Goal: Information Seeking & Learning: Learn about a topic

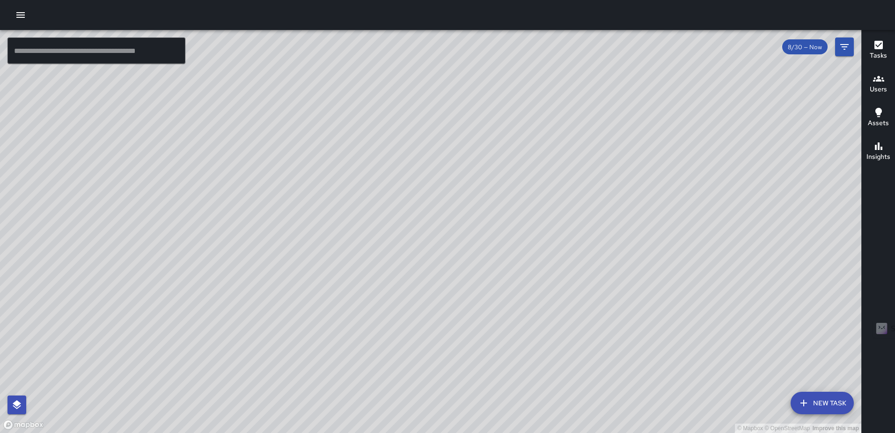
drag, startPoint x: 453, startPoint y: 331, endPoint x: 464, endPoint y: 270, distance: 62.4
click at [464, 270] on div "© Mapbox © OpenStreetMap Improve this map" at bounding box center [431, 231] width 862 height 403
drag, startPoint x: 594, startPoint y: 236, endPoint x: 494, endPoint y: 314, distance: 127.4
click at [494, 314] on div "© Mapbox © OpenStreetMap Improve this map" at bounding box center [431, 231] width 862 height 403
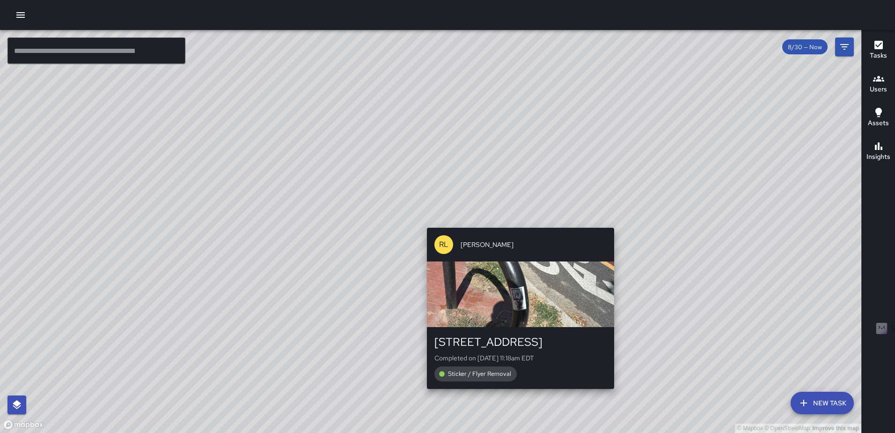
click at [516, 221] on div "© Mapbox © OpenStreetMap Improve this map RL Ruben Lechuga 1179 3rd Street Nort…" at bounding box center [431, 231] width 862 height 403
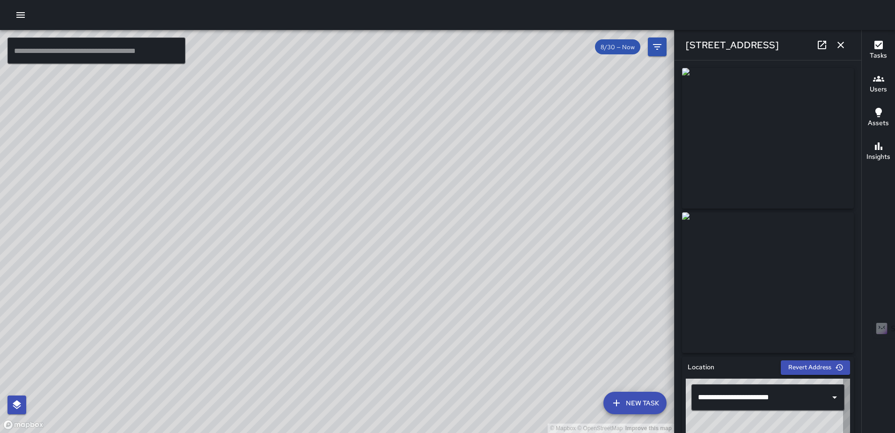
type input "**********"
click at [841, 44] on icon "button" at bounding box center [841, 45] width 7 height 7
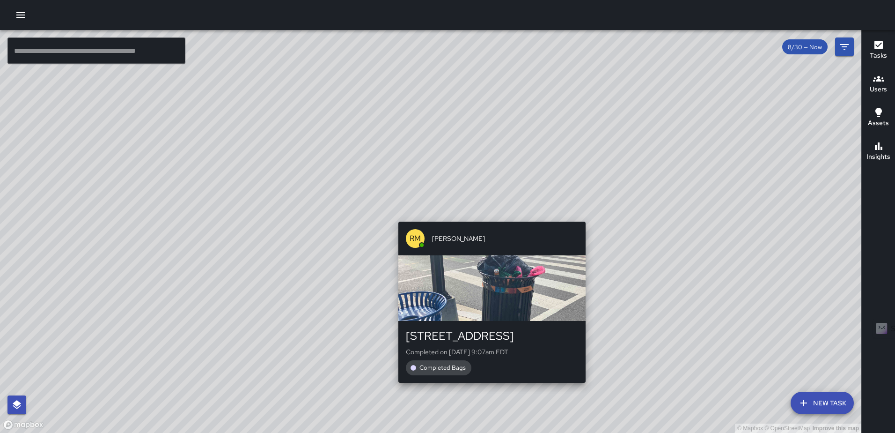
click at [579, 218] on div "RM Rodney Mcneil 400 M Street Northeast Completed on 8/30/2025, 9:07am EDT Comp…" at bounding box center [492, 302] width 195 height 169
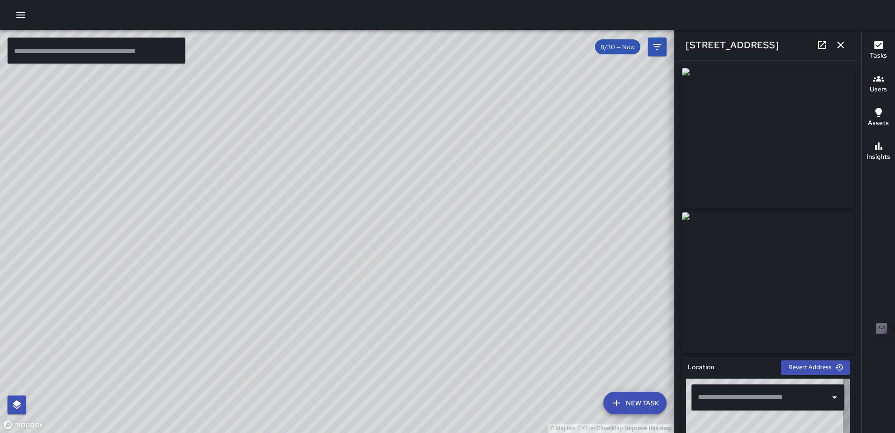
type input "**********"
click at [841, 45] on icon "button" at bounding box center [841, 45] width 7 height 7
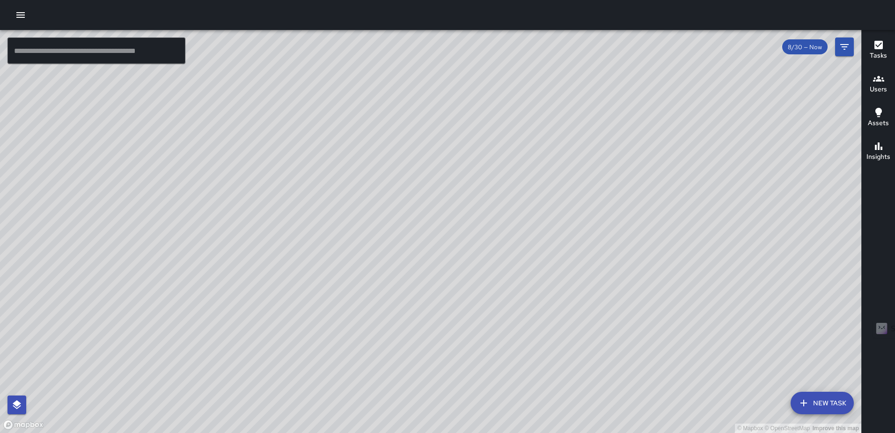
drag, startPoint x: 201, startPoint y: 156, endPoint x: 433, endPoint y: 262, distance: 254.6
click at [433, 262] on div "© Mapbox © OpenStreetMap Improve this map" at bounding box center [431, 231] width 862 height 403
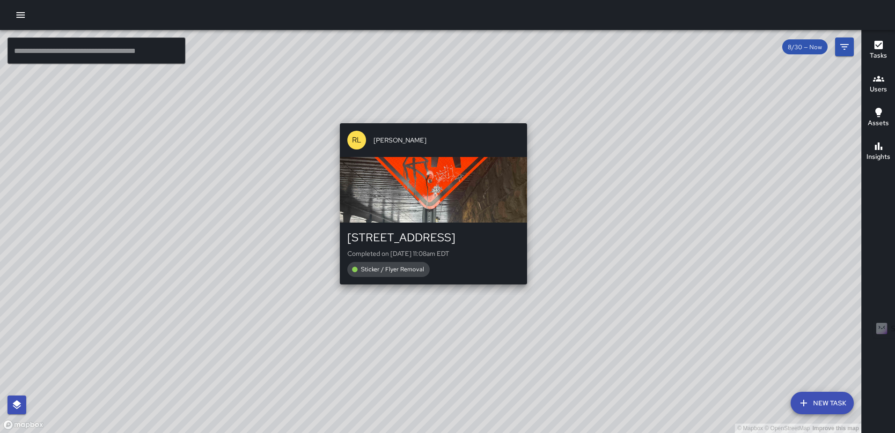
click at [430, 116] on div "© Mapbox © OpenStreetMap Improve this map RL Ruben Lechuga 1335 2nd Street Nort…" at bounding box center [431, 231] width 862 height 403
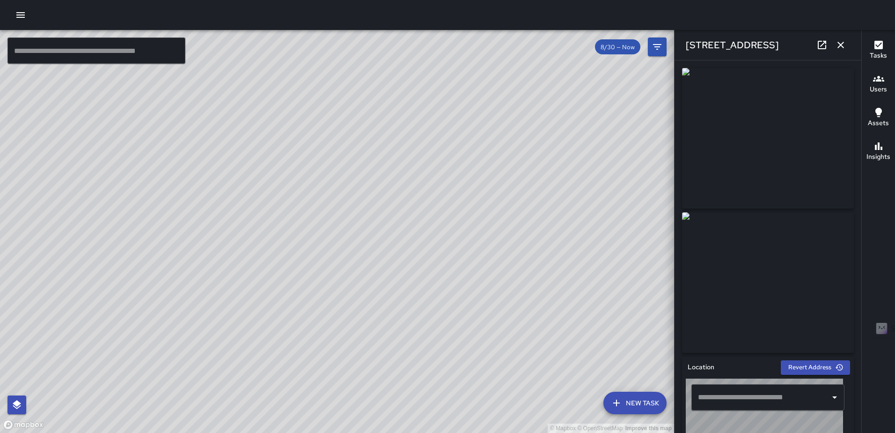
type input "**********"
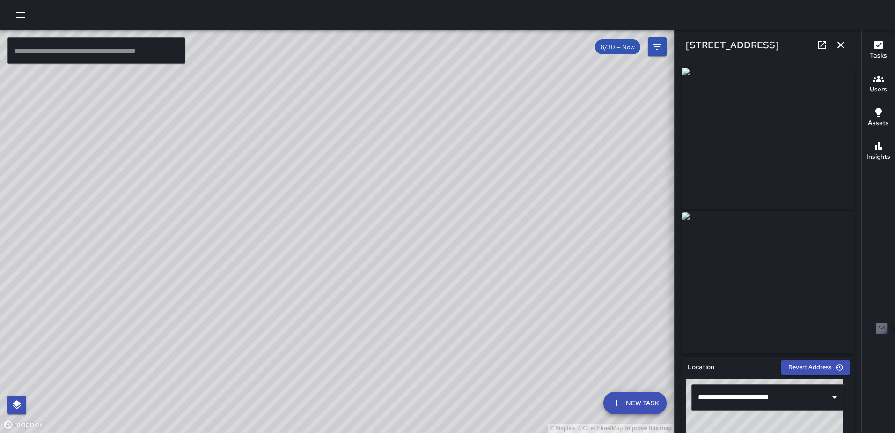
click at [842, 48] on icon "button" at bounding box center [840, 44] width 11 height 11
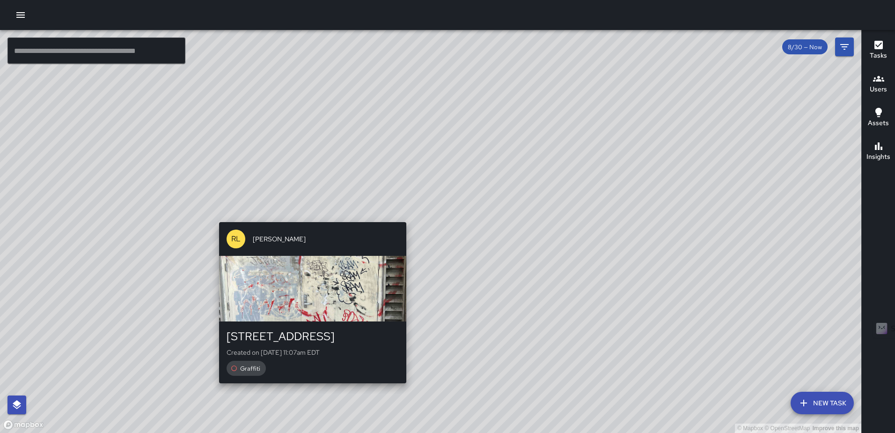
click at [407, 216] on div "© Mapbox © OpenStreetMap Improve this map RL Ruben Lechuga 1335 2nd Street Nort…" at bounding box center [431, 231] width 862 height 403
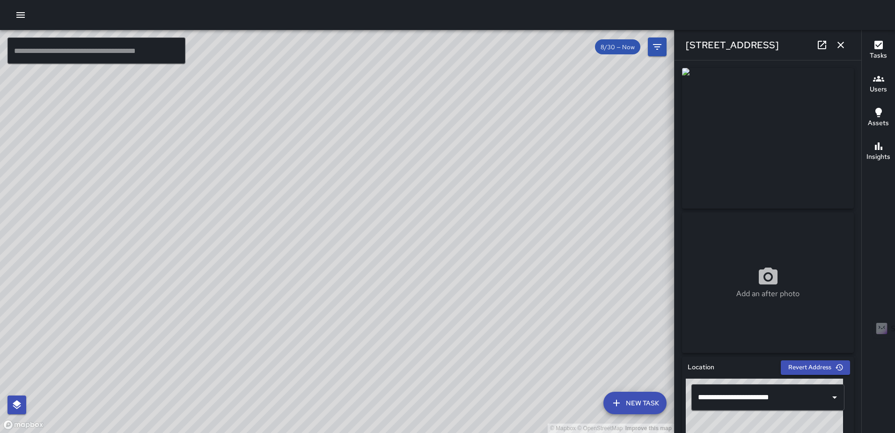
click at [820, 46] on icon at bounding box center [822, 44] width 11 height 11
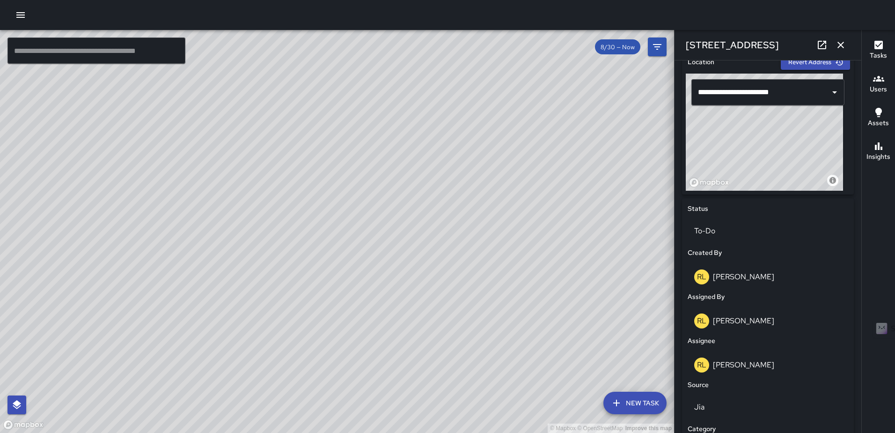
scroll to position [328, 0]
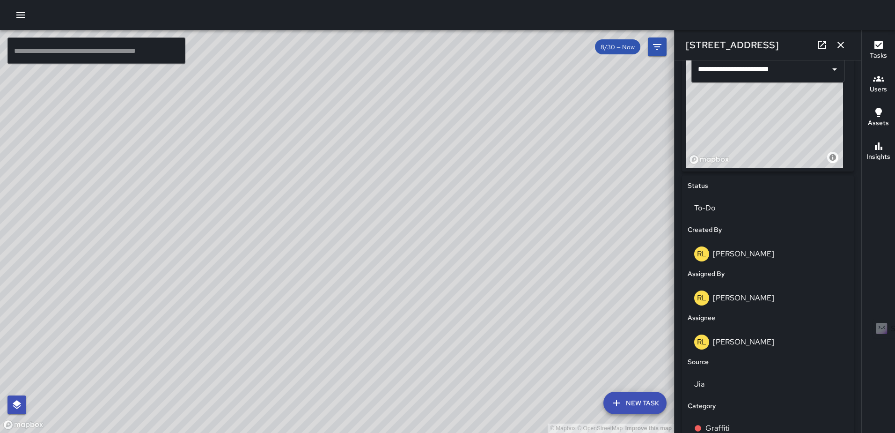
click at [76, 361] on div "© Mapbox © OpenStreetMap Improve this map RM Rodney Mcneil 35 N Street Northeas…" at bounding box center [337, 231] width 674 height 403
drag, startPoint x: 757, startPoint y: 134, endPoint x: 749, endPoint y: 152, distance: 19.5
click at [749, 152] on div "© Mapbox © OpenStreetMap Improve this map" at bounding box center [764, 109] width 157 height 117
type input "**********"
click at [840, 40] on icon "button" at bounding box center [840, 44] width 11 height 11
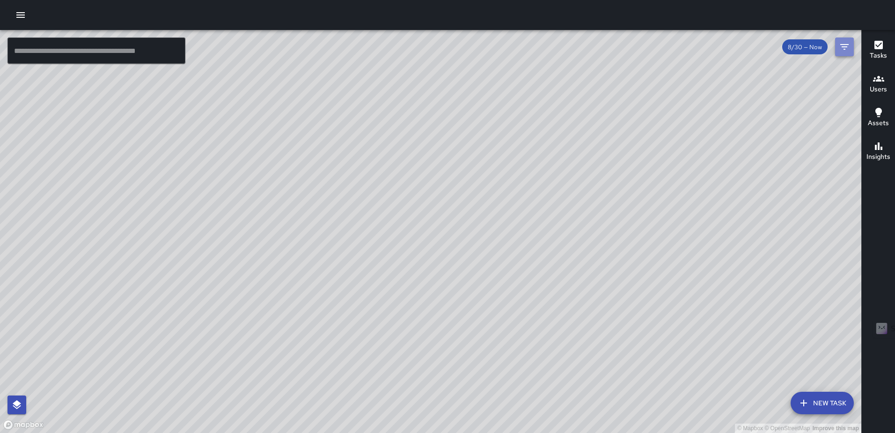
click at [848, 46] on icon "Filters" at bounding box center [844, 46] width 11 height 11
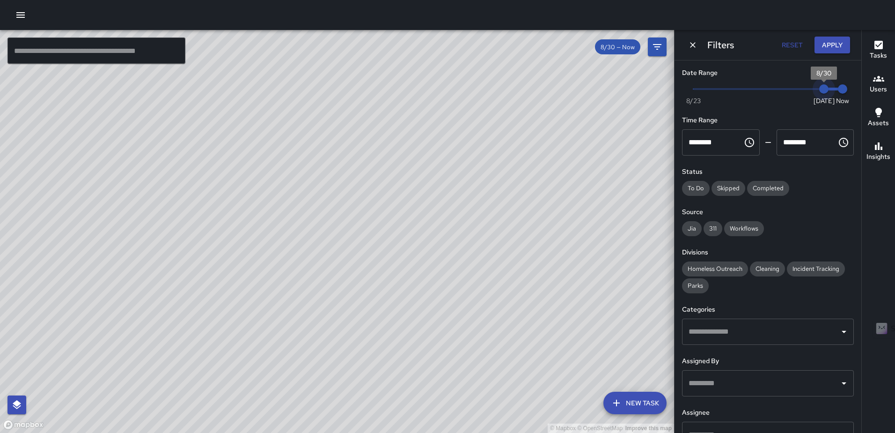
type input "*"
drag, startPoint x: 820, startPoint y: 86, endPoint x: 807, endPoint y: 88, distance: 12.9
click at [807, 88] on span "8/29" at bounding box center [805, 88] width 9 height 9
type input "*"
drag, startPoint x: 833, startPoint y: 86, endPoint x: 820, endPoint y: 89, distance: 13.5
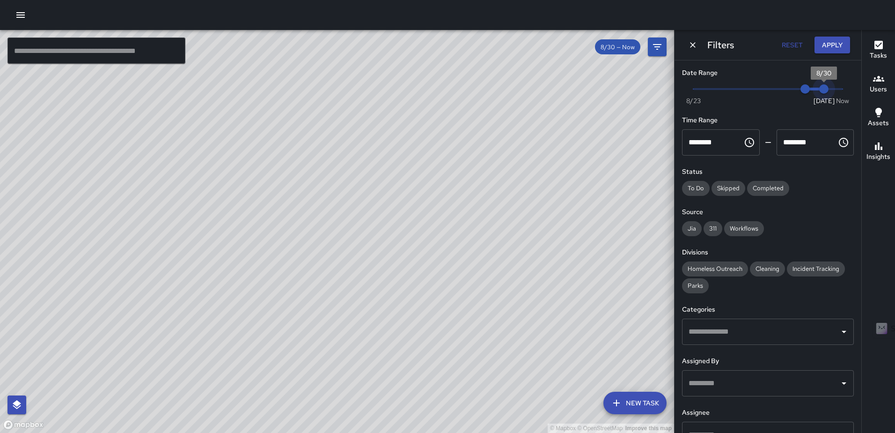
click at [820, 89] on span "8/30" at bounding box center [823, 88] width 9 height 9
click at [835, 46] on button "Apply" at bounding box center [833, 45] width 36 height 17
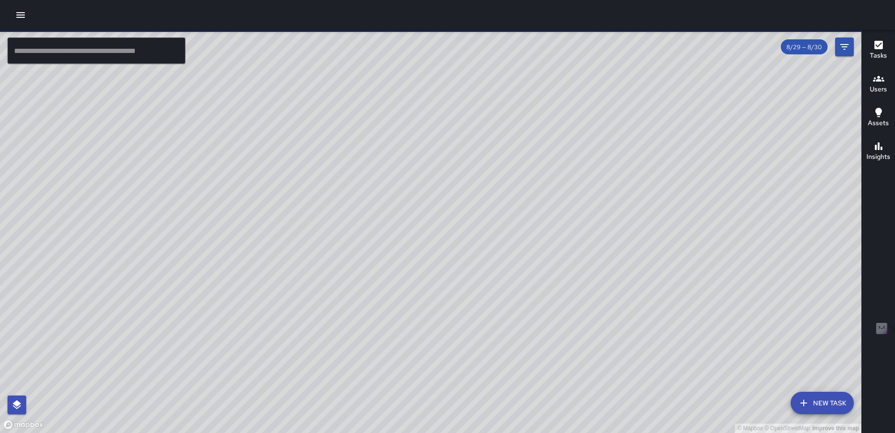
drag, startPoint x: 745, startPoint y: 182, endPoint x: 502, endPoint y: 181, distance: 243.0
click at [504, 182] on div "© Mapbox © OpenStreetMap Improve this map" at bounding box center [431, 231] width 862 height 403
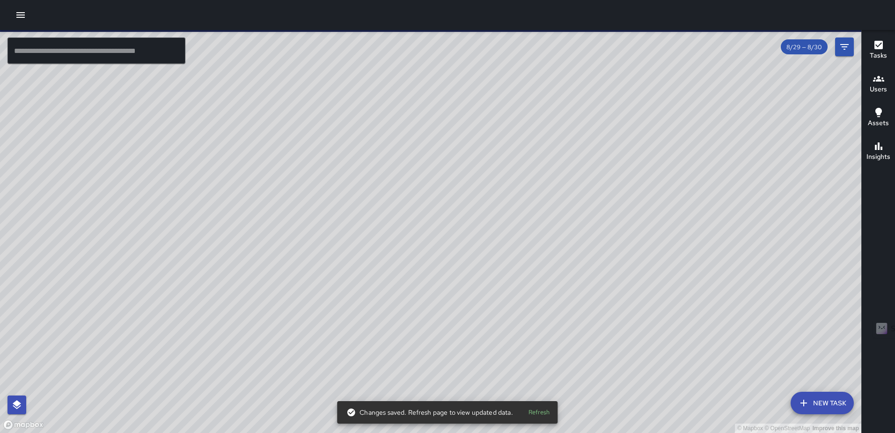
drag, startPoint x: 669, startPoint y: 175, endPoint x: 559, endPoint y: 236, distance: 126.0
click at [559, 236] on div "© Mapbox © OpenStreetMap Improve this map" at bounding box center [431, 231] width 862 height 403
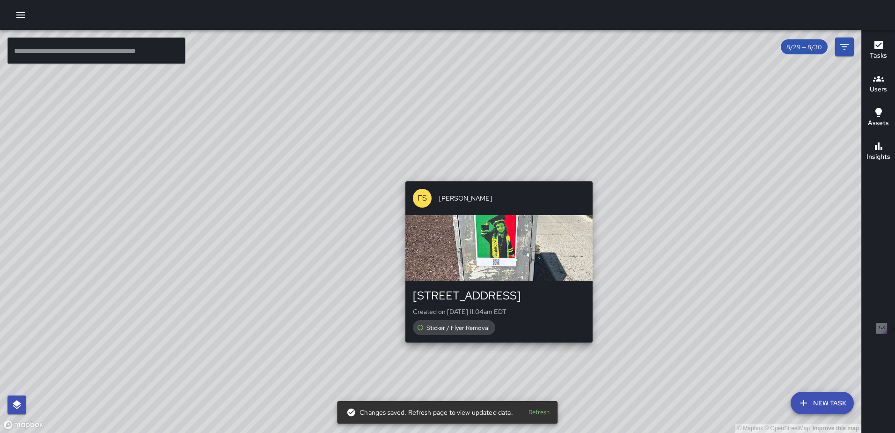
click at [496, 347] on div "© Mapbox © OpenStreetMap Improve this map FS Foday Sankoh 101-165 M Street Nort…" at bounding box center [431, 231] width 862 height 403
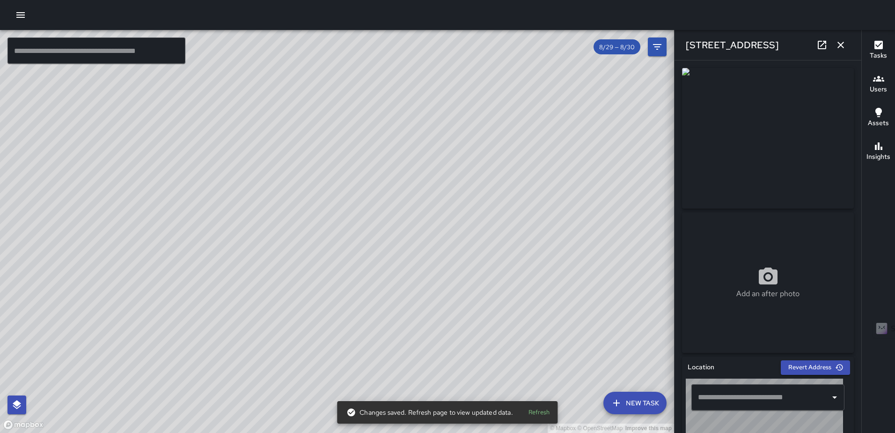
type input "**********"
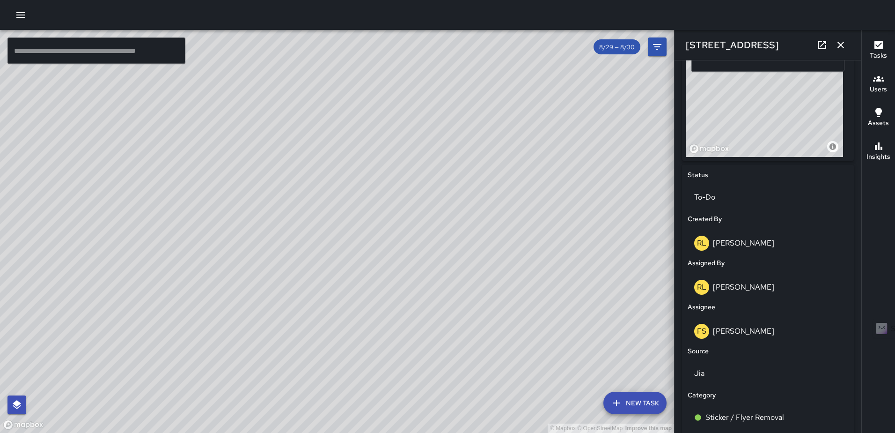
scroll to position [342, 0]
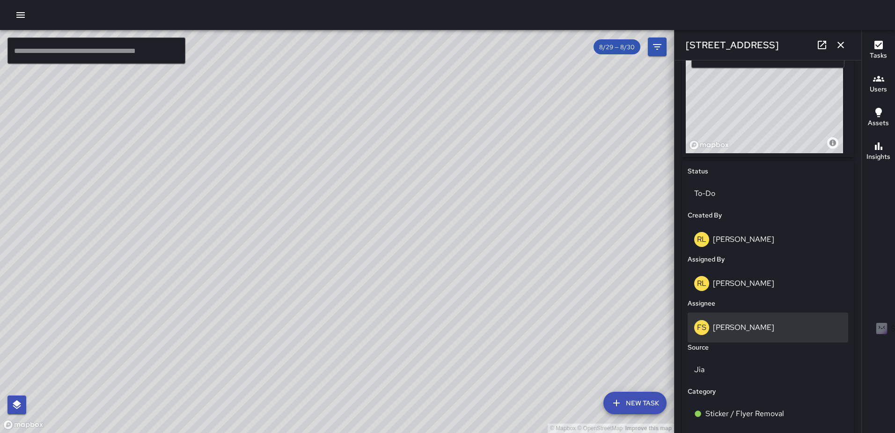
click at [745, 332] on p "[PERSON_NAME]" at bounding box center [743, 327] width 61 height 10
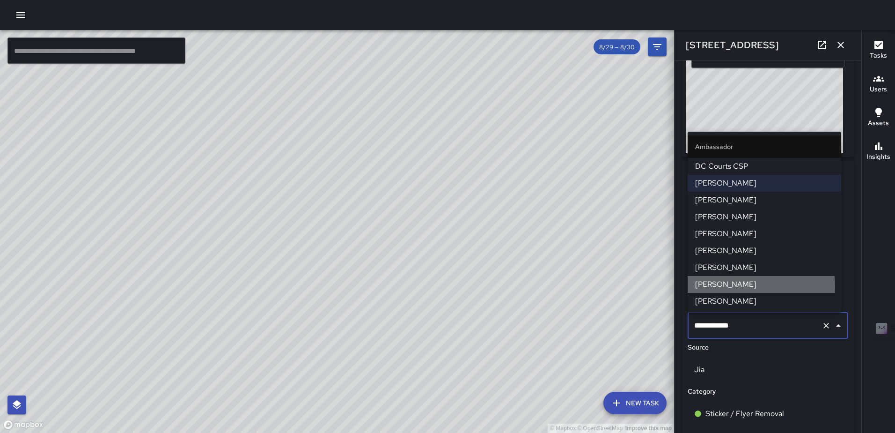
click at [729, 286] on span "[PERSON_NAME]" at bounding box center [764, 284] width 139 height 11
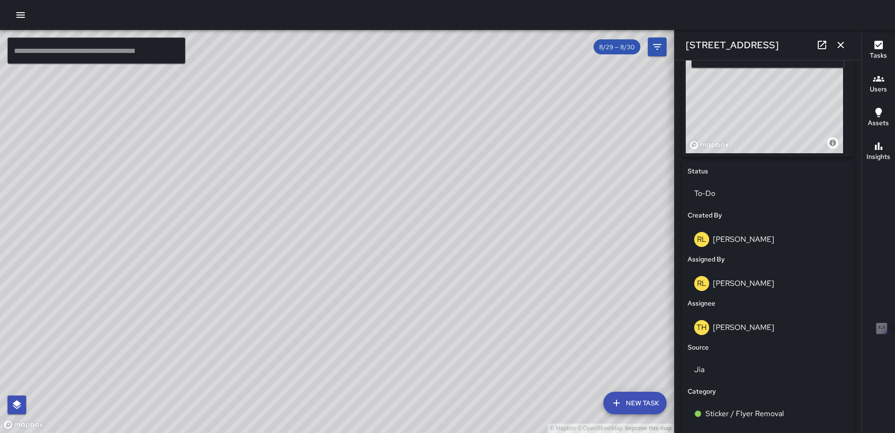
click at [841, 44] on icon "button" at bounding box center [841, 45] width 7 height 7
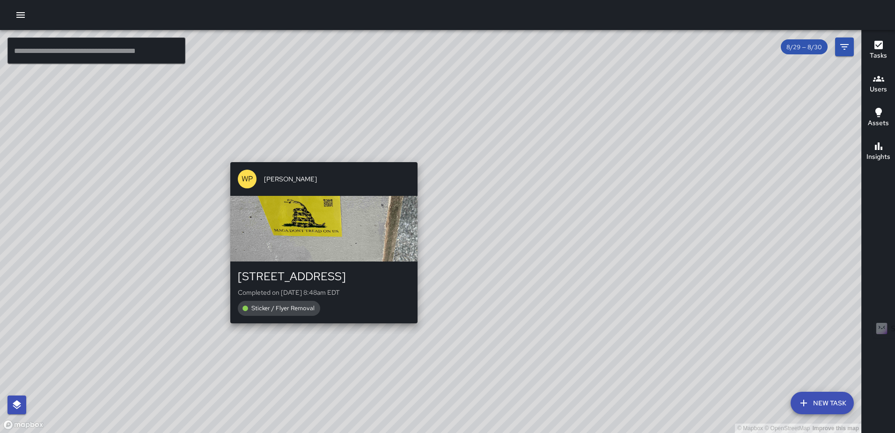
click at [415, 324] on div "WP Waverly Phillips 131 M Street Northeast Completed on 8/29/2025, 8:48am EDT S…" at bounding box center [324, 242] width 195 height 169
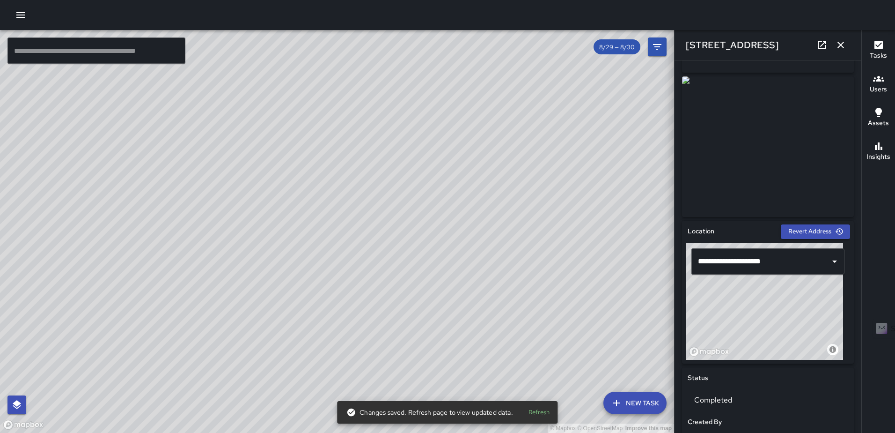
scroll to position [0, 0]
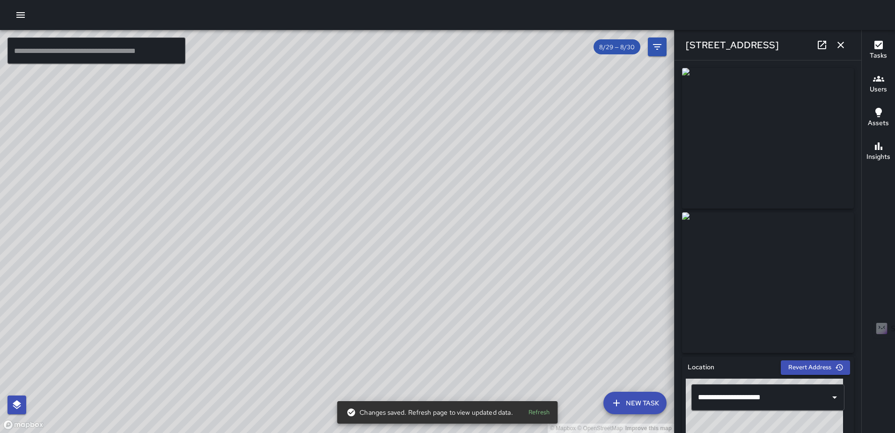
click at [837, 39] on icon "button" at bounding box center [840, 44] width 11 height 11
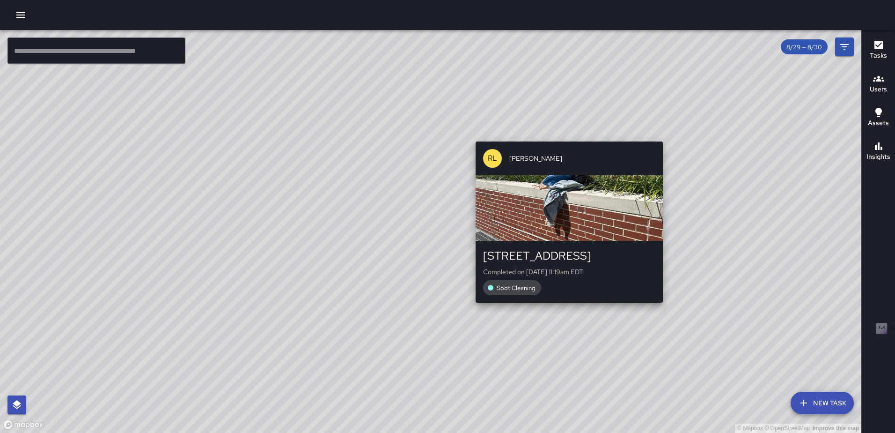
click at [658, 132] on div "© Mapbox © OpenStreetMap Improve this map RL Ruben Lechuga 211 M Street Northea…" at bounding box center [431, 231] width 862 height 403
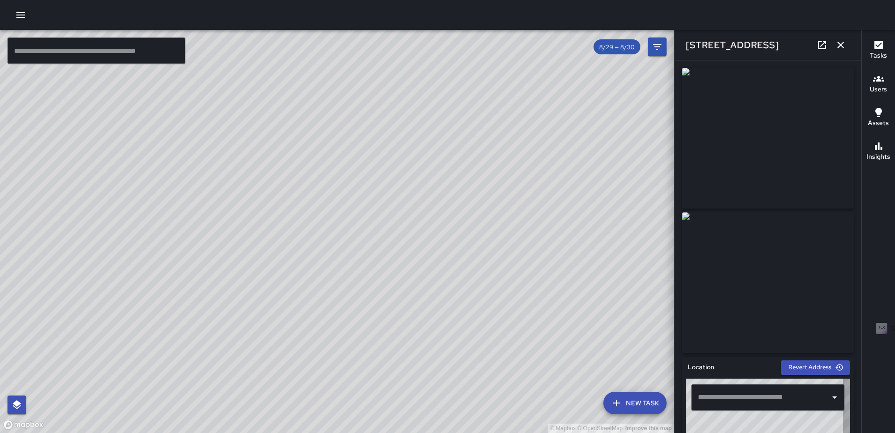
type input "**********"
click at [840, 50] on icon "button" at bounding box center [840, 44] width 11 height 11
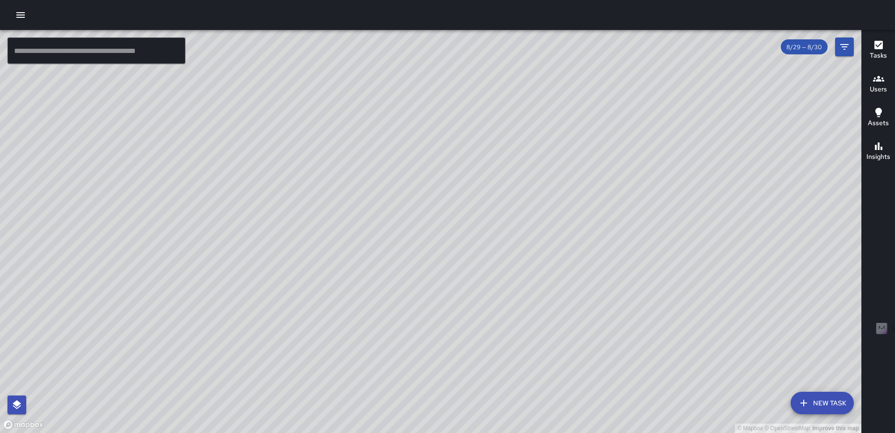
drag, startPoint x: 400, startPoint y: 127, endPoint x: 423, endPoint y: 208, distance: 83.7
click at [423, 208] on div "© Mapbox © OpenStreetMap Improve this map" at bounding box center [431, 231] width 862 height 403
drag, startPoint x: 348, startPoint y: 185, endPoint x: 494, endPoint y: 180, distance: 146.2
click at [494, 180] on div "© Mapbox © OpenStreetMap Improve this map" at bounding box center [431, 231] width 862 height 403
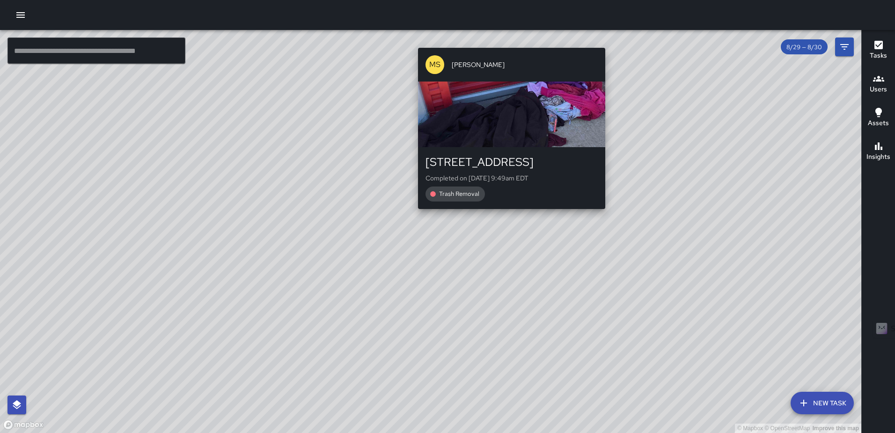
click at [507, 43] on div "© Mapbox © OpenStreetMap Improve this map MS Mekhi Smith 209 R Street Northeast…" at bounding box center [431, 231] width 862 height 403
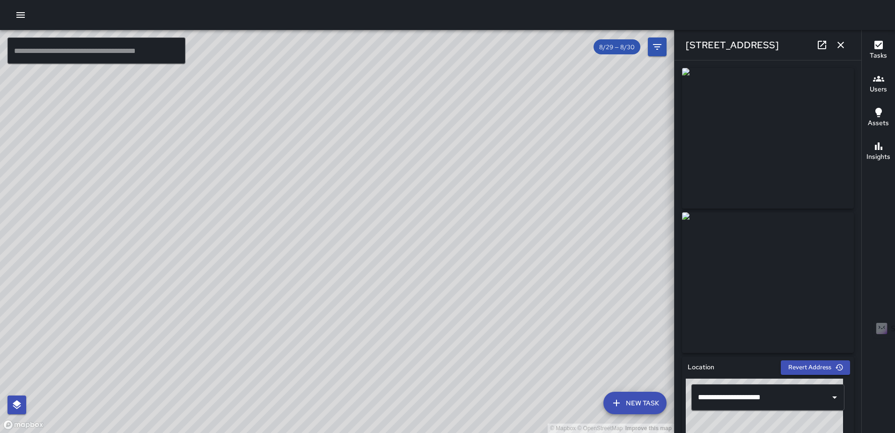
click at [844, 45] on icon "button" at bounding box center [840, 44] width 11 height 11
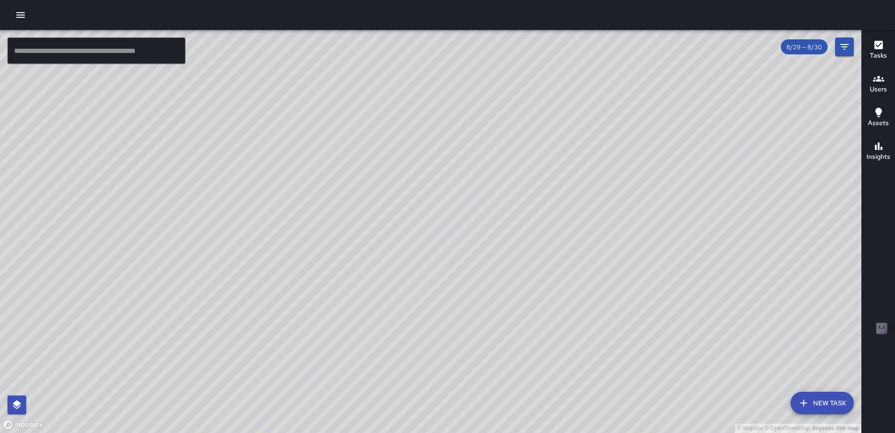
drag, startPoint x: 545, startPoint y: 311, endPoint x: 543, endPoint y: 179, distance: 131.6
click at [543, 179] on div "© Mapbox © OpenStreetMap Improve this map" at bounding box center [431, 231] width 862 height 403
drag, startPoint x: 541, startPoint y: 201, endPoint x: 560, endPoint y: 143, distance: 61.3
click at [559, 147] on div "© Mapbox © OpenStreetMap Improve this map" at bounding box center [431, 231] width 862 height 403
drag, startPoint x: 550, startPoint y: 219, endPoint x: 580, endPoint y: 103, distance: 119.0
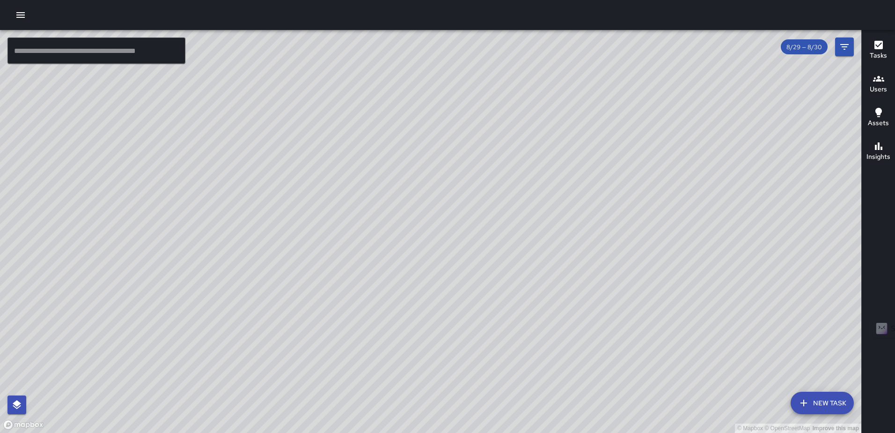
click at [580, 104] on div "© Mapbox © OpenStreetMap Improve this map" at bounding box center [431, 231] width 862 height 403
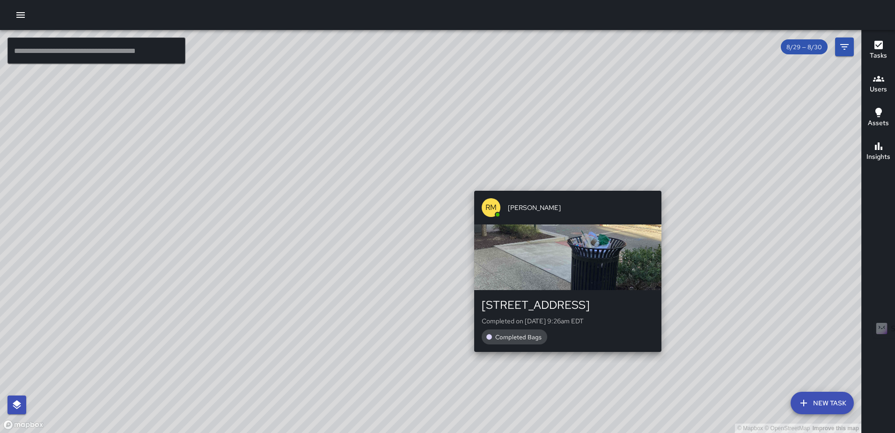
drag, startPoint x: 619, startPoint y: 147, endPoint x: 565, endPoint y: 186, distance: 67.1
click at [565, 186] on div "© Mapbox © OpenStreetMap Improve this map RM Rodney Mcneil 331 N Street Northea…" at bounding box center [431, 231] width 862 height 403
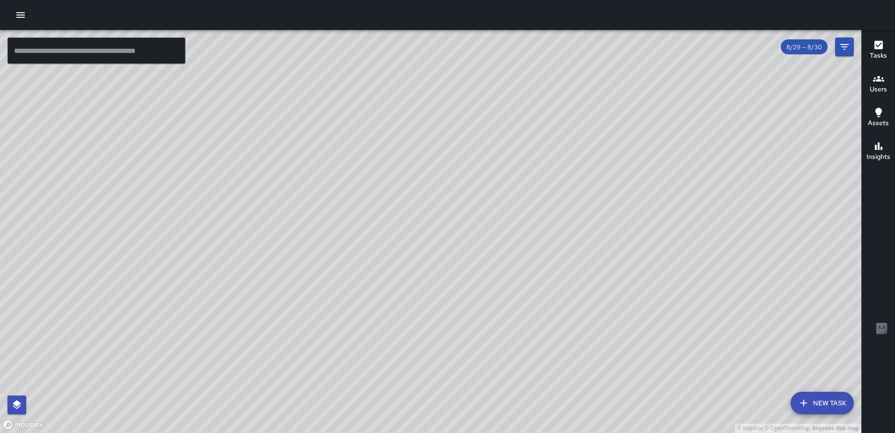
click at [651, 165] on div "© Mapbox © OpenStreetMap Improve this map" at bounding box center [431, 231] width 862 height 403
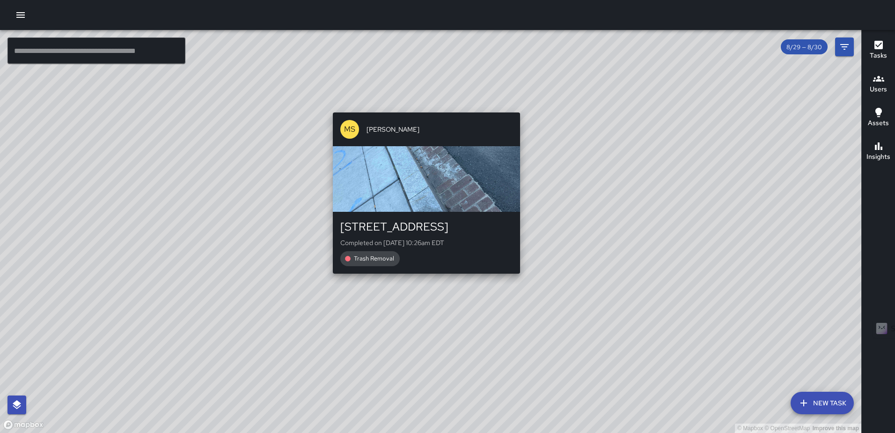
click at [421, 107] on div "© Mapbox © OpenStreetMap Improve this map MS Mekhi Smith 1519 North Capitol Str…" at bounding box center [431, 231] width 862 height 403
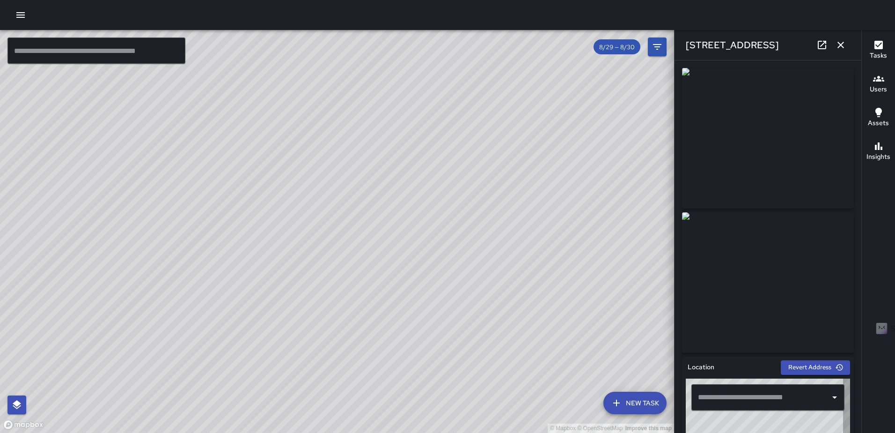
type input "**********"
click at [840, 41] on icon "button" at bounding box center [840, 44] width 11 height 11
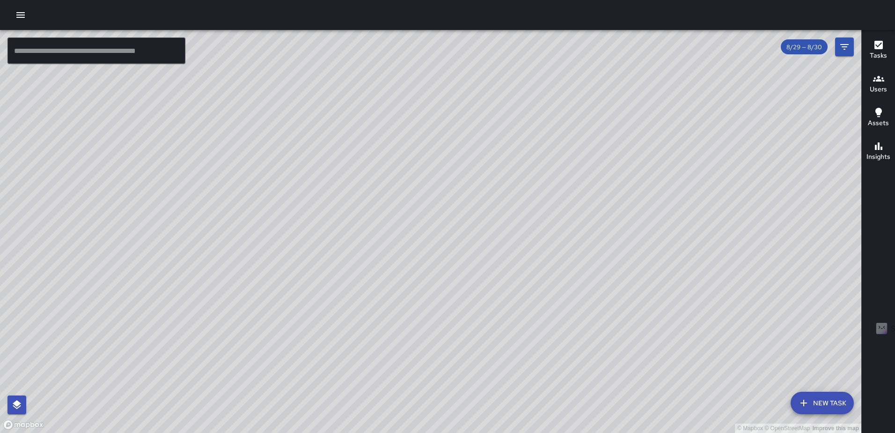
drag, startPoint x: 638, startPoint y: 272, endPoint x: 463, endPoint y: 142, distance: 218.2
click at [464, 143] on div "© Mapbox © OpenStreetMap Improve this map" at bounding box center [431, 231] width 862 height 403
drag, startPoint x: 585, startPoint y: 149, endPoint x: 575, endPoint y: 126, distance: 25.6
click at [575, 126] on div "© Mapbox © OpenStreetMap Improve this map" at bounding box center [431, 231] width 862 height 403
click at [872, 148] on div "Insights" at bounding box center [879, 151] width 24 height 22
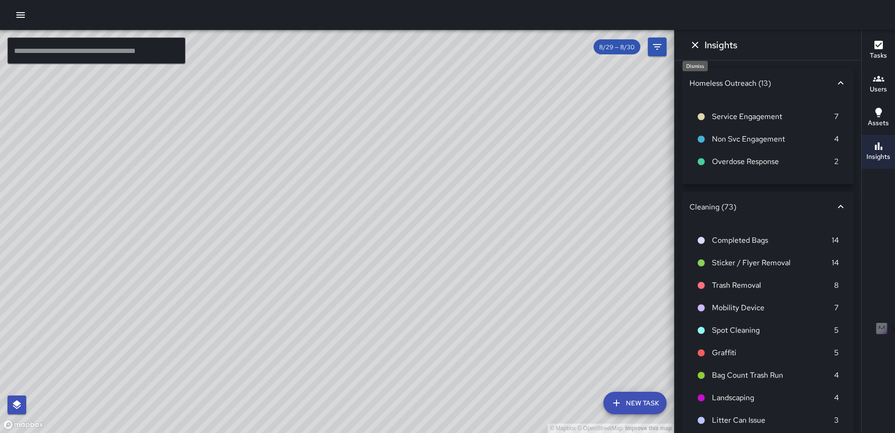
click at [691, 43] on icon "Dismiss" at bounding box center [695, 44] width 11 height 11
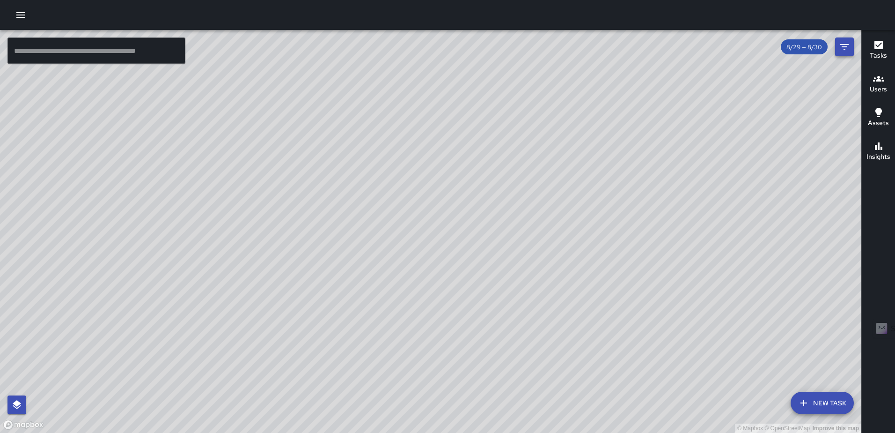
click at [843, 49] on icon "Filters" at bounding box center [844, 46] width 11 height 11
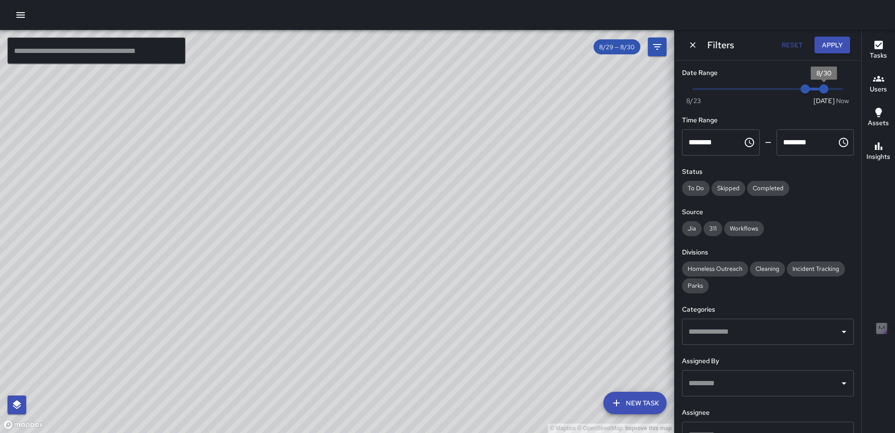
type input "*"
drag, startPoint x: 818, startPoint y: 86, endPoint x: 852, endPoint y: 86, distance: 33.2
click at [852, 86] on div "Date Range Now Today 8/23 8/29 7:05 pm Time Range ******** ​ ******** ​ Status …" at bounding box center [768, 246] width 187 height 372
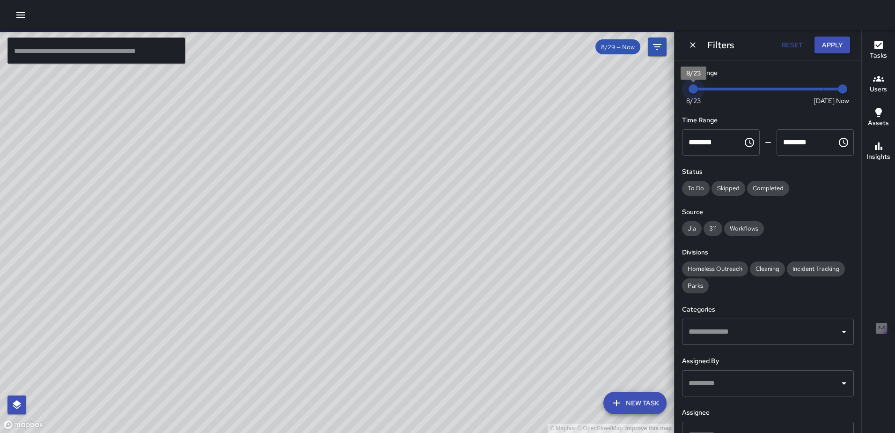
type input "*"
click at [660, 90] on div "© Mapbox © OpenStreetMap Improve this map ​ New Task 8/29 — Now Map Layers Task…" at bounding box center [447, 231] width 895 height 403
drag, startPoint x: 776, startPoint y: 90, endPoint x: 700, endPoint y: 88, distance: 75.9
click at [700, 88] on span "Now Today 8/23 8/23 8/24" at bounding box center [767, 89] width 149 height 14
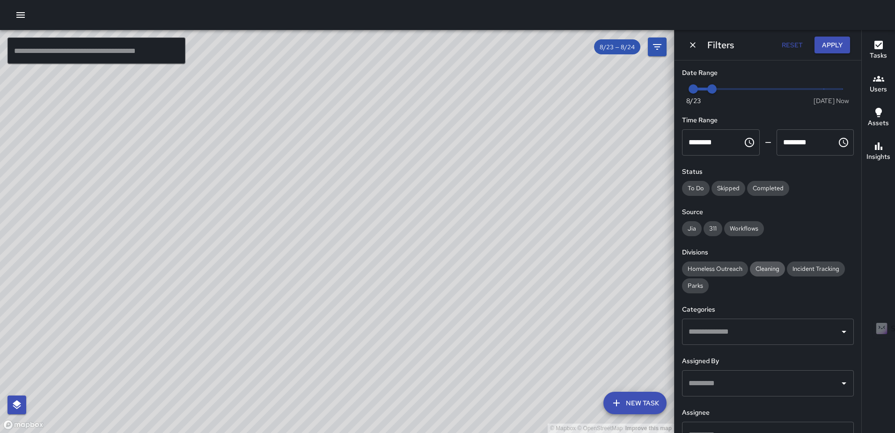
click at [770, 266] on span "Cleaning" at bounding box center [767, 269] width 35 height 8
click at [797, 335] on input "text" at bounding box center [760, 332] width 149 height 18
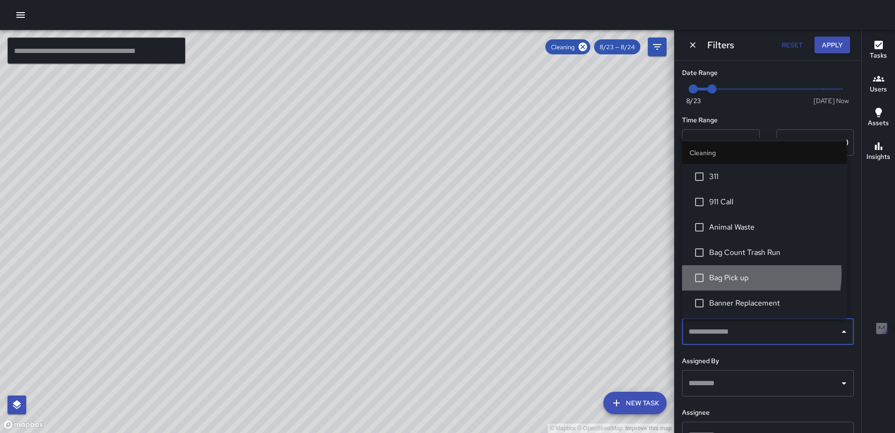
click at [740, 274] on span "Bag Pick up" at bounding box center [774, 277] width 130 height 11
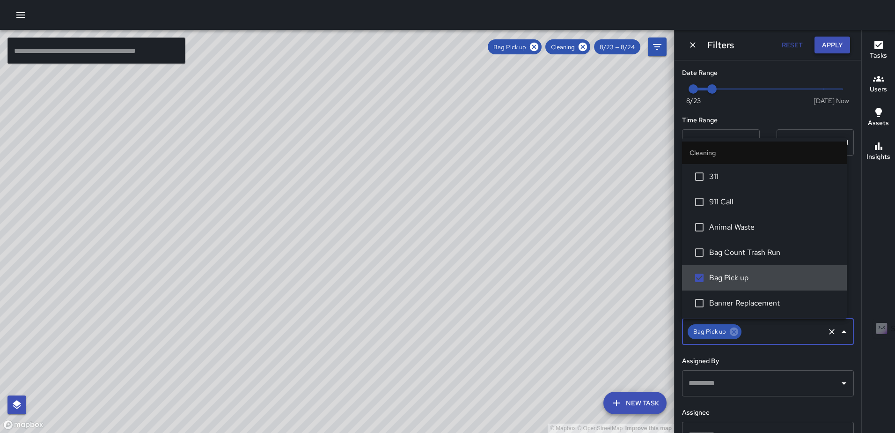
click at [828, 38] on button "Apply" at bounding box center [833, 45] width 36 height 17
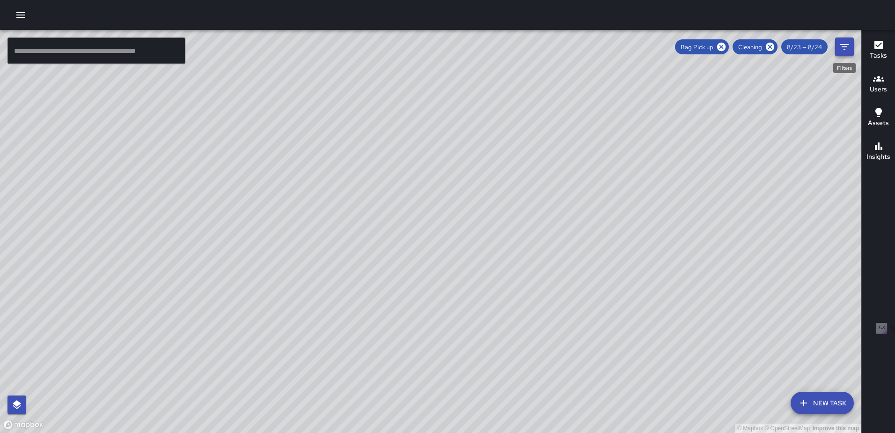
click at [846, 44] on icon "Filters" at bounding box center [844, 46] width 11 height 11
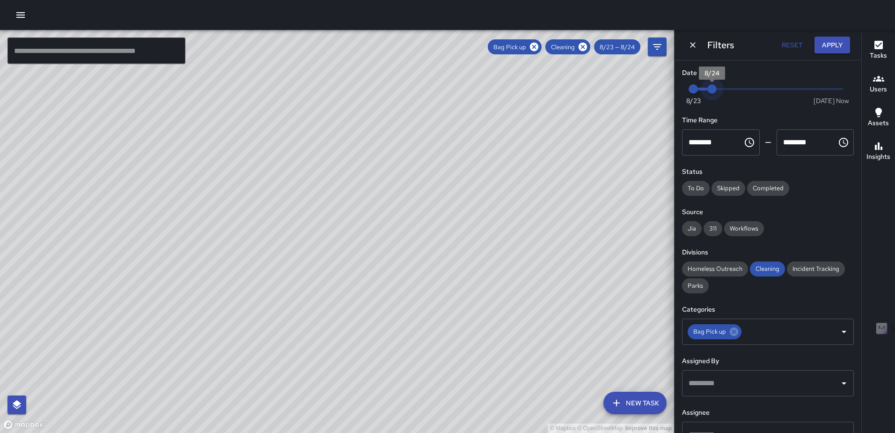
type input "*"
drag, startPoint x: 715, startPoint y: 89, endPoint x: 721, endPoint y: 88, distance: 5.2
click at [726, 88] on span "8/25" at bounding box center [730, 88] width 9 height 9
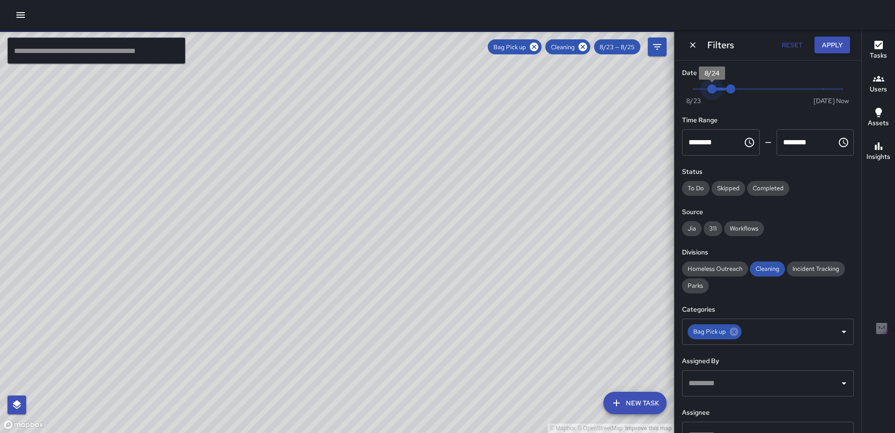
type input "*"
drag, startPoint x: 694, startPoint y: 89, endPoint x: 713, endPoint y: 89, distance: 18.3
click at [713, 89] on span "8/24" at bounding box center [711, 88] width 9 height 9
click at [827, 41] on button "Apply" at bounding box center [833, 45] width 36 height 17
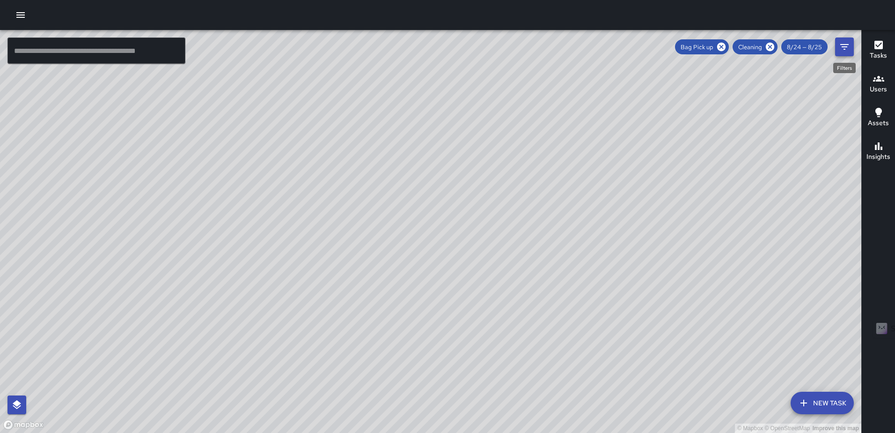
click at [840, 50] on icon "Filters" at bounding box center [844, 46] width 11 height 11
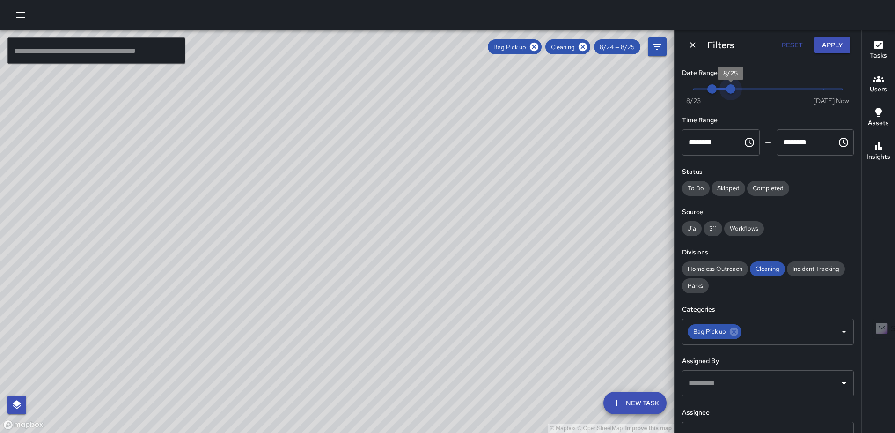
type input "*"
drag, startPoint x: 732, startPoint y: 88, endPoint x: 741, endPoint y: 88, distance: 8.4
click at [745, 88] on span "8/26" at bounding box center [749, 88] width 9 height 9
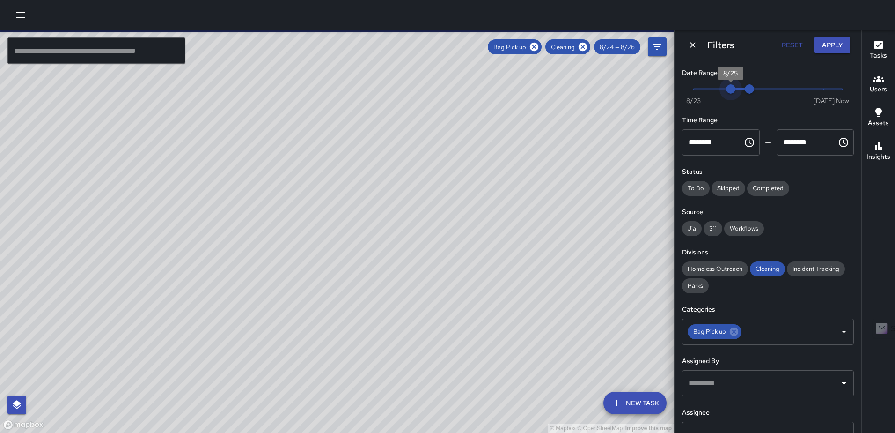
type input "*"
drag, startPoint x: 707, startPoint y: 88, endPoint x: 722, endPoint y: 88, distance: 15.9
click at [726, 88] on span "8/25" at bounding box center [730, 88] width 9 height 9
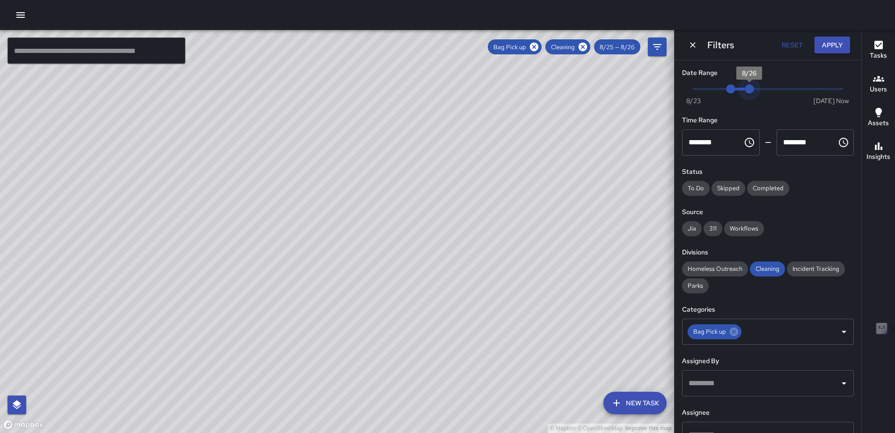
type input "*"
drag, startPoint x: 746, startPoint y: 88, endPoint x: 756, endPoint y: 88, distance: 9.8
click at [764, 88] on span "8/27" at bounding box center [768, 88] width 9 height 9
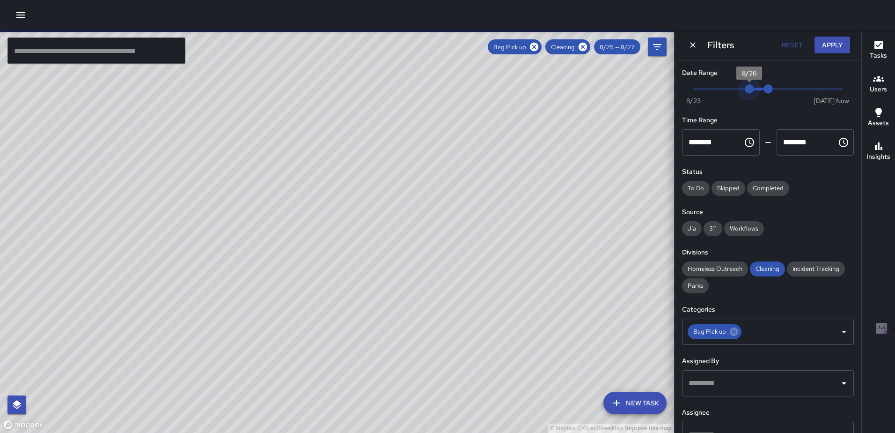
type input "*"
drag, startPoint x: 725, startPoint y: 88, endPoint x: 741, endPoint y: 88, distance: 15.9
click at [745, 88] on span "8/26" at bounding box center [749, 88] width 9 height 9
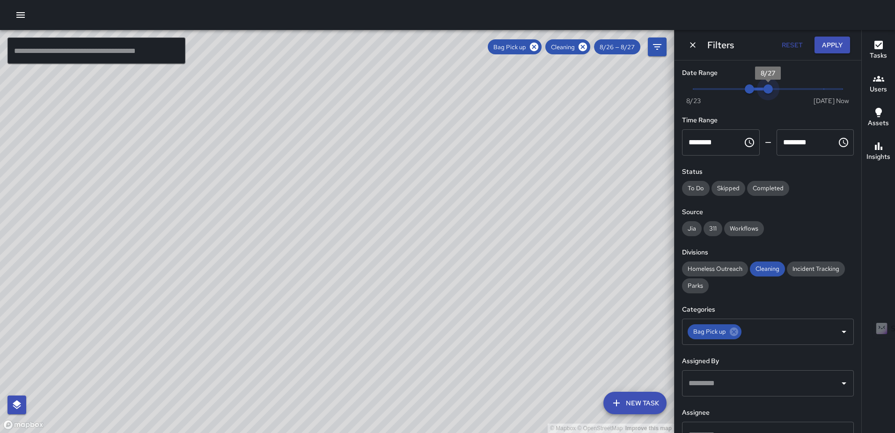
type input "*"
drag, startPoint x: 768, startPoint y: 88, endPoint x: 778, endPoint y: 88, distance: 9.4
click at [782, 88] on span "8/28" at bounding box center [786, 88] width 9 height 9
type input "*"
drag, startPoint x: 748, startPoint y: 88, endPoint x: 759, endPoint y: 88, distance: 10.8
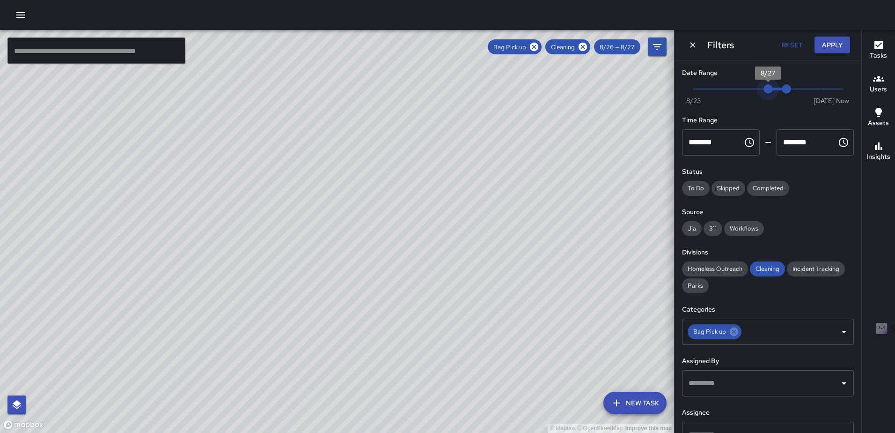
click at [764, 88] on span "8/27" at bounding box center [768, 88] width 9 height 9
type input "*"
drag, startPoint x: 781, startPoint y: 88, endPoint x: 793, endPoint y: 87, distance: 12.2
click at [801, 87] on span "8/29" at bounding box center [805, 88] width 9 height 9
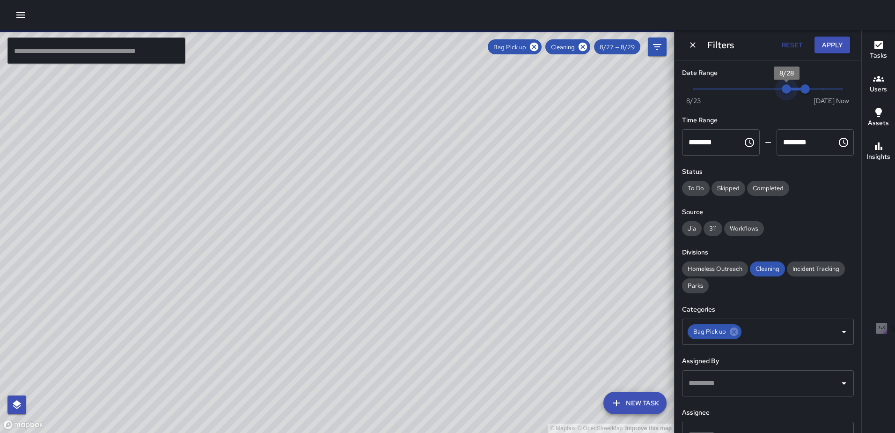
type input "*"
drag, startPoint x: 767, startPoint y: 92, endPoint x: 784, endPoint y: 91, distance: 17.3
click at [784, 91] on span "8/28" at bounding box center [786, 88] width 9 height 9
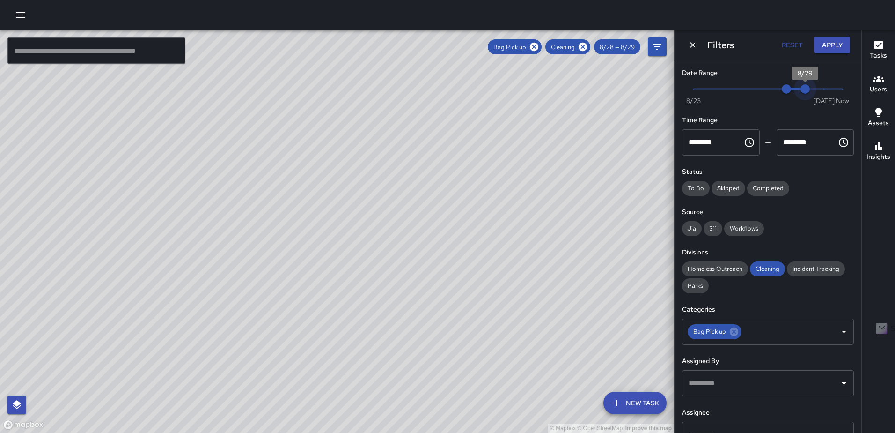
type input "*"
drag, startPoint x: 802, startPoint y: 90, endPoint x: 811, endPoint y: 90, distance: 9.4
click at [819, 90] on span "8/30" at bounding box center [823, 88] width 9 height 9
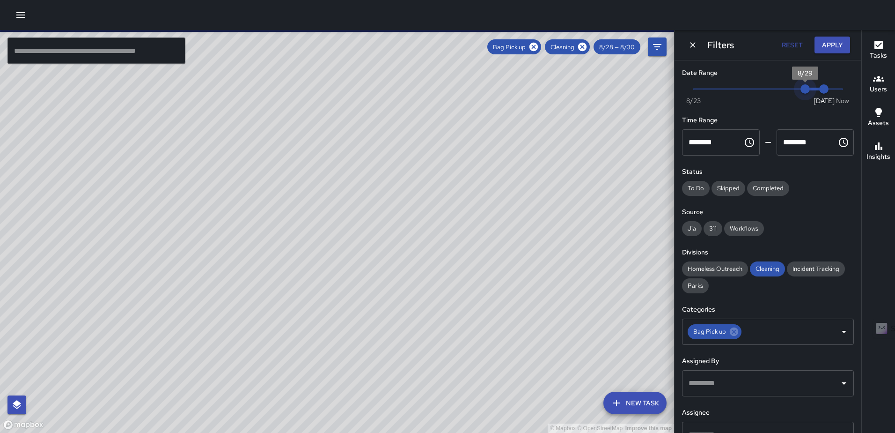
type input "*"
drag, startPoint x: 785, startPoint y: 91, endPoint x: 801, endPoint y: 90, distance: 15.9
click at [801, 90] on span "8/29" at bounding box center [805, 88] width 9 height 9
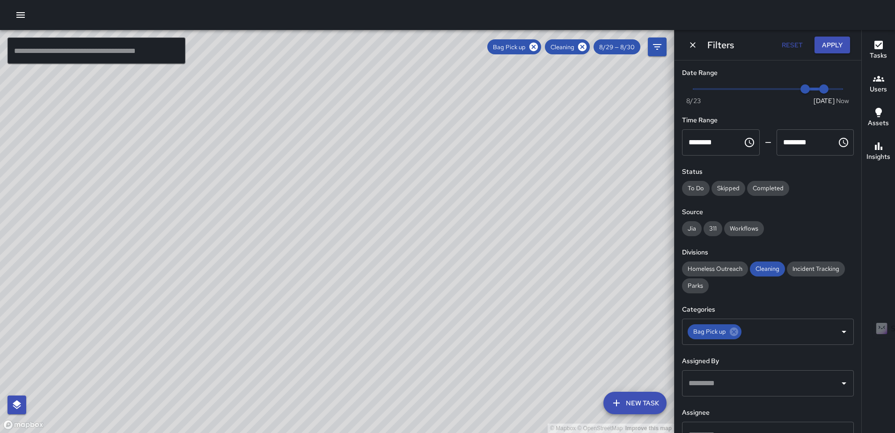
click at [693, 45] on icon "Dismiss" at bounding box center [693, 45] width 6 height 6
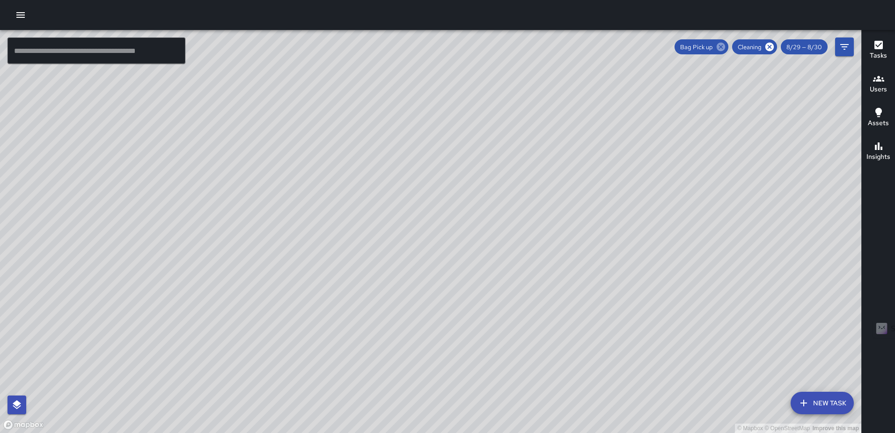
click at [723, 46] on icon at bounding box center [721, 47] width 8 height 8
click at [841, 44] on icon "Filters" at bounding box center [844, 47] width 8 height 6
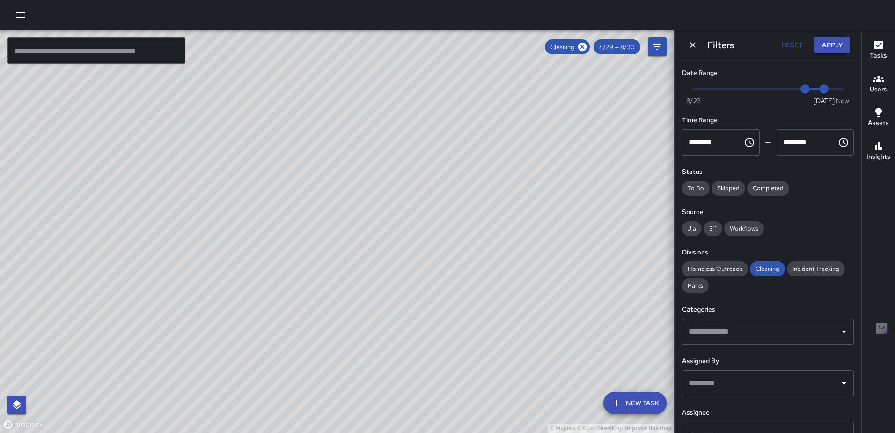
click at [723, 324] on input "text" at bounding box center [760, 332] width 149 height 18
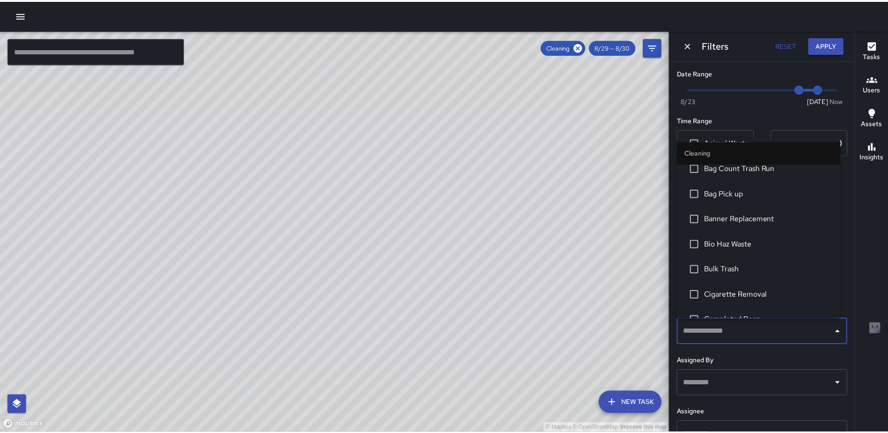
scroll to position [94, 0]
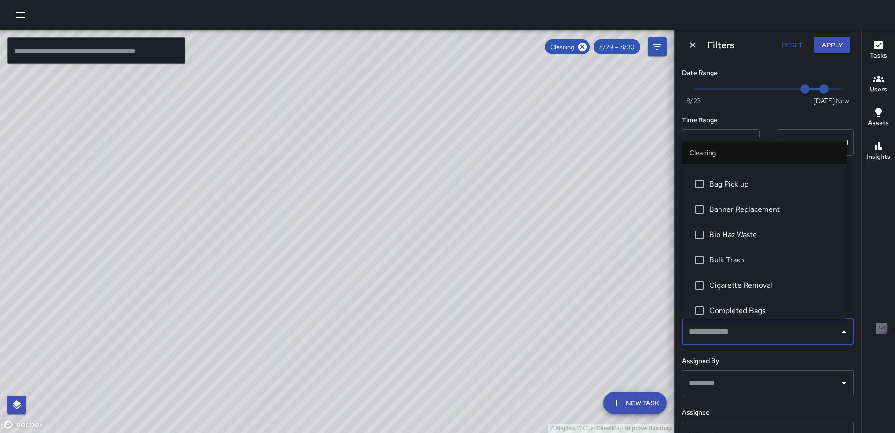
click at [714, 307] on span "Completed Bags" at bounding box center [774, 310] width 130 height 11
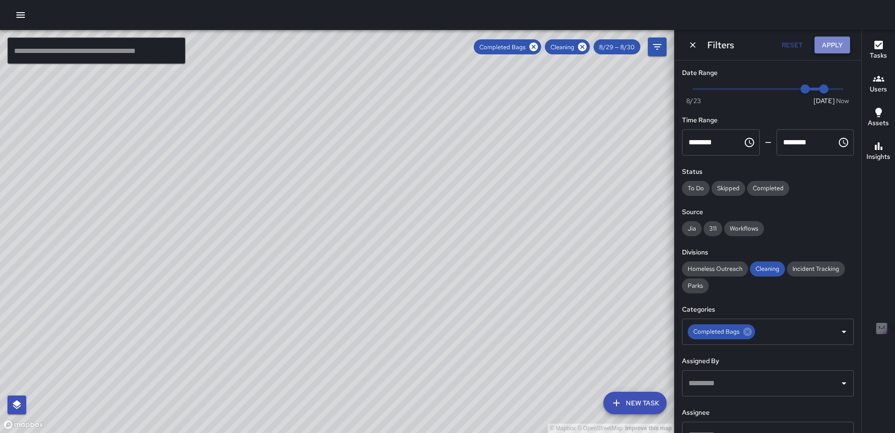
click at [830, 43] on button "Apply" at bounding box center [833, 45] width 36 height 17
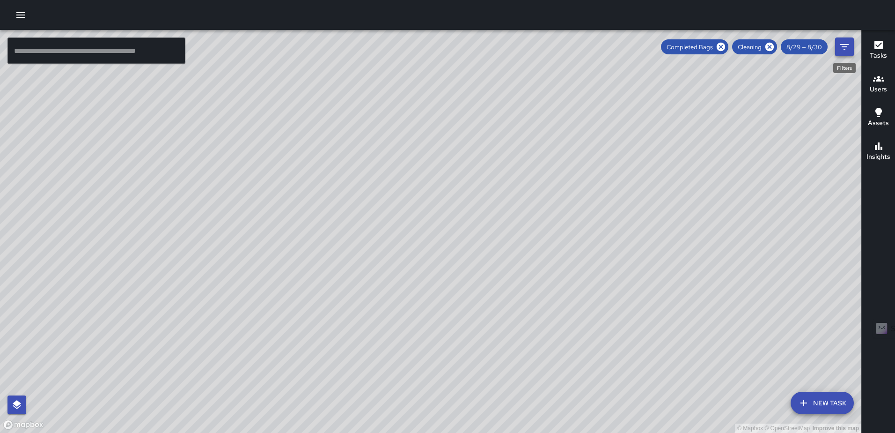
click at [842, 43] on icon "Filters" at bounding box center [844, 46] width 11 height 11
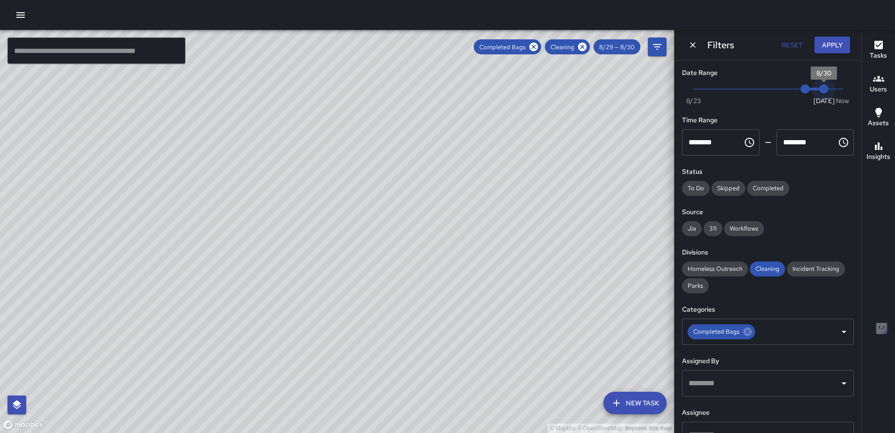
type input "*"
drag, startPoint x: 821, startPoint y: 91, endPoint x: 855, endPoint y: 91, distance: 34.2
click at [855, 91] on div "Date Range Now Today 8/23 8/29 7:07 pm Time Range ******** ​ ******** ​ Status …" at bounding box center [768, 246] width 187 height 372
drag, startPoint x: 801, startPoint y: 88, endPoint x: 820, endPoint y: 88, distance: 19.7
click at [820, 88] on span "8/30" at bounding box center [823, 88] width 9 height 9
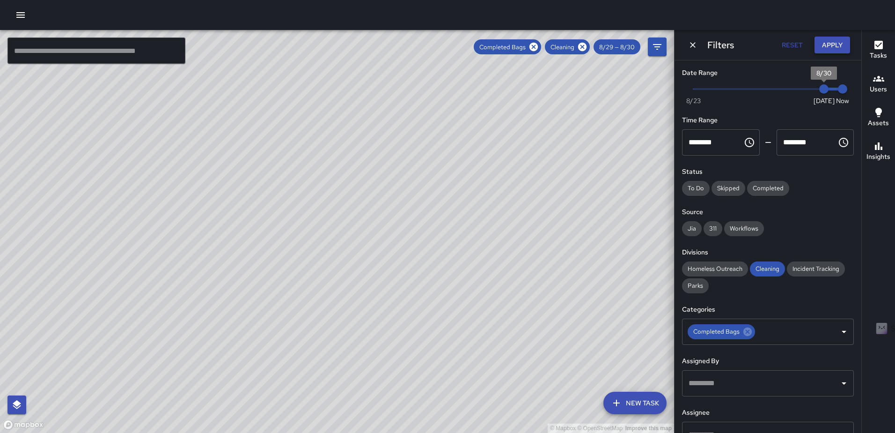
click at [833, 47] on button "Apply" at bounding box center [833, 45] width 36 height 17
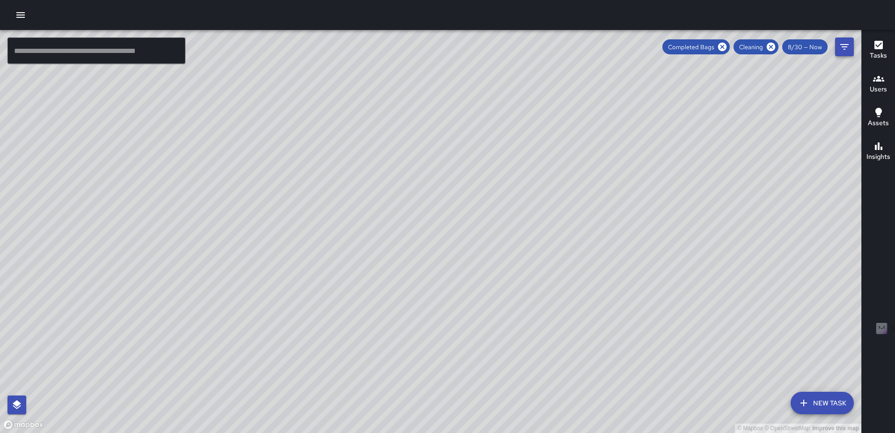
click at [845, 49] on icon "Filters" at bounding box center [844, 47] width 8 height 6
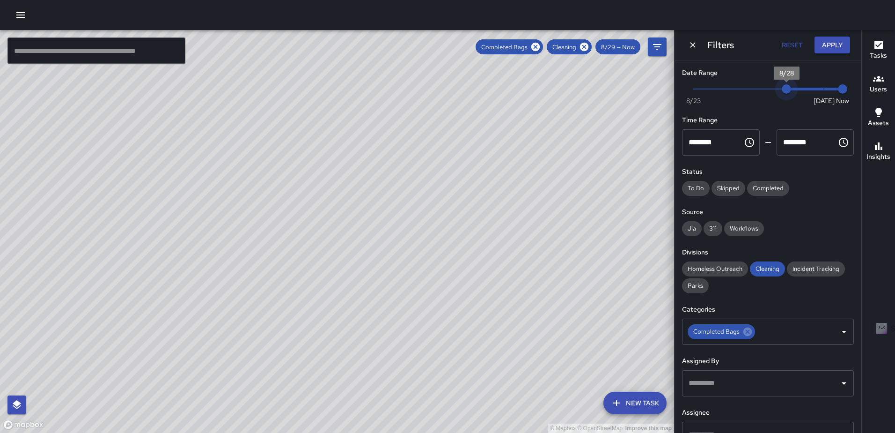
type input "*"
drag, startPoint x: 813, startPoint y: 86, endPoint x: 789, endPoint y: 86, distance: 23.9
click at [789, 86] on span "8/28" at bounding box center [786, 88] width 9 height 9
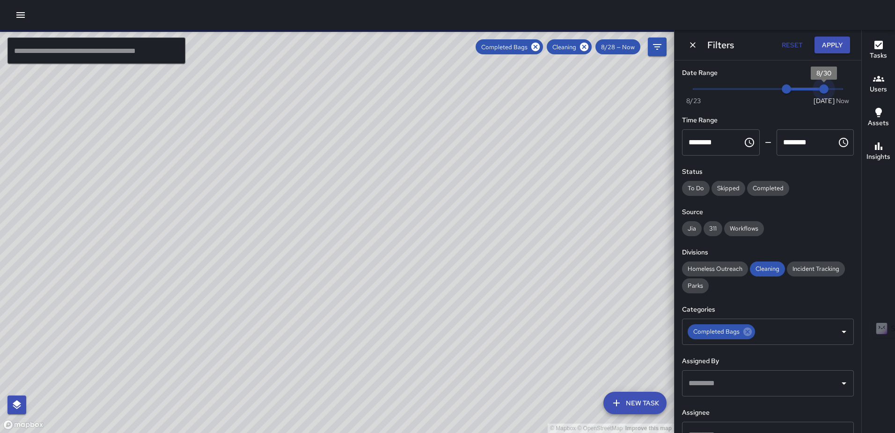
type input "*"
drag, startPoint x: 838, startPoint y: 84, endPoint x: 806, endPoint y: 84, distance: 31.8
click at [806, 84] on span "8/29" at bounding box center [805, 88] width 9 height 9
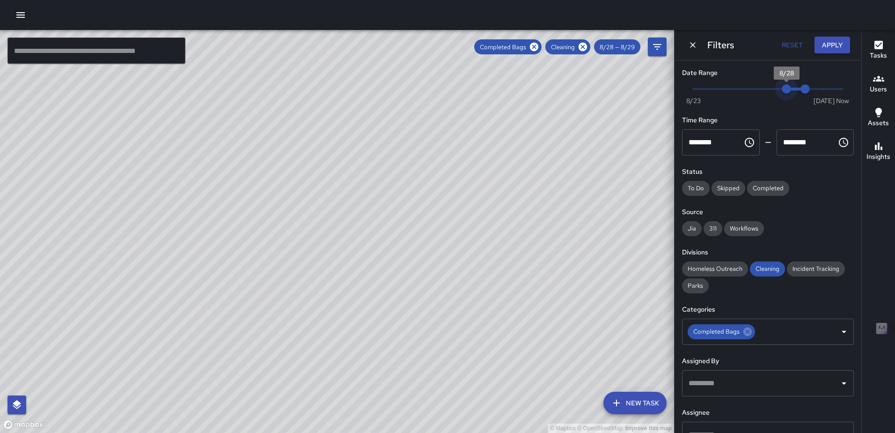
type input "*"
drag, startPoint x: 784, startPoint y: 89, endPoint x: 771, endPoint y: 89, distance: 13.1
click at [771, 89] on span "8/27" at bounding box center [768, 88] width 9 height 9
type input "*"
drag, startPoint x: 802, startPoint y: 89, endPoint x: 783, endPoint y: 90, distance: 18.8
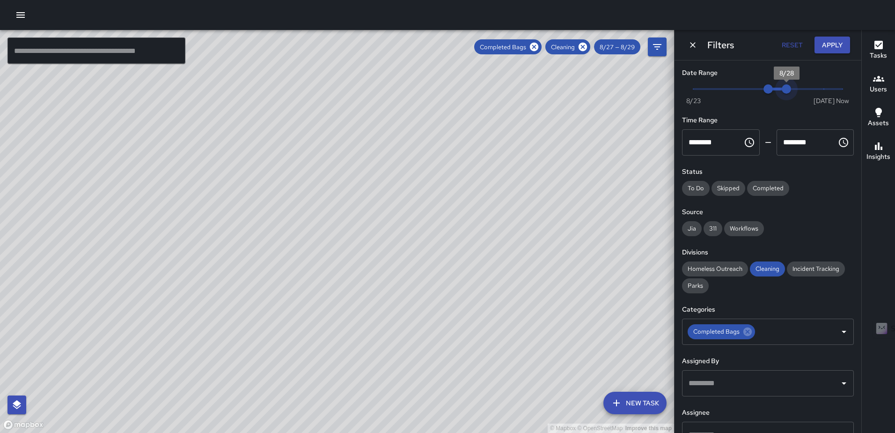
click at [783, 90] on span "8/28" at bounding box center [786, 88] width 9 height 9
type input "*"
drag, startPoint x: 764, startPoint y: 90, endPoint x: 754, endPoint y: 90, distance: 9.4
click at [754, 90] on span "8/26" at bounding box center [749, 88] width 9 height 9
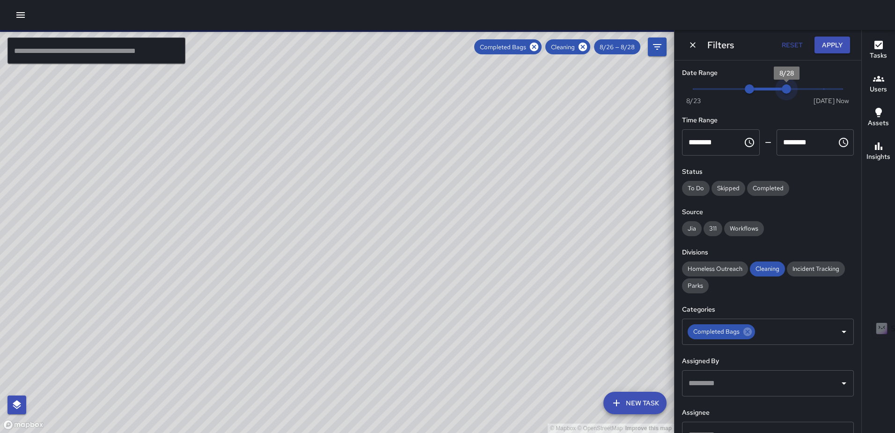
type input "*"
drag, startPoint x: 787, startPoint y: 89, endPoint x: 771, endPoint y: 89, distance: 15.5
click at [771, 89] on span "8/27" at bounding box center [768, 88] width 9 height 9
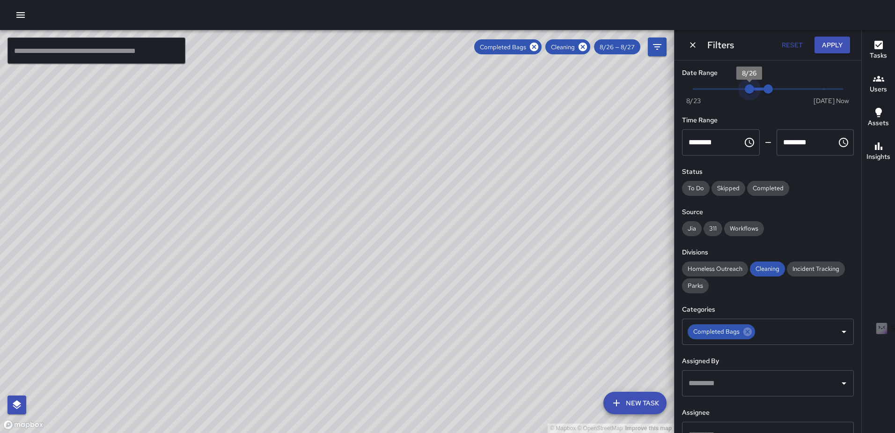
type input "*"
drag, startPoint x: 746, startPoint y: 88, endPoint x: 734, endPoint y: 88, distance: 12.6
click at [734, 88] on span "8/25" at bounding box center [730, 88] width 9 height 9
type input "*"
drag, startPoint x: 762, startPoint y: 86, endPoint x: 746, endPoint y: 88, distance: 15.5
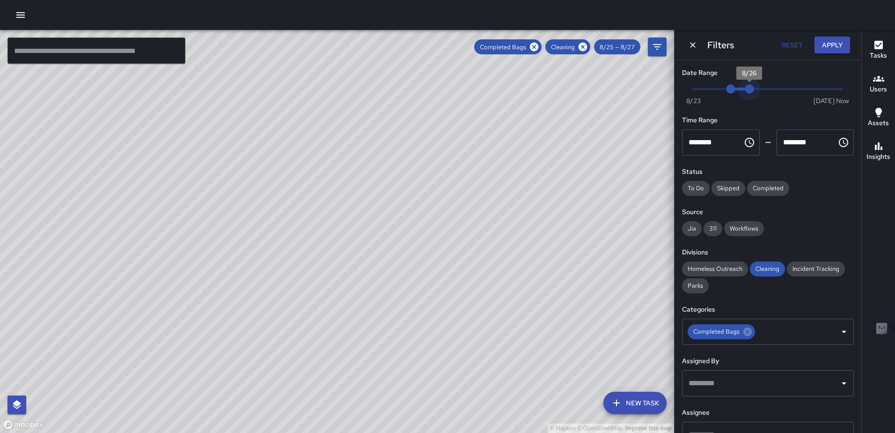
click at [746, 88] on span "8/26" at bounding box center [749, 88] width 9 height 9
type input "*"
drag, startPoint x: 729, startPoint y: 88, endPoint x: 718, endPoint y: 88, distance: 11.2
click at [717, 88] on span "8/24" at bounding box center [711, 88] width 9 height 9
drag, startPoint x: 739, startPoint y: 87, endPoint x: 726, endPoint y: 87, distance: 13.1
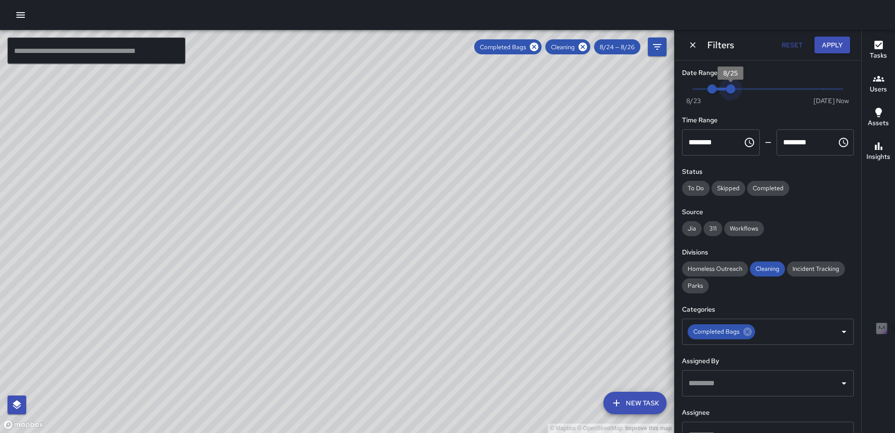
click at [726, 87] on span "8/25" at bounding box center [730, 88] width 9 height 9
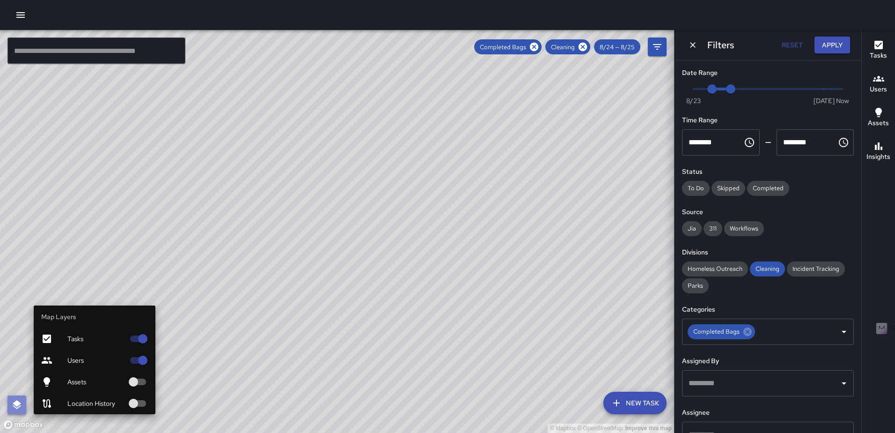
click at [12, 411] on button "button" at bounding box center [16, 404] width 19 height 19
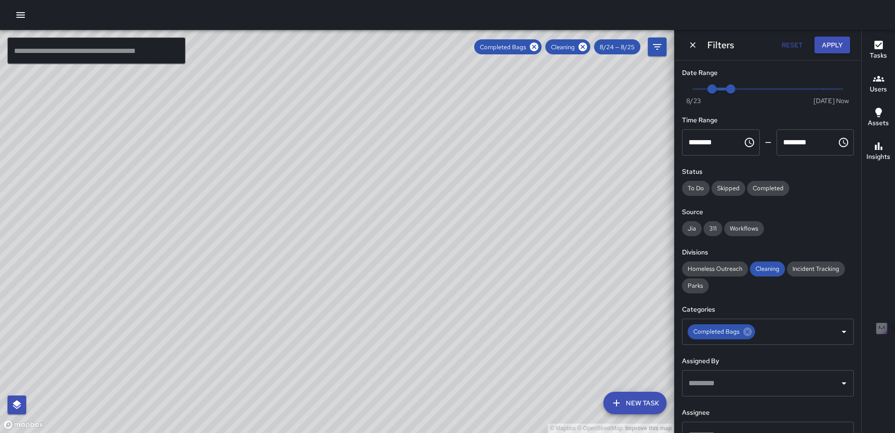
click at [530, 49] on icon at bounding box center [534, 47] width 10 height 10
click at [582, 49] on icon at bounding box center [583, 47] width 8 height 8
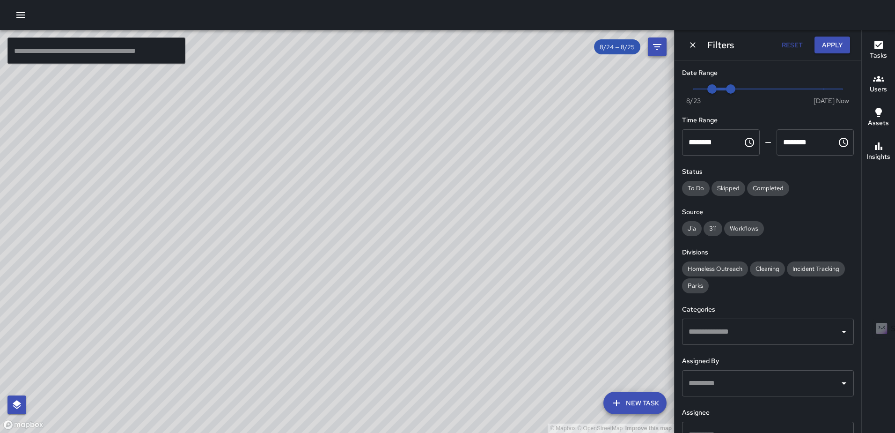
click at [657, 47] on icon "Filters" at bounding box center [657, 47] width 8 height 6
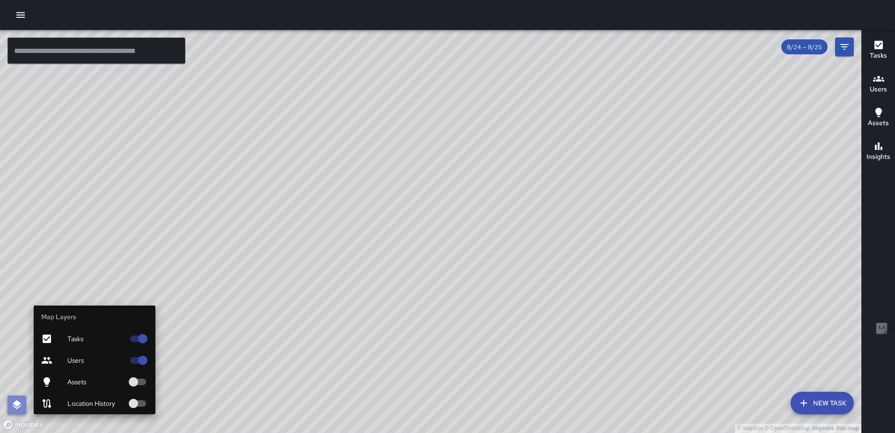
click at [12, 400] on icon "button" at bounding box center [16, 404] width 11 height 11
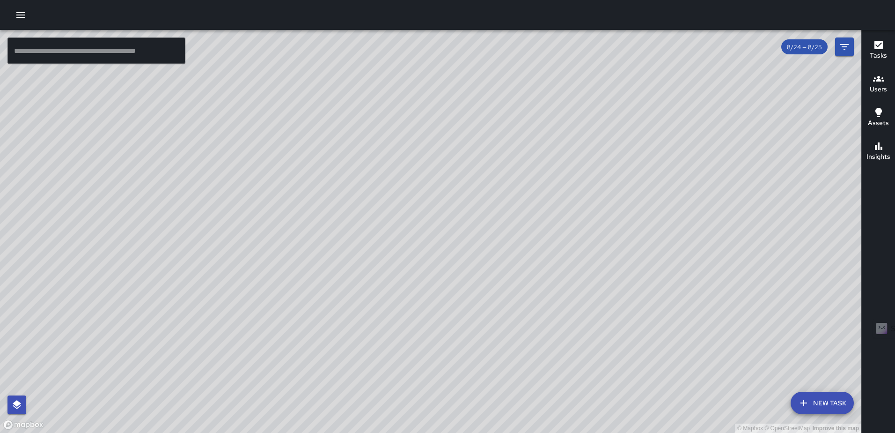
drag, startPoint x: 356, startPoint y: 334, endPoint x: 358, endPoint y: 187, distance: 146.6
click at [358, 187] on div "© Mapbox © OpenStreetMap Improve this map" at bounding box center [431, 231] width 862 height 403
drag, startPoint x: 538, startPoint y: 291, endPoint x: 536, endPoint y: 339, distance: 48.2
click at [536, 339] on div "© Mapbox © OpenStreetMap Improve this map" at bounding box center [431, 231] width 862 height 403
drag, startPoint x: 555, startPoint y: 268, endPoint x: 545, endPoint y: 327, distance: 59.9
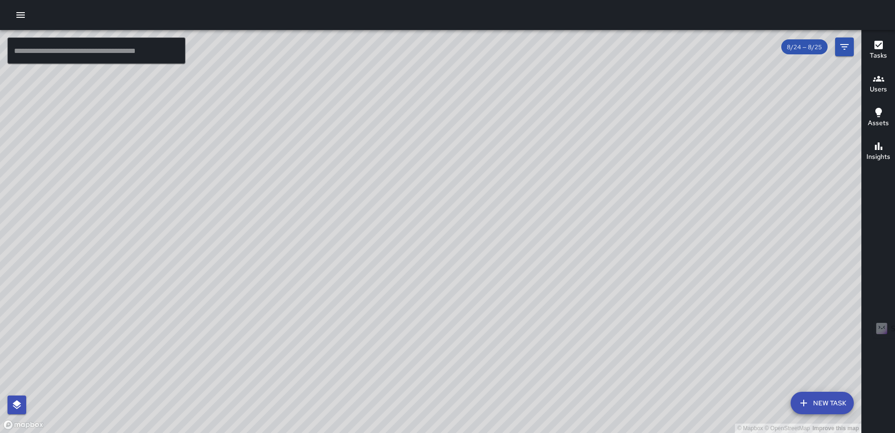
click at [545, 327] on div "© Mapbox © OpenStreetMap Improve this map" at bounding box center [431, 231] width 862 height 403
drag, startPoint x: 623, startPoint y: 258, endPoint x: 582, endPoint y: 242, distance: 44.0
click at [582, 242] on div "© Mapbox © OpenStreetMap Improve this map" at bounding box center [431, 231] width 862 height 403
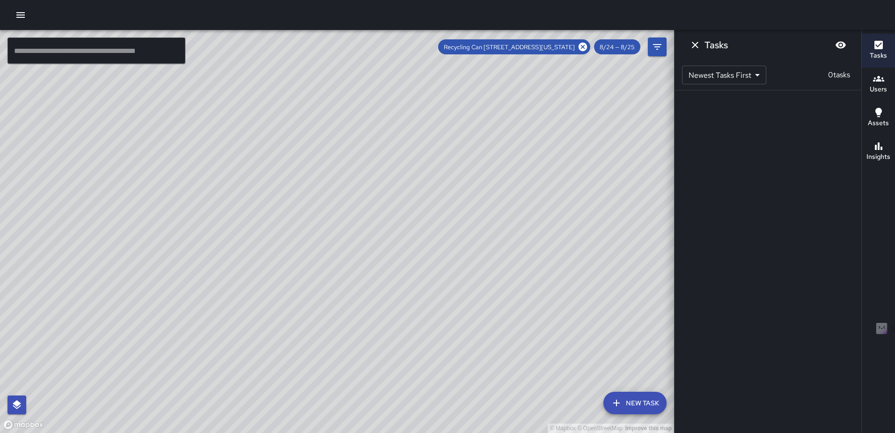
drag, startPoint x: 394, startPoint y: 289, endPoint x: 692, endPoint y: 42, distance: 386.4
click at [692, 42] on icon "Dismiss" at bounding box center [695, 44] width 11 height 11
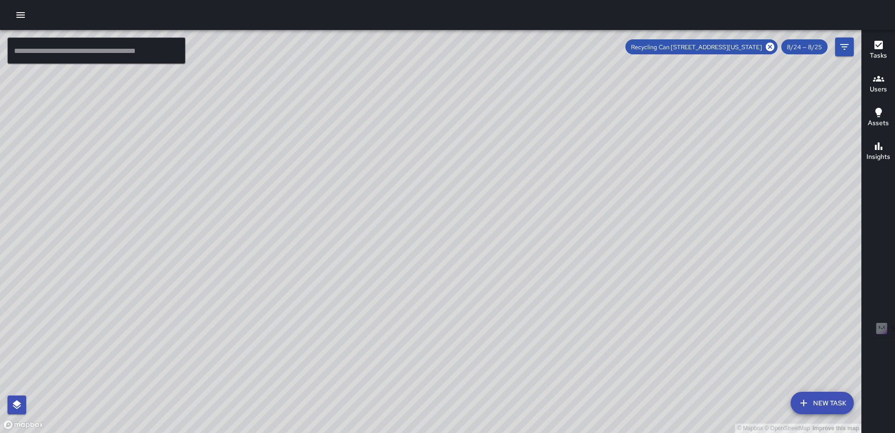
drag, startPoint x: 773, startPoint y: 218, endPoint x: 571, endPoint y: 299, distance: 217.7
click at [571, 299] on div "© Mapbox © OpenStreetMap Improve this map" at bounding box center [431, 231] width 862 height 403
drag, startPoint x: 447, startPoint y: 173, endPoint x: 298, endPoint y: 155, distance: 149.9
click at [298, 155] on div "© Mapbox © OpenStreetMap Improve this map" at bounding box center [431, 231] width 862 height 403
click at [766, 47] on icon at bounding box center [770, 47] width 10 height 10
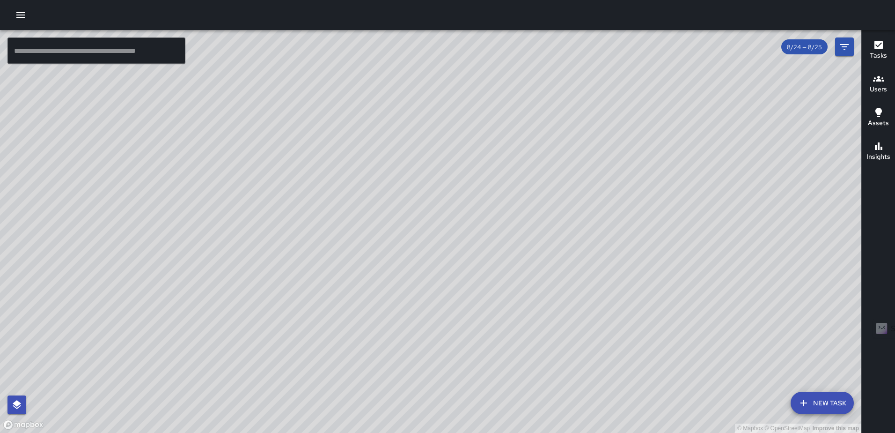
click at [19, 15] on icon "button" at bounding box center [20, 15] width 8 height 6
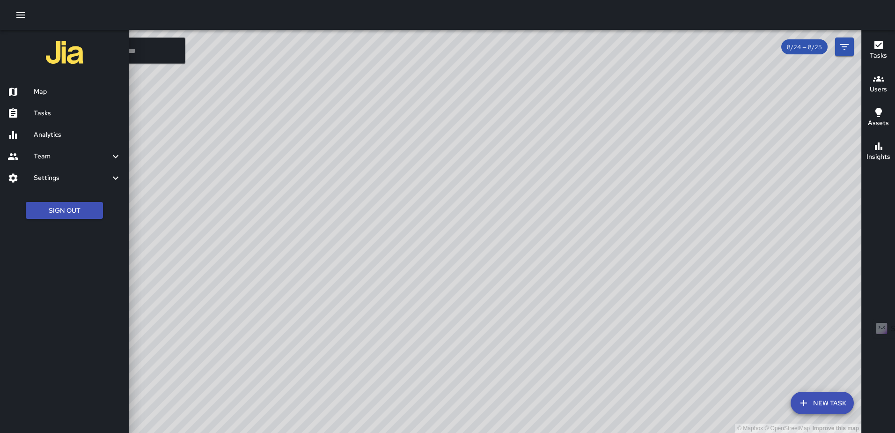
click at [46, 90] on h6 "Map" at bounding box center [78, 92] width 88 height 10
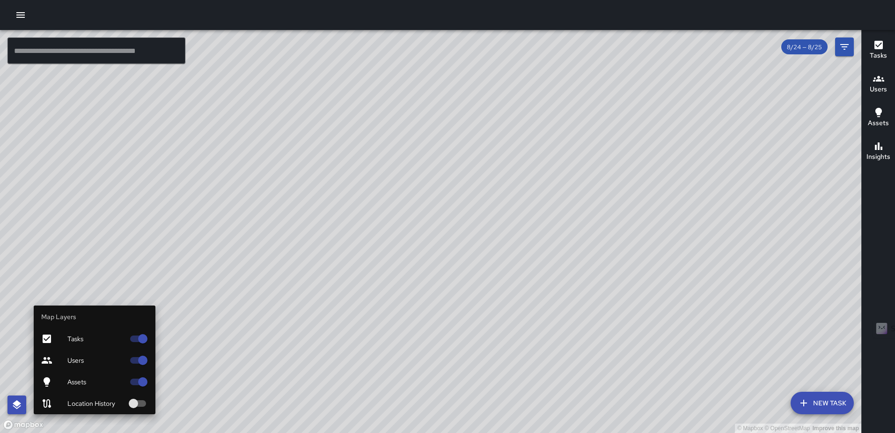
click at [19, 406] on icon "button" at bounding box center [16, 404] width 11 height 11
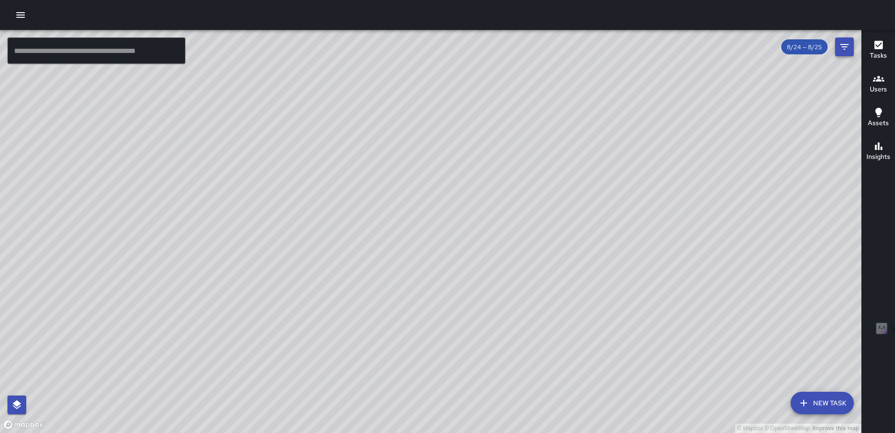
click at [845, 46] on icon "Filters" at bounding box center [844, 47] width 8 height 6
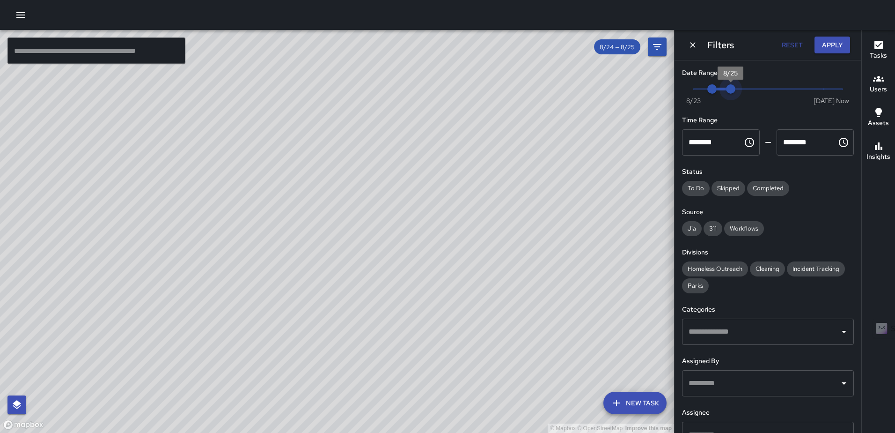
type input "*"
drag, startPoint x: 735, startPoint y: 90, endPoint x: 862, endPoint y: 91, distance: 127.8
click at [862, 91] on div "© Mapbox © OpenStreetMap Improve this map ​ New Task 8/24 — 8/25 Map Layers Tas…" at bounding box center [447, 231] width 895 height 403
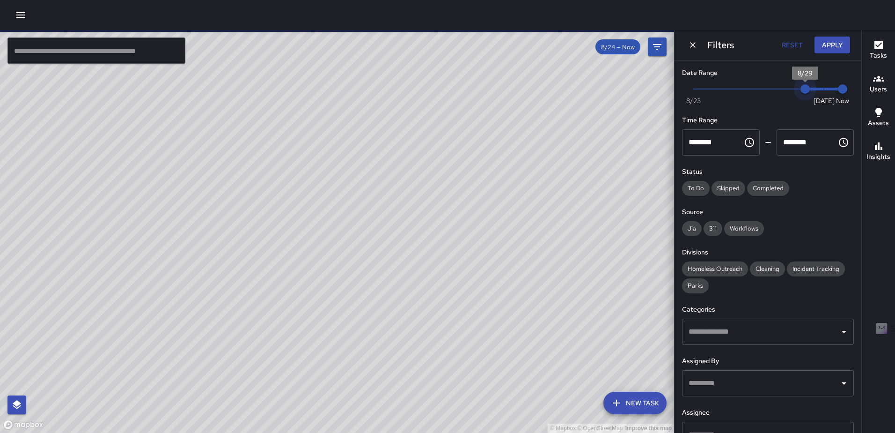
type input "*"
drag, startPoint x: 804, startPoint y: 88, endPoint x: 819, endPoint y: 88, distance: 15.5
click at [819, 88] on span "8/30" at bounding box center [823, 88] width 9 height 9
click at [836, 43] on button "Apply" at bounding box center [833, 45] width 36 height 17
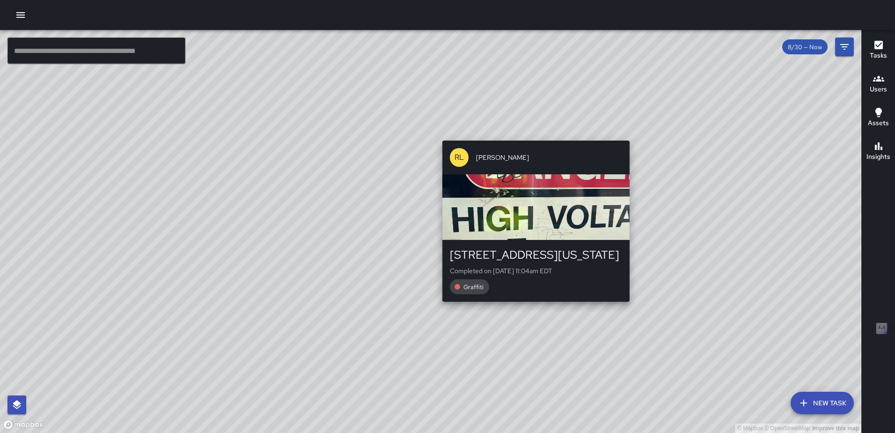
click at [534, 136] on div "© Mapbox © OpenStreetMap Improve this map RL Ruben Lechuga 202 Florida Avenue N…" at bounding box center [431, 231] width 862 height 403
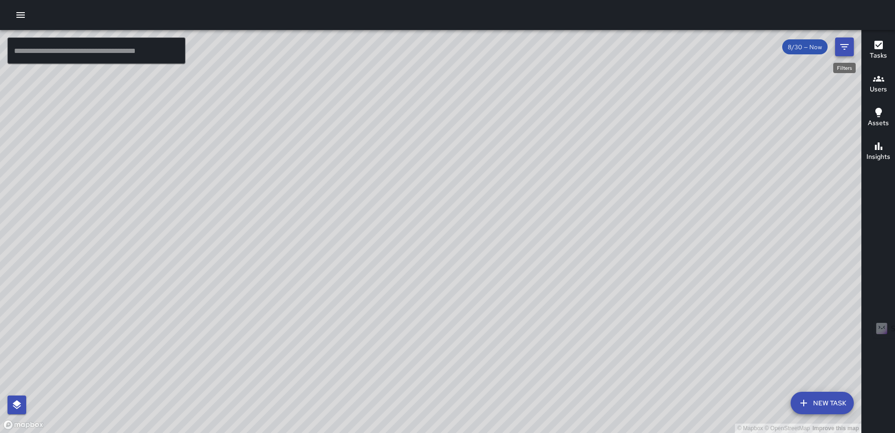
click at [842, 44] on icon "Filters" at bounding box center [844, 46] width 11 height 11
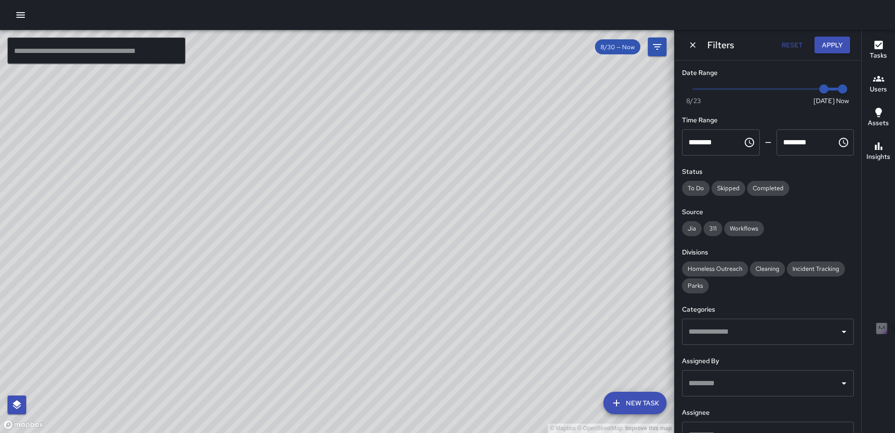
click at [22, 15] on icon "button" at bounding box center [20, 15] width 8 height 6
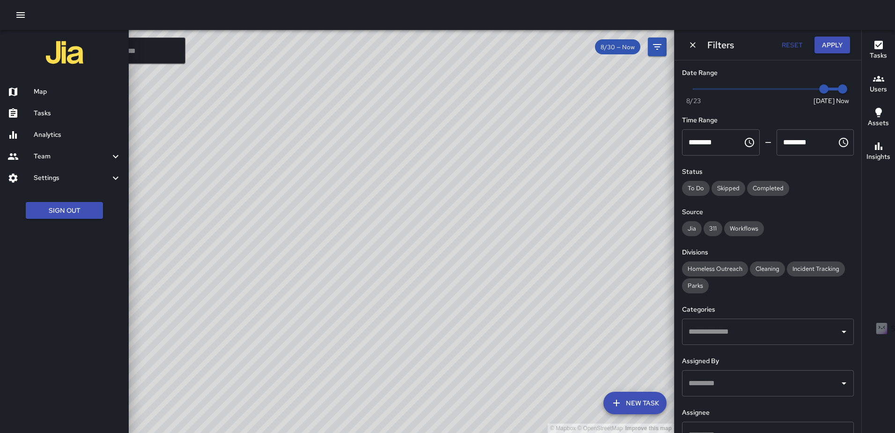
click at [53, 131] on h6 "Analytics" at bounding box center [78, 135] width 88 height 10
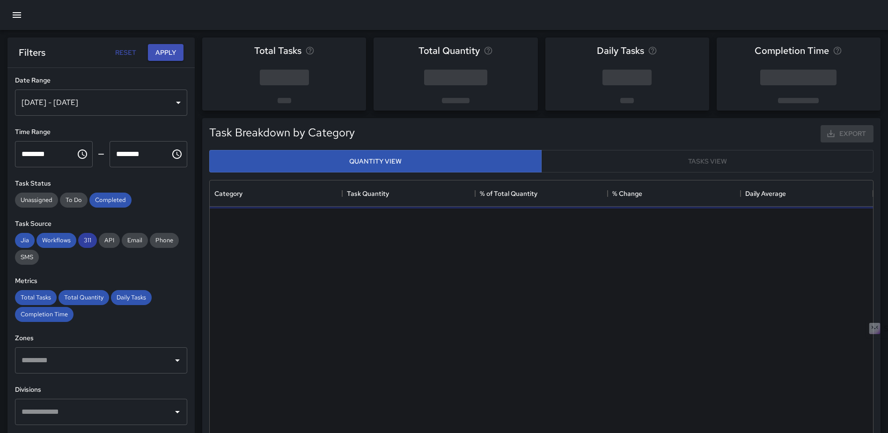
scroll to position [273, 656]
click at [175, 103] on div "Aug 24, 2025 - Aug 30, 2025" at bounding box center [101, 102] width 172 height 26
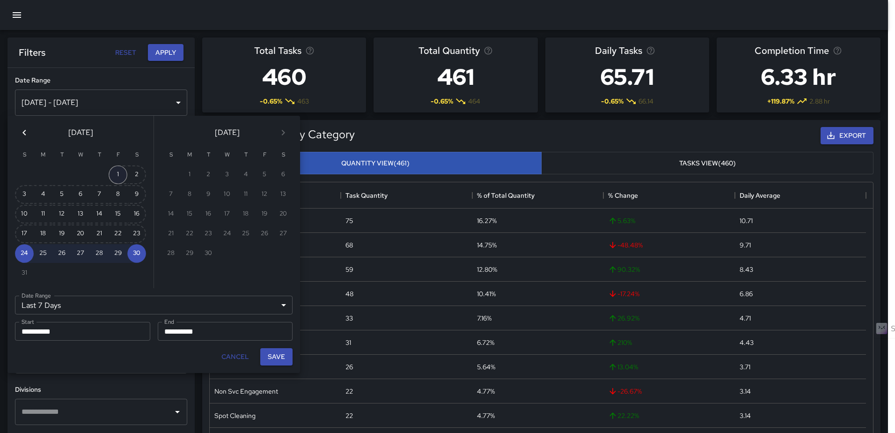
click at [123, 173] on button "1" at bounding box center [118, 174] width 19 height 19
type input "******"
type input "**********"
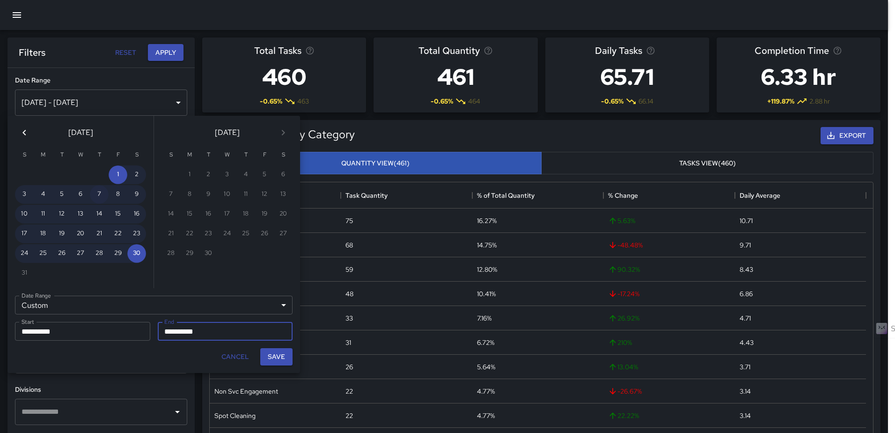
click at [100, 196] on button "7" at bounding box center [99, 194] width 19 height 19
type input "**********"
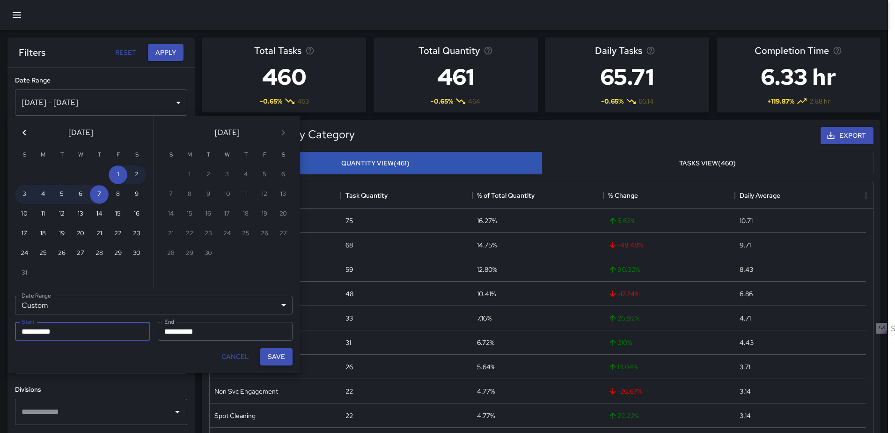
click at [273, 354] on button "Save" at bounding box center [276, 356] width 32 height 17
type input "**********"
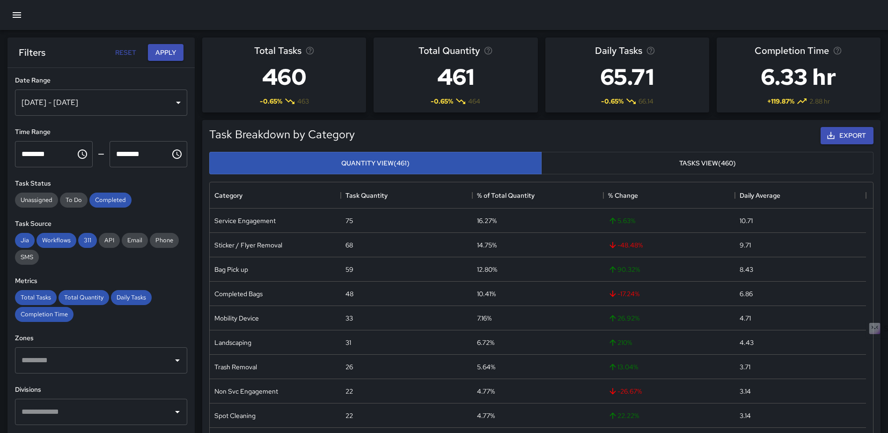
scroll to position [7, 7]
click at [166, 52] on button "Apply" at bounding box center [166, 52] width 36 height 17
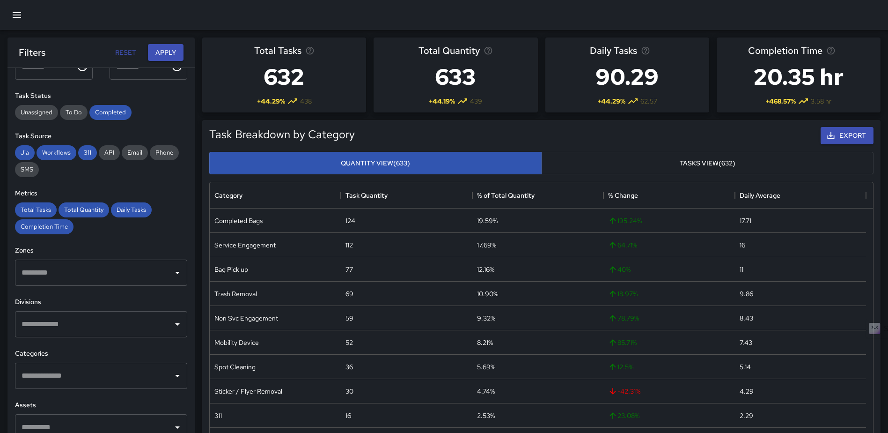
scroll to position [94, 0]
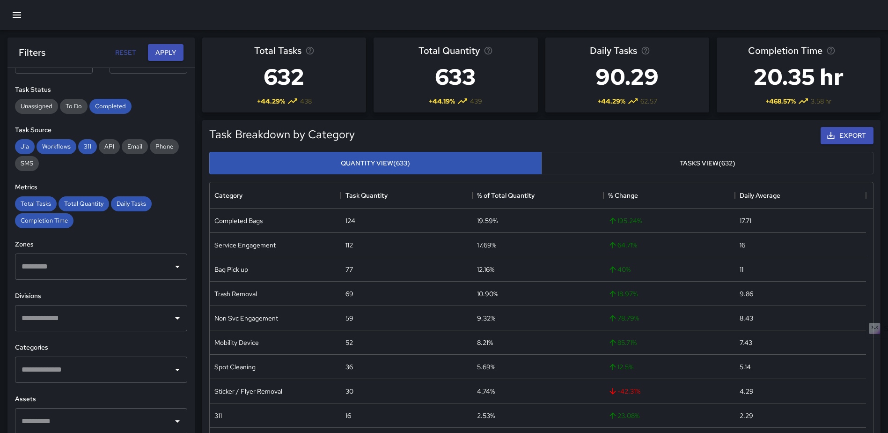
click at [85, 362] on input "text" at bounding box center [94, 370] width 150 height 18
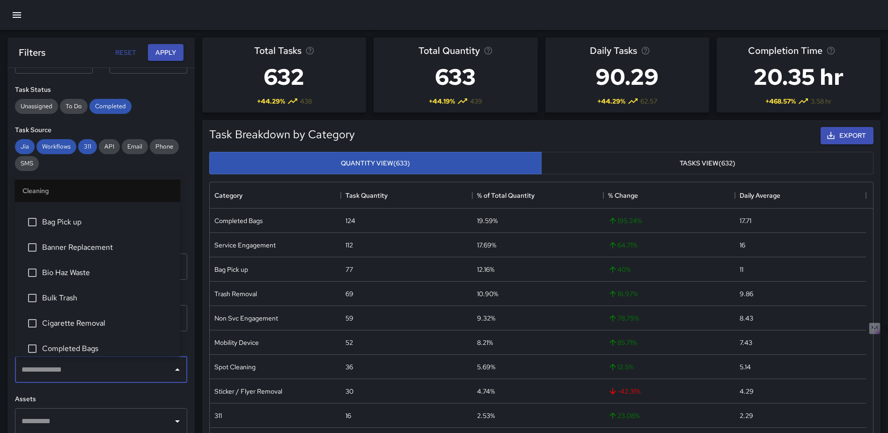
click at [73, 291] on li "Bulk Trash" at bounding box center [97, 297] width 165 height 25
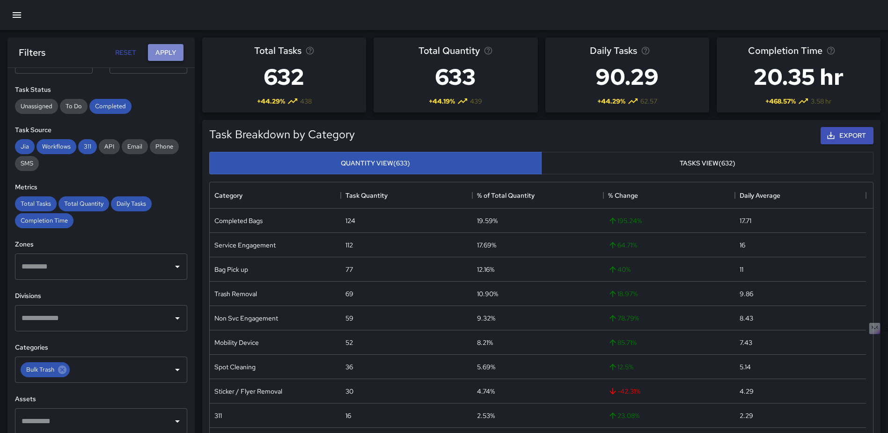
click at [161, 51] on button "Apply" at bounding box center [166, 52] width 36 height 17
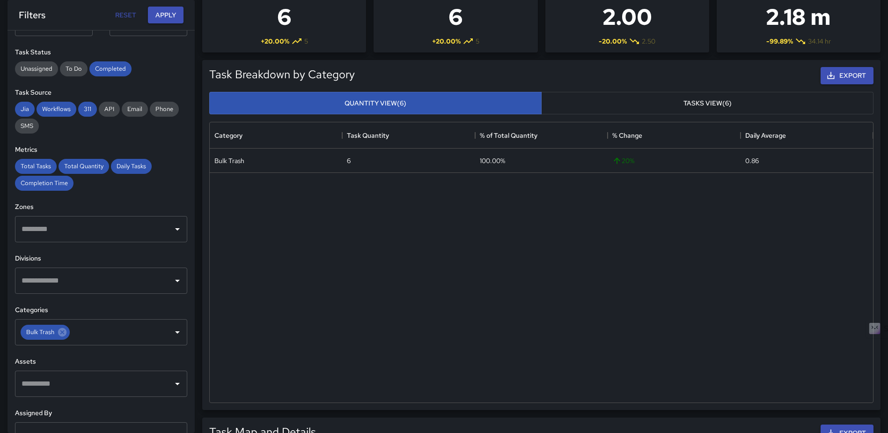
scroll to position [187, 0]
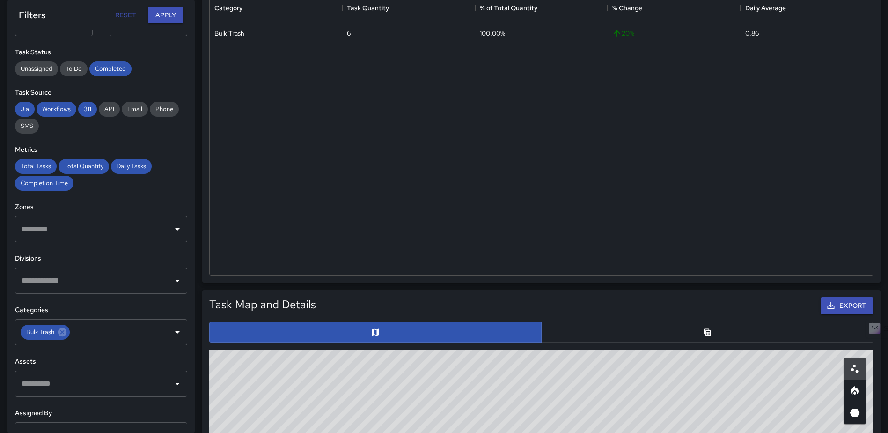
click at [679, 326] on button "button" at bounding box center [707, 332] width 332 height 21
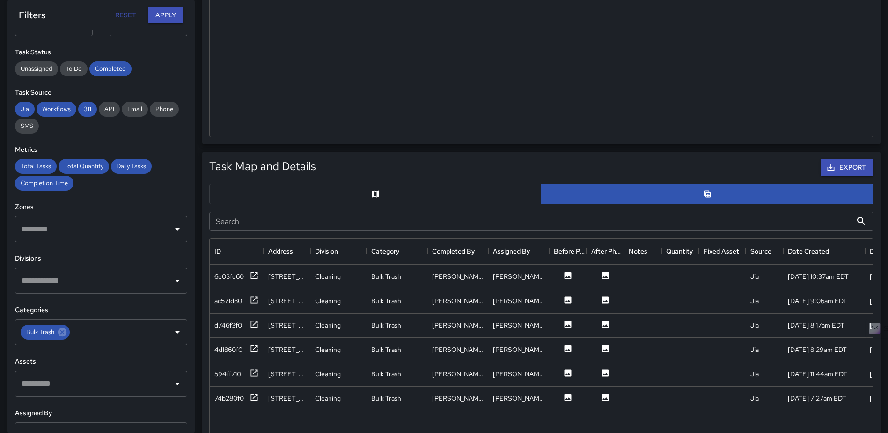
scroll to position [328, 0]
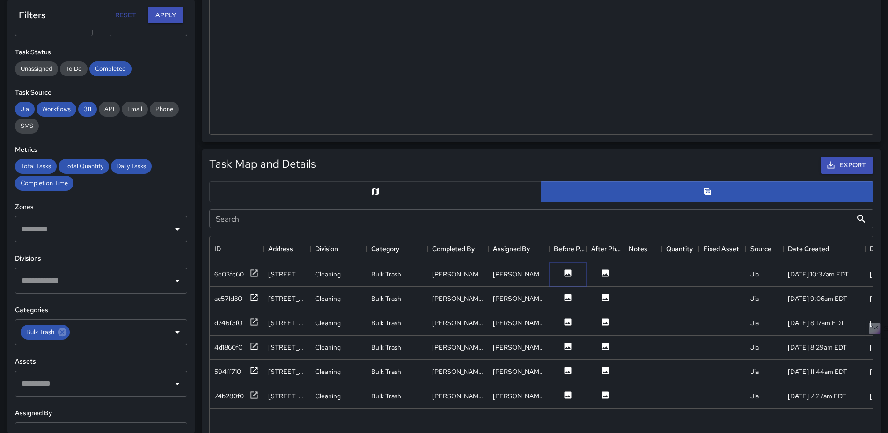
click at [566, 272] on icon at bounding box center [568, 272] width 7 height 7
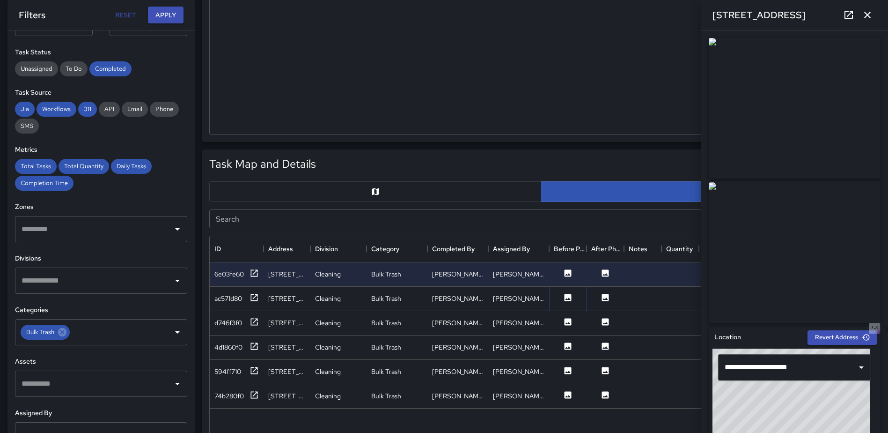
click at [571, 297] on icon at bounding box center [568, 297] width 7 height 7
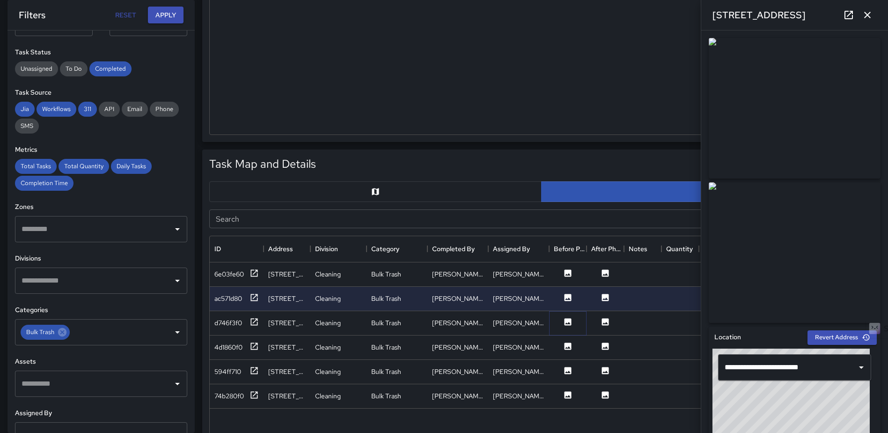
click at [568, 318] on icon at bounding box center [568, 321] width 7 height 7
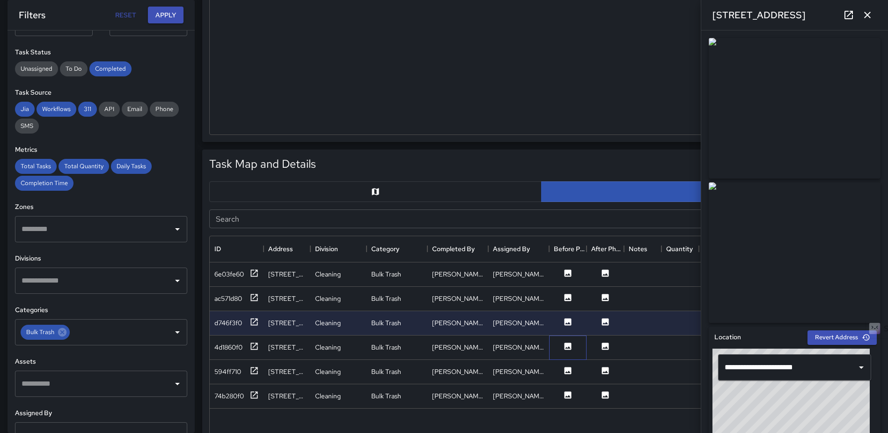
click at [568, 339] on div at bounding box center [567, 347] width 37 height 24
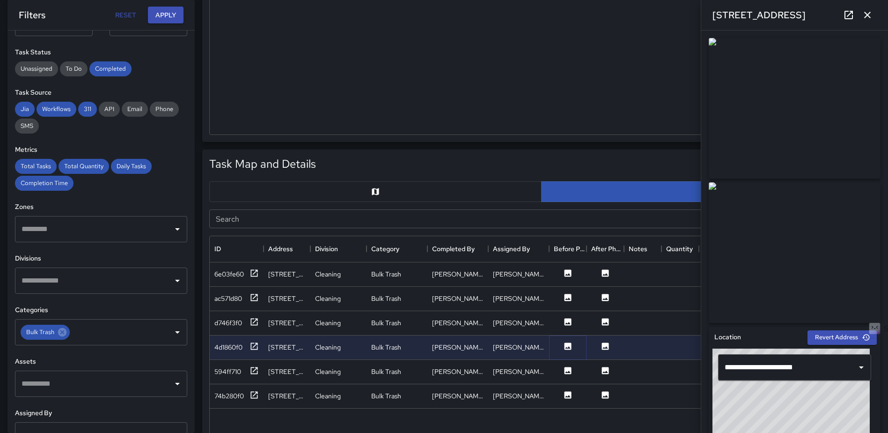
click at [568, 343] on icon at bounding box center [568, 345] width 7 height 7
click at [568, 368] on icon at bounding box center [568, 370] width 7 height 7
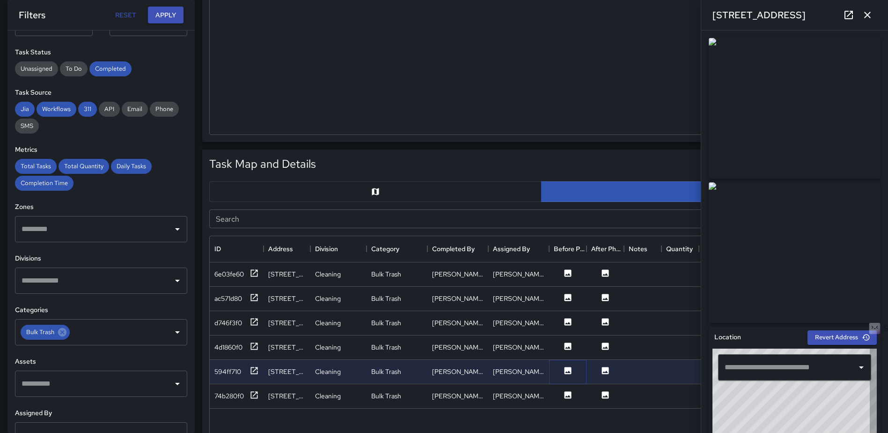
type input "**********"
click at [567, 394] on icon at bounding box center [568, 394] width 7 height 7
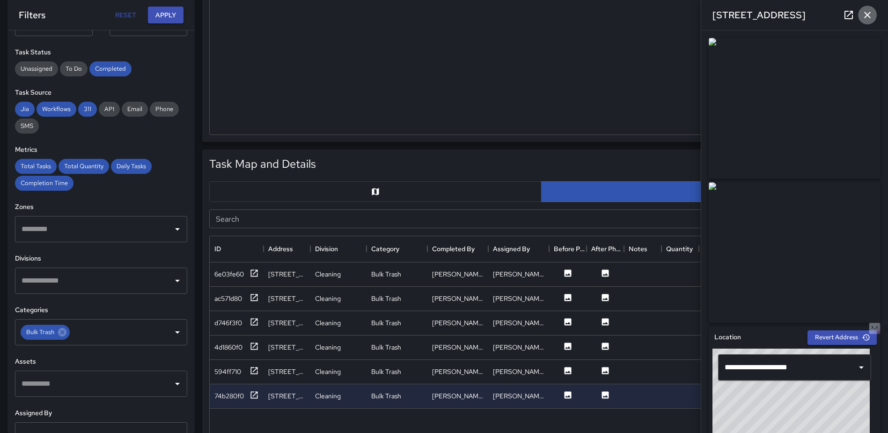
click at [862, 10] on icon "button" at bounding box center [867, 14] width 11 height 11
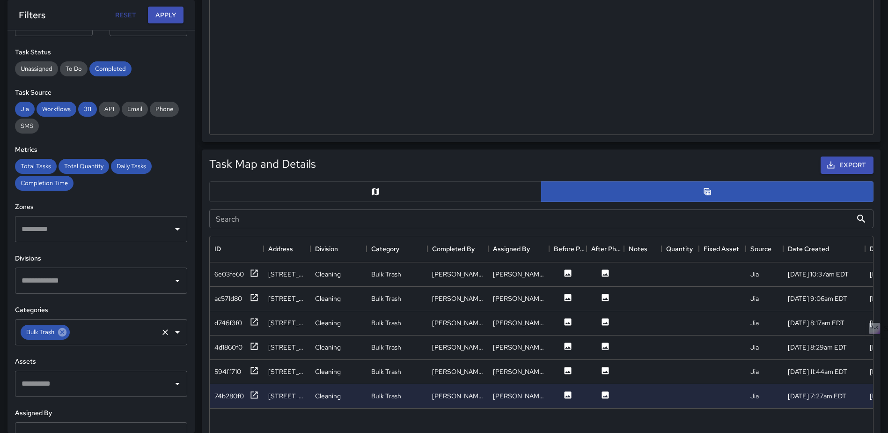
click at [59, 331] on icon at bounding box center [62, 332] width 8 height 8
click at [172, 330] on icon "Open" at bounding box center [177, 331] width 11 height 11
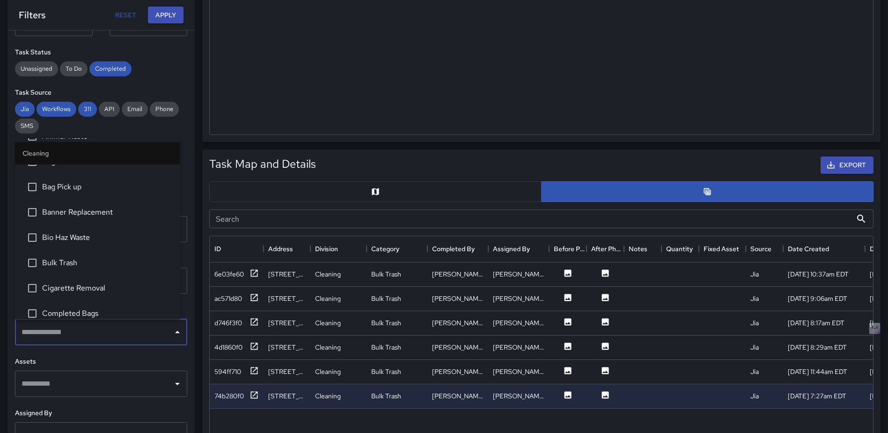
scroll to position [94, 0]
click at [107, 282] on span "Cigarette Removal" at bounding box center [107, 285] width 131 height 11
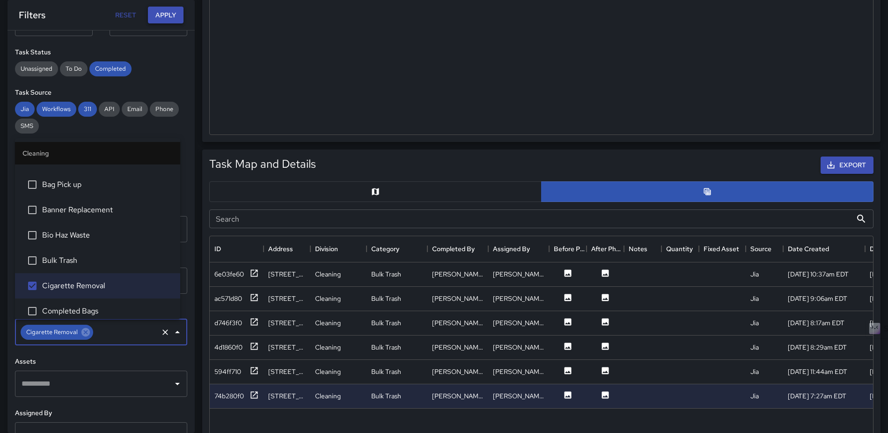
click at [161, 11] on button "Apply" at bounding box center [166, 15] width 36 height 17
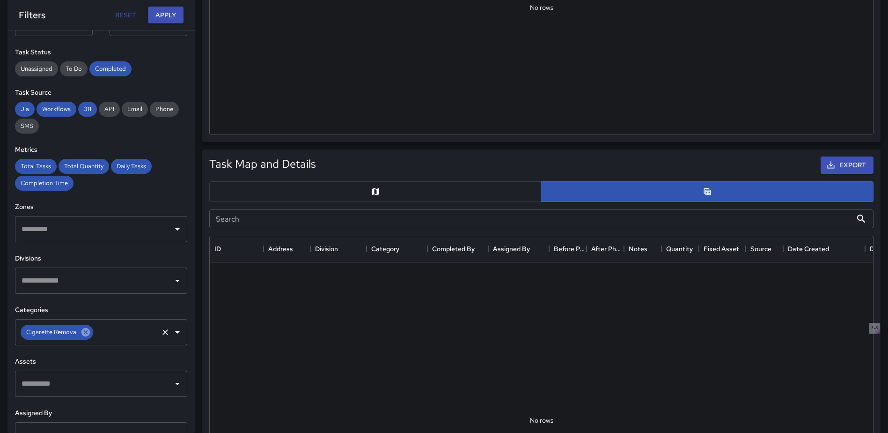
click at [83, 334] on icon at bounding box center [85, 332] width 8 height 8
click at [172, 329] on icon "Open" at bounding box center [177, 331] width 11 height 11
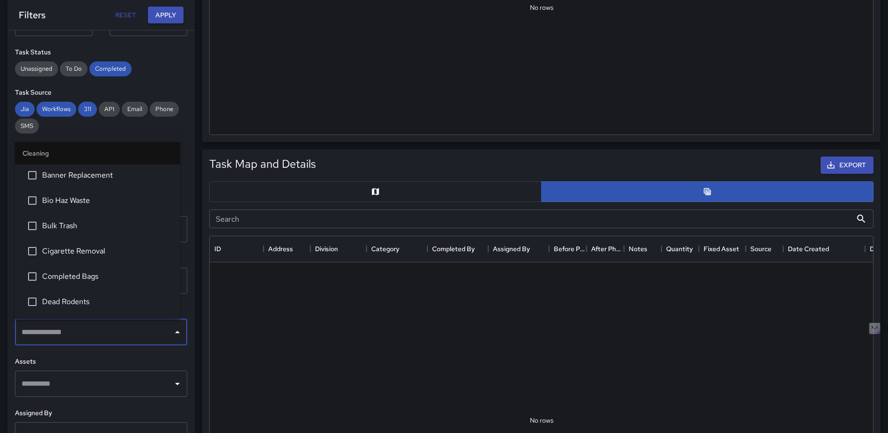
scroll to position [140, 0]
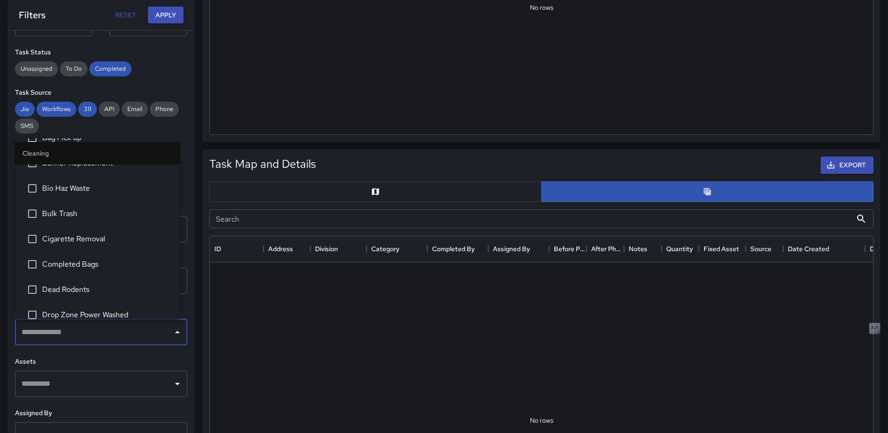
click at [72, 293] on span "Dead Rodents" at bounding box center [107, 289] width 131 height 11
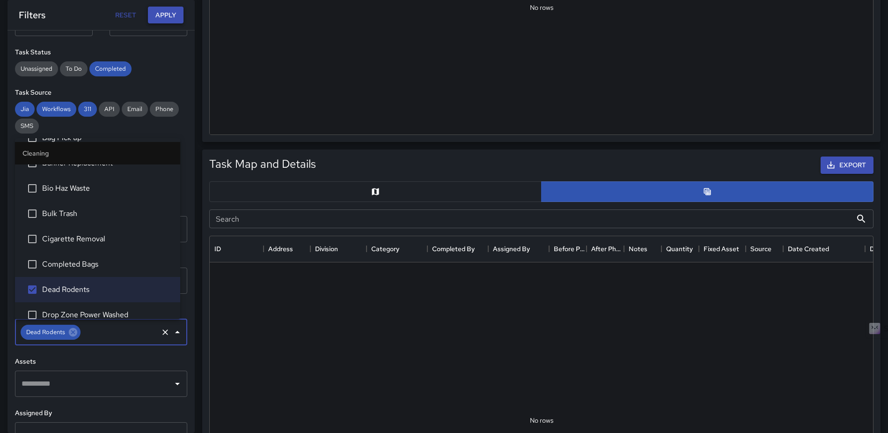
click at [168, 15] on button "Apply" at bounding box center [166, 15] width 36 height 17
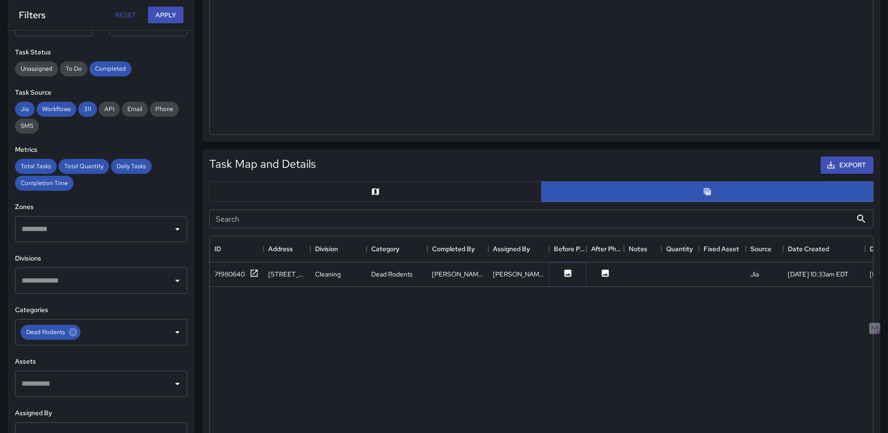
click at [568, 269] on icon at bounding box center [567, 272] width 9 height 9
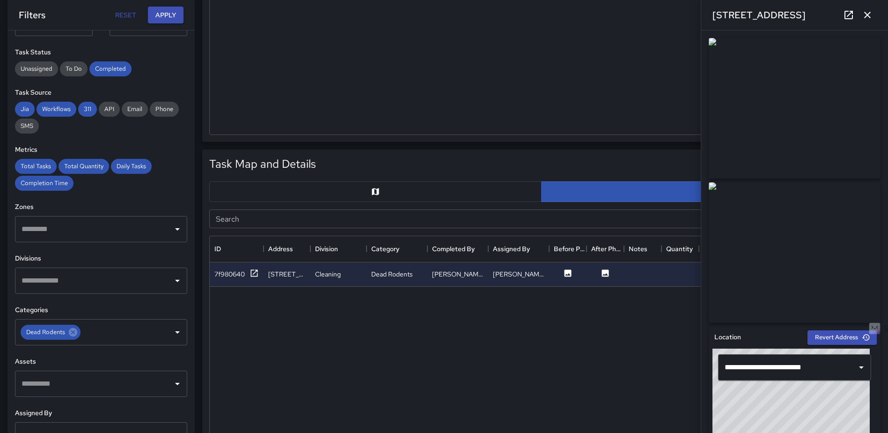
click at [871, 15] on icon "button" at bounding box center [867, 14] width 11 height 11
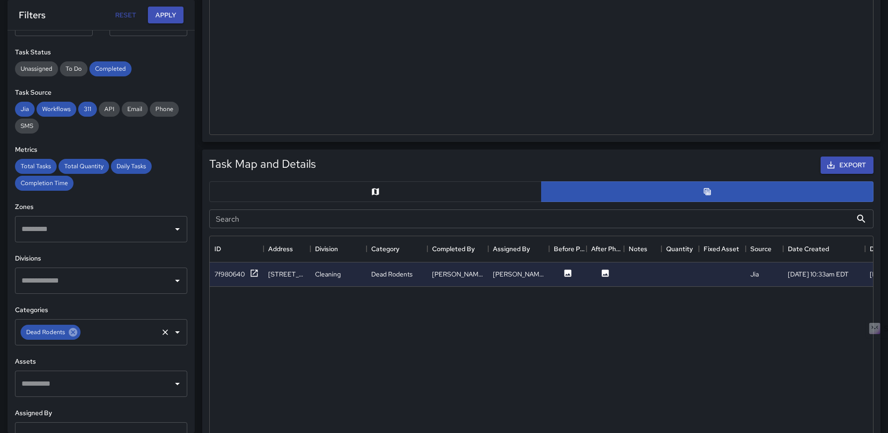
drag, startPoint x: 72, startPoint y: 331, endPoint x: 94, endPoint y: 326, distance: 23.0
click at [72, 331] on icon at bounding box center [73, 332] width 10 height 10
click at [172, 333] on icon "Open" at bounding box center [177, 331] width 11 height 11
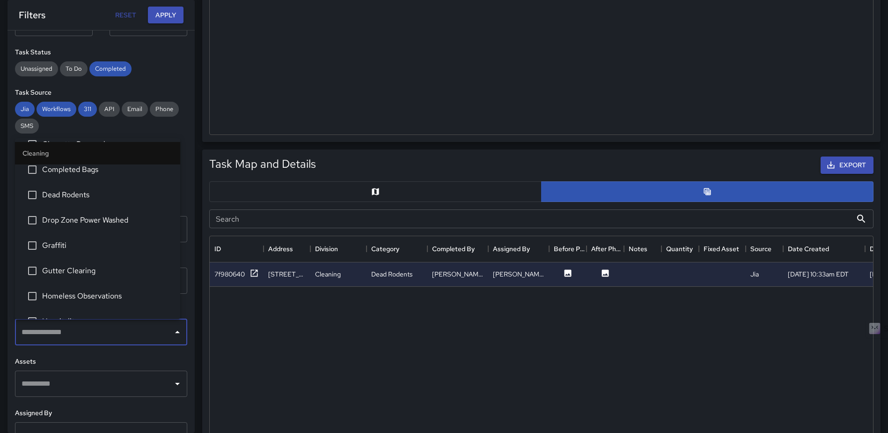
scroll to position [234, 0]
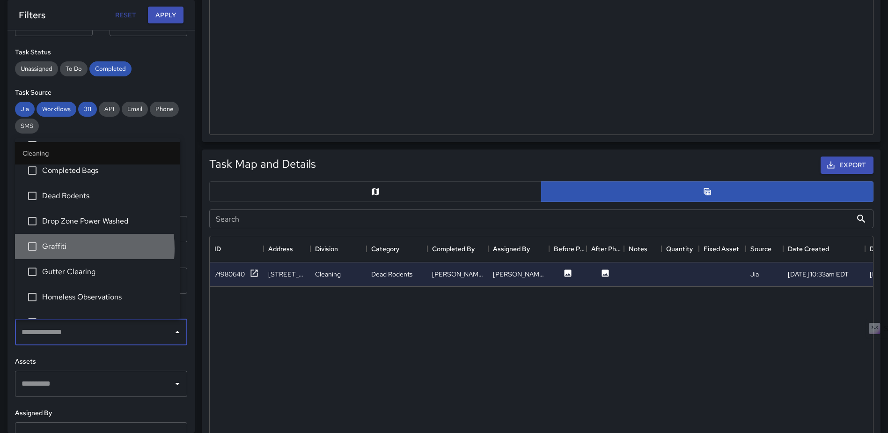
click at [55, 248] on span "Graffiti" at bounding box center [107, 246] width 131 height 11
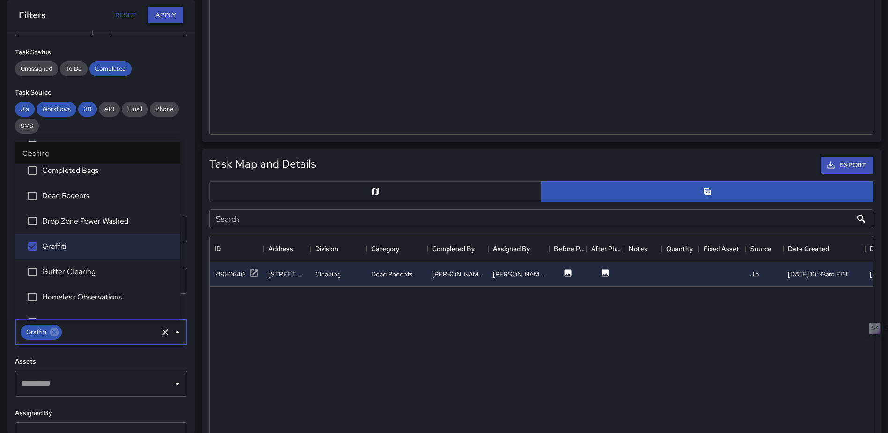
click at [163, 20] on button "Apply" at bounding box center [166, 15] width 36 height 17
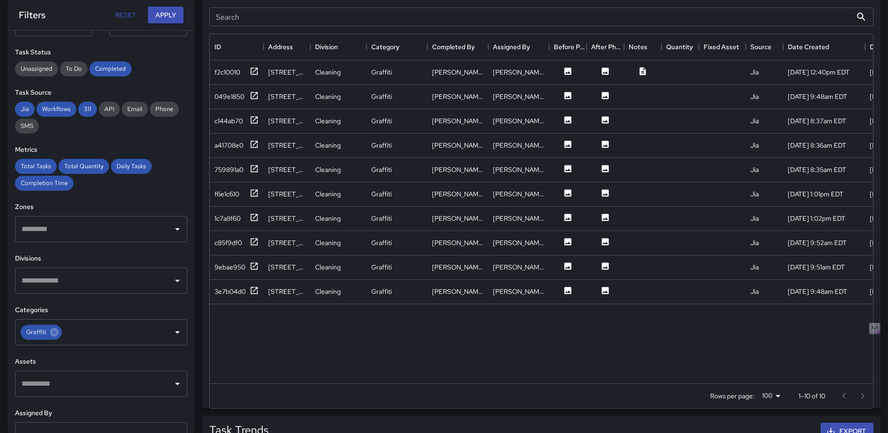
scroll to position [515, 0]
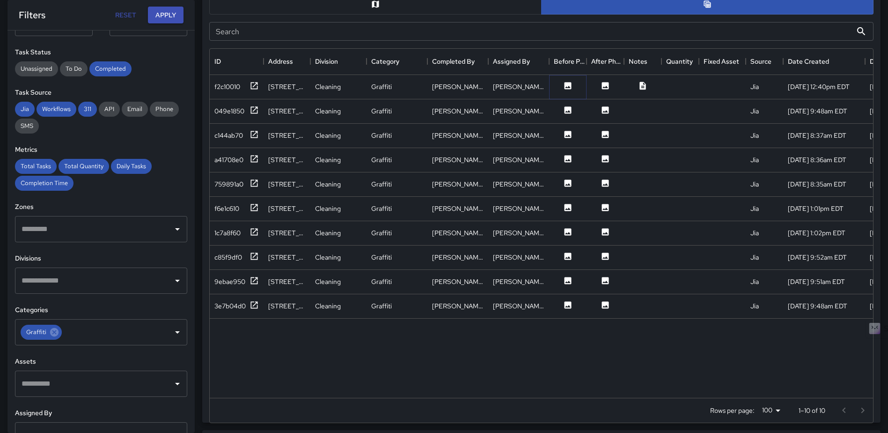
click at [563, 86] on button at bounding box center [568, 87] width 28 height 12
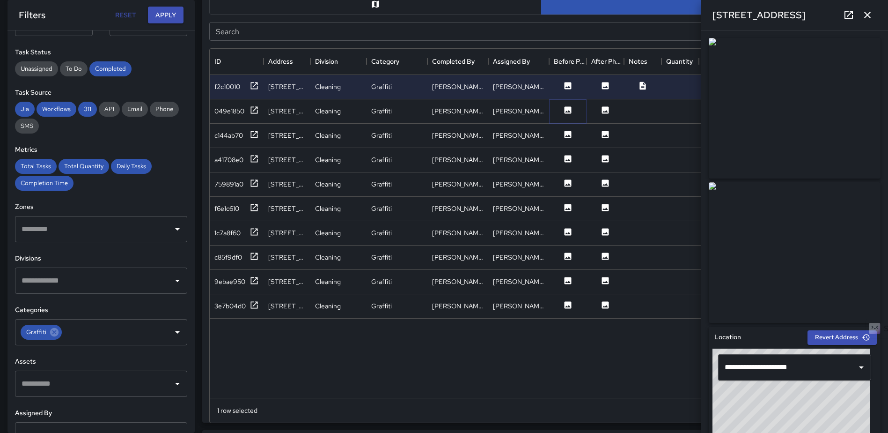
click at [568, 110] on icon at bounding box center [568, 109] width 7 height 7
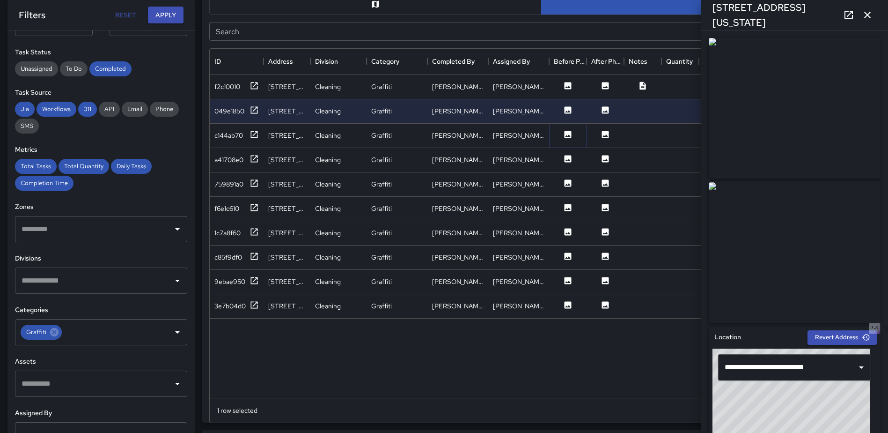
click at [567, 131] on icon at bounding box center [568, 134] width 7 height 7
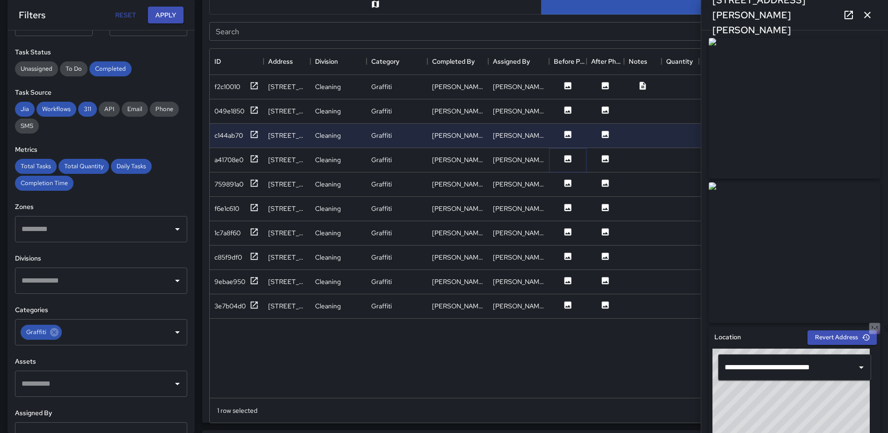
click at [567, 158] on icon at bounding box center [568, 158] width 7 height 7
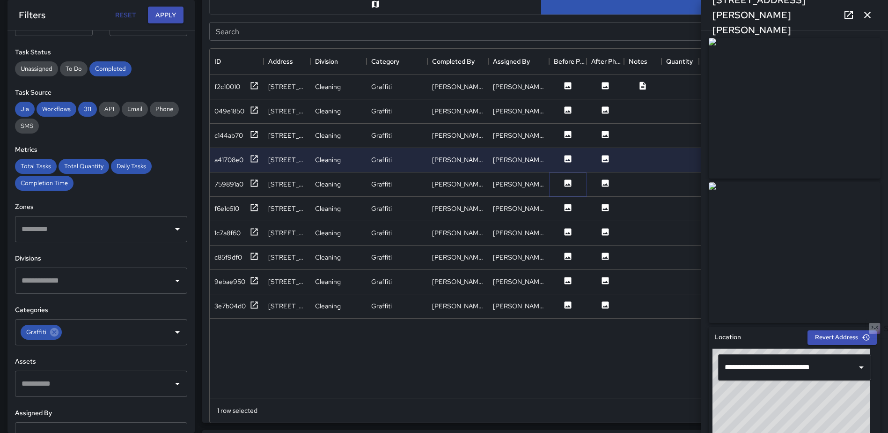
click at [570, 181] on icon at bounding box center [568, 182] width 7 height 7
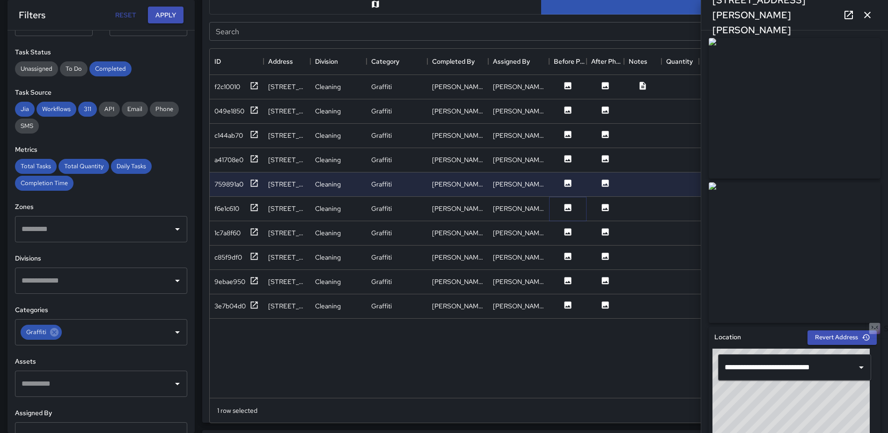
click at [572, 207] on icon at bounding box center [567, 207] width 9 height 9
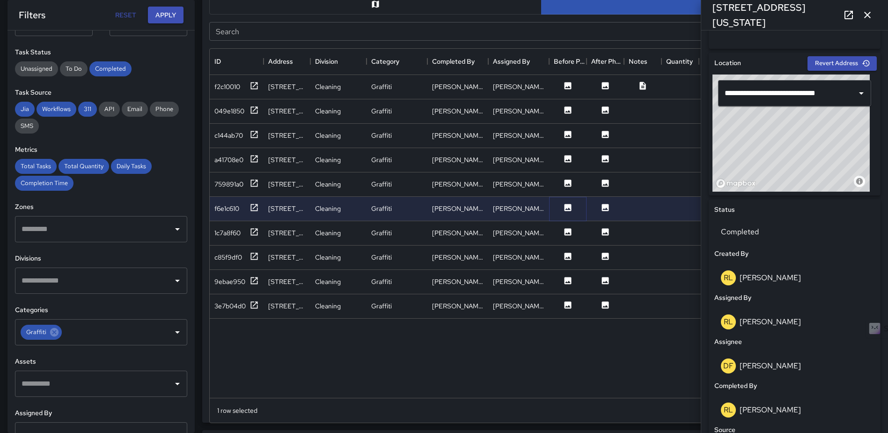
scroll to position [279, 0]
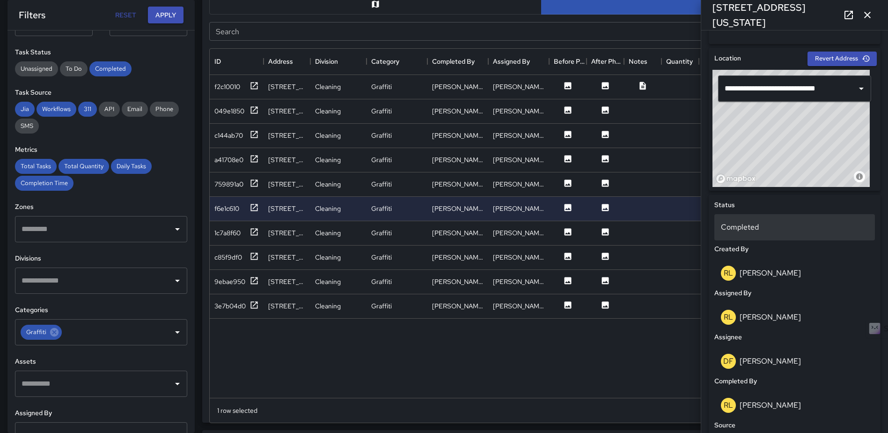
click at [766, 222] on p "Completed" at bounding box center [794, 226] width 147 height 11
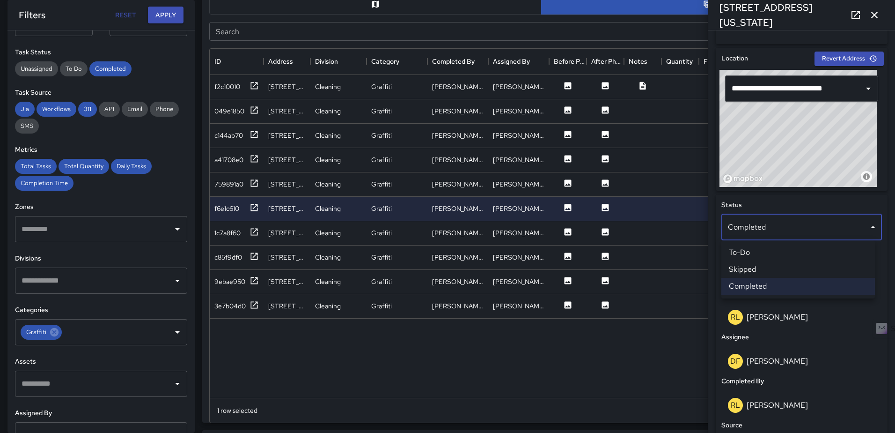
click at [754, 268] on li "Skipped" at bounding box center [799, 269] width 154 height 17
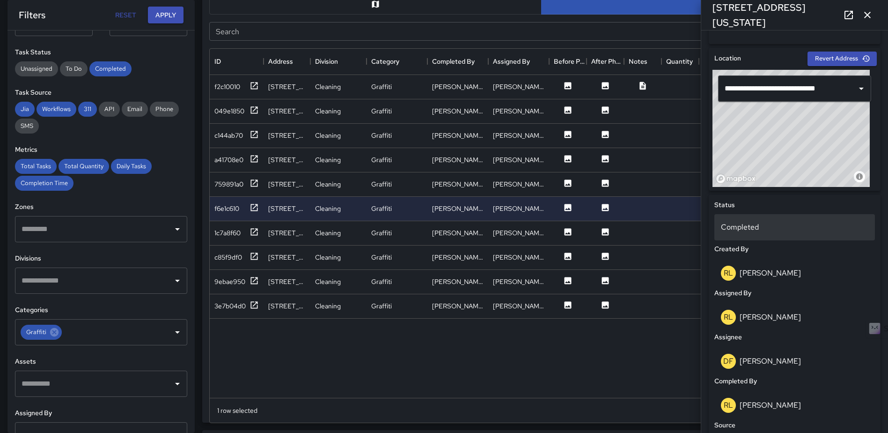
scroll to position [7, 7]
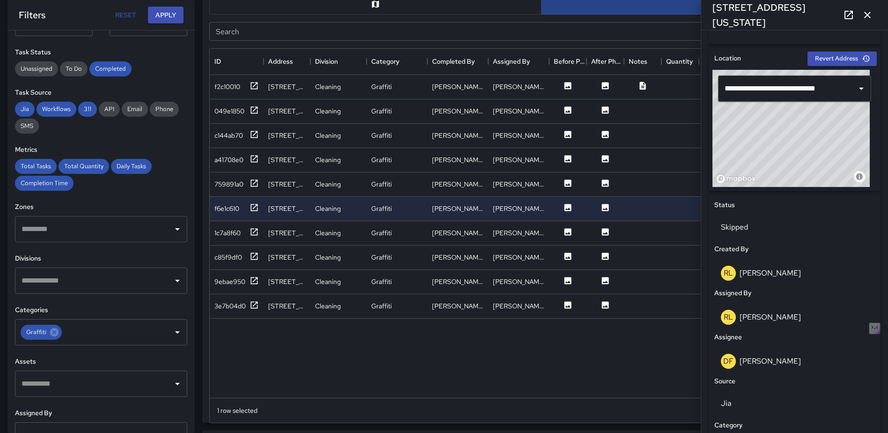
click at [865, 7] on button "button" at bounding box center [867, 15] width 19 height 19
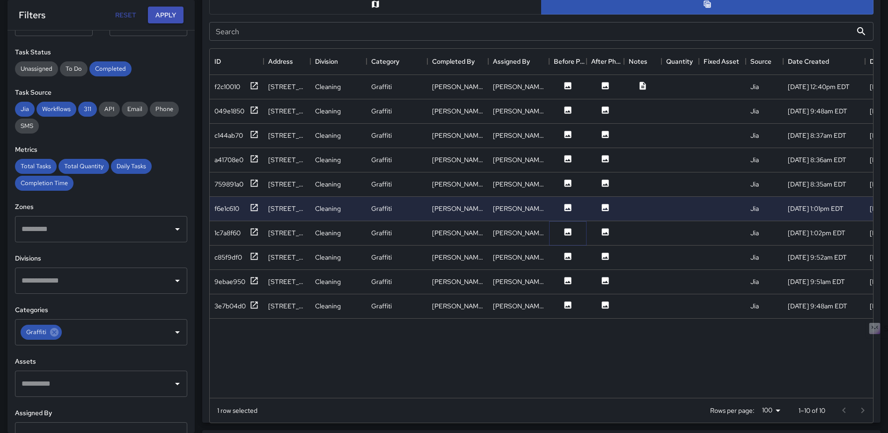
click at [569, 232] on icon at bounding box center [567, 231] width 9 height 9
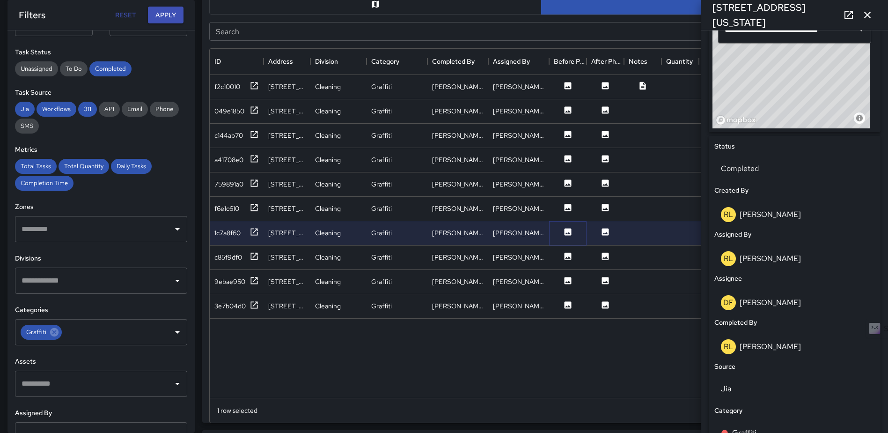
scroll to position [428, 0]
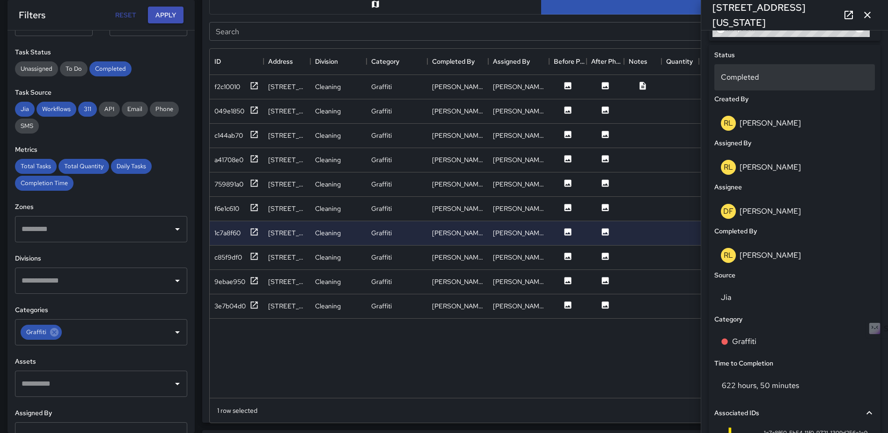
click at [782, 78] on p "Completed" at bounding box center [794, 77] width 147 height 11
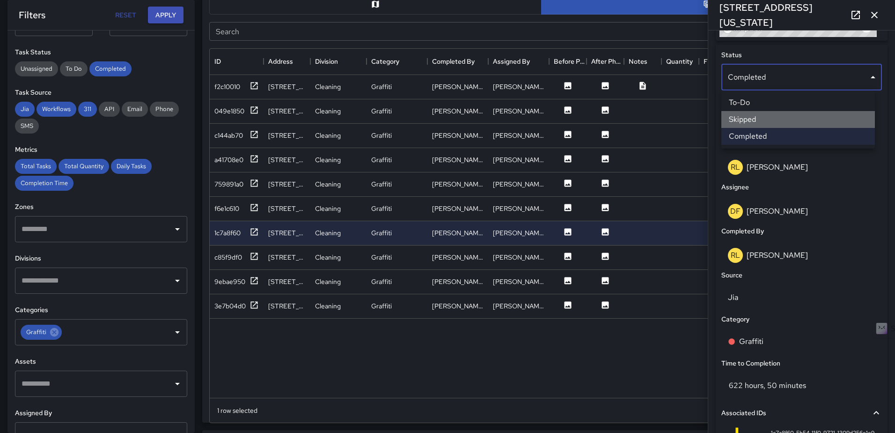
click at [779, 114] on li "Skipped" at bounding box center [799, 119] width 154 height 17
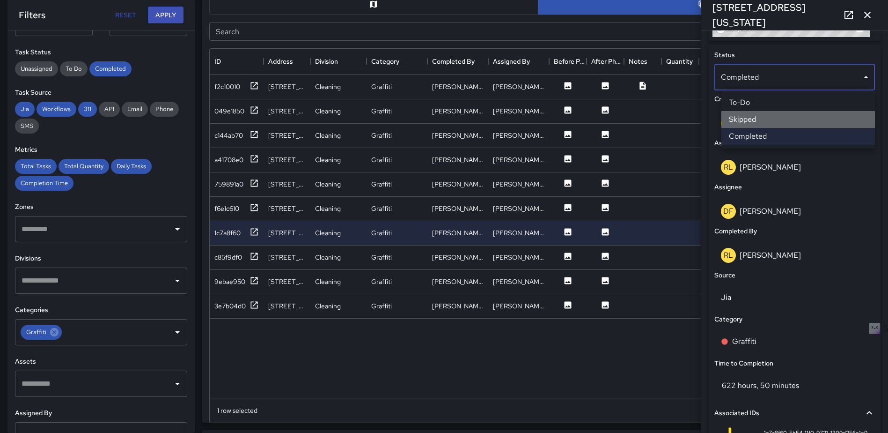
scroll to position [7, 7]
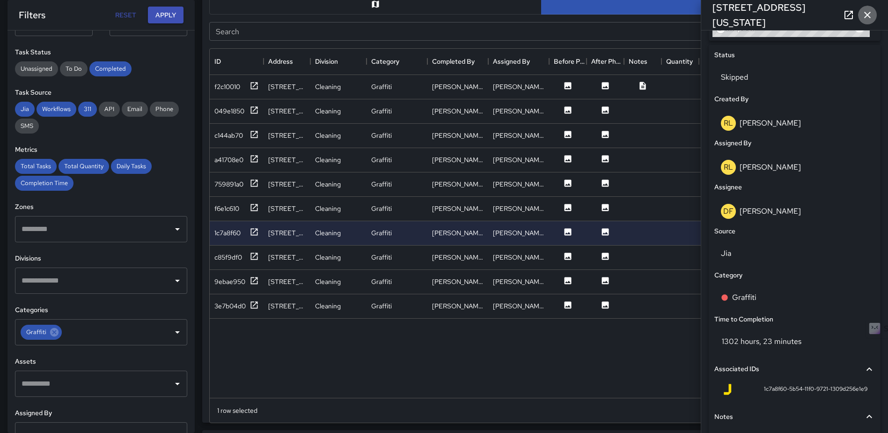
click at [869, 15] on icon "button" at bounding box center [867, 14] width 11 height 11
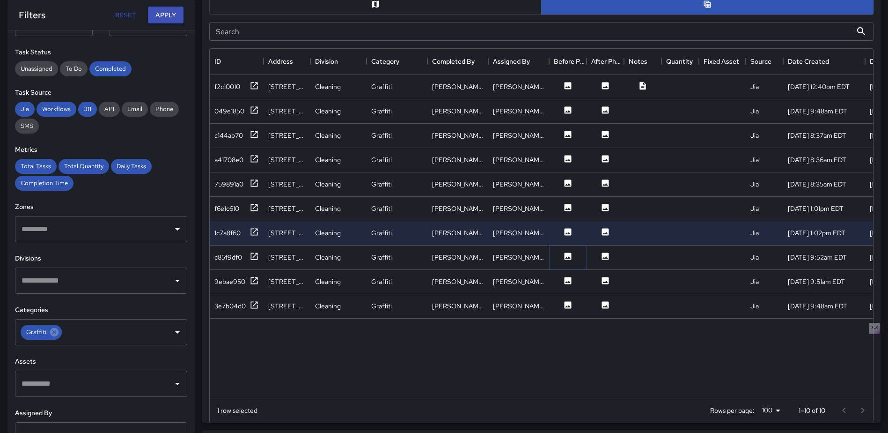
click at [573, 256] on button at bounding box center [568, 257] width 28 height 12
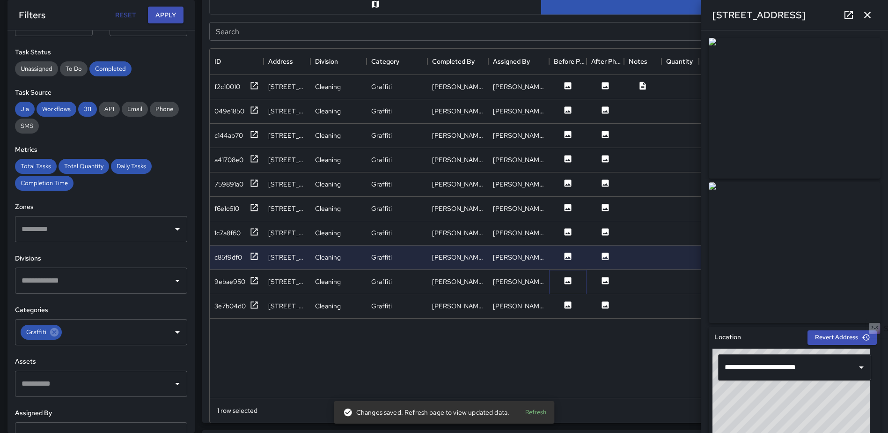
click at [566, 279] on icon at bounding box center [568, 280] width 7 height 7
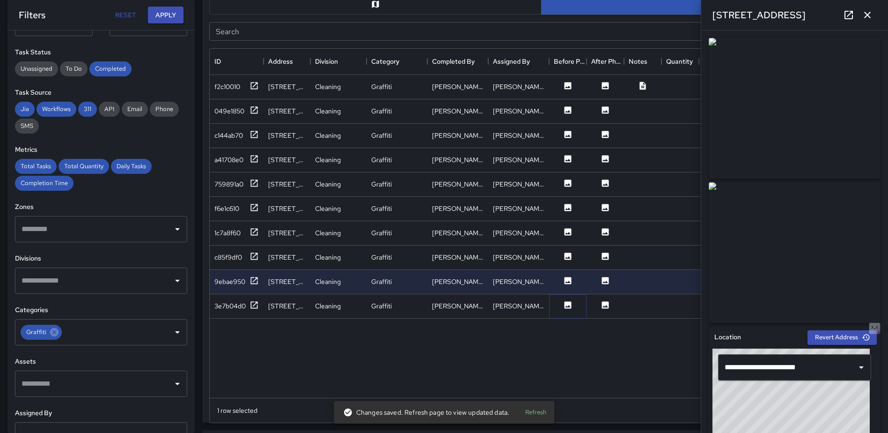
click at [567, 305] on icon at bounding box center [568, 304] width 7 height 7
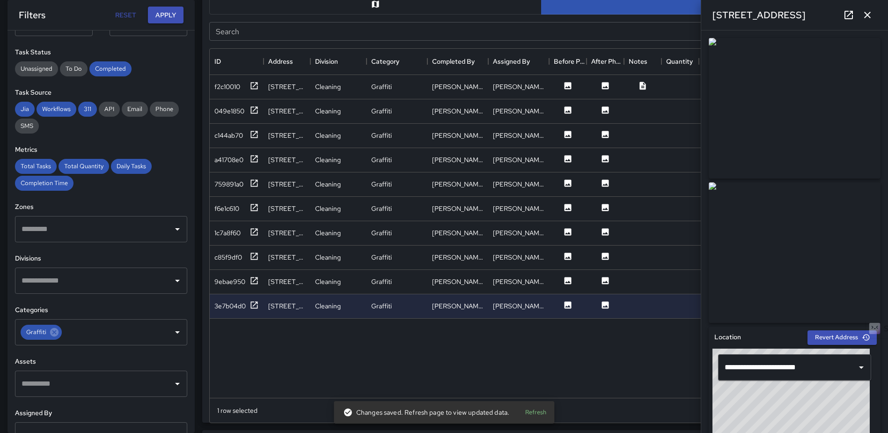
click at [870, 16] on icon "button" at bounding box center [867, 14] width 11 height 11
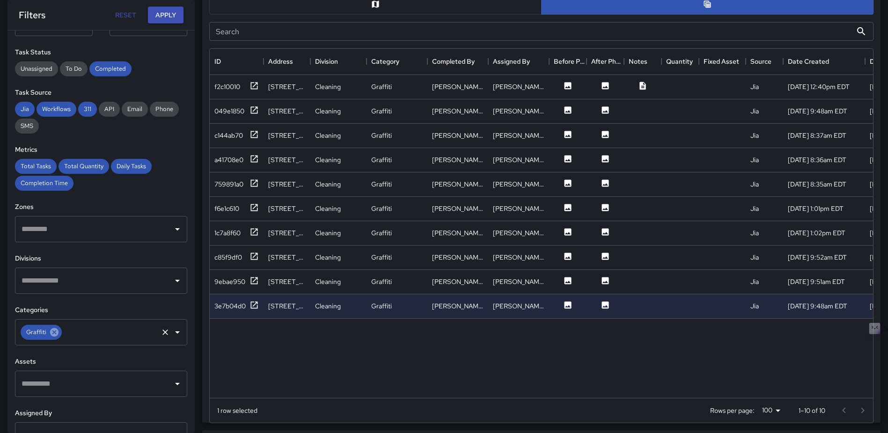
click at [51, 332] on icon at bounding box center [54, 332] width 8 height 8
click at [172, 329] on icon "Open" at bounding box center [177, 331] width 11 height 11
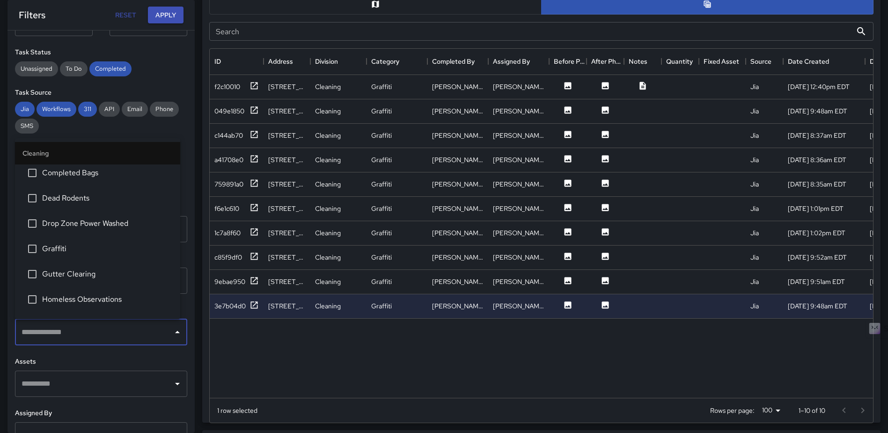
scroll to position [281, 0]
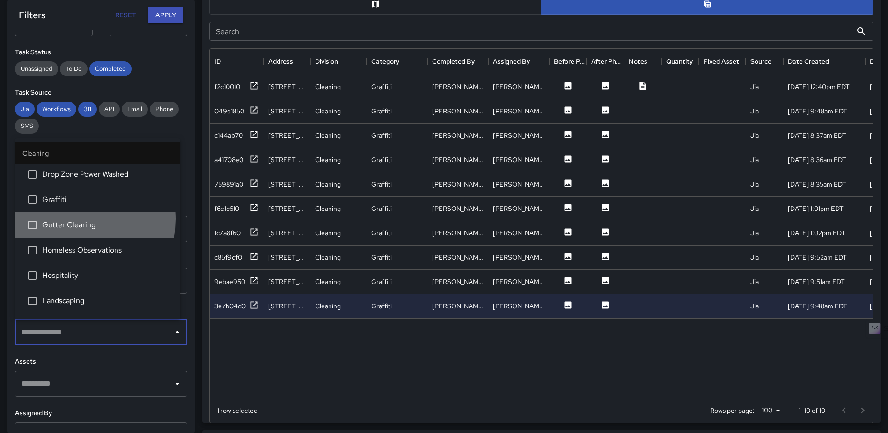
click at [70, 219] on li "Gutter Clearing" at bounding box center [97, 224] width 165 height 25
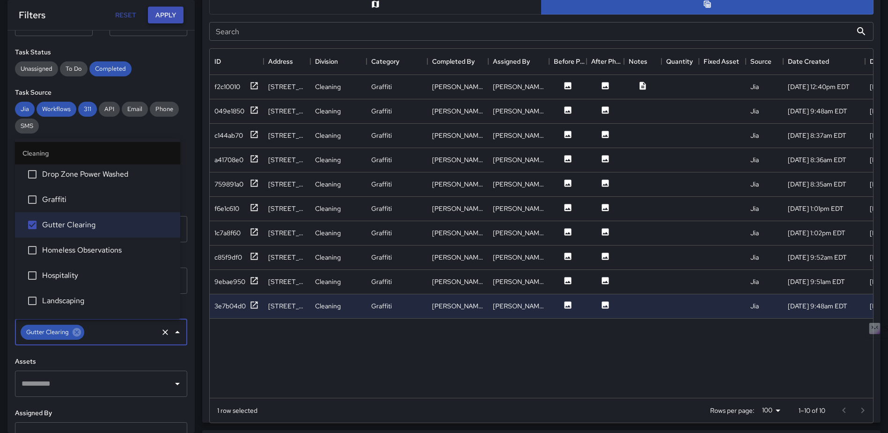
click at [165, 12] on button "Apply" at bounding box center [166, 15] width 36 height 17
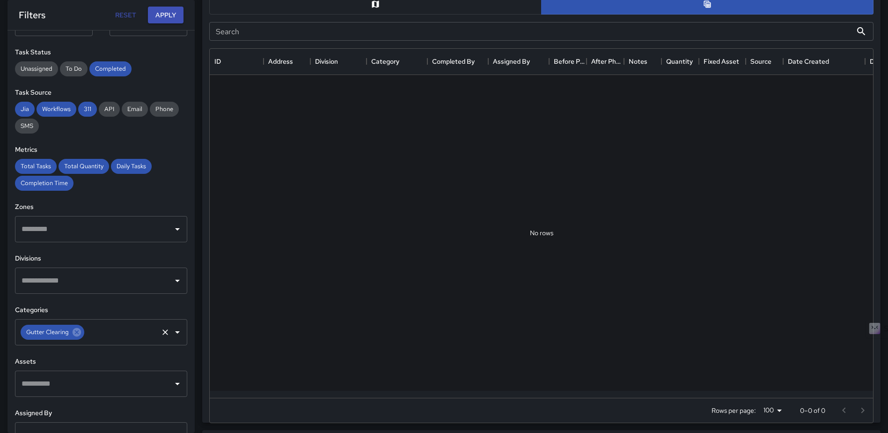
click at [161, 334] on icon "Clear" at bounding box center [165, 331] width 9 height 9
click at [172, 330] on icon "Open" at bounding box center [177, 331] width 11 height 11
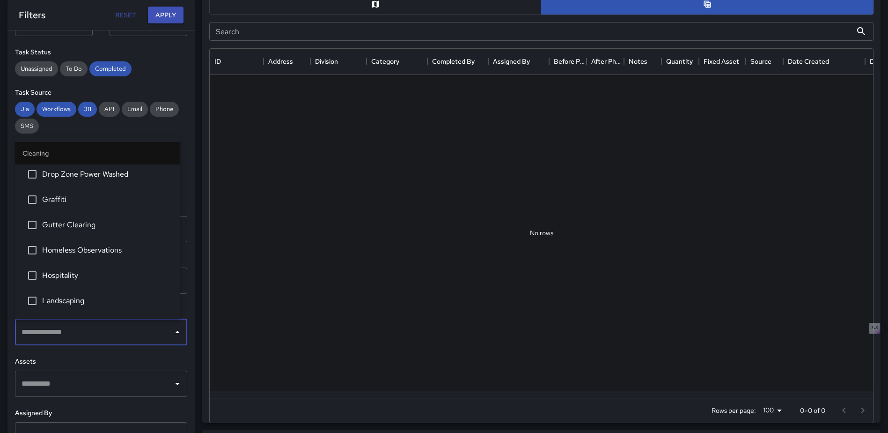
click at [83, 244] on span "Homeless Observations" at bounding box center [107, 249] width 131 height 11
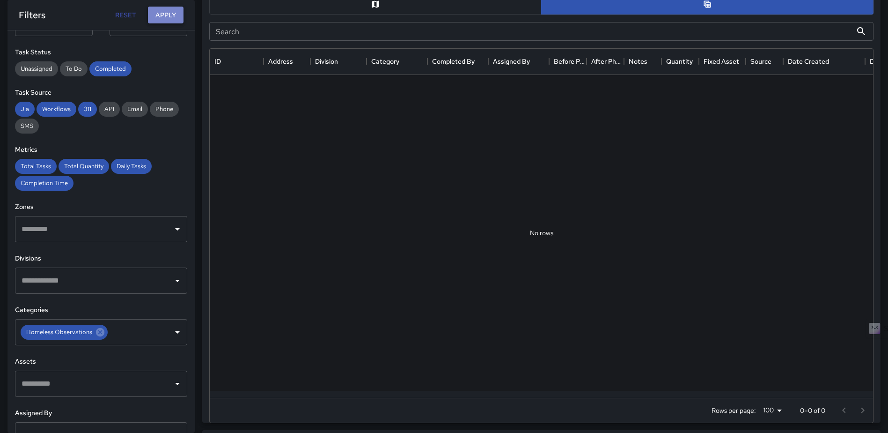
click at [165, 15] on button "Apply" at bounding box center [166, 15] width 36 height 17
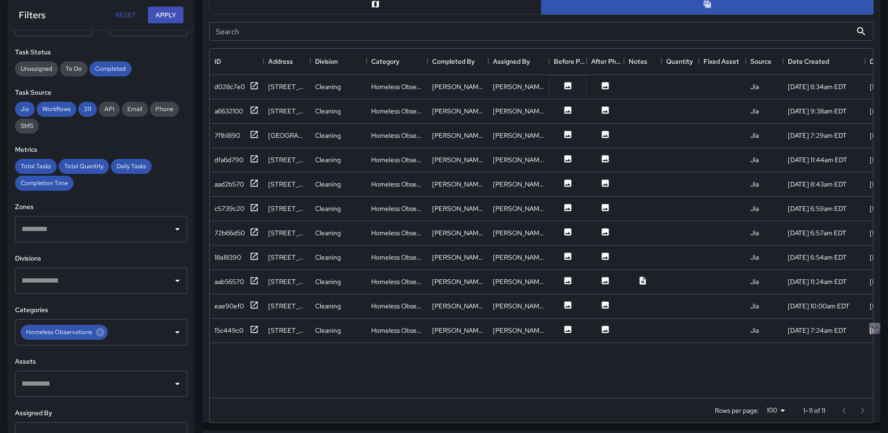
click at [565, 81] on icon at bounding box center [567, 85] width 9 height 9
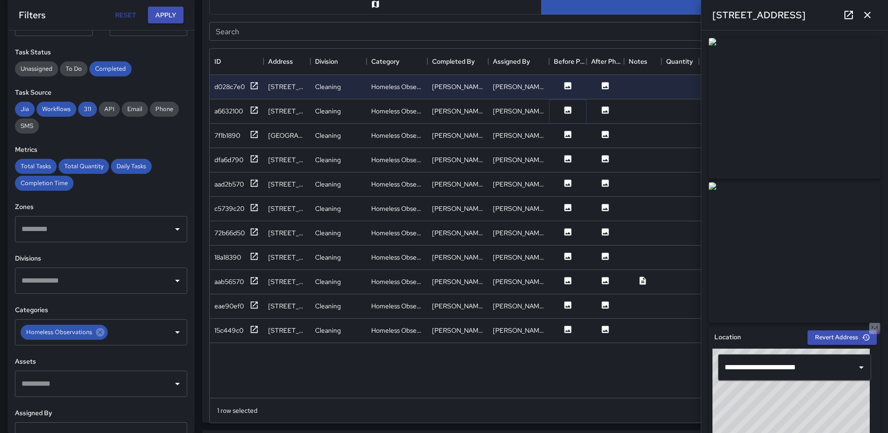
click at [568, 117] on button at bounding box center [568, 111] width 28 height 12
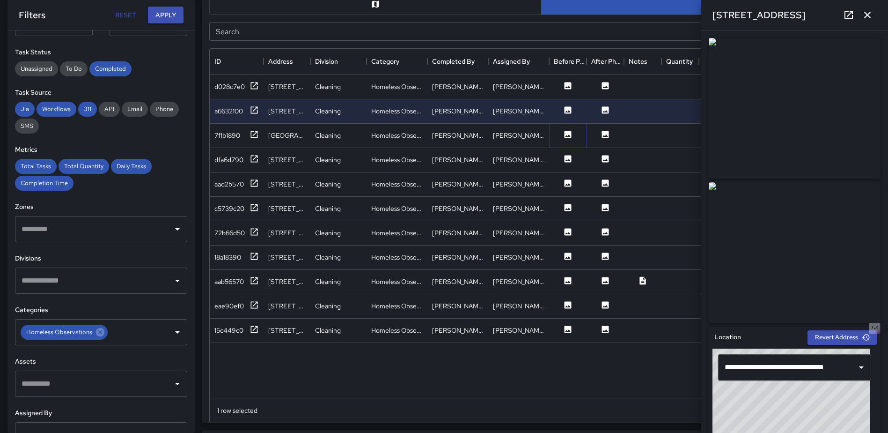
click at [564, 139] on button at bounding box center [568, 136] width 28 height 12
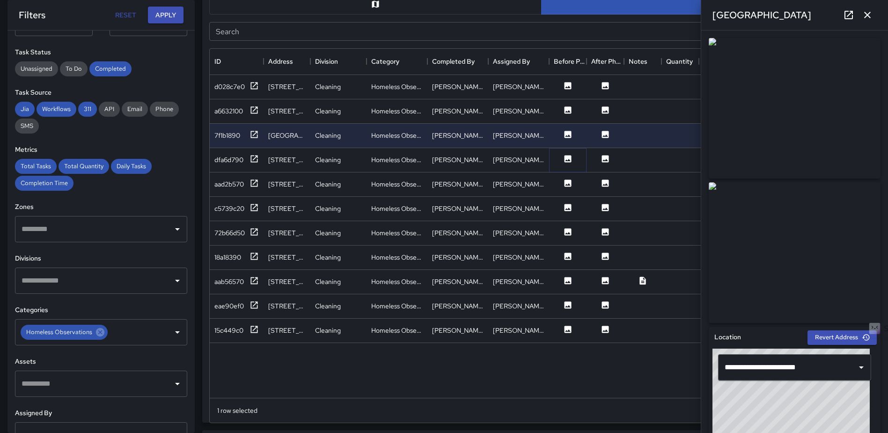
click at [566, 162] on icon at bounding box center [568, 158] width 7 height 7
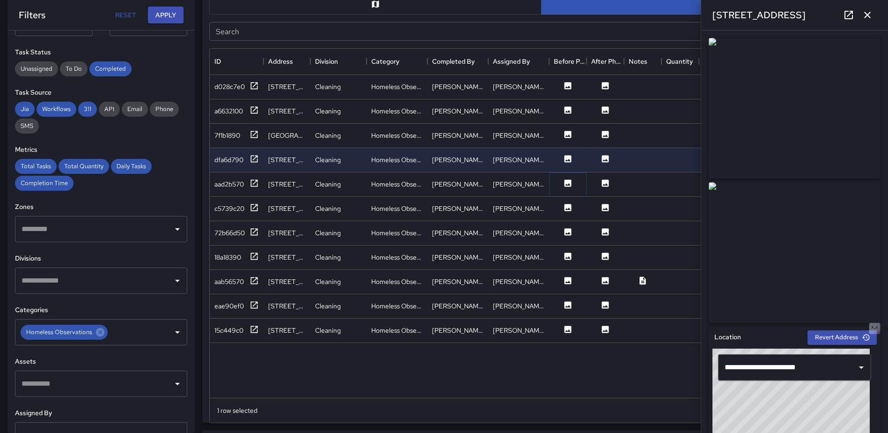
click at [568, 184] on icon at bounding box center [568, 182] width 7 height 7
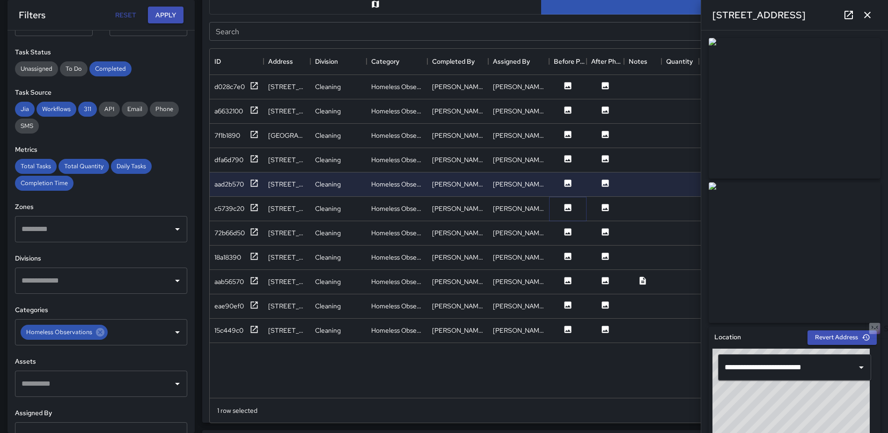
click at [568, 206] on icon at bounding box center [568, 207] width 7 height 7
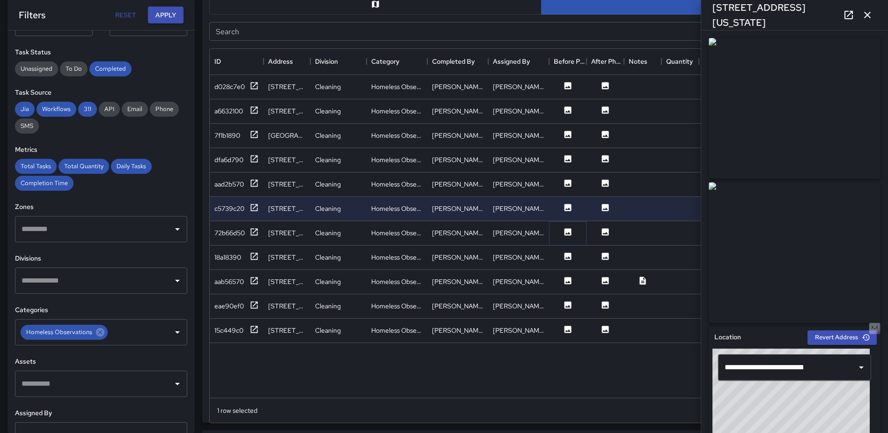
click at [570, 232] on icon at bounding box center [568, 231] width 7 height 7
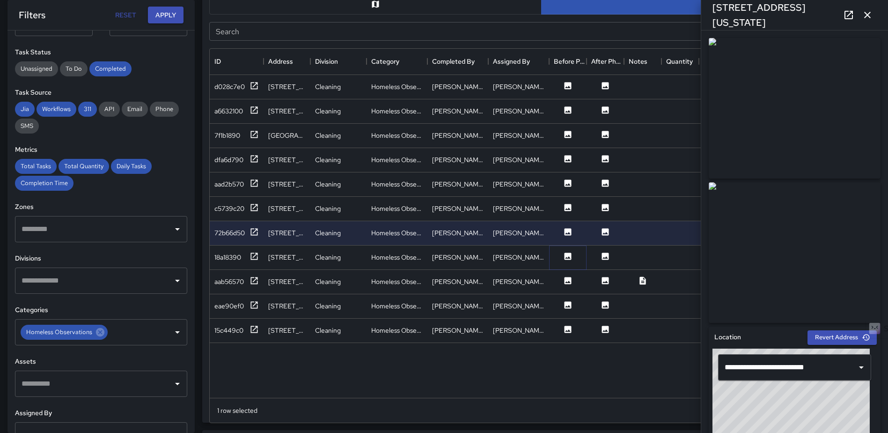
click at [569, 254] on icon at bounding box center [568, 255] width 7 height 7
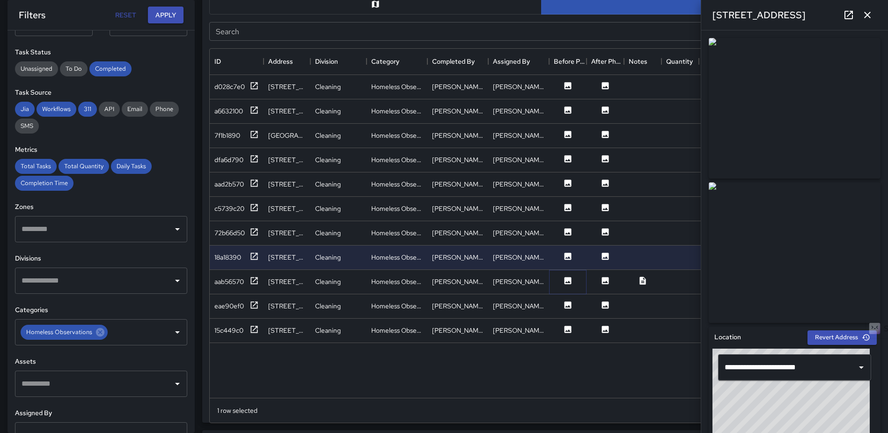
click at [565, 280] on icon at bounding box center [568, 280] width 7 height 7
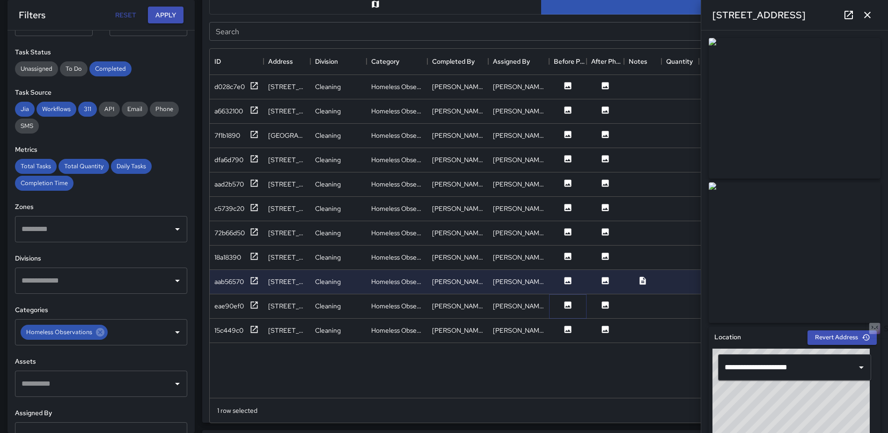
click at [568, 300] on icon at bounding box center [567, 304] width 9 height 9
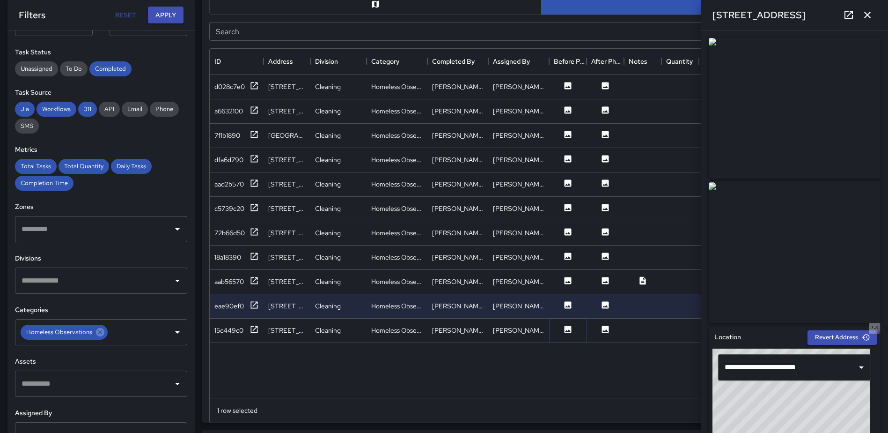
click at [567, 327] on icon at bounding box center [568, 328] width 7 height 7
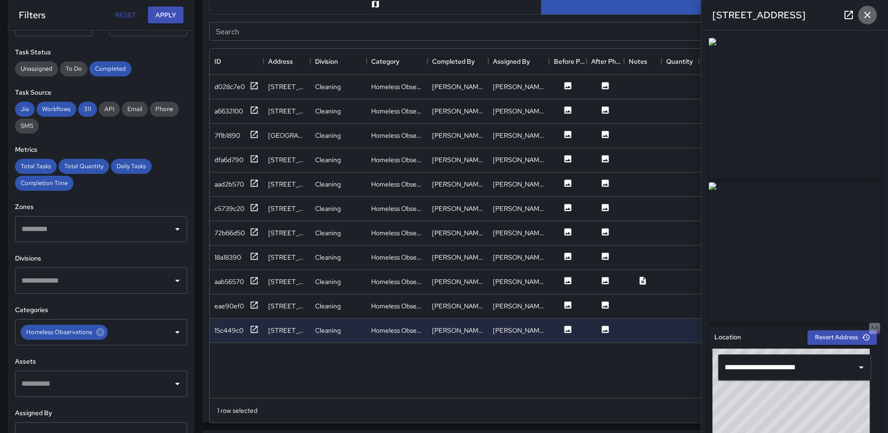
click at [863, 13] on icon "button" at bounding box center [867, 14] width 11 height 11
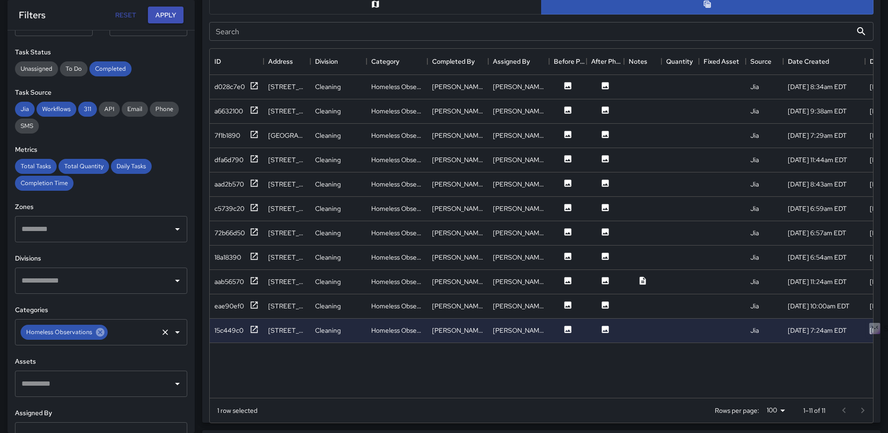
click at [102, 331] on icon at bounding box center [100, 332] width 8 height 8
click at [174, 331] on icon "Open" at bounding box center [177, 331] width 11 height 11
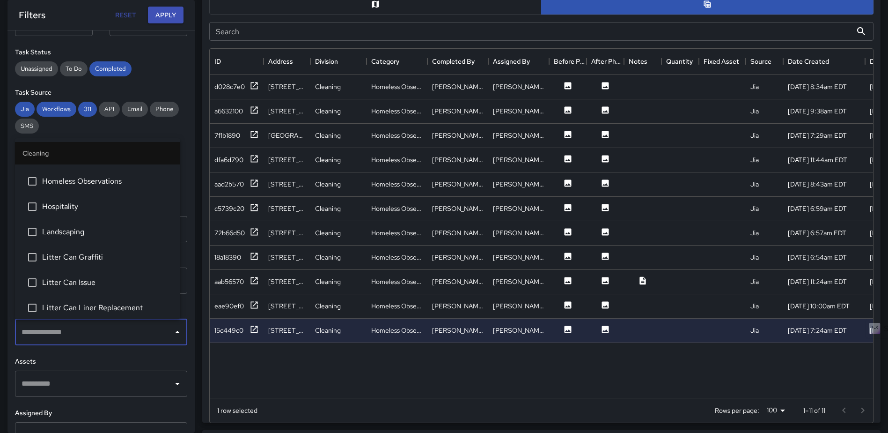
scroll to position [328, 0]
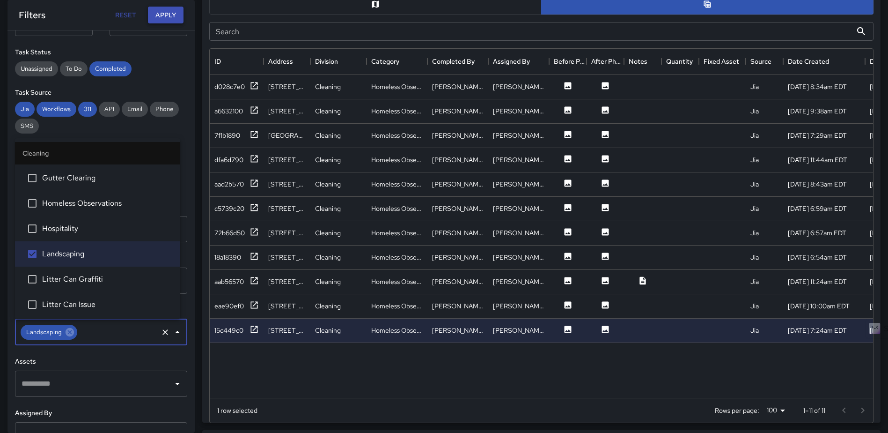
click at [167, 14] on button "Apply" at bounding box center [166, 15] width 36 height 17
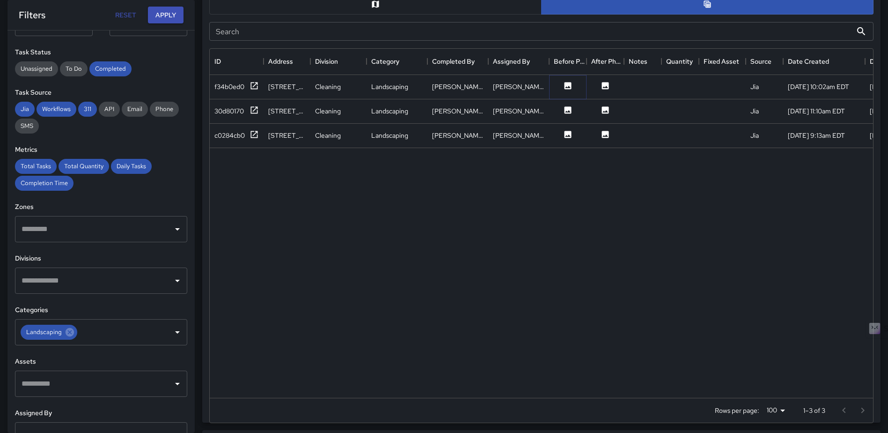
click at [570, 86] on icon at bounding box center [568, 85] width 7 height 7
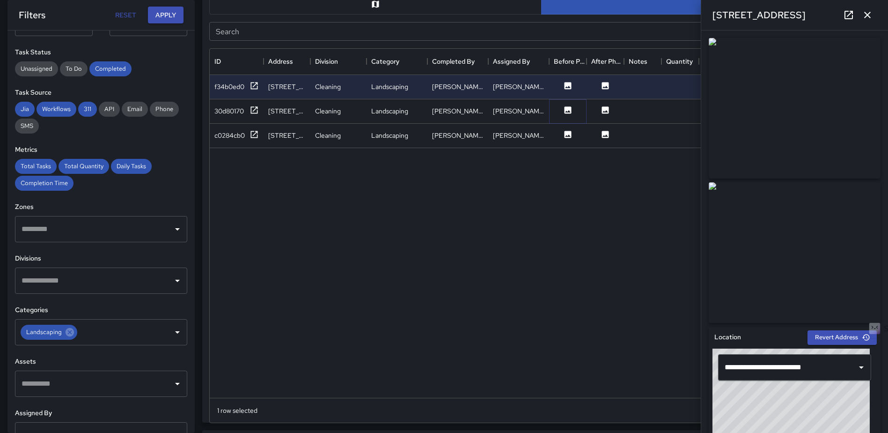
click at [569, 108] on icon at bounding box center [568, 109] width 7 height 7
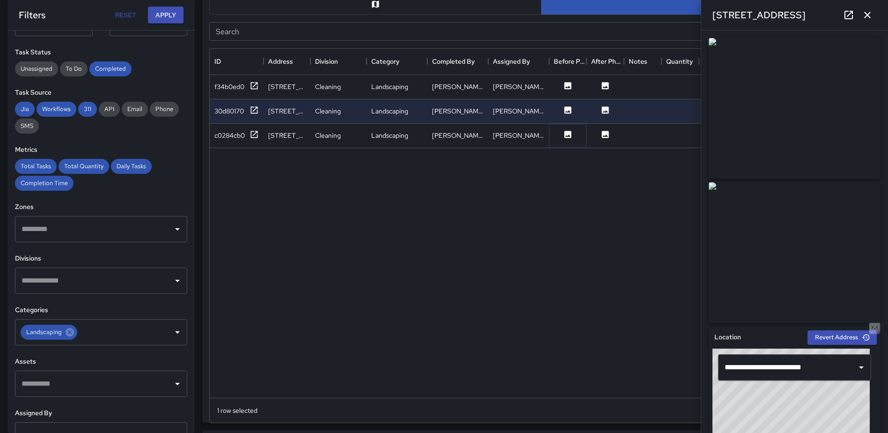
click at [565, 132] on icon at bounding box center [568, 134] width 7 height 7
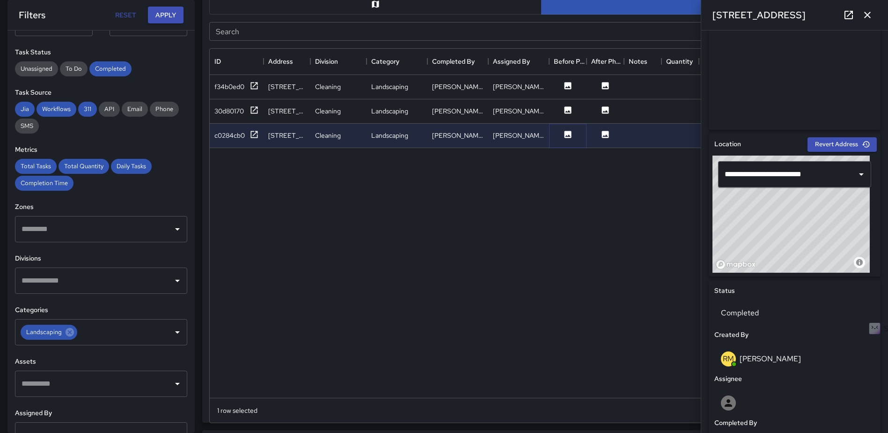
scroll to position [278, 0]
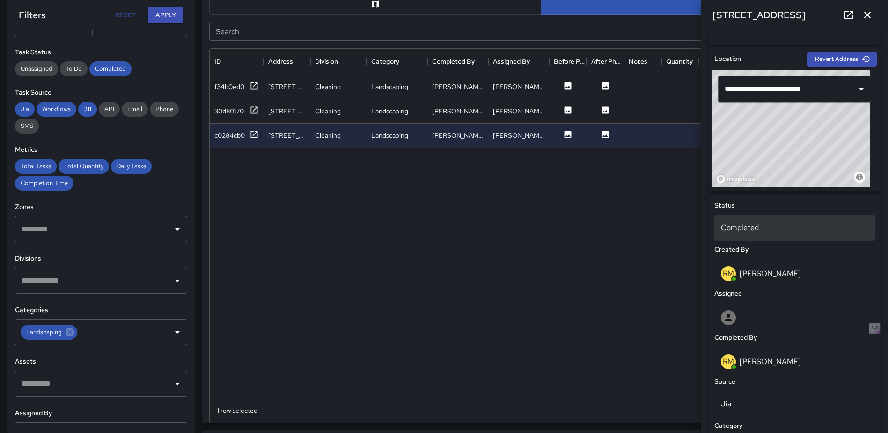
click at [795, 224] on p "Completed" at bounding box center [794, 227] width 147 height 11
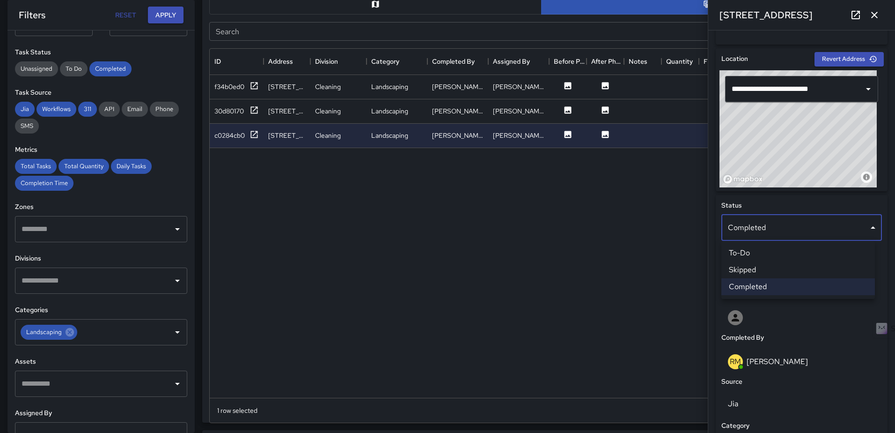
click at [776, 268] on li "Skipped" at bounding box center [799, 269] width 154 height 17
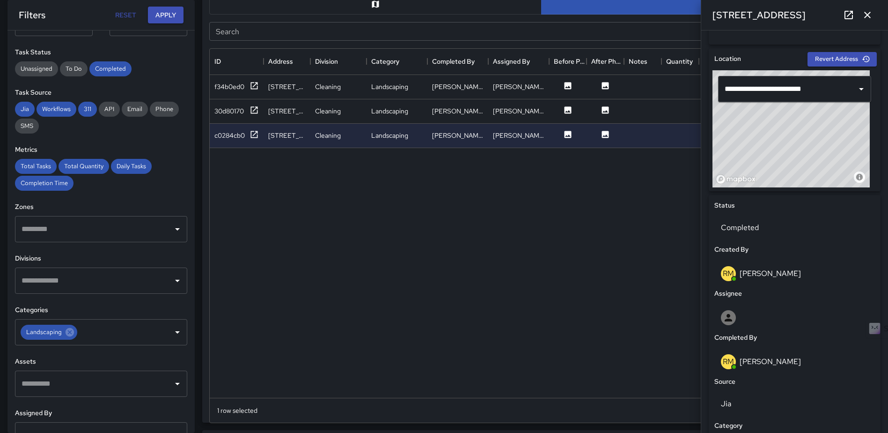
scroll to position [7, 7]
click at [863, 10] on icon "button" at bounding box center [867, 14] width 11 height 11
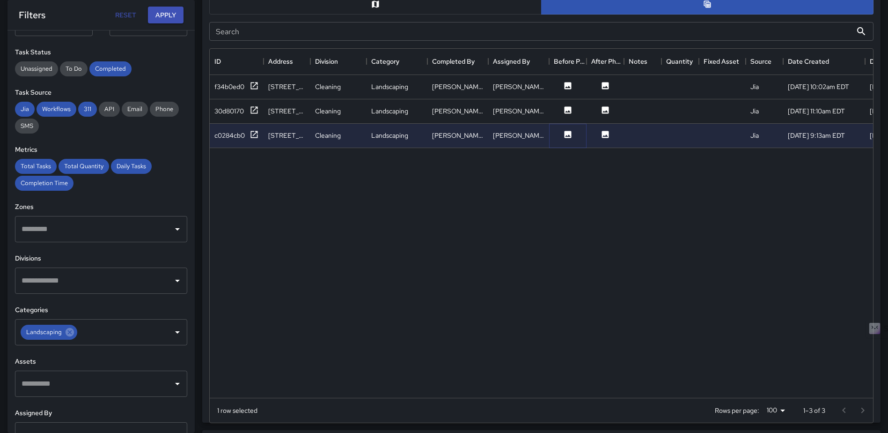
click at [568, 132] on icon at bounding box center [568, 134] width 7 height 7
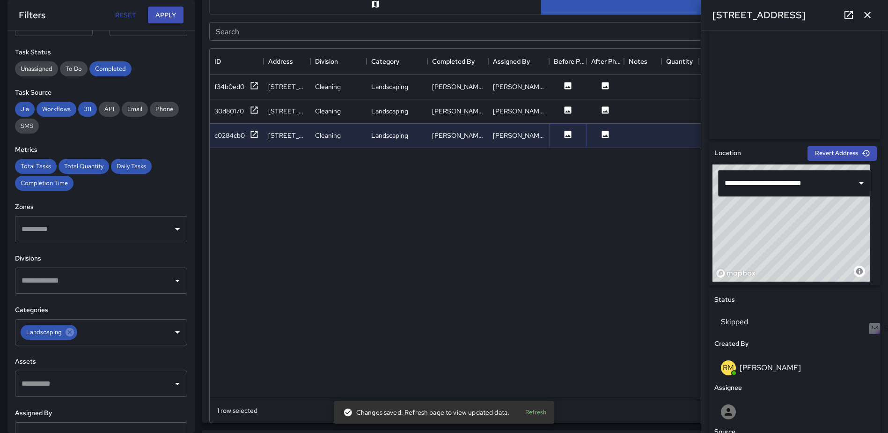
scroll to position [239, 0]
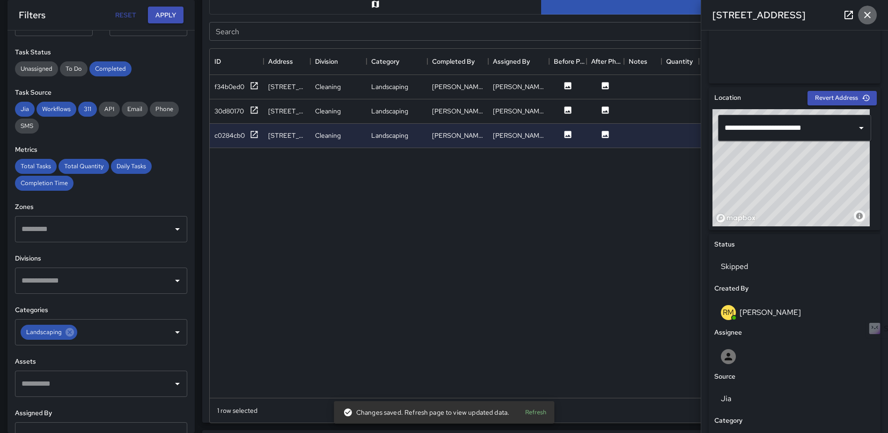
click at [871, 15] on icon "button" at bounding box center [867, 14] width 11 height 11
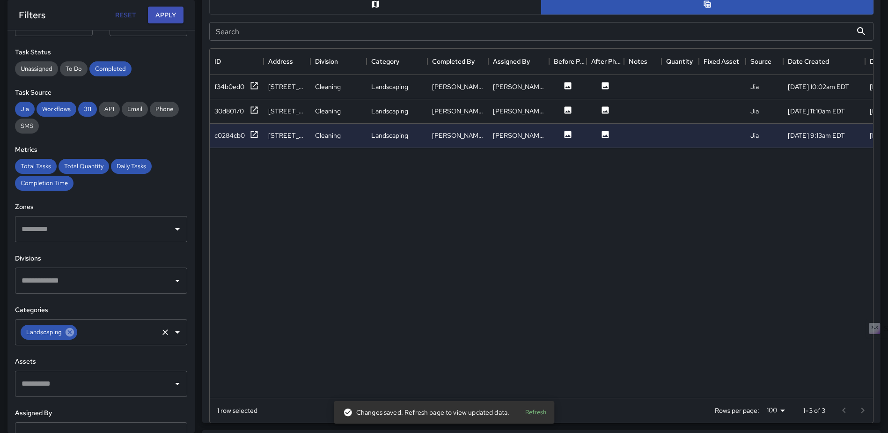
click at [69, 330] on icon at bounding box center [70, 332] width 8 height 8
click at [172, 334] on icon "Open" at bounding box center [177, 331] width 11 height 11
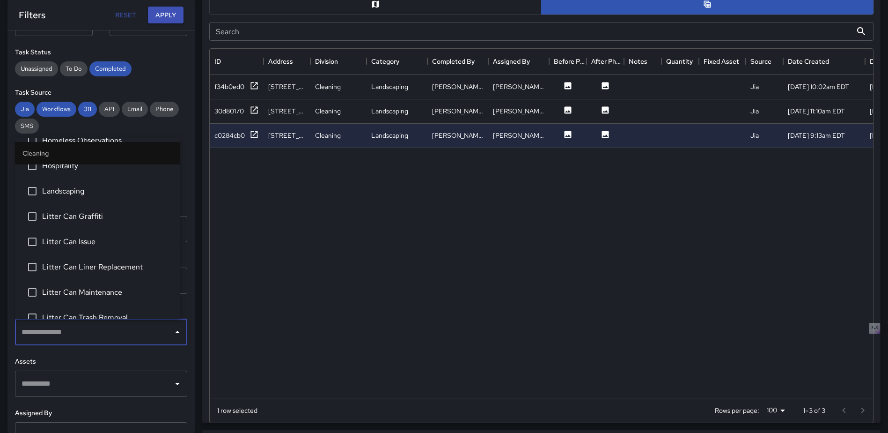
scroll to position [375, 0]
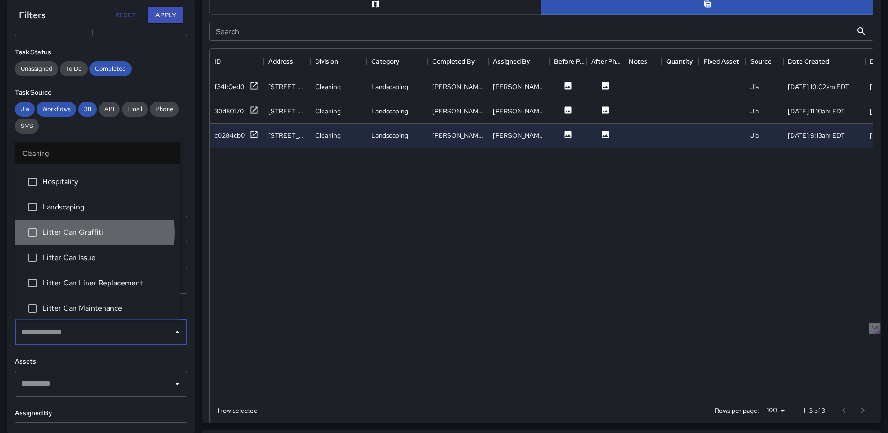
click at [91, 232] on span "Litter Can Graffiti" at bounding box center [107, 232] width 131 height 11
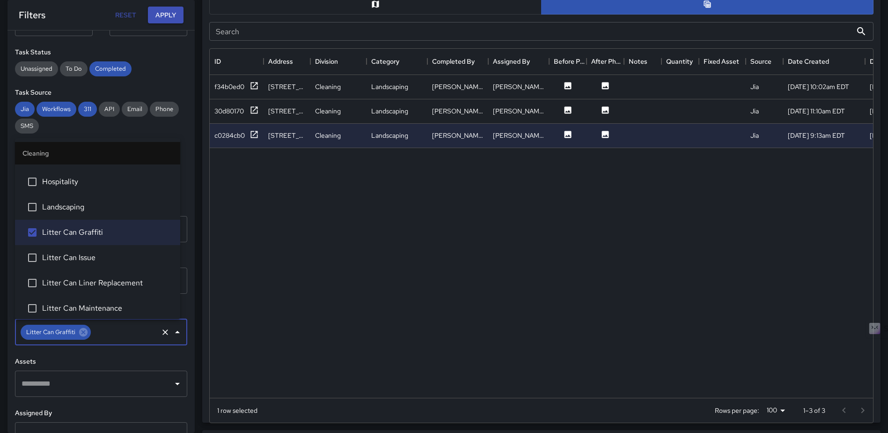
click at [78, 255] on span "Litter Can Issue" at bounding box center [107, 257] width 131 height 11
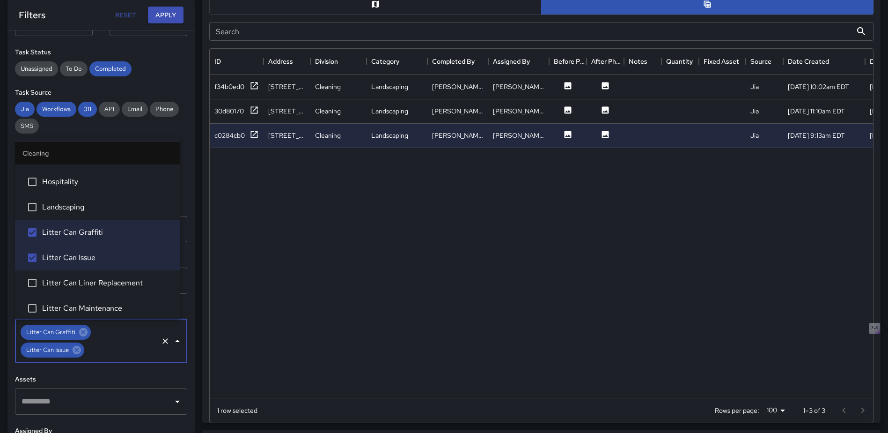
click at [70, 284] on span "Litter Can Liner Replacement" at bounding box center [107, 282] width 131 height 11
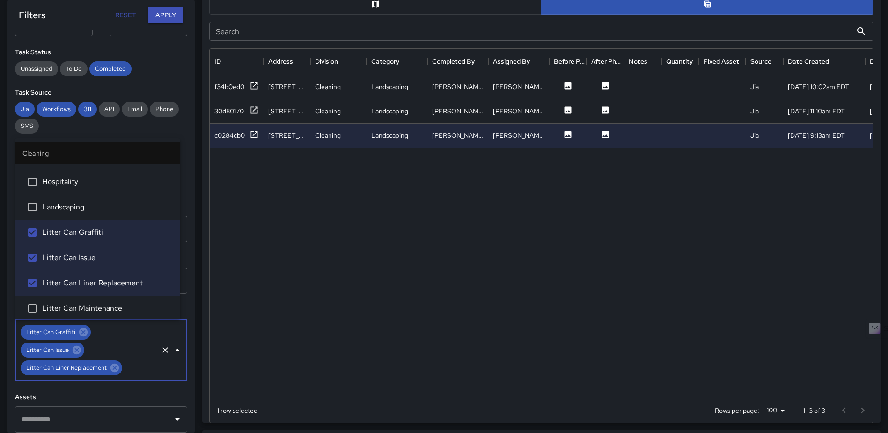
click at [66, 309] on span "Litter Can Maintenance" at bounding box center [107, 307] width 131 height 11
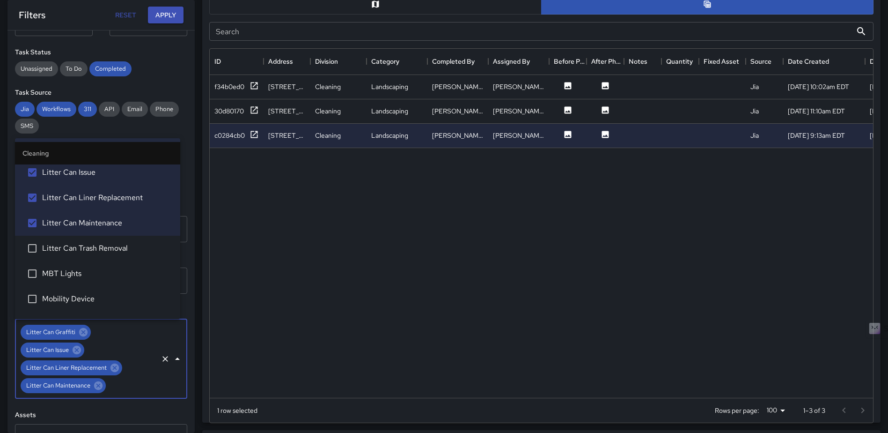
scroll to position [468, 0]
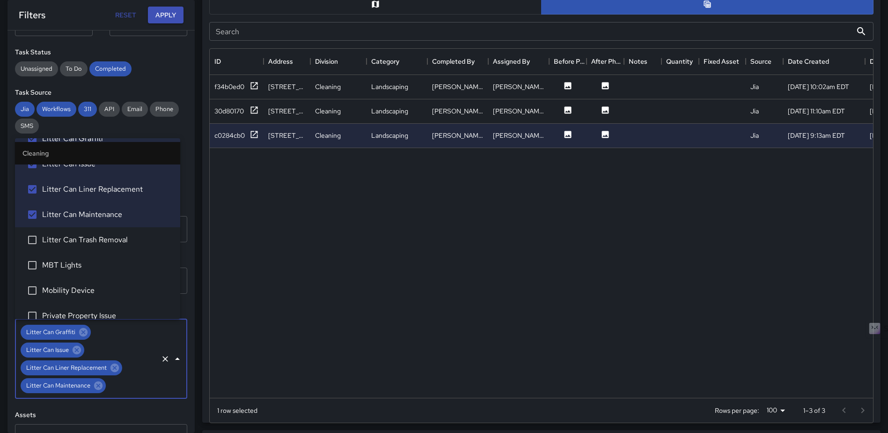
click at [83, 240] on span "Litter Can Trash Removal" at bounding box center [107, 239] width 131 height 11
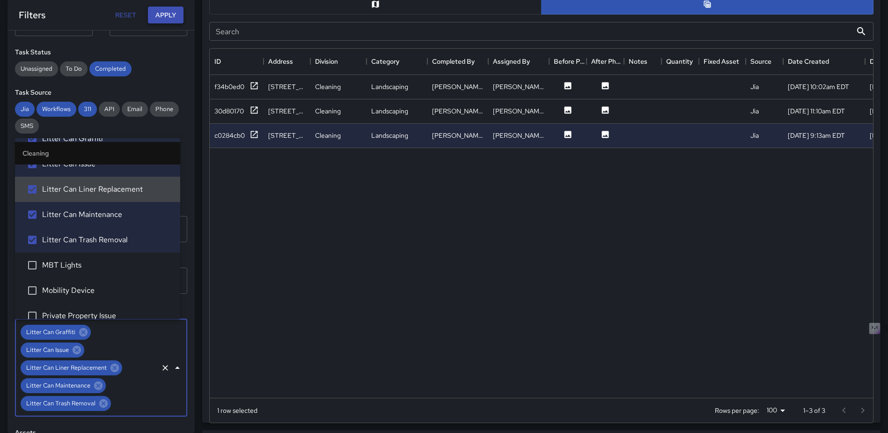
click at [167, 17] on button "Apply" at bounding box center [166, 15] width 36 height 17
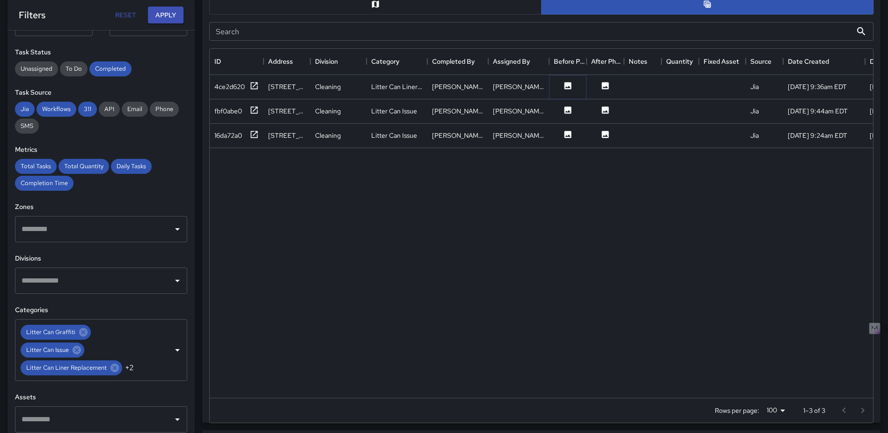
click at [564, 82] on icon at bounding box center [567, 85] width 9 height 9
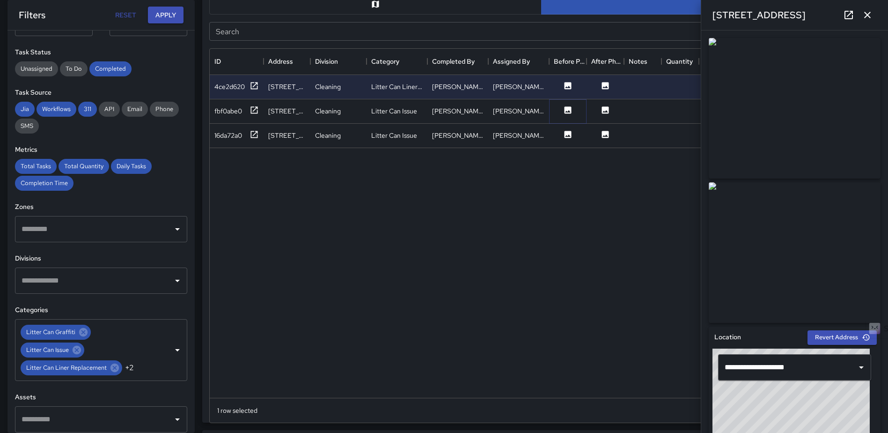
click at [569, 109] on icon at bounding box center [568, 109] width 7 height 7
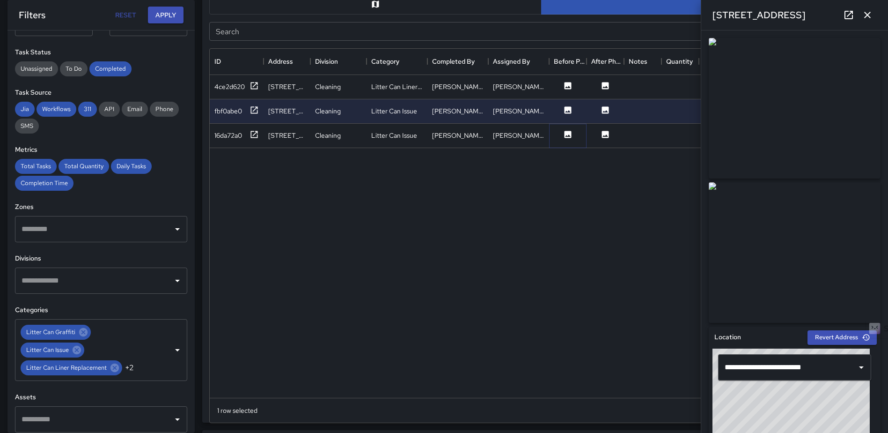
click at [565, 139] on icon at bounding box center [567, 134] width 9 height 9
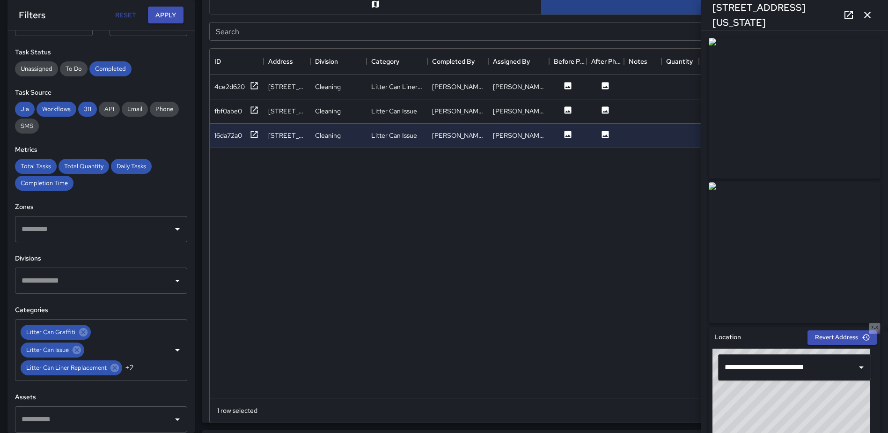
click at [869, 9] on button "button" at bounding box center [867, 15] width 19 height 19
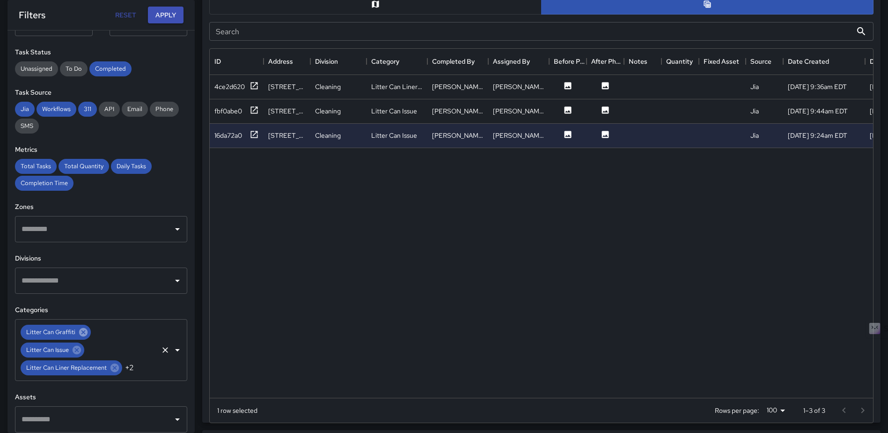
click at [83, 335] on icon at bounding box center [83, 332] width 8 height 8
click at [80, 329] on icon at bounding box center [77, 332] width 10 height 10
click at [115, 331] on icon at bounding box center [115, 332] width 10 height 10
click at [101, 334] on icon at bounding box center [98, 332] width 8 height 8
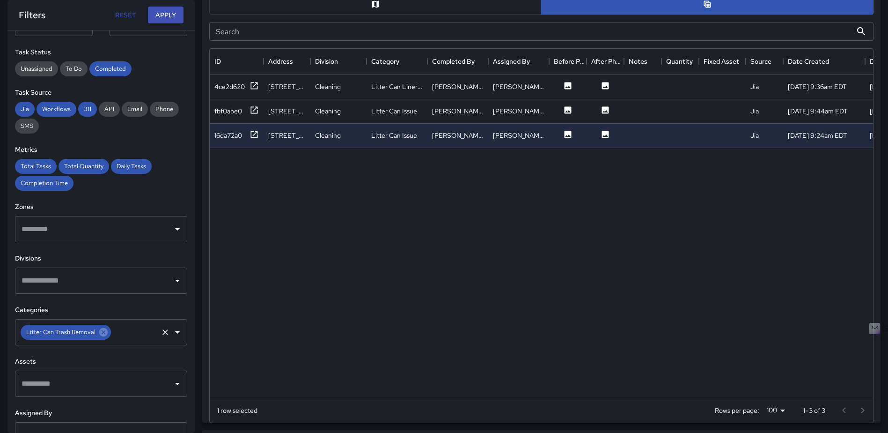
drag, startPoint x: 104, startPoint y: 331, endPoint x: 118, endPoint y: 331, distance: 13.6
click at [105, 331] on icon at bounding box center [103, 332] width 10 height 10
click at [172, 331] on icon "Open" at bounding box center [177, 331] width 11 height 11
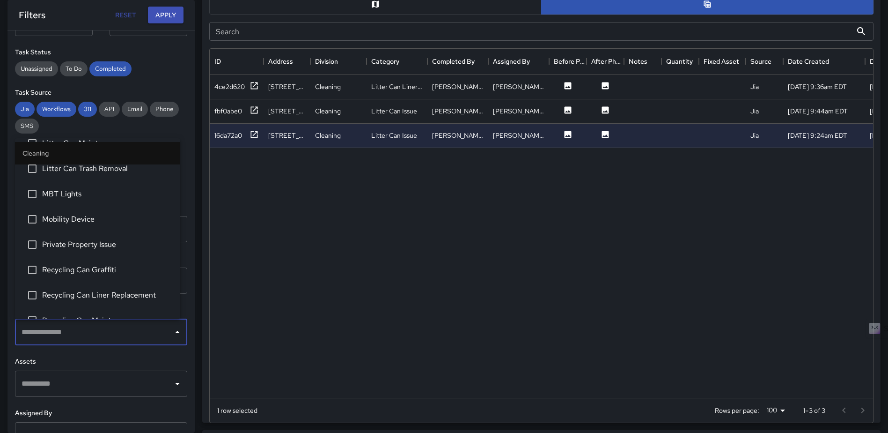
scroll to position [562, 0]
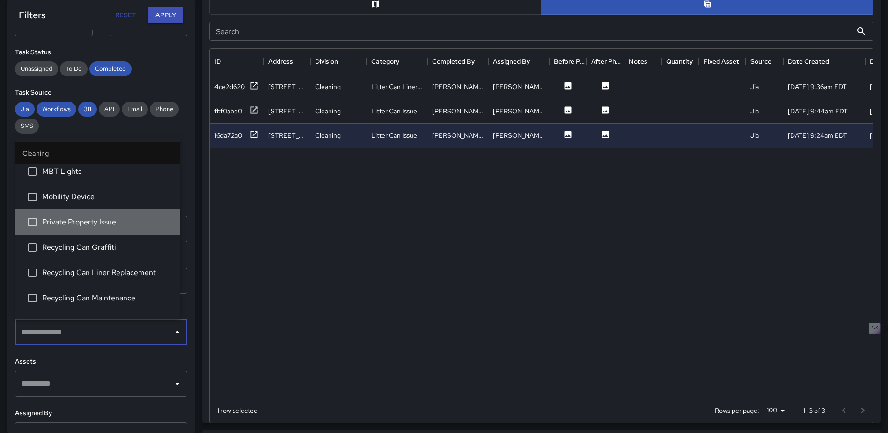
click at [105, 227] on span "Private Property Issue" at bounding box center [107, 221] width 131 height 11
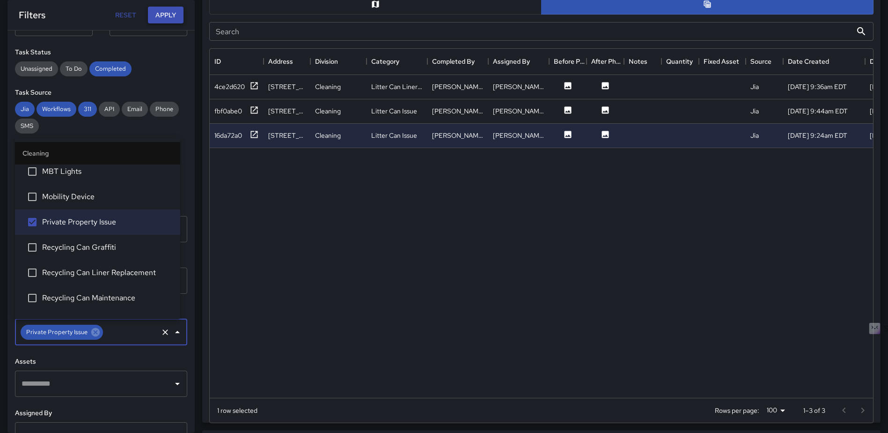
click at [169, 15] on button "Apply" at bounding box center [166, 15] width 36 height 17
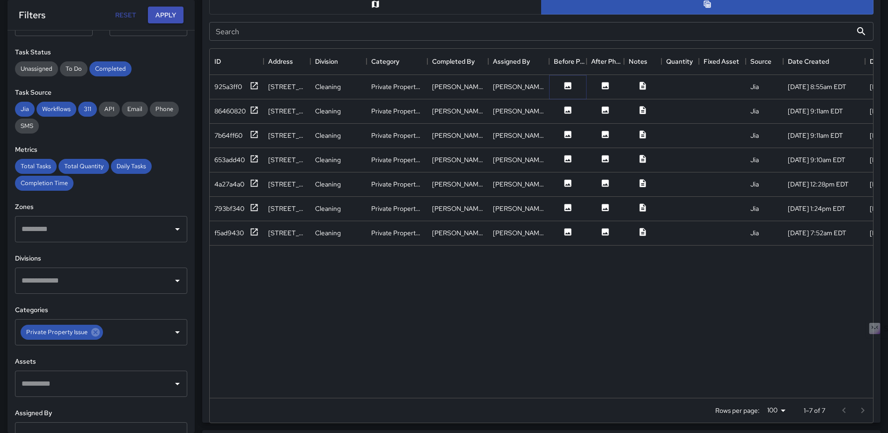
click at [565, 85] on icon at bounding box center [568, 85] width 7 height 7
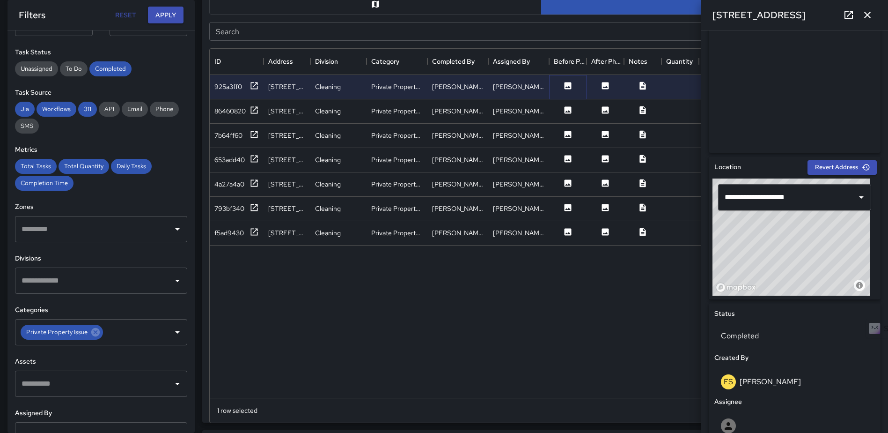
scroll to position [59, 0]
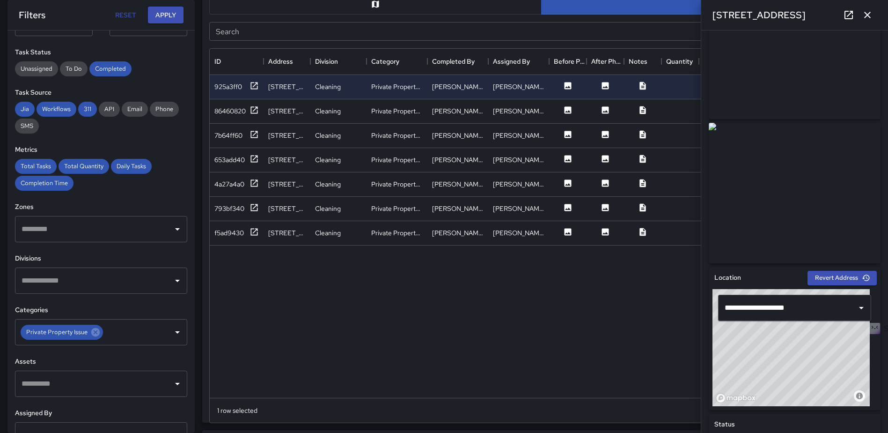
click at [864, 13] on icon "button" at bounding box center [867, 14] width 11 height 11
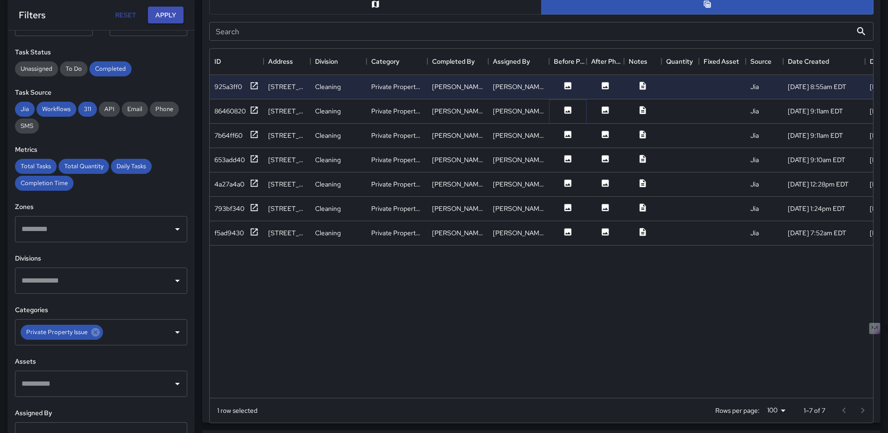
click at [570, 110] on icon at bounding box center [568, 109] width 7 height 7
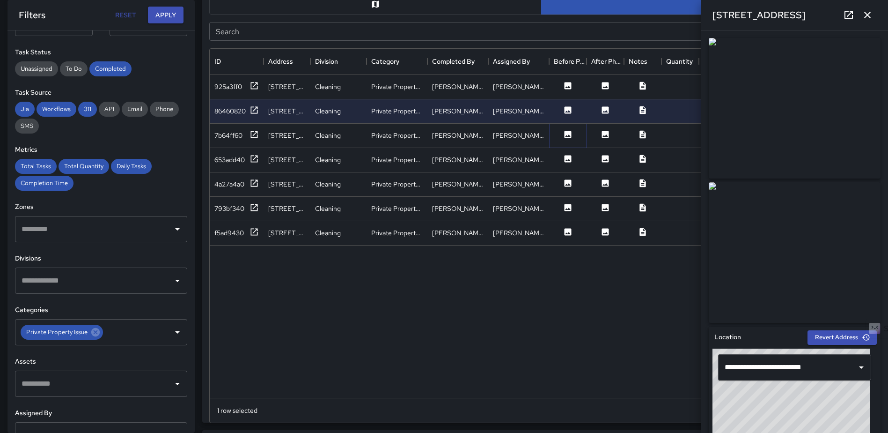
click at [574, 137] on button at bounding box center [568, 136] width 28 height 12
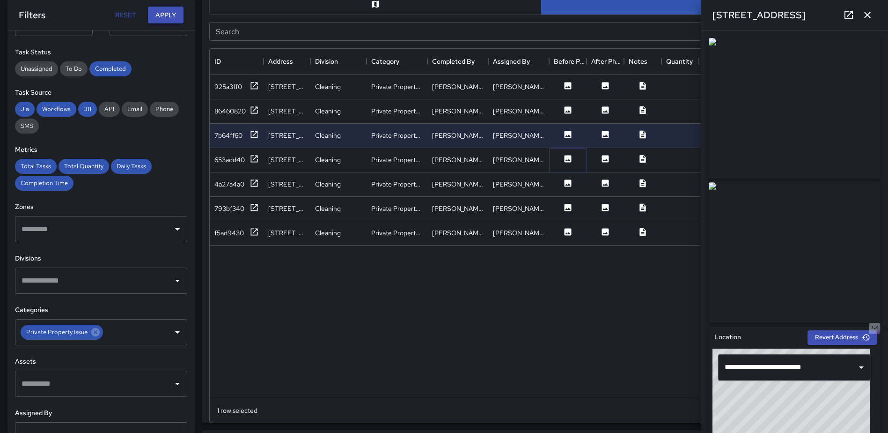
click at [571, 158] on icon at bounding box center [568, 158] width 7 height 7
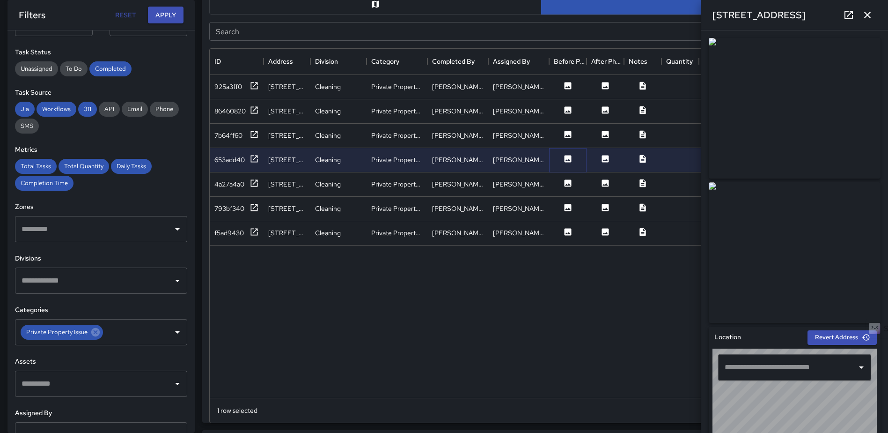
type input "**********"
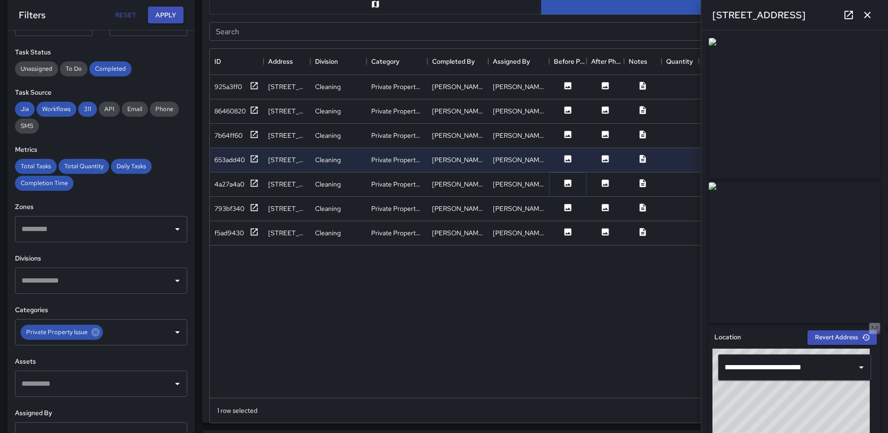
click at [567, 183] on icon at bounding box center [568, 182] width 7 height 7
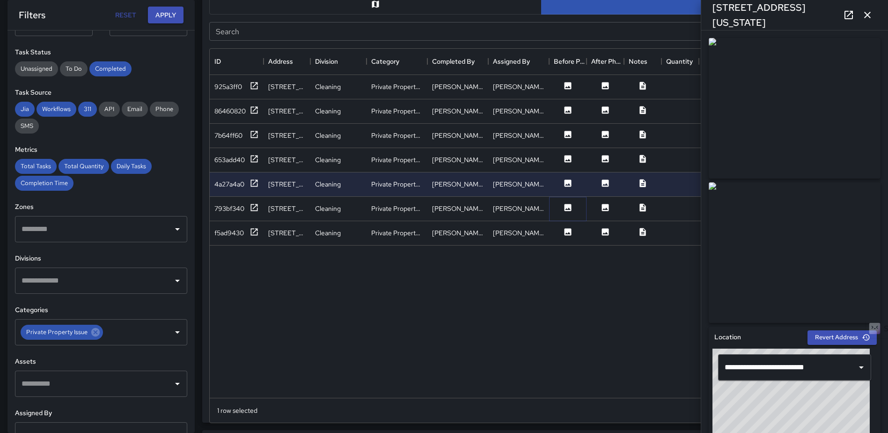
click at [566, 206] on icon at bounding box center [568, 207] width 7 height 7
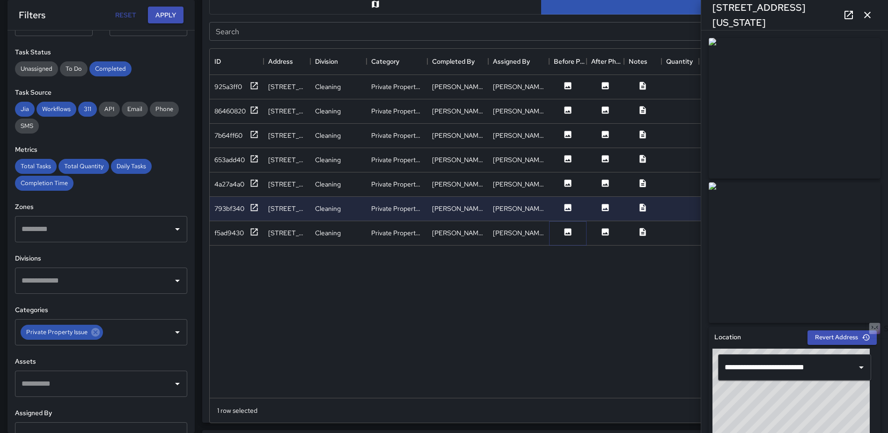
click at [568, 231] on icon at bounding box center [568, 231] width 7 height 7
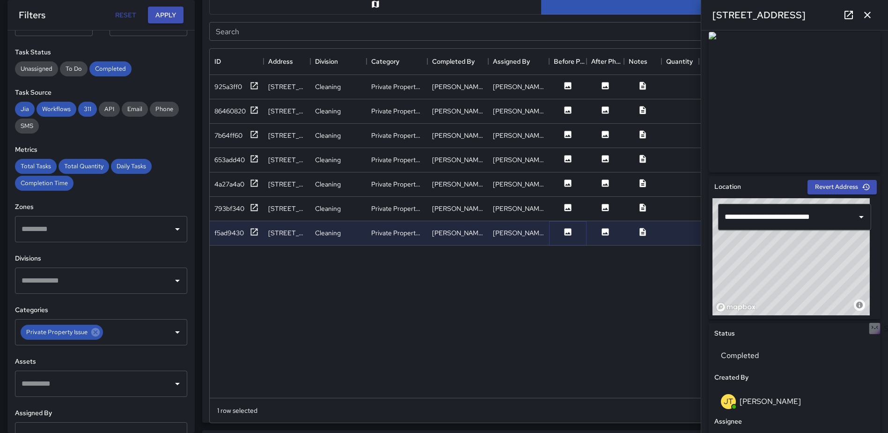
scroll to position [154, 0]
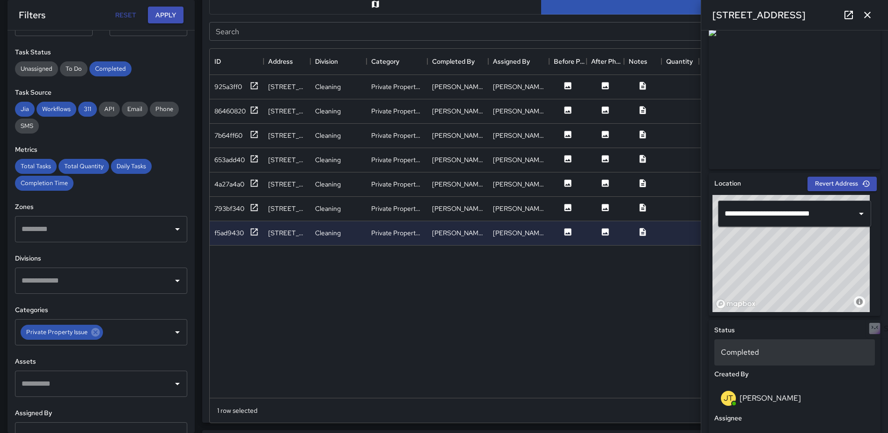
click at [744, 348] on p "Completed" at bounding box center [794, 351] width 147 height 11
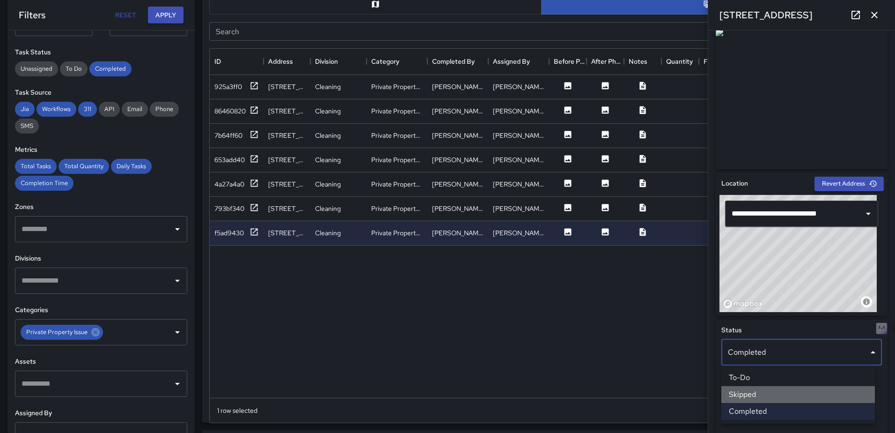
click at [759, 390] on li "Skipped" at bounding box center [799, 394] width 154 height 17
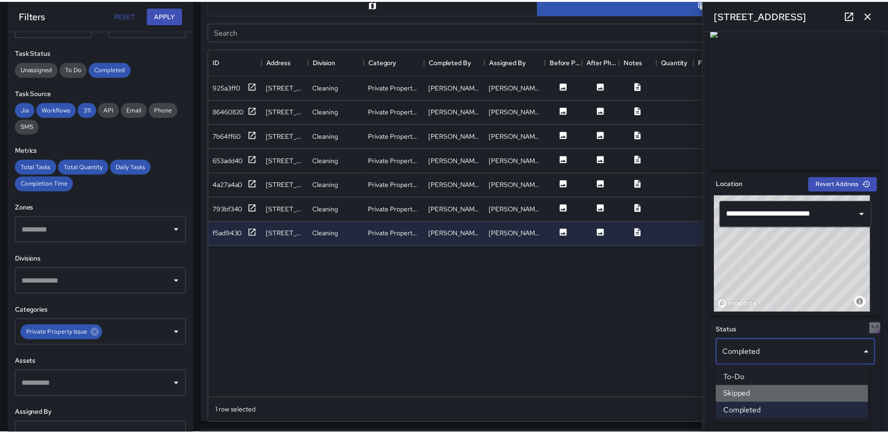
scroll to position [7, 7]
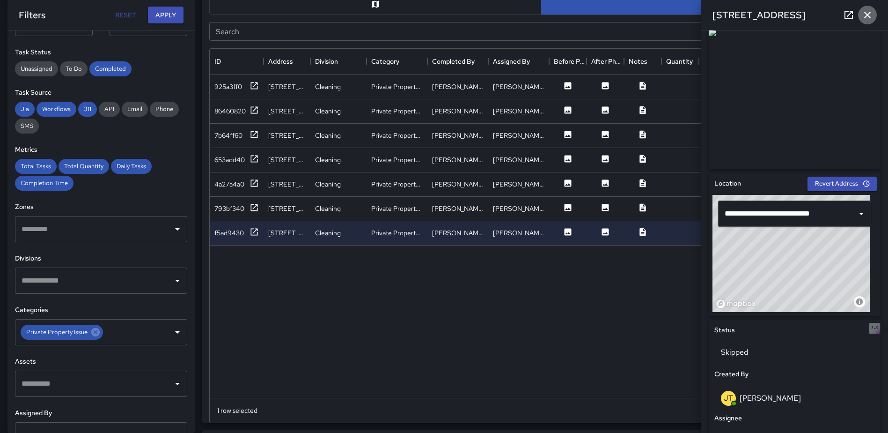
click at [867, 11] on icon "button" at bounding box center [867, 14] width 11 height 11
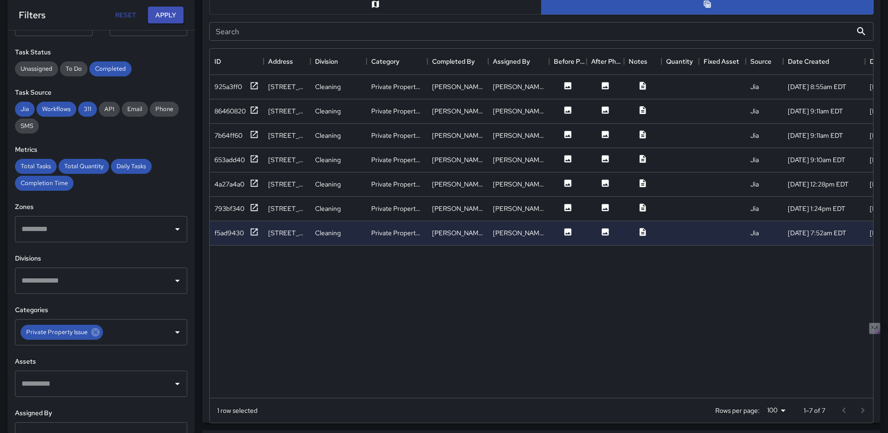
click at [565, 321] on div "925a3ff0 32 N Street Northeast Cleaning Private Property Issue Foday Sankoh Fod…" at bounding box center [625, 236] width 831 height 323
click at [96, 334] on icon at bounding box center [95, 332] width 10 height 10
click at [172, 333] on icon "Open" at bounding box center [177, 331] width 11 height 11
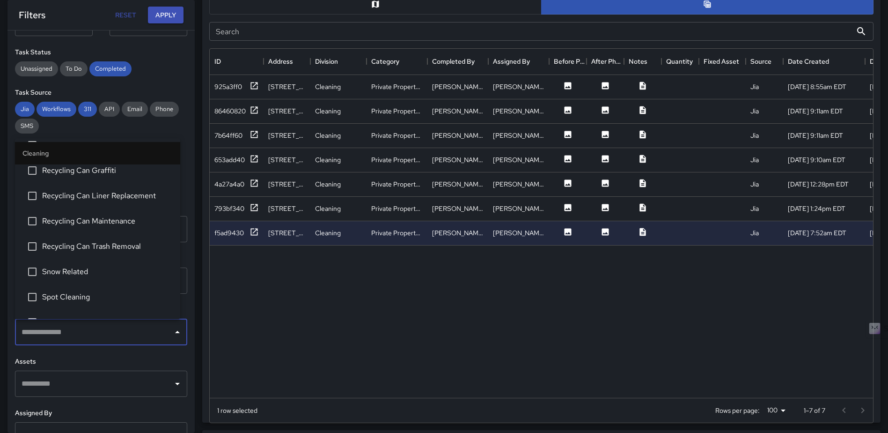
scroll to position [656, 0]
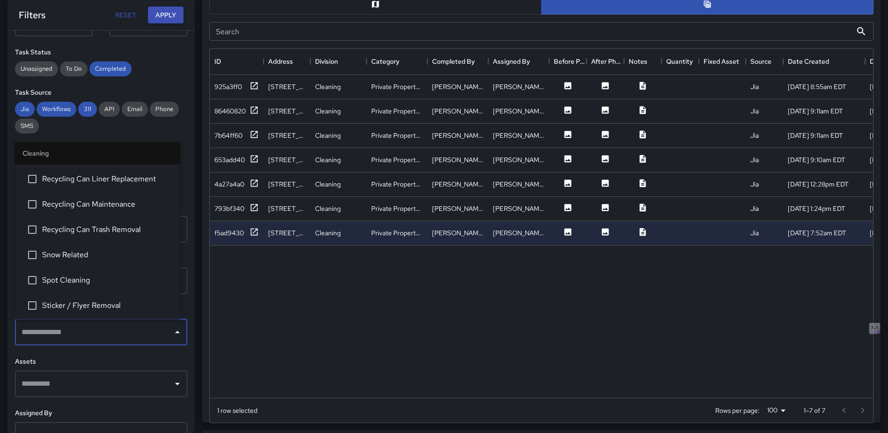
click at [81, 272] on li "Spot Cleaning" at bounding box center [97, 279] width 165 height 25
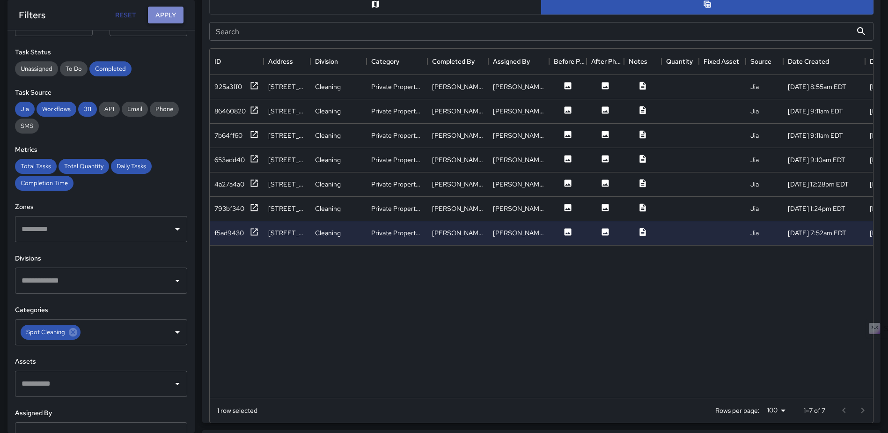
click at [170, 10] on button "Apply" at bounding box center [166, 15] width 36 height 17
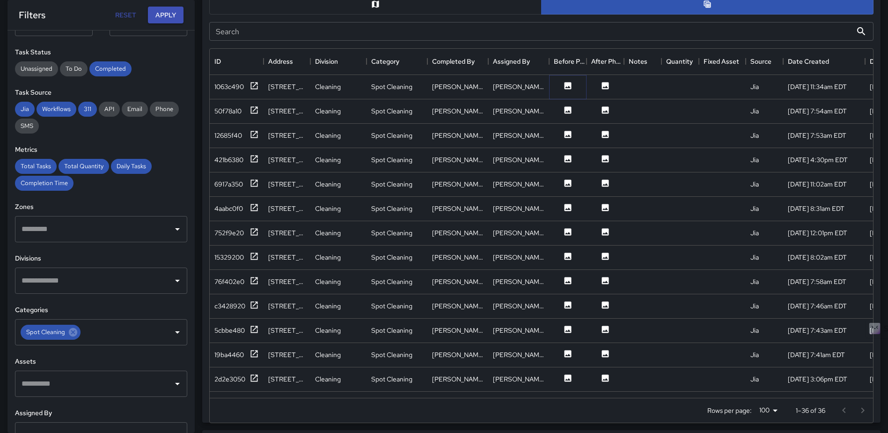
click at [567, 87] on icon at bounding box center [567, 85] width 9 height 9
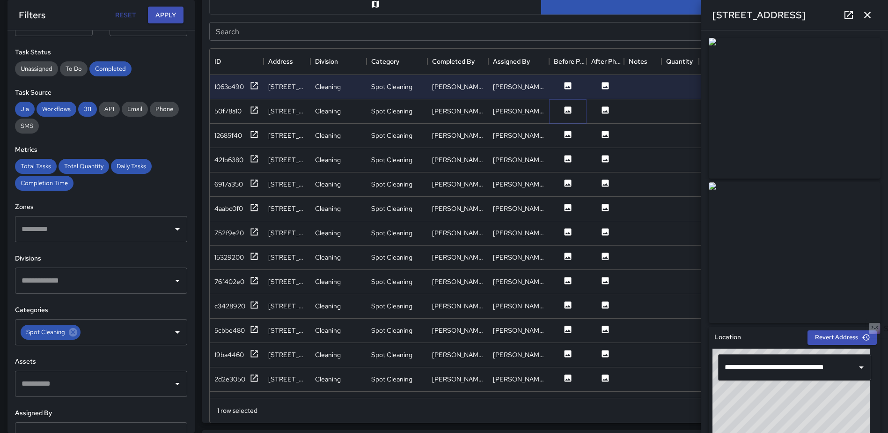
click at [566, 109] on icon at bounding box center [568, 109] width 7 height 7
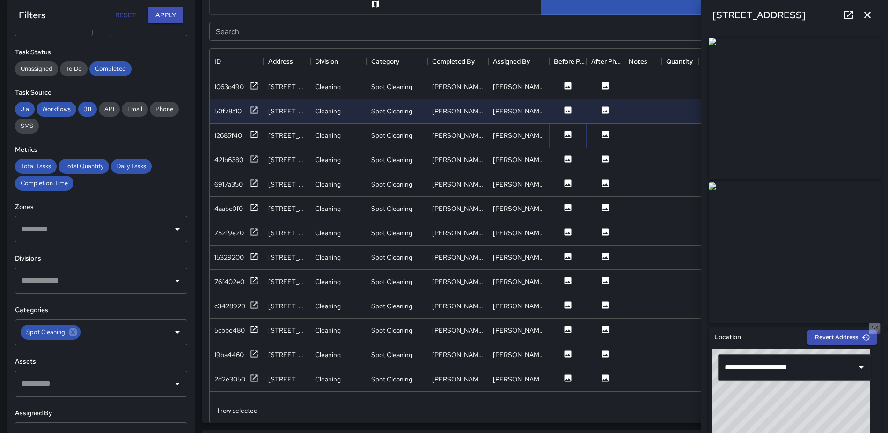
click at [565, 137] on icon at bounding box center [568, 134] width 7 height 7
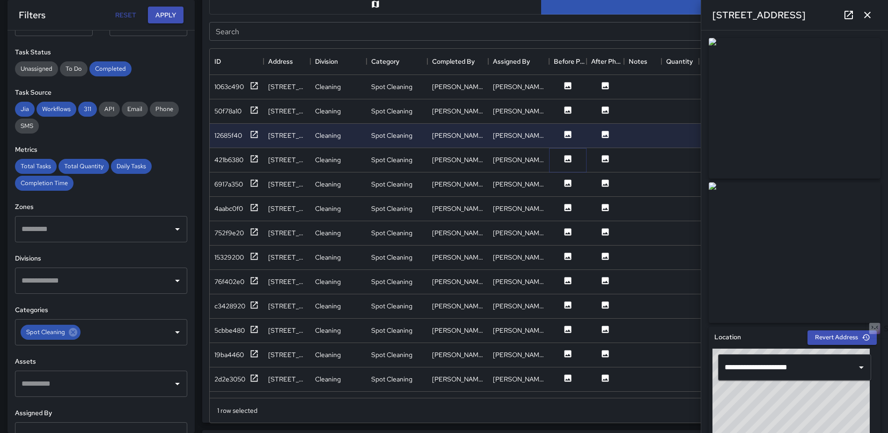
click at [568, 159] on icon at bounding box center [567, 158] width 9 height 9
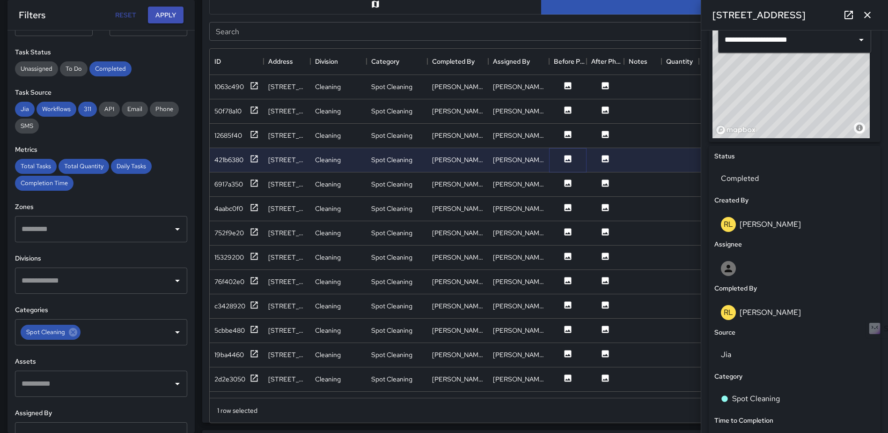
scroll to position [328, 0]
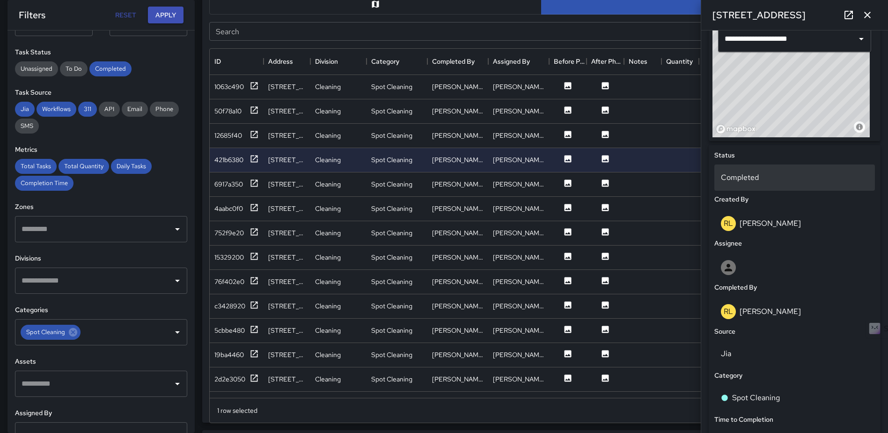
click at [774, 181] on p "Completed" at bounding box center [794, 177] width 147 height 11
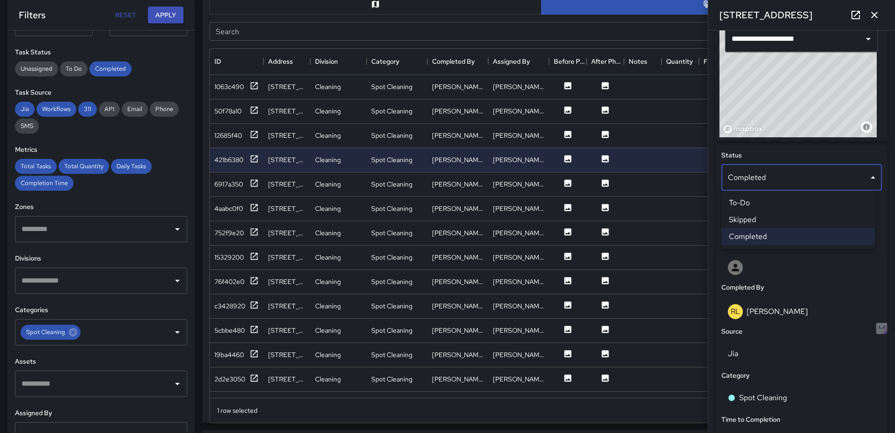
click at [780, 178] on div at bounding box center [447, 216] width 895 height 433
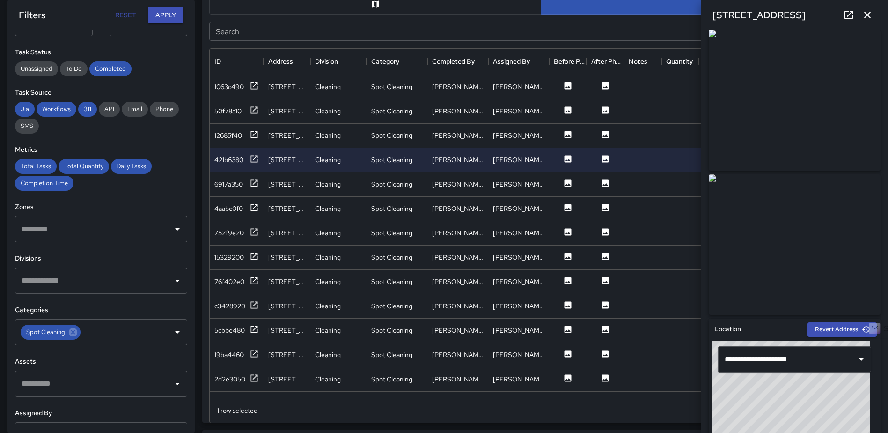
scroll to position [0, 0]
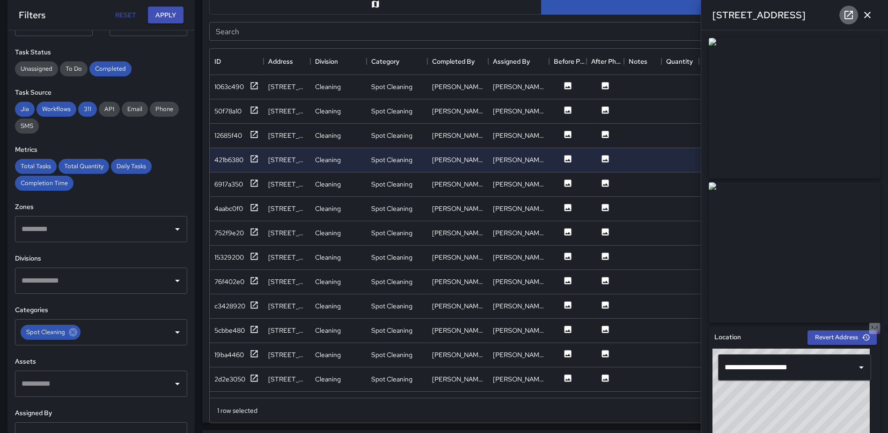
click at [848, 13] on icon at bounding box center [848, 14] width 11 height 11
click at [567, 185] on icon at bounding box center [567, 182] width 9 height 9
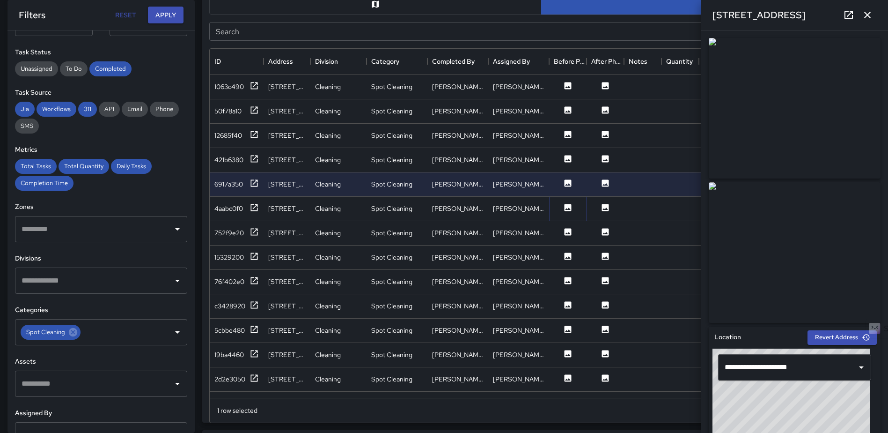
click at [571, 208] on icon at bounding box center [568, 207] width 7 height 7
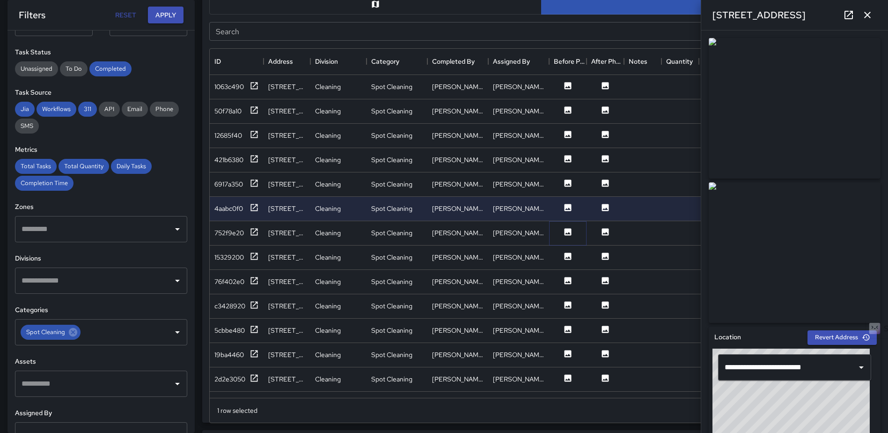
click at [569, 230] on icon at bounding box center [568, 231] width 7 height 7
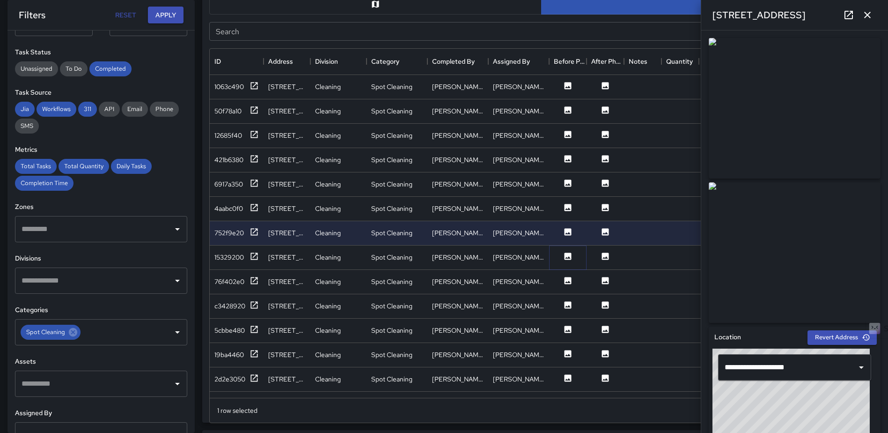
click at [569, 257] on icon at bounding box center [567, 255] width 9 height 9
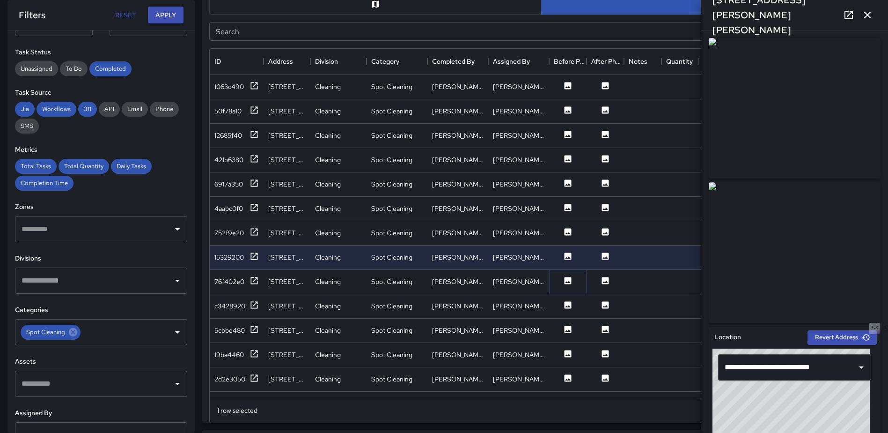
click at [566, 277] on icon at bounding box center [568, 280] width 7 height 7
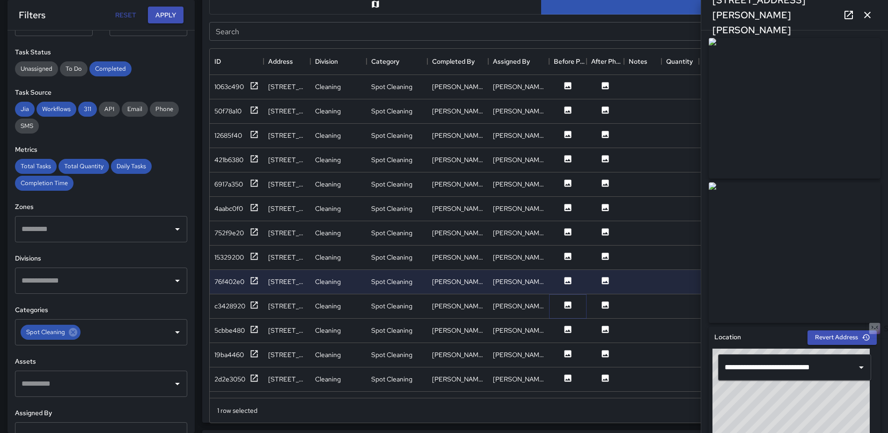
click at [567, 303] on icon at bounding box center [568, 304] width 7 height 7
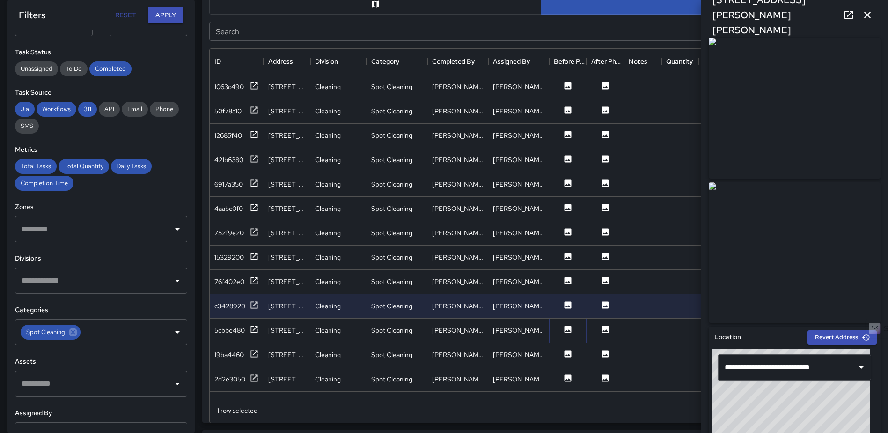
click at [568, 329] on icon at bounding box center [568, 328] width 7 height 7
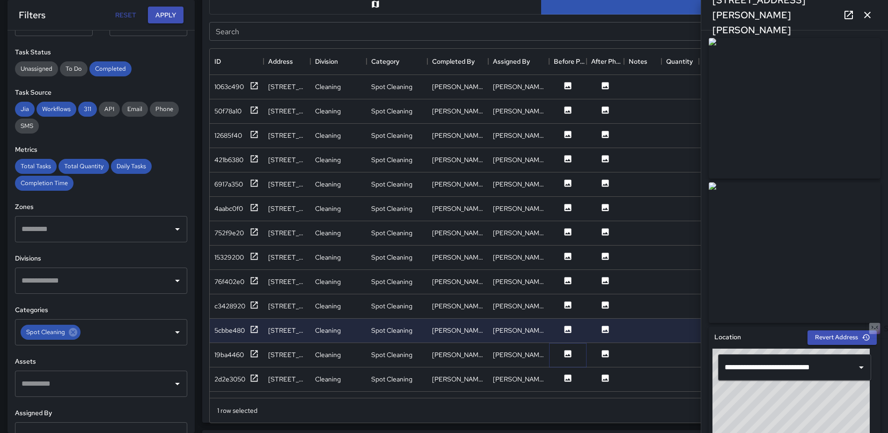
click at [567, 353] on icon at bounding box center [568, 353] width 7 height 7
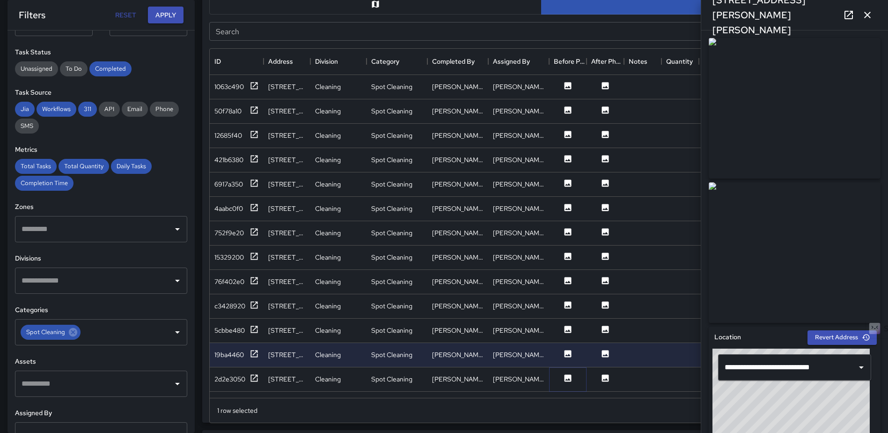
click at [568, 376] on icon at bounding box center [568, 377] width 7 height 7
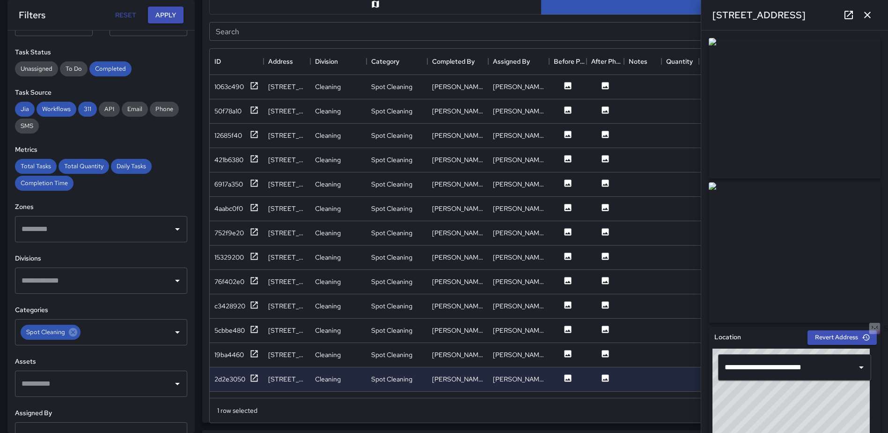
click at [870, 14] on icon "button" at bounding box center [867, 14] width 11 height 11
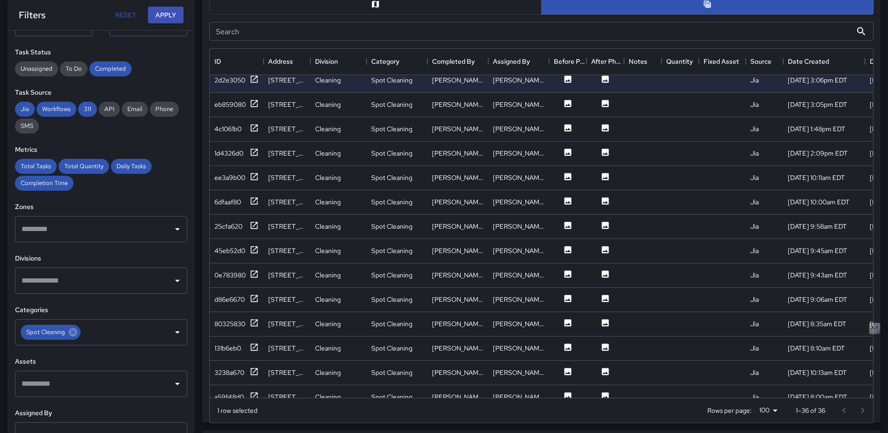
scroll to position [309, 0]
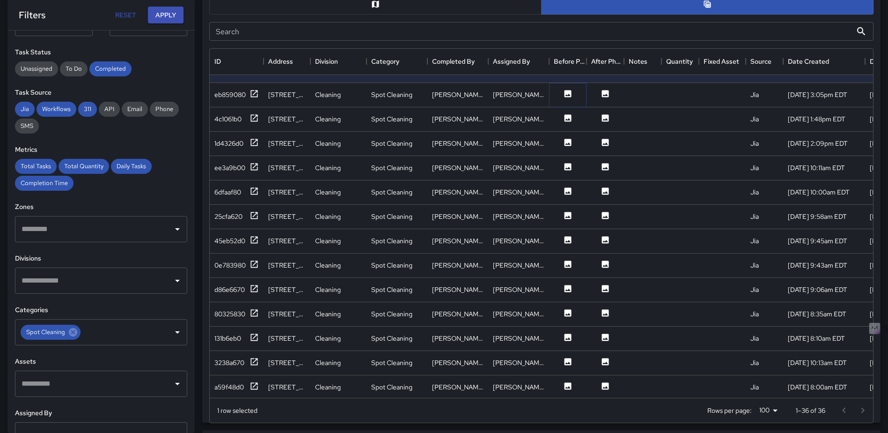
click at [573, 96] on button at bounding box center [568, 95] width 28 height 12
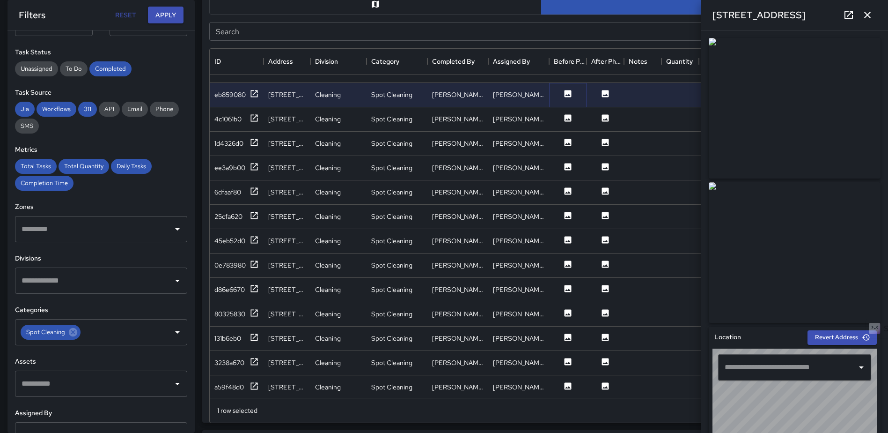
type input "**********"
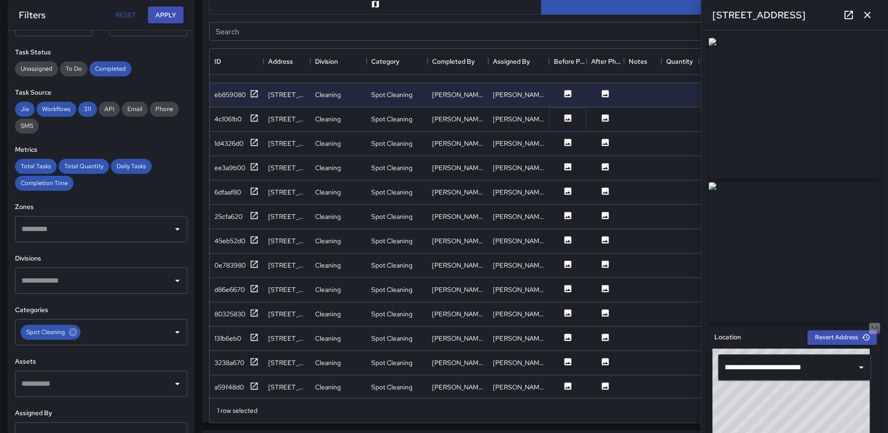
click at [566, 119] on icon at bounding box center [568, 117] width 7 height 7
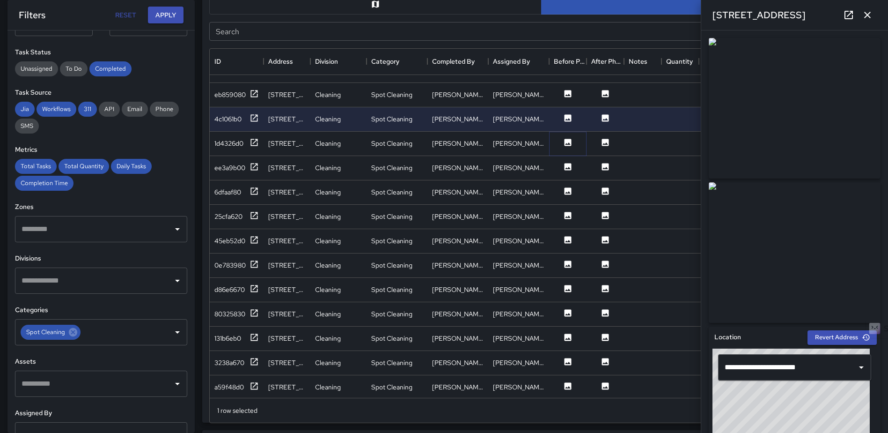
click at [567, 140] on icon at bounding box center [568, 142] width 7 height 7
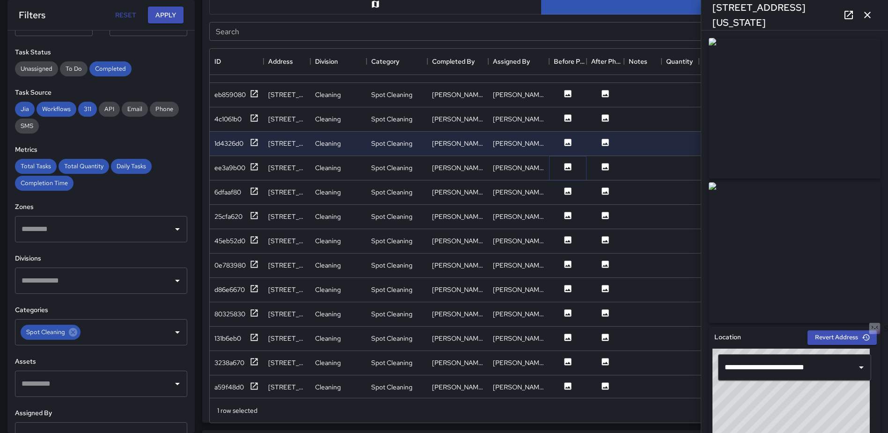
click at [566, 163] on icon at bounding box center [568, 166] width 7 height 7
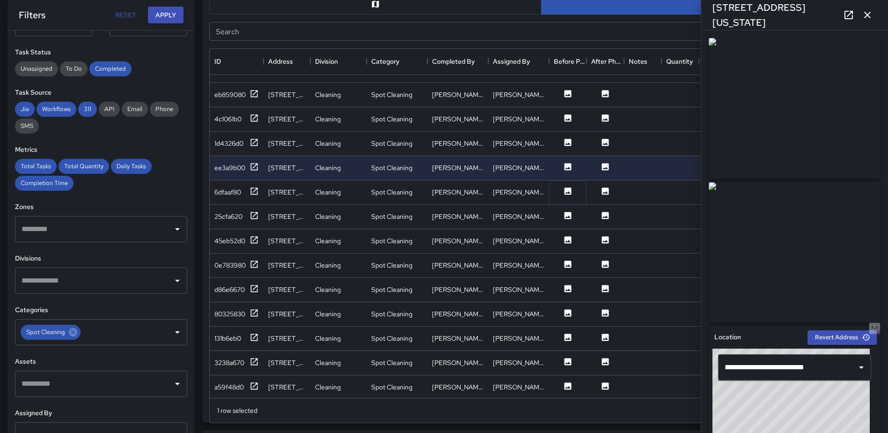
click at [565, 191] on icon at bounding box center [568, 190] width 7 height 7
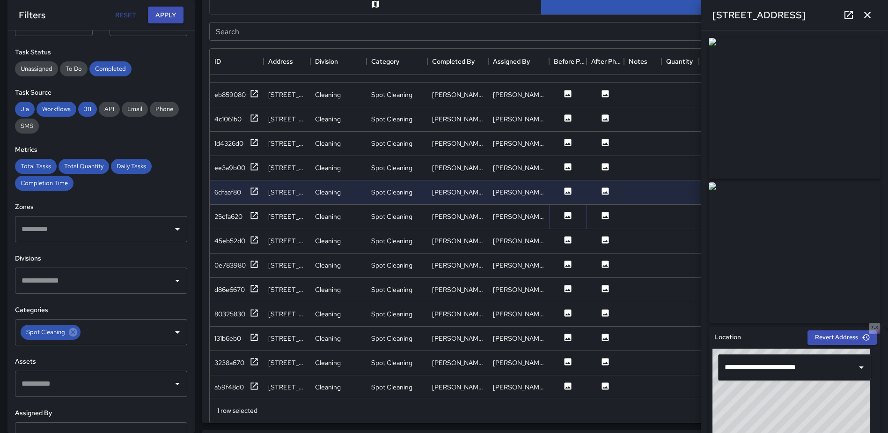
click at [565, 215] on icon at bounding box center [568, 215] width 7 height 7
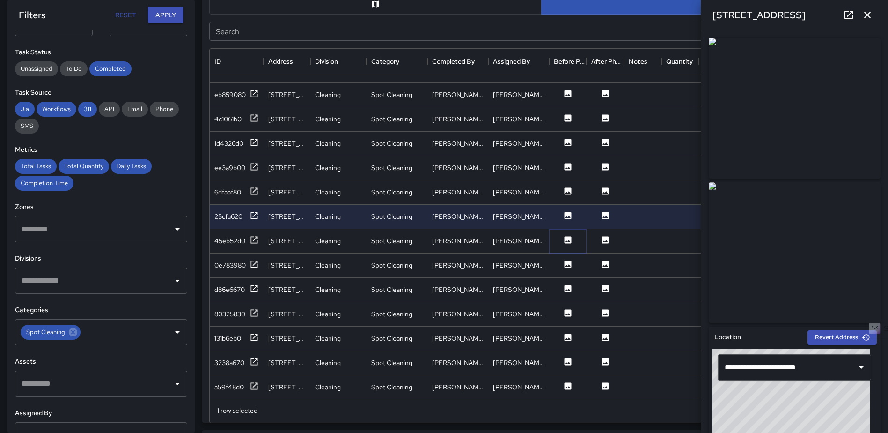
click at [569, 245] on button at bounding box center [568, 241] width 28 height 12
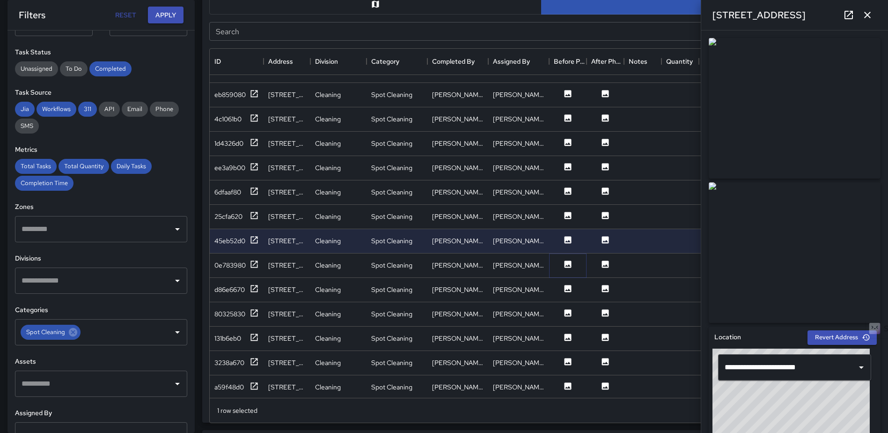
click at [567, 265] on icon at bounding box center [567, 263] width 9 height 9
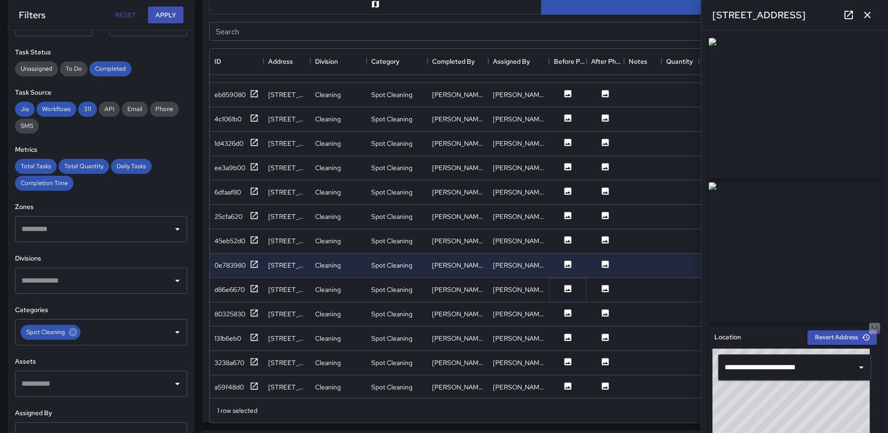
click at [568, 290] on icon at bounding box center [567, 288] width 9 height 9
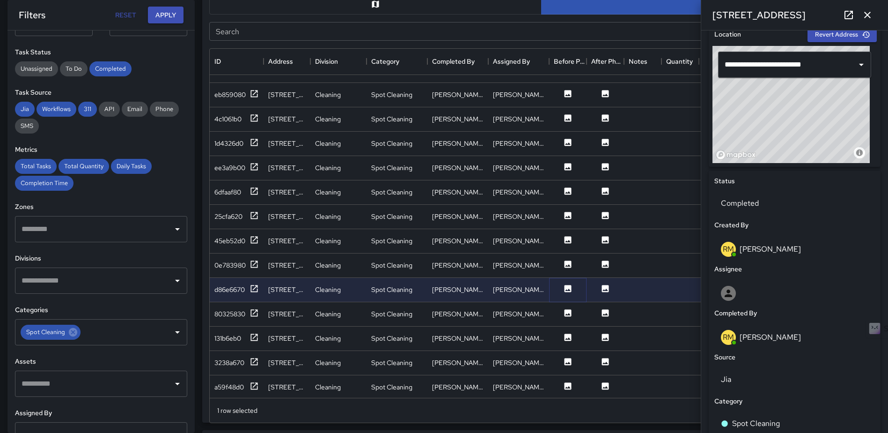
scroll to position [347, 0]
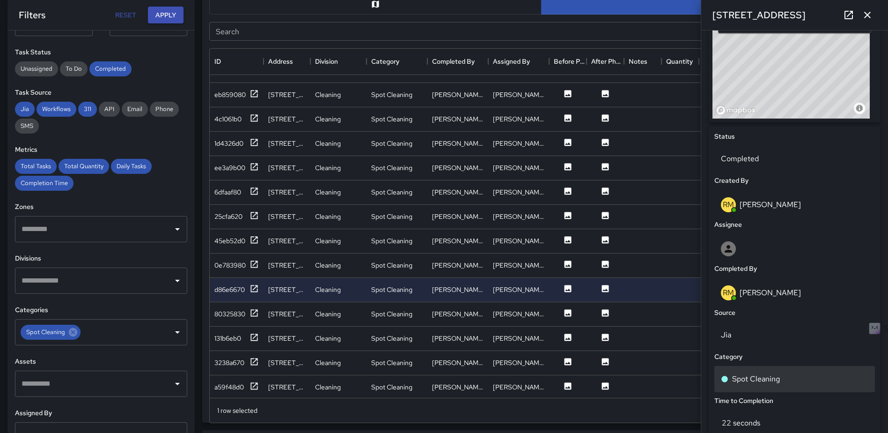
click at [760, 376] on p "Spot Cleaning" at bounding box center [756, 378] width 48 height 11
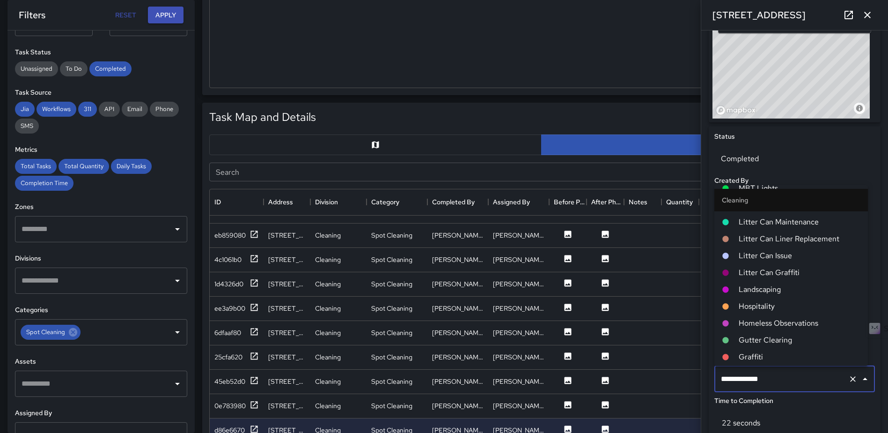
scroll to position [234, 0]
click at [781, 271] on span "Litter Can Issue" at bounding box center [800, 271] width 122 height 11
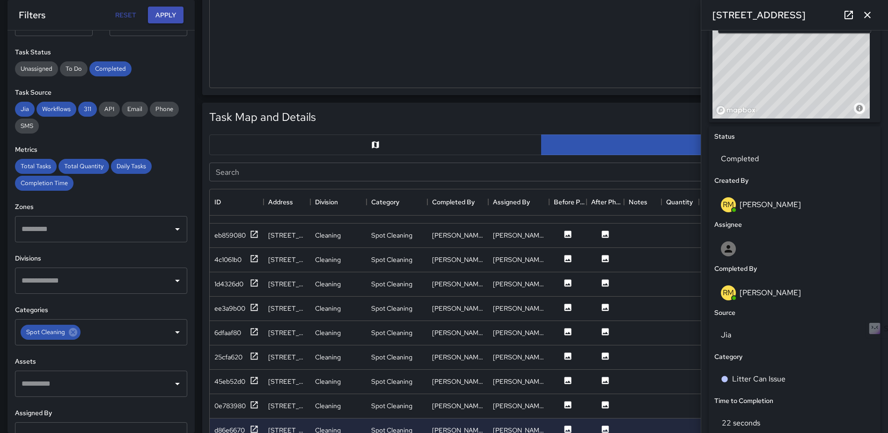
click at [866, 7] on button "button" at bounding box center [867, 15] width 19 height 19
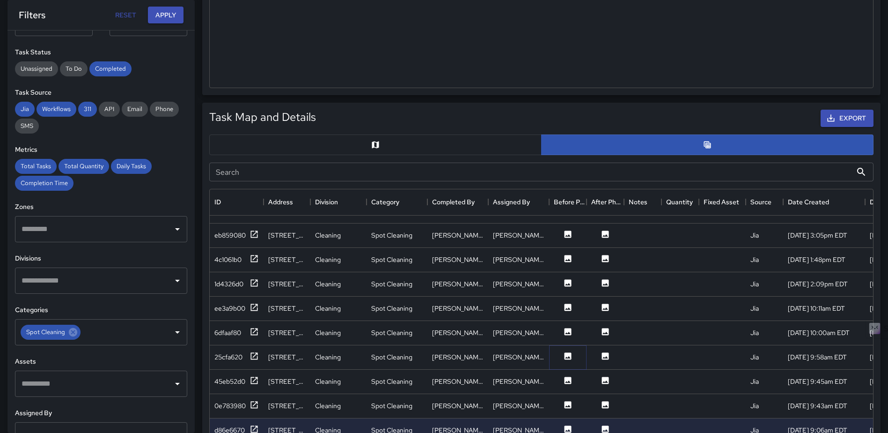
click at [563, 358] on button at bounding box center [568, 357] width 28 height 12
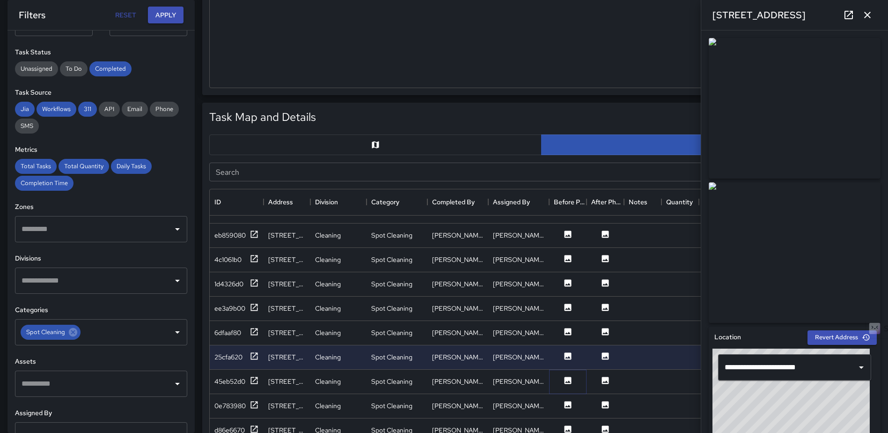
click at [566, 378] on icon at bounding box center [568, 379] width 7 height 7
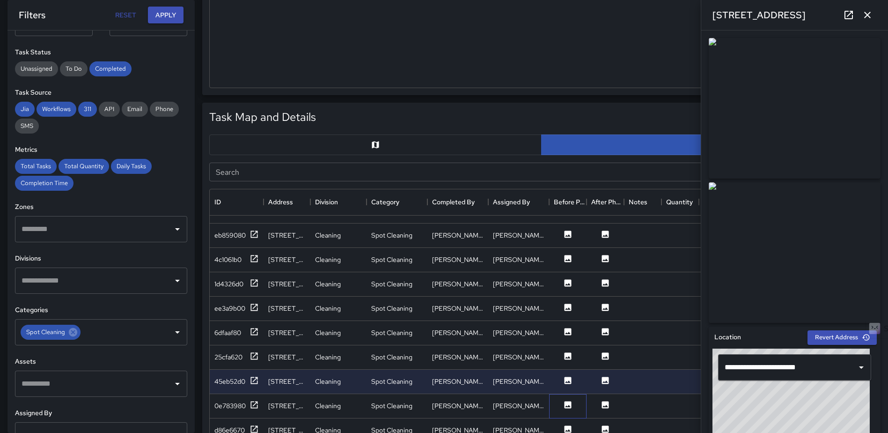
click at [567, 399] on div at bounding box center [567, 406] width 37 height 24
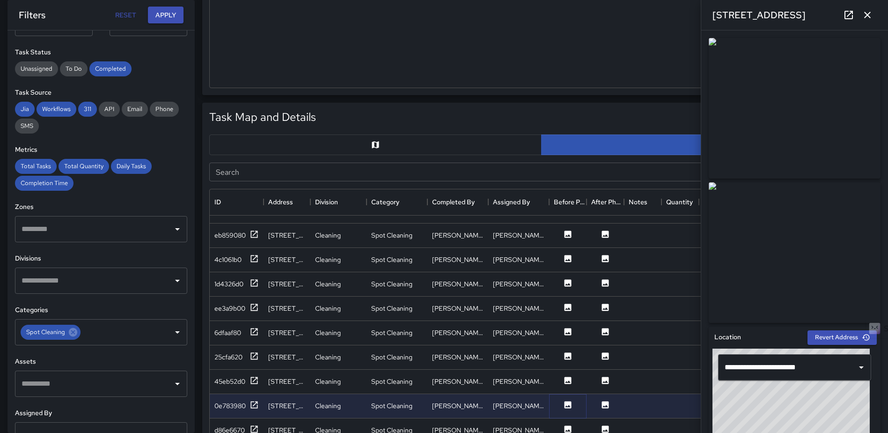
click at [567, 404] on icon at bounding box center [568, 404] width 7 height 7
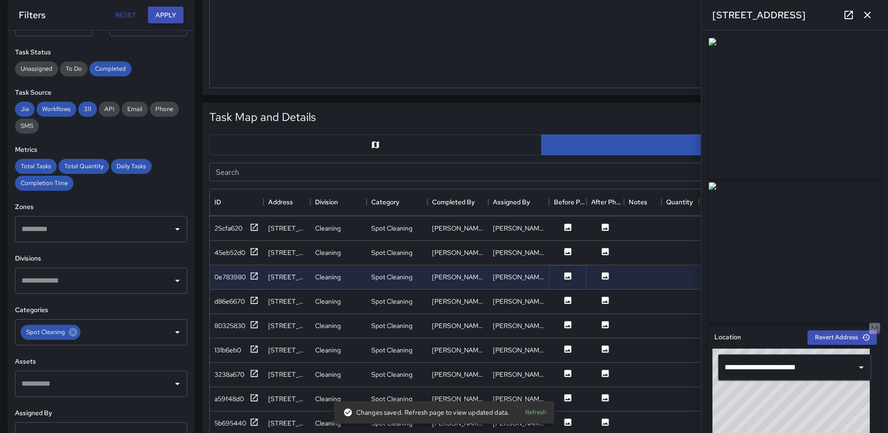
scroll to position [449, 0]
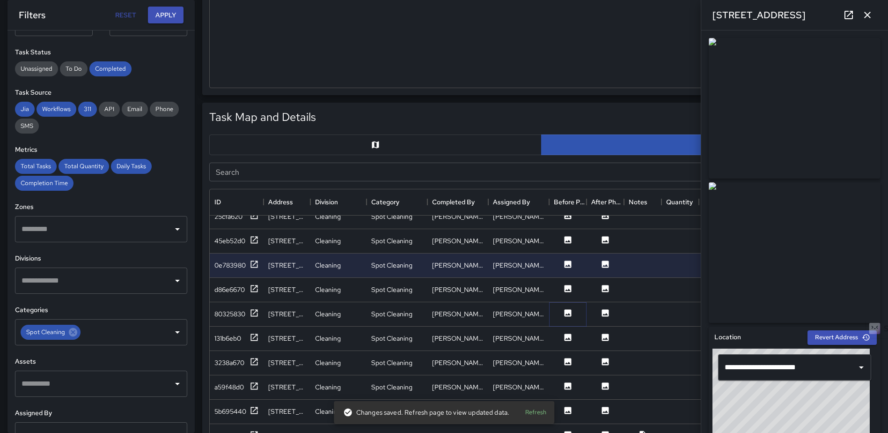
click at [563, 313] on icon at bounding box center [567, 312] width 9 height 9
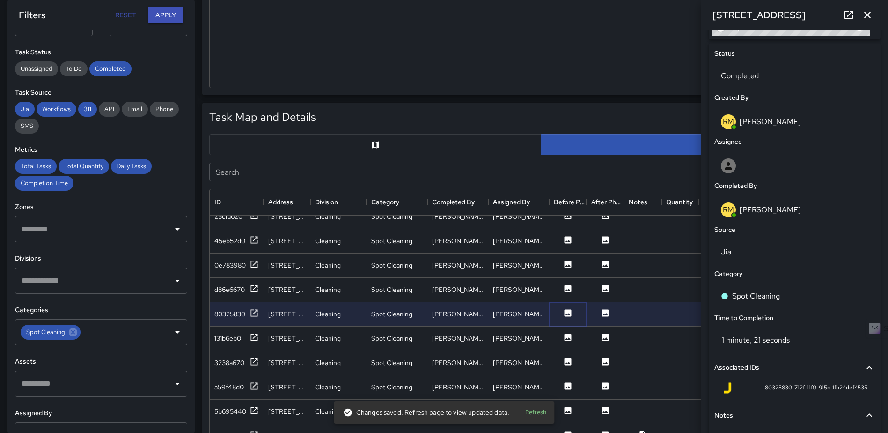
scroll to position [457, 0]
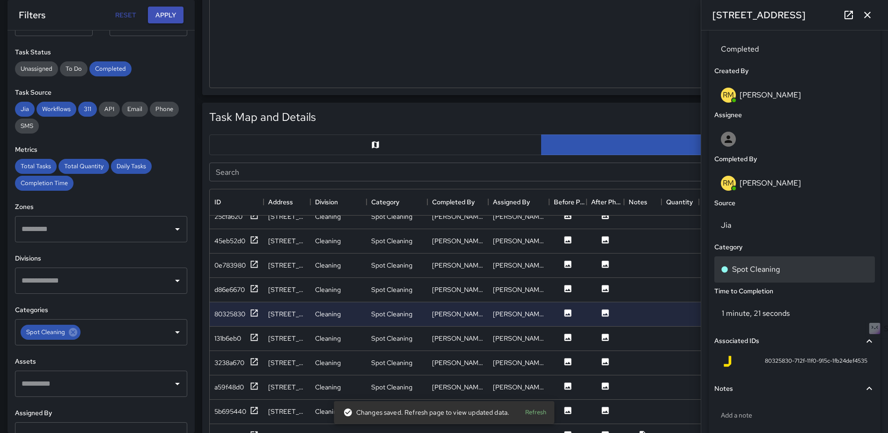
click at [792, 267] on div "Spot Cleaning" at bounding box center [794, 269] width 147 height 11
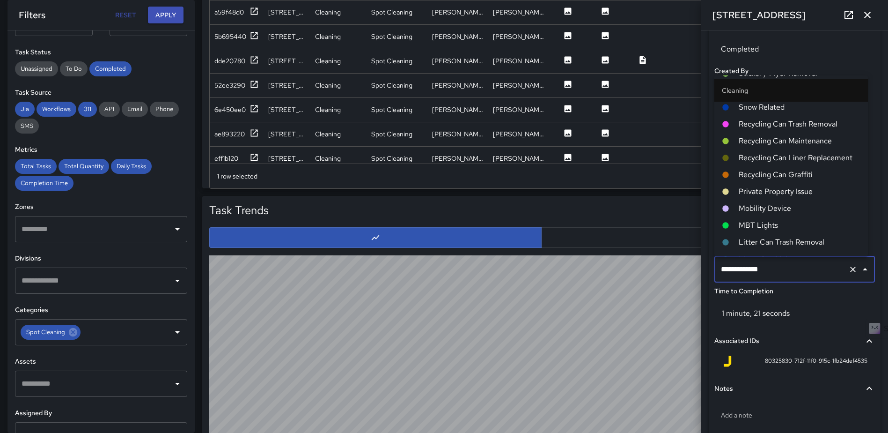
scroll to position [85, 0]
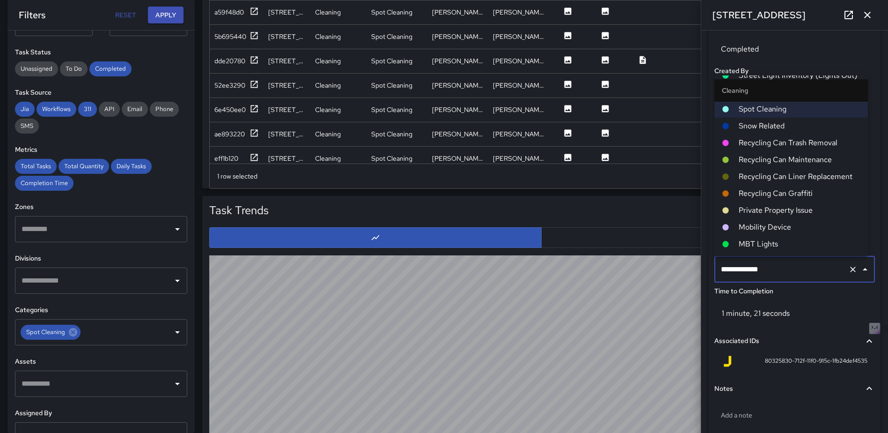
click at [812, 155] on span "Recycling Can Maintenance" at bounding box center [800, 159] width 122 height 11
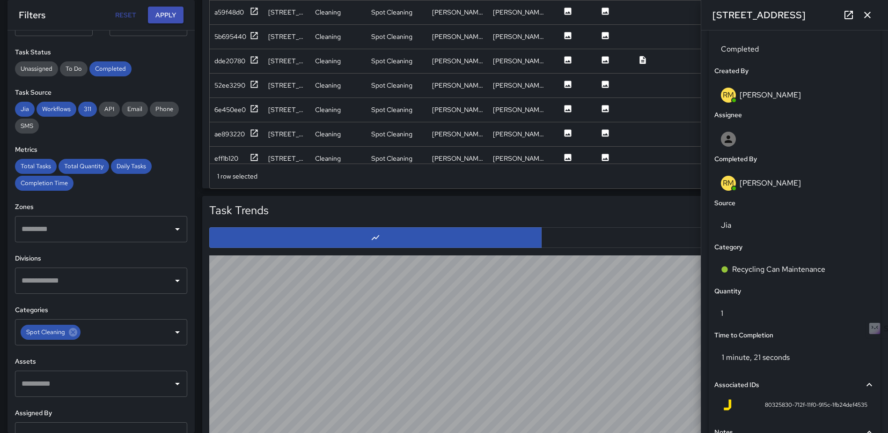
click at [867, 15] on icon "button" at bounding box center [867, 15] width 7 height 7
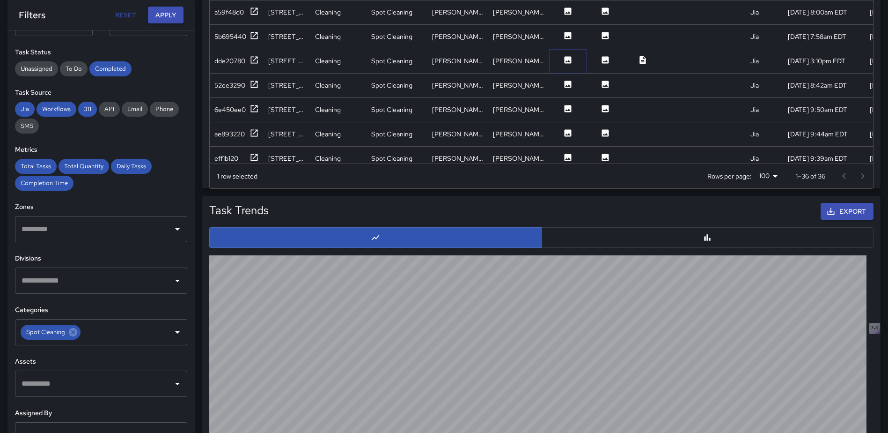
click at [571, 59] on icon at bounding box center [568, 59] width 7 height 7
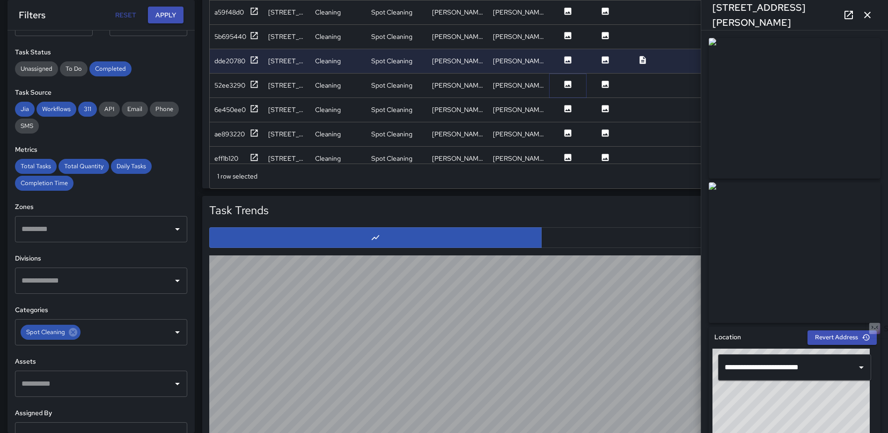
click at [567, 85] on icon at bounding box center [568, 84] width 7 height 7
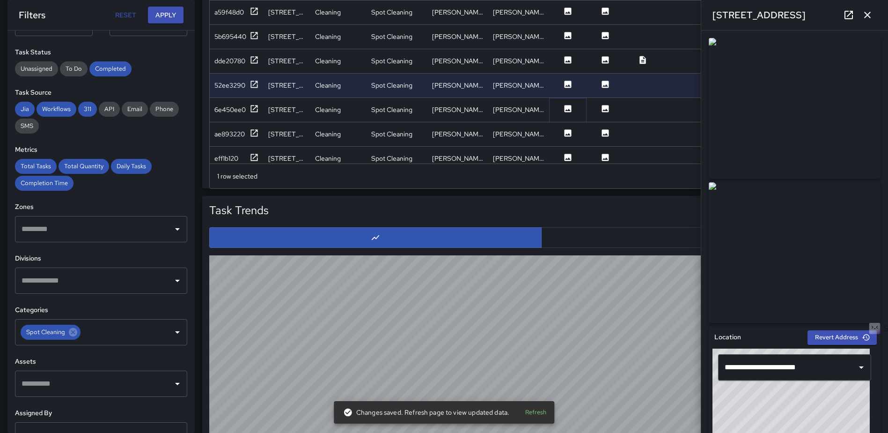
click at [564, 105] on icon at bounding box center [567, 108] width 9 height 9
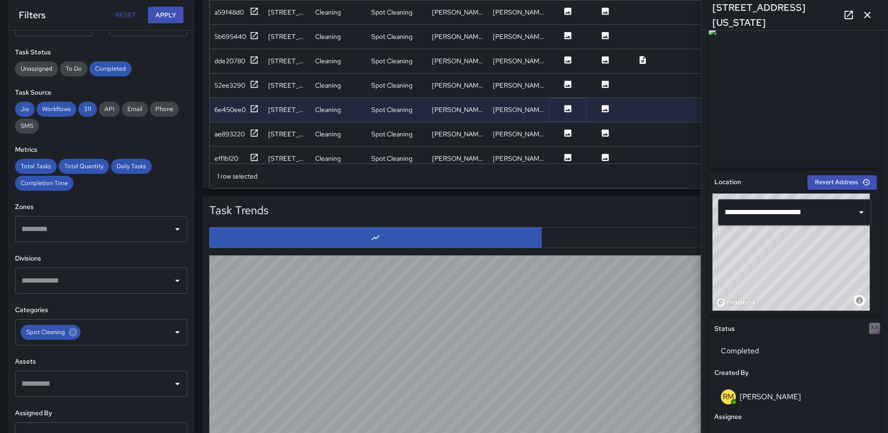
scroll to position [306, 0]
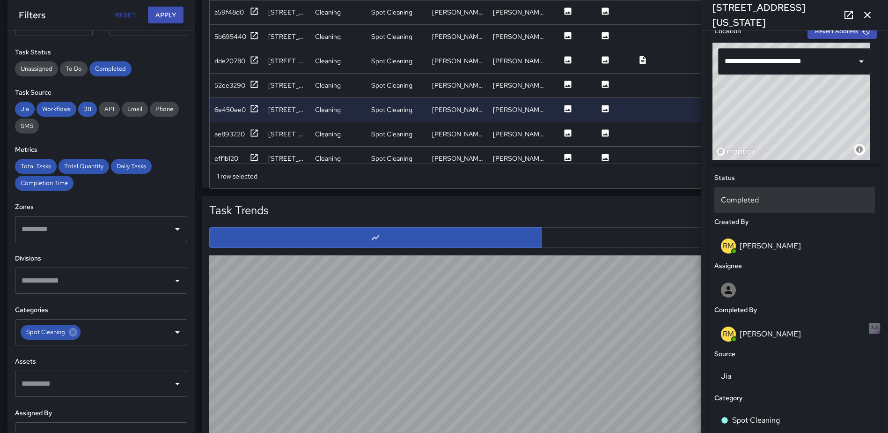
click at [777, 199] on p "Completed" at bounding box center [794, 199] width 147 height 11
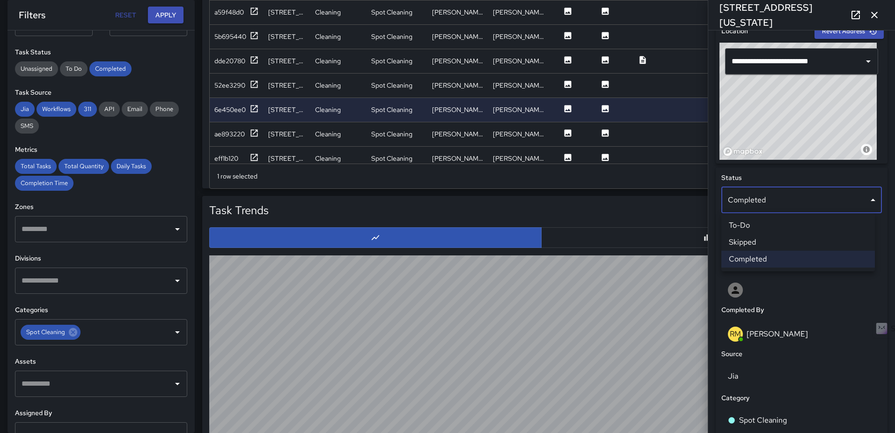
click at [752, 242] on li "Skipped" at bounding box center [799, 242] width 154 height 17
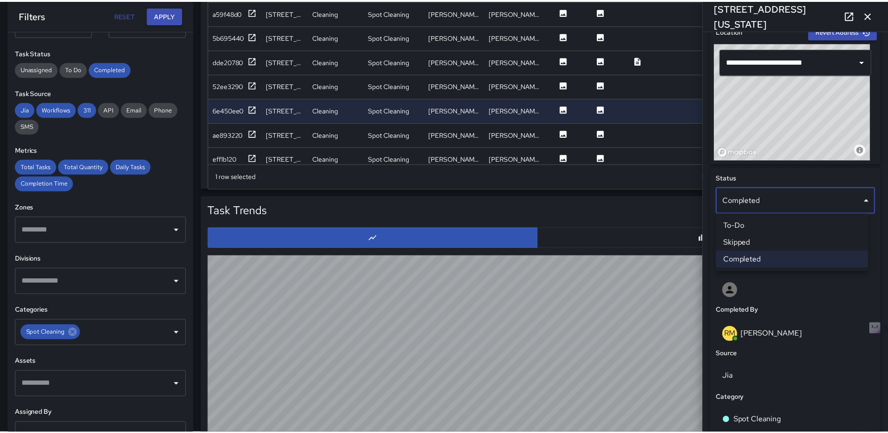
scroll to position [7, 7]
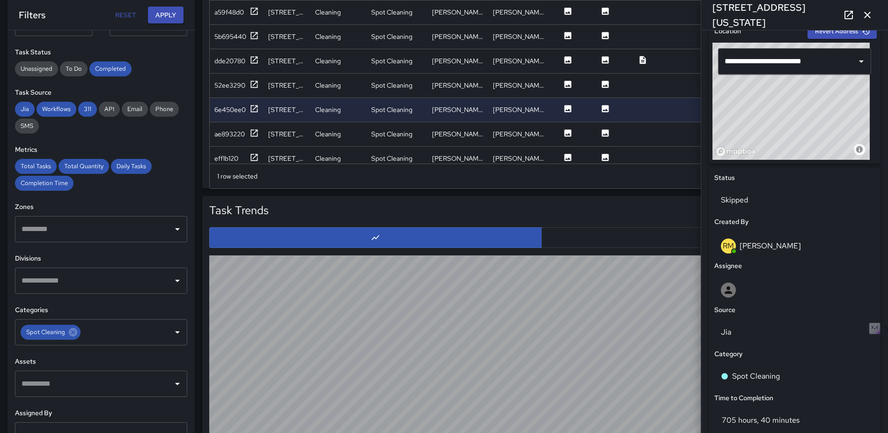
click at [867, 15] on icon "button" at bounding box center [867, 14] width 11 height 11
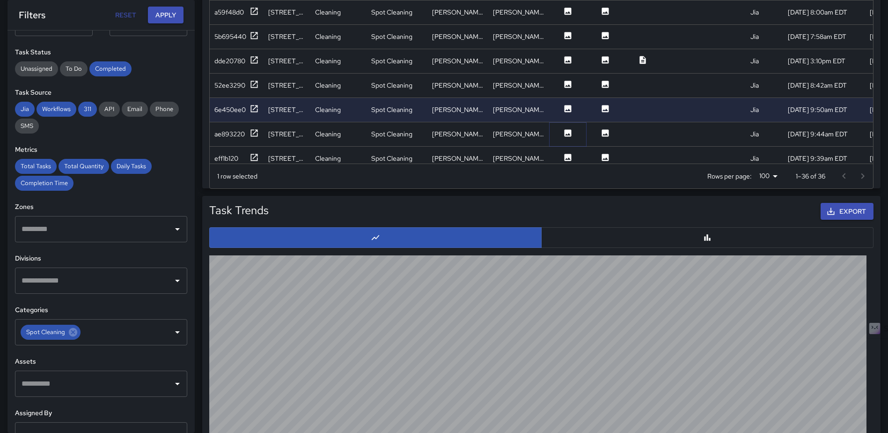
click at [570, 136] on icon at bounding box center [568, 132] width 7 height 7
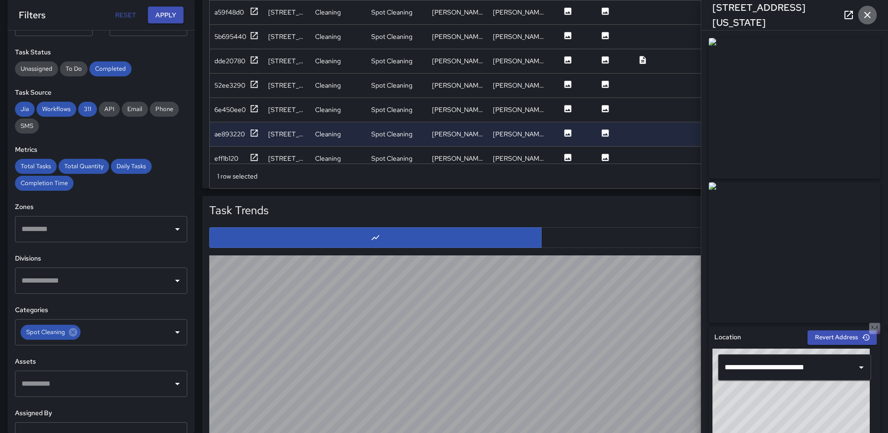
click at [870, 15] on icon "button" at bounding box center [867, 14] width 11 height 11
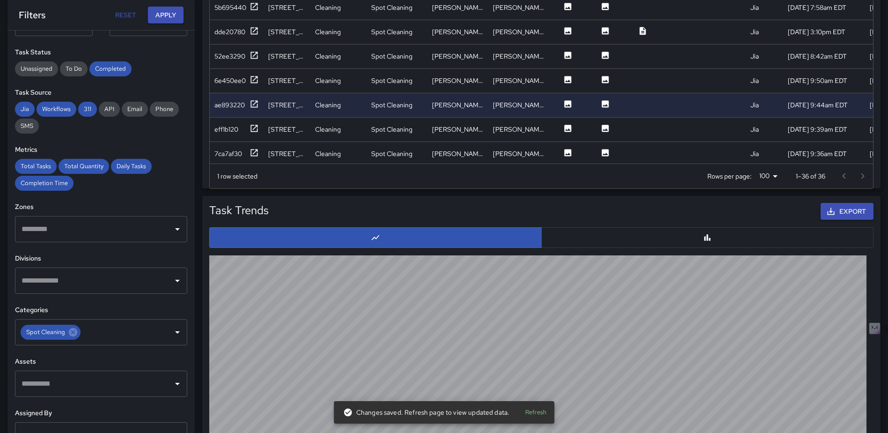
scroll to position [561, 0]
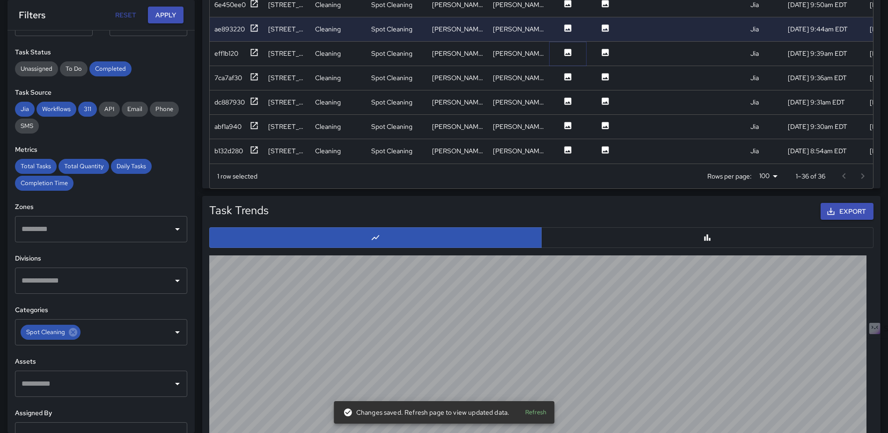
click at [563, 48] on button at bounding box center [568, 54] width 28 height 12
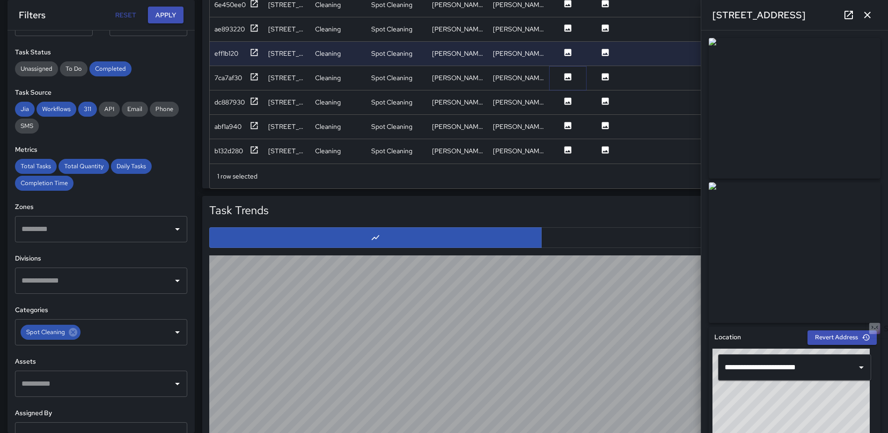
click at [568, 73] on icon at bounding box center [568, 76] width 7 height 7
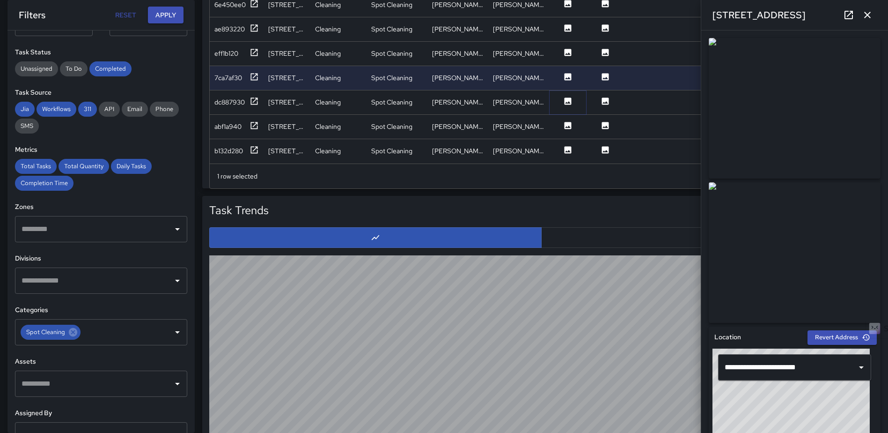
click at [567, 97] on icon at bounding box center [568, 100] width 7 height 7
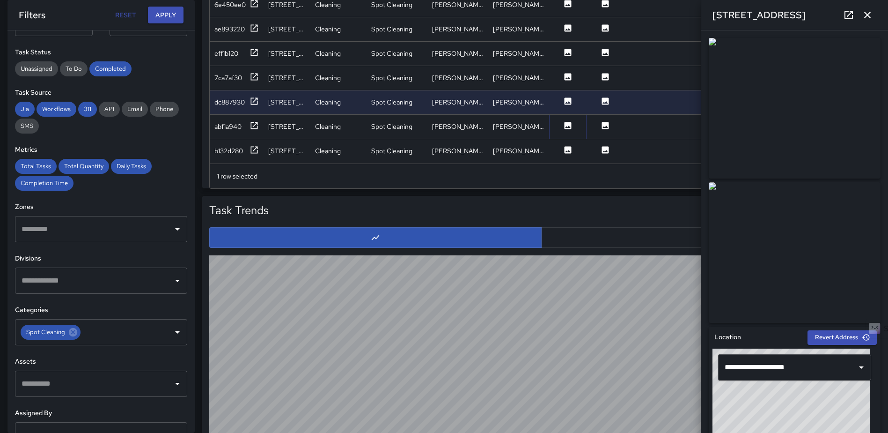
click at [566, 122] on icon at bounding box center [568, 125] width 7 height 7
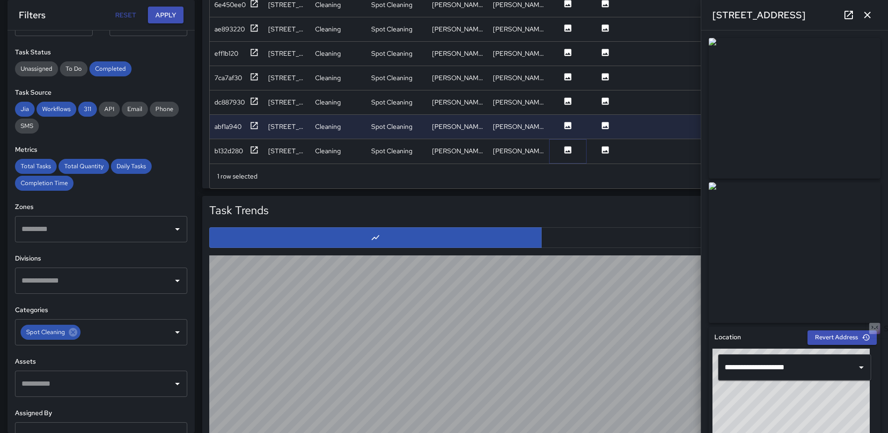
click at [565, 146] on icon at bounding box center [568, 149] width 7 height 7
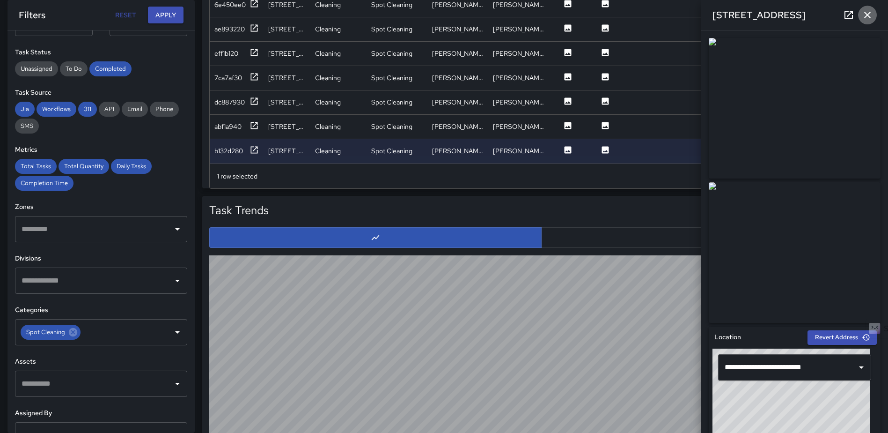
click at [869, 11] on icon "button" at bounding box center [867, 14] width 11 height 11
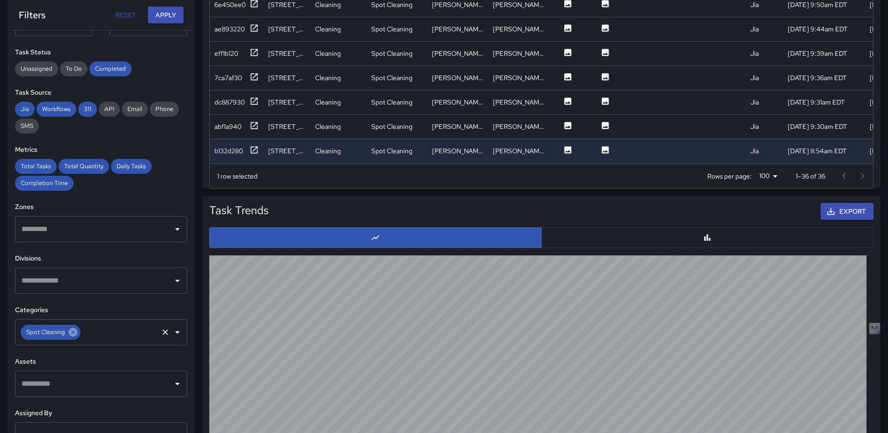
click at [74, 336] on icon at bounding box center [73, 332] width 8 height 8
click at [176, 331] on icon "Open" at bounding box center [177, 331] width 11 height 11
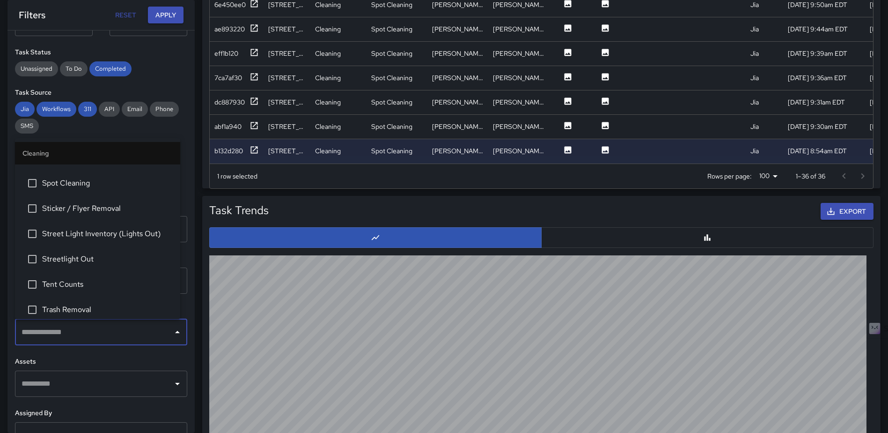
scroll to position [748, 0]
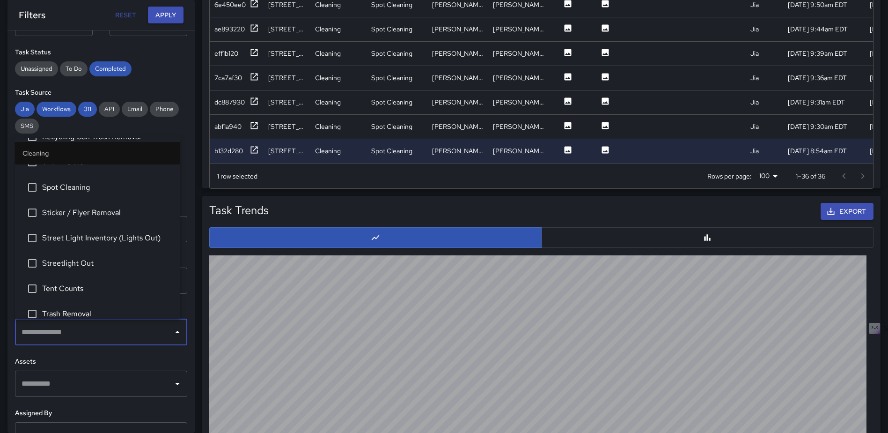
click at [84, 210] on span "Sticker / Flyer Removal" at bounding box center [107, 212] width 131 height 11
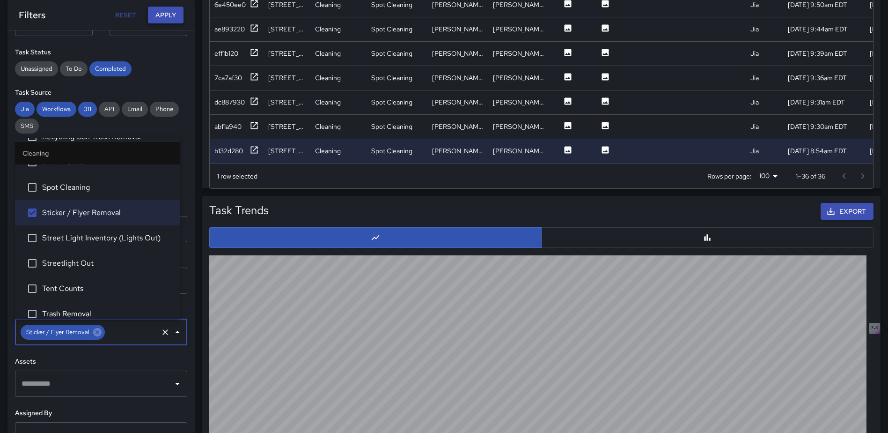
drag, startPoint x: 162, startPoint y: 15, endPoint x: 165, endPoint y: 9, distance: 6.8
click at [162, 15] on button "Apply" at bounding box center [166, 15] width 36 height 17
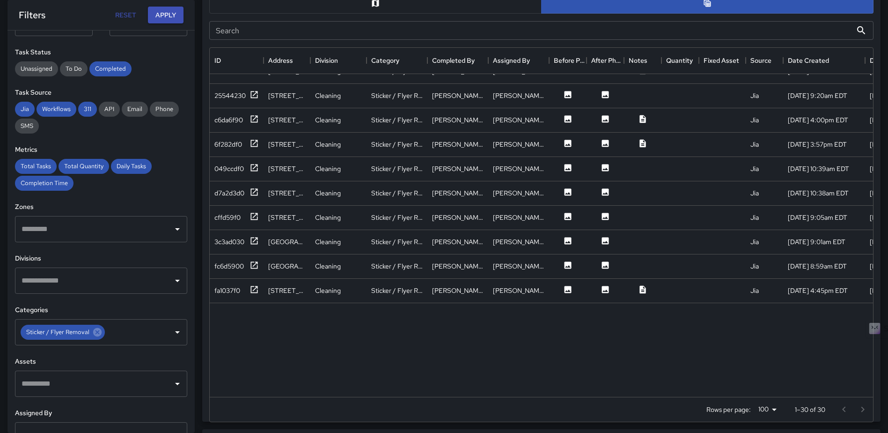
scroll to position [0, 0]
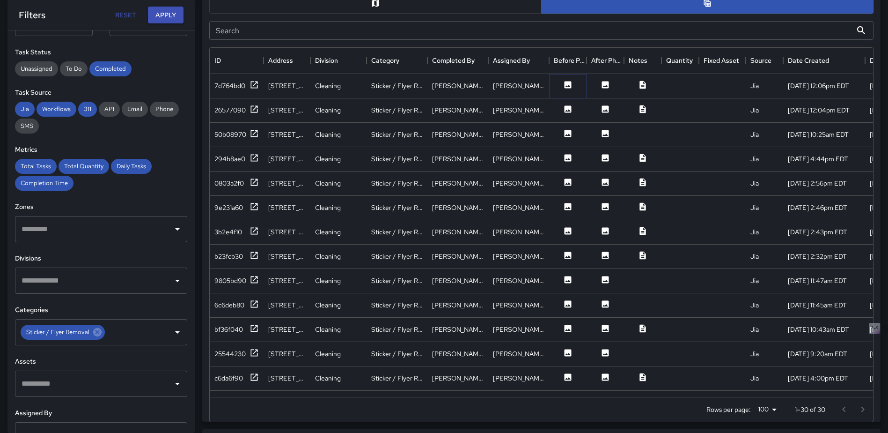
click at [567, 87] on icon at bounding box center [567, 84] width 9 height 9
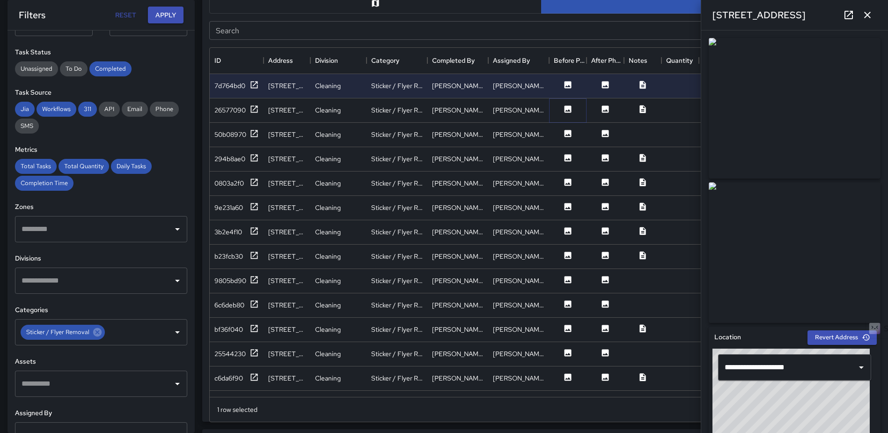
click at [564, 109] on icon at bounding box center [567, 108] width 9 height 9
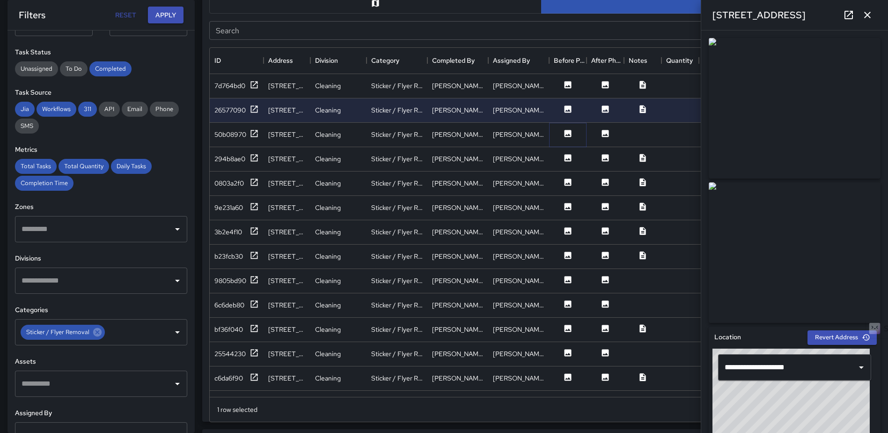
click at [567, 135] on icon at bounding box center [567, 133] width 9 height 9
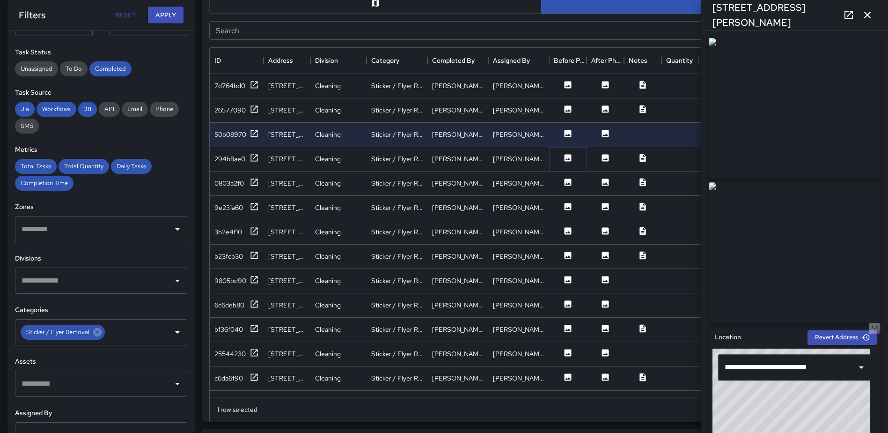
click at [567, 162] on icon at bounding box center [567, 157] width 9 height 9
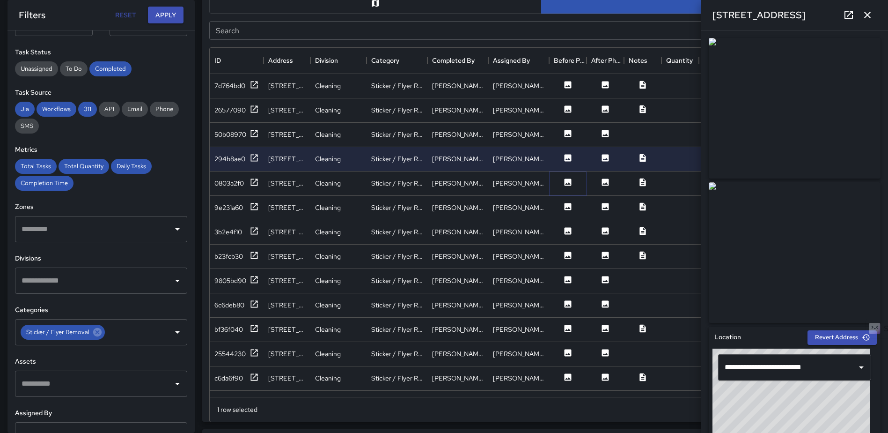
click at [567, 180] on icon at bounding box center [568, 181] width 7 height 7
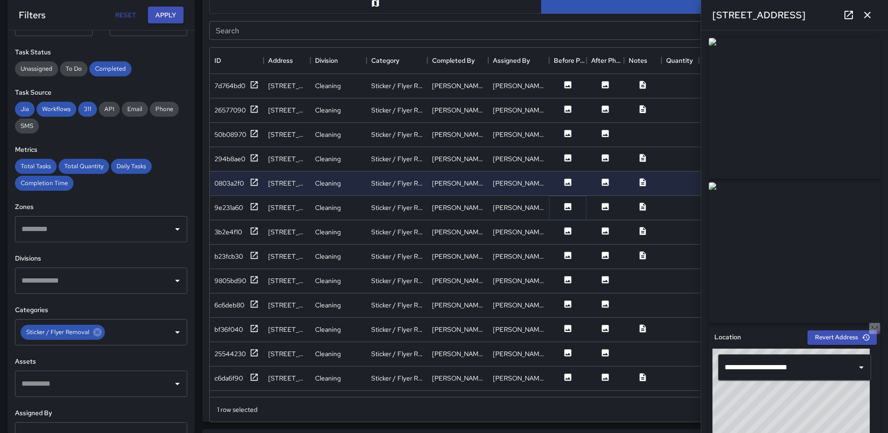
click at [568, 205] on icon at bounding box center [568, 206] width 7 height 7
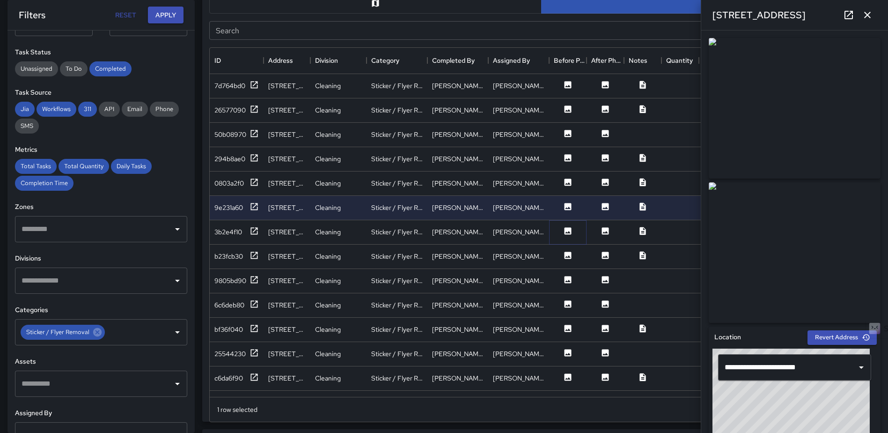
click at [568, 229] on icon at bounding box center [568, 230] width 7 height 7
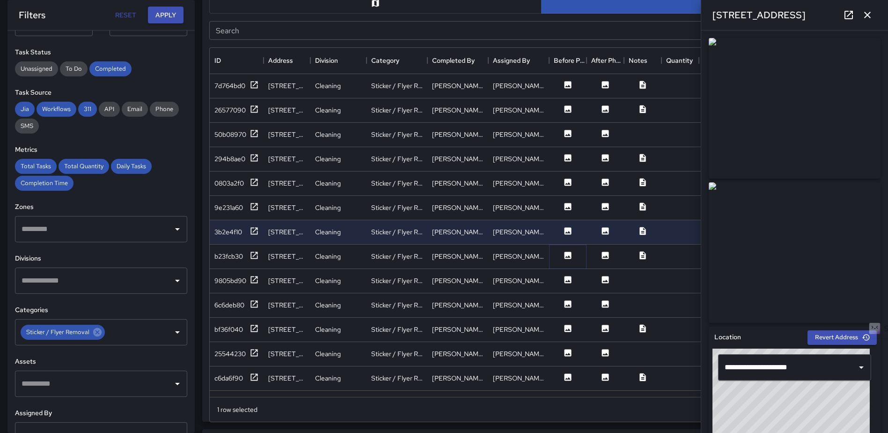
click at [569, 253] on icon at bounding box center [568, 254] width 7 height 7
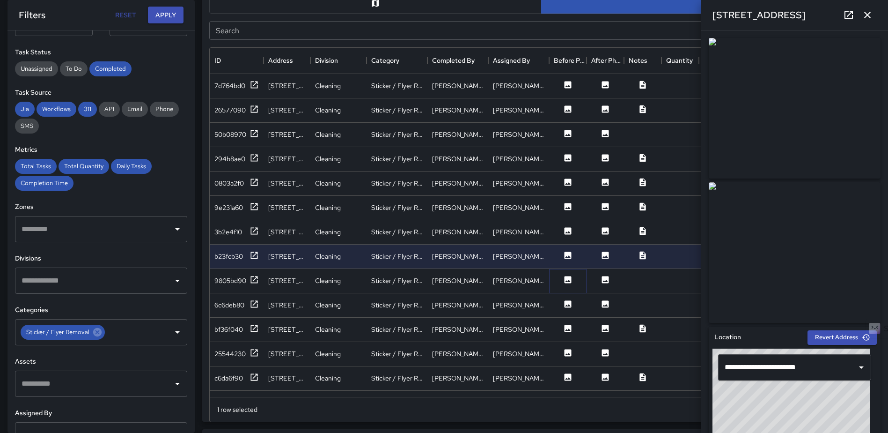
click at [567, 279] on icon at bounding box center [568, 279] width 7 height 7
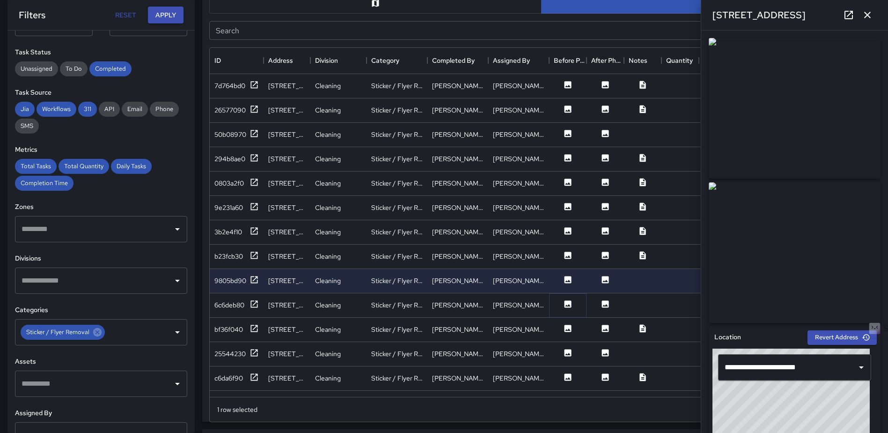
click at [567, 302] on icon at bounding box center [568, 303] width 7 height 7
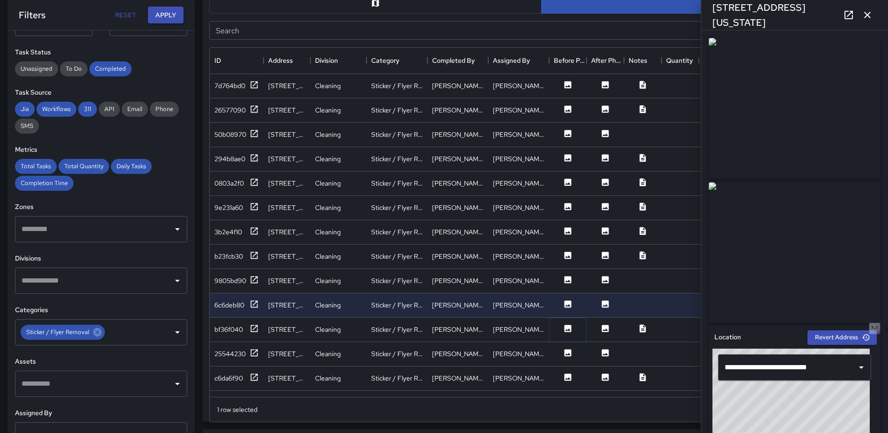
click at [567, 325] on icon at bounding box center [568, 327] width 7 height 7
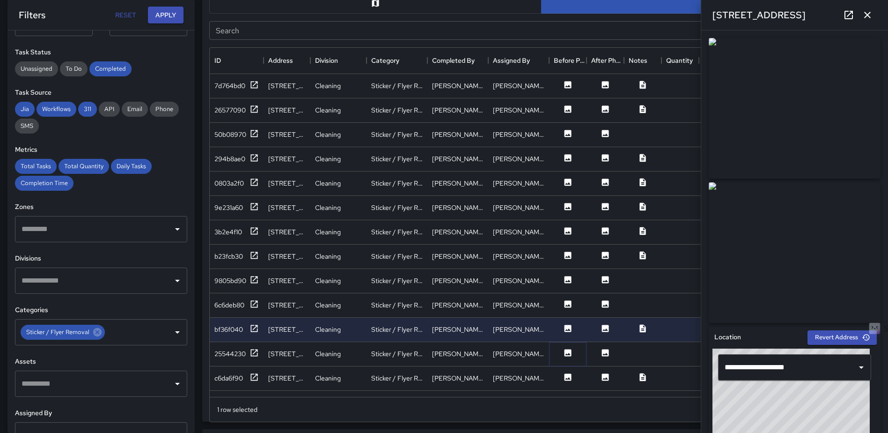
click at [570, 349] on icon at bounding box center [568, 352] width 7 height 7
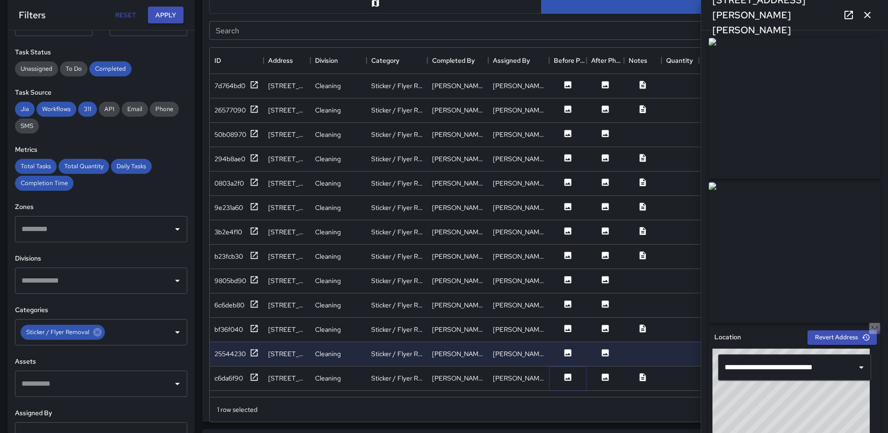
click at [566, 375] on icon at bounding box center [568, 376] width 7 height 7
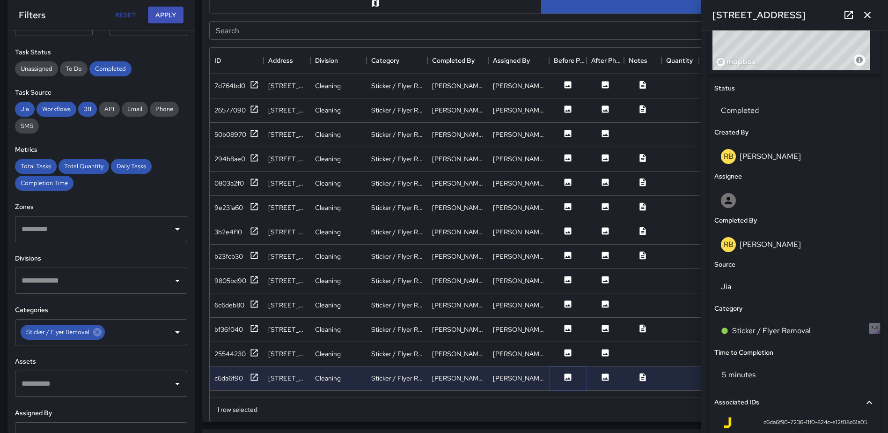
scroll to position [428, 0]
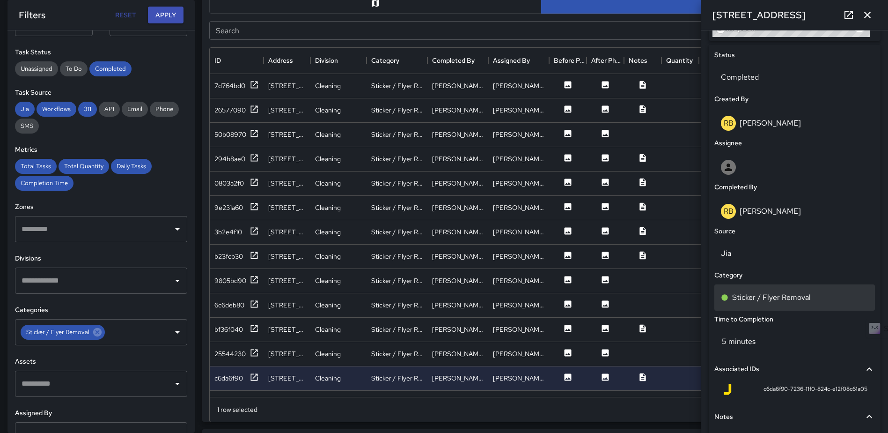
click at [786, 294] on p "Sticker / Flyer Removal" at bounding box center [771, 297] width 79 height 11
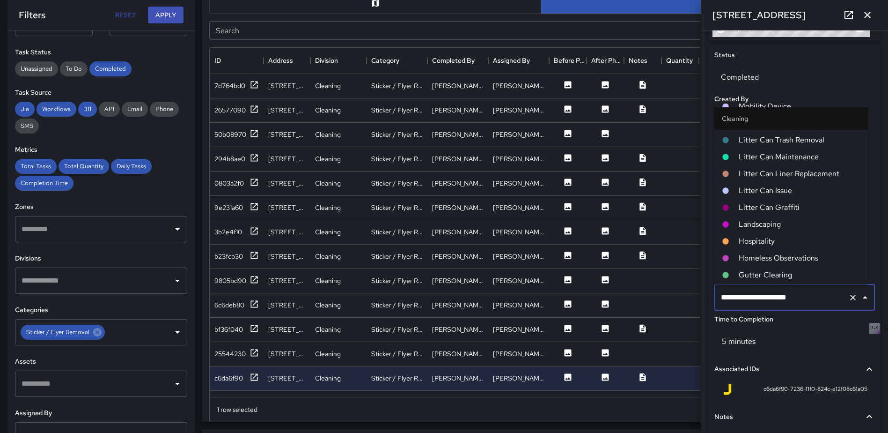
scroll to position [281, 0]
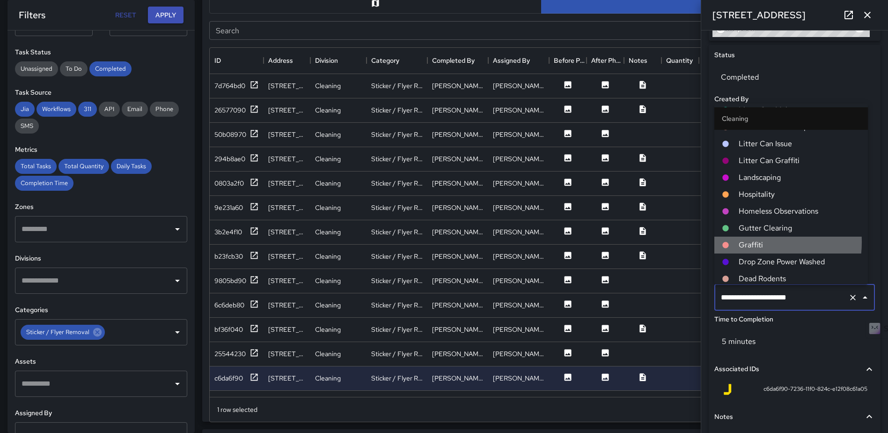
click at [747, 242] on span "Graffiti" at bounding box center [800, 244] width 122 height 11
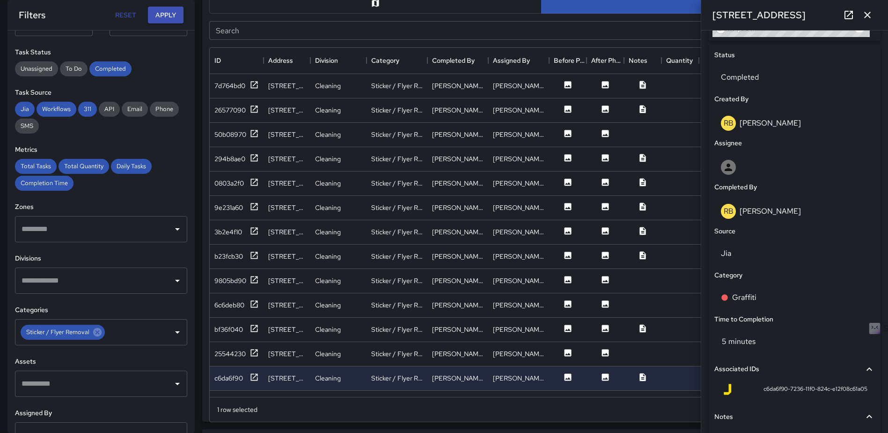
click at [866, 15] on icon "button" at bounding box center [867, 14] width 11 height 11
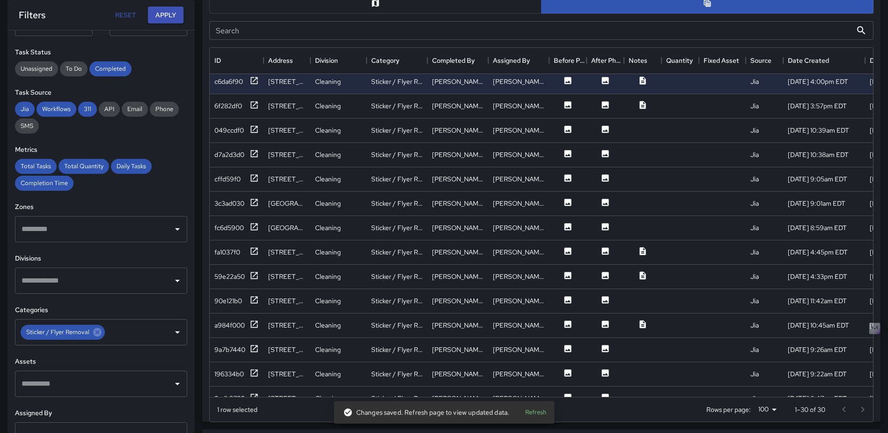
scroll to position [303, 0]
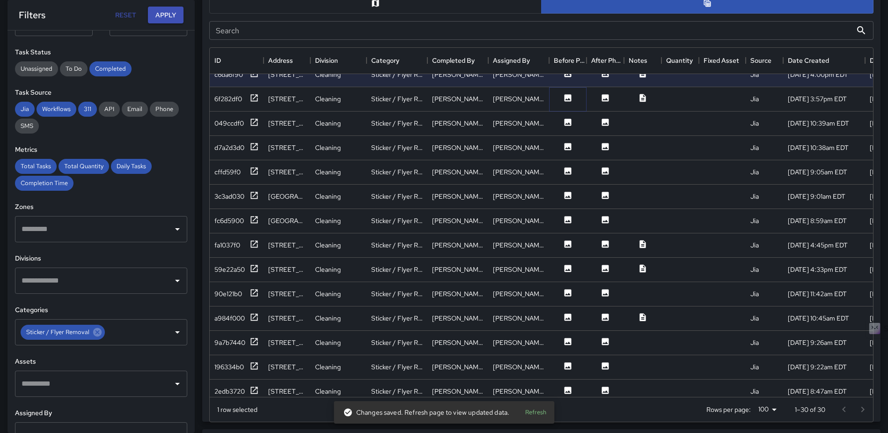
click at [565, 97] on icon at bounding box center [568, 97] width 7 height 7
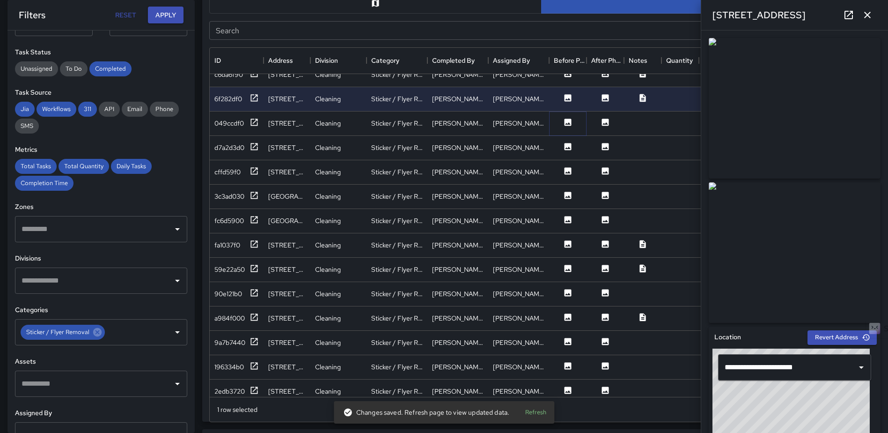
click at [566, 125] on icon at bounding box center [568, 121] width 7 height 7
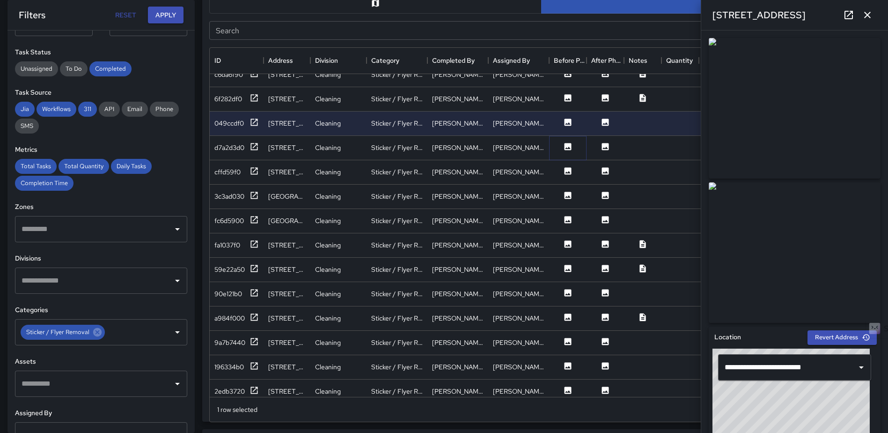
click at [567, 147] on icon at bounding box center [568, 146] width 7 height 7
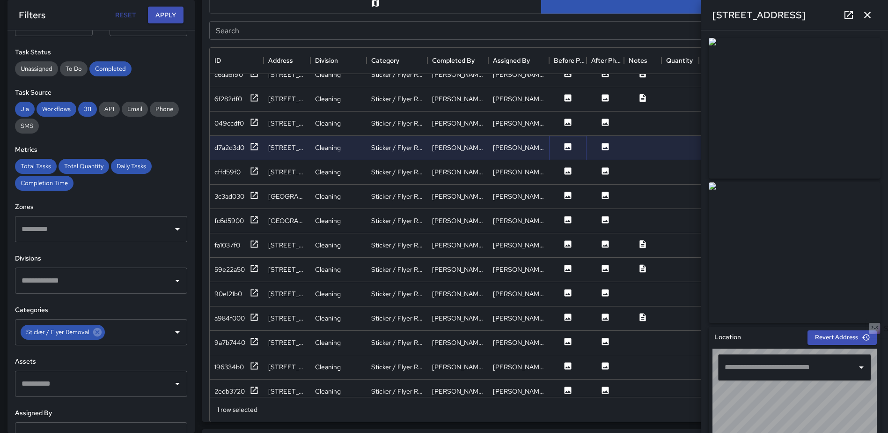
type input "**********"
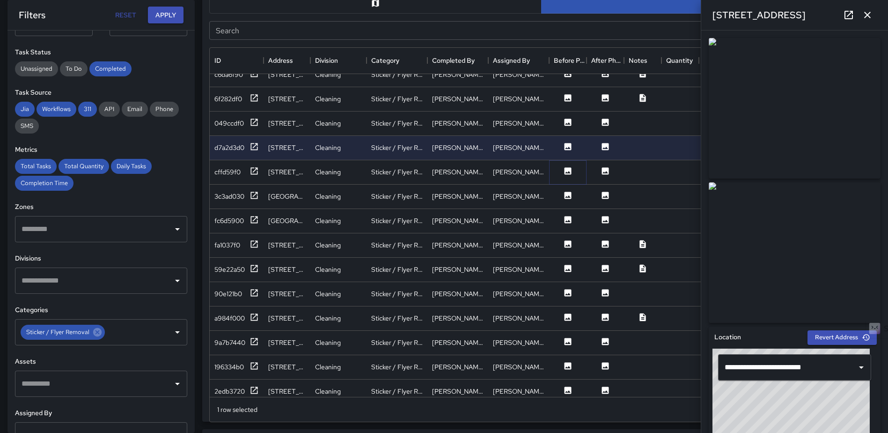
click at [567, 171] on icon at bounding box center [568, 170] width 7 height 7
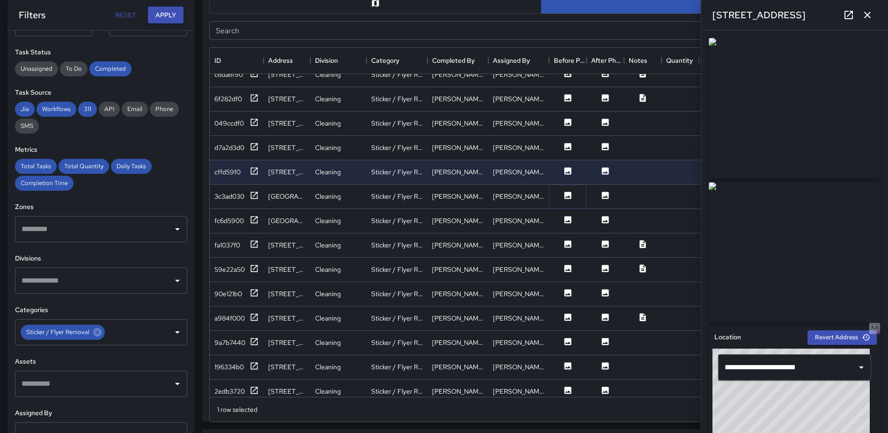
click at [566, 197] on icon at bounding box center [568, 195] width 7 height 7
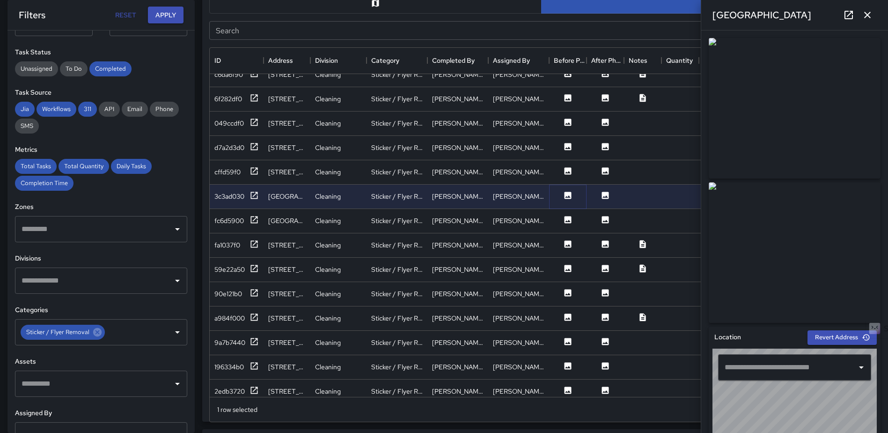
type input "**********"
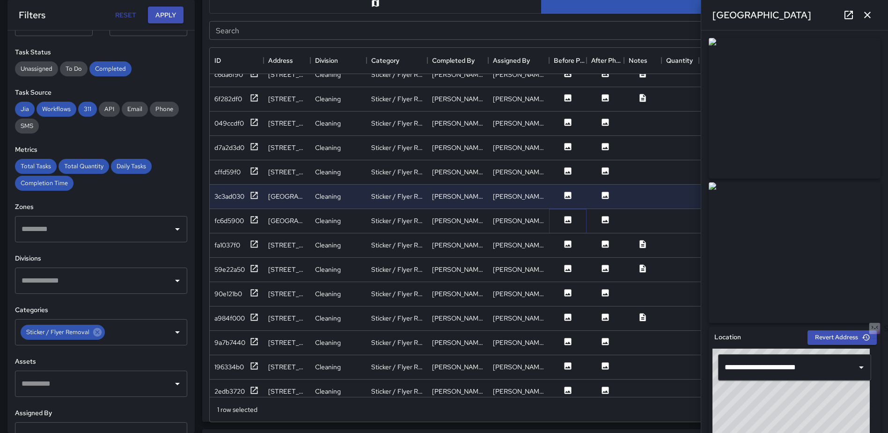
click at [567, 222] on icon at bounding box center [568, 219] width 7 height 7
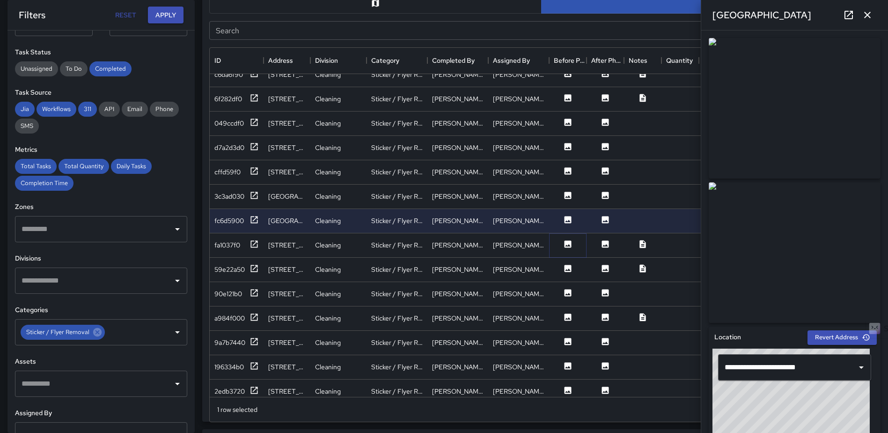
click at [569, 243] on icon at bounding box center [568, 243] width 7 height 7
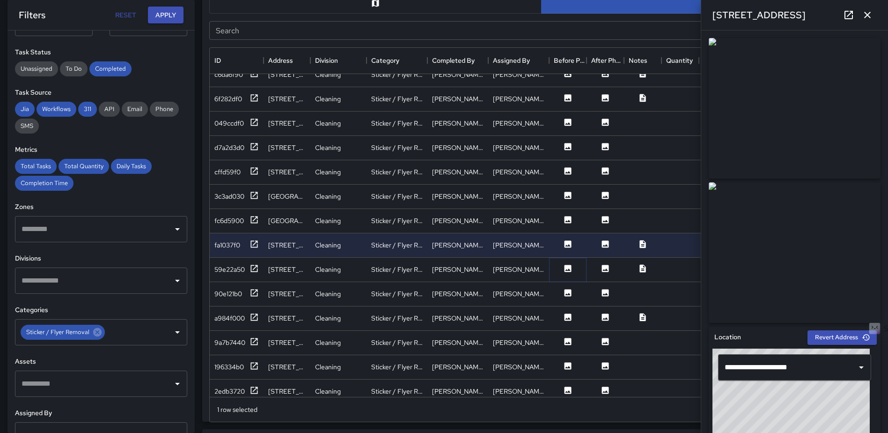
click at [567, 267] on icon at bounding box center [568, 268] width 7 height 7
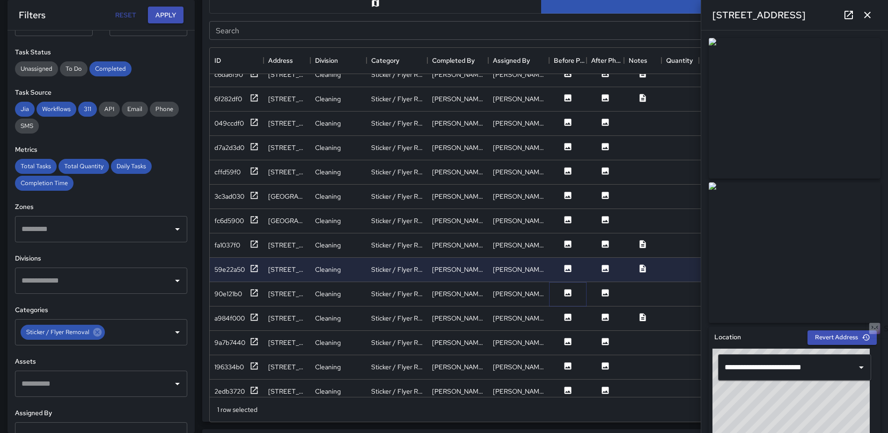
click at [569, 290] on icon at bounding box center [568, 292] width 7 height 7
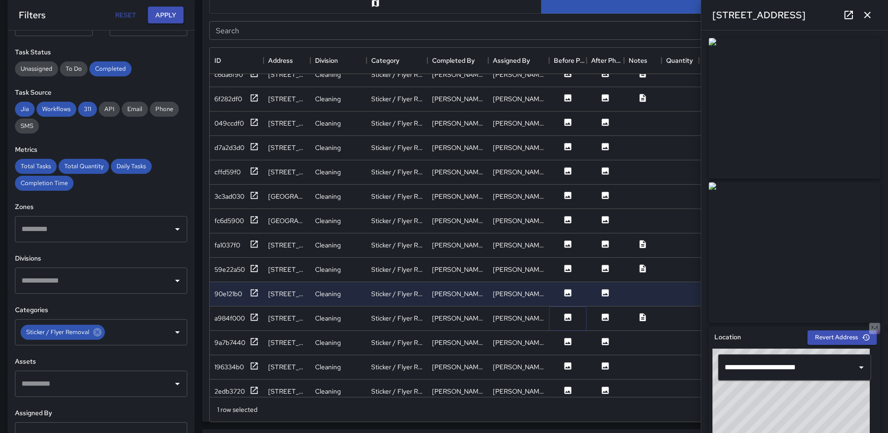
click at [571, 314] on icon at bounding box center [568, 316] width 7 height 7
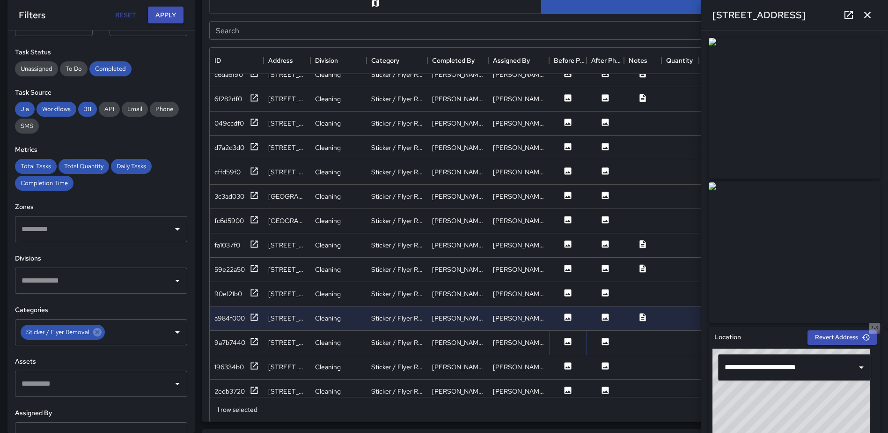
click at [571, 339] on icon at bounding box center [568, 341] width 7 height 7
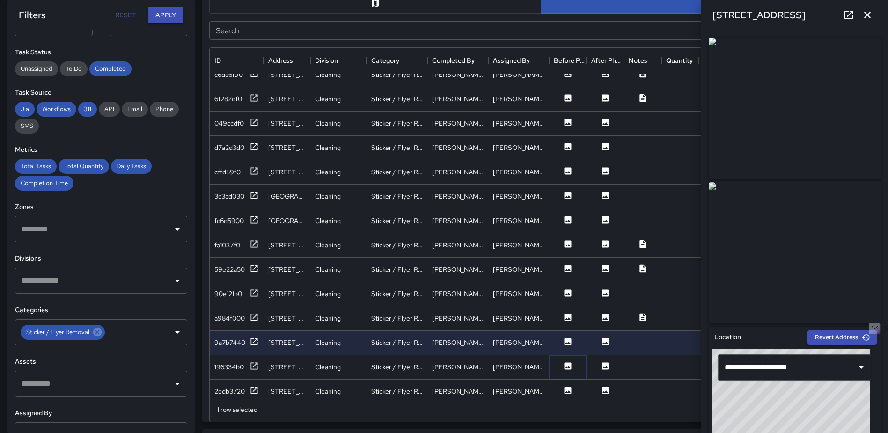
click at [569, 362] on icon at bounding box center [568, 365] width 7 height 7
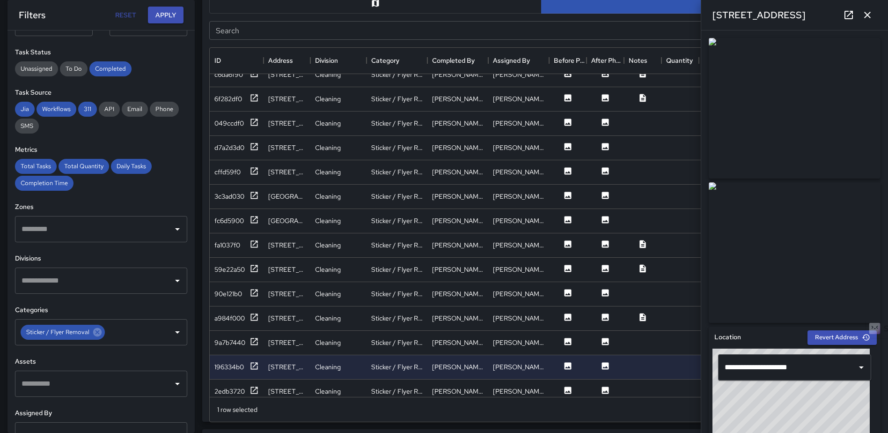
click at [873, 10] on button "button" at bounding box center [867, 15] width 19 height 19
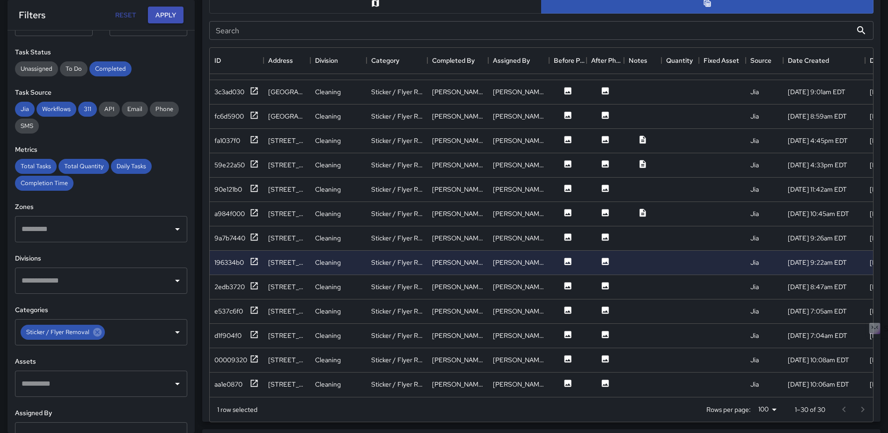
scroll to position [415, 0]
click at [567, 282] on icon at bounding box center [568, 285] width 7 height 7
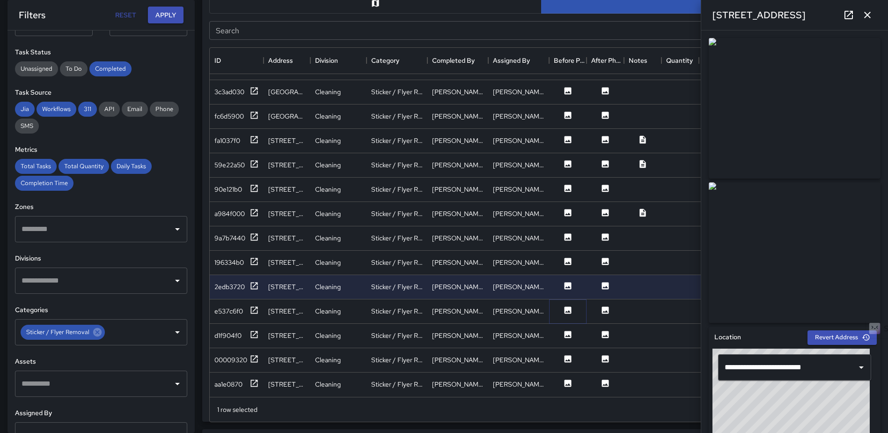
click at [570, 307] on icon at bounding box center [567, 309] width 9 height 9
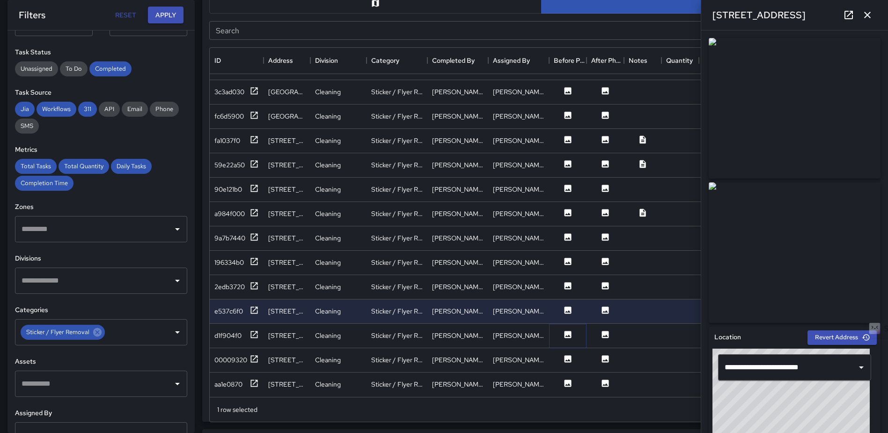
click at [570, 331] on icon at bounding box center [568, 334] width 7 height 7
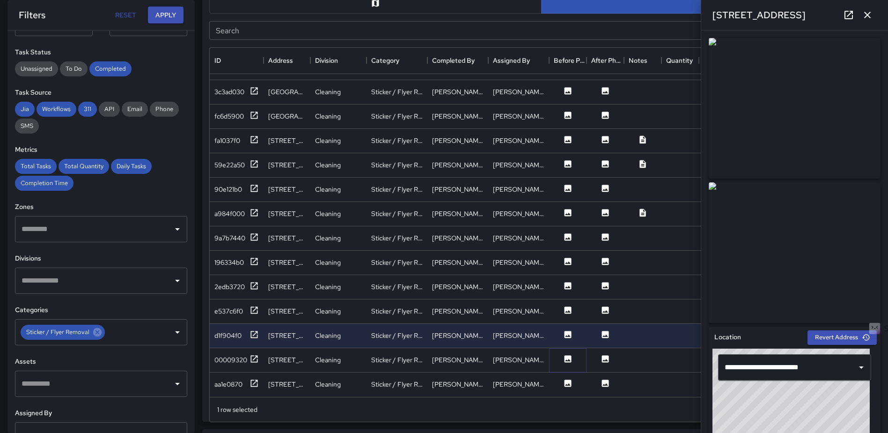
click at [567, 355] on icon at bounding box center [568, 358] width 7 height 7
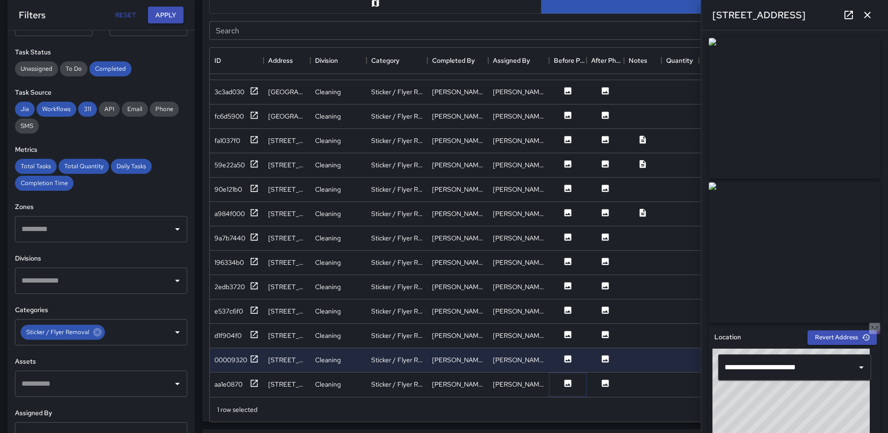
click at [568, 379] on icon at bounding box center [568, 382] width 7 height 7
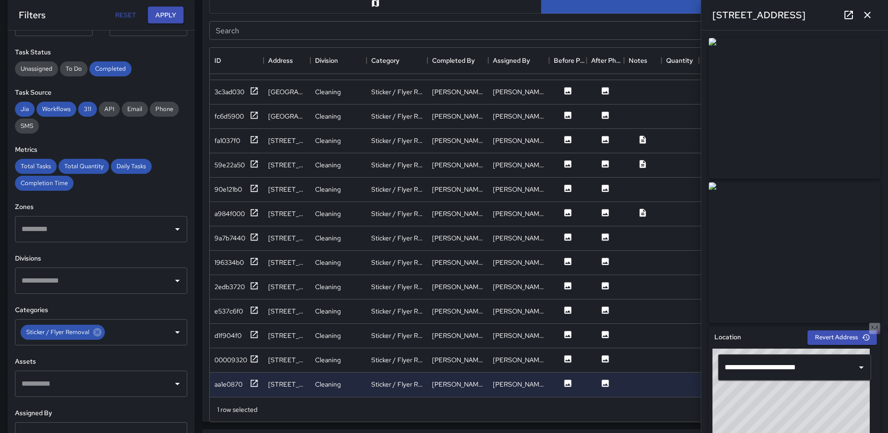
click at [864, 11] on icon "button" at bounding box center [867, 14] width 11 height 11
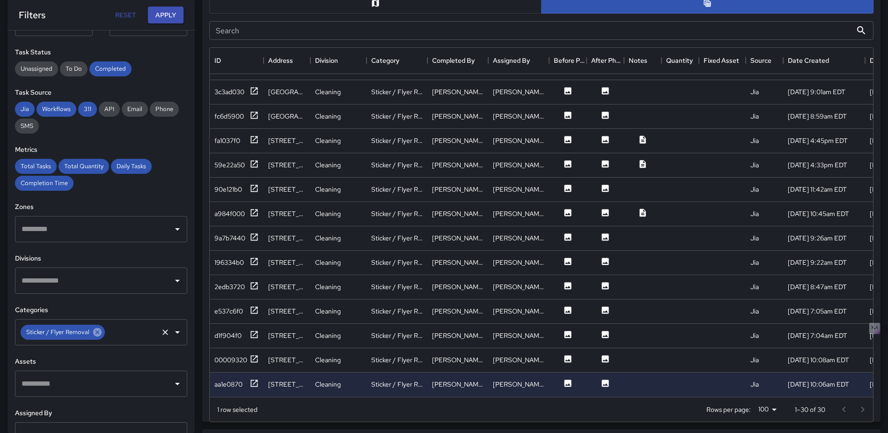
click at [98, 334] on icon at bounding box center [97, 332] width 8 height 8
click at [172, 331] on icon "Open" at bounding box center [177, 331] width 11 height 11
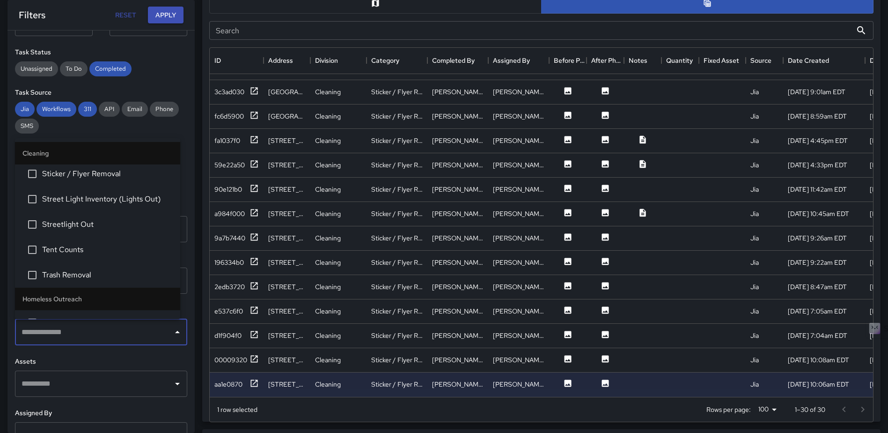
scroll to position [779, 0]
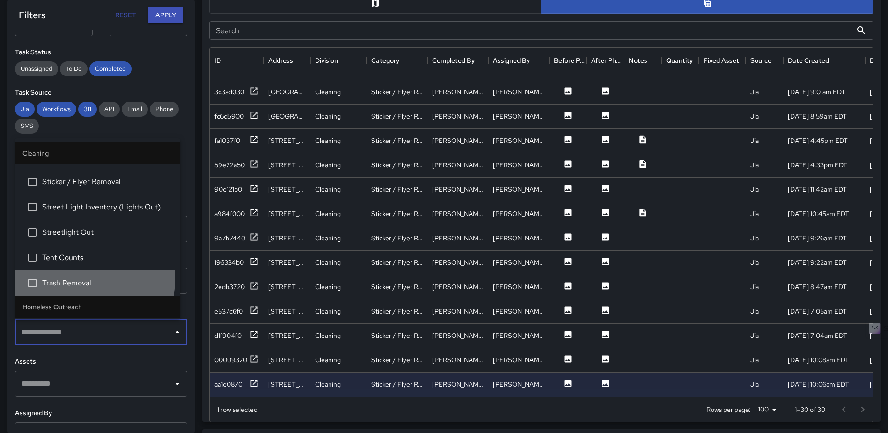
drag, startPoint x: 65, startPoint y: 278, endPoint x: 75, endPoint y: 280, distance: 11.0
click at [65, 279] on span "Trash Removal" at bounding box center [107, 282] width 131 height 11
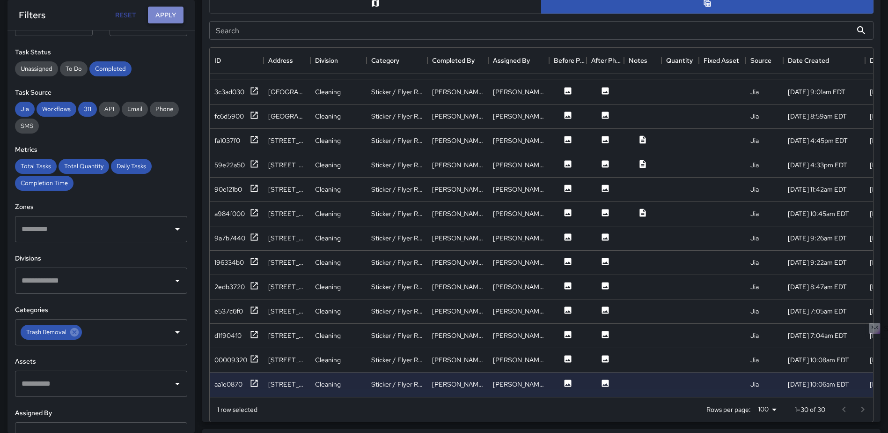
click at [162, 11] on button "Apply" at bounding box center [166, 15] width 36 height 17
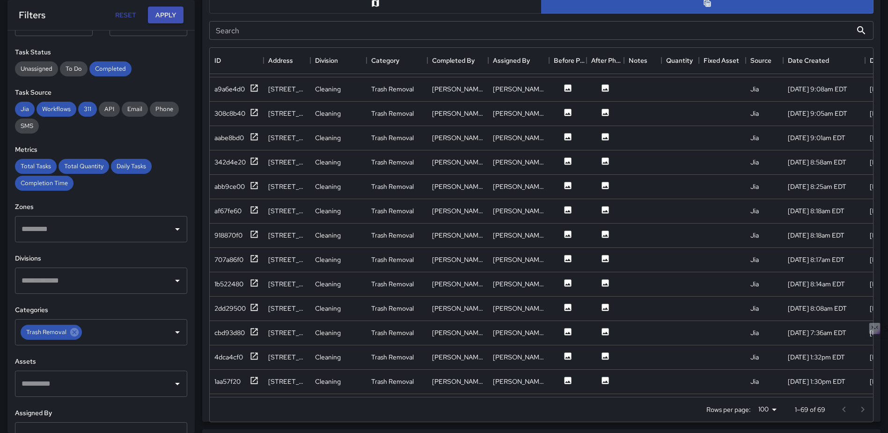
scroll to position [0, 0]
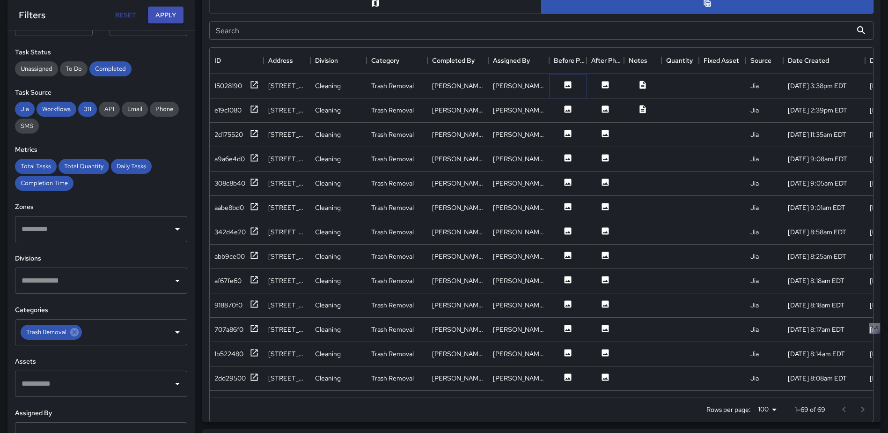
click at [566, 85] on icon at bounding box center [568, 84] width 7 height 7
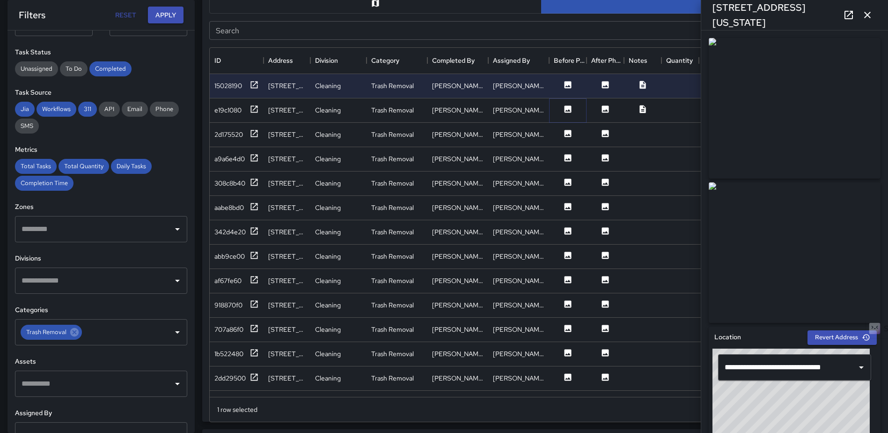
click at [567, 107] on icon at bounding box center [568, 108] width 7 height 7
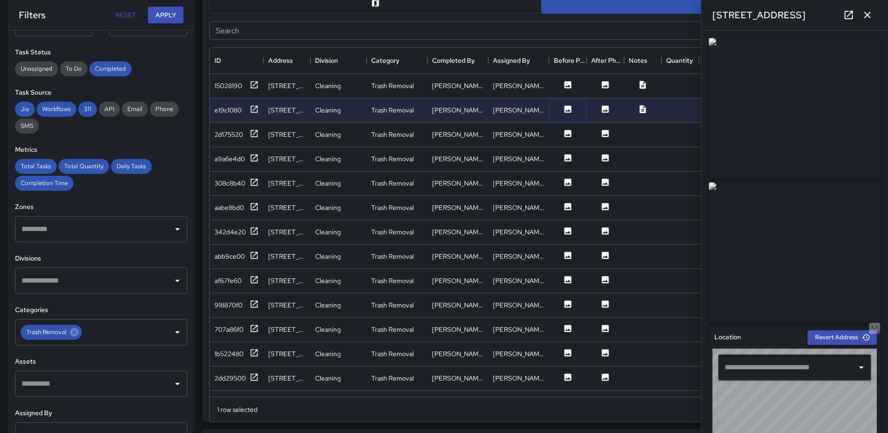
type input "**********"
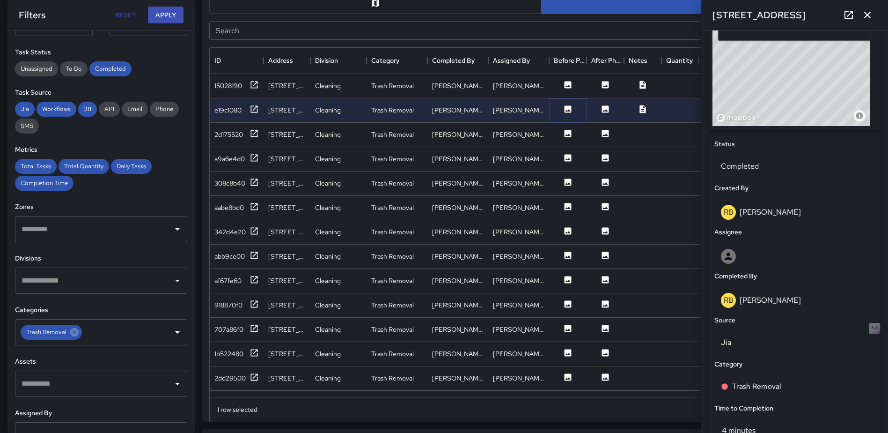
scroll to position [340, 0]
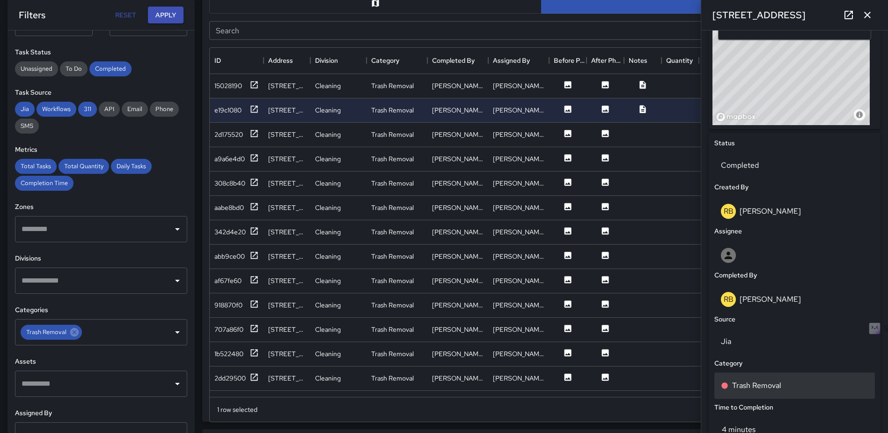
click at [755, 391] on div "Trash Removal" at bounding box center [794, 385] width 161 height 26
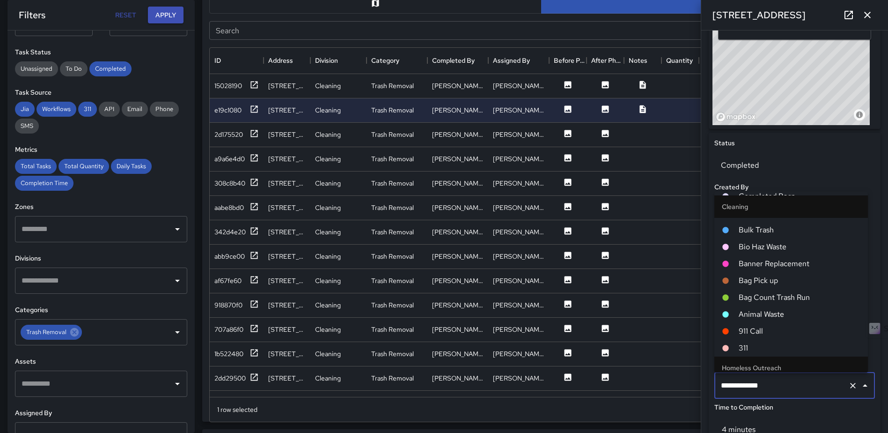
scroll to position [421, 0]
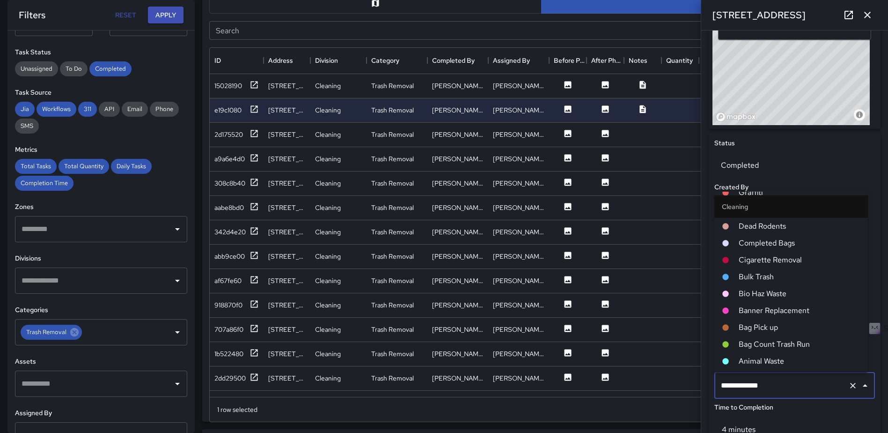
click at [780, 242] on span "Completed Bags" at bounding box center [800, 242] width 122 height 11
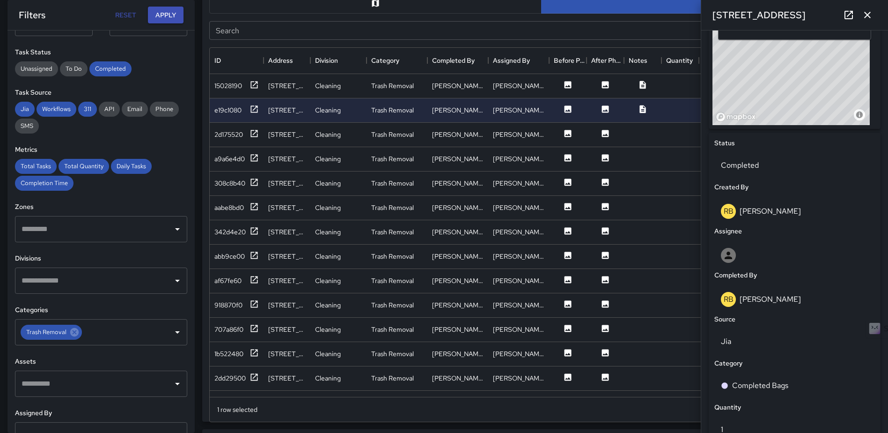
click at [863, 15] on icon "button" at bounding box center [867, 14] width 11 height 11
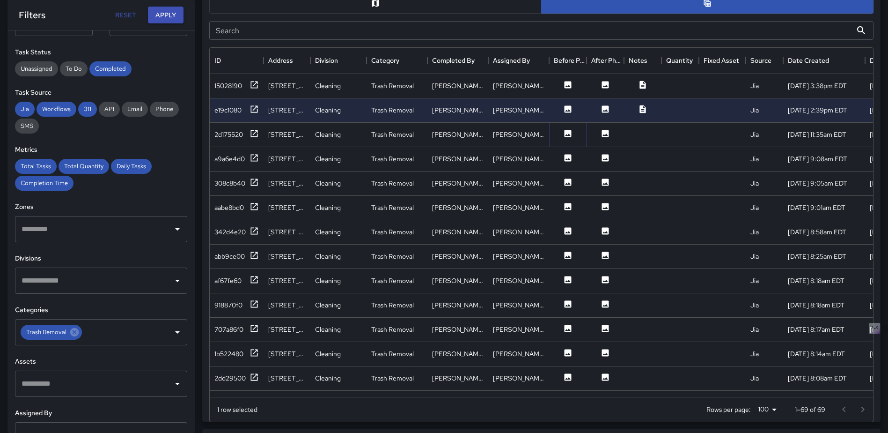
click at [574, 133] on button at bounding box center [568, 135] width 28 height 12
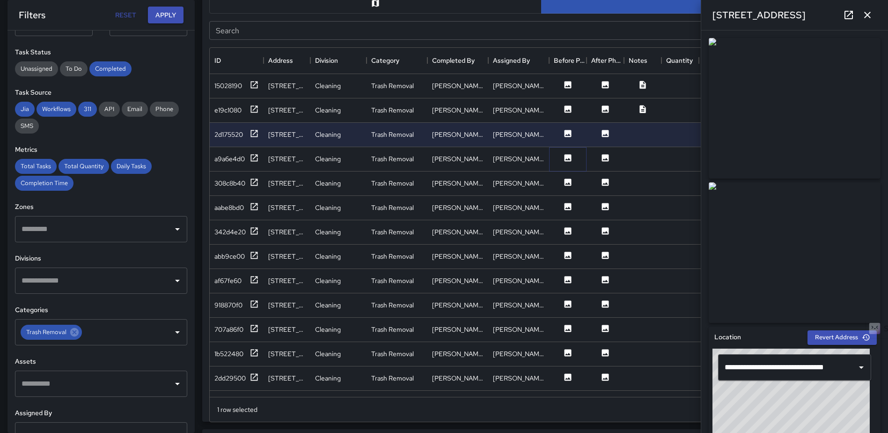
click at [568, 158] on icon at bounding box center [568, 157] width 7 height 7
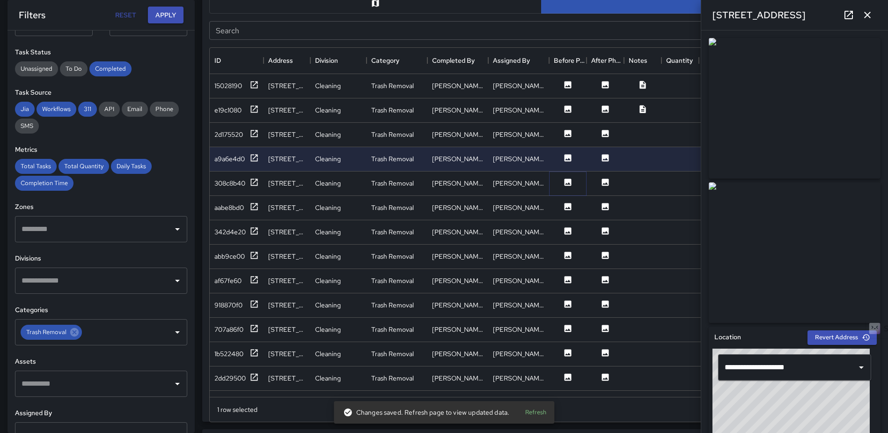
click at [564, 184] on icon at bounding box center [567, 181] width 9 height 9
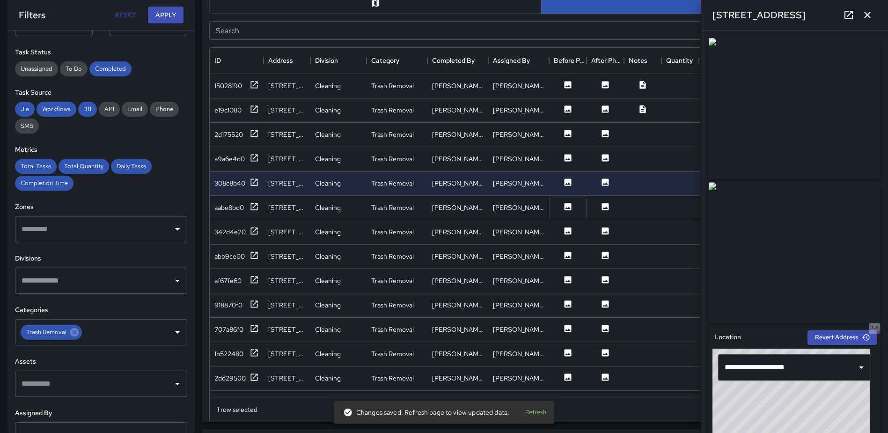
click at [568, 207] on icon at bounding box center [567, 206] width 9 height 9
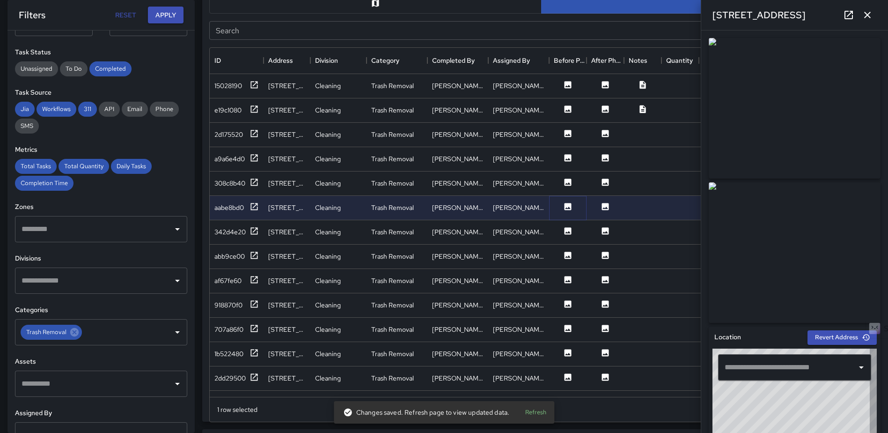
type input "**********"
click at [568, 232] on icon at bounding box center [568, 230] width 7 height 7
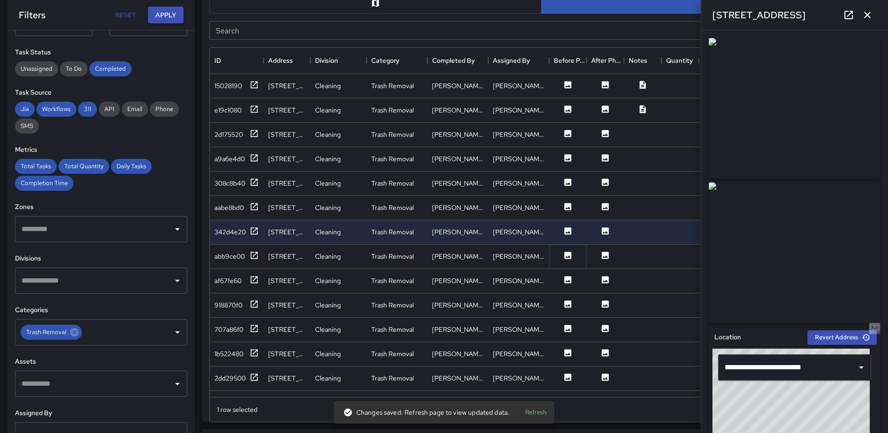
click at [567, 256] on icon at bounding box center [568, 254] width 7 height 7
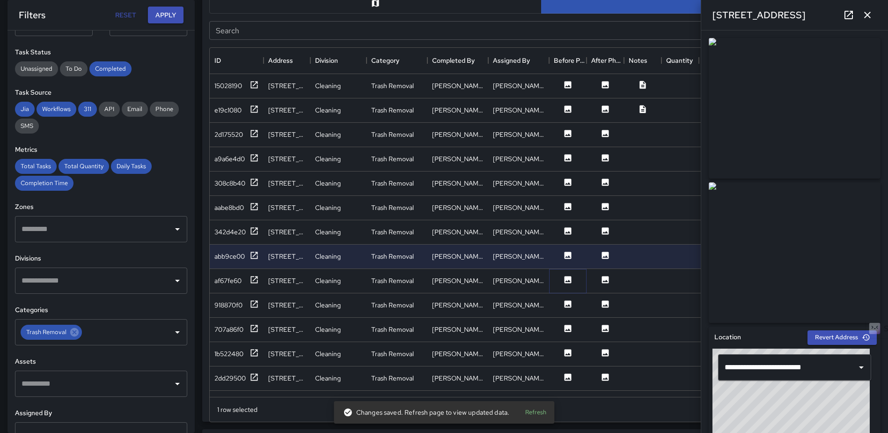
click at [567, 280] on icon at bounding box center [568, 279] width 7 height 7
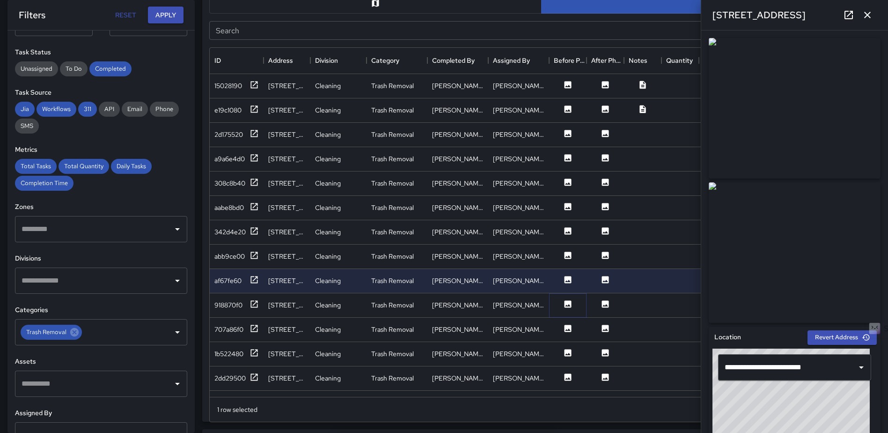
click at [569, 302] on icon at bounding box center [568, 303] width 7 height 7
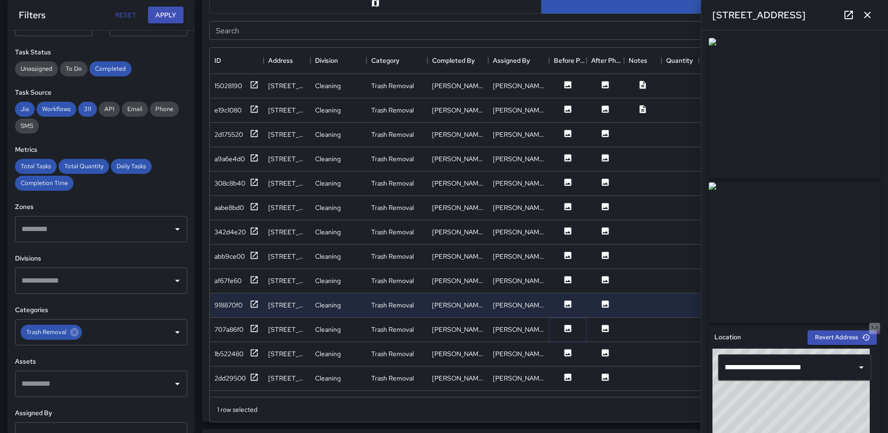
click at [567, 329] on icon at bounding box center [568, 327] width 7 height 7
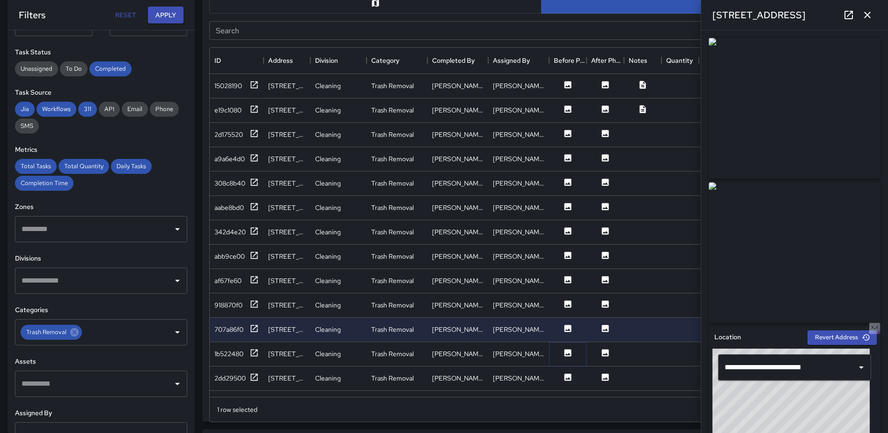
click at [567, 354] on icon at bounding box center [568, 352] width 7 height 7
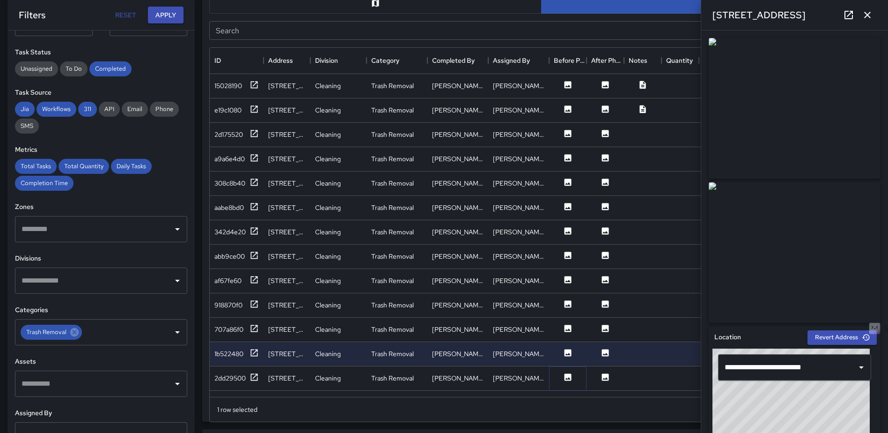
click at [567, 375] on icon at bounding box center [568, 376] width 7 height 7
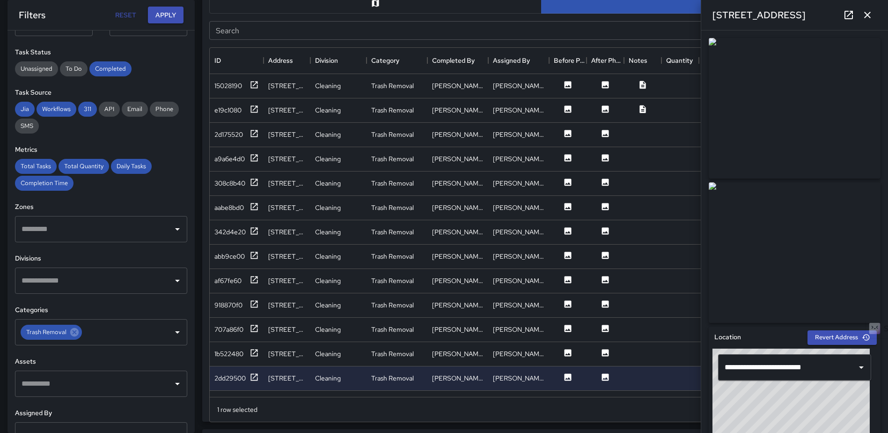
click at [873, 14] on button "button" at bounding box center [867, 15] width 19 height 19
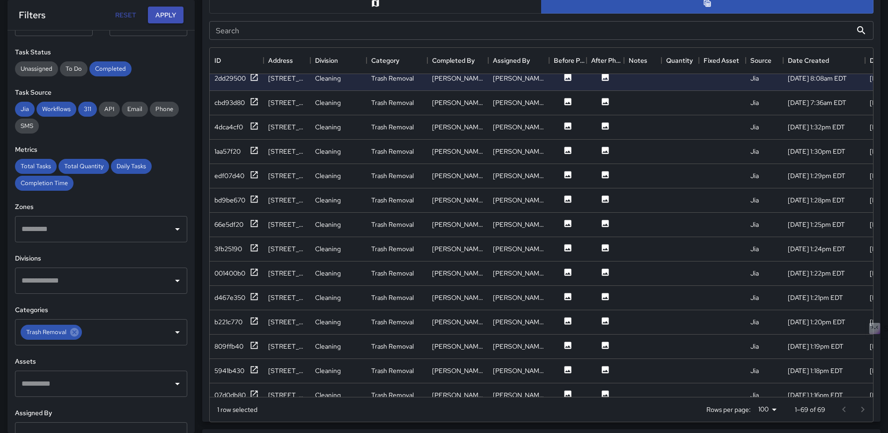
scroll to position [308, 0]
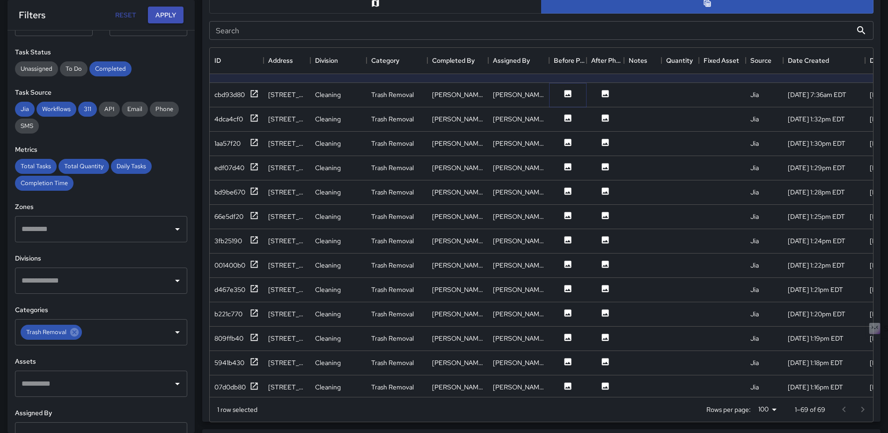
click at [563, 96] on button at bounding box center [568, 95] width 28 height 12
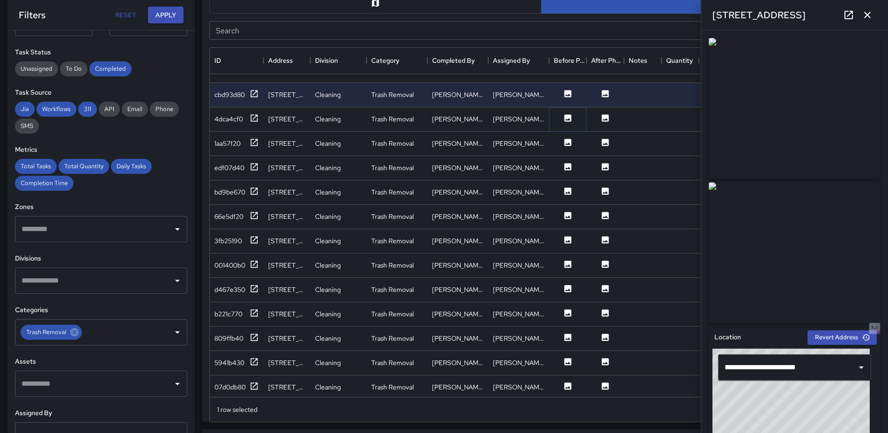
click at [569, 121] on icon at bounding box center [568, 117] width 7 height 7
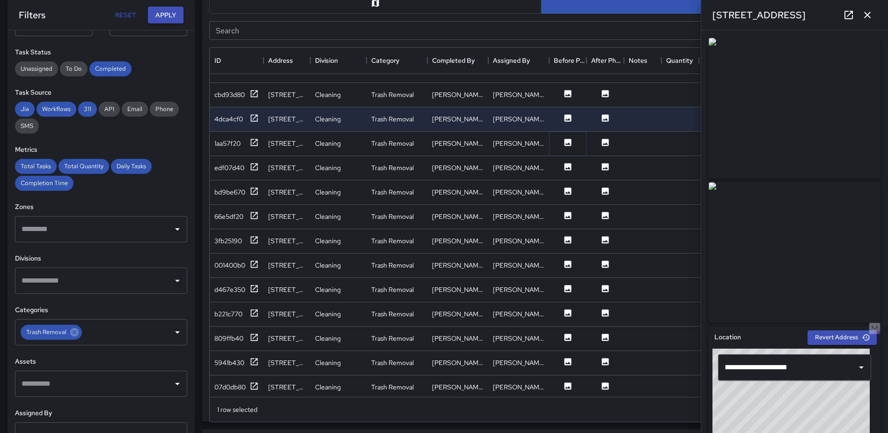
drag, startPoint x: 564, startPoint y: 143, endPoint x: 567, endPoint y: 162, distance: 18.6
click at [564, 144] on icon at bounding box center [567, 142] width 9 height 9
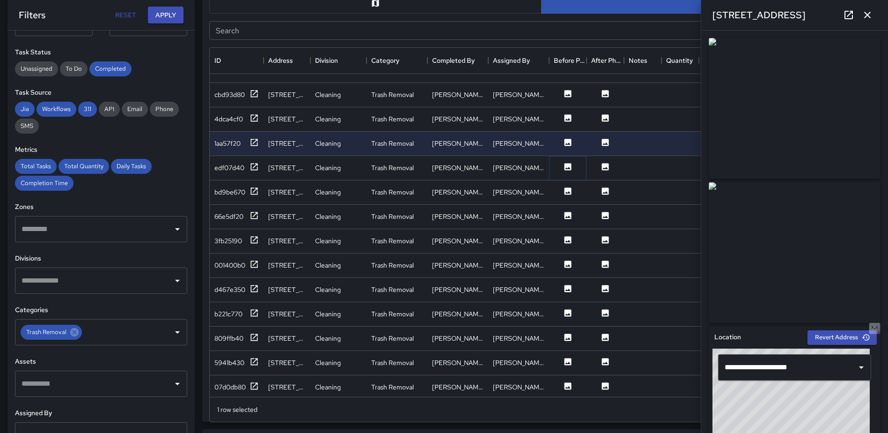
click at [568, 173] on button at bounding box center [568, 168] width 28 height 12
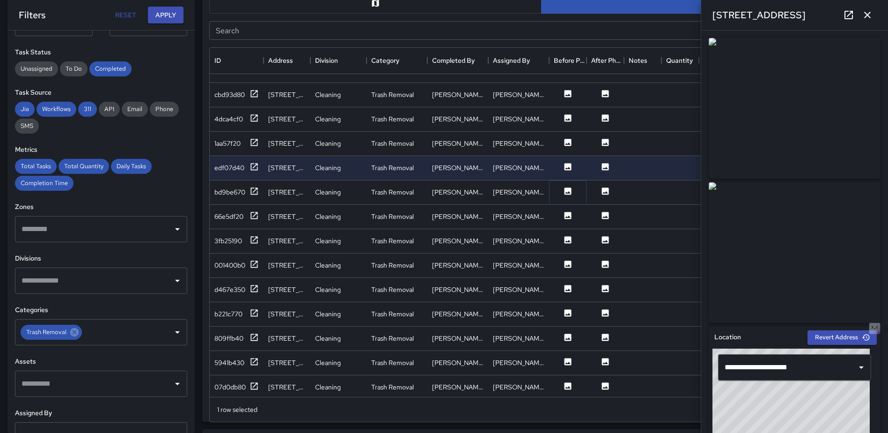
click at [569, 191] on icon at bounding box center [567, 190] width 9 height 9
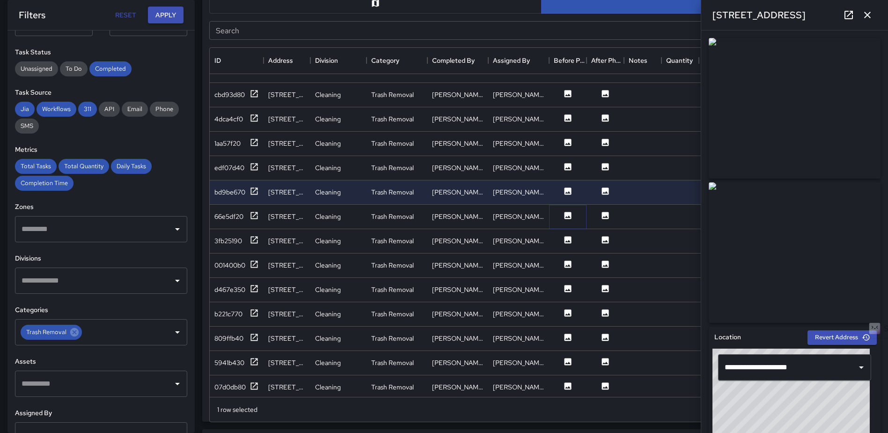
click at [567, 213] on icon at bounding box center [568, 215] width 7 height 7
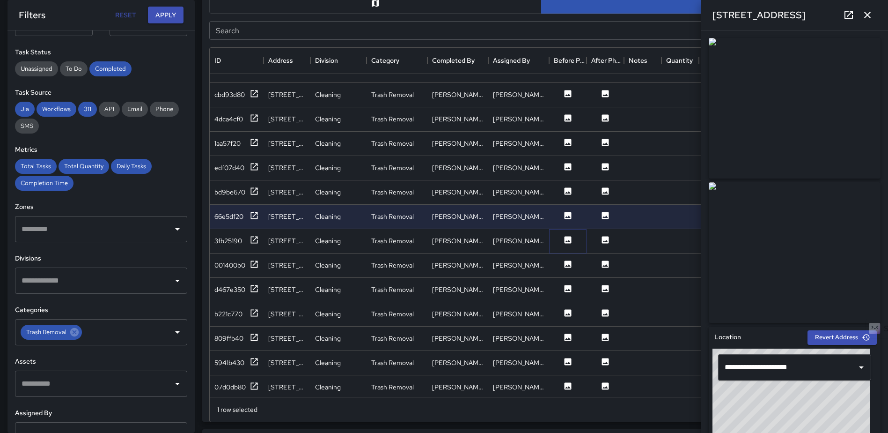
click at [565, 236] on icon at bounding box center [568, 239] width 7 height 7
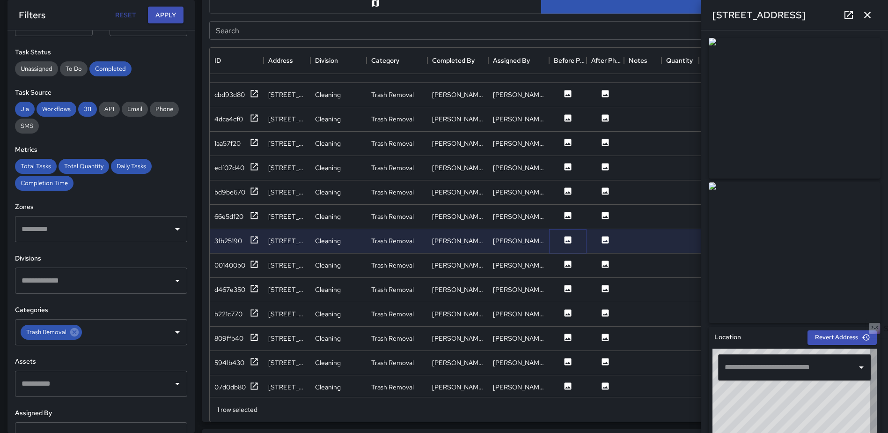
type input "**********"
click at [566, 263] on icon at bounding box center [568, 263] width 7 height 7
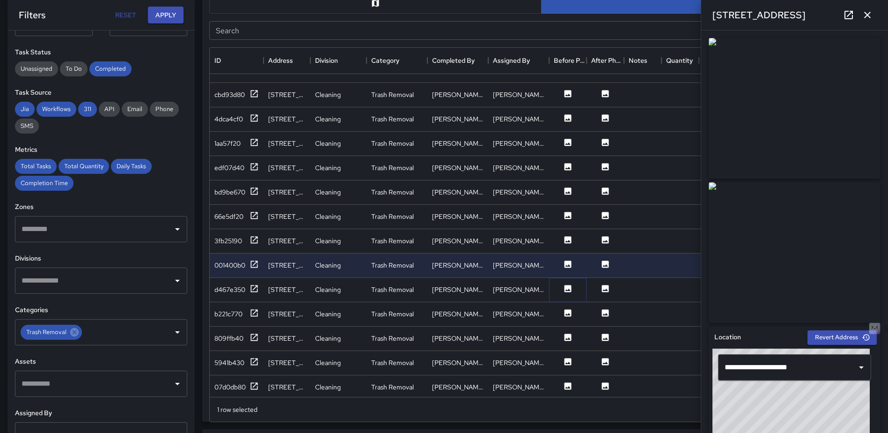
click at [565, 291] on icon at bounding box center [568, 288] width 7 height 7
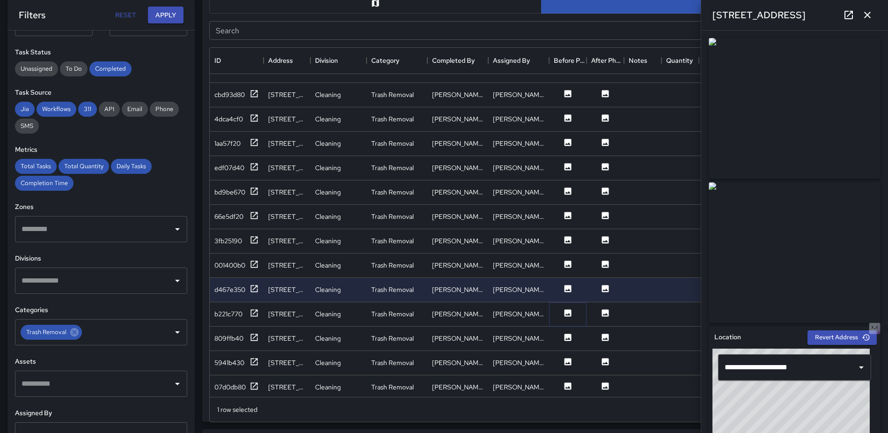
click at [567, 317] on button at bounding box center [568, 314] width 28 height 12
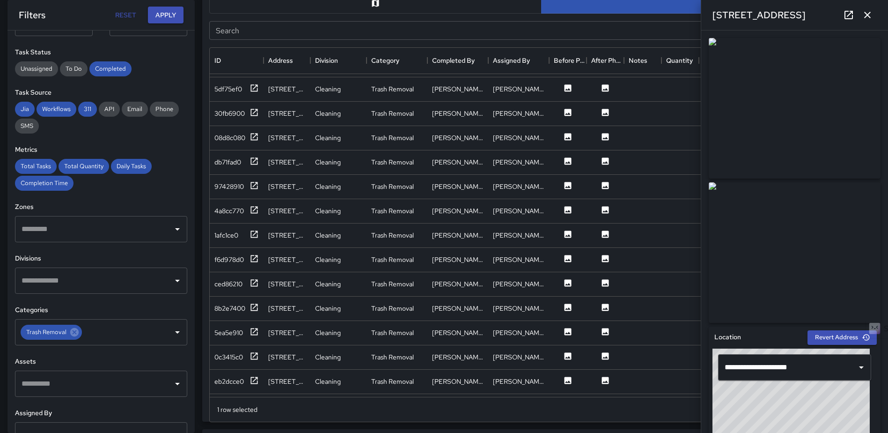
scroll to position [869, 0]
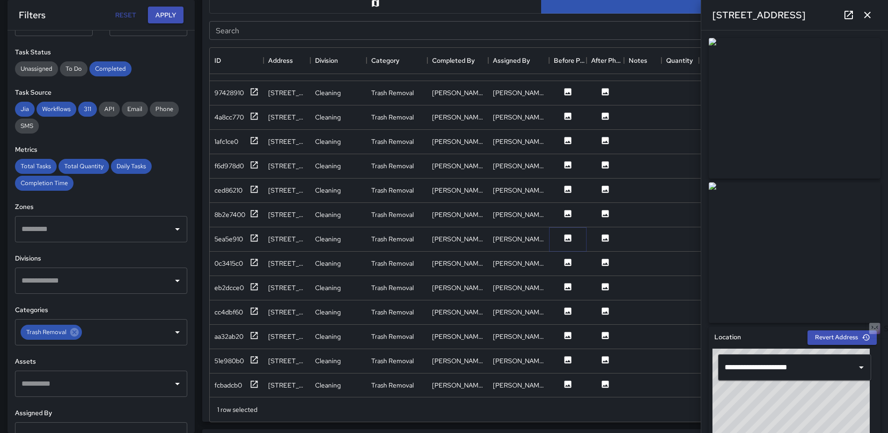
click at [566, 233] on icon at bounding box center [567, 237] width 9 height 9
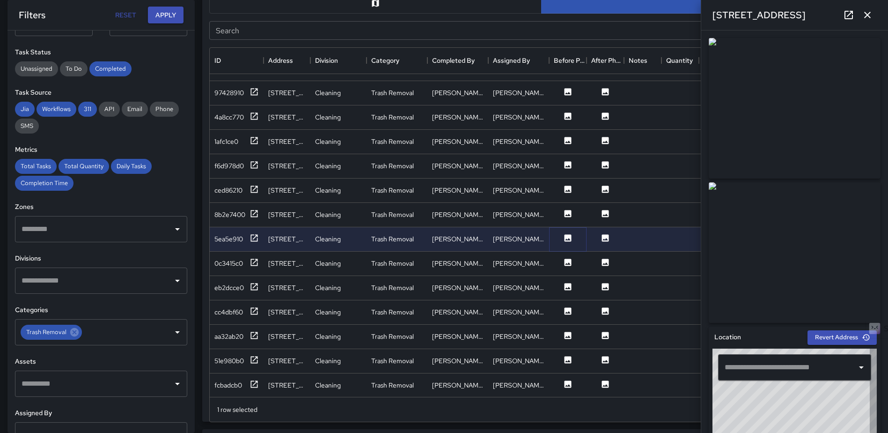
type input "**********"
click at [567, 260] on icon at bounding box center [568, 261] width 7 height 7
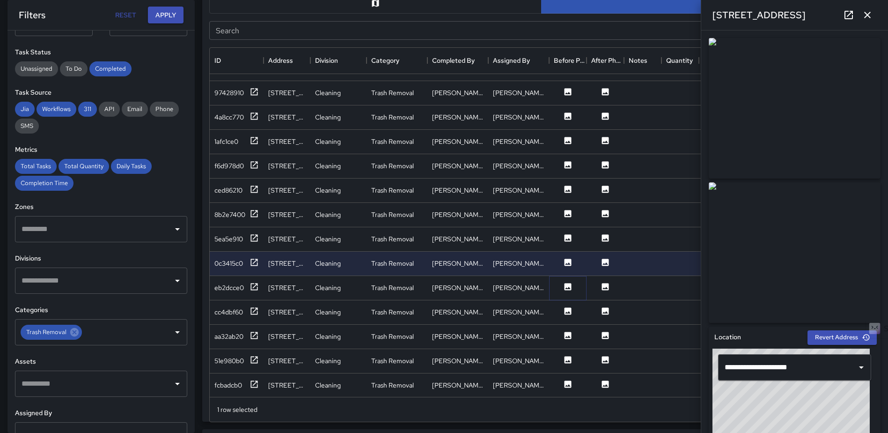
click at [568, 284] on icon at bounding box center [568, 286] width 7 height 7
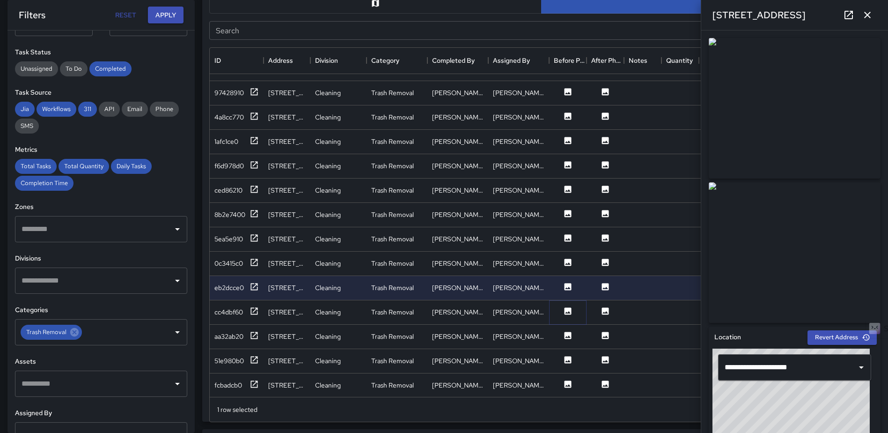
click at [570, 308] on icon at bounding box center [568, 310] width 7 height 7
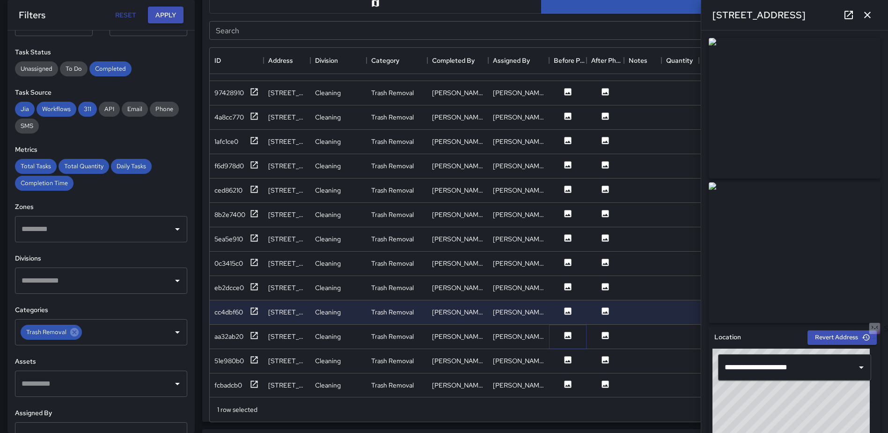
click at [570, 332] on icon at bounding box center [568, 334] width 7 height 7
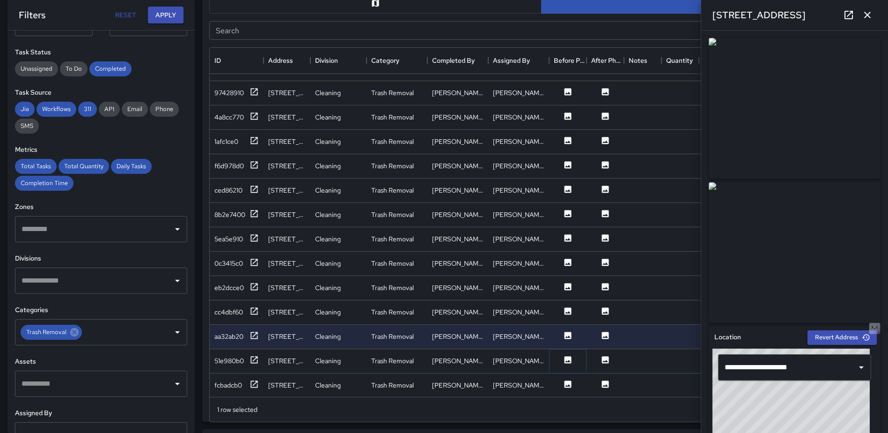
click at [567, 356] on icon at bounding box center [568, 359] width 7 height 7
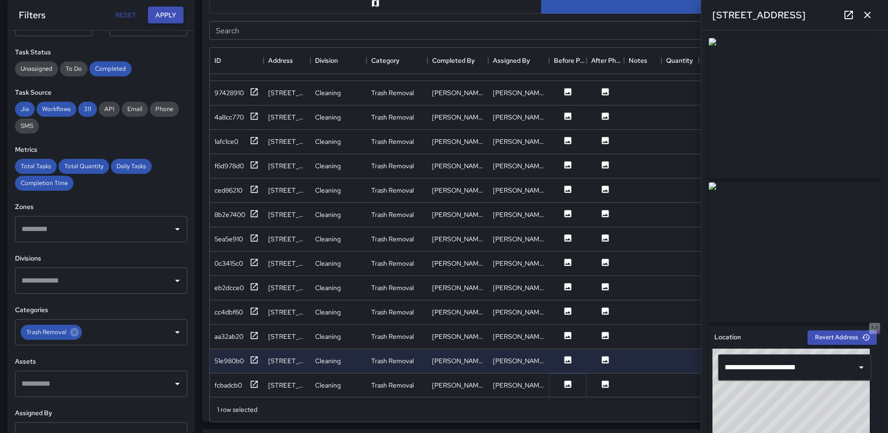
click at [566, 382] on icon at bounding box center [568, 383] width 7 height 7
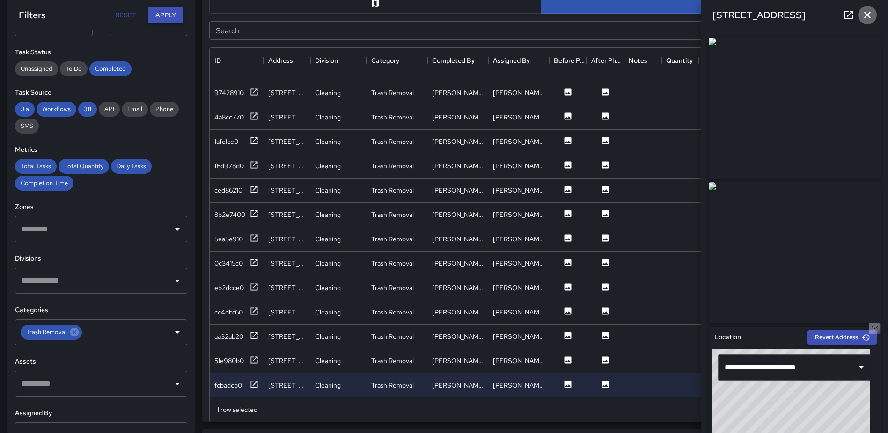
click at [869, 13] on icon "button" at bounding box center [867, 14] width 11 height 11
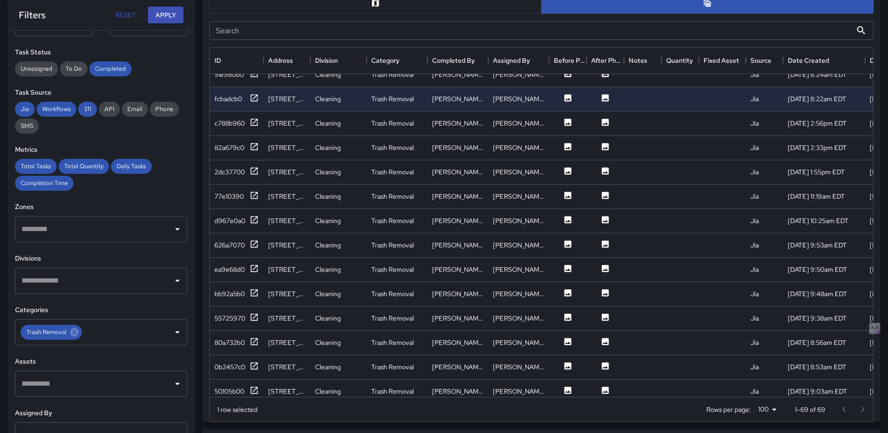
scroll to position [1161, 0]
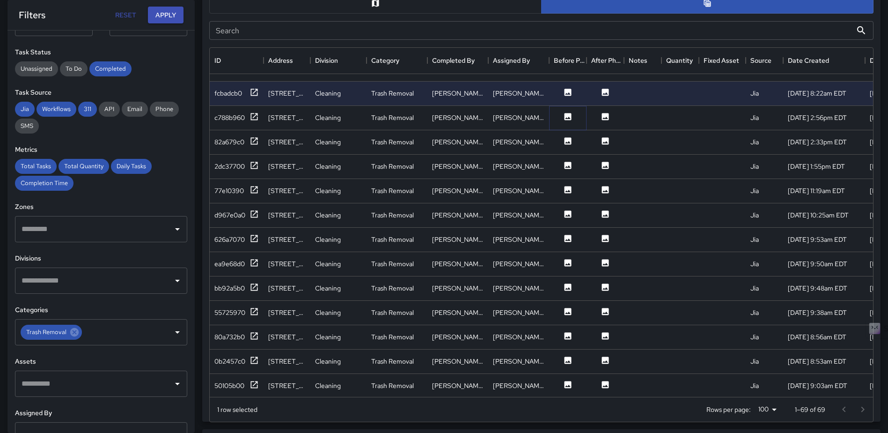
click at [572, 120] on icon at bounding box center [567, 116] width 9 height 9
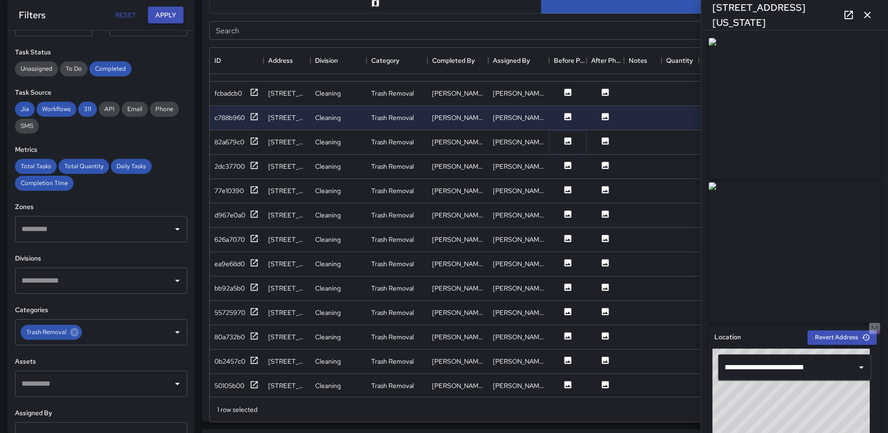
click at [572, 138] on icon at bounding box center [567, 140] width 9 height 9
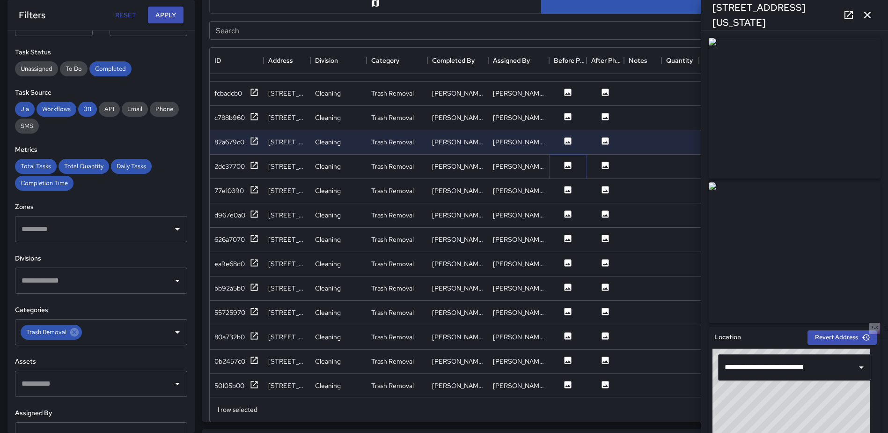
click at [570, 168] on icon at bounding box center [568, 165] width 7 height 7
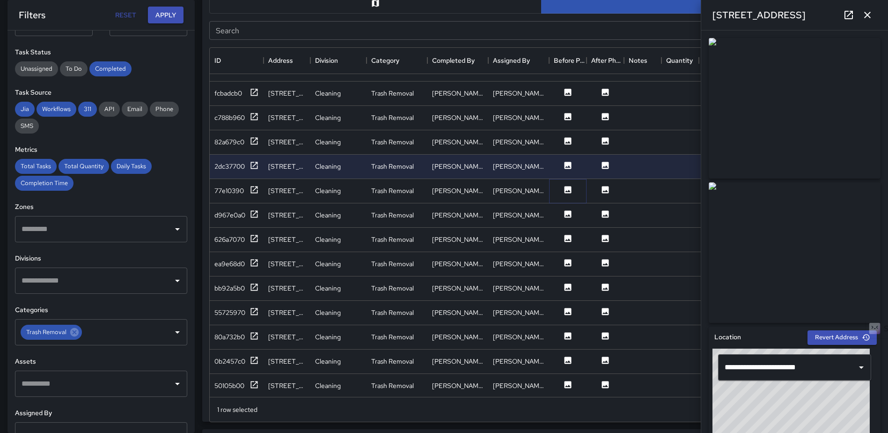
click at [569, 188] on icon at bounding box center [568, 189] width 7 height 7
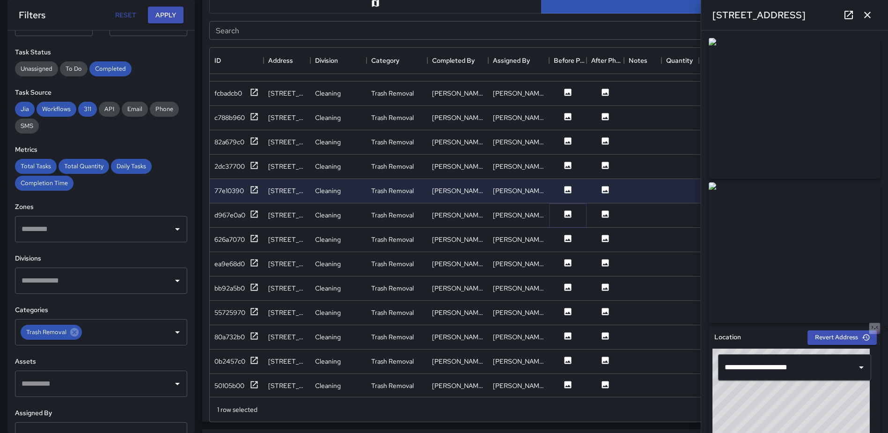
click at [569, 215] on icon at bounding box center [567, 213] width 9 height 9
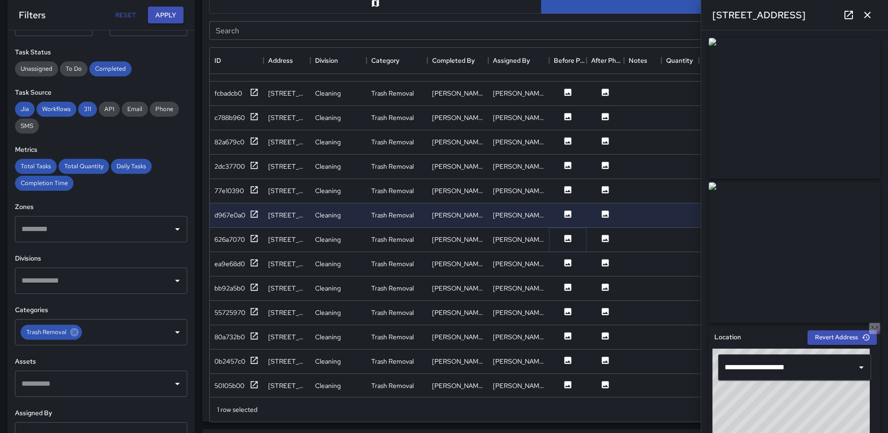
click at [570, 239] on icon at bounding box center [568, 238] width 7 height 7
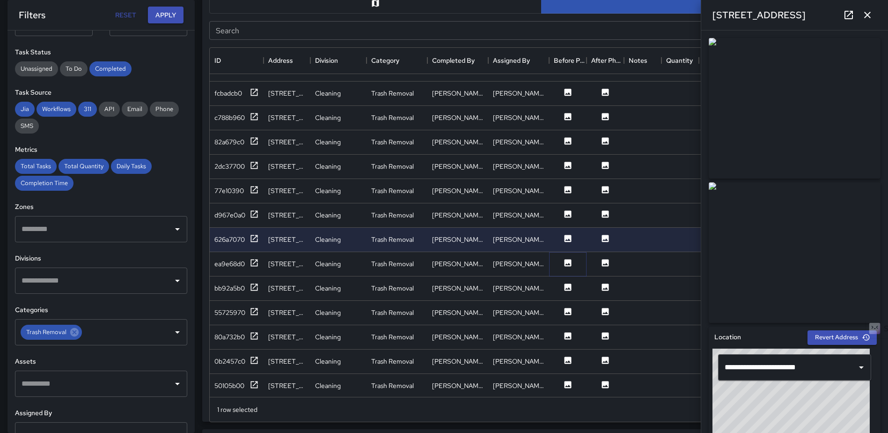
click at [567, 264] on icon at bounding box center [567, 262] width 9 height 9
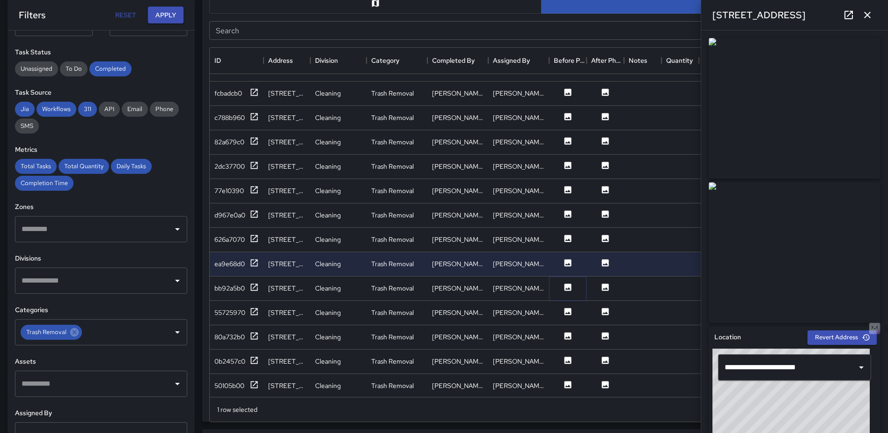
click at [567, 290] on icon at bounding box center [568, 286] width 7 height 7
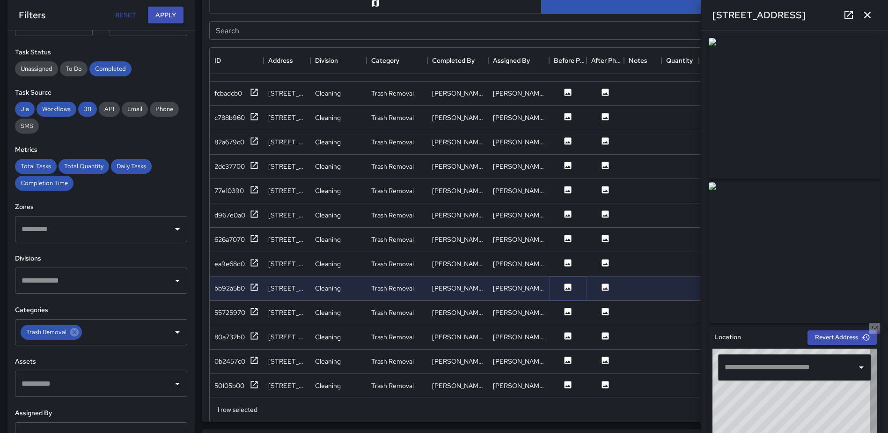
type input "**********"
click at [567, 315] on icon at bounding box center [567, 311] width 9 height 9
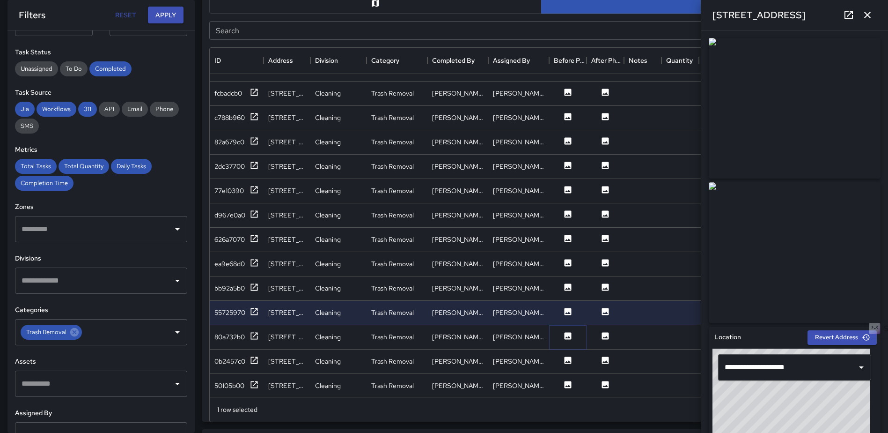
click at [569, 334] on icon at bounding box center [568, 335] width 7 height 7
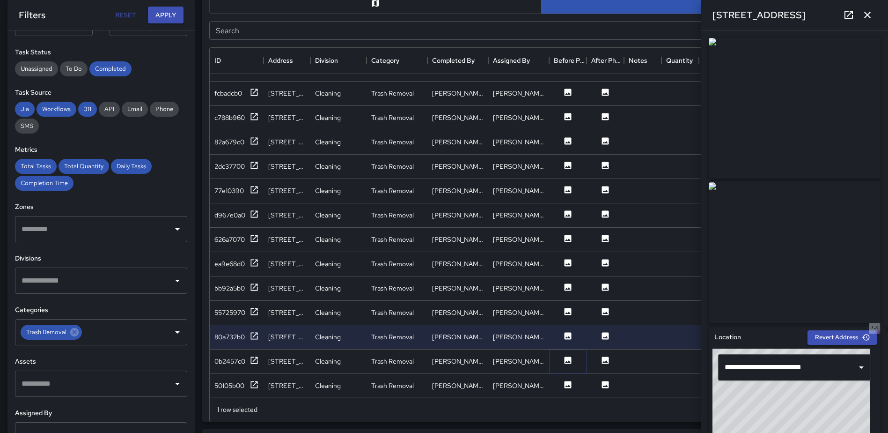
click at [571, 357] on icon at bounding box center [568, 359] width 7 height 7
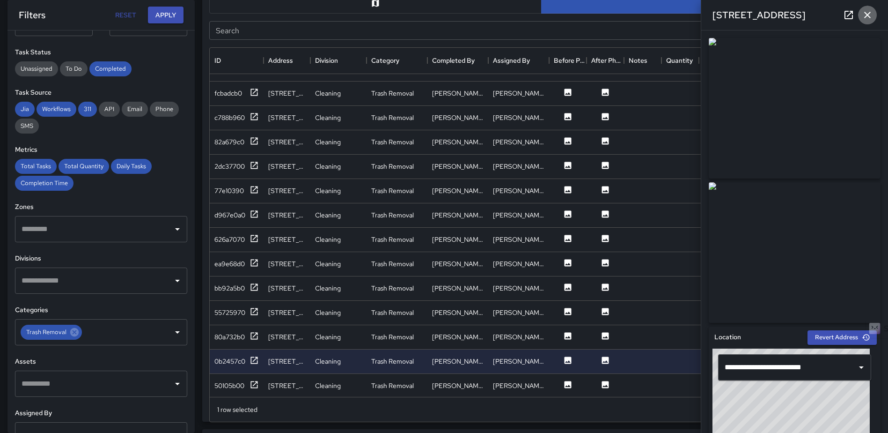
click at [869, 16] on icon "button" at bounding box center [867, 15] width 7 height 7
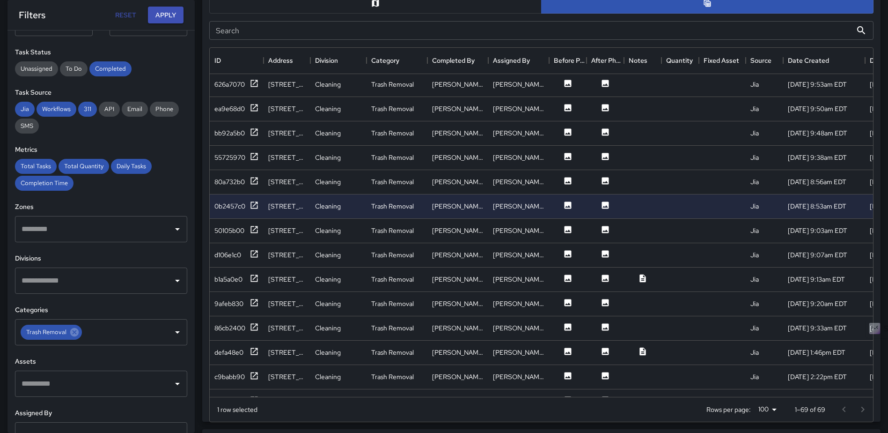
scroll to position [1364, 0]
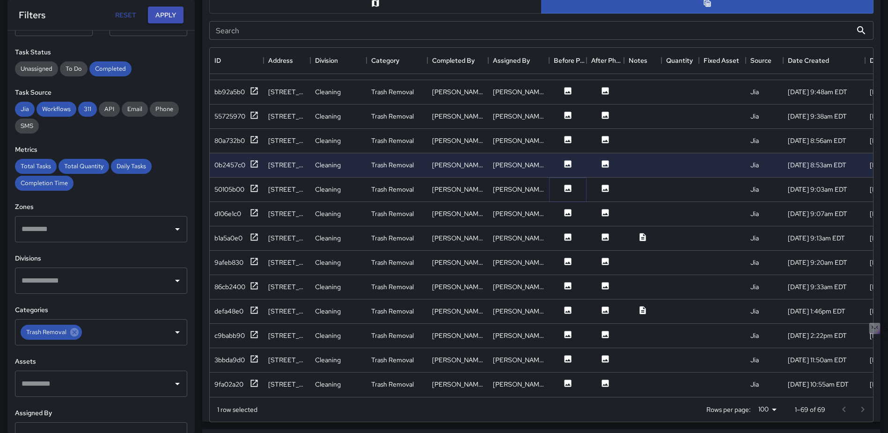
click at [570, 184] on icon at bounding box center [568, 187] width 7 height 7
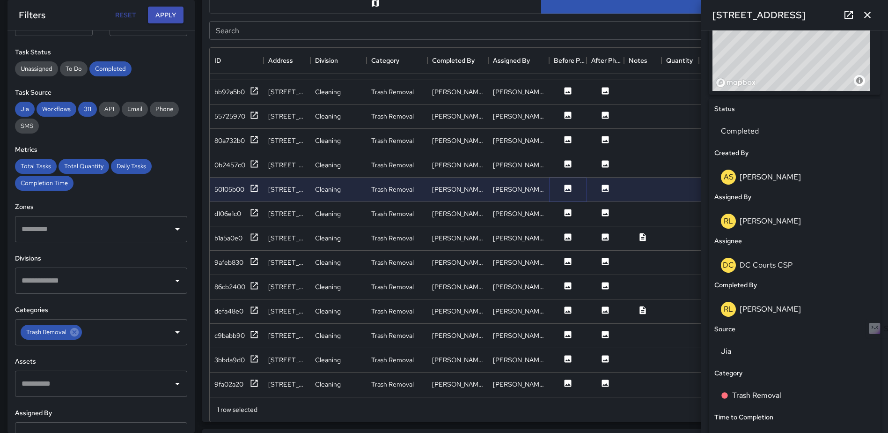
scroll to position [425, 0]
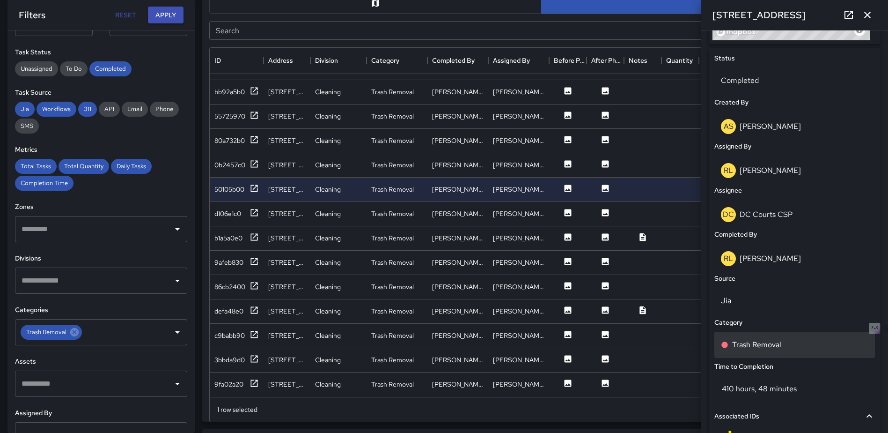
click at [761, 340] on p "Trash Removal" at bounding box center [756, 344] width 49 height 11
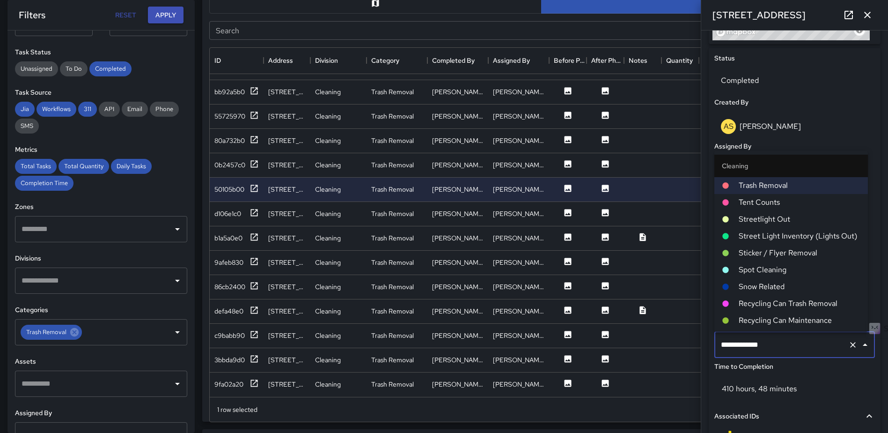
click at [775, 268] on span "Spot Cleaning" at bounding box center [800, 269] width 122 height 11
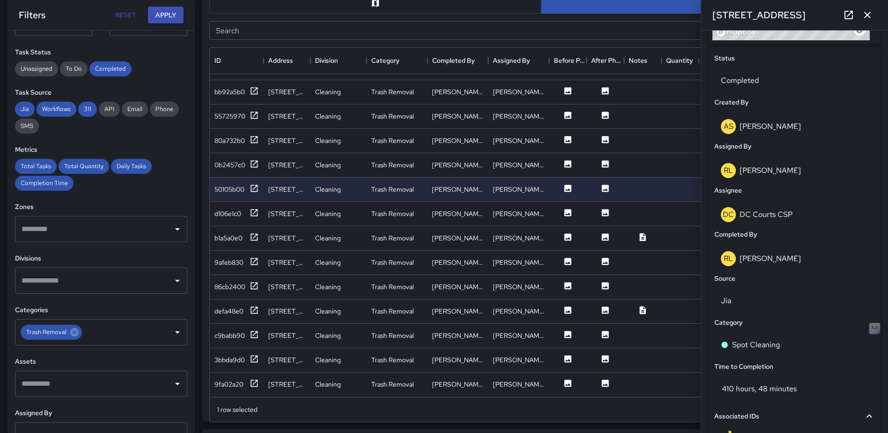
click at [863, 18] on icon "button" at bounding box center [867, 14] width 11 height 11
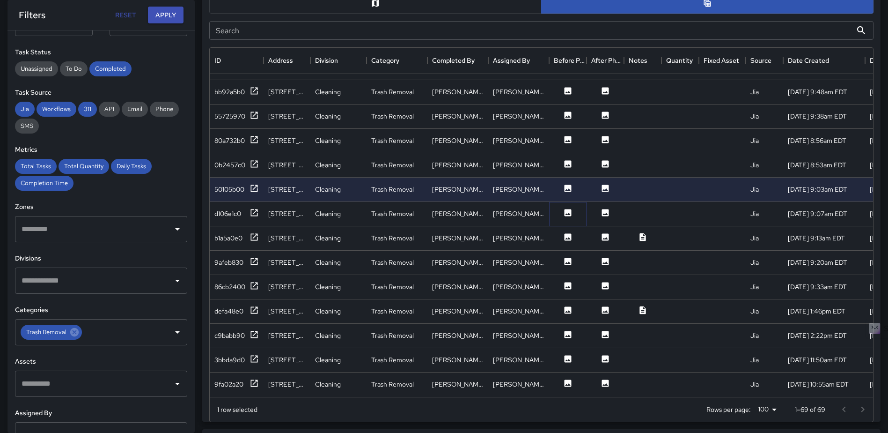
click at [567, 209] on icon at bounding box center [568, 212] width 7 height 7
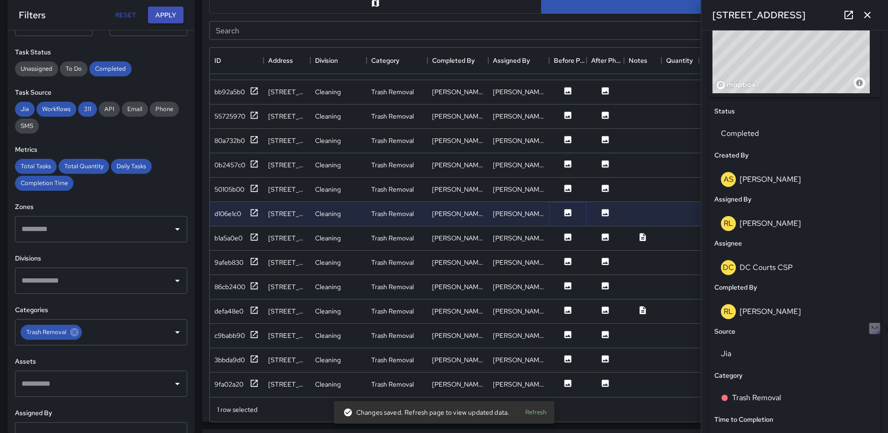
scroll to position [383, 0]
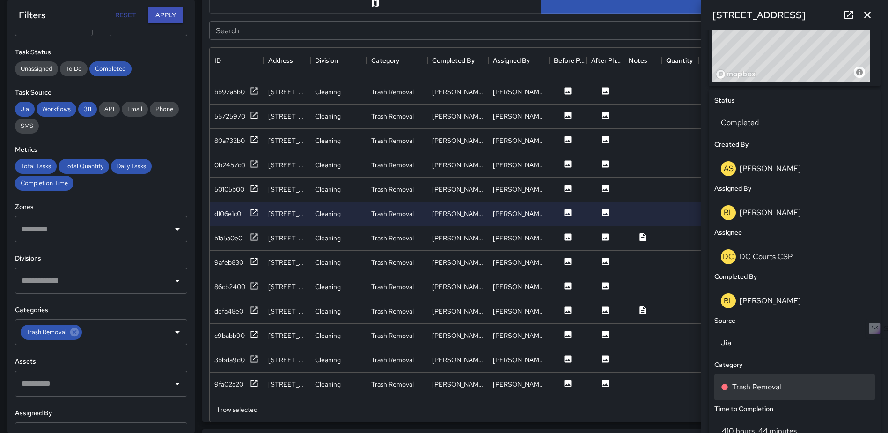
click at [743, 384] on p "Trash Removal" at bounding box center [756, 386] width 49 height 11
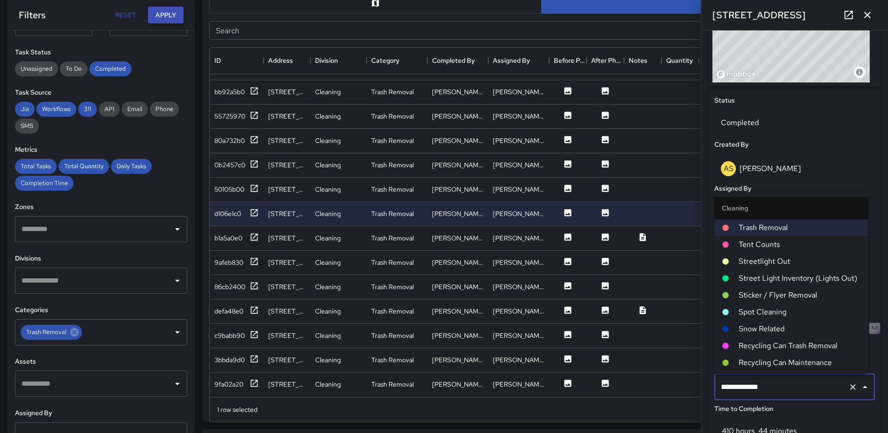
click at [774, 311] on span "Spot Cleaning" at bounding box center [800, 311] width 122 height 11
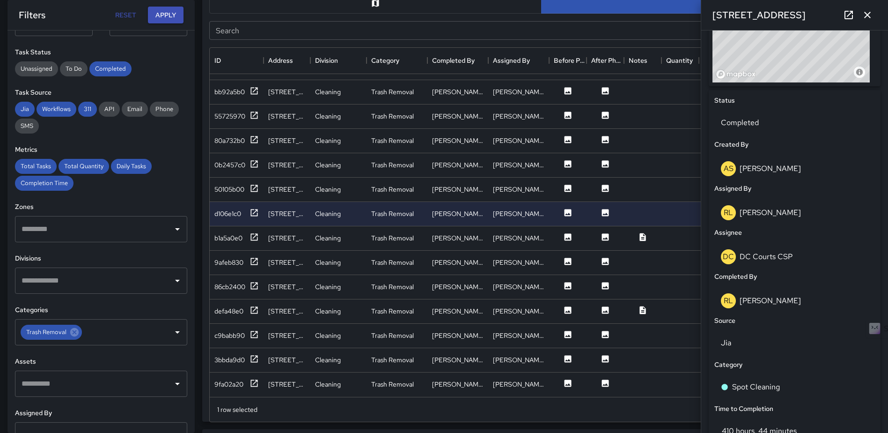
click at [874, 15] on button "button" at bounding box center [867, 15] width 19 height 19
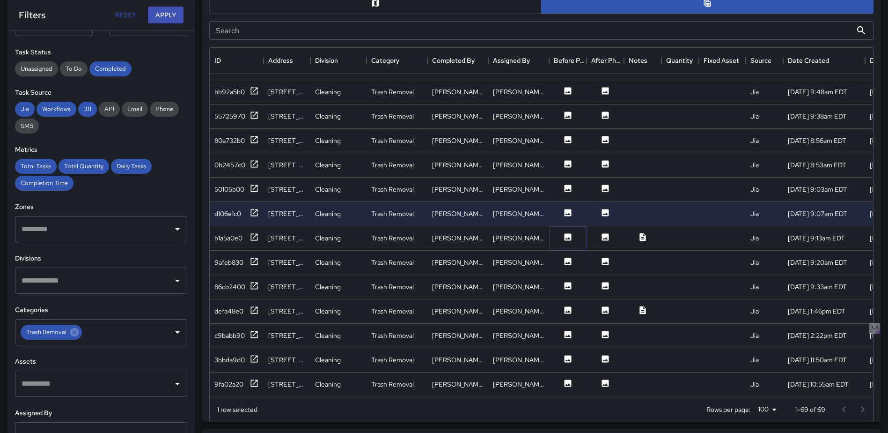
click at [579, 235] on button at bounding box center [568, 238] width 28 height 12
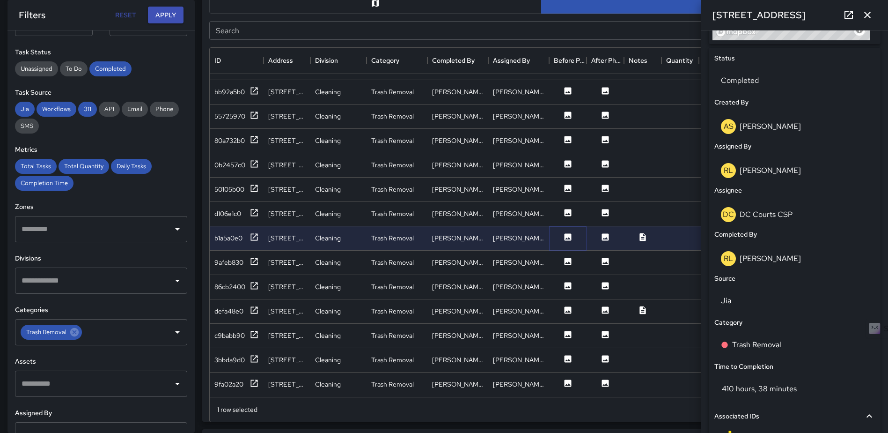
scroll to position [431, 0]
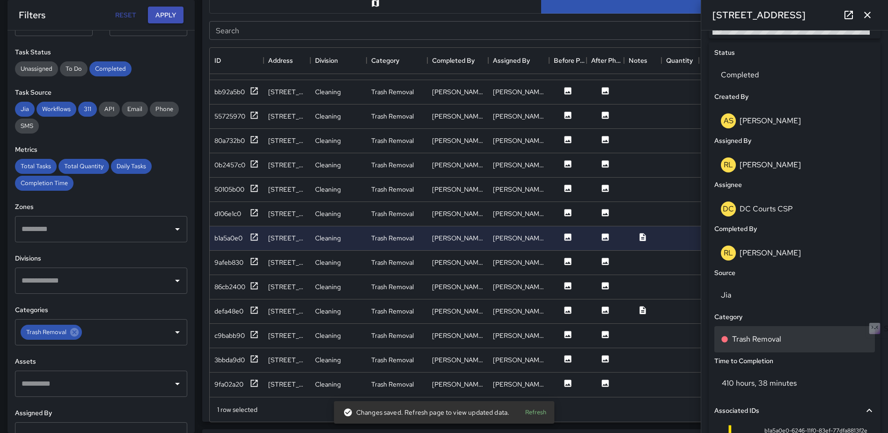
click at [753, 337] on p "Trash Removal" at bounding box center [756, 338] width 49 height 11
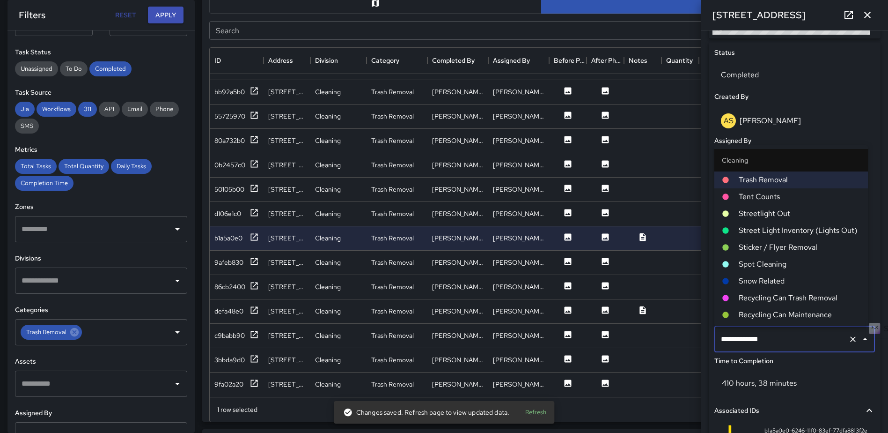
click at [771, 265] on span "Spot Cleaning" at bounding box center [800, 263] width 122 height 11
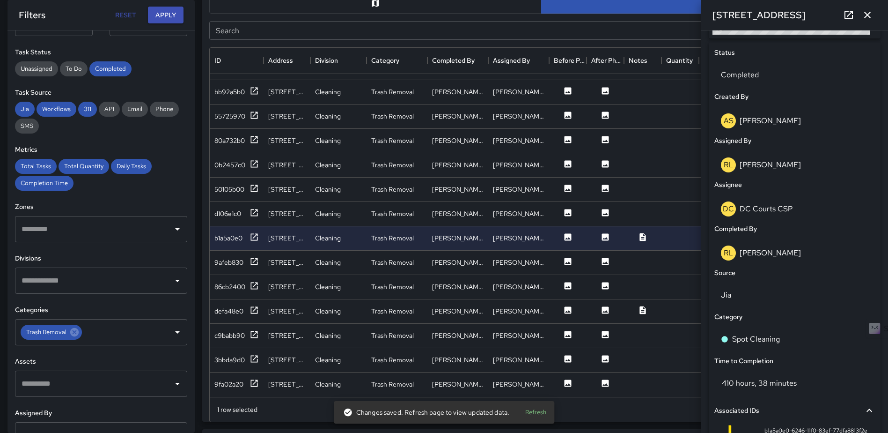
click at [864, 15] on icon "button" at bounding box center [867, 14] width 11 height 11
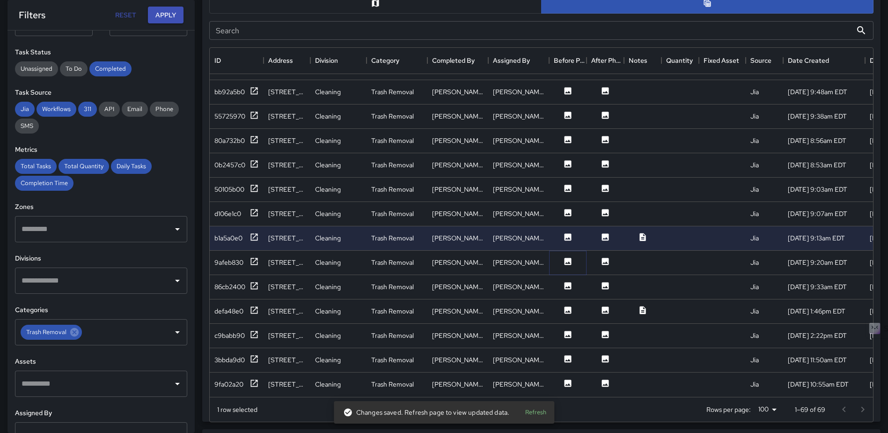
click at [567, 257] on icon at bounding box center [567, 261] width 9 height 9
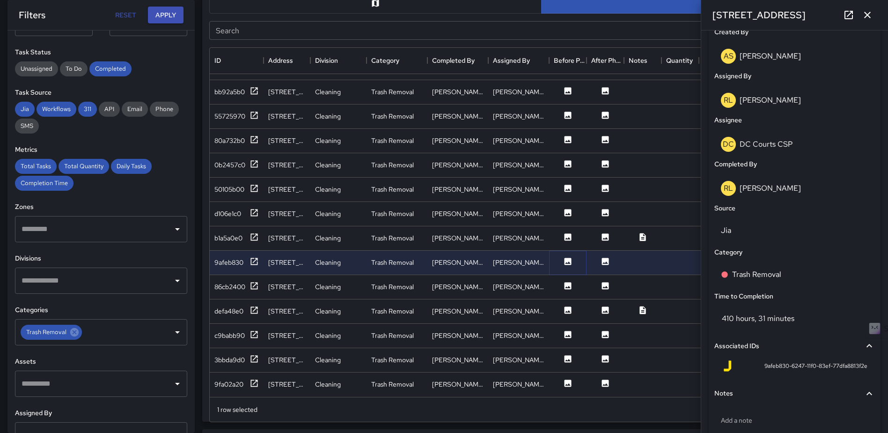
scroll to position [541, 0]
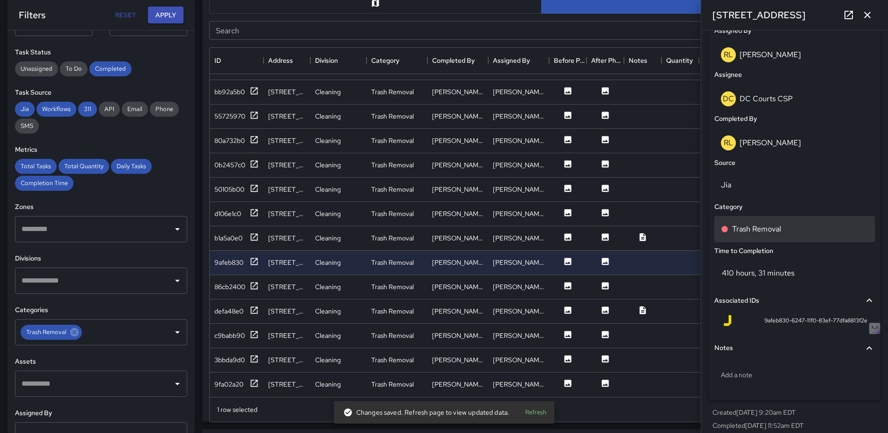
click at [770, 235] on div "Trash Removal" at bounding box center [794, 229] width 161 height 26
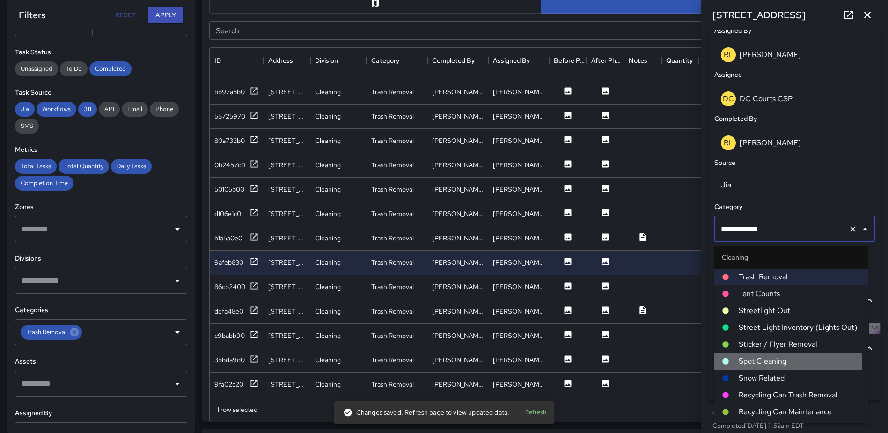
click at [758, 364] on span "Spot Cleaning" at bounding box center [800, 360] width 122 height 11
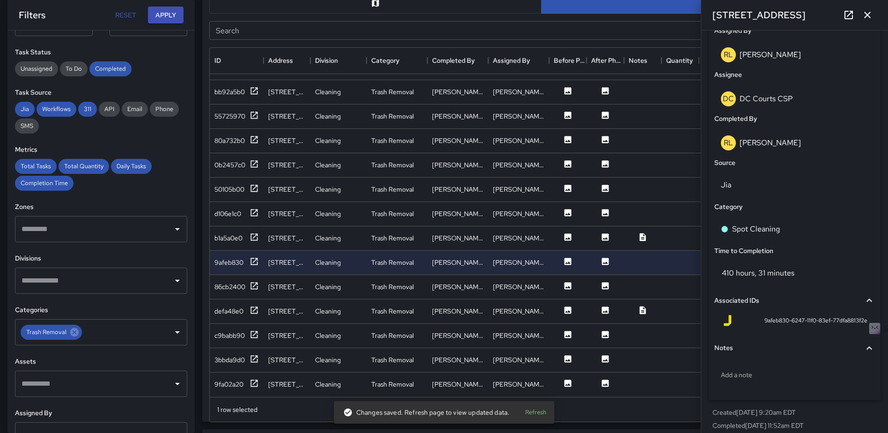
click at [869, 18] on icon "button" at bounding box center [867, 14] width 11 height 11
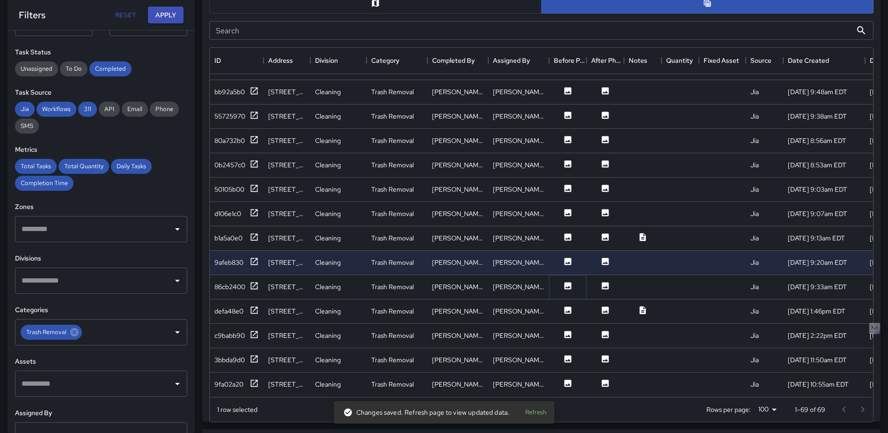
click at [565, 282] on icon at bounding box center [568, 285] width 7 height 7
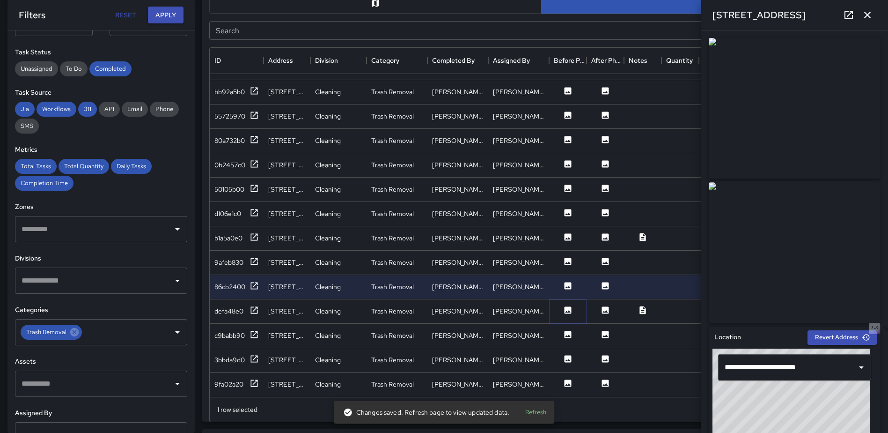
click at [570, 306] on icon at bounding box center [568, 309] width 7 height 7
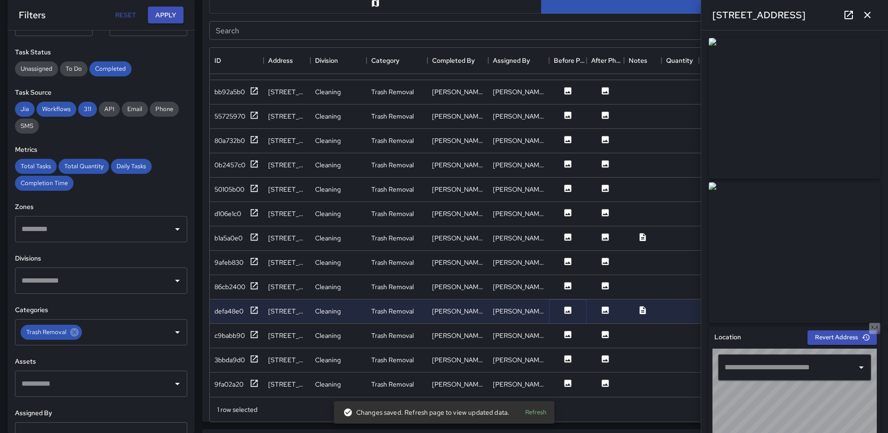
type input "**********"
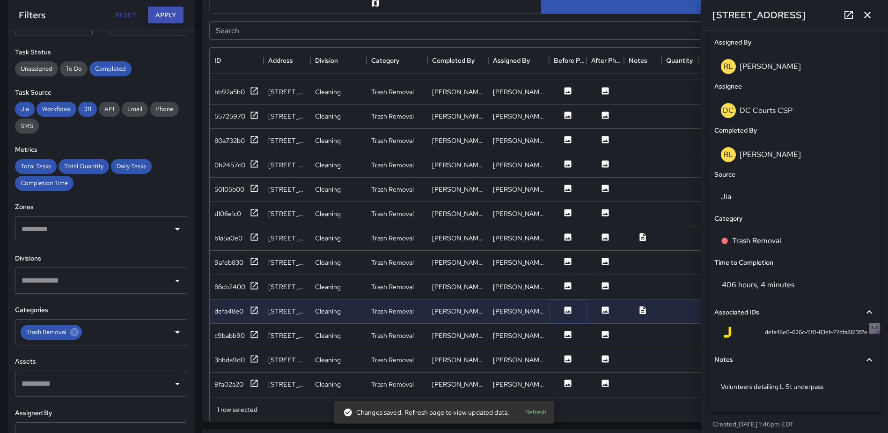
scroll to position [538, 0]
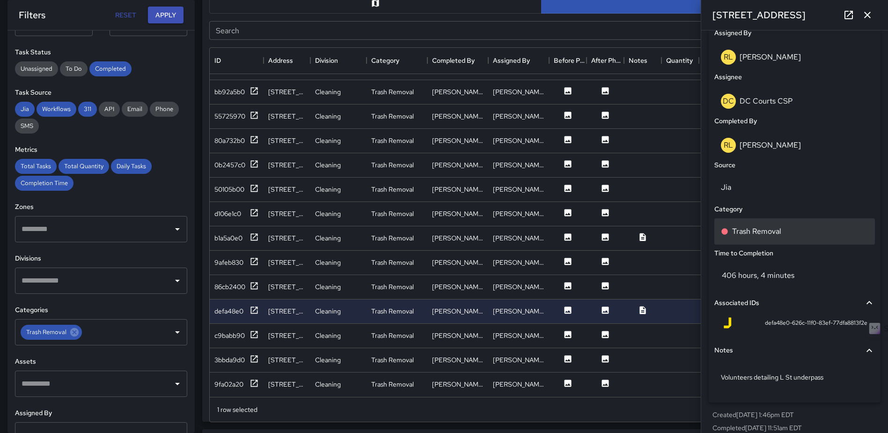
click at [769, 224] on div "Trash Removal" at bounding box center [794, 231] width 161 height 26
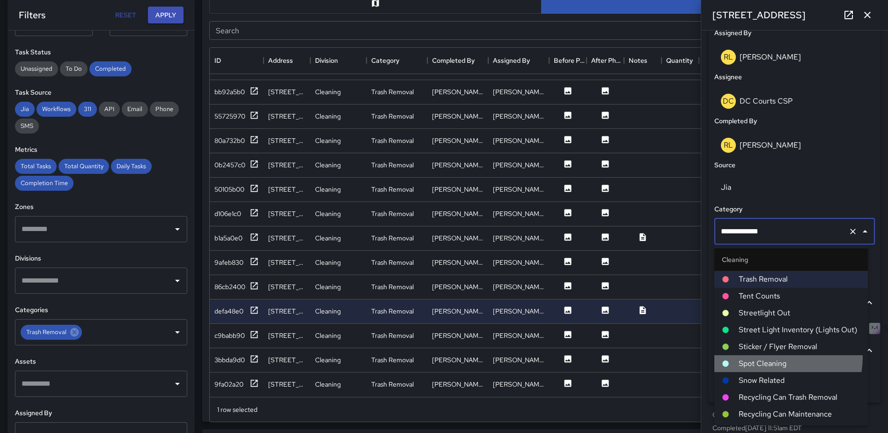
click at [770, 357] on li "Spot Cleaning" at bounding box center [791, 363] width 154 height 17
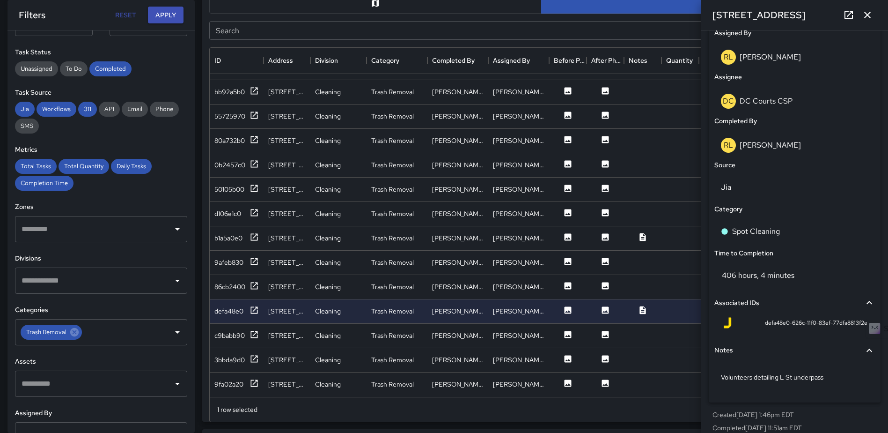
click at [868, 15] on icon "button" at bounding box center [867, 15] width 7 height 7
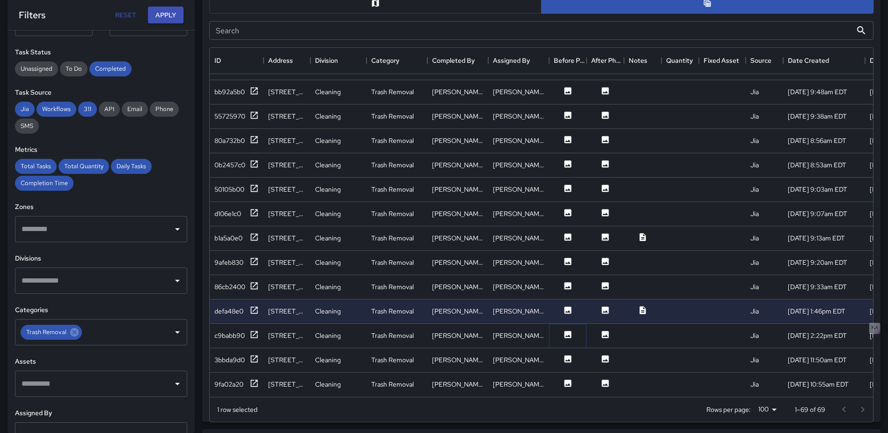
click at [569, 330] on icon at bounding box center [567, 334] width 9 height 9
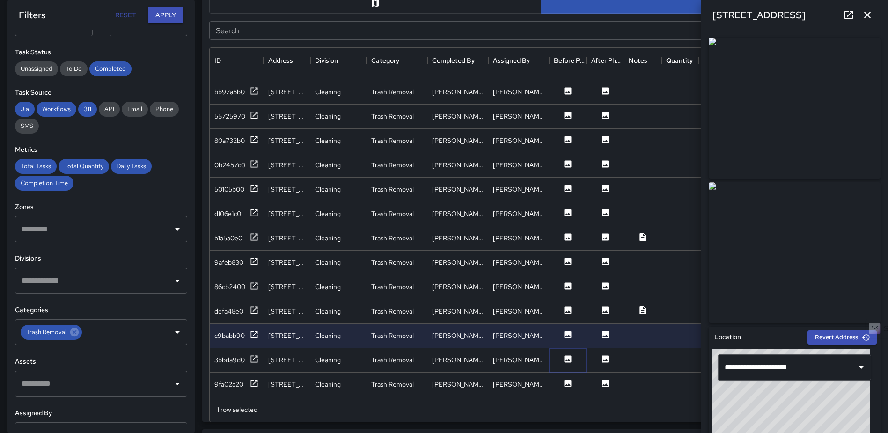
click at [568, 355] on icon at bounding box center [567, 358] width 9 height 9
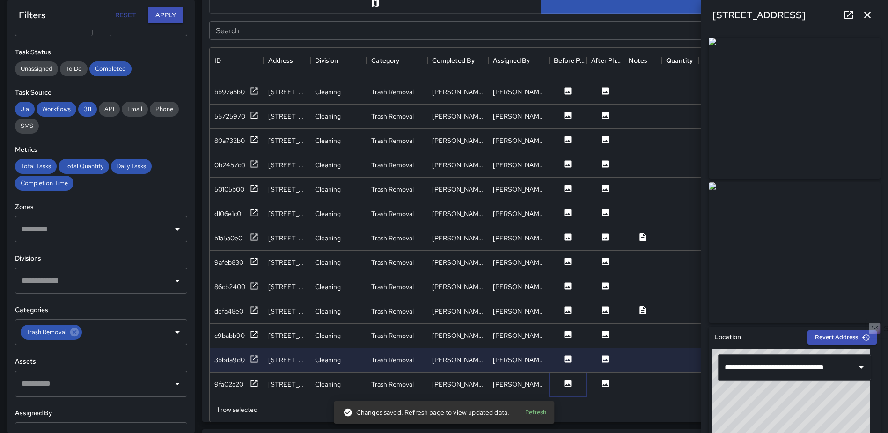
click at [568, 379] on icon at bounding box center [568, 382] width 7 height 7
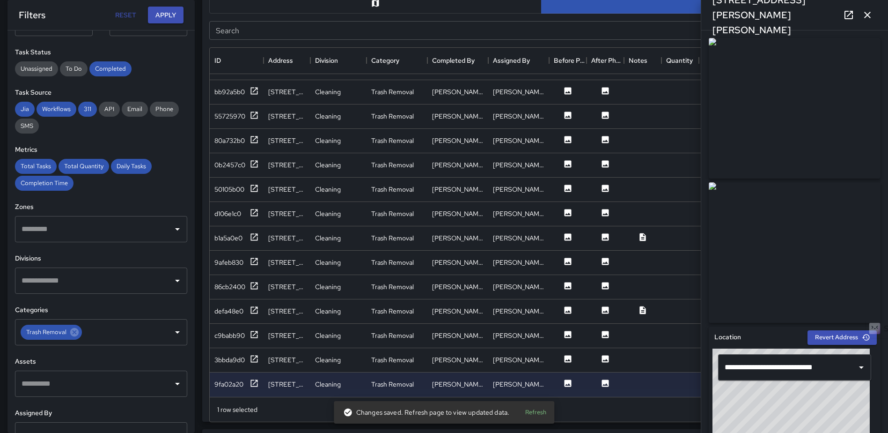
click at [872, 19] on icon "button" at bounding box center [867, 14] width 11 height 11
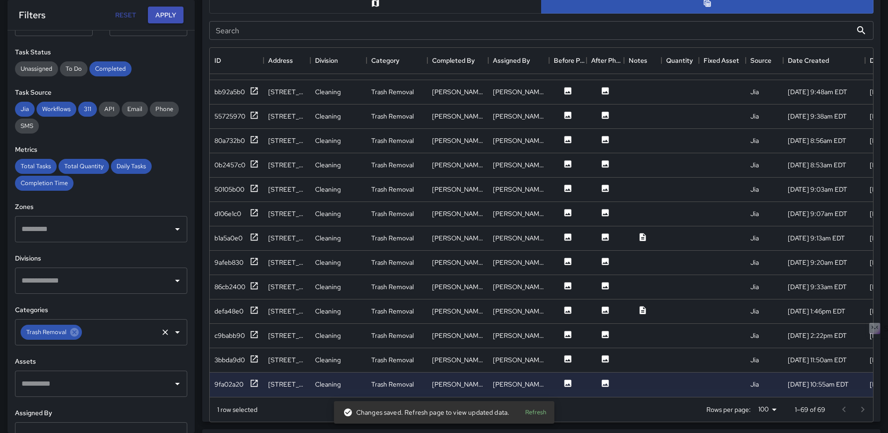
click at [81, 337] on div "Trash Removal ​" at bounding box center [101, 332] width 172 height 26
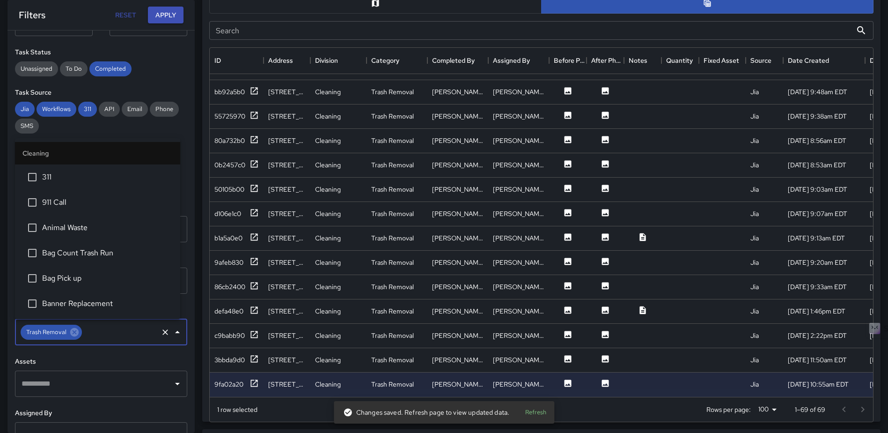
scroll to position [756, 0]
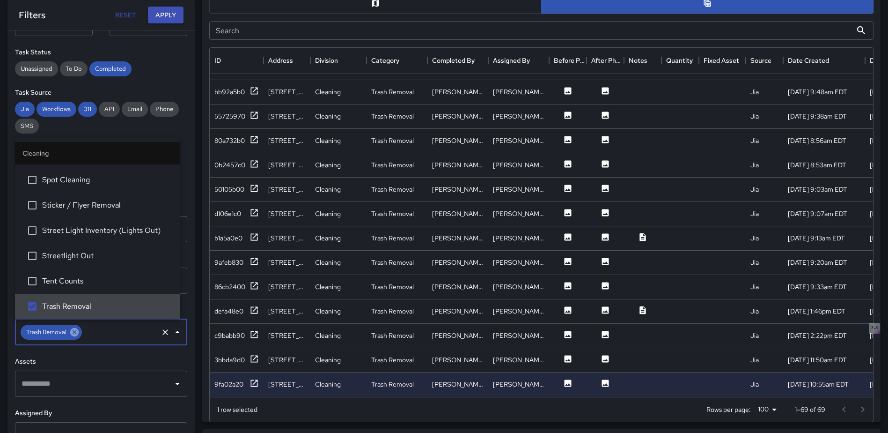
click at [75, 336] on icon at bounding box center [74, 332] width 8 height 8
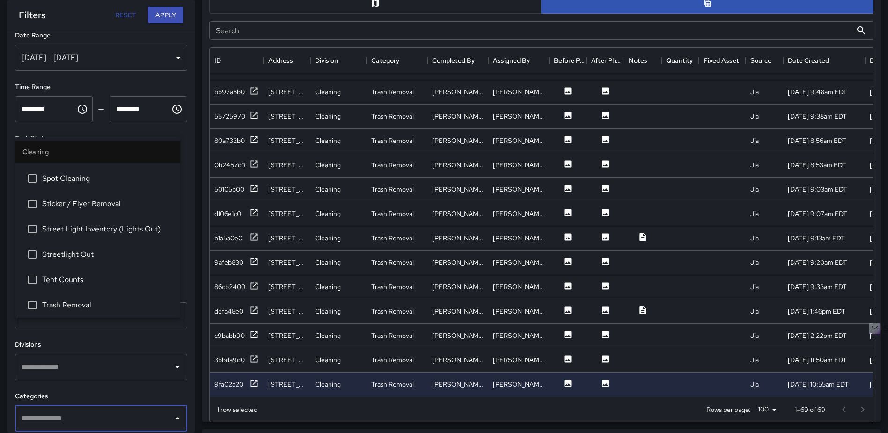
scroll to position [0, 0]
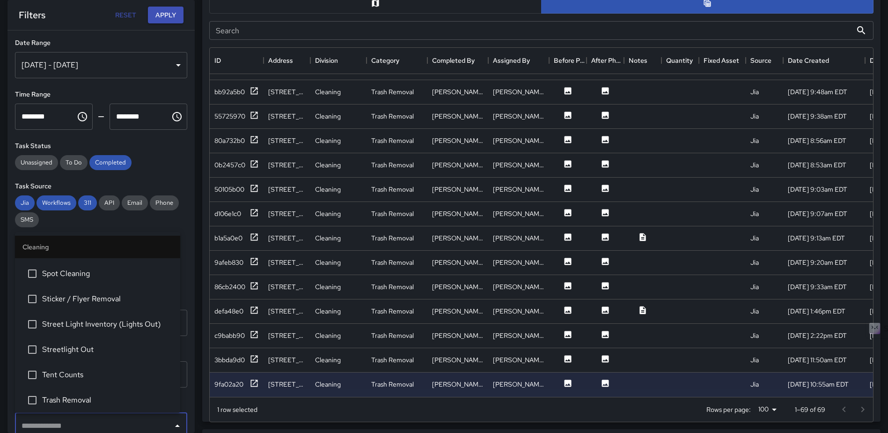
click at [173, 62] on div "Aug 01, 2025 - Aug 07, 2025" at bounding box center [101, 65] width 172 height 26
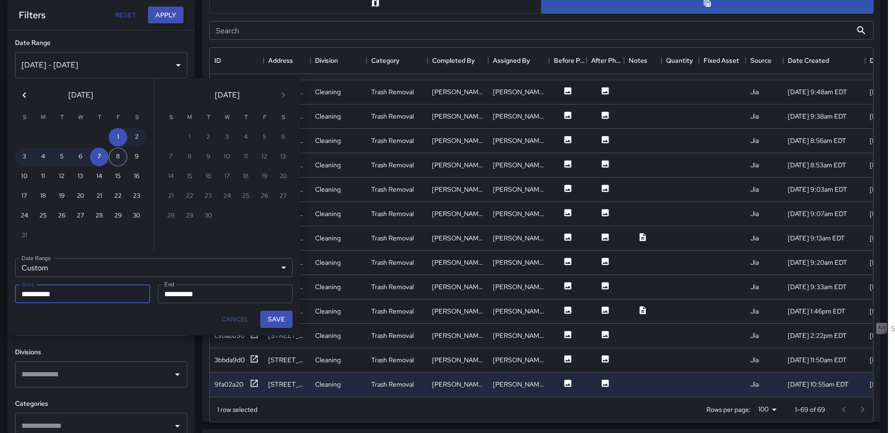
click at [116, 158] on button "8" at bounding box center [118, 156] width 19 height 19
type input "**********"
click at [96, 174] on button "14" at bounding box center [99, 176] width 19 height 19
type input "**********"
click at [278, 322] on button "Save" at bounding box center [276, 318] width 32 height 17
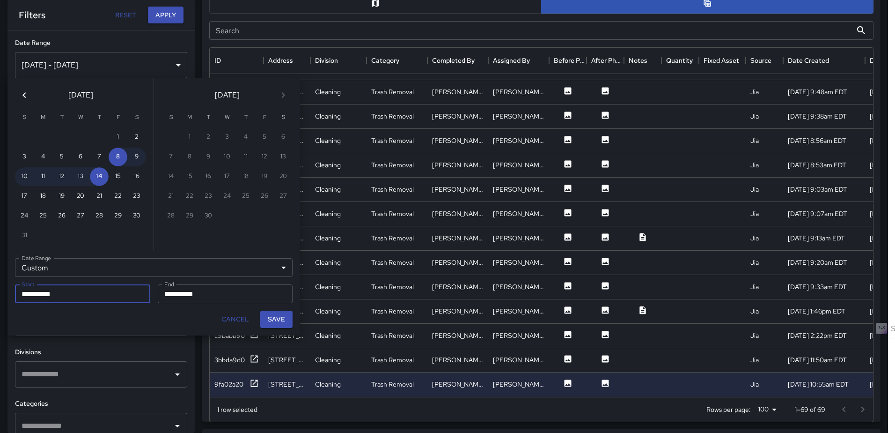
type input "**********"
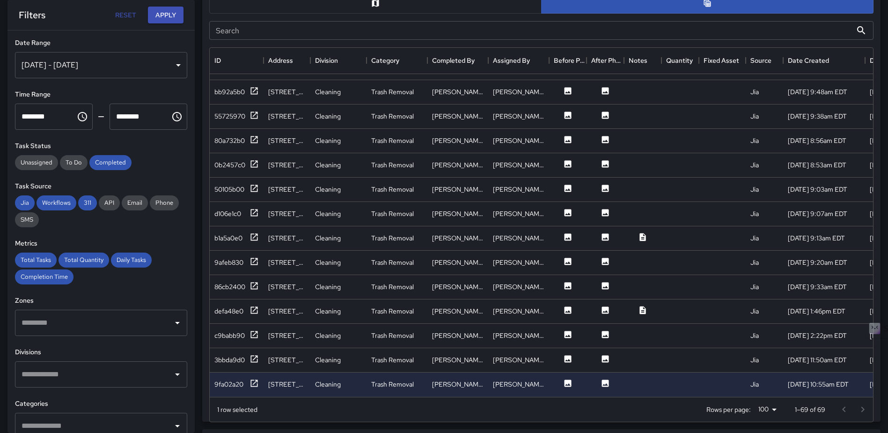
scroll to position [7, 7]
click at [169, 15] on button "Apply" at bounding box center [166, 15] width 36 height 17
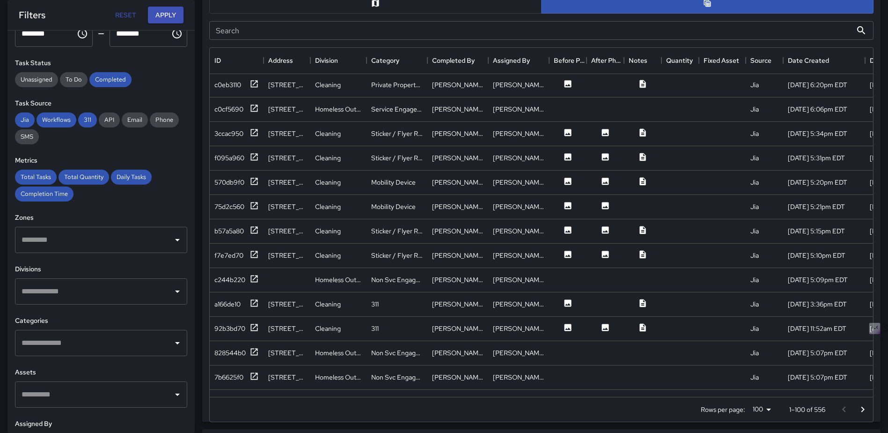
scroll to position [94, 0]
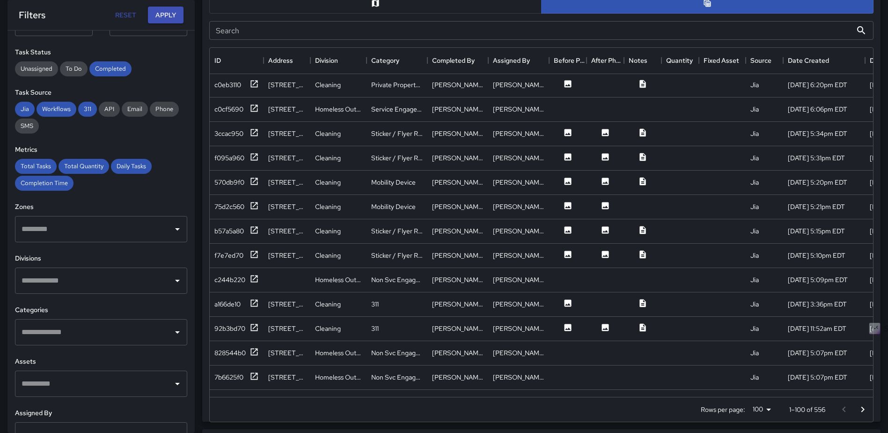
click at [100, 332] on input "text" at bounding box center [94, 332] width 150 height 18
click at [82, 334] on input "text" at bounding box center [94, 332] width 150 height 18
click at [110, 334] on input "text" at bounding box center [94, 332] width 150 height 18
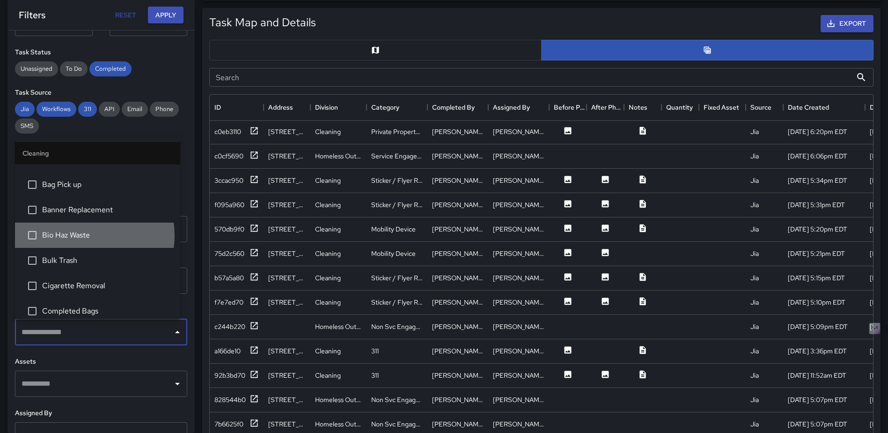
click at [84, 235] on span "Bio Haz Waste" at bounding box center [107, 234] width 131 height 11
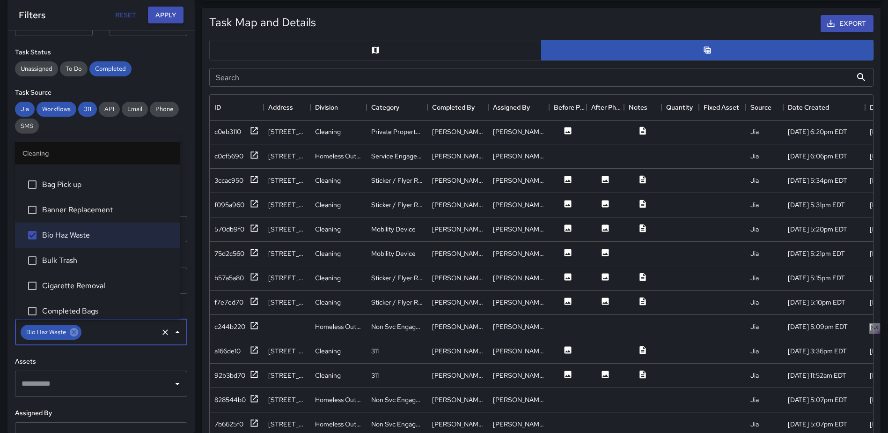
click at [72, 258] on span "Bulk Trash" at bounding box center [107, 260] width 131 height 11
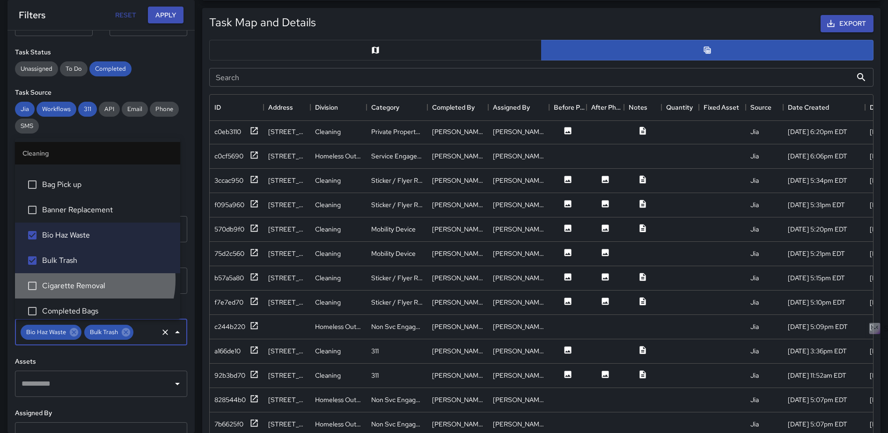
click at [82, 280] on li "Cigarette Removal" at bounding box center [97, 285] width 165 height 25
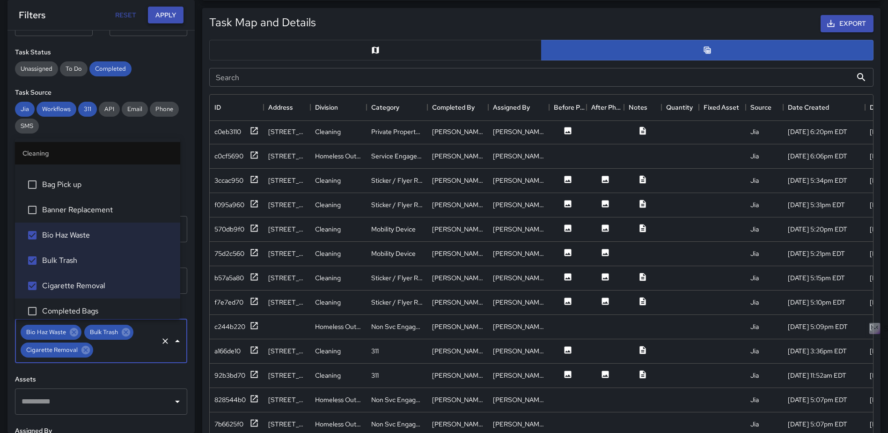
click at [178, 18] on button "Apply" at bounding box center [166, 15] width 36 height 17
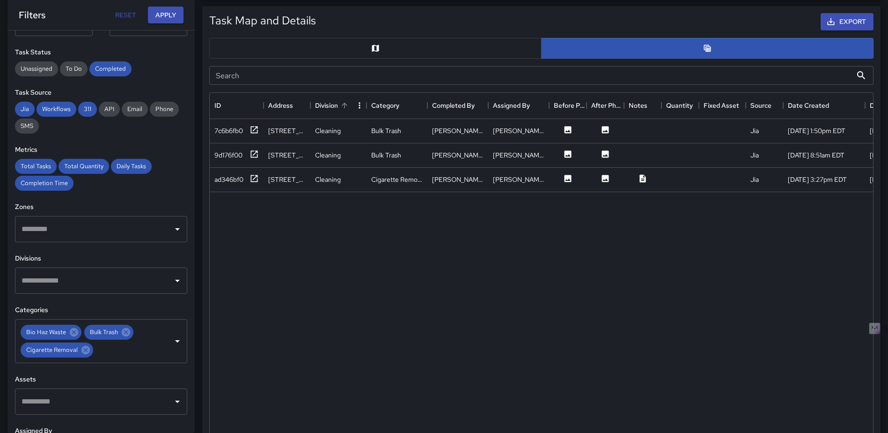
scroll to position [0, 0]
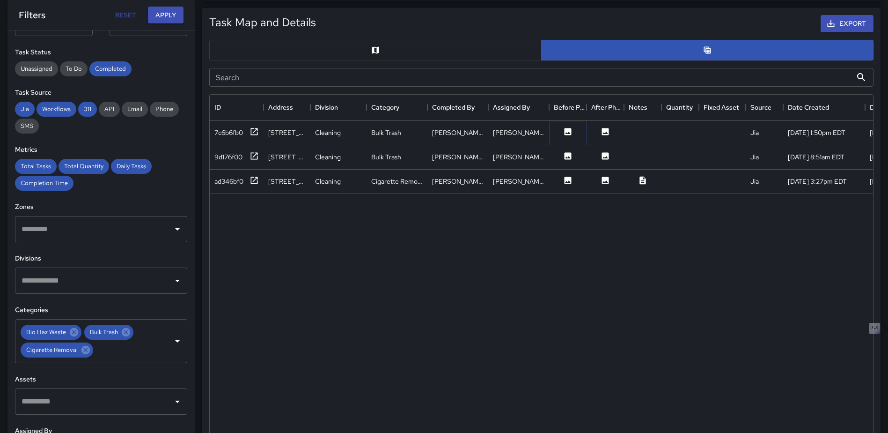
click at [572, 137] on button at bounding box center [568, 133] width 28 height 12
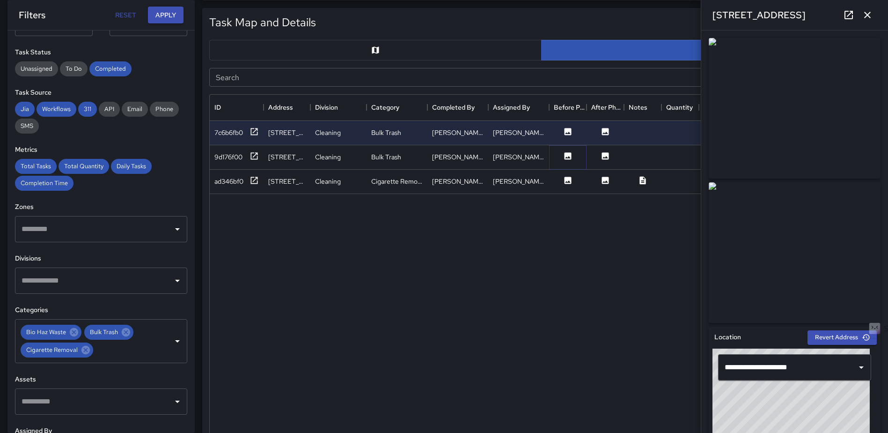
click at [566, 157] on icon at bounding box center [568, 155] width 7 height 7
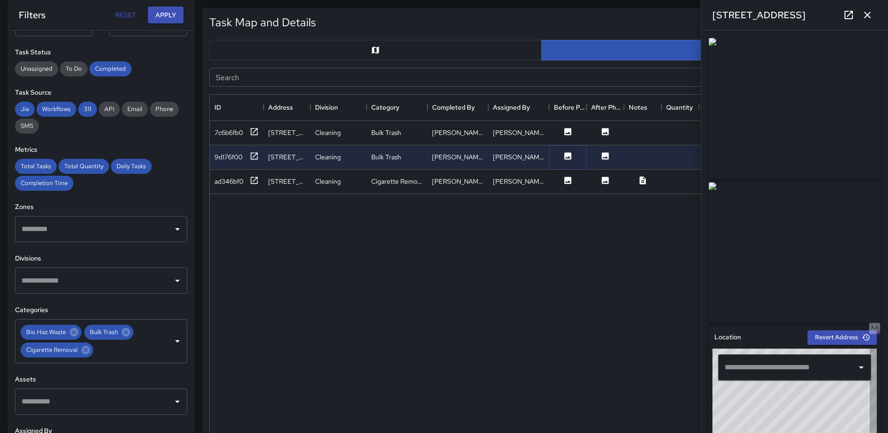
type input "**********"
click at [565, 182] on icon at bounding box center [568, 180] width 7 height 7
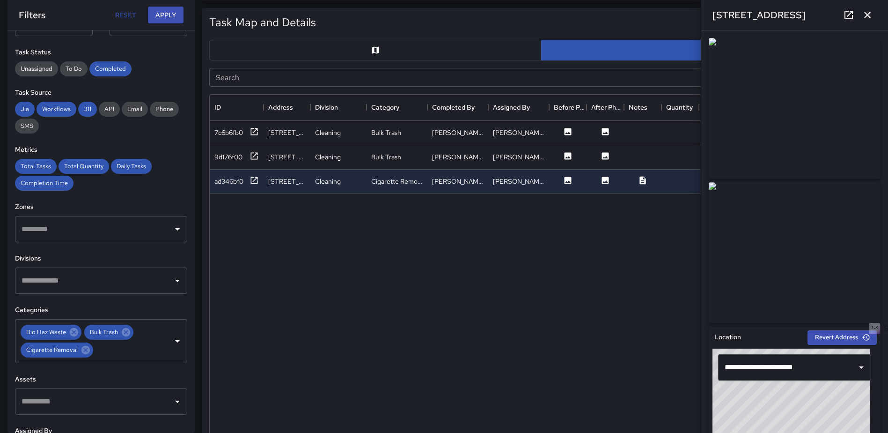
click at [866, 14] on icon "button" at bounding box center [867, 14] width 11 height 11
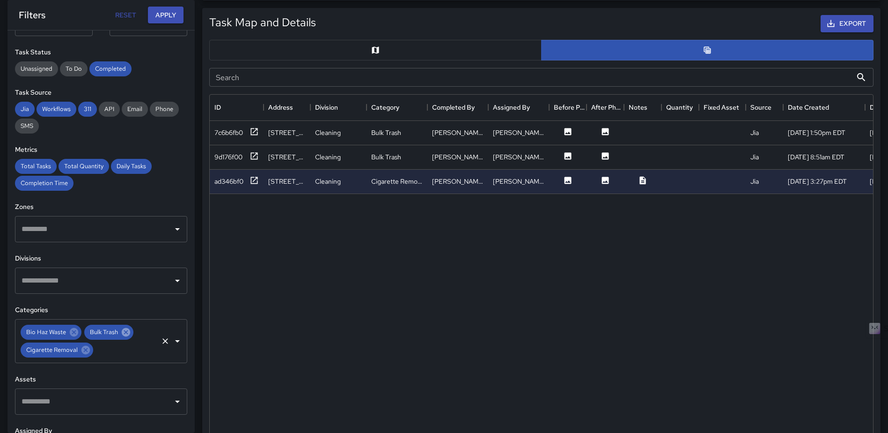
click at [127, 331] on icon at bounding box center [126, 332] width 8 height 8
click at [70, 331] on icon at bounding box center [74, 332] width 8 height 8
click at [86, 330] on icon at bounding box center [85, 332] width 8 height 8
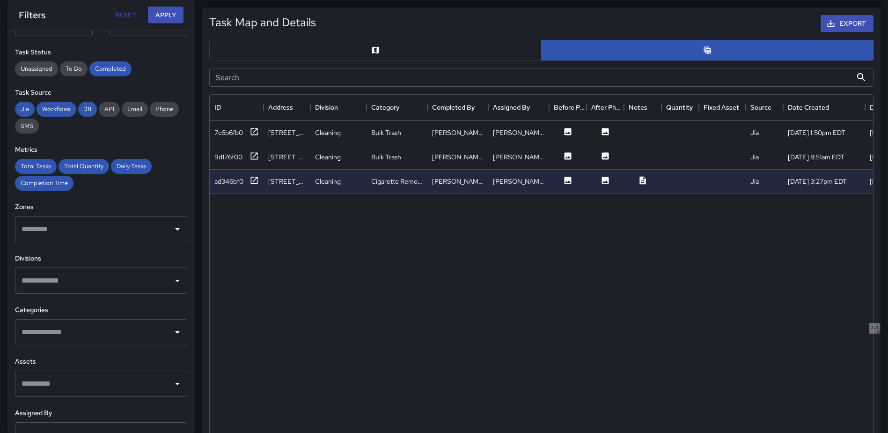
click at [173, 335] on icon "Open" at bounding box center [177, 331] width 11 height 11
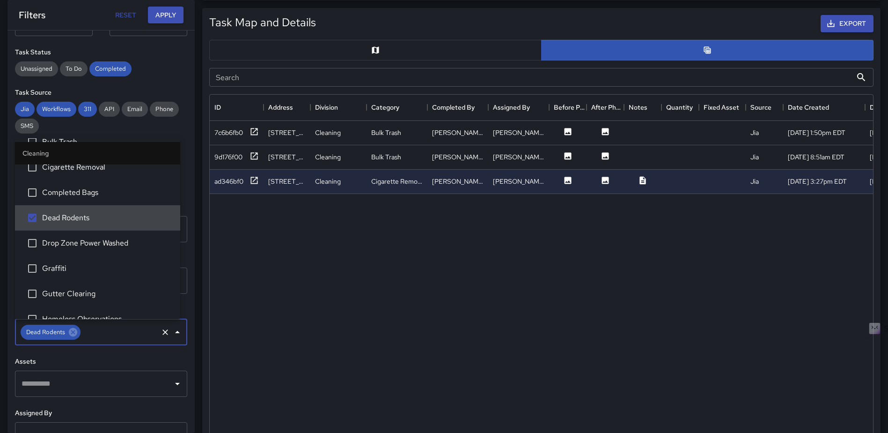
scroll to position [234, 0]
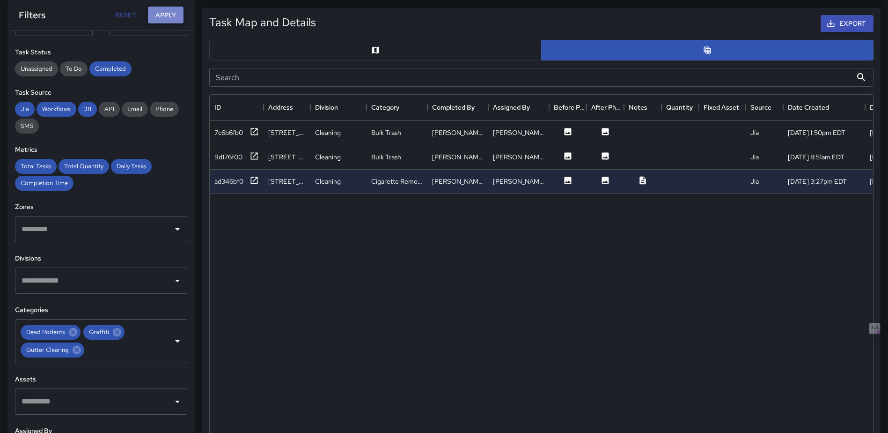
click at [164, 17] on button "Apply" at bounding box center [166, 15] width 36 height 17
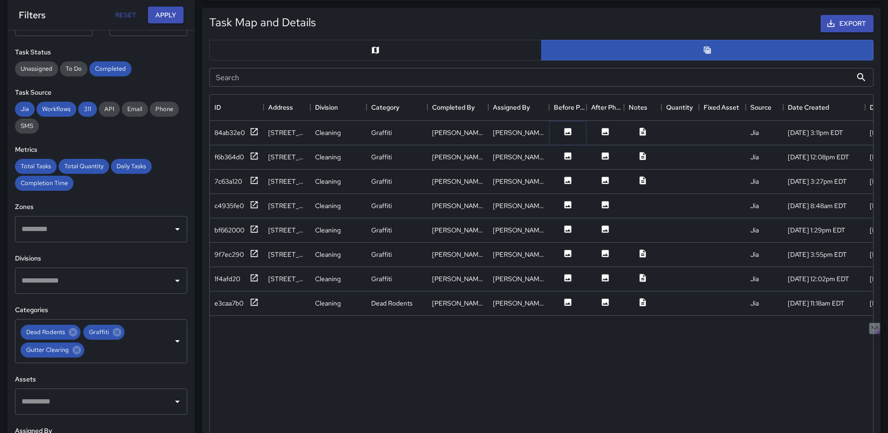
click at [566, 134] on icon at bounding box center [568, 131] width 7 height 7
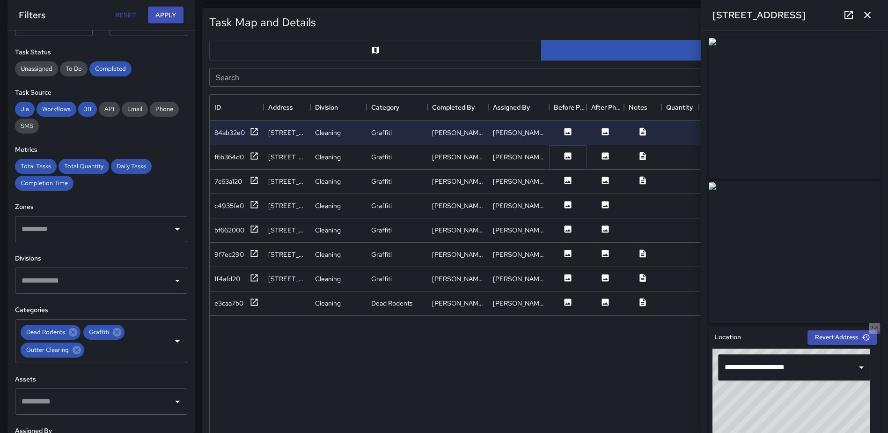
click at [568, 153] on icon at bounding box center [568, 155] width 7 height 7
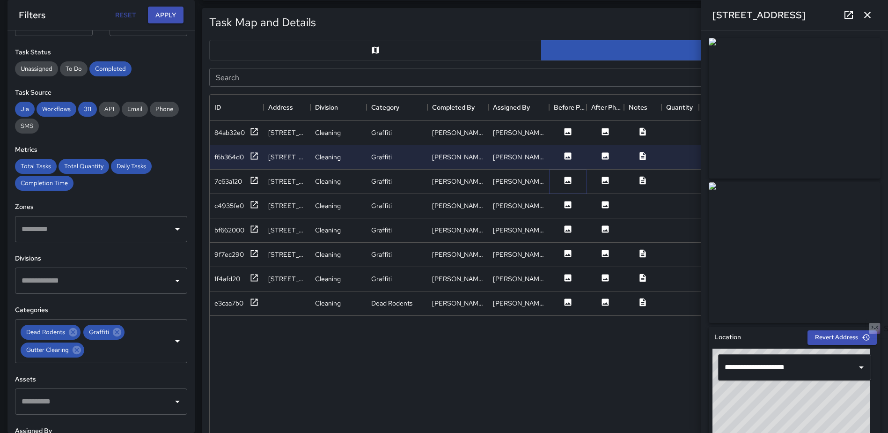
click at [567, 182] on icon at bounding box center [567, 180] width 9 height 9
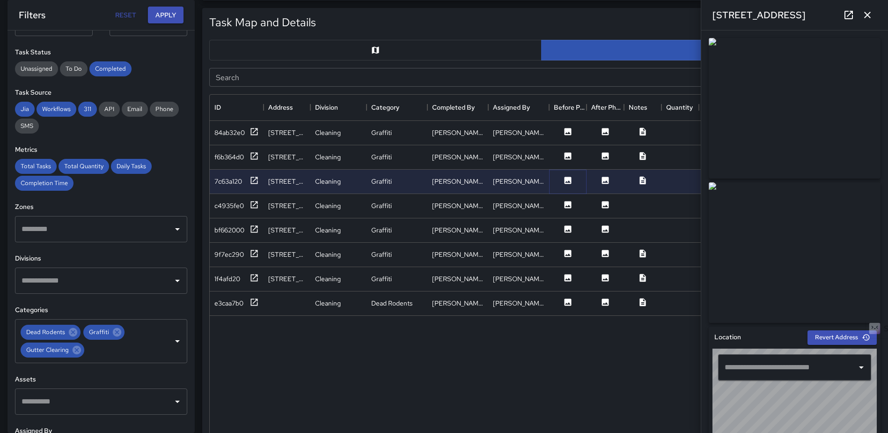
type input "**********"
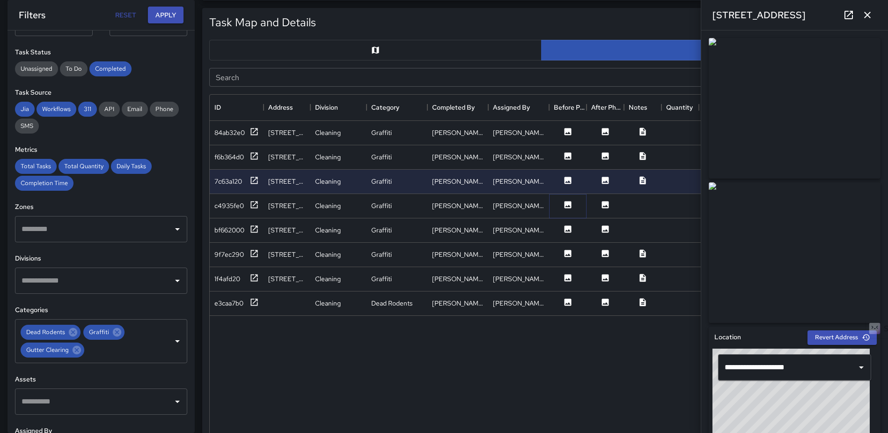
click at [566, 208] on icon at bounding box center [567, 204] width 9 height 9
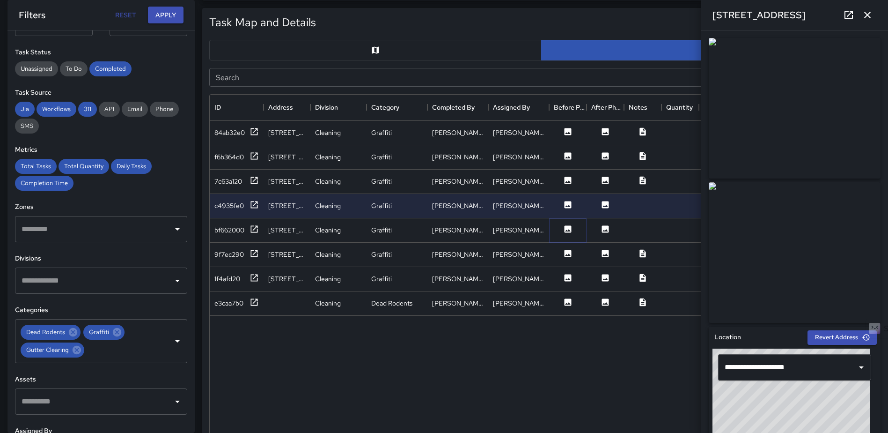
click at [565, 231] on icon at bounding box center [568, 228] width 7 height 7
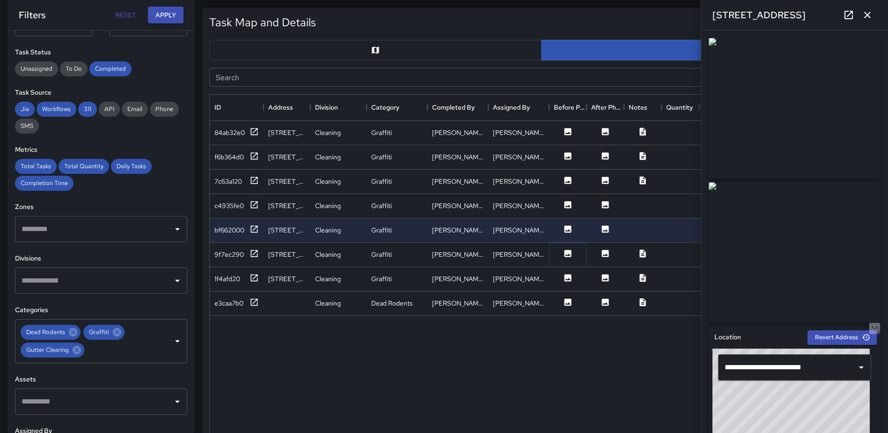
click at [567, 254] on icon at bounding box center [568, 253] width 7 height 7
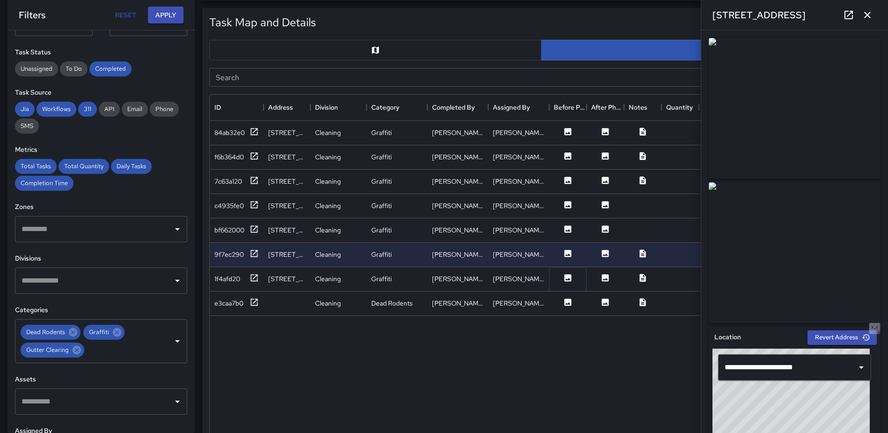
click at [565, 276] on icon at bounding box center [568, 277] width 7 height 7
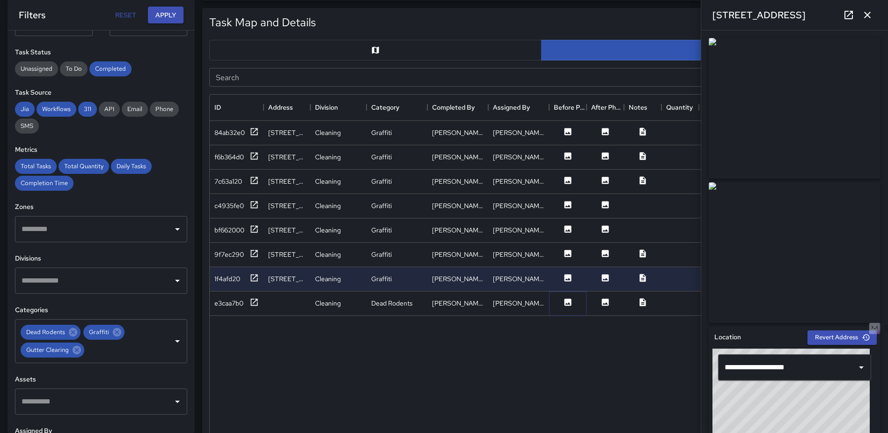
click at [569, 302] on icon at bounding box center [567, 301] width 9 height 9
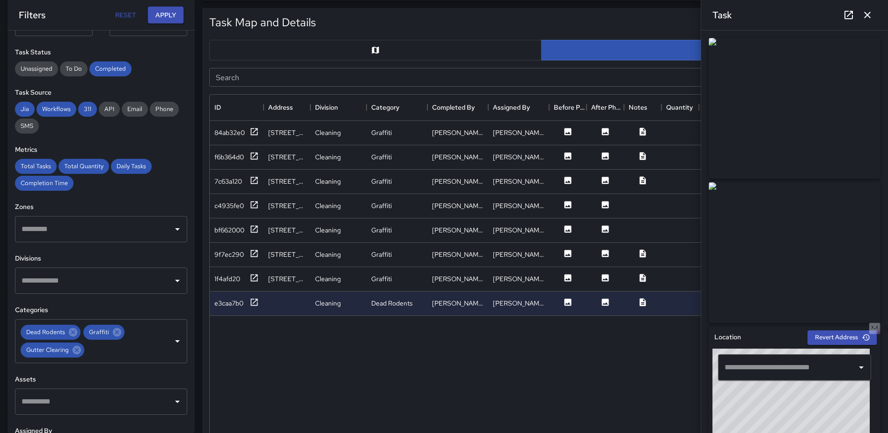
click at [873, 16] on icon "button" at bounding box center [867, 14] width 11 height 11
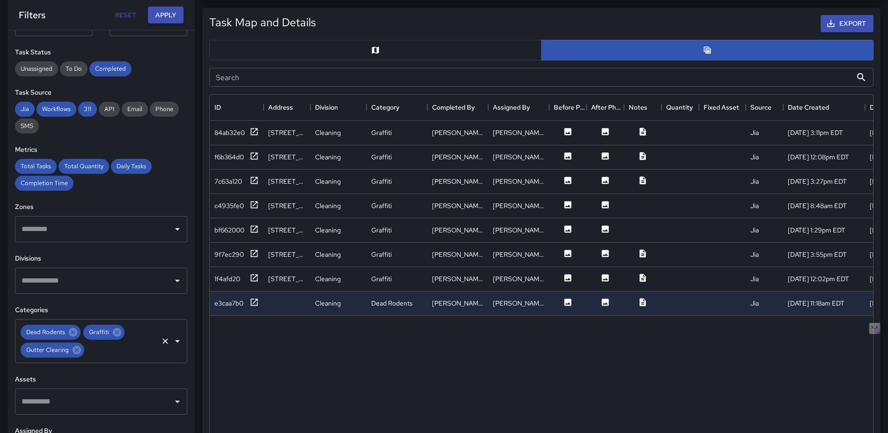
click at [121, 333] on icon at bounding box center [117, 332] width 10 height 10
click at [74, 330] on icon at bounding box center [73, 332] width 10 height 10
click at [79, 331] on icon at bounding box center [77, 332] width 8 height 8
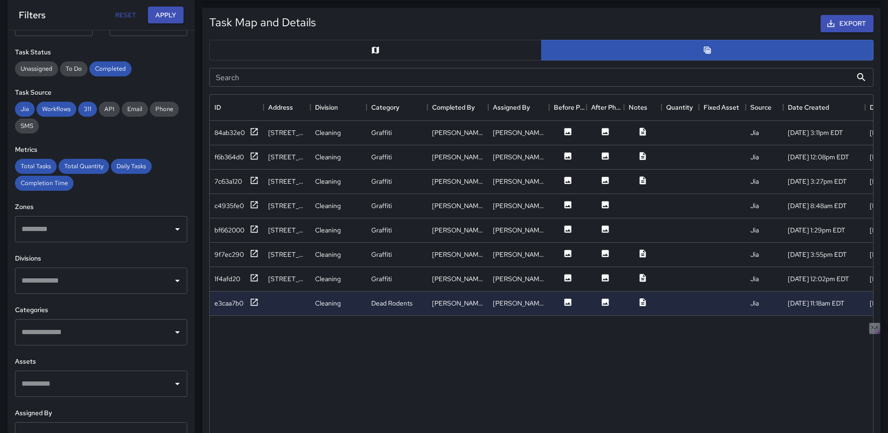
click at [171, 328] on button "Open" at bounding box center [177, 331] width 13 height 13
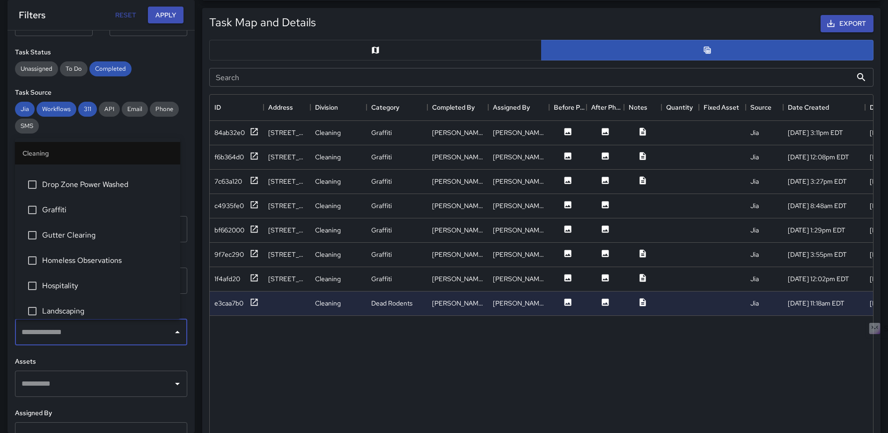
scroll to position [281, 0]
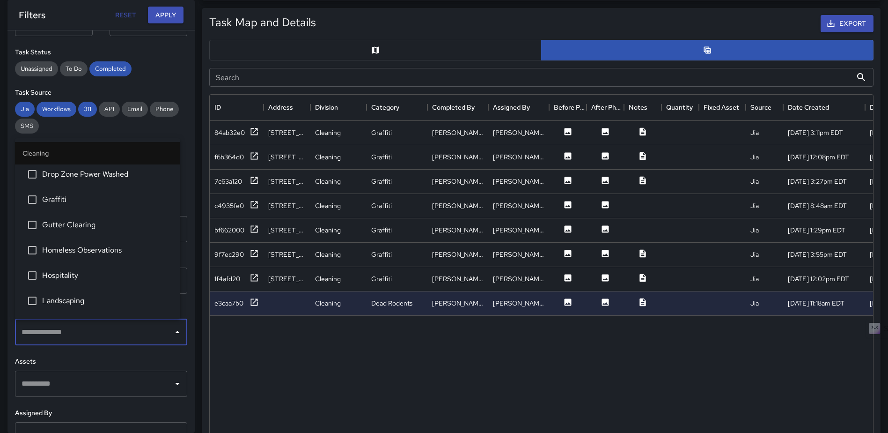
click at [111, 248] on span "Homeless Observations" at bounding box center [107, 249] width 131 height 11
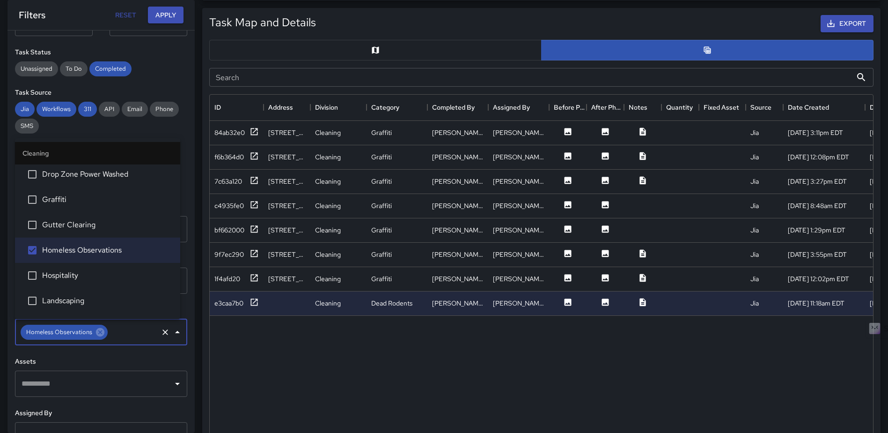
click at [65, 293] on li "Landscaping" at bounding box center [97, 300] width 165 height 25
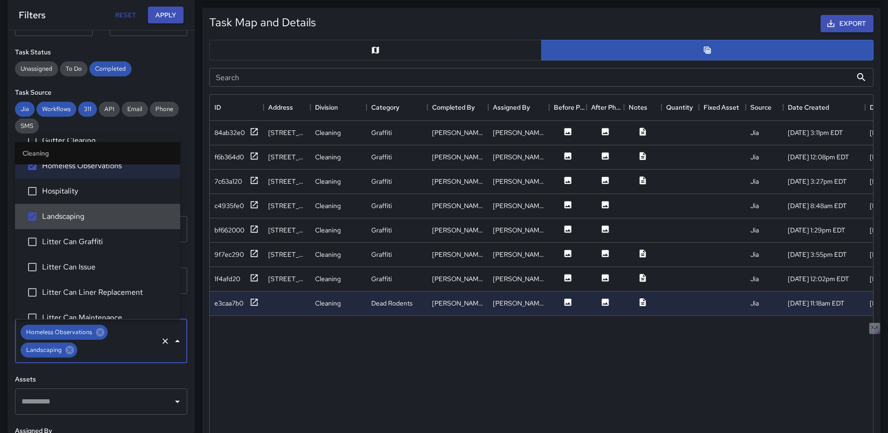
scroll to position [375, 0]
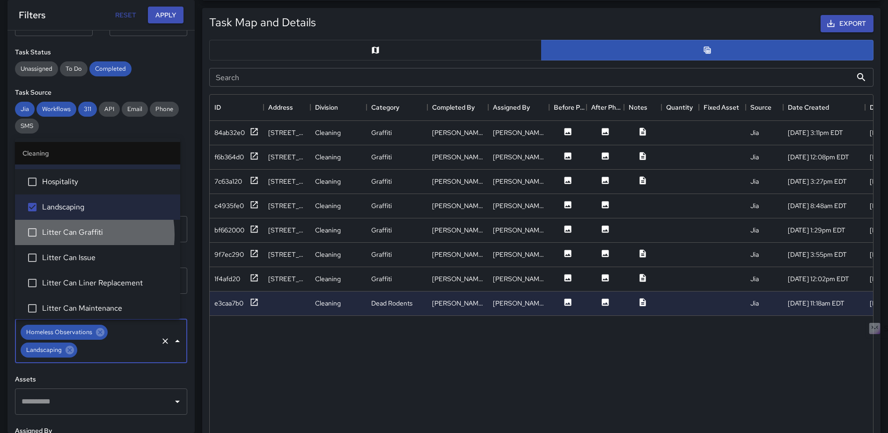
click at [78, 234] on span "Litter Can Graffiti" at bounding box center [107, 232] width 131 height 11
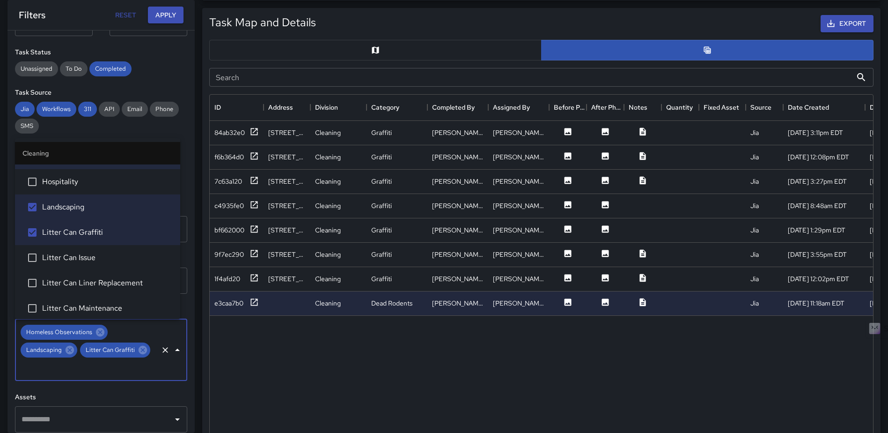
click at [73, 254] on span "Litter Can Issue" at bounding box center [107, 257] width 131 height 11
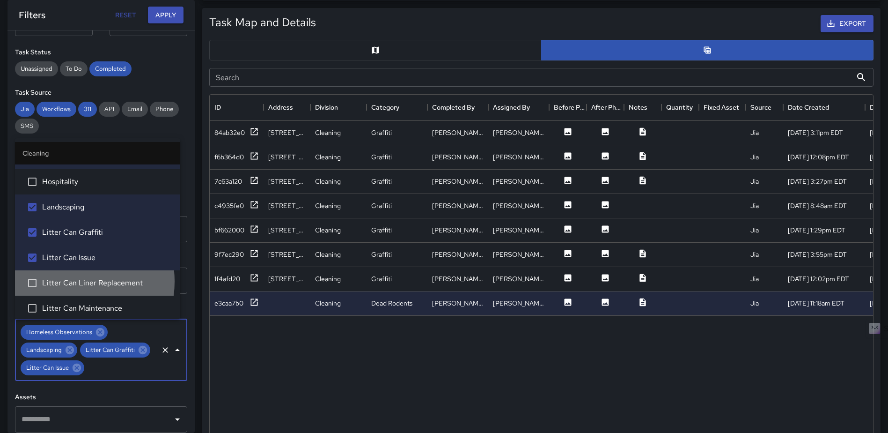
click at [72, 281] on span "Litter Can Liner Replacement" at bounding box center [107, 282] width 131 height 11
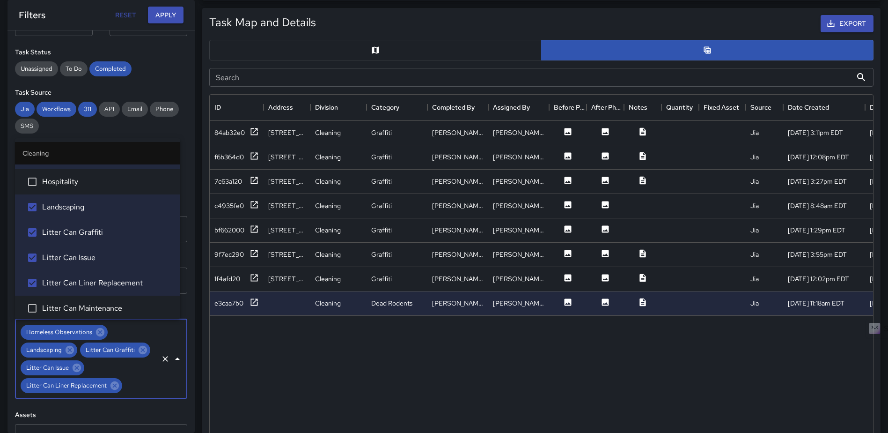
click at [72, 303] on span "Litter Can Maintenance" at bounding box center [107, 307] width 131 height 11
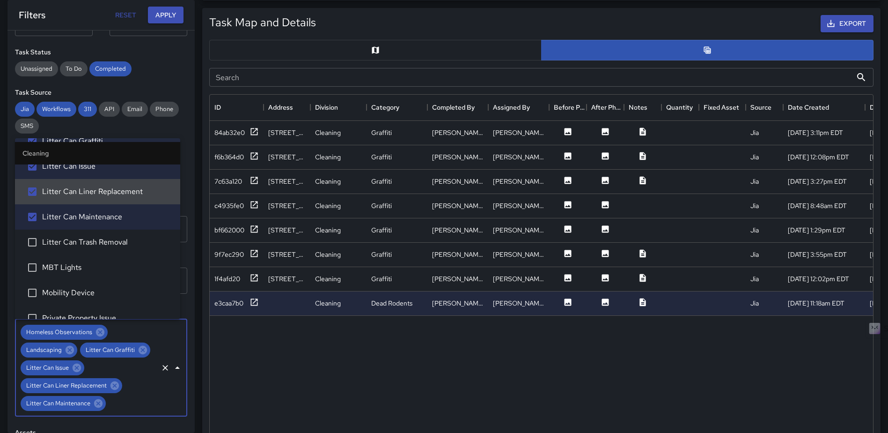
scroll to position [468, 0]
click at [78, 244] on span "Litter Can Trash Removal" at bounding box center [107, 239] width 131 height 11
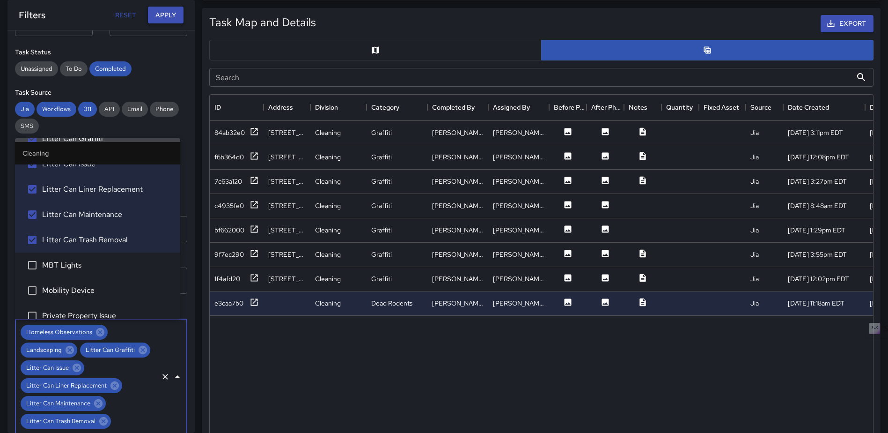
click at [165, 15] on button "Apply" at bounding box center [166, 15] width 36 height 17
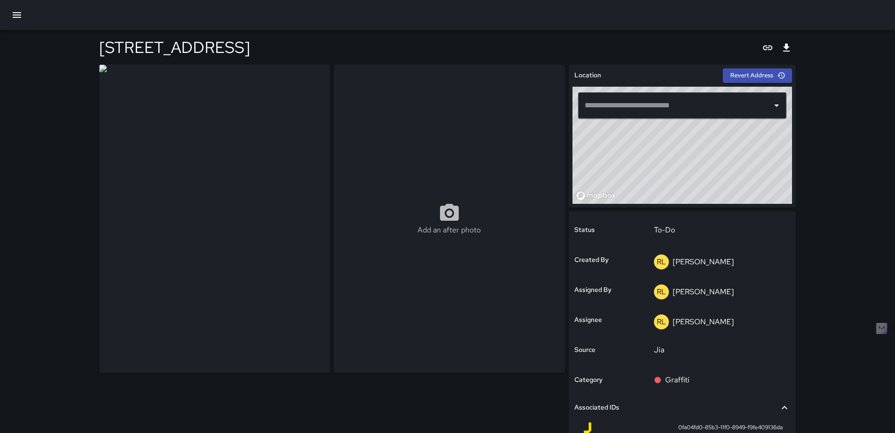
type input "**********"
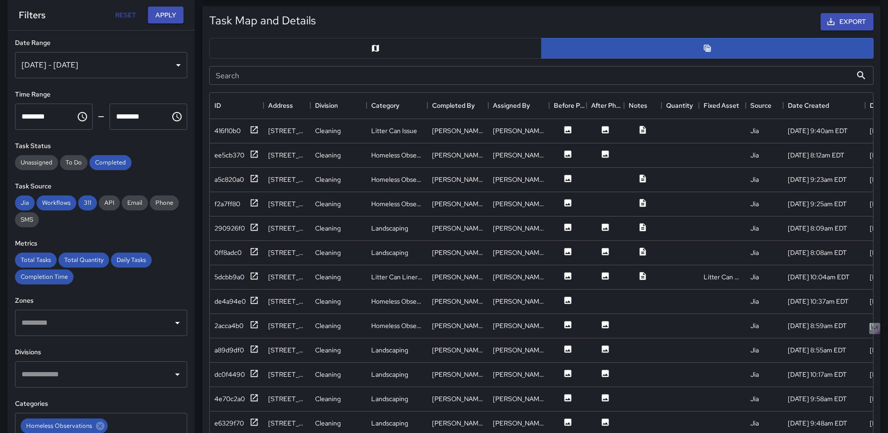
scroll to position [342, 656]
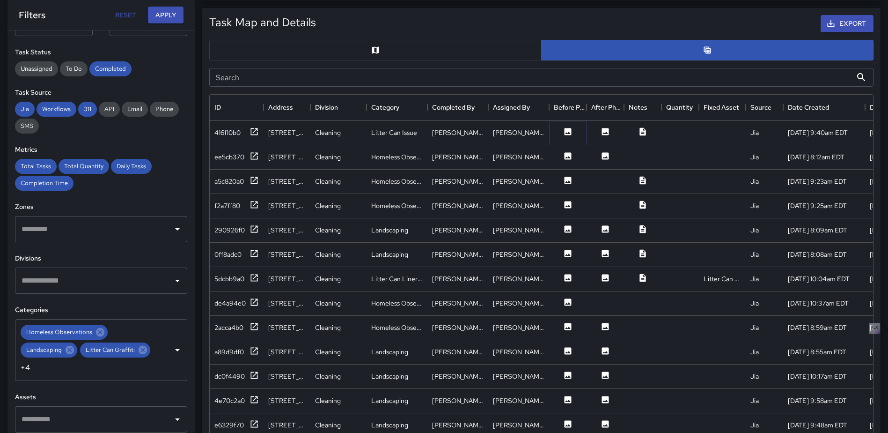
click at [569, 130] on icon at bounding box center [568, 131] width 7 height 7
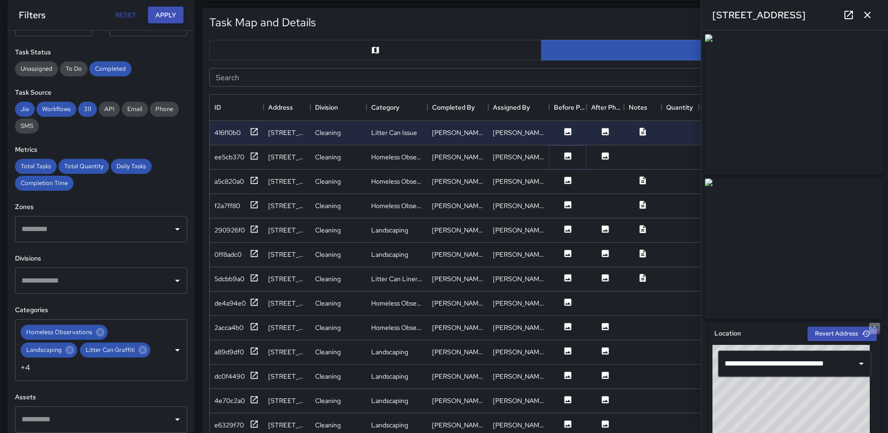
click at [568, 155] on icon at bounding box center [568, 155] width 7 height 7
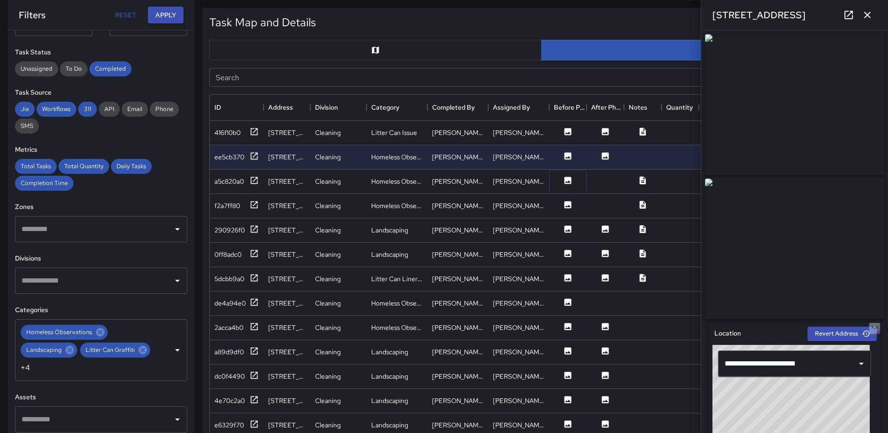
click at [565, 176] on icon at bounding box center [567, 180] width 9 height 9
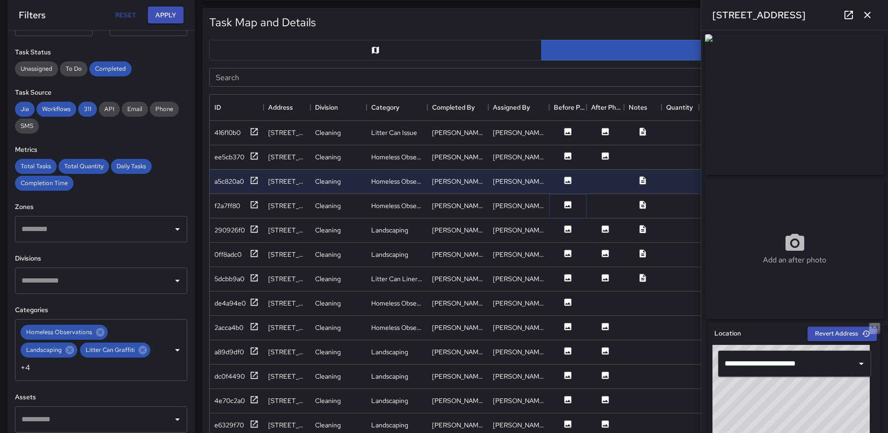
click at [561, 203] on button at bounding box center [568, 206] width 28 height 12
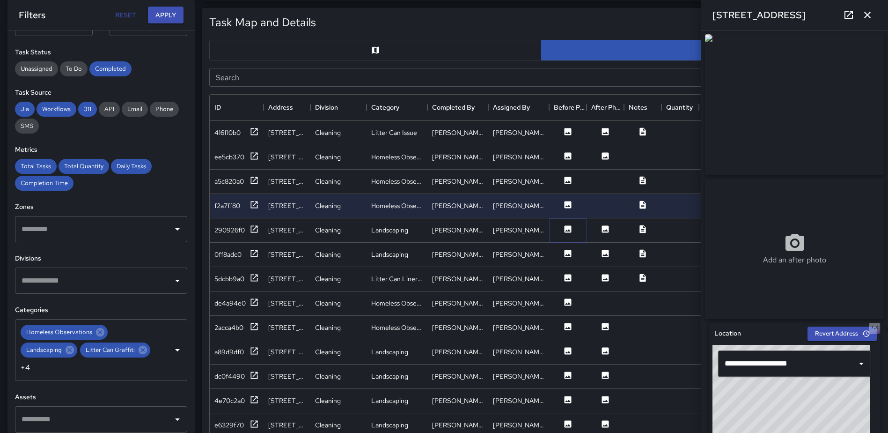
click at [563, 235] on button at bounding box center [568, 230] width 28 height 12
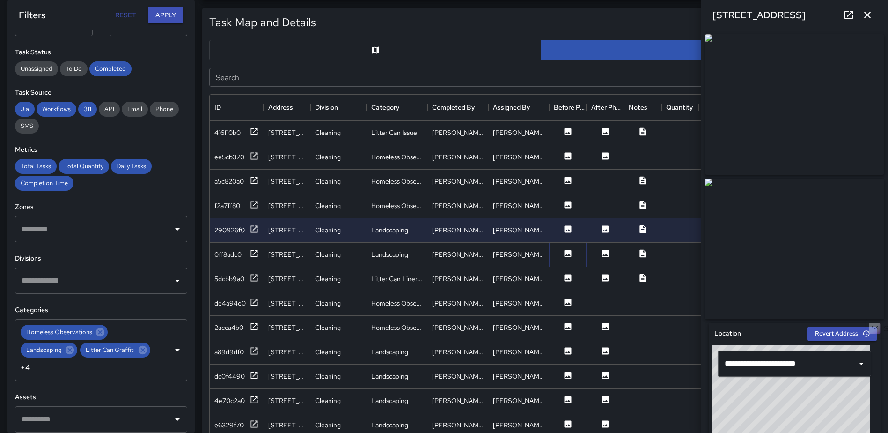
click at [565, 253] on icon at bounding box center [568, 253] width 7 height 7
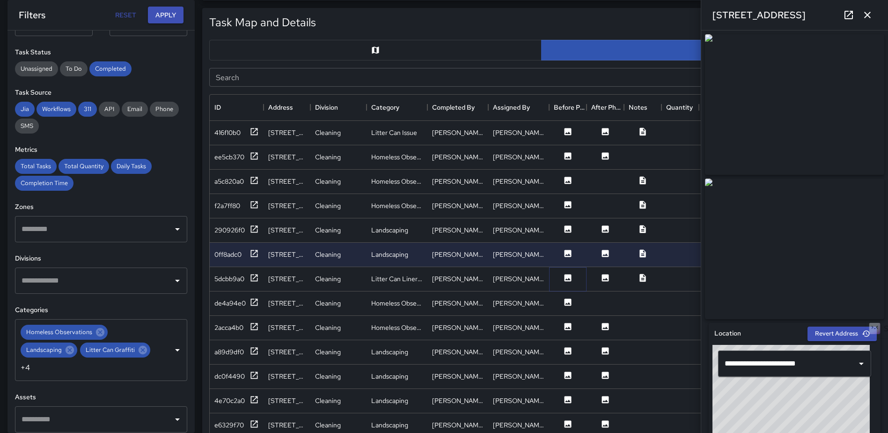
click at [566, 279] on icon at bounding box center [568, 277] width 7 height 7
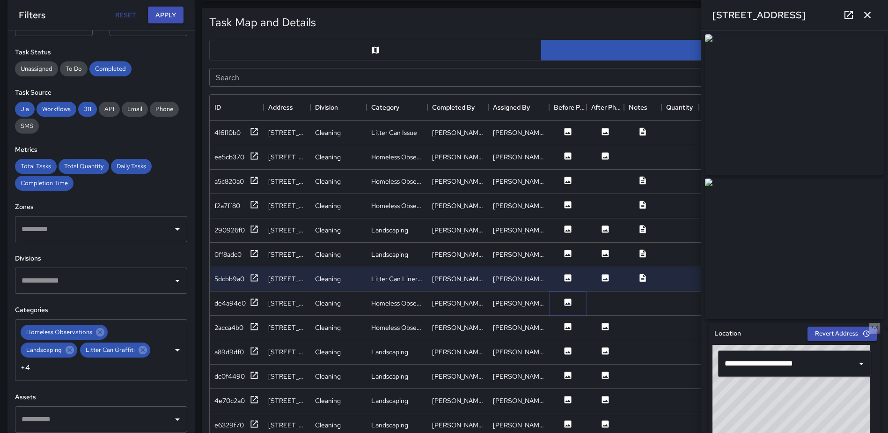
click at [568, 301] on icon at bounding box center [568, 301] width 7 height 7
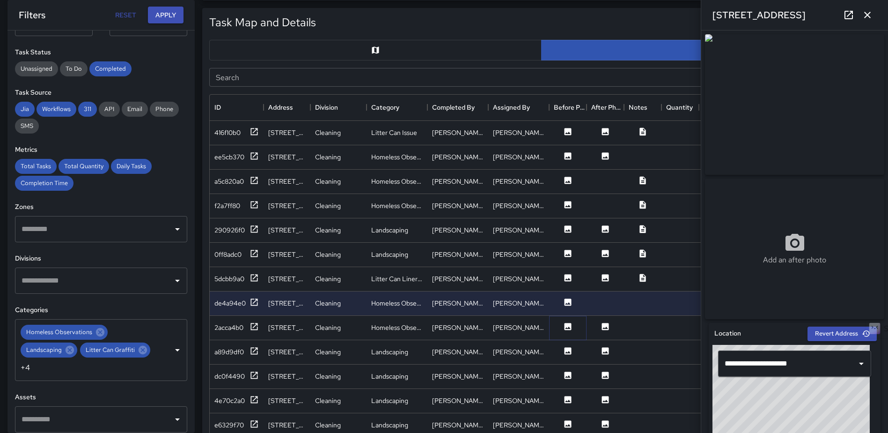
click at [570, 329] on icon at bounding box center [568, 326] width 7 height 7
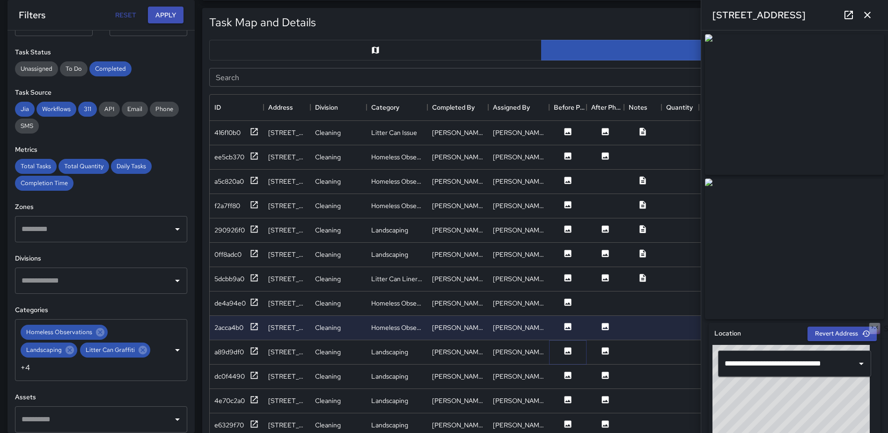
click at [570, 346] on icon at bounding box center [567, 350] width 9 height 9
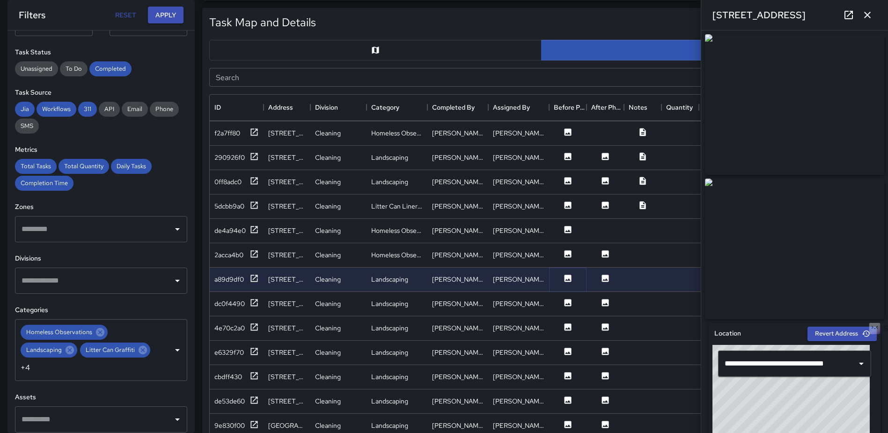
scroll to position [94, 0]
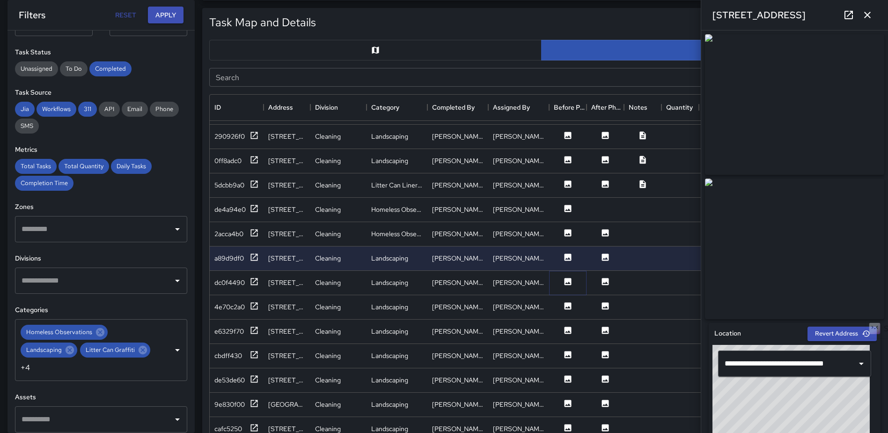
click at [571, 280] on icon at bounding box center [568, 281] width 7 height 7
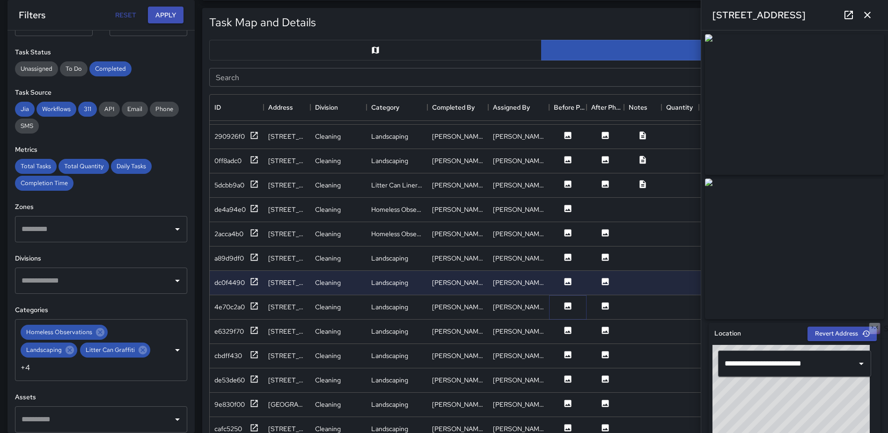
click at [570, 302] on icon at bounding box center [568, 305] width 7 height 7
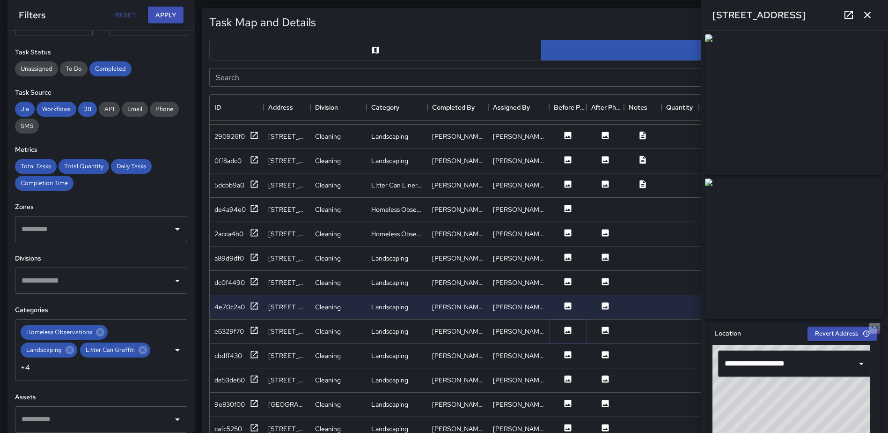
click at [566, 327] on icon at bounding box center [568, 329] width 7 height 7
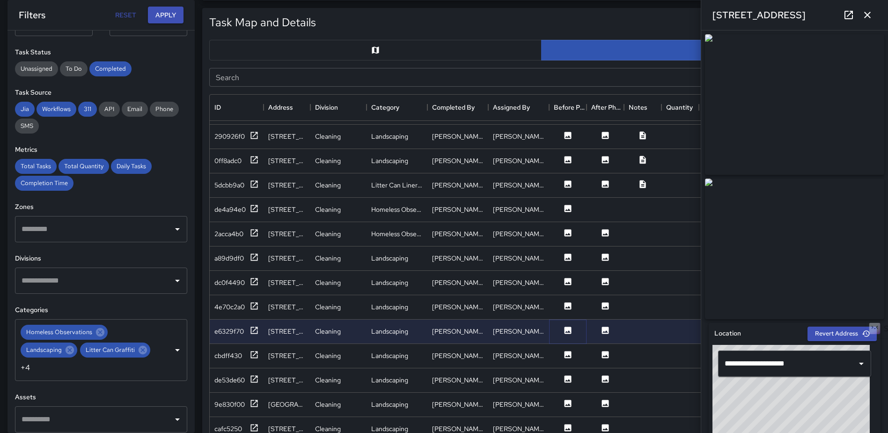
click at [566, 326] on icon at bounding box center [568, 329] width 7 height 7
click at [562, 308] on button at bounding box center [568, 307] width 28 height 12
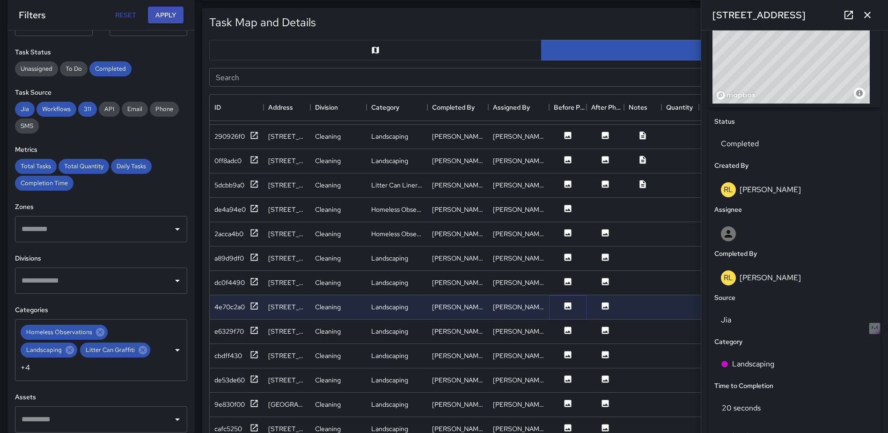
scroll to position [447, 0]
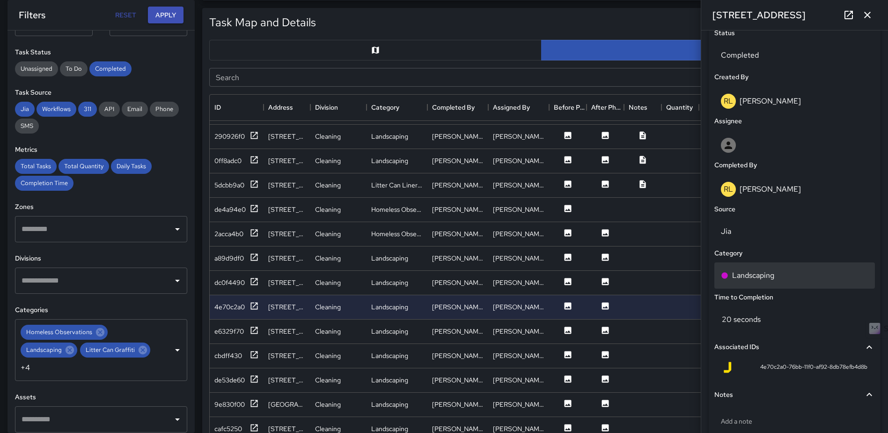
click at [746, 271] on div "Landscaping" at bounding box center [794, 275] width 161 height 26
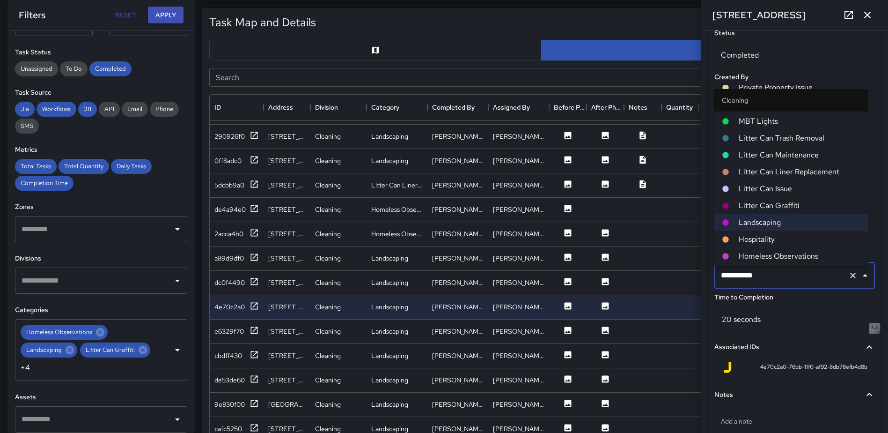
scroll to position [276, 0]
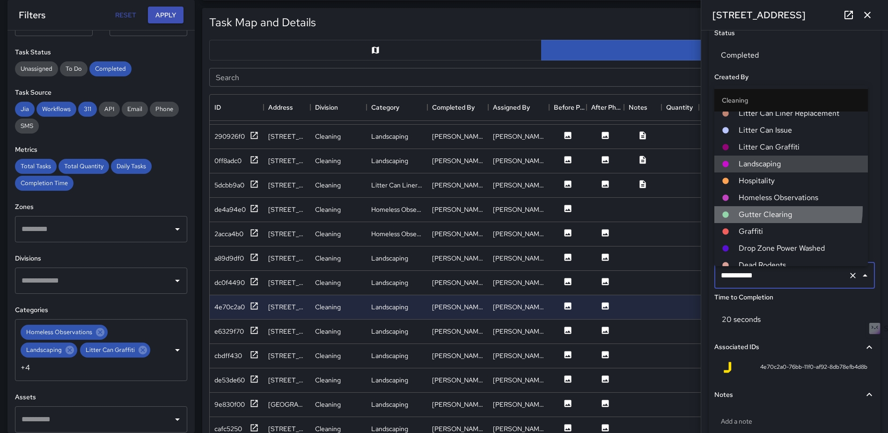
click at [774, 208] on li "Gutter Clearing" at bounding box center [791, 214] width 154 height 17
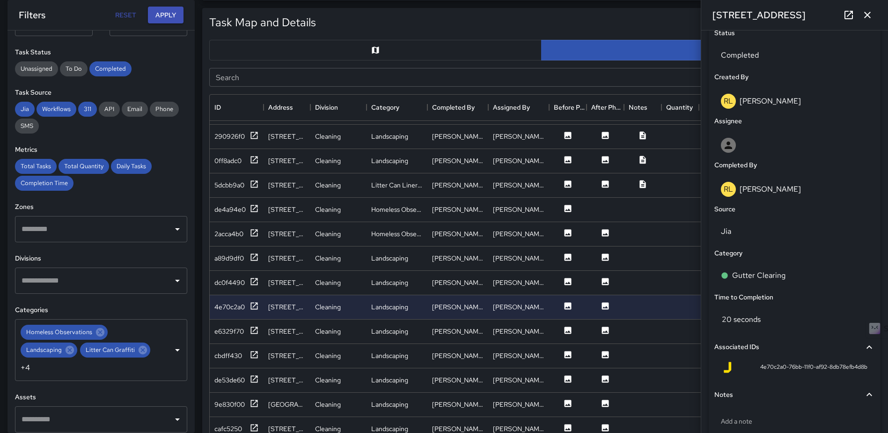
click at [863, 10] on icon "button" at bounding box center [867, 14] width 11 height 11
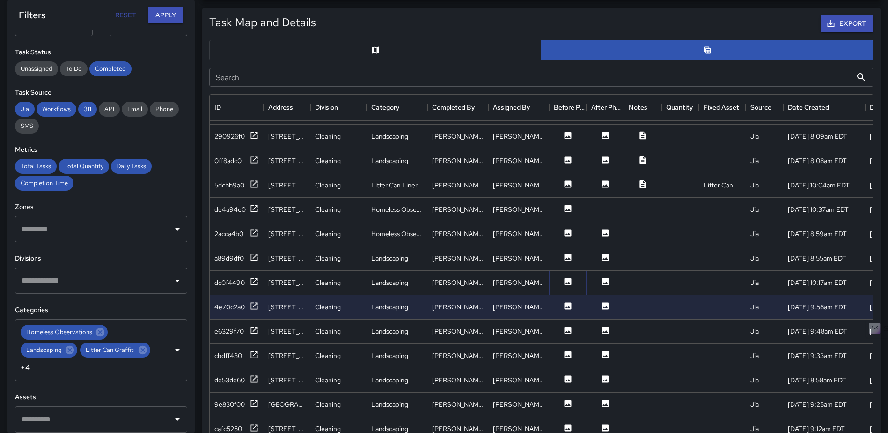
click at [561, 278] on button at bounding box center [568, 283] width 28 height 12
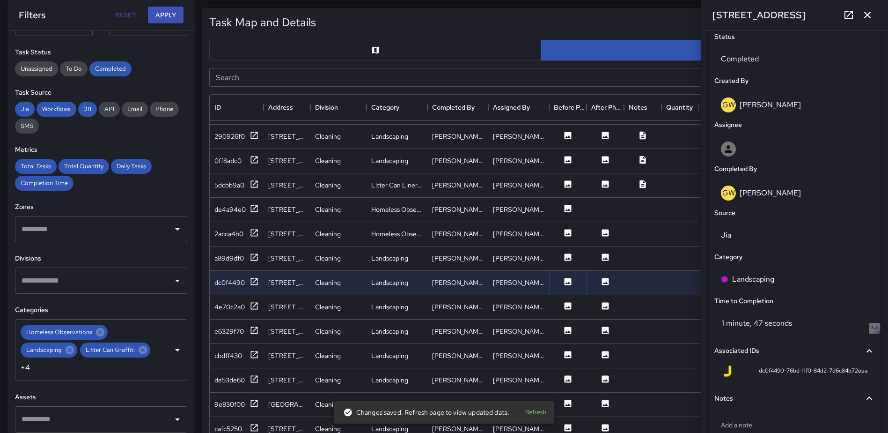
scroll to position [444, 0]
click at [745, 277] on p "Landscaping" at bounding box center [753, 277] width 42 height 11
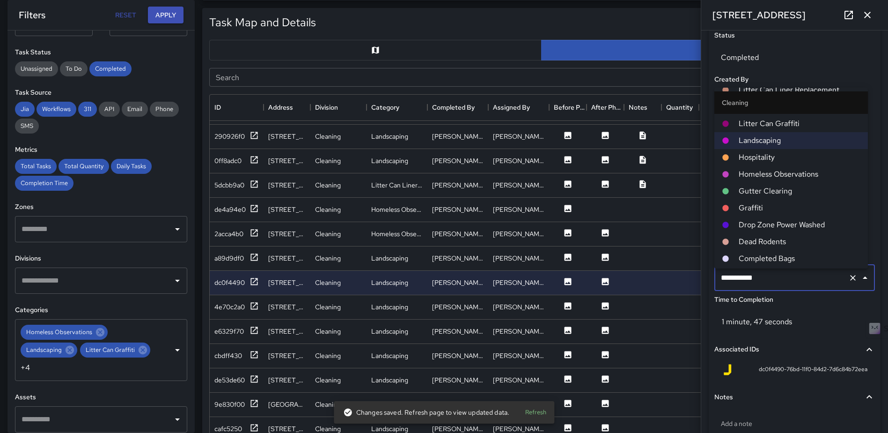
scroll to position [323, 0]
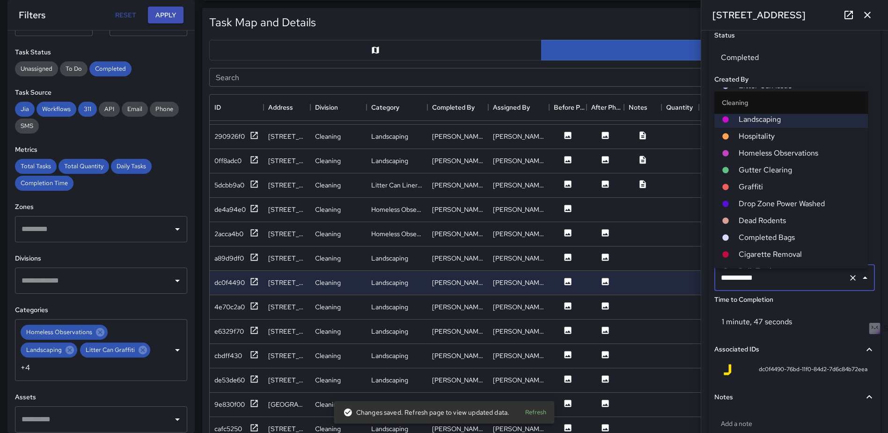
click at [784, 174] on span "Gutter Clearing" at bounding box center [800, 169] width 122 height 11
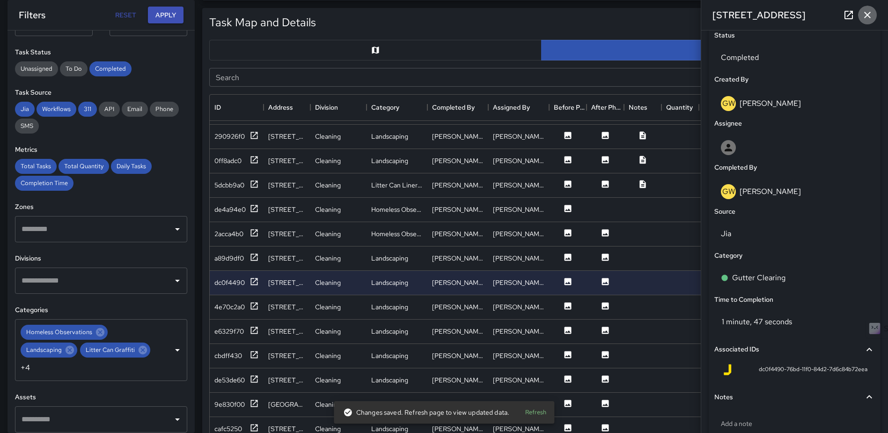
click at [866, 11] on icon "button" at bounding box center [867, 14] width 11 height 11
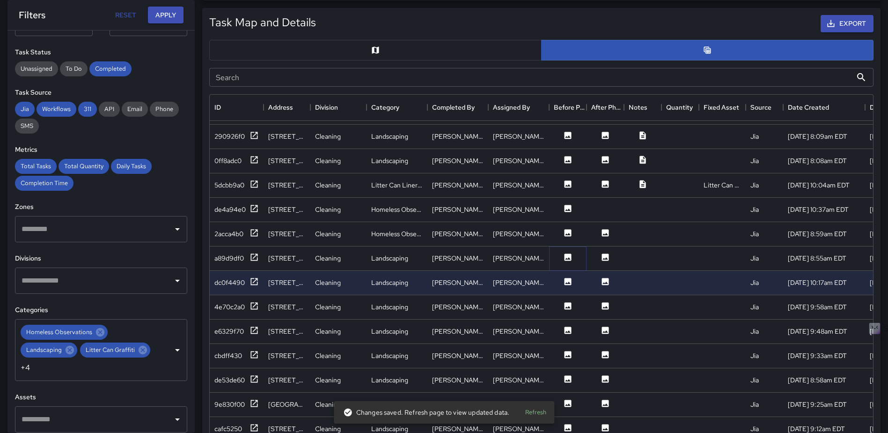
click at [568, 253] on icon at bounding box center [567, 256] width 9 height 9
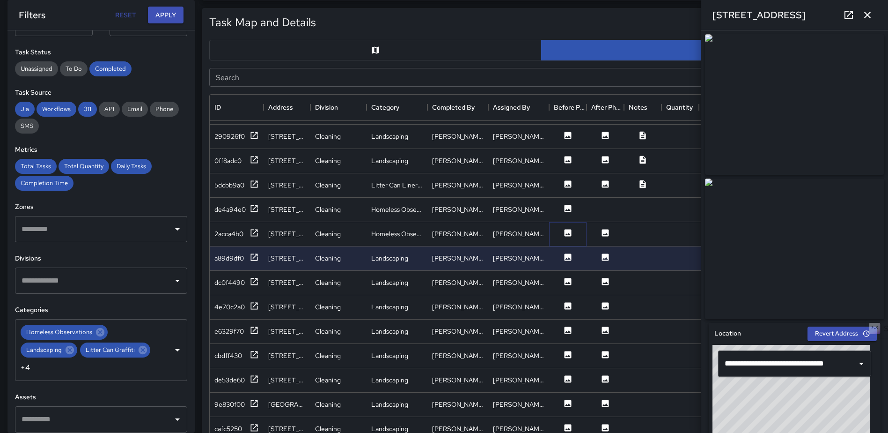
click at [568, 230] on icon at bounding box center [568, 232] width 7 height 7
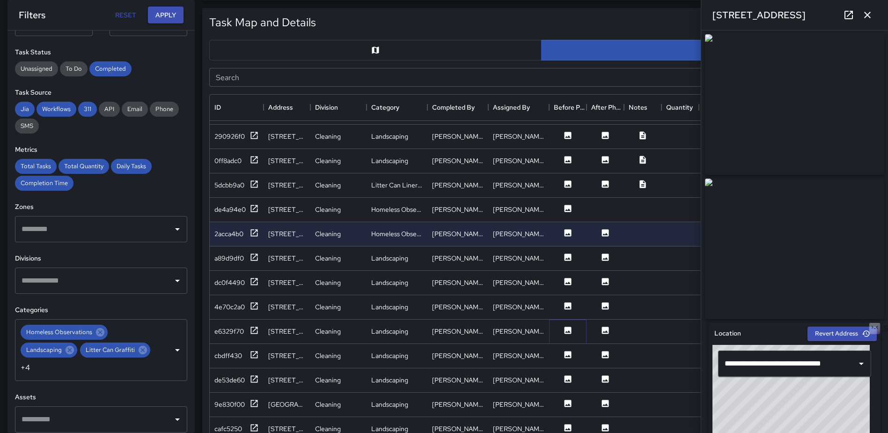
click at [564, 331] on icon at bounding box center [567, 329] width 9 height 9
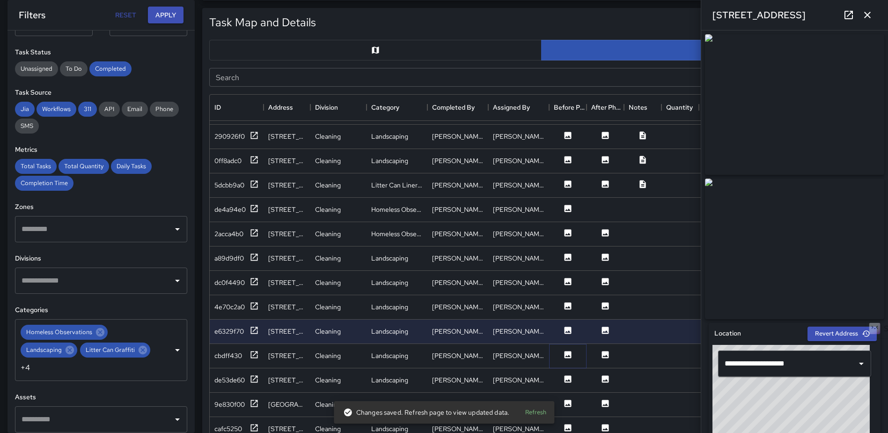
click at [565, 353] on icon at bounding box center [568, 354] width 7 height 7
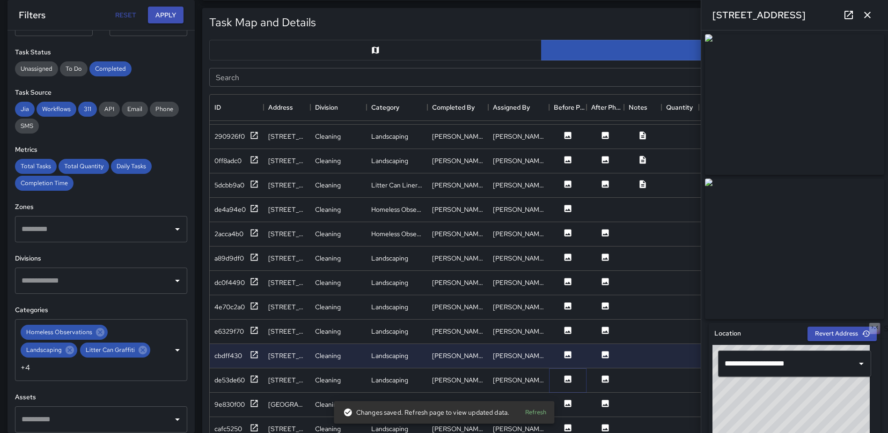
click at [568, 376] on icon at bounding box center [568, 378] width 7 height 7
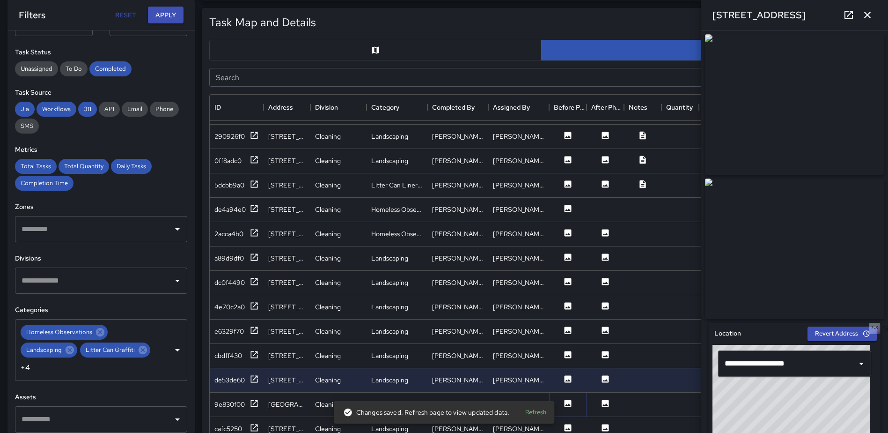
click at [567, 402] on icon at bounding box center [568, 402] width 7 height 7
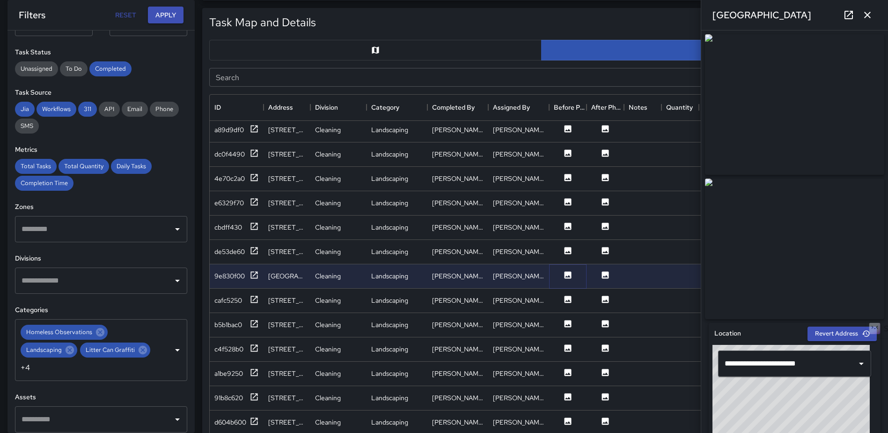
scroll to position [234, 0]
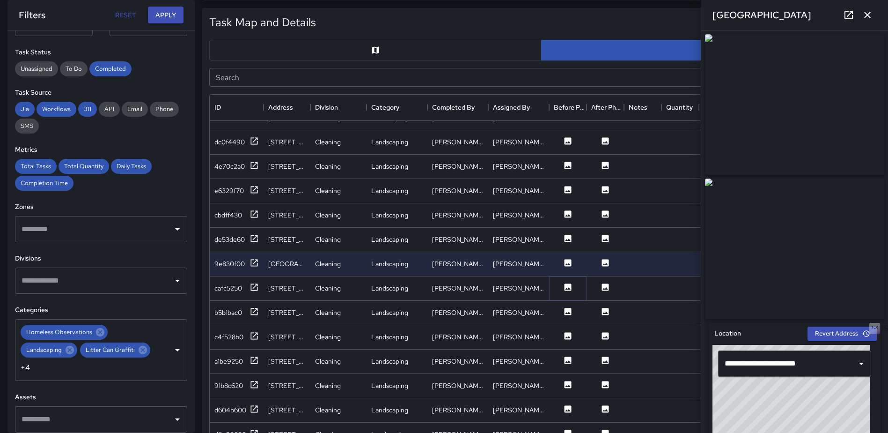
click at [566, 287] on icon at bounding box center [568, 286] width 7 height 7
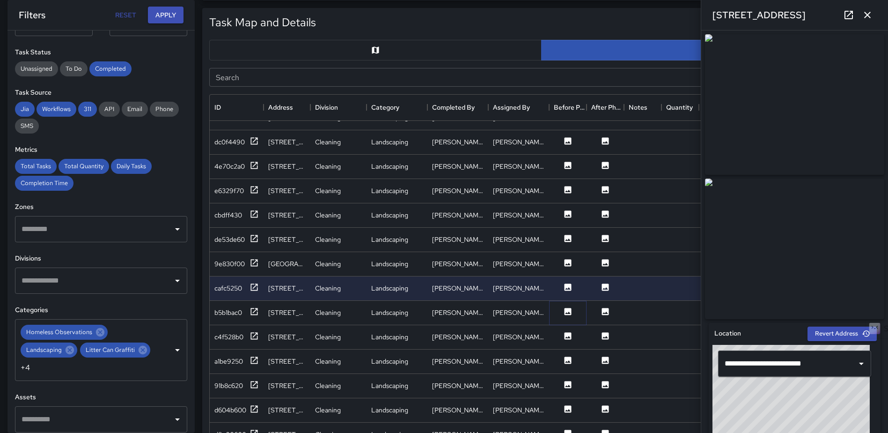
click at [566, 307] on icon at bounding box center [567, 311] width 9 height 9
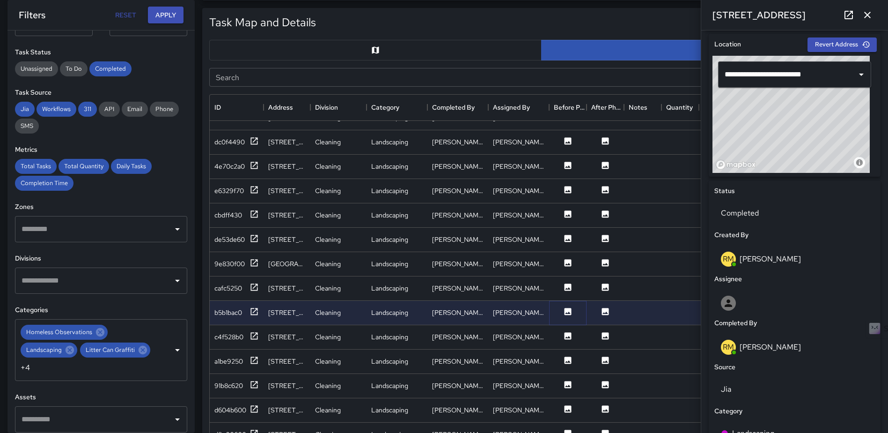
scroll to position [291, 0]
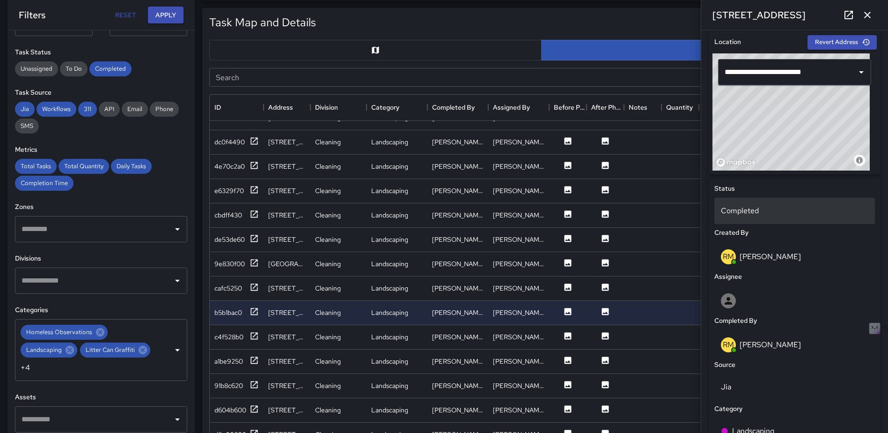
click at [735, 207] on div "Completed" at bounding box center [794, 211] width 161 height 26
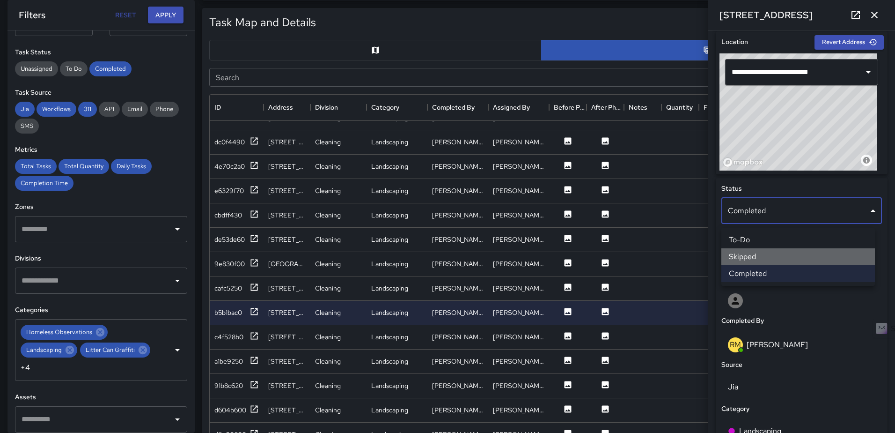
click at [744, 257] on li "Skipped" at bounding box center [799, 256] width 154 height 17
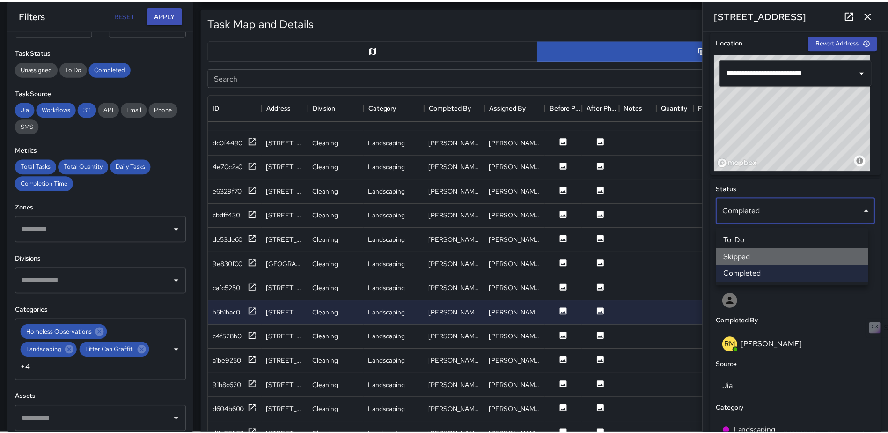
scroll to position [7, 7]
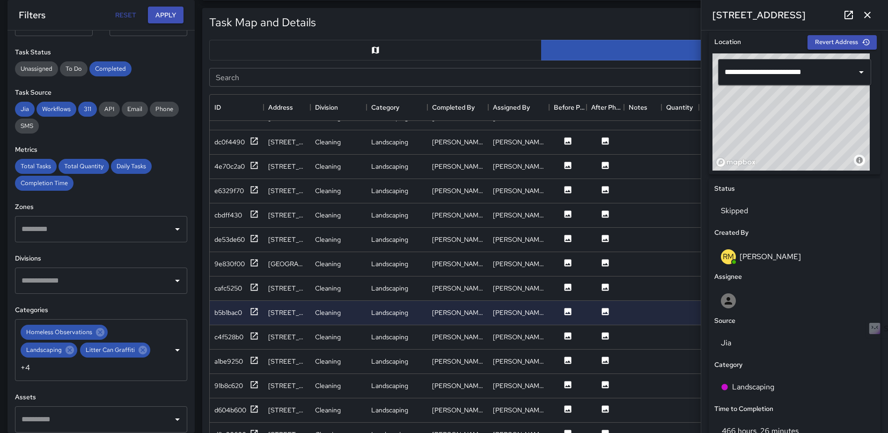
drag, startPoint x: 867, startPoint y: 15, endPoint x: 857, endPoint y: 29, distance: 17.9
click at [867, 15] on icon "button" at bounding box center [867, 15] width 7 height 7
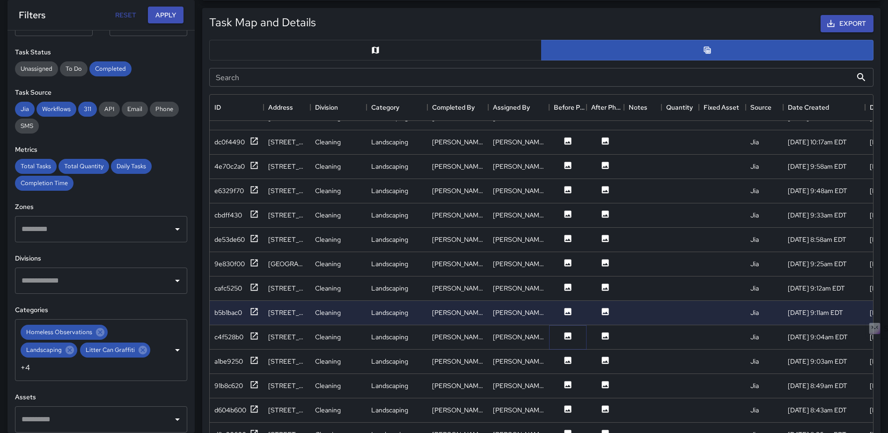
click at [566, 335] on icon at bounding box center [568, 335] width 7 height 7
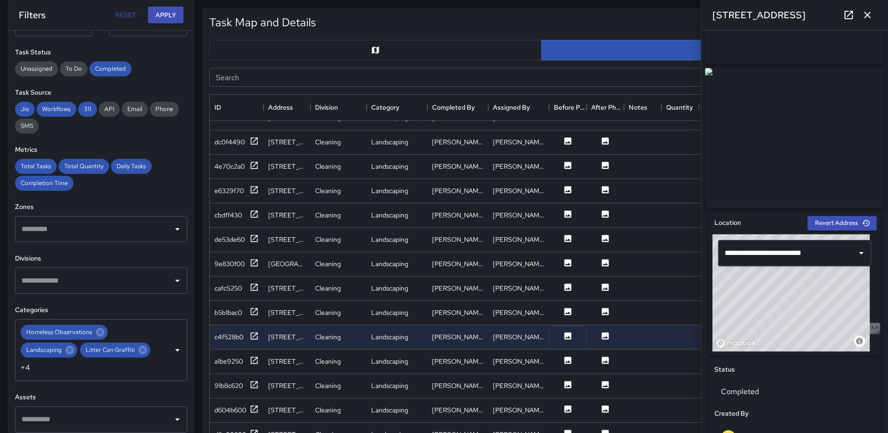
scroll to position [140, 0]
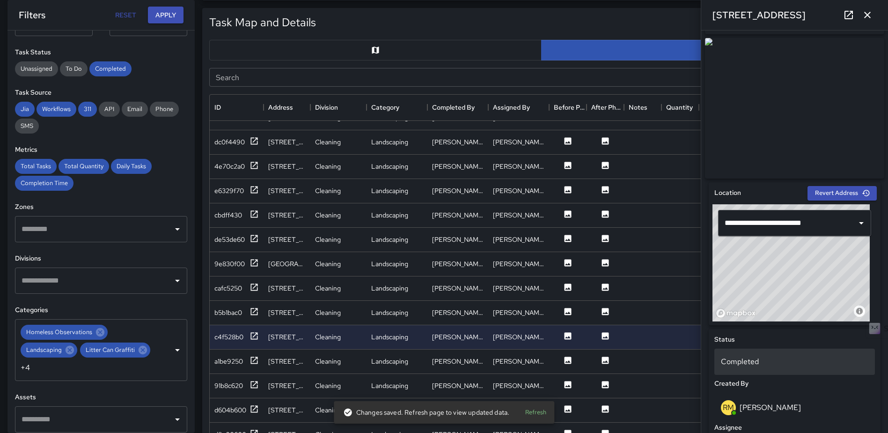
click at [753, 364] on p "Completed" at bounding box center [794, 361] width 147 height 11
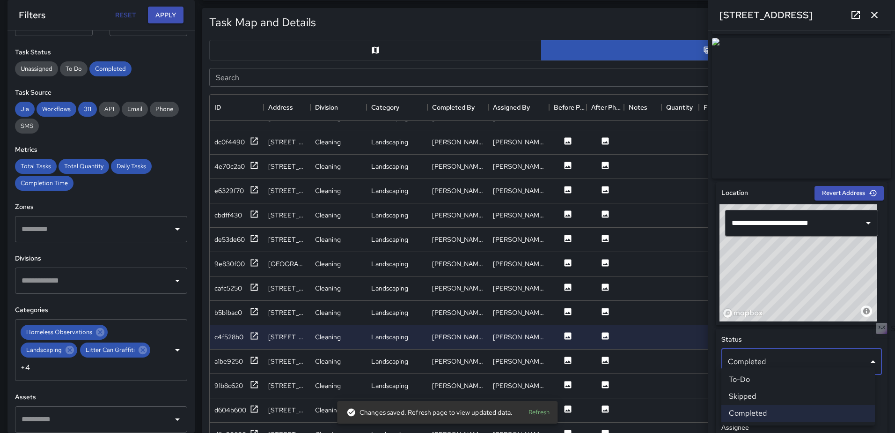
click at [750, 393] on li "Skipped" at bounding box center [799, 396] width 154 height 17
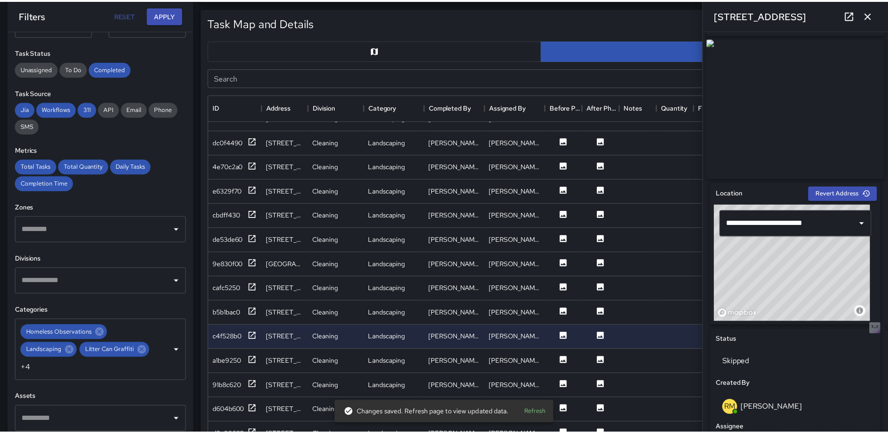
scroll to position [7, 7]
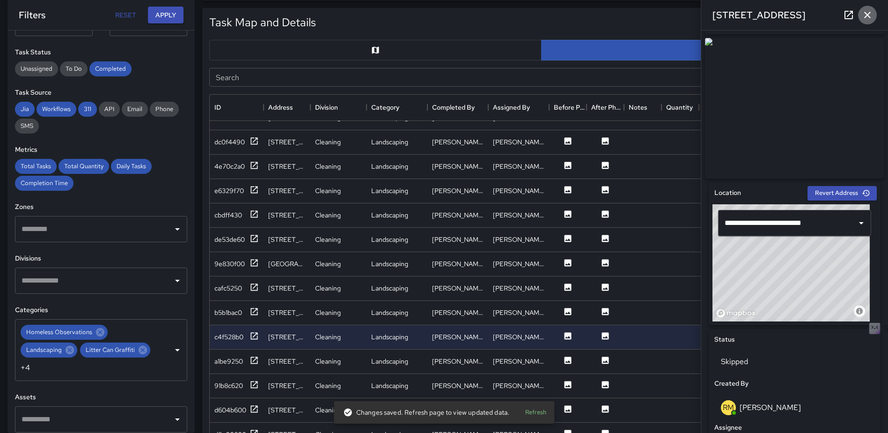
click at [866, 10] on icon "button" at bounding box center [867, 14] width 11 height 11
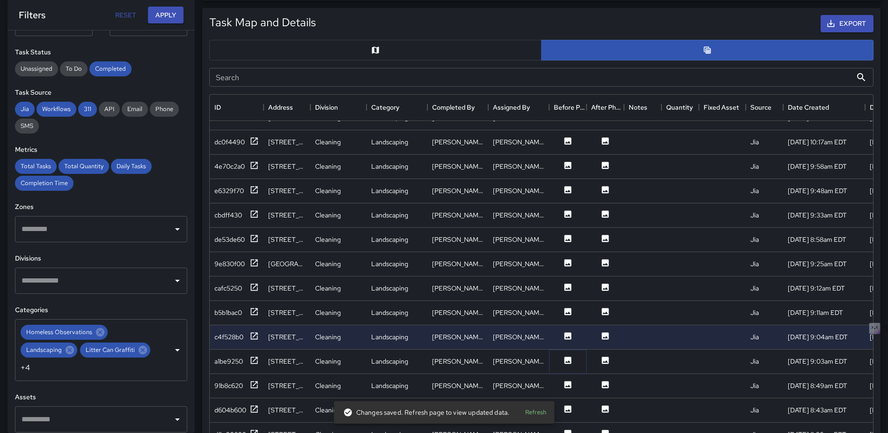
click at [575, 360] on button at bounding box center [568, 361] width 28 height 12
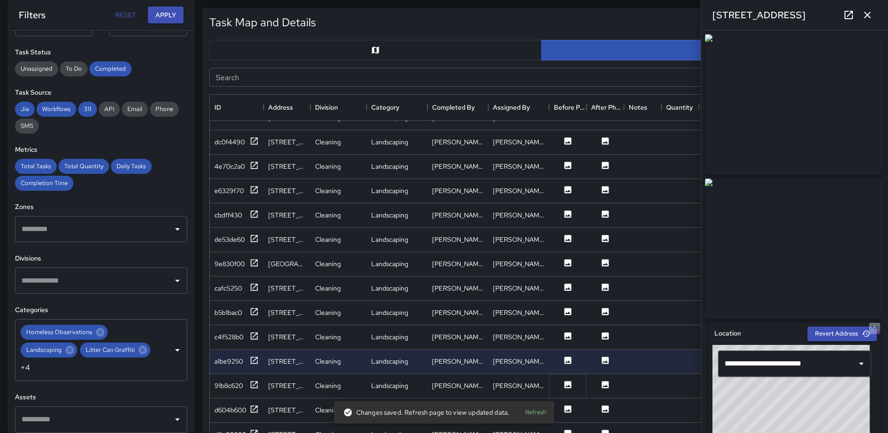
click at [566, 386] on icon at bounding box center [568, 384] width 7 height 7
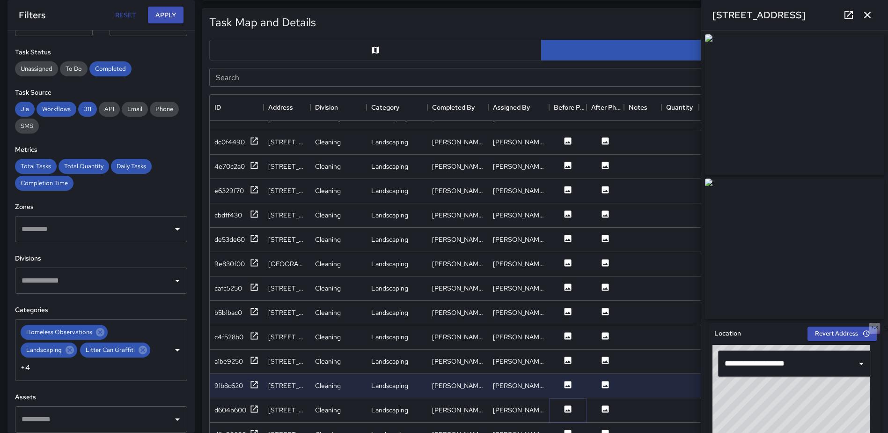
click at [566, 408] on icon at bounding box center [568, 408] width 7 height 7
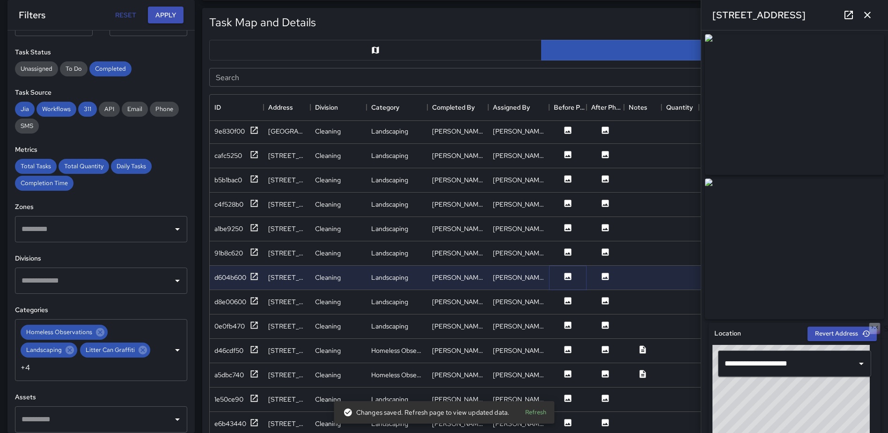
scroll to position [415, 0]
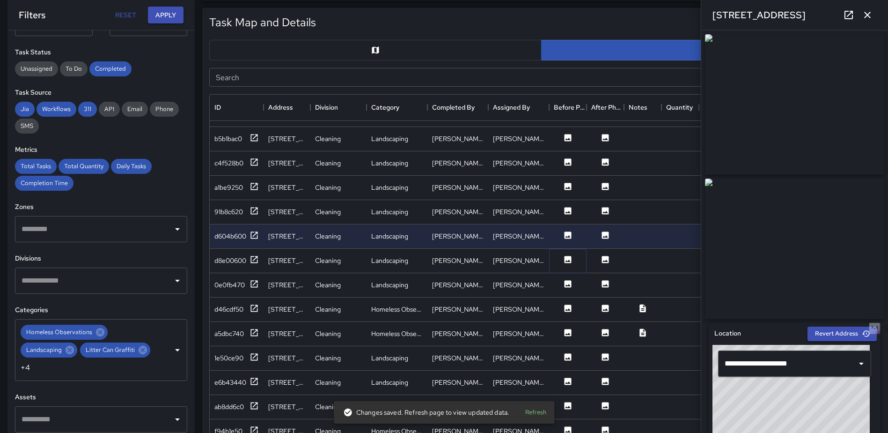
click at [572, 255] on icon at bounding box center [567, 259] width 9 height 9
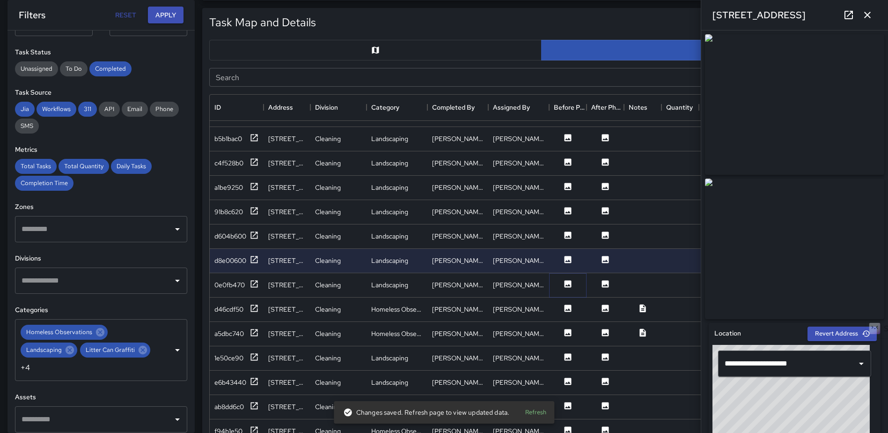
click at [563, 279] on icon at bounding box center [567, 283] width 9 height 9
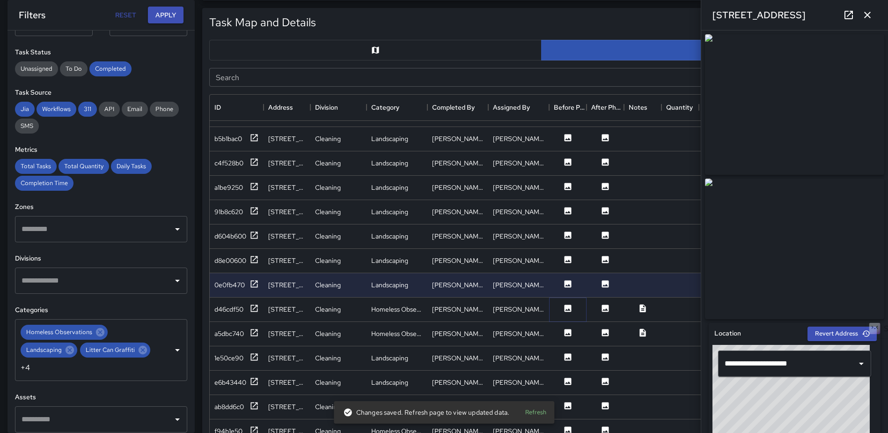
click at [570, 303] on icon at bounding box center [567, 307] width 9 height 9
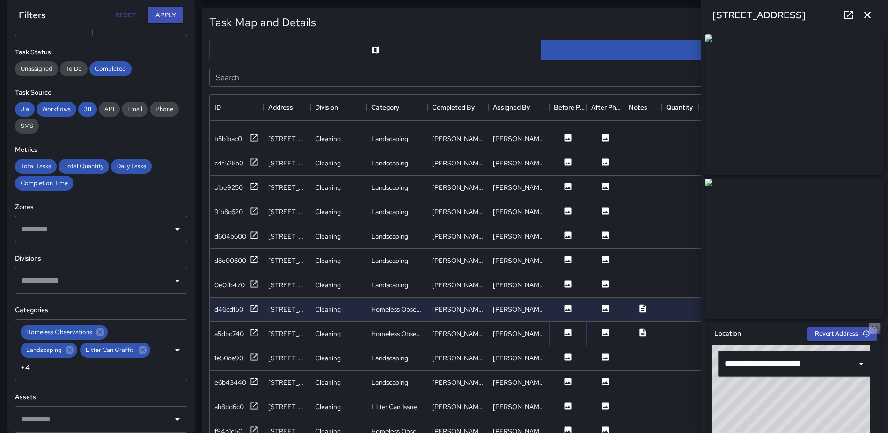
click at [567, 329] on icon at bounding box center [568, 332] width 7 height 7
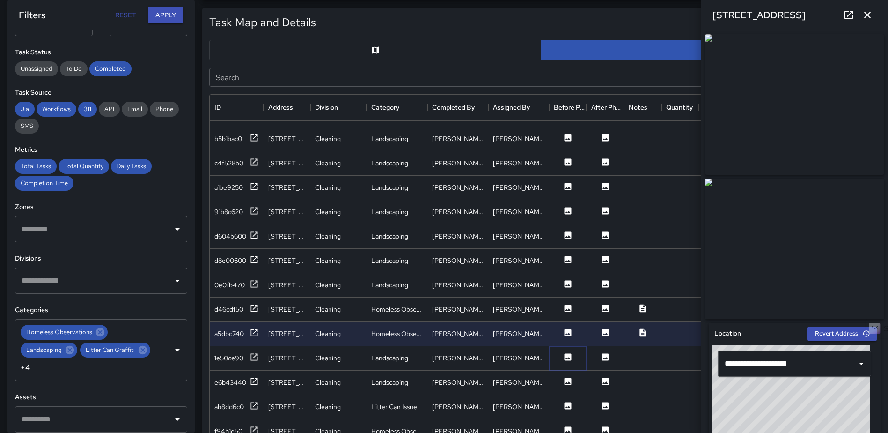
click at [564, 352] on icon at bounding box center [567, 356] width 9 height 9
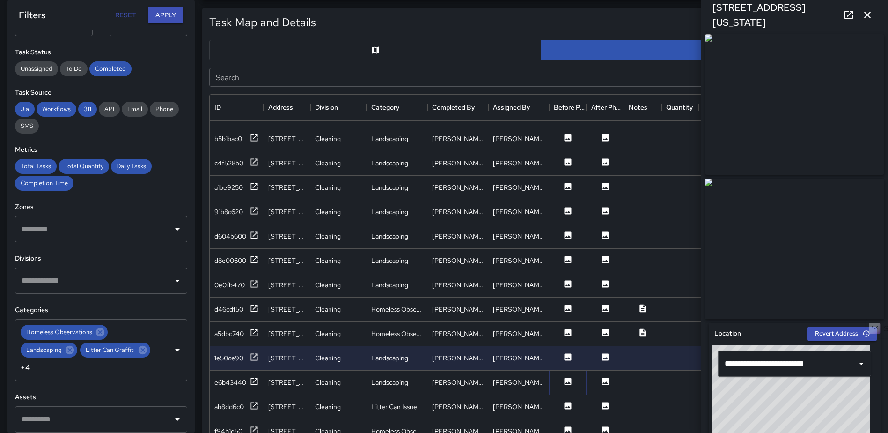
click at [564, 376] on icon at bounding box center [567, 380] width 9 height 9
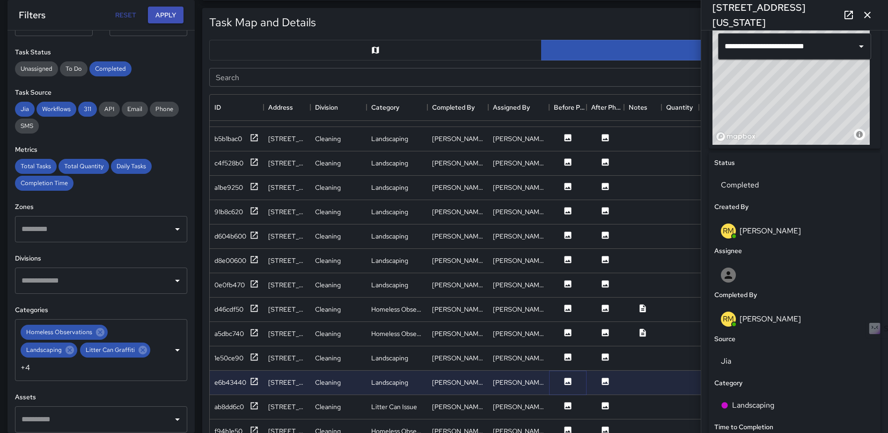
scroll to position [331, 0]
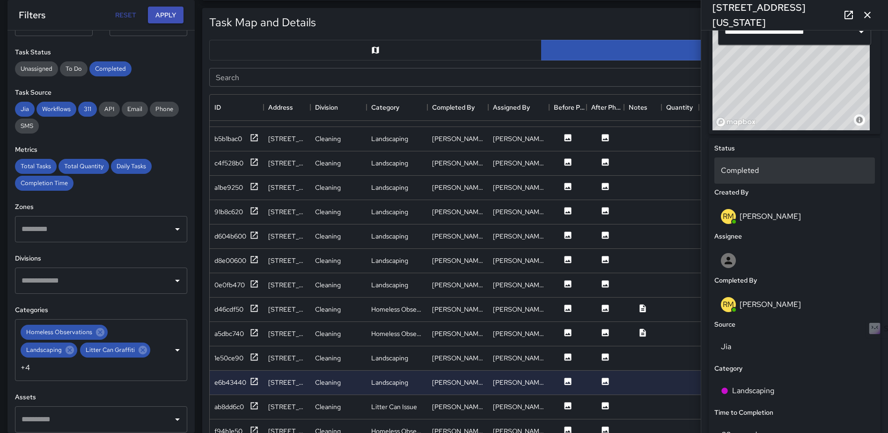
click at [782, 168] on div "Completed" at bounding box center [794, 170] width 161 height 26
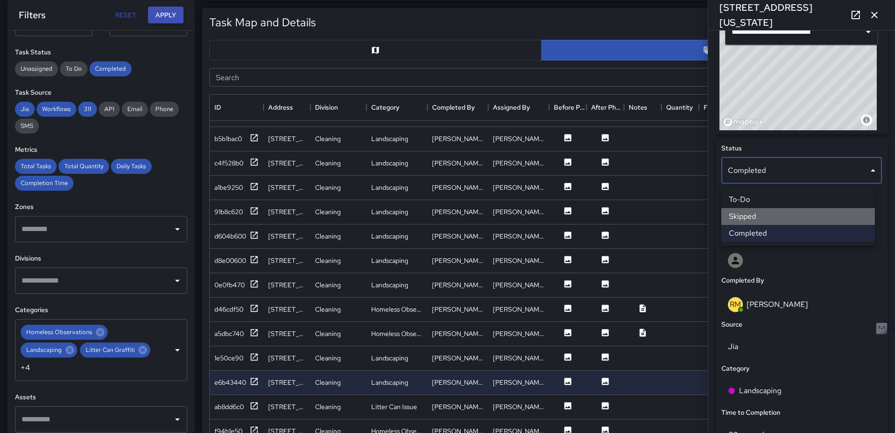
click at [781, 212] on li "Skipped" at bounding box center [799, 216] width 154 height 17
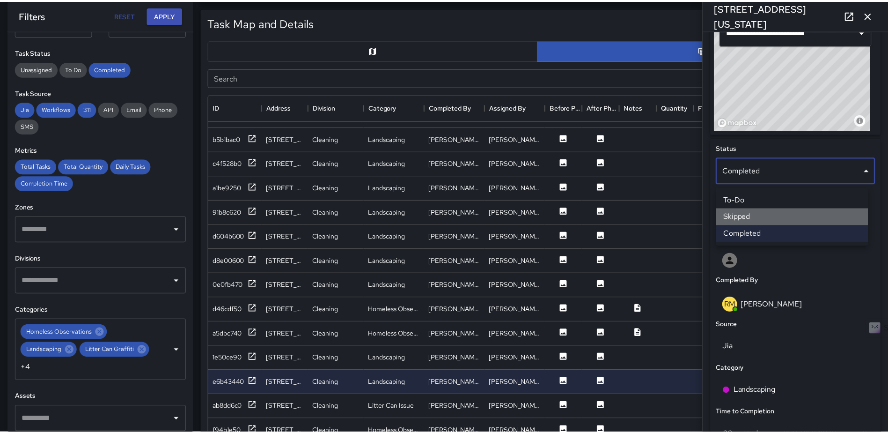
scroll to position [7, 7]
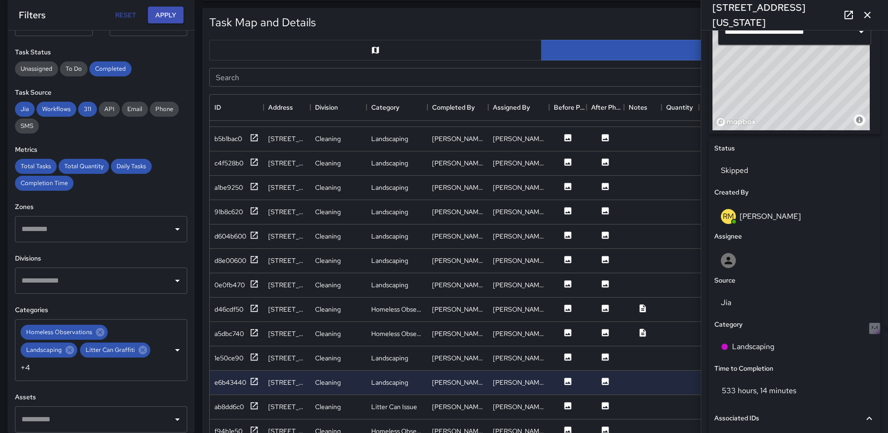
click at [868, 18] on icon "button" at bounding box center [867, 14] width 11 height 11
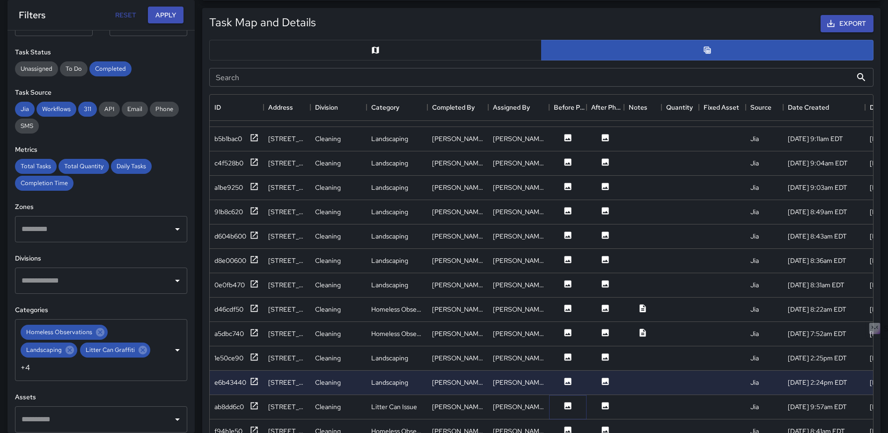
click at [565, 401] on icon at bounding box center [567, 405] width 9 height 9
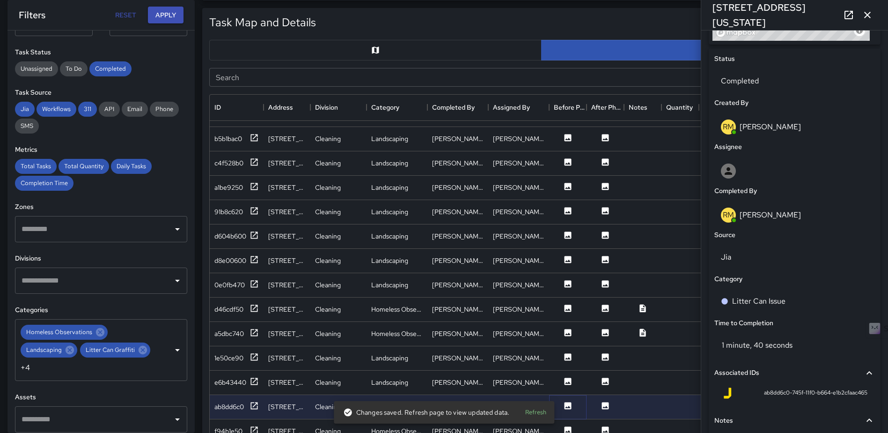
scroll to position [436, 0]
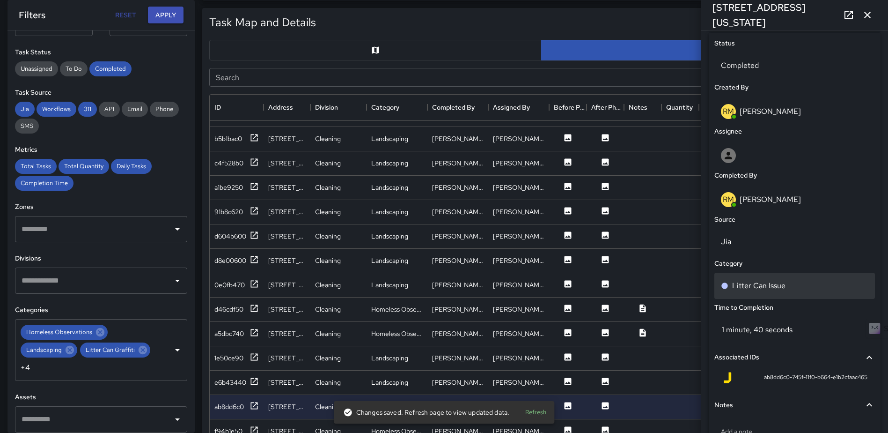
click at [781, 290] on p "Litter Can Issue" at bounding box center [758, 285] width 53 height 11
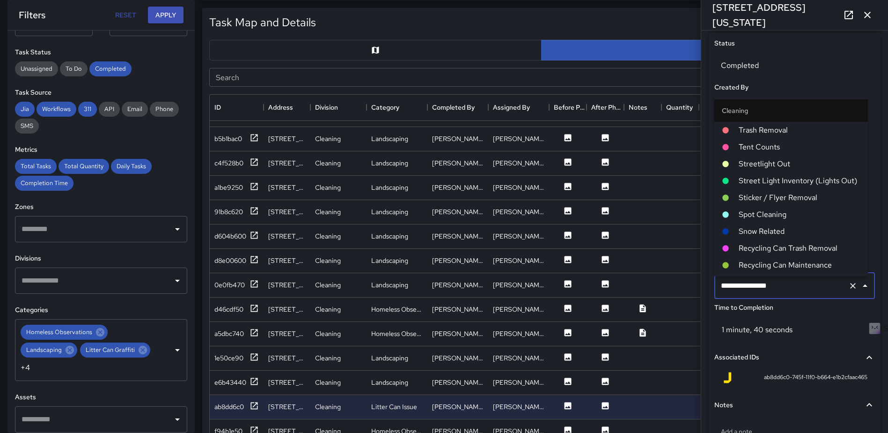
scroll to position [149, 0]
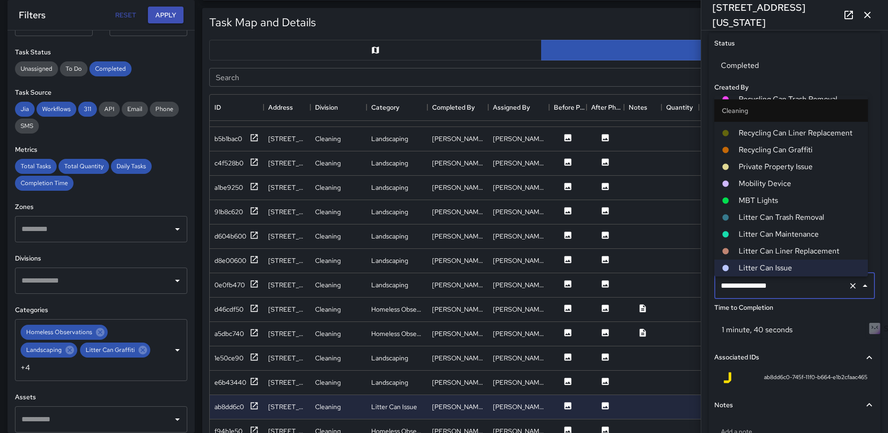
click at [809, 215] on span "Litter Can Trash Removal" at bounding box center [800, 217] width 122 height 11
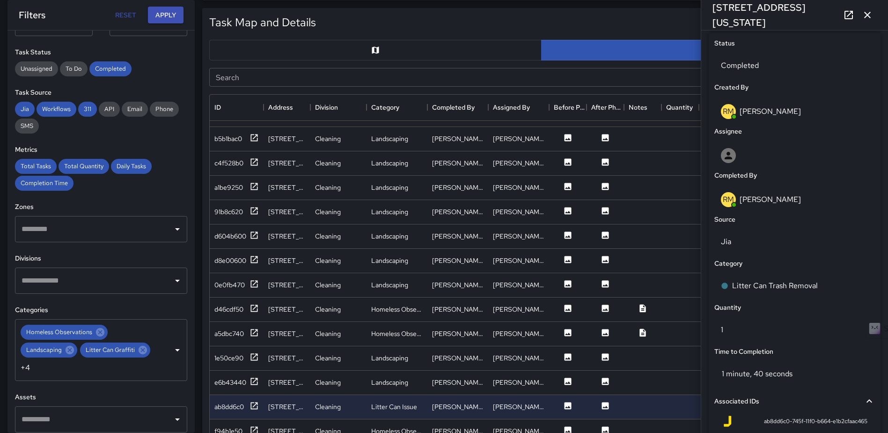
click at [866, 12] on icon "button" at bounding box center [867, 14] width 11 height 11
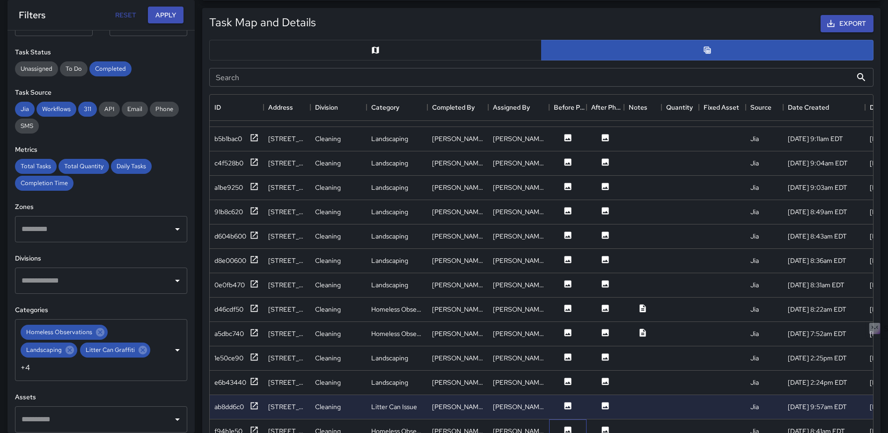
click at [568, 419] on div at bounding box center [567, 431] width 37 height 24
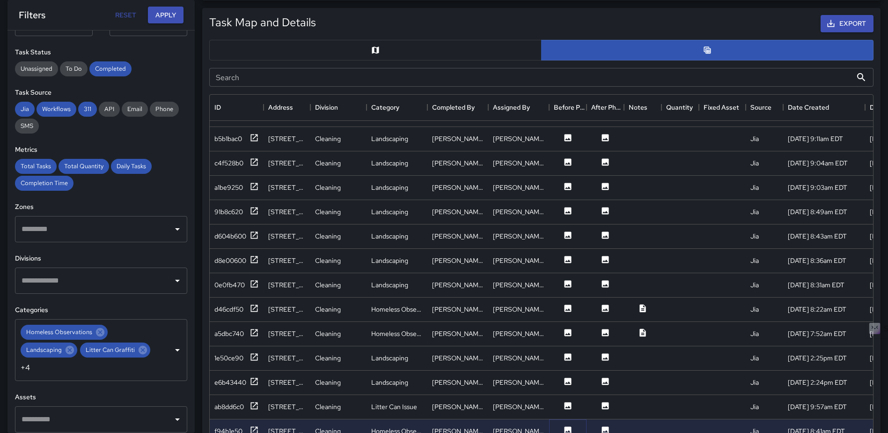
click at [567, 425] on icon at bounding box center [567, 429] width 9 height 9
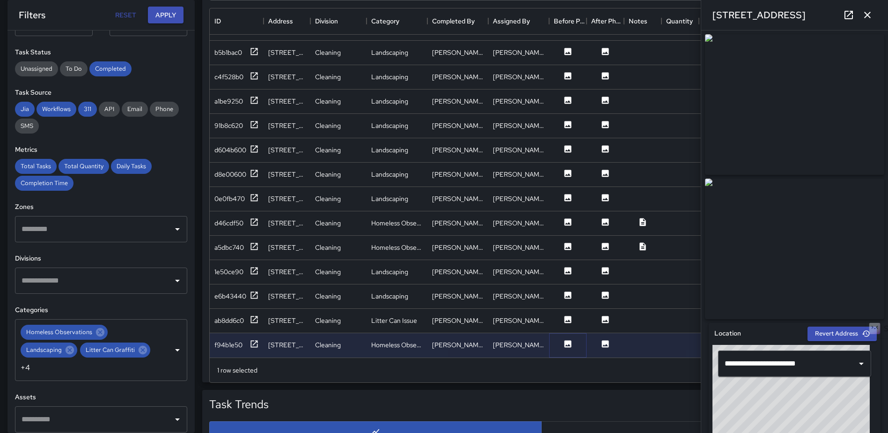
scroll to position [563, 0]
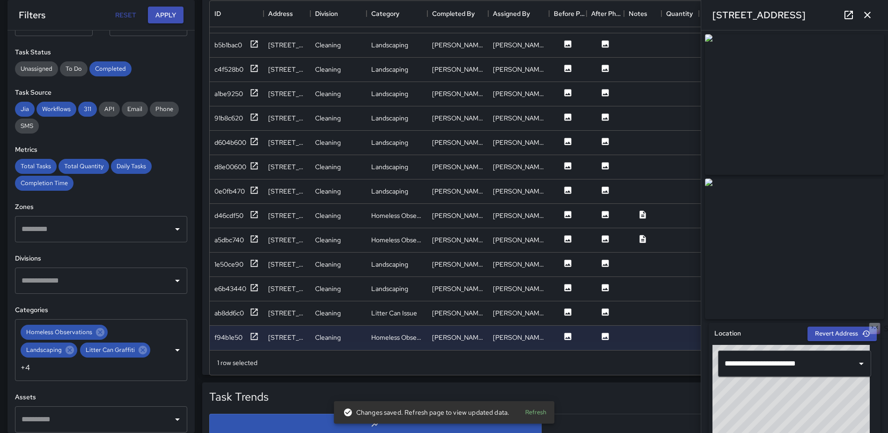
click at [863, 13] on icon "button" at bounding box center [867, 14] width 11 height 11
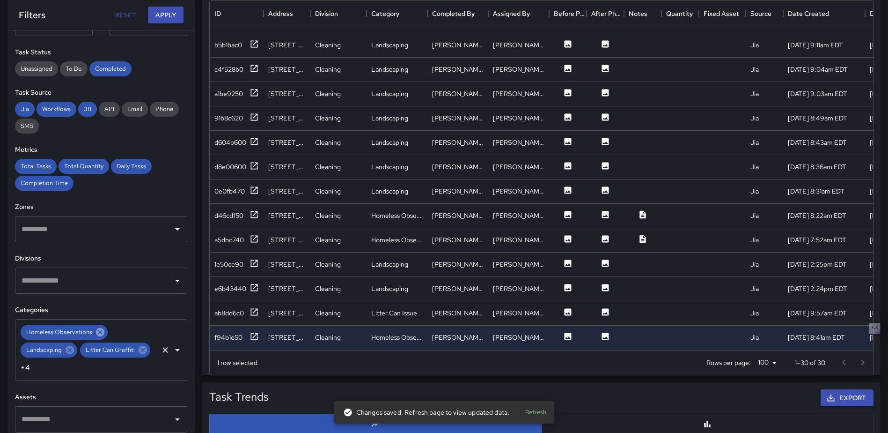
click at [102, 333] on icon at bounding box center [100, 332] width 8 height 8
click at [69, 334] on icon at bounding box center [70, 332] width 8 height 8
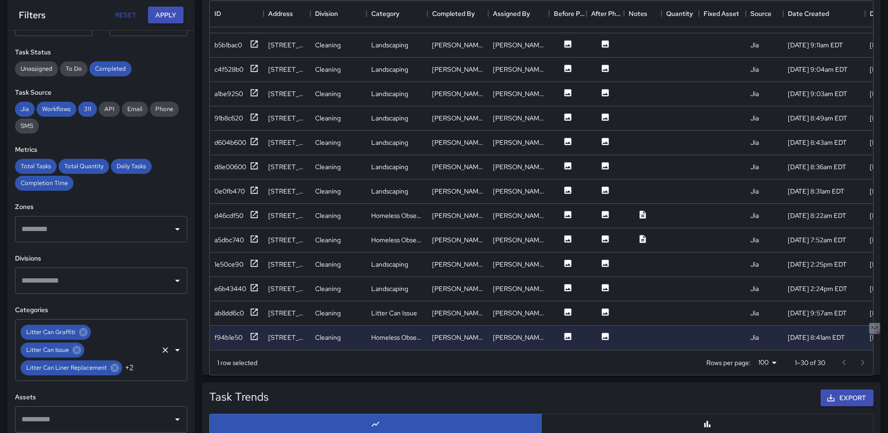
click at [83, 332] on icon at bounding box center [83, 332] width 10 height 10
click at [77, 332] on icon at bounding box center [77, 332] width 10 height 10
click at [114, 331] on icon at bounding box center [114, 332] width 8 height 8
click at [98, 331] on icon at bounding box center [98, 332] width 8 height 8
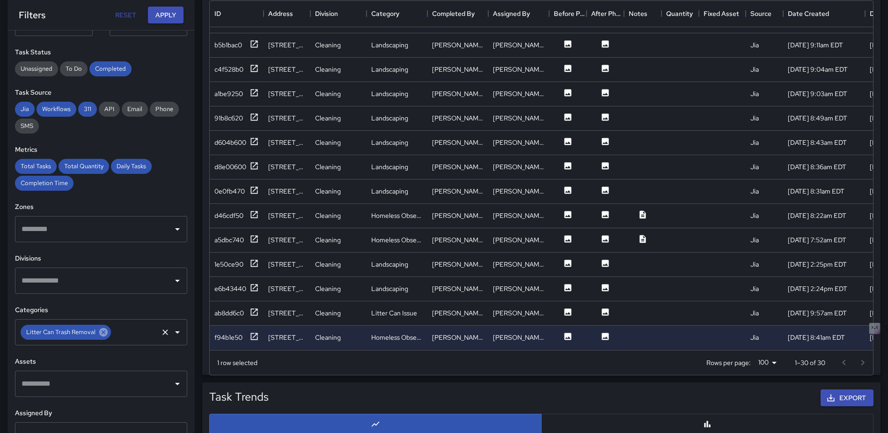
click at [102, 331] on icon at bounding box center [103, 332] width 10 height 10
click at [172, 329] on icon "Open" at bounding box center [177, 331] width 11 height 11
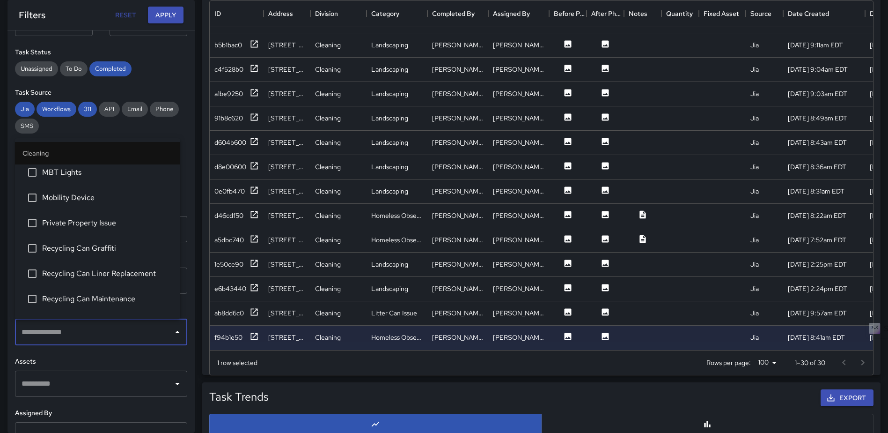
scroll to position [562, 0]
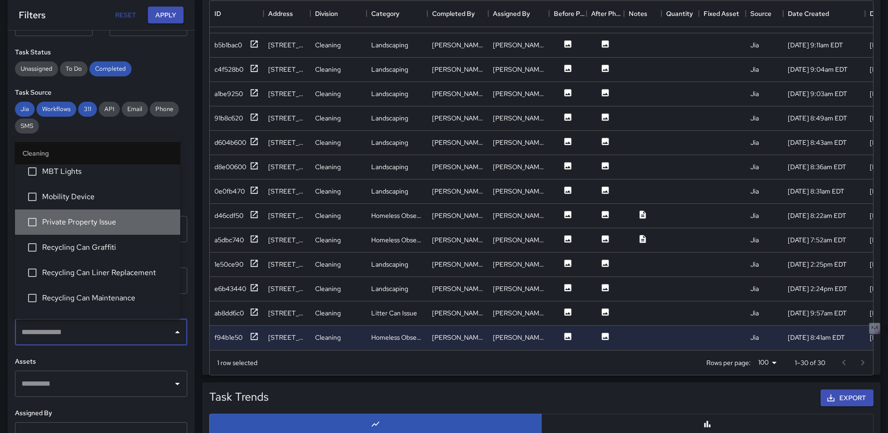
click at [99, 217] on span "Private Property Issue" at bounding box center [107, 221] width 131 height 11
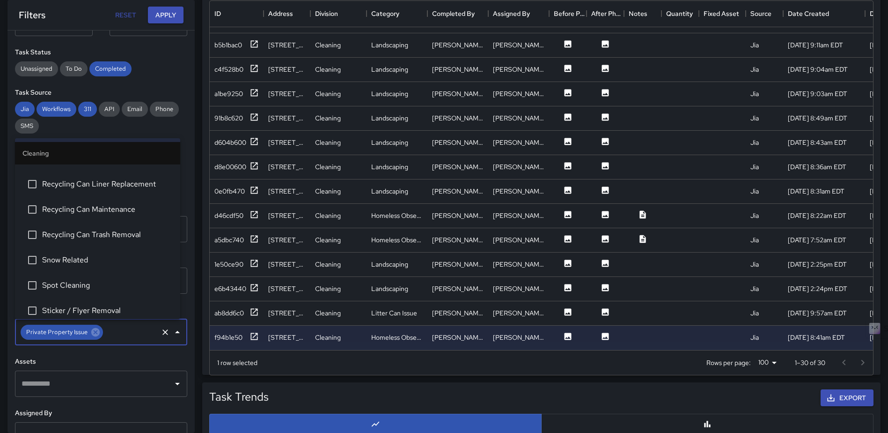
scroll to position [656, 0]
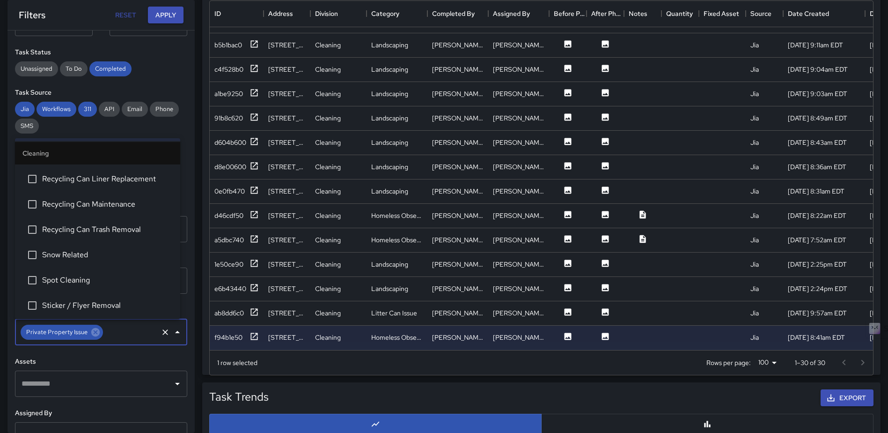
click at [66, 277] on span "Spot Cleaning" at bounding box center [107, 279] width 131 height 11
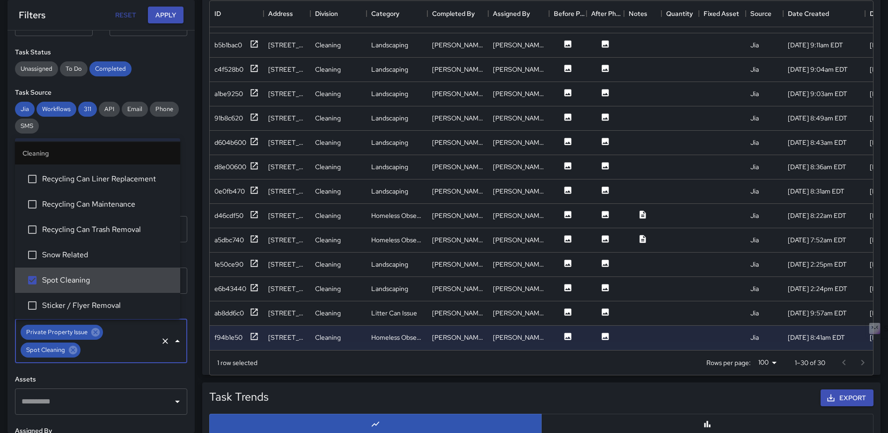
scroll to position [702, 0]
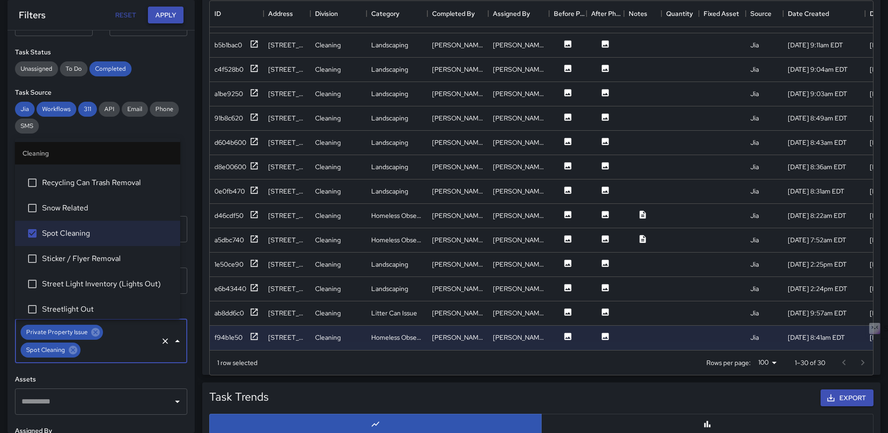
click at [169, 12] on button "Apply" at bounding box center [166, 15] width 36 height 17
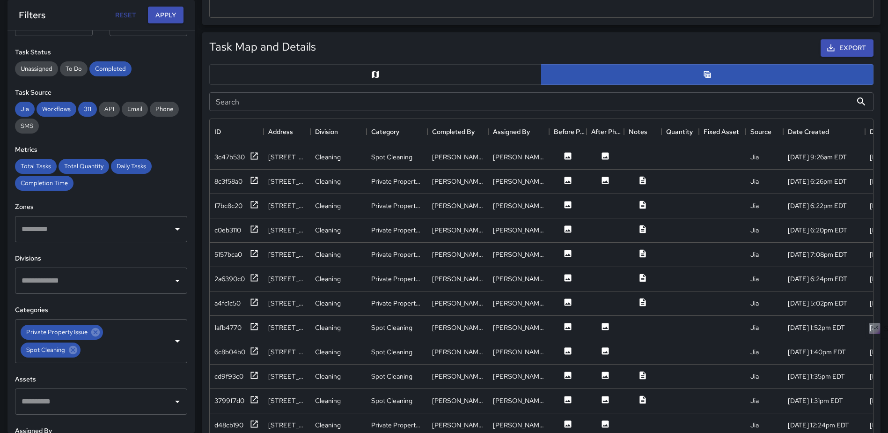
scroll to position [422, 0]
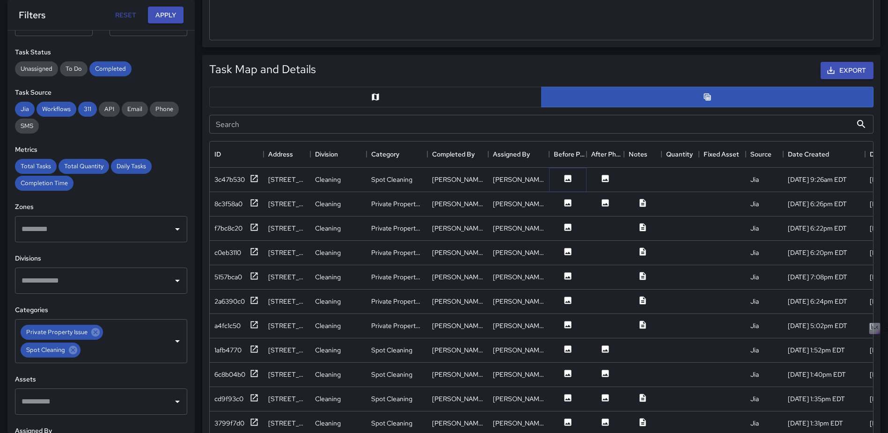
click at [568, 180] on icon at bounding box center [567, 178] width 9 height 9
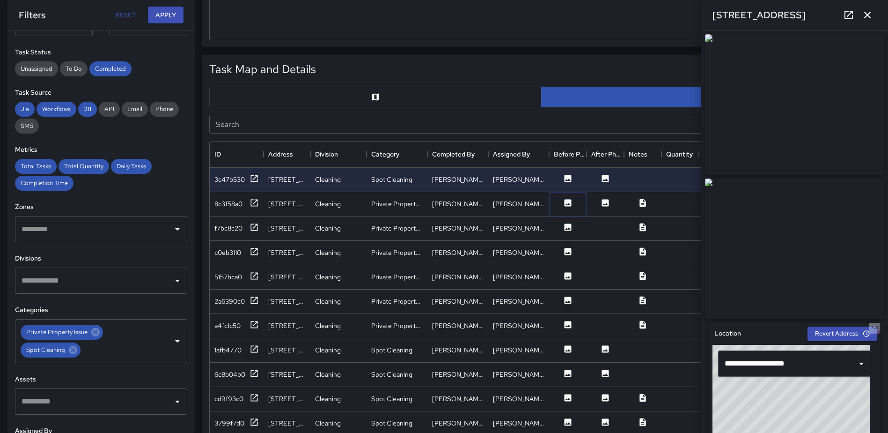
click at [565, 200] on icon at bounding box center [568, 202] width 7 height 7
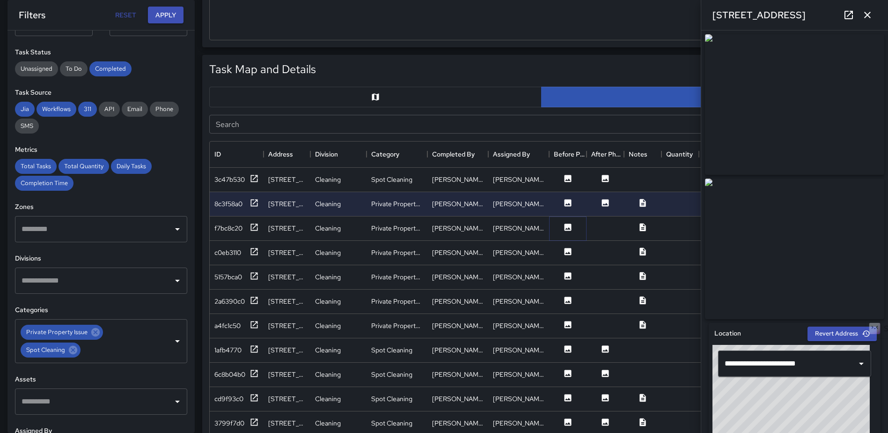
click at [564, 227] on icon at bounding box center [567, 226] width 9 height 9
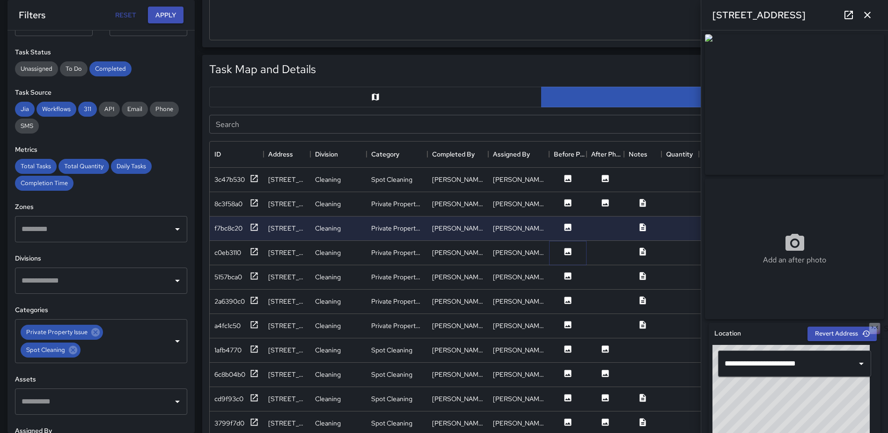
click at [567, 252] on icon at bounding box center [567, 251] width 9 height 9
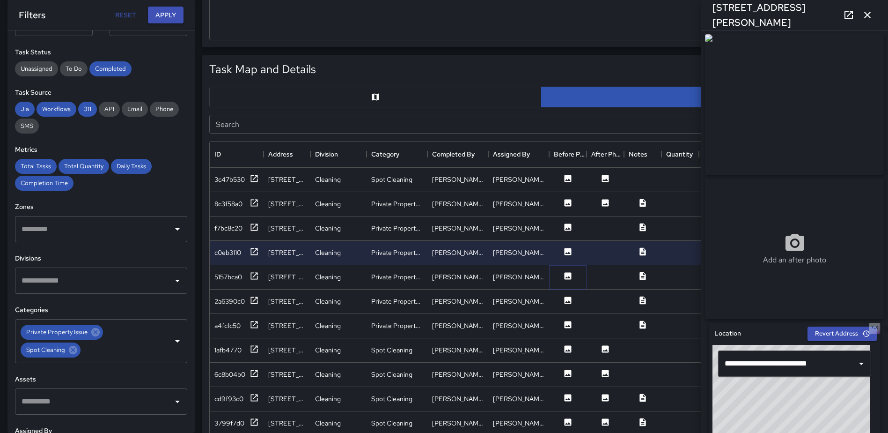
click at [565, 273] on icon at bounding box center [568, 275] width 7 height 7
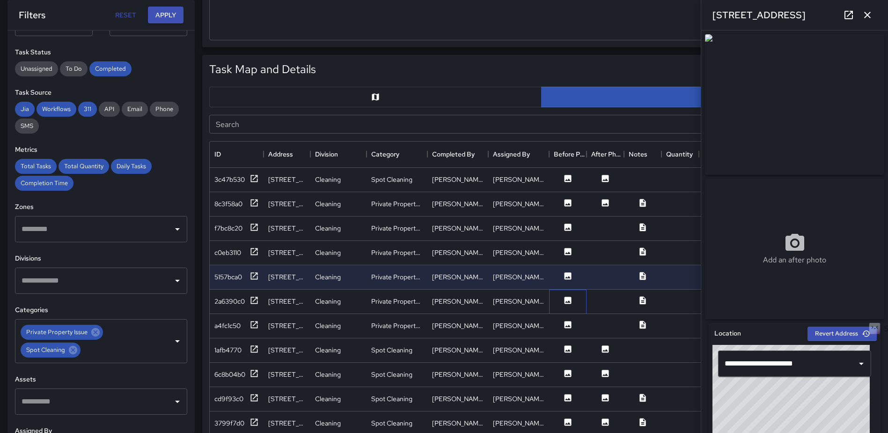
click at [566, 294] on div at bounding box center [567, 301] width 37 height 24
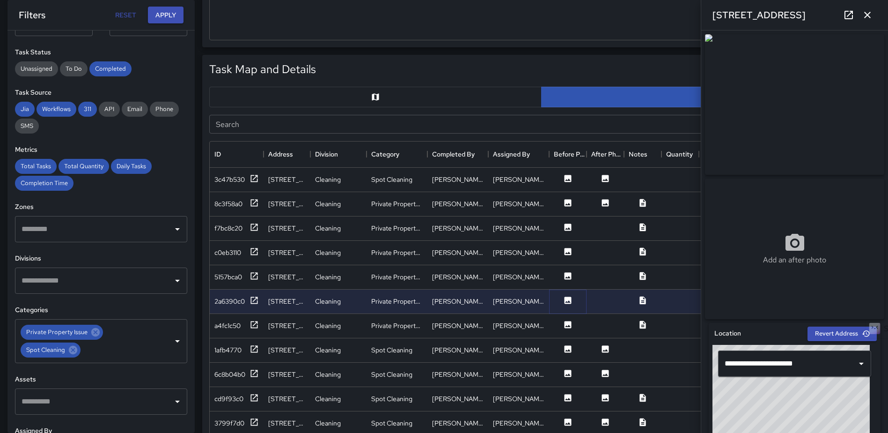
click at [569, 302] on icon at bounding box center [567, 299] width 9 height 9
click at [570, 321] on icon at bounding box center [568, 324] width 7 height 7
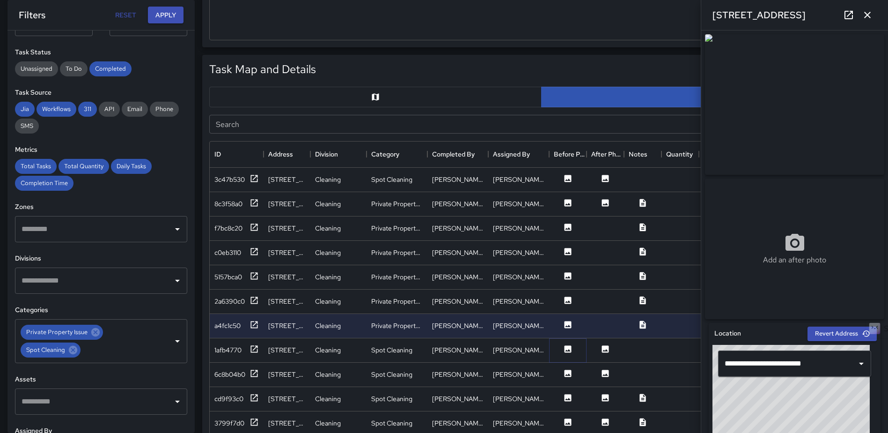
click at [568, 346] on icon at bounding box center [568, 348] width 7 height 7
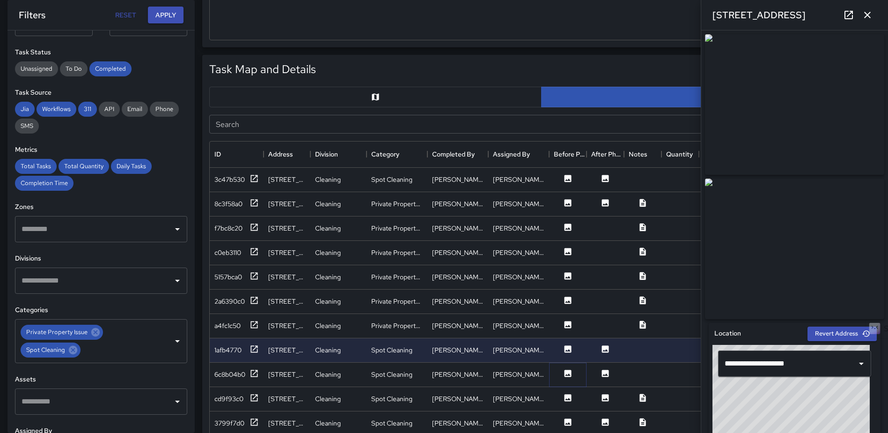
click at [566, 370] on icon at bounding box center [568, 372] width 7 height 7
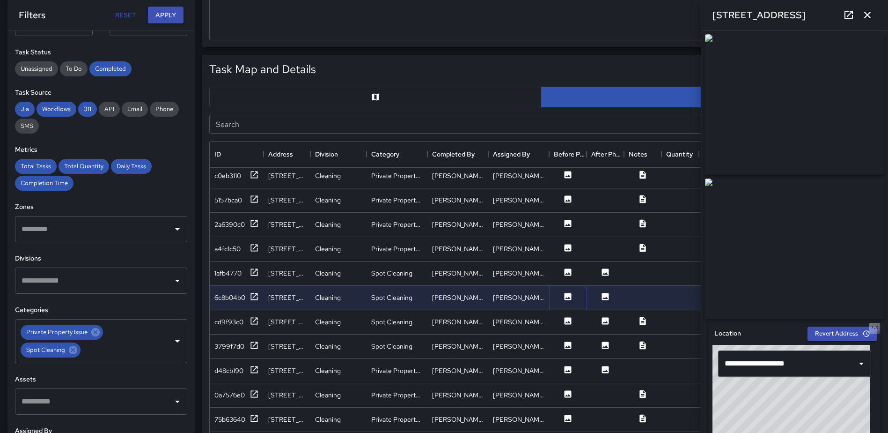
scroll to position [140, 0]
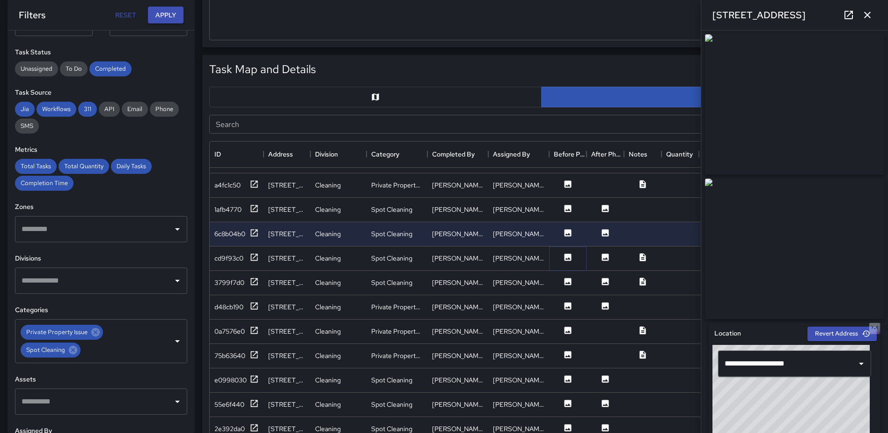
click at [572, 254] on icon at bounding box center [567, 256] width 9 height 9
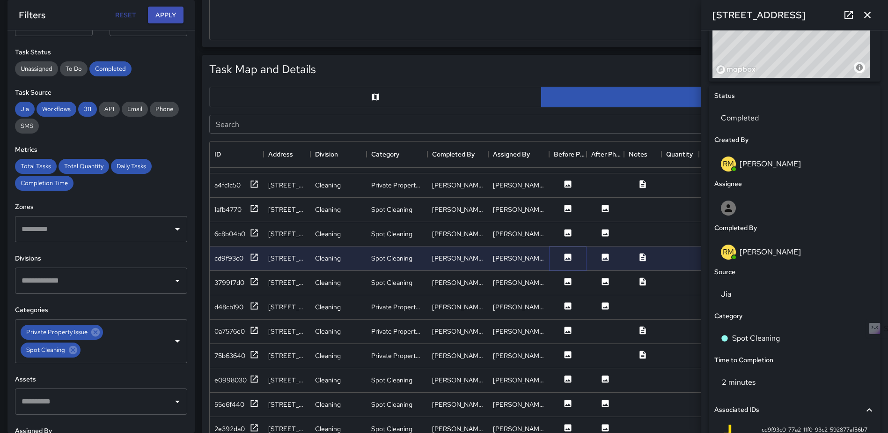
scroll to position [506, 0]
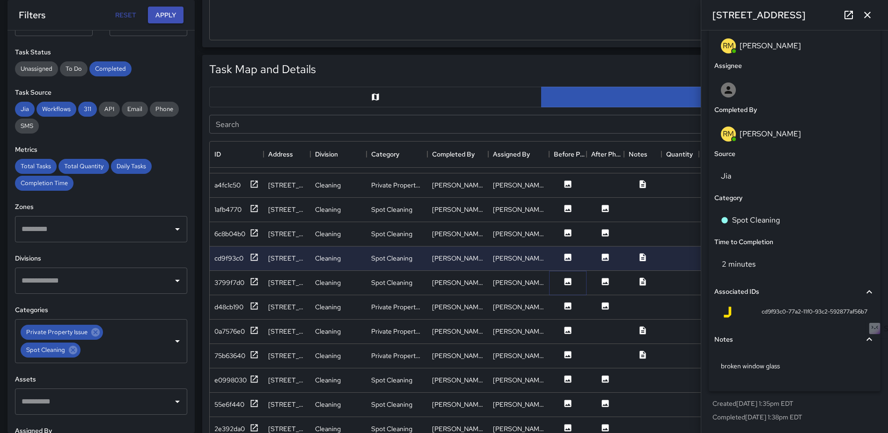
click at [569, 279] on icon at bounding box center [568, 281] width 7 height 7
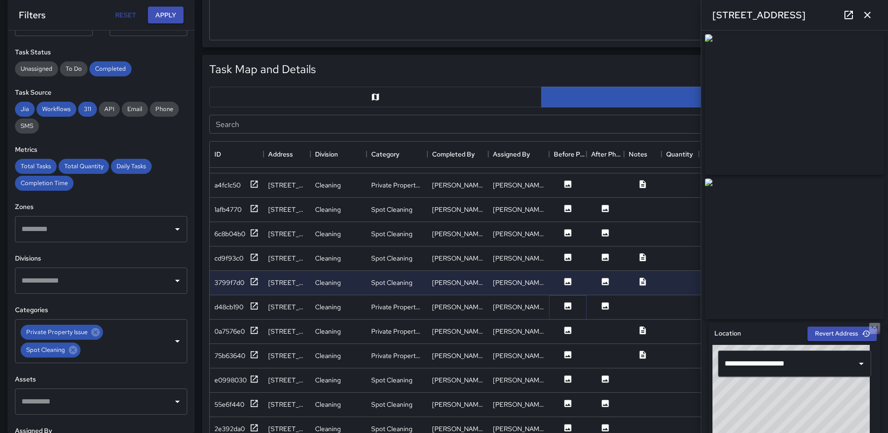
click at [565, 304] on icon at bounding box center [568, 305] width 7 height 7
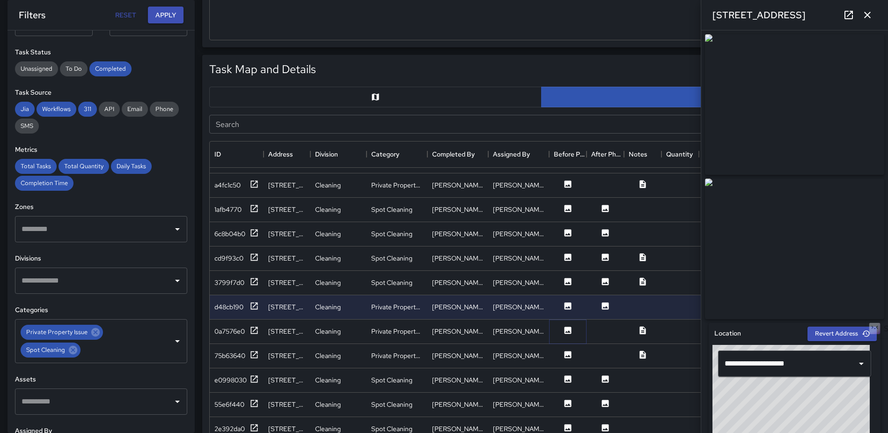
click at [568, 331] on icon at bounding box center [568, 329] width 7 height 7
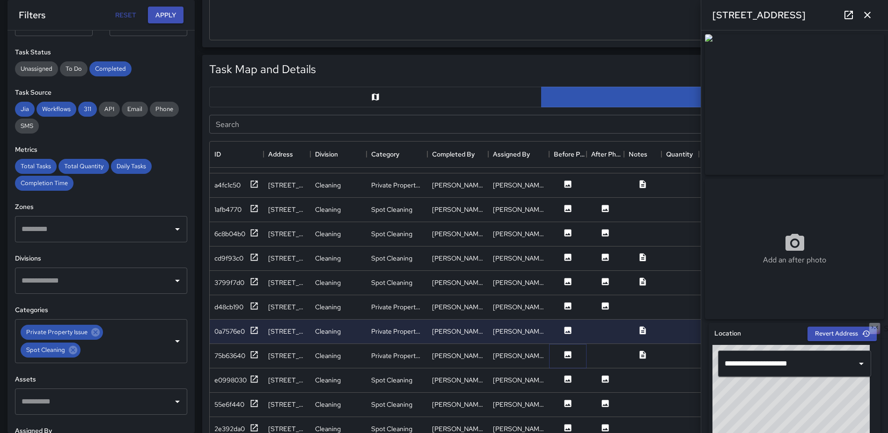
click at [567, 350] on icon at bounding box center [567, 354] width 9 height 9
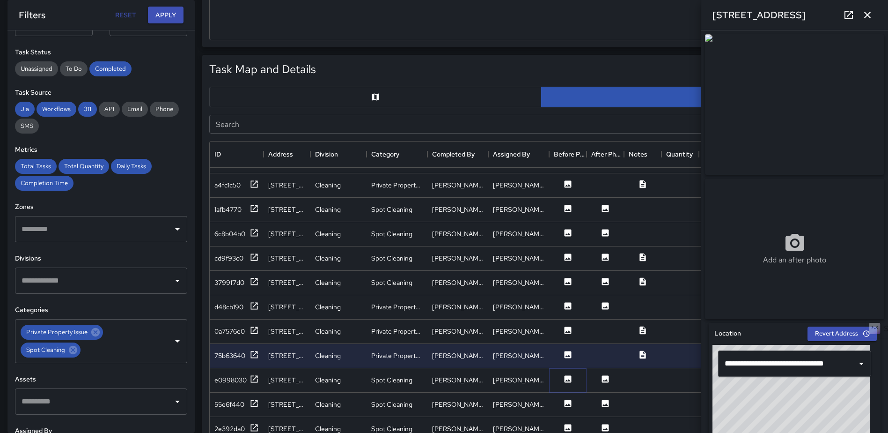
click at [566, 378] on icon at bounding box center [568, 378] width 7 height 7
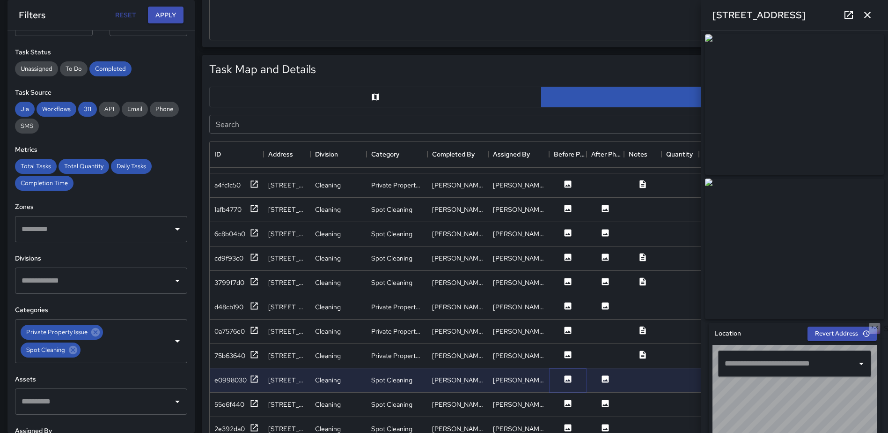
type input "**********"
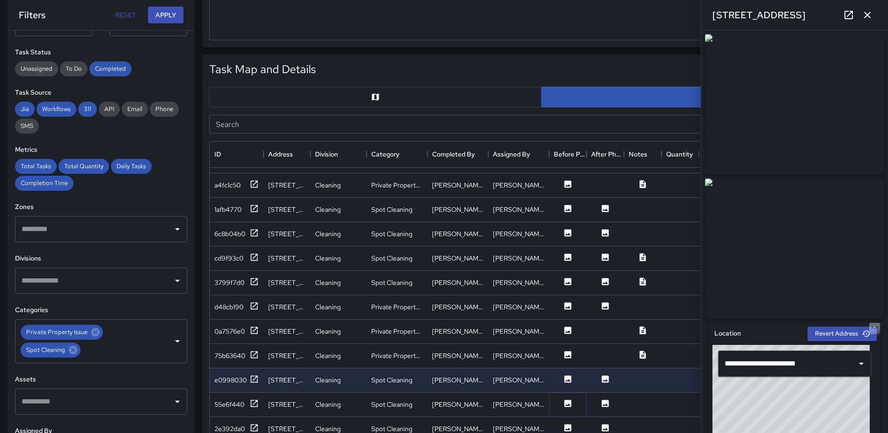
click at [567, 401] on icon at bounding box center [568, 402] width 7 height 7
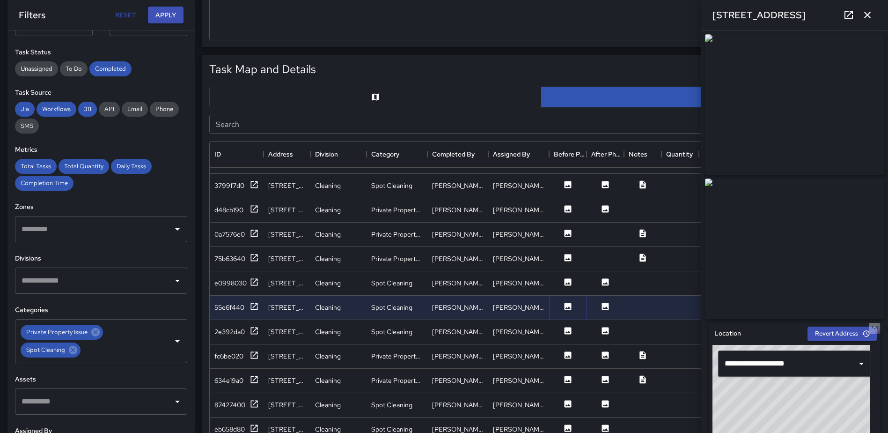
scroll to position [281, 0]
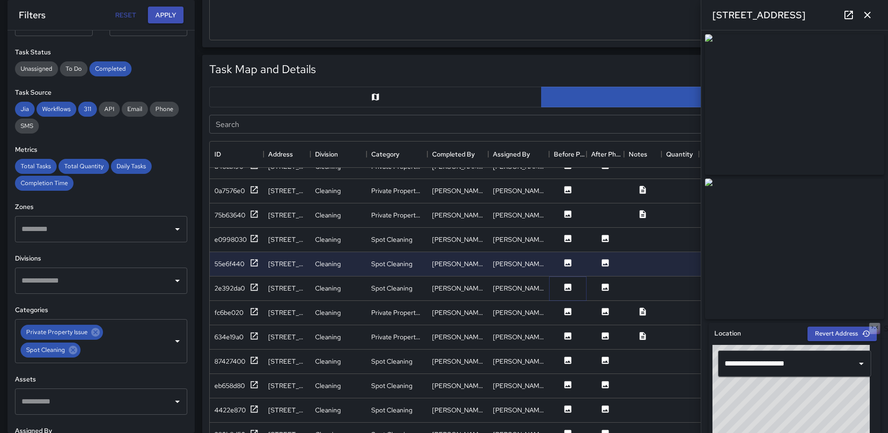
click at [565, 284] on icon at bounding box center [568, 286] width 7 height 7
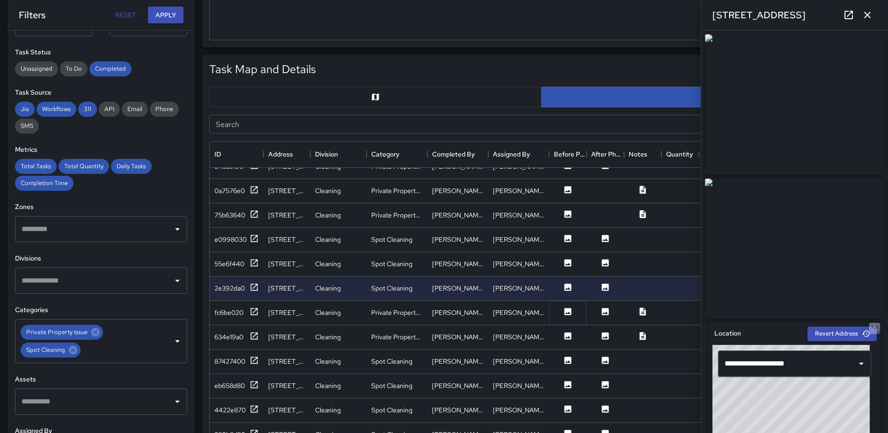
click at [566, 310] on icon at bounding box center [568, 311] width 7 height 7
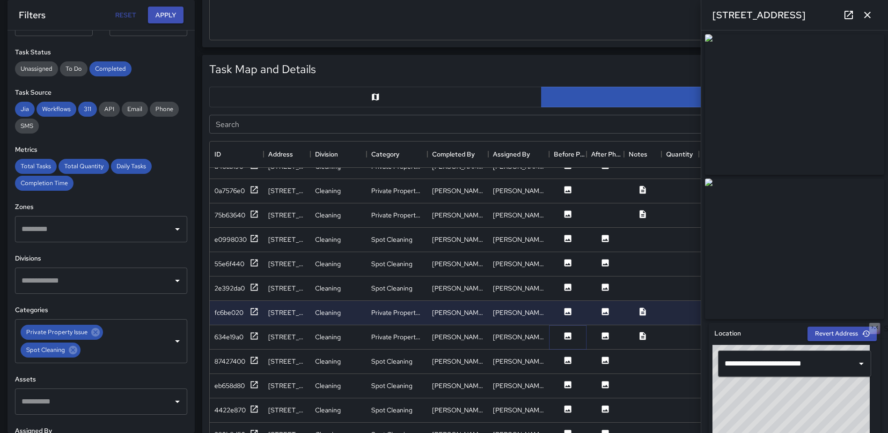
click at [566, 335] on icon at bounding box center [568, 335] width 7 height 7
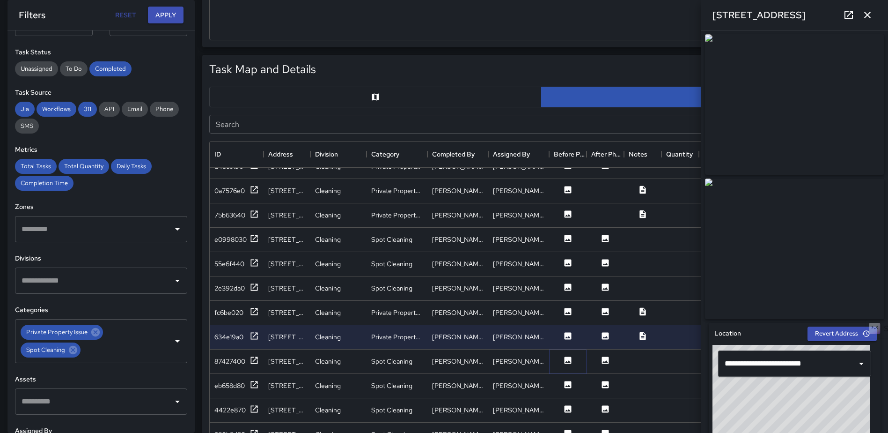
click at [573, 355] on button at bounding box center [568, 361] width 28 height 12
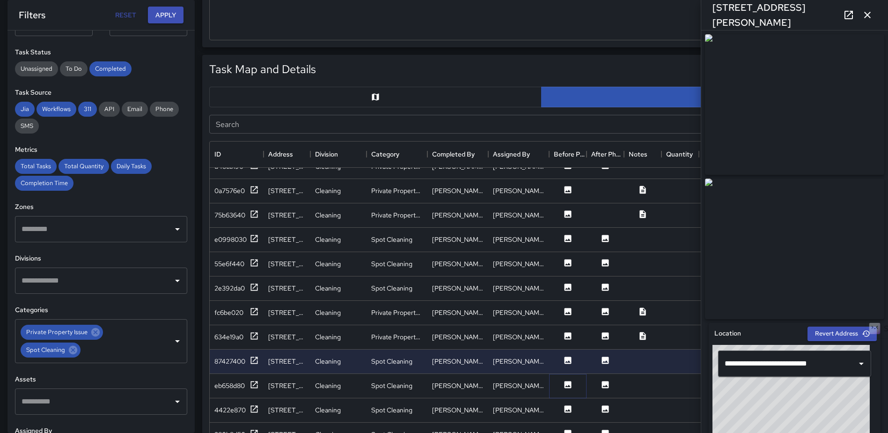
click at [568, 383] on icon at bounding box center [568, 384] width 7 height 7
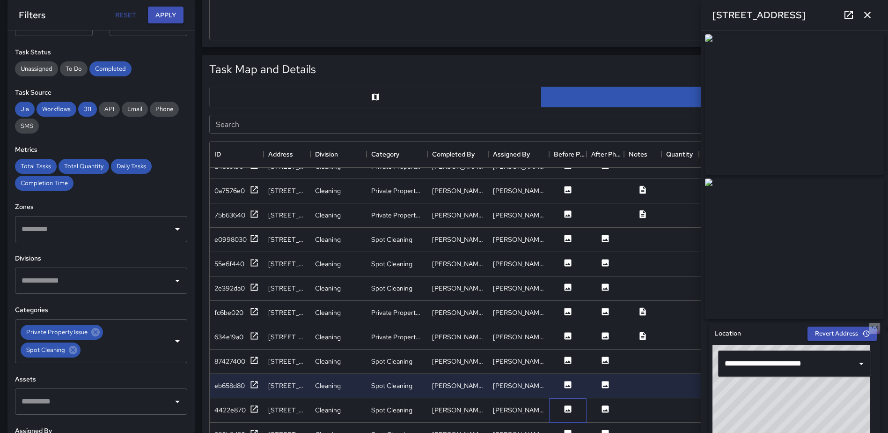
click at [568, 403] on div at bounding box center [567, 410] width 37 height 24
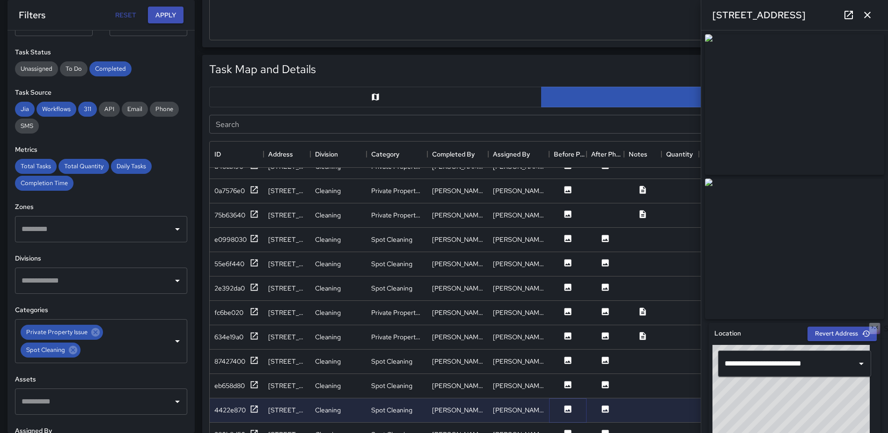
click at [567, 406] on icon at bounding box center [568, 408] width 7 height 7
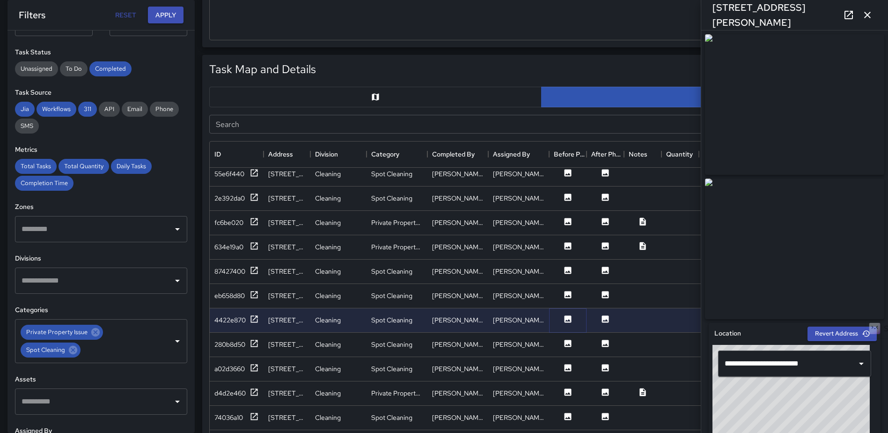
scroll to position [375, 0]
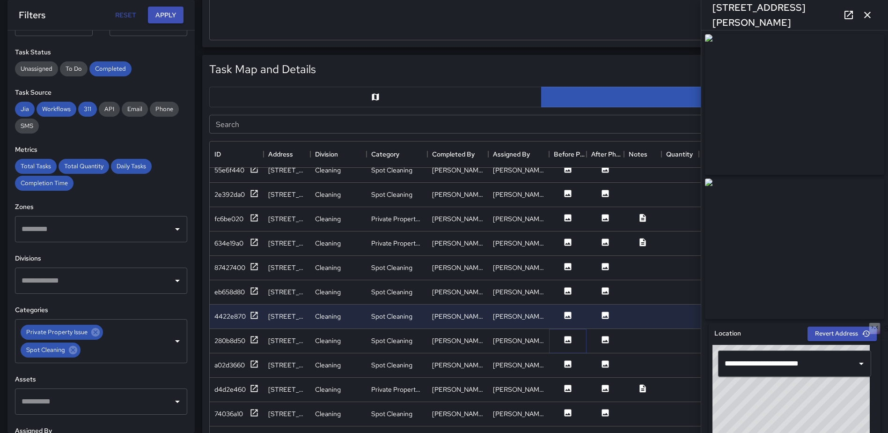
click at [568, 335] on icon at bounding box center [567, 339] width 9 height 9
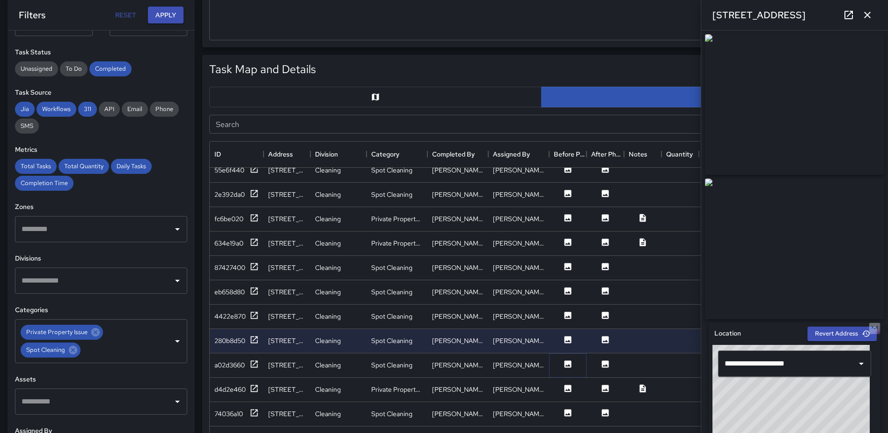
click at [567, 363] on icon at bounding box center [568, 363] width 7 height 7
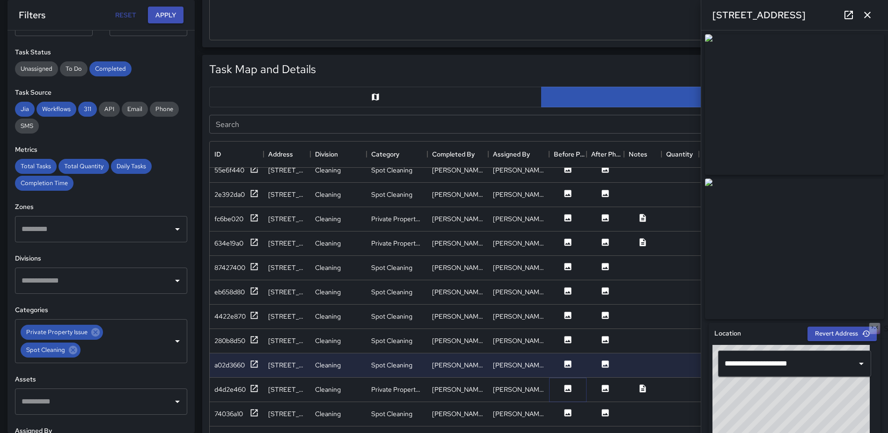
click at [567, 385] on icon at bounding box center [568, 387] width 7 height 7
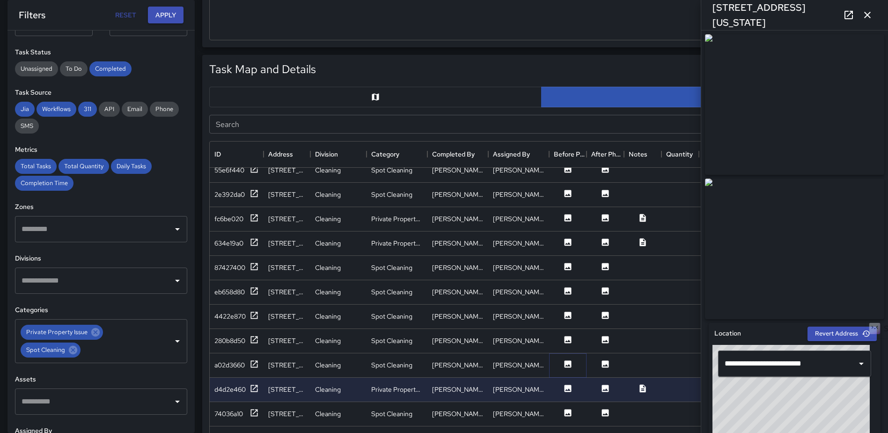
click at [568, 363] on icon at bounding box center [568, 363] width 7 height 7
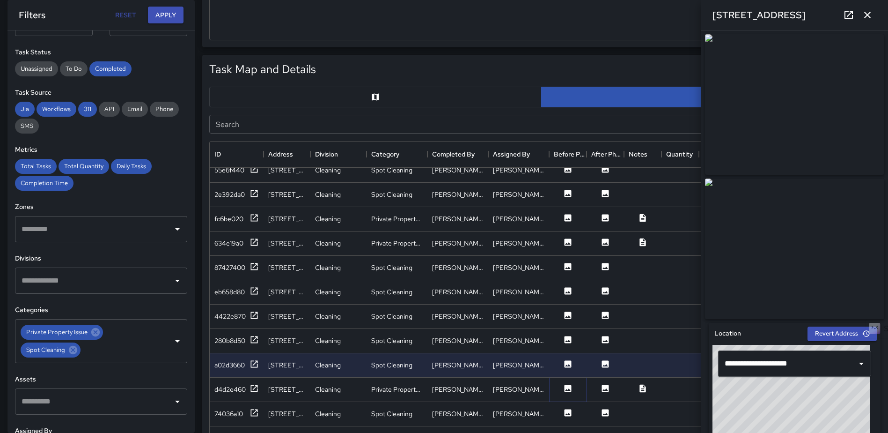
click at [571, 387] on icon at bounding box center [568, 387] width 7 height 7
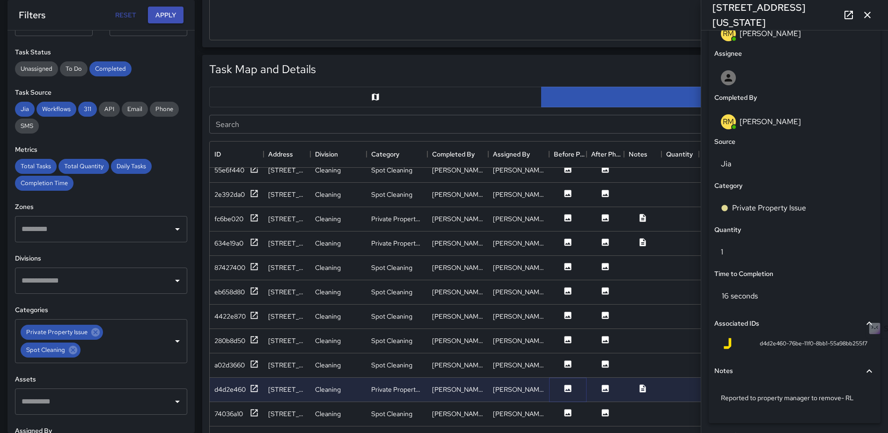
scroll to position [549, 0]
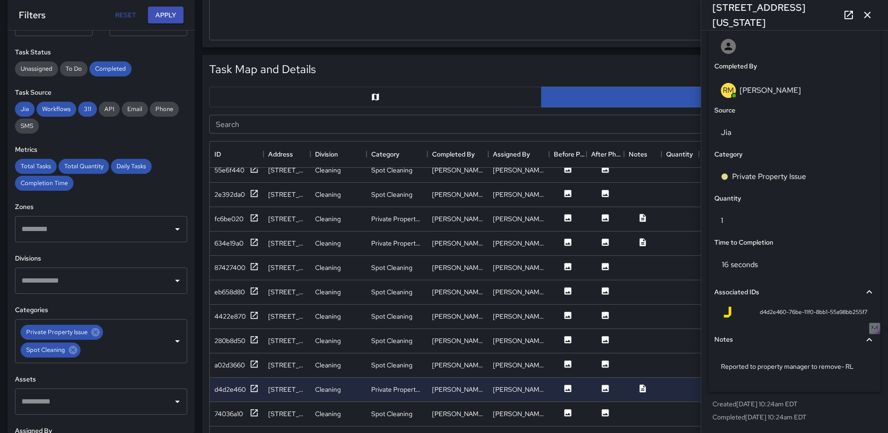
click at [867, 15] on icon "button" at bounding box center [867, 15] width 7 height 7
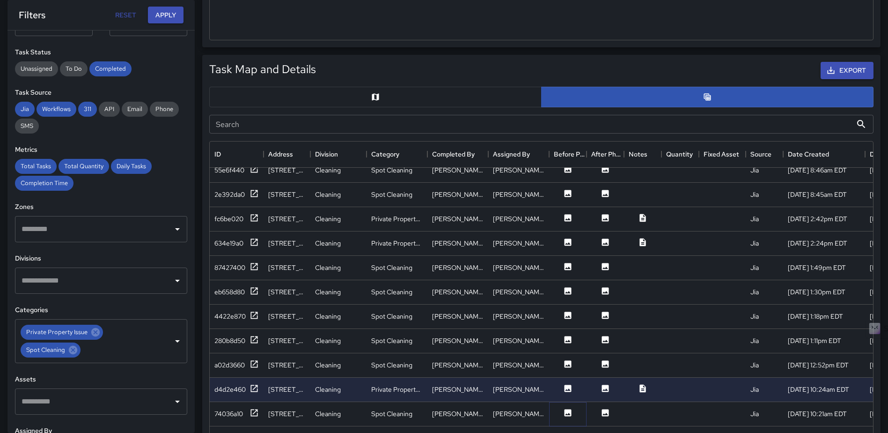
click at [567, 409] on icon at bounding box center [568, 412] width 7 height 7
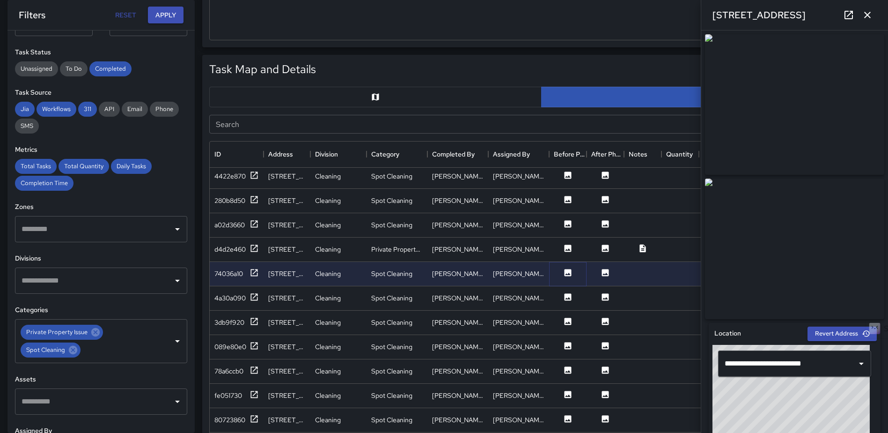
scroll to position [515, 0]
click at [572, 294] on icon at bounding box center [567, 296] width 9 height 9
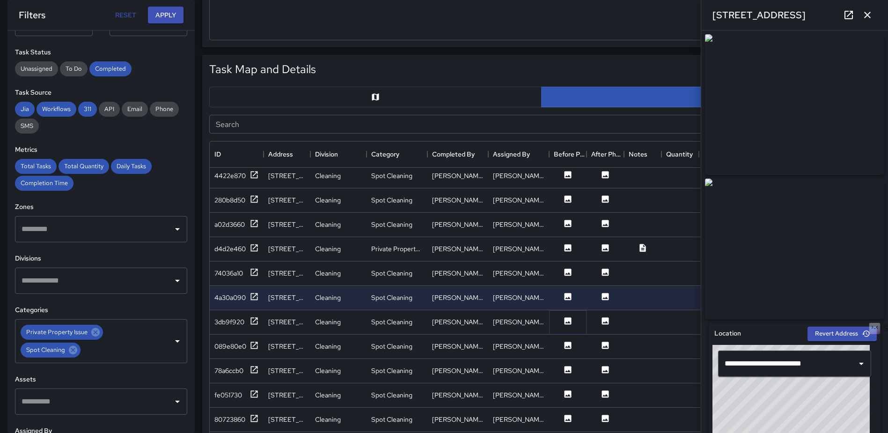
click at [566, 318] on icon at bounding box center [568, 320] width 7 height 7
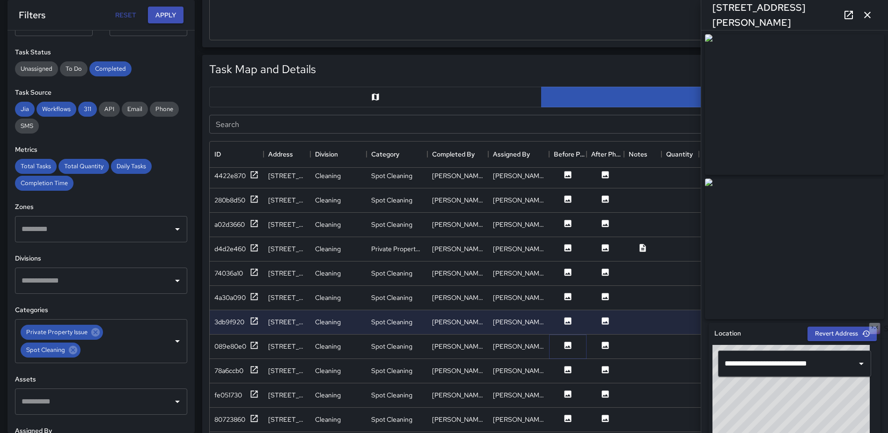
click at [569, 346] on icon at bounding box center [567, 344] width 9 height 9
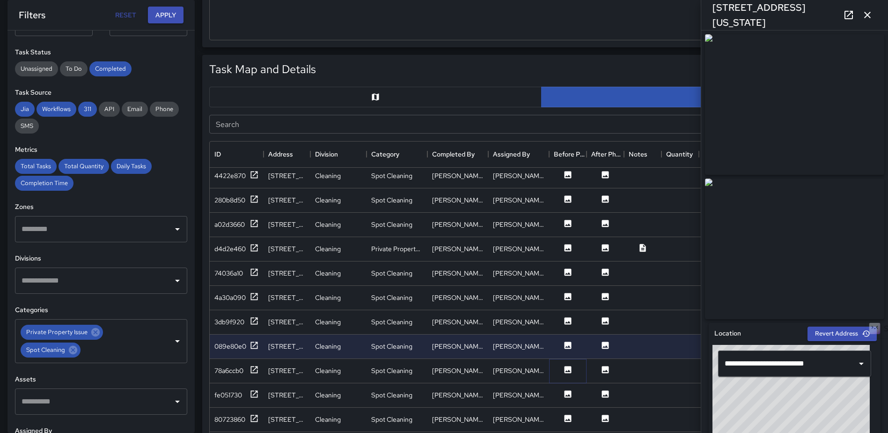
click at [568, 367] on icon at bounding box center [568, 369] width 7 height 7
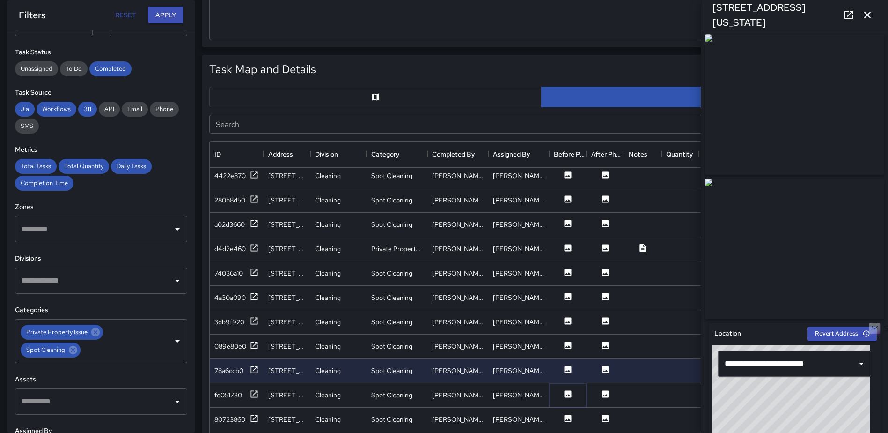
click at [568, 395] on icon at bounding box center [568, 393] width 7 height 7
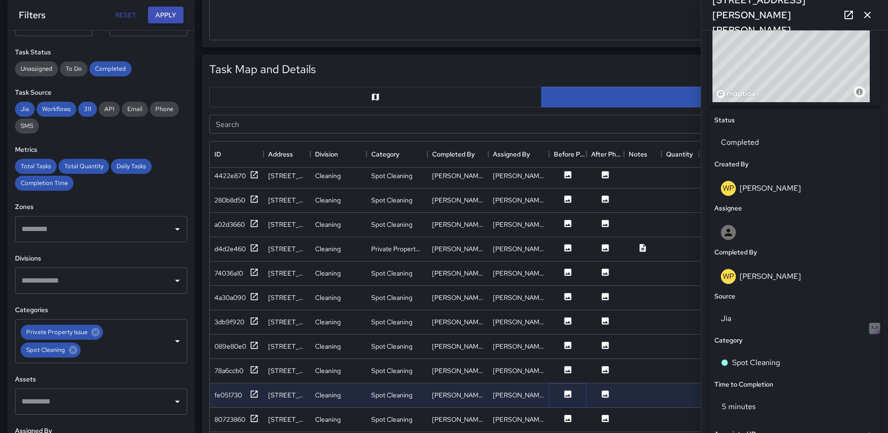
scroll to position [361, 0]
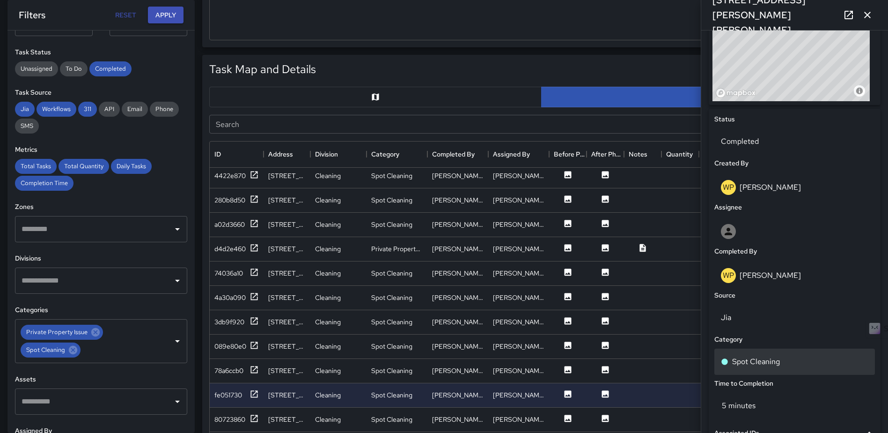
click at [777, 365] on p "Spot Cleaning" at bounding box center [756, 361] width 48 height 11
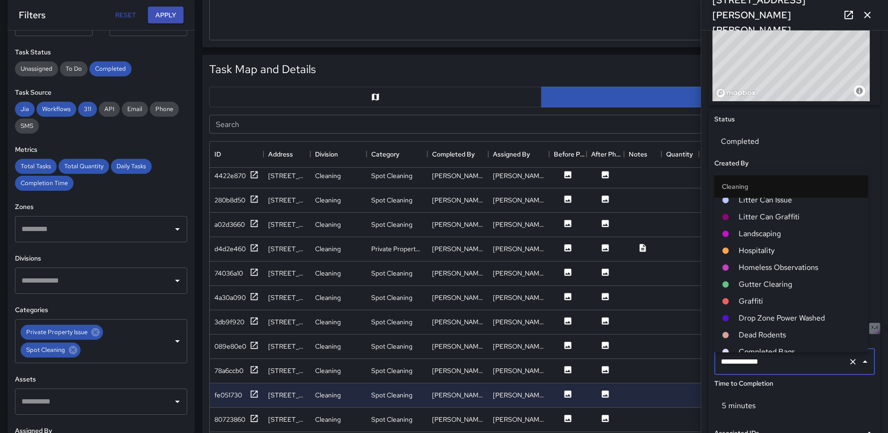
scroll to position [328, 0]
click at [788, 316] on span "Completed Bags" at bounding box center [800, 316] width 122 height 11
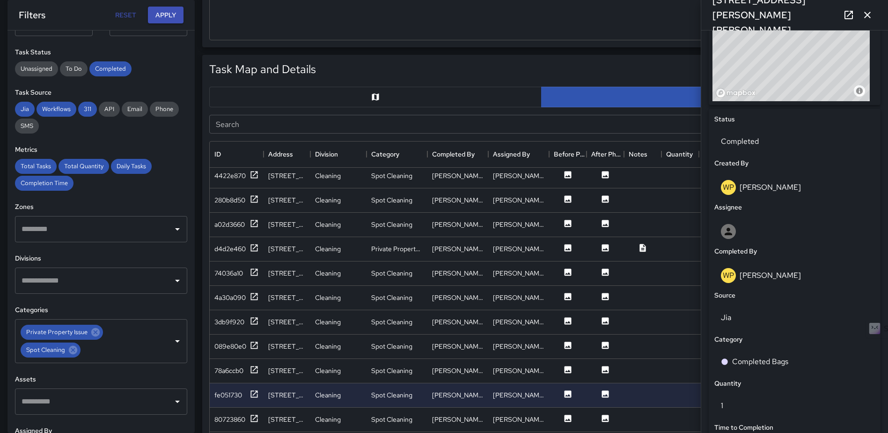
click at [862, 12] on icon "button" at bounding box center [867, 14] width 11 height 11
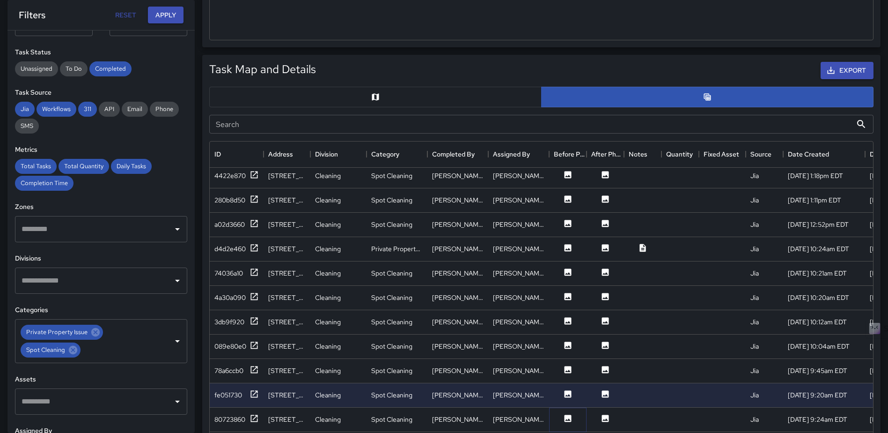
click at [571, 417] on icon at bounding box center [568, 417] width 7 height 7
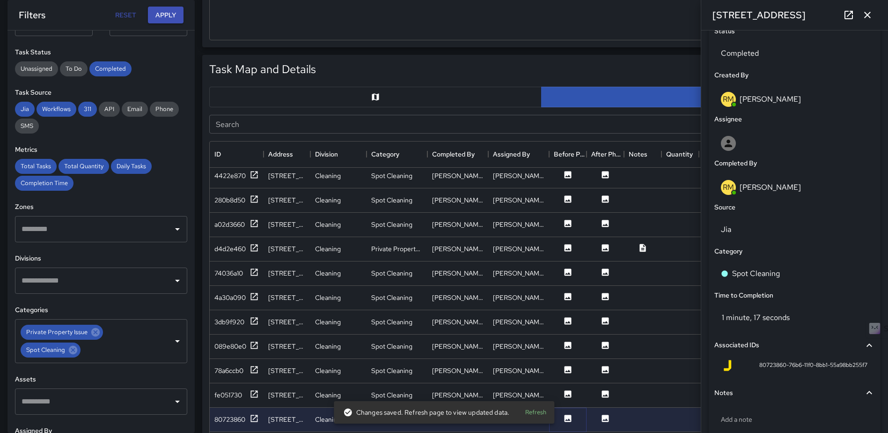
scroll to position [459, 0]
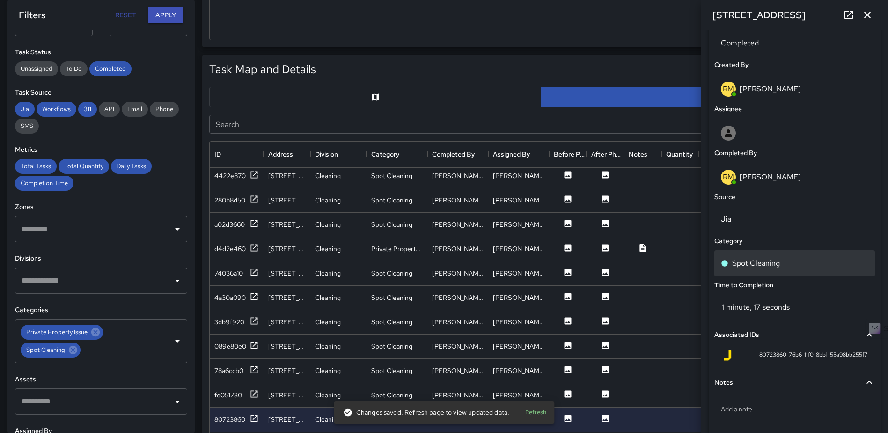
click at [789, 269] on div "Spot Cleaning" at bounding box center [794, 263] width 147 height 11
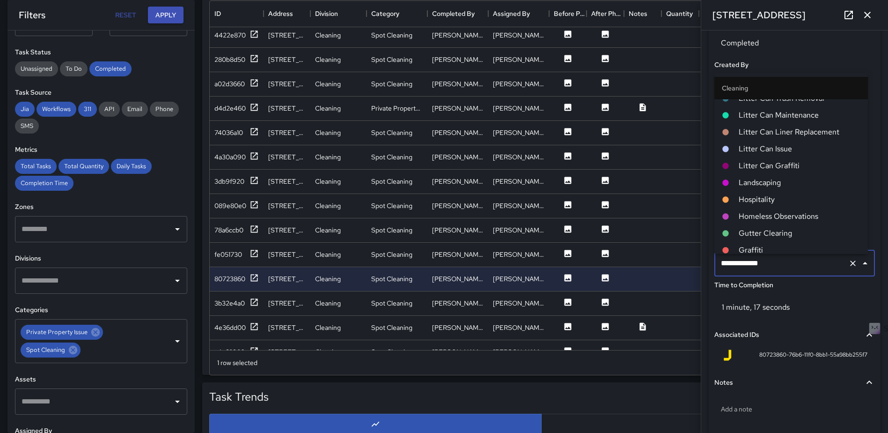
scroll to position [229, 0]
click at [817, 117] on span "Litter Can Trash Removal" at bounding box center [800, 114] width 122 height 11
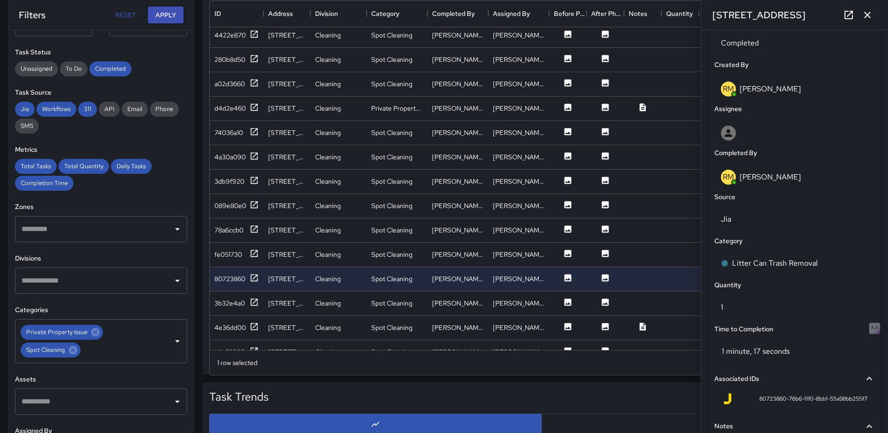
click at [873, 6] on div "[STREET_ADDRESS]" at bounding box center [794, 15] width 187 height 30
click at [869, 15] on icon "button" at bounding box center [867, 14] width 11 height 11
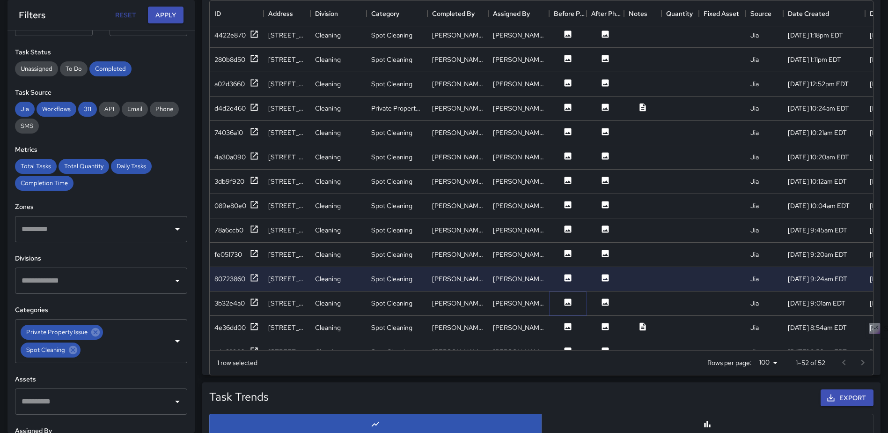
click at [569, 305] on icon at bounding box center [568, 301] width 7 height 7
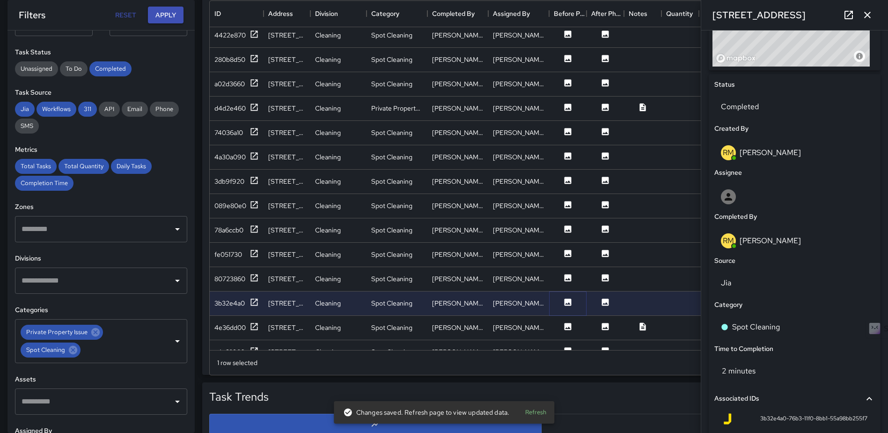
scroll to position [506, 0]
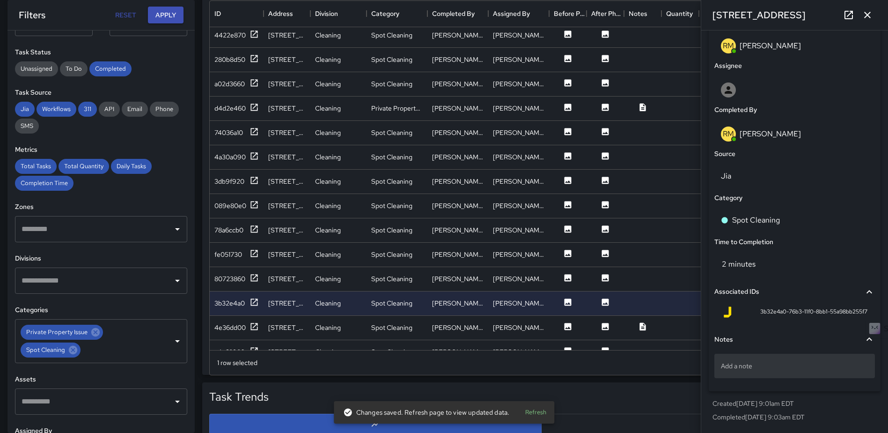
click at [776, 370] on p "Add a note" at bounding box center [794, 365] width 147 height 9
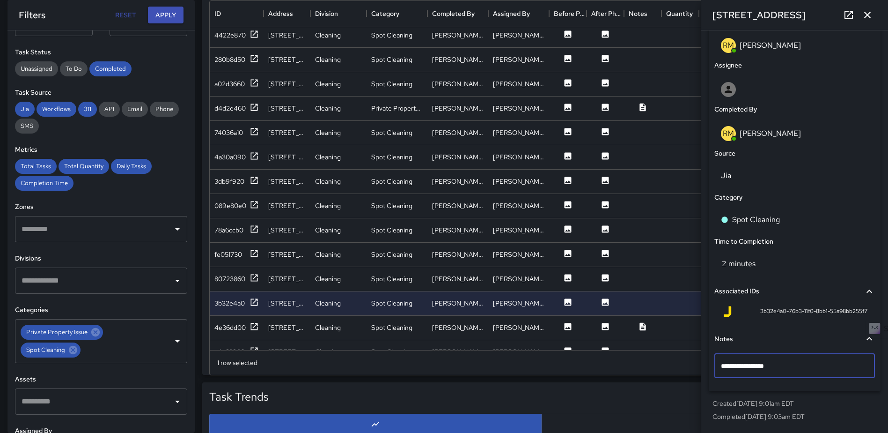
type textarea "**********"
click at [872, 9] on icon "button" at bounding box center [867, 14] width 11 height 11
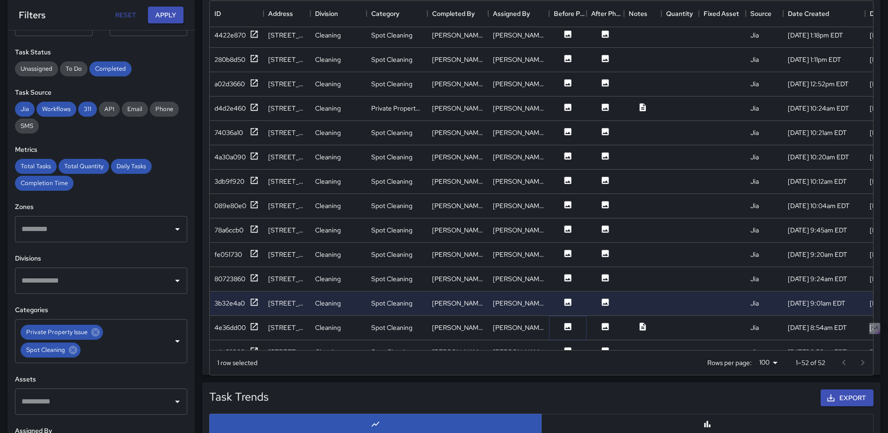
click at [561, 323] on button at bounding box center [568, 328] width 28 height 12
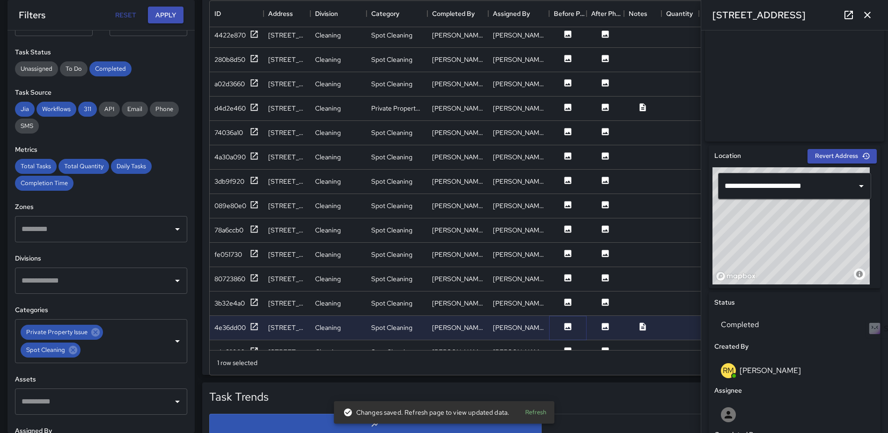
scroll to position [0, 0]
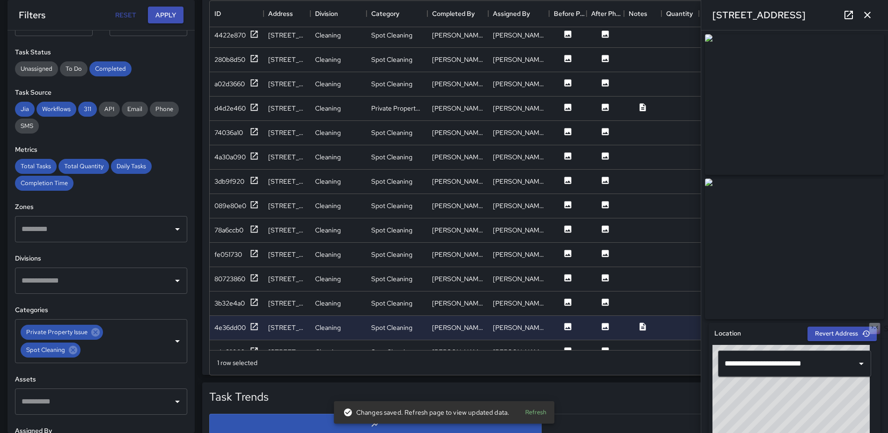
click at [869, 14] on icon "button" at bounding box center [867, 15] width 7 height 7
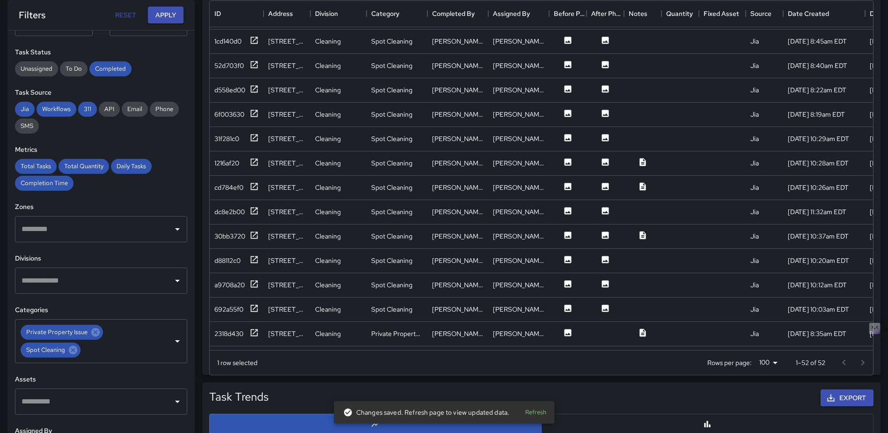
scroll to position [795, 0]
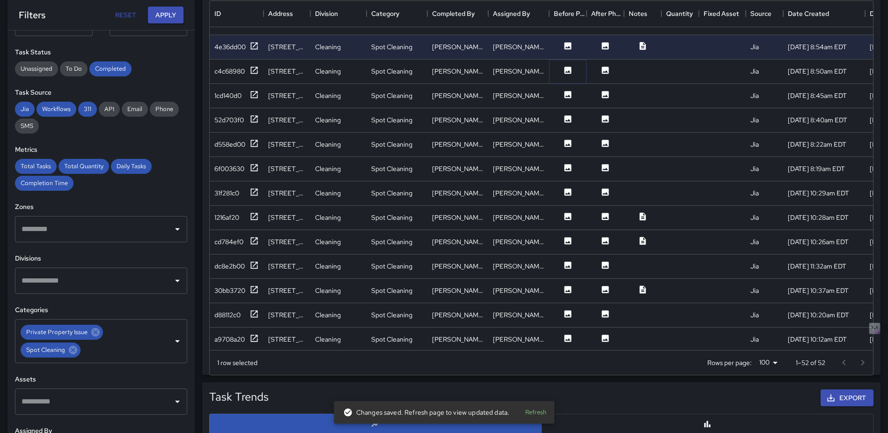
drag, startPoint x: 567, startPoint y: 72, endPoint x: 569, endPoint y: 80, distance: 7.8
click at [567, 72] on icon at bounding box center [567, 70] width 9 height 9
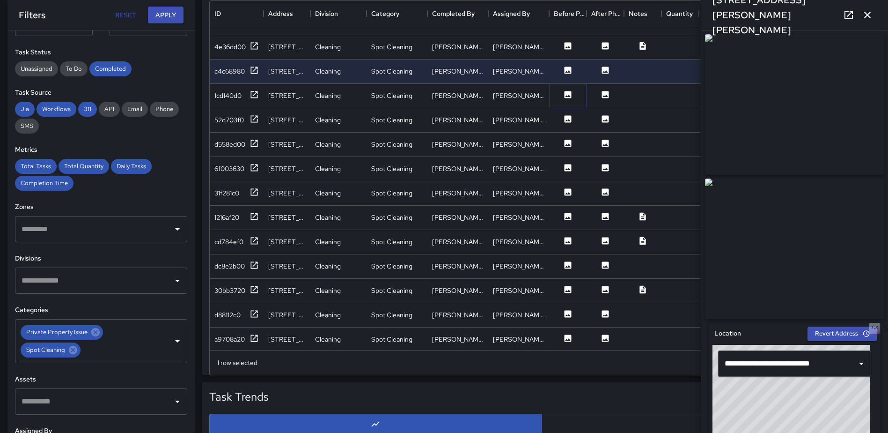
click at [566, 95] on icon at bounding box center [568, 94] width 7 height 7
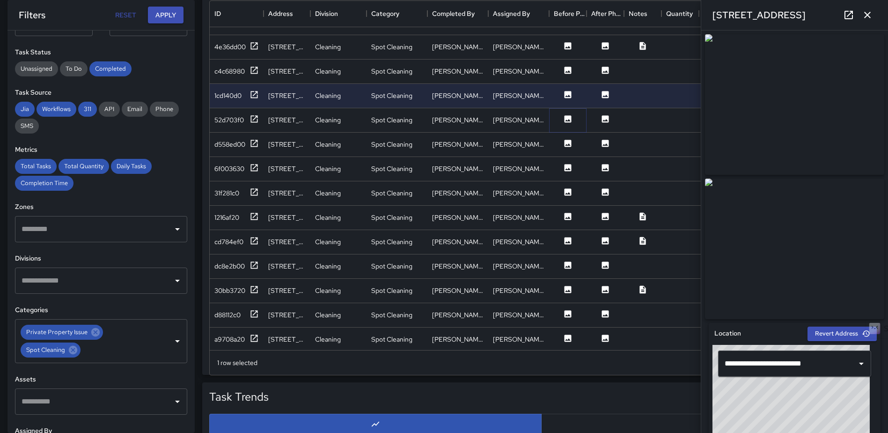
click at [566, 118] on icon at bounding box center [568, 118] width 7 height 7
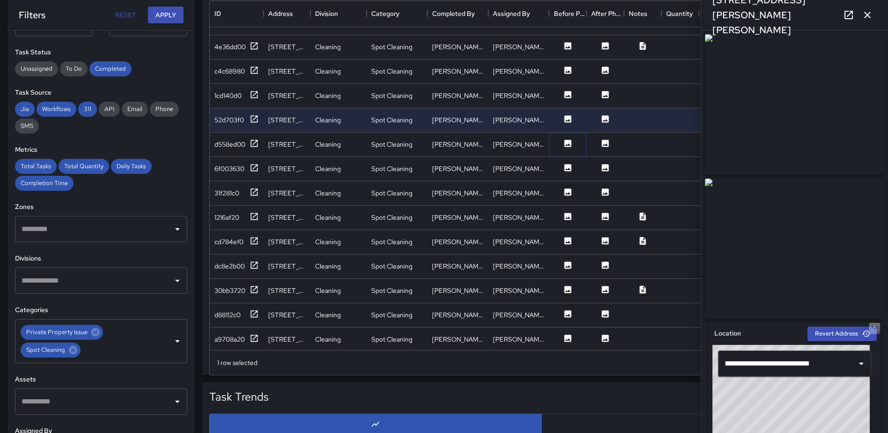
click at [564, 140] on icon at bounding box center [567, 143] width 9 height 9
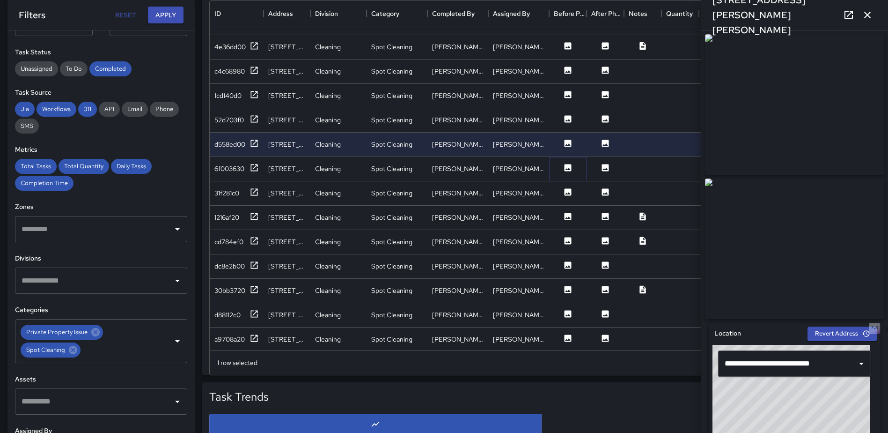
click at [567, 163] on icon at bounding box center [567, 167] width 9 height 9
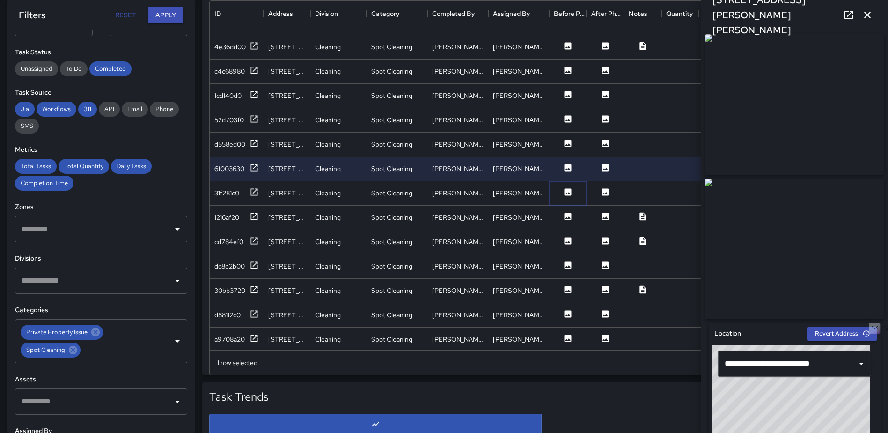
click at [567, 191] on icon at bounding box center [568, 191] width 7 height 7
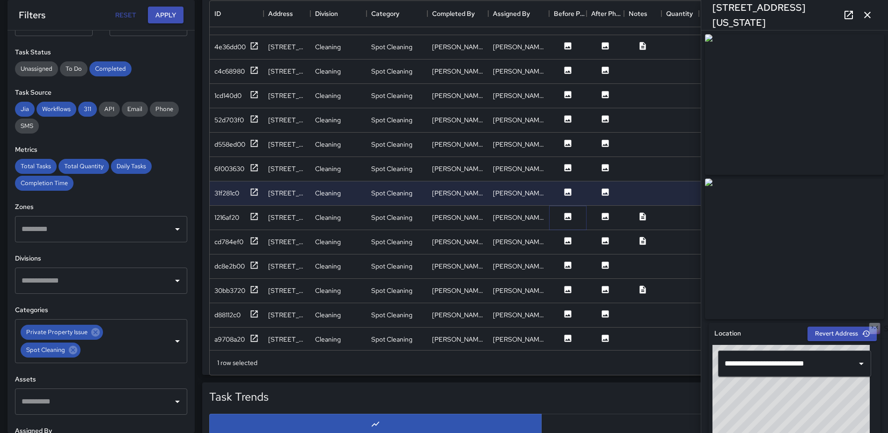
click at [567, 215] on icon at bounding box center [568, 216] width 7 height 7
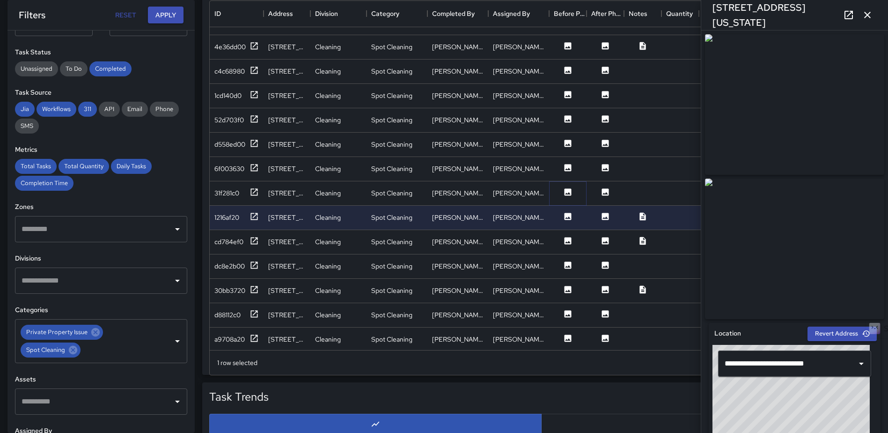
click at [568, 194] on icon at bounding box center [568, 191] width 7 height 7
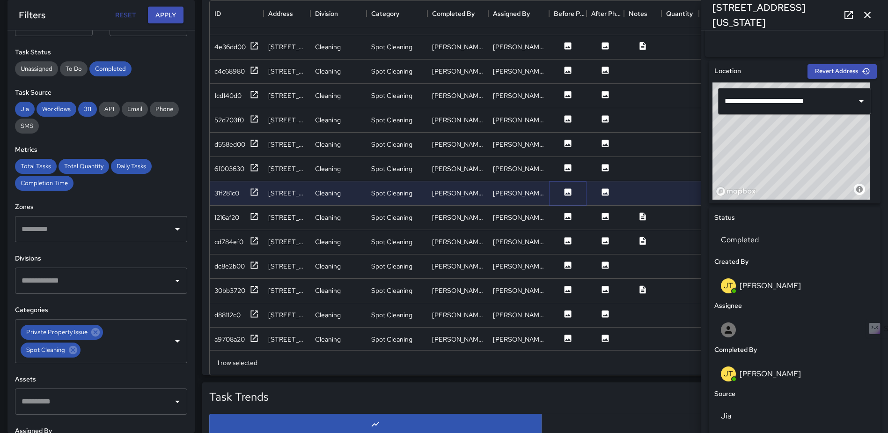
scroll to position [506, 0]
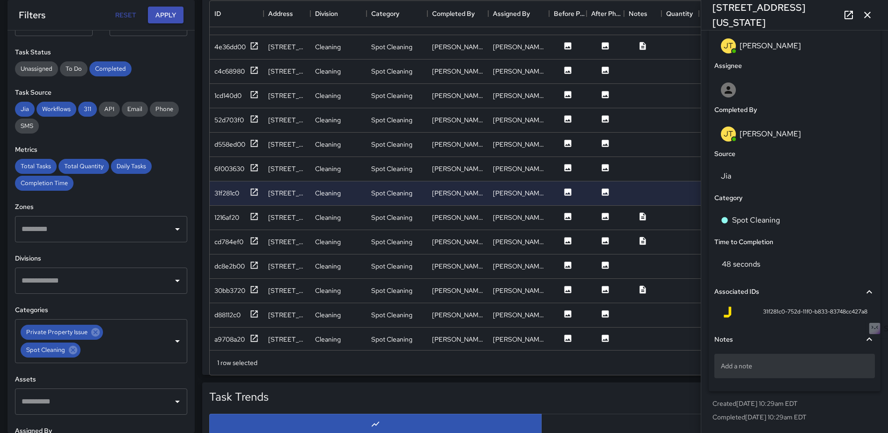
click at [771, 374] on div "Add a note" at bounding box center [794, 366] width 161 height 24
type textarea "**********"
click at [865, 16] on icon "button" at bounding box center [867, 14] width 11 height 11
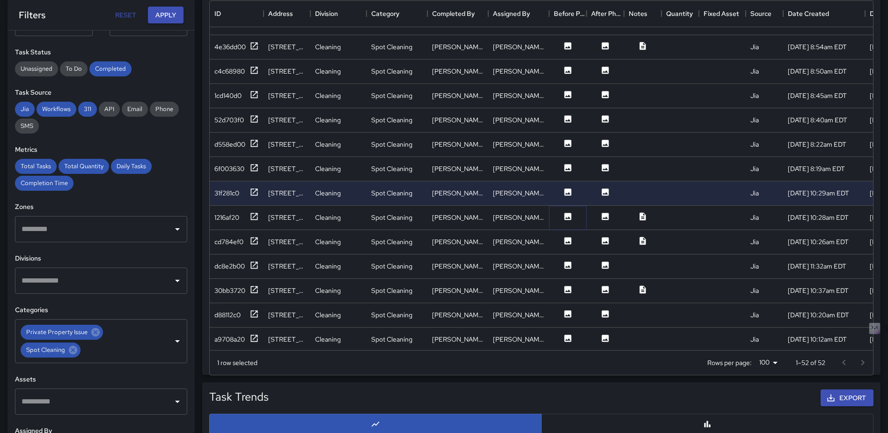
click at [563, 214] on button at bounding box center [568, 218] width 28 height 12
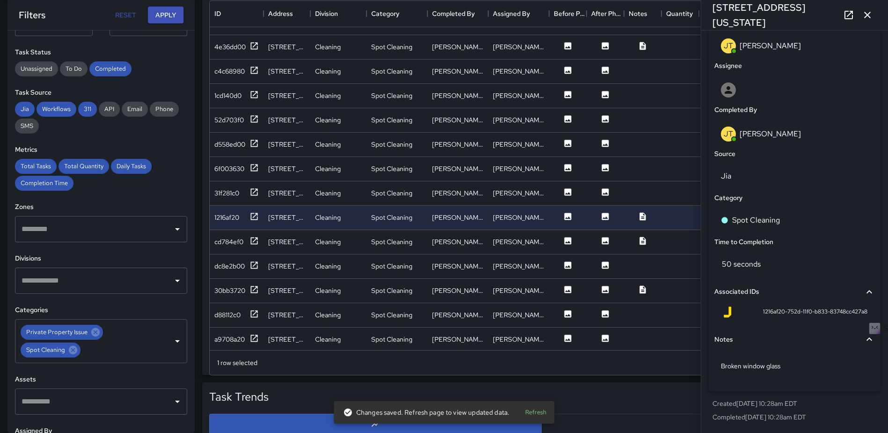
click at [867, 17] on icon "button" at bounding box center [867, 14] width 11 height 11
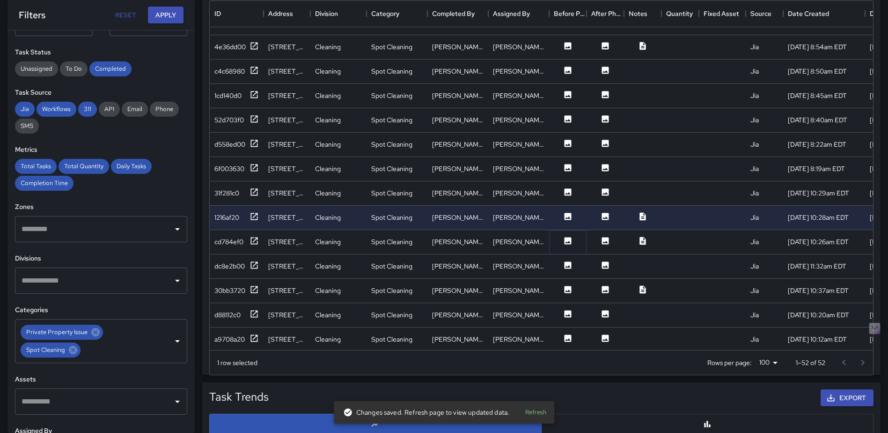
click at [563, 240] on icon at bounding box center [567, 240] width 9 height 9
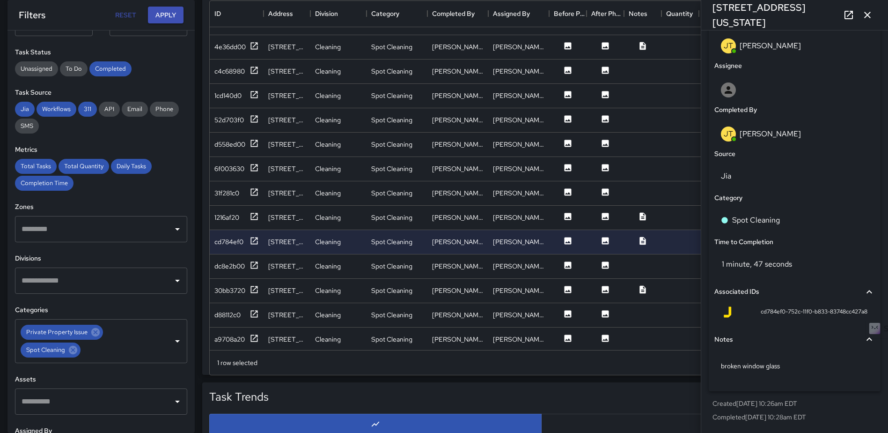
click at [866, 17] on icon "button" at bounding box center [867, 15] width 7 height 7
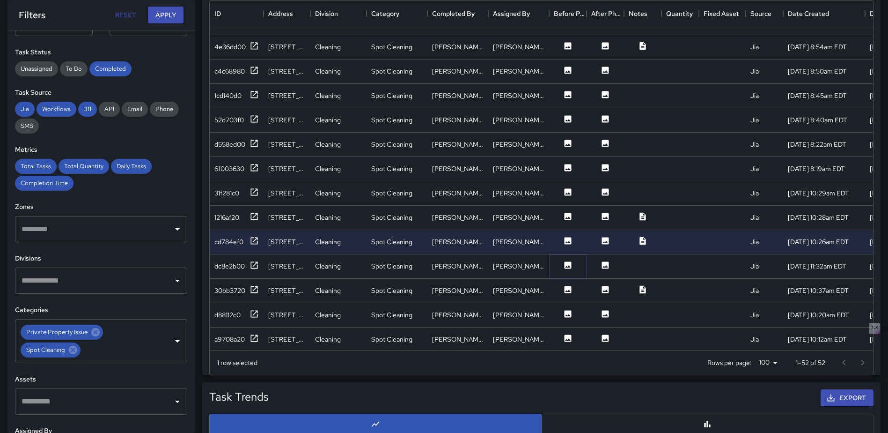
click at [567, 262] on icon at bounding box center [568, 264] width 7 height 7
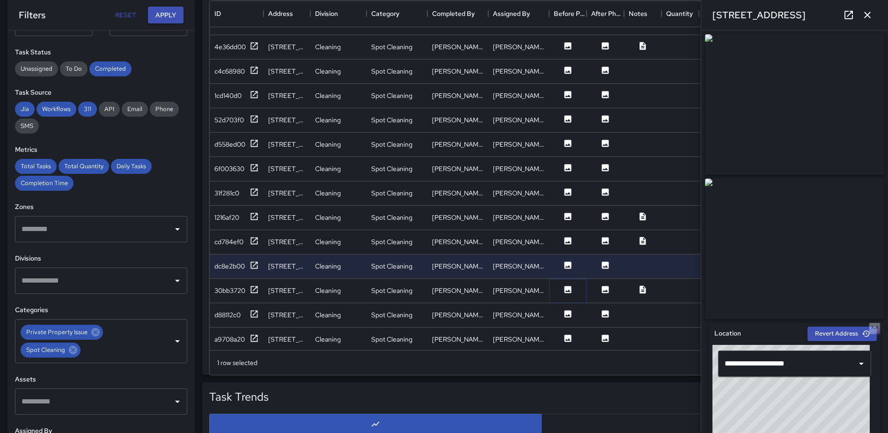
click at [567, 291] on icon at bounding box center [567, 289] width 9 height 9
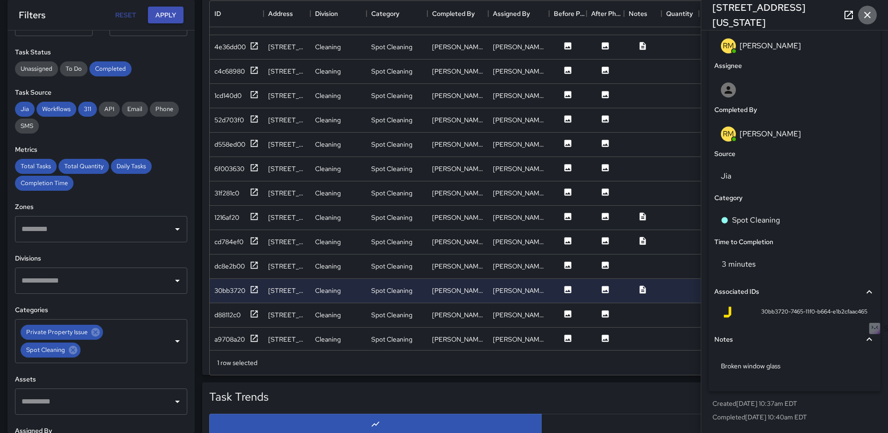
click at [864, 16] on icon "button" at bounding box center [867, 14] width 11 height 11
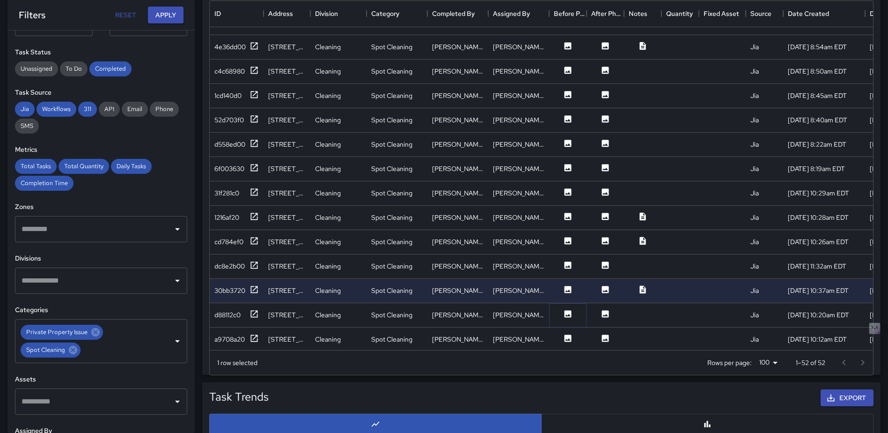
click at [566, 310] on icon at bounding box center [568, 313] width 7 height 7
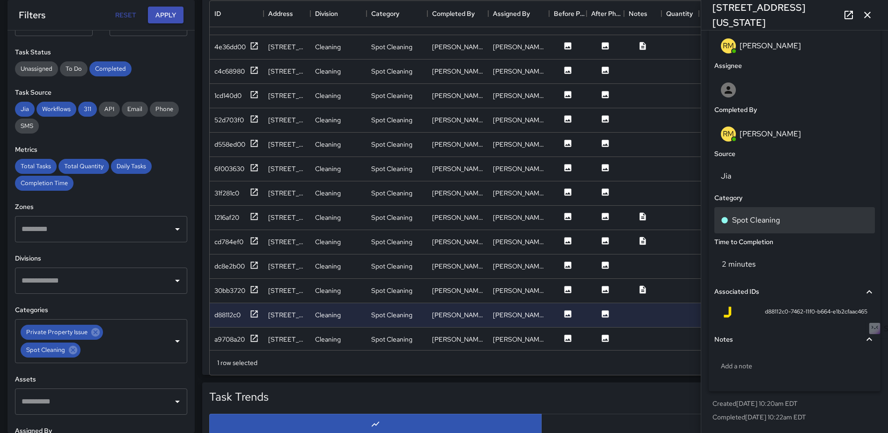
click at [781, 218] on div "Spot Cleaning" at bounding box center [794, 219] width 147 height 11
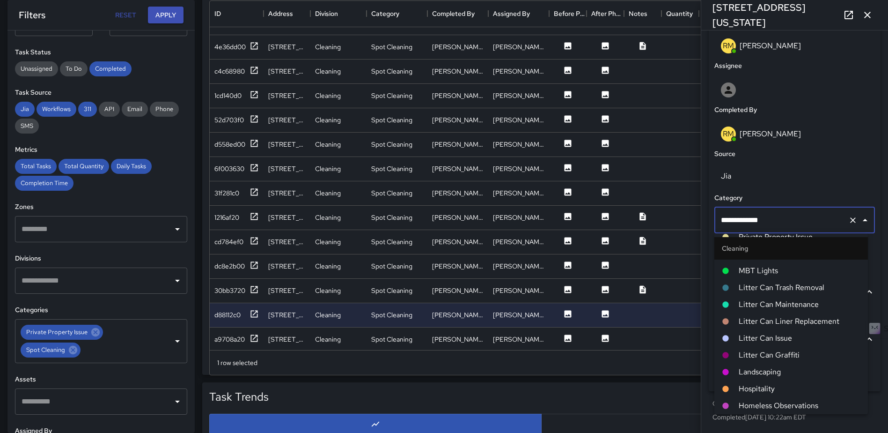
scroll to position [234, 0]
click at [810, 263] on li "Litter Can Trash Removal" at bounding box center [791, 269] width 154 height 17
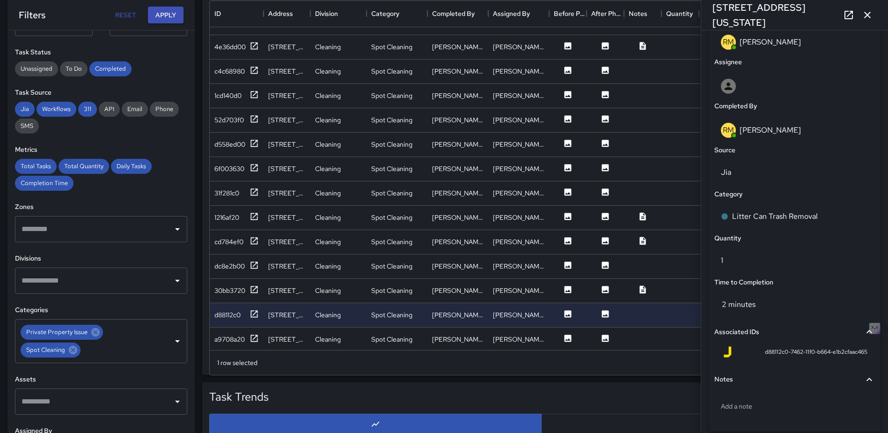
click at [871, 12] on icon "button" at bounding box center [867, 14] width 11 height 11
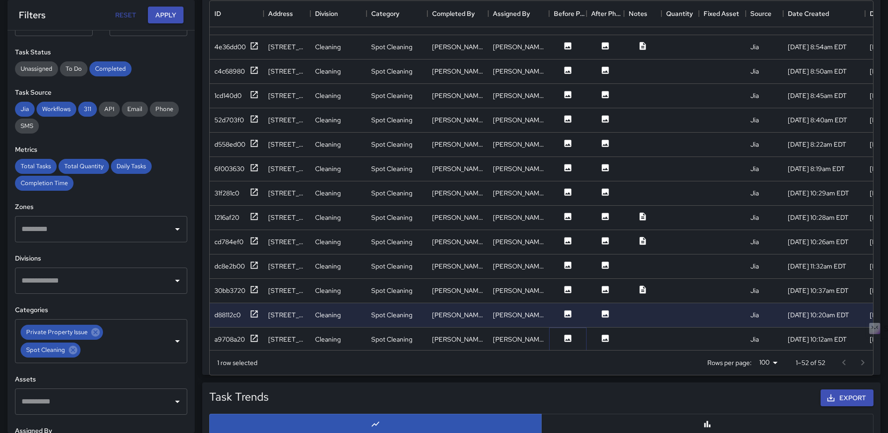
click at [571, 335] on icon at bounding box center [568, 337] width 7 height 7
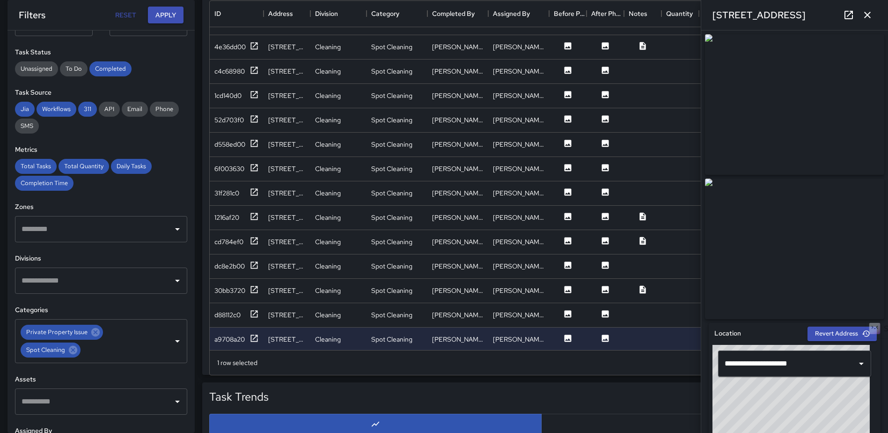
click at [866, 17] on icon "button" at bounding box center [867, 15] width 7 height 7
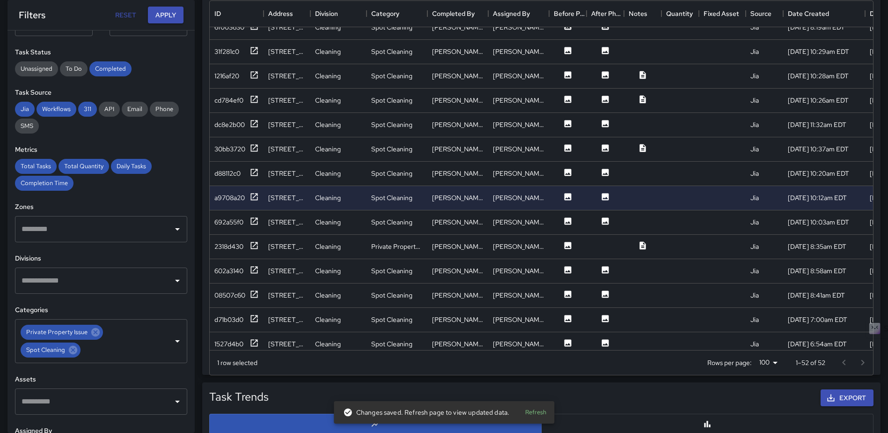
scroll to position [950, 0]
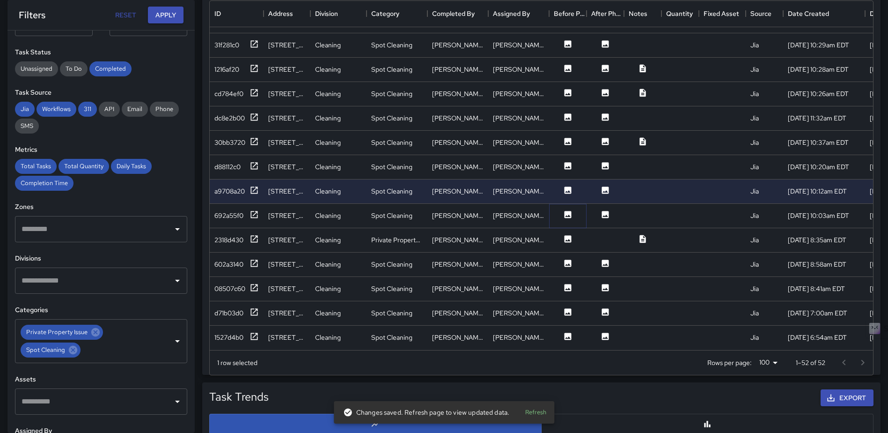
click at [572, 210] on icon at bounding box center [567, 214] width 9 height 9
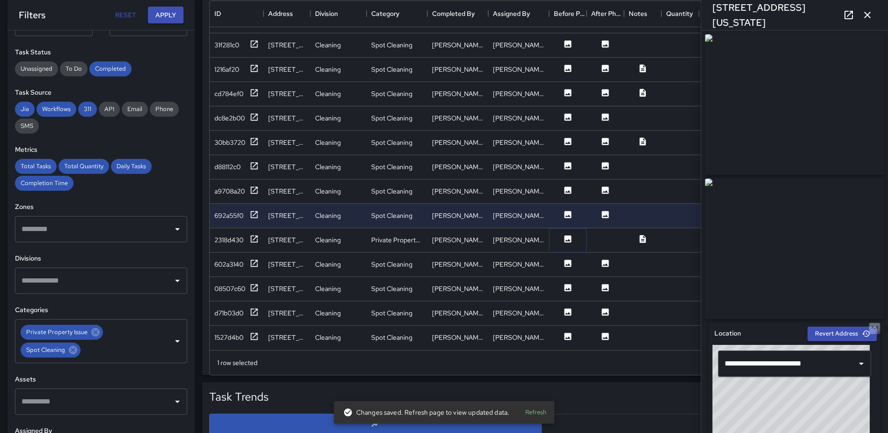
click at [565, 235] on icon at bounding box center [568, 238] width 7 height 7
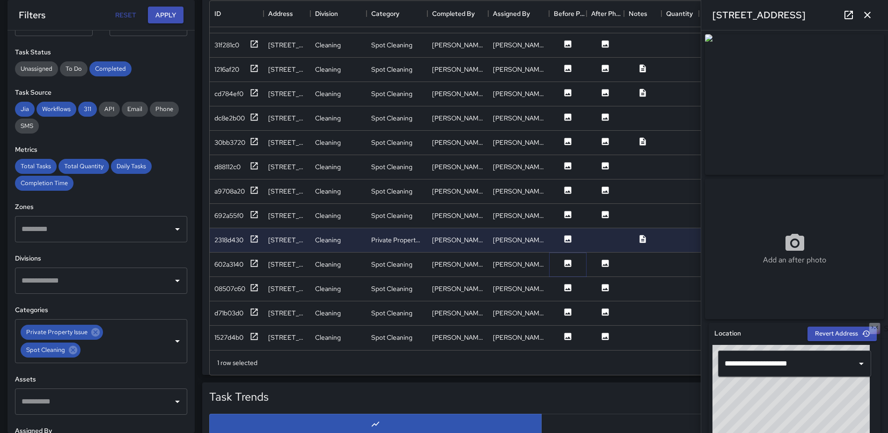
click at [565, 259] on icon at bounding box center [568, 262] width 7 height 7
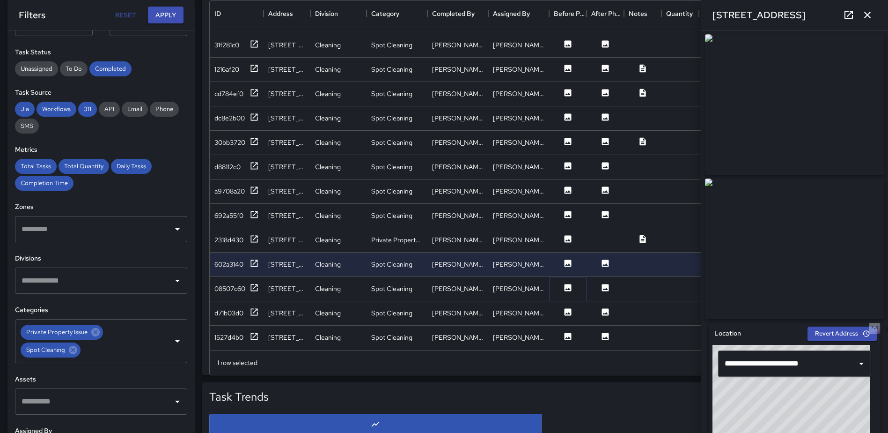
click at [565, 284] on icon at bounding box center [568, 287] width 7 height 7
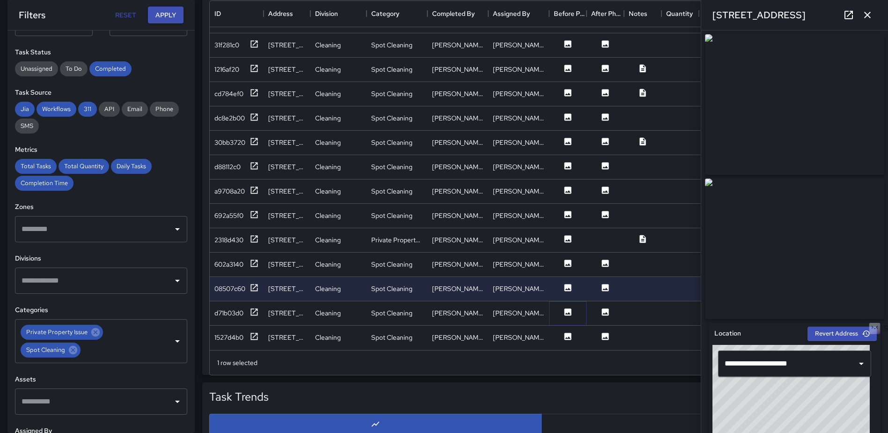
click at [566, 308] on icon at bounding box center [568, 311] width 7 height 7
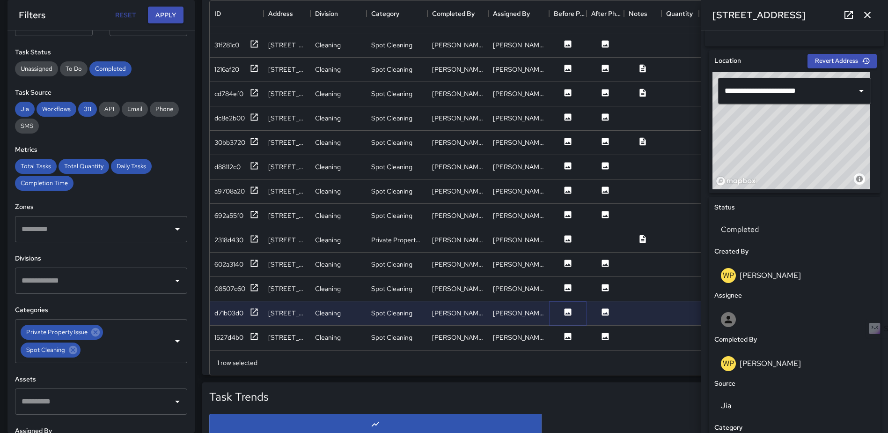
scroll to position [506, 0]
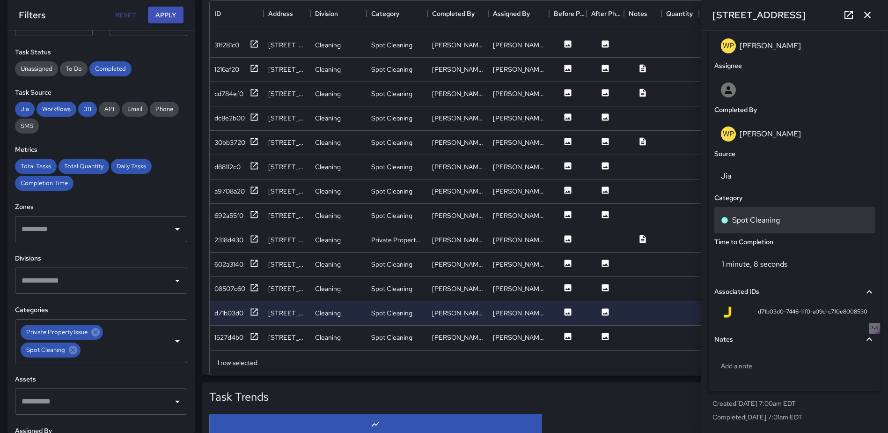
click at [783, 222] on div "Spot Cleaning" at bounding box center [794, 219] width 147 height 11
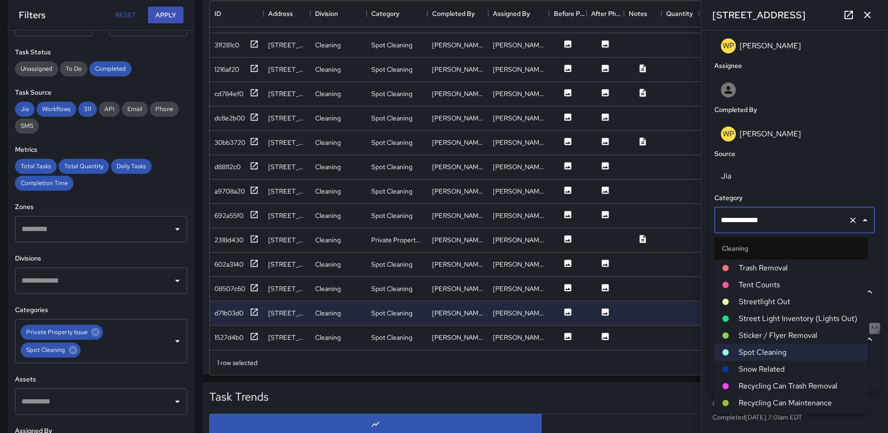
click at [778, 269] on span "Trash Removal" at bounding box center [800, 267] width 122 height 11
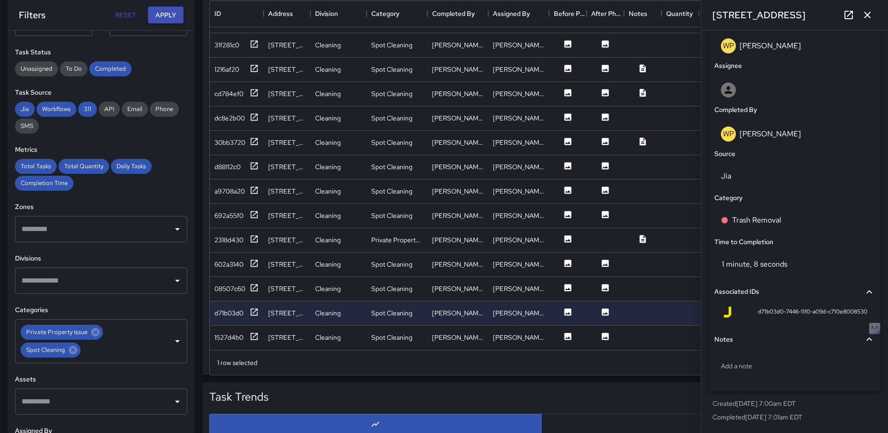
click at [863, 15] on icon "button" at bounding box center [867, 14] width 11 height 11
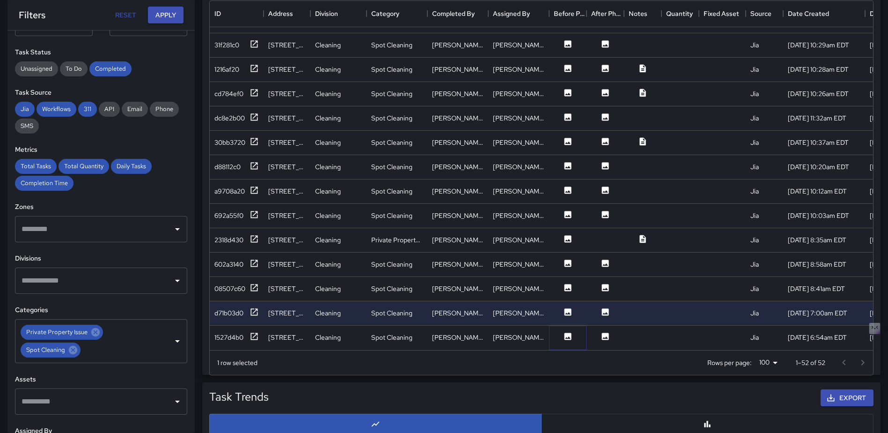
click at [565, 332] on icon at bounding box center [568, 335] width 7 height 7
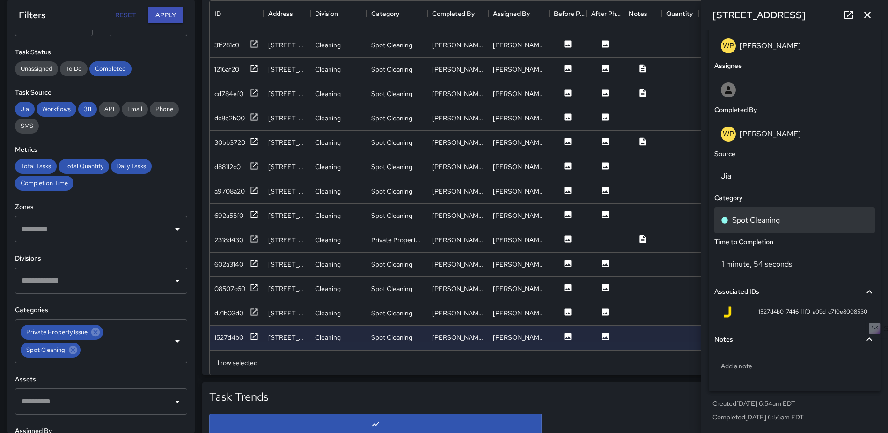
click at [764, 221] on p "Spot Cleaning" at bounding box center [756, 219] width 48 height 11
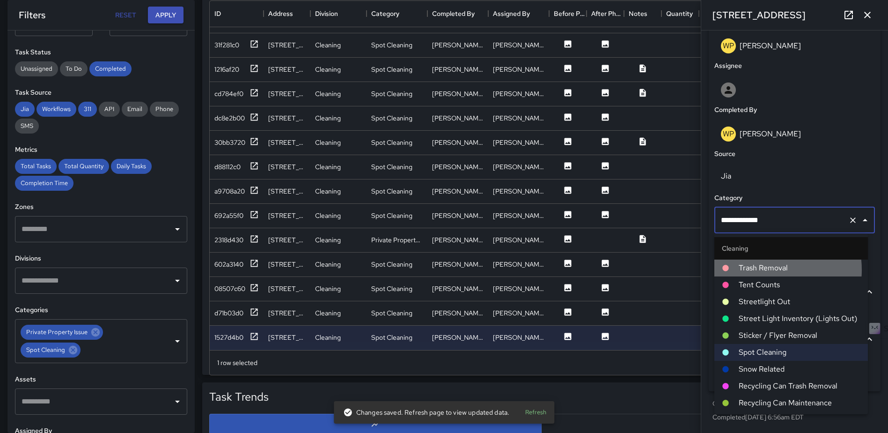
click at [760, 269] on span "Trash Removal" at bounding box center [800, 267] width 122 height 11
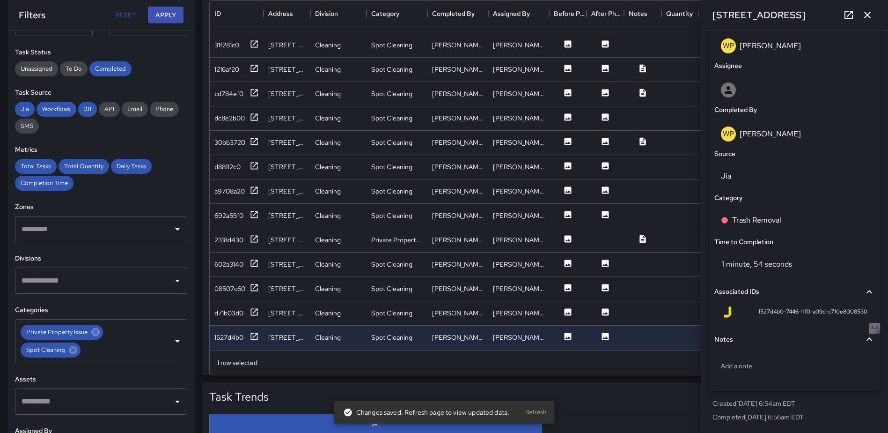
click at [866, 13] on icon "button" at bounding box center [867, 15] width 7 height 7
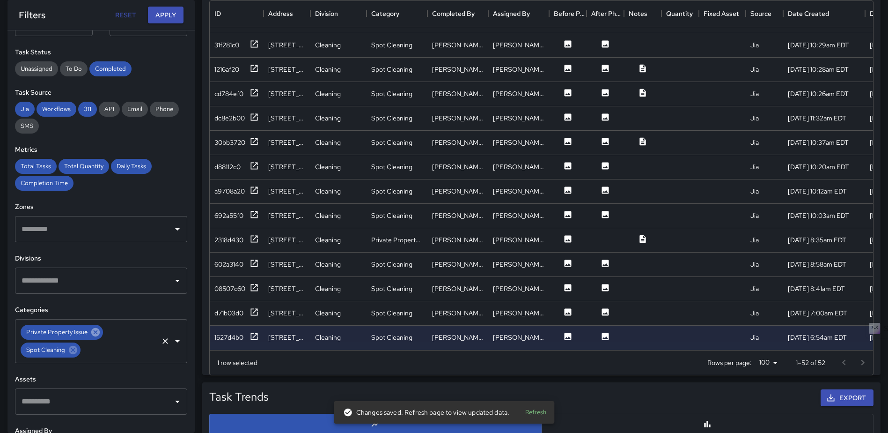
click at [95, 332] on icon at bounding box center [95, 332] width 8 height 8
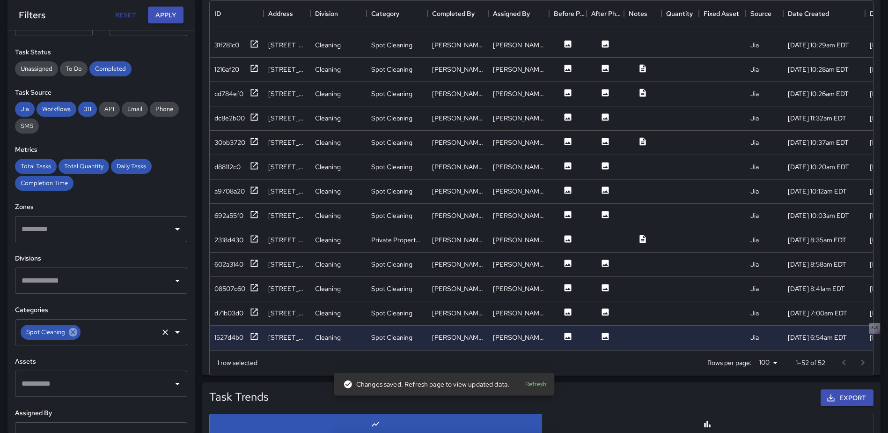
click at [76, 335] on icon at bounding box center [73, 332] width 10 height 10
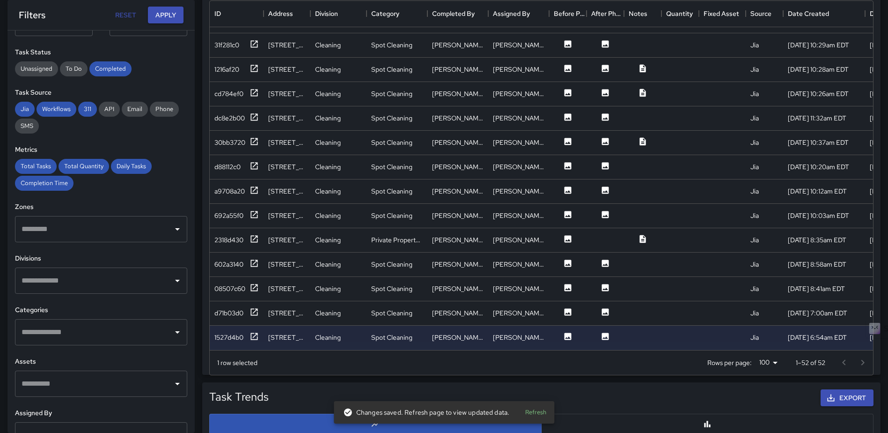
click at [174, 336] on icon "Open" at bounding box center [177, 331] width 11 height 11
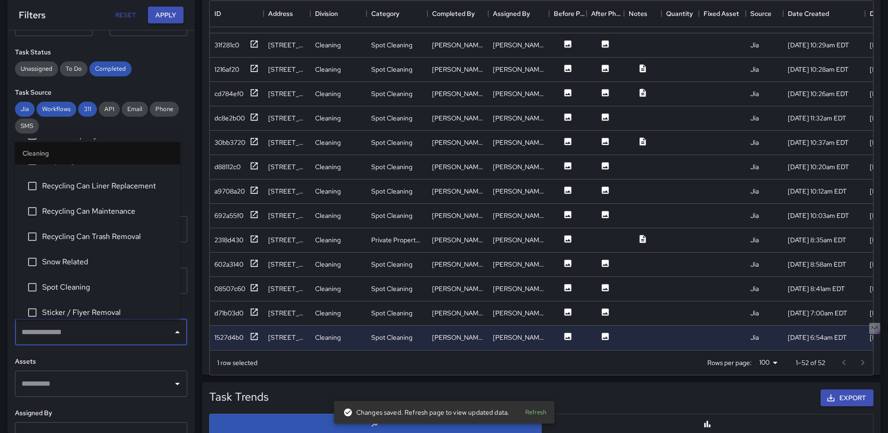
scroll to position [702, 0]
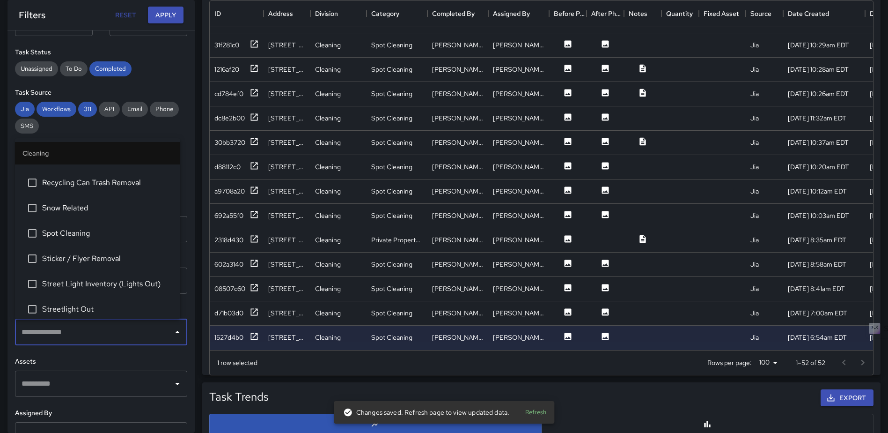
click at [106, 254] on span "Sticker / Flyer Removal" at bounding box center [107, 258] width 131 height 11
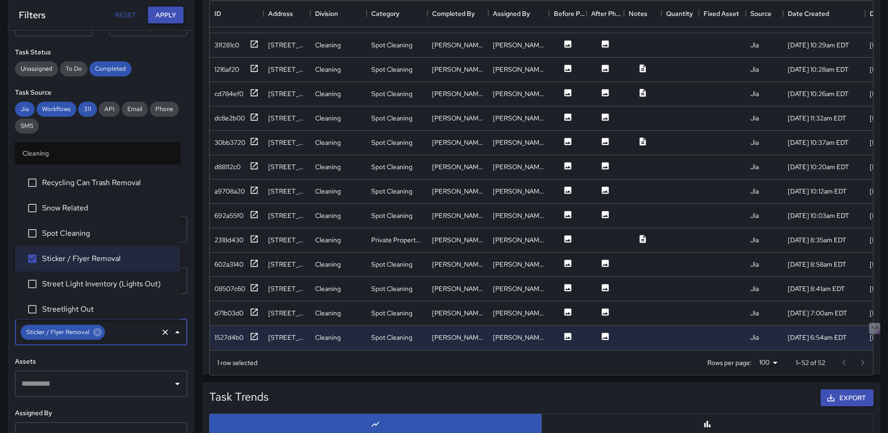
click at [175, 14] on button "Apply" at bounding box center [166, 15] width 36 height 17
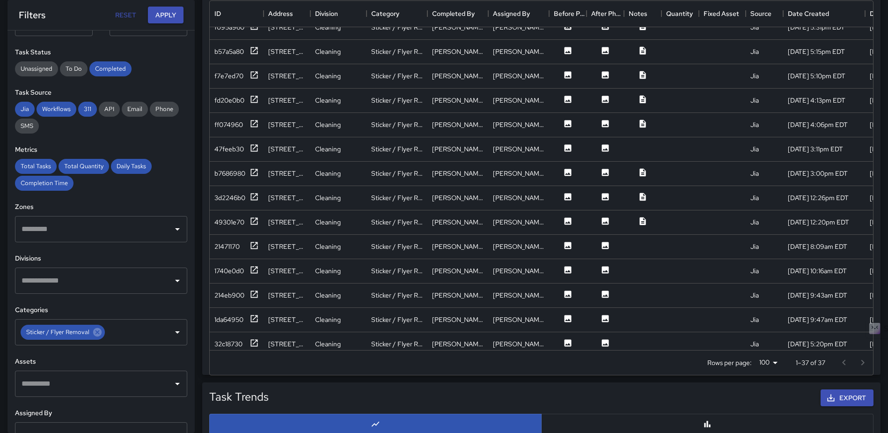
scroll to position [0, 0]
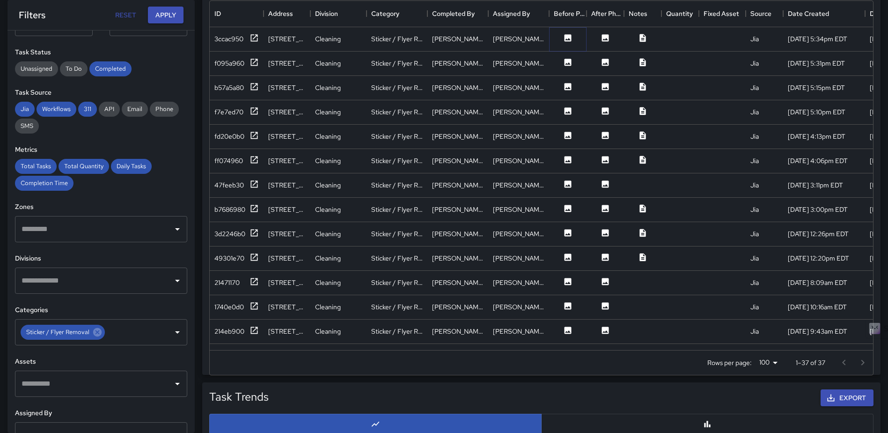
click at [561, 39] on button at bounding box center [568, 39] width 28 height 12
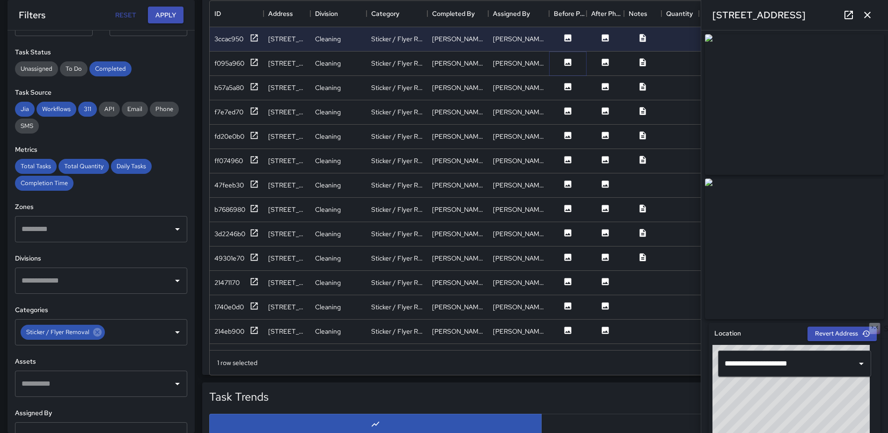
click at [564, 61] on icon at bounding box center [567, 62] width 9 height 9
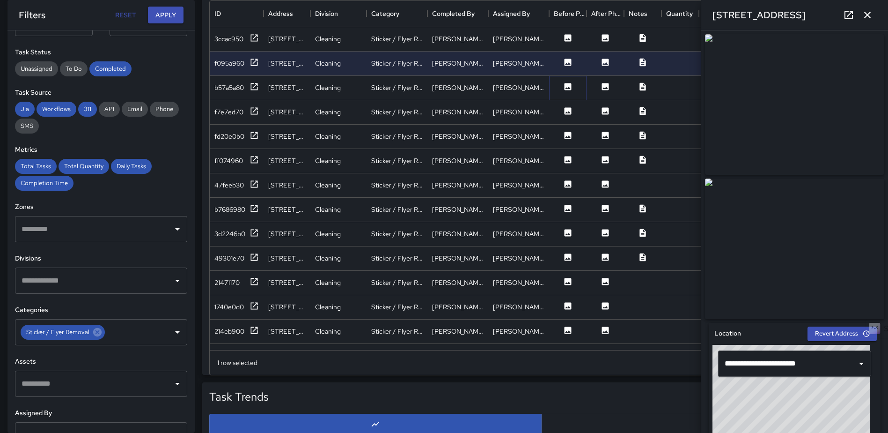
click at [565, 92] on button at bounding box center [568, 88] width 28 height 12
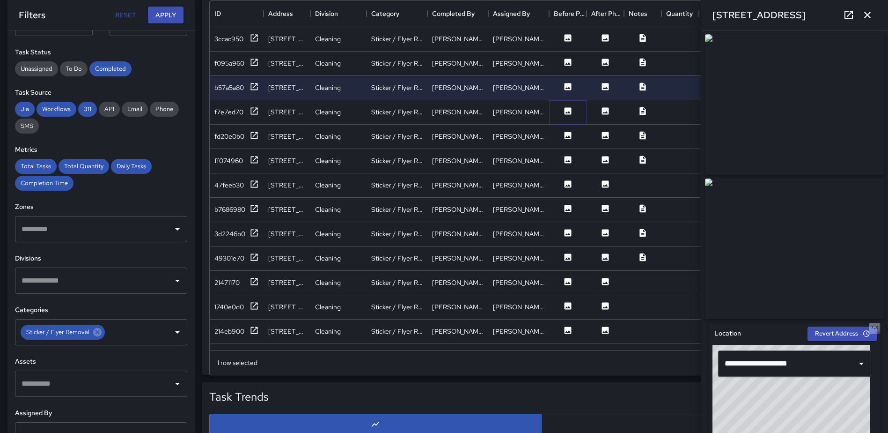
click at [566, 116] on button at bounding box center [568, 112] width 28 height 12
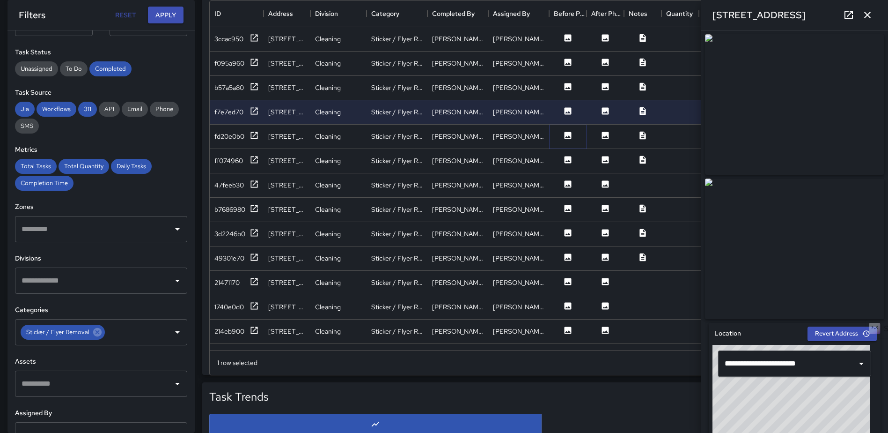
click at [565, 134] on icon at bounding box center [568, 135] width 7 height 7
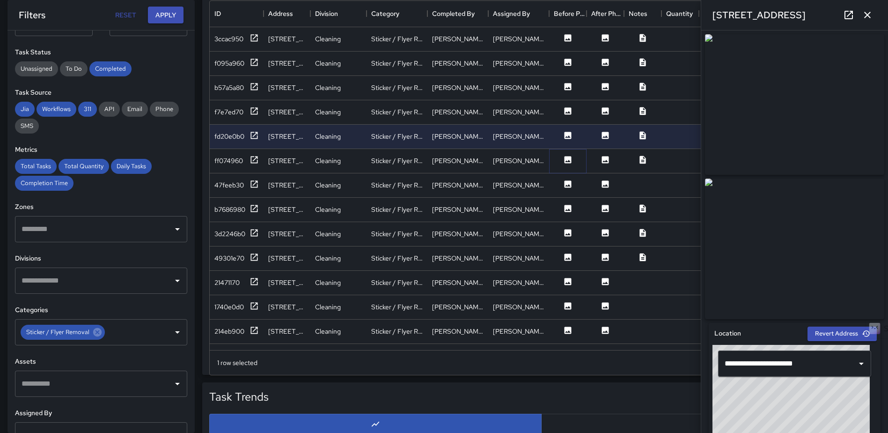
click at [565, 158] on icon at bounding box center [568, 159] width 7 height 7
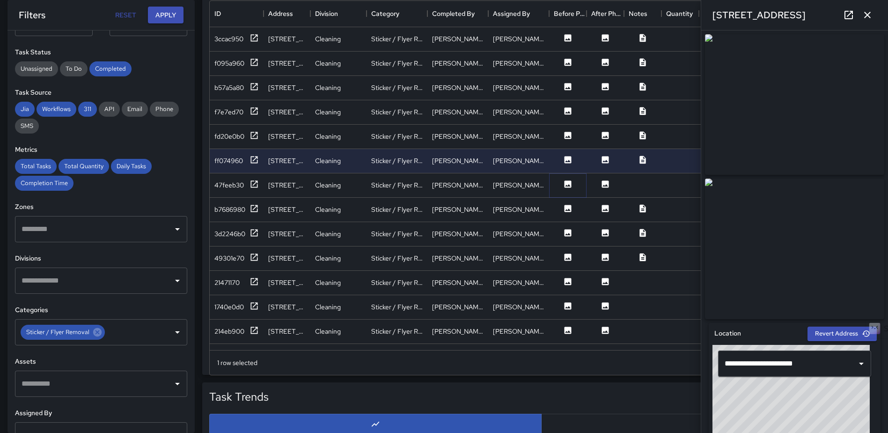
click at [564, 184] on icon at bounding box center [567, 183] width 9 height 9
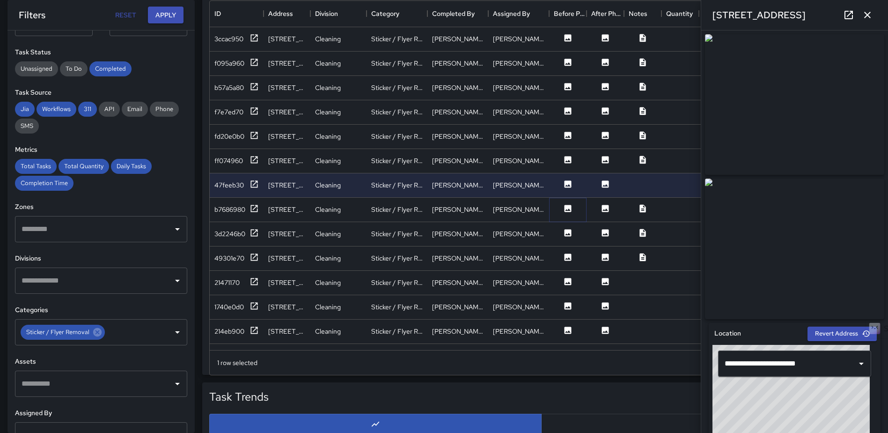
click at [566, 212] on icon at bounding box center [568, 208] width 7 height 7
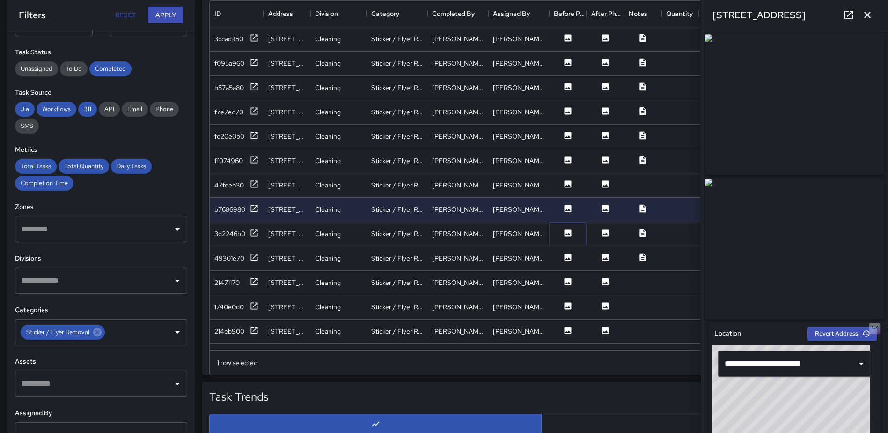
click at [571, 234] on icon at bounding box center [568, 232] width 7 height 7
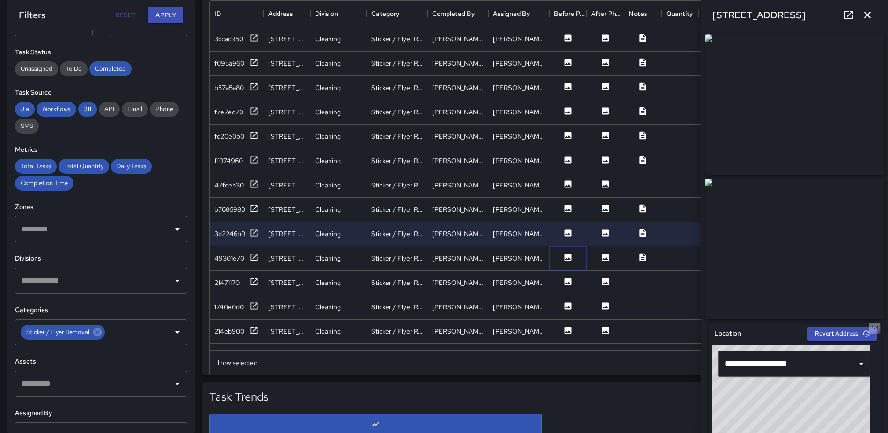
click at [573, 256] on button at bounding box center [568, 258] width 28 height 12
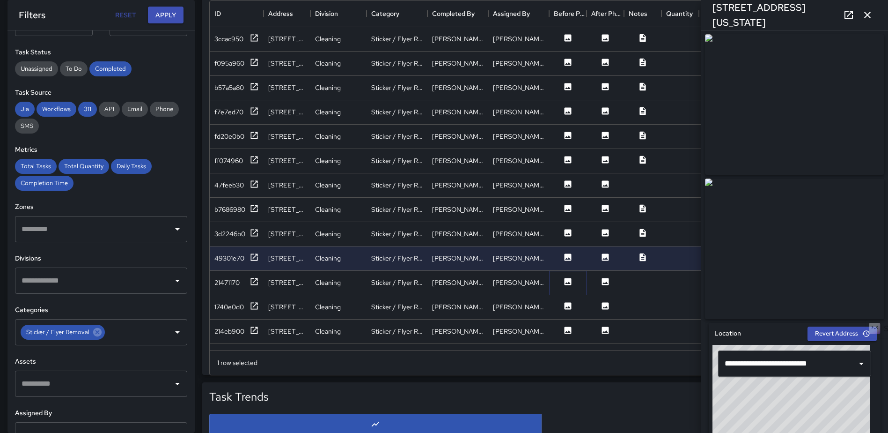
click at [564, 282] on icon at bounding box center [567, 281] width 9 height 9
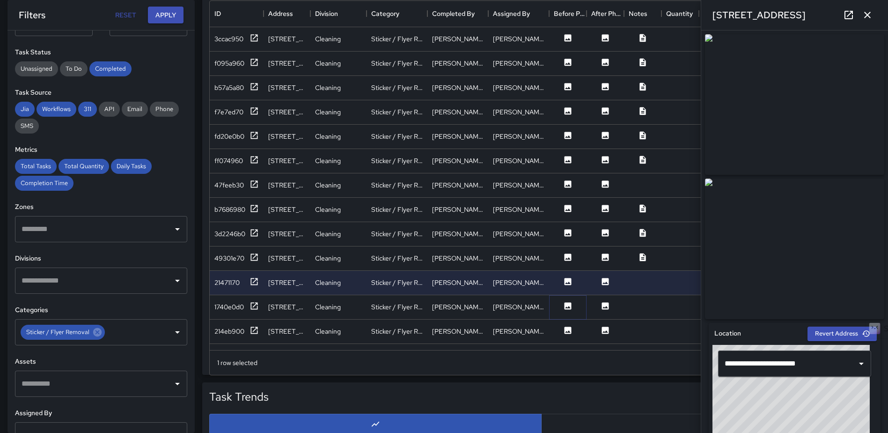
click at [568, 307] on icon at bounding box center [567, 305] width 9 height 9
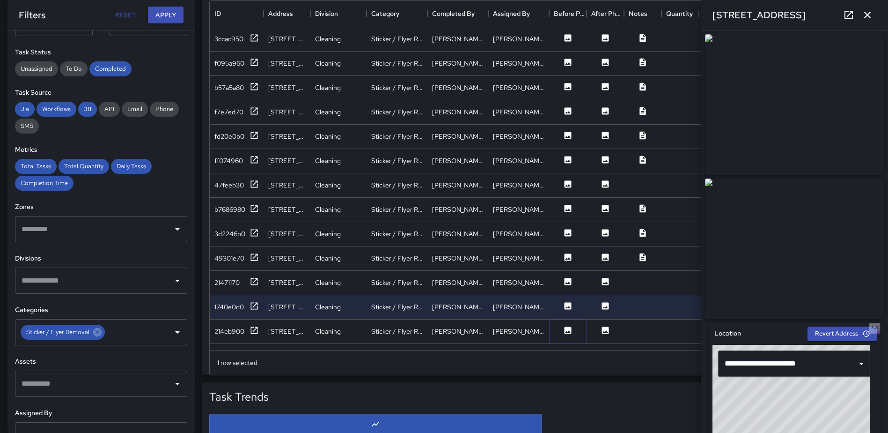
click at [566, 328] on icon at bounding box center [568, 329] width 7 height 7
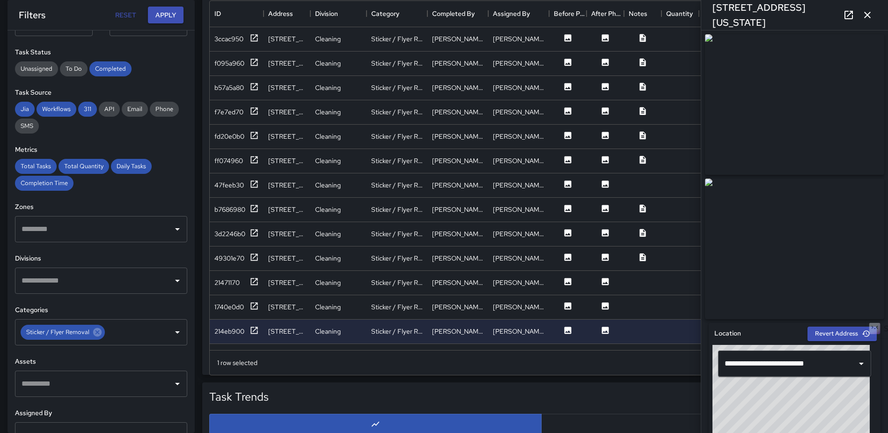
click at [870, 13] on icon "button" at bounding box center [867, 15] width 7 height 7
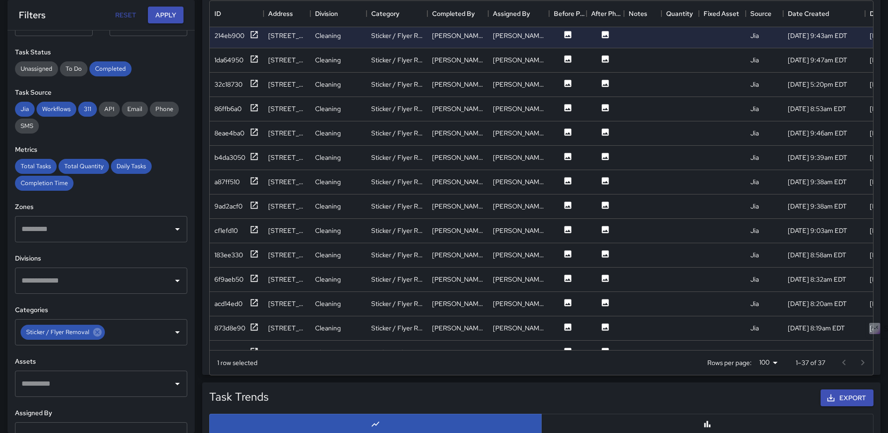
scroll to position [302, 0]
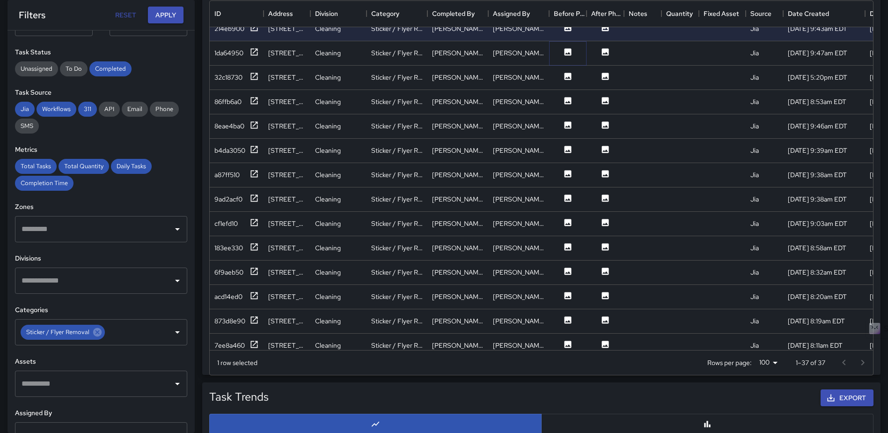
click at [566, 53] on icon at bounding box center [568, 51] width 7 height 7
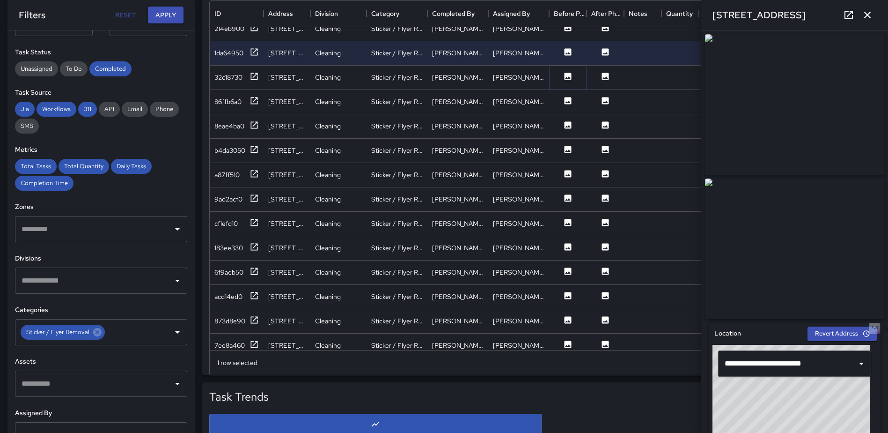
click at [571, 78] on icon at bounding box center [568, 76] width 7 height 7
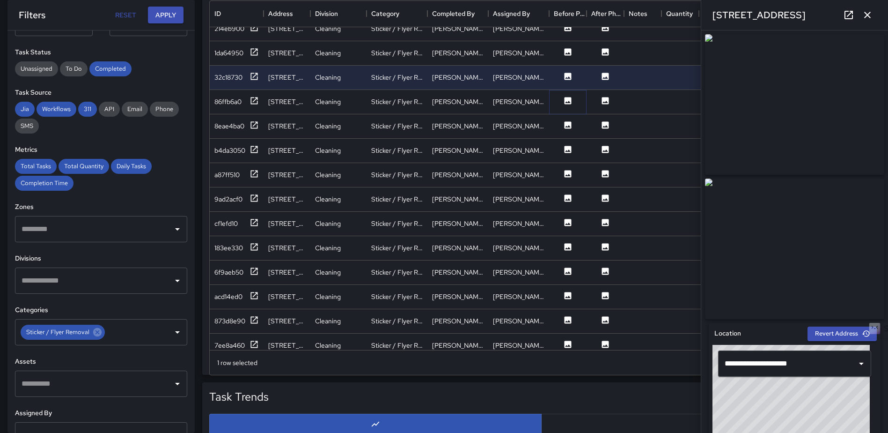
click at [568, 100] on icon at bounding box center [568, 100] width 7 height 7
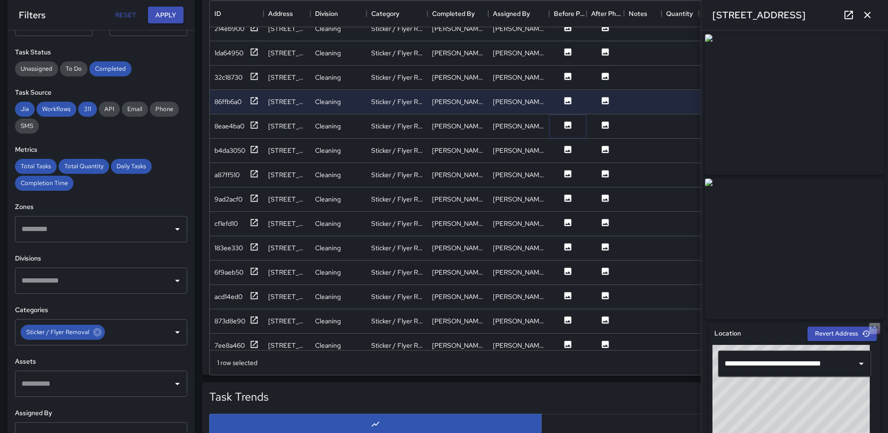
click at [567, 122] on icon at bounding box center [568, 124] width 7 height 7
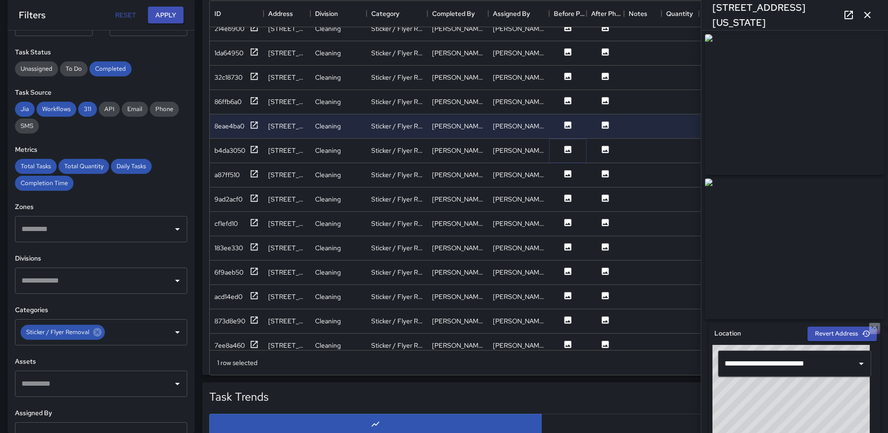
click at [566, 147] on icon at bounding box center [568, 149] width 7 height 7
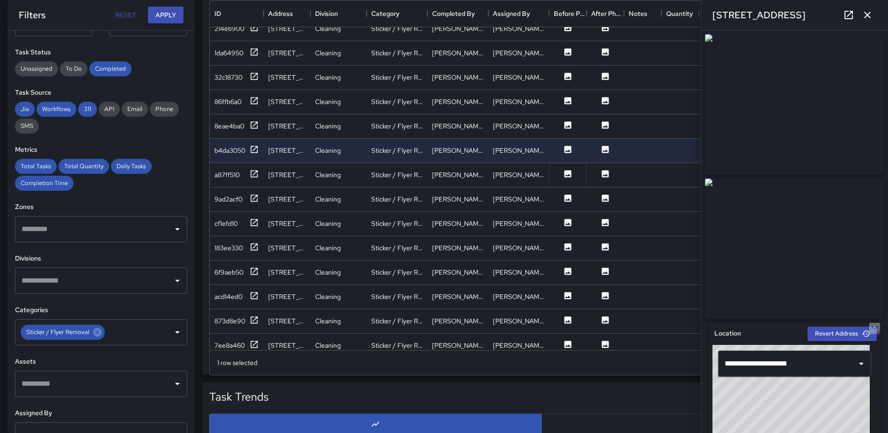
click at [566, 173] on icon at bounding box center [568, 173] width 7 height 7
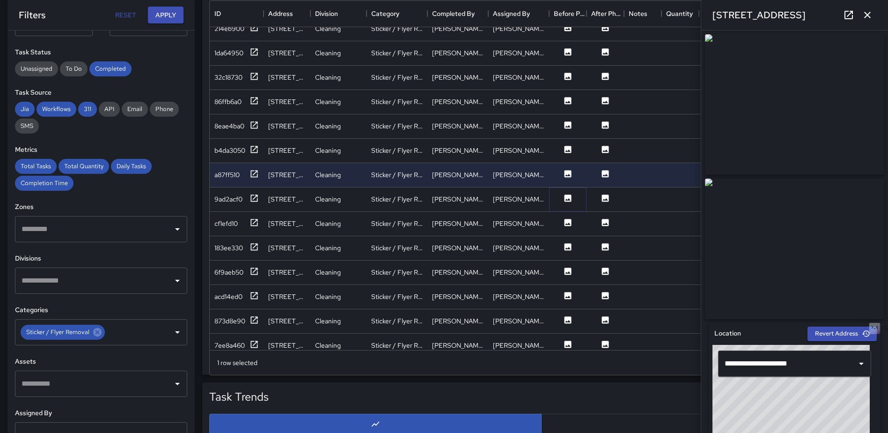
click at [568, 199] on icon at bounding box center [567, 197] width 9 height 9
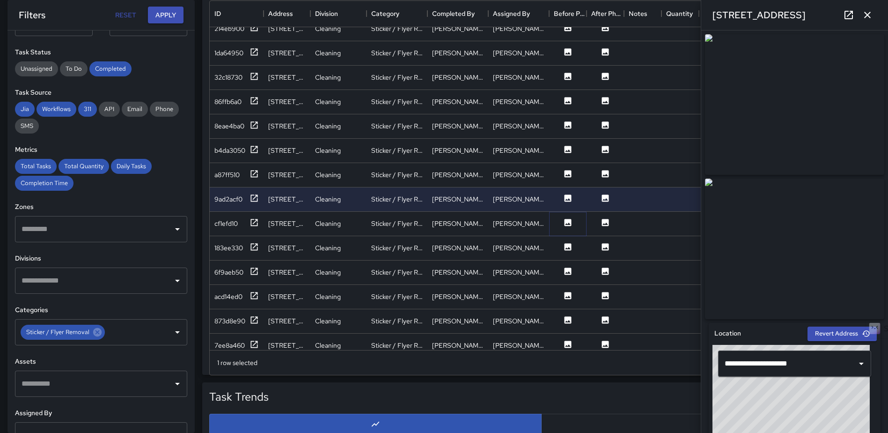
click at [567, 226] on icon at bounding box center [567, 222] width 9 height 9
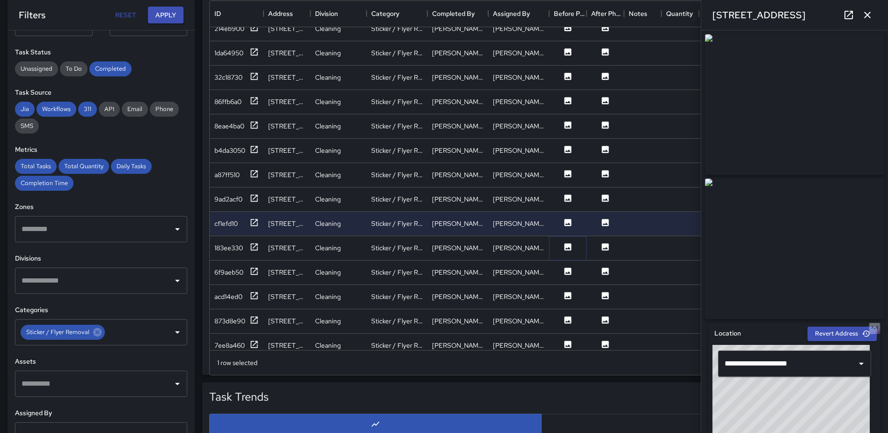
click at [567, 247] on icon at bounding box center [568, 246] width 7 height 7
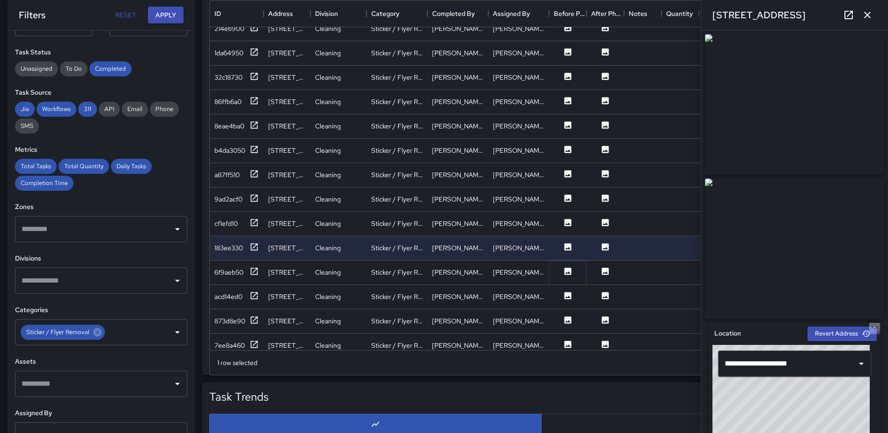
click at [567, 271] on icon at bounding box center [568, 270] width 7 height 7
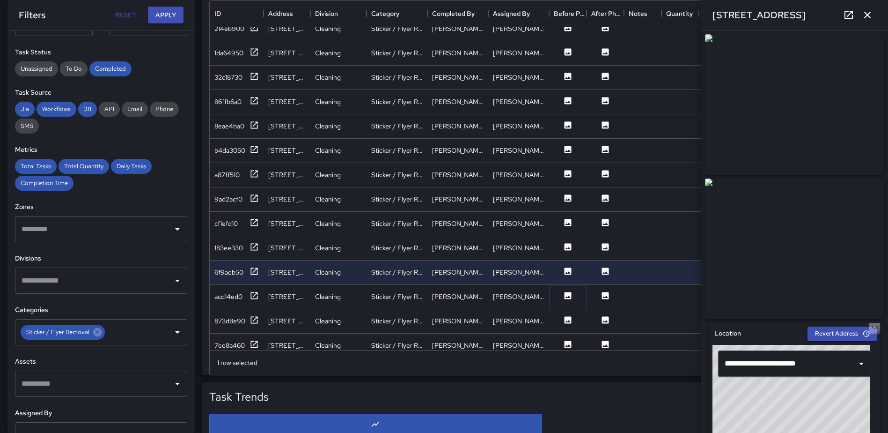
click at [567, 293] on icon at bounding box center [568, 295] width 7 height 7
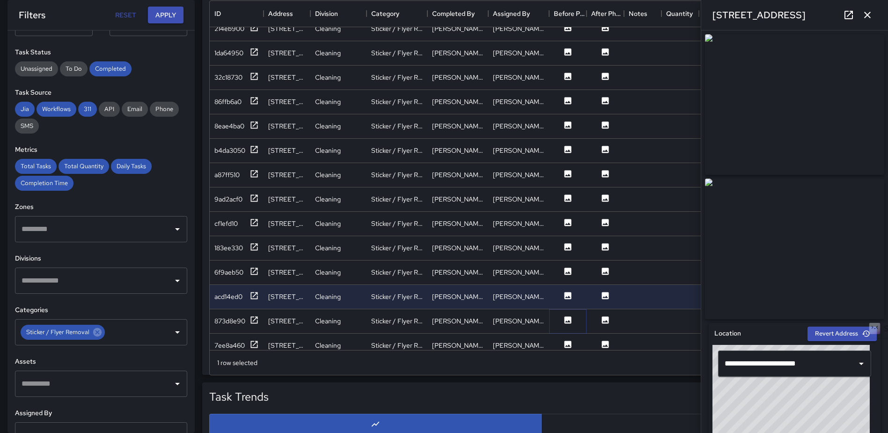
click at [567, 317] on icon at bounding box center [568, 319] width 7 height 7
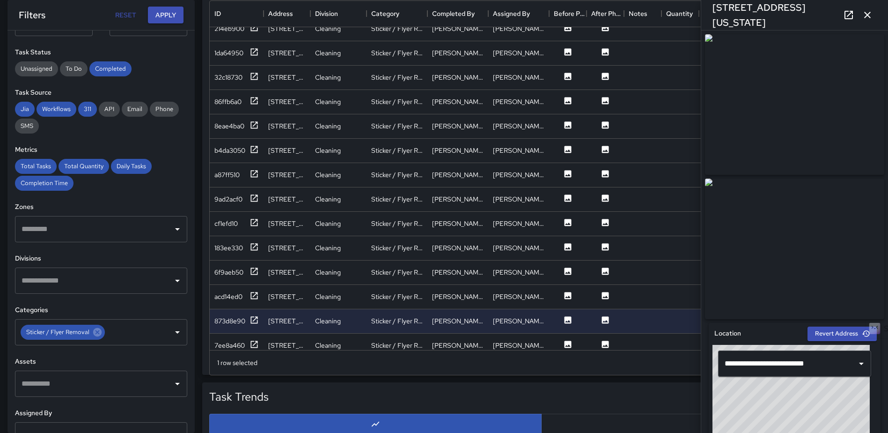
click at [867, 13] on icon "button" at bounding box center [867, 14] width 11 height 11
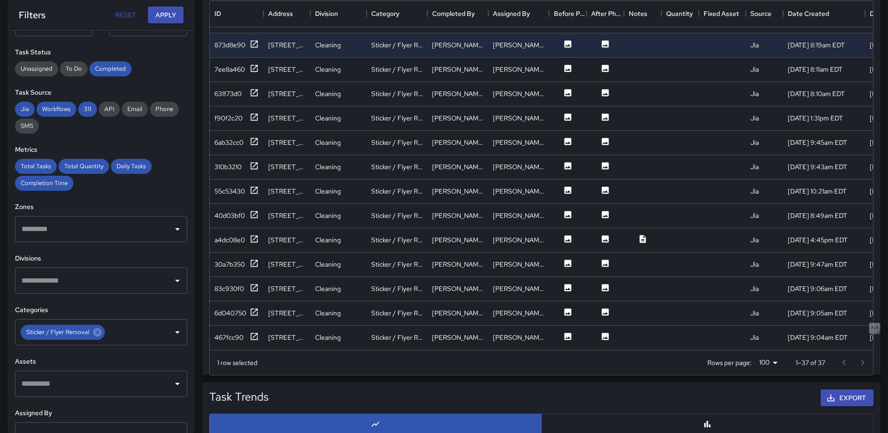
scroll to position [585, 0]
click at [564, 64] on icon at bounding box center [567, 68] width 9 height 9
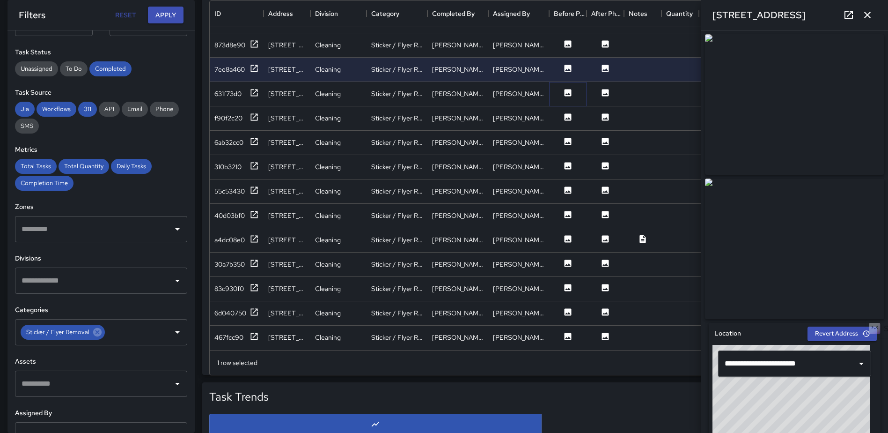
click at [565, 89] on icon at bounding box center [568, 92] width 7 height 7
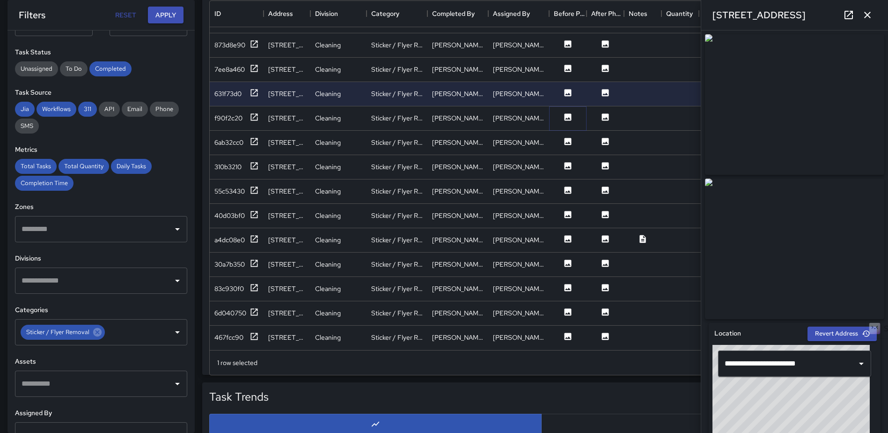
click at [566, 112] on icon at bounding box center [567, 116] width 9 height 9
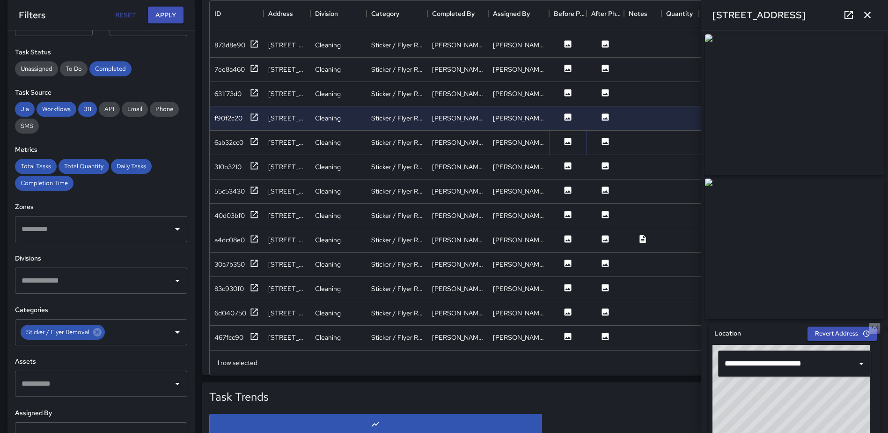
click at [568, 138] on icon at bounding box center [568, 141] width 7 height 7
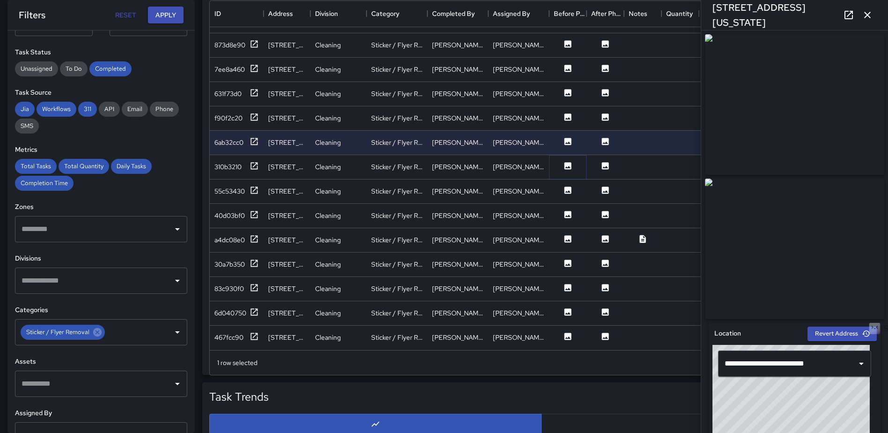
click at [571, 162] on icon at bounding box center [568, 165] width 7 height 7
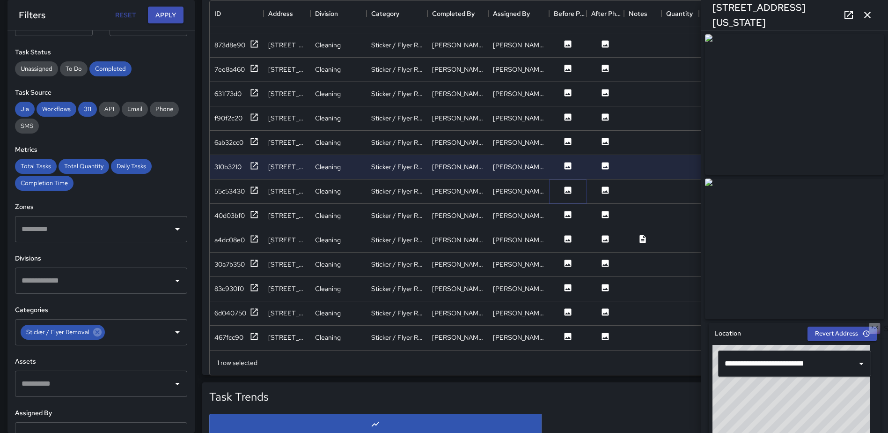
click at [563, 185] on icon at bounding box center [567, 189] width 9 height 9
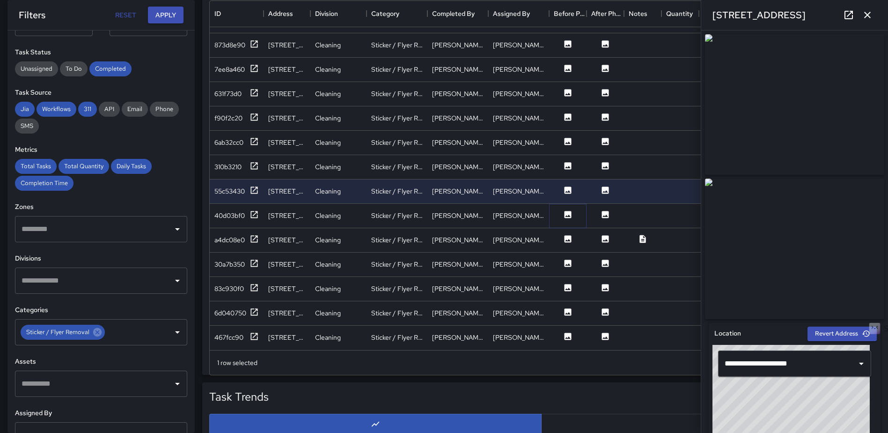
click at [566, 211] on icon at bounding box center [568, 214] width 7 height 7
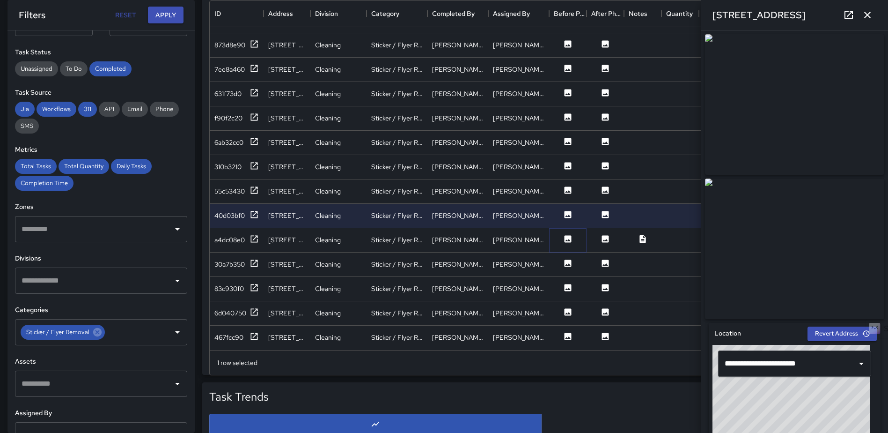
click at [569, 235] on icon at bounding box center [568, 238] width 7 height 7
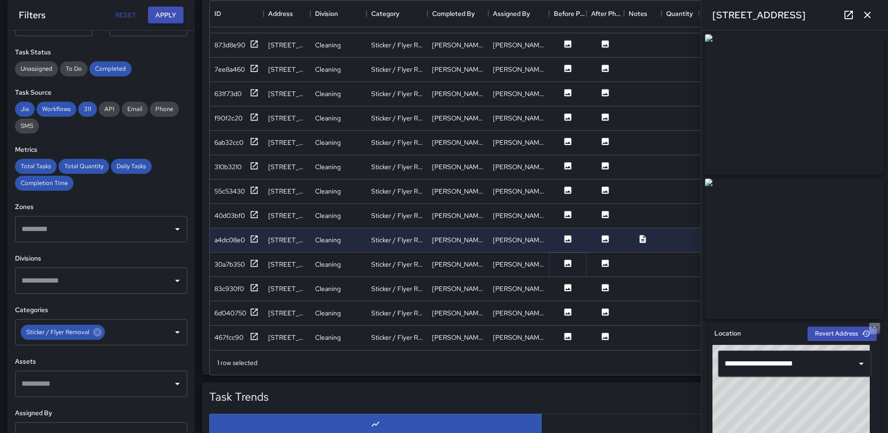
click at [569, 258] on icon at bounding box center [567, 262] width 9 height 9
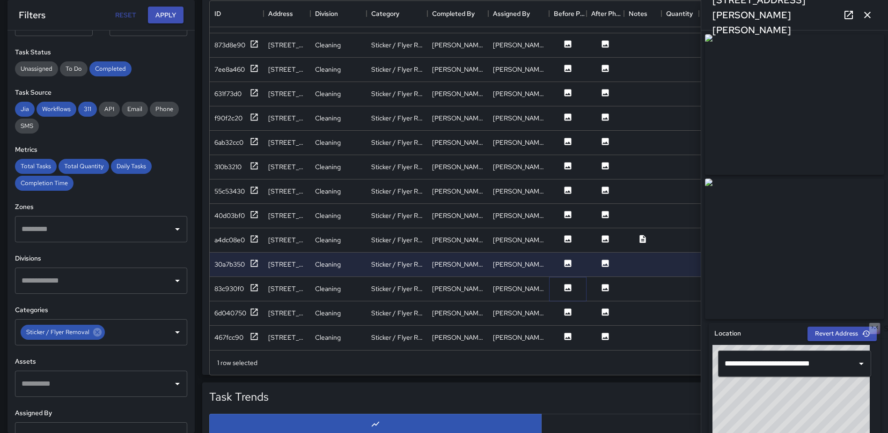
click at [570, 284] on icon at bounding box center [568, 287] width 7 height 7
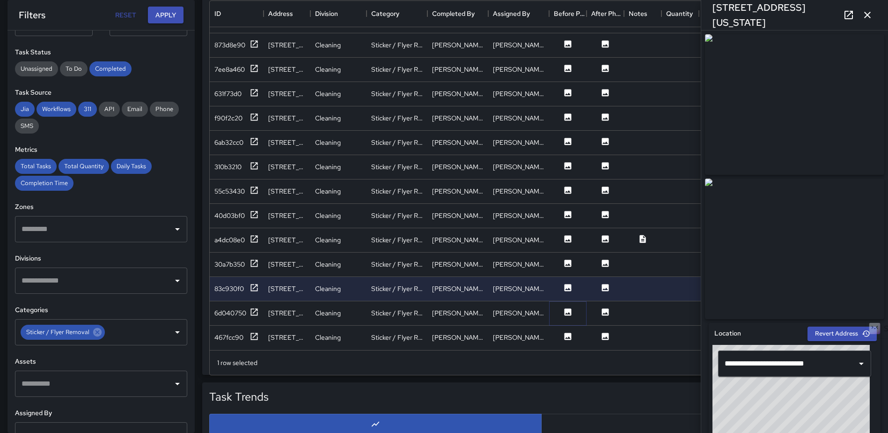
click at [564, 307] on icon at bounding box center [567, 311] width 9 height 9
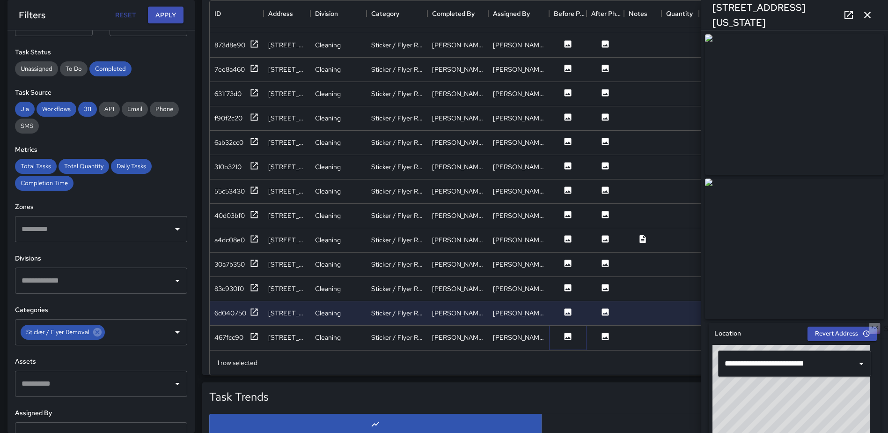
click at [566, 332] on icon at bounding box center [568, 335] width 7 height 7
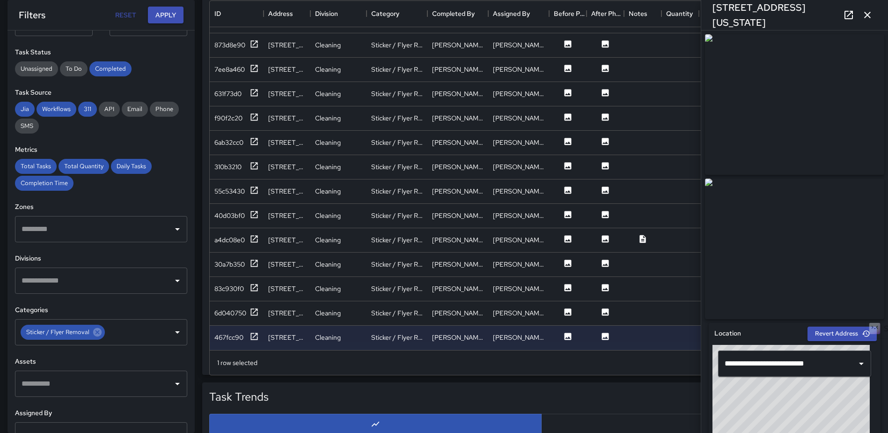
click at [869, 18] on icon "button" at bounding box center [867, 14] width 11 height 11
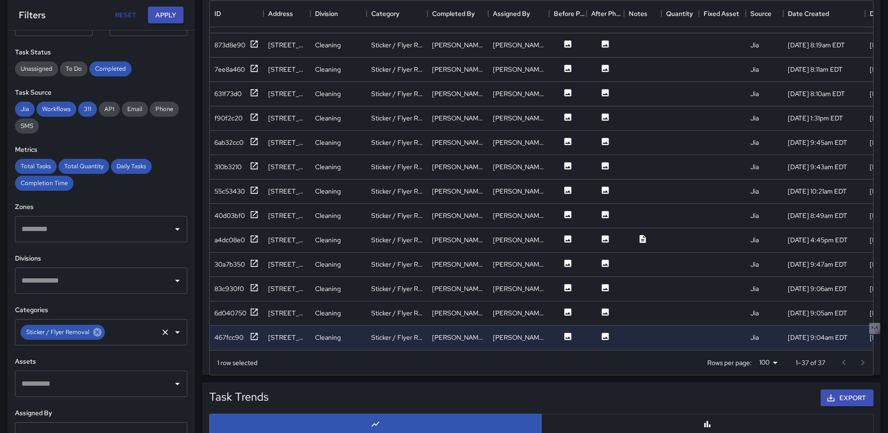
click at [97, 331] on icon at bounding box center [97, 332] width 10 height 10
click at [172, 331] on icon "Open" at bounding box center [177, 331] width 11 height 11
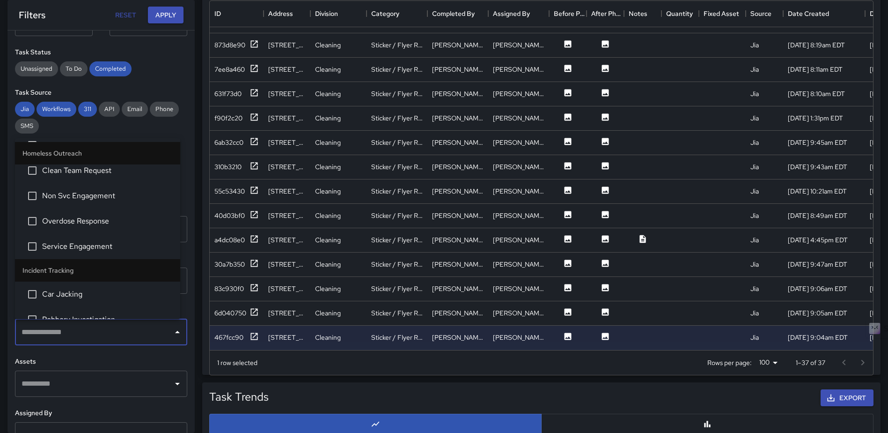
scroll to position [849, 0]
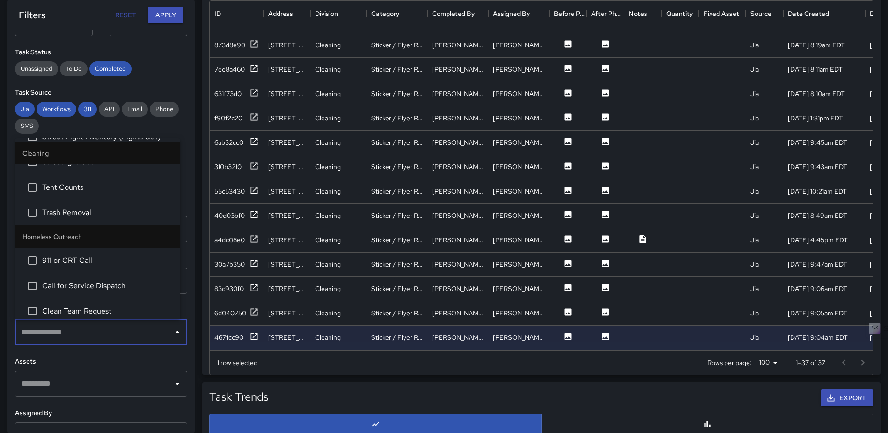
click at [87, 213] on span "Trash Removal" at bounding box center [107, 212] width 131 height 11
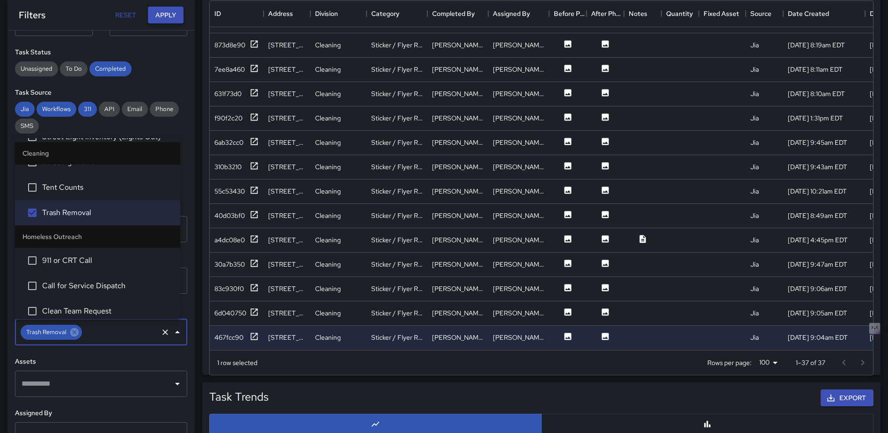
click at [167, 14] on button "Apply" at bounding box center [166, 15] width 36 height 17
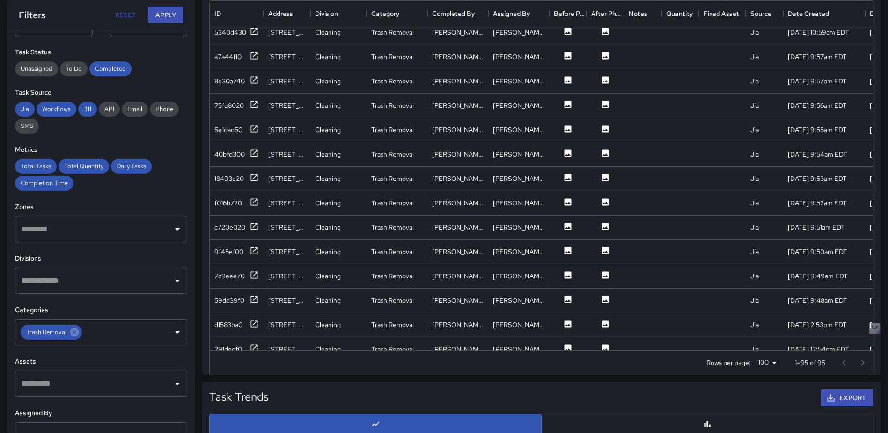
scroll to position [0, 0]
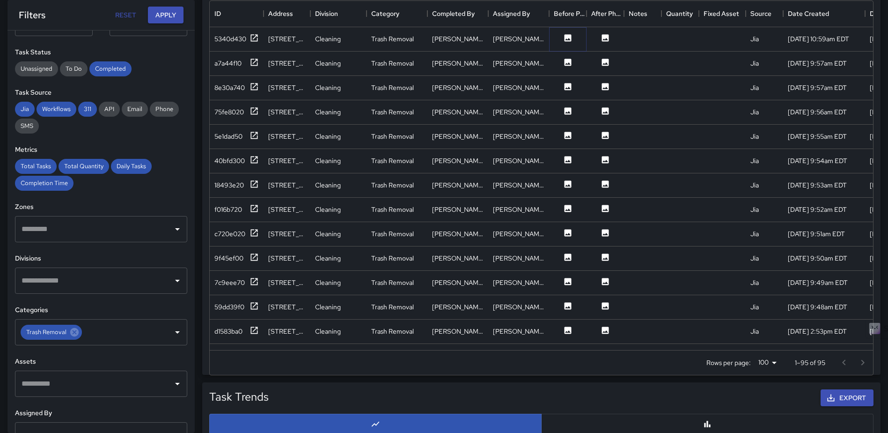
click at [570, 41] on icon at bounding box center [568, 37] width 7 height 7
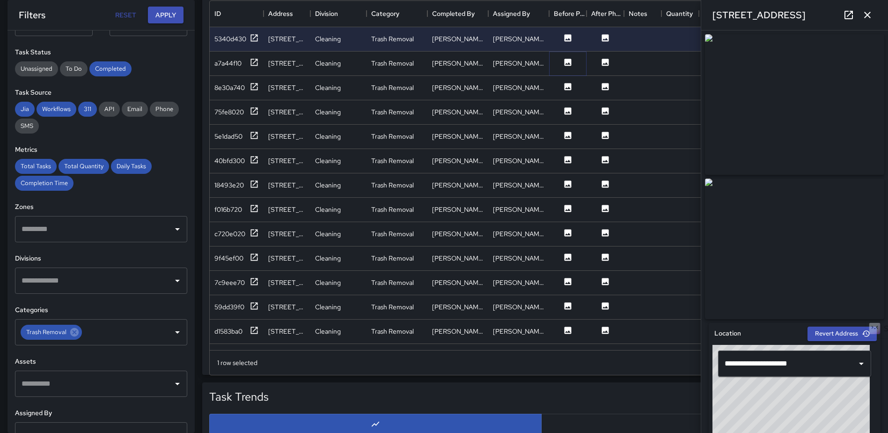
click at [570, 60] on icon at bounding box center [568, 62] width 7 height 7
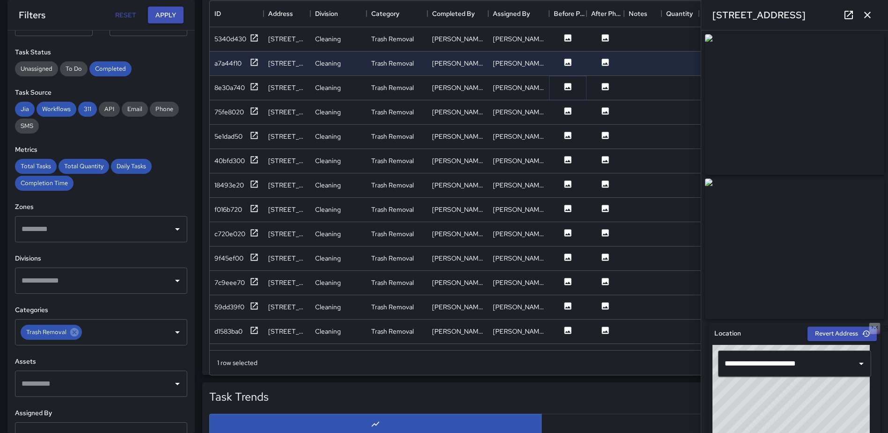
click at [569, 87] on icon at bounding box center [567, 86] width 9 height 9
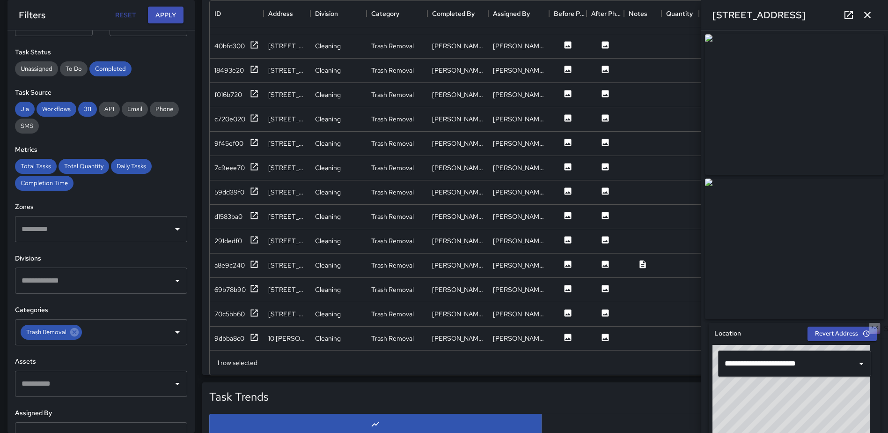
scroll to position [116, 0]
click at [561, 220] on button at bounding box center [568, 215] width 28 height 12
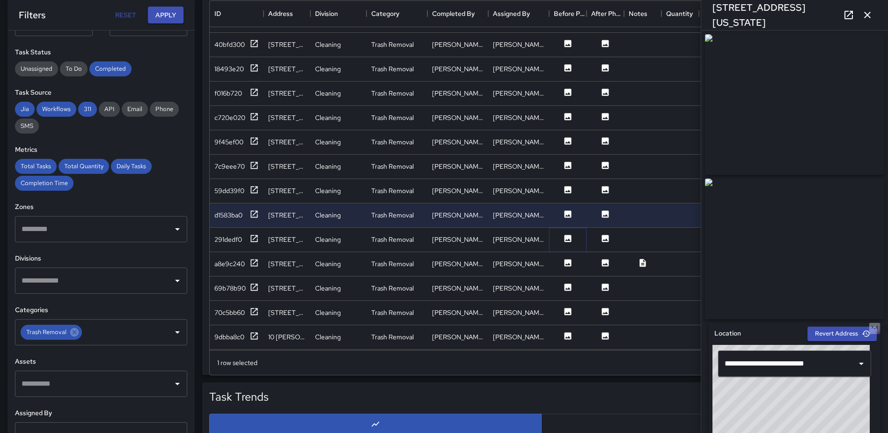
click at [567, 236] on icon at bounding box center [568, 238] width 7 height 7
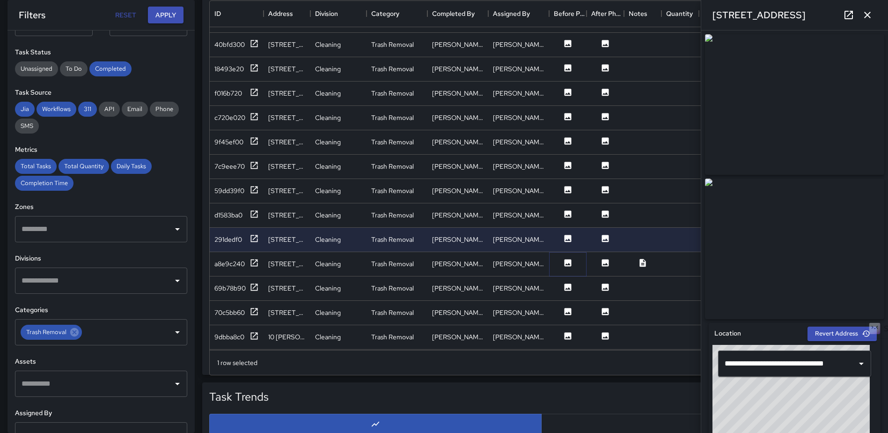
click at [567, 260] on icon at bounding box center [568, 262] width 7 height 7
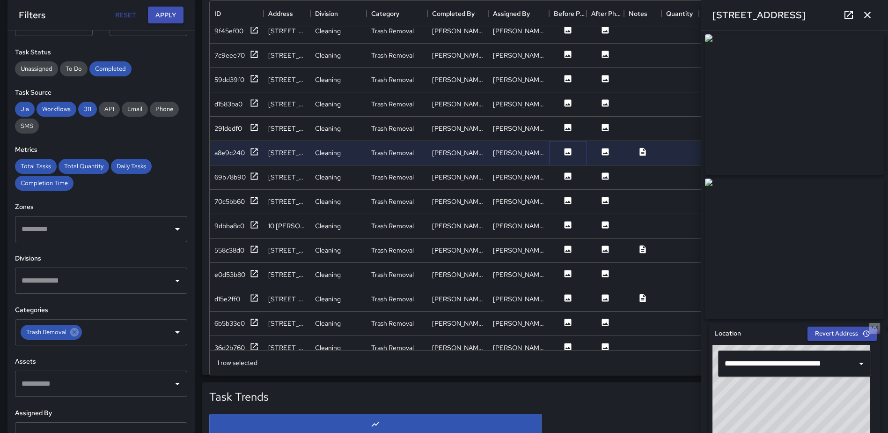
scroll to position [257, 0]
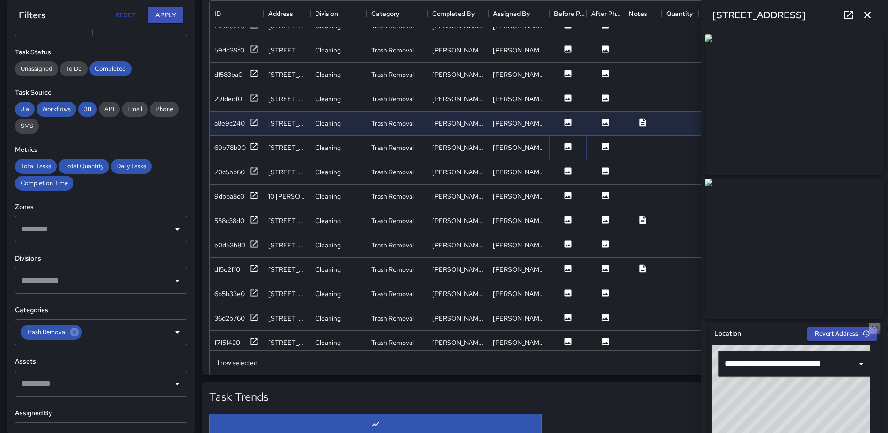
click at [567, 143] on icon at bounding box center [568, 146] width 7 height 7
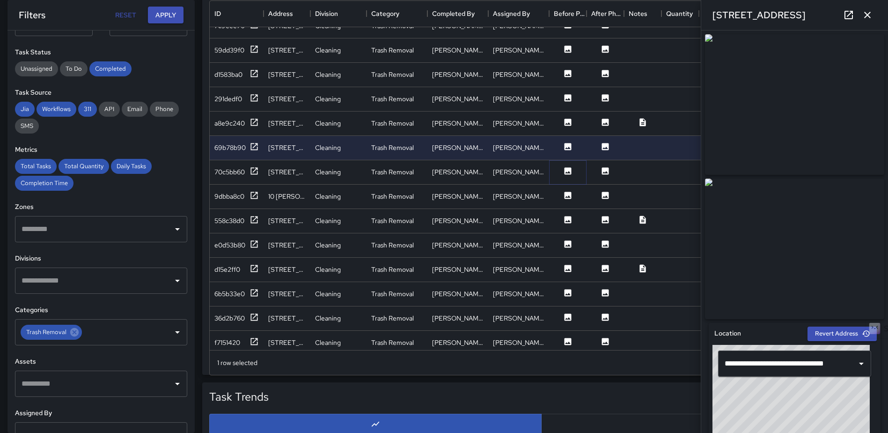
click at [569, 166] on icon at bounding box center [567, 170] width 9 height 9
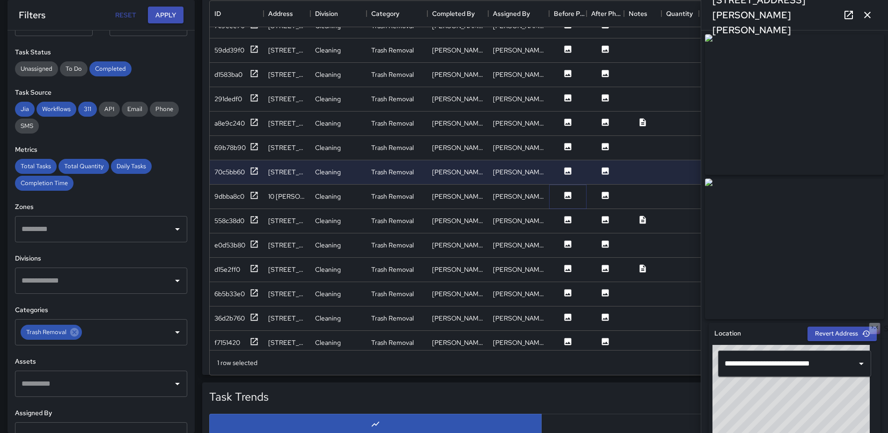
click at [567, 198] on icon at bounding box center [568, 195] width 7 height 7
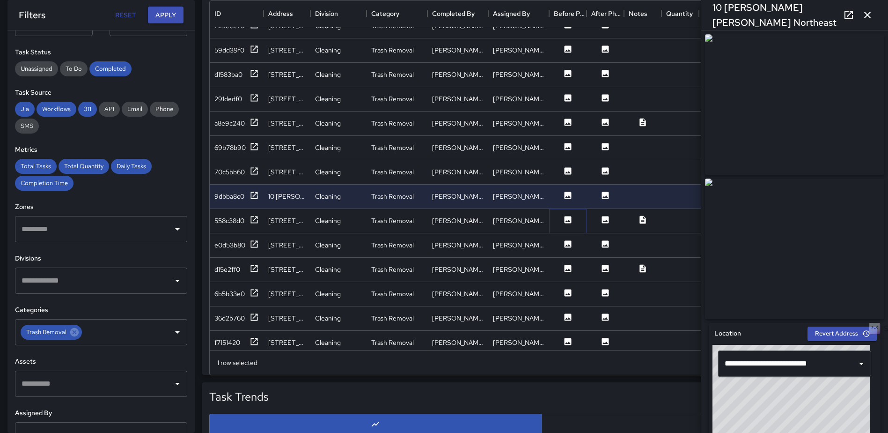
click at [572, 218] on icon at bounding box center [567, 219] width 9 height 9
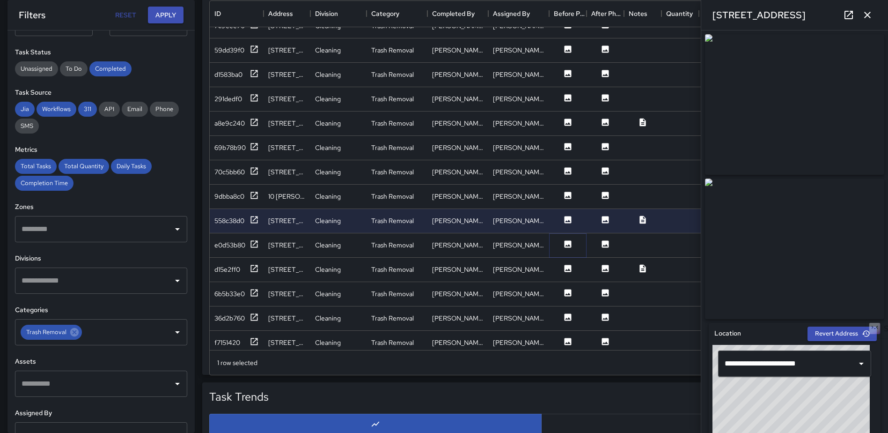
click at [571, 243] on icon at bounding box center [568, 243] width 7 height 7
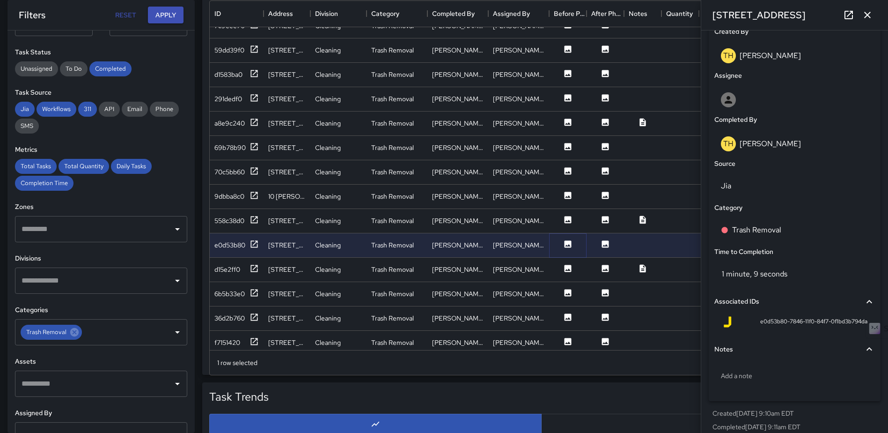
scroll to position [506, 0]
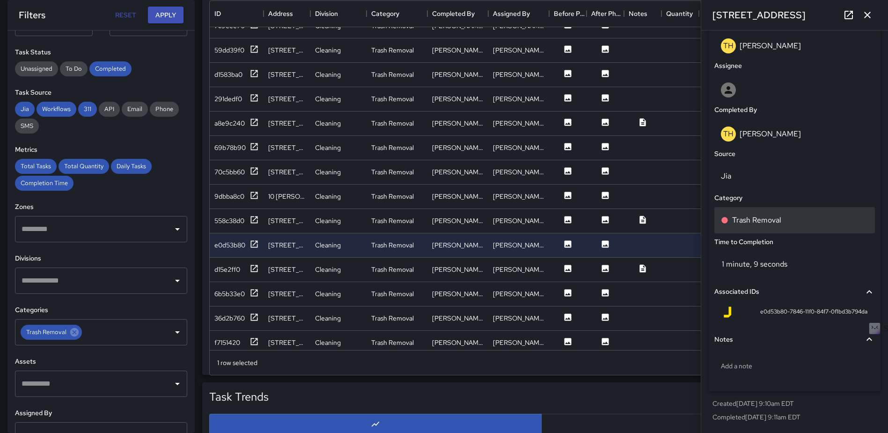
click at [800, 220] on div "Trash Removal" at bounding box center [794, 219] width 147 height 11
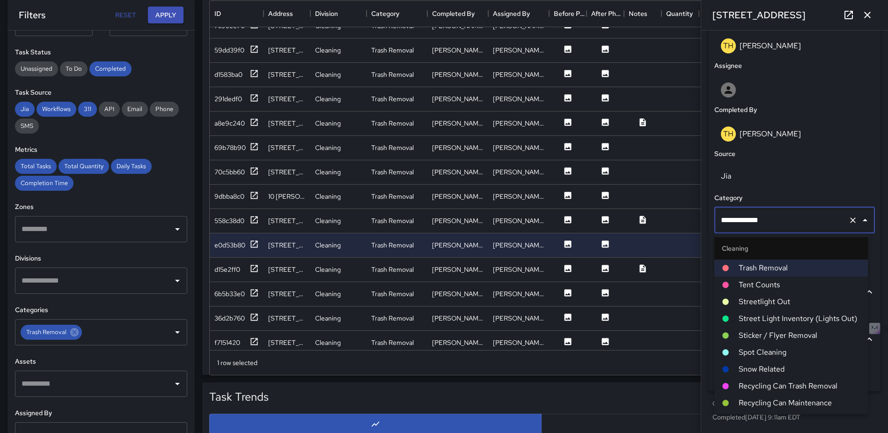
click at [775, 346] on li "Spot Cleaning" at bounding box center [791, 352] width 154 height 17
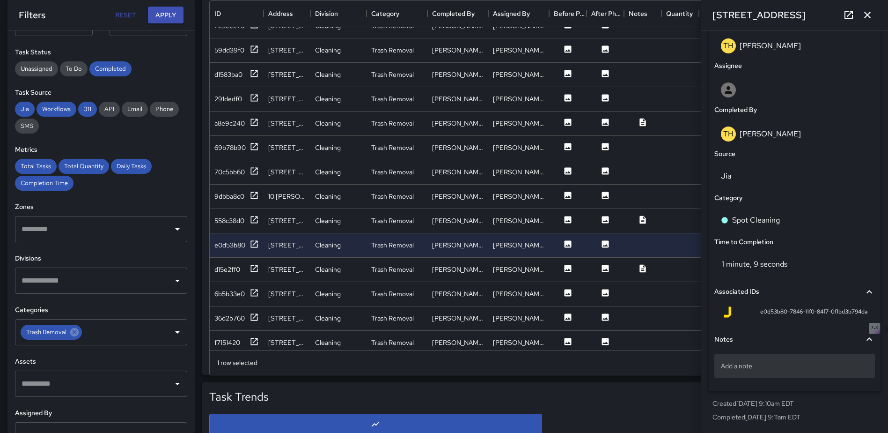
click at [759, 366] on p "Add a note" at bounding box center [794, 365] width 147 height 9
type textarea "**********"
click at [866, 15] on icon "button" at bounding box center [867, 14] width 11 height 11
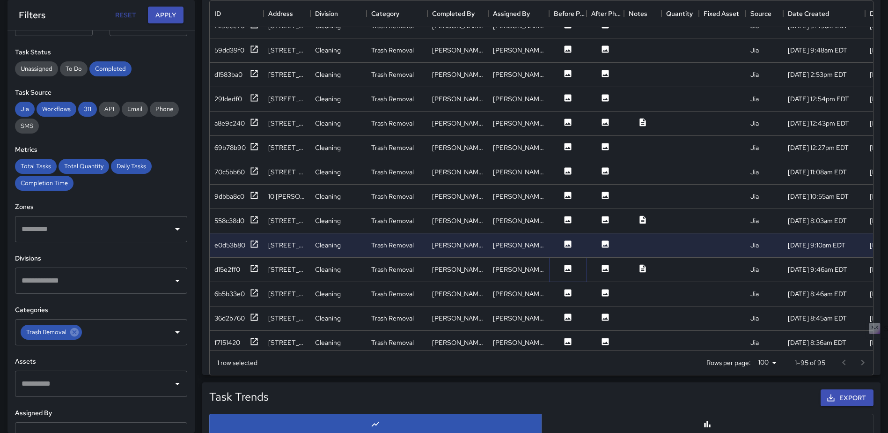
click at [563, 270] on icon at bounding box center [567, 268] width 9 height 9
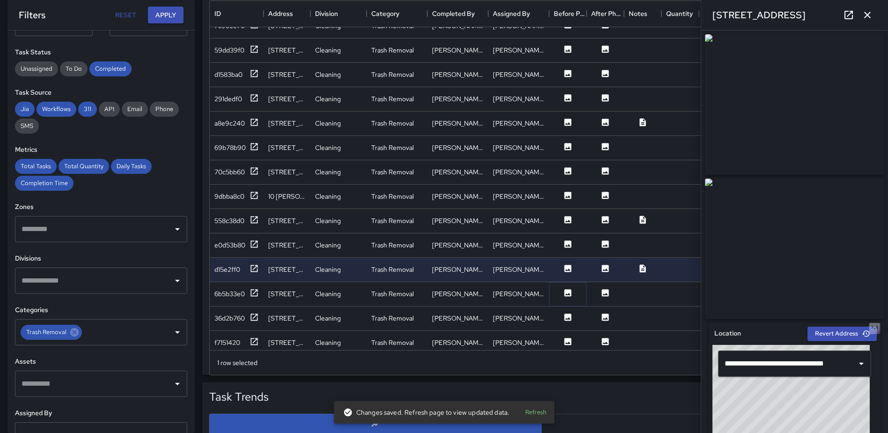
click at [564, 298] on button at bounding box center [568, 294] width 28 height 12
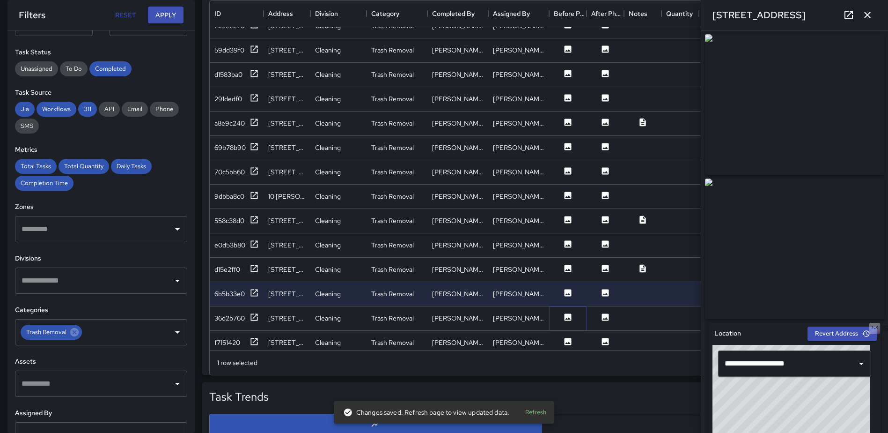
click at [566, 316] on icon at bounding box center [568, 316] width 7 height 7
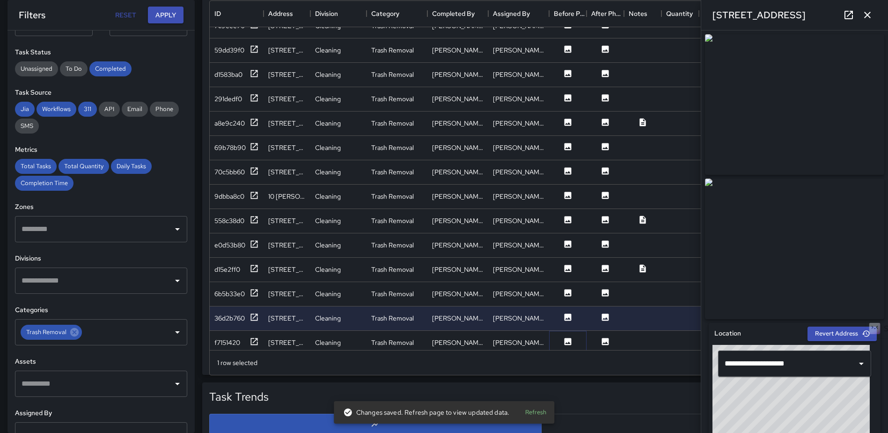
click at [566, 337] on icon at bounding box center [567, 341] width 9 height 9
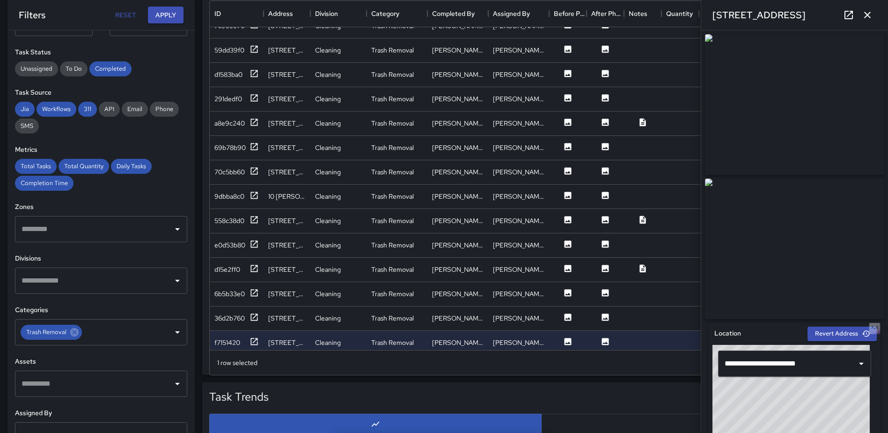
click at [871, 16] on icon "button" at bounding box center [867, 14] width 11 height 11
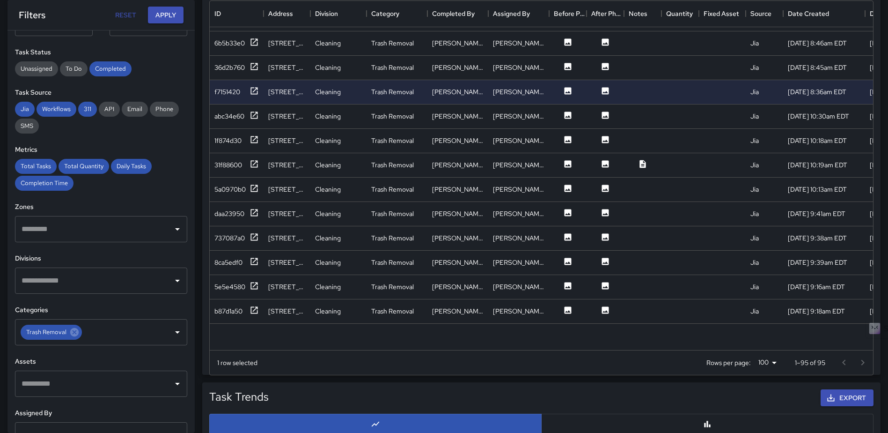
scroll to position [566, 0]
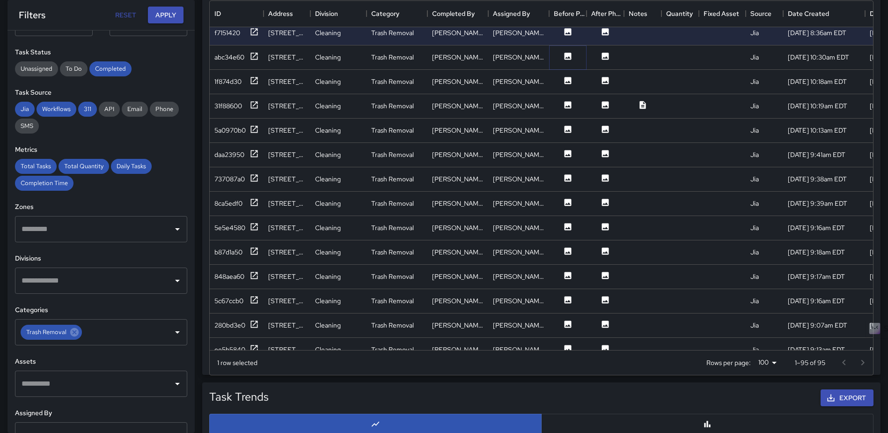
click at [568, 56] on icon at bounding box center [568, 55] width 7 height 7
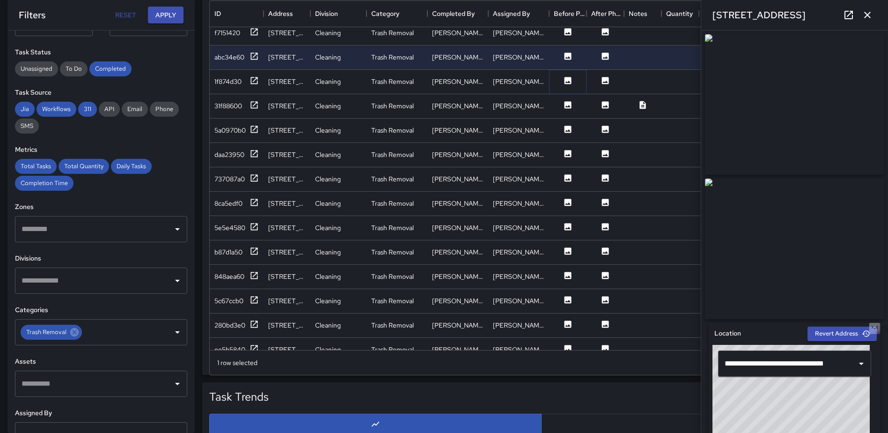
click at [567, 78] on icon at bounding box center [568, 80] width 7 height 7
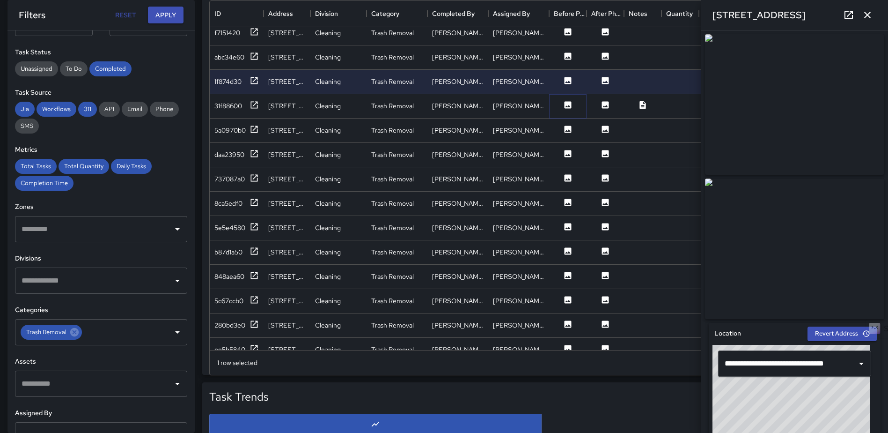
click at [567, 105] on icon at bounding box center [568, 104] width 7 height 7
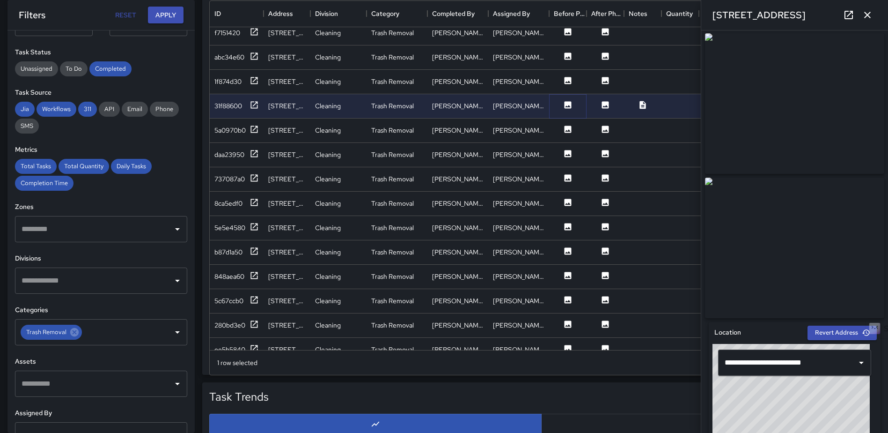
scroll to position [0, 0]
click at [873, 13] on button "button" at bounding box center [867, 15] width 19 height 19
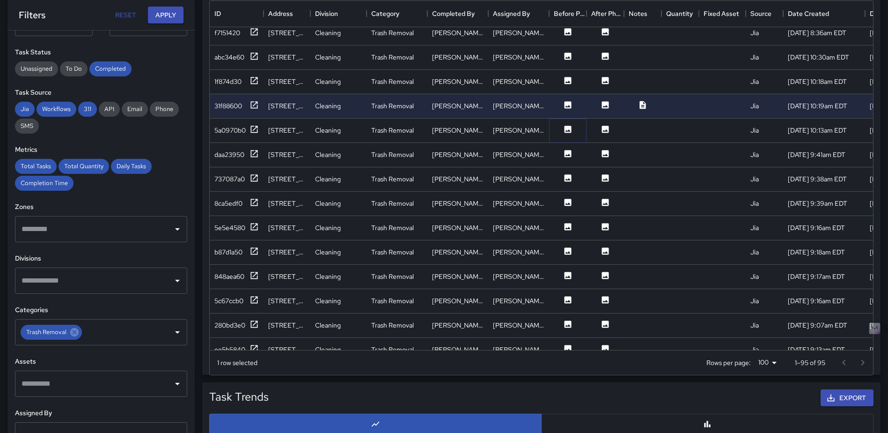
click at [570, 133] on icon at bounding box center [567, 129] width 9 height 9
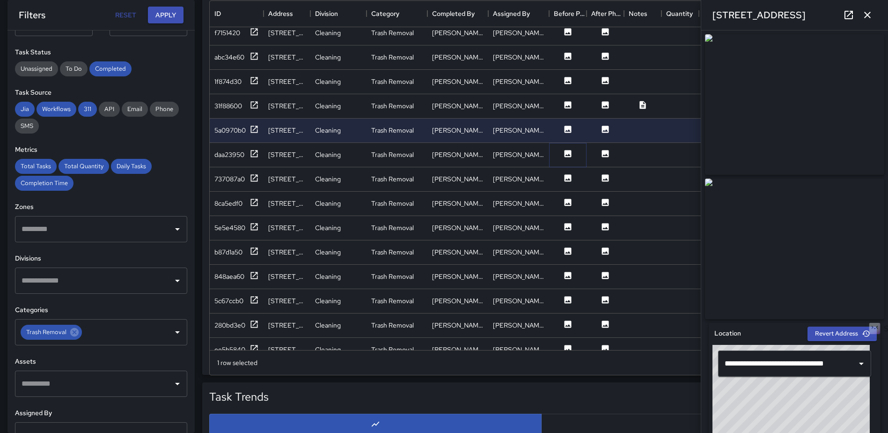
click at [567, 152] on icon at bounding box center [568, 153] width 7 height 7
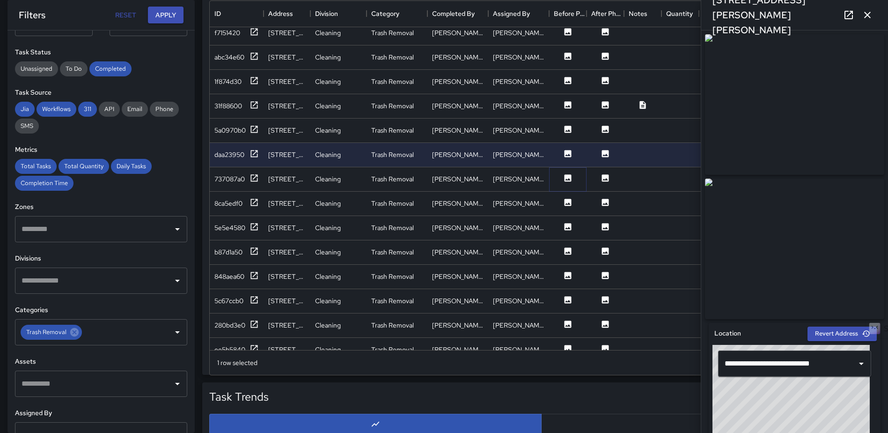
click at [567, 181] on icon at bounding box center [568, 177] width 7 height 7
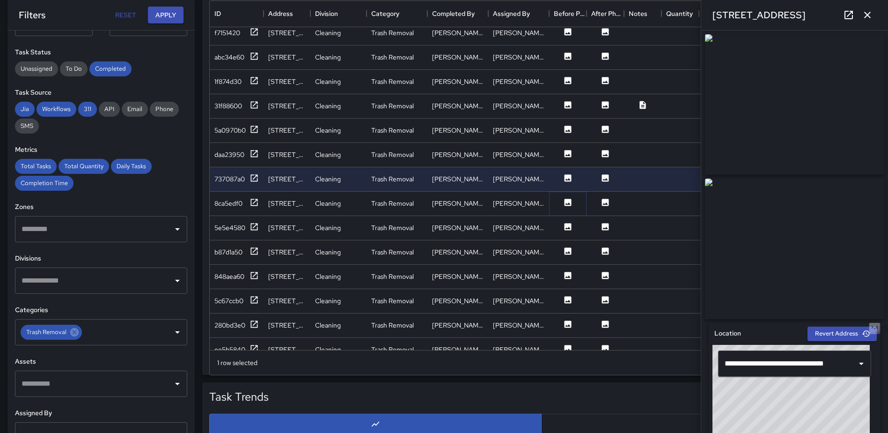
click at [568, 204] on icon at bounding box center [567, 202] width 9 height 9
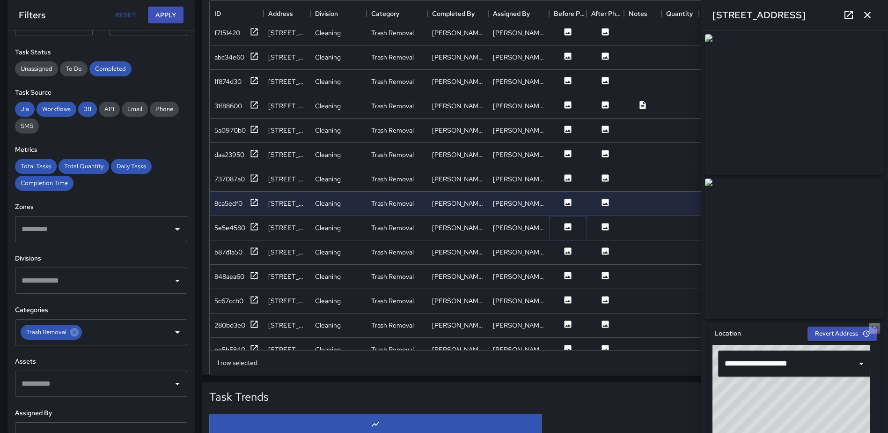
click at [566, 231] on icon at bounding box center [567, 226] width 9 height 9
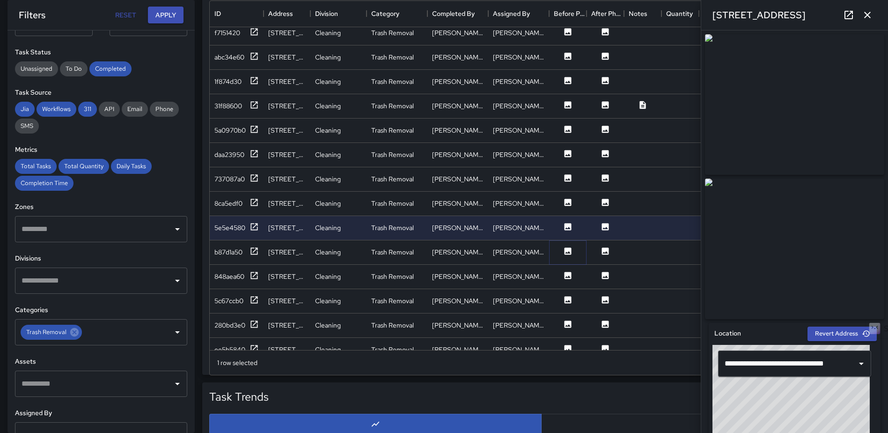
click at [566, 251] on icon at bounding box center [568, 250] width 7 height 7
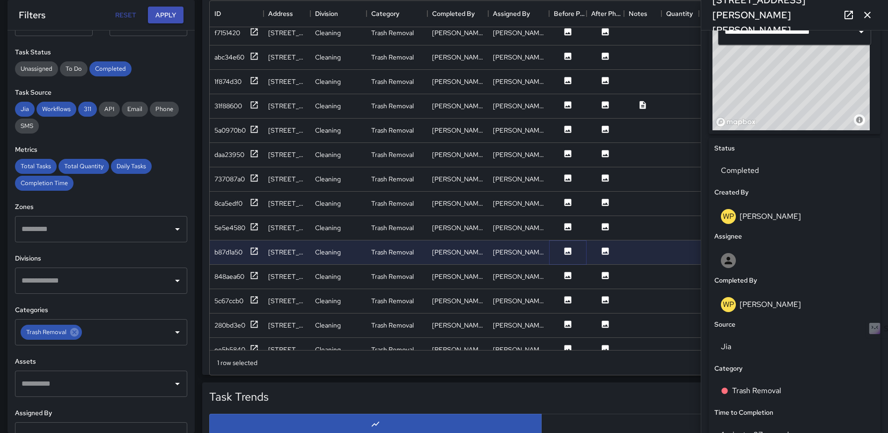
scroll to position [335, 0]
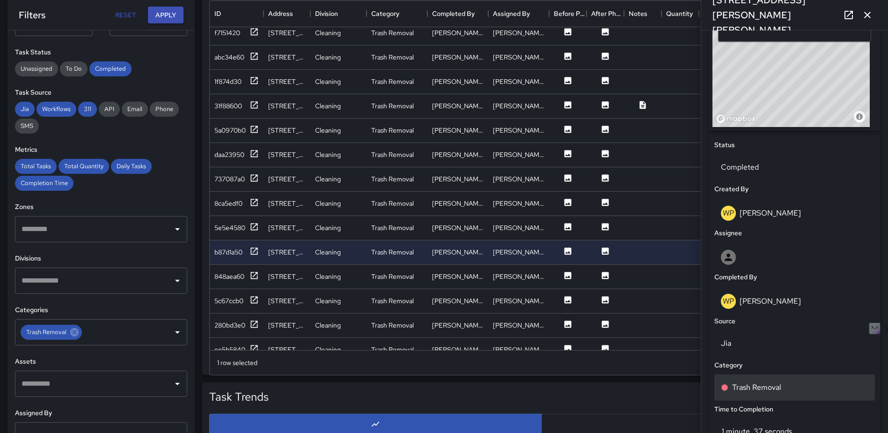
click at [767, 384] on div "Trash Removal" at bounding box center [794, 387] width 161 height 26
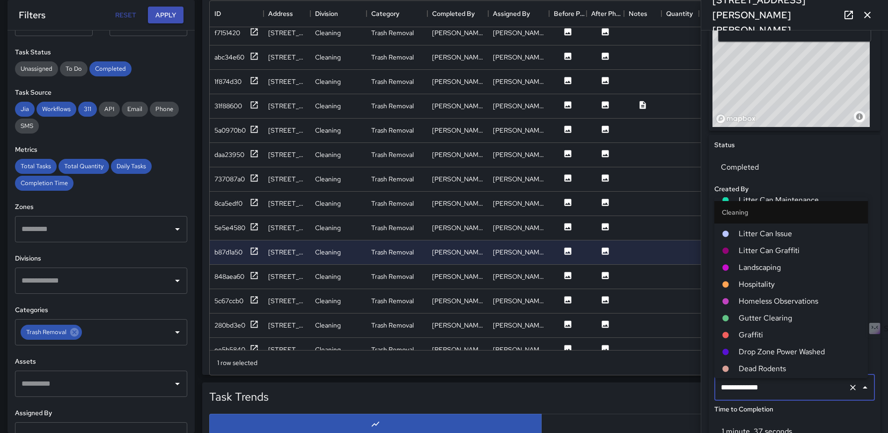
scroll to position [328, 0]
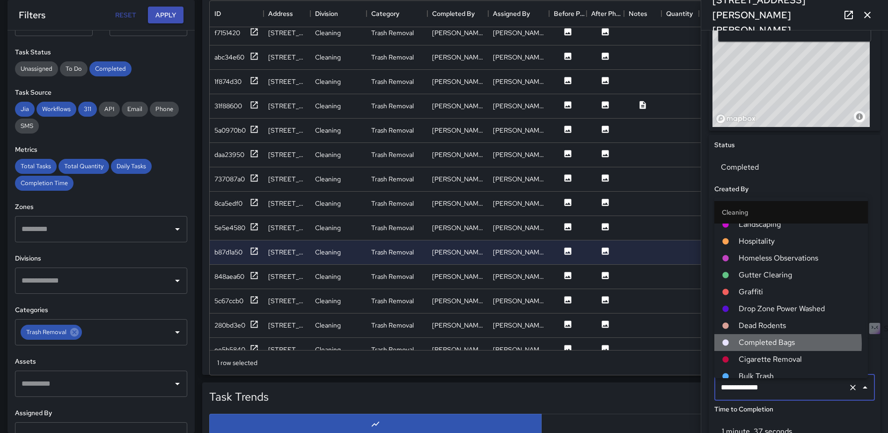
click at [770, 343] on span "Completed Bags" at bounding box center [800, 342] width 122 height 11
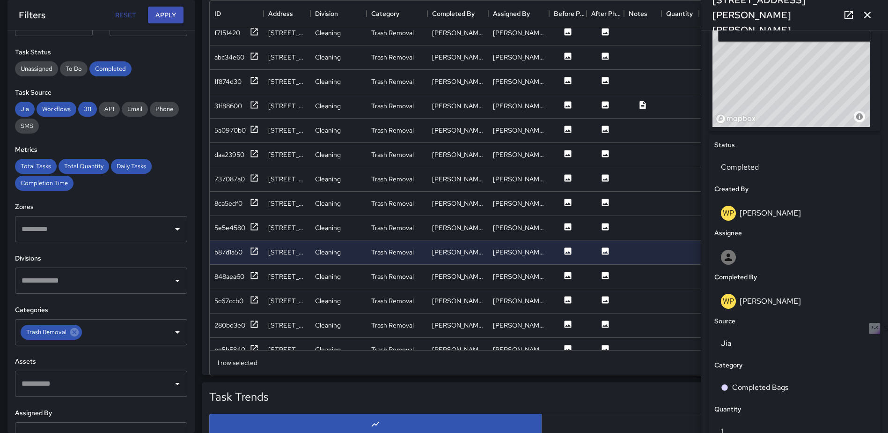
click at [867, 10] on icon "button" at bounding box center [867, 14] width 11 height 11
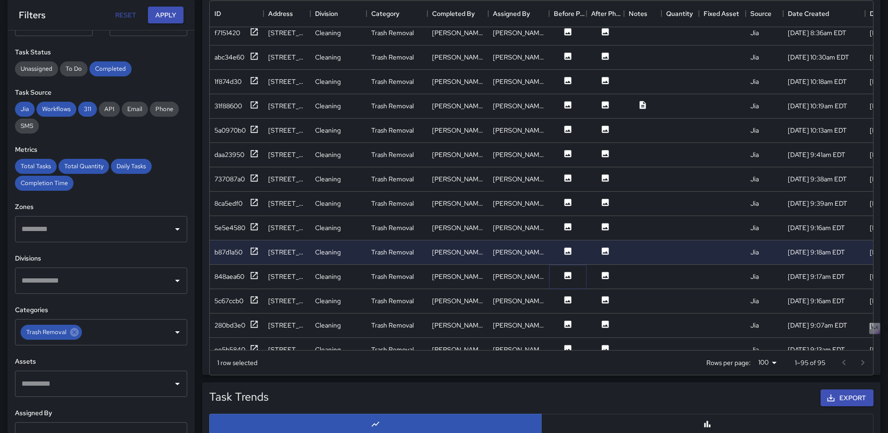
click at [569, 273] on icon at bounding box center [568, 275] width 7 height 7
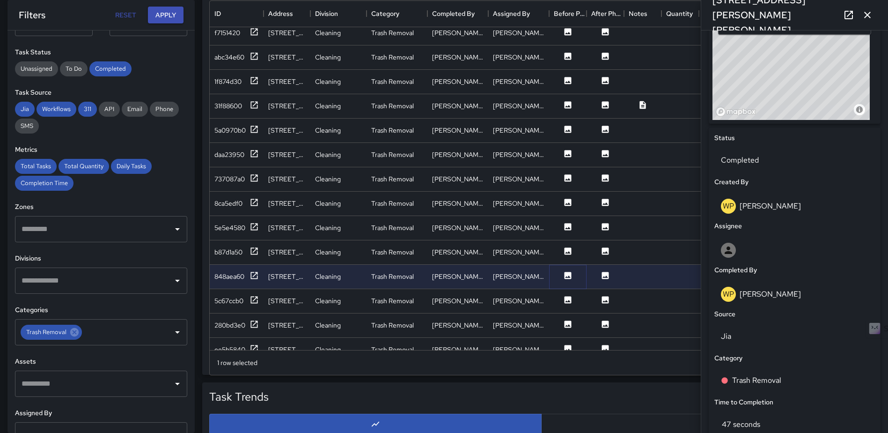
scroll to position [366, 0]
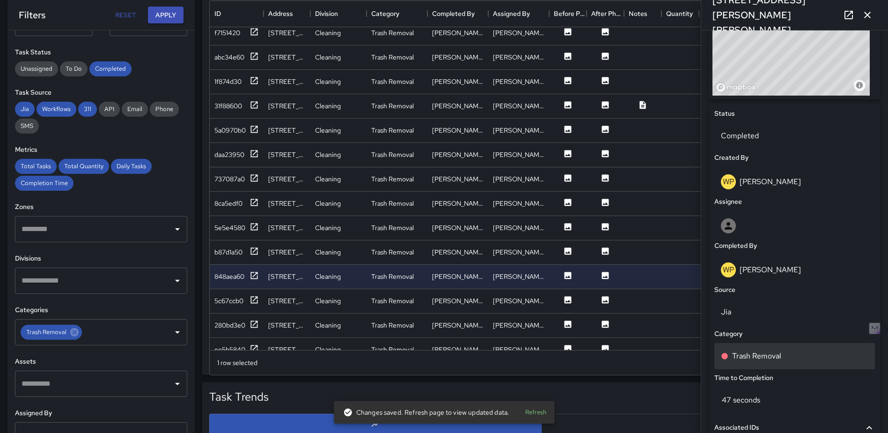
click at [765, 361] on p "Trash Removal" at bounding box center [756, 355] width 49 height 11
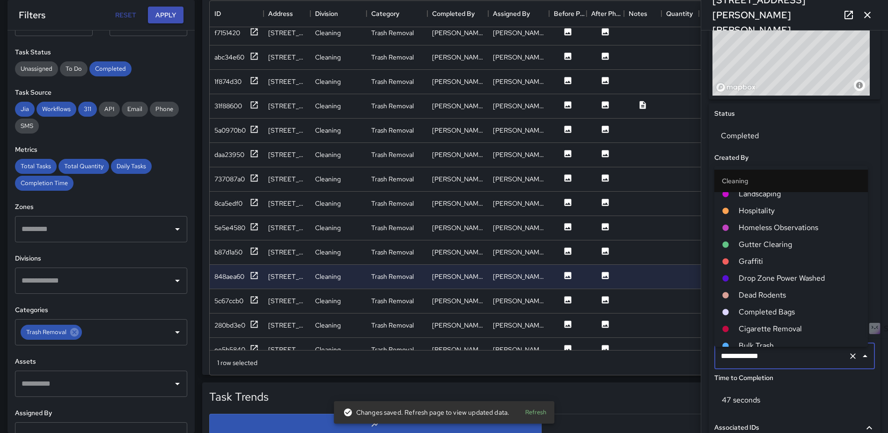
scroll to position [328, 0]
click at [767, 308] on span "Completed Bags" at bounding box center [800, 310] width 122 height 11
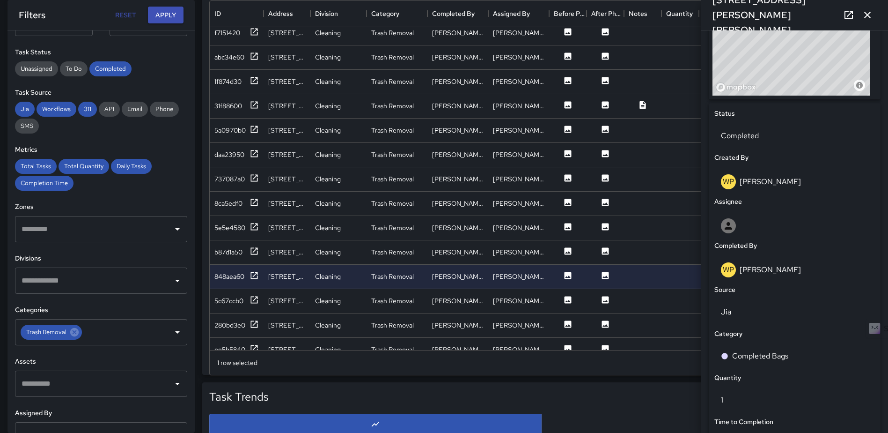
click at [869, 18] on icon "button" at bounding box center [867, 14] width 11 height 11
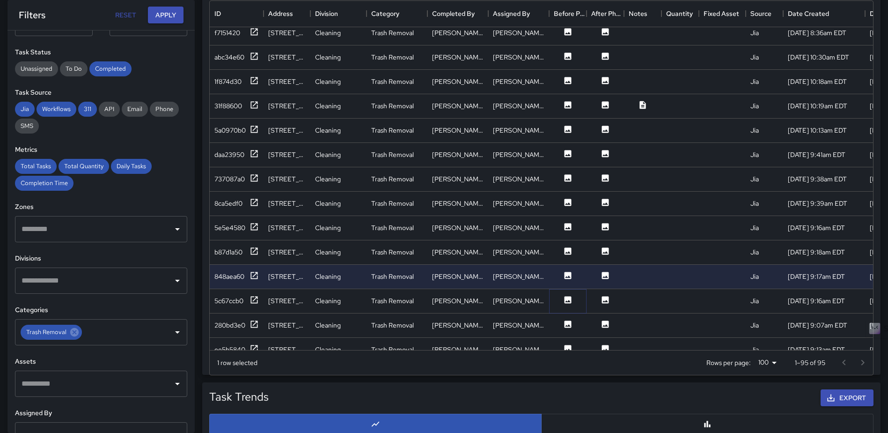
click at [570, 297] on icon at bounding box center [568, 299] width 7 height 7
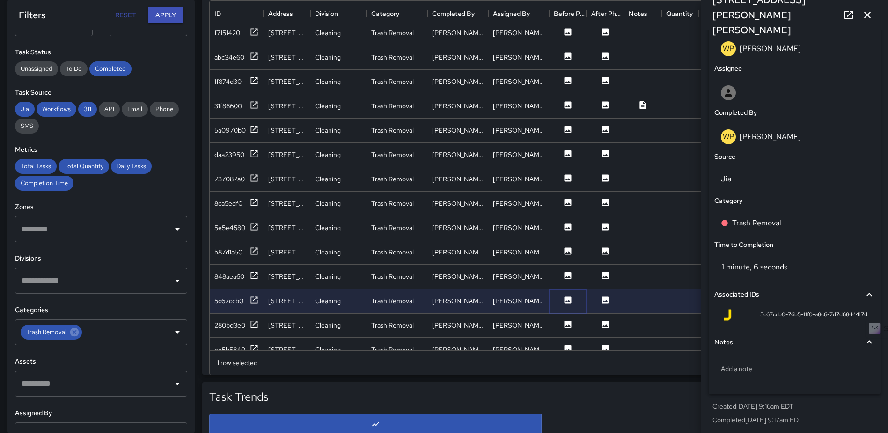
scroll to position [506, 0]
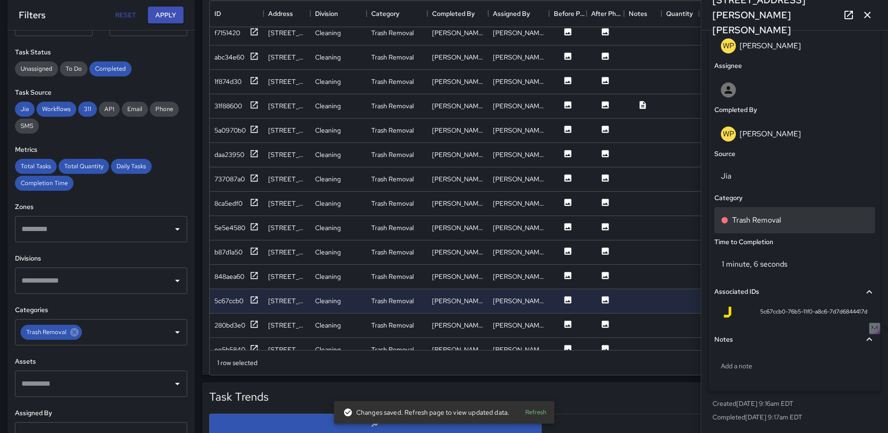
click at [774, 224] on p "Trash Removal" at bounding box center [756, 219] width 49 height 11
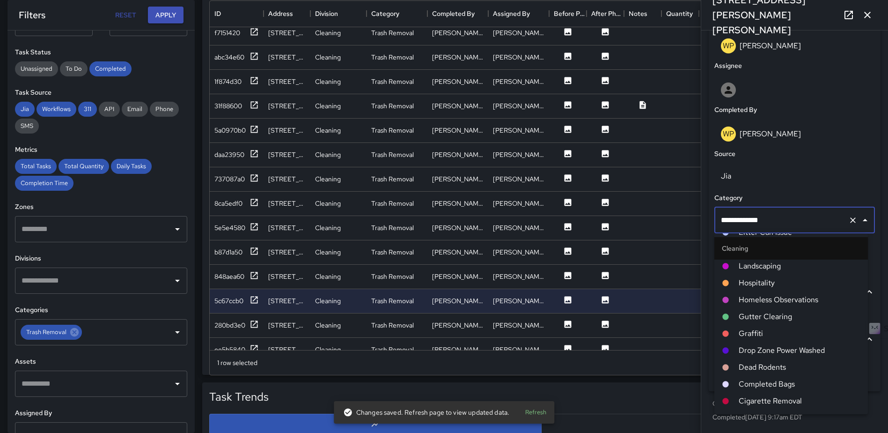
scroll to position [328, 0]
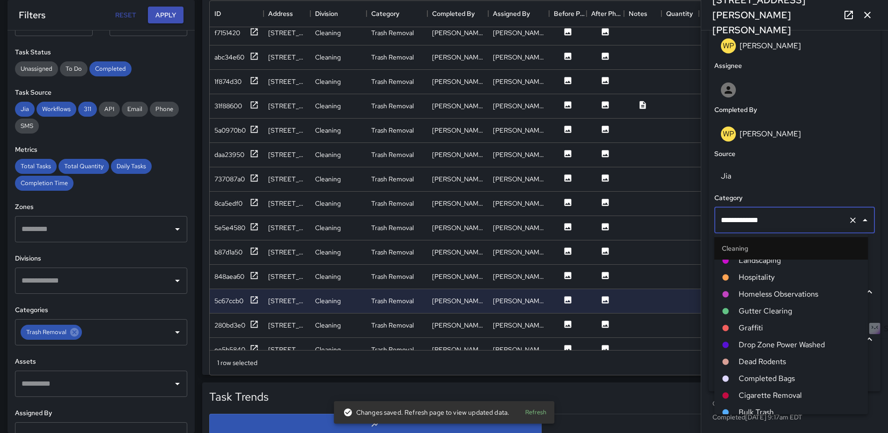
click at [777, 376] on span "Completed Bags" at bounding box center [800, 378] width 122 height 11
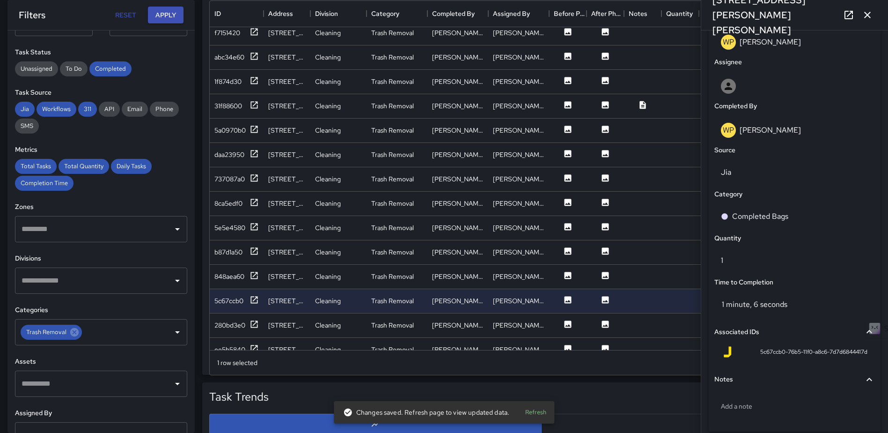
click at [868, 11] on icon "button" at bounding box center [867, 14] width 11 height 11
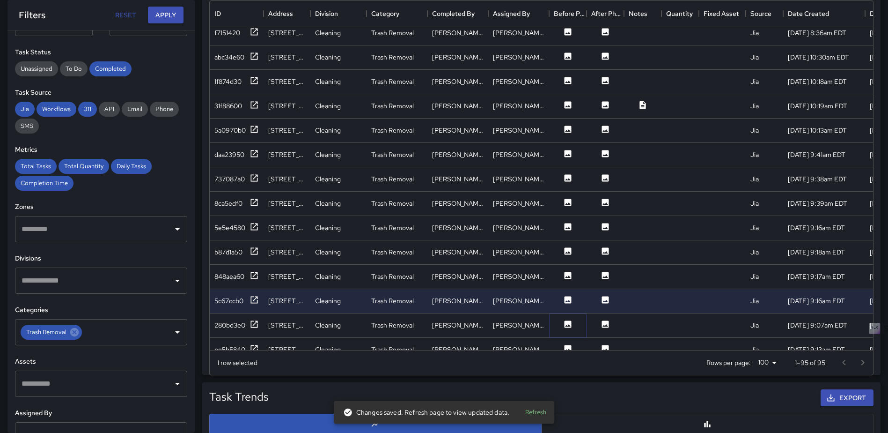
click at [567, 323] on icon at bounding box center [568, 323] width 7 height 7
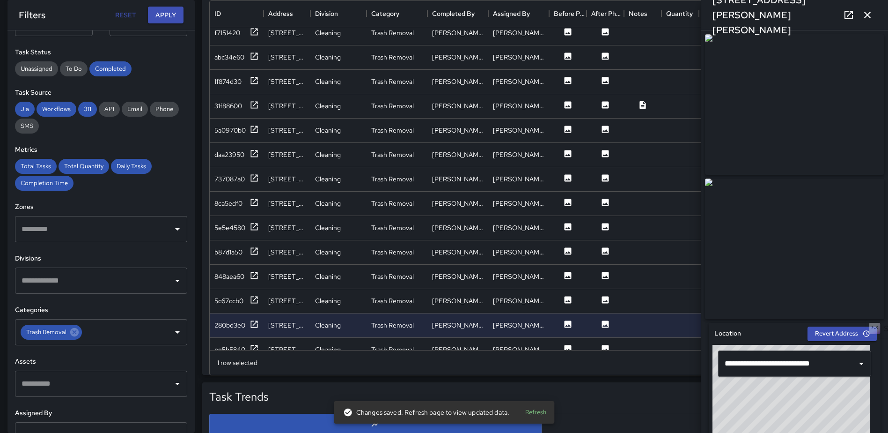
click at [868, 17] on icon "button" at bounding box center [867, 14] width 11 height 11
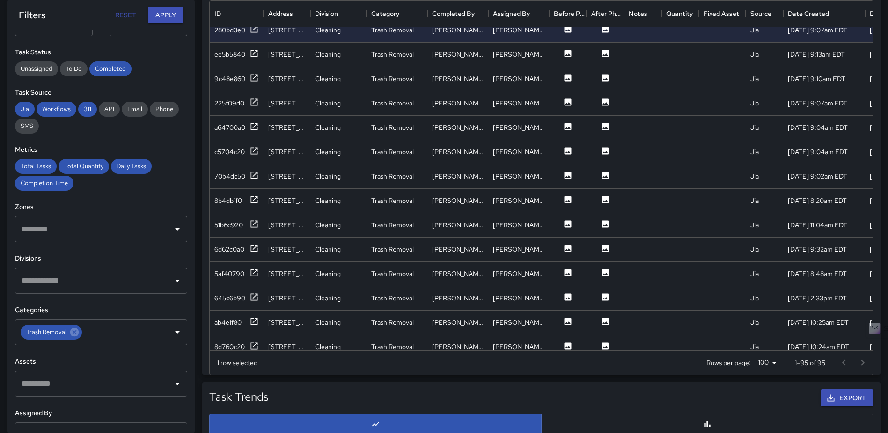
scroll to position [865, 0]
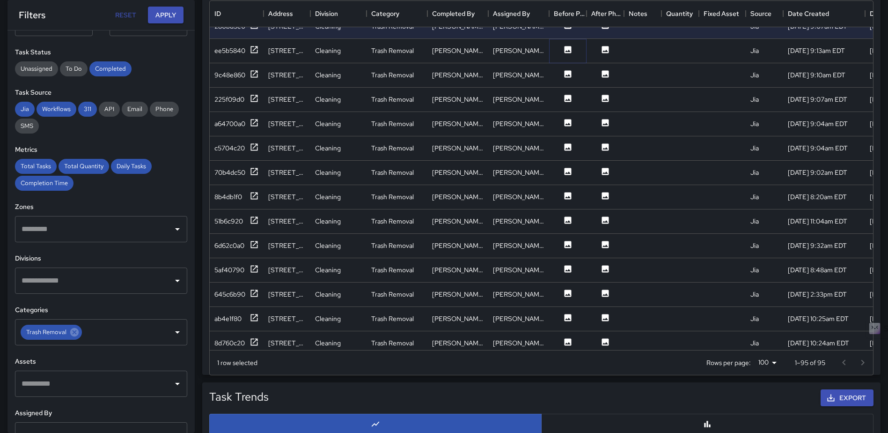
click at [569, 51] on icon at bounding box center [567, 49] width 9 height 9
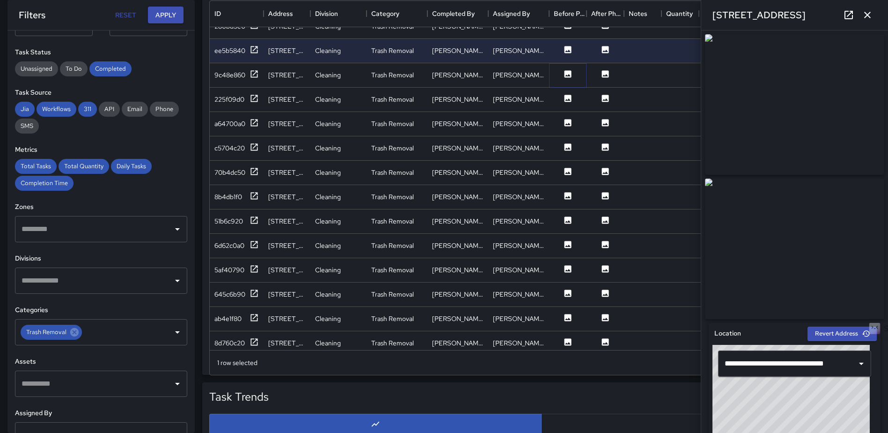
click at [573, 74] on button at bounding box center [568, 75] width 28 height 12
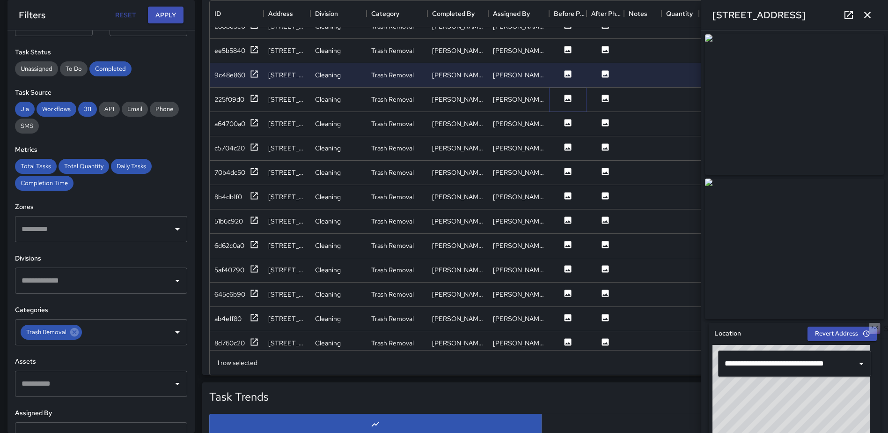
click at [568, 98] on icon at bounding box center [568, 98] width 7 height 7
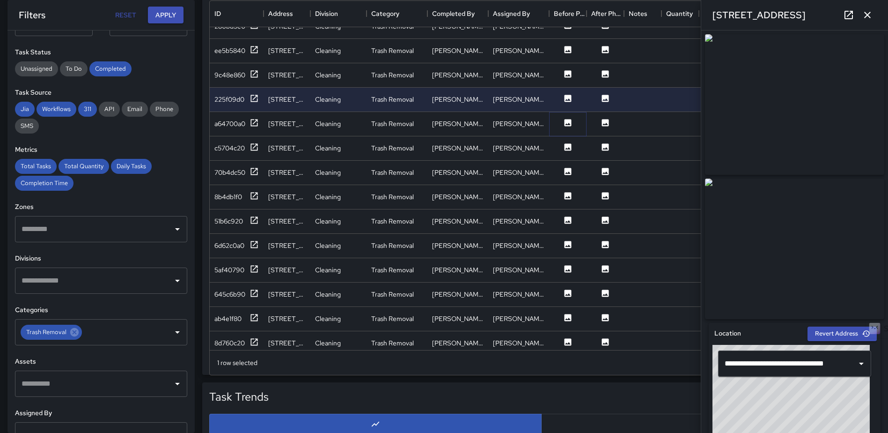
click at [567, 125] on icon at bounding box center [568, 122] width 7 height 7
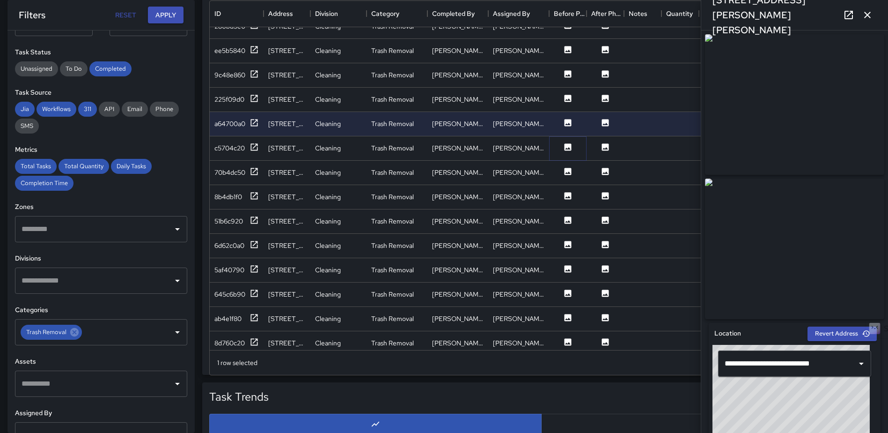
click at [567, 145] on icon at bounding box center [568, 146] width 7 height 7
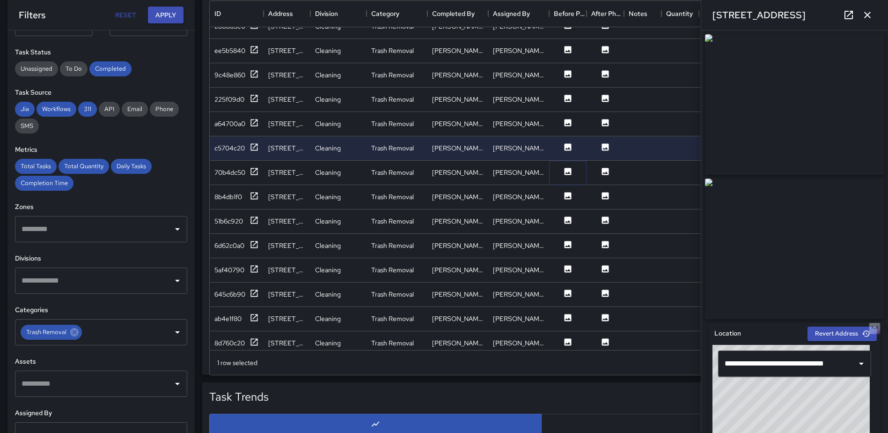
click at [567, 167] on icon at bounding box center [567, 171] width 9 height 9
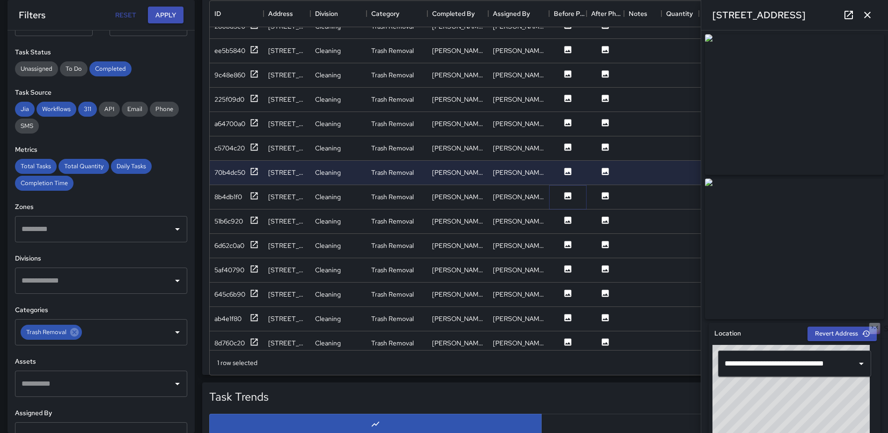
click at [570, 196] on icon at bounding box center [568, 195] width 7 height 7
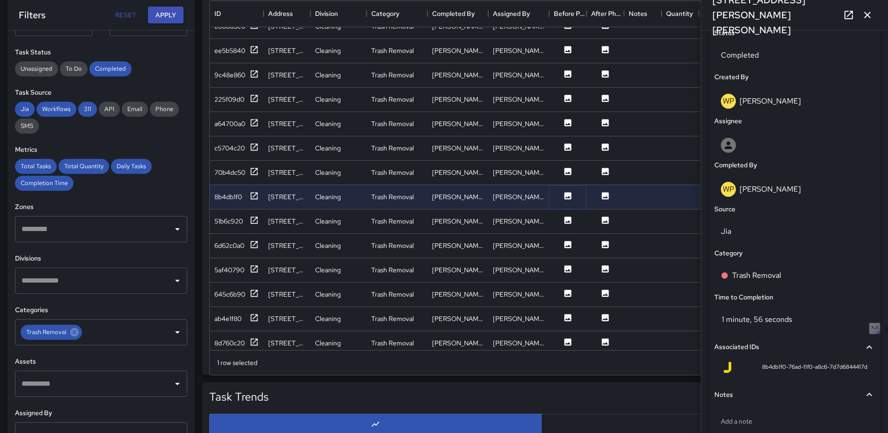
scroll to position [450, 0]
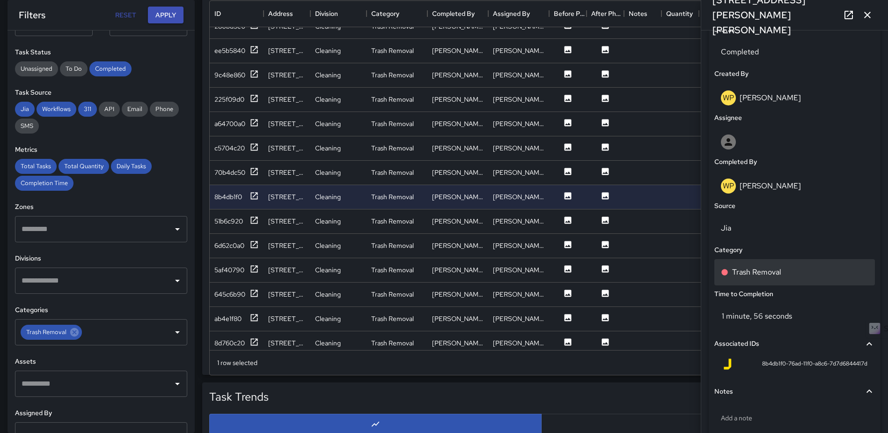
click at [771, 271] on p "Trash Removal" at bounding box center [756, 271] width 49 height 11
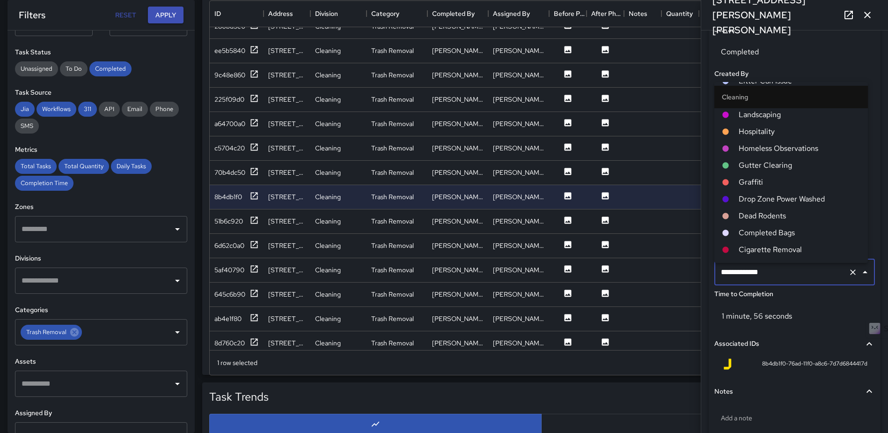
scroll to position [328, 0]
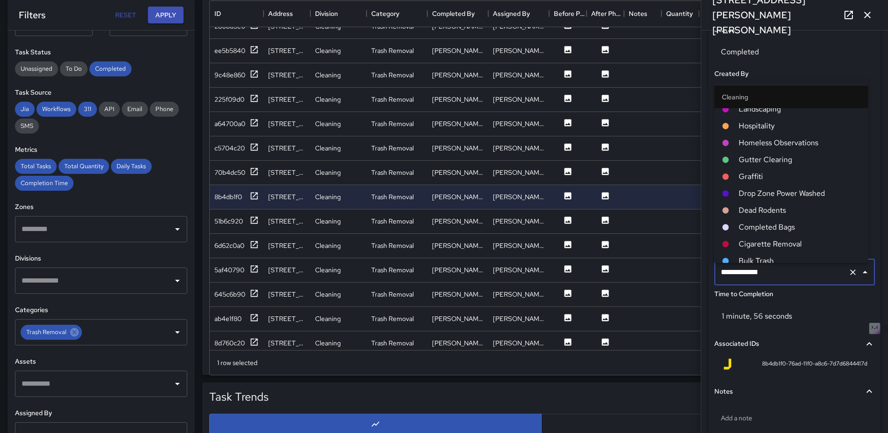
click at [762, 228] on span "Completed Bags" at bounding box center [800, 226] width 122 height 11
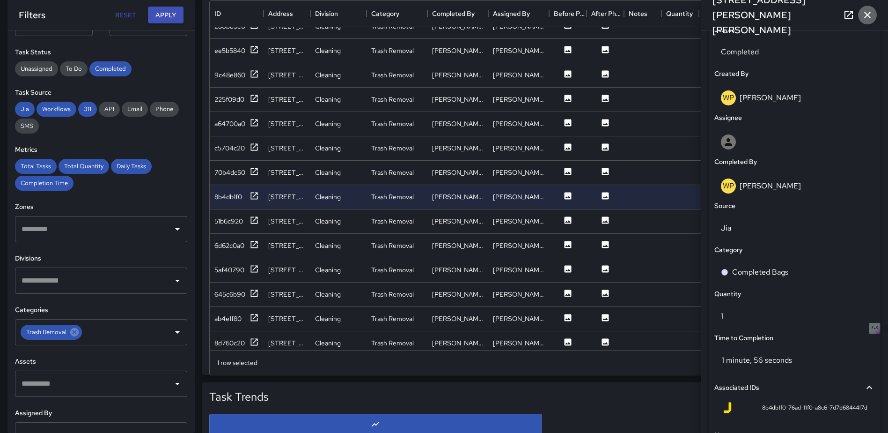
click at [865, 15] on icon "button" at bounding box center [867, 14] width 11 height 11
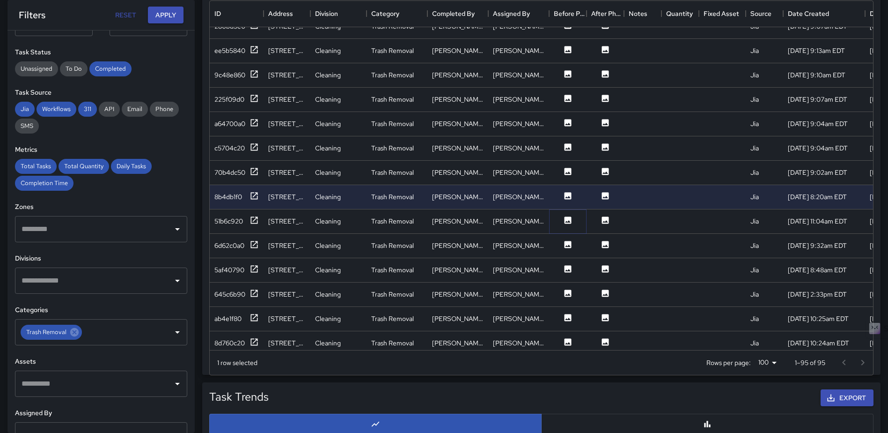
click at [565, 218] on icon at bounding box center [568, 219] width 7 height 7
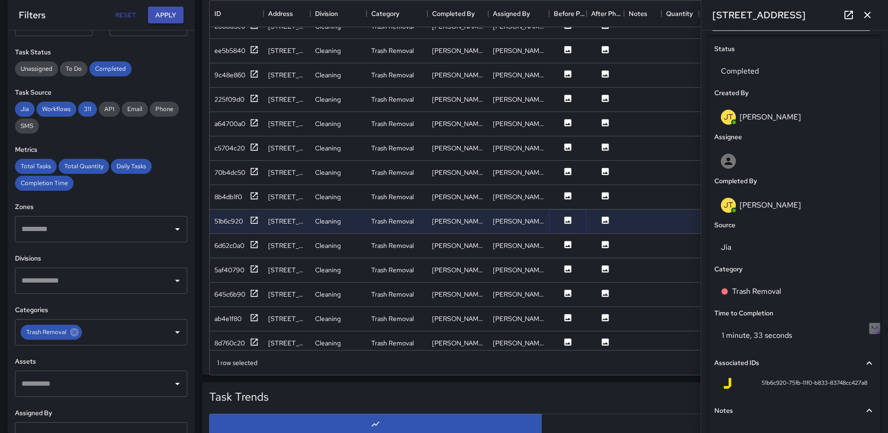
scroll to position [433, 0]
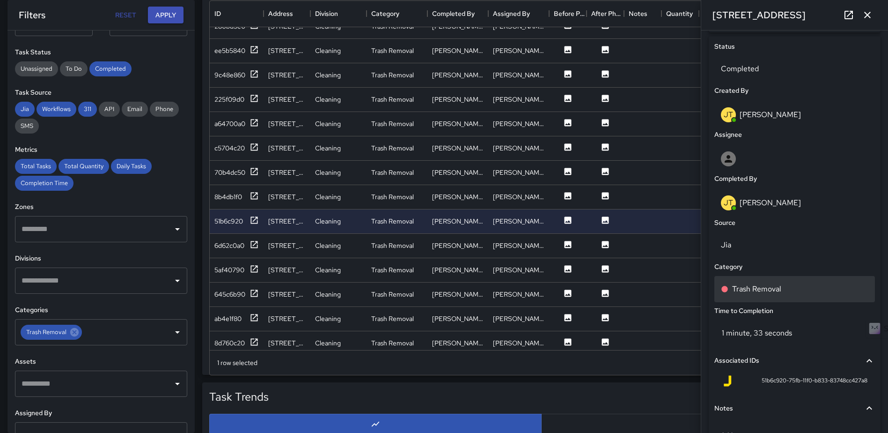
click at [786, 282] on div "Trash Removal" at bounding box center [794, 289] width 161 height 26
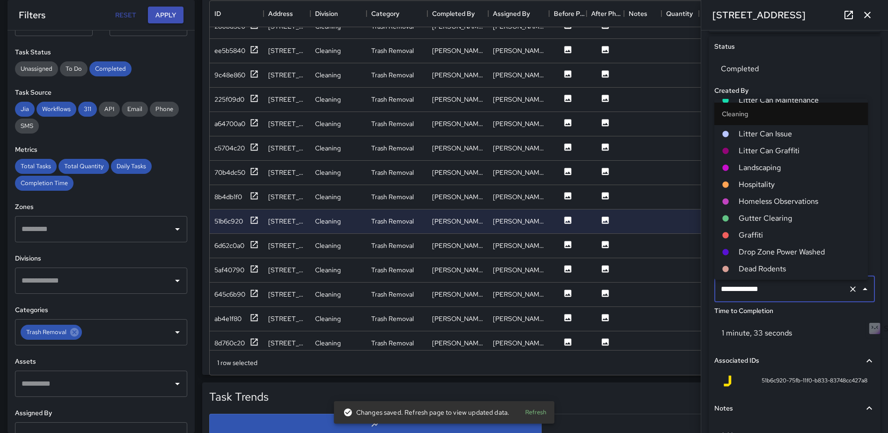
scroll to position [375, 0]
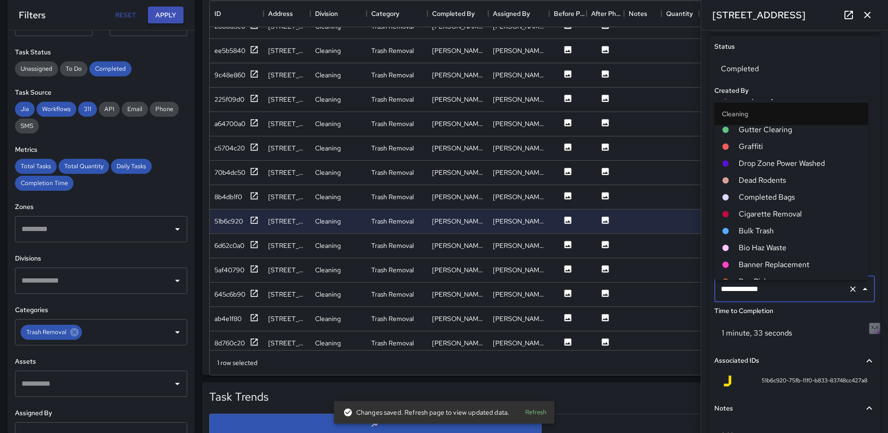
click at [797, 200] on span "Completed Bags" at bounding box center [800, 197] width 122 height 11
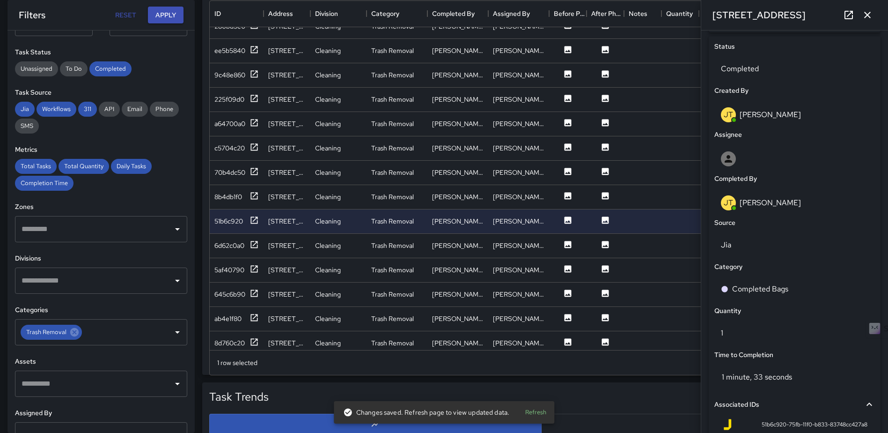
click at [872, 9] on button "button" at bounding box center [867, 15] width 19 height 19
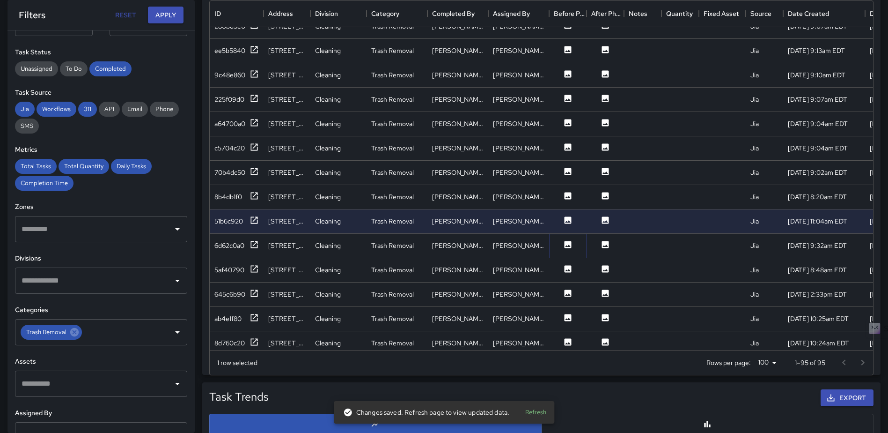
click at [563, 243] on button at bounding box center [568, 246] width 28 height 12
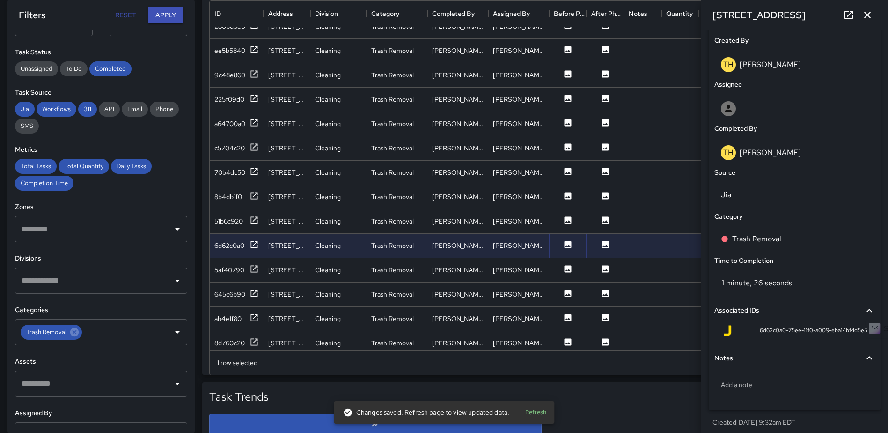
scroll to position [506, 0]
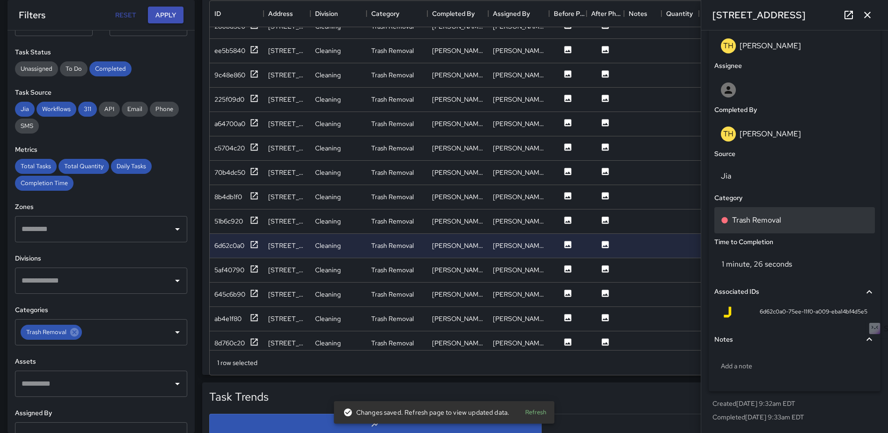
click at [770, 223] on p "Trash Removal" at bounding box center [756, 219] width 49 height 11
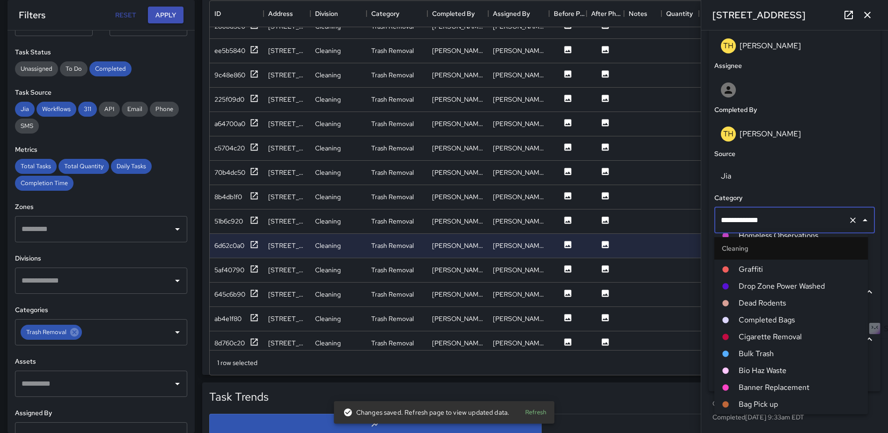
scroll to position [375, 0]
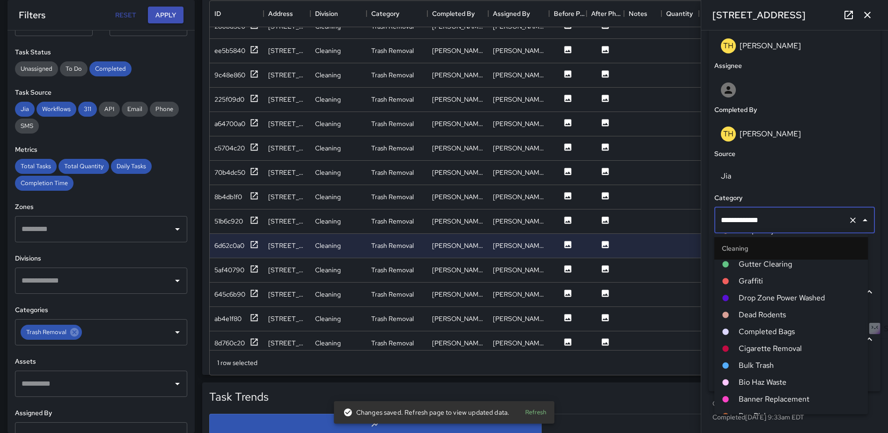
click at [775, 329] on span "Completed Bags" at bounding box center [800, 331] width 122 height 11
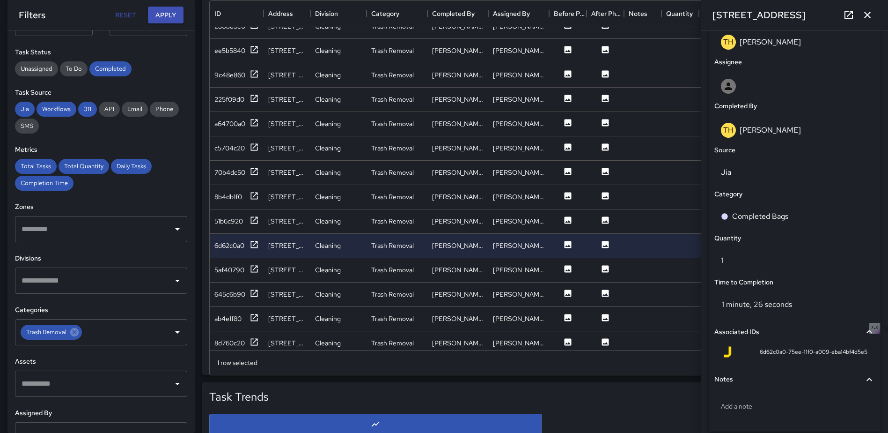
click at [863, 16] on icon "button" at bounding box center [867, 14] width 11 height 11
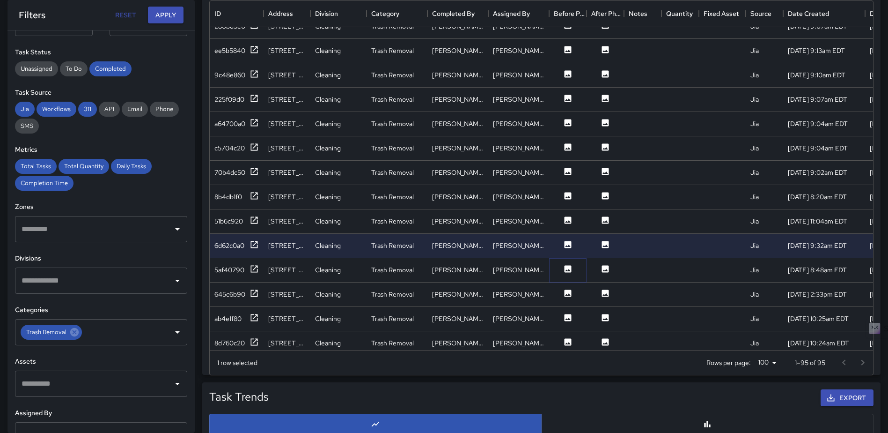
click at [566, 271] on icon at bounding box center [568, 268] width 7 height 7
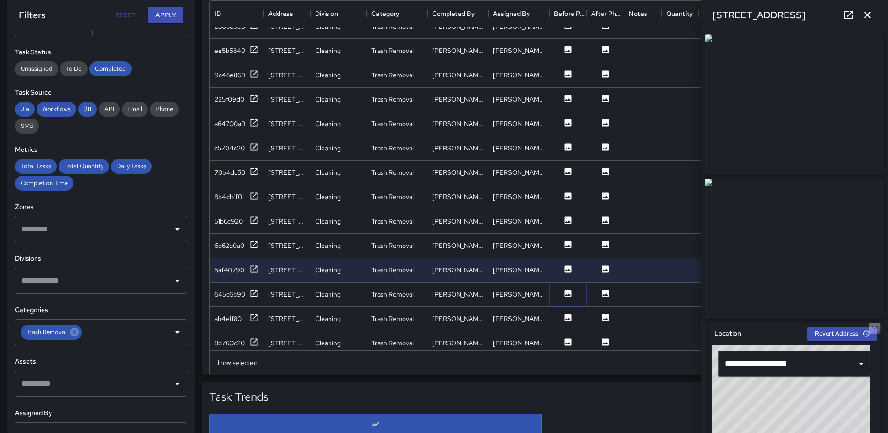
click at [566, 289] on icon at bounding box center [568, 292] width 7 height 7
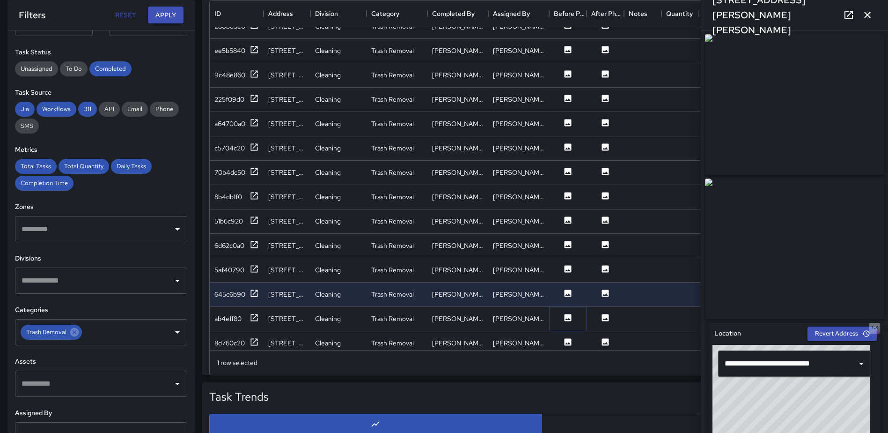
click at [567, 318] on icon at bounding box center [568, 317] width 7 height 7
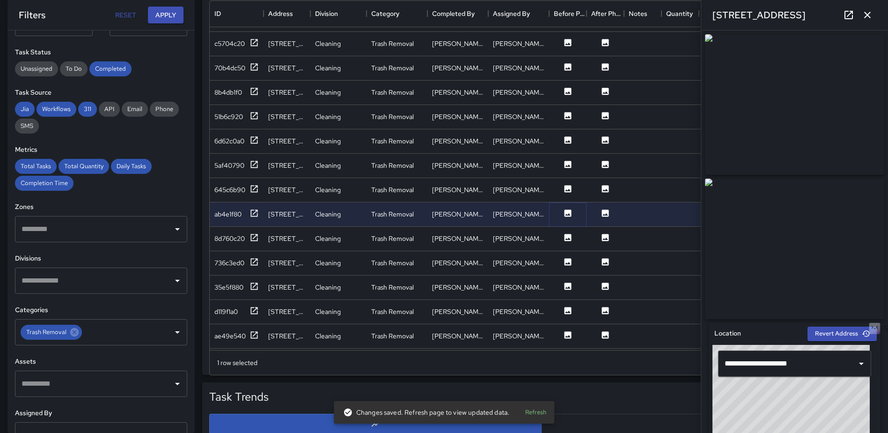
scroll to position [1005, 0]
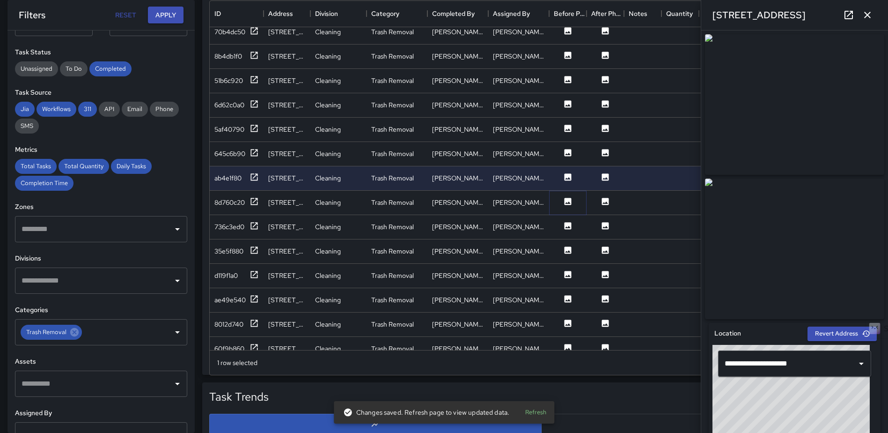
click at [569, 200] on icon at bounding box center [568, 201] width 7 height 7
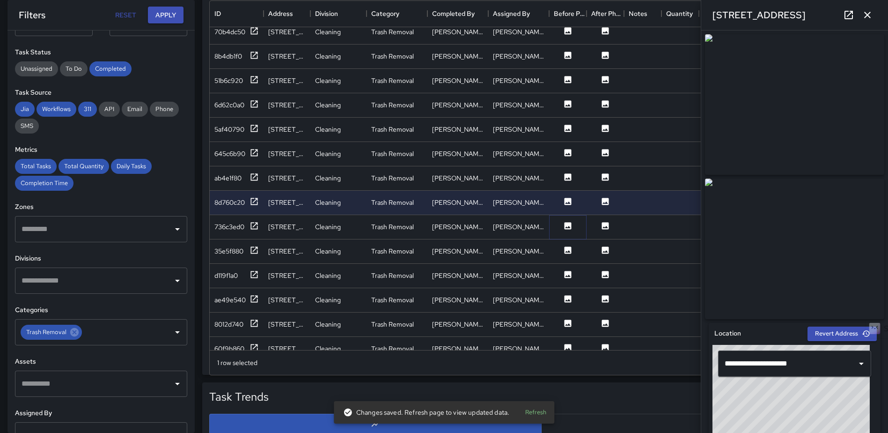
click at [567, 224] on icon at bounding box center [568, 225] width 7 height 7
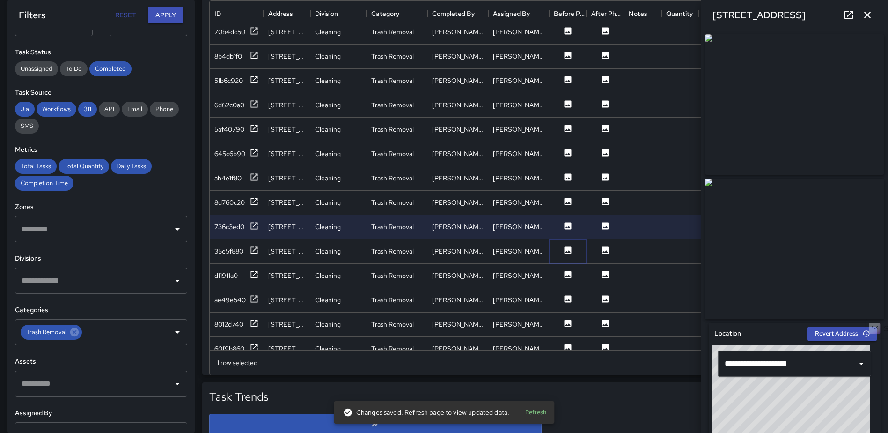
click at [570, 250] on icon at bounding box center [568, 249] width 7 height 7
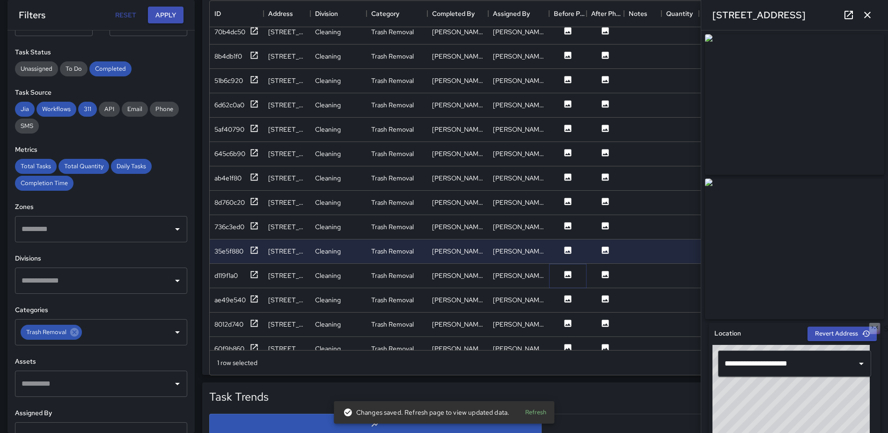
click at [569, 276] on icon at bounding box center [567, 274] width 9 height 9
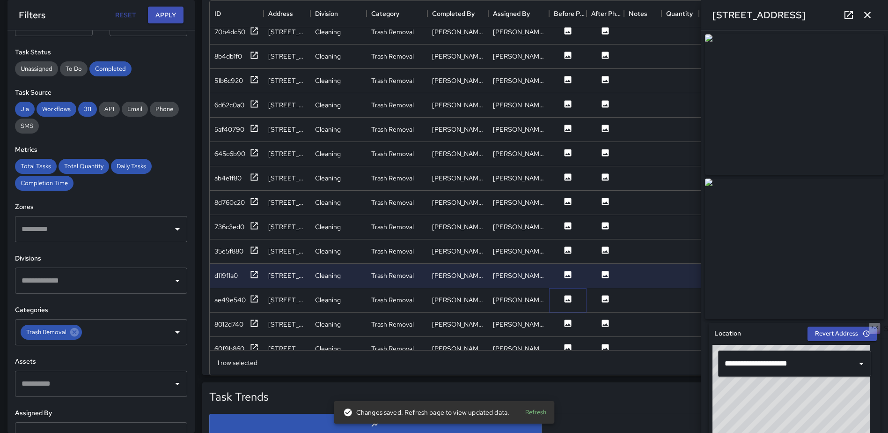
click at [566, 295] on icon at bounding box center [567, 298] width 9 height 9
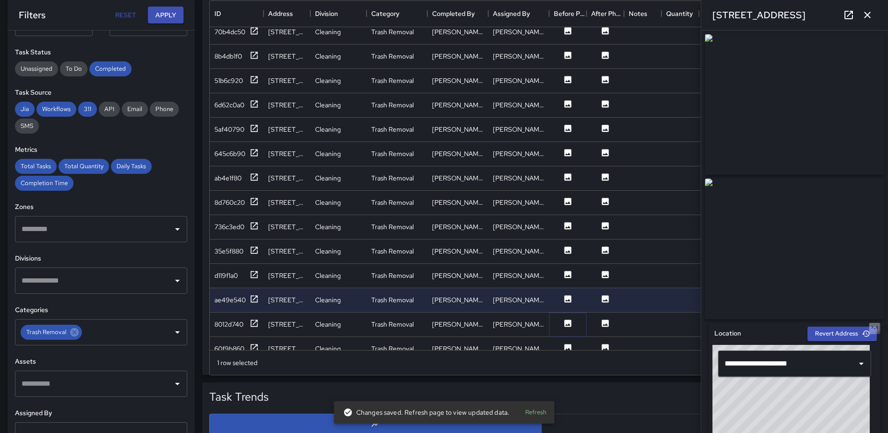
click at [563, 324] on button at bounding box center [568, 324] width 28 height 12
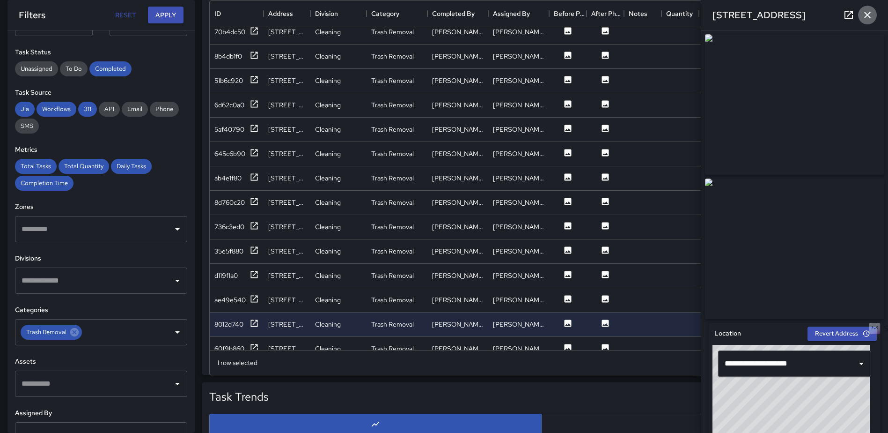
click at [864, 10] on icon "button" at bounding box center [867, 14] width 11 height 11
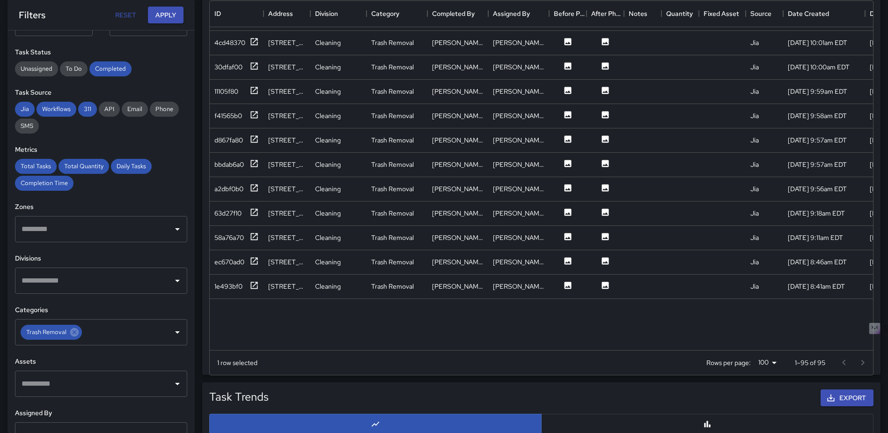
scroll to position [1520, 0]
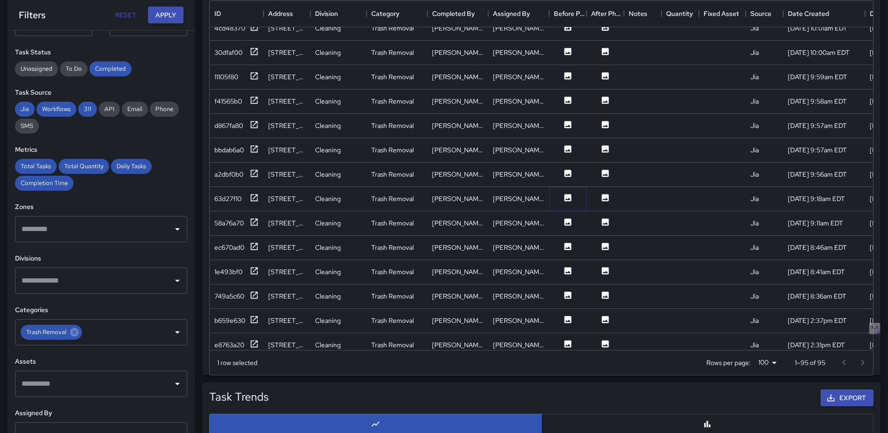
click at [570, 196] on icon at bounding box center [568, 197] width 7 height 7
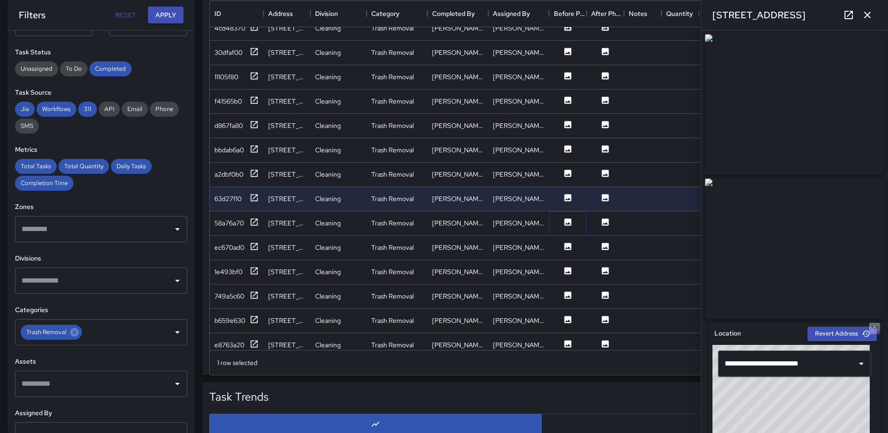
click at [572, 219] on icon at bounding box center [567, 221] width 9 height 9
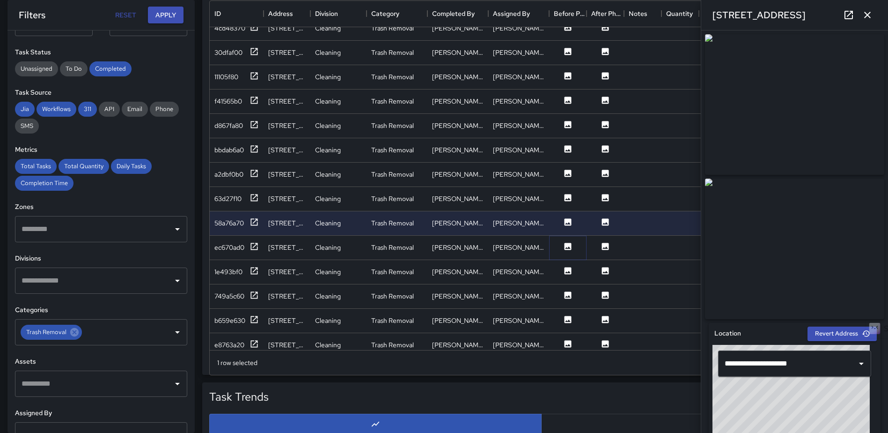
click at [567, 242] on icon at bounding box center [567, 246] width 9 height 9
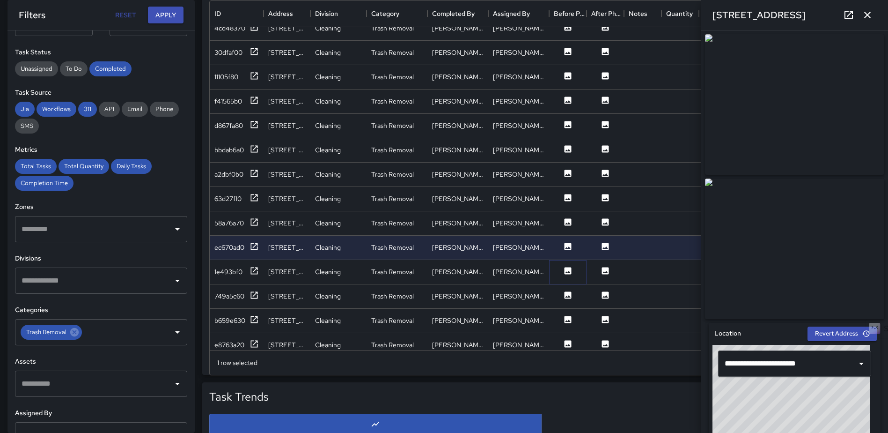
click at [562, 266] on button at bounding box center [568, 272] width 28 height 12
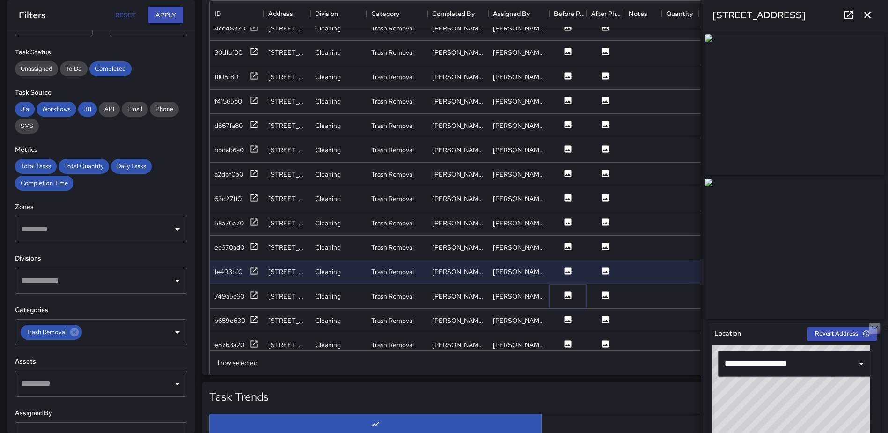
click at [570, 293] on icon at bounding box center [568, 294] width 7 height 7
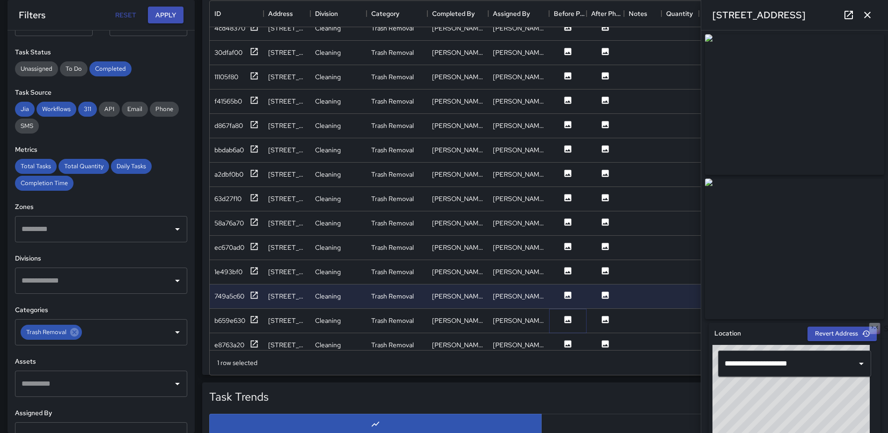
click at [564, 317] on icon at bounding box center [567, 319] width 9 height 9
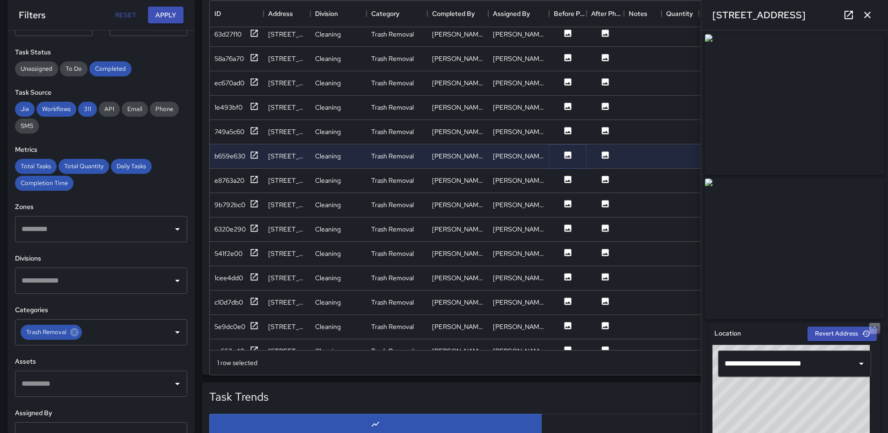
scroll to position [1708, 0]
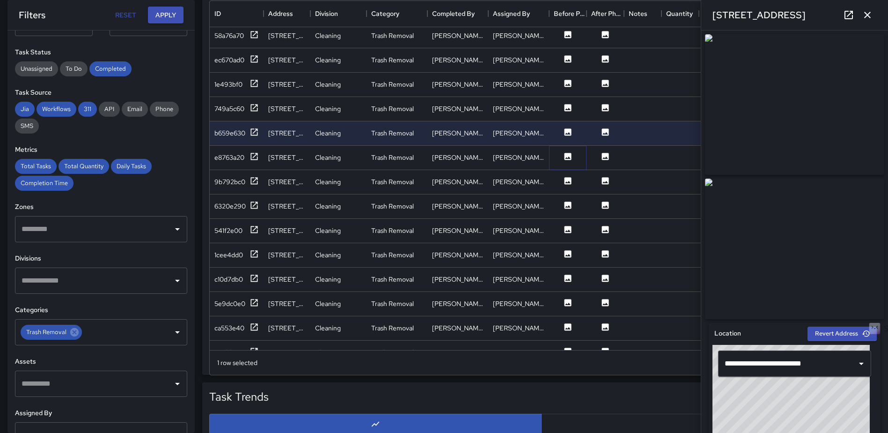
click at [569, 155] on icon at bounding box center [568, 156] width 7 height 7
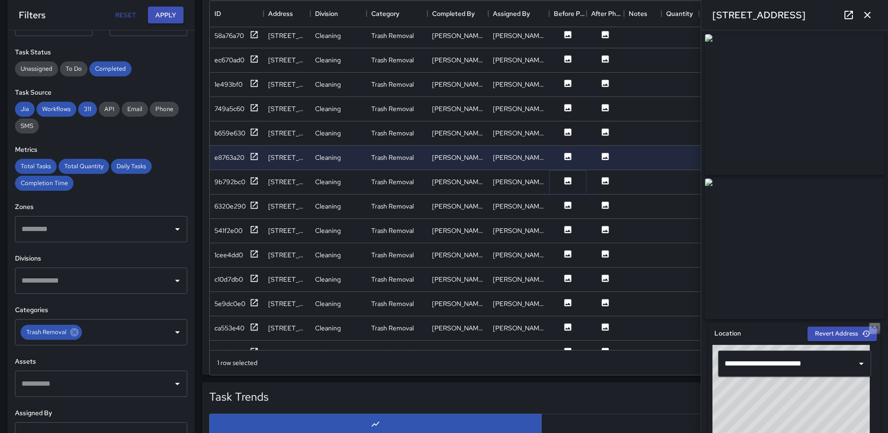
click at [566, 177] on icon at bounding box center [568, 180] width 7 height 7
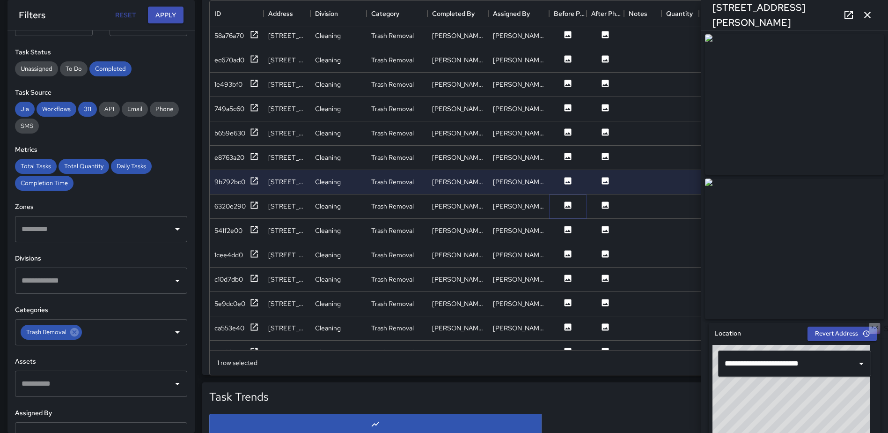
click at [564, 205] on icon at bounding box center [567, 204] width 9 height 9
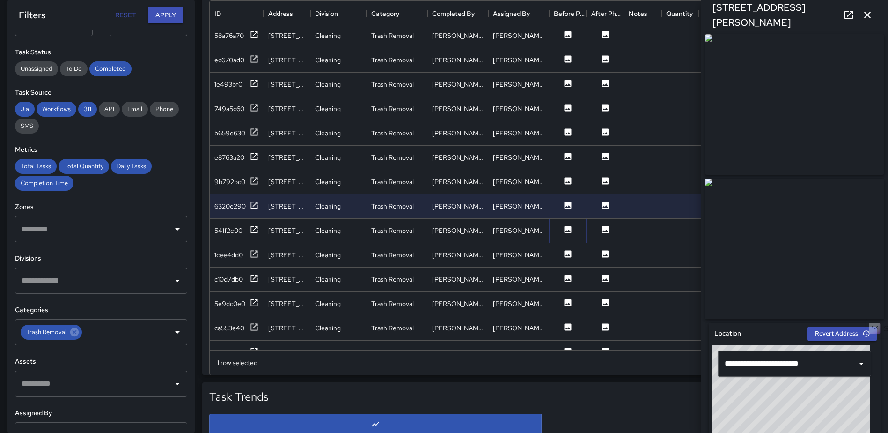
click at [563, 229] on icon at bounding box center [567, 229] width 9 height 9
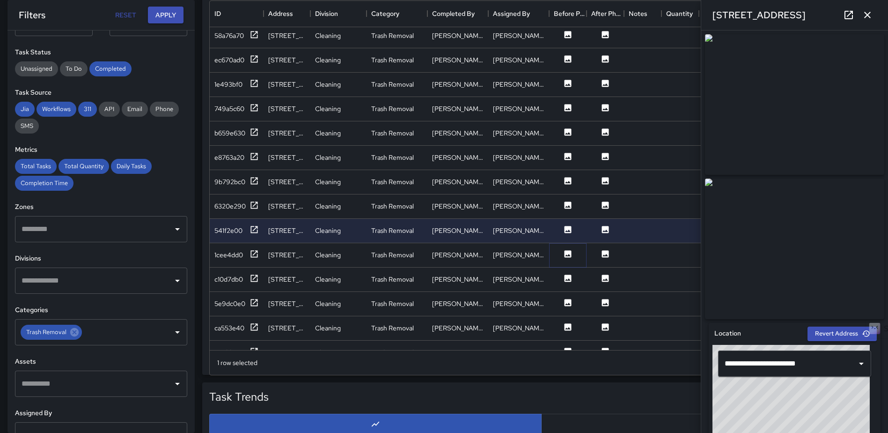
click at [566, 254] on icon at bounding box center [568, 253] width 7 height 7
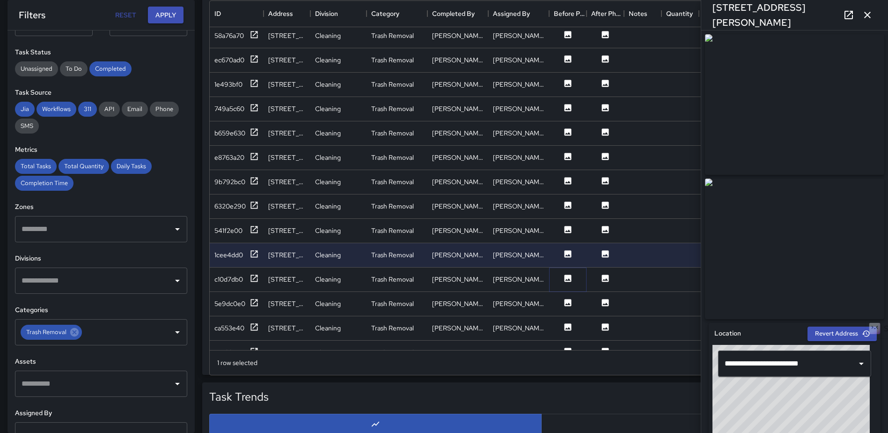
click at [570, 278] on icon at bounding box center [568, 277] width 7 height 7
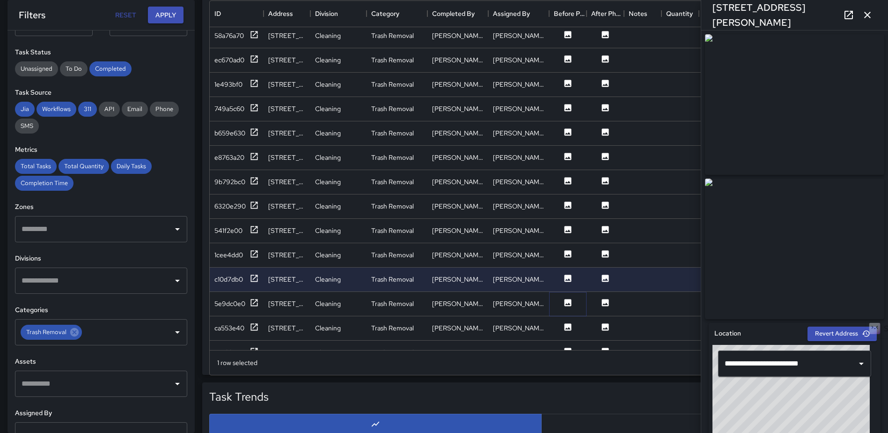
click at [570, 302] on icon at bounding box center [568, 302] width 7 height 7
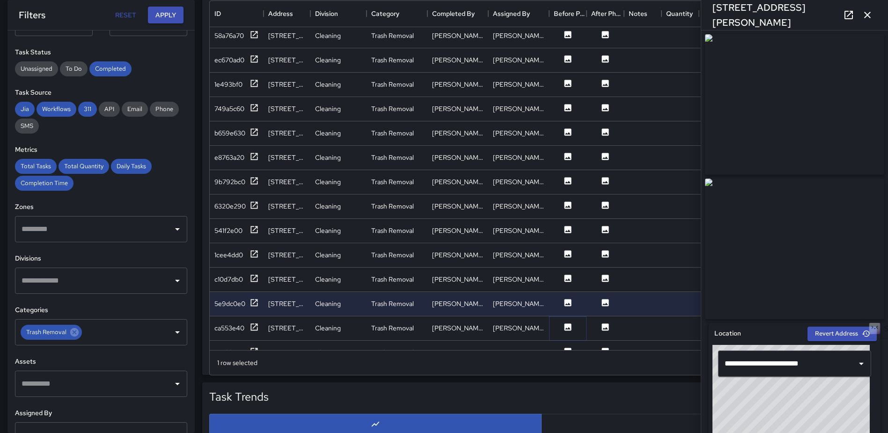
click at [570, 327] on icon at bounding box center [568, 326] width 7 height 7
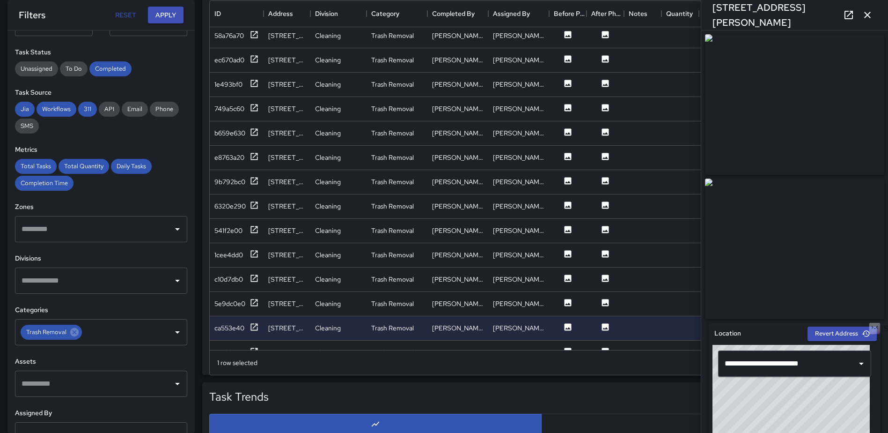
click at [867, 13] on icon "button" at bounding box center [867, 14] width 11 height 11
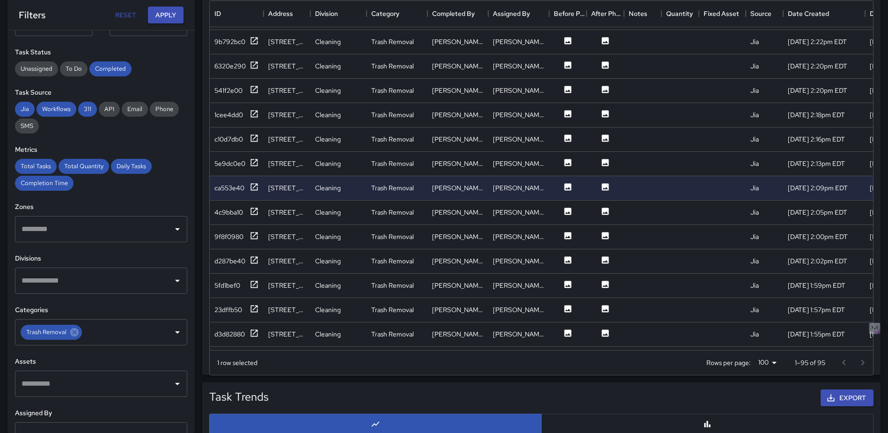
scroll to position [1895, 0]
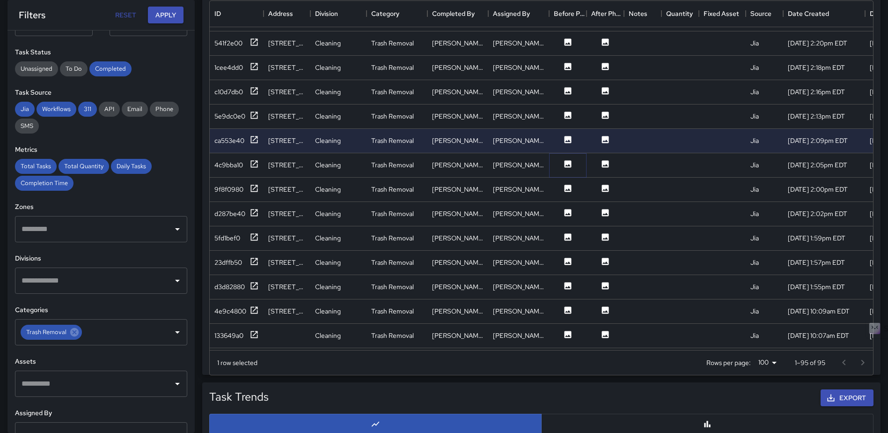
click at [571, 162] on icon at bounding box center [568, 163] width 7 height 7
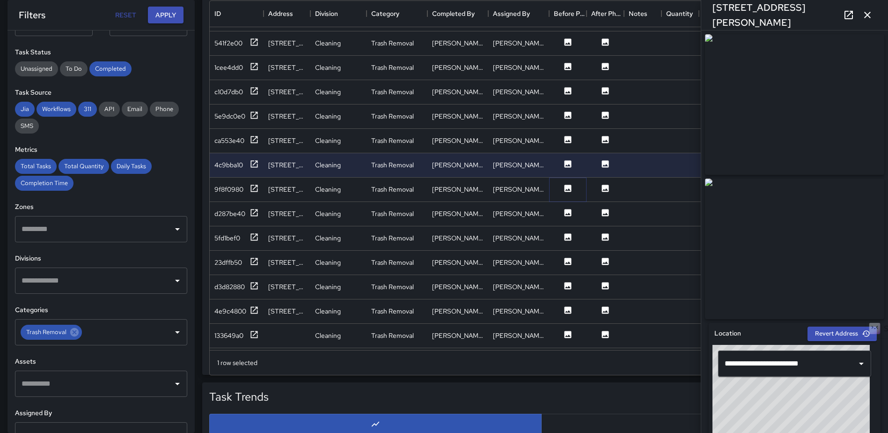
click at [571, 186] on icon at bounding box center [568, 187] width 7 height 7
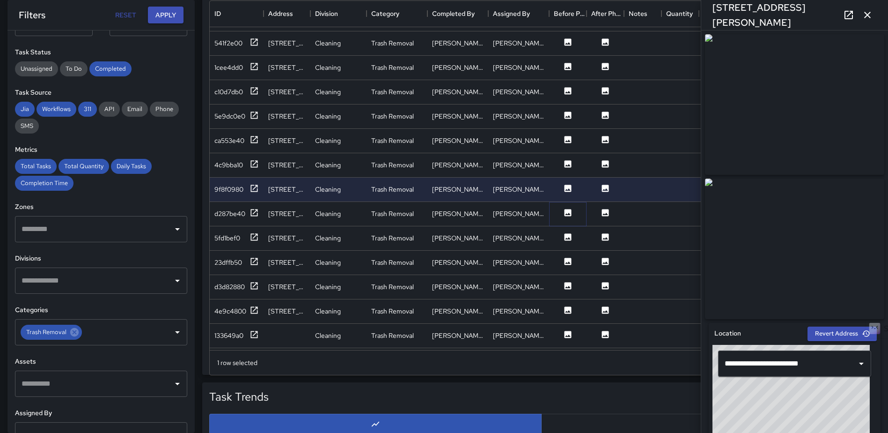
click at [568, 209] on icon at bounding box center [568, 212] width 7 height 7
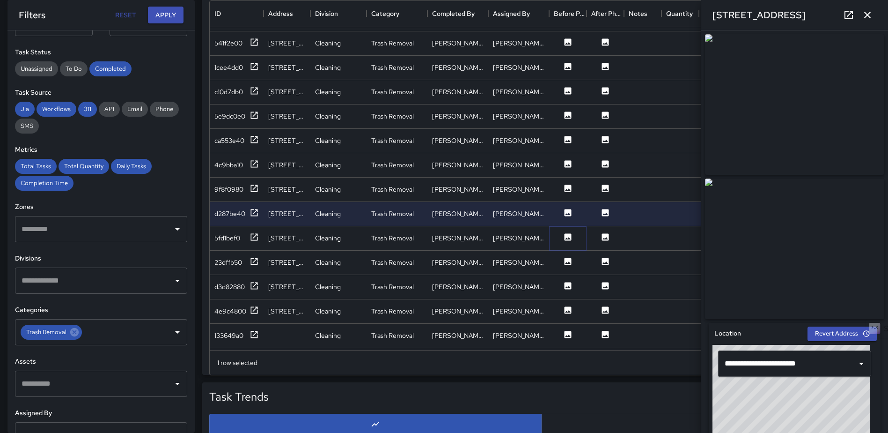
click at [567, 235] on icon at bounding box center [568, 236] width 7 height 7
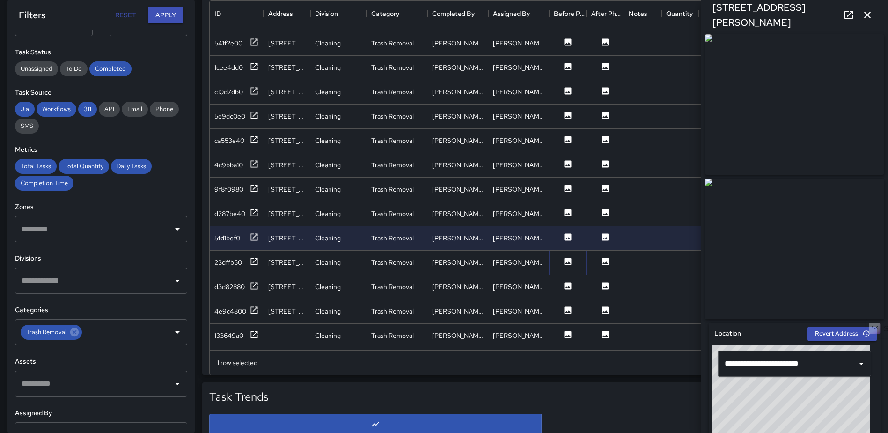
click at [567, 262] on icon at bounding box center [567, 261] width 9 height 9
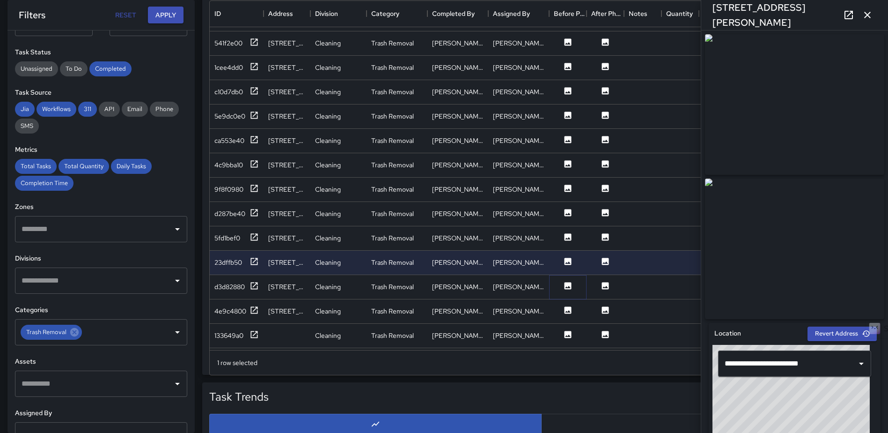
click at [565, 282] on icon at bounding box center [568, 285] width 7 height 7
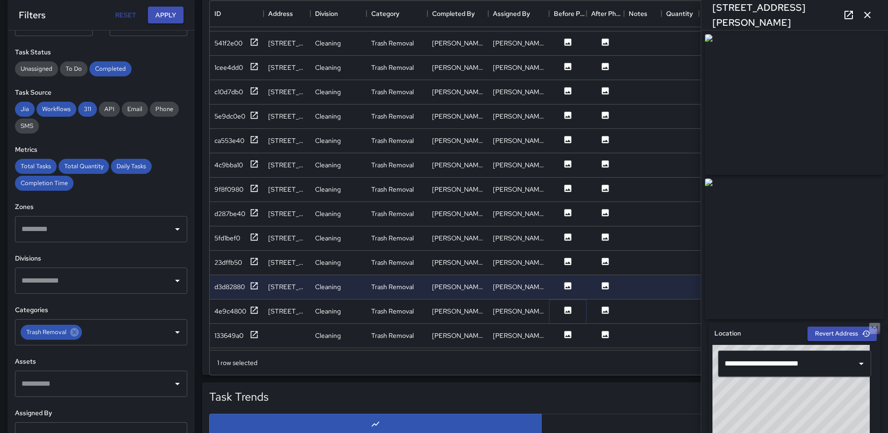
click at [570, 311] on icon at bounding box center [567, 309] width 9 height 9
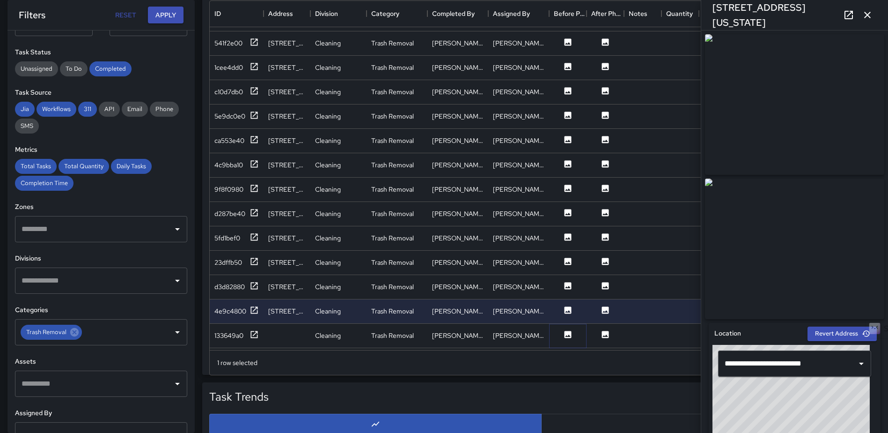
click at [569, 332] on icon at bounding box center [568, 334] width 7 height 7
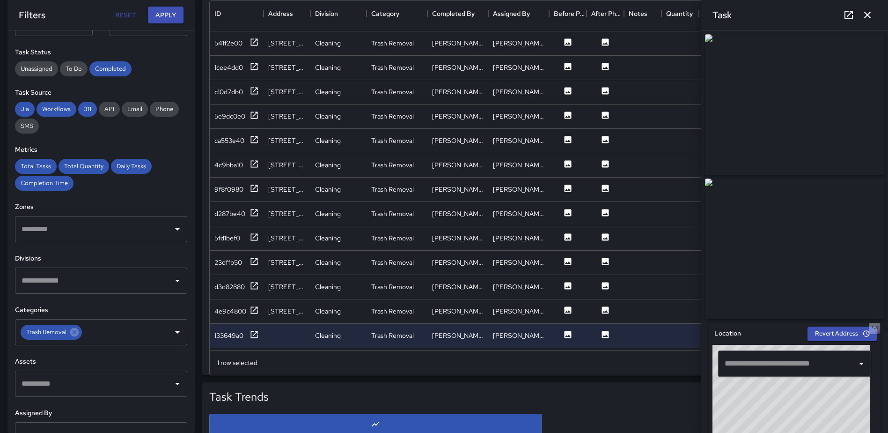
click at [870, 14] on icon "button" at bounding box center [867, 14] width 11 height 11
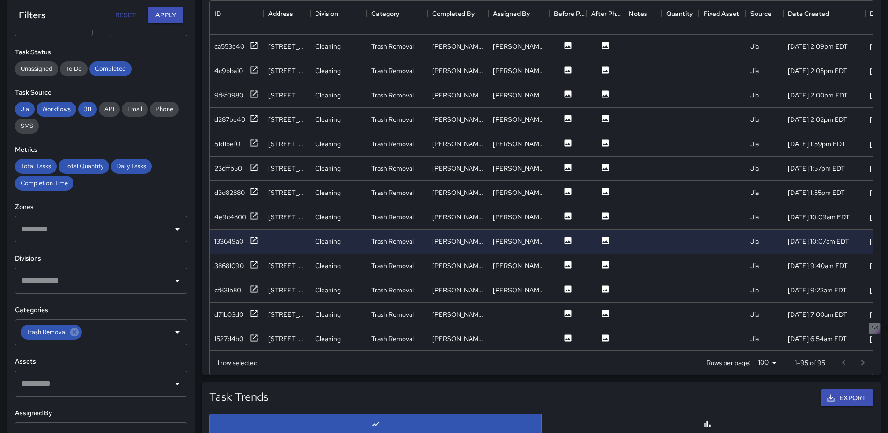
scroll to position [1997, 0]
click at [568, 259] on icon at bounding box center [568, 262] width 7 height 7
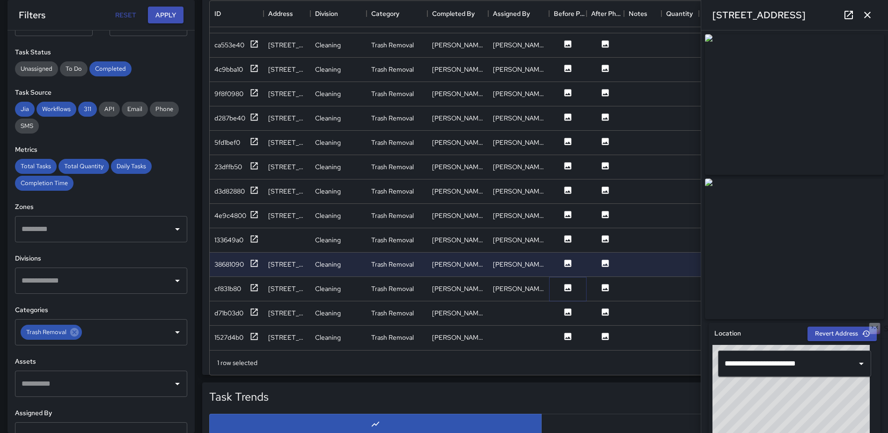
click at [563, 283] on icon at bounding box center [567, 287] width 9 height 9
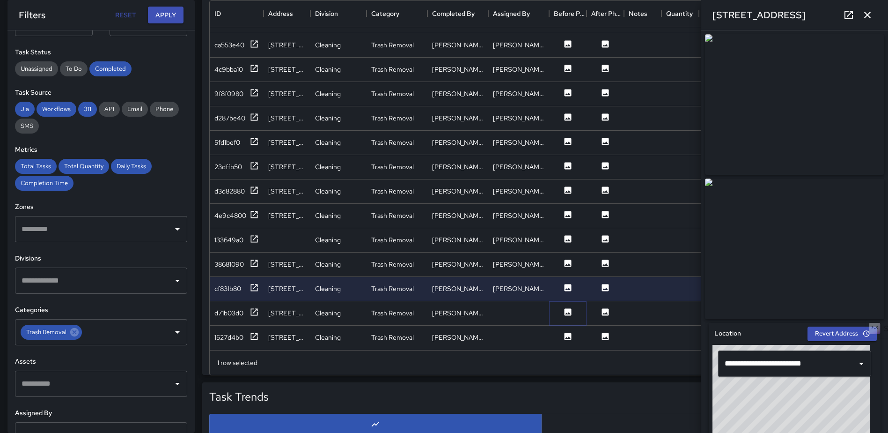
click at [565, 308] on icon at bounding box center [568, 311] width 7 height 7
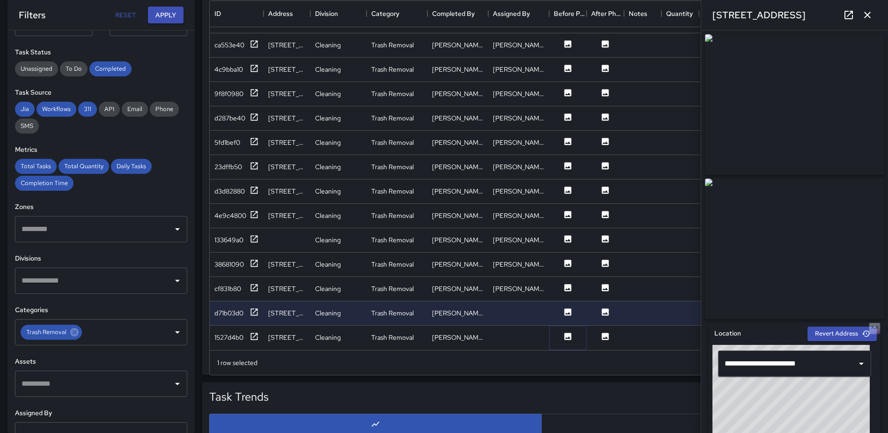
click at [568, 332] on icon at bounding box center [568, 335] width 7 height 7
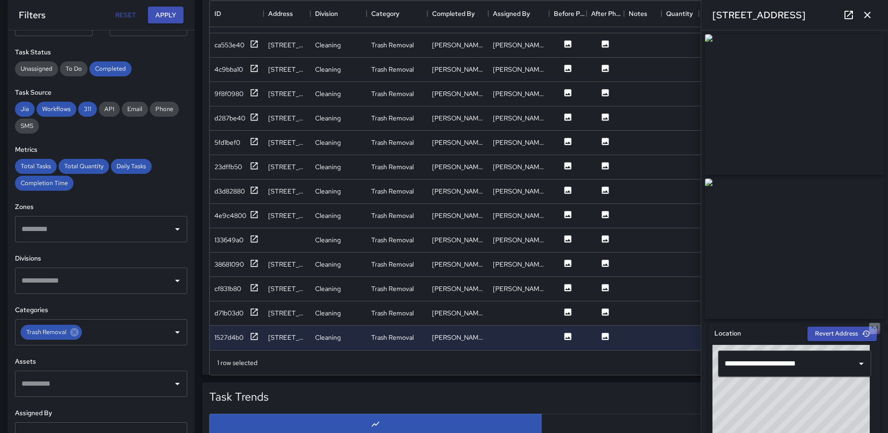
click at [868, 14] on icon "button" at bounding box center [867, 14] width 11 height 11
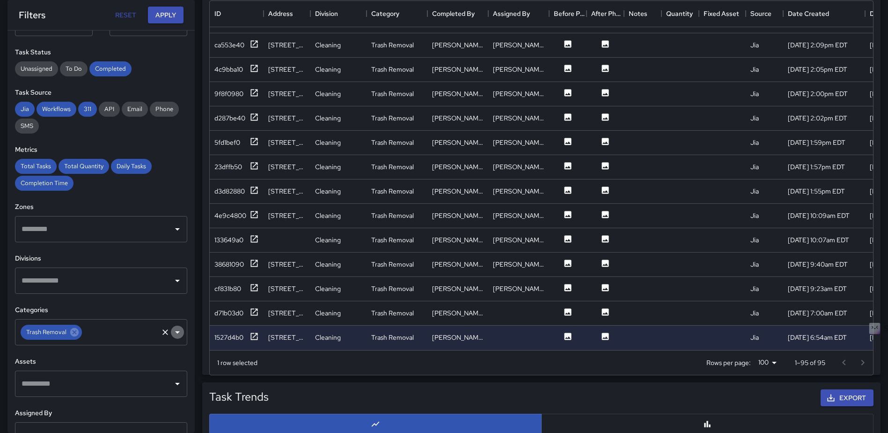
click at [172, 334] on icon "Open" at bounding box center [177, 331] width 11 height 11
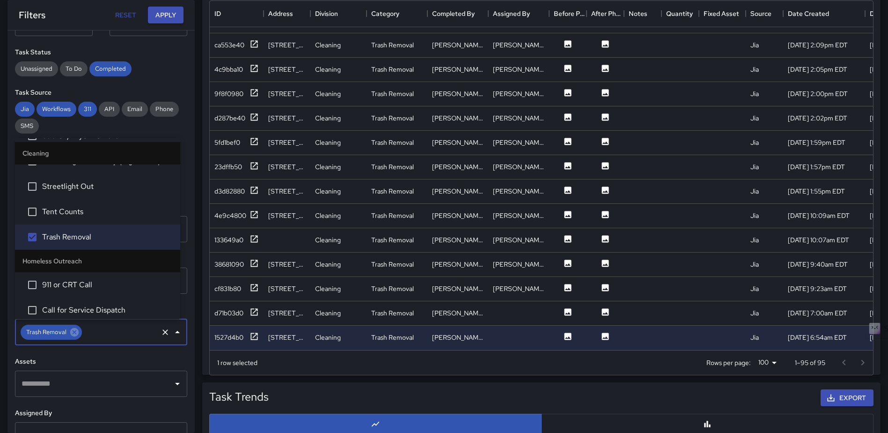
scroll to position [849, 0]
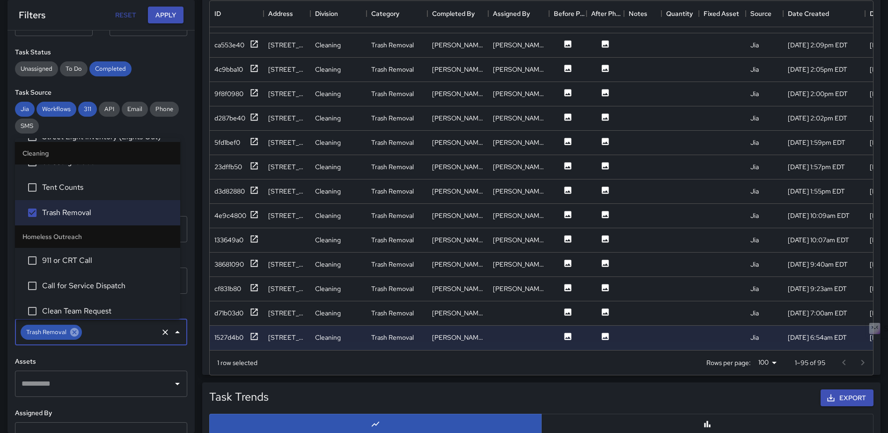
click at [74, 332] on icon at bounding box center [74, 332] width 10 height 10
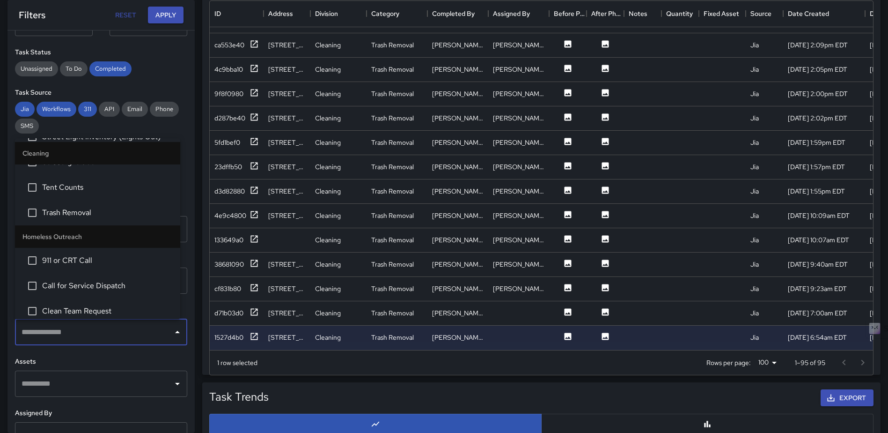
scroll to position [0, 0]
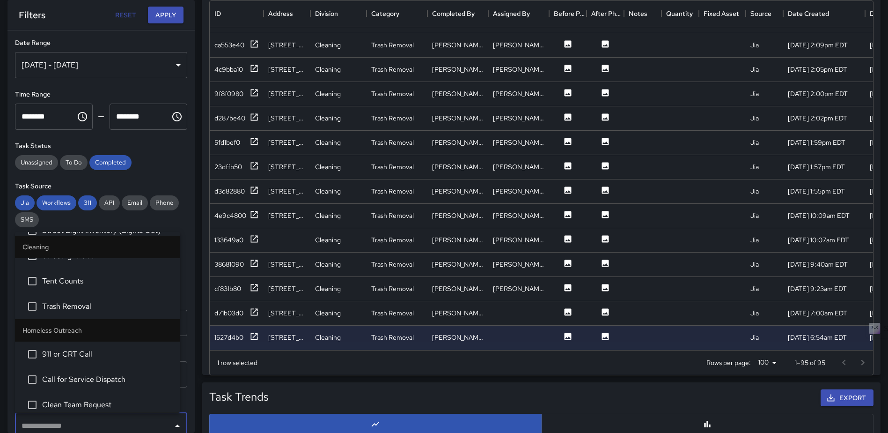
click at [166, 63] on div "[DATE] - [DATE]" at bounding box center [101, 65] width 172 height 26
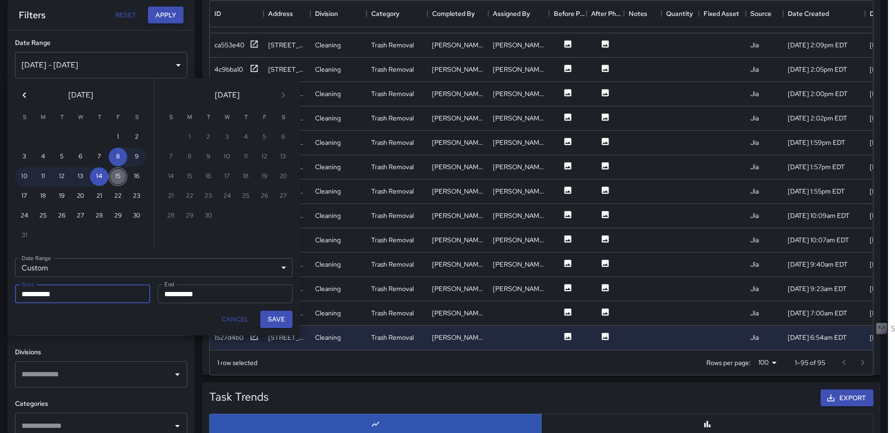
click at [118, 181] on button "15" at bounding box center [118, 176] width 19 height 19
type input "**********"
click at [95, 197] on button "21" at bounding box center [99, 196] width 19 height 19
type input "**********"
click at [118, 193] on button "22" at bounding box center [118, 196] width 19 height 19
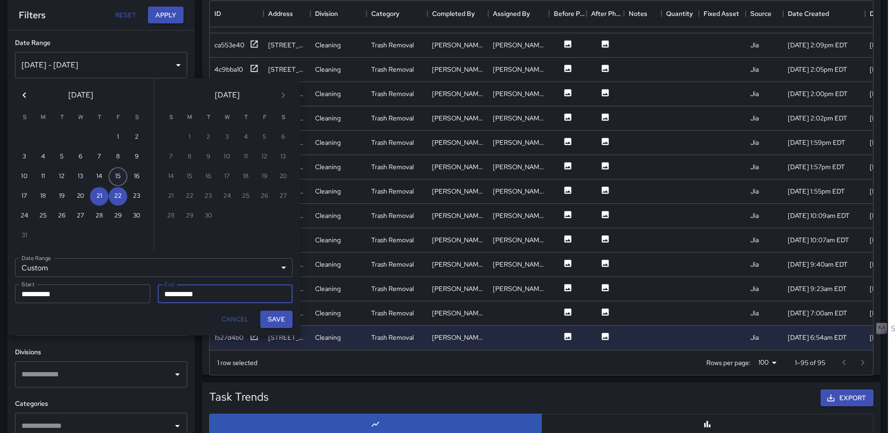
click at [119, 177] on button "15" at bounding box center [118, 176] width 19 height 19
type input "**********"
click at [102, 199] on button "21" at bounding box center [99, 196] width 19 height 19
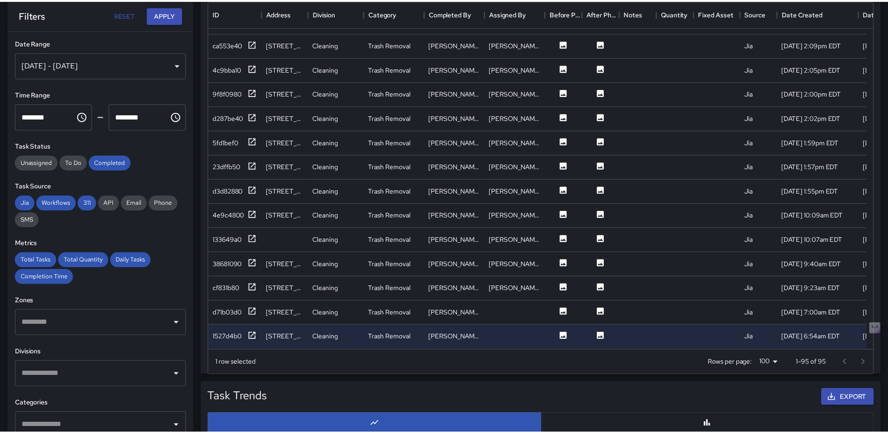
scroll to position [7, 7]
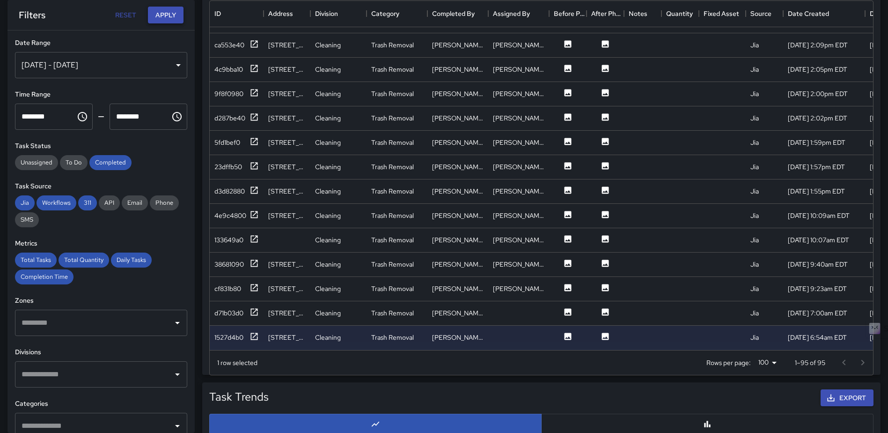
click at [166, 19] on button "Apply" at bounding box center [166, 15] width 36 height 17
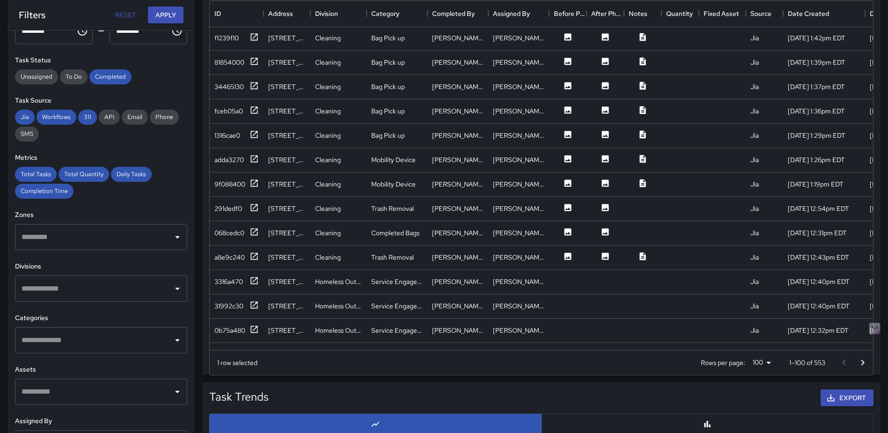
scroll to position [94, 0]
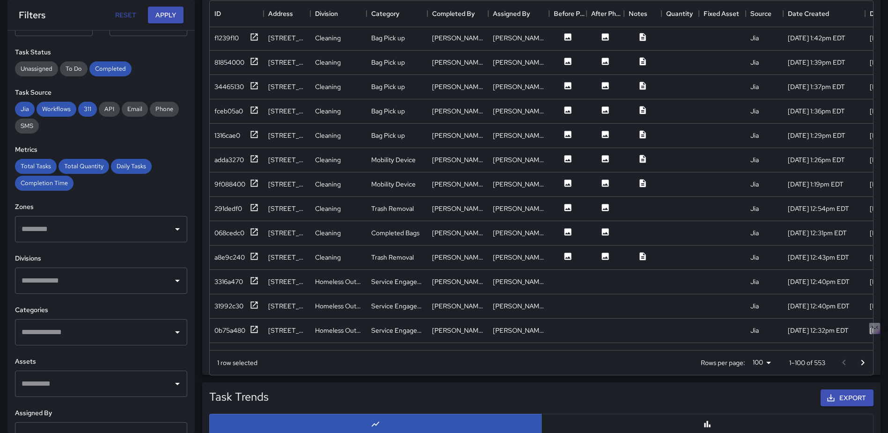
click at [81, 333] on input "text" at bounding box center [94, 332] width 150 height 18
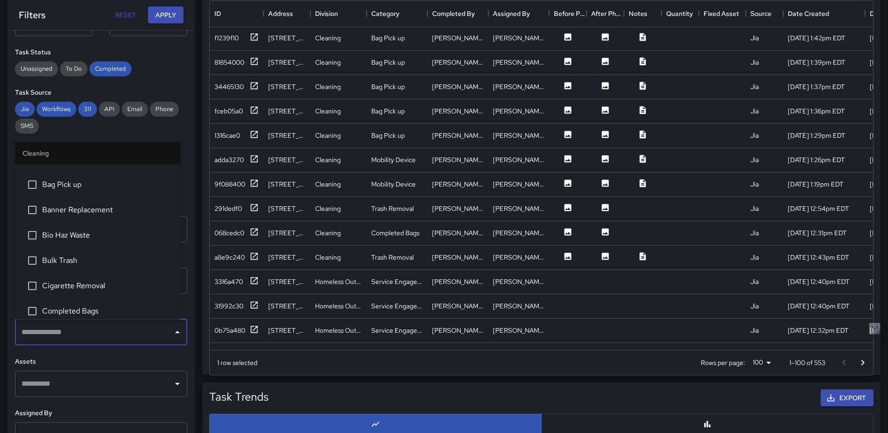
click at [79, 239] on span "Bio Haz Waste" at bounding box center [107, 234] width 131 height 11
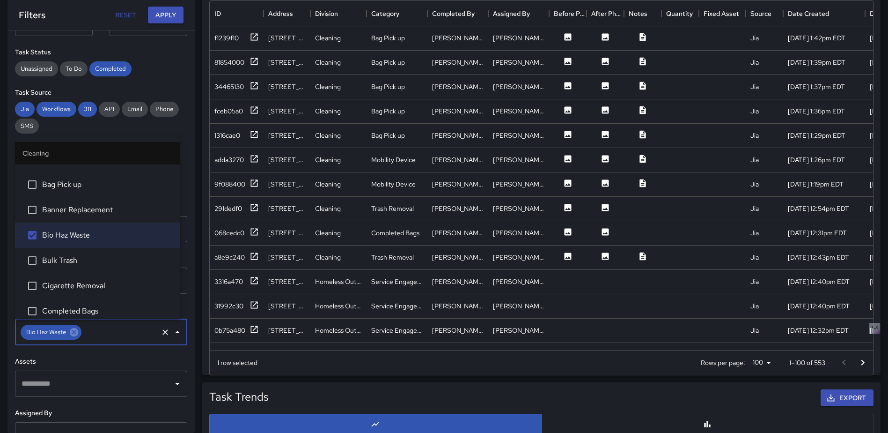
click at [71, 258] on span "Bulk Trash" at bounding box center [107, 260] width 131 height 11
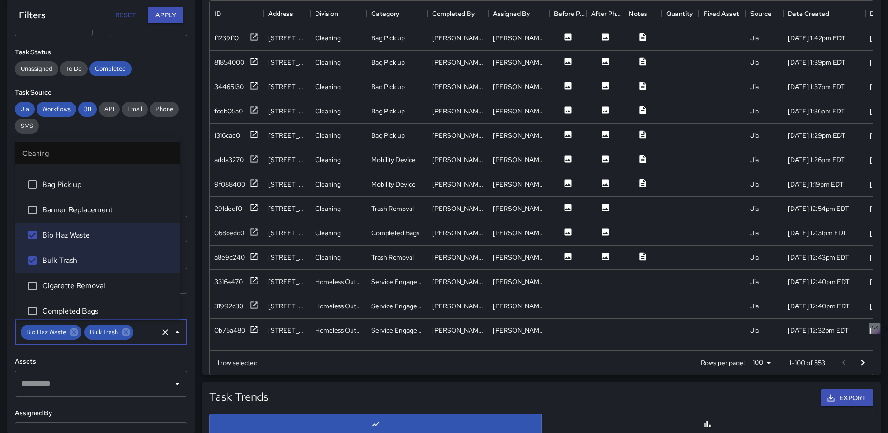
click at [73, 283] on span "Cigarette Removal" at bounding box center [107, 285] width 131 height 11
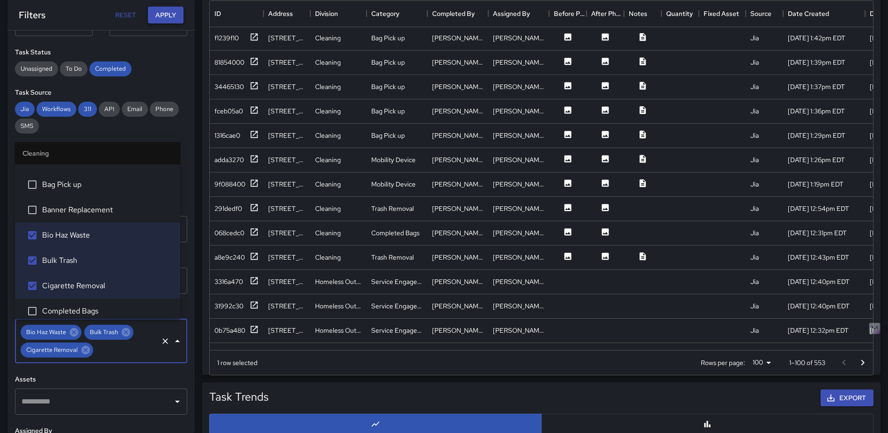
click at [162, 14] on button "Apply" at bounding box center [166, 15] width 36 height 17
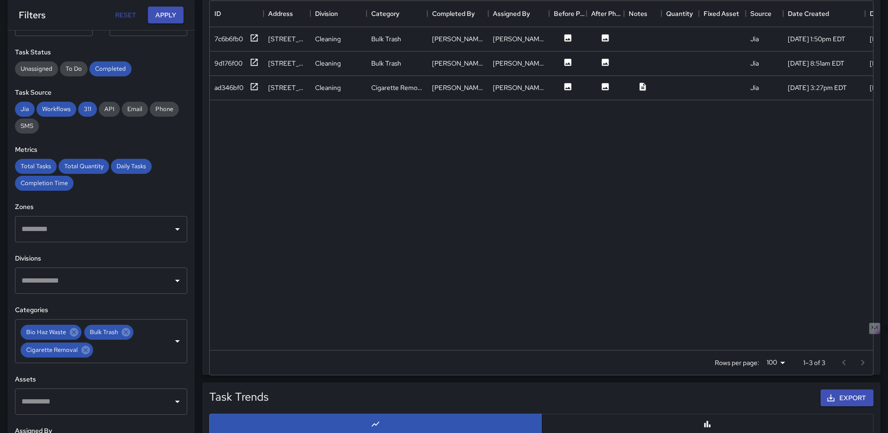
scroll to position [0, 0]
click at [571, 34] on icon at bounding box center [567, 37] width 9 height 9
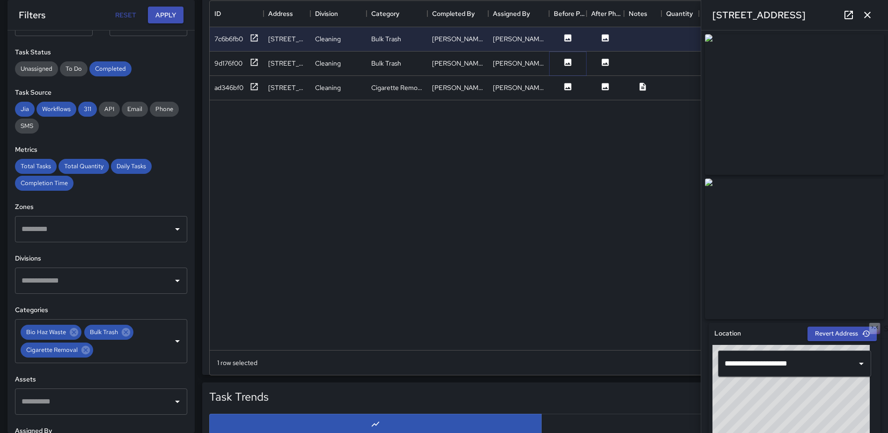
click at [564, 60] on icon at bounding box center [567, 62] width 9 height 9
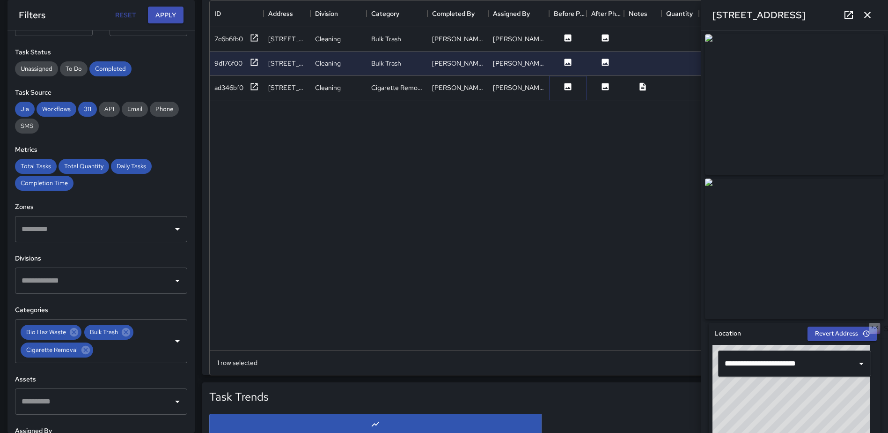
click at [568, 86] on icon at bounding box center [568, 86] width 7 height 7
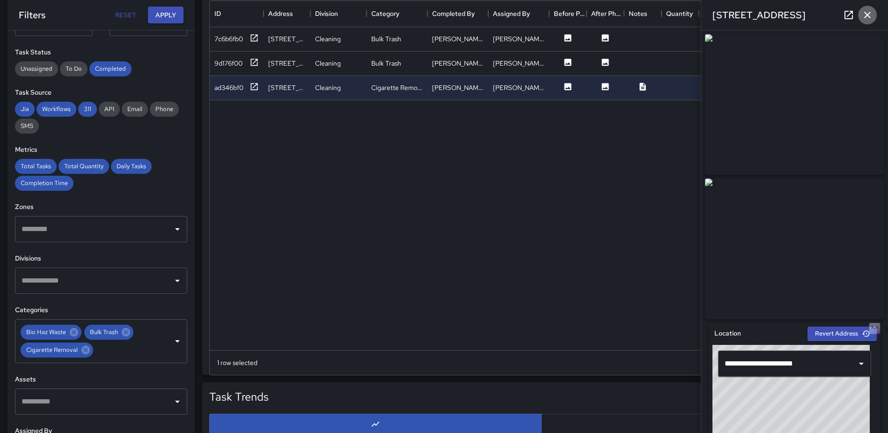
click at [869, 14] on icon "button" at bounding box center [867, 15] width 7 height 7
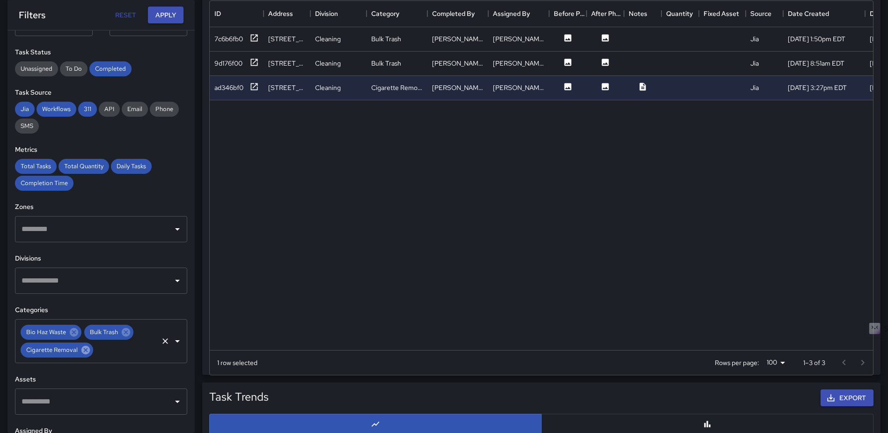
click at [86, 354] on icon at bounding box center [86, 350] width 10 height 10
click at [127, 331] on icon at bounding box center [126, 332] width 8 height 8
click at [73, 330] on icon at bounding box center [74, 332] width 8 height 8
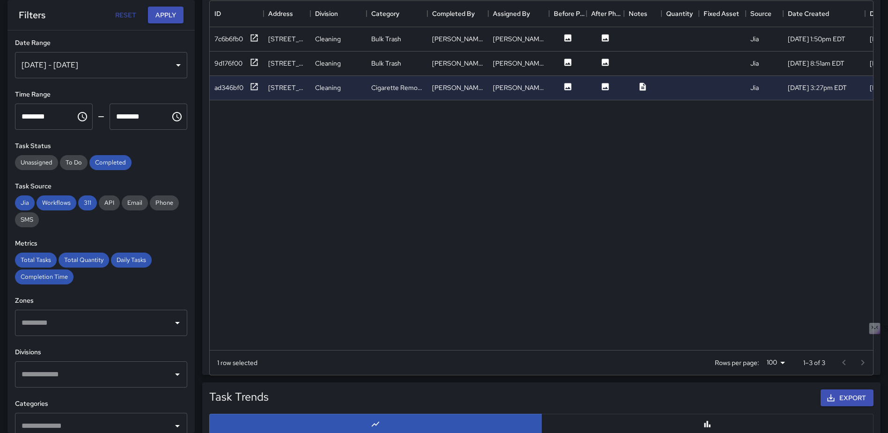
click at [167, 62] on div "[DATE] - [DATE]" at bounding box center [101, 65] width 172 height 26
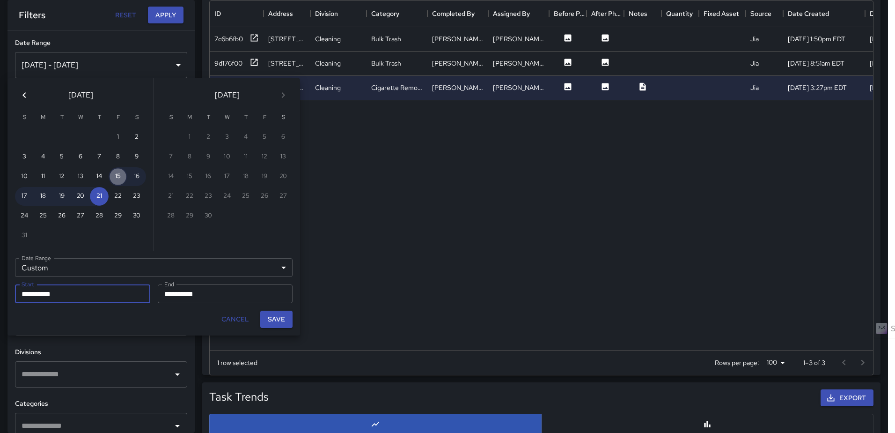
click at [120, 176] on button "15" at bounding box center [118, 176] width 19 height 19
click at [102, 200] on button "21" at bounding box center [99, 196] width 19 height 19
click at [279, 316] on button "Save" at bounding box center [276, 318] width 32 height 17
type input "**********"
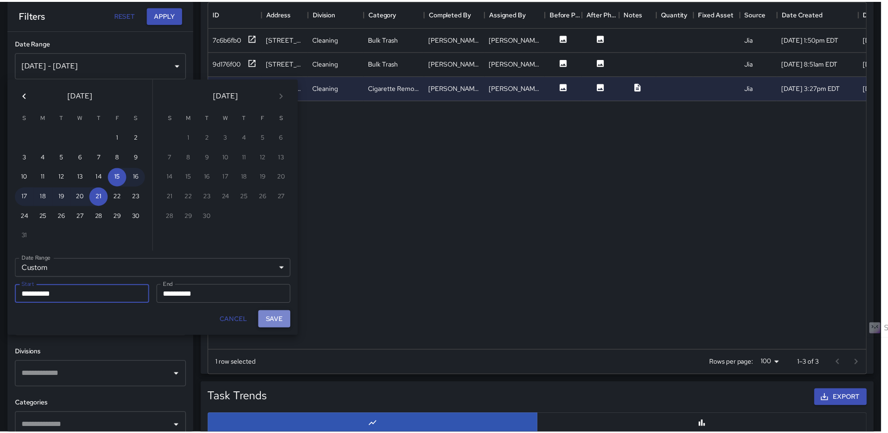
scroll to position [7, 7]
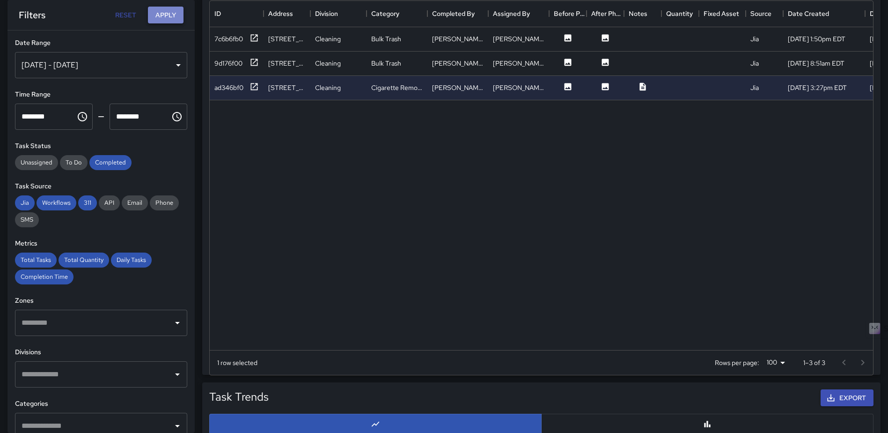
click at [160, 19] on button "Apply" at bounding box center [166, 15] width 36 height 17
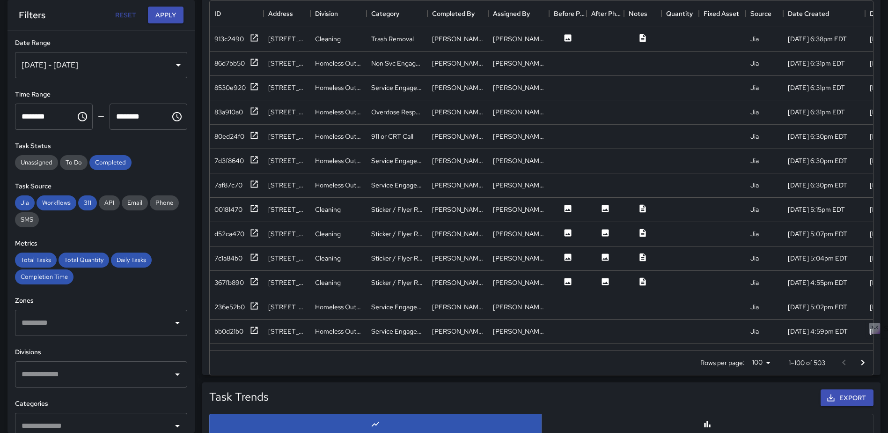
click at [76, 419] on input "text" at bounding box center [94, 426] width 150 height 18
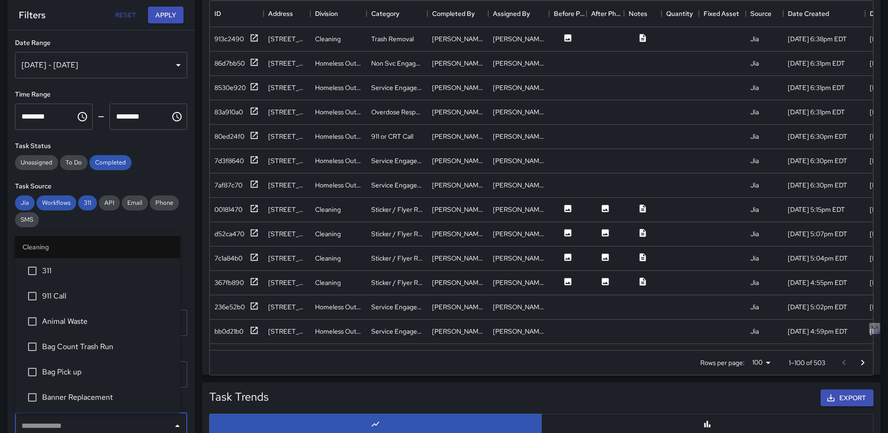
click at [69, 374] on span "Bag Pick up" at bounding box center [107, 371] width 131 height 11
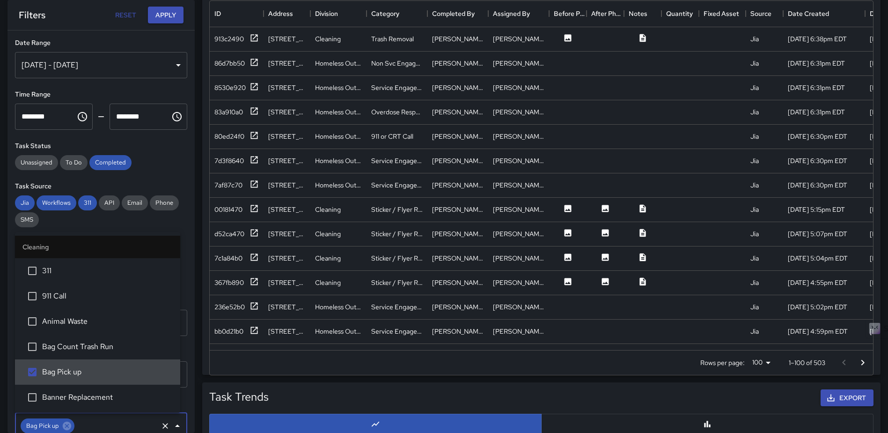
click at [70, 374] on span "Bag Pick up" at bounding box center [107, 371] width 131 height 11
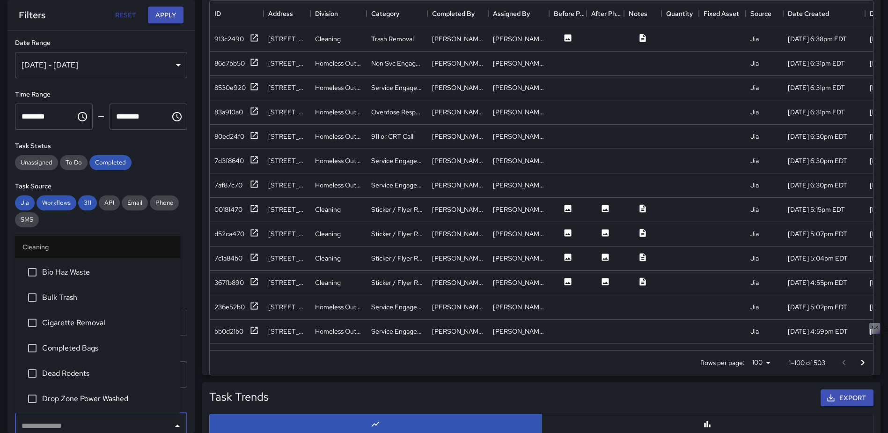
scroll to position [162, 0]
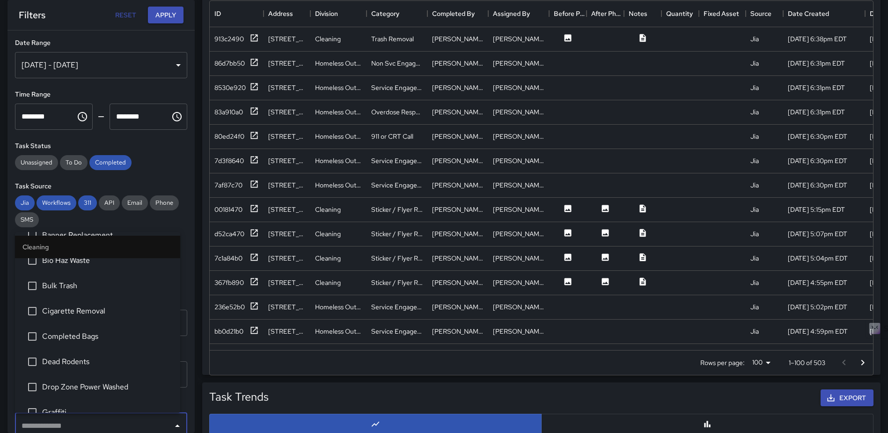
click at [65, 264] on span "Bio Haz Waste" at bounding box center [107, 260] width 131 height 11
click at [53, 284] on span "Bulk Trash" at bounding box center [107, 285] width 131 height 11
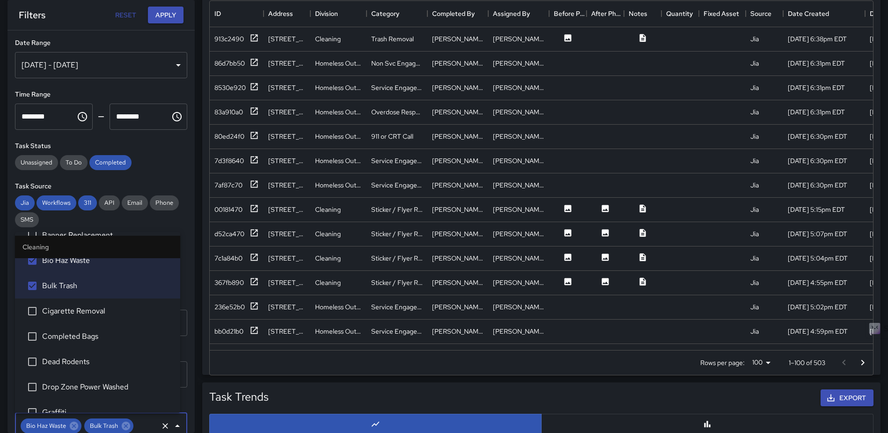
click at [52, 310] on span "Cigarette Removal" at bounding box center [107, 310] width 131 height 11
click at [57, 361] on span "Dead Rodents" at bounding box center [107, 361] width 131 height 11
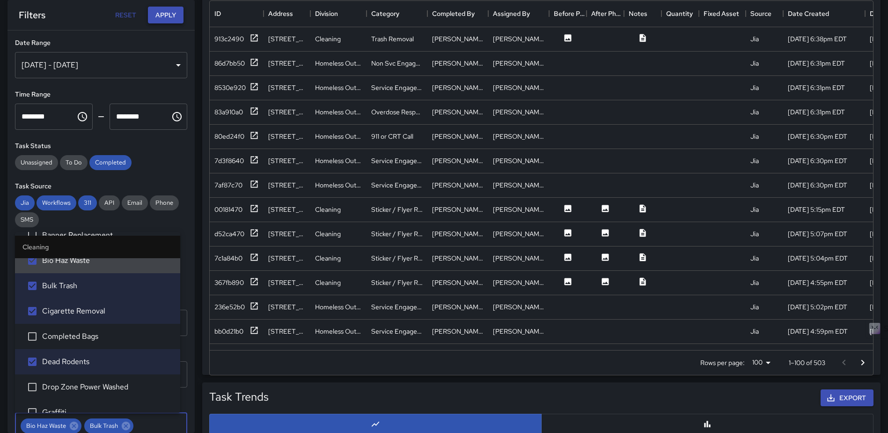
click at [164, 15] on button "Apply" at bounding box center [166, 15] width 36 height 17
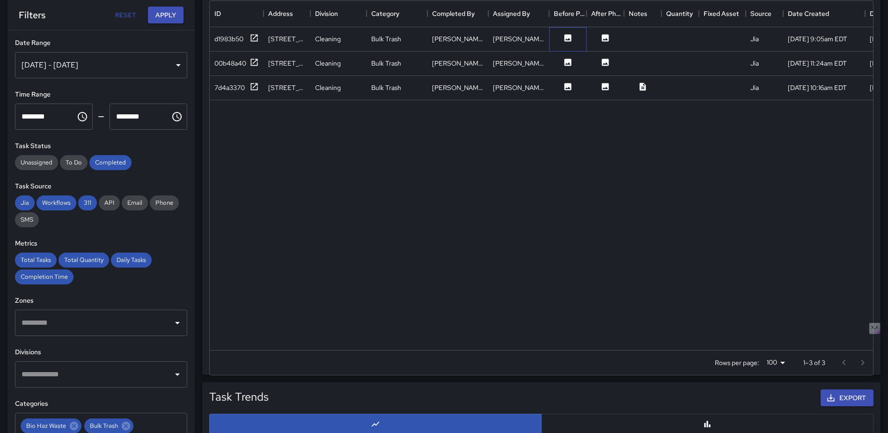
click at [565, 30] on div at bounding box center [567, 39] width 37 height 24
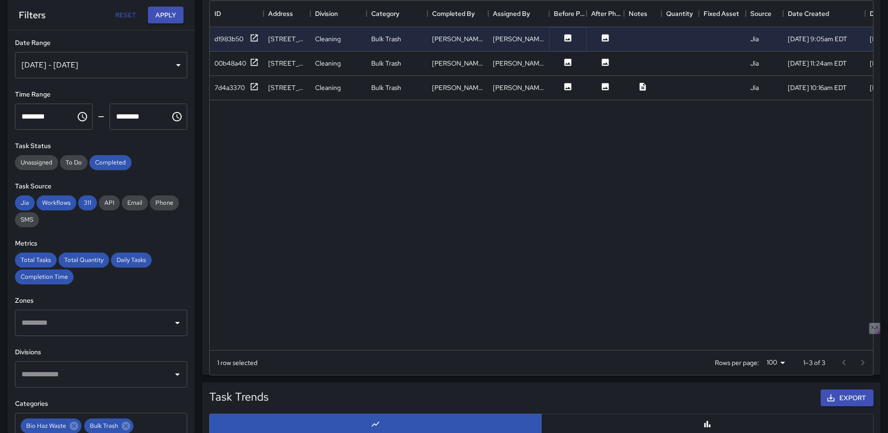
click at [565, 38] on icon at bounding box center [568, 37] width 7 height 7
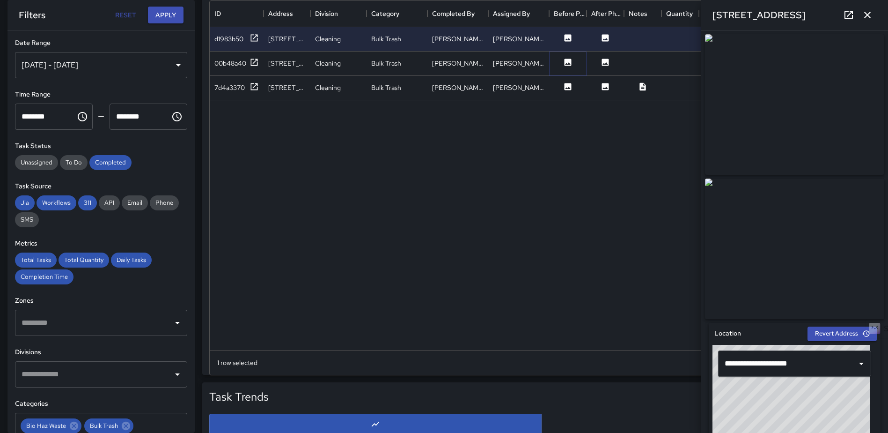
click at [569, 64] on icon at bounding box center [567, 62] width 9 height 9
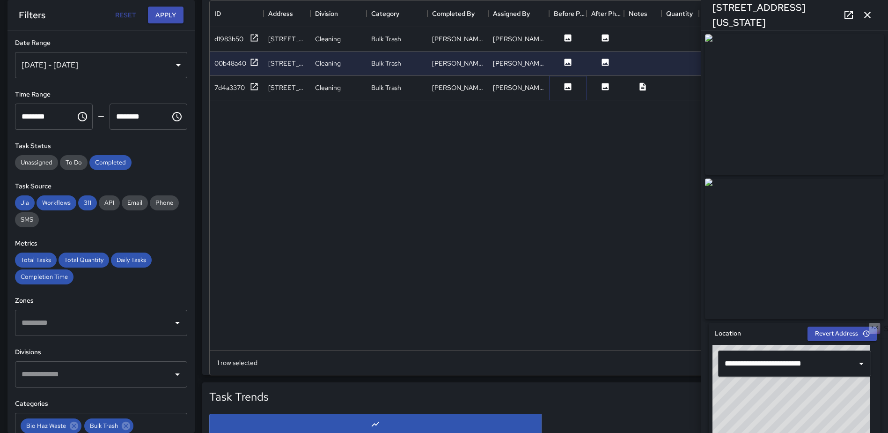
click at [567, 84] on icon at bounding box center [568, 86] width 7 height 7
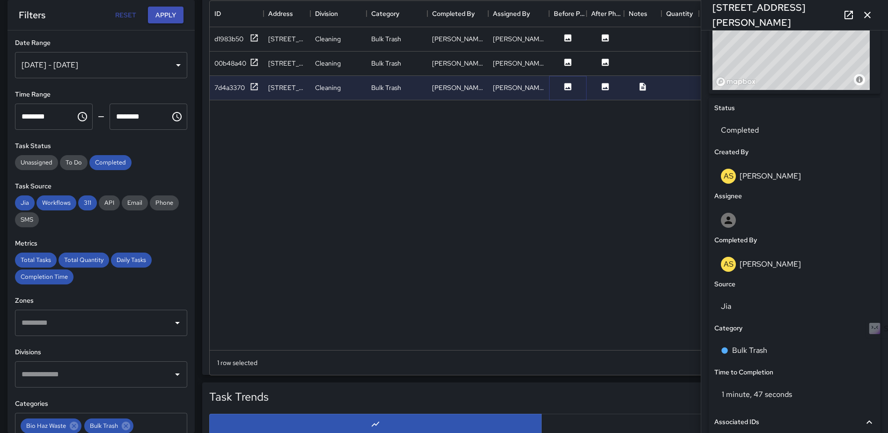
scroll to position [373, 0]
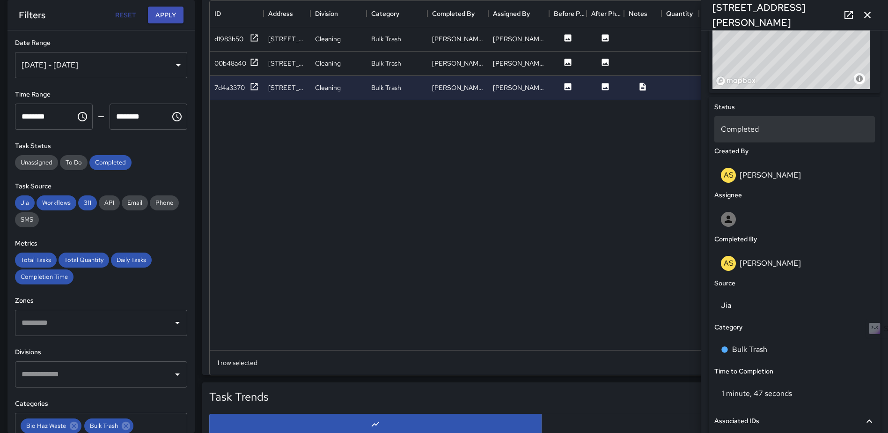
click at [751, 130] on p "Completed" at bounding box center [794, 129] width 147 height 11
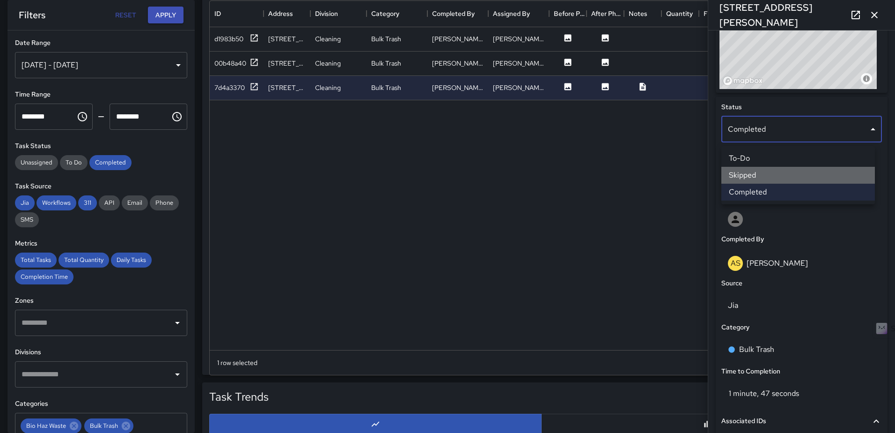
click at [758, 177] on li "Skipped" at bounding box center [799, 175] width 154 height 17
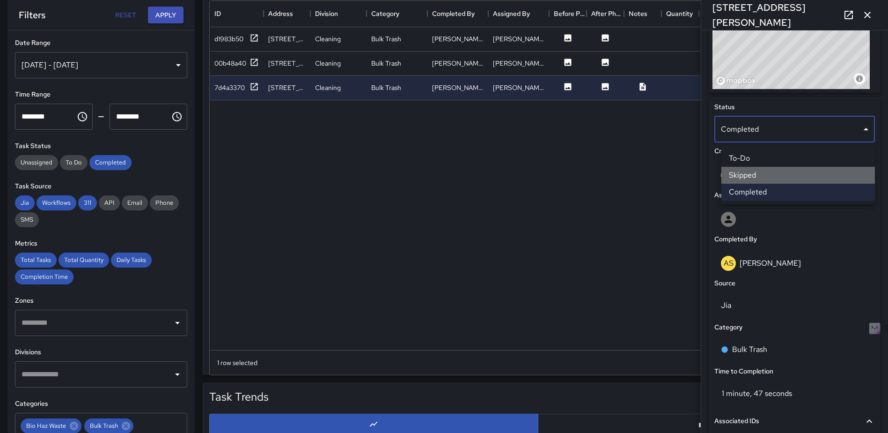
scroll to position [7, 7]
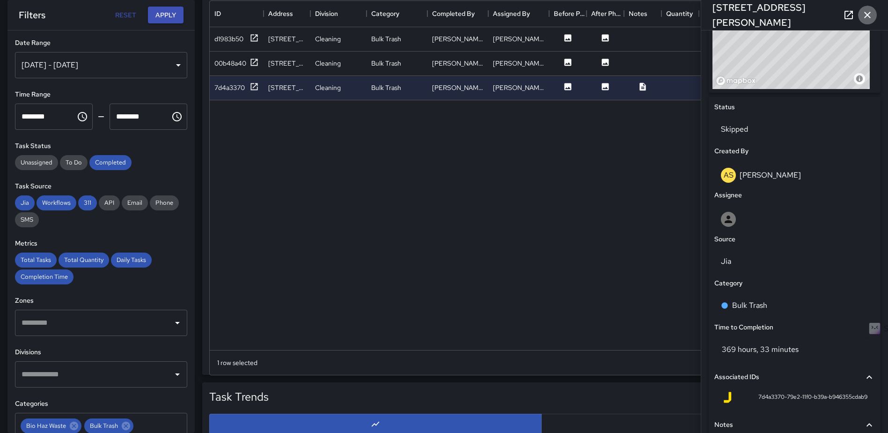
click at [869, 10] on icon "button" at bounding box center [867, 14] width 11 height 11
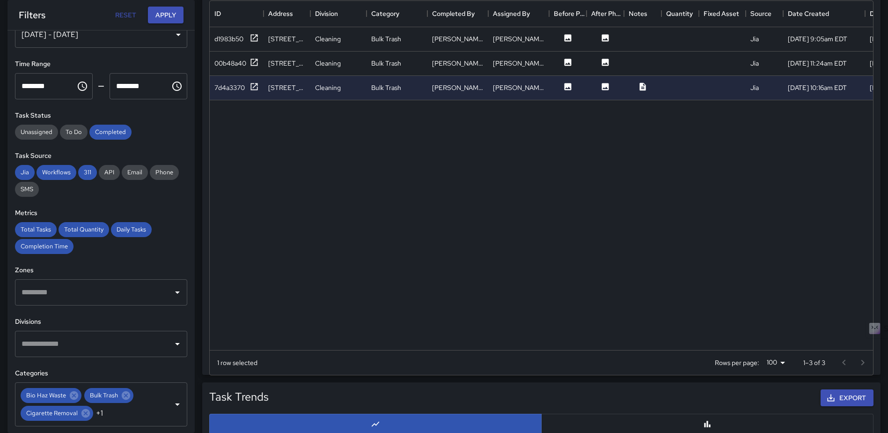
scroll to position [47, 0]
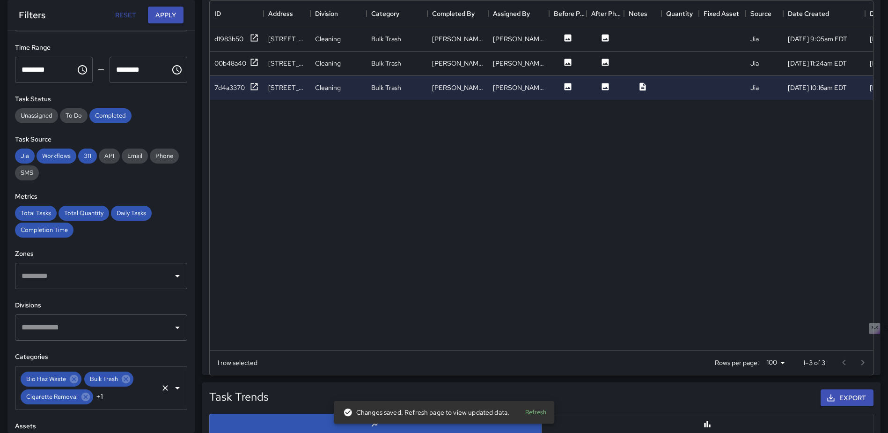
click at [161, 387] on icon "Clear" at bounding box center [165, 387] width 9 height 9
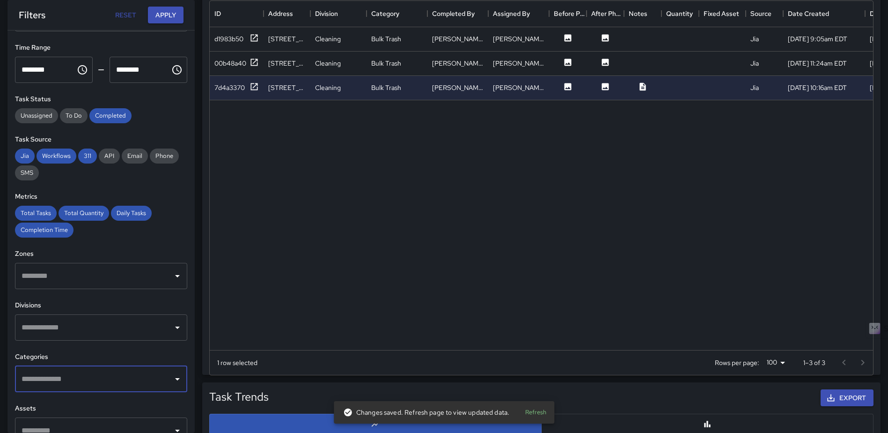
click at [175, 379] on icon "Open" at bounding box center [177, 379] width 5 height 2
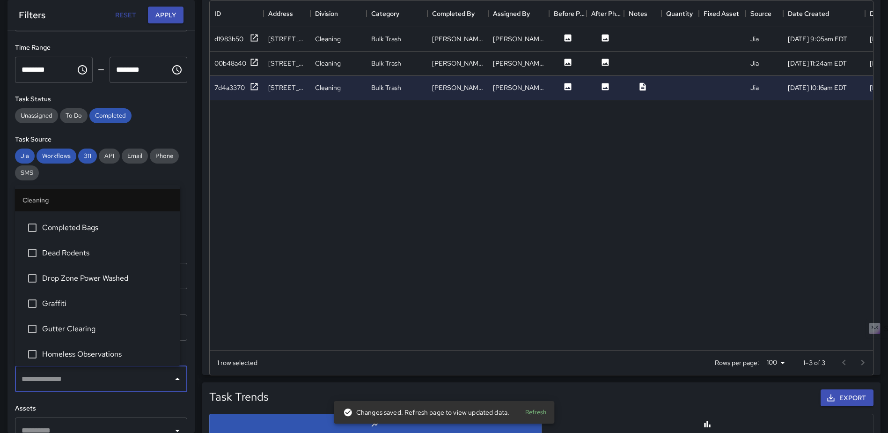
scroll to position [234, 0]
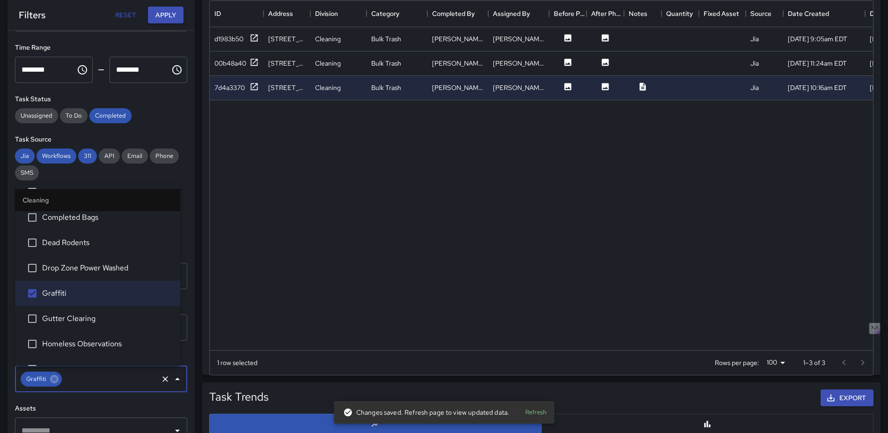
click at [69, 318] on span "Gutter Clearing" at bounding box center [107, 318] width 131 height 11
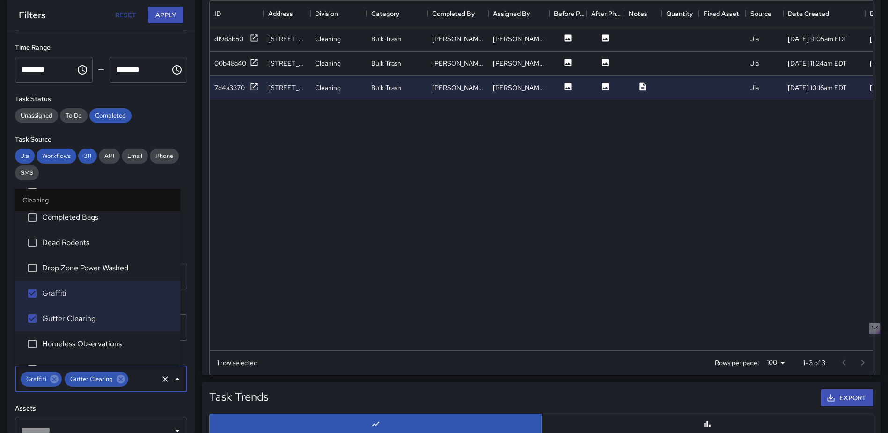
click at [88, 339] on span "Homeless Observations" at bounding box center [107, 343] width 131 height 11
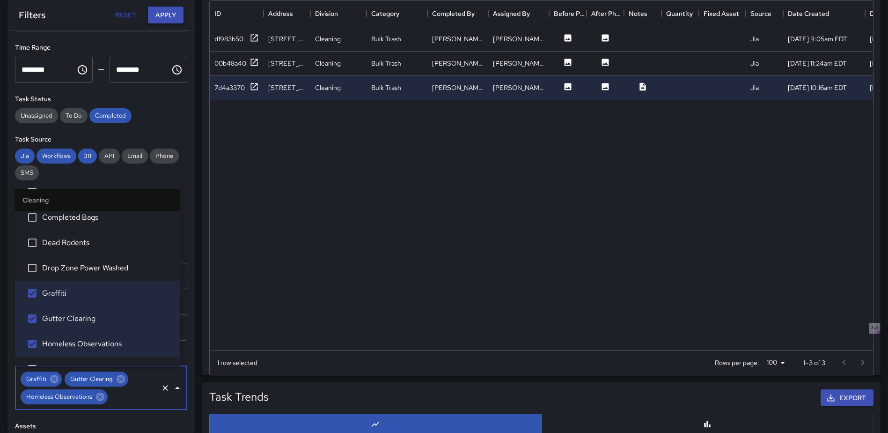
click at [174, 19] on button "Apply" at bounding box center [166, 15] width 36 height 17
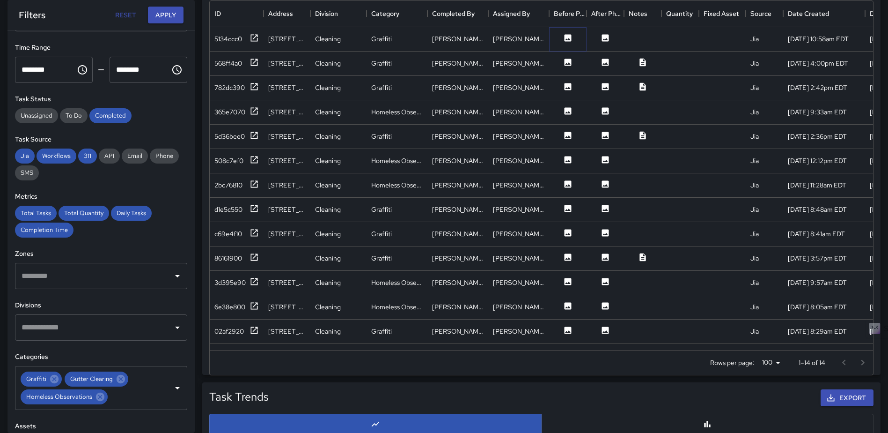
click at [566, 39] on icon at bounding box center [567, 37] width 9 height 9
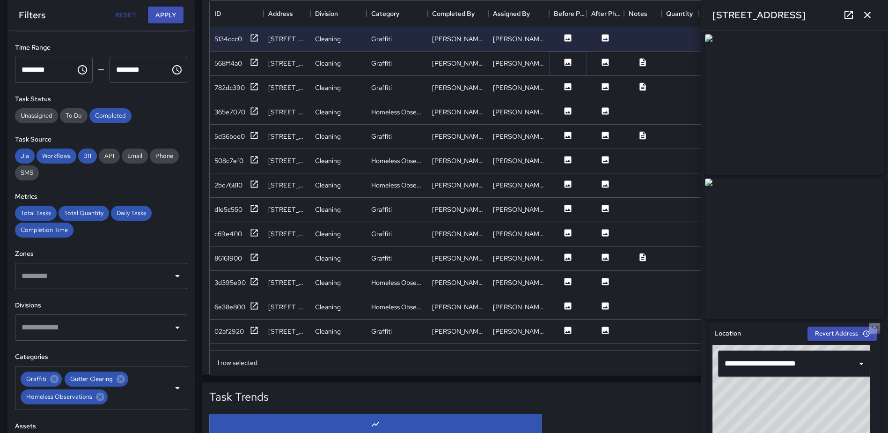
click at [565, 62] on icon at bounding box center [568, 62] width 7 height 7
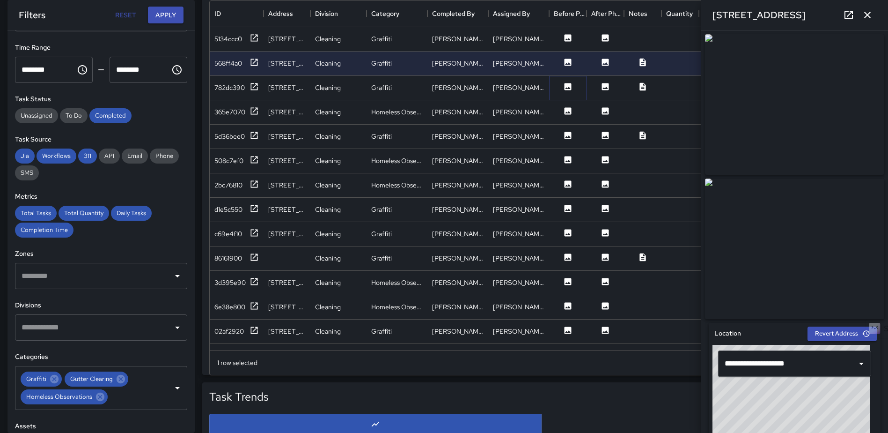
click at [567, 88] on icon at bounding box center [567, 86] width 9 height 9
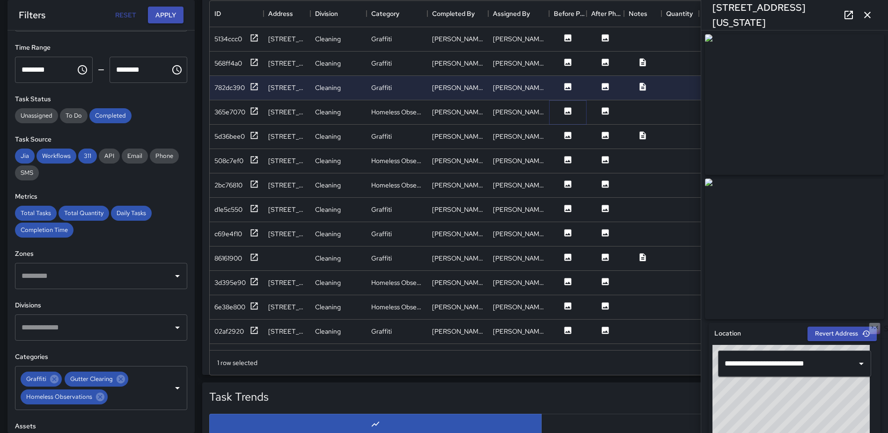
click at [564, 114] on icon at bounding box center [567, 110] width 9 height 9
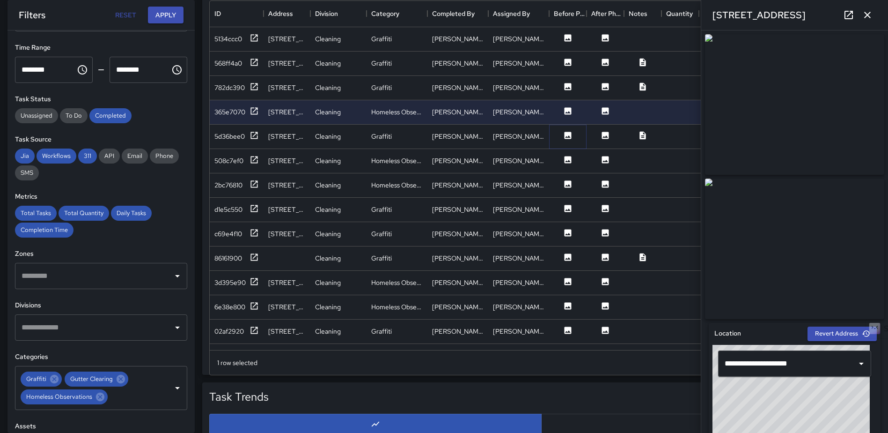
click at [568, 136] on icon at bounding box center [567, 135] width 9 height 9
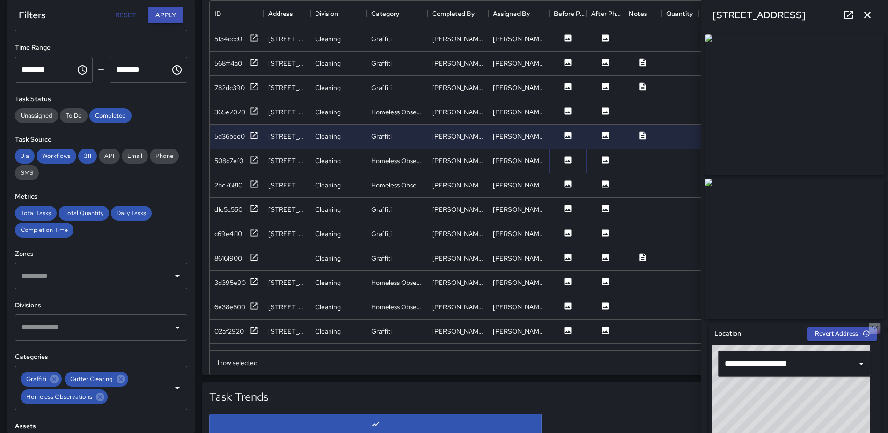
click at [567, 163] on icon at bounding box center [568, 159] width 7 height 7
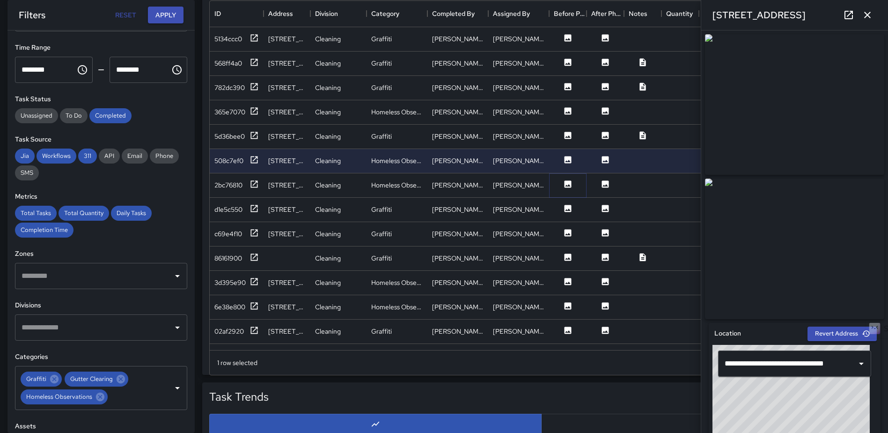
click at [567, 181] on icon at bounding box center [568, 183] width 7 height 7
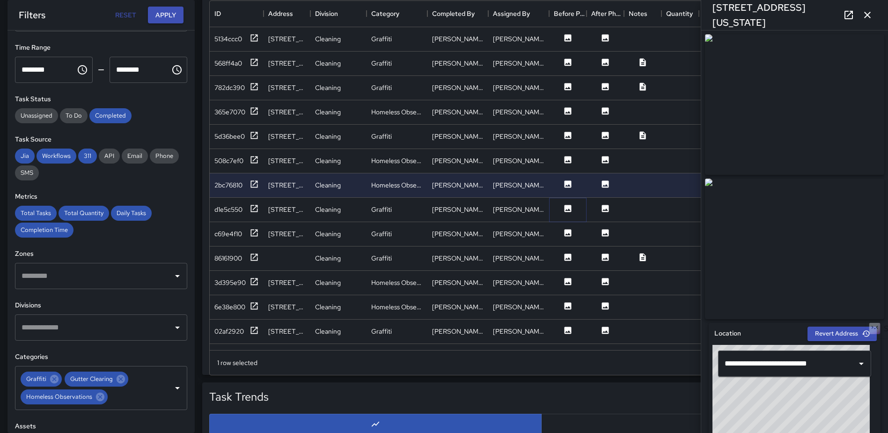
click at [565, 208] on icon at bounding box center [568, 208] width 7 height 7
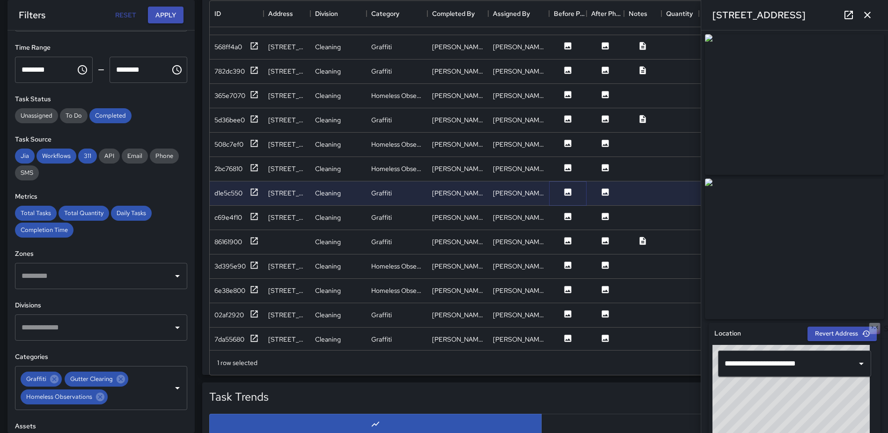
scroll to position [25, 0]
click at [566, 211] on icon at bounding box center [568, 214] width 7 height 7
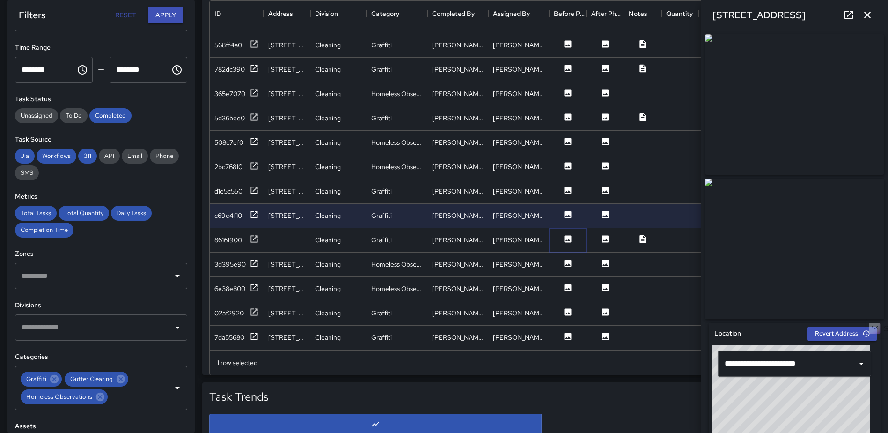
click at [569, 235] on icon at bounding box center [568, 238] width 7 height 7
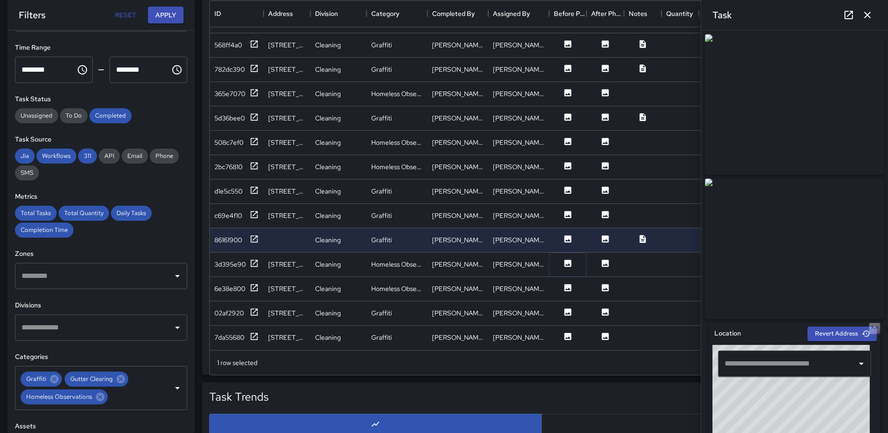
click at [569, 258] on icon at bounding box center [567, 262] width 9 height 9
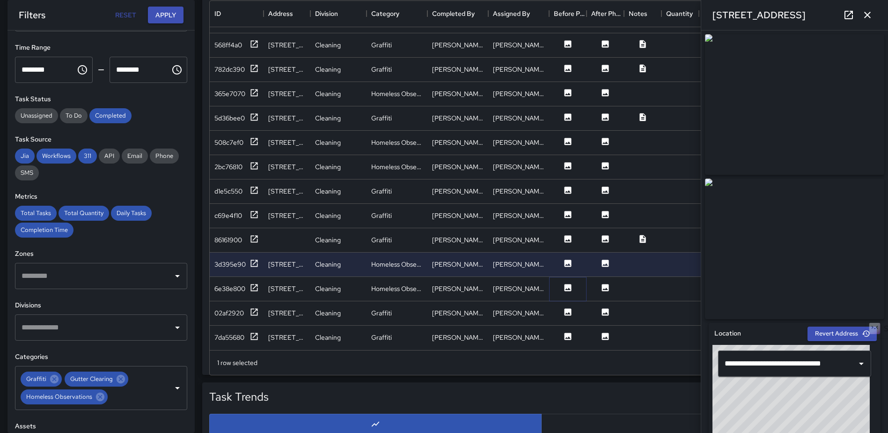
click at [566, 284] on icon at bounding box center [568, 287] width 7 height 7
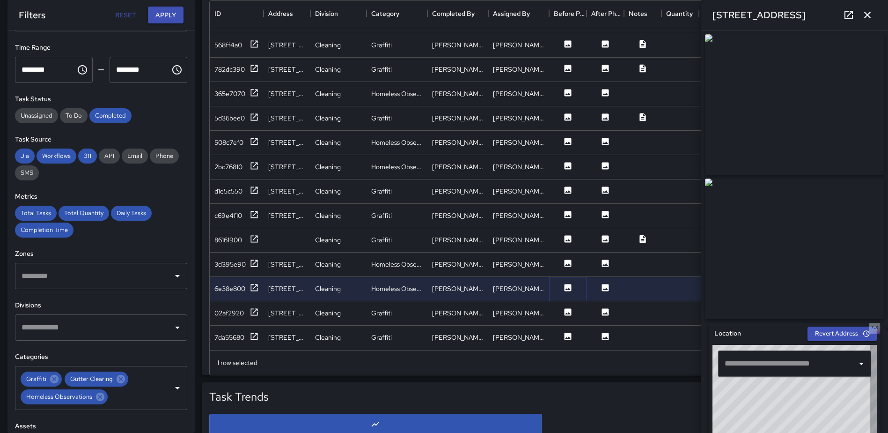
type input "**********"
click at [566, 308] on icon at bounding box center [568, 311] width 7 height 7
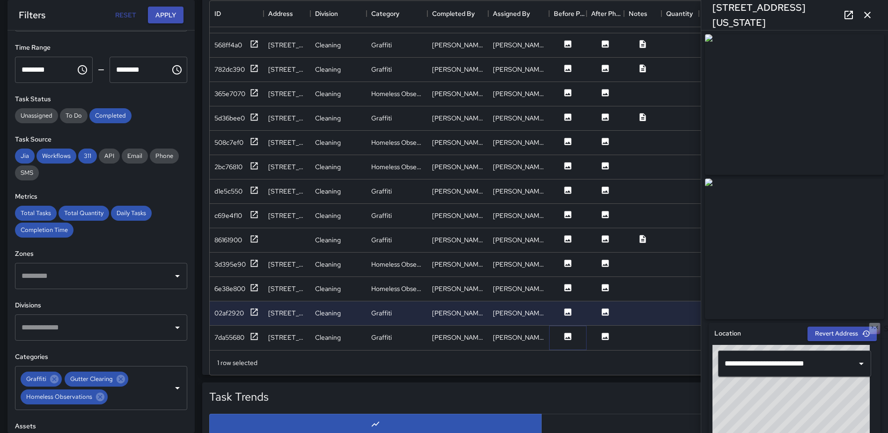
click at [567, 332] on icon at bounding box center [568, 335] width 7 height 7
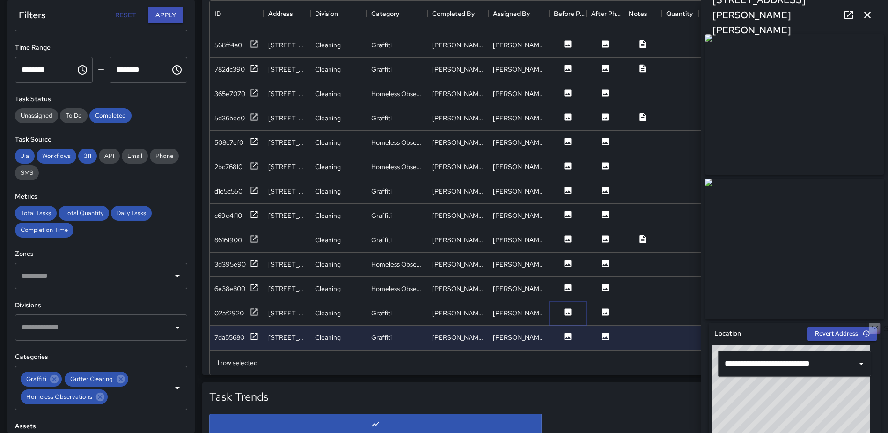
click at [567, 307] on icon at bounding box center [567, 311] width 9 height 9
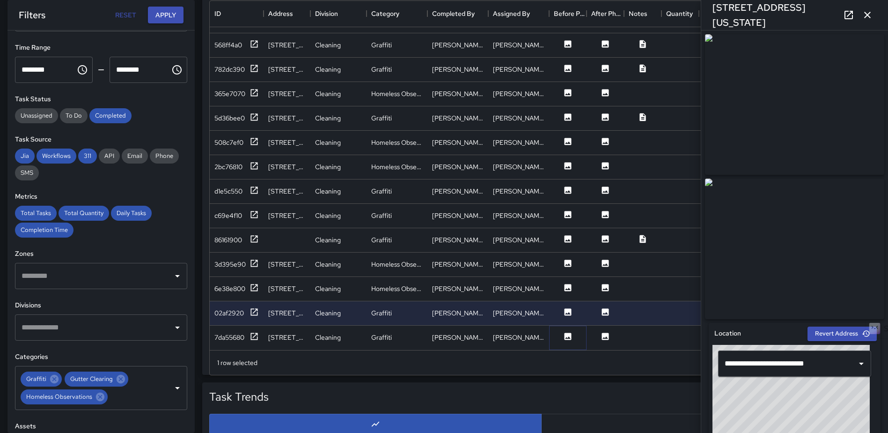
click at [566, 332] on icon at bounding box center [568, 335] width 7 height 7
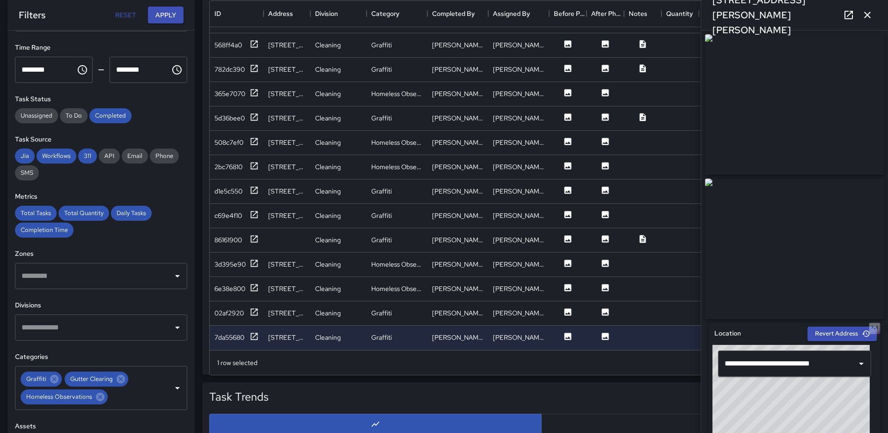
click at [868, 9] on icon "button" at bounding box center [867, 14] width 11 height 11
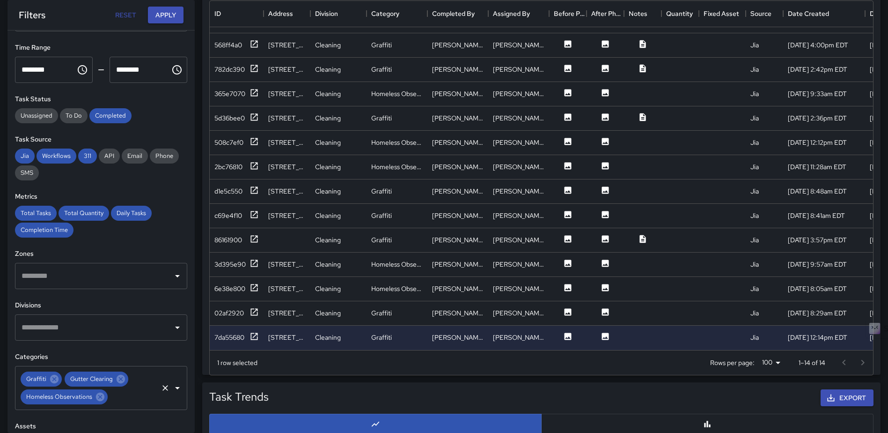
click at [161, 389] on icon "Clear" at bounding box center [165, 387] width 9 height 9
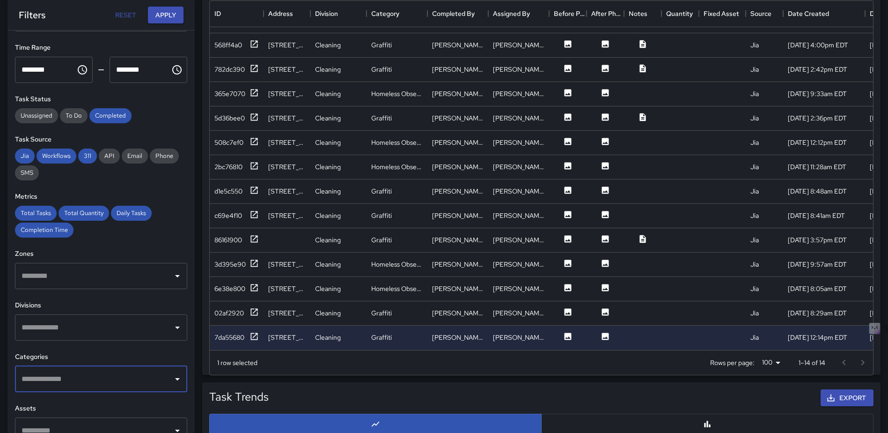
click at [175, 378] on icon "Open" at bounding box center [177, 379] width 5 height 2
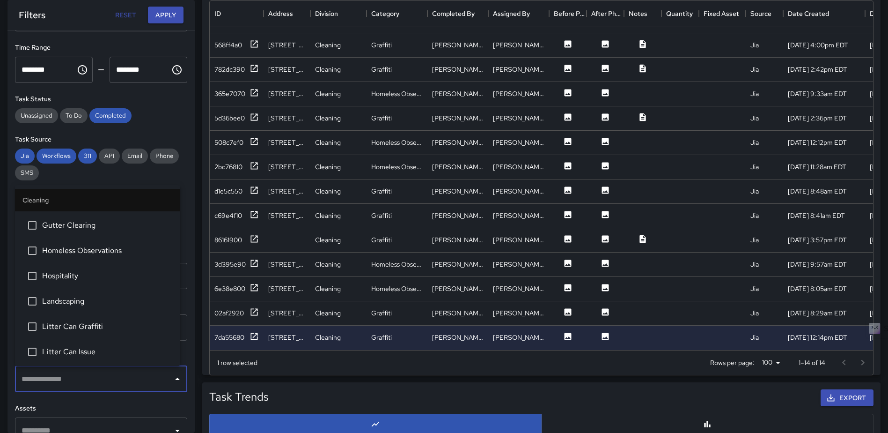
scroll to position [328, 0]
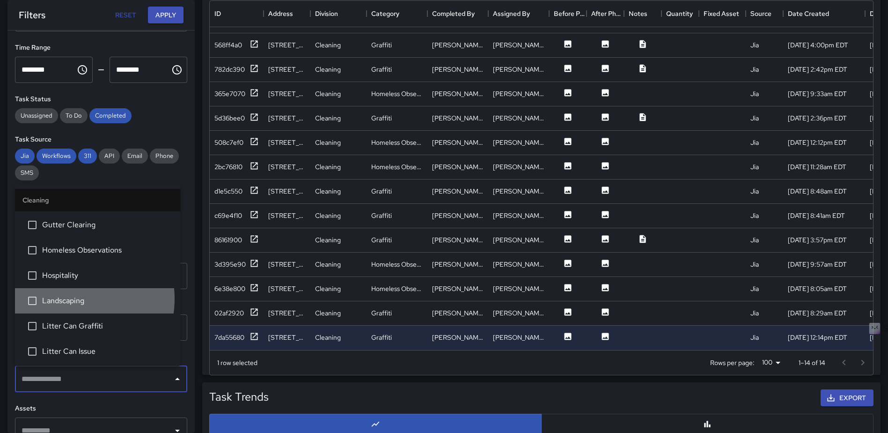
click at [70, 298] on span "Landscaping" at bounding box center [107, 300] width 131 height 11
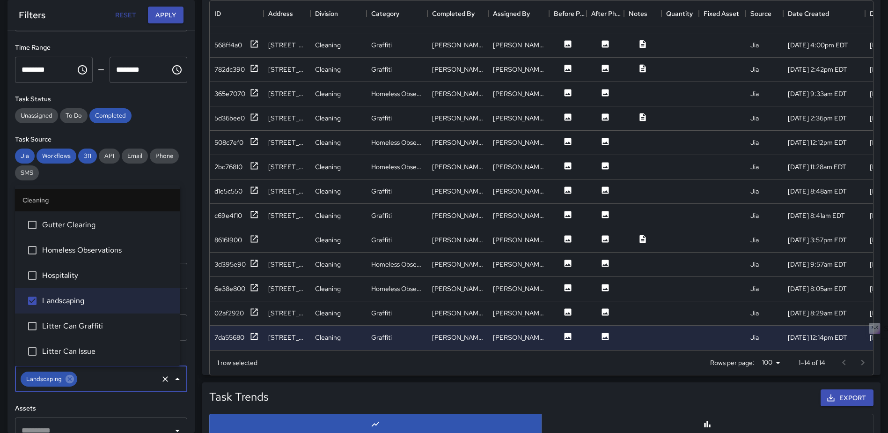
click at [71, 318] on li "Litter Can Graffiti" at bounding box center [97, 325] width 165 height 25
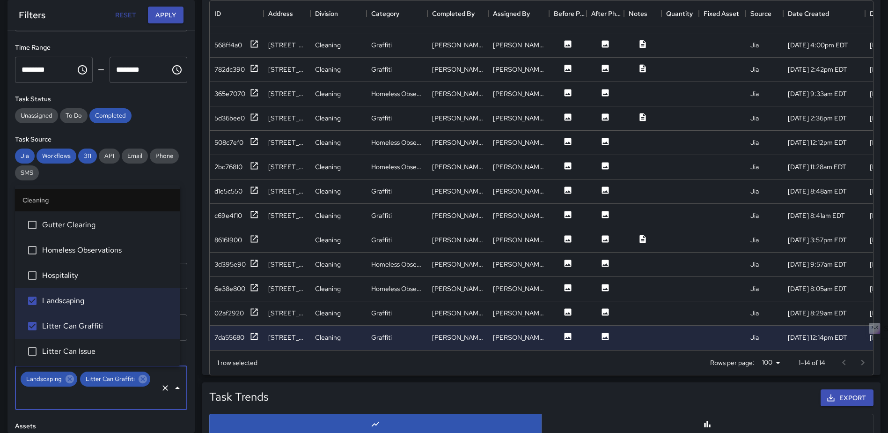
click at [69, 341] on li "Litter Can Issue" at bounding box center [97, 351] width 165 height 25
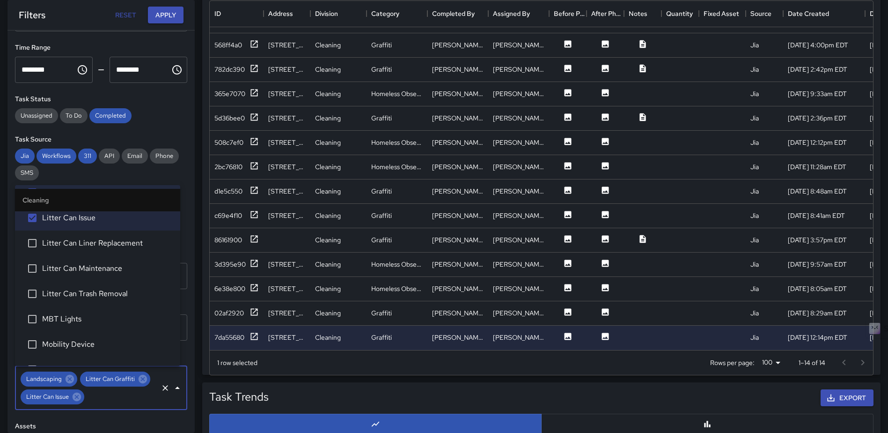
scroll to position [468, 0]
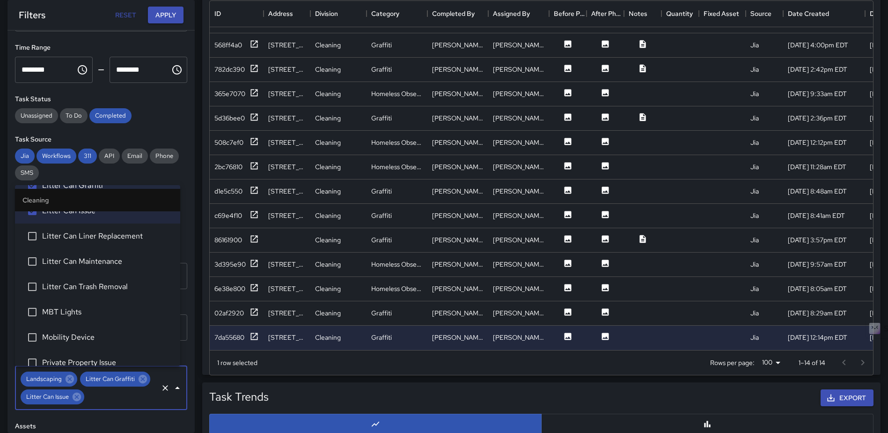
click at [70, 238] on span "Litter Can Liner Replacement" at bounding box center [107, 235] width 131 height 11
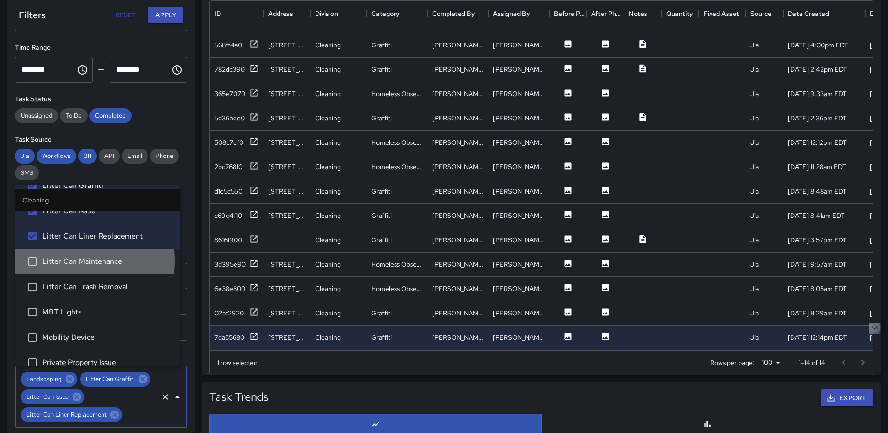
click at [64, 260] on span "Litter Can Maintenance" at bounding box center [107, 261] width 131 height 11
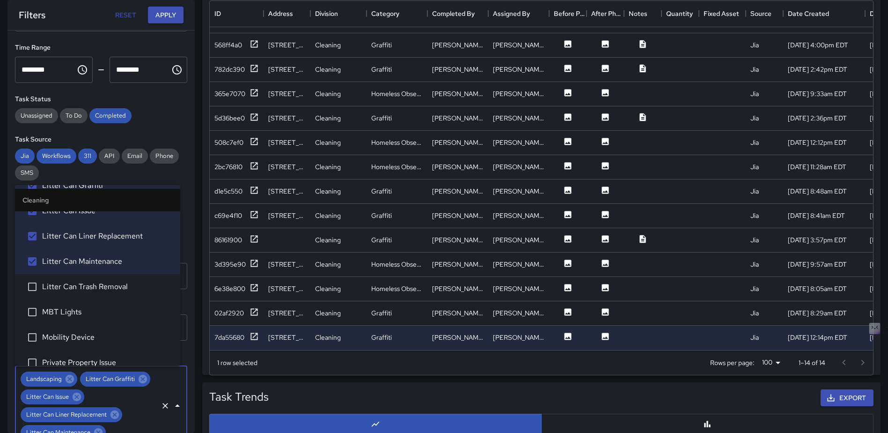
click at [64, 282] on span "Litter Can Trash Removal" at bounding box center [107, 286] width 131 height 11
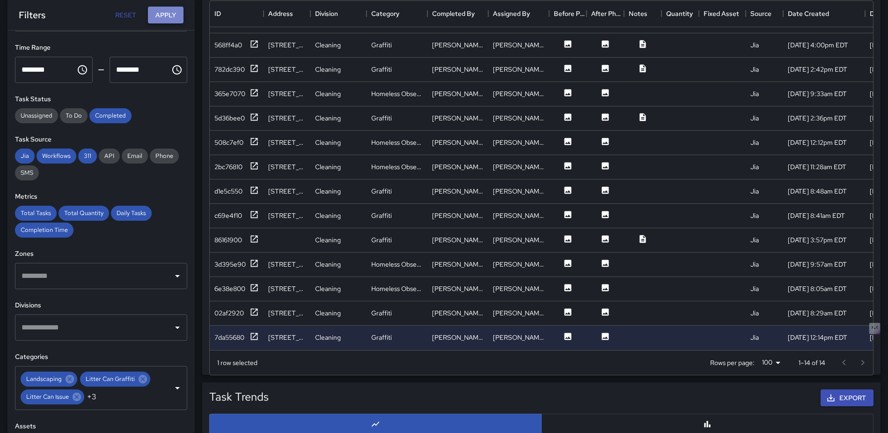
click at [170, 9] on button "Apply" at bounding box center [166, 15] width 36 height 17
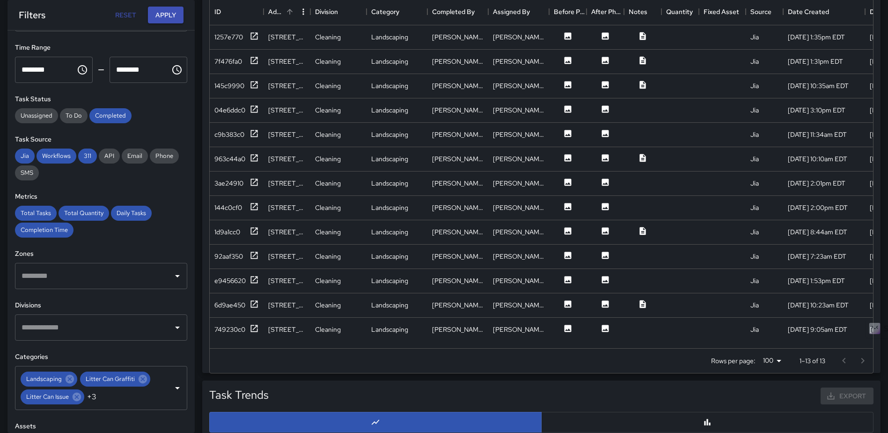
scroll to position [1, 0]
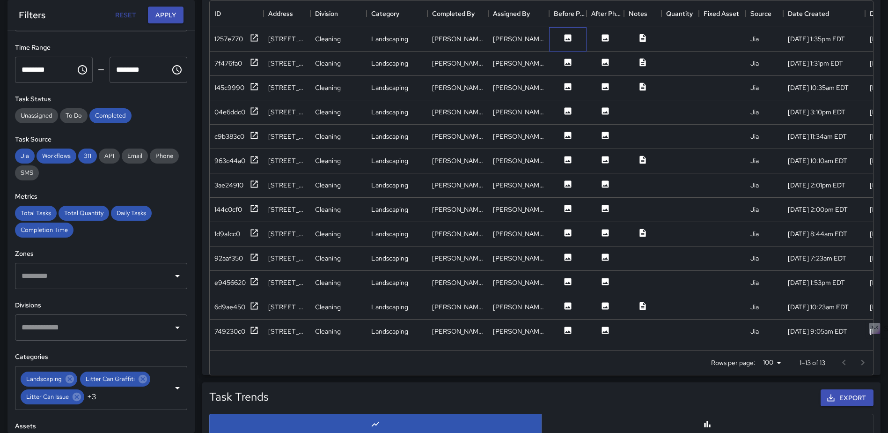
click at [566, 31] on div at bounding box center [567, 39] width 37 height 24
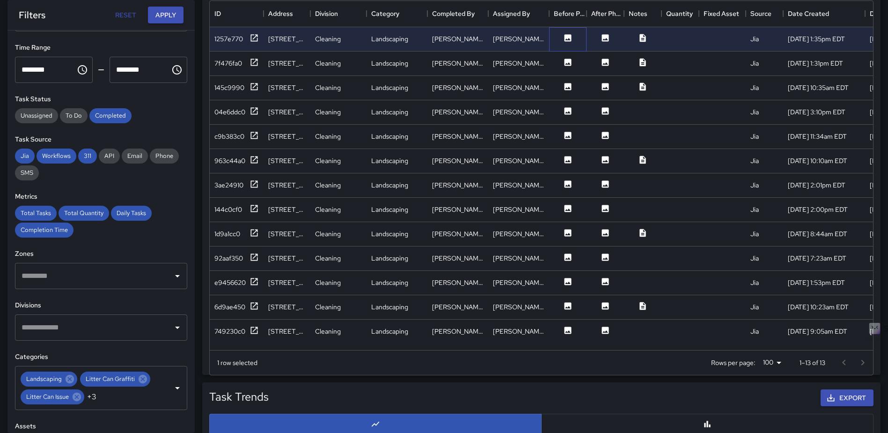
click at [568, 44] on div at bounding box center [567, 39] width 37 height 24
click at [569, 40] on icon at bounding box center [568, 37] width 7 height 7
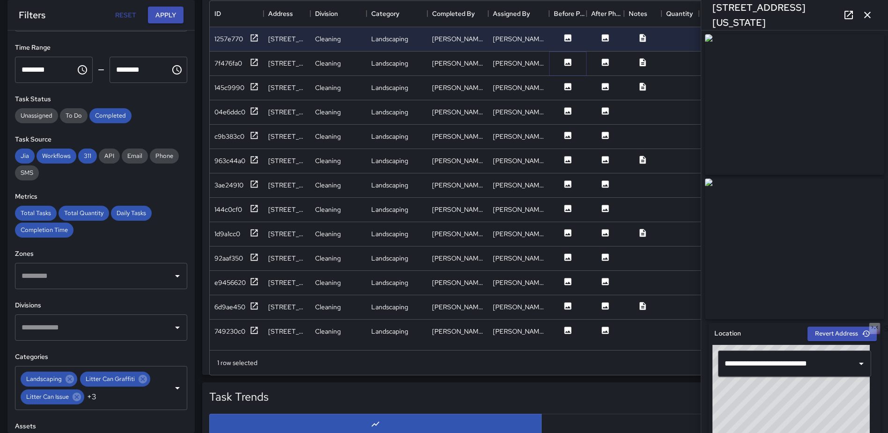
click at [568, 59] on icon at bounding box center [568, 62] width 7 height 7
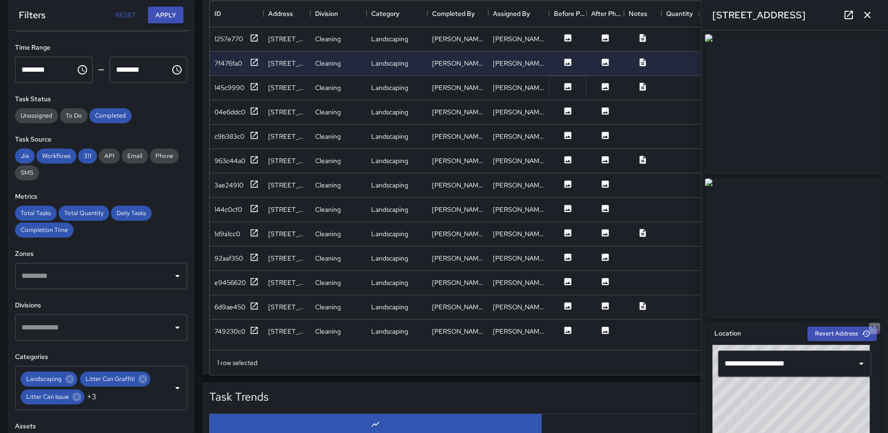
click at [567, 85] on icon at bounding box center [568, 86] width 7 height 7
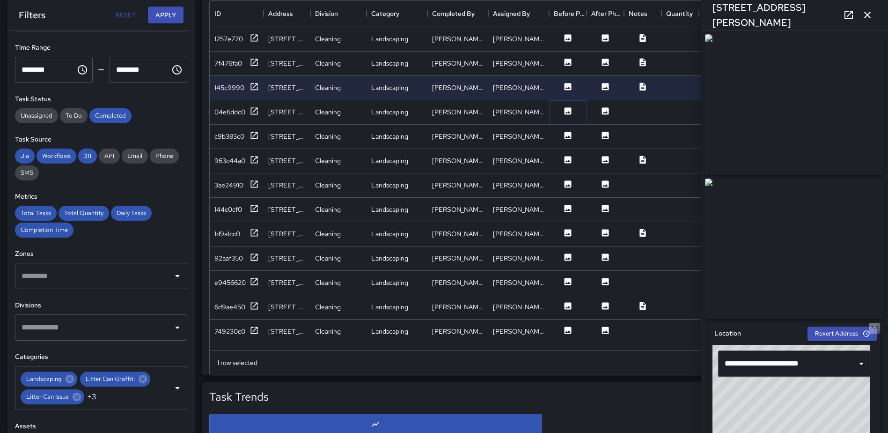
click at [568, 109] on icon at bounding box center [568, 110] width 7 height 7
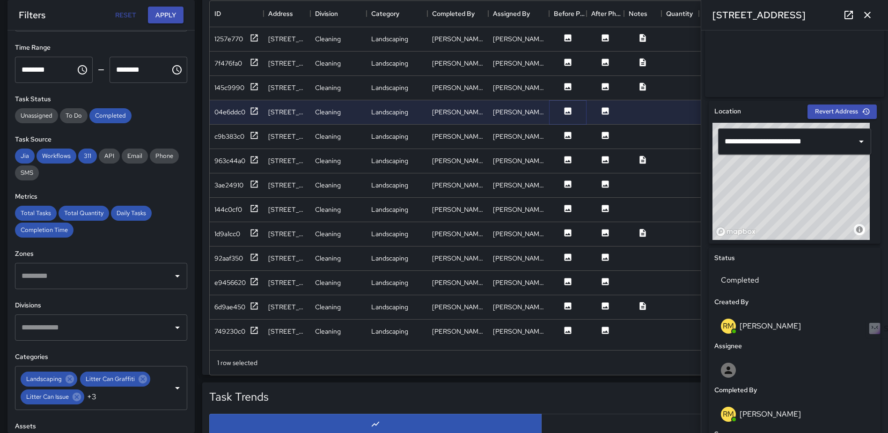
scroll to position [267, 0]
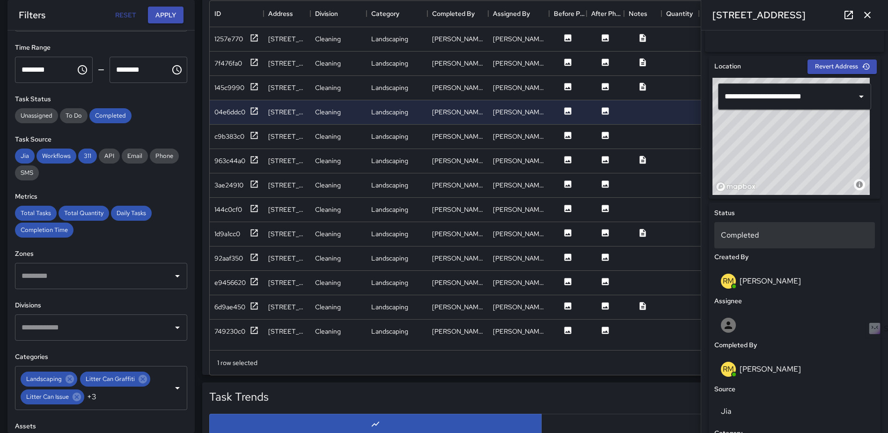
click at [785, 240] on p "Completed" at bounding box center [794, 234] width 147 height 11
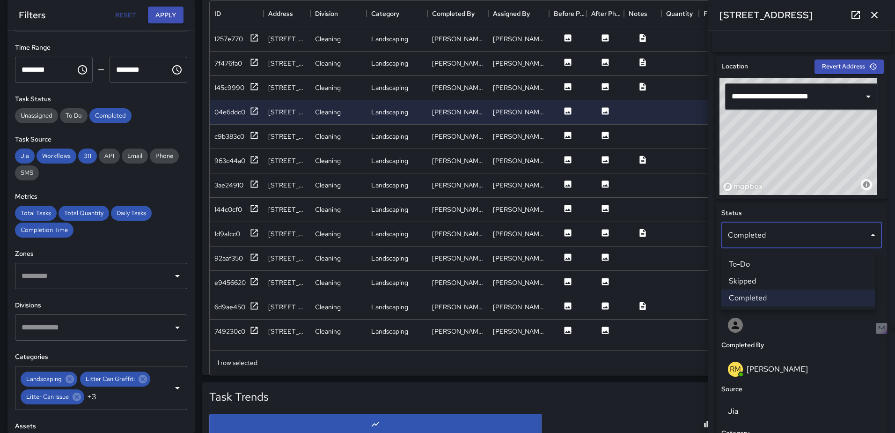
click at [763, 280] on li "Skipped" at bounding box center [799, 281] width 154 height 17
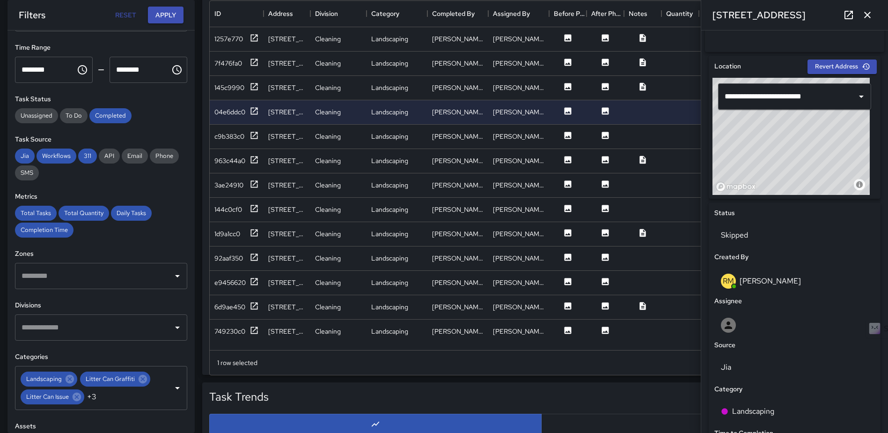
scroll to position [7, 7]
click at [869, 17] on icon "button" at bounding box center [867, 15] width 7 height 7
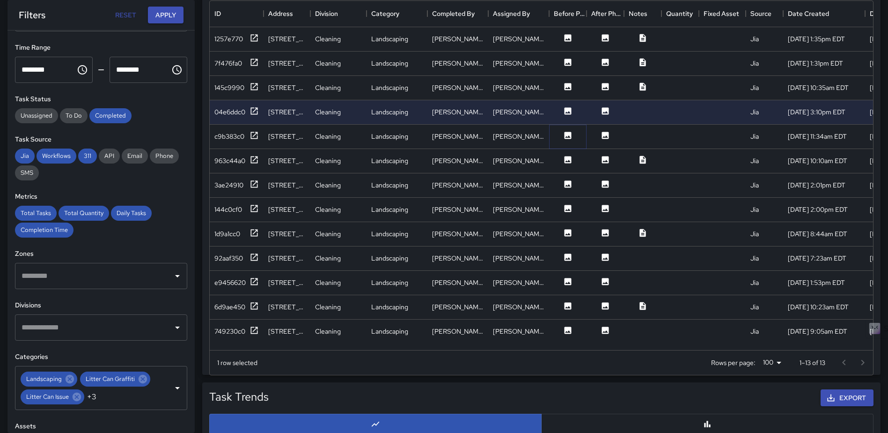
click at [567, 137] on icon at bounding box center [568, 135] width 7 height 7
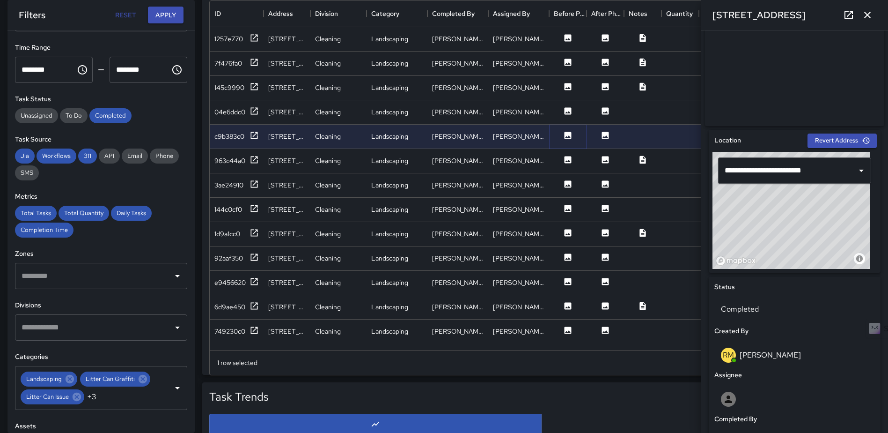
scroll to position [203, 0]
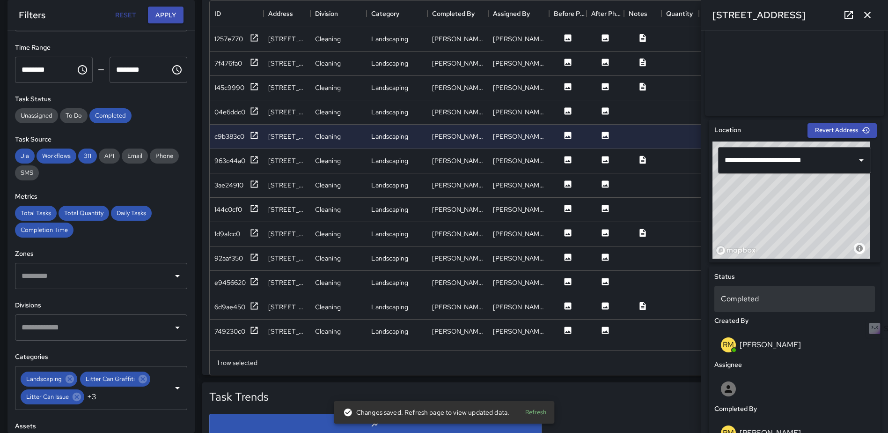
click at [796, 303] on p "Completed" at bounding box center [794, 298] width 147 height 11
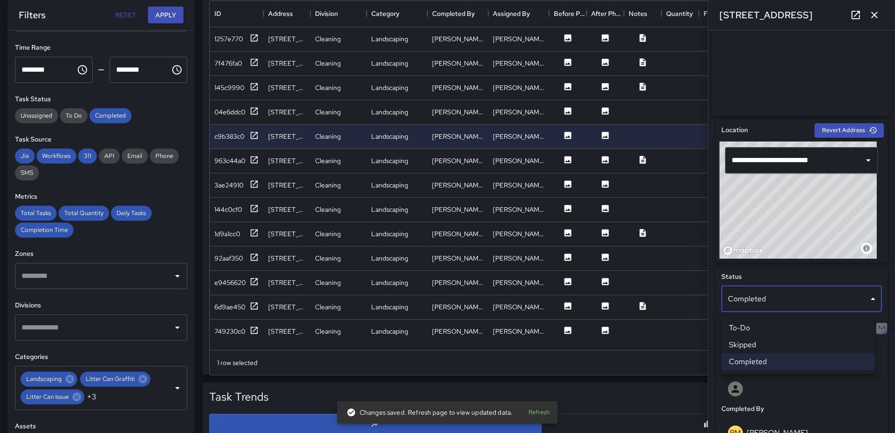
click at [775, 345] on li "Skipped" at bounding box center [799, 344] width 154 height 17
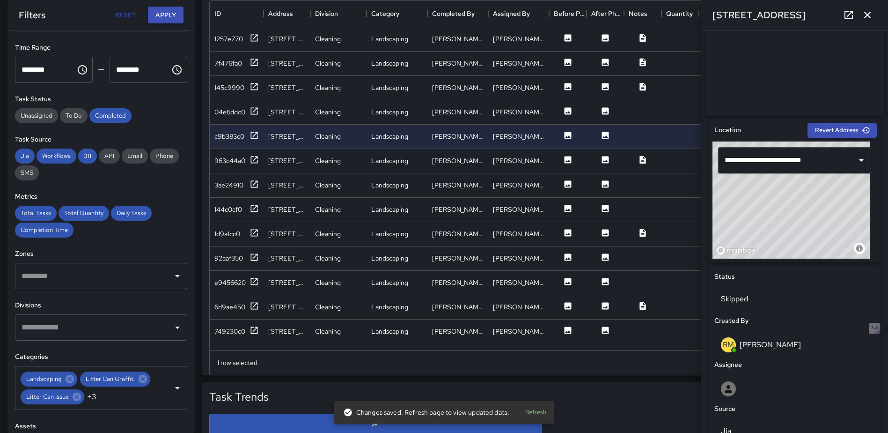
scroll to position [7, 7]
click at [873, 15] on icon "button" at bounding box center [867, 14] width 11 height 11
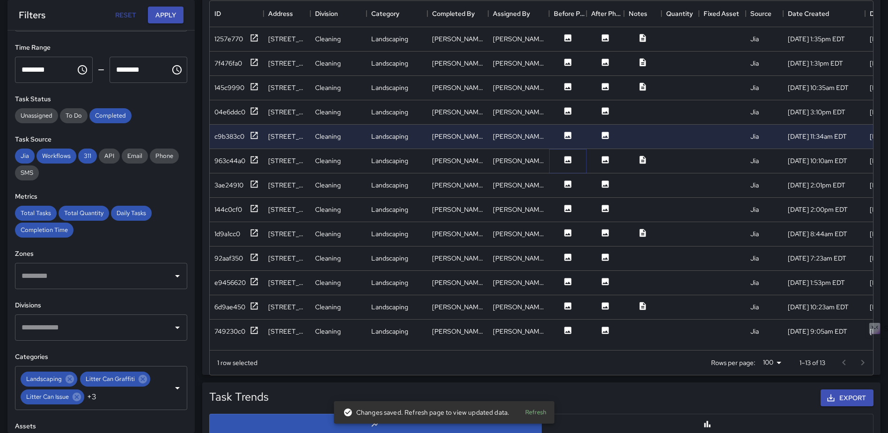
click at [570, 160] on icon at bounding box center [568, 159] width 7 height 7
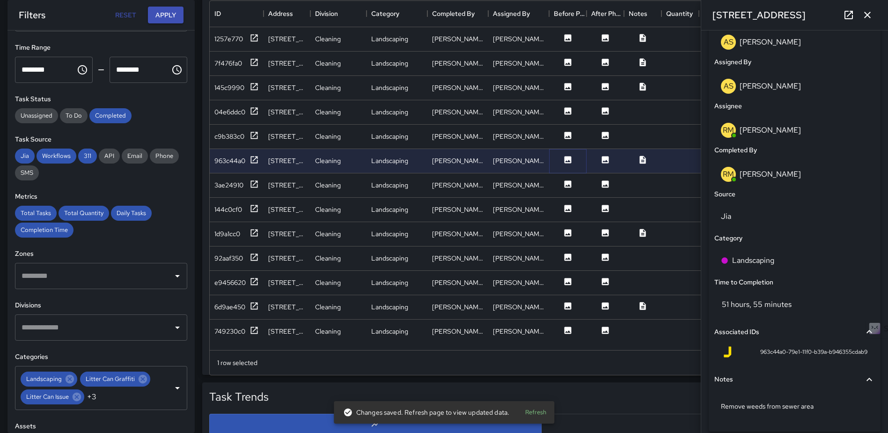
scroll to position [510, 0]
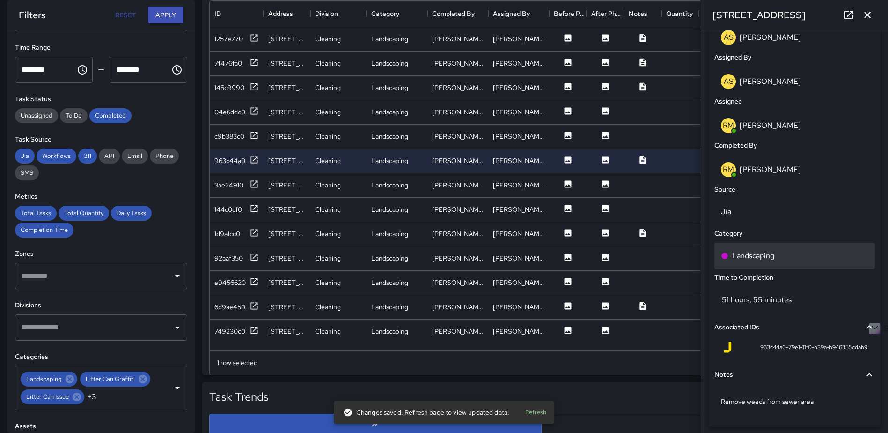
click at [778, 260] on div "Landscaping" at bounding box center [794, 255] width 147 height 11
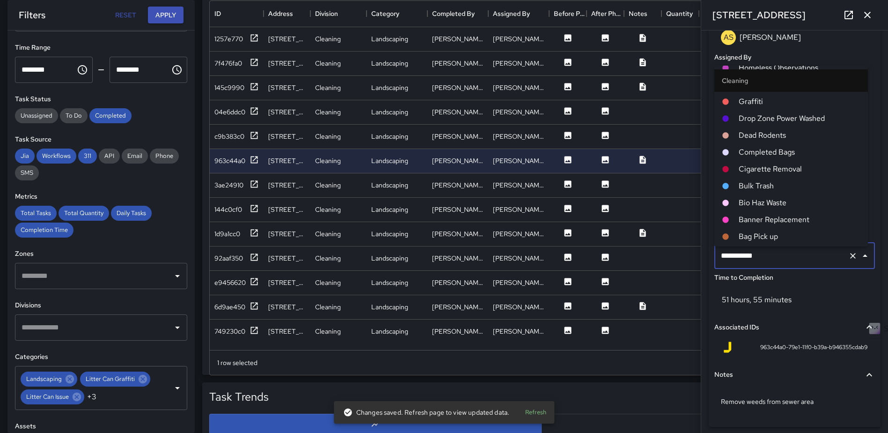
scroll to position [370, 0]
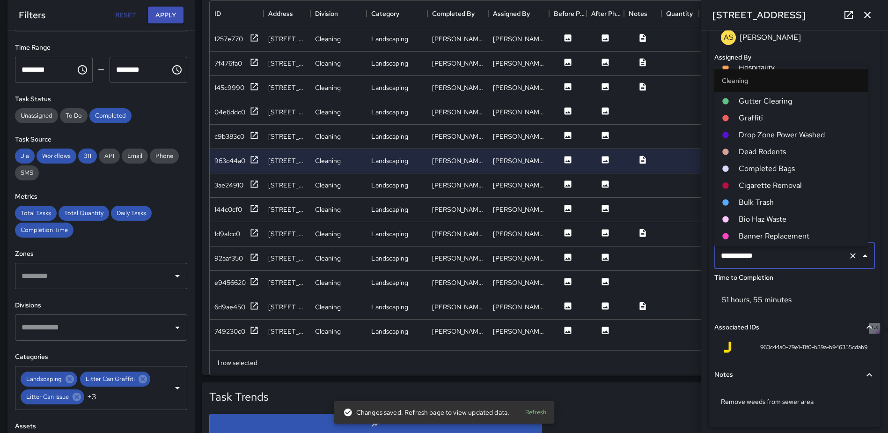
click at [771, 102] on span "Gutter Clearing" at bounding box center [800, 101] width 122 height 11
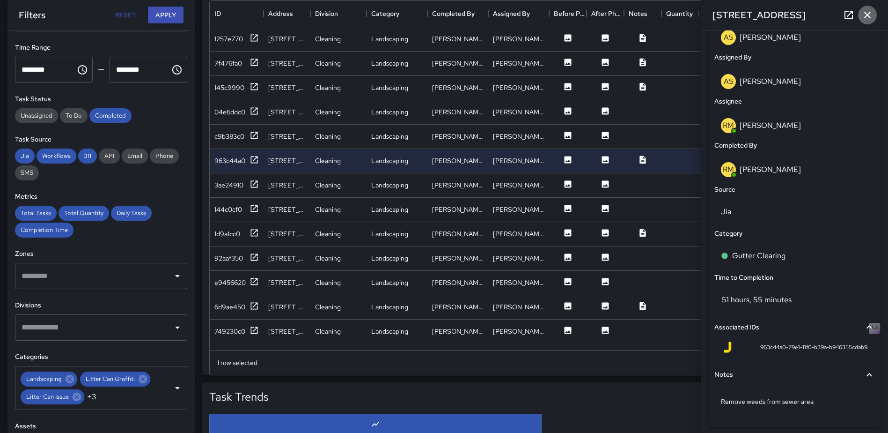
click at [865, 11] on icon "button" at bounding box center [867, 14] width 11 height 11
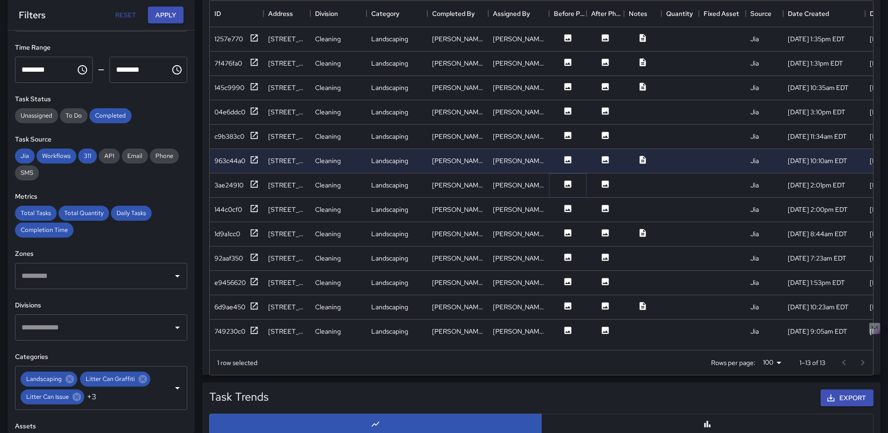
click at [566, 179] on icon at bounding box center [567, 183] width 9 height 9
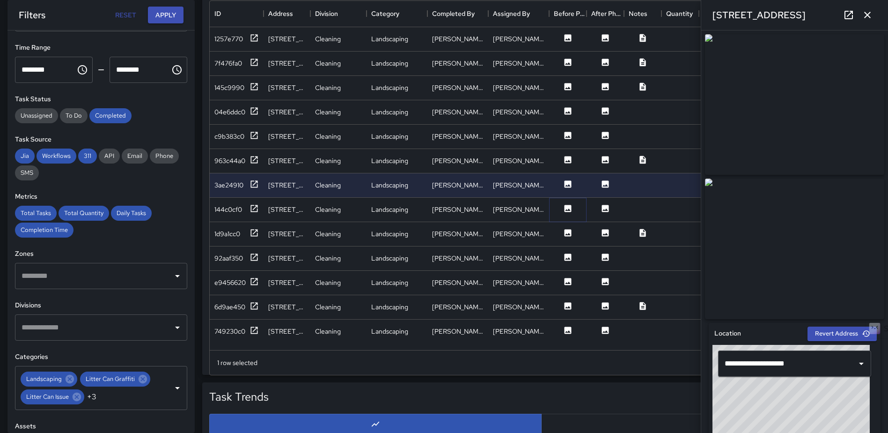
click at [568, 207] on icon at bounding box center [568, 208] width 7 height 7
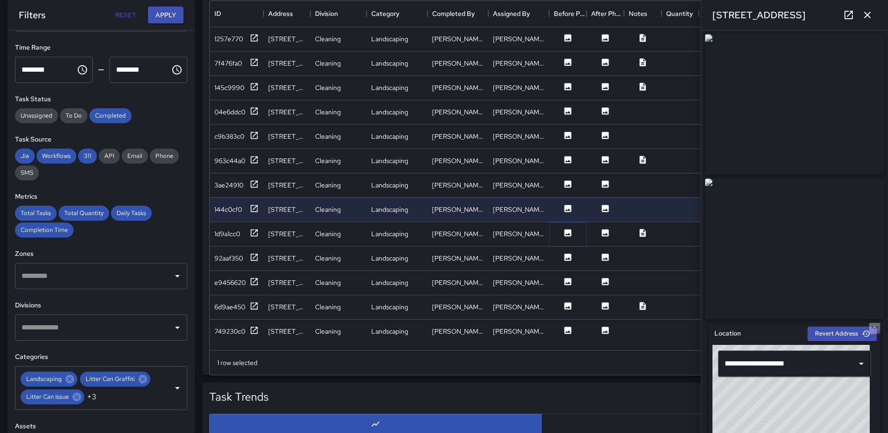
click at [567, 230] on icon at bounding box center [568, 232] width 7 height 7
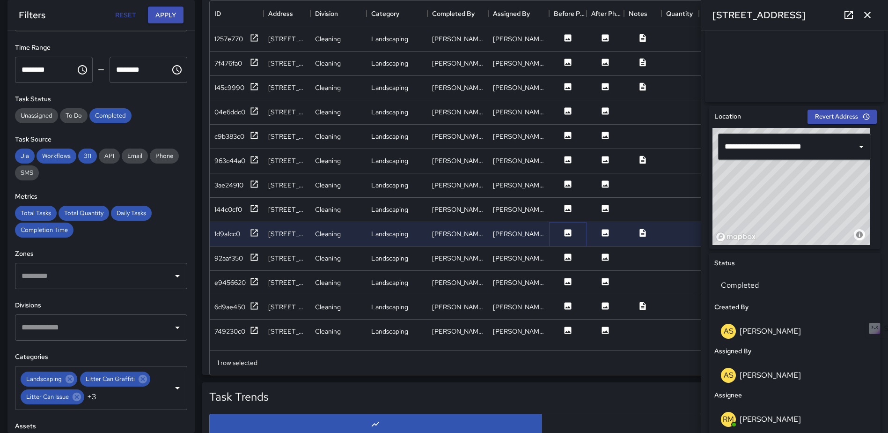
scroll to position [240, 0]
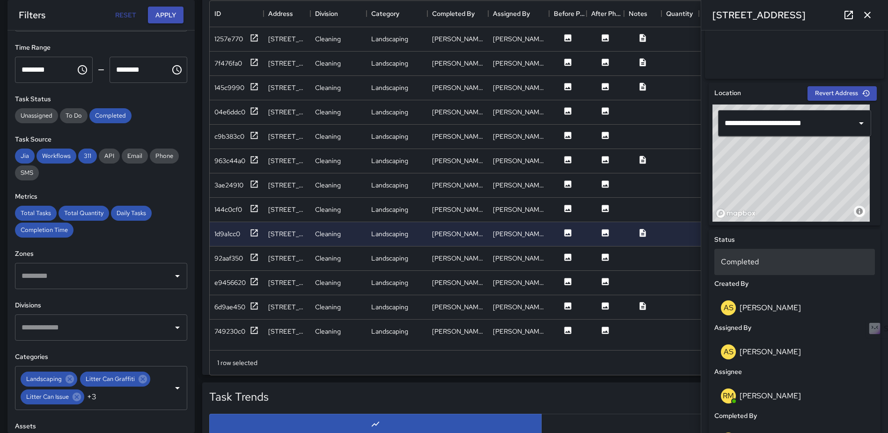
click at [778, 267] on p "Completed" at bounding box center [794, 261] width 147 height 11
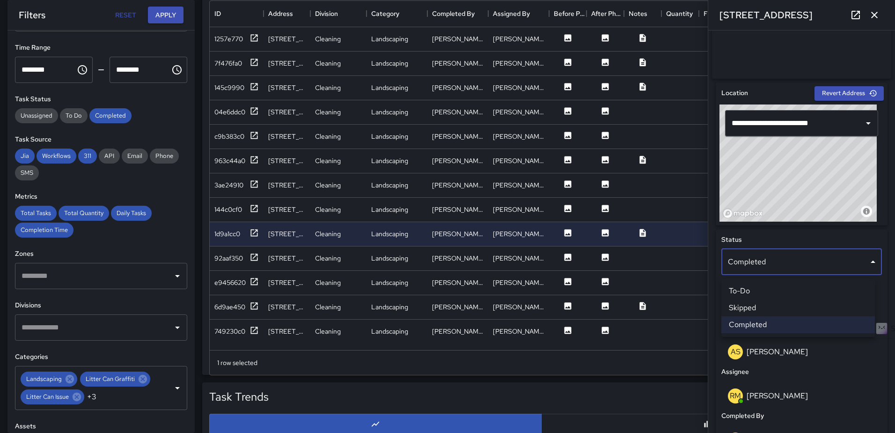
click at [754, 307] on li "Skipped" at bounding box center [799, 307] width 154 height 17
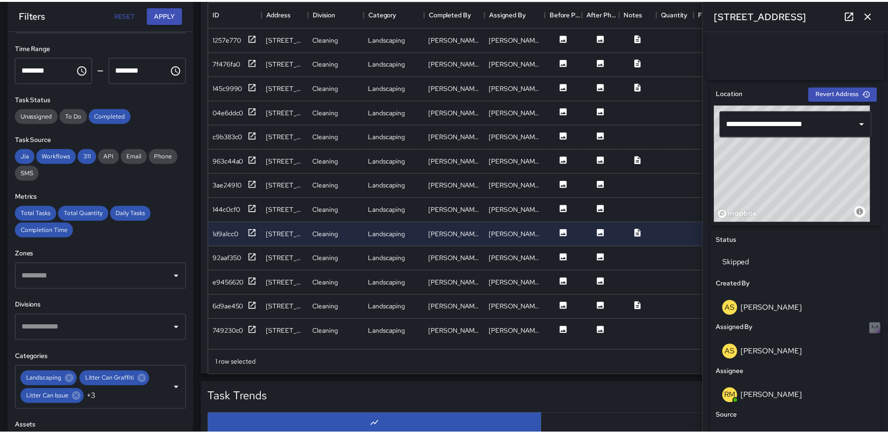
scroll to position [7, 7]
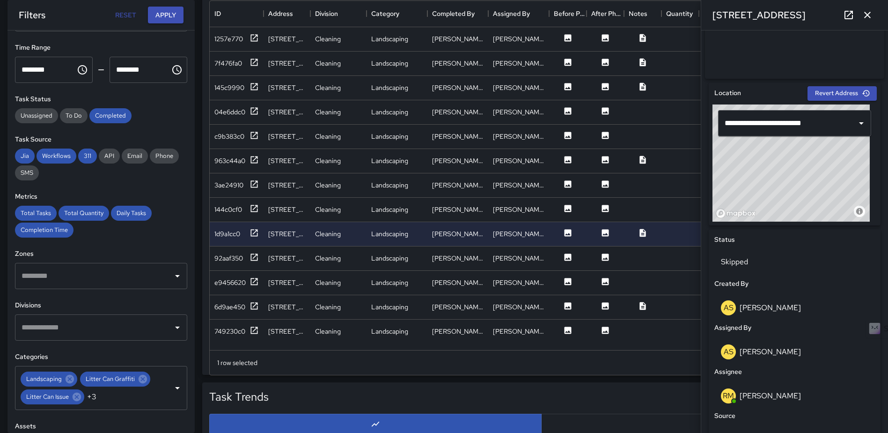
click at [869, 11] on icon "button" at bounding box center [867, 14] width 11 height 11
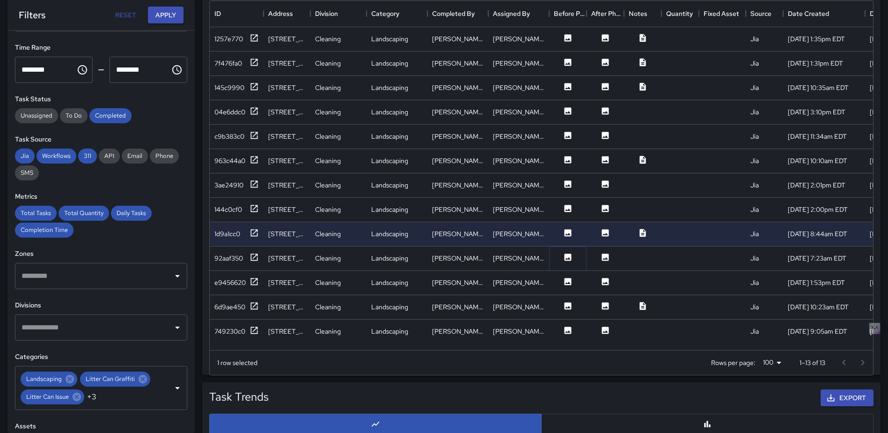
click at [565, 258] on icon at bounding box center [568, 256] width 7 height 7
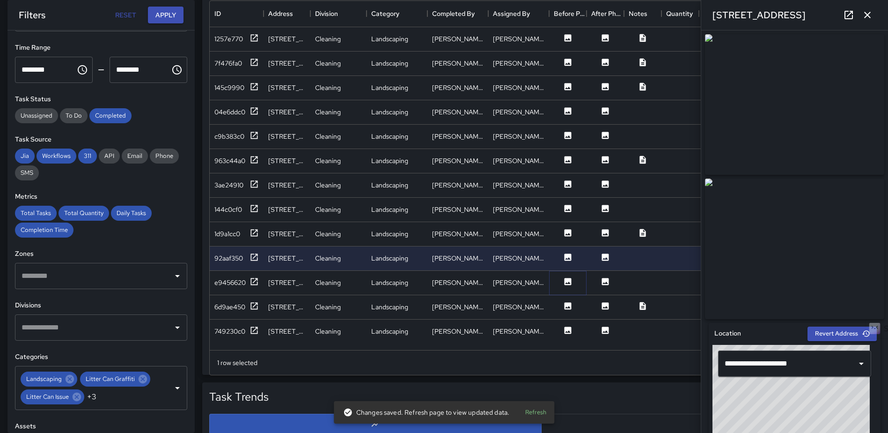
click at [569, 278] on icon at bounding box center [568, 281] width 7 height 7
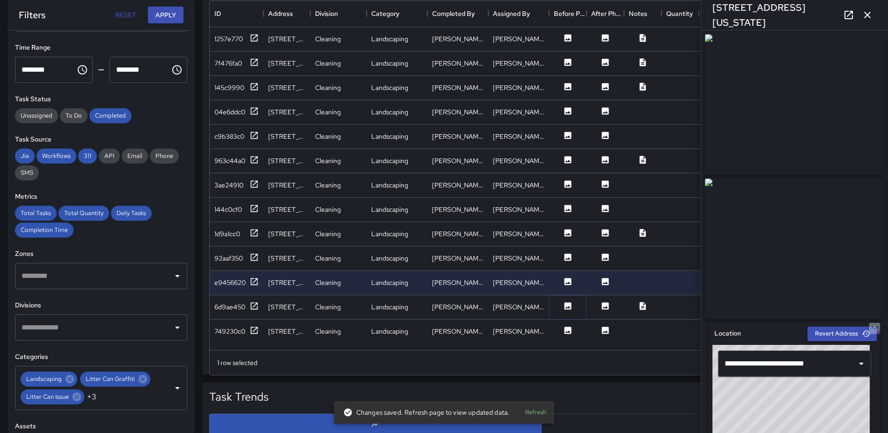
click at [564, 308] on icon at bounding box center [567, 305] width 9 height 9
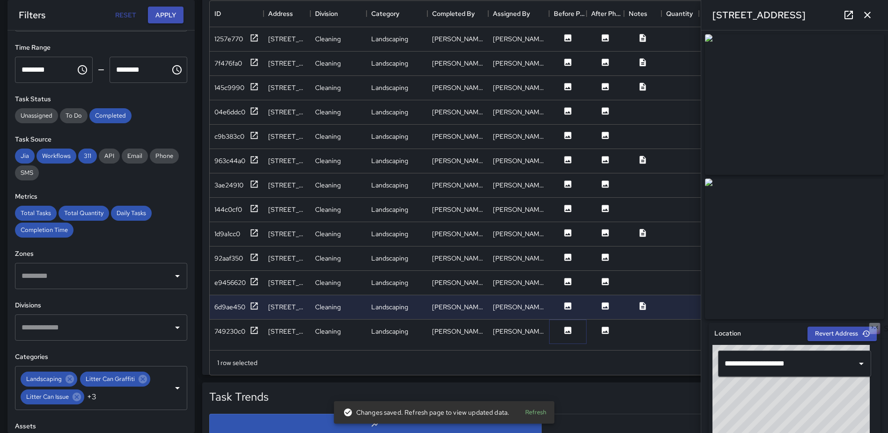
click at [563, 327] on button at bounding box center [568, 331] width 28 height 12
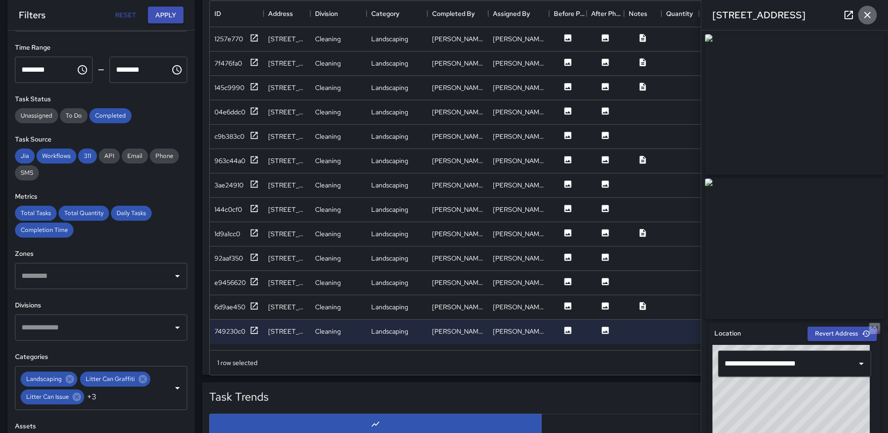
click at [862, 10] on icon "button" at bounding box center [867, 14] width 11 height 11
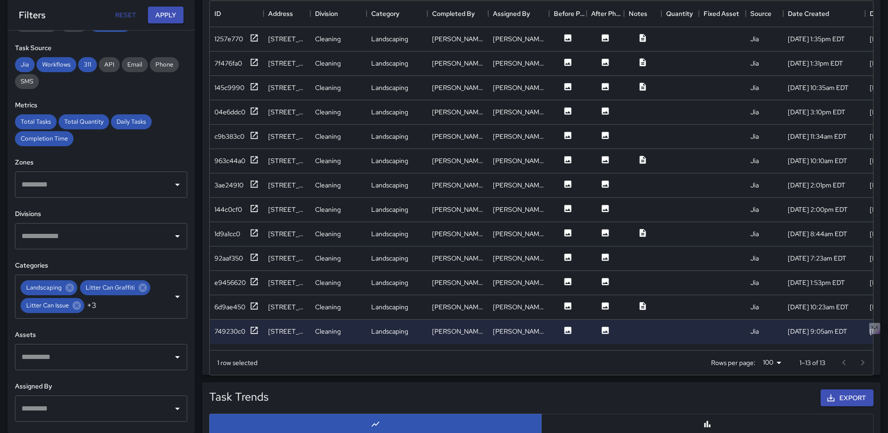
scroll to position [140, 0]
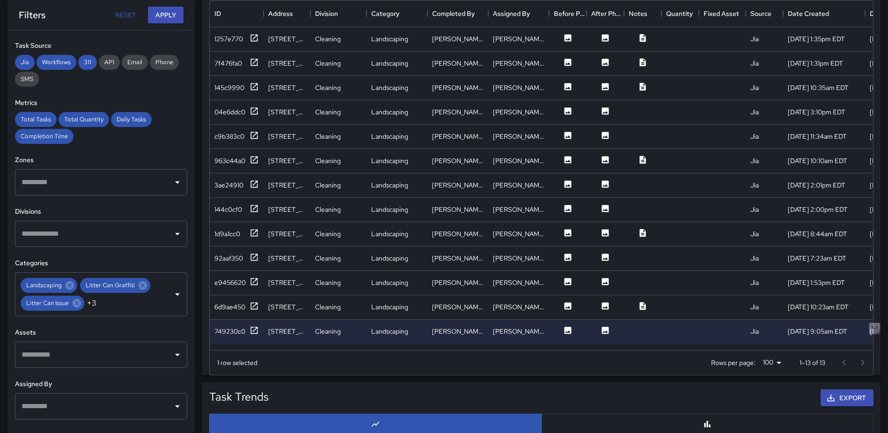
click at [161, 299] on icon "Clear" at bounding box center [165, 293] width 9 height 9
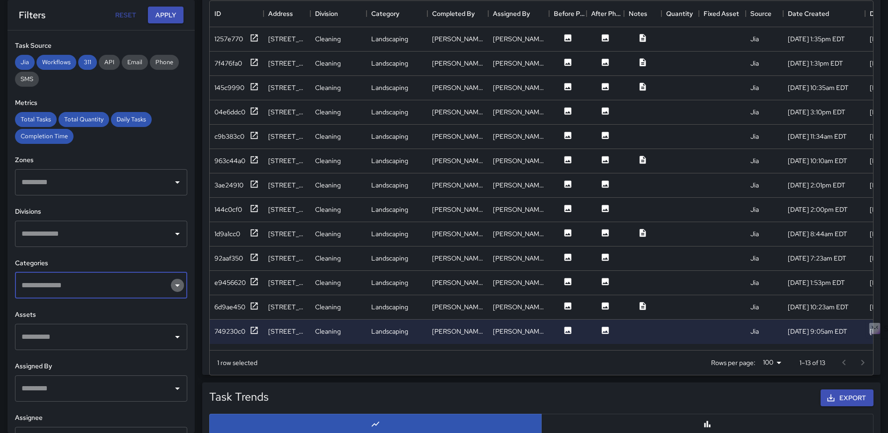
click at [172, 286] on icon "Open" at bounding box center [177, 285] width 11 height 11
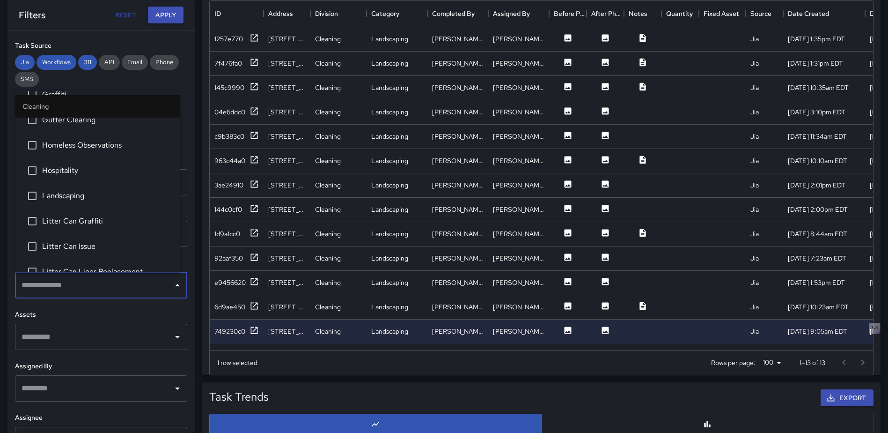
scroll to position [515, 0]
click at [59, 224] on span "Private Property Issue" at bounding box center [107, 221] width 131 height 11
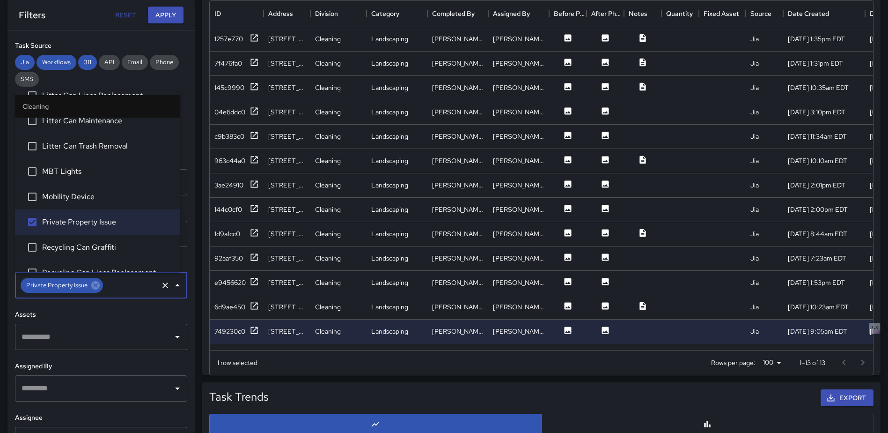
click at [65, 245] on span "Recycling Can Graffiti" at bounding box center [107, 247] width 131 height 11
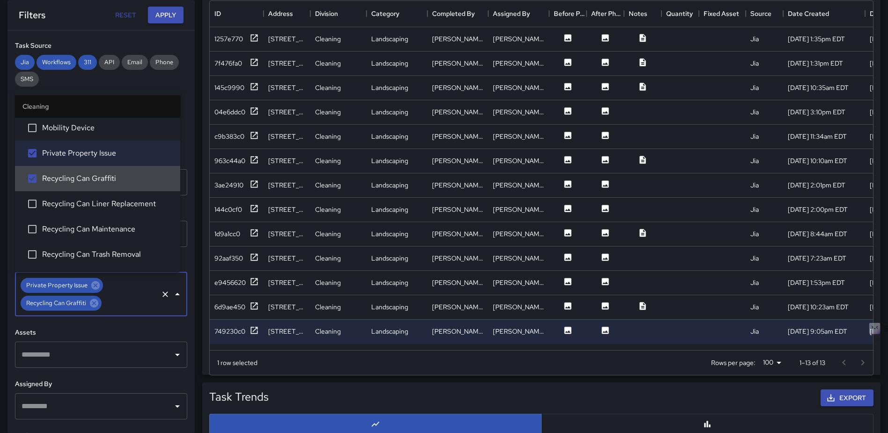
scroll to position [609, 0]
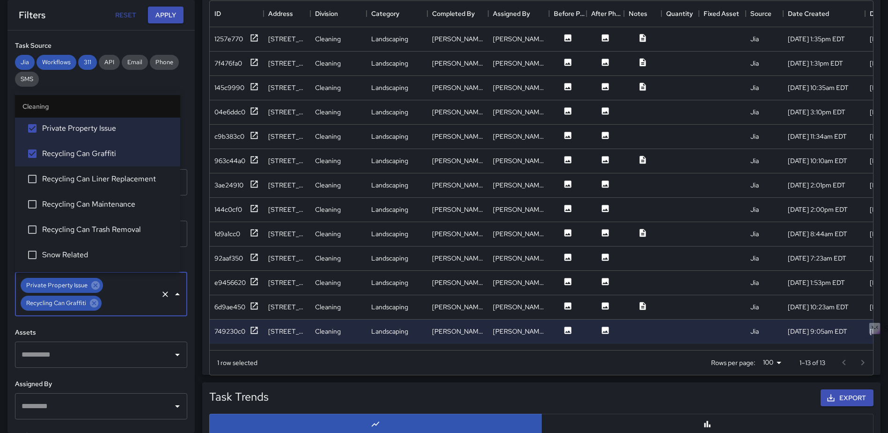
click at [78, 177] on span "Recycling Can Liner Replacement" at bounding box center [107, 178] width 131 height 11
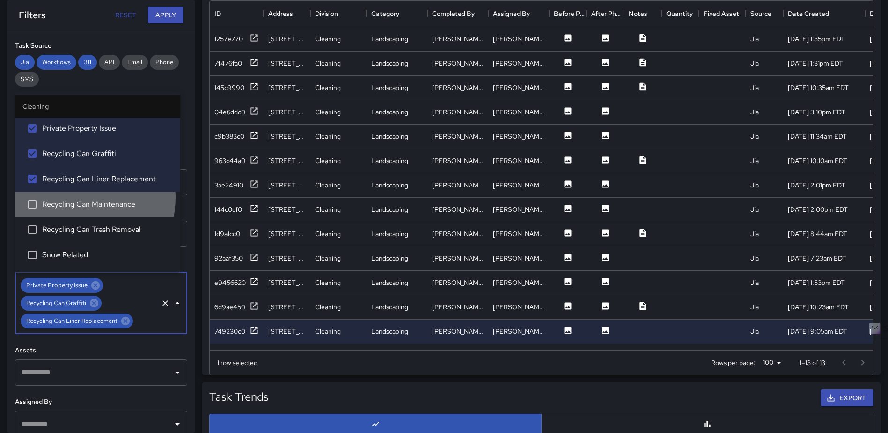
click at [76, 197] on li "Recycling Can Maintenance" at bounding box center [97, 204] width 165 height 25
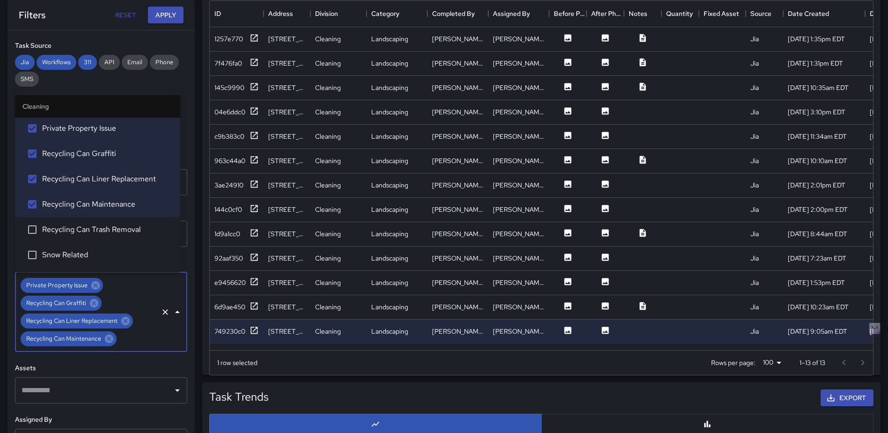
click at [74, 231] on span "Recycling Can Trash Removal" at bounding box center [107, 229] width 131 height 11
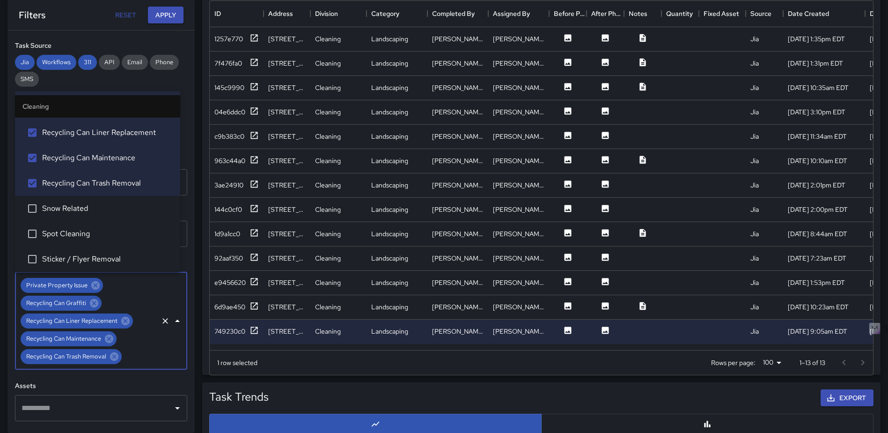
scroll to position [656, 0]
click at [162, 16] on button "Apply" at bounding box center [166, 15] width 36 height 17
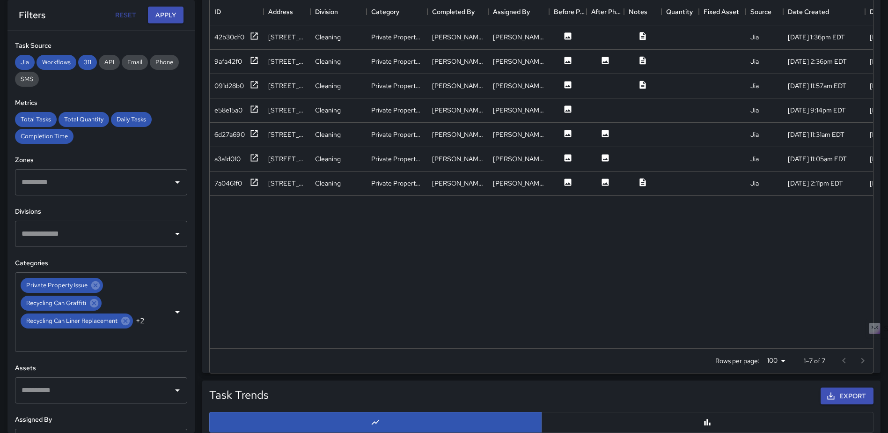
scroll to position [0, 0]
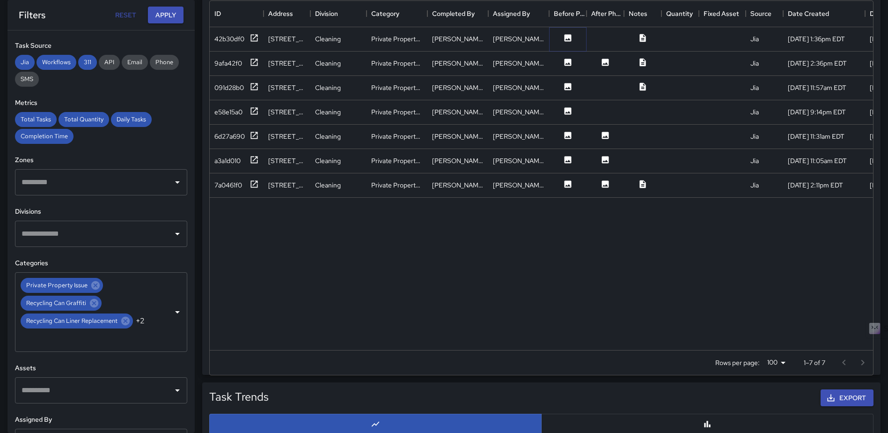
click at [567, 41] on icon at bounding box center [568, 37] width 7 height 7
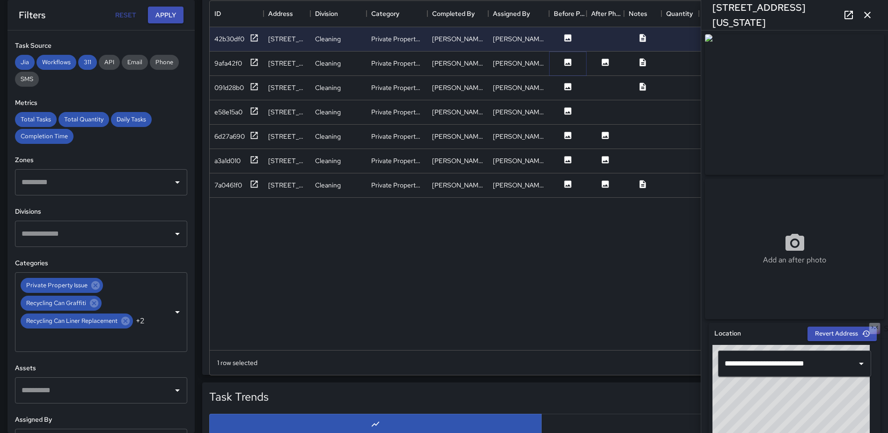
click at [567, 59] on icon at bounding box center [568, 62] width 7 height 7
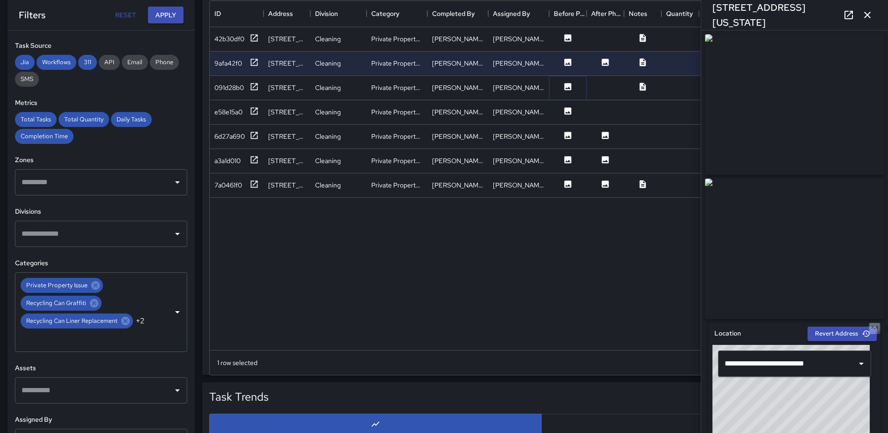
click at [569, 85] on icon at bounding box center [568, 86] width 7 height 7
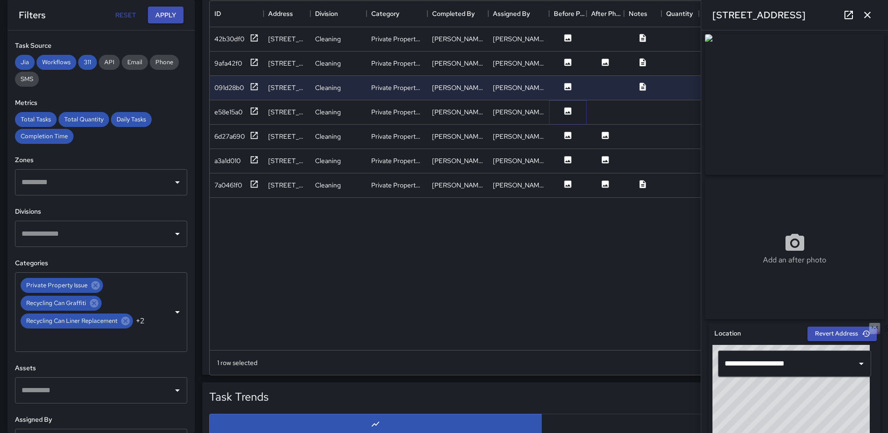
click at [569, 110] on icon at bounding box center [568, 110] width 7 height 7
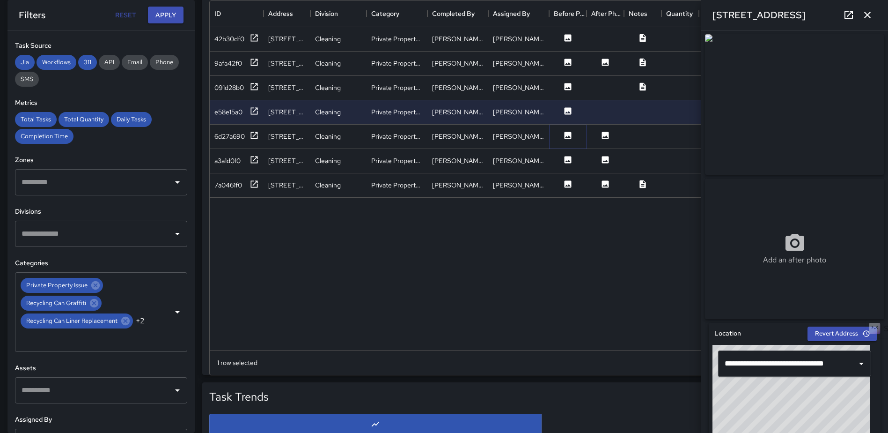
click at [567, 133] on icon at bounding box center [568, 135] width 7 height 7
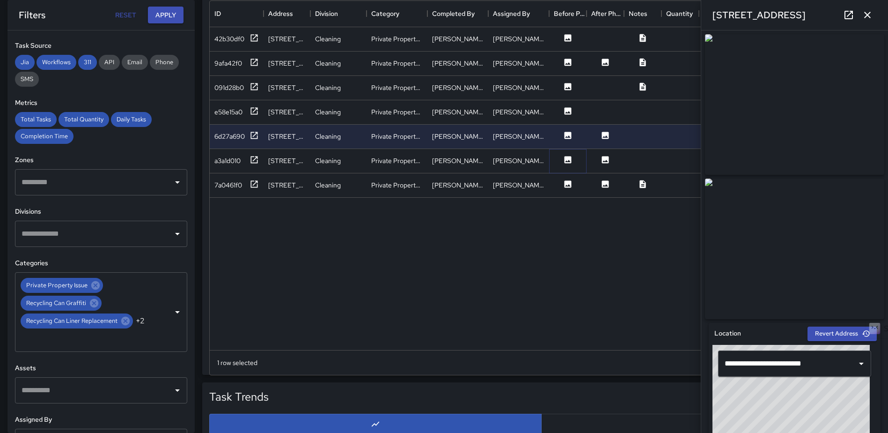
click at [565, 158] on icon at bounding box center [568, 159] width 7 height 7
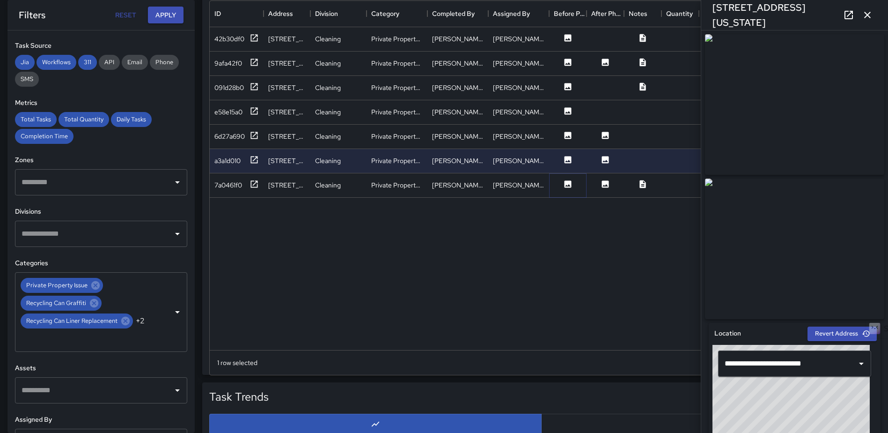
click at [566, 181] on icon at bounding box center [568, 183] width 7 height 7
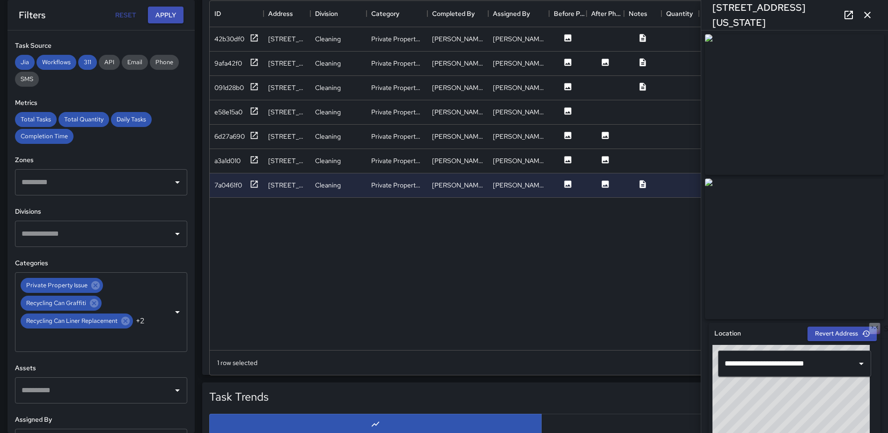
click at [858, 11] on div "[STREET_ADDRESS][US_STATE]" at bounding box center [794, 15] width 187 height 30
click at [865, 14] on icon "button" at bounding box center [867, 14] width 11 height 11
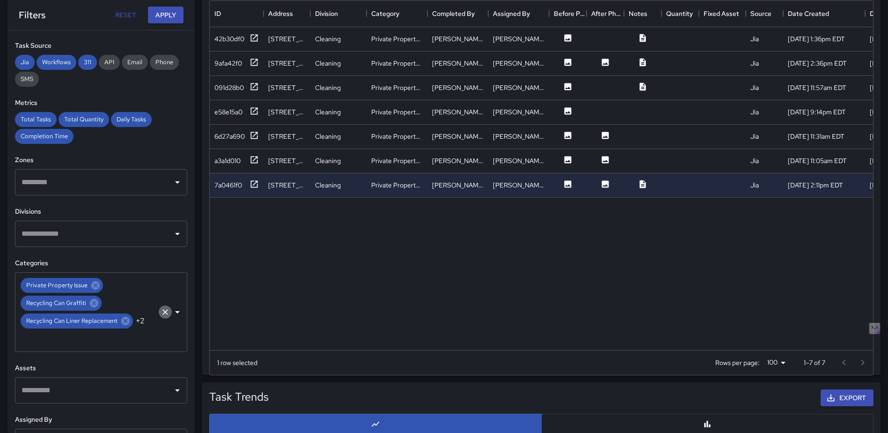
click at [161, 307] on icon "Clear" at bounding box center [165, 311] width 9 height 9
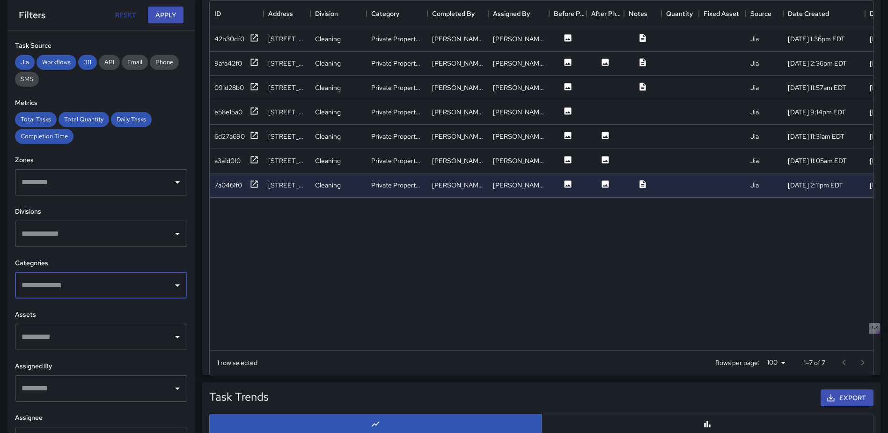
click at [172, 287] on icon "Open" at bounding box center [177, 285] width 11 height 11
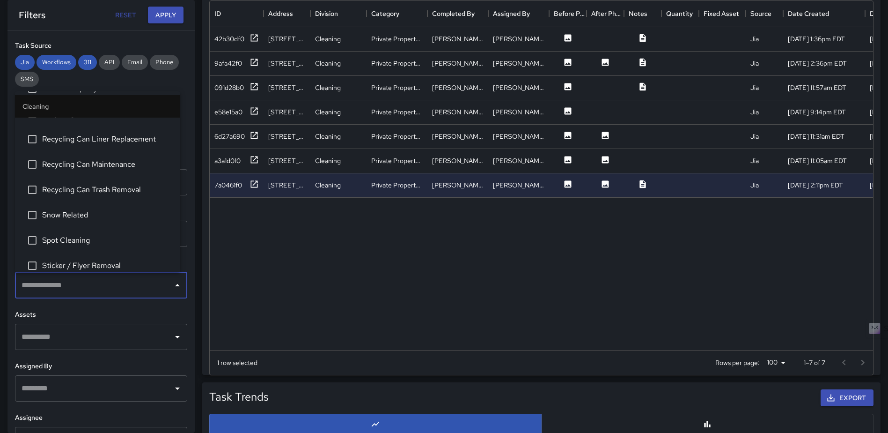
scroll to position [656, 0]
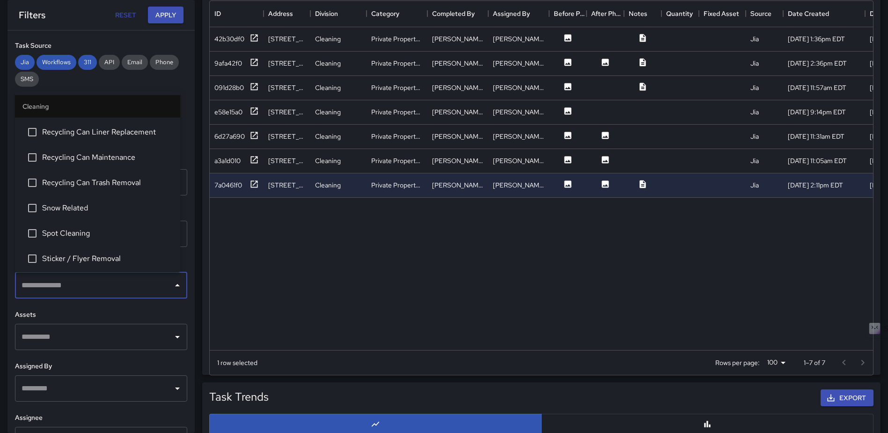
click at [93, 236] on span "Spot Cleaning" at bounding box center [107, 233] width 131 height 11
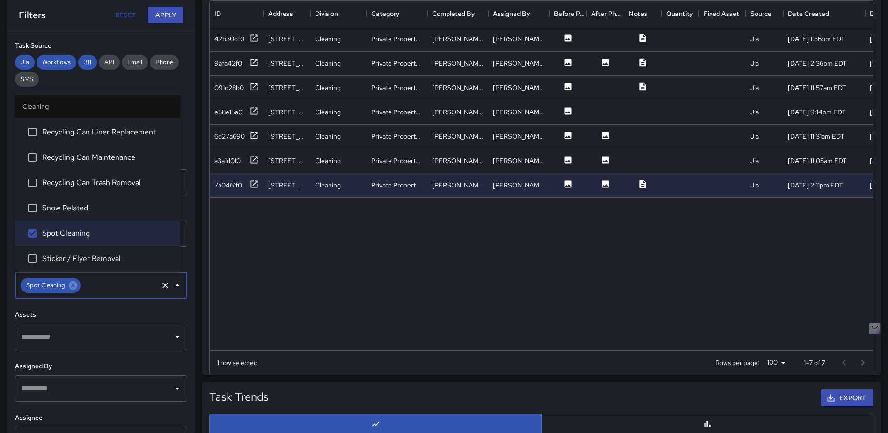
click at [168, 18] on button "Apply" at bounding box center [166, 15] width 36 height 17
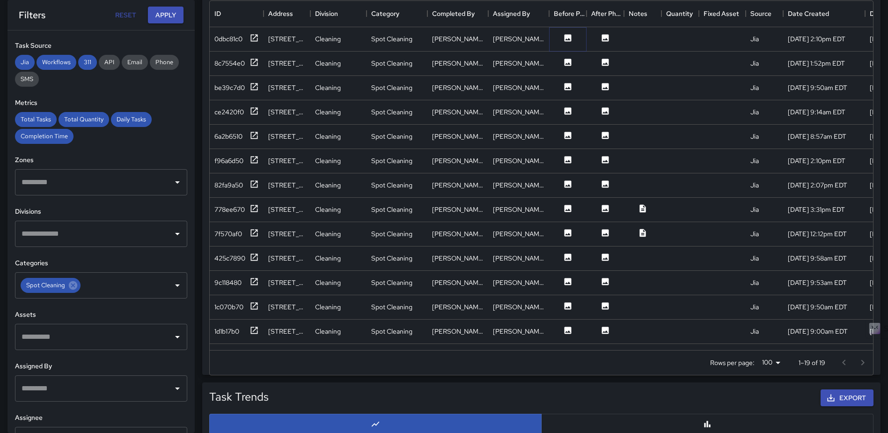
click at [567, 34] on icon at bounding box center [567, 37] width 9 height 9
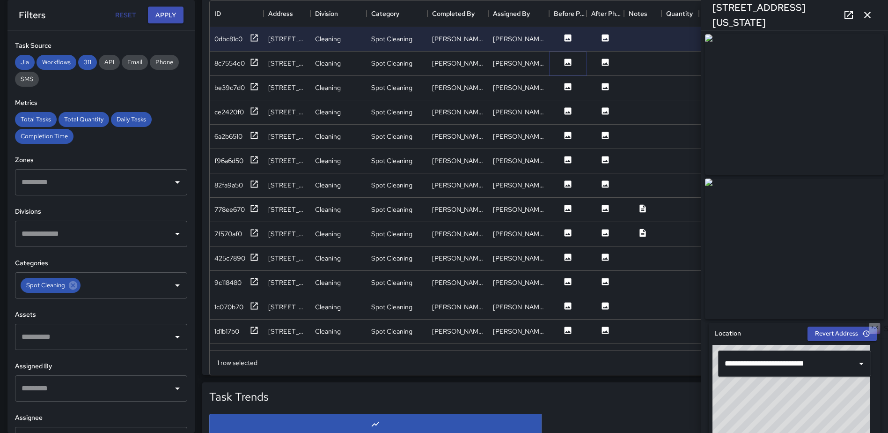
click at [564, 58] on icon at bounding box center [567, 62] width 9 height 9
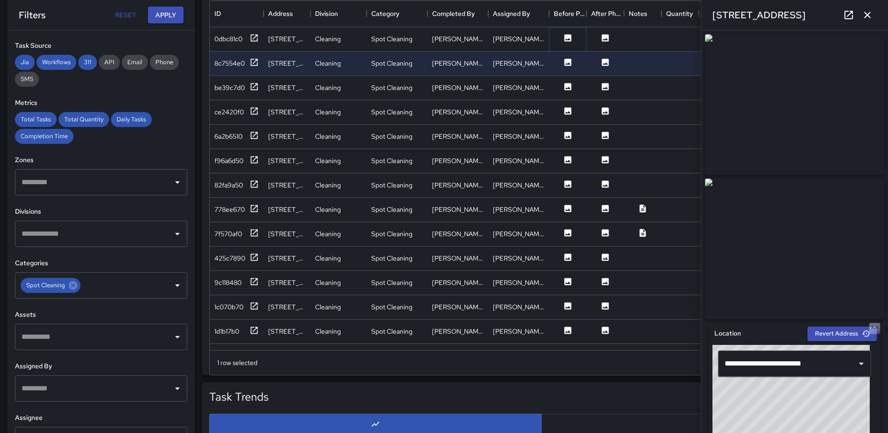
click at [567, 36] on icon at bounding box center [568, 37] width 7 height 7
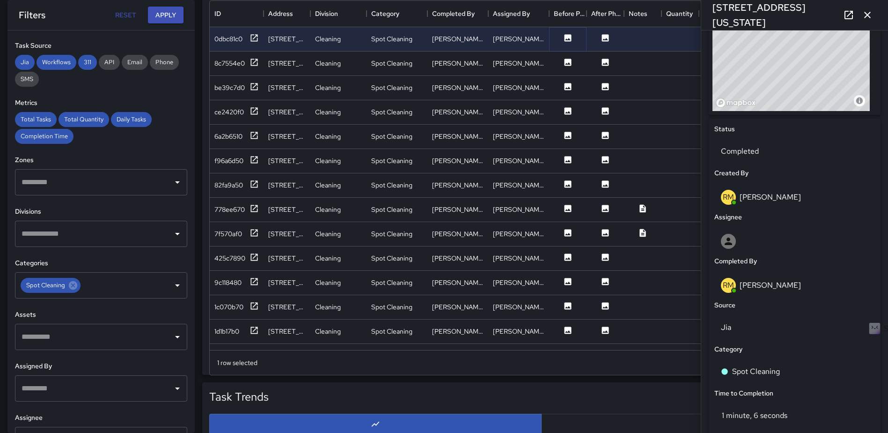
scroll to position [367, 0]
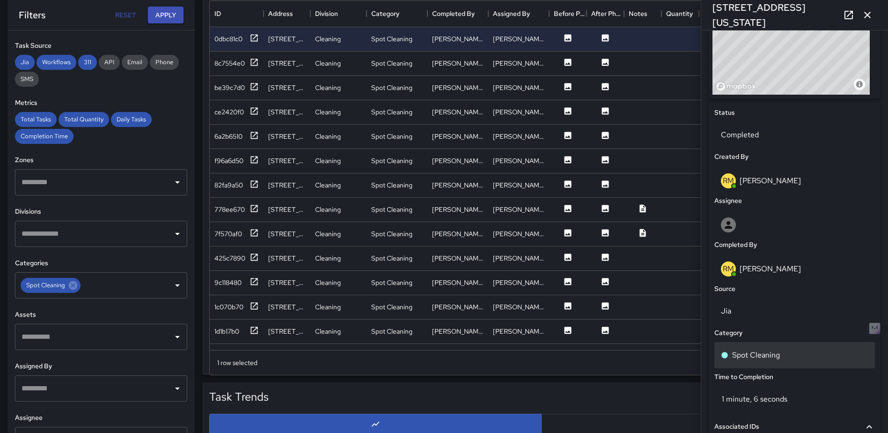
click at [761, 352] on div "Spot Cleaning" at bounding box center [794, 355] width 161 height 26
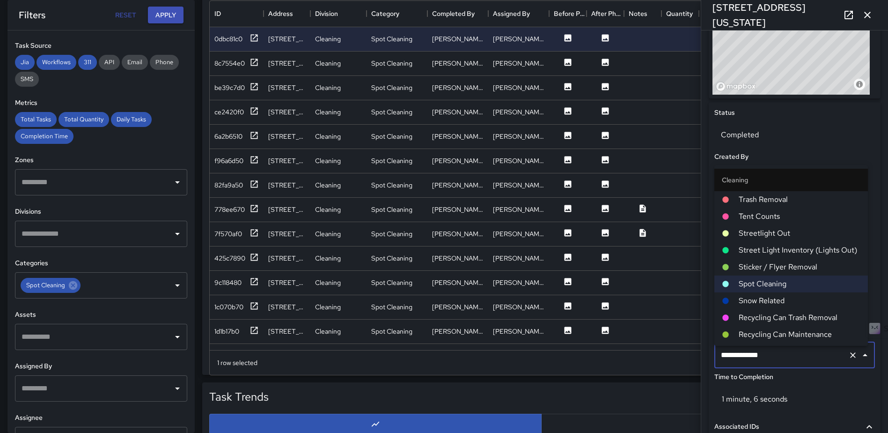
click at [779, 202] on span "Trash Removal" at bounding box center [800, 199] width 122 height 11
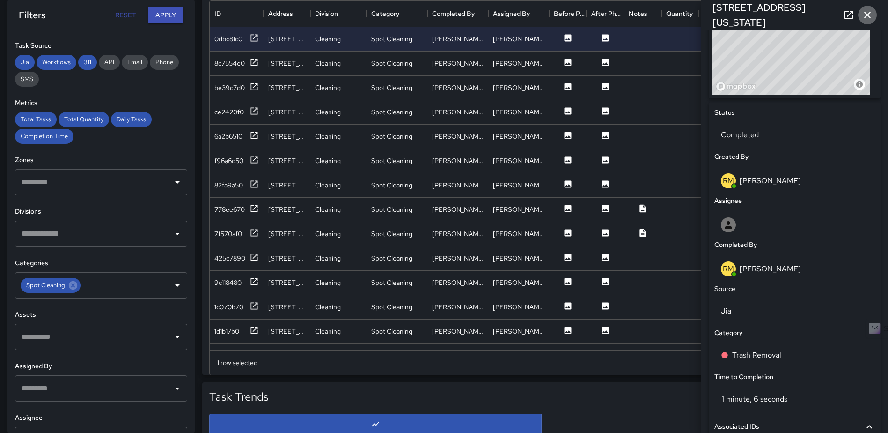
click at [867, 12] on icon "button" at bounding box center [867, 14] width 11 height 11
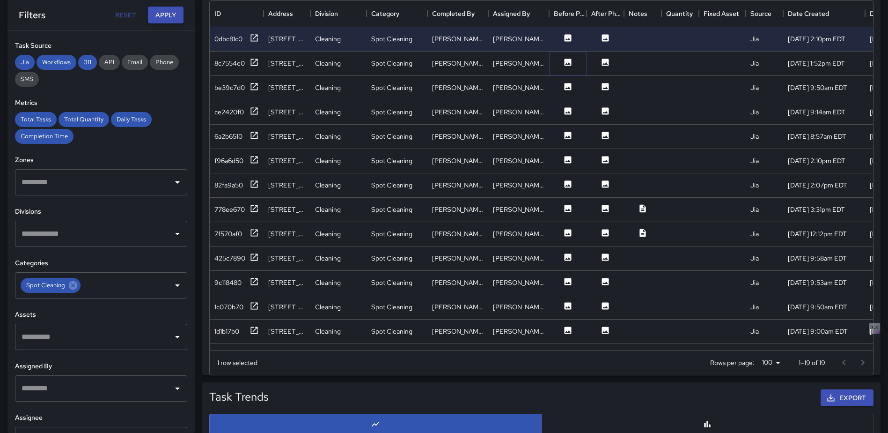
click at [566, 61] on icon at bounding box center [568, 62] width 7 height 7
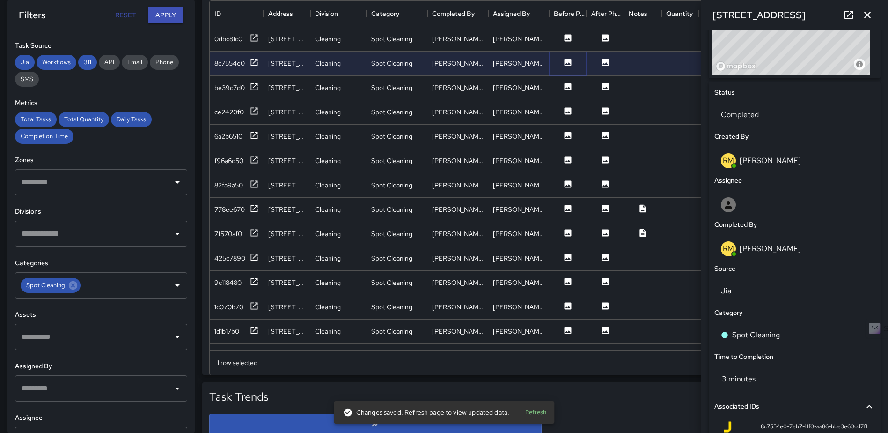
scroll to position [392, 0]
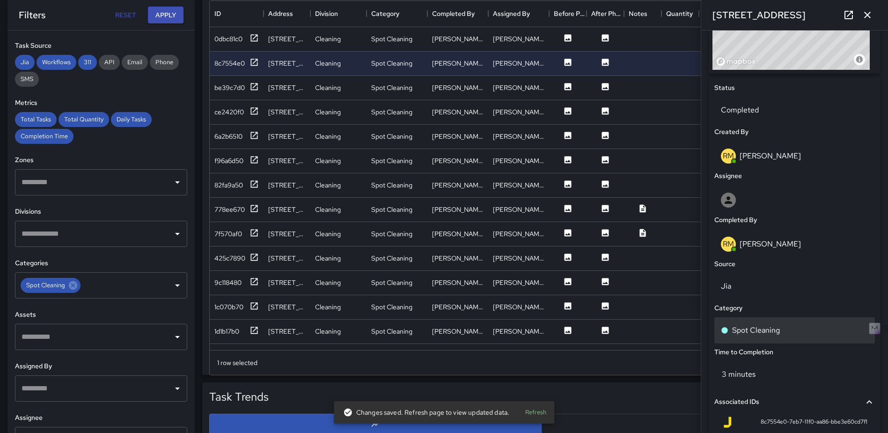
click at [754, 324] on div "Spot Cleaning" at bounding box center [794, 330] width 161 height 26
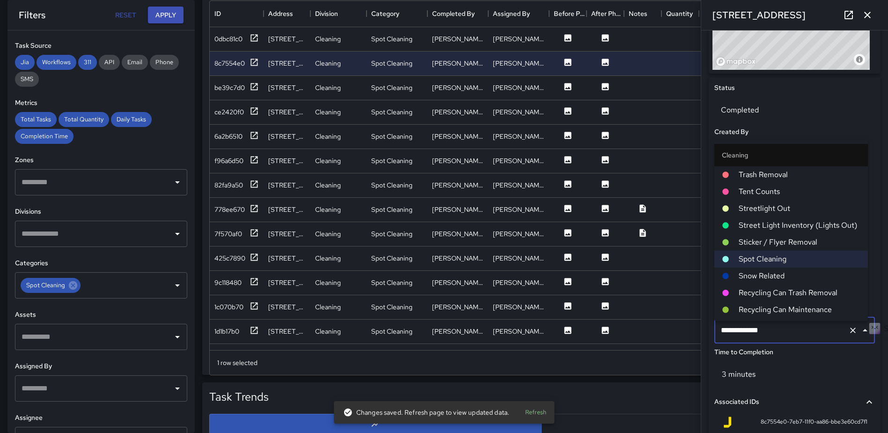
click at [792, 177] on span "Trash Removal" at bounding box center [800, 174] width 122 height 11
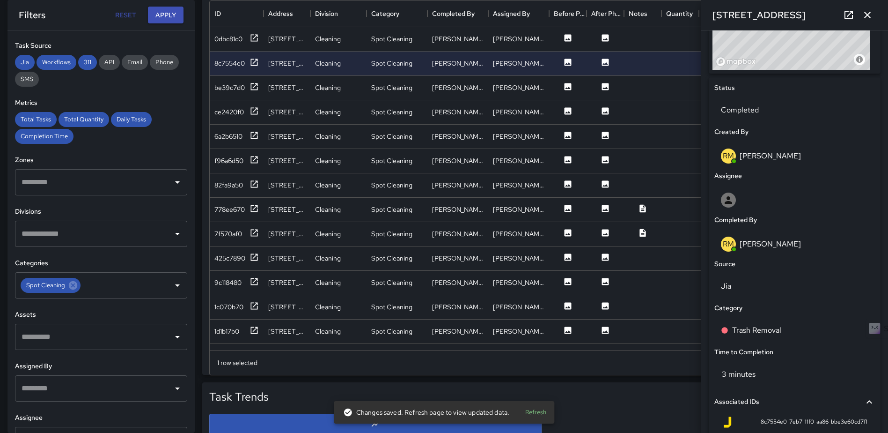
click at [868, 18] on icon "button" at bounding box center [867, 14] width 11 height 11
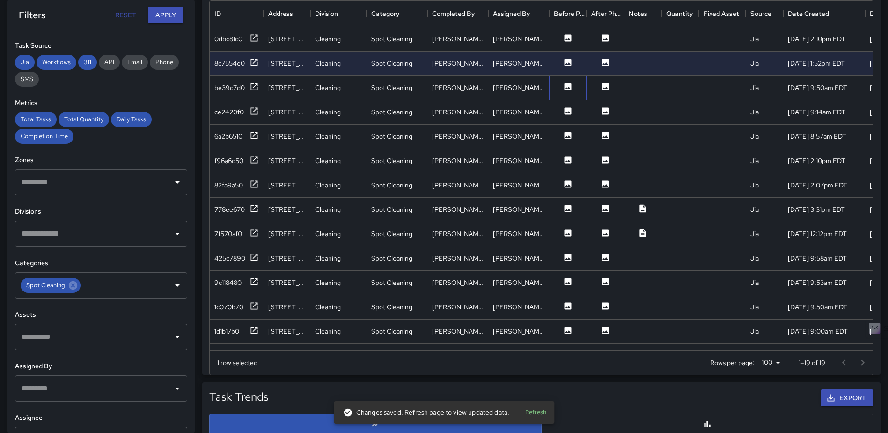
click at [573, 81] on div at bounding box center [567, 88] width 37 height 24
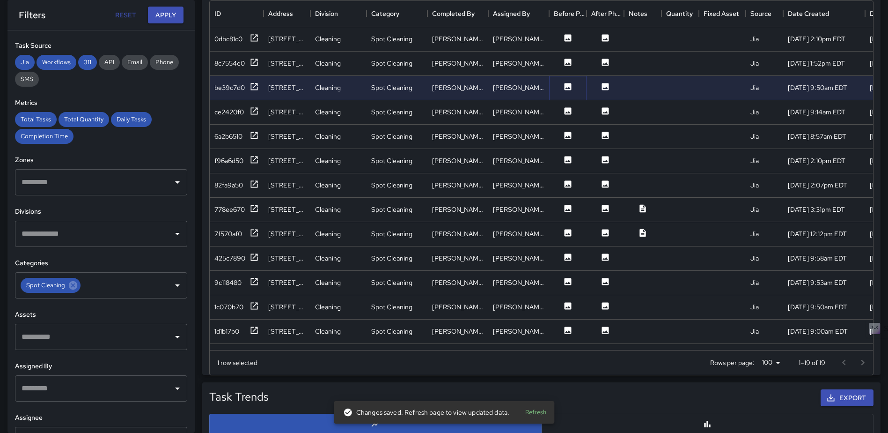
click at [567, 84] on icon at bounding box center [568, 86] width 7 height 7
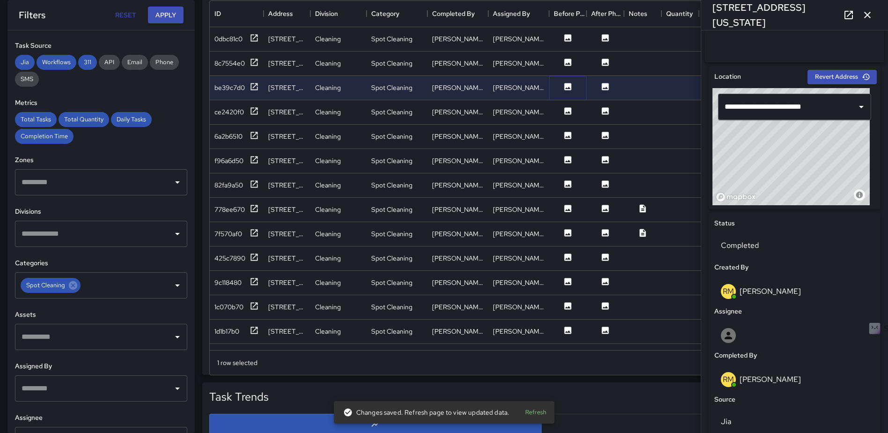
scroll to position [338, 0]
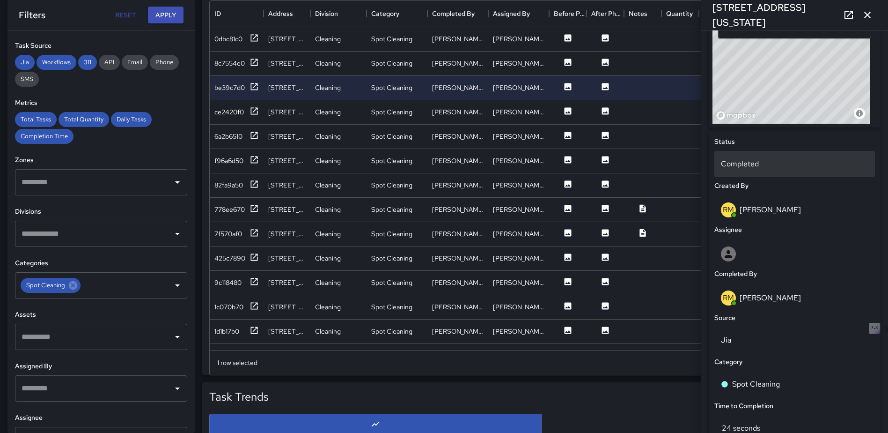
click at [750, 169] on p "Completed" at bounding box center [794, 163] width 147 height 11
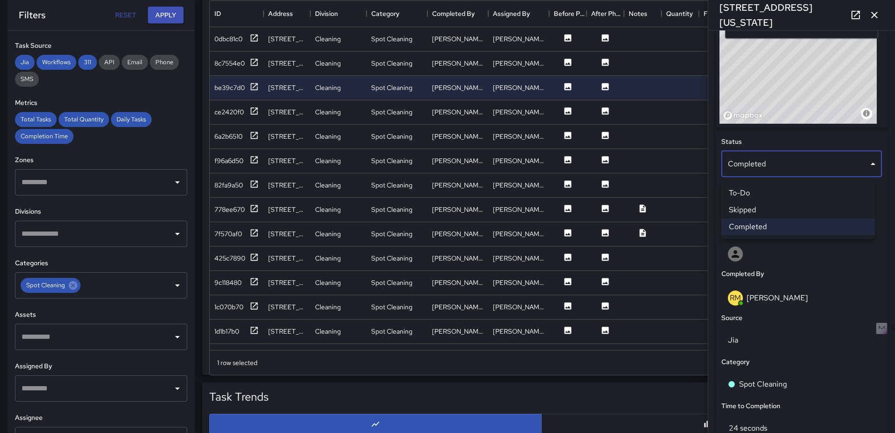
click at [752, 208] on li "Skipped" at bounding box center [799, 209] width 154 height 17
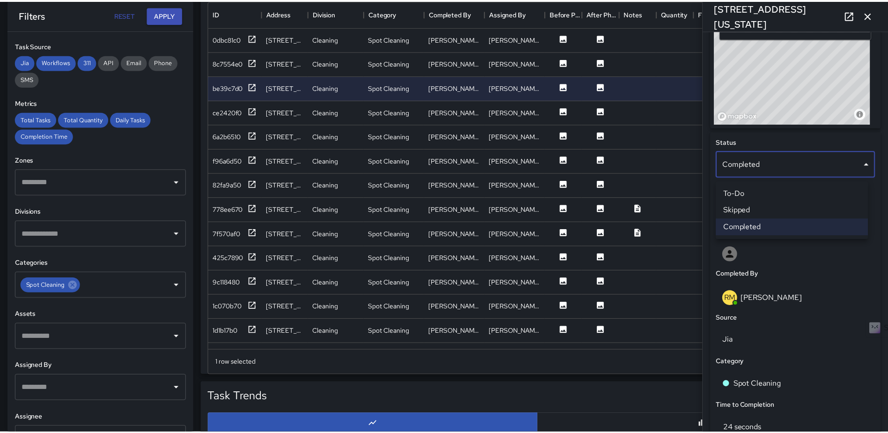
scroll to position [7, 7]
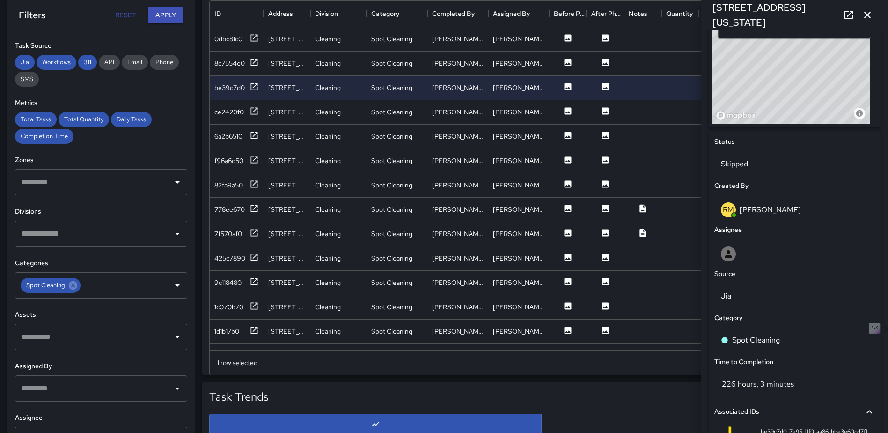
click at [869, 12] on icon "button" at bounding box center [867, 14] width 11 height 11
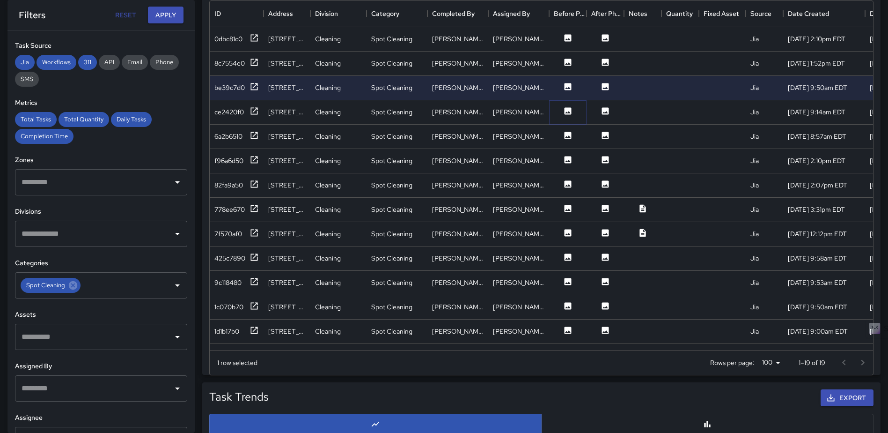
click at [572, 108] on icon at bounding box center [567, 110] width 9 height 9
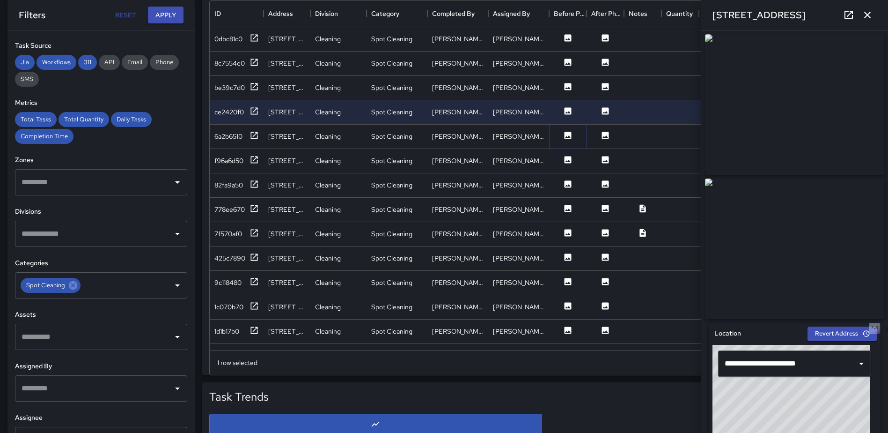
click at [569, 138] on icon at bounding box center [568, 135] width 7 height 7
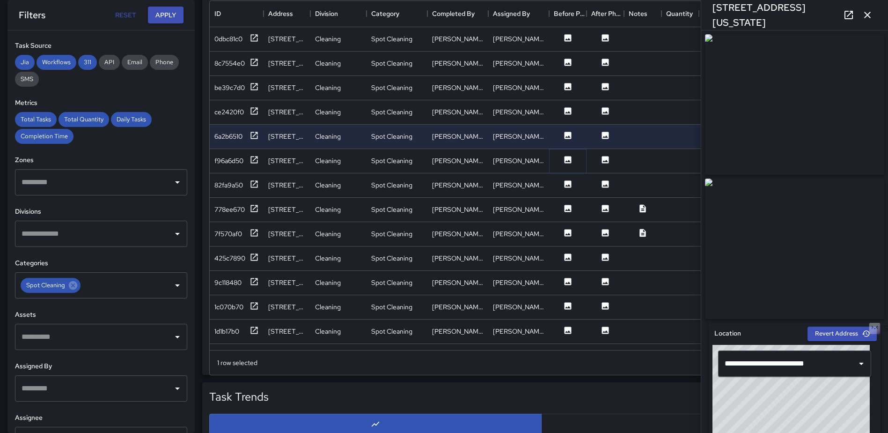
click at [567, 157] on icon at bounding box center [568, 159] width 7 height 7
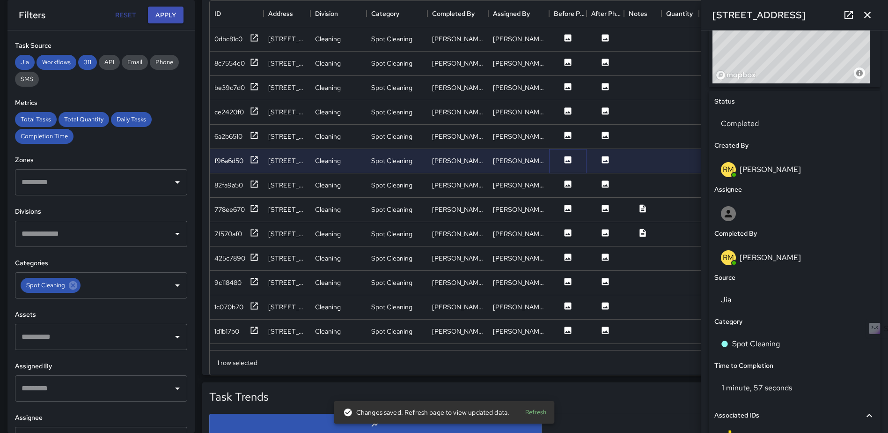
scroll to position [387, 0]
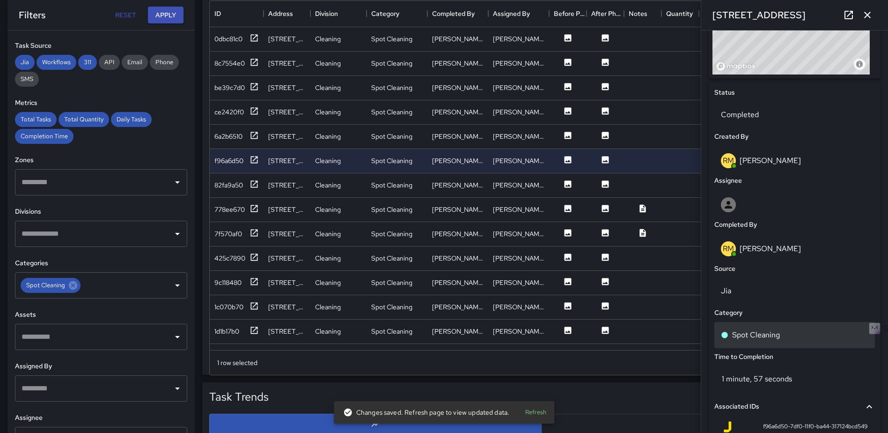
click at [770, 339] on p "Spot Cleaning" at bounding box center [756, 334] width 48 height 11
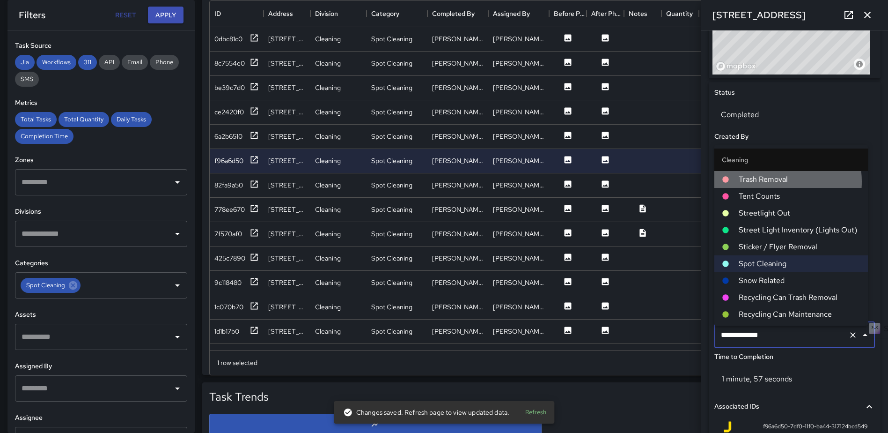
click at [772, 181] on span "Trash Removal" at bounding box center [800, 179] width 122 height 11
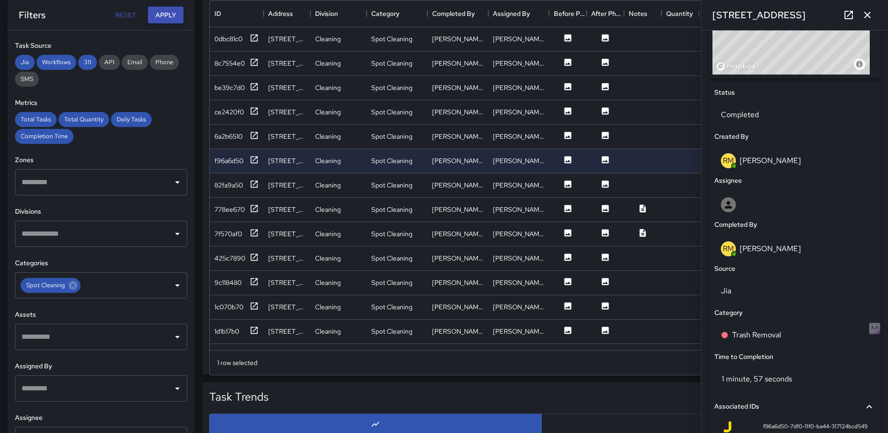
click at [874, 10] on button "button" at bounding box center [867, 15] width 19 height 19
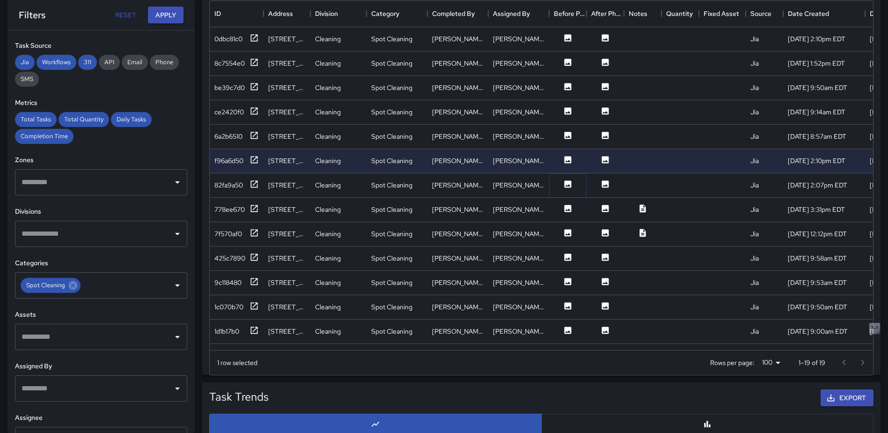
click at [570, 183] on icon at bounding box center [568, 183] width 7 height 7
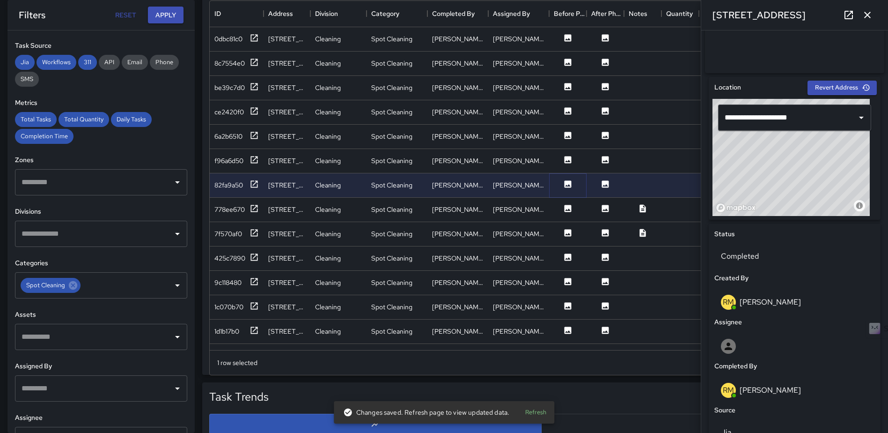
scroll to position [299, 0]
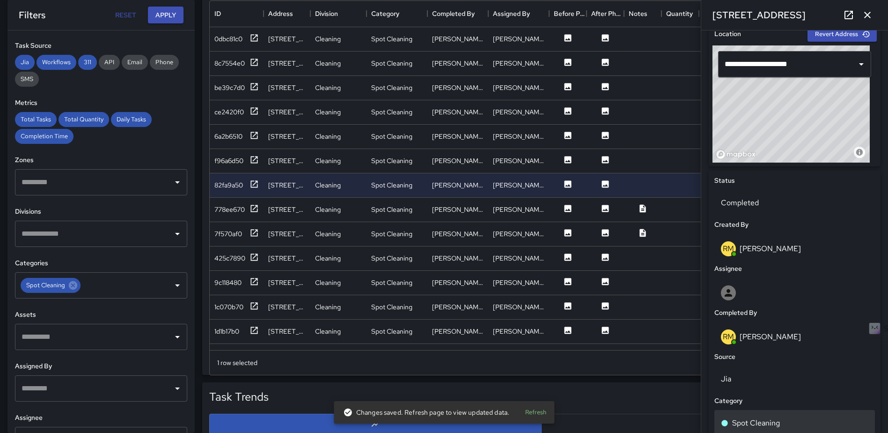
click at [756, 418] on div "Spot Cleaning" at bounding box center [794, 423] width 161 height 26
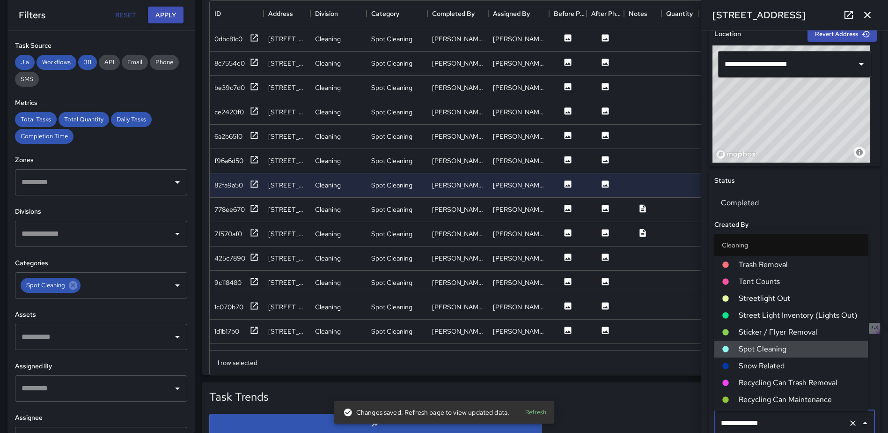
scroll to position [302, 0]
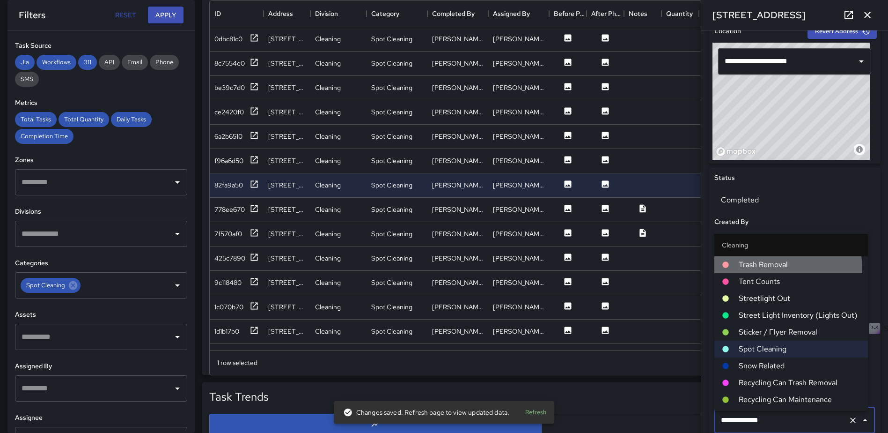
click at [784, 267] on span "Trash Removal" at bounding box center [800, 264] width 122 height 11
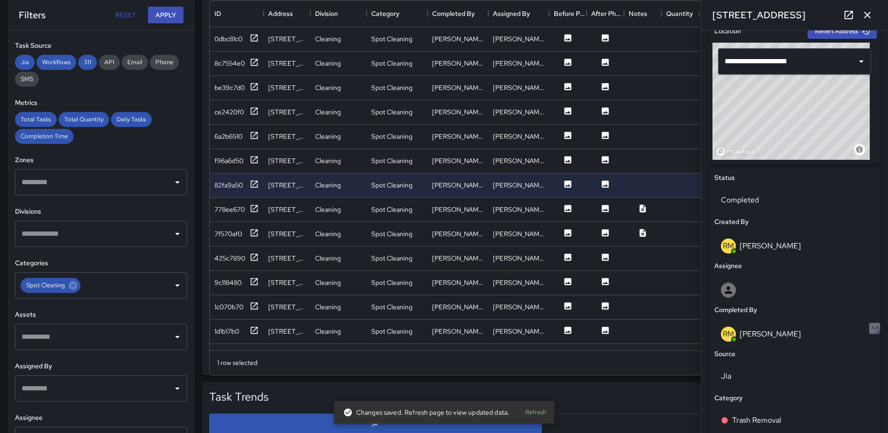
click at [865, 11] on icon "button" at bounding box center [867, 14] width 11 height 11
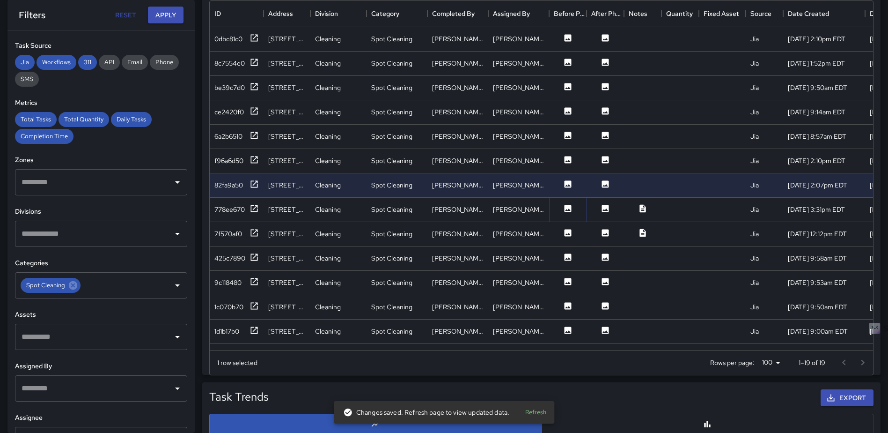
click at [570, 210] on icon at bounding box center [568, 208] width 7 height 7
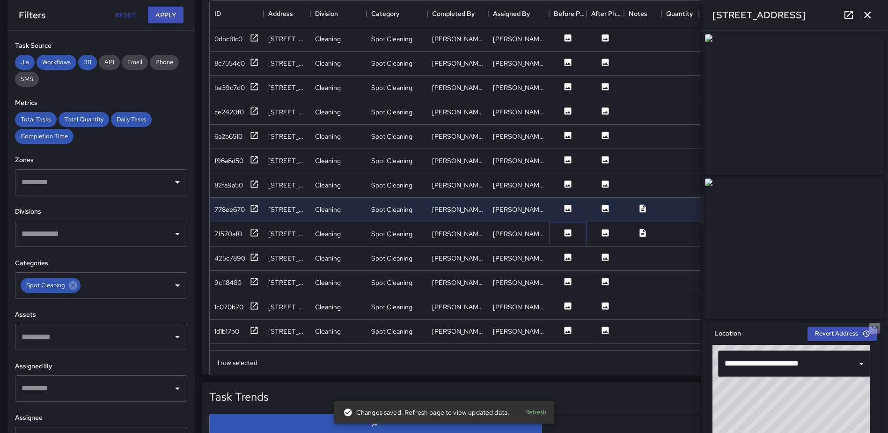
click at [564, 233] on icon at bounding box center [567, 232] width 9 height 9
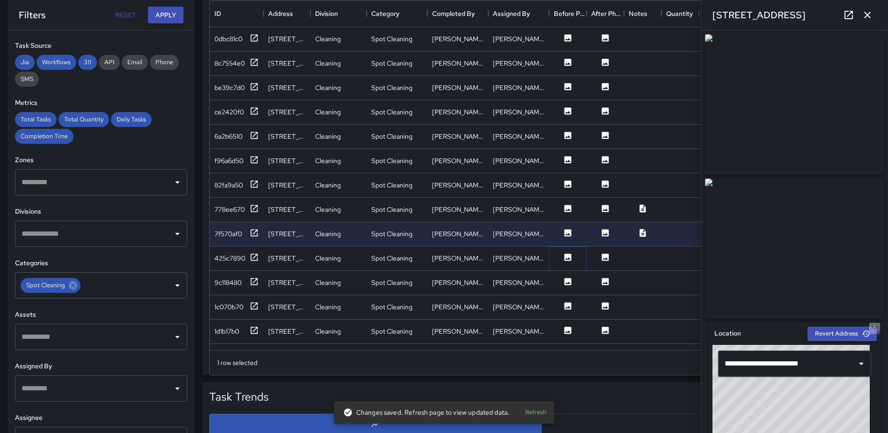
click at [565, 259] on icon at bounding box center [568, 256] width 7 height 7
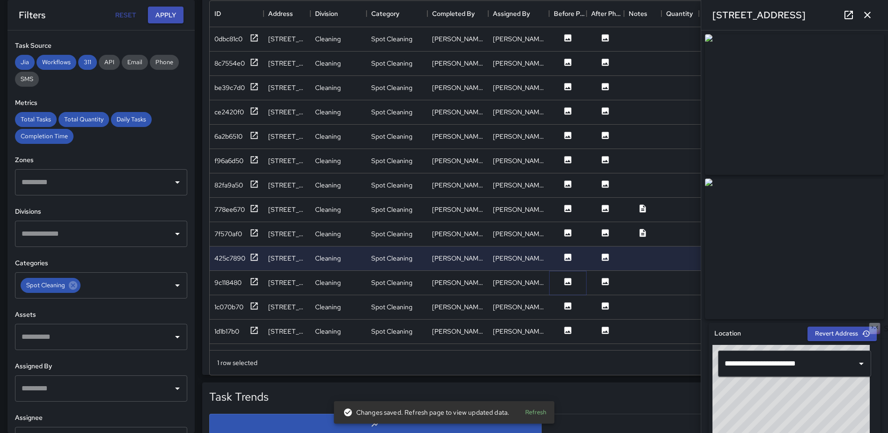
click at [567, 282] on icon at bounding box center [567, 281] width 9 height 9
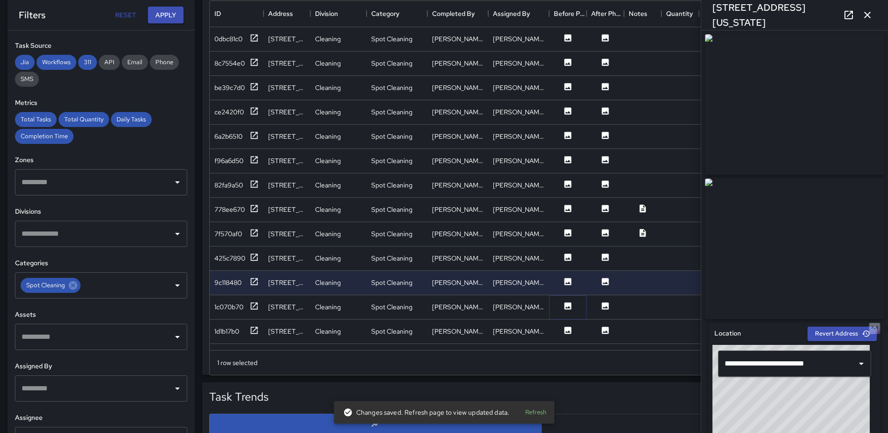
click at [568, 305] on icon at bounding box center [568, 305] width 7 height 7
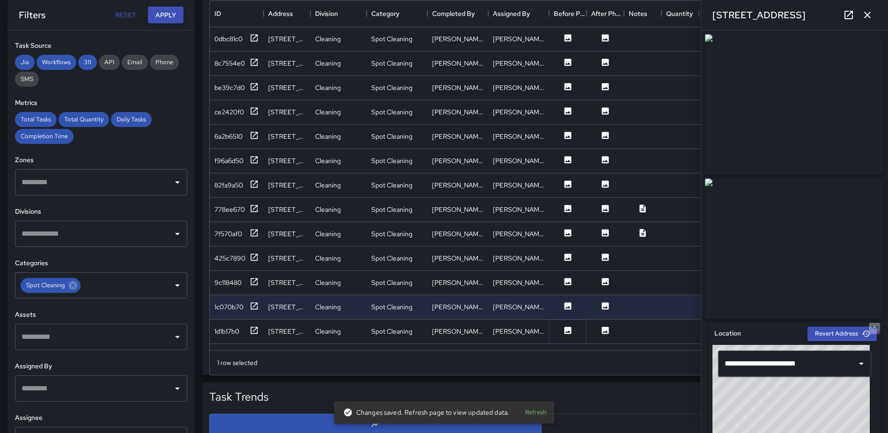
click at [567, 330] on icon at bounding box center [568, 329] width 7 height 7
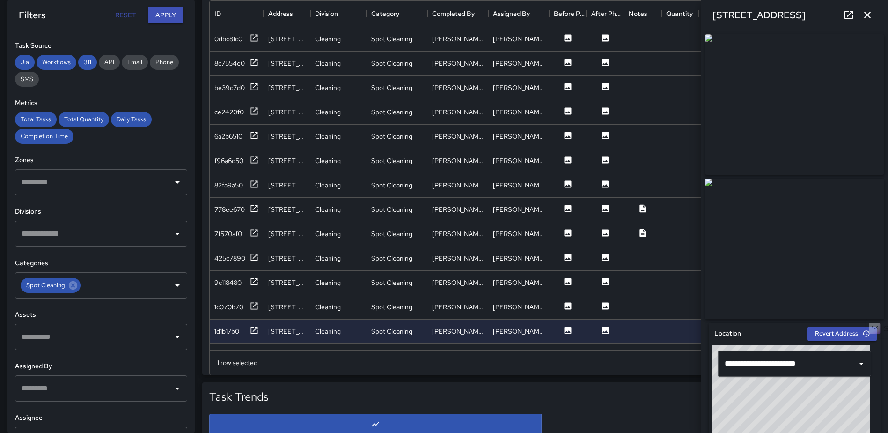
click at [869, 10] on icon "button" at bounding box center [867, 14] width 11 height 11
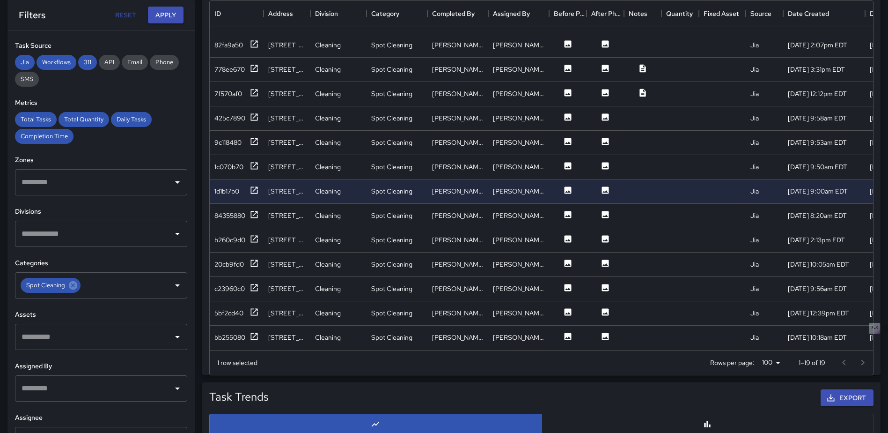
scroll to position [147, 0]
click at [563, 210] on icon at bounding box center [567, 214] width 9 height 9
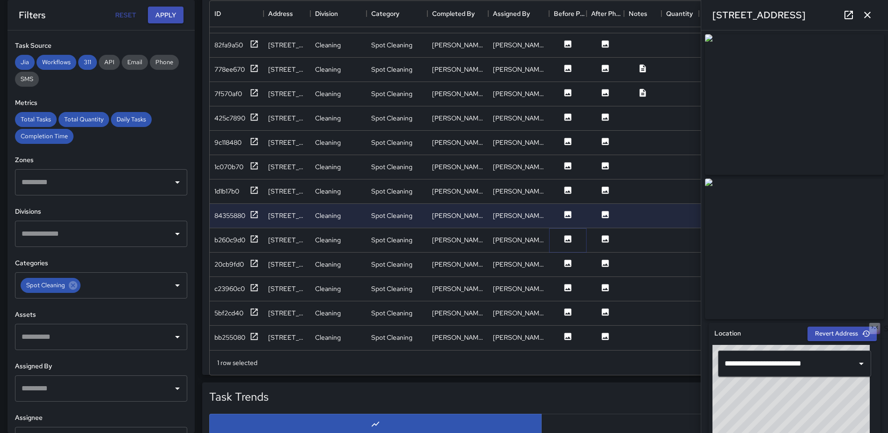
click at [567, 234] on icon at bounding box center [567, 238] width 9 height 9
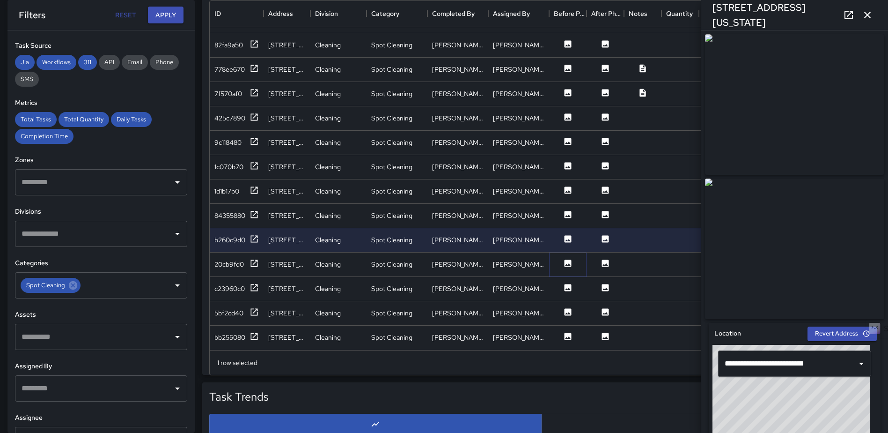
click at [563, 258] on icon at bounding box center [567, 262] width 9 height 9
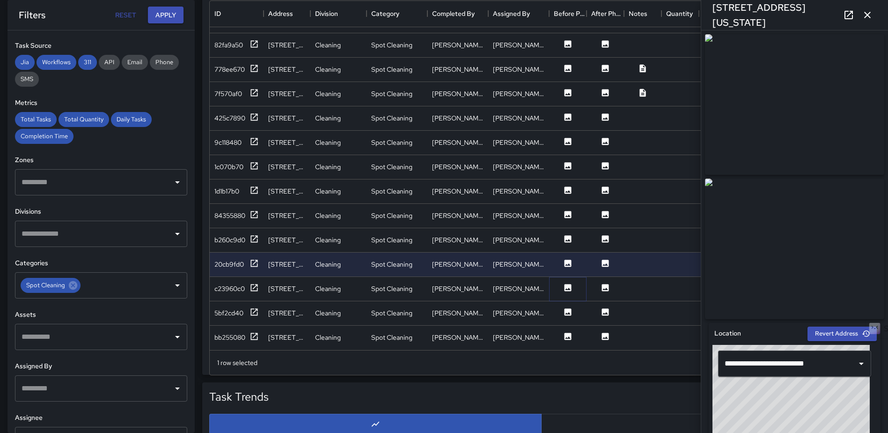
click at [567, 283] on icon at bounding box center [567, 287] width 9 height 9
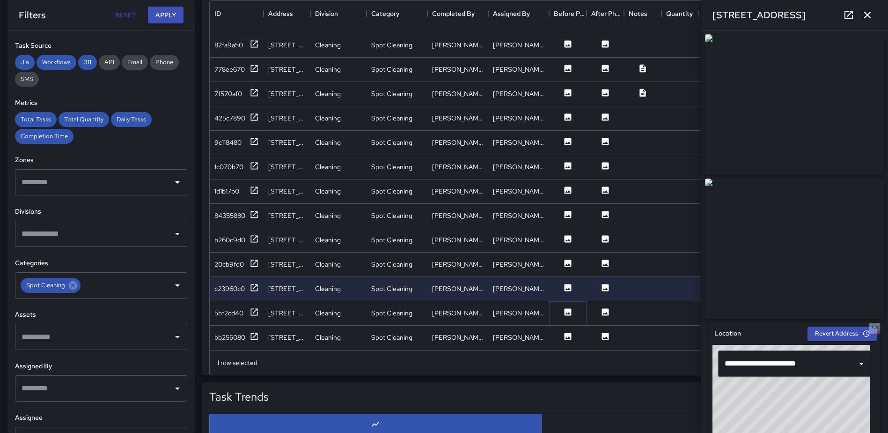
click at [568, 308] on icon at bounding box center [568, 311] width 7 height 7
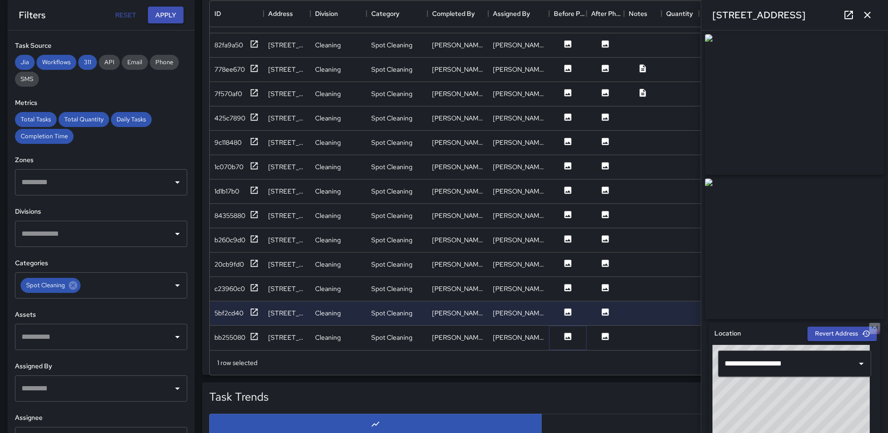
click at [569, 332] on icon at bounding box center [568, 335] width 7 height 7
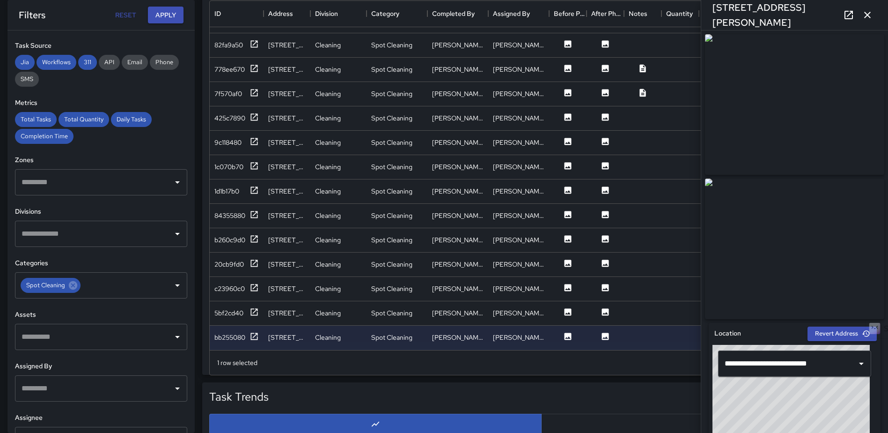
click at [871, 10] on icon "button" at bounding box center [867, 14] width 11 height 11
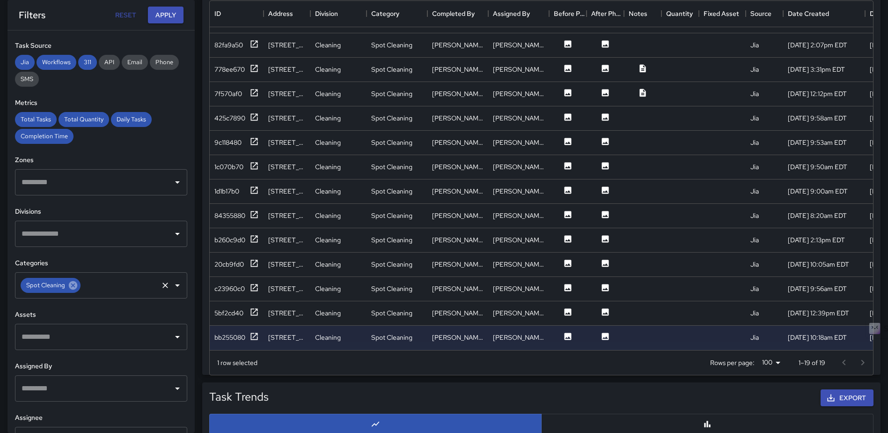
click at [74, 284] on icon at bounding box center [73, 285] width 8 height 8
click at [172, 287] on icon "Open" at bounding box center [177, 285] width 11 height 11
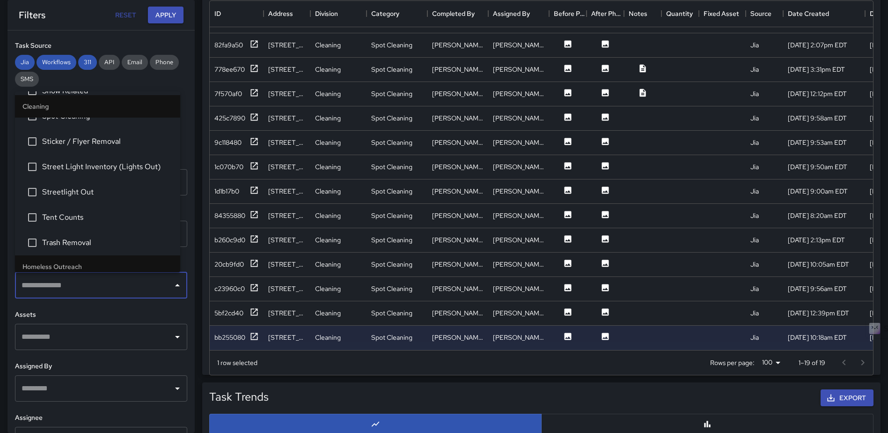
scroll to position [749, 0]
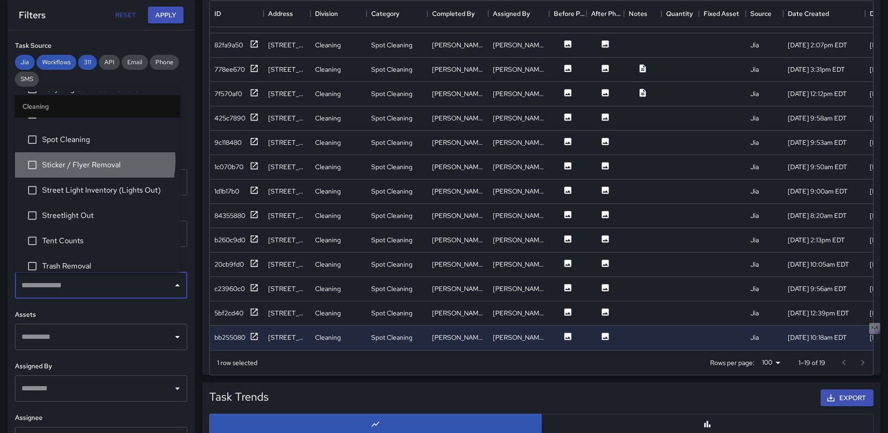
click at [85, 161] on span "Sticker / Flyer Removal" at bounding box center [107, 164] width 131 height 11
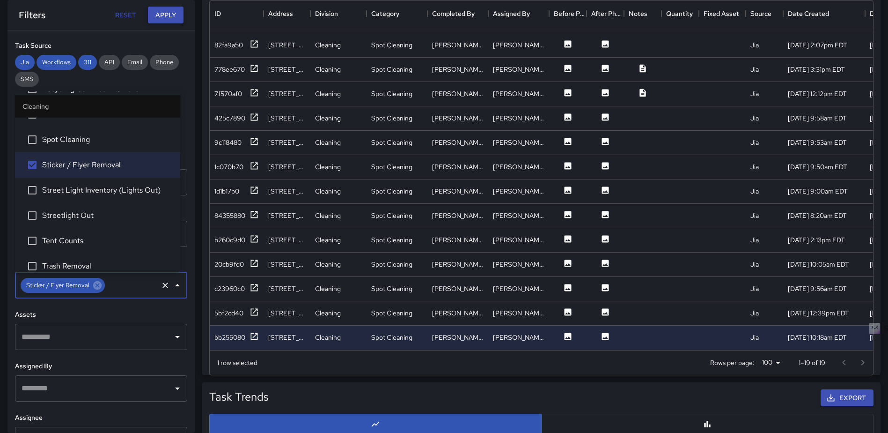
click at [163, 8] on button "Apply" at bounding box center [166, 15] width 36 height 17
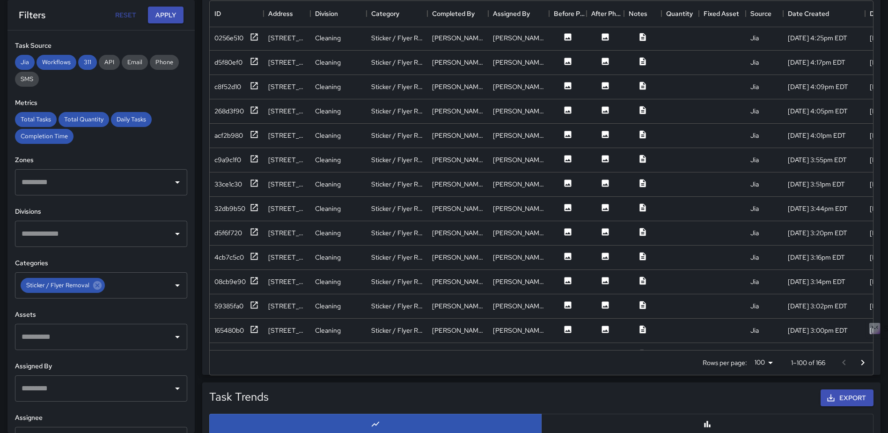
scroll to position [0, 0]
click at [571, 40] on icon at bounding box center [568, 37] width 7 height 7
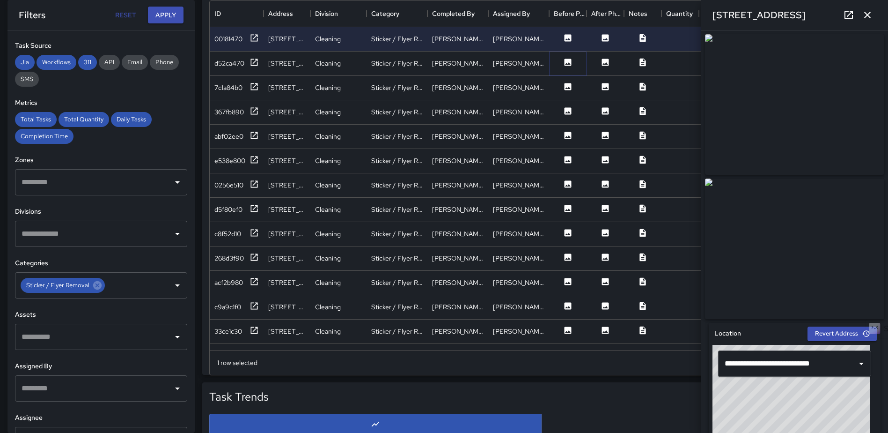
click at [570, 61] on icon at bounding box center [568, 62] width 7 height 7
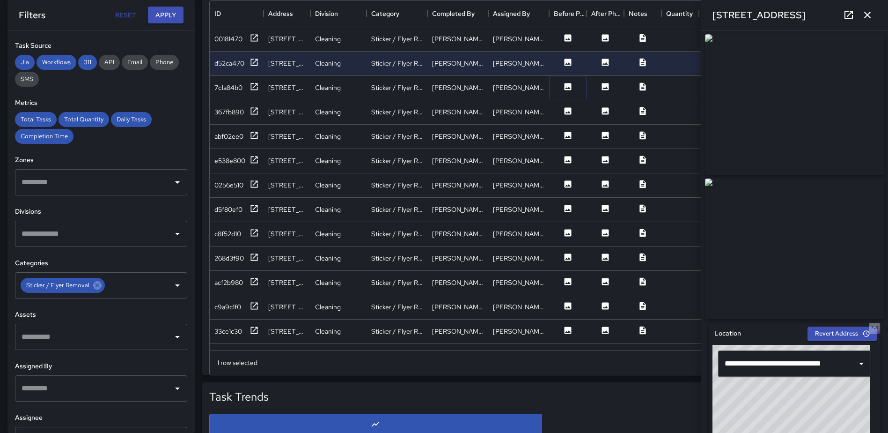
click at [565, 86] on icon at bounding box center [568, 86] width 7 height 7
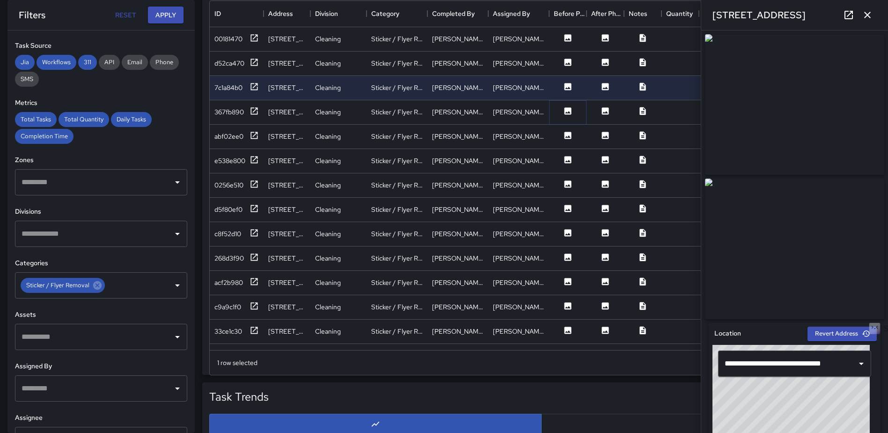
click at [568, 112] on icon at bounding box center [567, 110] width 9 height 9
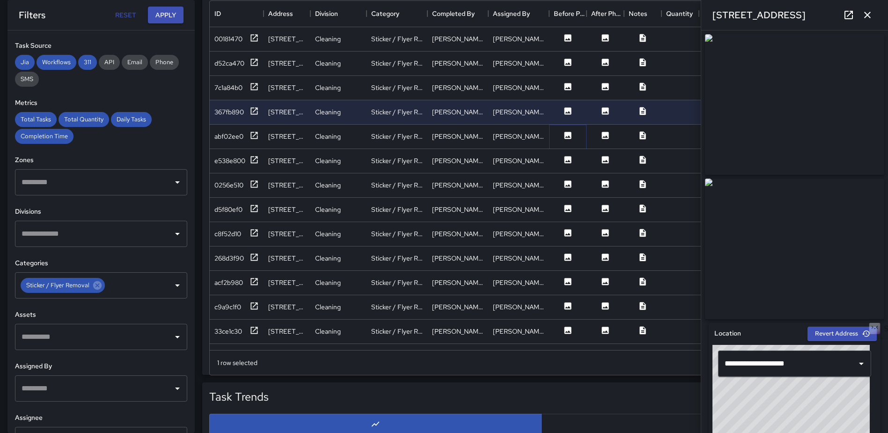
click at [565, 134] on icon at bounding box center [568, 135] width 7 height 7
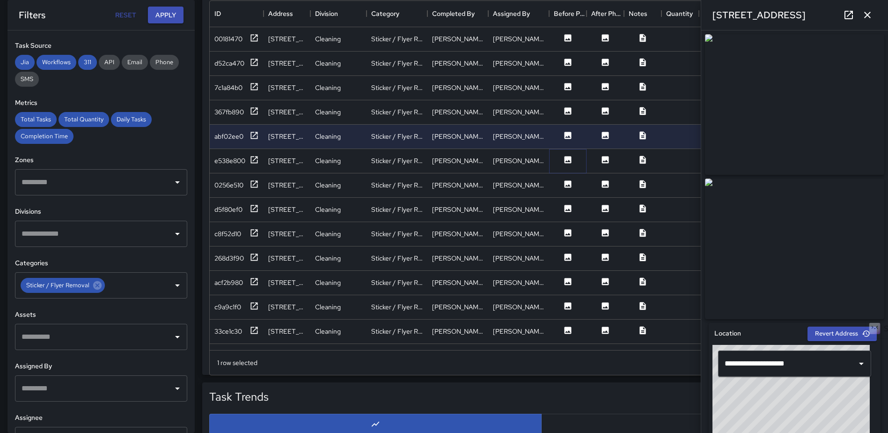
click at [567, 162] on icon at bounding box center [567, 159] width 9 height 9
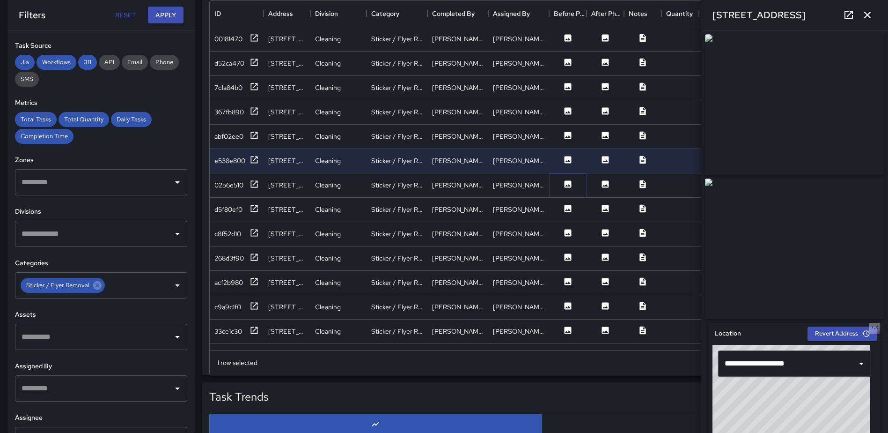
click at [570, 187] on icon at bounding box center [568, 183] width 7 height 7
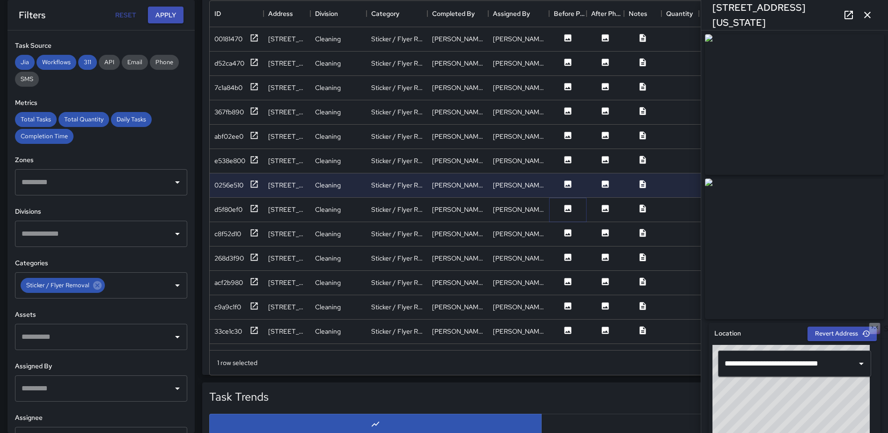
click at [574, 207] on button at bounding box center [568, 210] width 28 height 12
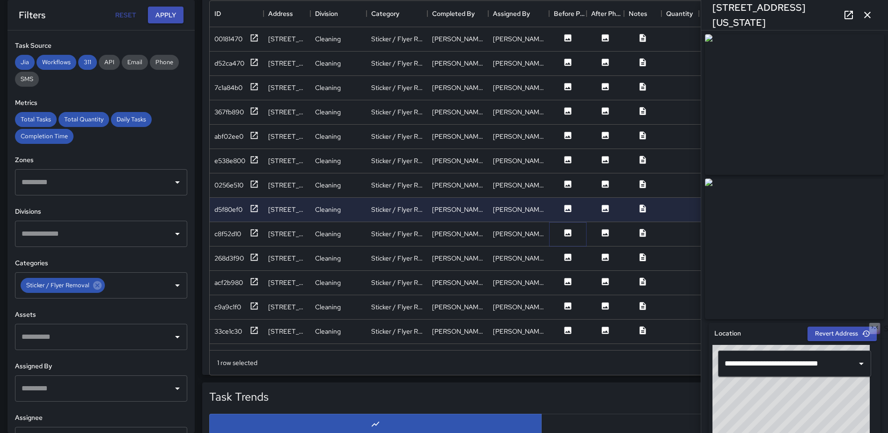
click at [569, 234] on icon at bounding box center [567, 232] width 9 height 9
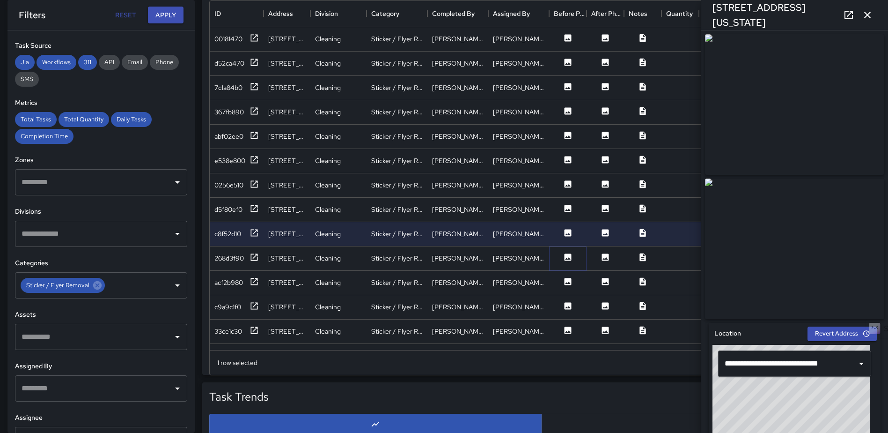
click at [567, 259] on icon at bounding box center [568, 256] width 7 height 7
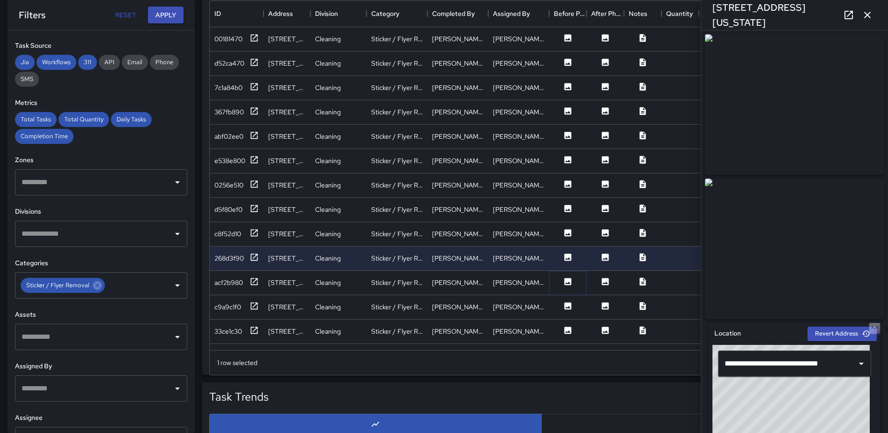
click at [567, 283] on icon at bounding box center [567, 281] width 9 height 9
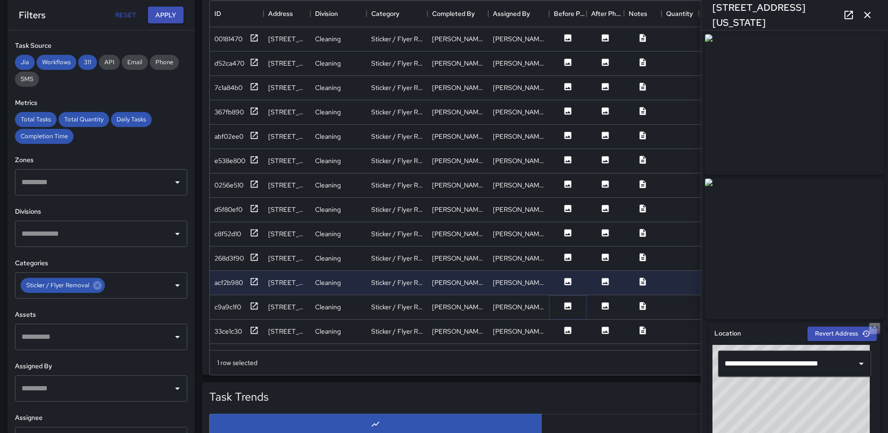
click at [569, 310] on icon at bounding box center [567, 305] width 9 height 9
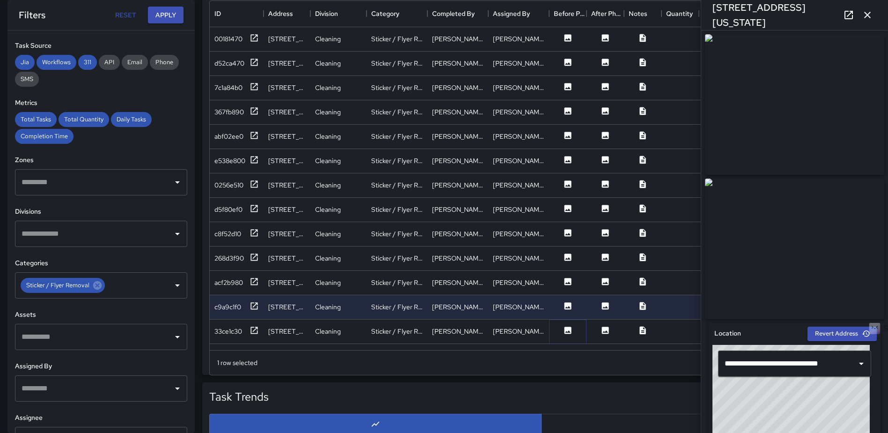
click at [567, 328] on icon at bounding box center [568, 329] width 7 height 7
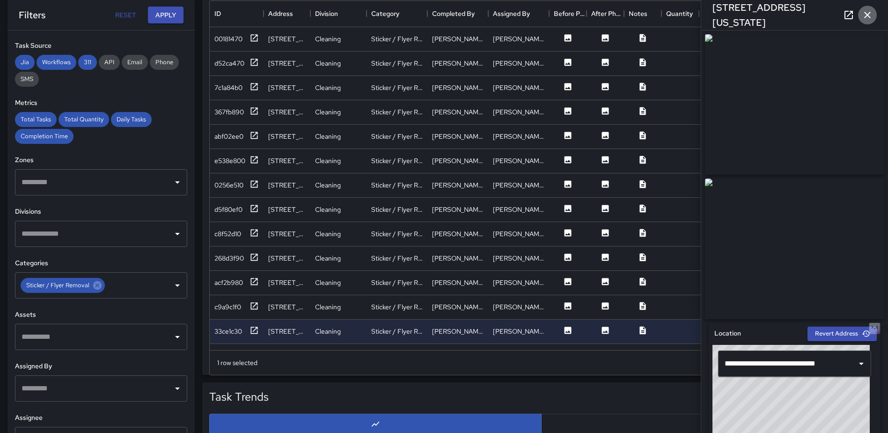
click at [865, 10] on icon "button" at bounding box center [867, 14] width 11 height 11
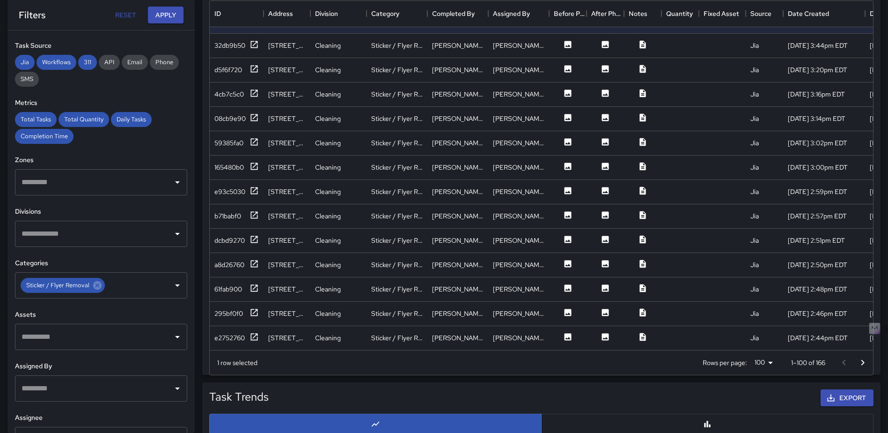
scroll to position [314, 0]
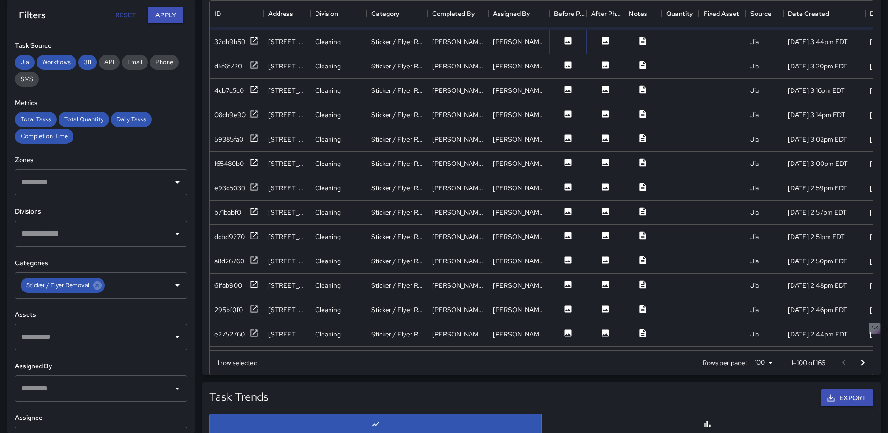
click at [562, 38] on button at bounding box center [568, 42] width 28 height 12
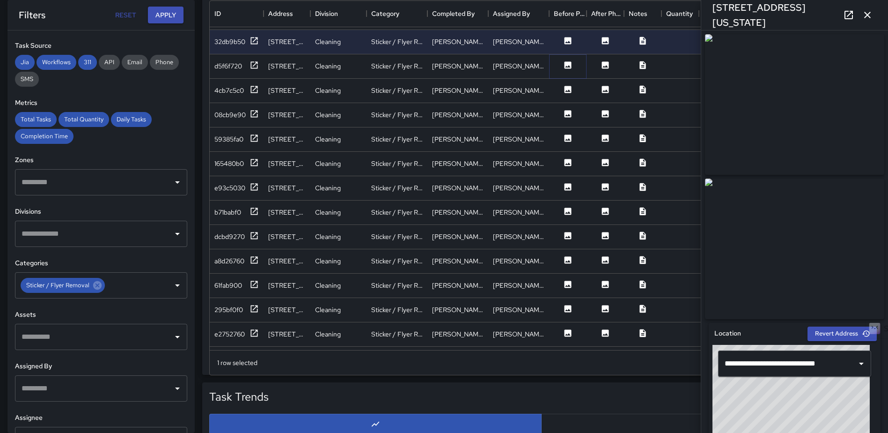
click at [566, 71] on button at bounding box center [568, 66] width 28 height 12
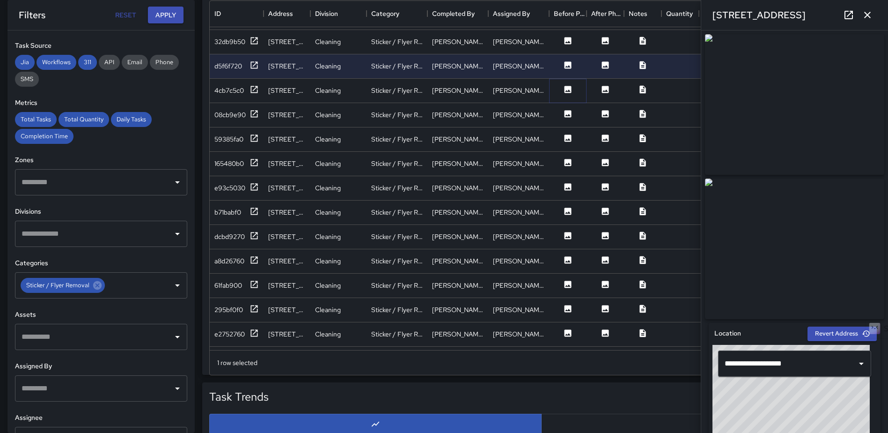
click at [567, 85] on icon at bounding box center [567, 89] width 9 height 9
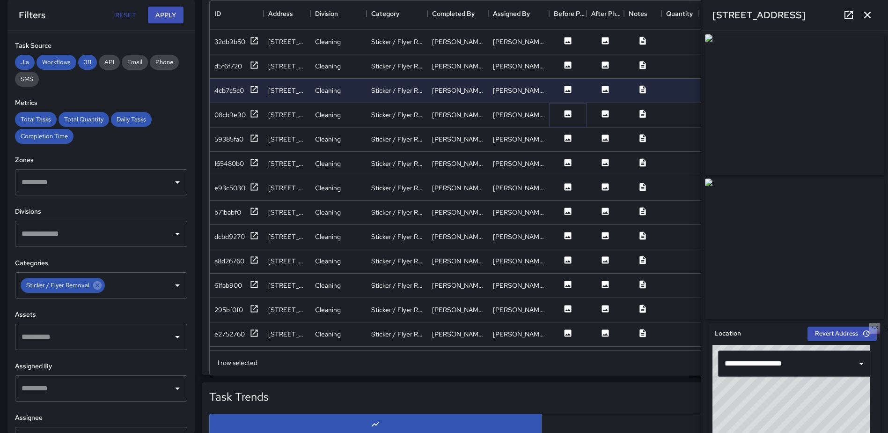
click at [566, 114] on icon at bounding box center [568, 113] width 7 height 7
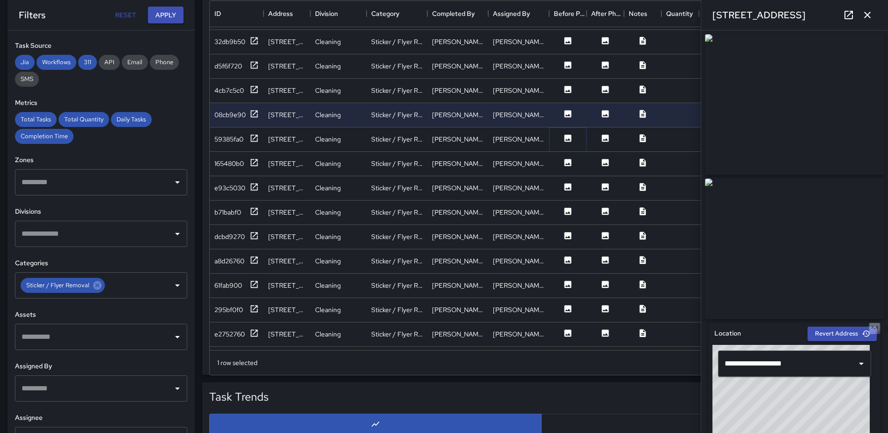
drag, startPoint x: 567, startPoint y: 144, endPoint x: 567, endPoint y: 164, distance: 20.1
click at [567, 145] on div at bounding box center [567, 139] width 37 height 24
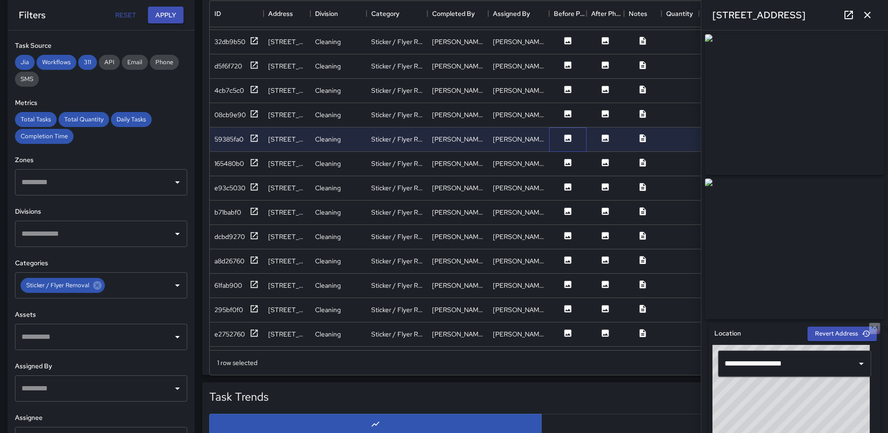
click at [571, 147] on div at bounding box center [567, 139] width 37 height 24
click at [571, 140] on icon at bounding box center [568, 137] width 7 height 7
click at [566, 161] on icon at bounding box center [568, 162] width 7 height 7
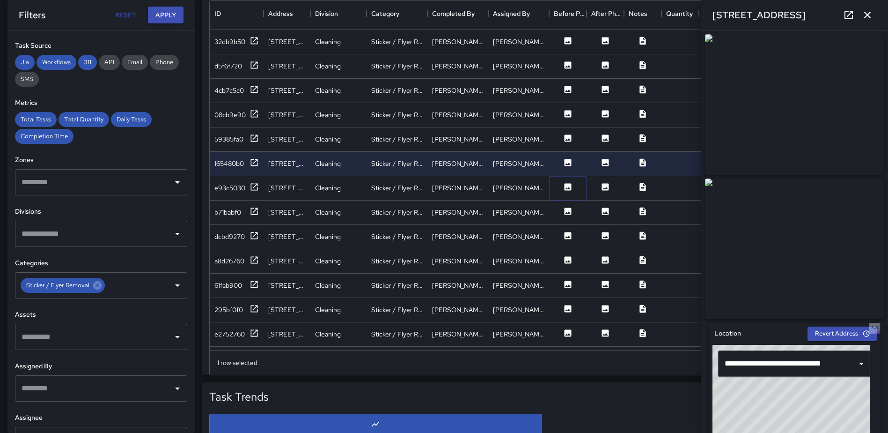
click at [570, 188] on icon at bounding box center [568, 186] width 7 height 7
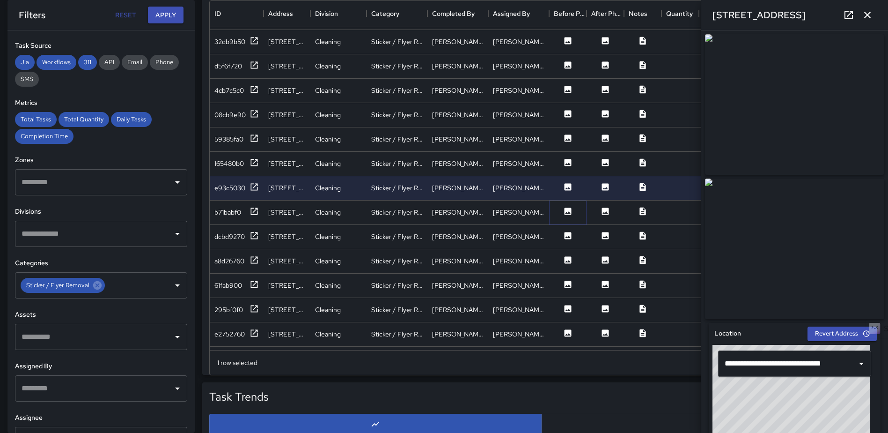
click at [566, 215] on icon at bounding box center [567, 210] width 9 height 9
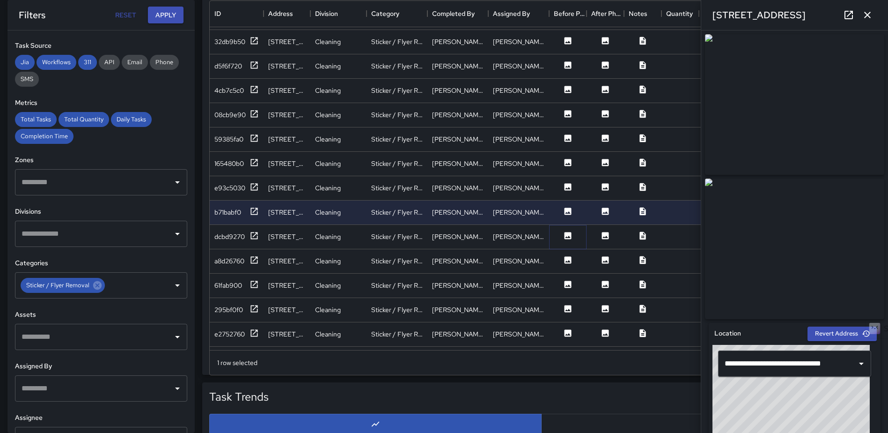
click at [567, 237] on icon at bounding box center [568, 235] width 7 height 7
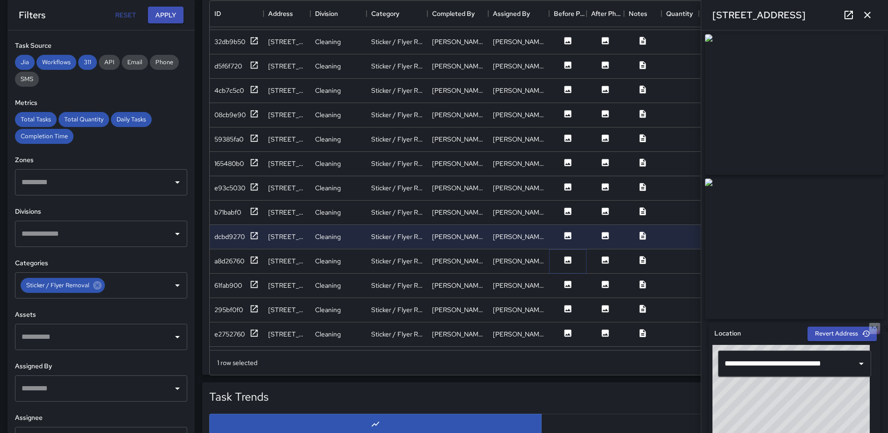
click at [566, 263] on icon at bounding box center [568, 259] width 7 height 7
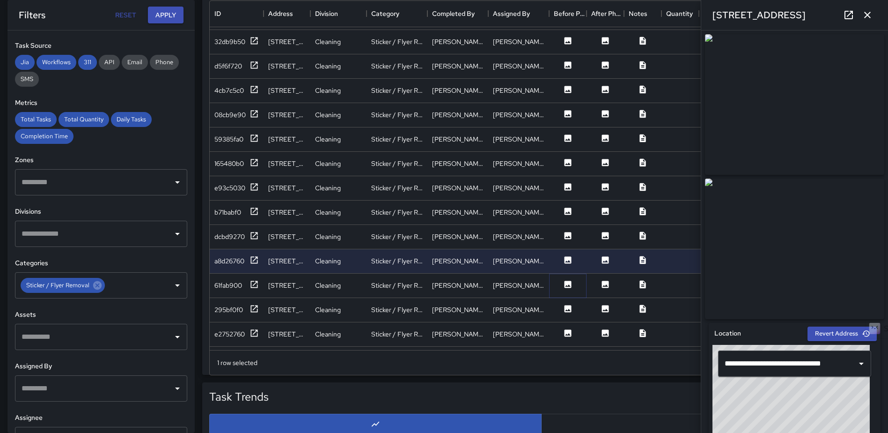
click at [565, 285] on icon at bounding box center [568, 283] width 7 height 7
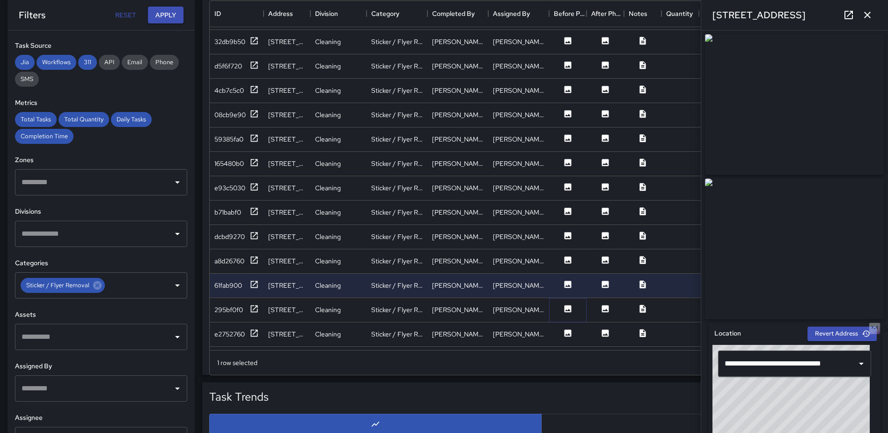
click at [565, 307] on icon at bounding box center [568, 308] width 7 height 7
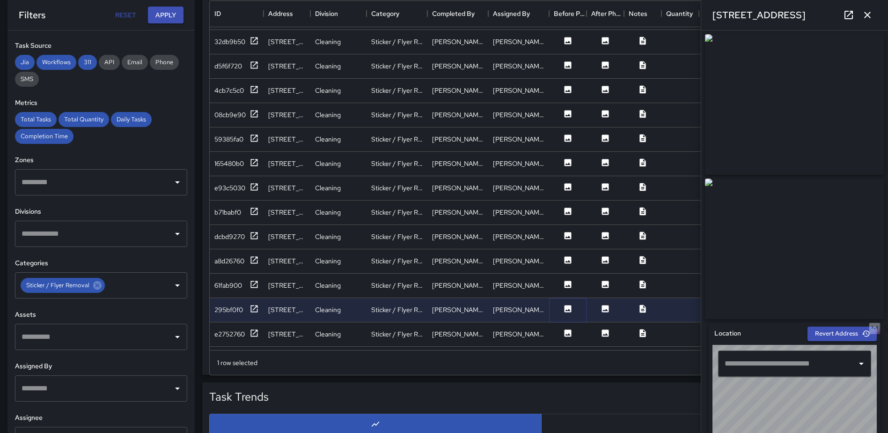
type input "**********"
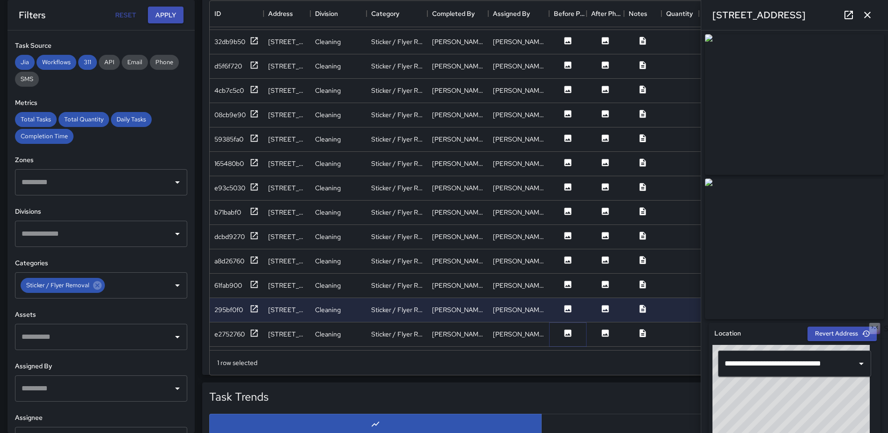
click at [565, 331] on icon at bounding box center [568, 332] width 7 height 7
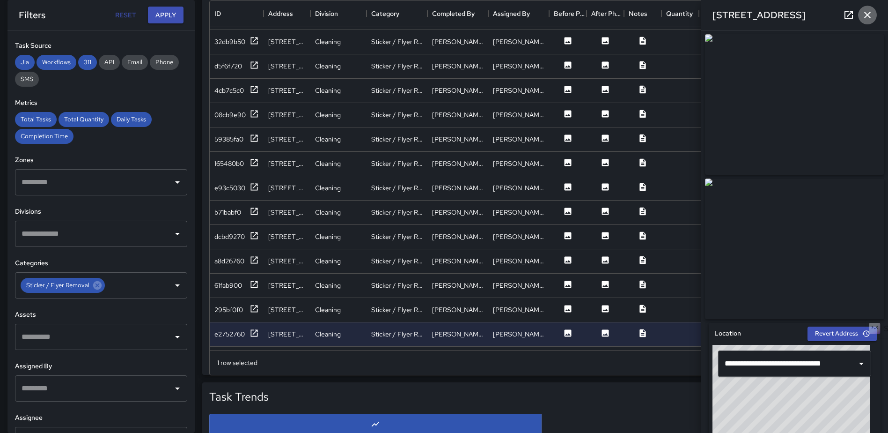
click at [866, 14] on icon "button" at bounding box center [867, 15] width 7 height 7
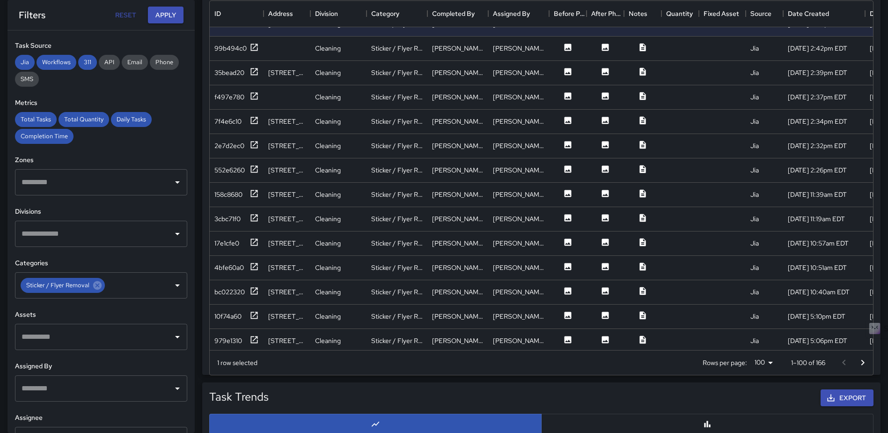
scroll to position [639, 0]
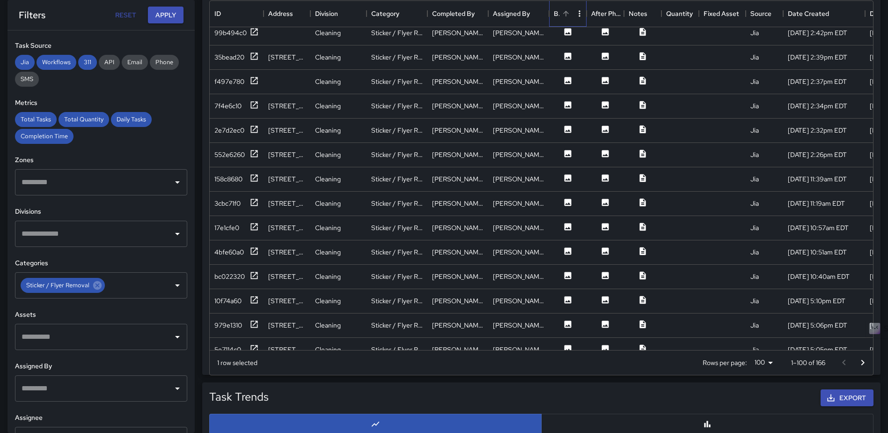
click at [567, 24] on div "Before Photo" at bounding box center [563, 13] width 19 height 26
click at [572, 17] on div "Before Photo" at bounding box center [566, 13] width 13 height 13
click at [571, 31] on icon at bounding box center [568, 31] width 7 height 7
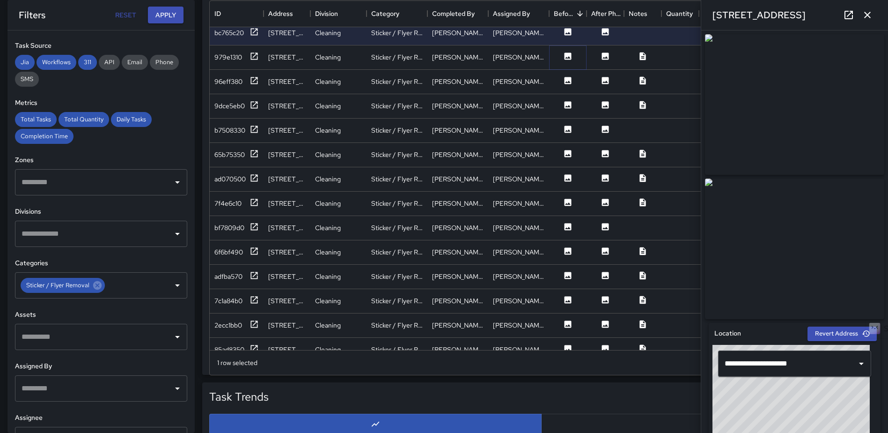
click at [564, 55] on icon at bounding box center [567, 56] width 9 height 9
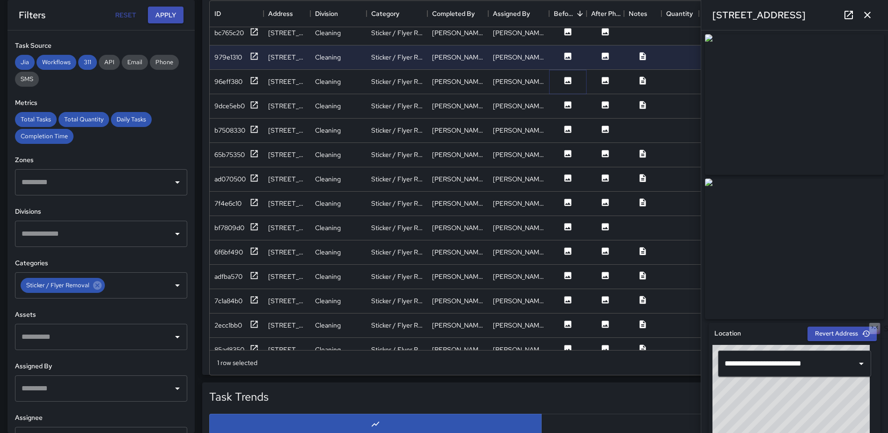
click at [566, 79] on icon at bounding box center [568, 80] width 7 height 7
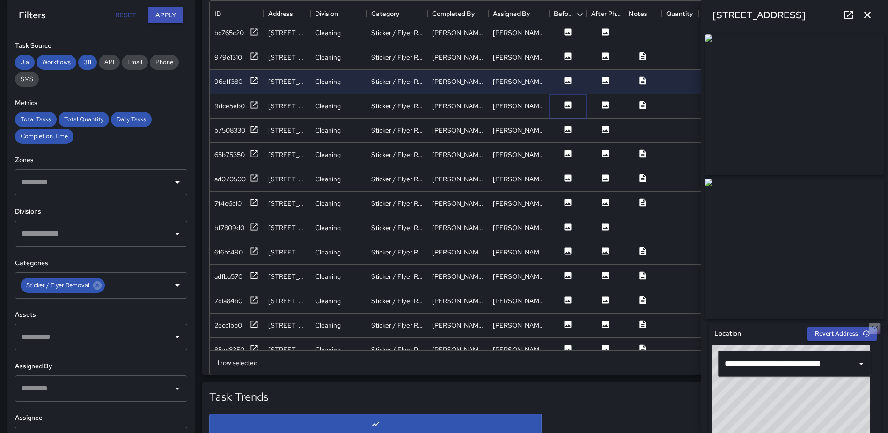
click at [566, 102] on icon at bounding box center [568, 104] width 7 height 7
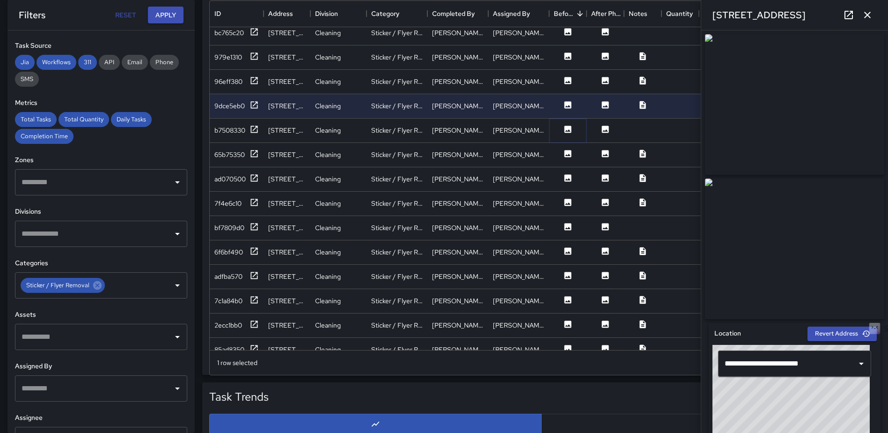
click at [565, 126] on icon at bounding box center [568, 128] width 7 height 7
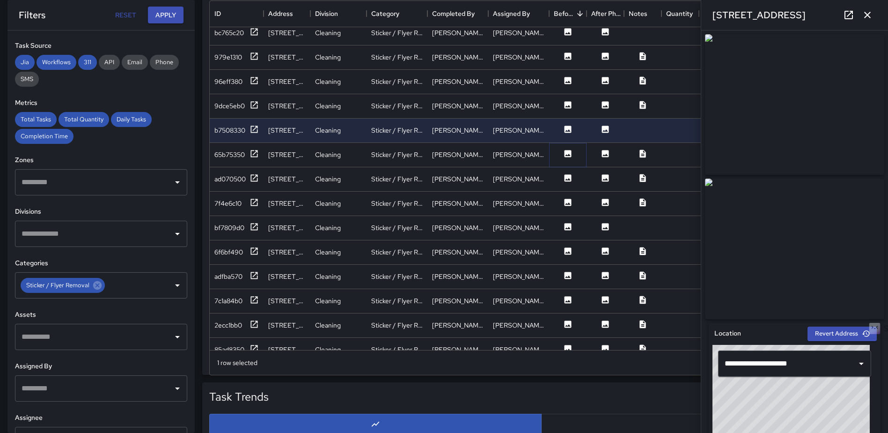
click at [567, 150] on icon at bounding box center [568, 153] width 7 height 7
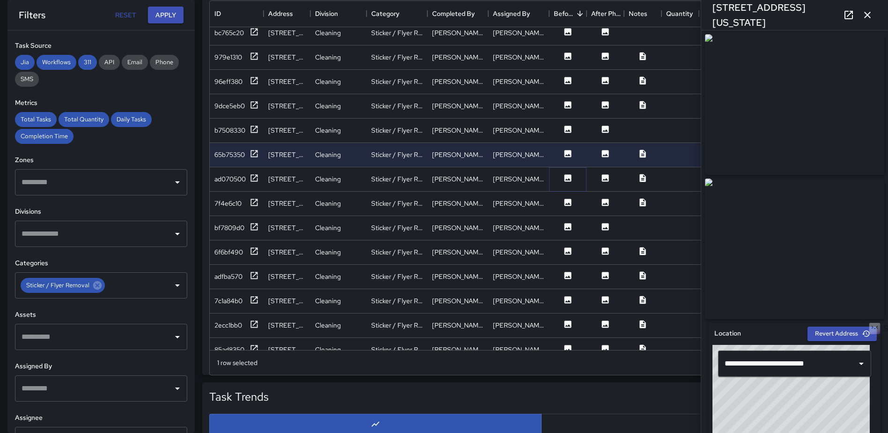
click at [567, 176] on icon at bounding box center [568, 177] width 7 height 7
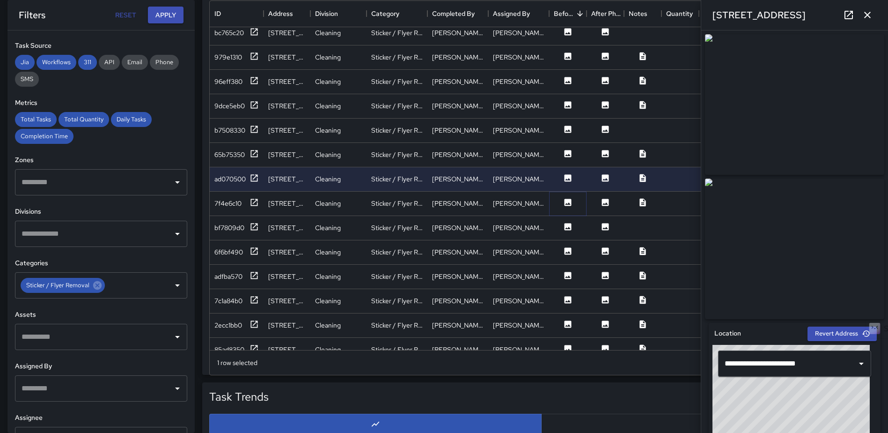
click at [572, 199] on icon at bounding box center [567, 202] width 9 height 9
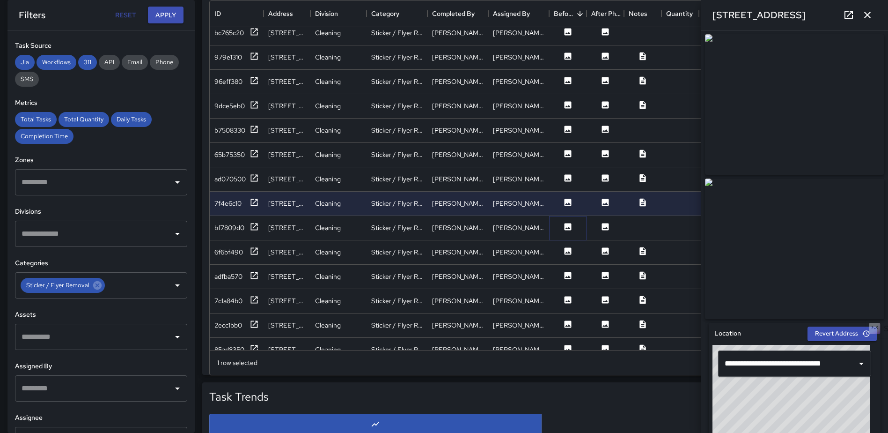
click at [567, 223] on icon at bounding box center [568, 226] width 7 height 7
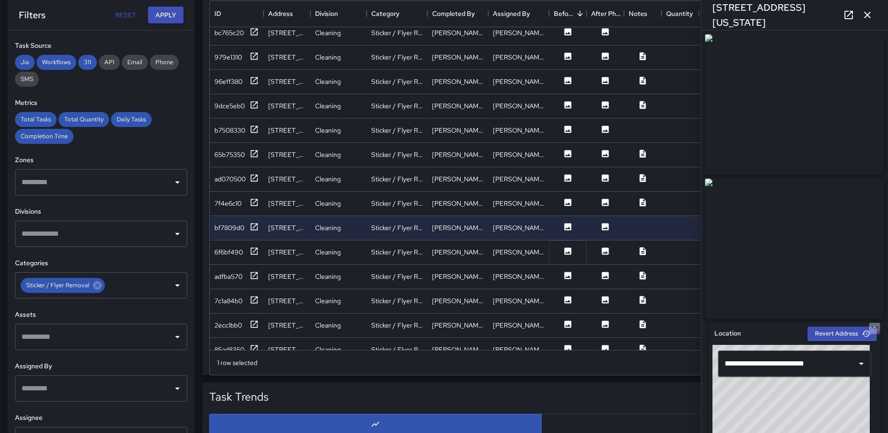
click at [567, 254] on icon at bounding box center [568, 250] width 7 height 7
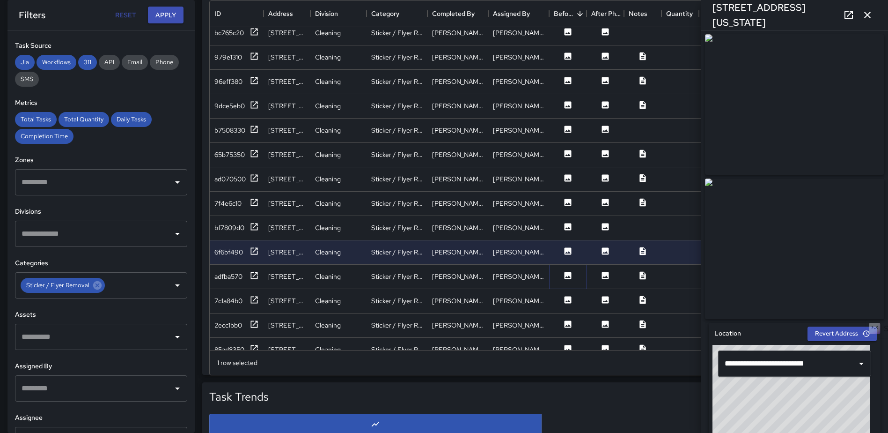
click at [567, 271] on icon at bounding box center [567, 275] width 9 height 9
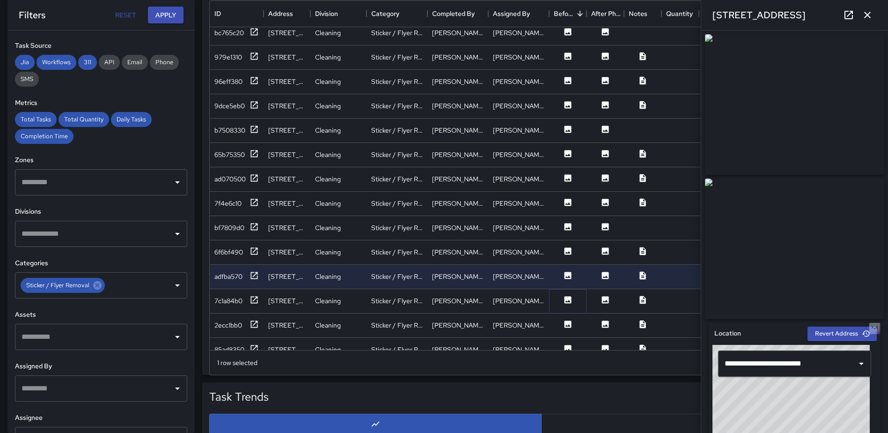
click at [568, 299] on icon at bounding box center [568, 299] width 7 height 7
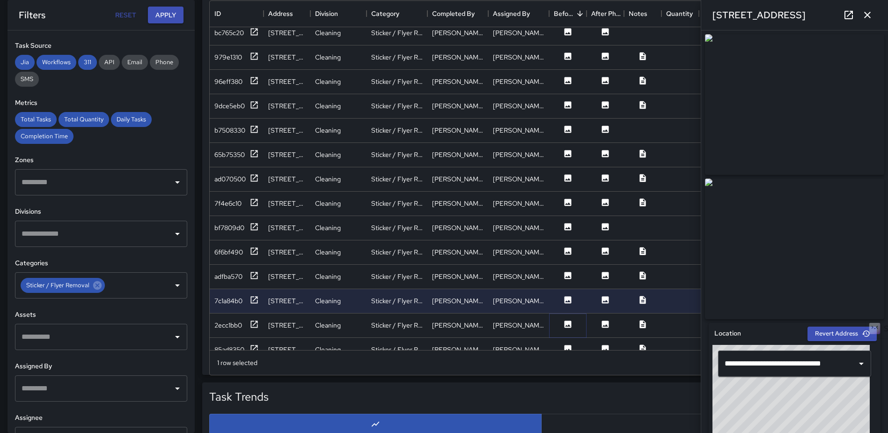
click at [564, 319] on icon at bounding box center [567, 323] width 9 height 9
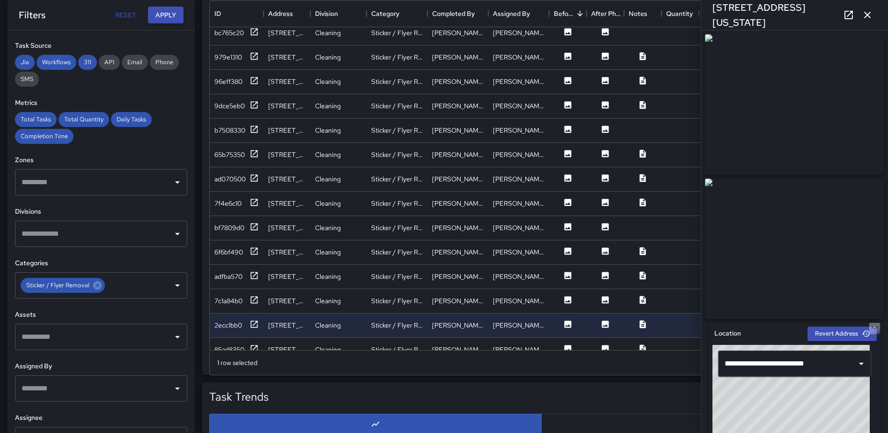
click at [863, 13] on icon "button" at bounding box center [867, 14] width 11 height 11
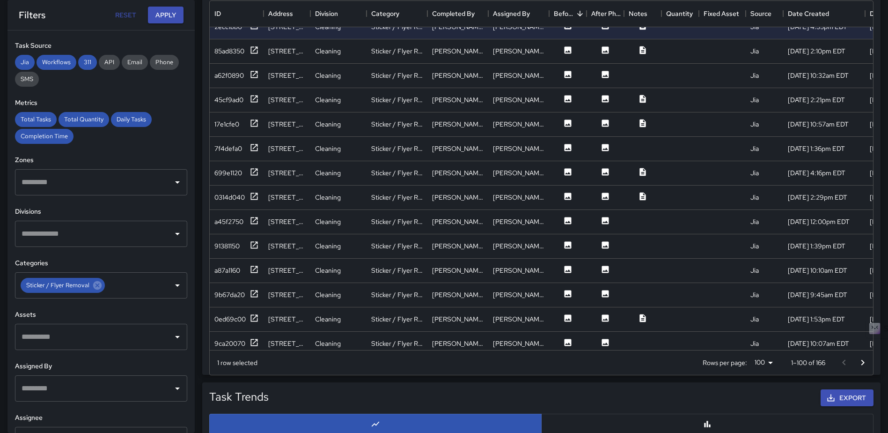
scroll to position [942, 0]
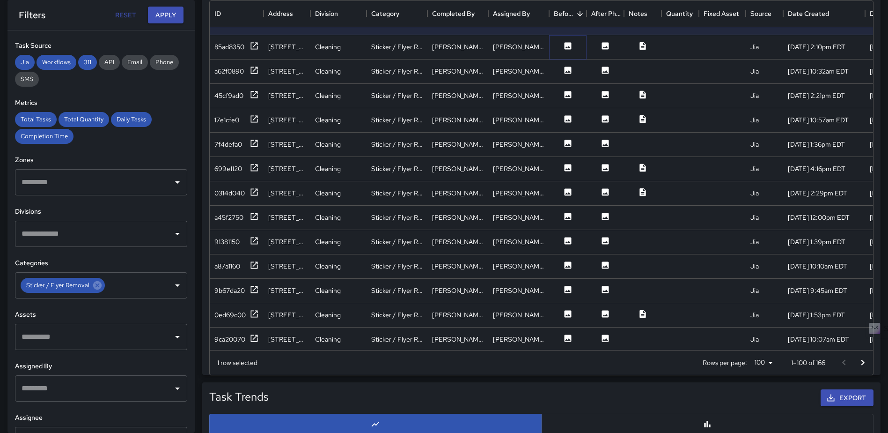
click at [566, 45] on icon at bounding box center [568, 45] width 7 height 7
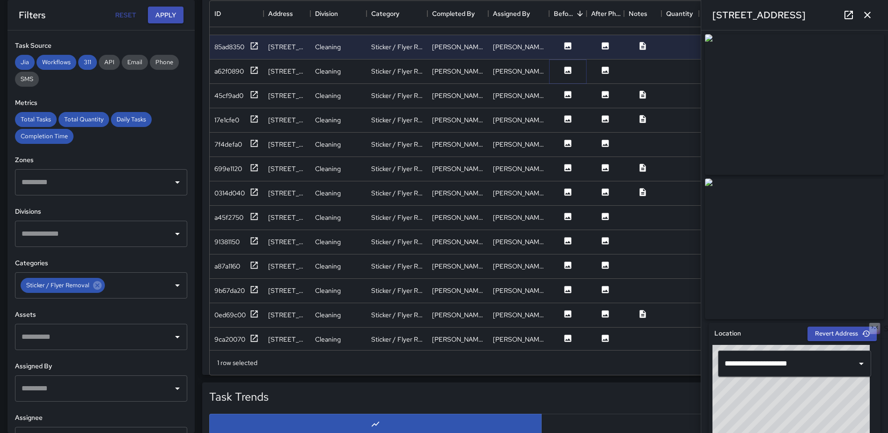
click at [568, 74] on icon at bounding box center [568, 69] width 7 height 7
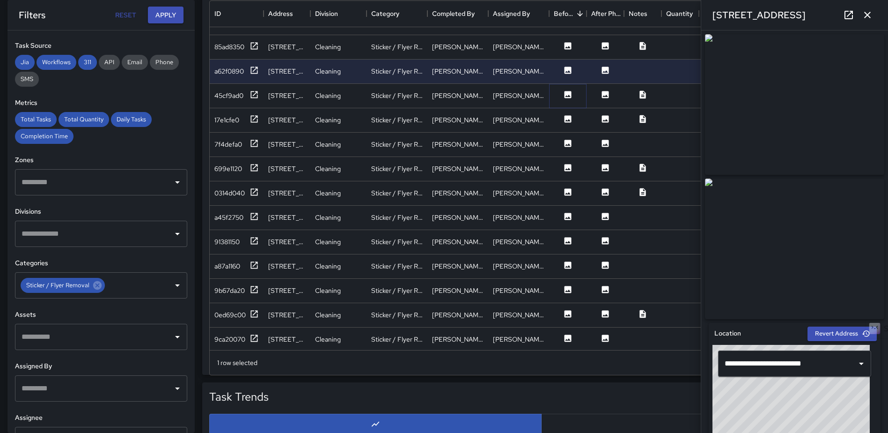
click at [571, 92] on icon at bounding box center [568, 94] width 7 height 7
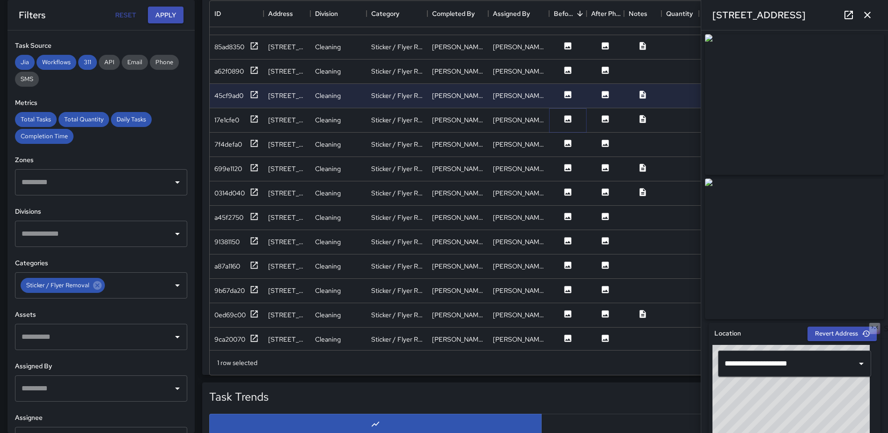
click at [570, 118] on icon at bounding box center [568, 118] width 7 height 7
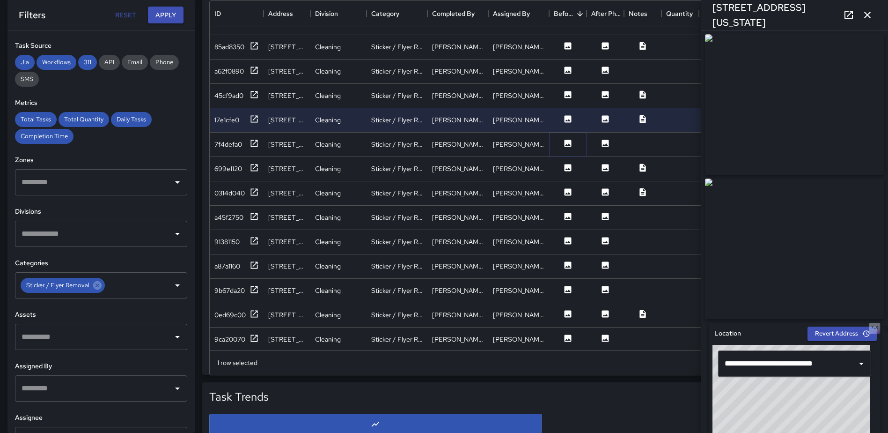
click at [564, 141] on icon at bounding box center [567, 143] width 9 height 9
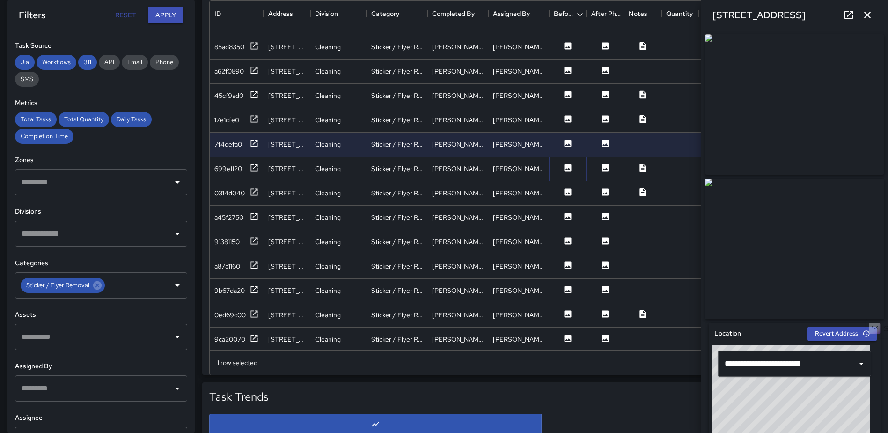
click at [567, 166] on icon at bounding box center [568, 167] width 7 height 7
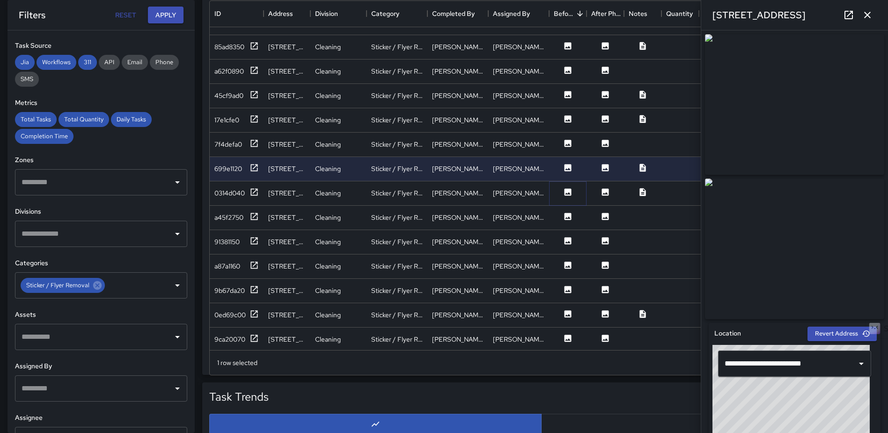
click at [566, 190] on icon at bounding box center [568, 191] width 7 height 7
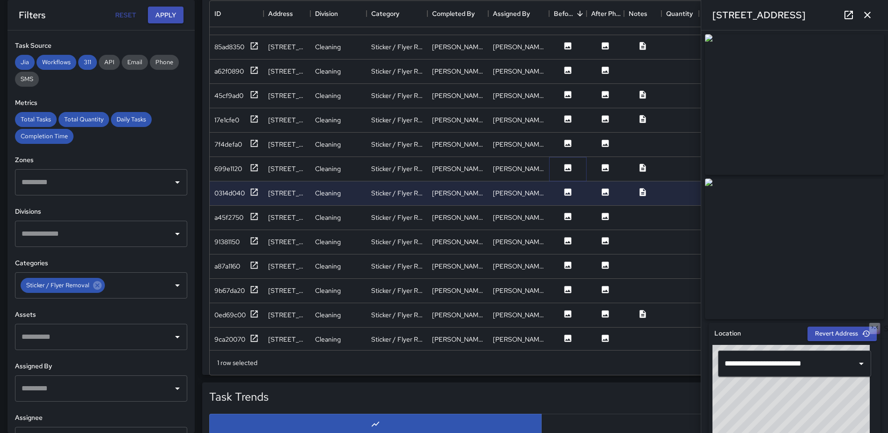
click at [568, 163] on icon at bounding box center [567, 167] width 9 height 9
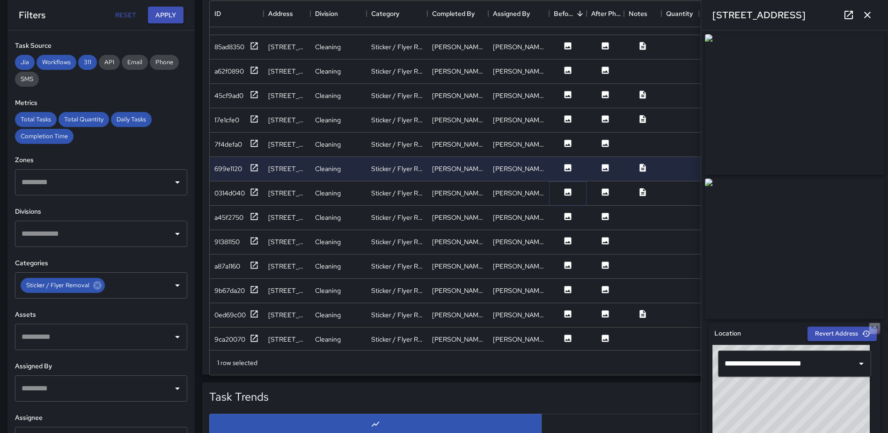
click at [568, 195] on icon at bounding box center [568, 191] width 7 height 7
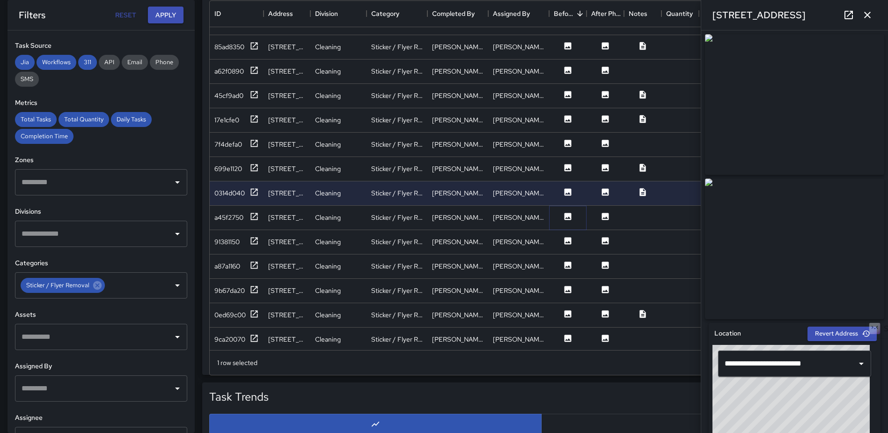
click at [566, 212] on icon at bounding box center [567, 216] width 9 height 9
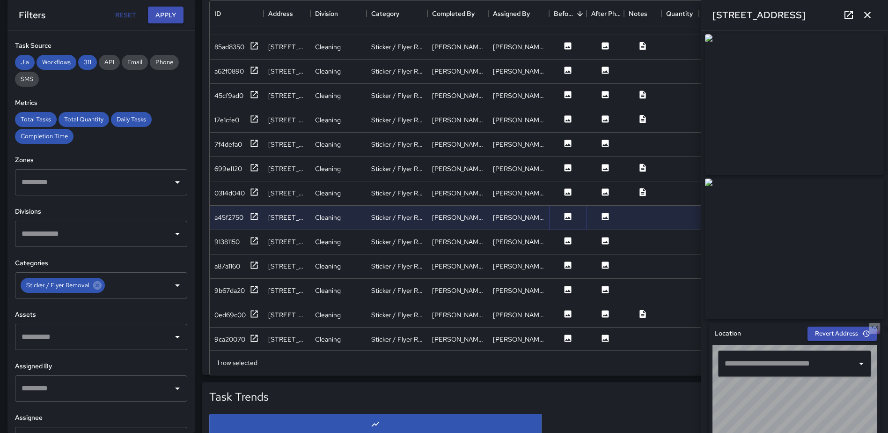
type input "**********"
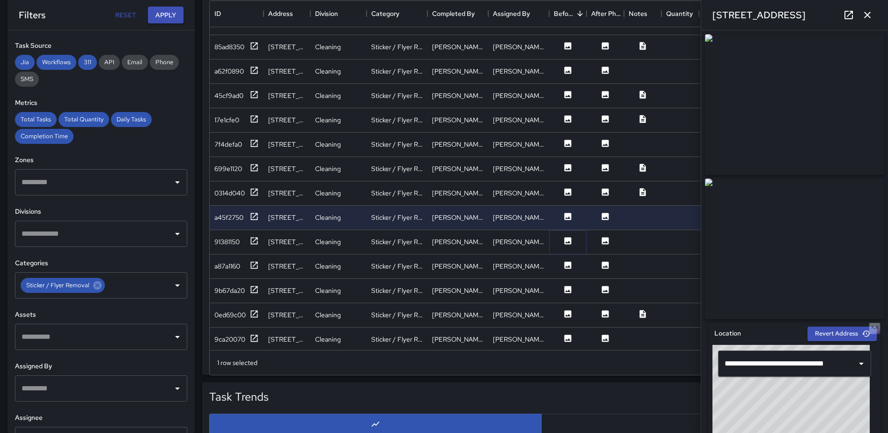
click at [567, 240] on icon at bounding box center [568, 240] width 7 height 7
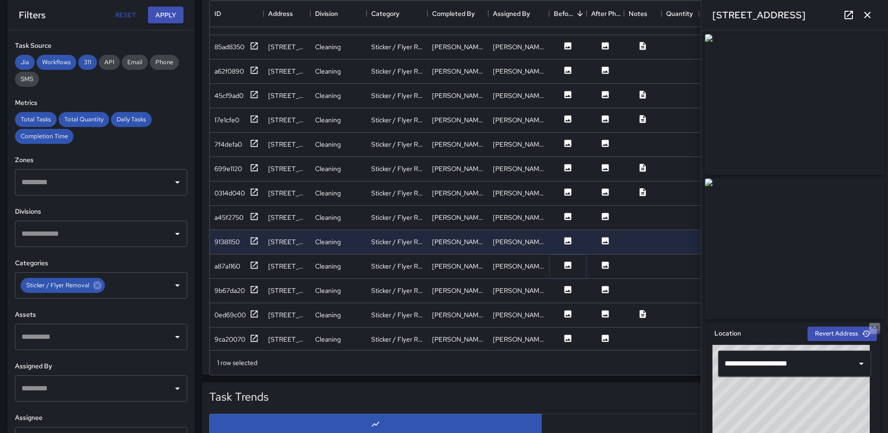
click at [567, 266] on icon at bounding box center [567, 264] width 9 height 9
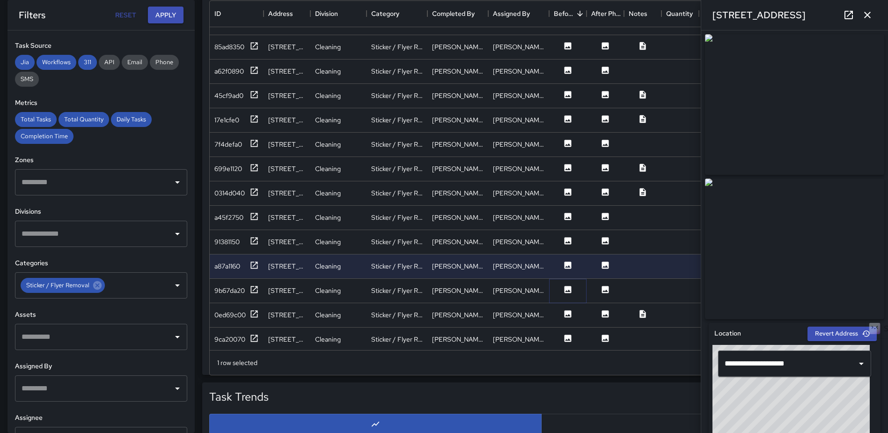
click at [567, 288] on icon at bounding box center [568, 289] width 7 height 7
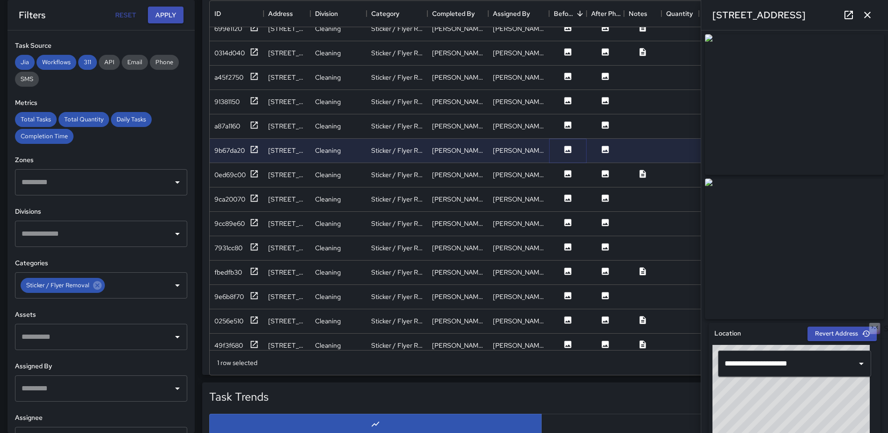
scroll to position [1082, 0]
click at [567, 174] on icon at bounding box center [568, 172] width 7 height 7
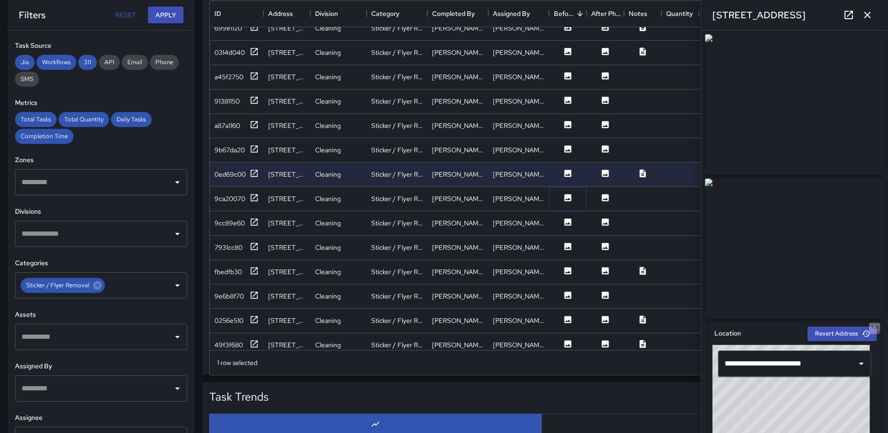
click at [570, 199] on icon at bounding box center [567, 197] width 9 height 9
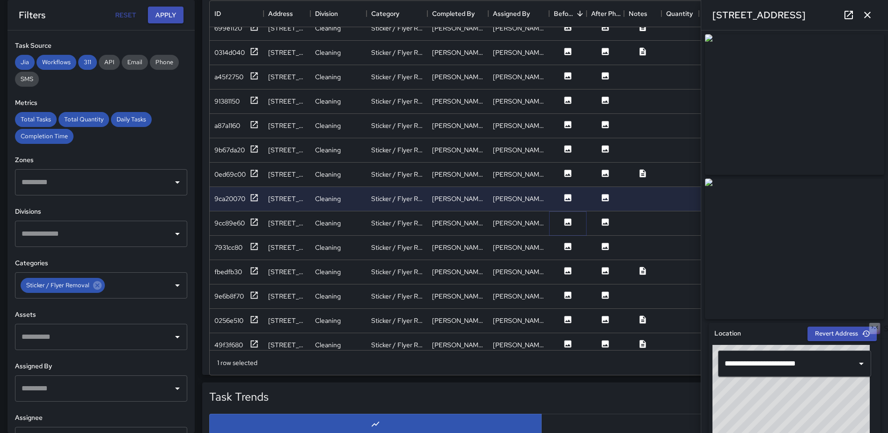
click at [568, 222] on icon at bounding box center [568, 221] width 7 height 7
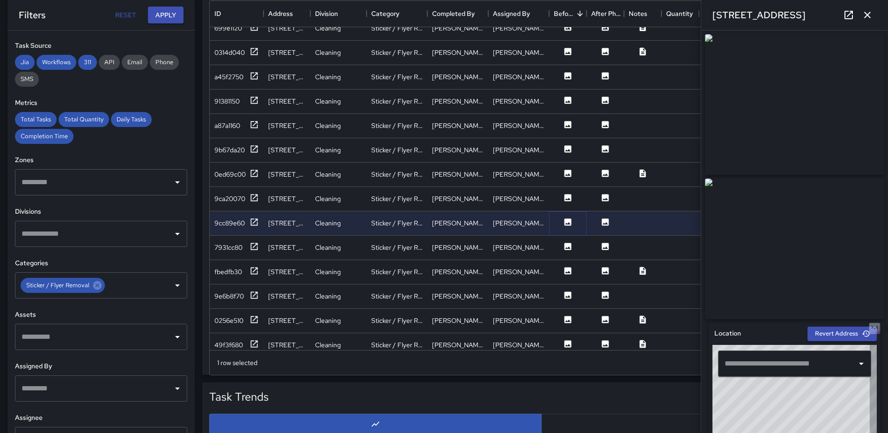
type input "**********"
click at [567, 247] on icon at bounding box center [568, 246] width 7 height 7
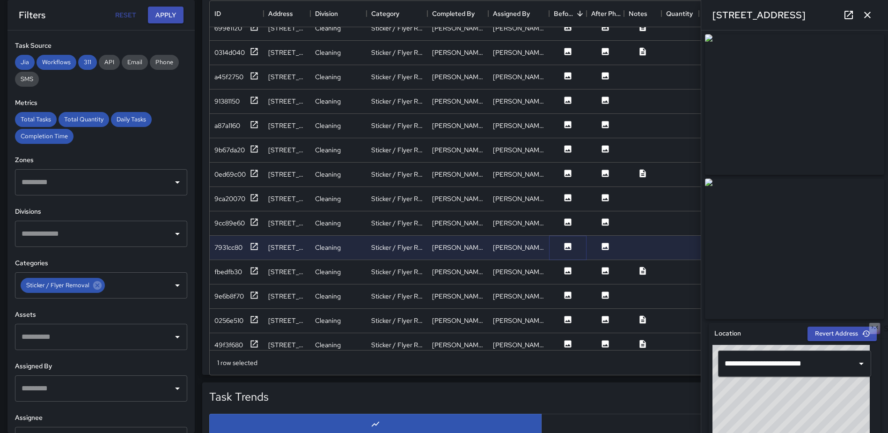
click at [570, 245] on icon at bounding box center [568, 246] width 7 height 7
click at [567, 269] on icon at bounding box center [568, 270] width 7 height 7
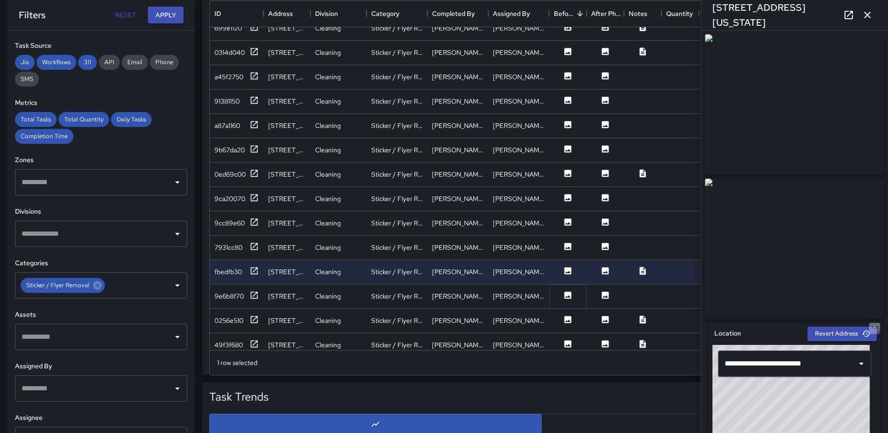
click at [573, 293] on button at bounding box center [568, 296] width 28 height 12
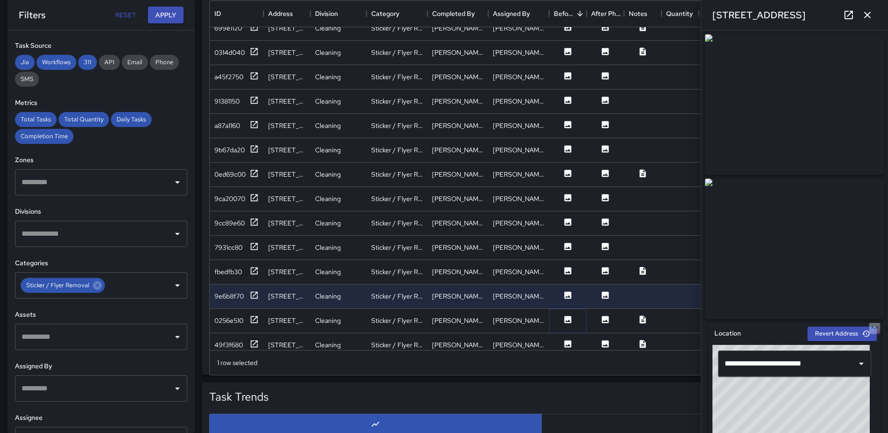
click at [568, 321] on icon at bounding box center [567, 319] width 9 height 9
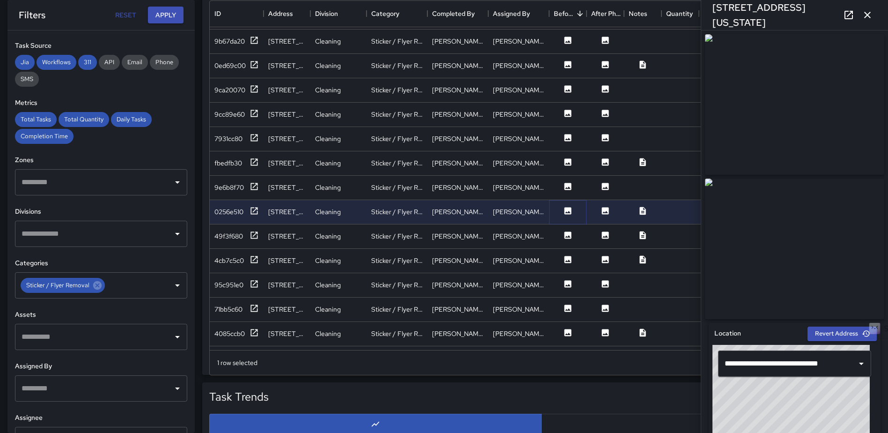
scroll to position [1223, 0]
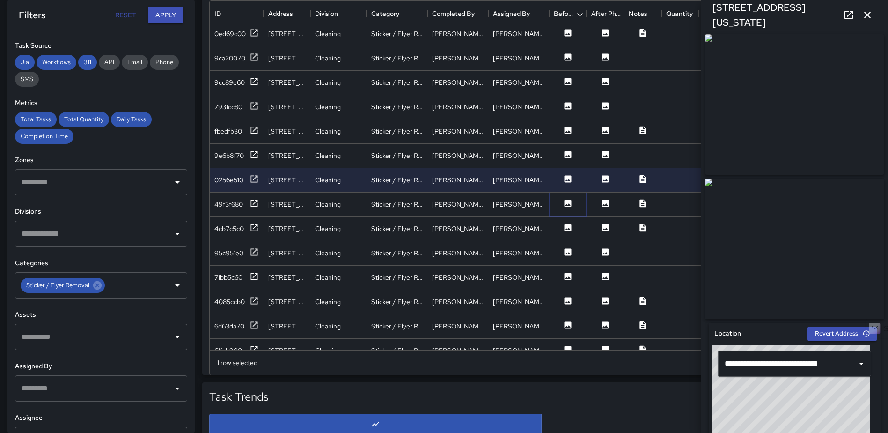
click at [570, 205] on icon at bounding box center [567, 203] width 9 height 9
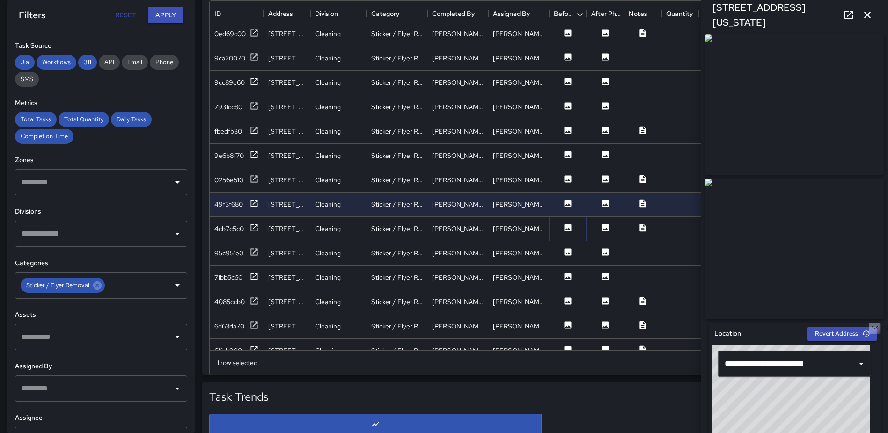
click at [567, 228] on icon at bounding box center [568, 227] width 7 height 7
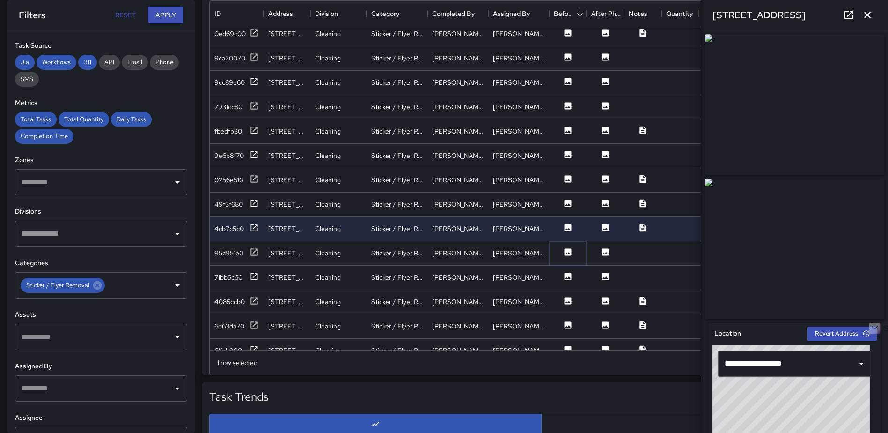
click at [570, 255] on icon at bounding box center [568, 251] width 7 height 7
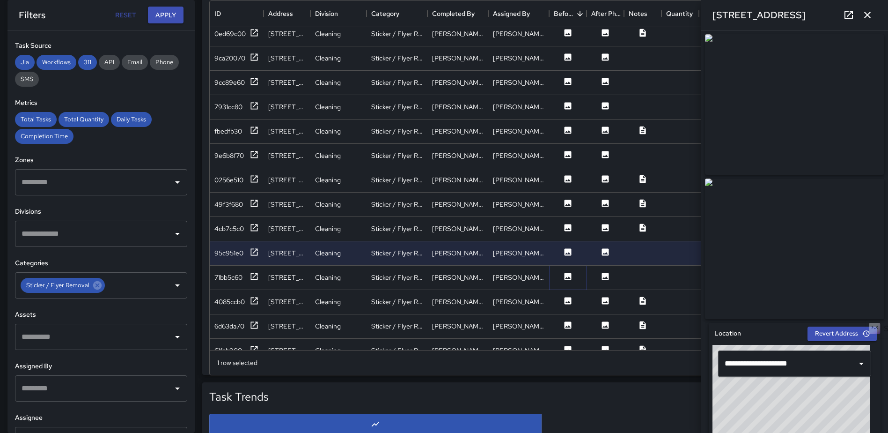
click at [566, 275] on icon at bounding box center [568, 276] width 7 height 7
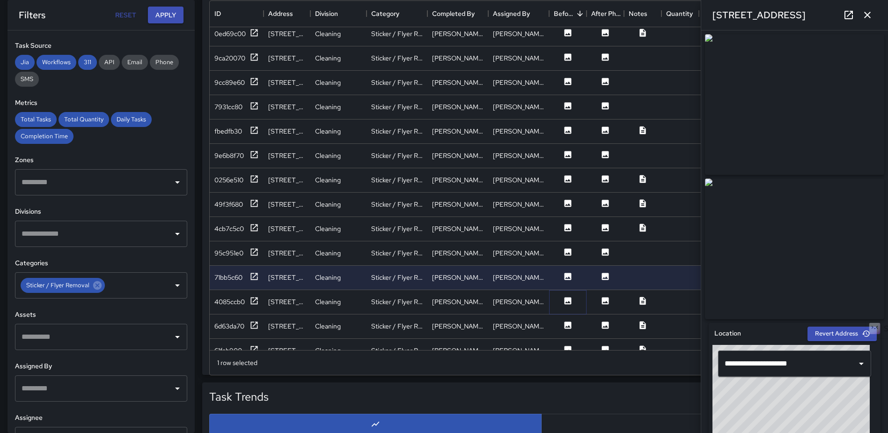
click at [565, 302] on icon at bounding box center [568, 300] width 7 height 7
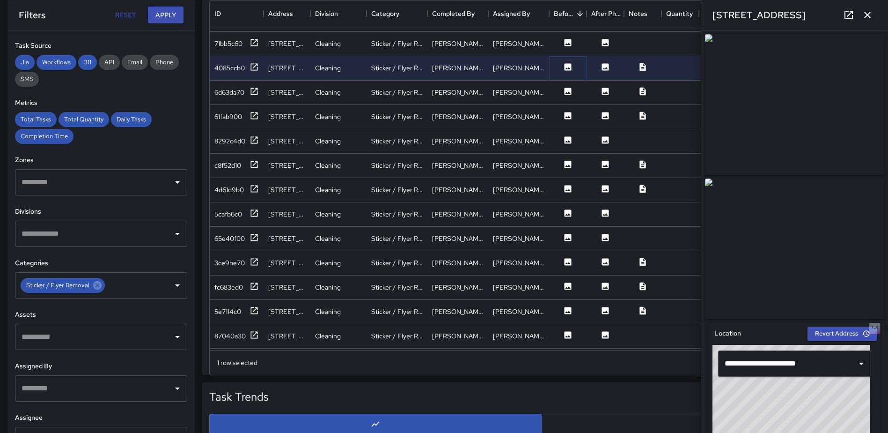
scroll to position [1457, 0]
click at [567, 95] on icon at bounding box center [567, 90] width 9 height 9
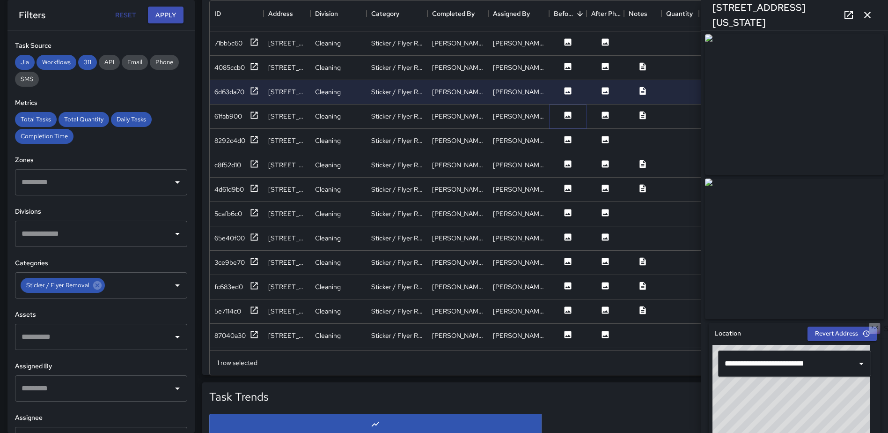
click at [570, 114] on icon at bounding box center [568, 114] width 7 height 7
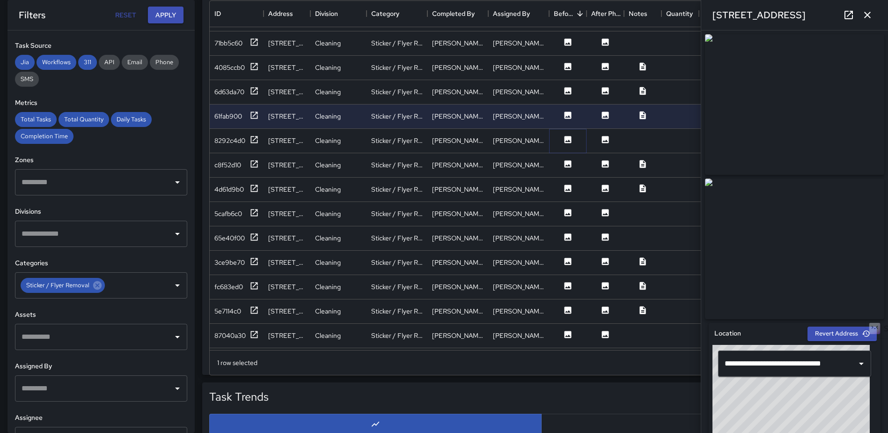
click at [565, 135] on icon at bounding box center [567, 139] width 9 height 9
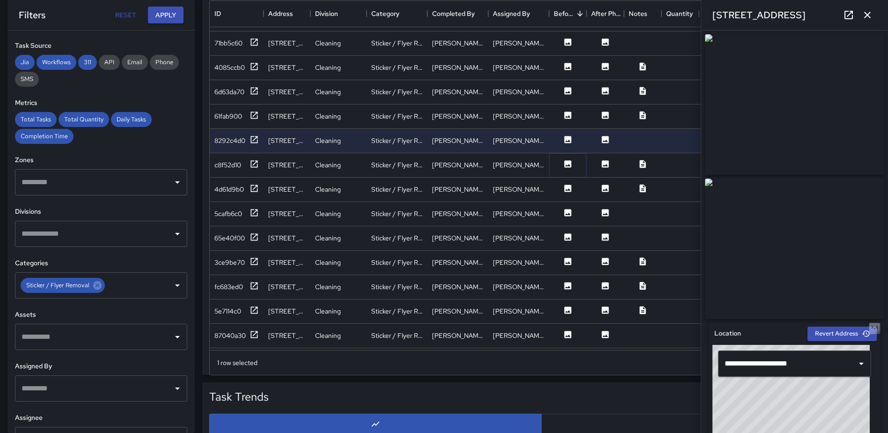
click at [568, 160] on icon at bounding box center [568, 163] width 7 height 7
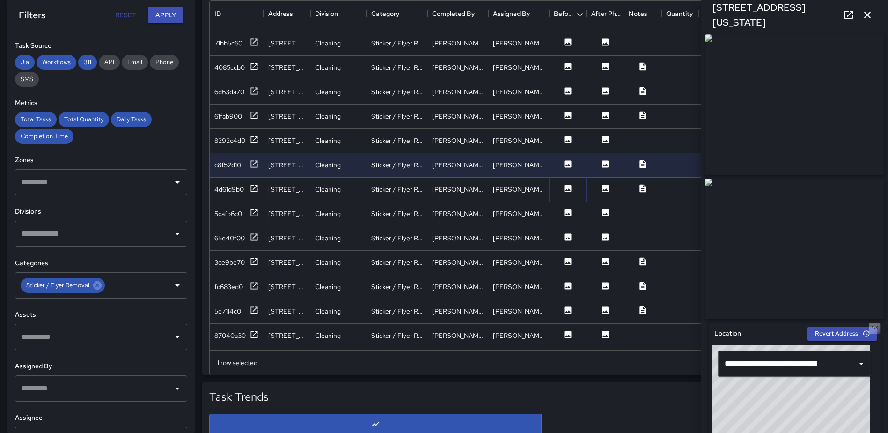
click at [567, 186] on icon at bounding box center [568, 187] width 7 height 7
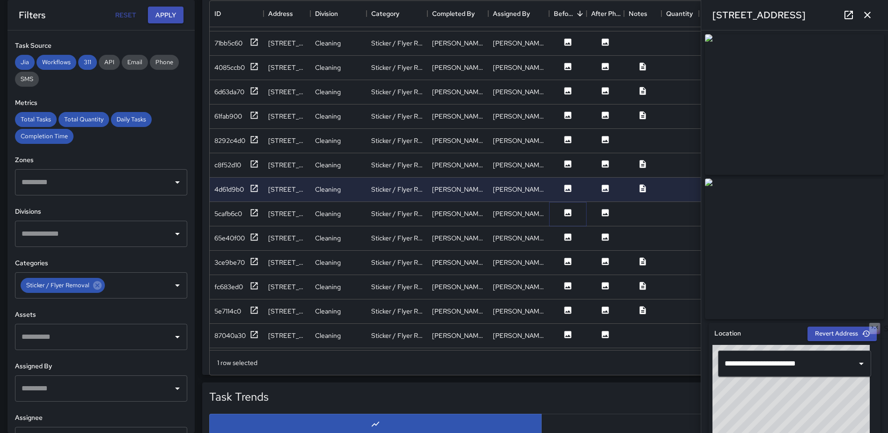
click at [566, 213] on icon at bounding box center [568, 212] width 7 height 7
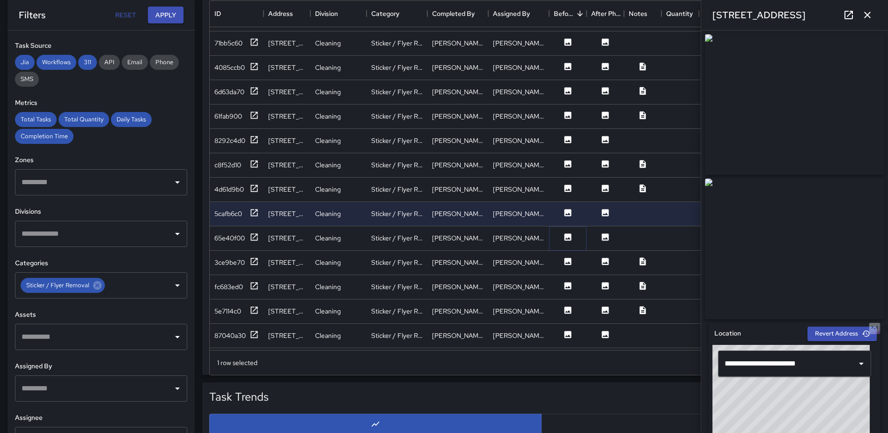
click at [567, 233] on icon at bounding box center [567, 236] width 9 height 9
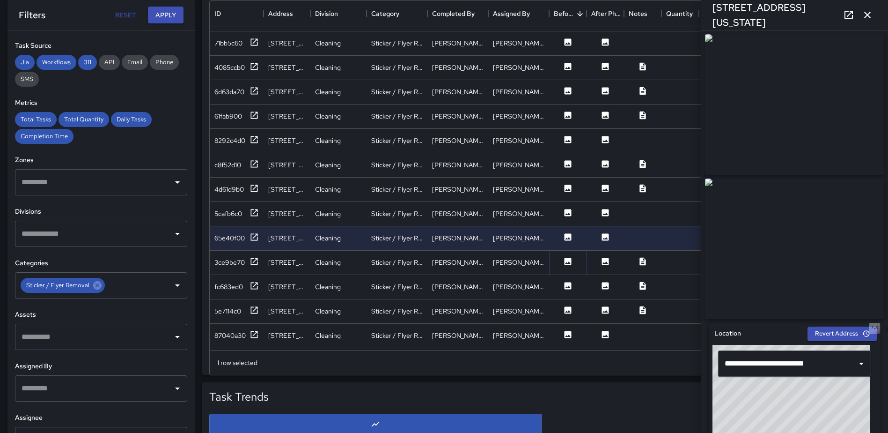
click at [566, 260] on icon at bounding box center [568, 261] width 7 height 7
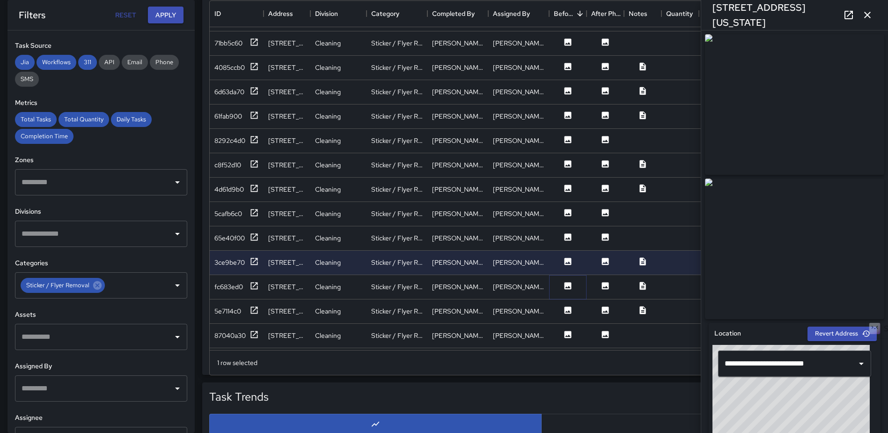
click at [566, 284] on icon at bounding box center [568, 285] width 7 height 7
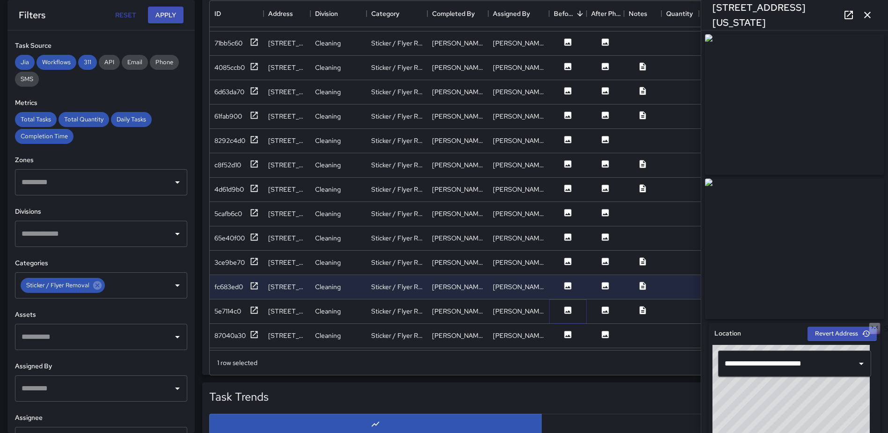
click at [567, 307] on icon at bounding box center [568, 309] width 7 height 7
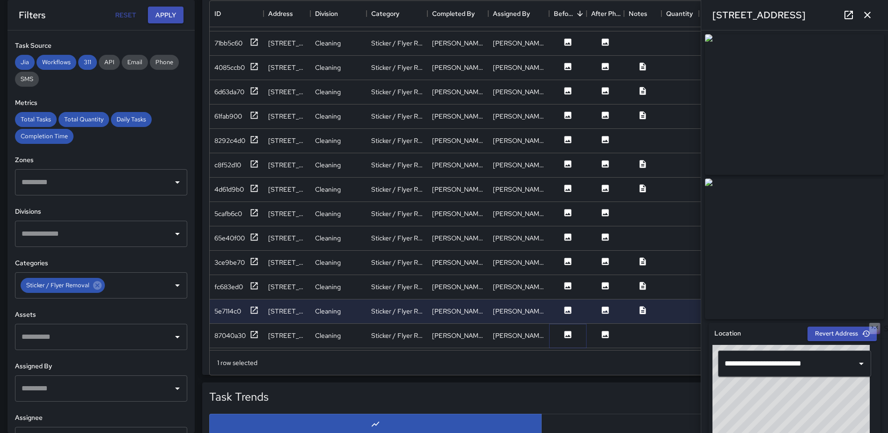
click at [566, 331] on icon at bounding box center [568, 334] width 7 height 7
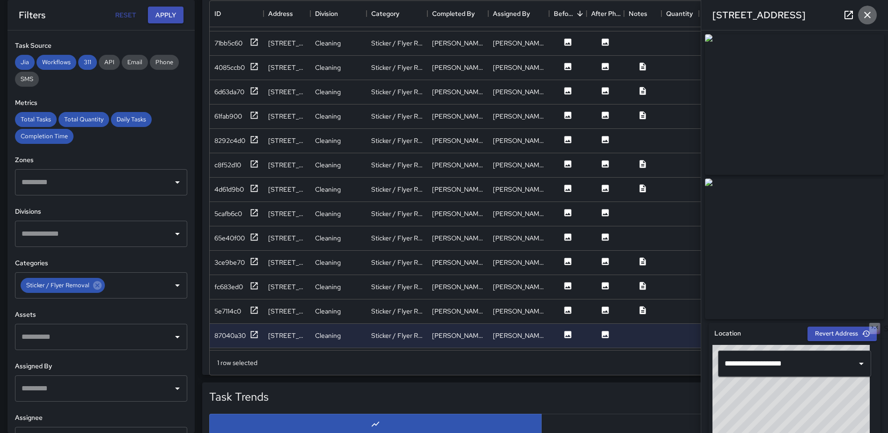
click at [864, 15] on icon "button" at bounding box center [867, 14] width 11 height 11
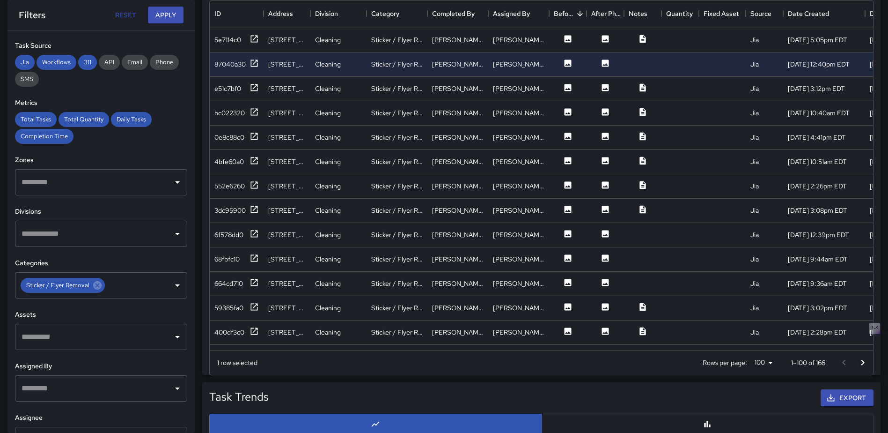
scroll to position [1738, 0]
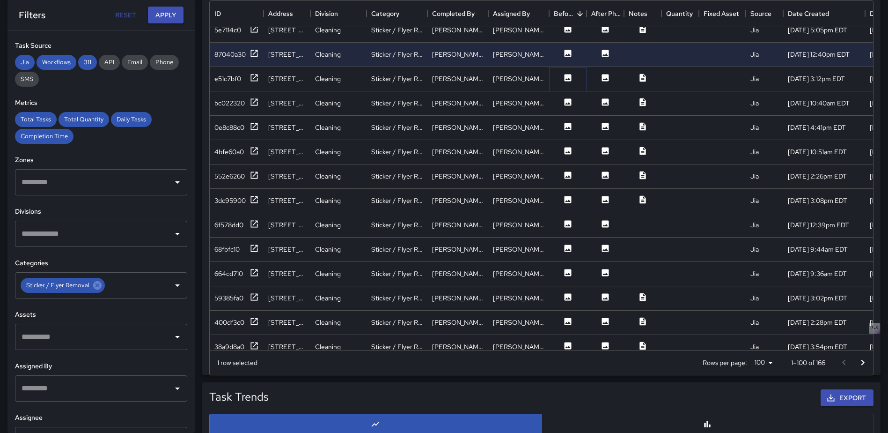
click at [568, 76] on icon at bounding box center [568, 77] width 7 height 7
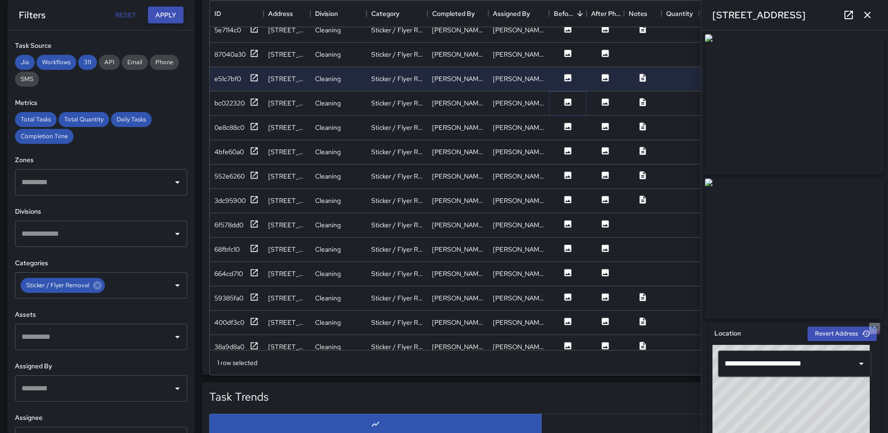
click at [567, 98] on icon at bounding box center [568, 101] width 7 height 7
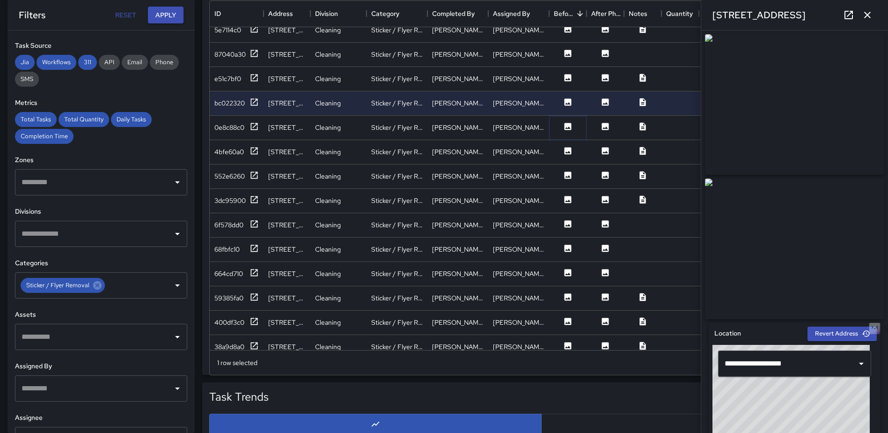
click at [567, 126] on icon at bounding box center [568, 126] width 7 height 7
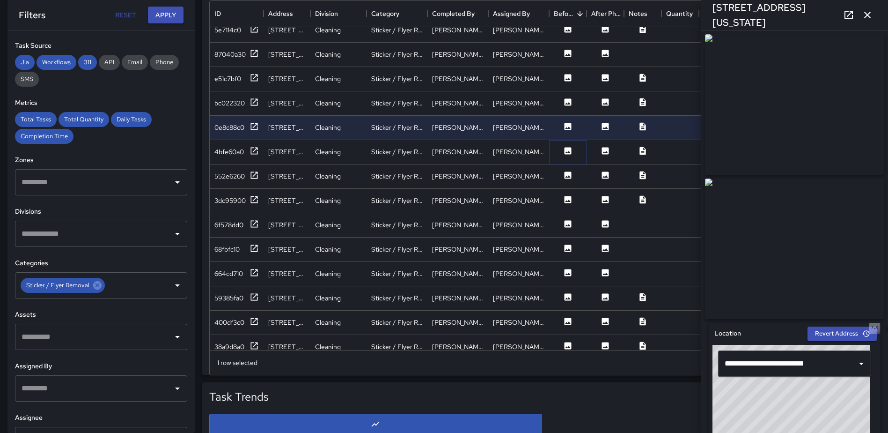
click at [570, 148] on icon at bounding box center [568, 150] width 7 height 7
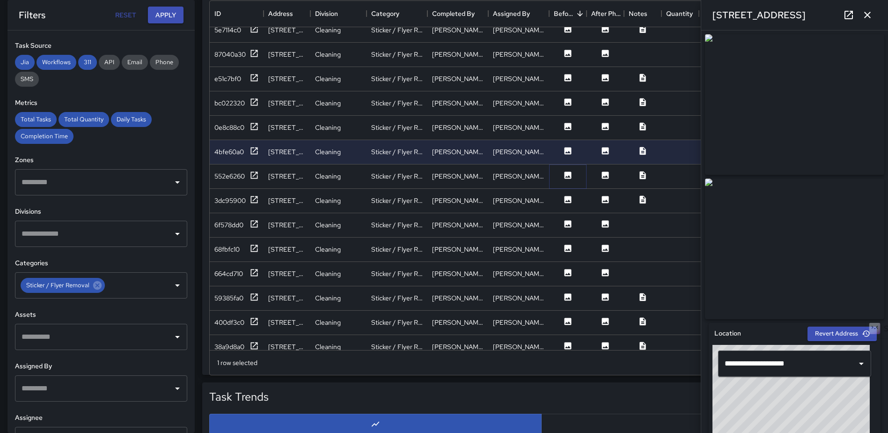
click at [570, 179] on icon at bounding box center [567, 174] width 9 height 9
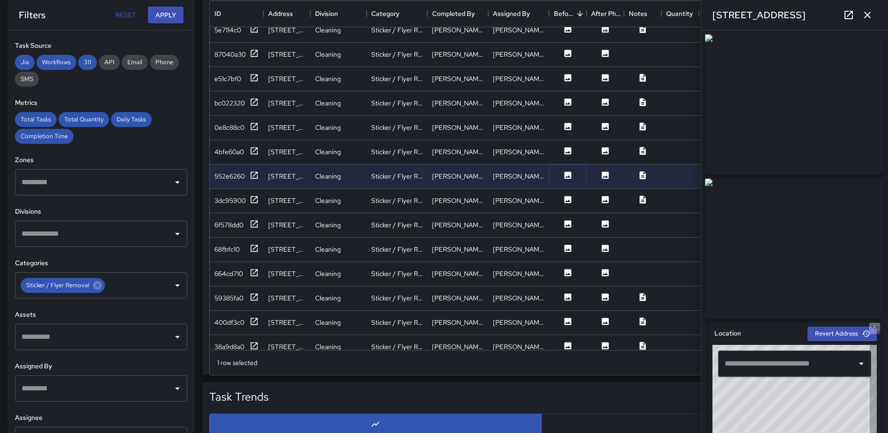
type input "**********"
click at [568, 204] on button at bounding box center [568, 201] width 28 height 12
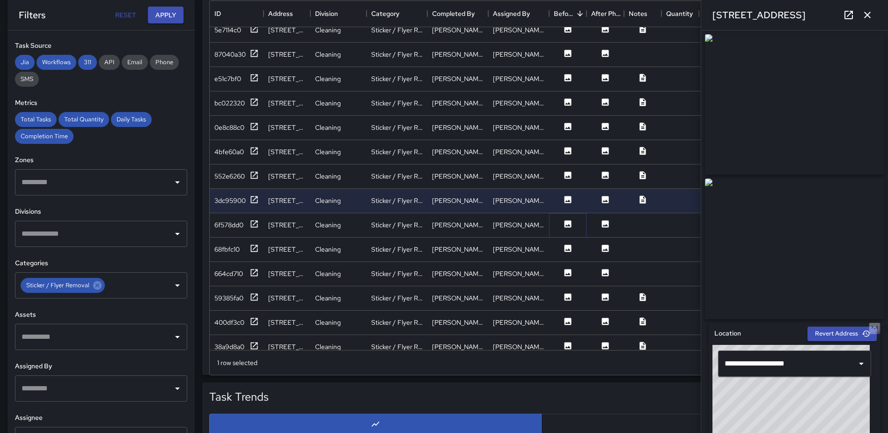
click at [567, 222] on icon at bounding box center [568, 223] width 7 height 7
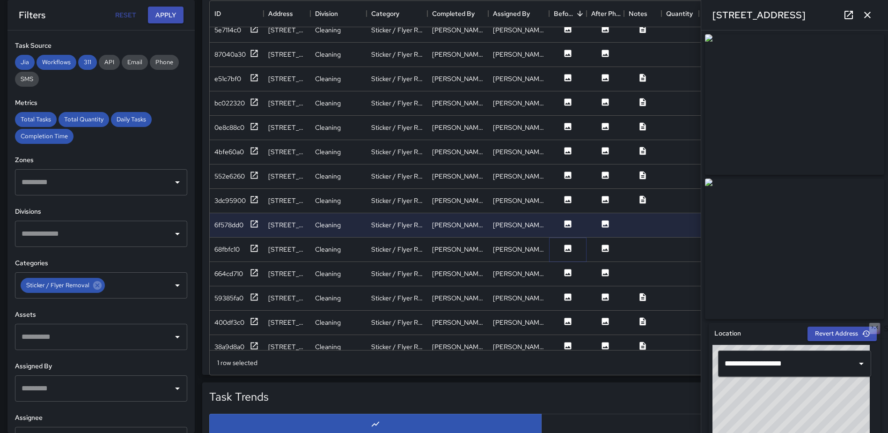
click at [566, 248] on icon at bounding box center [568, 247] width 7 height 7
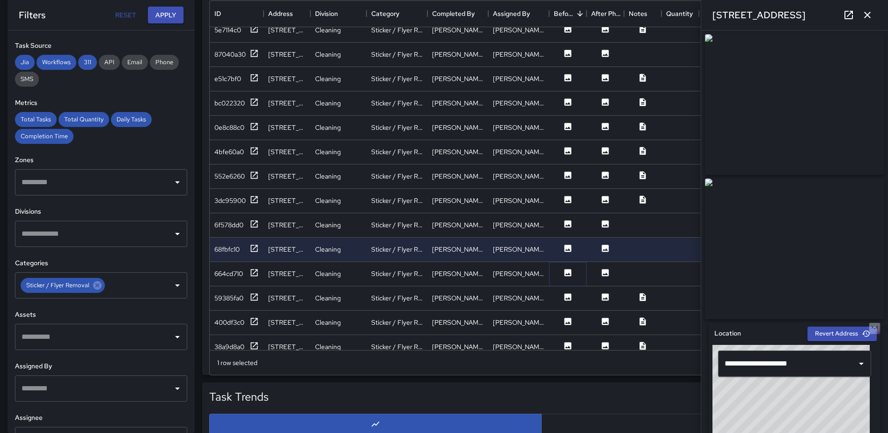
click at [564, 272] on icon at bounding box center [567, 272] width 9 height 9
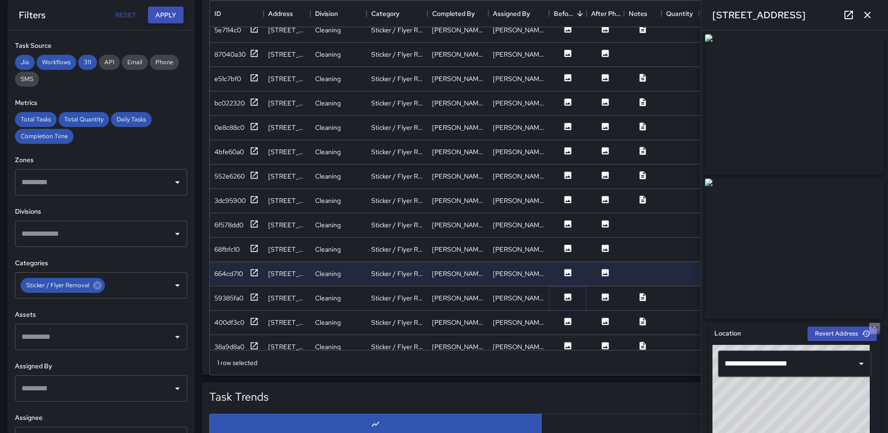
click at [567, 297] on icon at bounding box center [568, 296] width 7 height 7
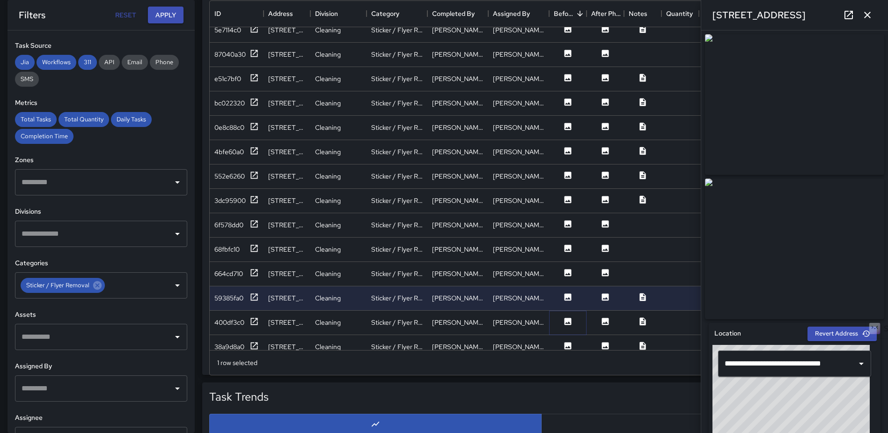
click at [567, 319] on icon at bounding box center [568, 320] width 7 height 7
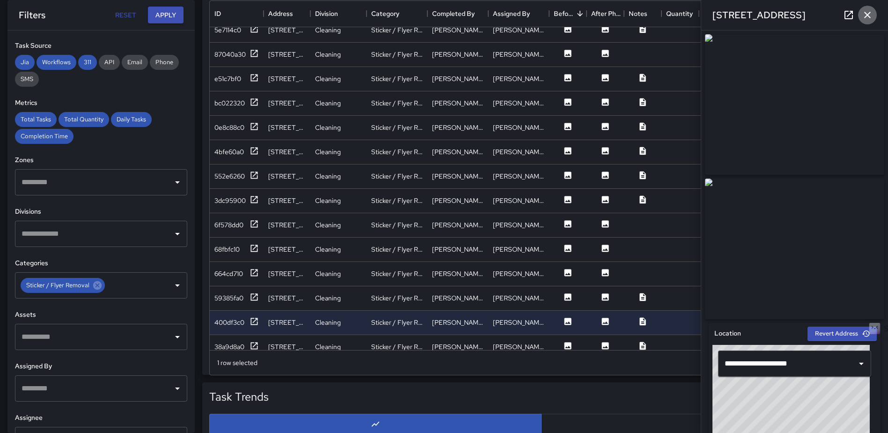
click at [867, 16] on icon "button" at bounding box center [867, 15] width 7 height 7
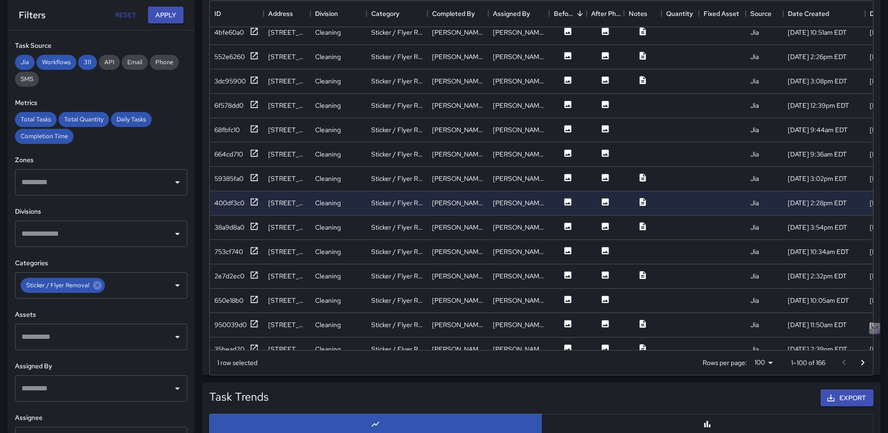
scroll to position [1925, 0]
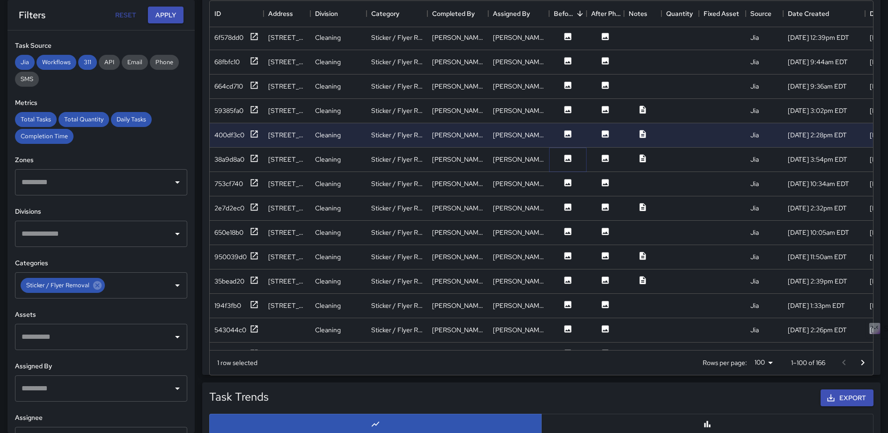
click at [570, 159] on icon at bounding box center [568, 158] width 7 height 7
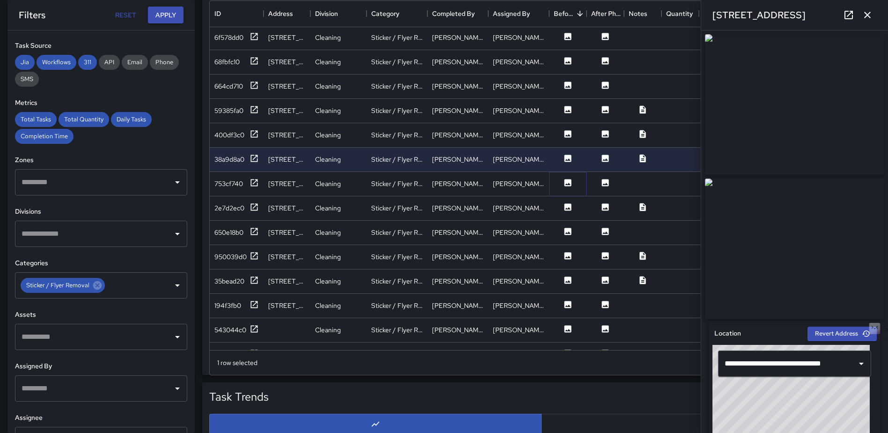
click at [570, 184] on icon at bounding box center [568, 182] width 7 height 7
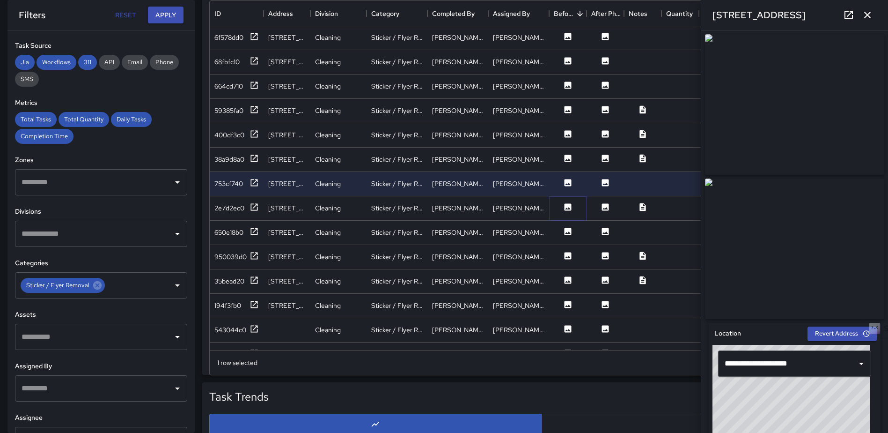
click at [571, 204] on icon at bounding box center [568, 206] width 7 height 7
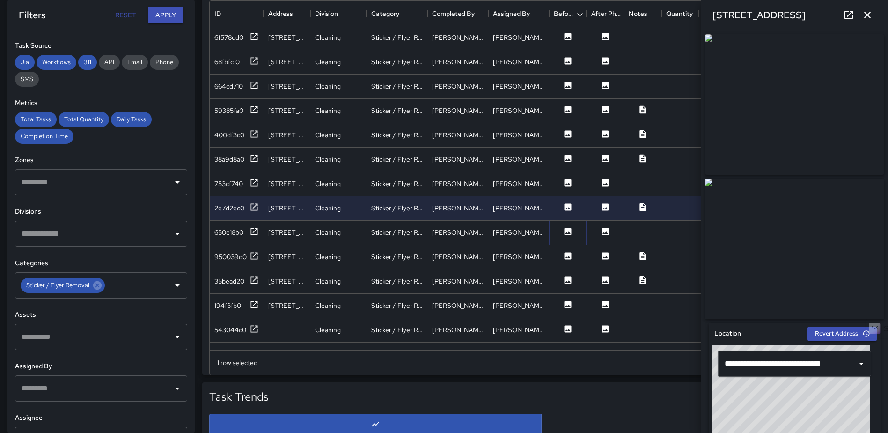
click at [567, 233] on icon at bounding box center [568, 231] width 7 height 7
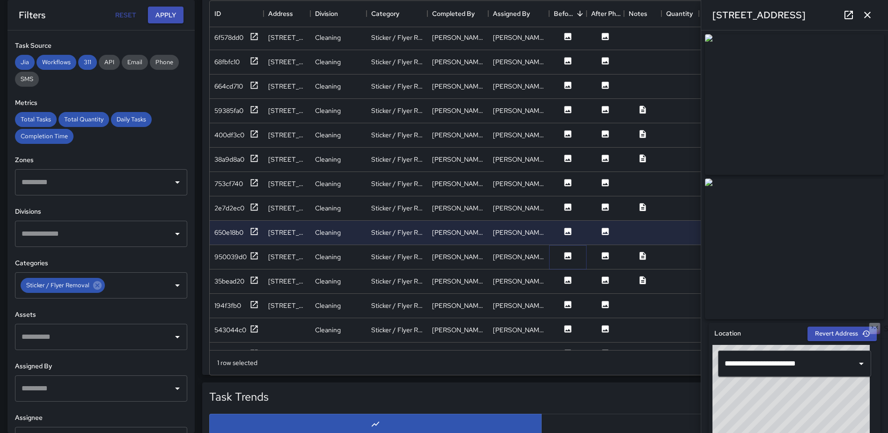
click at [565, 258] on icon at bounding box center [568, 255] width 7 height 7
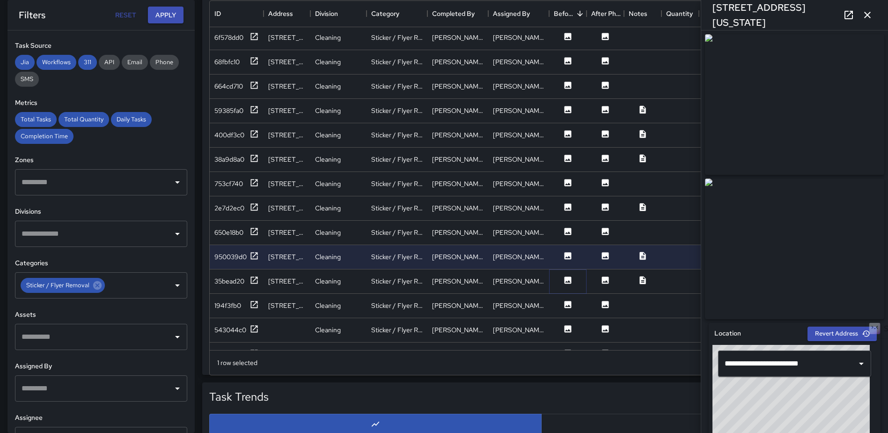
click at [565, 283] on icon at bounding box center [568, 279] width 7 height 7
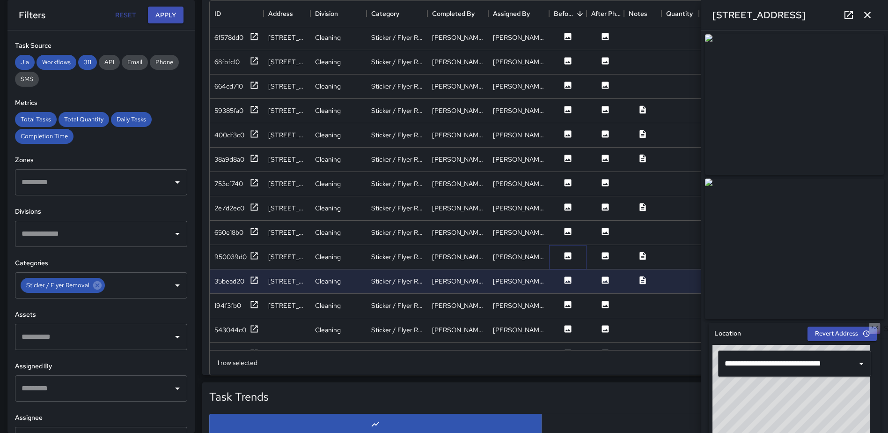
click at [573, 259] on button at bounding box center [568, 257] width 28 height 12
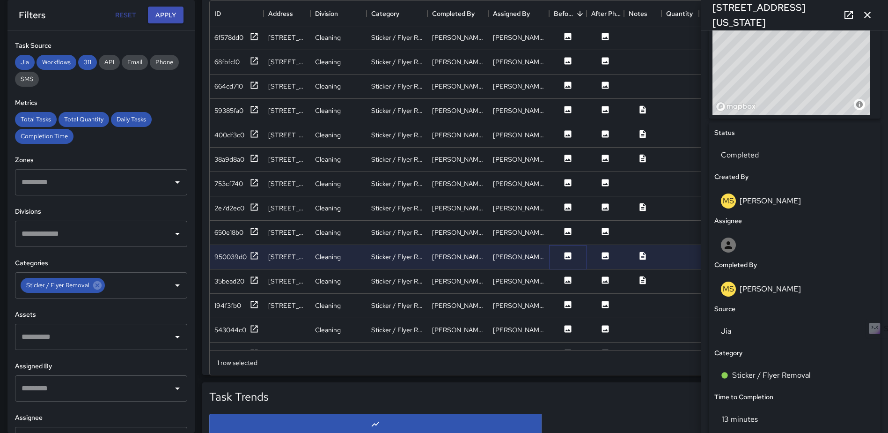
scroll to position [348, 0]
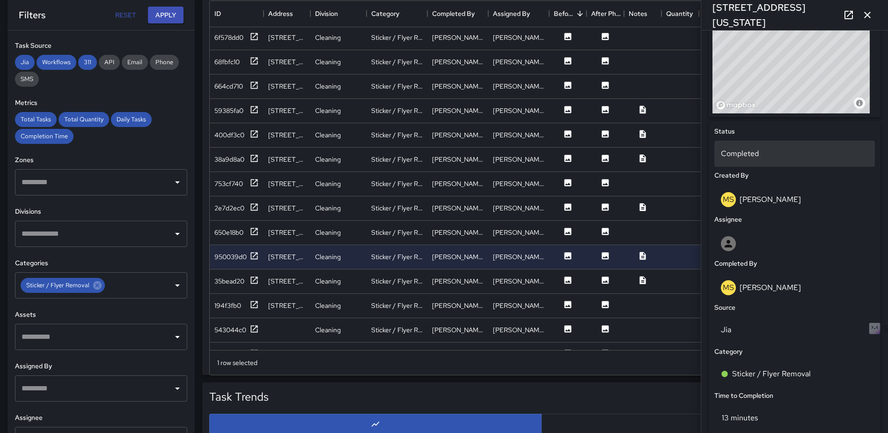
click at [740, 154] on p "Completed" at bounding box center [794, 153] width 147 height 11
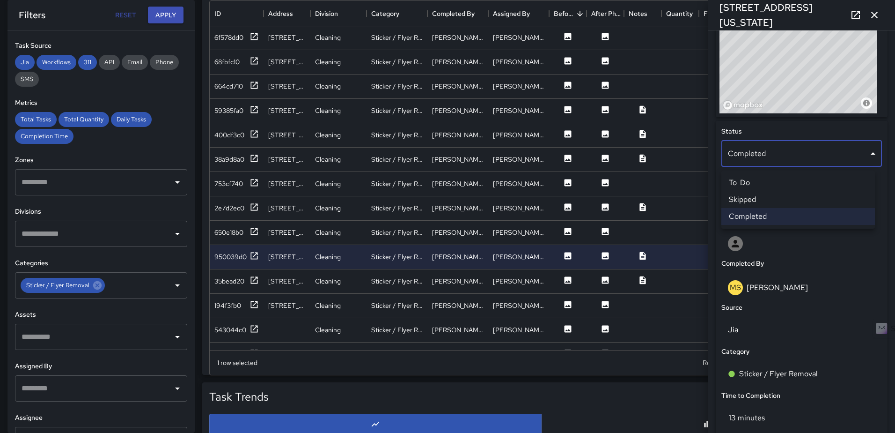
click at [766, 180] on li "To-Do" at bounding box center [799, 182] width 154 height 17
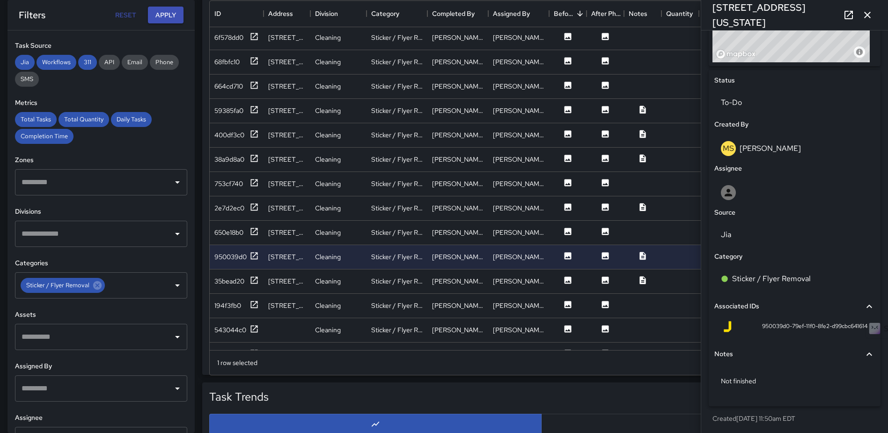
scroll to position [405, 0]
click at [868, 13] on icon "button" at bounding box center [867, 14] width 11 height 11
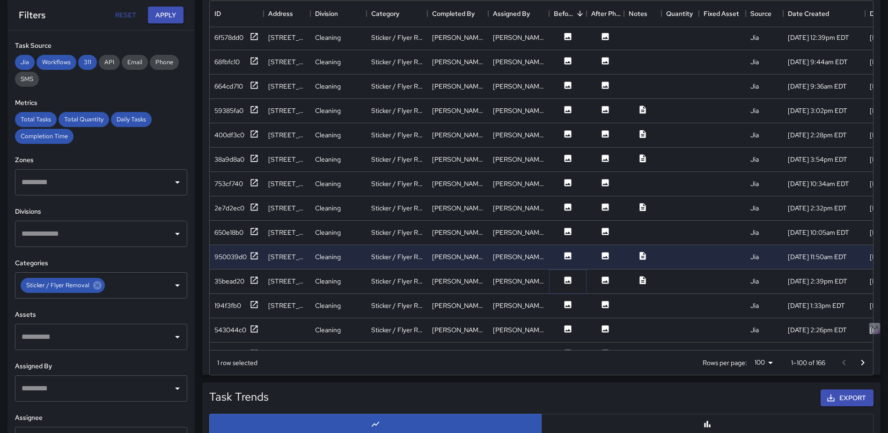
click at [563, 280] on button at bounding box center [568, 281] width 28 height 12
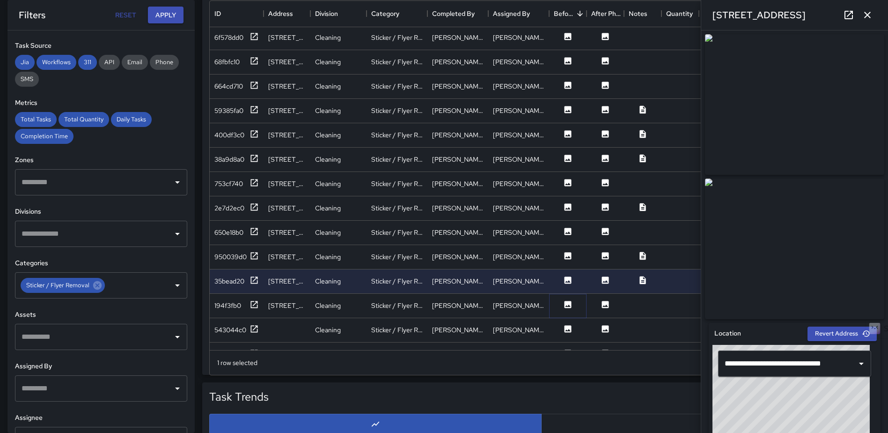
click at [569, 305] on icon at bounding box center [567, 304] width 9 height 9
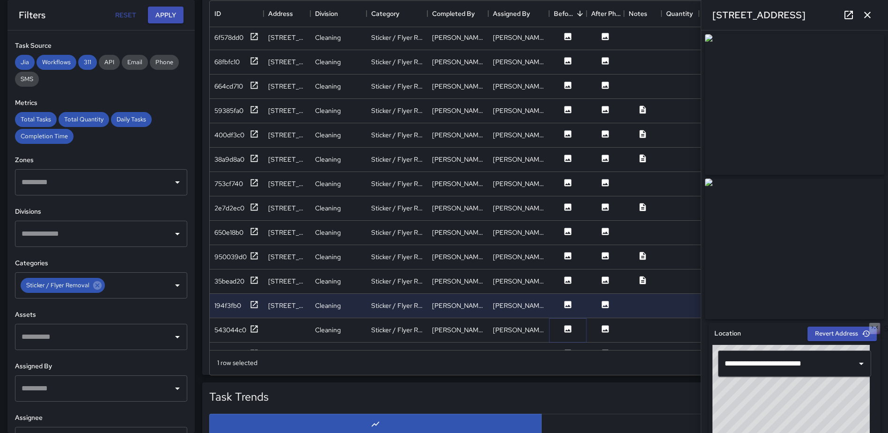
click at [567, 328] on icon at bounding box center [568, 328] width 7 height 7
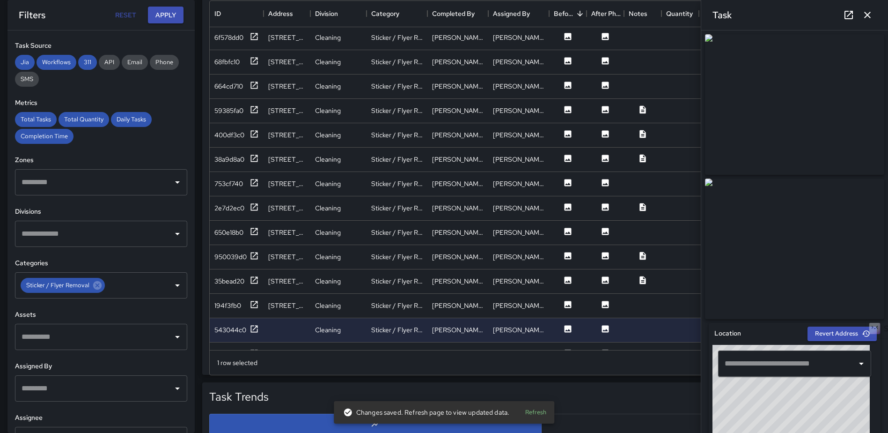
click at [865, 16] on icon "button" at bounding box center [867, 14] width 11 height 11
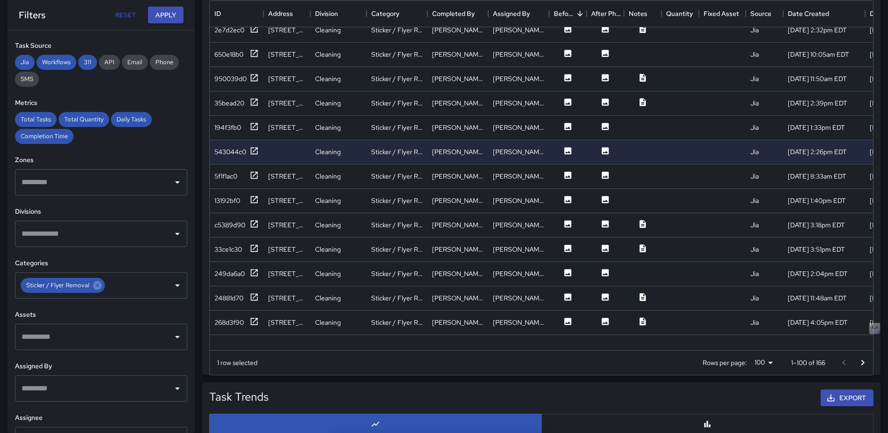
scroll to position [2119, 0]
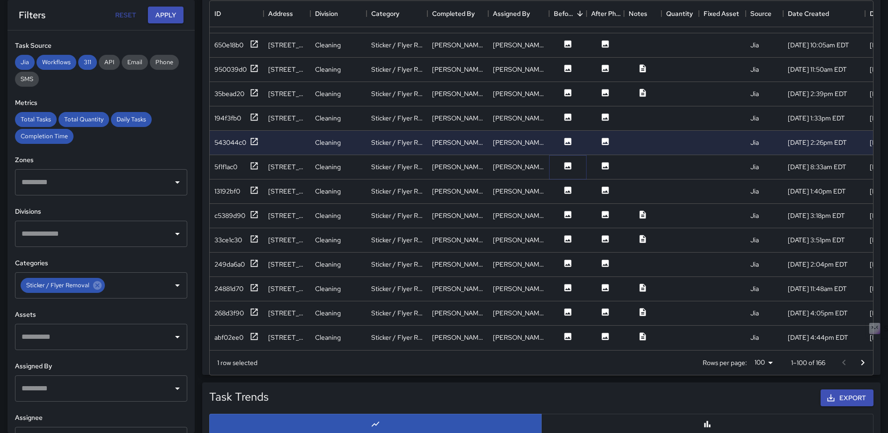
click at [563, 161] on icon at bounding box center [567, 165] width 9 height 9
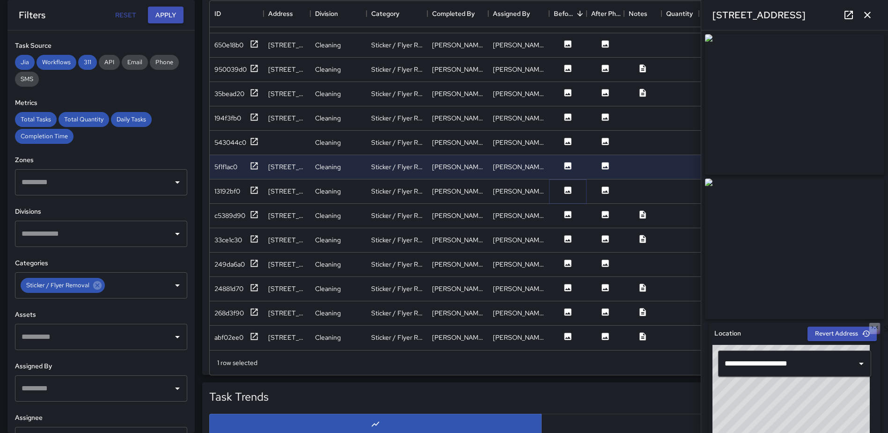
click at [565, 186] on icon at bounding box center [568, 189] width 7 height 7
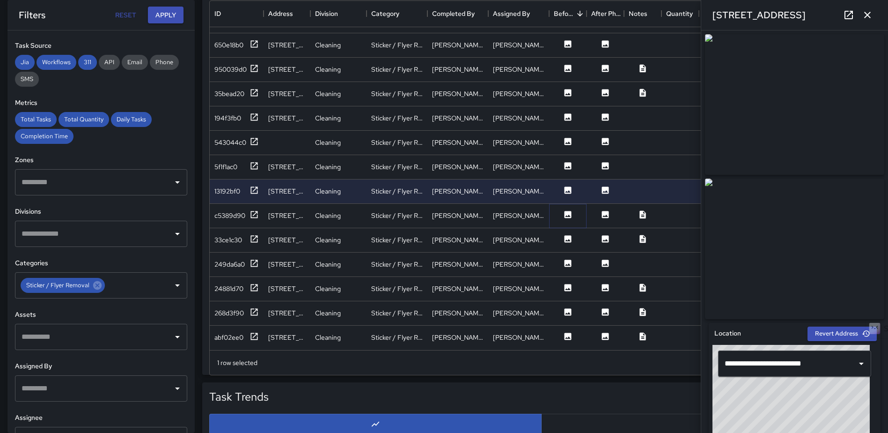
click at [567, 210] on icon at bounding box center [567, 214] width 9 height 9
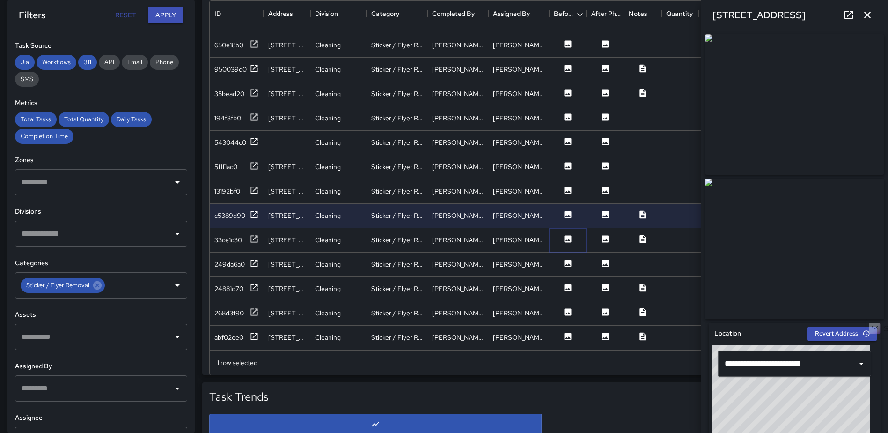
click at [564, 234] on icon at bounding box center [567, 238] width 9 height 9
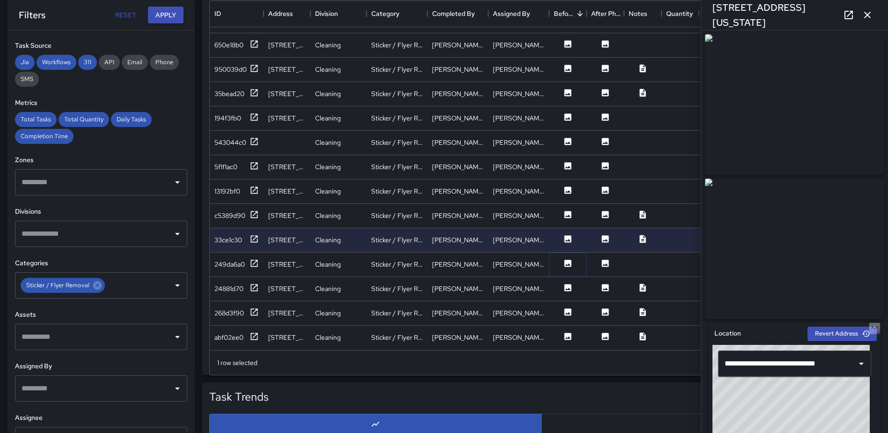
click at [563, 258] on button at bounding box center [568, 264] width 28 height 12
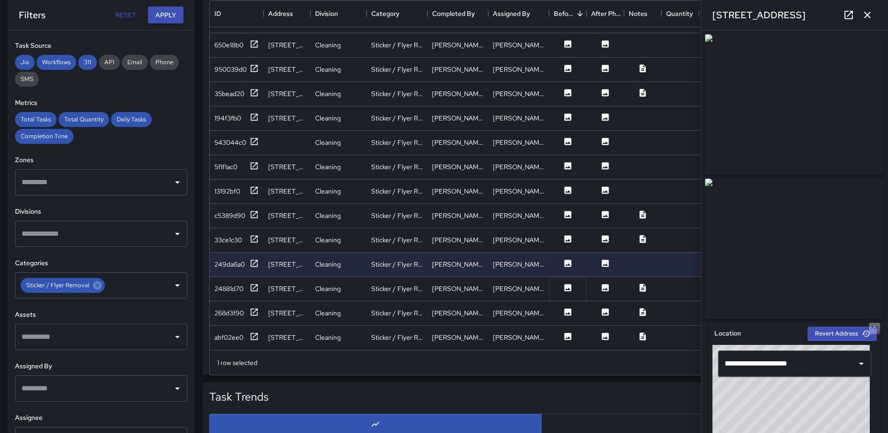
click at [566, 284] on icon at bounding box center [568, 287] width 7 height 7
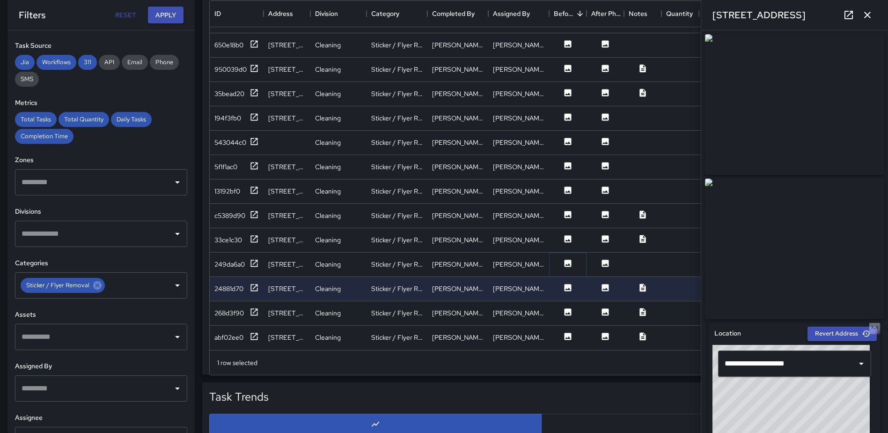
click at [572, 258] on icon at bounding box center [567, 262] width 9 height 9
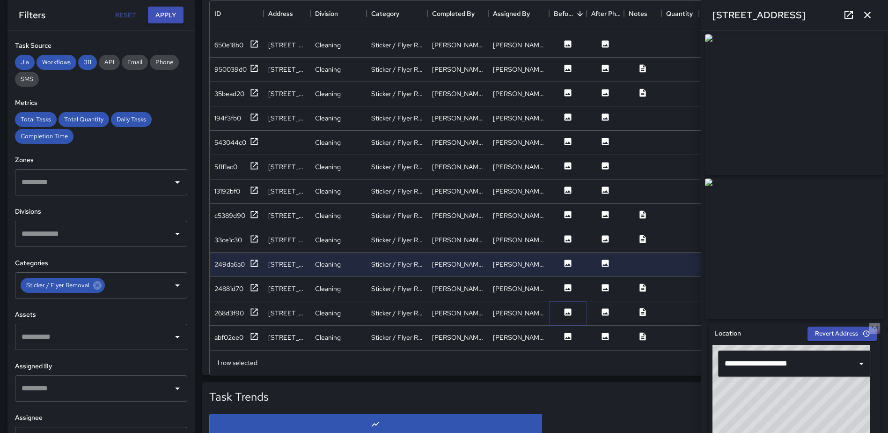
click at [567, 308] on icon at bounding box center [568, 311] width 7 height 7
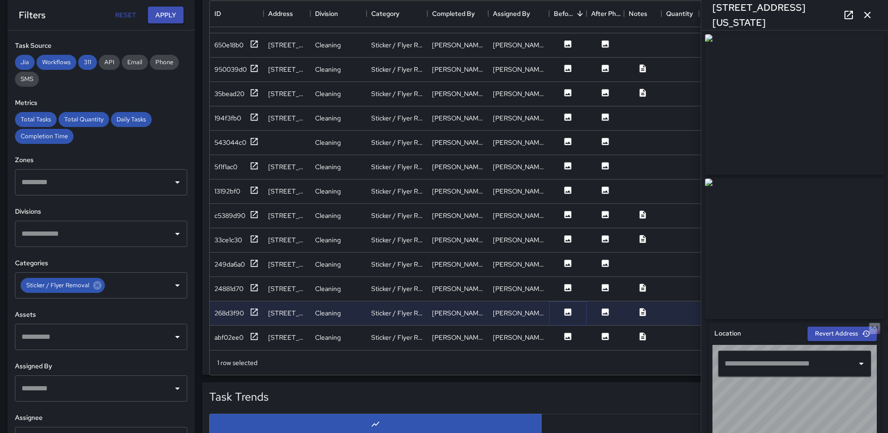
type input "**********"
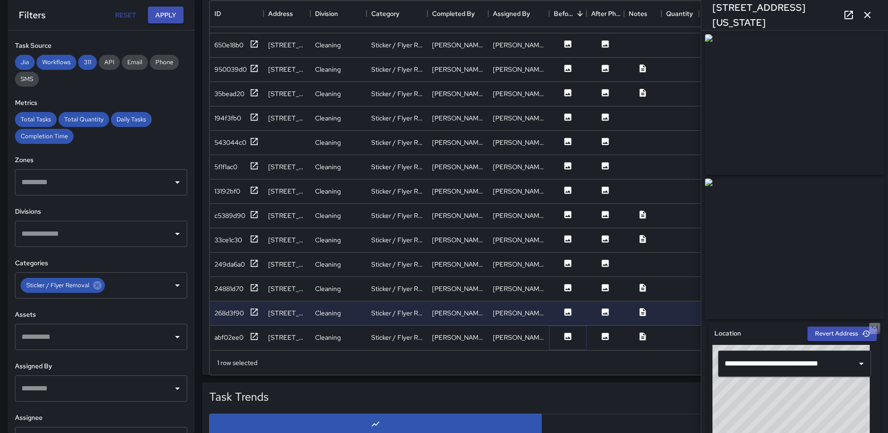
click at [563, 331] on icon at bounding box center [567, 335] width 9 height 9
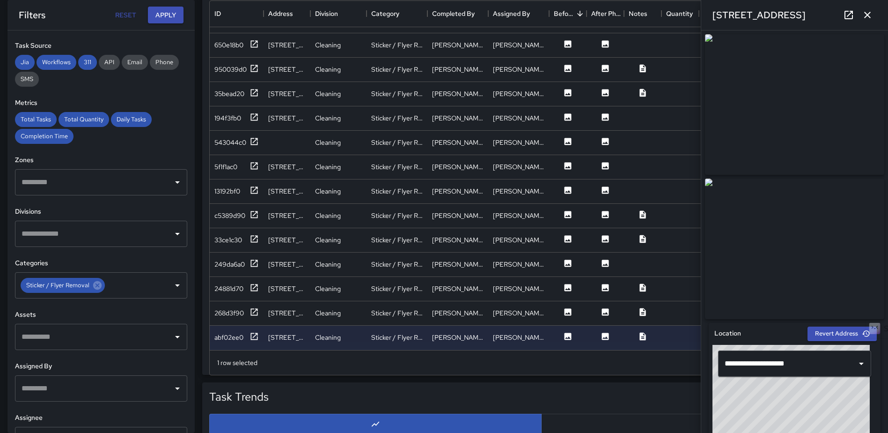
click at [864, 14] on icon "button" at bounding box center [867, 14] width 11 height 11
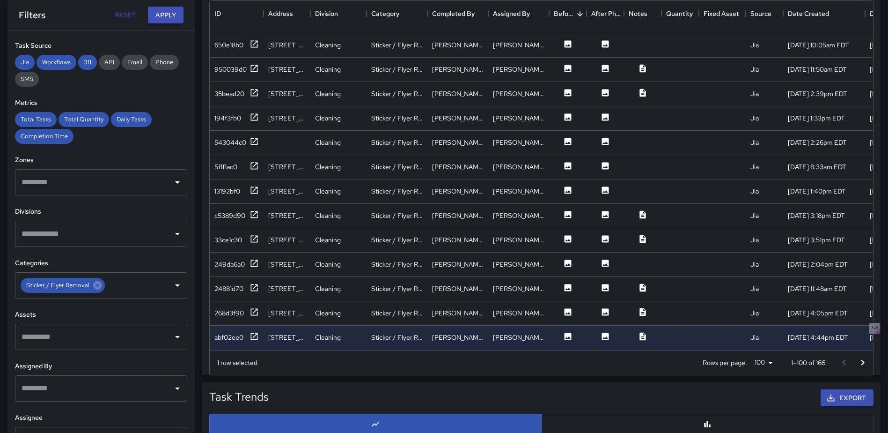
click at [859, 358] on icon "Go to next page" at bounding box center [862, 362] width 11 height 11
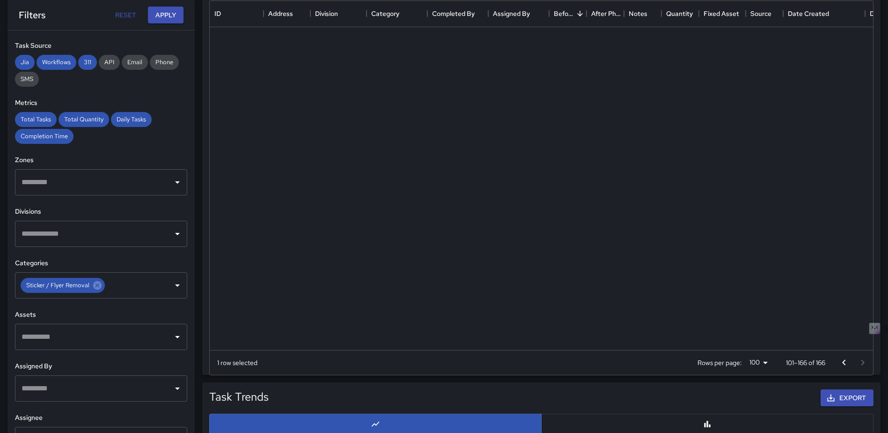
scroll to position [0, 0]
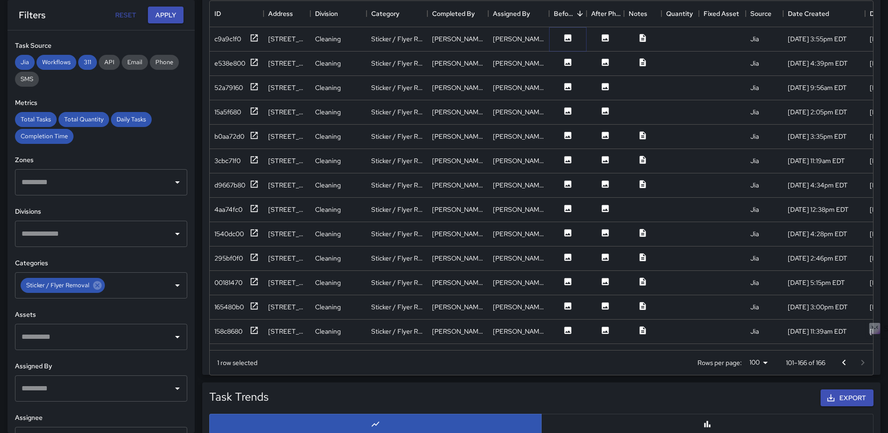
click at [567, 34] on icon at bounding box center [568, 37] width 7 height 7
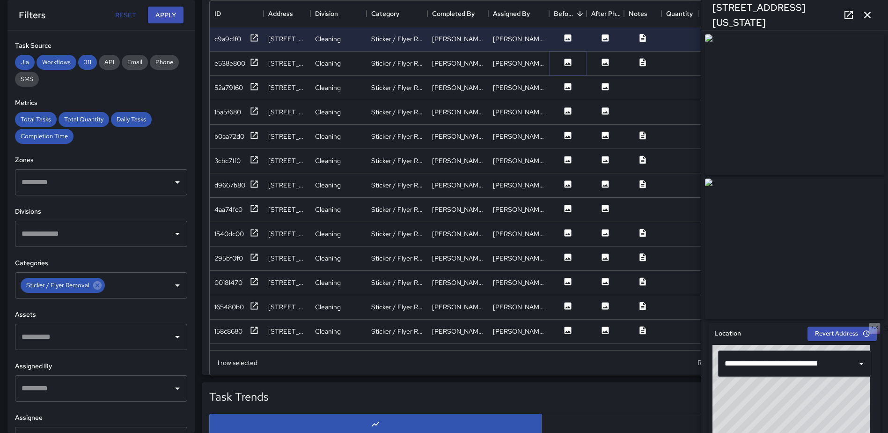
click at [572, 61] on icon at bounding box center [567, 62] width 9 height 9
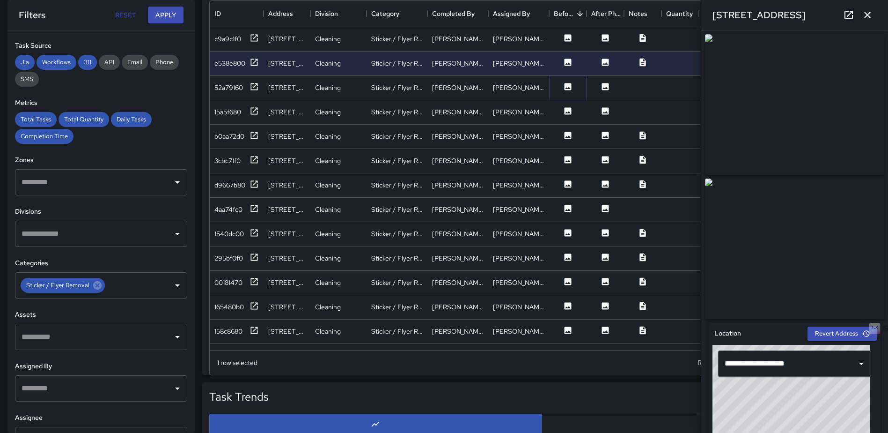
click at [568, 92] on button at bounding box center [568, 88] width 28 height 12
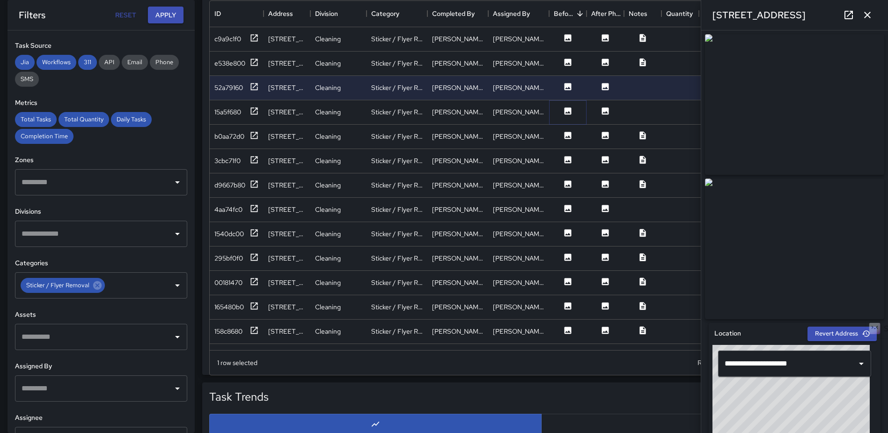
click at [570, 111] on icon at bounding box center [568, 110] width 7 height 7
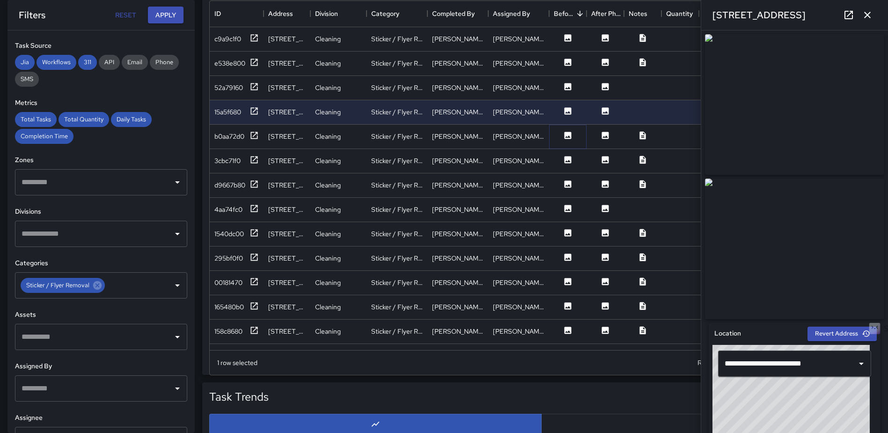
click at [569, 131] on icon at bounding box center [567, 135] width 9 height 9
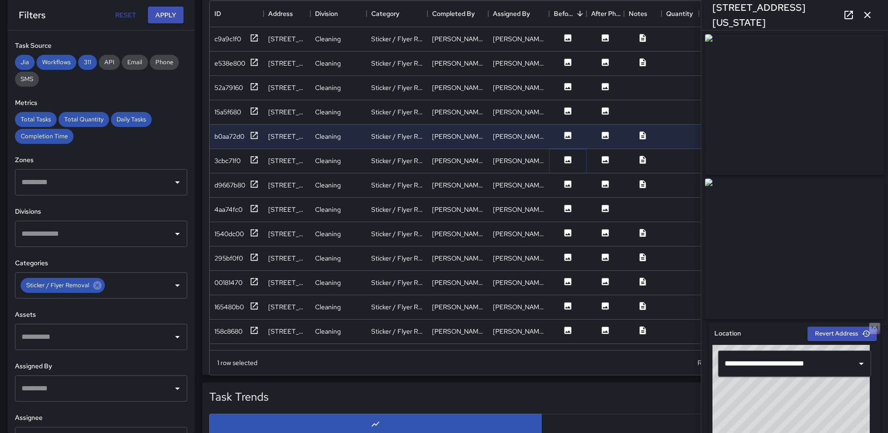
click at [567, 160] on icon at bounding box center [567, 159] width 9 height 9
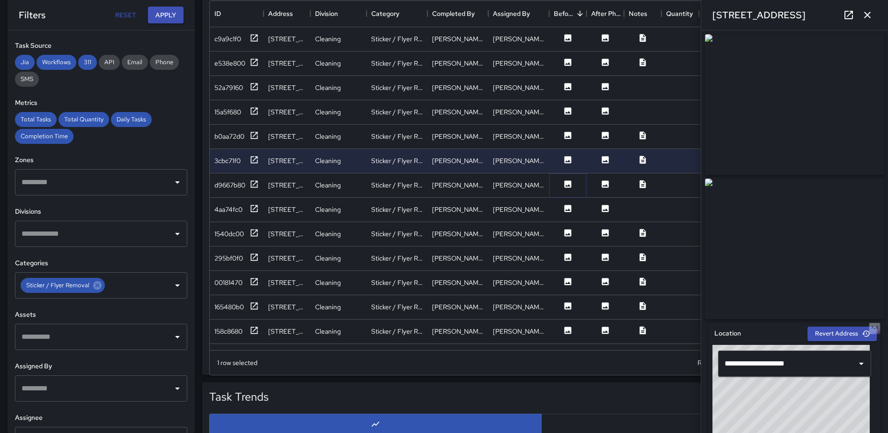
click at [570, 186] on icon at bounding box center [568, 183] width 7 height 7
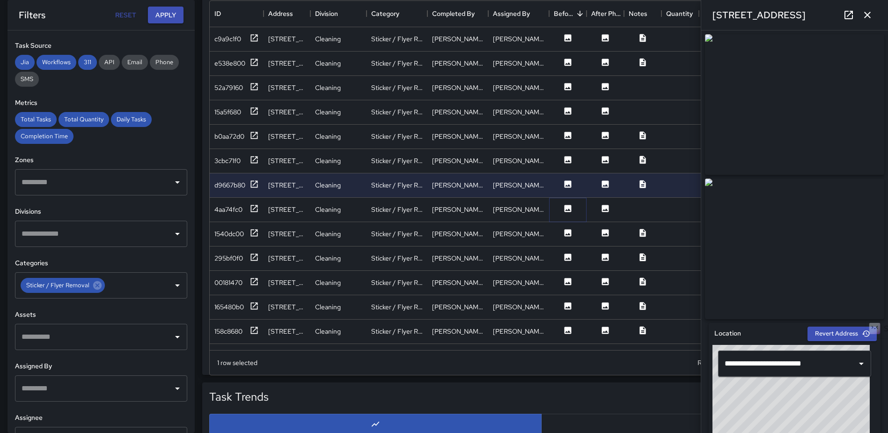
click at [569, 206] on icon at bounding box center [568, 208] width 7 height 7
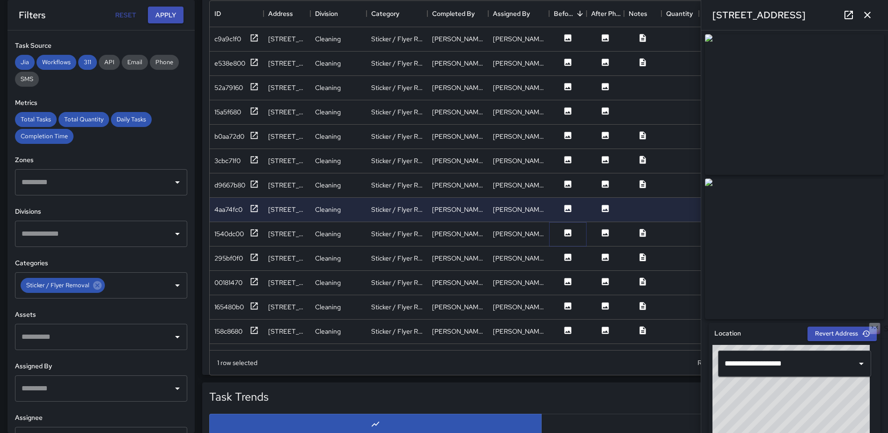
click at [567, 230] on icon at bounding box center [568, 232] width 7 height 7
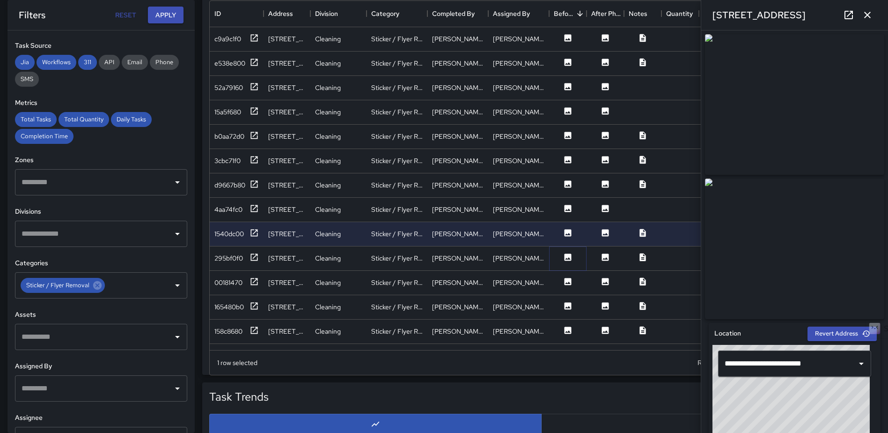
click at [567, 261] on icon at bounding box center [567, 256] width 9 height 9
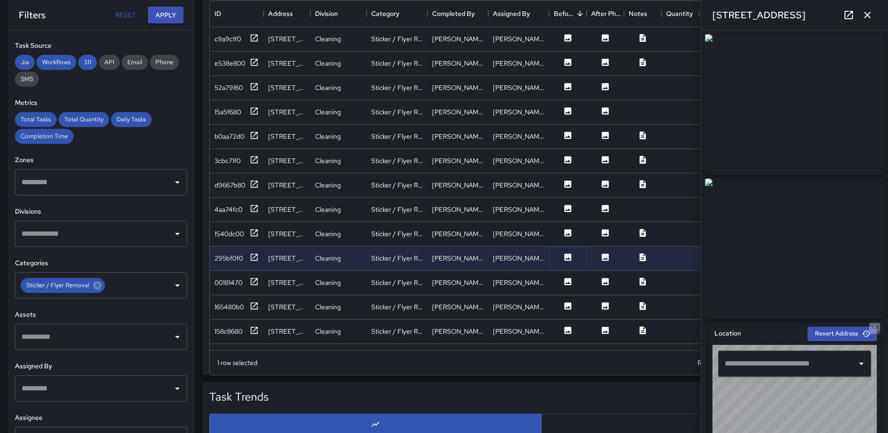
type input "**********"
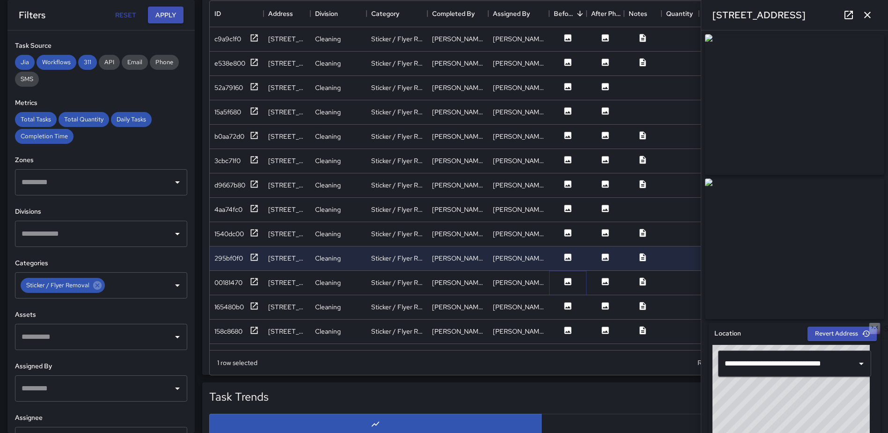
click at [567, 282] on icon at bounding box center [567, 281] width 9 height 9
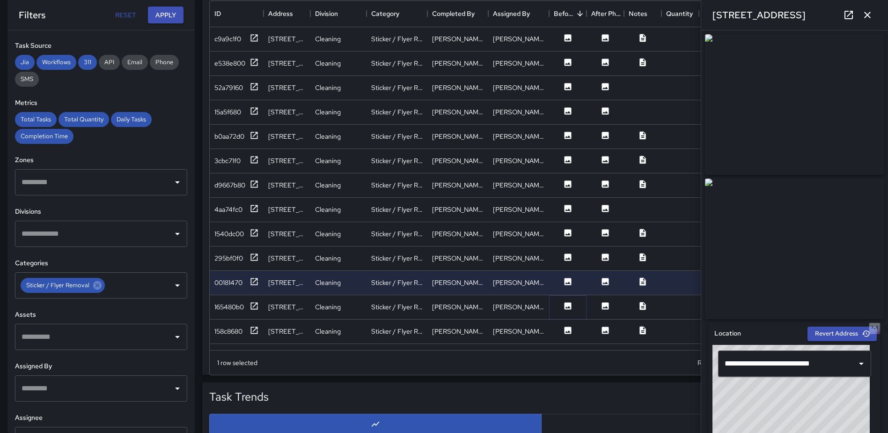
click at [568, 309] on icon at bounding box center [568, 305] width 7 height 7
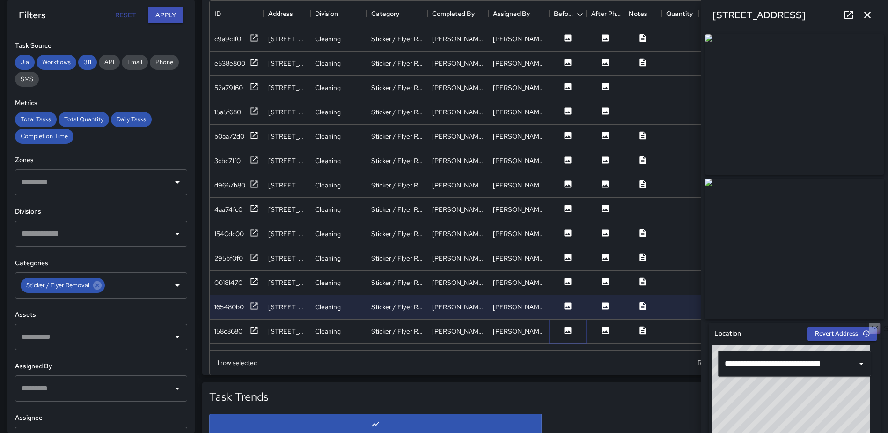
click at [567, 328] on icon at bounding box center [568, 329] width 7 height 7
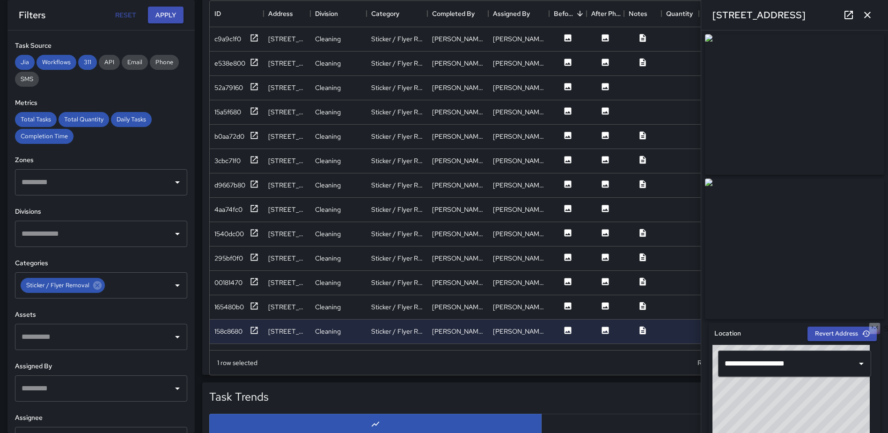
click at [867, 17] on icon "button" at bounding box center [867, 14] width 11 height 11
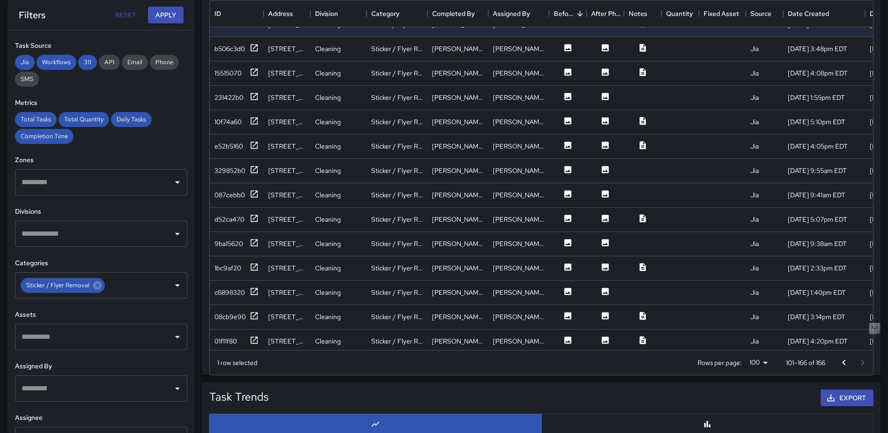
scroll to position [312, 0]
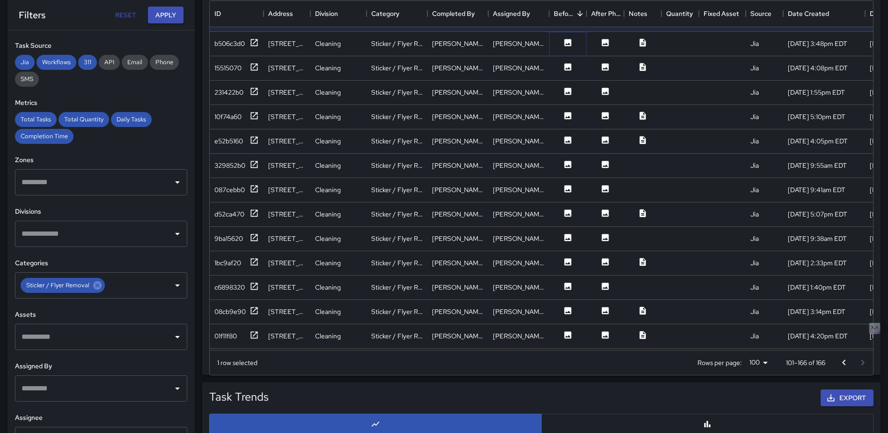
click at [569, 42] on icon at bounding box center [568, 42] width 7 height 7
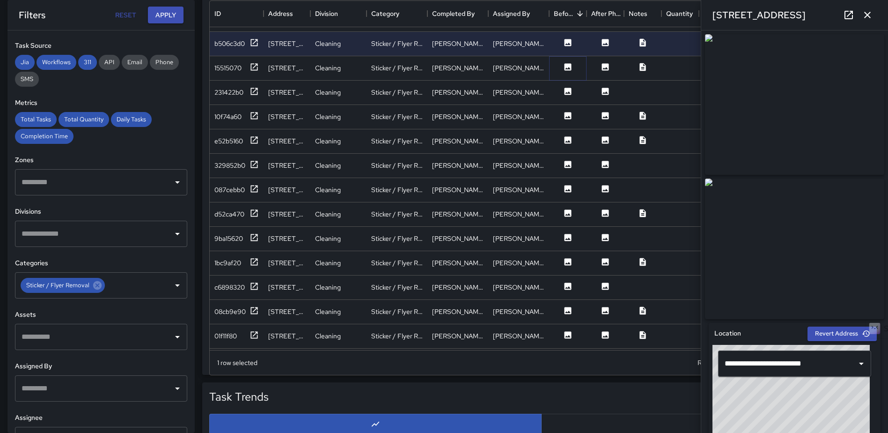
click at [570, 69] on icon at bounding box center [568, 66] width 7 height 7
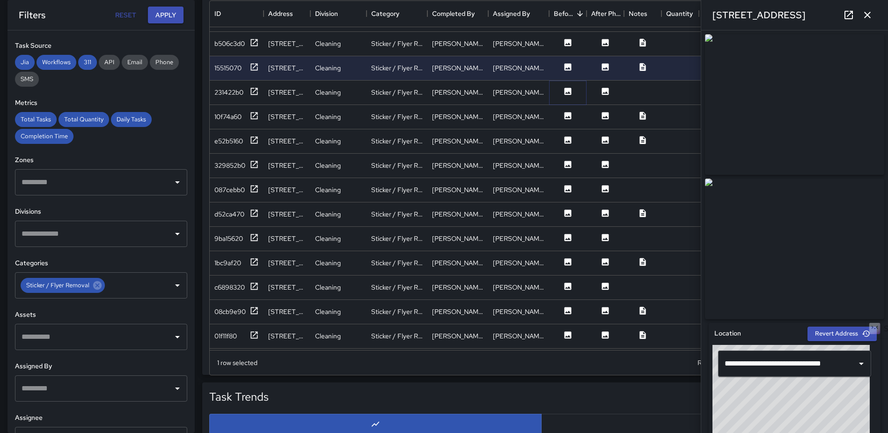
click at [569, 93] on icon at bounding box center [567, 91] width 9 height 9
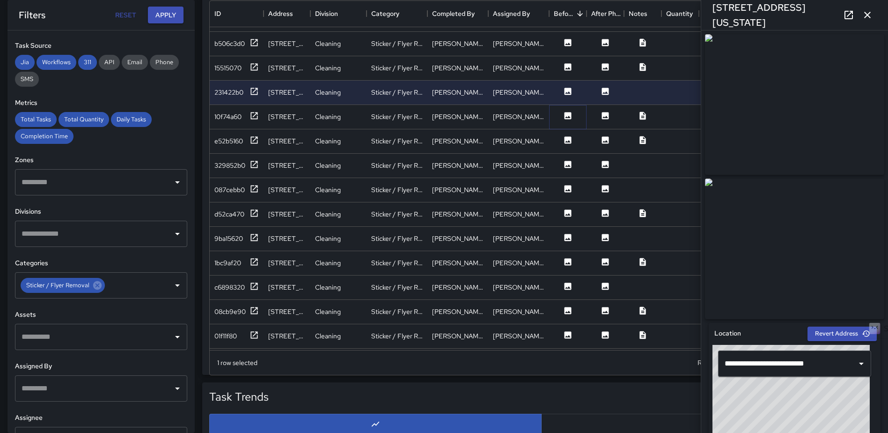
click at [567, 113] on icon at bounding box center [568, 115] width 7 height 7
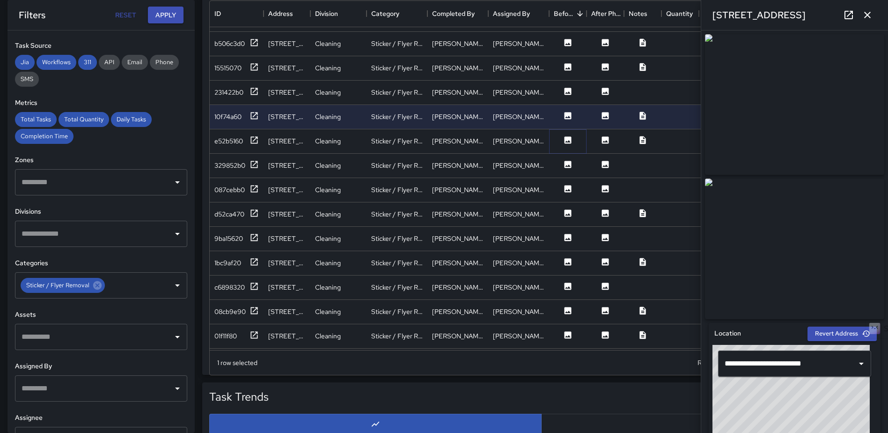
click at [562, 140] on button at bounding box center [568, 141] width 28 height 12
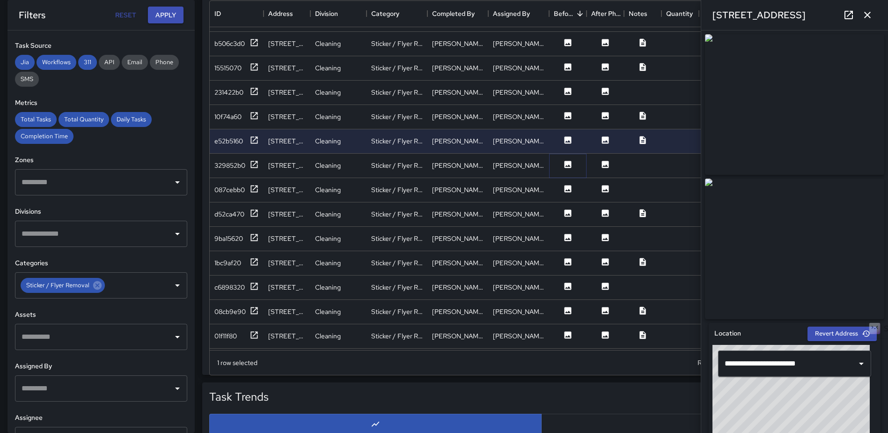
click at [567, 167] on icon at bounding box center [568, 164] width 7 height 7
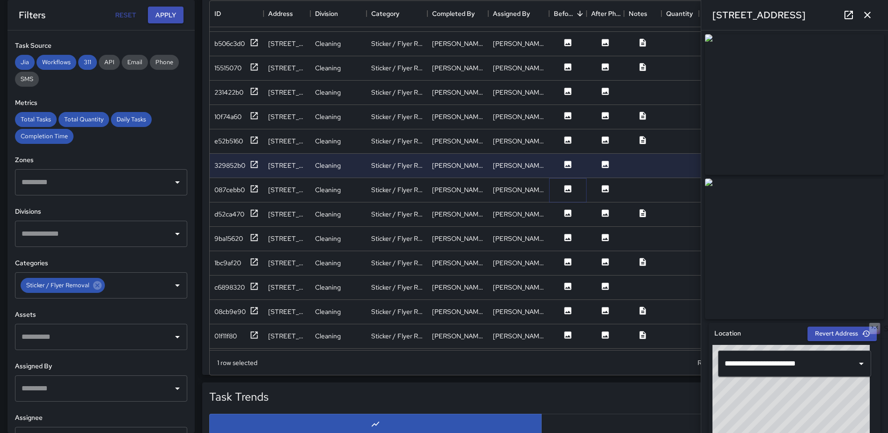
click at [572, 188] on icon at bounding box center [567, 188] width 9 height 9
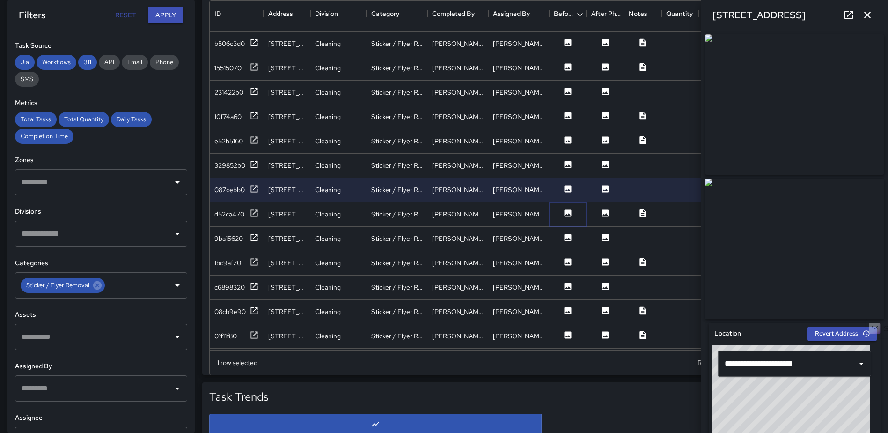
click at [564, 213] on icon at bounding box center [567, 212] width 9 height 9
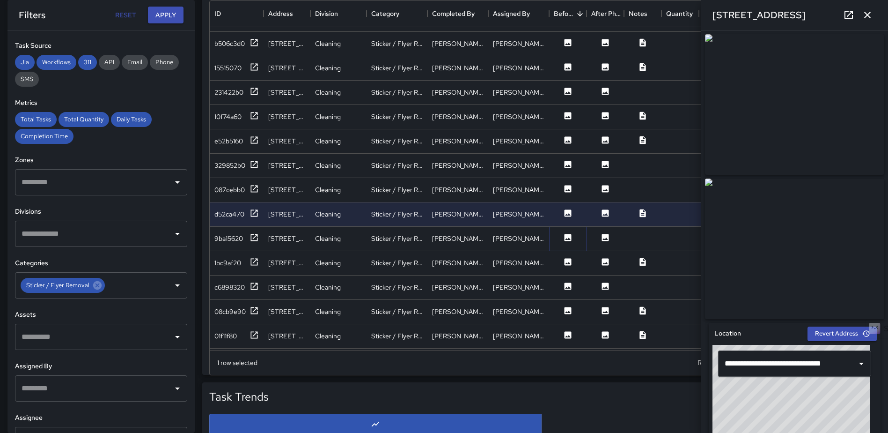
click at [569, 240] on icon at bounding box center [568, 237] width 7 height 7
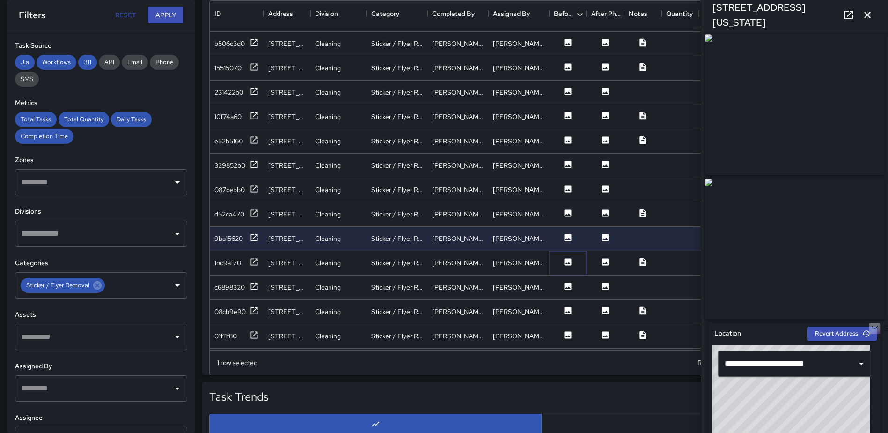
click at [571, 264] on icon at bounding box center [568, 261] width 7 height 7
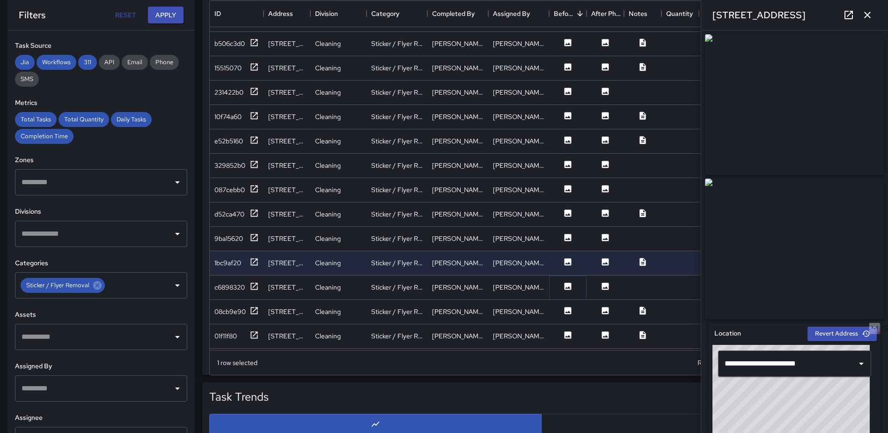
click at [573, 285] on button at bounding box center [568, 287] width 28 height 12
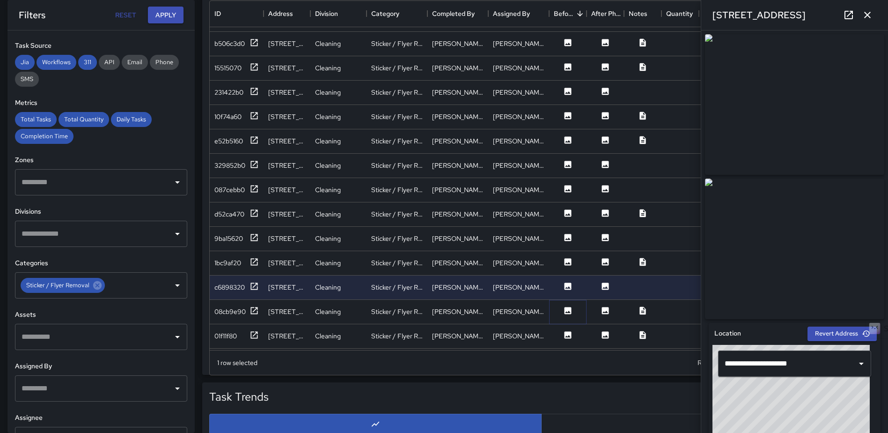
click at [564, 309] on icon at bounding box center [567, 310] width 9 height 9
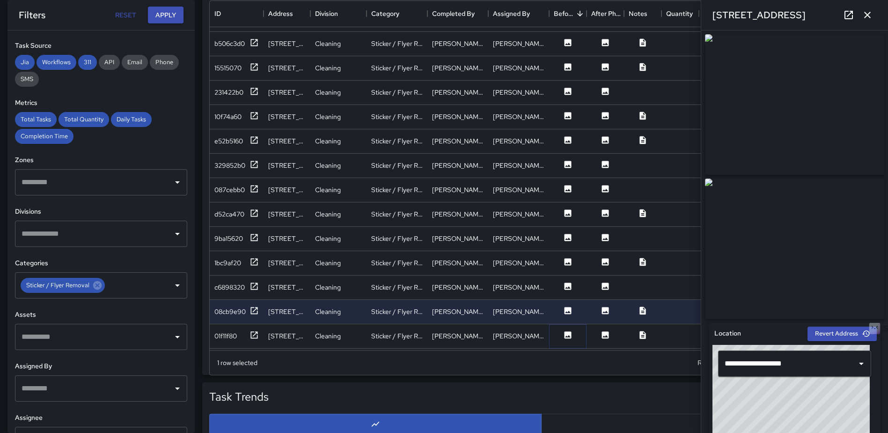
click at [564, 333] on icon at bounding box center [567, 334] width 9 height 9
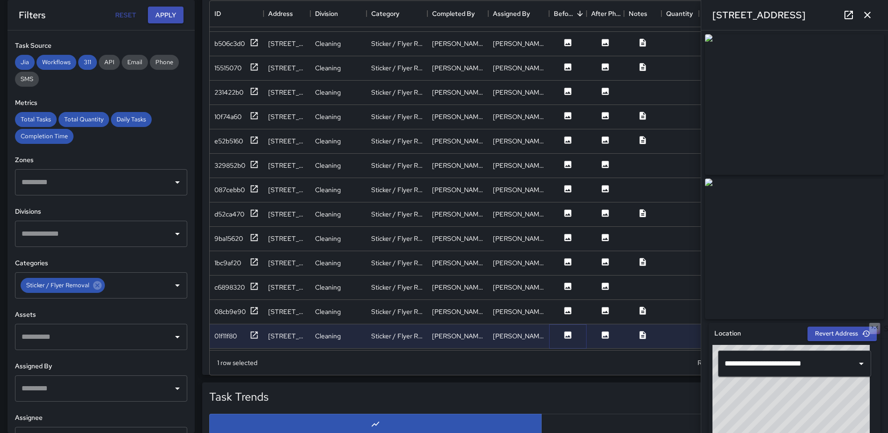
scroll to position [28, 0]
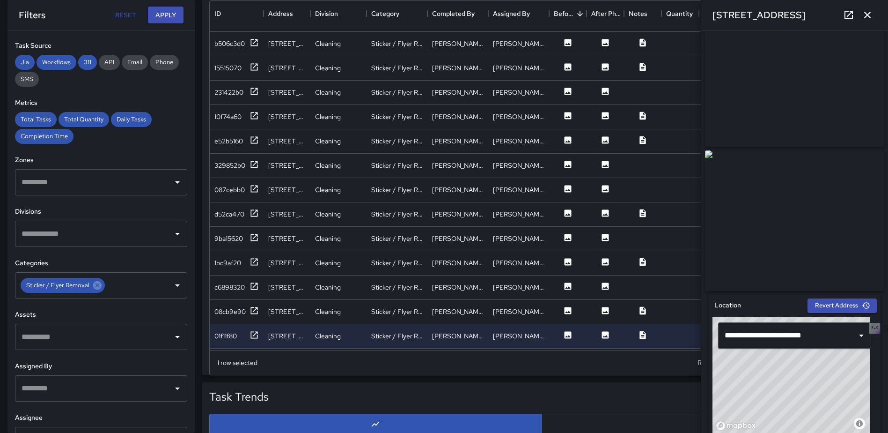
click at [868, 12] on icon "button" at bounding box center [867, 14] width 11 height 11
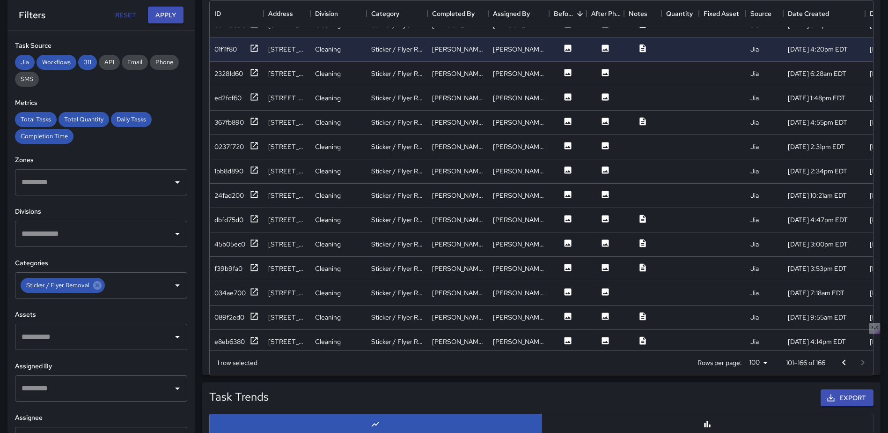
scroll to position [634, 0]
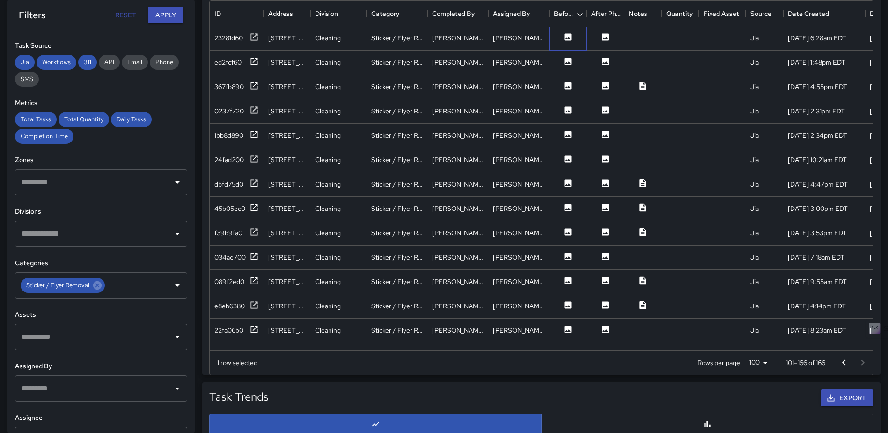
click at [575, 46] on div at bounding box center [567, 38] width 37 height 24
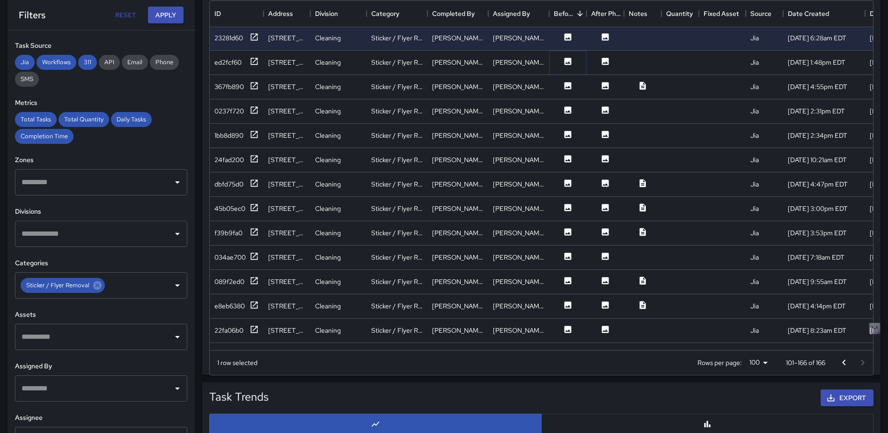
click at [567, 59] on icon at bounding box center [568, 61] width 7 height 7
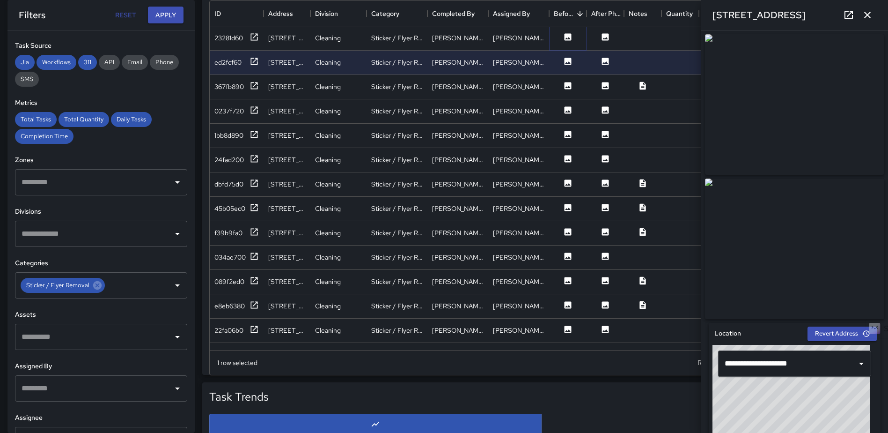
click at [569, 36] on icon at bounding box center [568, 36] width 7 height 7
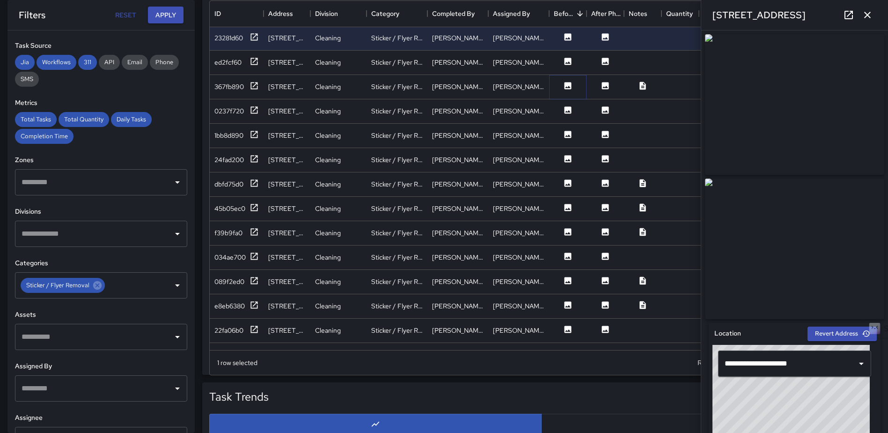
click at [566, 87] on icon at bounding box center [568, 85] width 7 height 7
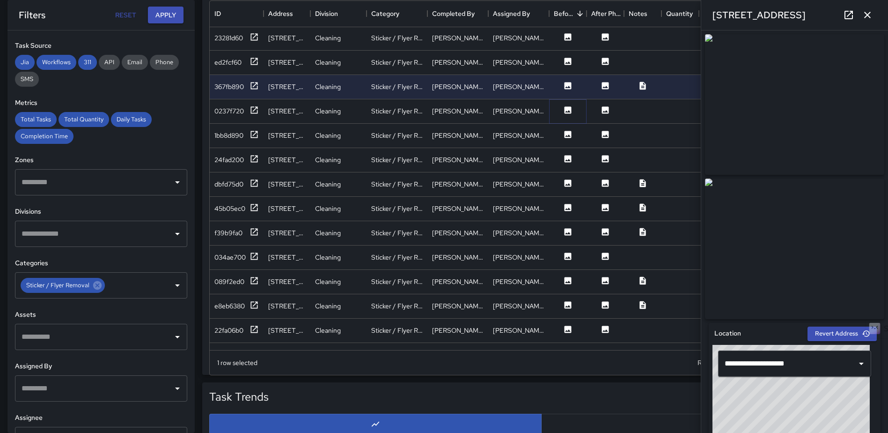
click at [567, 113] on icon at bounding box center [568, 109] width 7 height 7
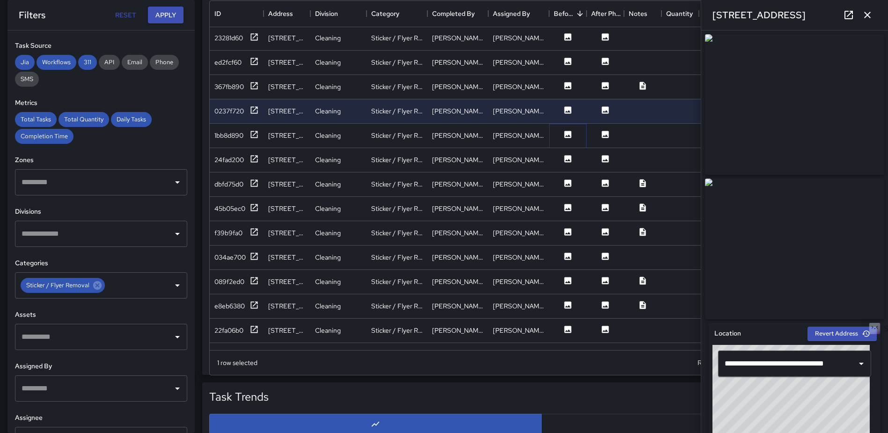
click at [569, 136] on icon at bounding box center [567, 134] width 9 height 9
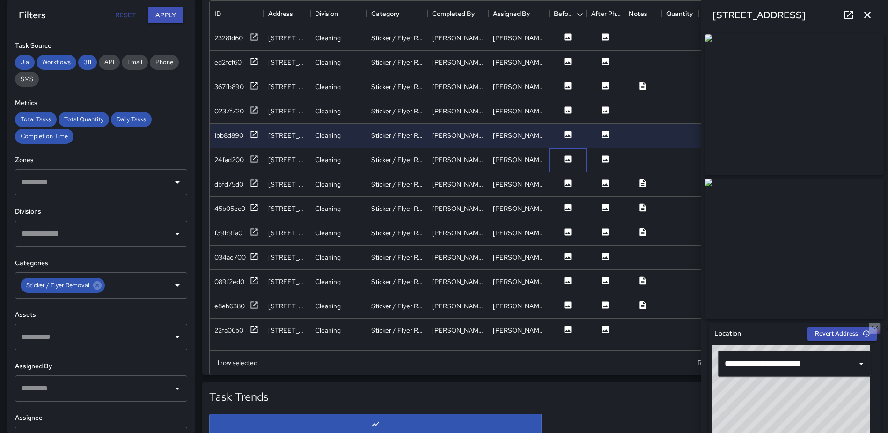
click at [566, 167] on div at bounding box center [567, 160] width 37 height 24
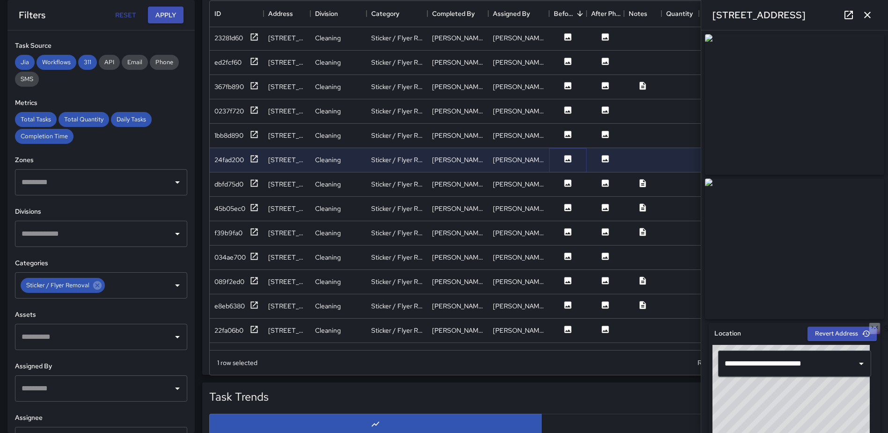
click at [566, 163] on button at bounding box center [568, 160] width 28 height 12
click at [566, 184] on icon at bounding box center [567, 182] width 9 height 9
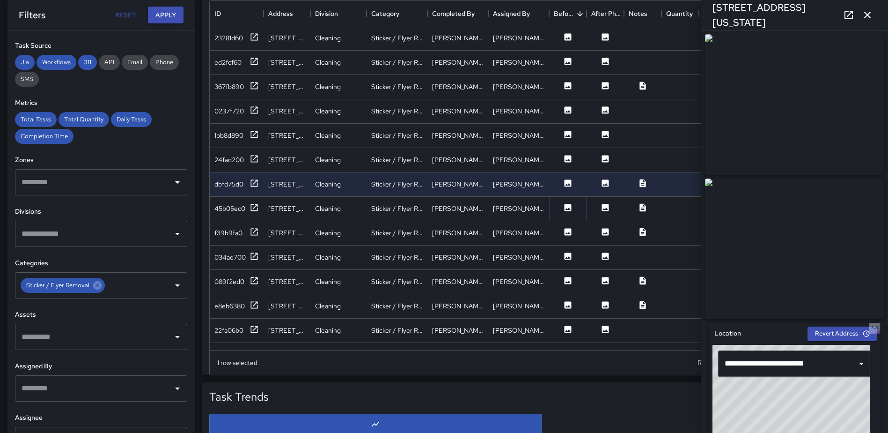
click at [564, 206] on icon at bounding box center [567, 207] width 9 height 9
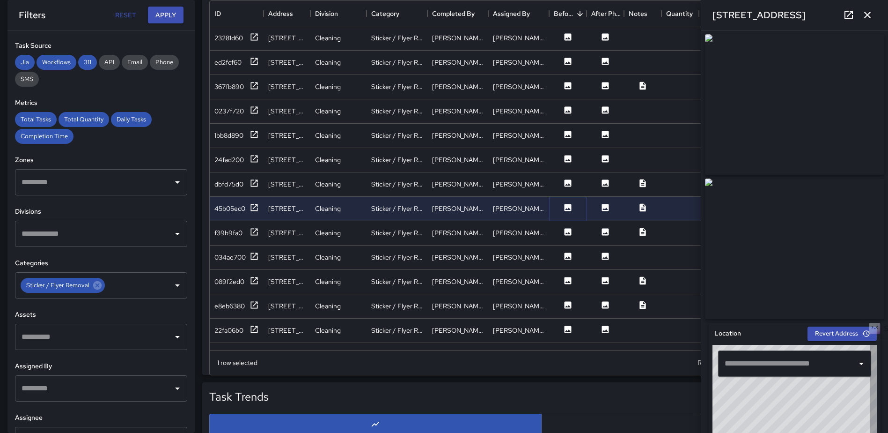
type input "**********"
click at [567, 233] on icon at bounding box center [567, 231] width 9 height 9
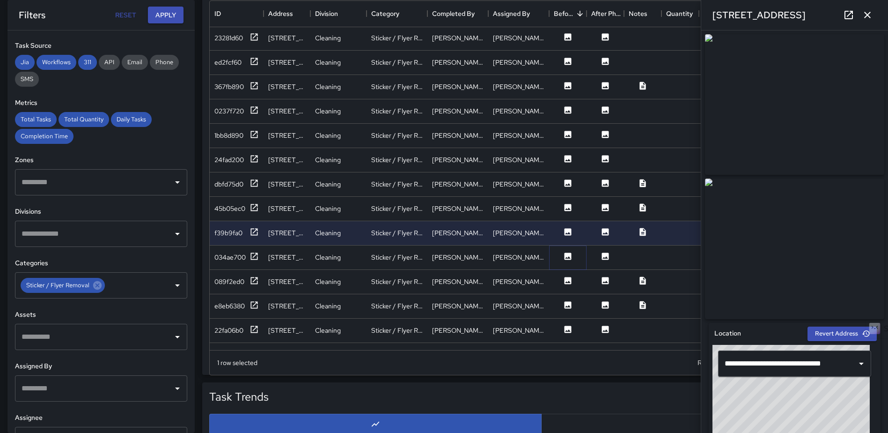
click at [567, 260] on icon at bounding box center [567, 255] width 9 height 9
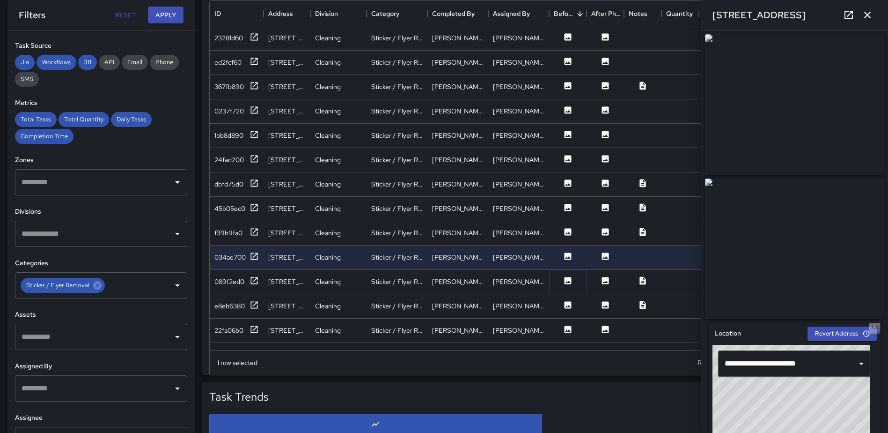
click at [567, 279] on icon at bounding box center [568, 280] width 7 height 7
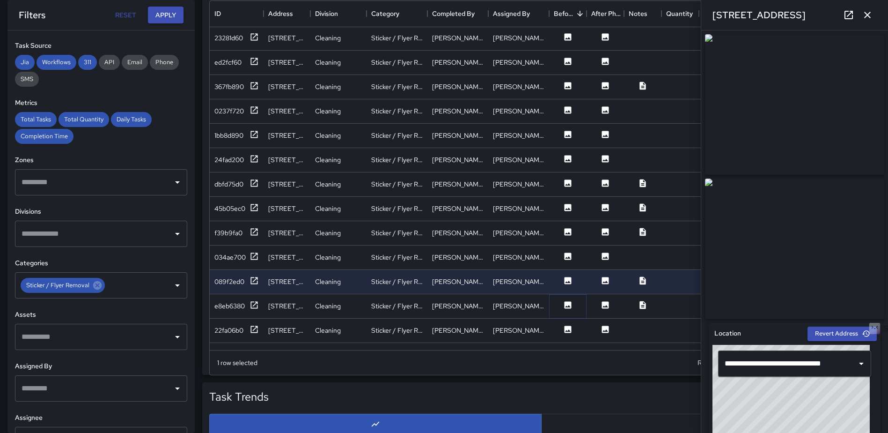
click at [565, 302] on icon at bounding box center [568, 304] width 7 height 7
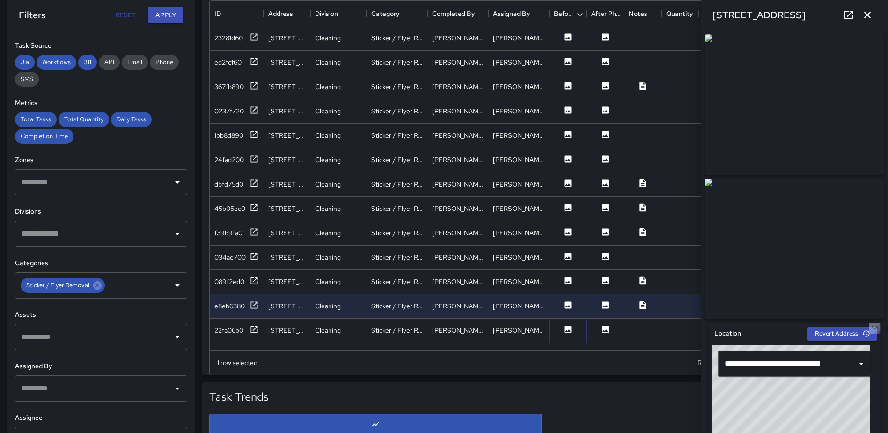
click at [570, 328] on icon at bounding box center [568, 328] width 7 height 7
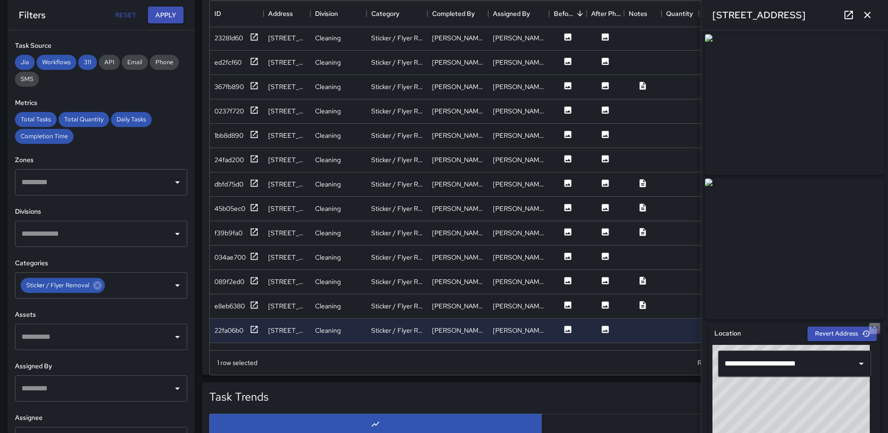
click at [871, 9] on icon "button" at bounding box center [867, 14] width 11 height 11
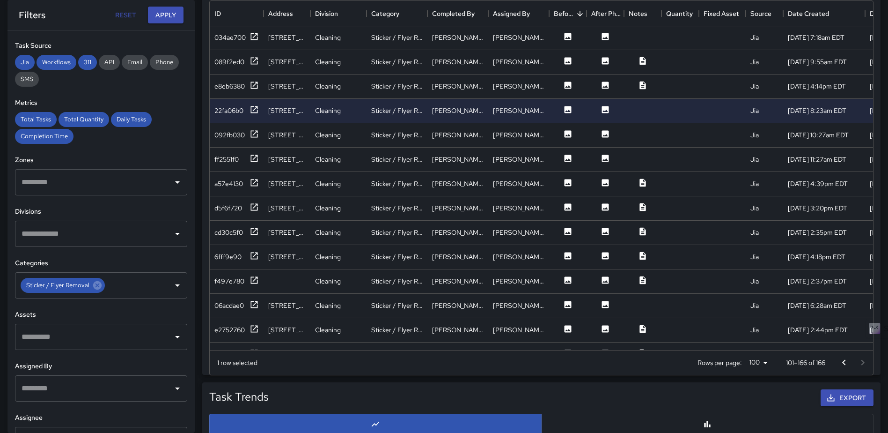
scroll to position [868, 0]
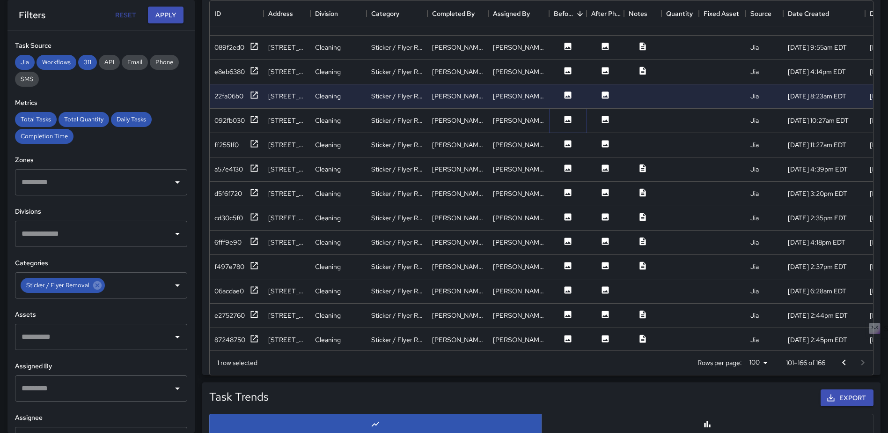
click at [570, 117] on icon at bounding box center [568, 119] width 7 height 7
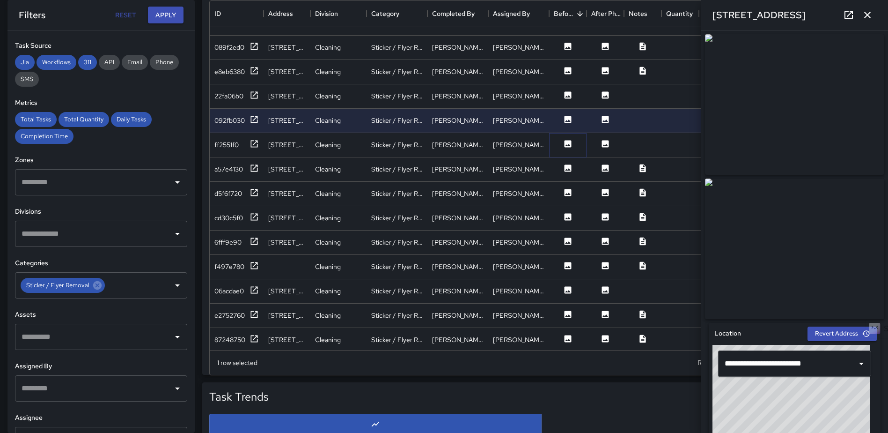
click at [564, 143] on icon at bounding box center [567, 143] width 9 height 9
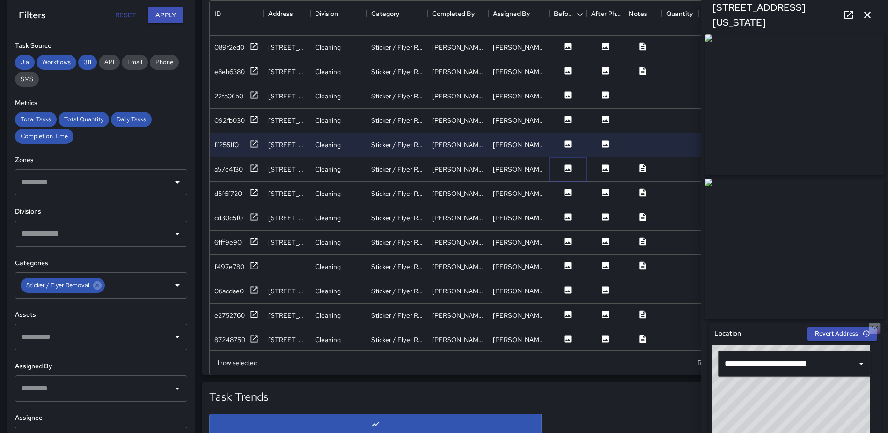
click at [567, 170] on icon at bounding box center [568, 167] width 7 height 7
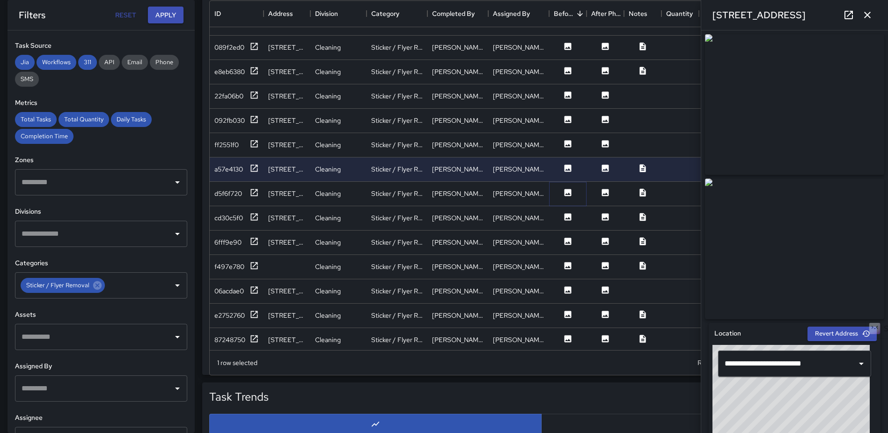
click at [565, 193] on icon at bounding box center [568, 192] width 7 height 7
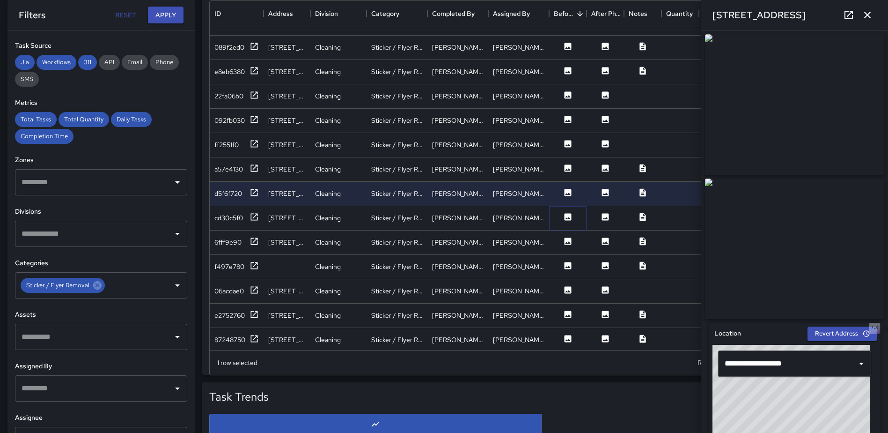
click at [568, 218] on icon at bounding box center [568, 216] width 7 height 7
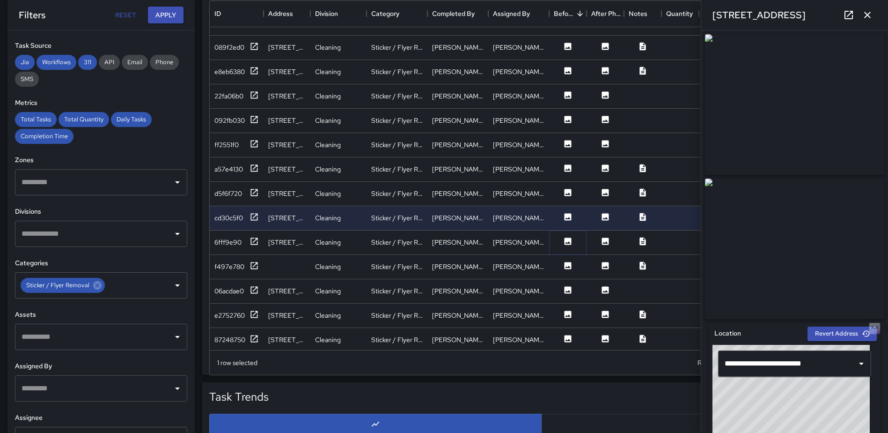
click at [569, 238] on icon at bounding box center [568, 240] width 7 height 7
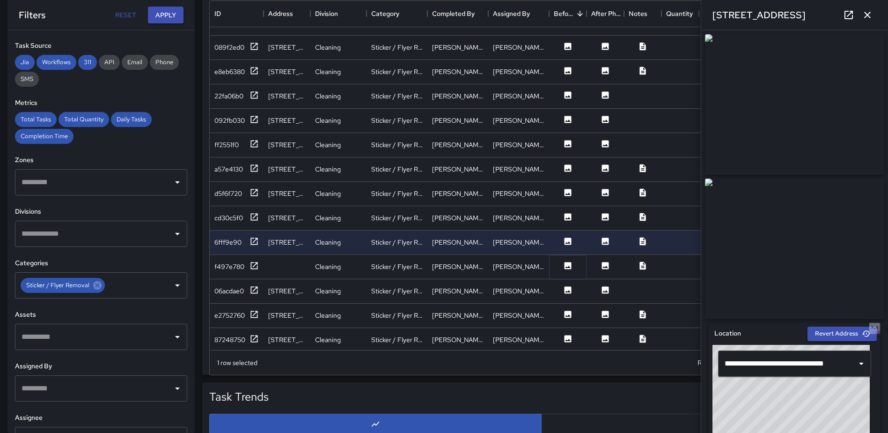
click at [567, 264] on icon at bounding box center [568, 265] width 7 height 7
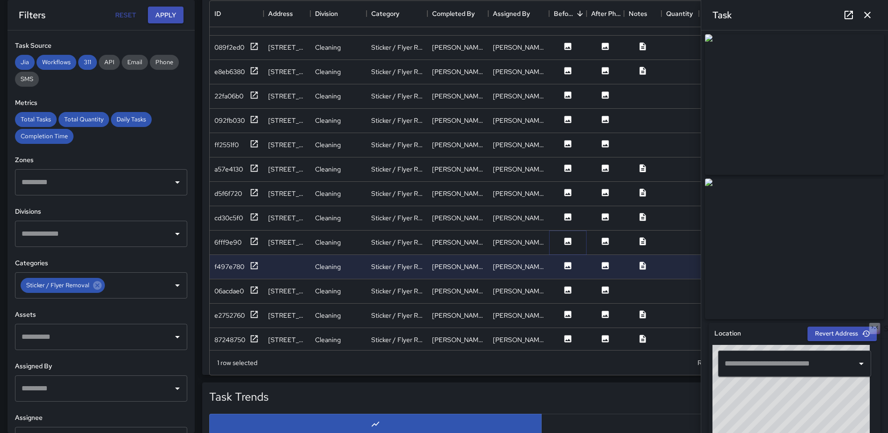
click at [565, 242] on icon at bounding box center [568, 240] width 7 height 7
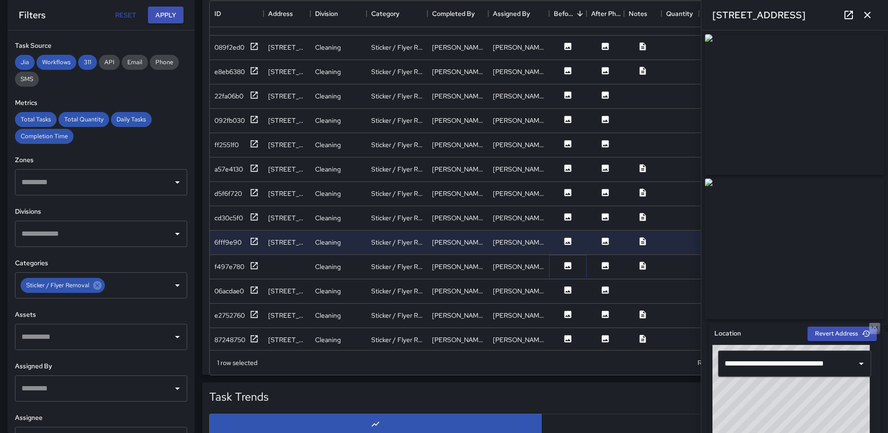
click at [568, 263] on icon at bounding box center [568, 265] width 7 height 7
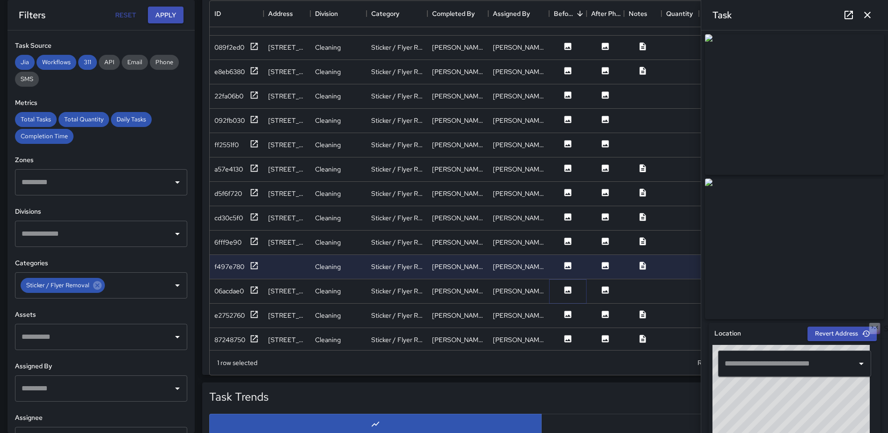
click at [568, 285] on icon at bounding box center [567, 289] width 9 height 9
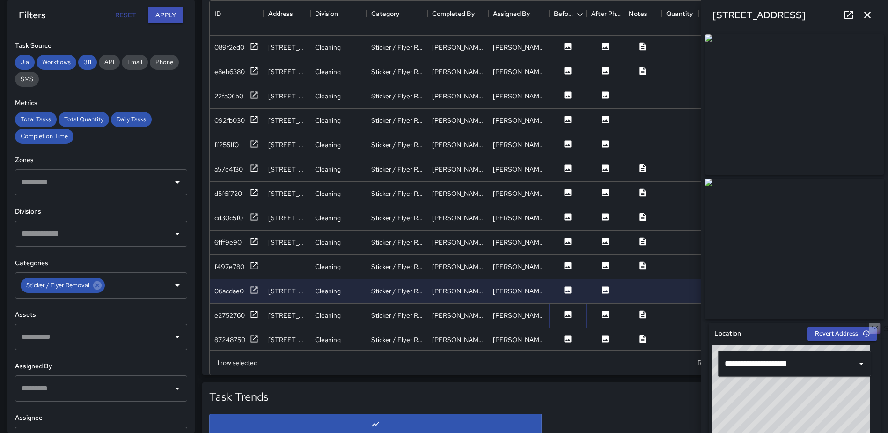
click at [566, 309] on icon at bounding box center [567, 313] width 9 height 9
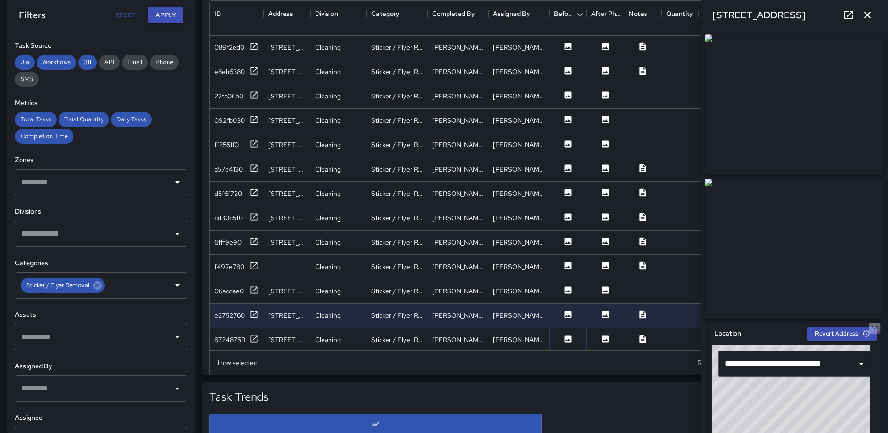
click at [571, 334] on icon at bounding box center [567, 338] width 9 height 9
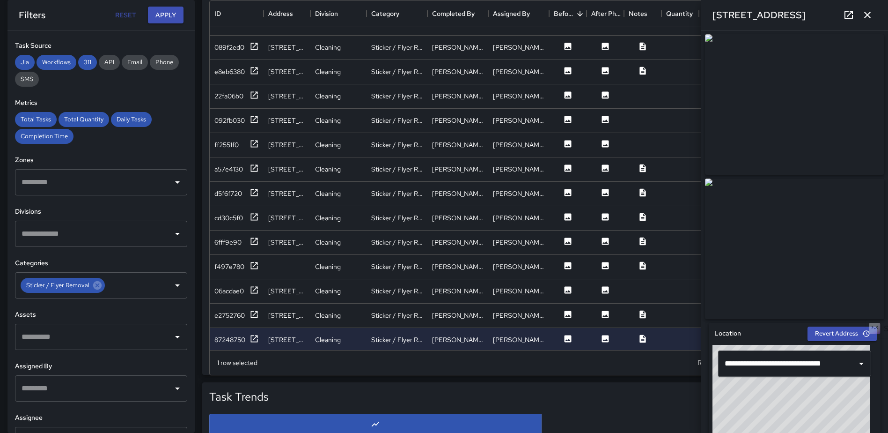
click at [870, 12] on icon "button" at bounding box center [867, 14] width 11 height 11
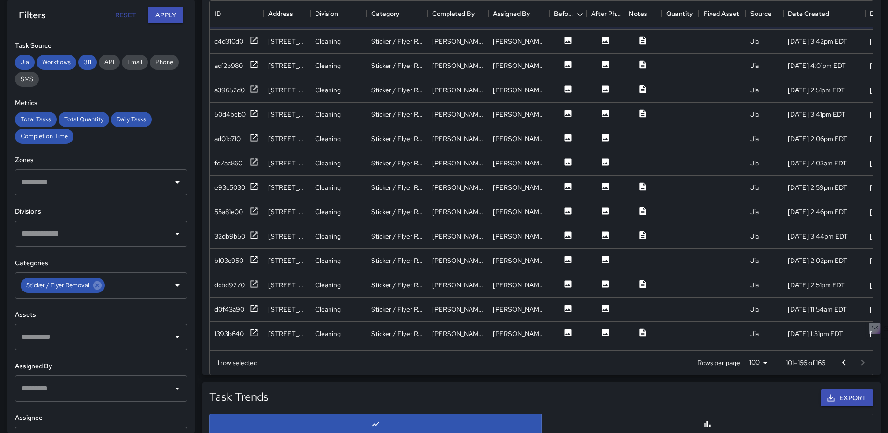
scroll to position [1198, 0]
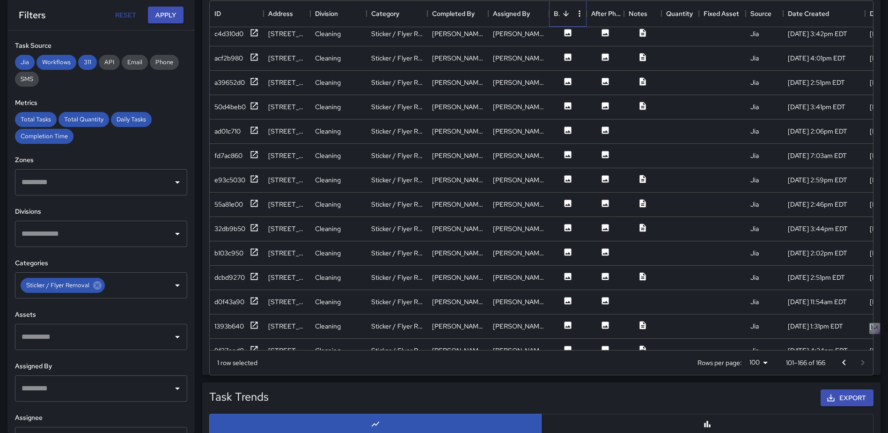
click at [567, 25] on div "Before Photo" at bounding box center [563, 13] width 19 height 26
click at [568, 15] on icon "Sort" at bounding box center [566, 13] width 8 height 8
click at [567, 29] on icon at bounding box center [568, 32] width 7 height 7
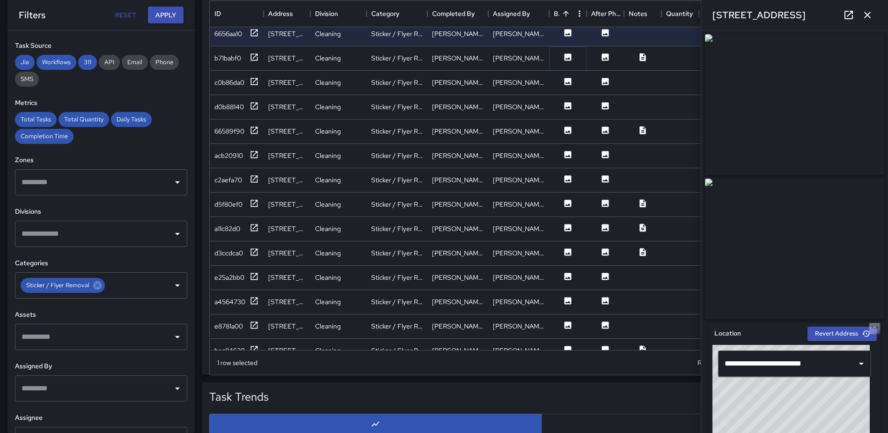
click at [567, 58] on icon at bounding box center [567, 56] width 9 height 9
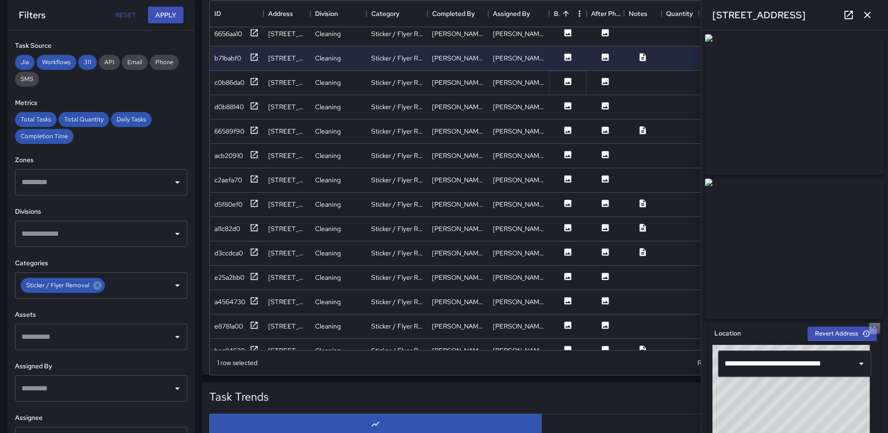
click at [569, 87] on button at bounding box center [568, 83] width 28 height 12
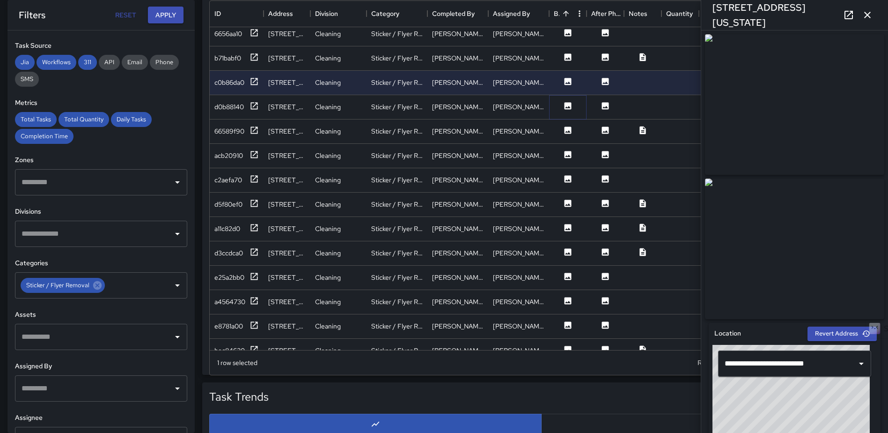
click at [569, 107] on icon at bounding box center [567, 105] width 9 height 9
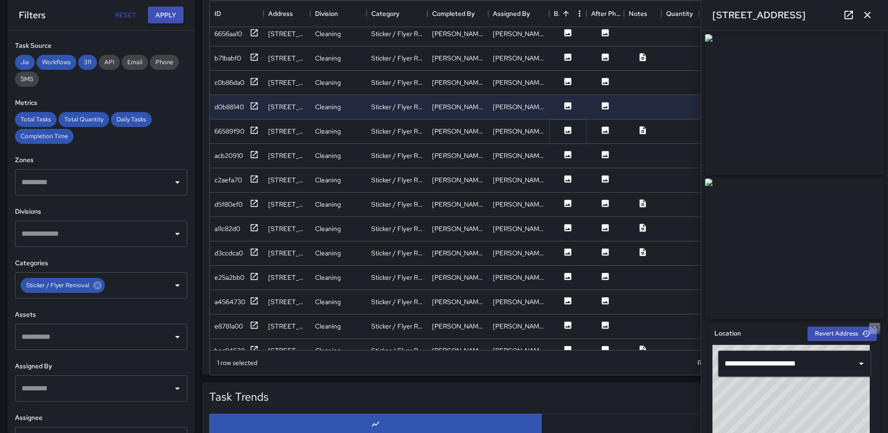
click at [569, 128] on icon at bounding box center [568, 129] width 7 height 7
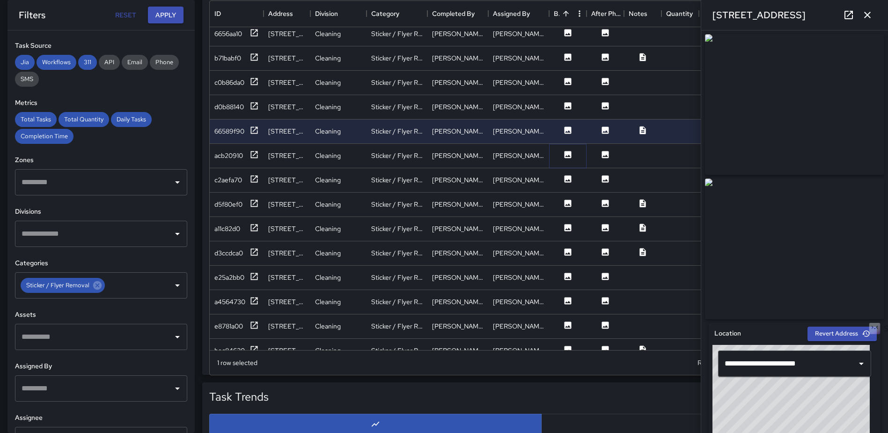
click at [562, 153] on button at bounding box center [568, 156] width 28 height 12
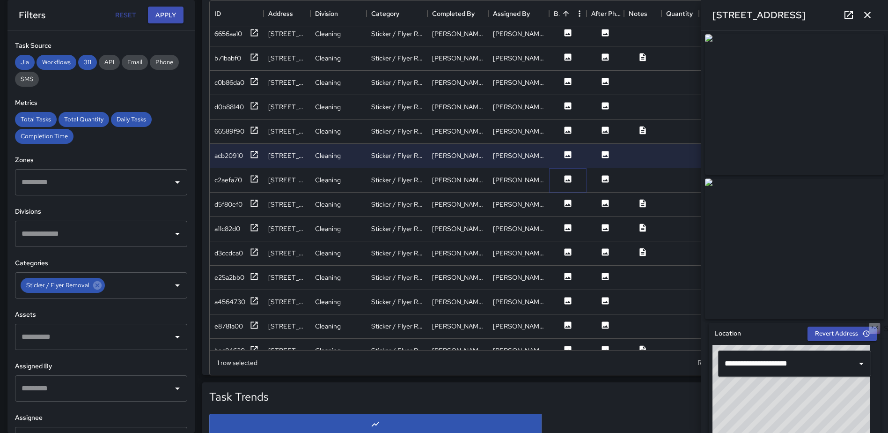
click at [566, 176] on icon at bounding box center [568, 178] width 7 height 7
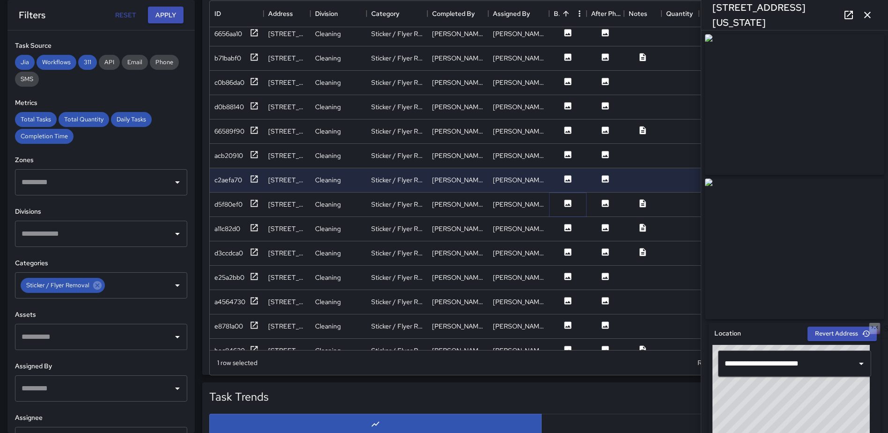
click at [570, 205] on icon at bounding box center [567, 203] width 9 height 9
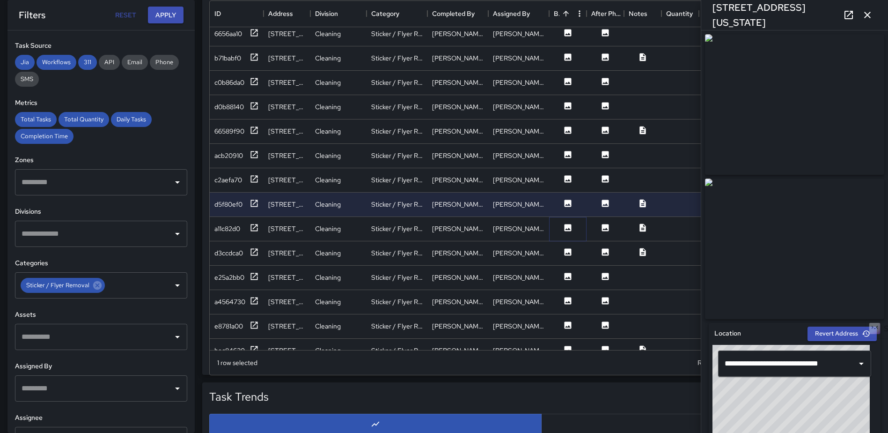
click at [568, 224] on icon at bounding box center [568, 227] width 7 height 7
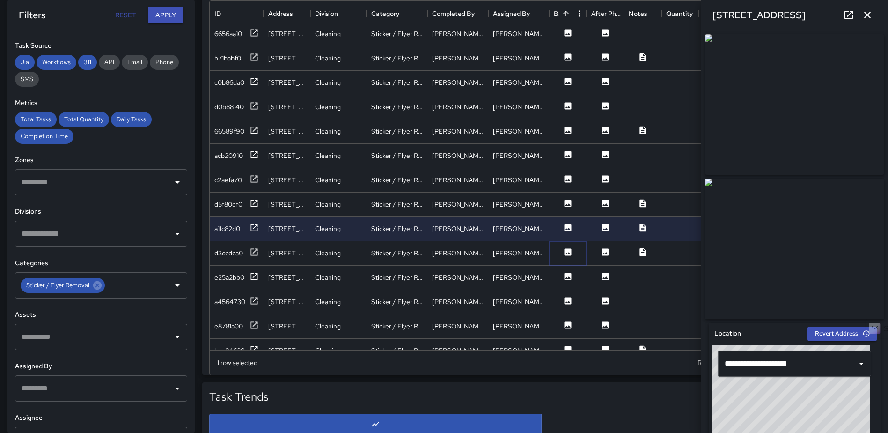
click at [567, 255] on icon at bounding box center [568, 251] width 7 height 7
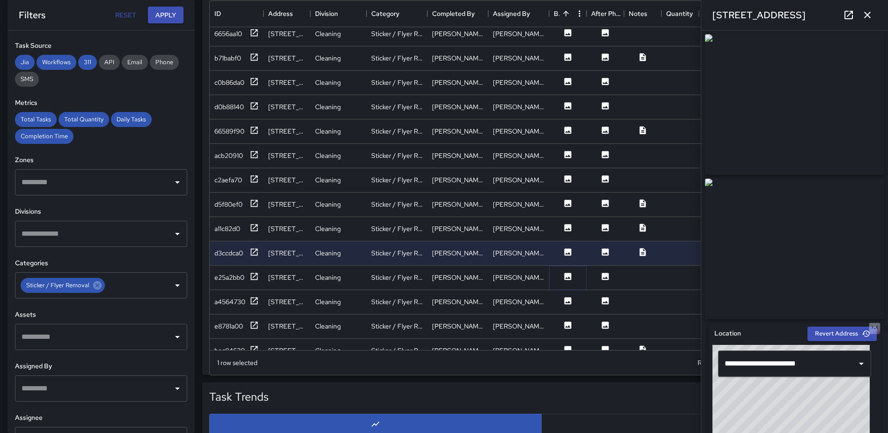
click at [567, 278] on icon at bounding box center [567, 276] width 9 height 9
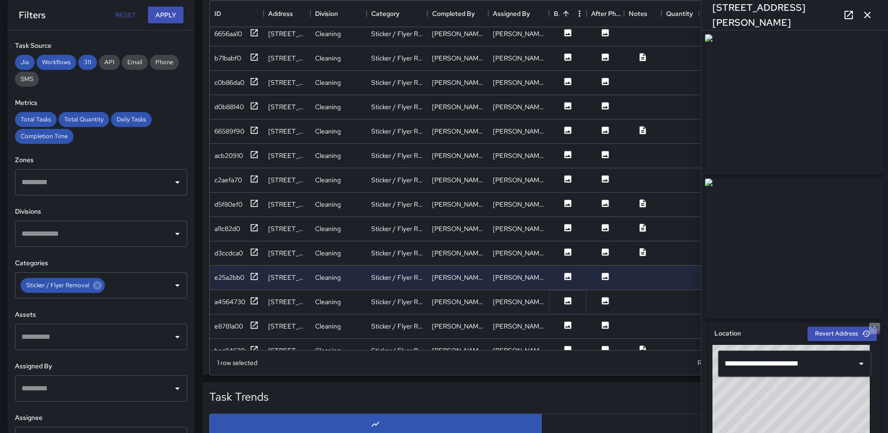
click at [569, 303] on icon at bounding box center [568, 300] width 7 height 7
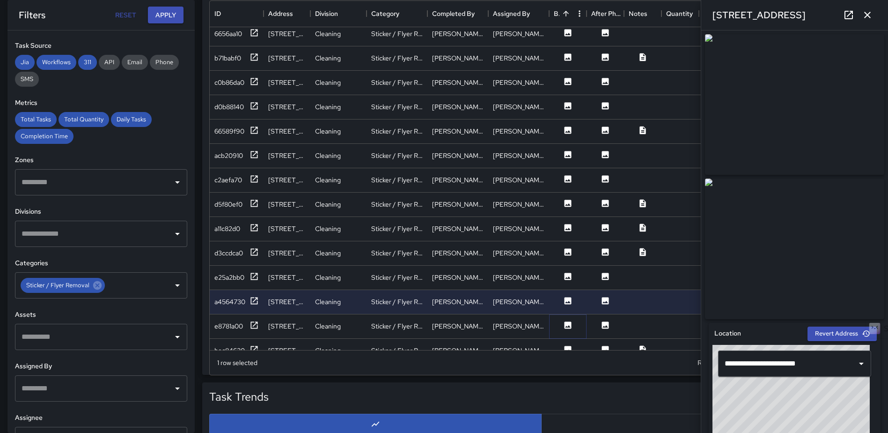
click at [570, 325] on icon at bounding box center [568, 324] width 7 height 7
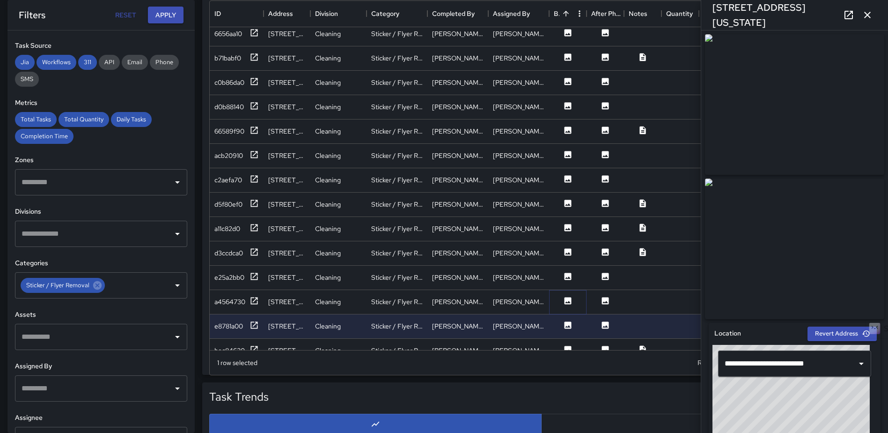
click at [569, 301] on icon at bounding box center [568, 300] width 7 height 7
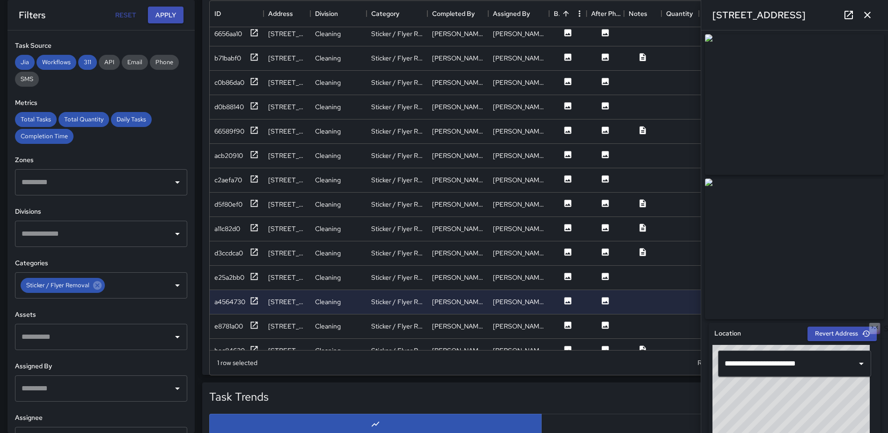
click at [870, 9] on button "button" at bounding box center [867, 15] width 19 height 19
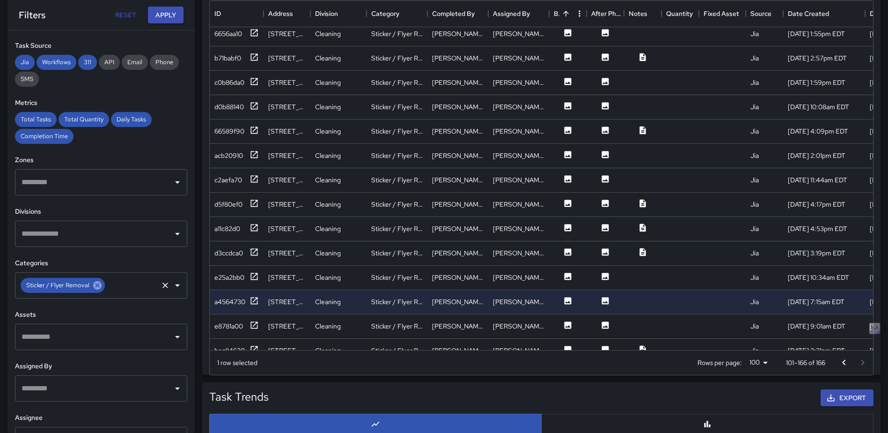
click at [100, 284] on icon at bounding box center [97, 285] width 8 height 8
click at [175, 285] on icon "Open" at bounding box center [177, 285] width 5 height 2
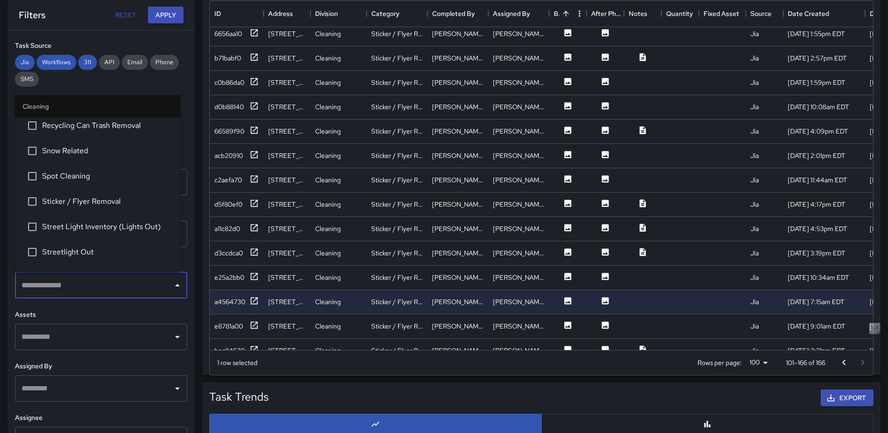
scroll to position [749, 0]
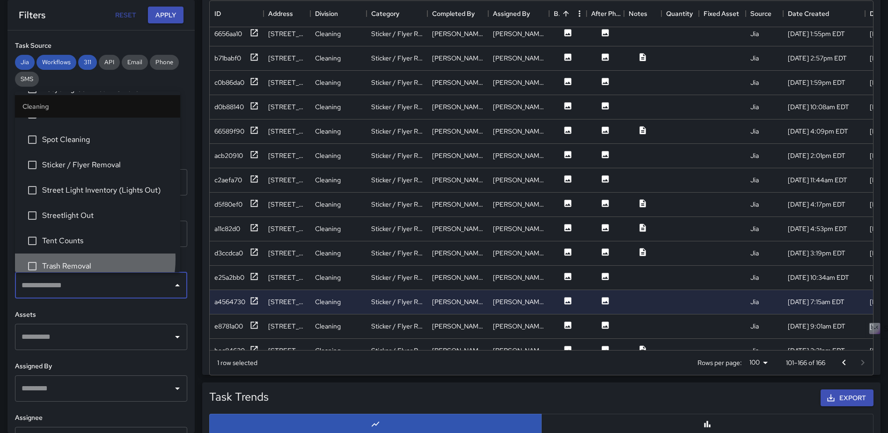
click at [71, 258] on li "Trash Removal" at bounding box center [97, 265] width 165 height 25
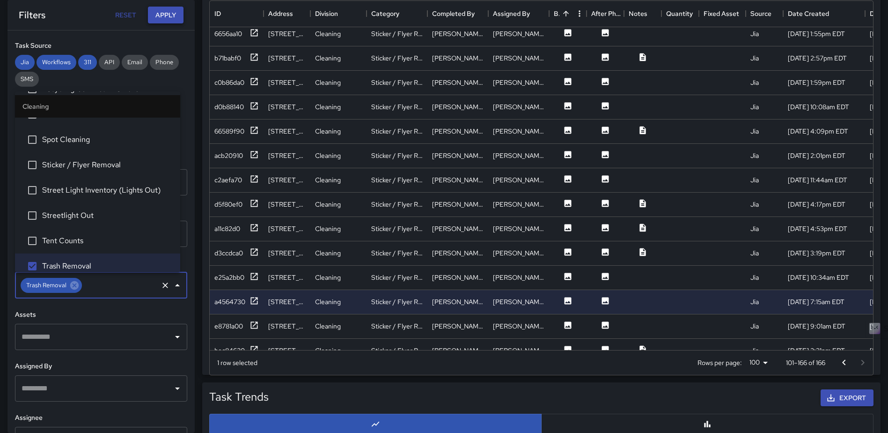
click at [165, 13] on button "Apply" at bounding box center [166, 15] width 36 height 17
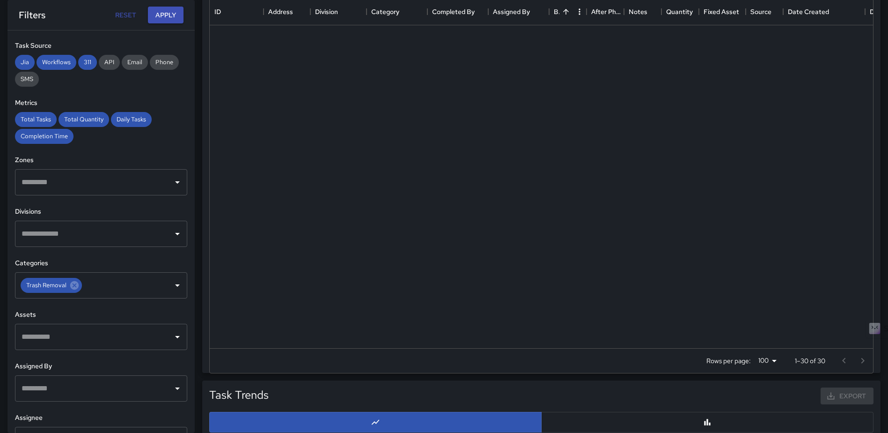
scroll to position [0, 0]
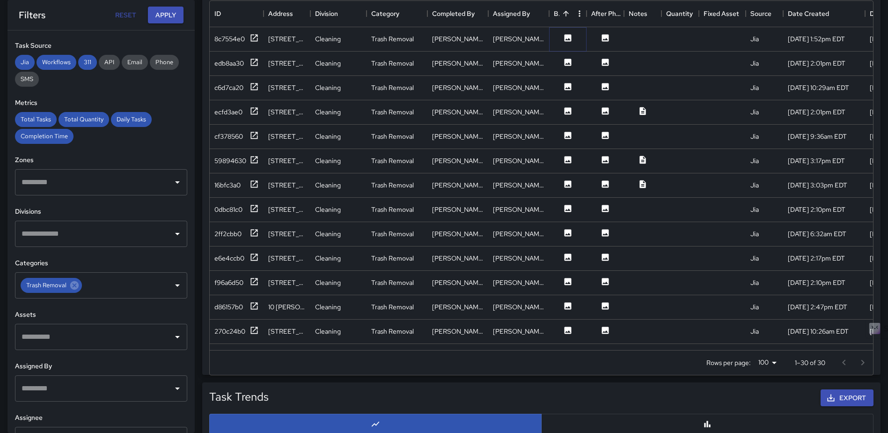
click at [570, 42] on icon at bounding box center [567, 37] width 9 height 9
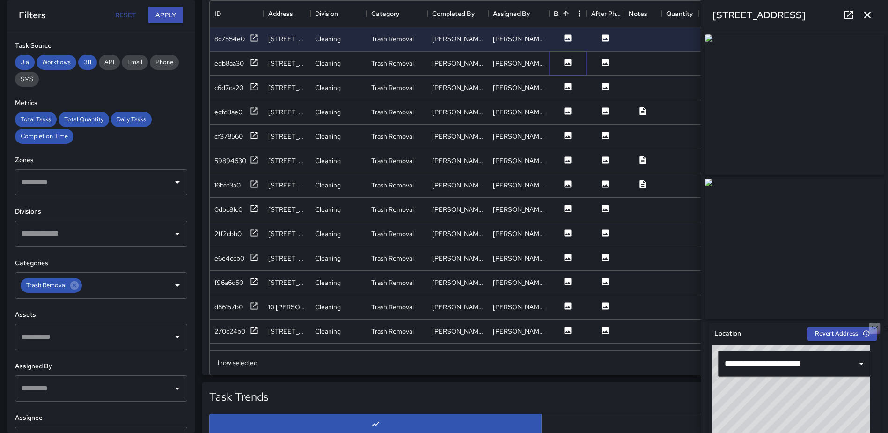
click at [570, 66] on icon at bounding box center [567, 62] width 9 height 9
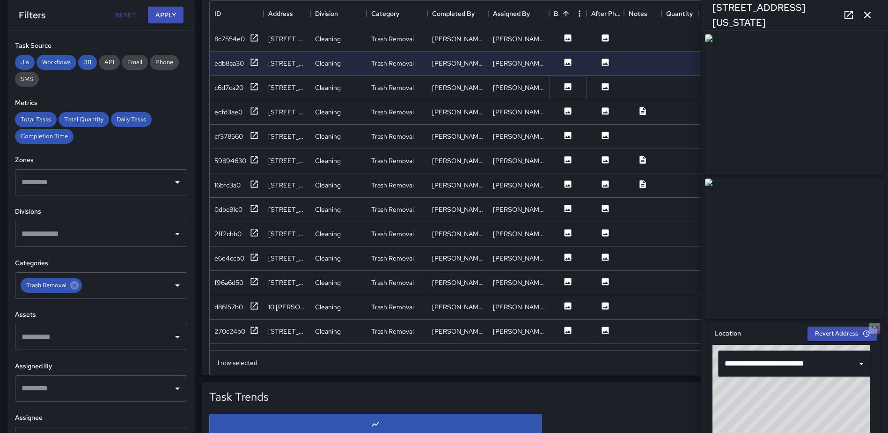
click at [571, 90] on icon at bounding box center [567, 86] width 9 height 9
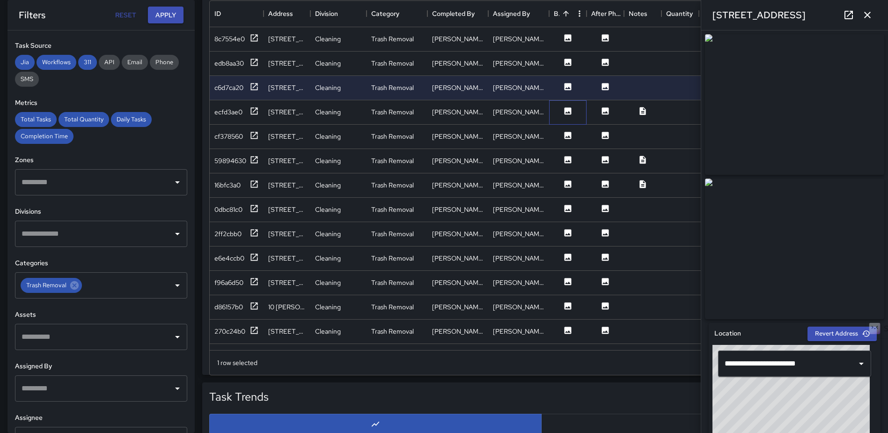
click at [567, 119] on div at bounding box center [567, 112] width 37 height 24
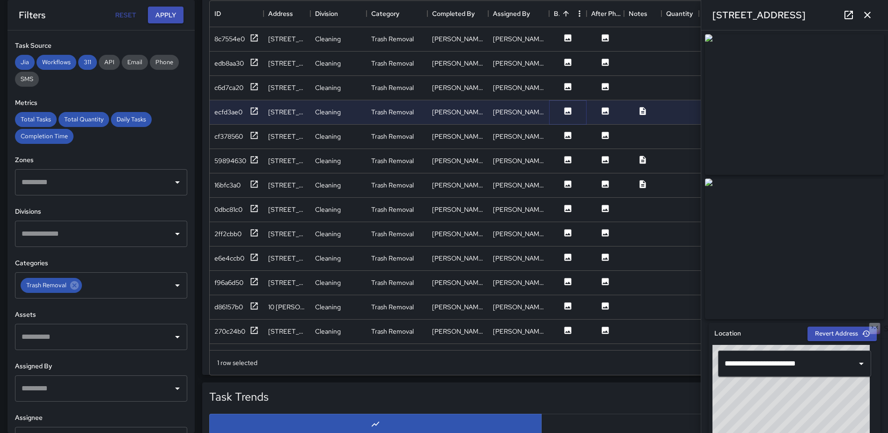
click at [568, 110] on icon at bounding box center [568, 110] width 7 height 7
click at [571, 137] on icon at bounding box center [568, 135] width 7 height 7
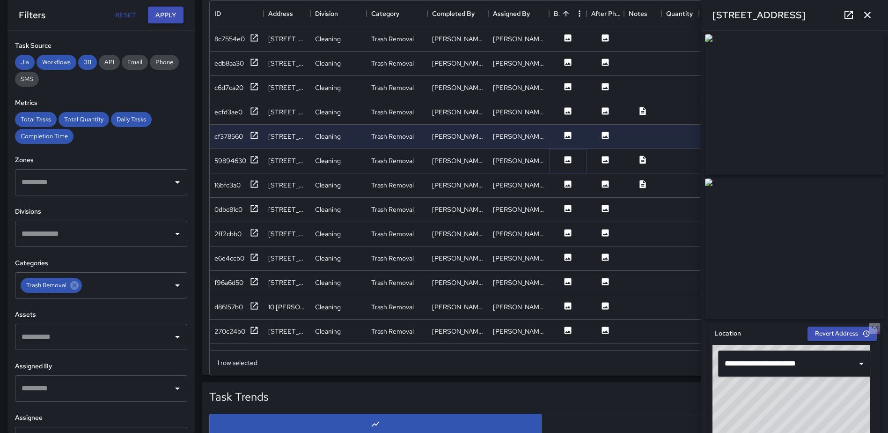
click at [571, 157] on icon at bounding box center [568, 159] width 7 height 7
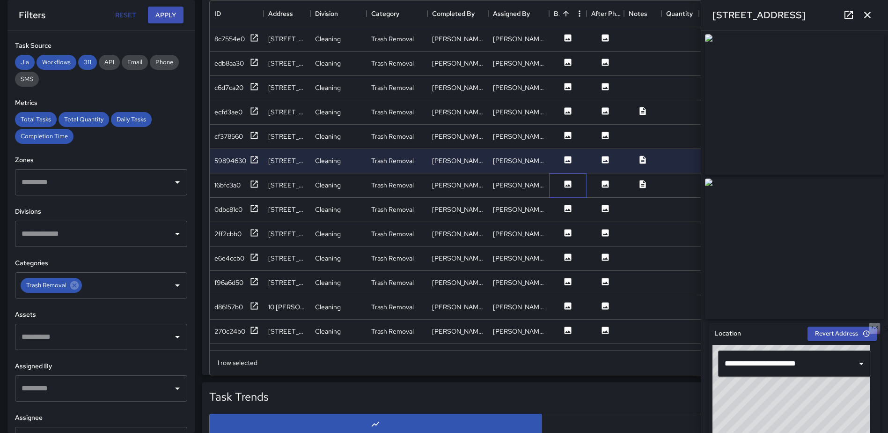
click at [565, 191] on div at bounding box center [567, 185] width 37 height 24
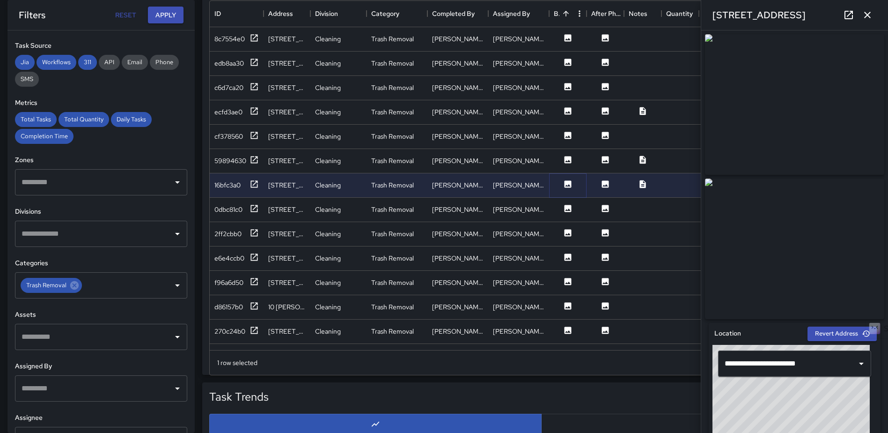
click at [567, 184] on icon at bounding box center [568, 183] width 7 height 7
click at [566, 207] on icon at bounding box center [568, 208] width 7 height 7
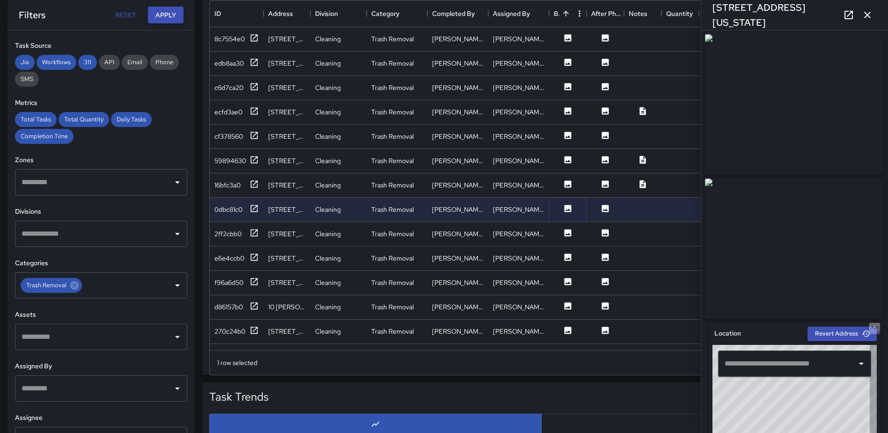
type input "**********"
click at [566, 230] on icon at bounding box center [568, 232] width 7 height 7
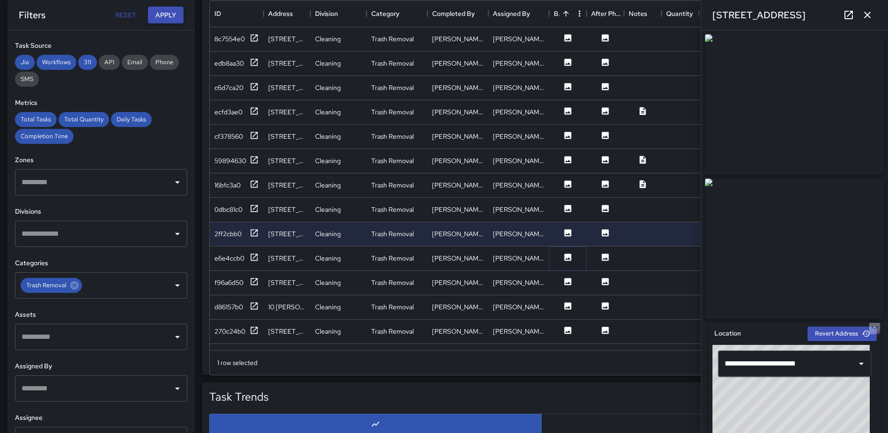
click at [568, 259] on icon at bounding box center [568, 256] width 7 height 7
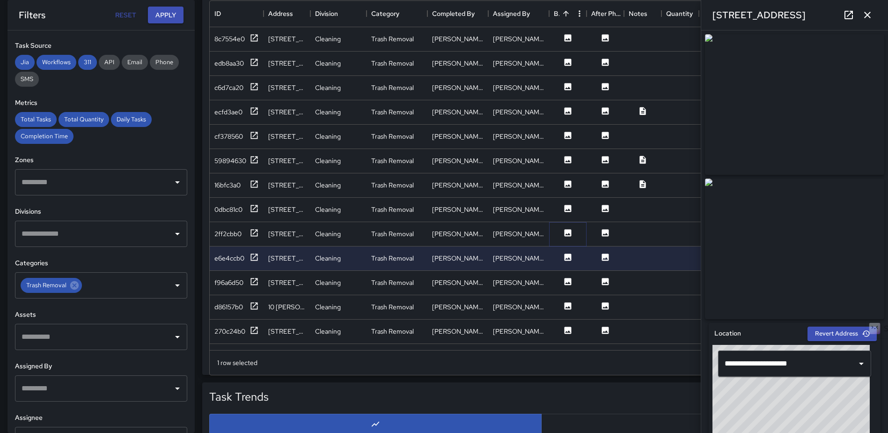
click at [566, 236] on icon at bounding box center [568, 232] width 7 height 7
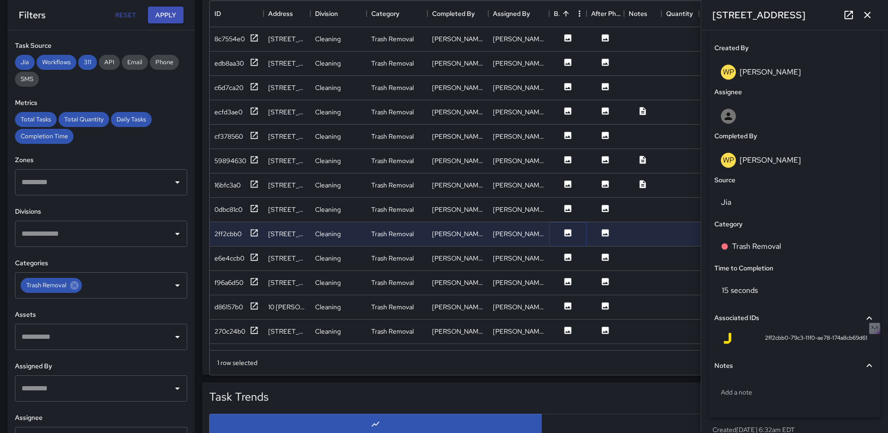
scroll to position [506, 0]
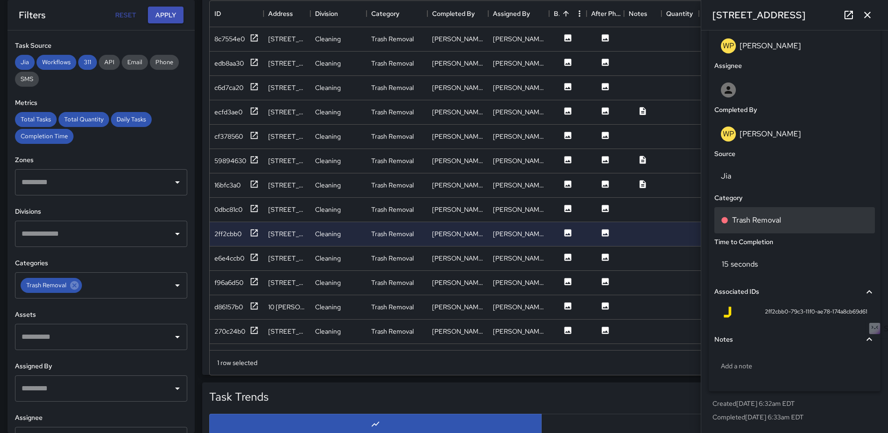
click at [751, 226] on div "Trash Removal" at bounding box center [794, 220] width 161 height 26
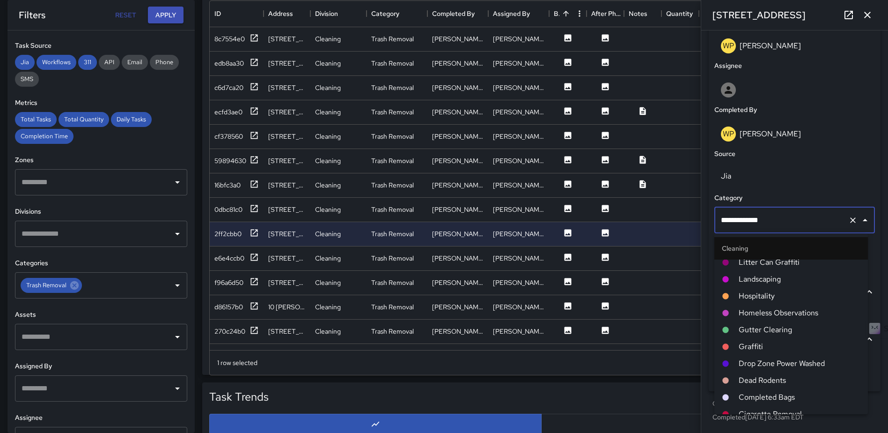
scroll to position [328, 0]
click at [759, 376] on span "Completed Bags" at bounding box center [800, 378] width 122 height 11
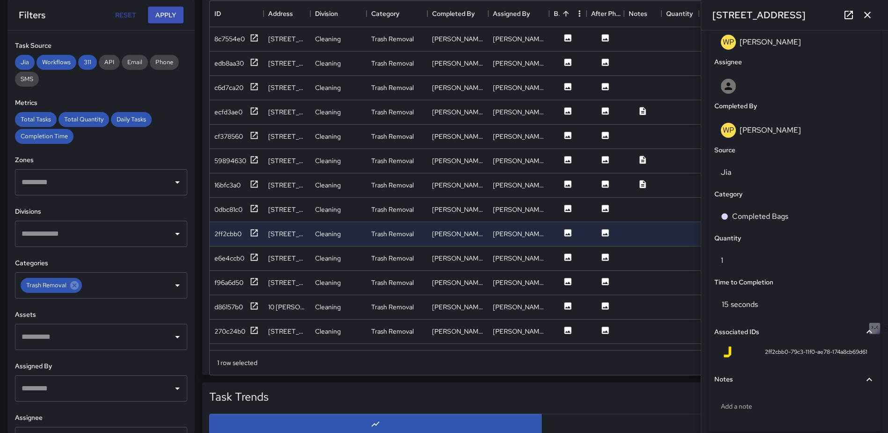
click at [866, 13] on icon "button" at bounding box center [867, 15] width 7 height 7
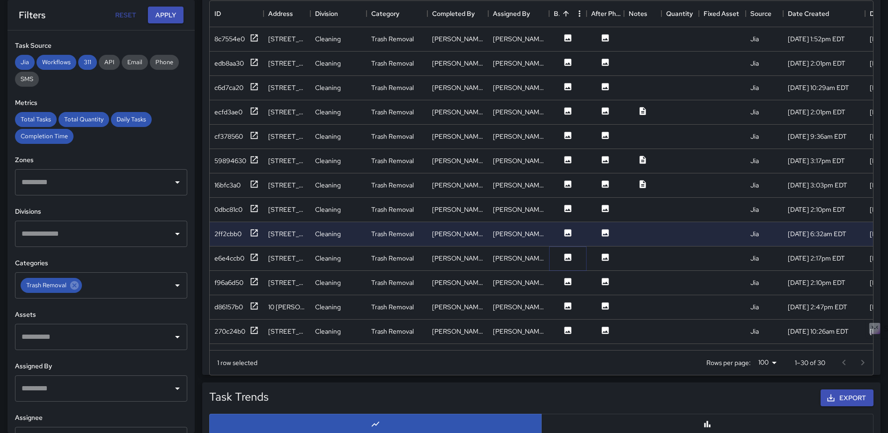
click at [568, 259] on icon at bounding box center [567, 256] width 9 height 9
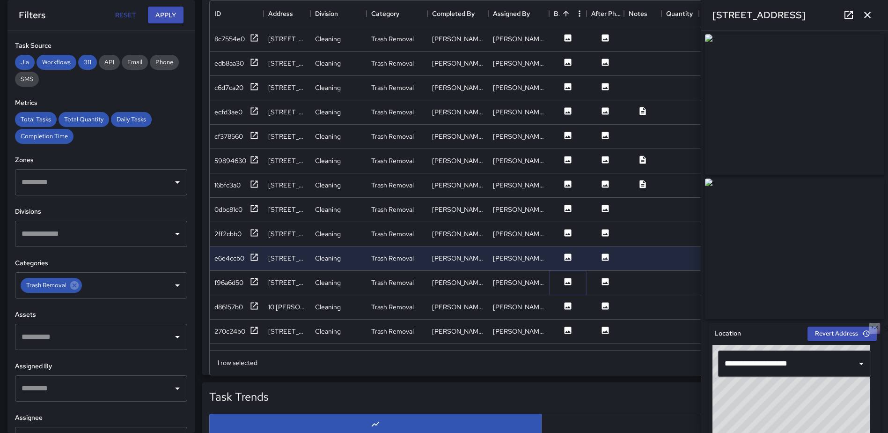
click at [567, 281] on icon at bounding box center [568, 281] width 7 height 7
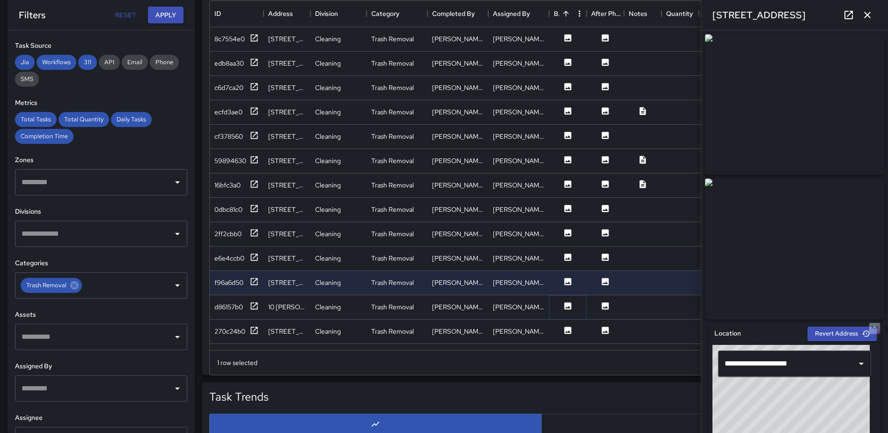
click at [569, 309] on icon at bounding box center [567, 305] width 9 height 9
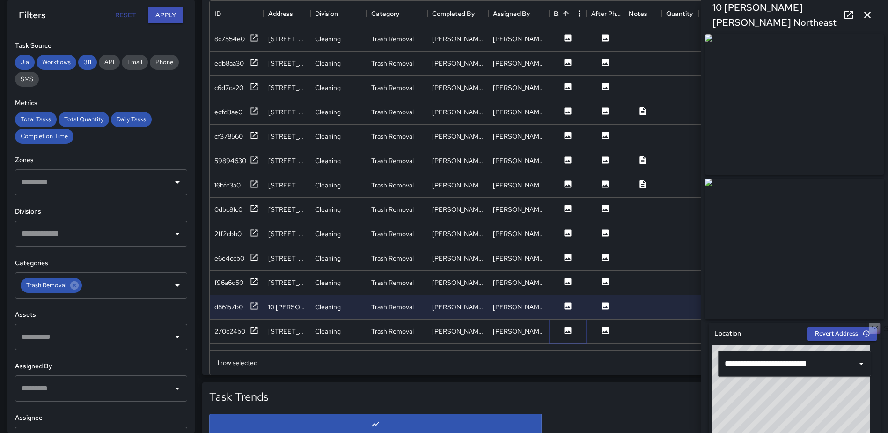
click at [569, 329] on icon at bounding box center [568, 329] width 7 height 7
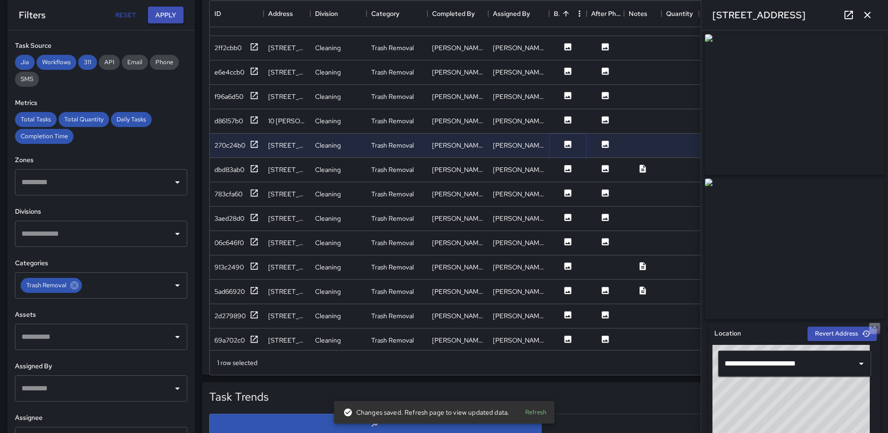
scroll to position [187, 0]
click at [565, 170] on icon at bounding box center [567, 166] width 9 height 9
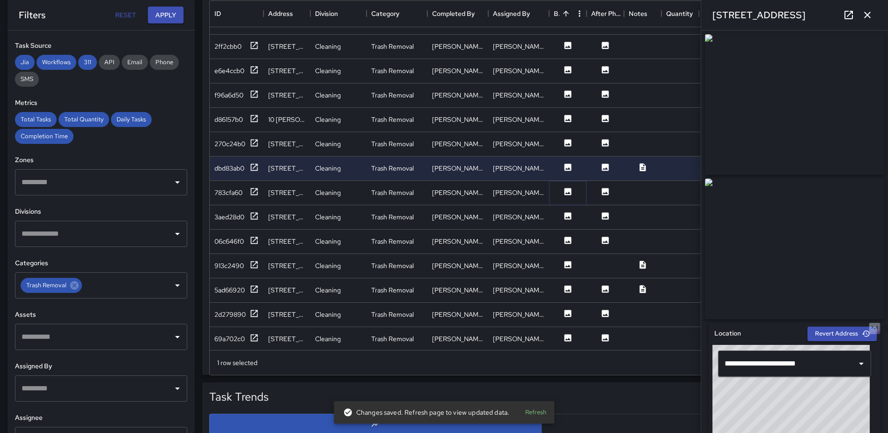
click at [567, 190] on icon at bounding box center [568, 191] width 7 height 7
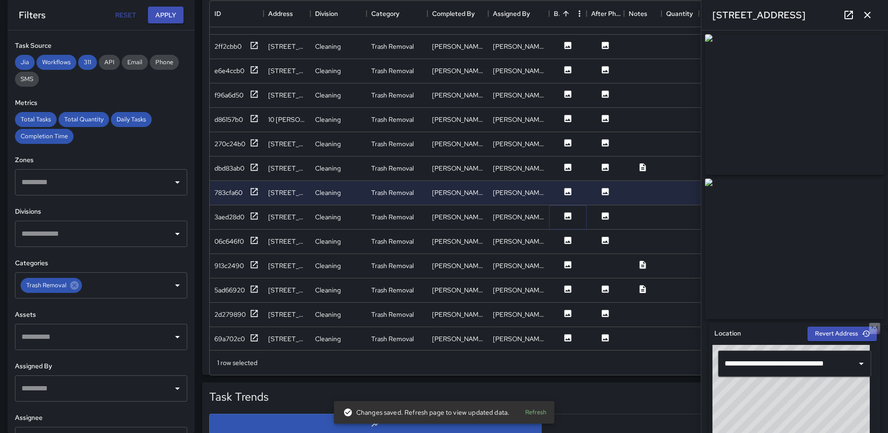
click at [566, 214] on icon at bounding box center [568, 215] width 7 height 7
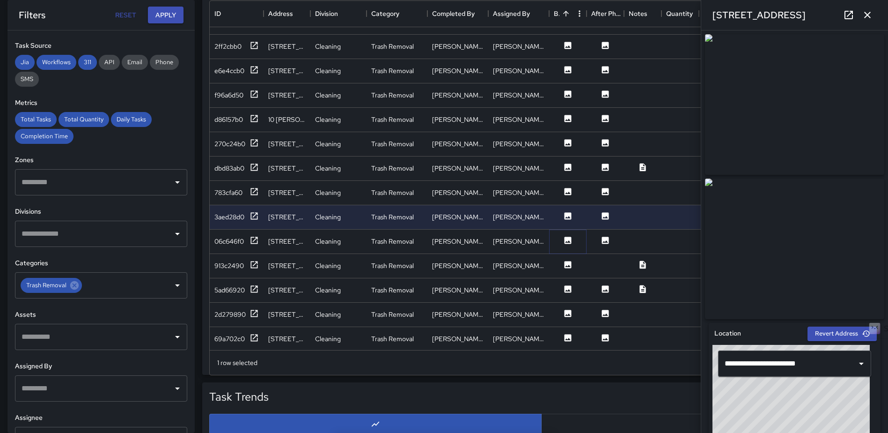
click at [567, 243] on icon at bounding box center [568, 239] width 7 height 7
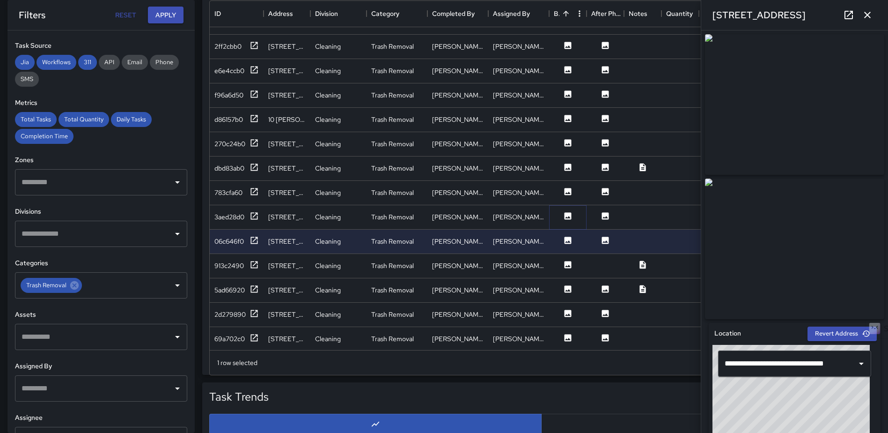
click at [572, 219] on icon at bounding box center [567, 215] width 9 height 9
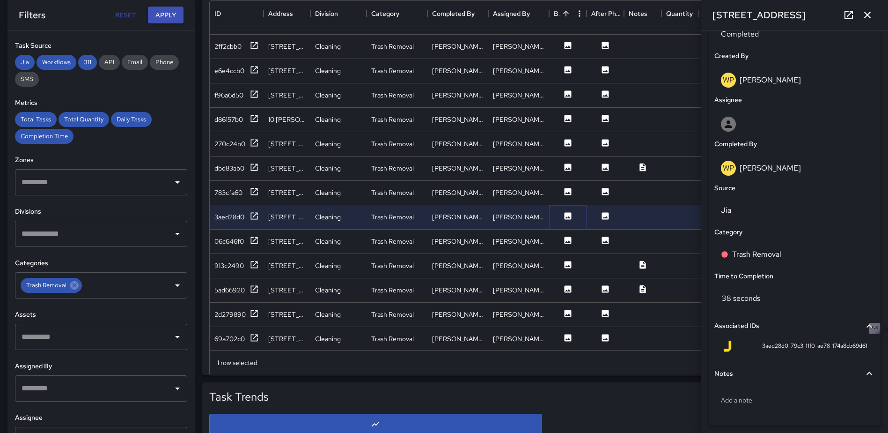
scroll to position [506, 0]
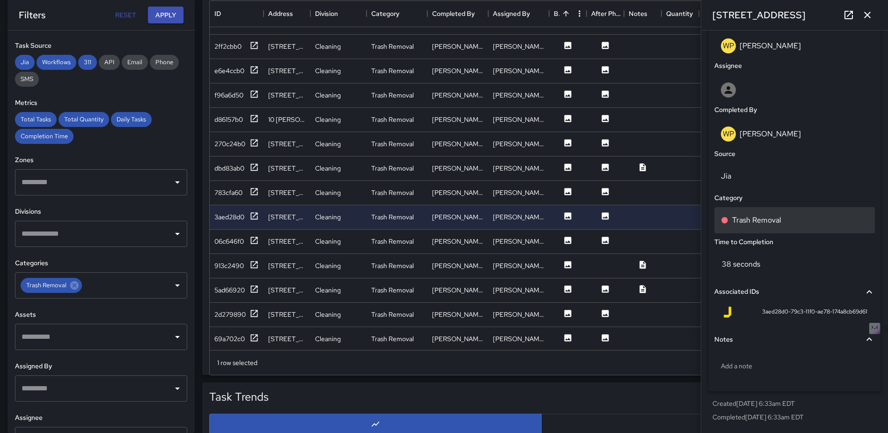
click at [766, 228] on div "Trash Removal" at bounding box center [794, 220] width 161 height 26
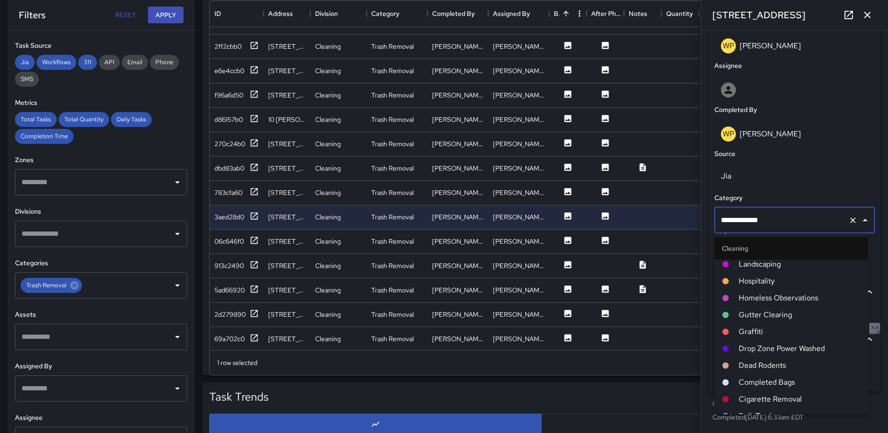
scroll to position [328, 0]
click at [773, 373] on span "Completed Bags" at bounding box center [800, 378] width 122 height 11
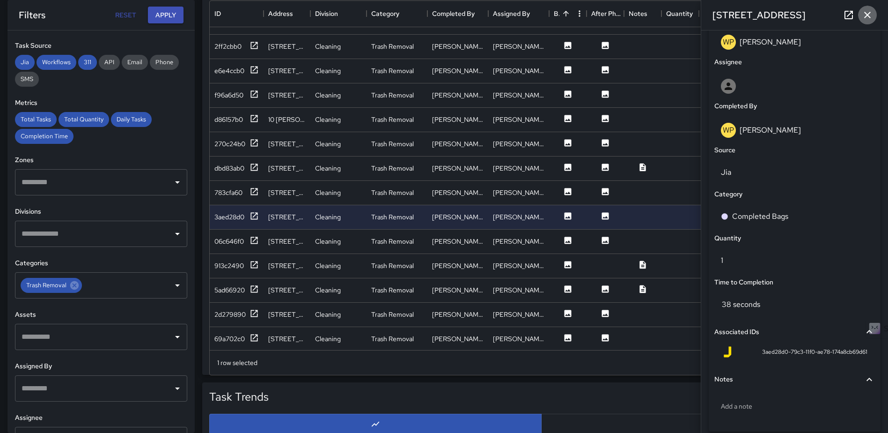
click at [865, 14] on icon "button" at bounding box center [867, 14] width 11 height 11
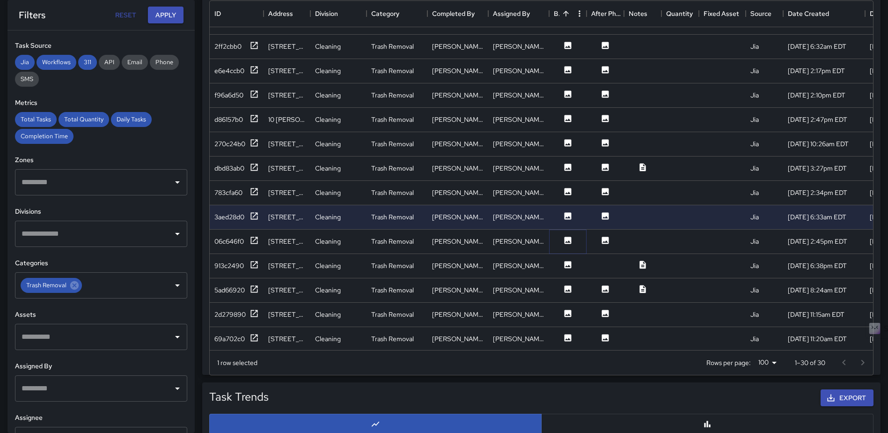
click at [567, 240] on icon at bounding box center [568, 239] width 7 height 7
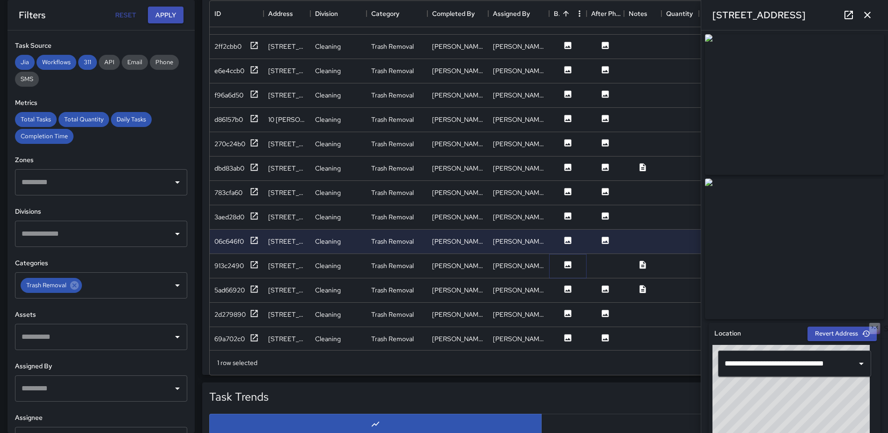
click at [572, 265] on icon at bounding box center [567, 264] width 9 height 9
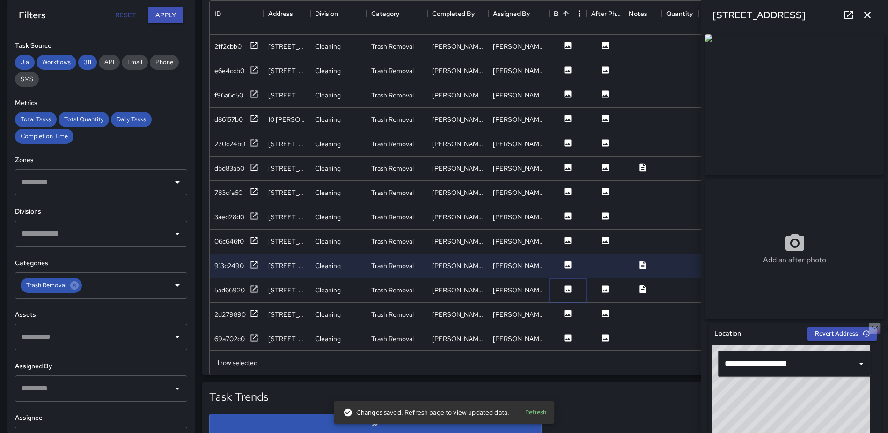
click at [566, 285] on icon at bounding box center [567, 288] width 9 height 9
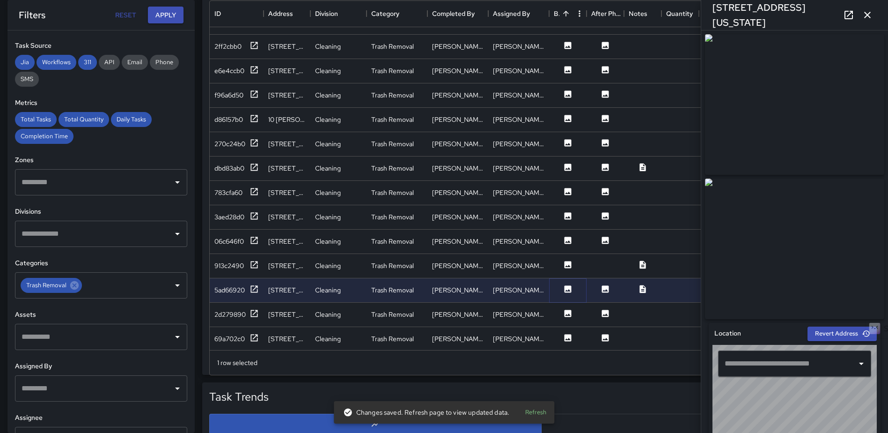
type input "**********"
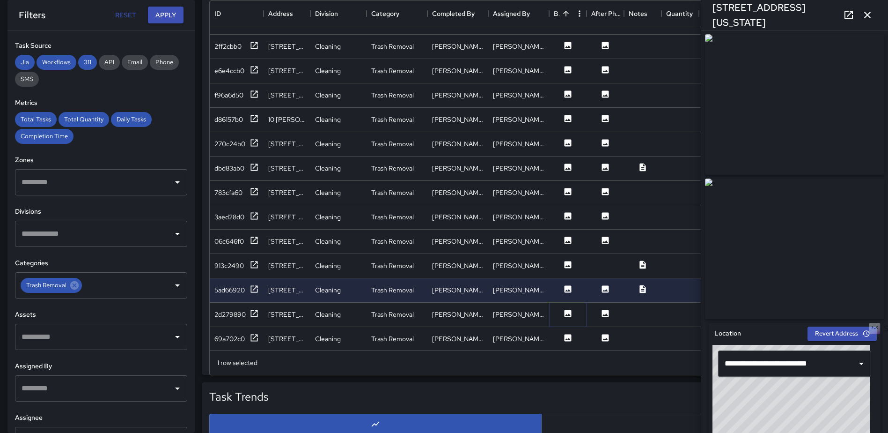
click at [565, 313] on icon at bounding box center [568, 312] width 7 height 7
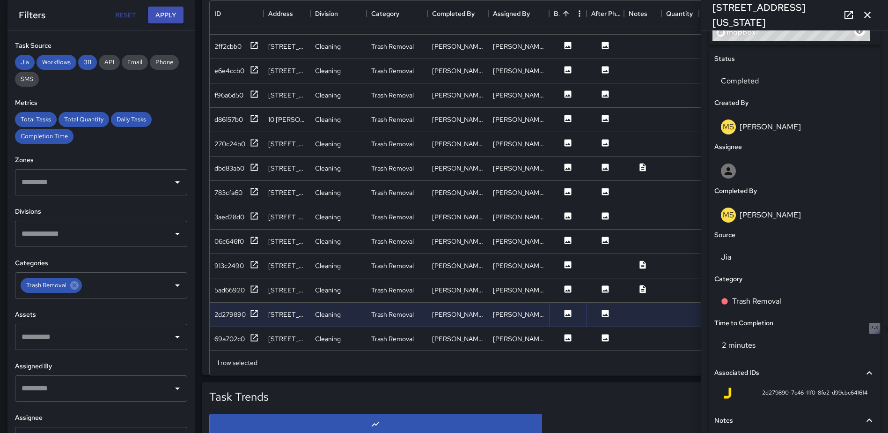
scroll to position [427, 0]
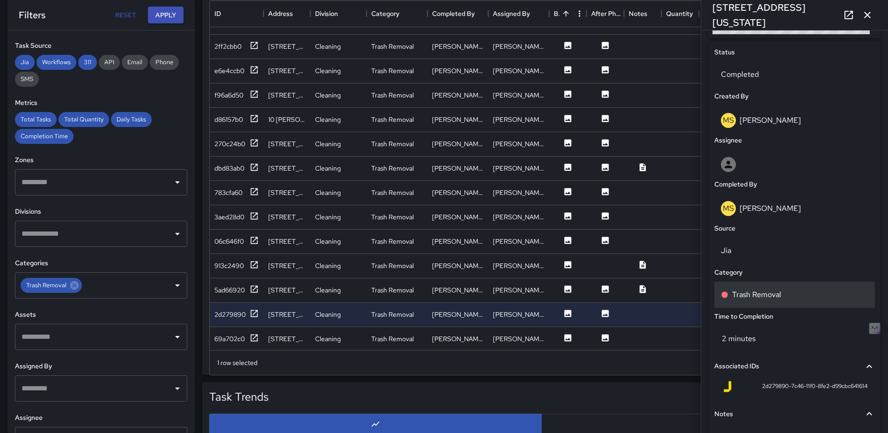
click at [771, 300] on p "Trash Removal" at bounding box center [756, 294] width 49 height 11
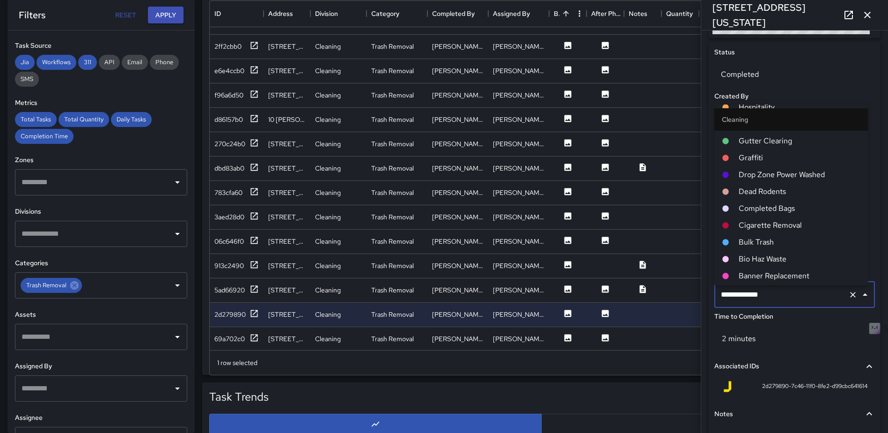
scroll to position [375, 0]
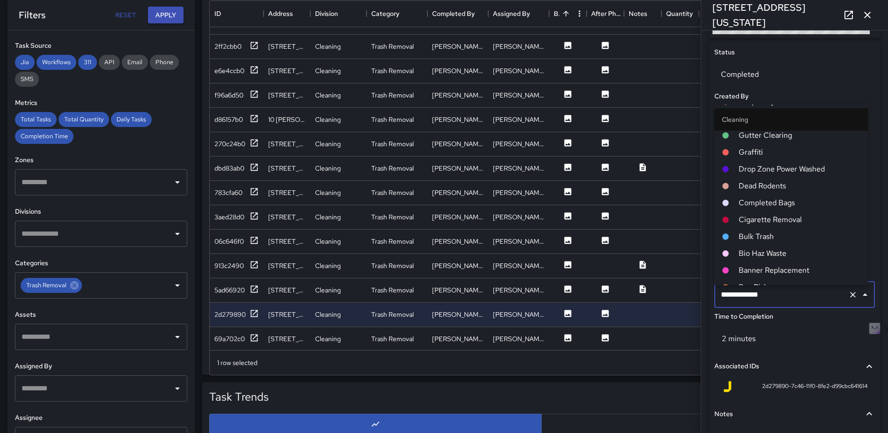
click at [774, 206] on span "Completed Bags" at bounding box center [800, 202] width 122 height 11
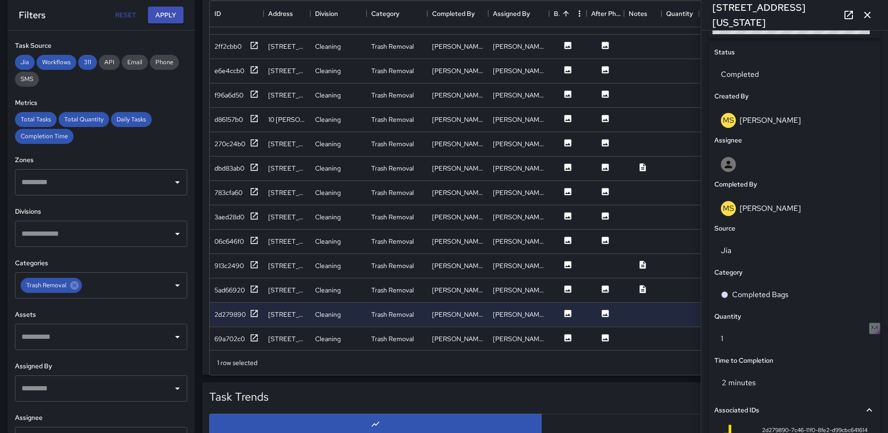
click at [866, 11] on icon "button" at bounding box center [867, 14] width 11 height 11
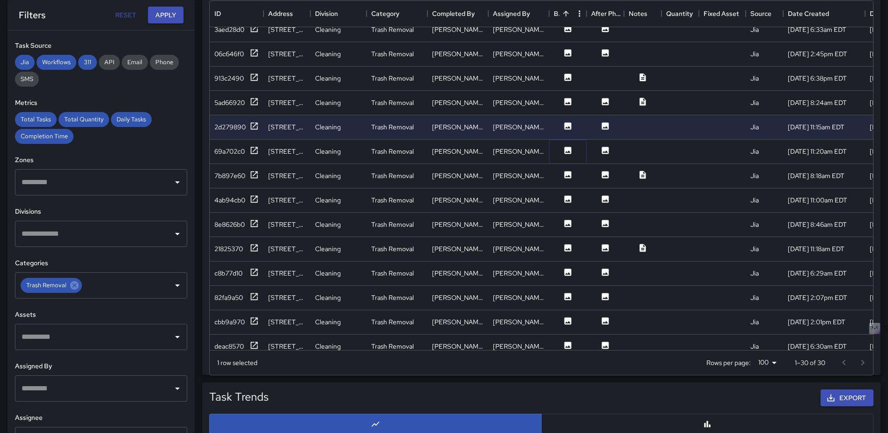
click at [572, 149] on icon at bounding box center [567, 150] width 9 height 9
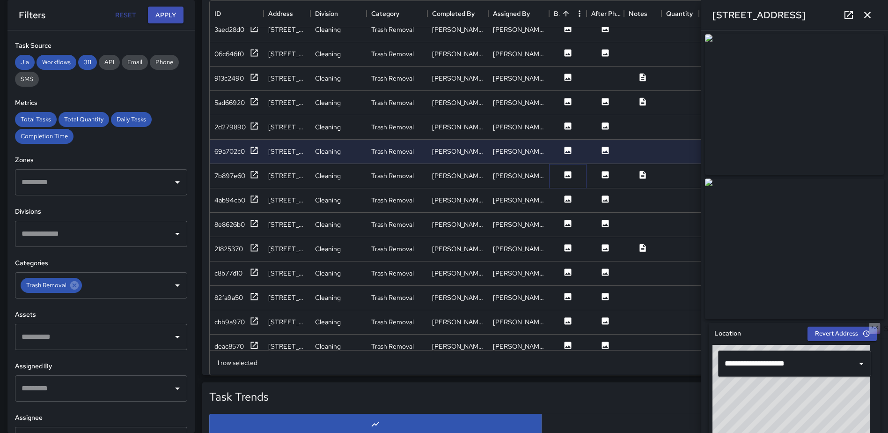
click at [565, 176] on icon at bounding box center [568, 174] width 7 height 7
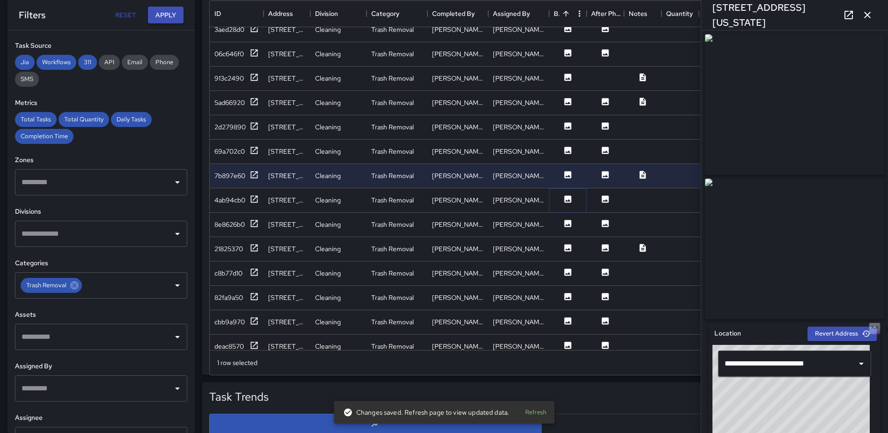
click at [566, 195] on icon at bounding box center [568, 198] width 7 height 7
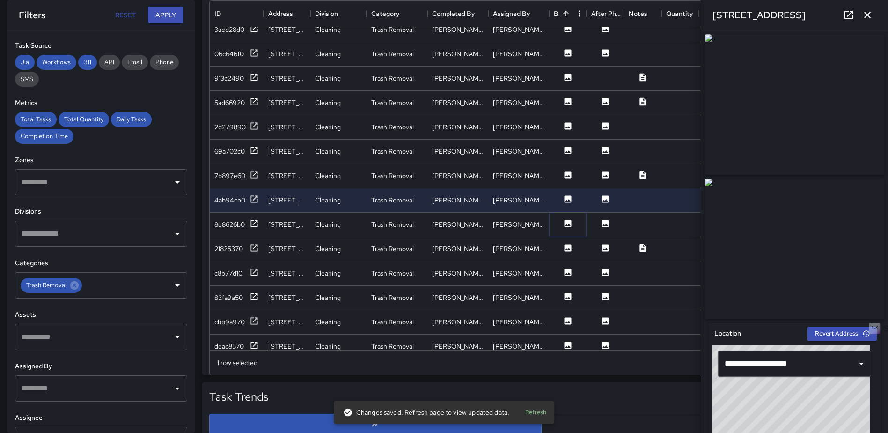
click at [566, 220] on icon at bounding box center [568, 223] width 7 height 7
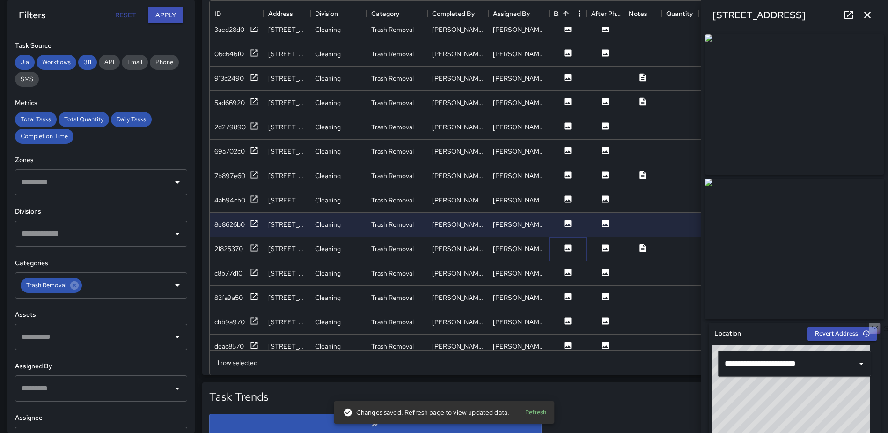
click at [566, 249] on icon at bounding box center [568, 247] width 7 height 7
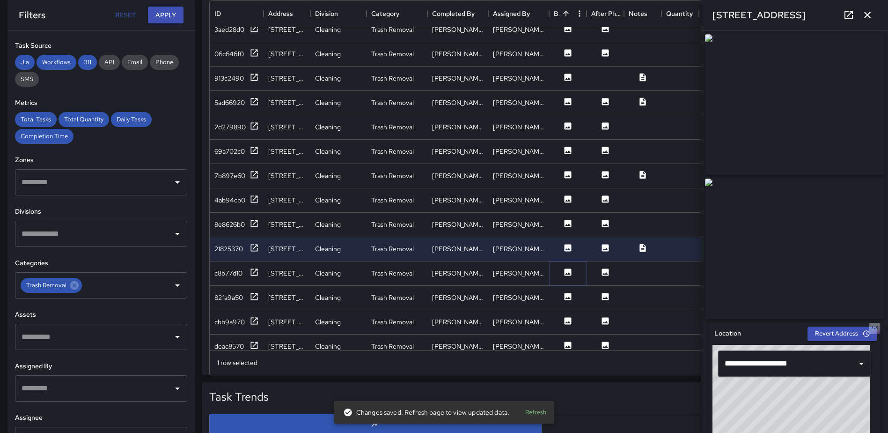
click at [566, 274] on icon at bounding box center [568, 271] width 7 height 7
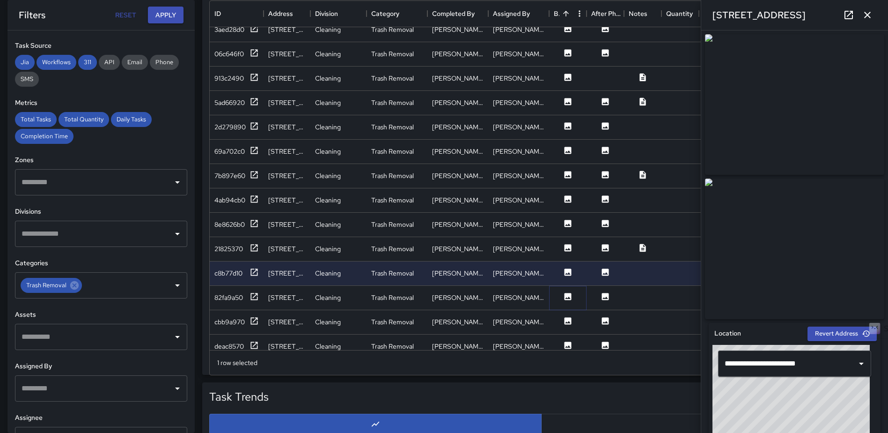
click at [567, 293] on icon at bounding box center [568, 296] width 7 height 7
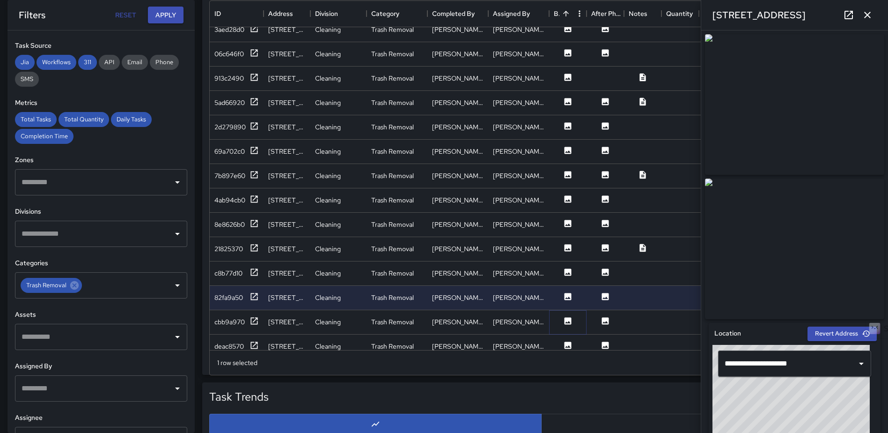
click at [567, 320] on icon at bounding box center [568, 320] width 7 height 7
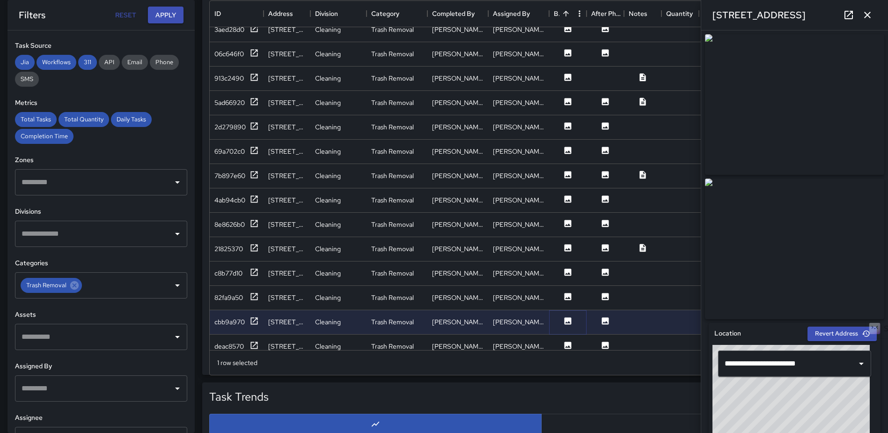
scroll to position [415, 0]
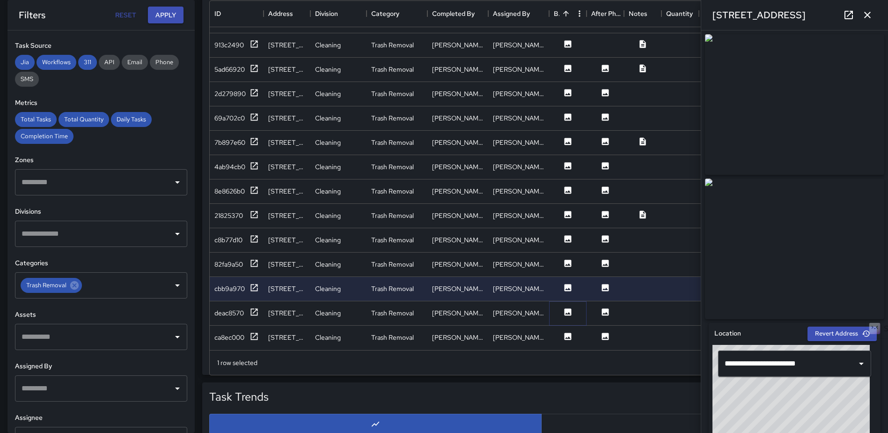
click at [567, 309] on icon at bounding box center [567, 311] width 9 height 9
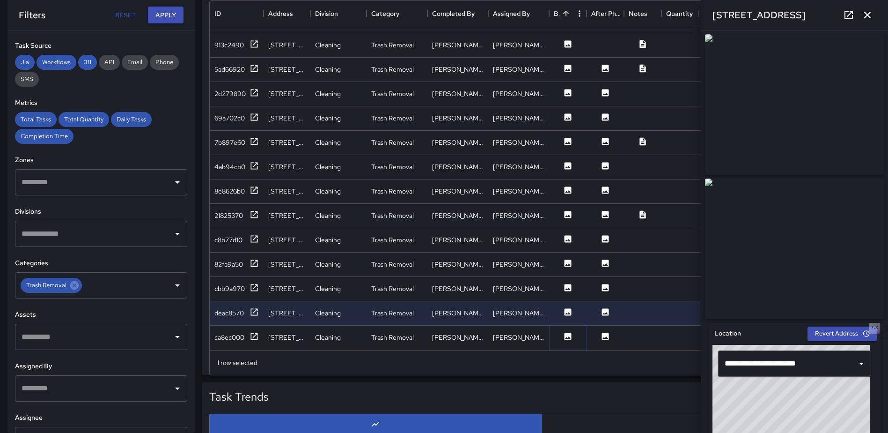
click at [566, 332] on icon at bounding box center [568, 335] width 7 height 7
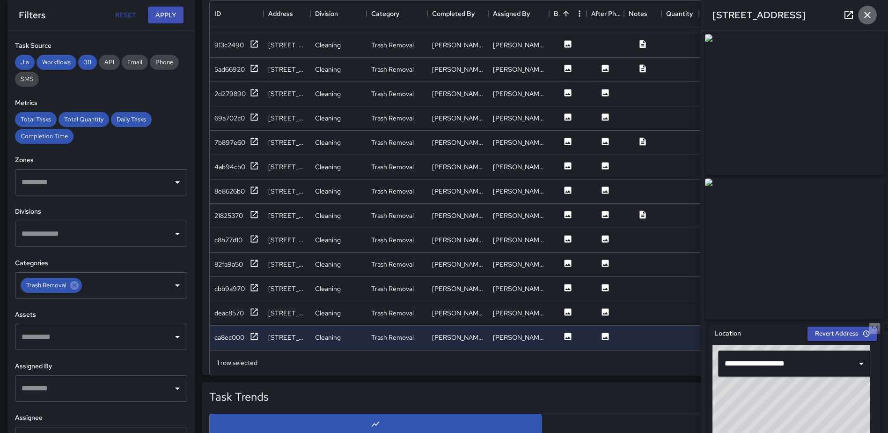
click at [864, 12] on icon "button" at bounding box center [867, 14] width 11 height 11
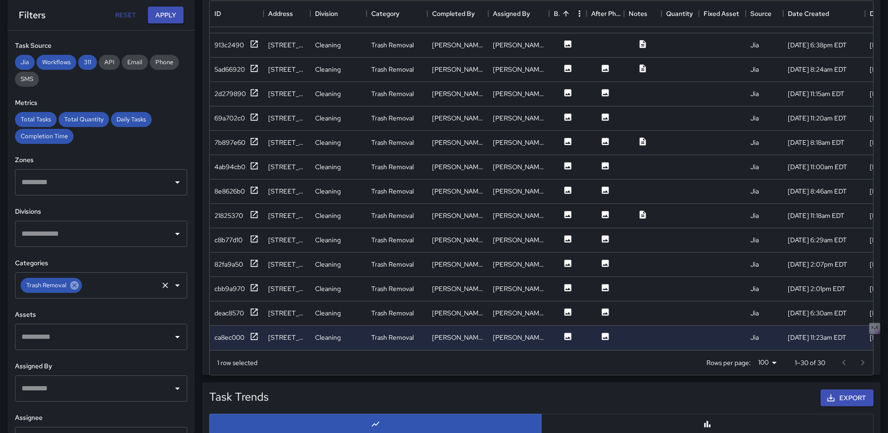
click at [75, 283] on icon at bounding box center [74, 285] width 8 height 8
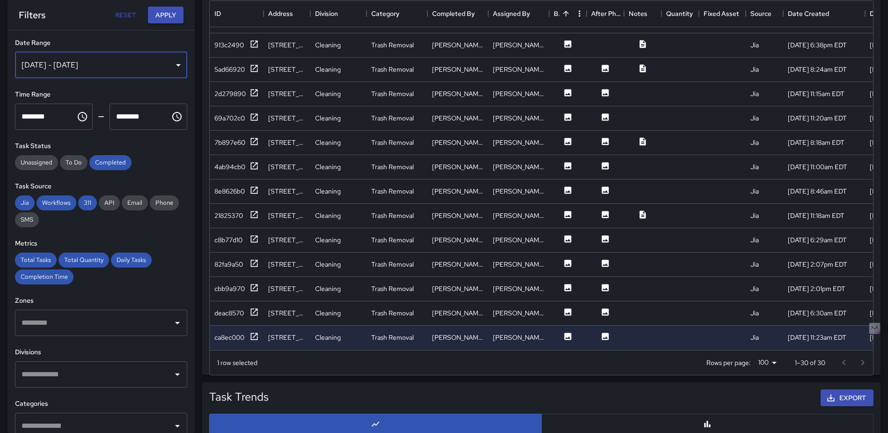
click at [169, 60] on div "[DATE] - [DATE]" at bounding box center [101, 65] width 172 height 26
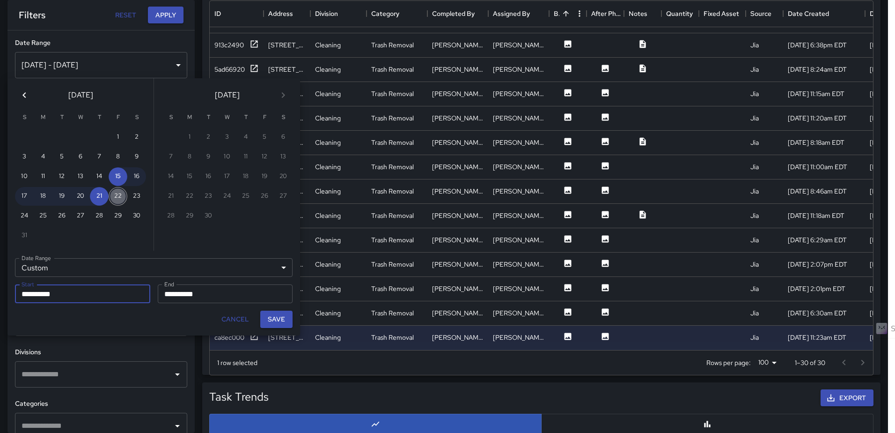
click at [116, 199] on button "22" at bounding box center [118, 196] width 19 height 19
type input "**********"
click at [134, 214] on button "30" at bounding box center [136, 215] width 19 height 19
type input "**********"
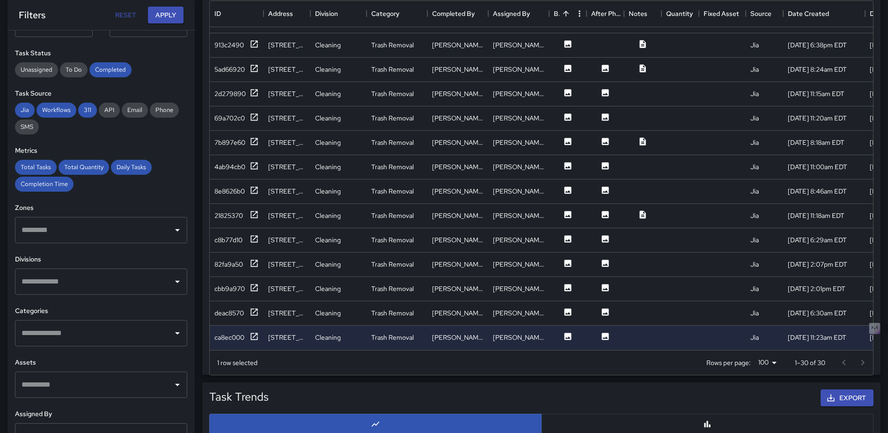
scroll to position [94, 0]
click at [163, 332] on div "​" at bounding box center [101, 332] width 172 height 26
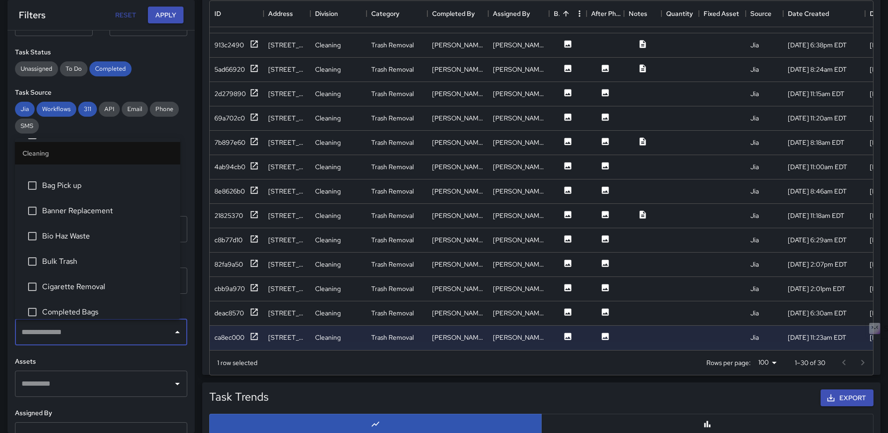
scroll to position [140, 0]
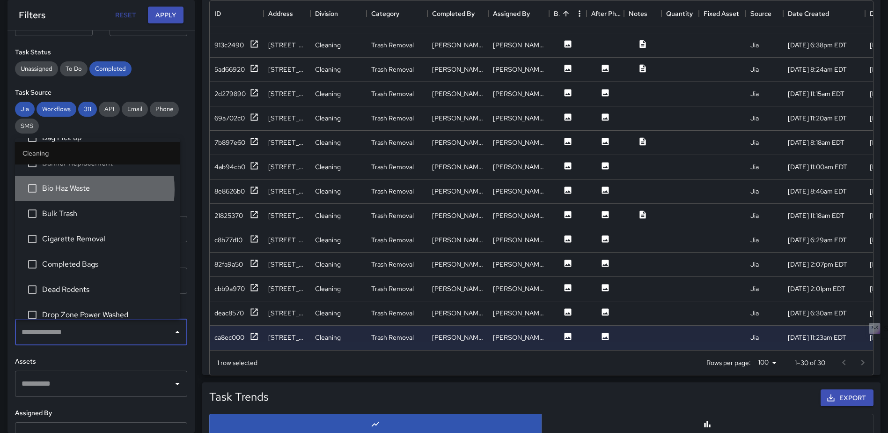
drag, startPoint x: 73, startPoint y: 189, endPoint x: 65, endPoint y: 210, distance: 21.9
click at [73, 189] on span "Bio Haz Waste" at bounding box center [107, 188] width 131 height 11
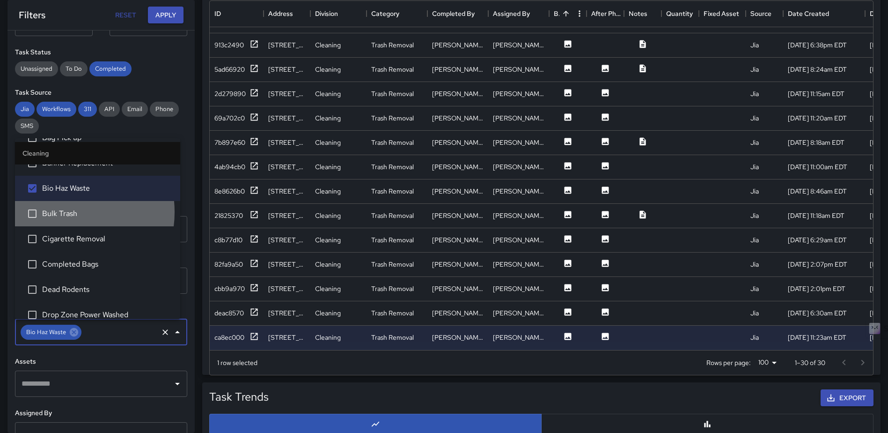
drag, startPoint x: 65, startPoint y: 212, endPoint x: 76, endPoint y: 235, distance: 26.2
click at [65, 212] on span "Bulk Trash" at bounding box center [107, 213] width 131 height 11
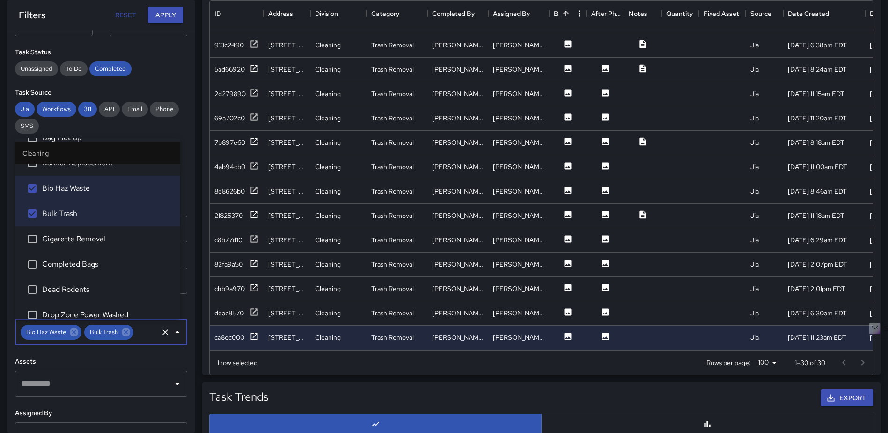
drag, startPoint x: 76, startPoint y: 235, endPoint x: 79, endPoint y: 257, distance: 22.2
click at [76, 236] on span "Cigarette Removal" at bounding box center [107, 238] width 131 height 11
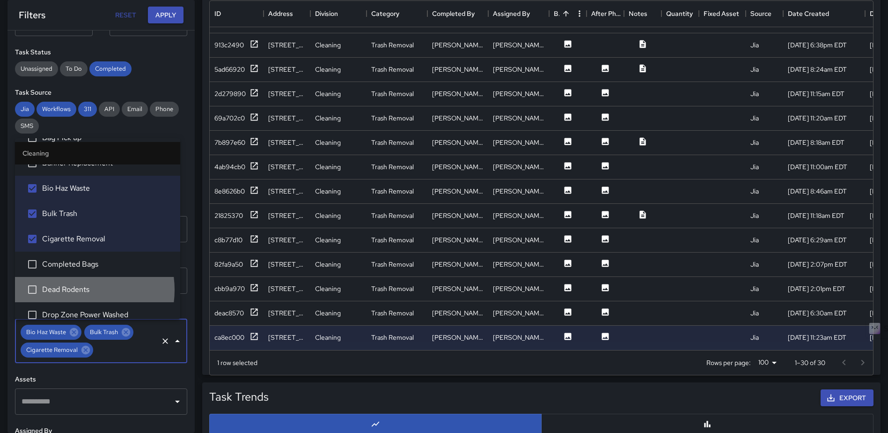
drag, startPoint x: 75, startPoint y: 290, endPoint x: 81, endPoint y: 286, distance: 7.0
click at [75, 290] on span "Dead Rodents" at bounding box center [107, 289] width 131 height 11
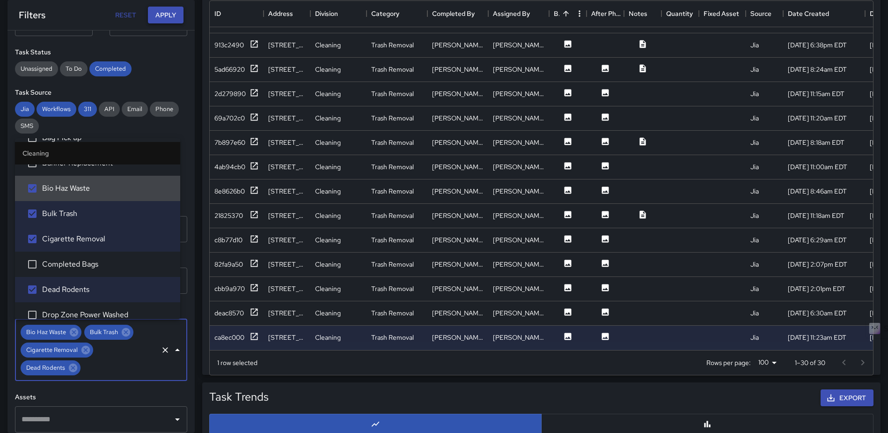
click at [163, 13] on button "Apply" at bounding box center [166, 15] width 36 height 17
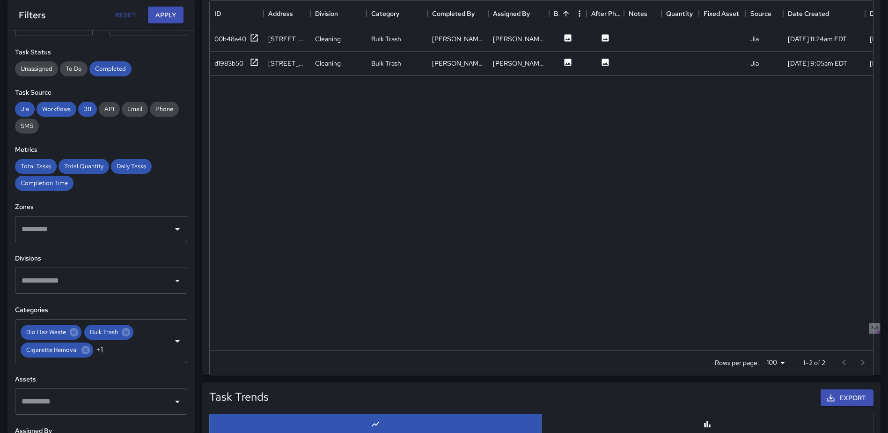
scroll to position [0, 0]
click at [568, 37] on icon at bounding box center [568, 37] width 7 height 7
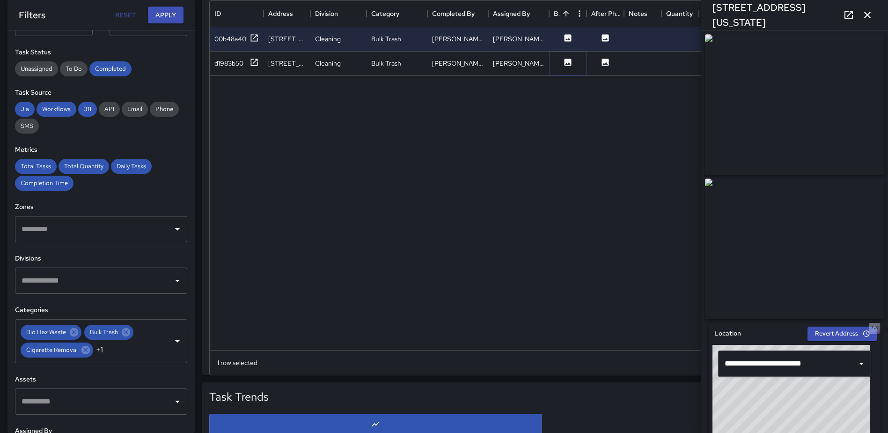
click at [566, 61] on icon at bounding box center [568, 62] width 7 height 7
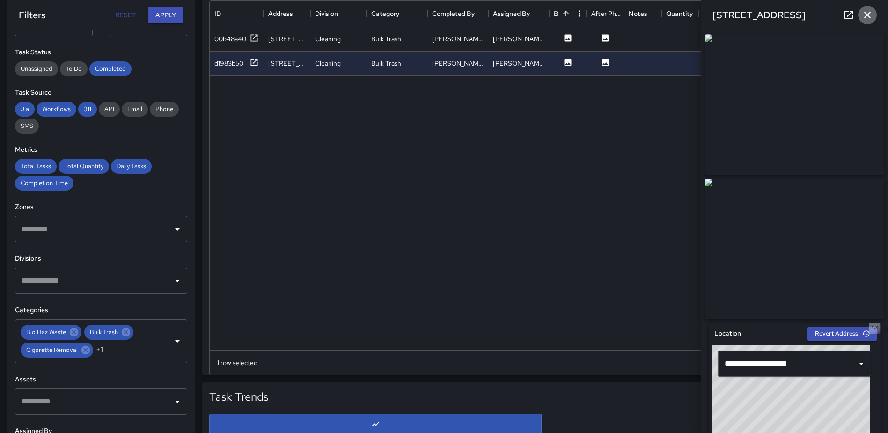
click at [865, 11] on icon "button" at bounding box center [867, 14] width 11 height 11
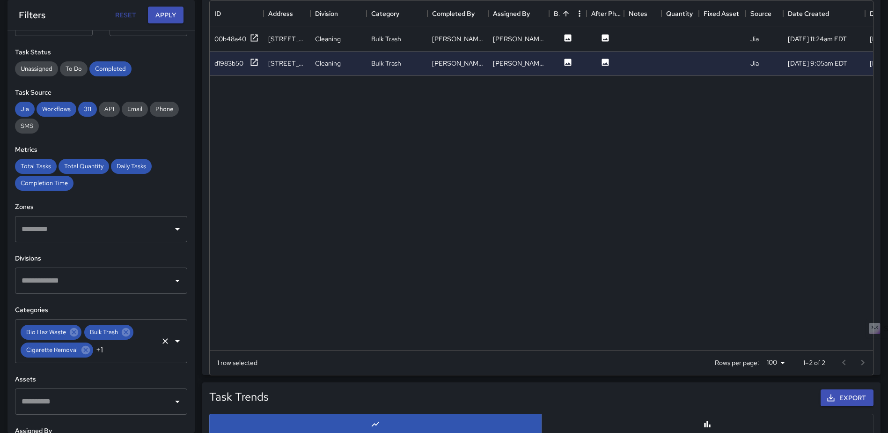
click at [162, 342] on icon "Clear" at bounding box center [165, 341] width 6 height 6
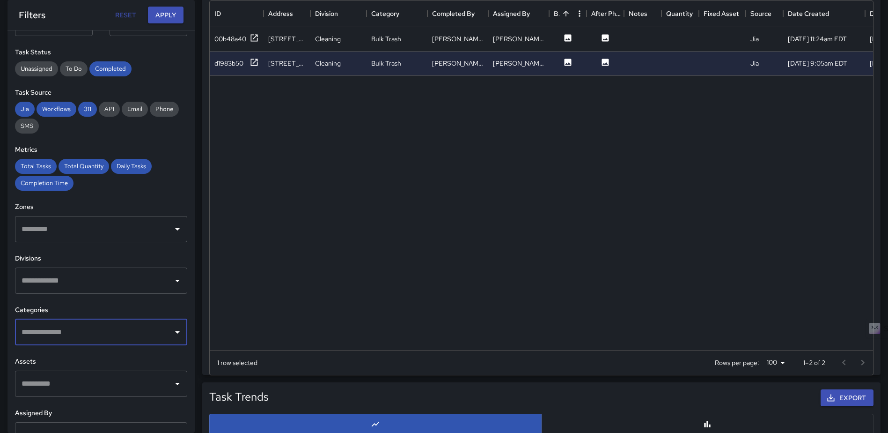
click at [170, 339] on div "​" at bounding box center [101, 332] width 172 height 26
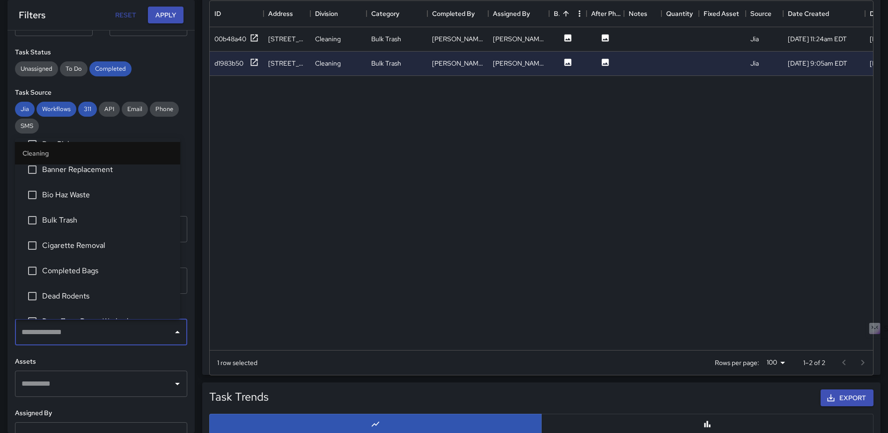
scroll to position [187, 0]
click at [55, 295] on span "Graffiti" at bounding box center [107, 292] width 131 height 11
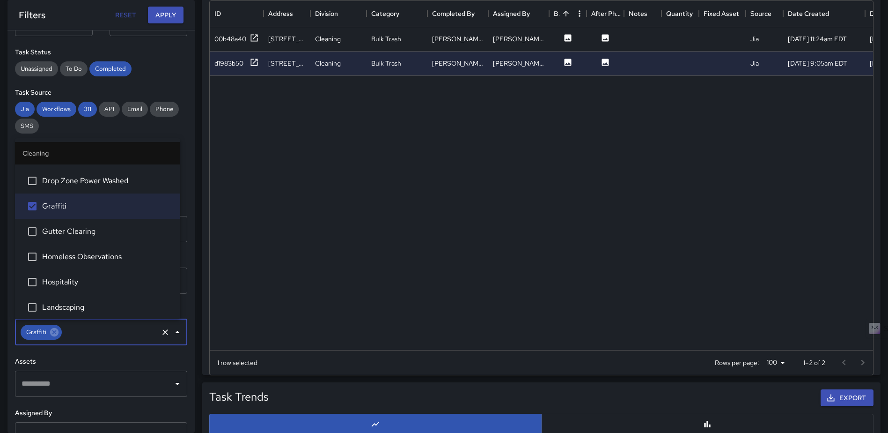
scroll to position [281, 0]
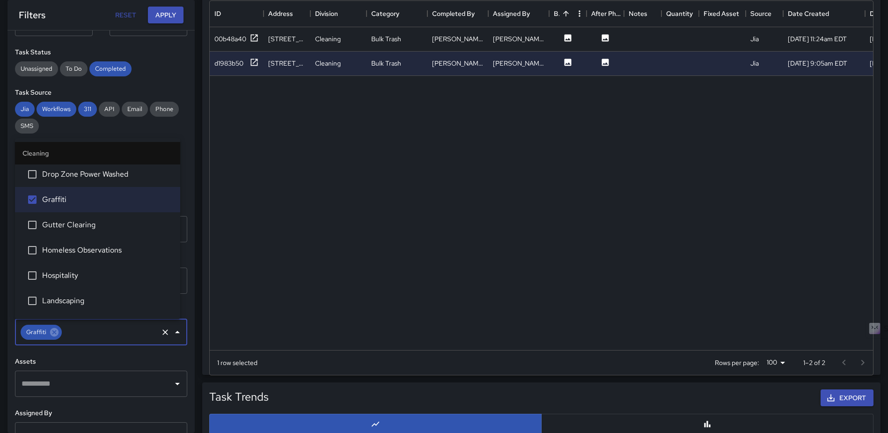
click at [75, 223] on span "Gutter Clearing" at bounding box center [107, 224] width 131 height 11
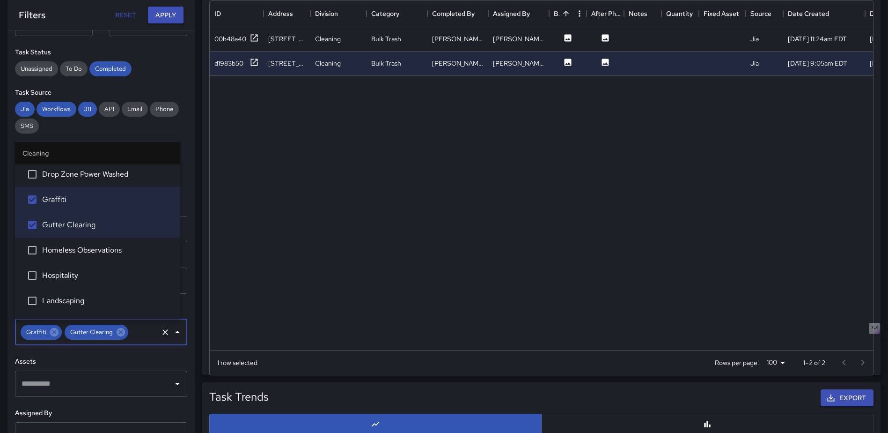
click at [66, 248] on span "Homeless Observations" at bounding box center [107, 249] width 131 height 11
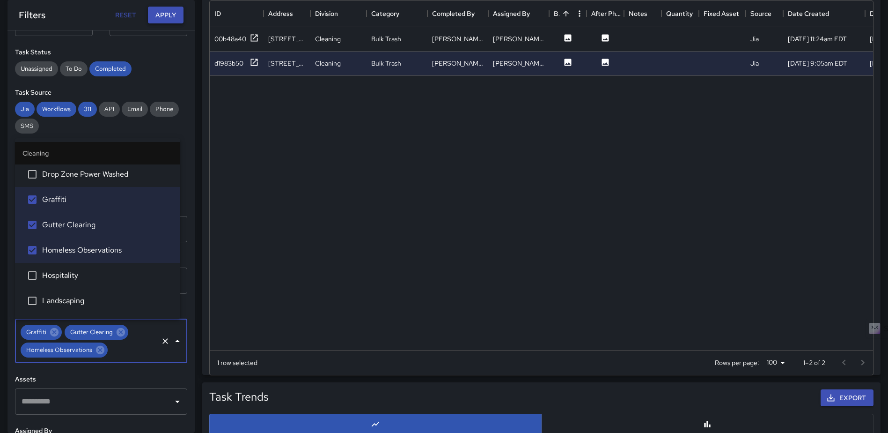
click at [160, 14] on button "Apply" at bounding box center [166, 15] width 36 height 17
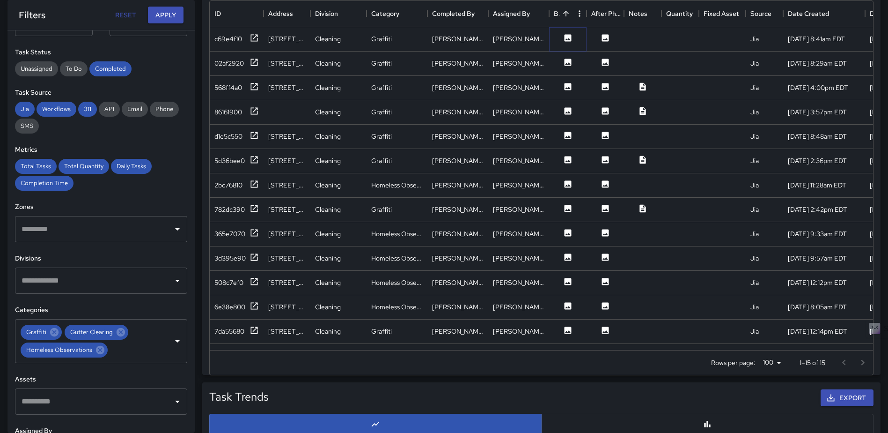
click at [570, 39] on icon at bounding box center [568, 37] width 7 height 7
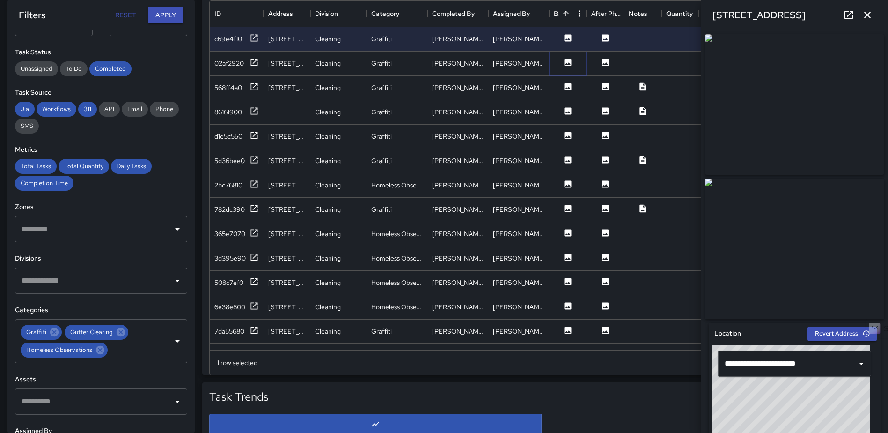
click at [568, 60] on icon at bounding box center [568, 62] width 7 height 7
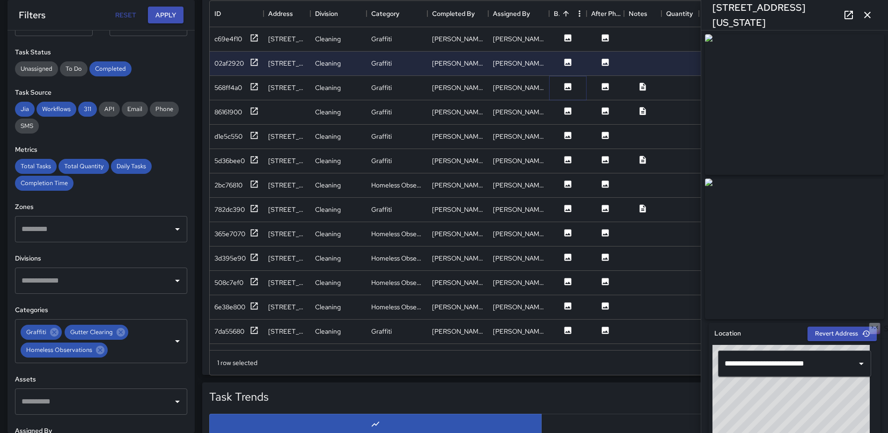
click at [565, 87] on icon at bounding box center [568, 86] width 7 height 7
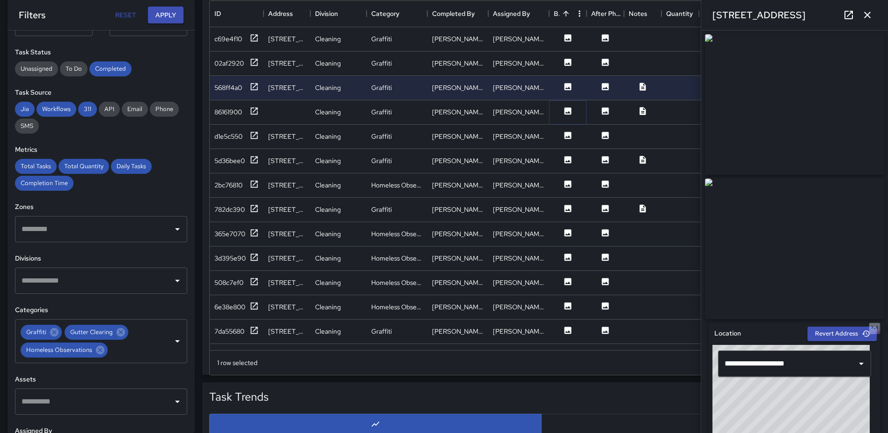
click at [565, 113] on icon at bounding box center [568, 110] width 7 height 7
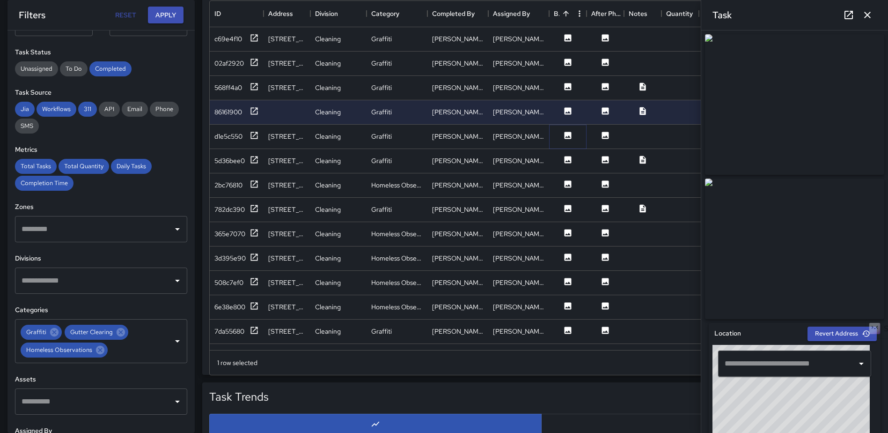
click at [567, 135] on icon at bounding box center [568, 135] width 7 height 7
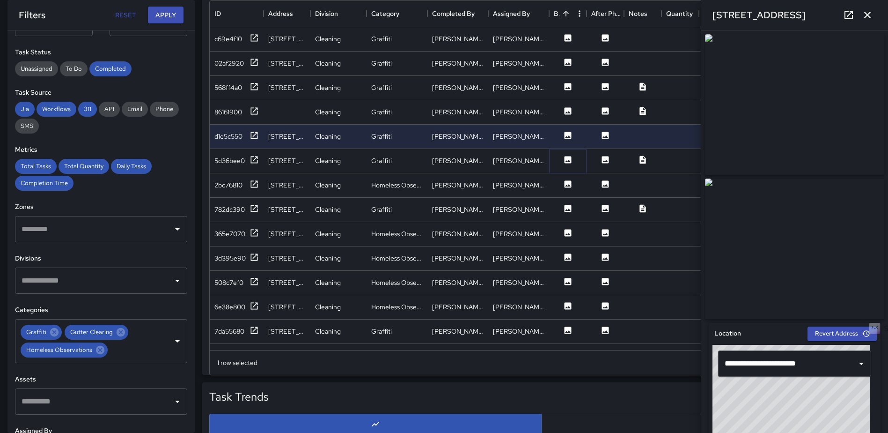
click at [567, 157] on icon at bounding box center [568, 159] width 7 height 7
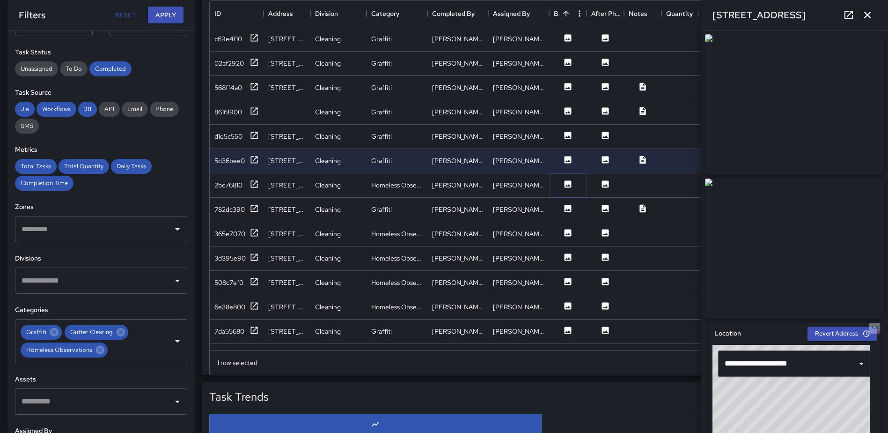
click at [567, 184] on icon at bounding box center [568, 183] width 7 height 7
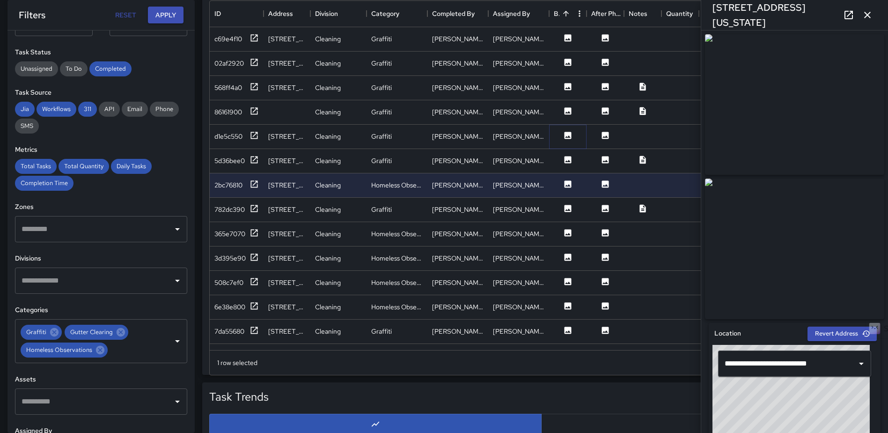
click at [563, 132] on button at bounding box center [568, 137] width 28 height 12
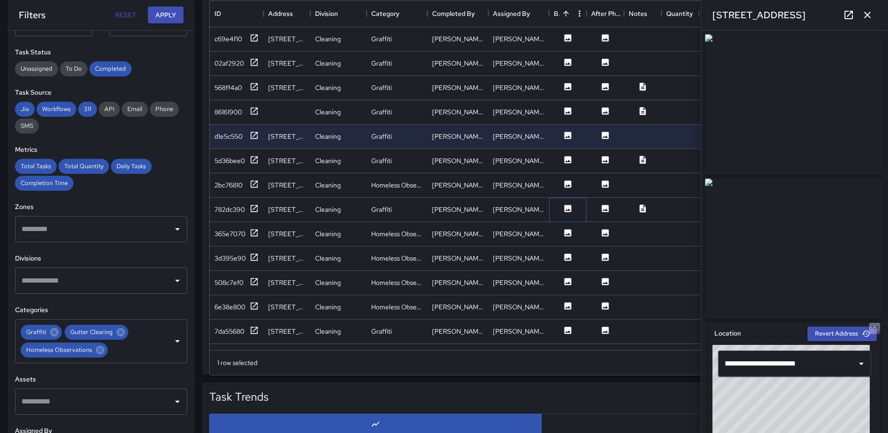
click at [567, 203] on div at bounding box center [567, 210] width 37 height 24
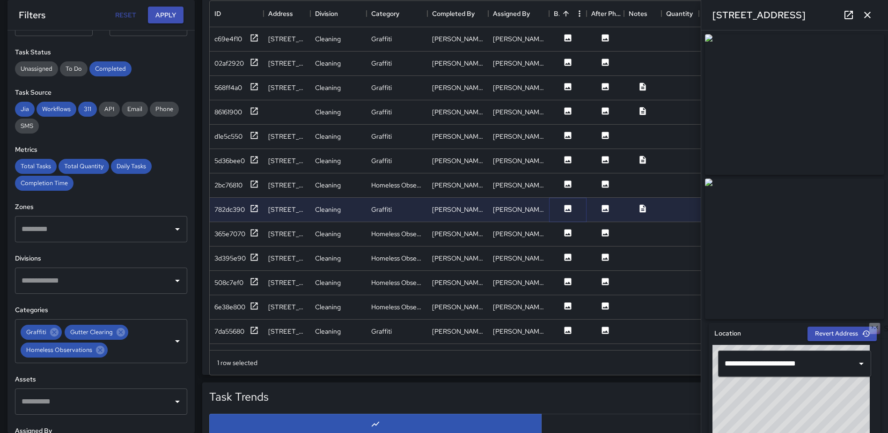
click at [567, 213] on button at bounding box center [568, 210] width 28 height 12
click at [565, 239] on button at bounding box center [568, 234] width 28 height 12
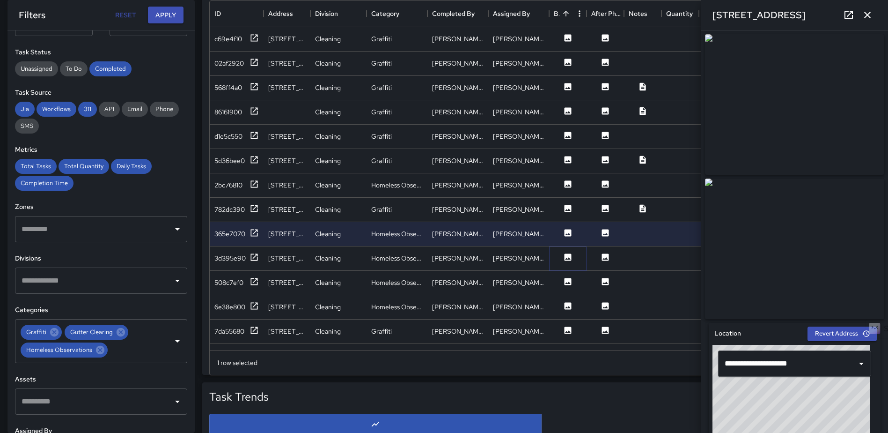
click at [566, 256] on icon at bounding box center [568, 256] width 7 height 7
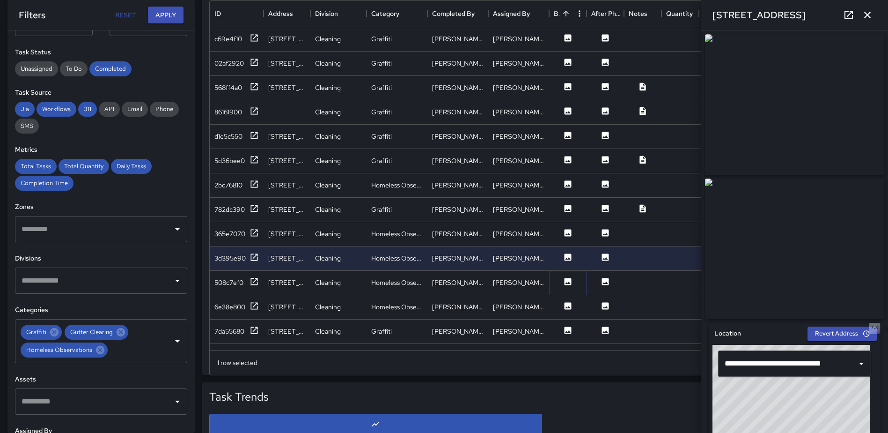
click at [571, 279] on icon at bounding box center [568, 281] width 7 height 7
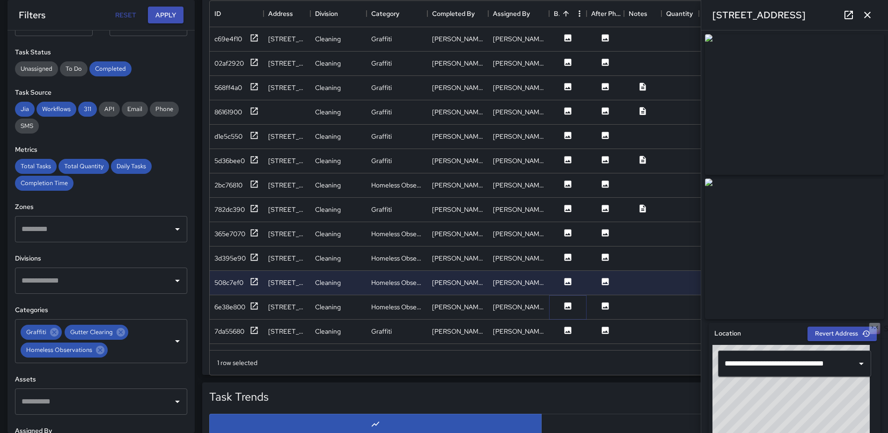
click at [569, 306] on icon at bounding box center [567, 305] width 9 height 9
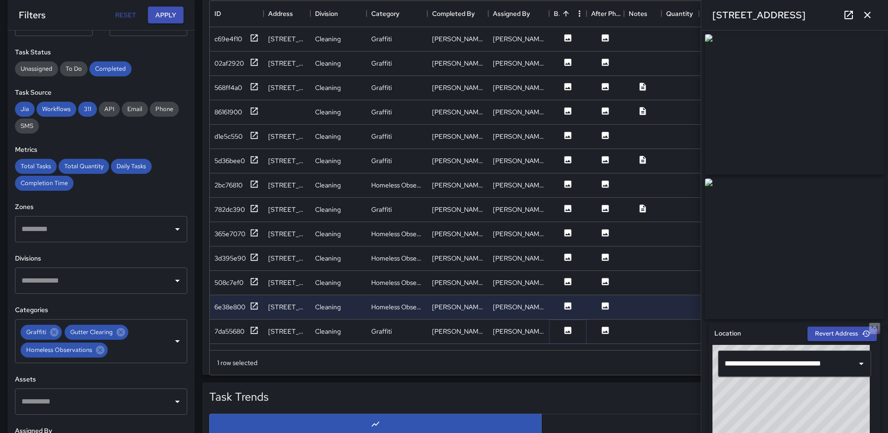
click at [567, 329] on icon at bounding box center [568, 329] width 7 height 7
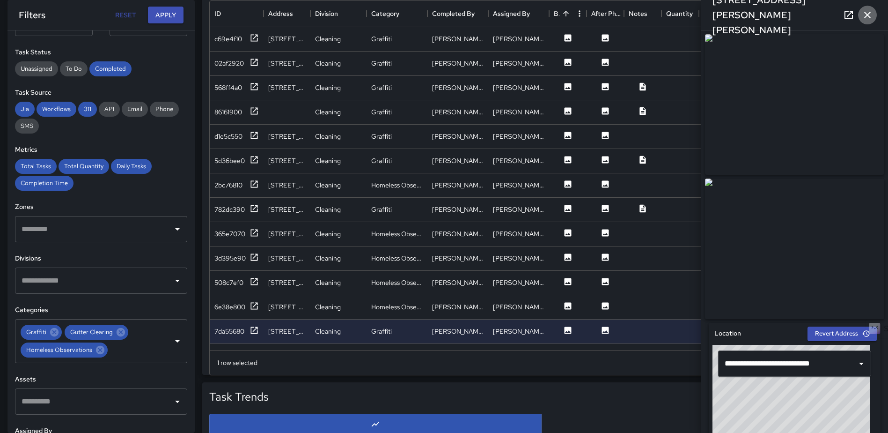
click at [863, 11] on icon "button" at bounding box center [867, 14] width 11 height 11
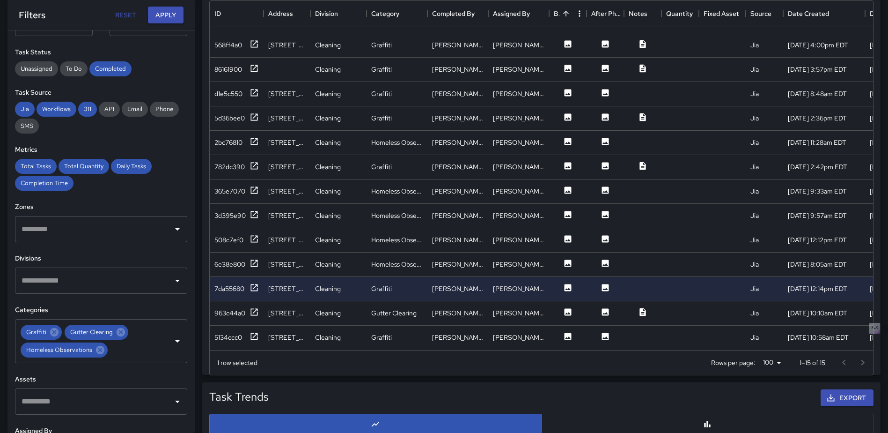
scroll to position [50, 0]
click at [567, 308] on icon at bounding box center [568, 311] width 7 height 7
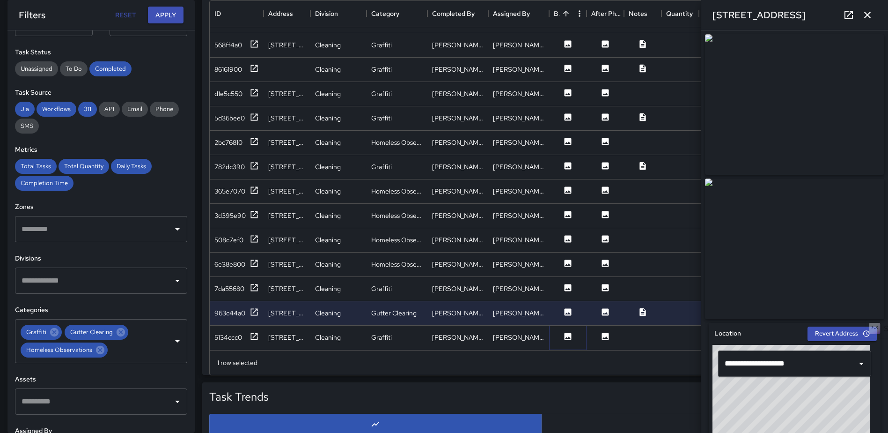
click at [567, 332] on icon at bounding box center [568, 335] width 7 height 7
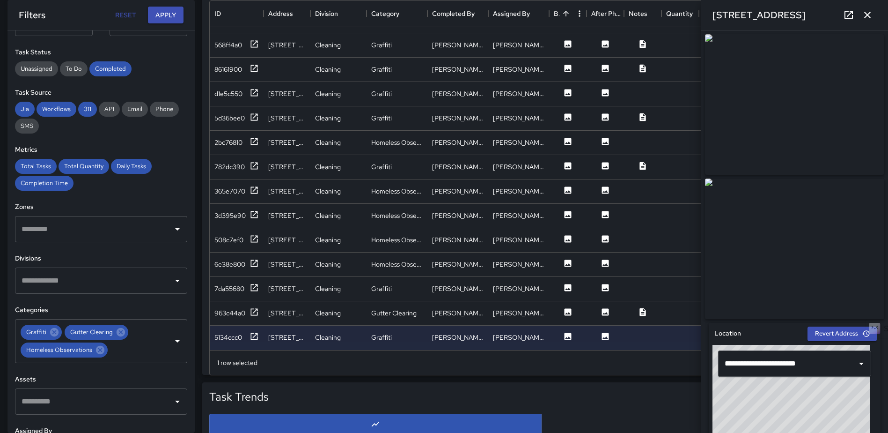
click at [867, 15] on icon "button" at bounding box center [867, 15] width 7 height 7
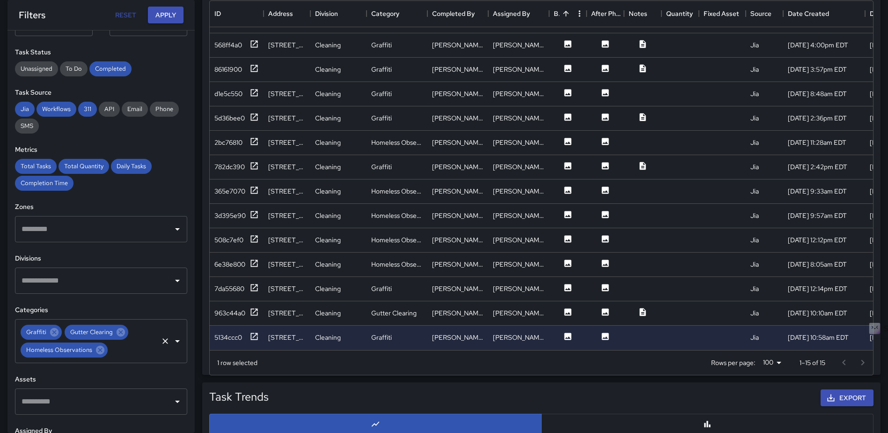
click at [161, 340] on icon "Clear" at bounding box center [165, 340] width 9 height 9
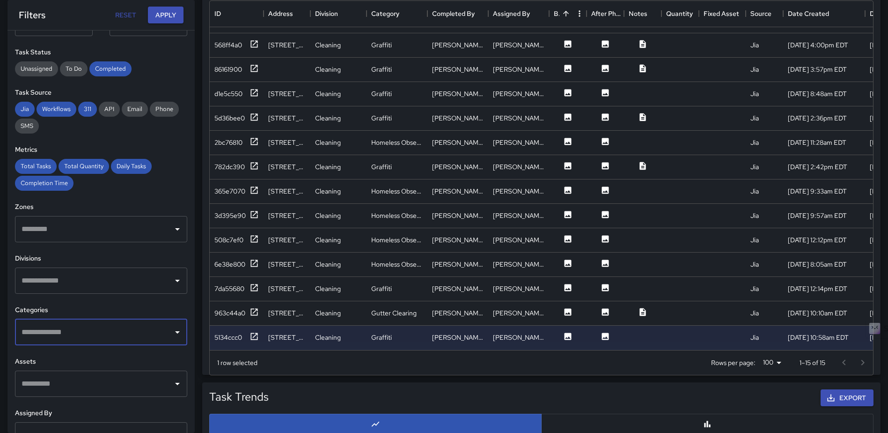
click at [172, 335] on icon "Open" at bounding box center [177, 331] width 11 height 11
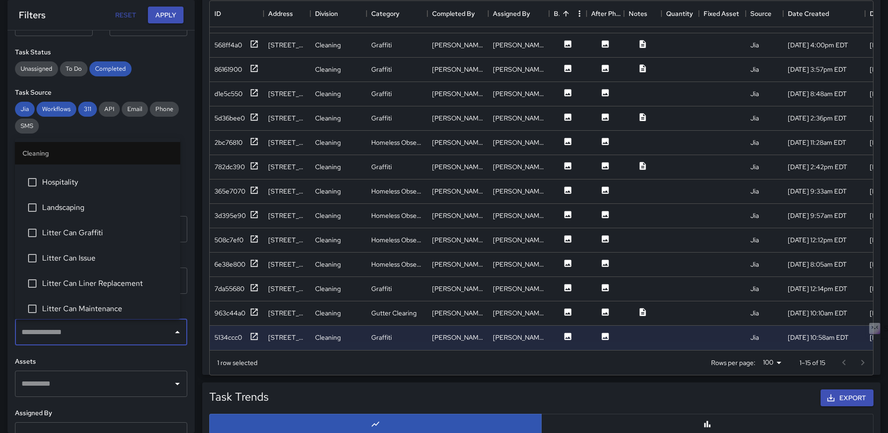
scroll to position [375, 0]
click
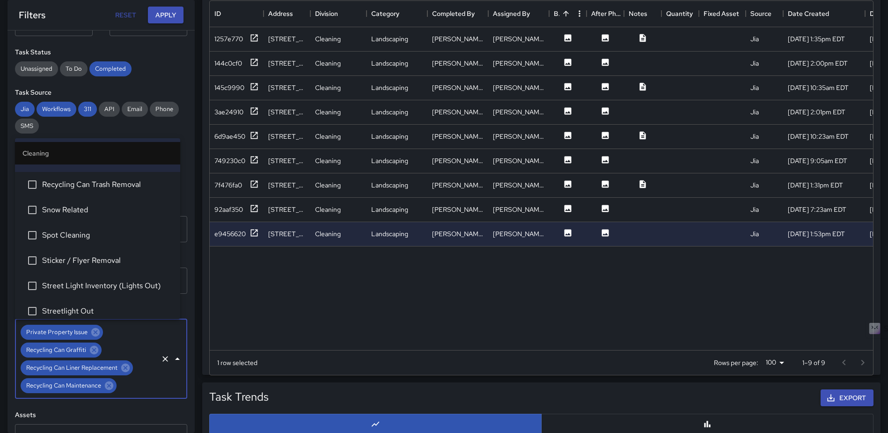
scroll to position [702, 0]
drag, startPoint x: 109, startPoint y: 183, endPoint x: 91, endPoint y: 199, distance: 23.8
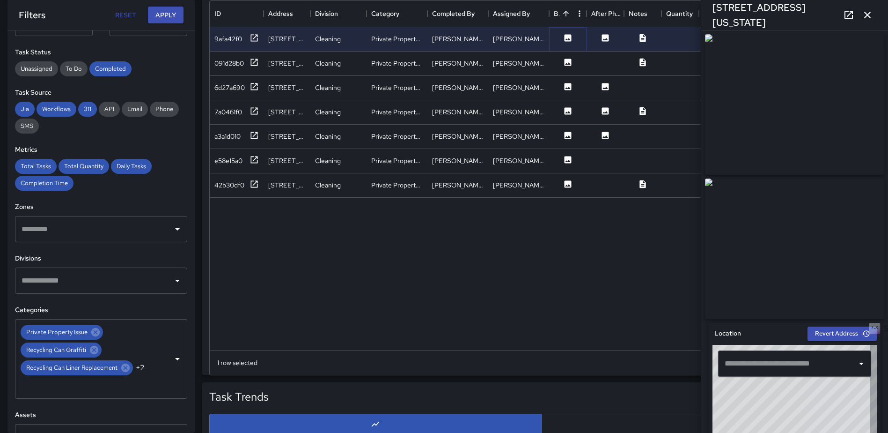
type input "**********"
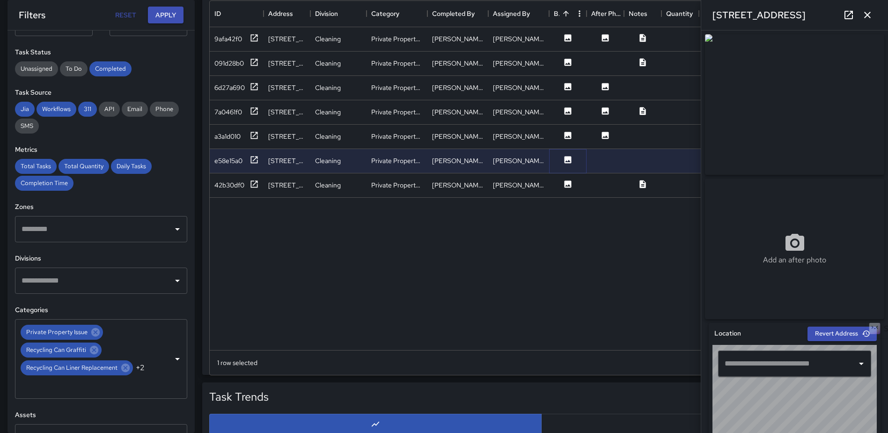
type input "**********"
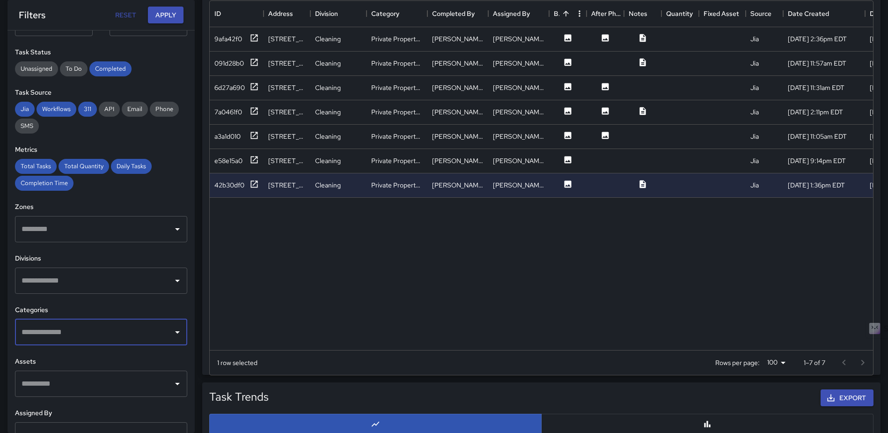
drag, startPoint x: 168, startPoint y: 328, endPoint x: 158, endPoint y: 328, distance: 9.8
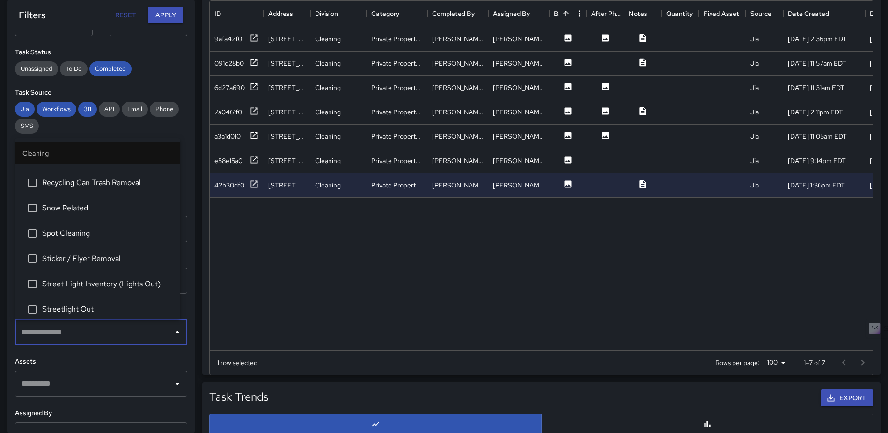
drag, startPoint x: 76, startPoint y: 233, endPoint x: 82, endPoint y: 230, distance: 7.3
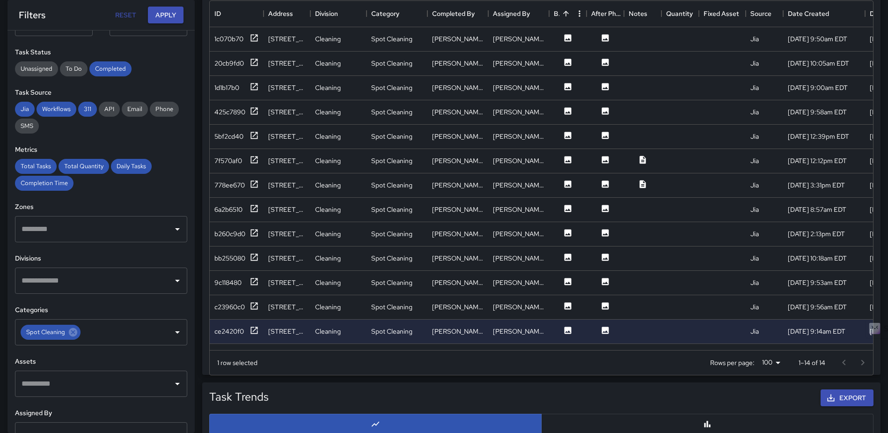
scroll to position [0, 0]
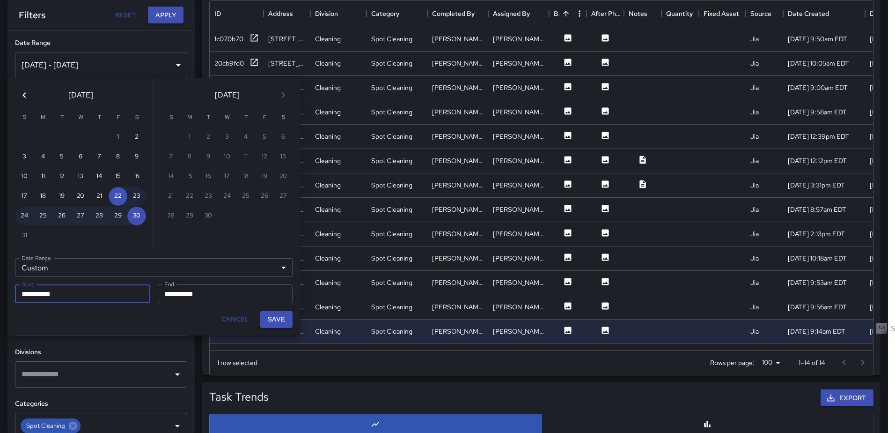
drag, startPoint x: 273, startPoint y: 318, endPoint x: 239, endPoint y: 272, distance: 58.2
type input "**********"
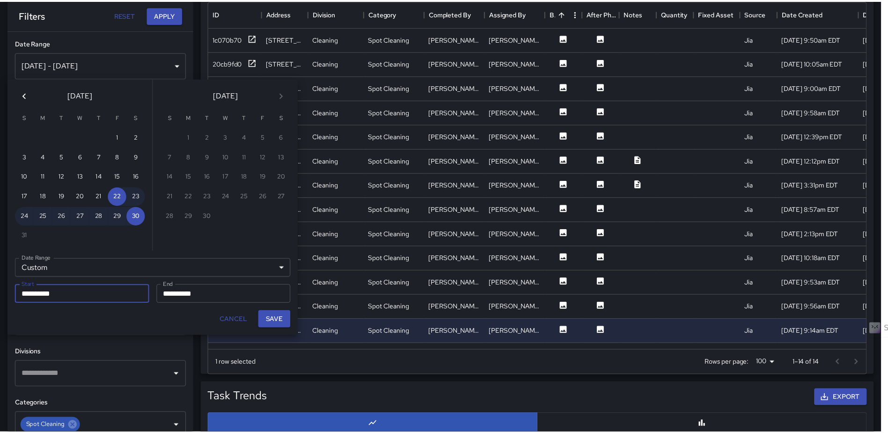
scroll to position [7, 7]
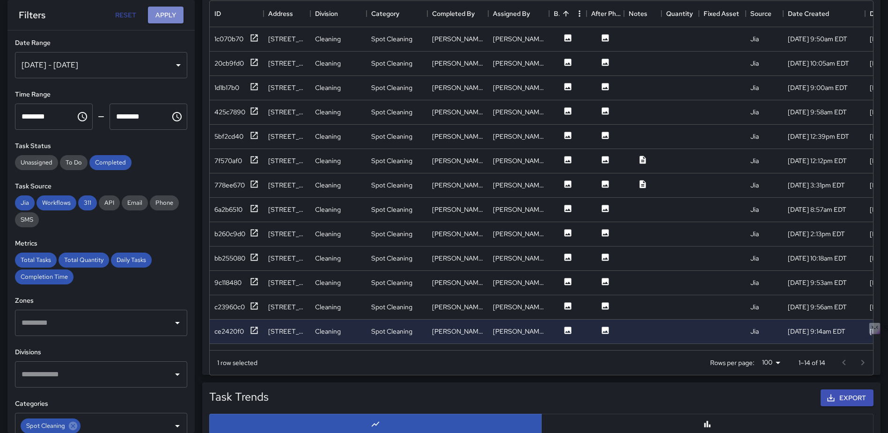
drag, startPoint x: 173, startPoint y: 15, endPoint x: 196, endPoint y: 10, distance: 23.5
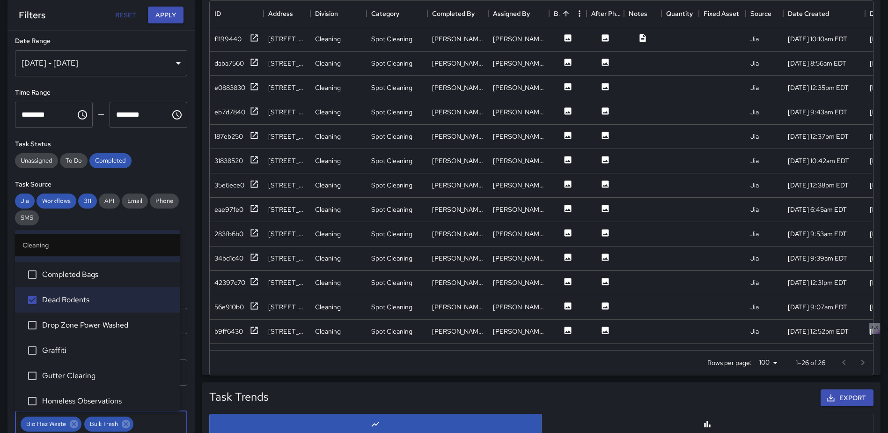
scroll to position [234, 0]
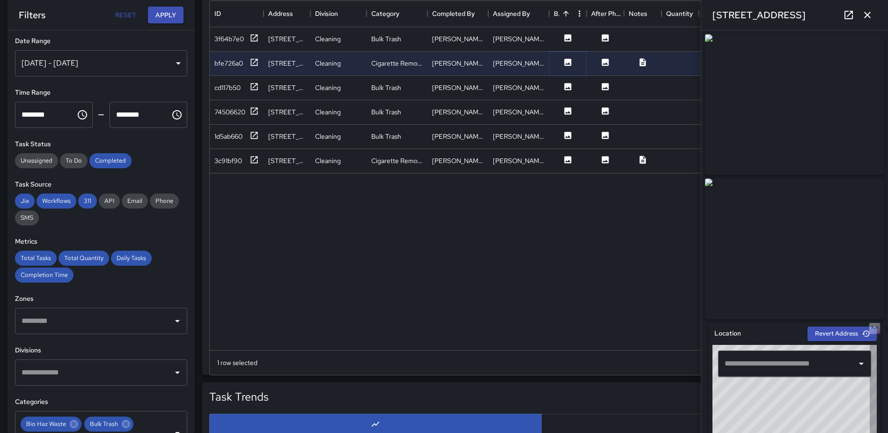
type input "**********"
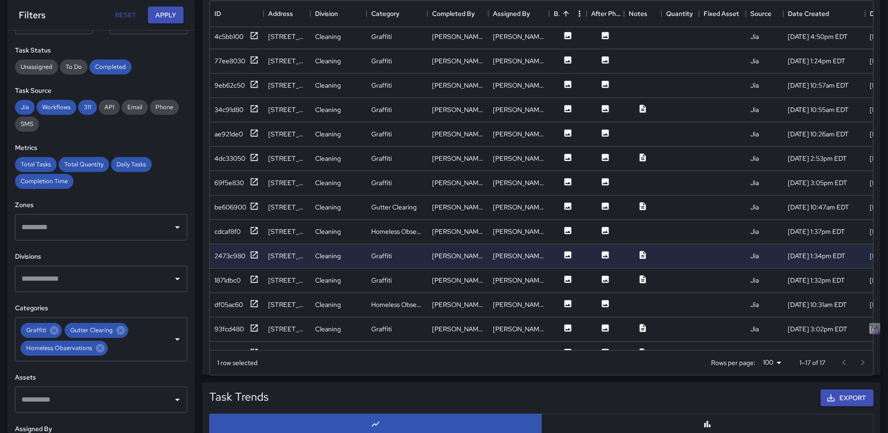
scroll to position [98, 0]
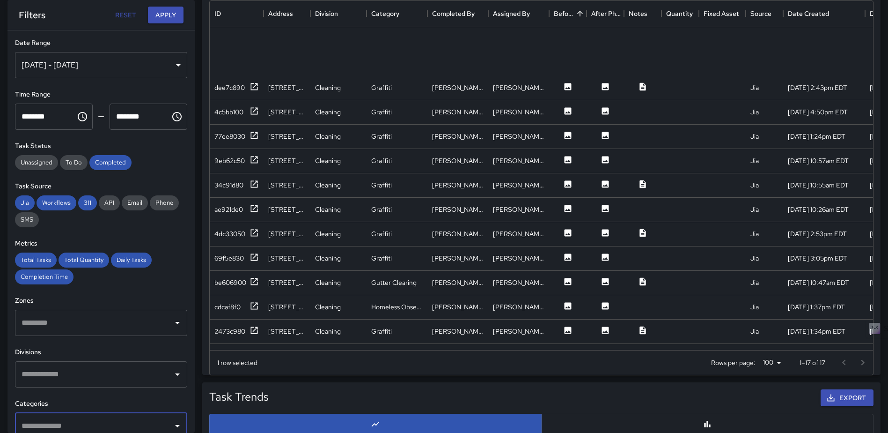
scroll to position [342, 656]
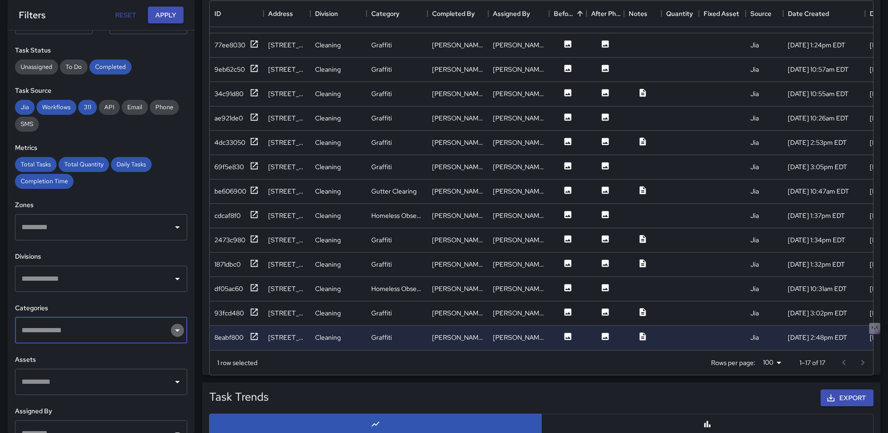
click at [172, 329] on icon "Open" at bounding box center [177, 329] width 11 height 11
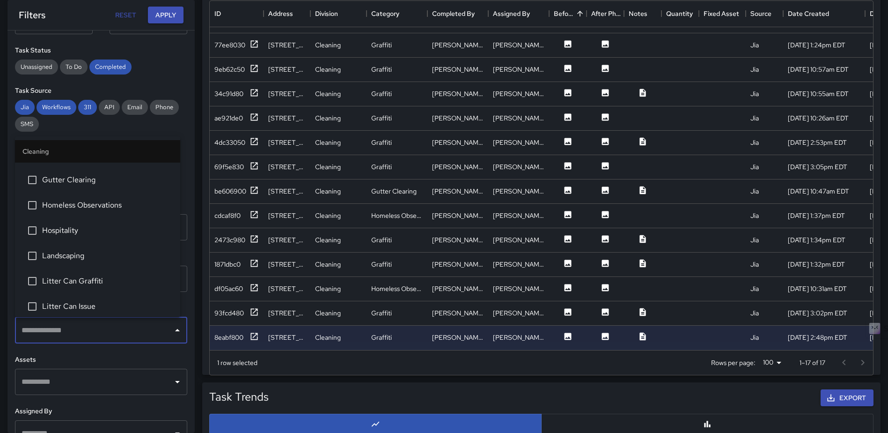
scroll to position [328, 0]
click at [82, 247] on span "Landscaping" at bounding box center [107, 251] width 131 height 11
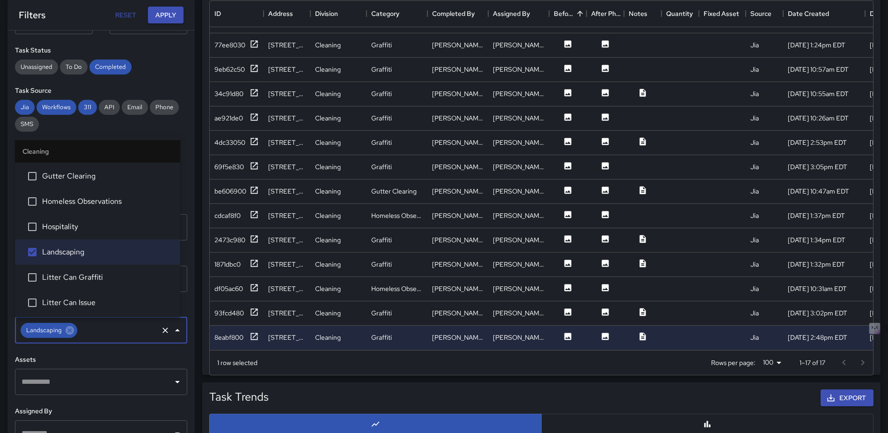
click at [84, 272] on span "Litter Can Graffiti" at bounding box center [107, 277] width 131 height 11
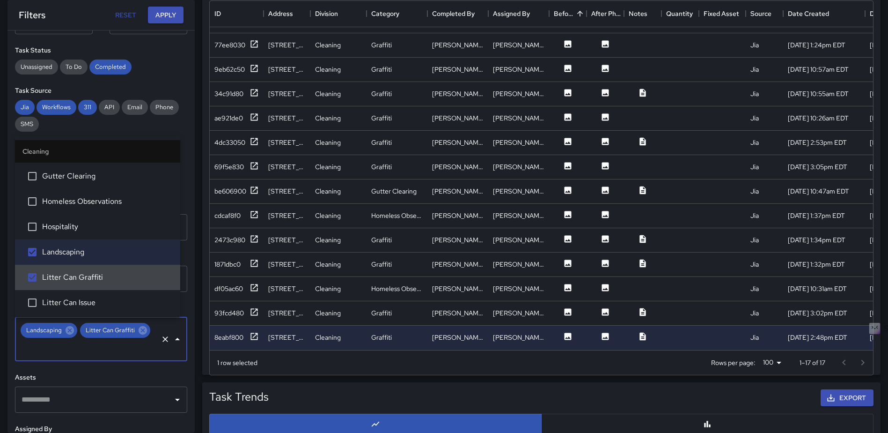
click at [75, 301] on span "Litter Can Issue" at bounding box center [107, 302] width 131 height 11
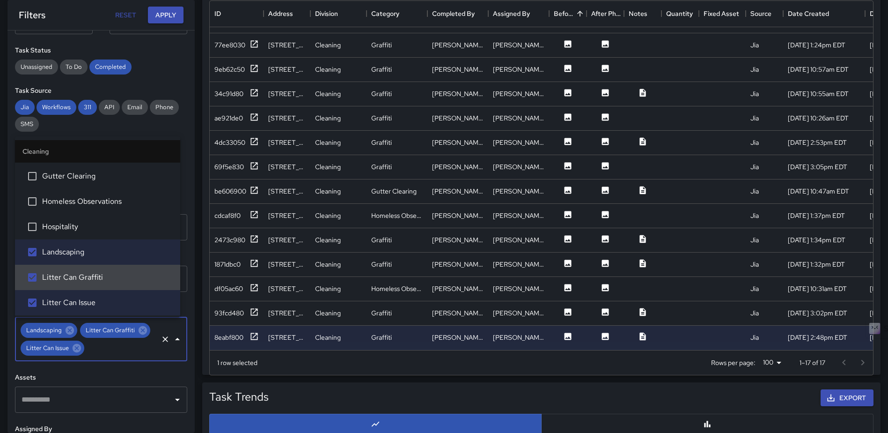
scroll to position [468, 0]
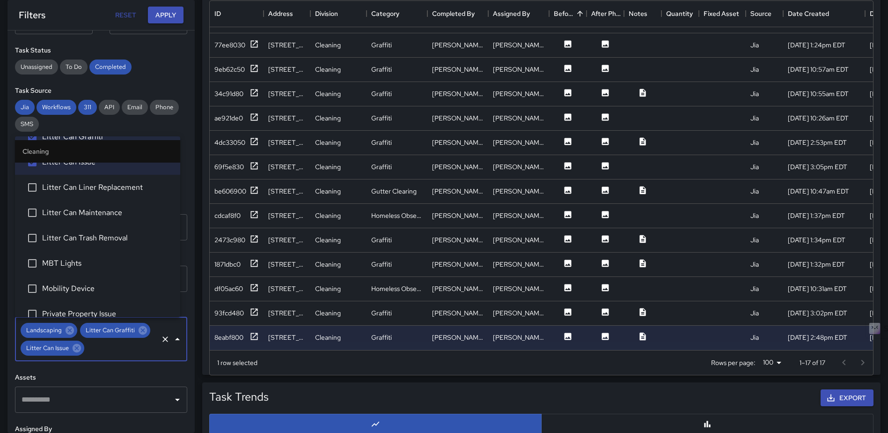
click at [81, 188] on span "Litter Can Liner Replacement" at bounding box center [107, 187] width 131 height 11
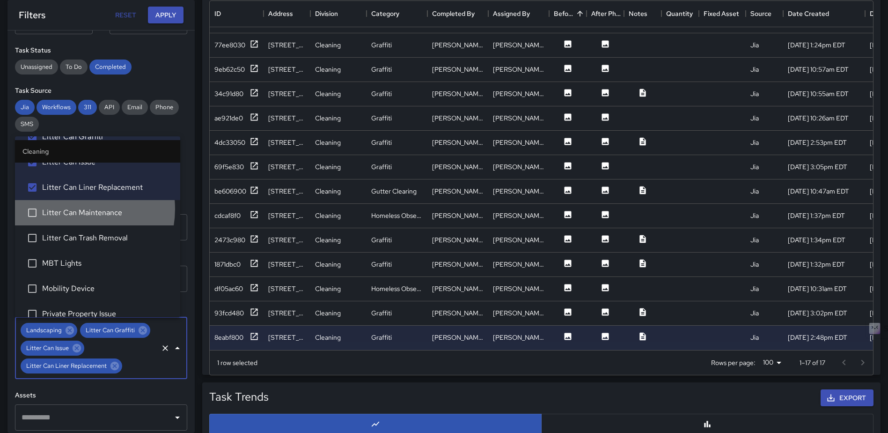
click at [75, 209] on span "Litter Can Maintenance" at bounding box center [107, 212] width 131 height 11
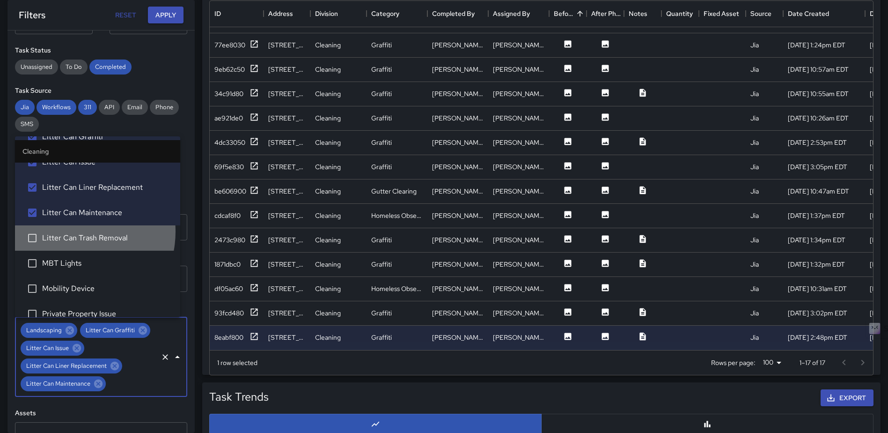
click at [70, 233] on li "Litter Can Trash Removal" at bounding box center [97, 237] width 165 height 25
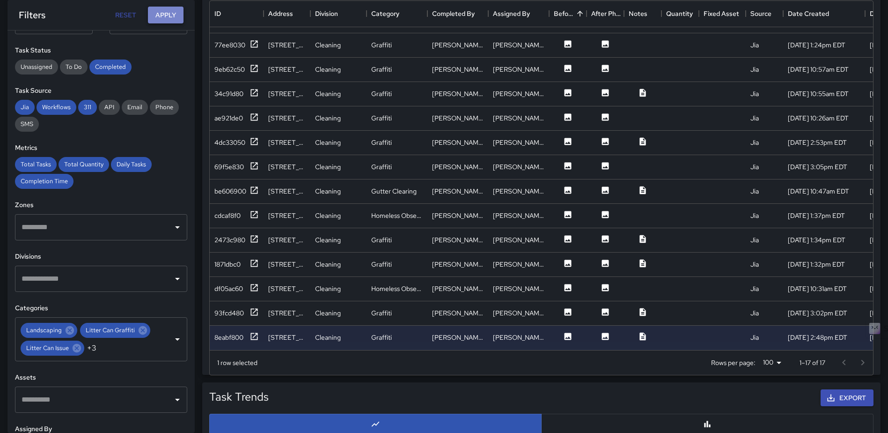
click at [162, 17] on button "Apply" at bounding box center [166, 15] width 36 height 17
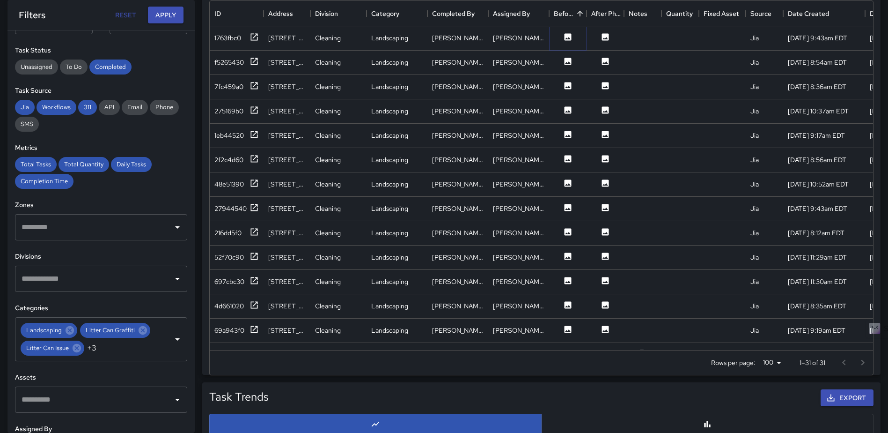
click at [567, 38] on icon at bounding box center [567, 36] width 9 height 9
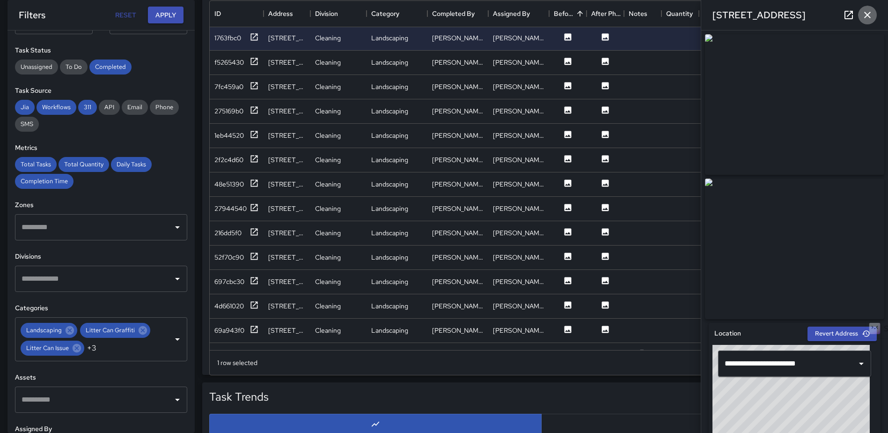
click at [874, 15] on button "button" at bounding box center [867, 15] width 19 height 19
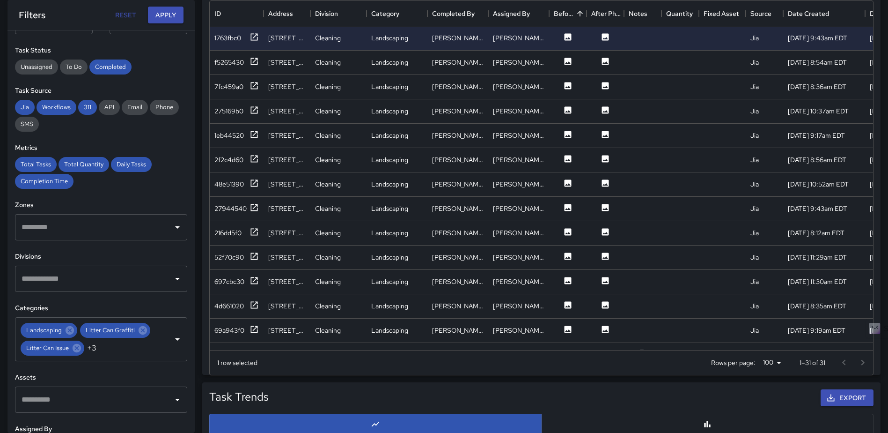
scroll to position [0, 0]
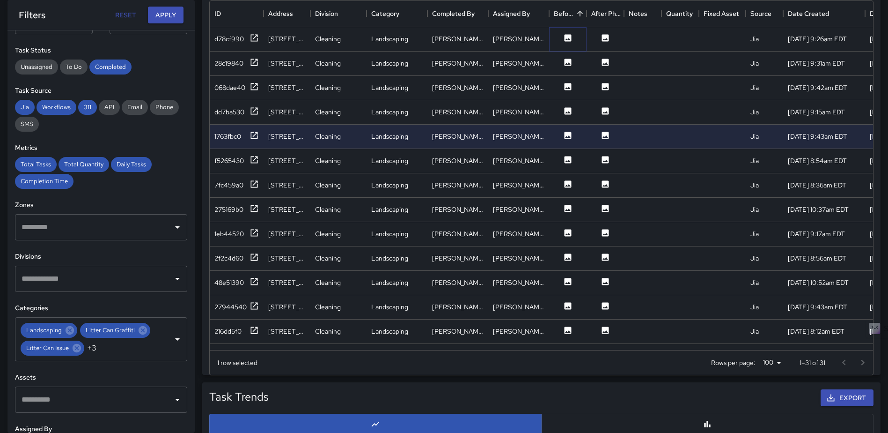
click at [564, 36] on icon at bounding box center [567, 37] width 9 height 9
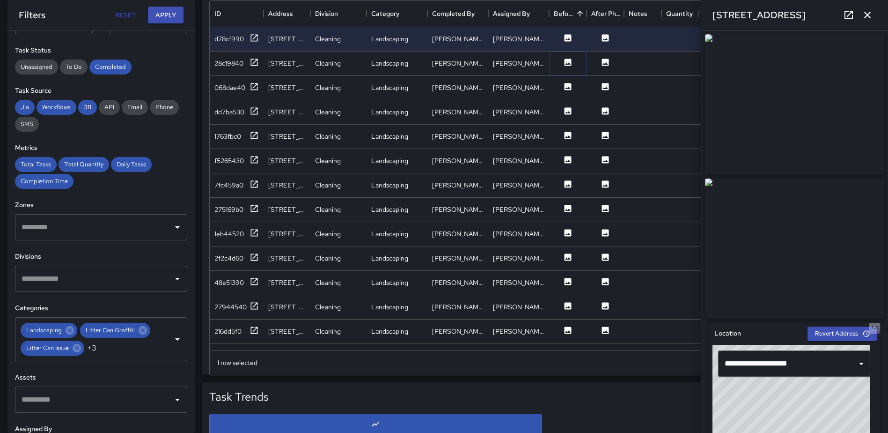
click at [572, 62] on icon at bounding box center [567, 62] width 9 height 9
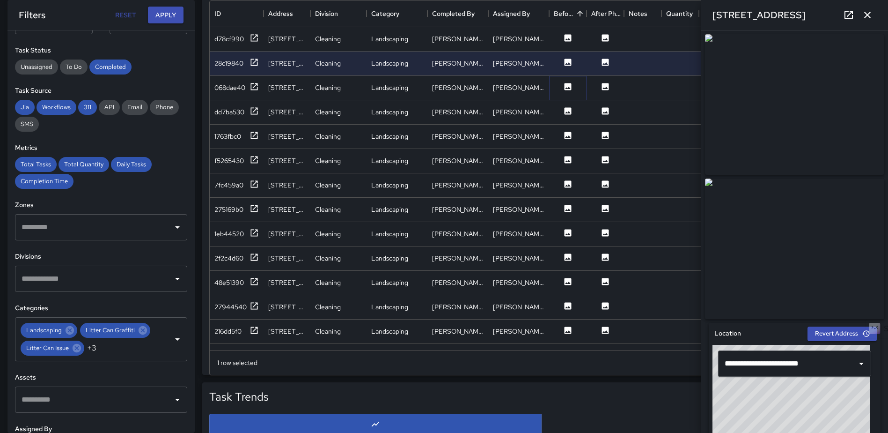
click at [567, 85] on icon at bounding box center [568, 86] width 7 height 7
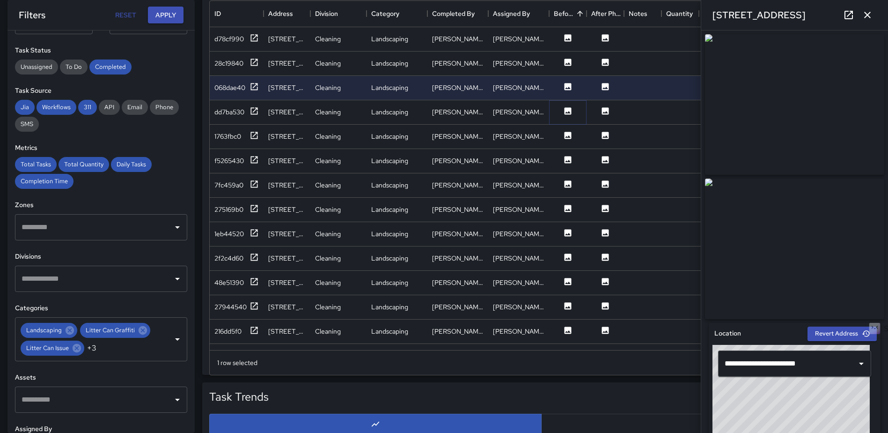
click at [567, 109] on icon at bounding box center [568, 110] width 7 height 7
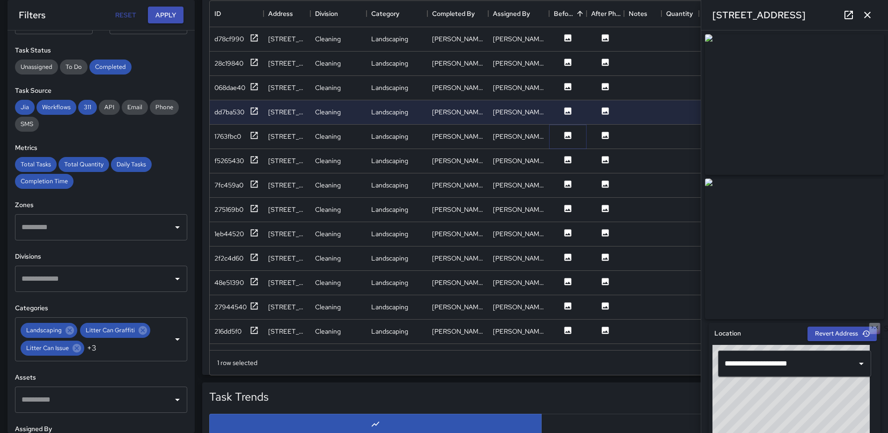
click at [566, 135] on icon at bounding box center [568, 135] width 7 height 7
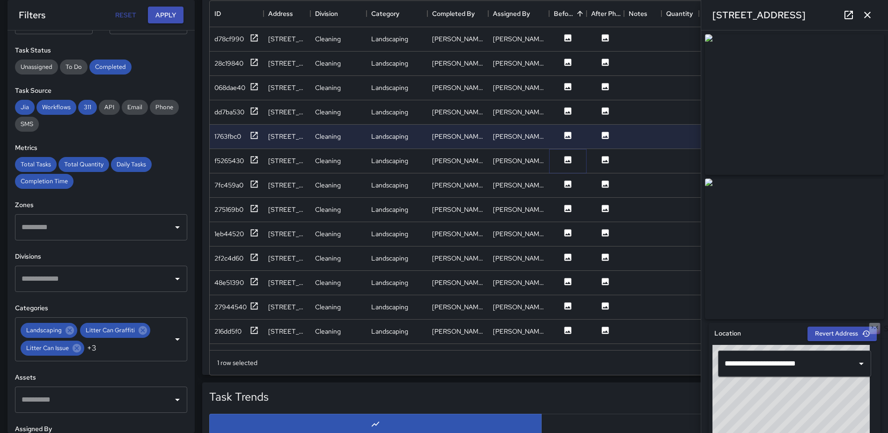
click at [565, 162] on icon at bounding box center [568, 159] width 7 height 7
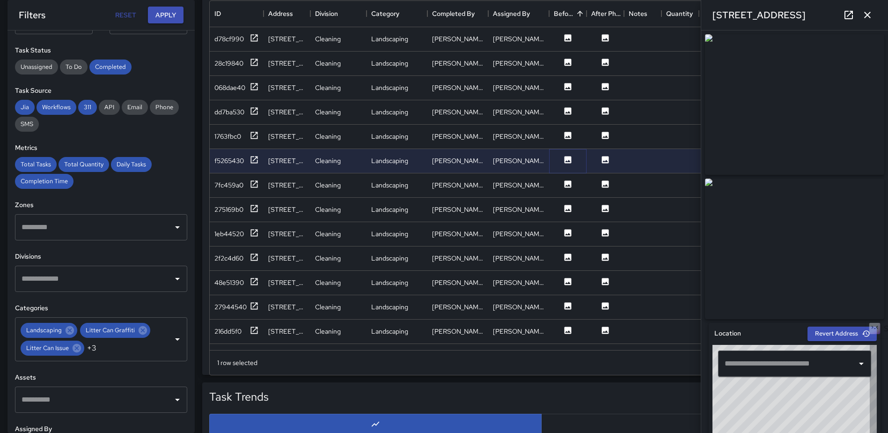
type input "**********"
click at [566, 179] on icon at bounding box center [567, 183] width 9 height 9
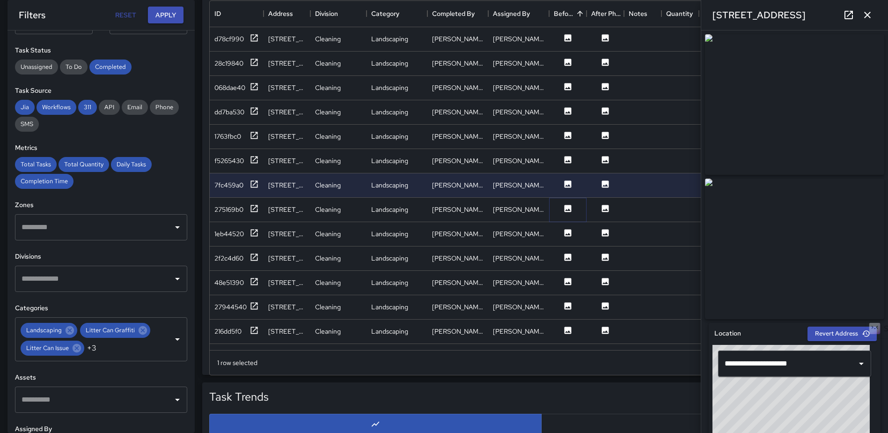
click at [567, 209] on icon at bounding box center [567, 208] width 9 height 9
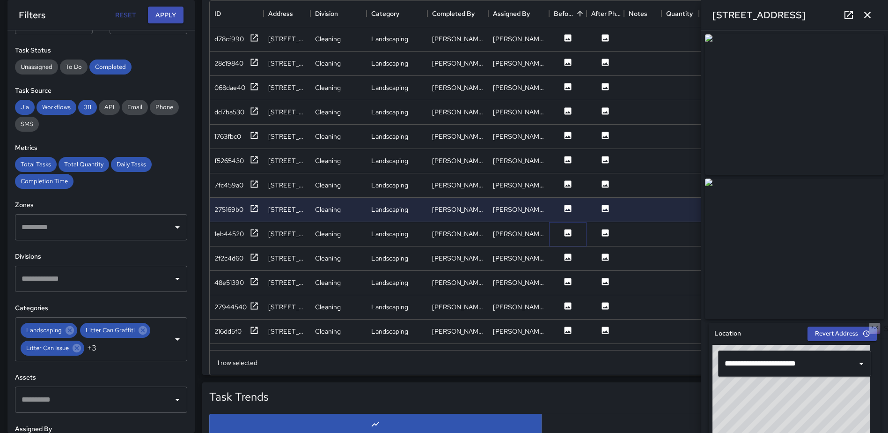
click at [567, 235] on icon at bounding box center [567, 232] width 9 height 9
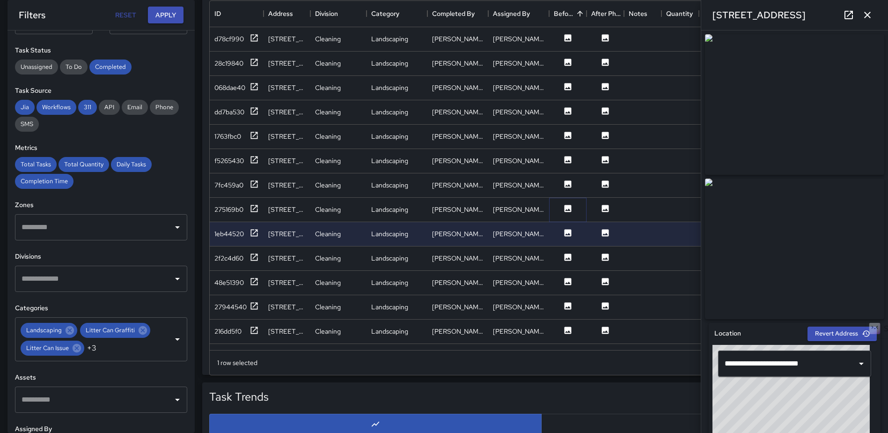
click at [565, 205] on icon at bounding box center [567, 208] width 9 height 9
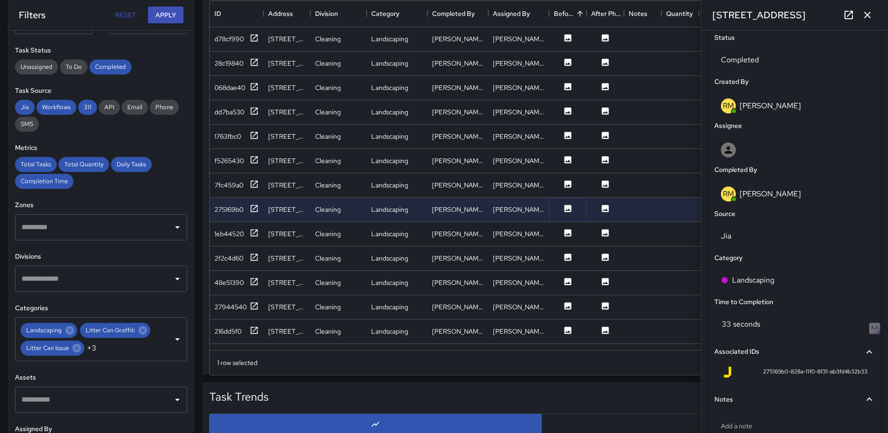
scroll to position [447, 0]
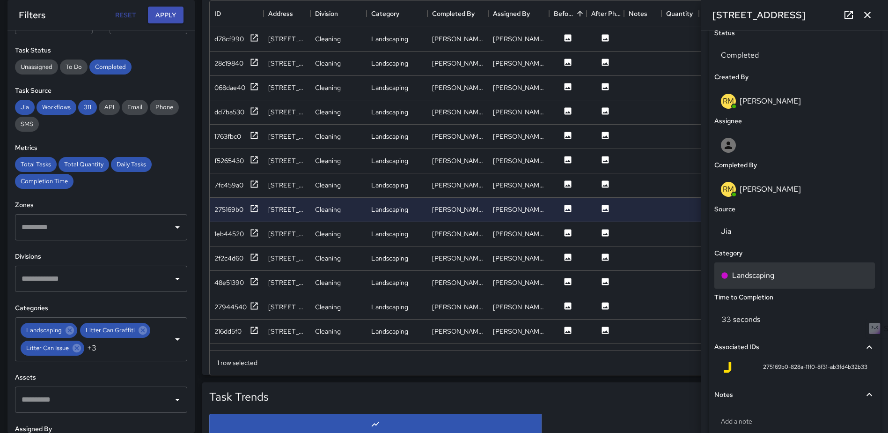
click at [784, 273] on div "Landscaping" at bounding box center [794, 275] width 147 height 11
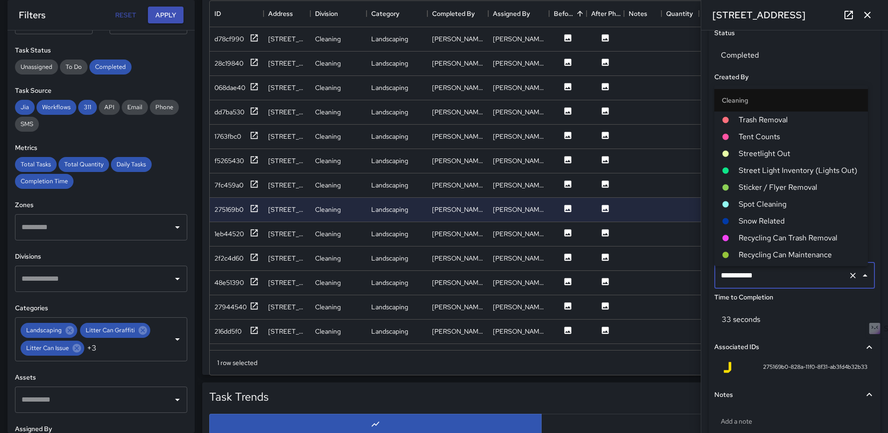
scroll to position [183, 0]
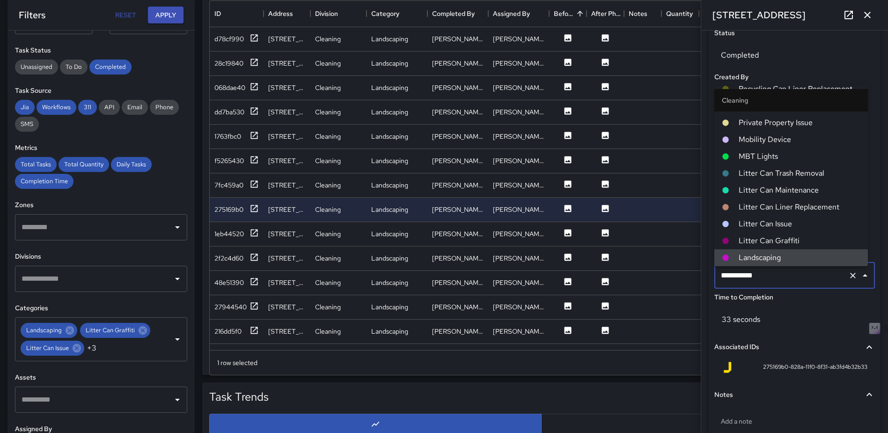
click at [848, 280] on icon "Clear" at bounding box center [852, 275] width 9 height 9
click at [657, 364] on div "1 row selected Rows per page: 100 *** 1–31 of 31" at bounding box center [541, 362] width 663 height 25
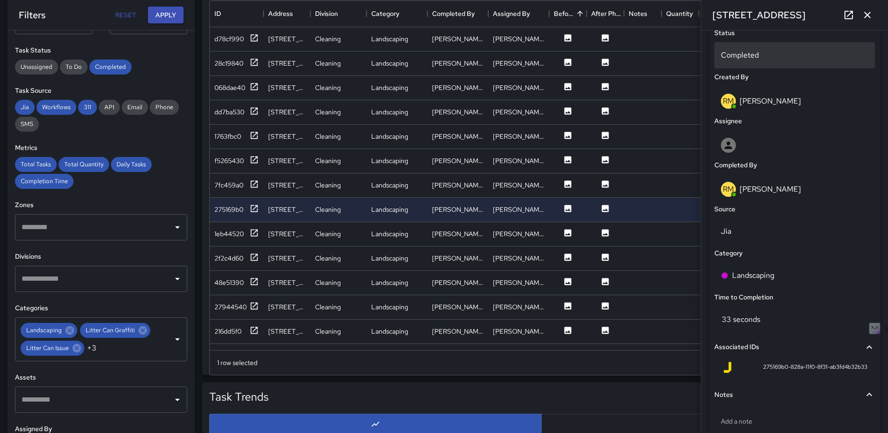
click at [785, 59] on p "Completed" at bounding box center [794, 55] width 147 height 11
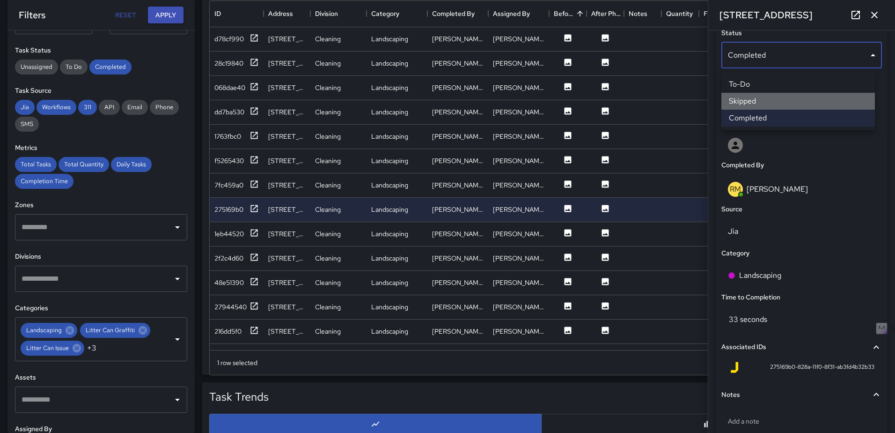
click at [777, 102] on li "Skipped" at bounding box center [799, 101] width 154 height 17
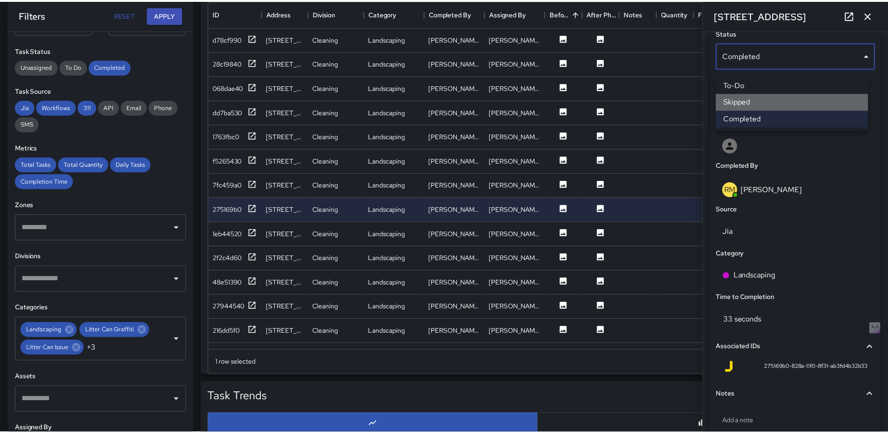
scroll to position [7, 7]
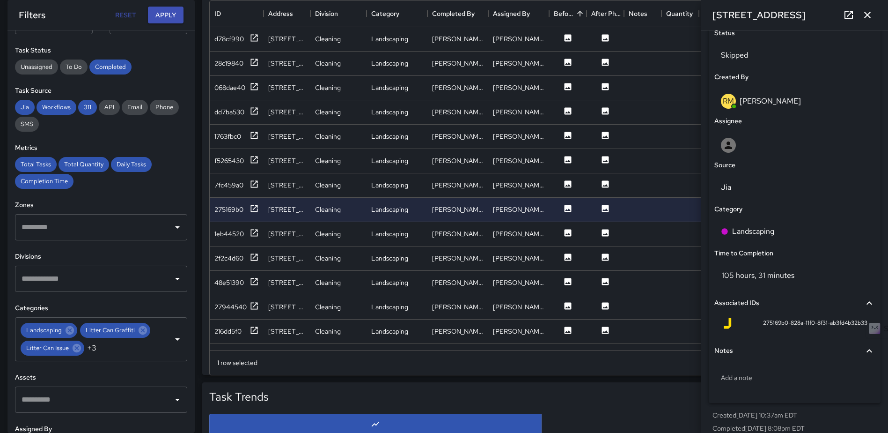
click at [864, 10] on icon "button" at bounding box center [867, 14] width 11 height 11
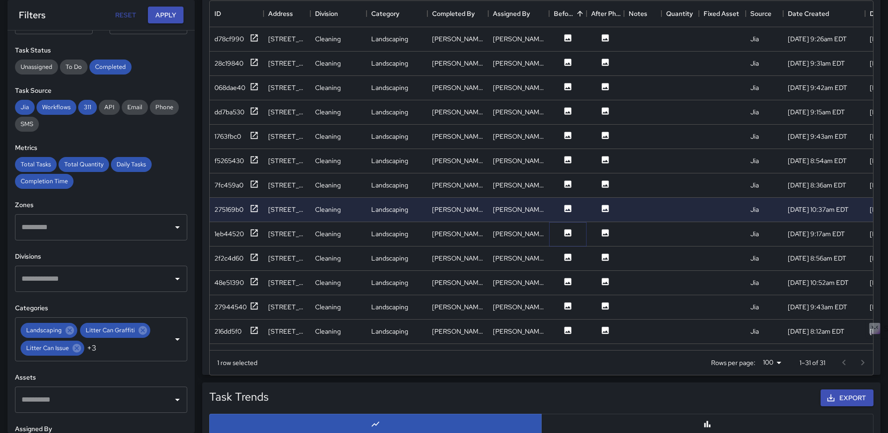
click at [568, 230] on icon at bounding box center [568, 232] width 7 height 7
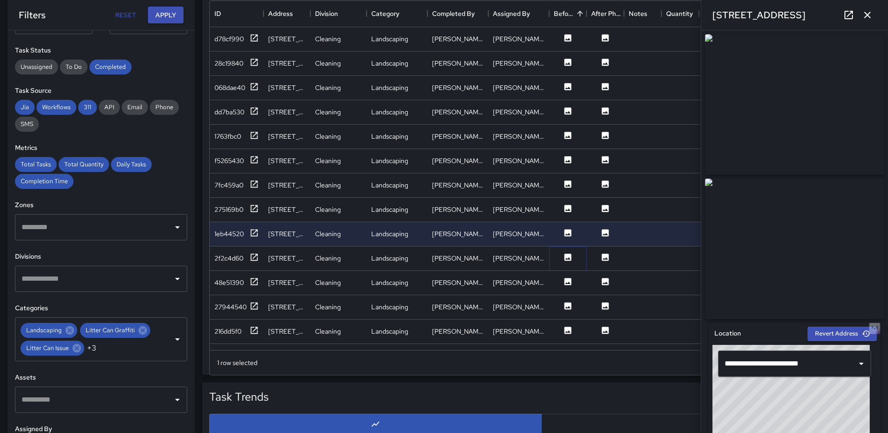
click at [571, 257] on icon at bounding box center [568, 256] width 7 height 7
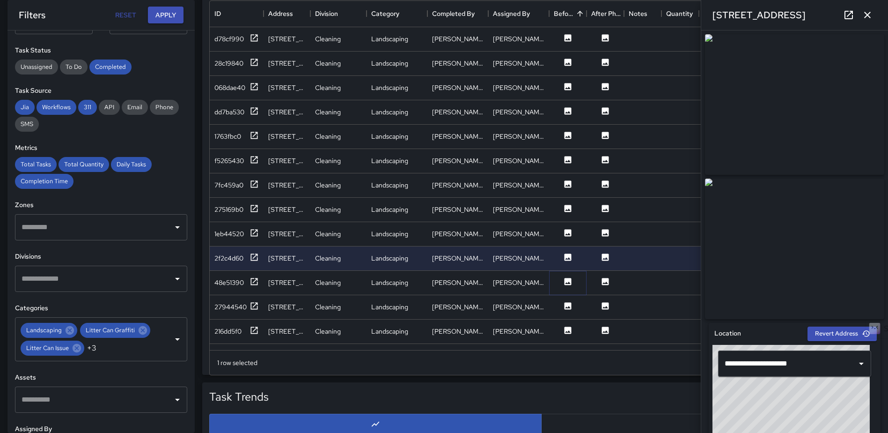
click at [567, 283] on icon at bounding box center [567, 281] width 9 height 9
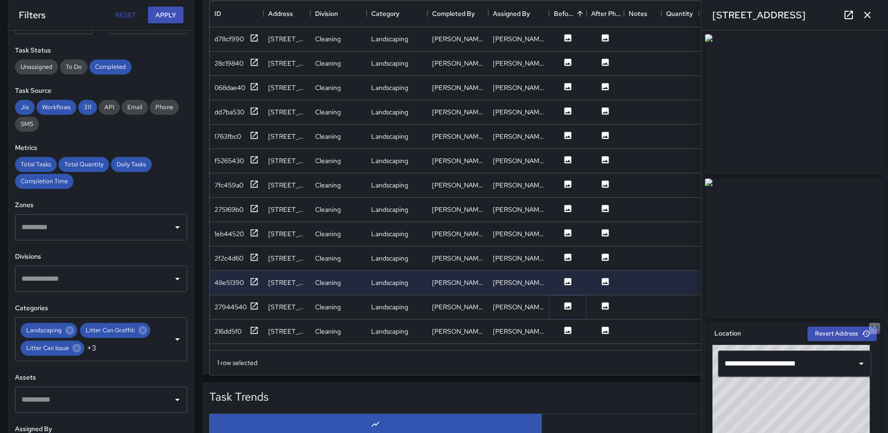
click at [568, 302] on icon at bounding box center [568, 305] width 7 height 7
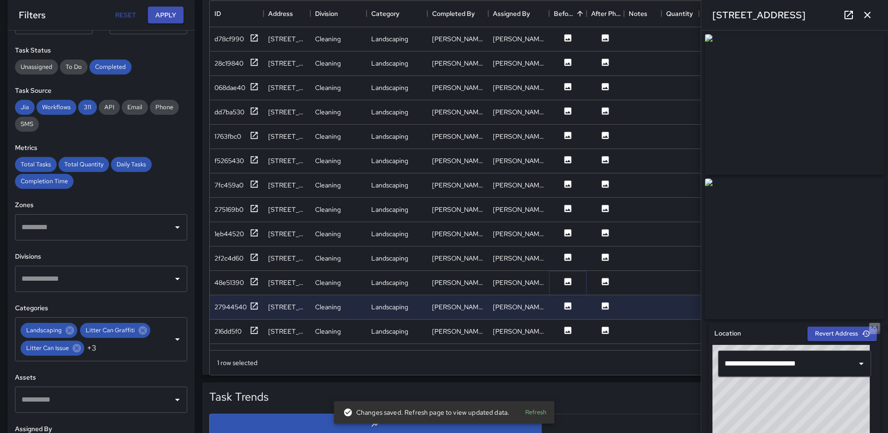
click at [570, 280] on icon at bounding box center [568, 281] width 7 height 7
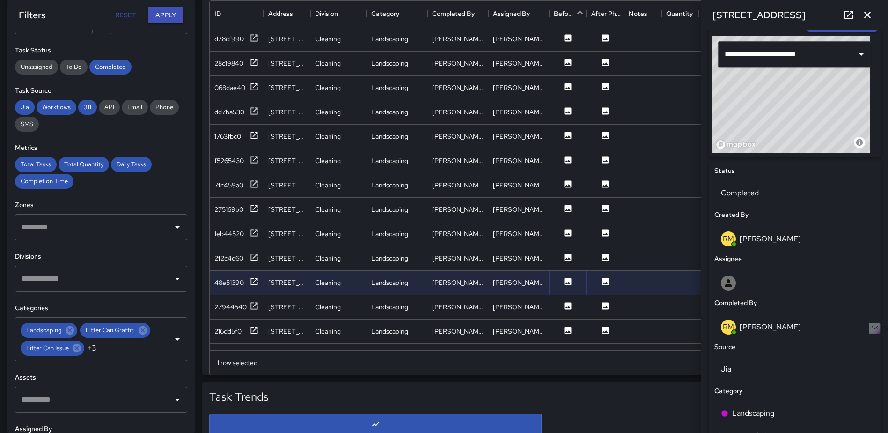
scroll to position [334, 0]
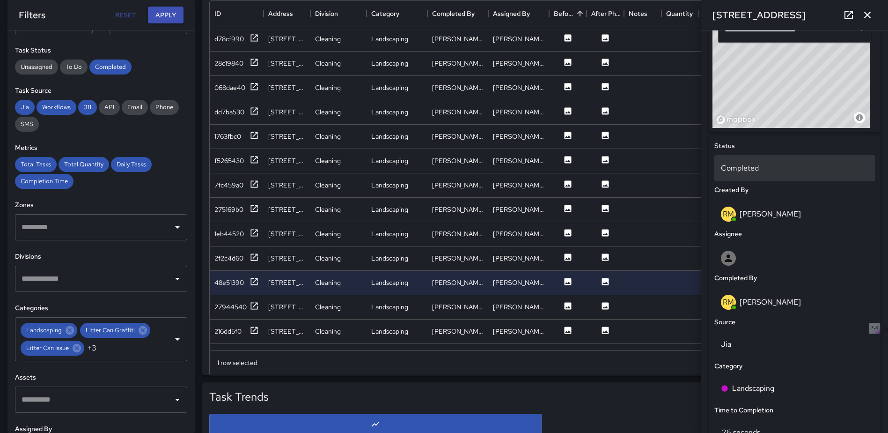
click at [777, 174] on p "Completed" at bounding box center [794, 167] width 147 height 11
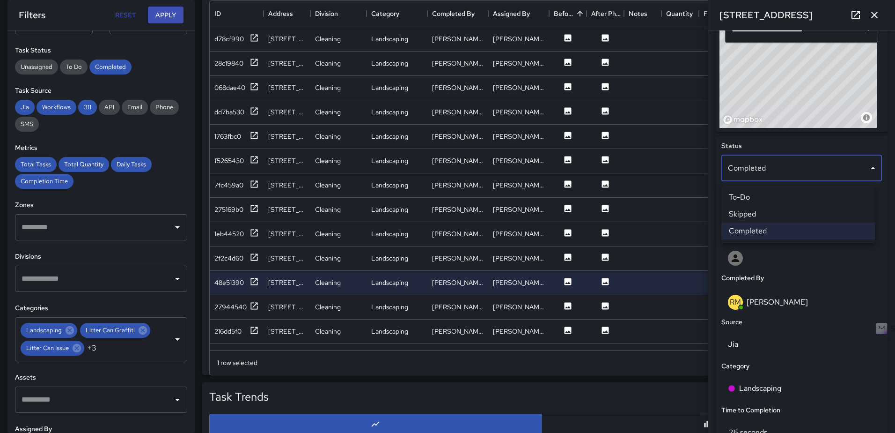
click at [769, 212] on li "Skipped" at bounding box center [799, 214] width 154 height 17
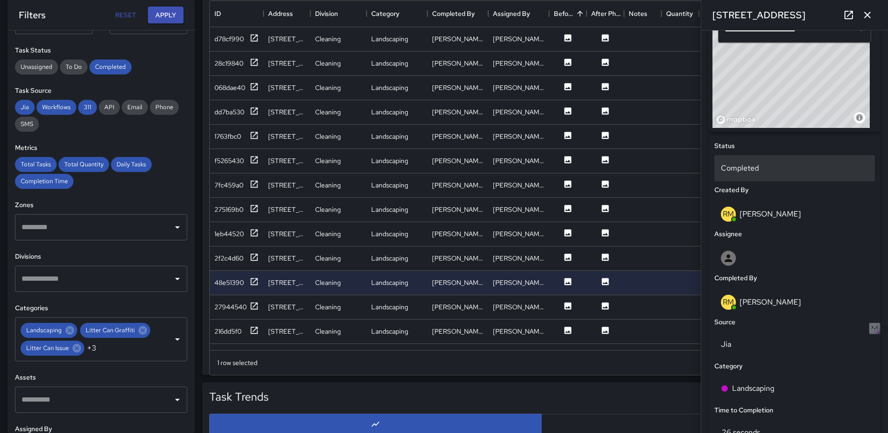
scroll to position [7, 7]
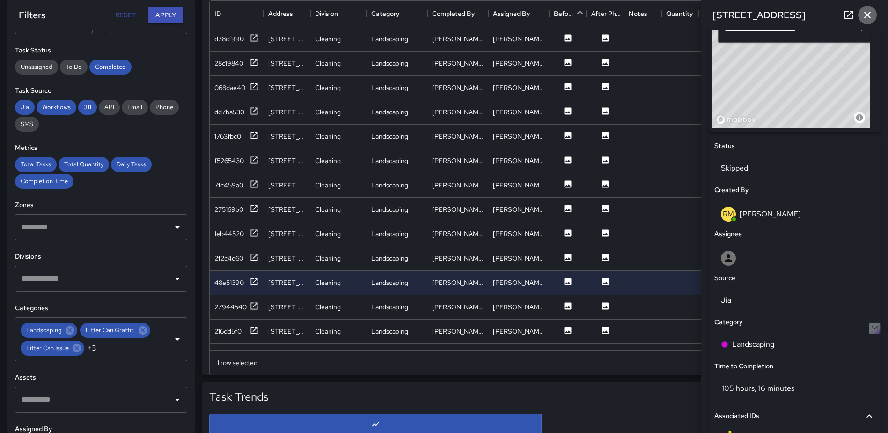
click at [861, 15] on button "button" at bounding box center [867, 15] width 19 height 19
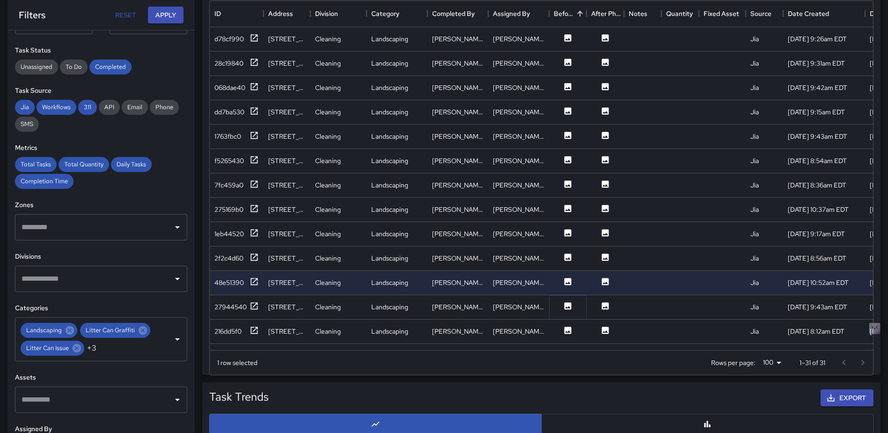
click at [564, 307] on icon at bounding box center [567, 305] width 9 height 9
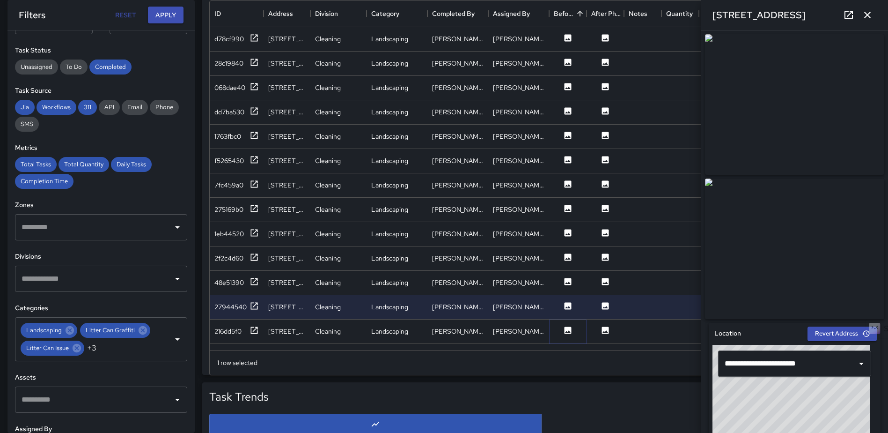
click at [563, 331] on button at bounding box center [568, 331] width 28 height 12
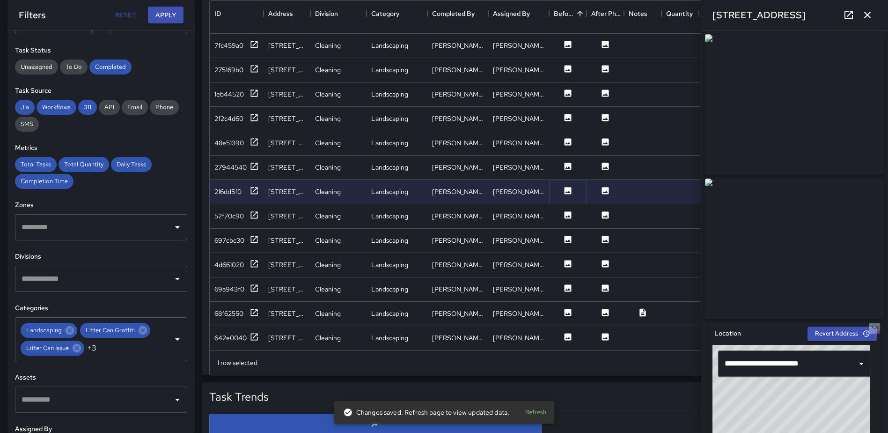
scroll to position [140, 0]
click at [573, 216] on button at bounding box center [568, 215] width 28 height 12
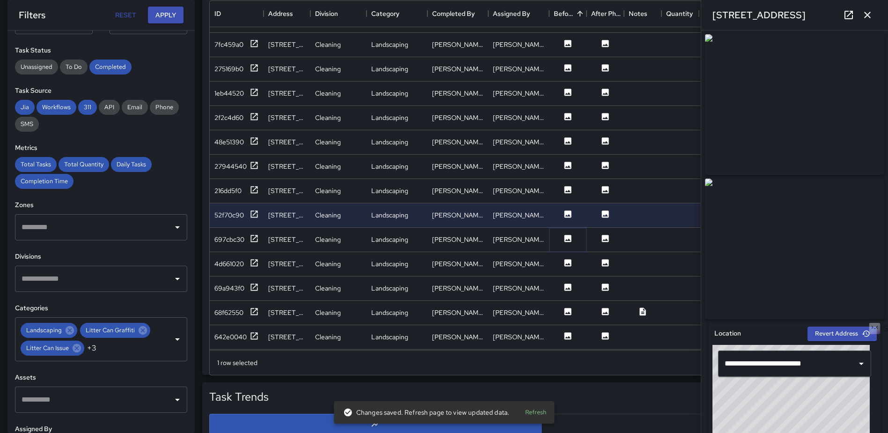
click at [564, 239] on icon at bounding box center [567, 238] width 9 height 9
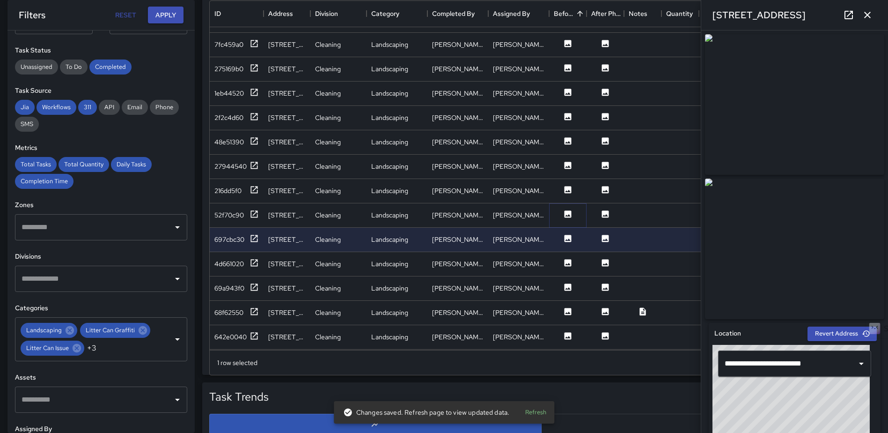
click at [564, 209] on icon at bounding box center [567, 213] width 9 height 9
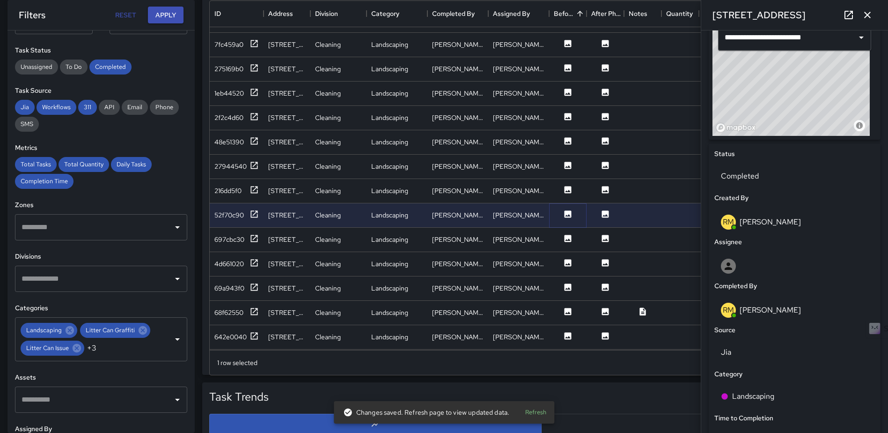
scroll to position [395, 0]
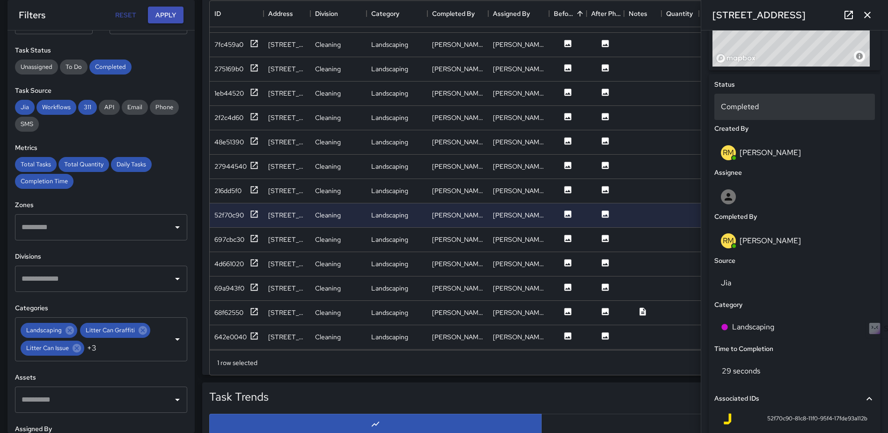
click at [765, 106] on p "Completed" at bounding box center [794, 106] width 147 height 11
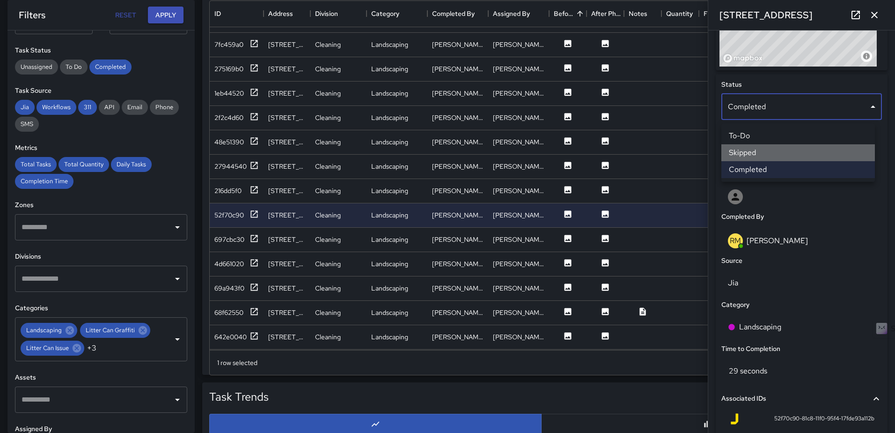
click at [762, 154] on li "Skipped" at bounding box center [799, 152] width 154 height 17
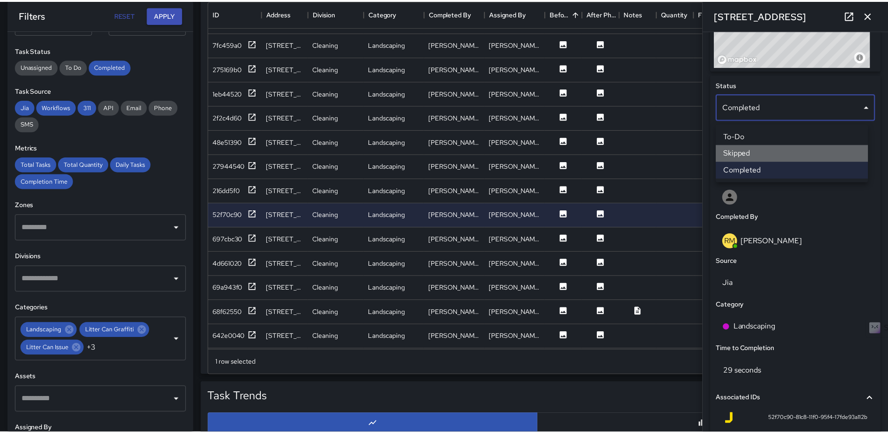
scroll to position [7, 7]
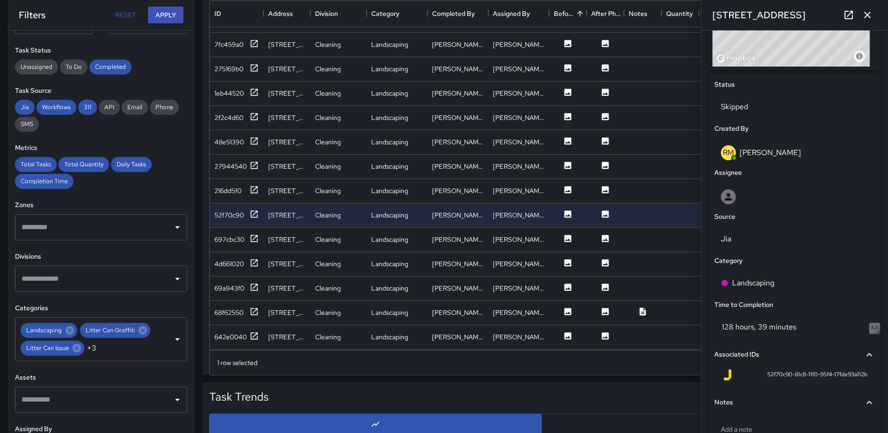
click at [862, 16] on icon "button" at bounding box center [867, 14] width 11 height 11
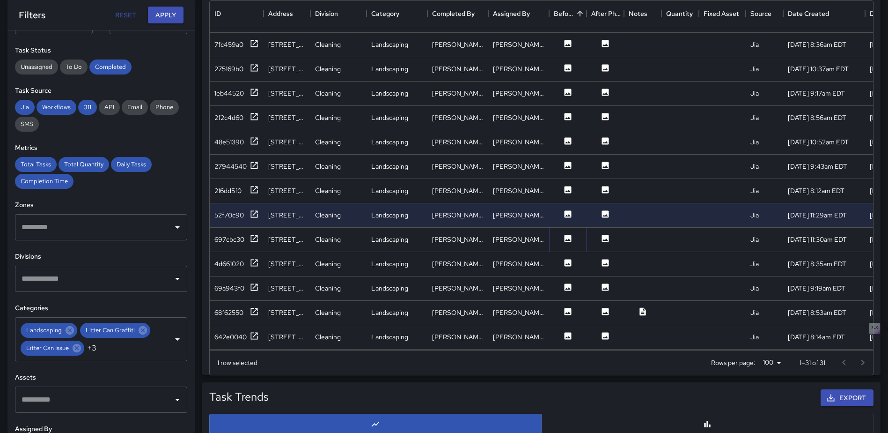
click at [570, 240] on icon at bounding box center [567, 238] width 9 height 9
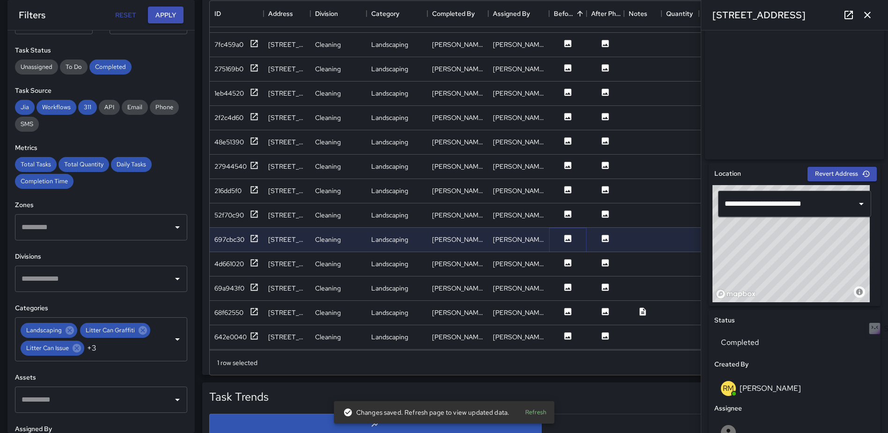
scroll to position [187, 0]
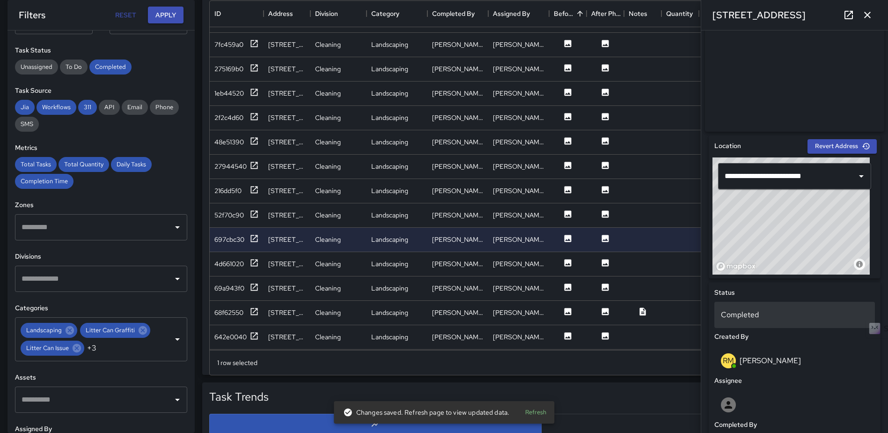
click at [755, 320] on p "Completed" at bounding box center [794, 314] width 147 height 11
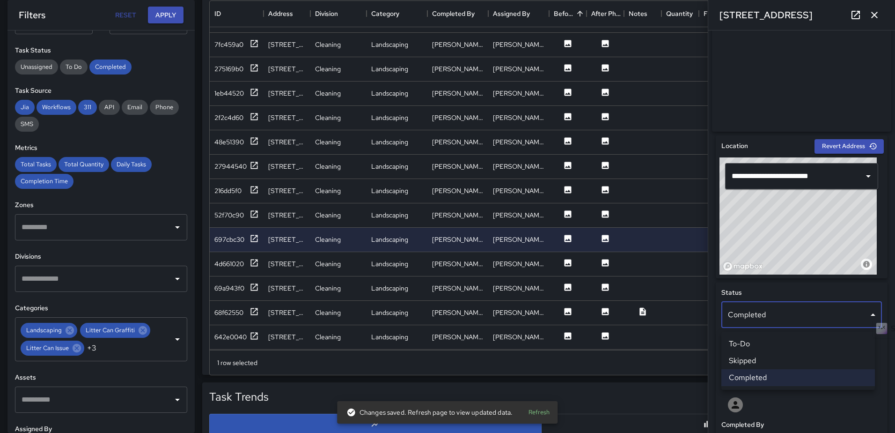
click at [751, 358] on li "Skipped" at bounding box center [799, 360] width 154 height 17
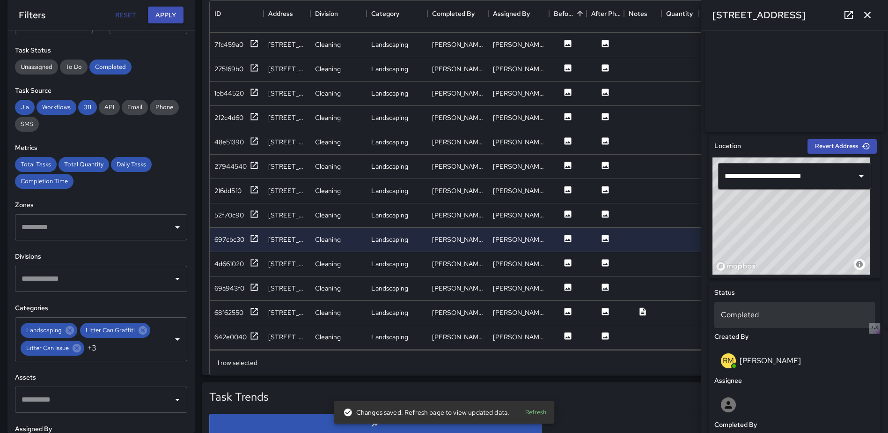
scroll to position [7, 7]
click at [867, 11] on icon "button" at bounding box center [867, 14] width 11 height 11
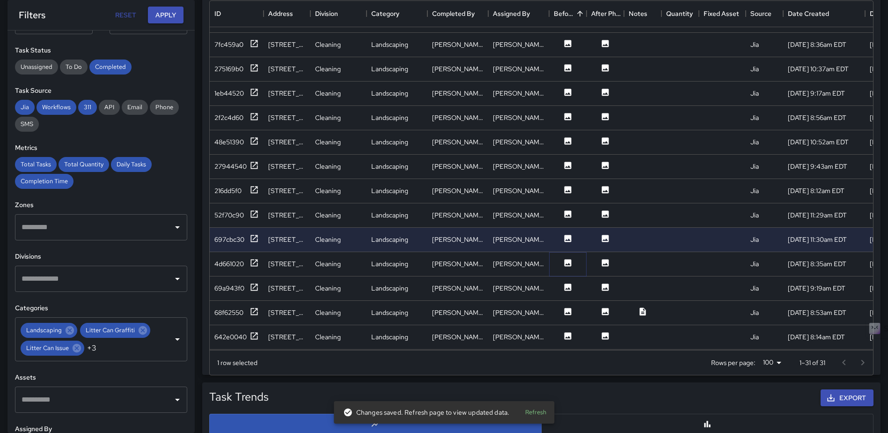
click at [566, 265] on icon at bounding box center [567, 262] width 9 height 9
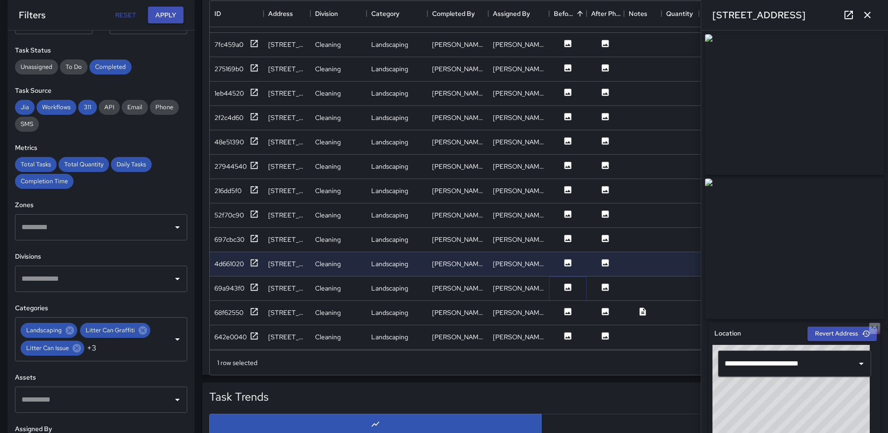
click at [571, 290] on icon at bounding box center [567, 286] width 9 height 9
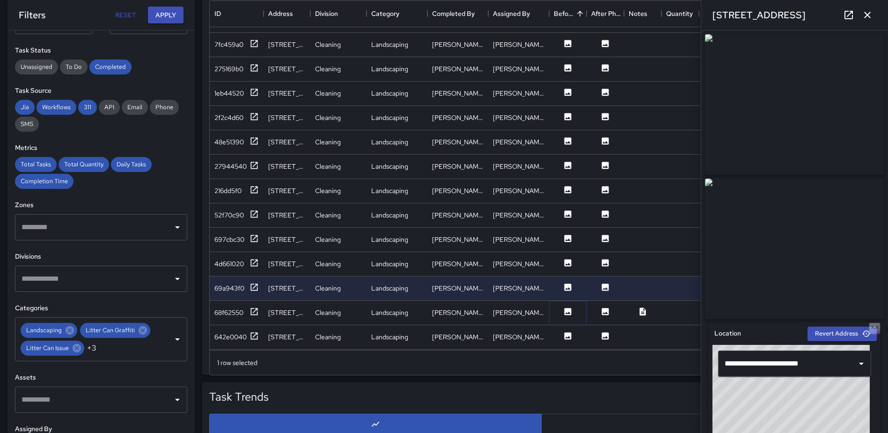
click at [568, 310] on icon at bounding box center [568, 311] width 7 height 7
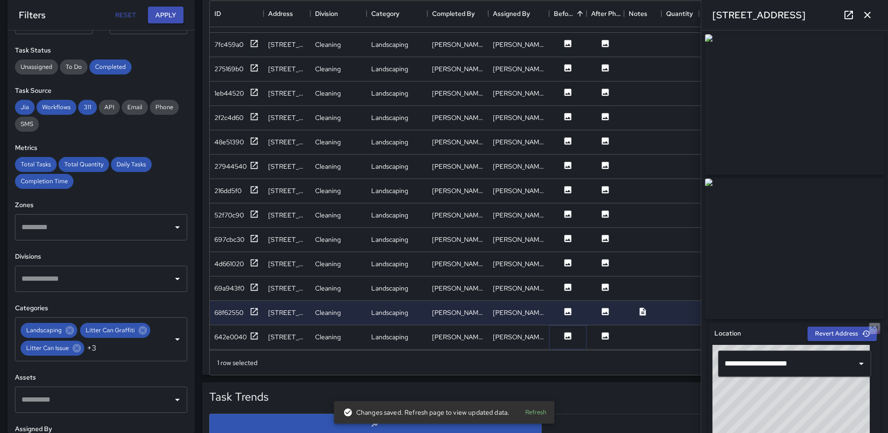
click at [568, 335] on icon at bounding box center [568, 335] width 7 height 7
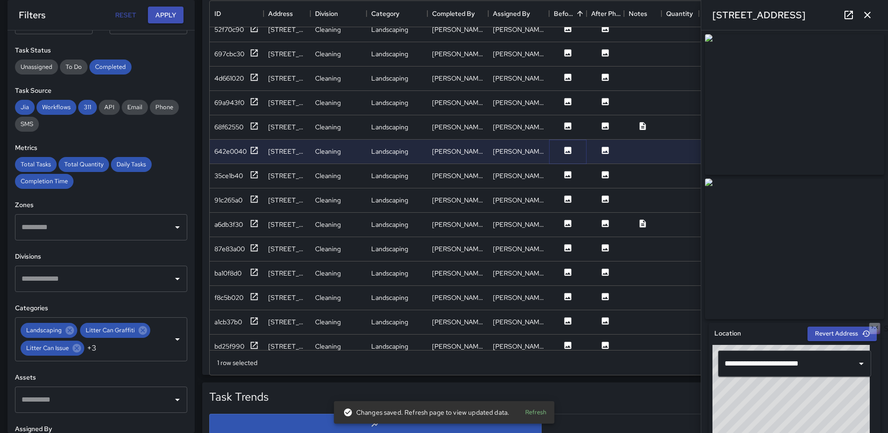
scroll to position [328, 0]
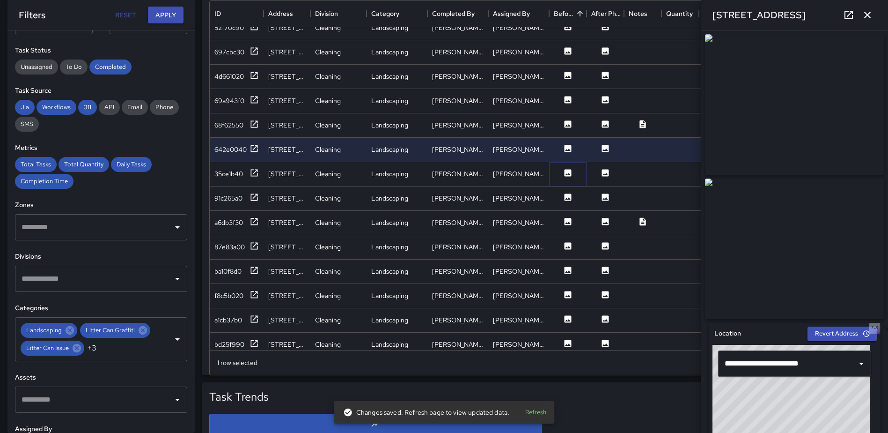
click at [567, 174] on icon at bounding box center [567, 172] width 9 height 9
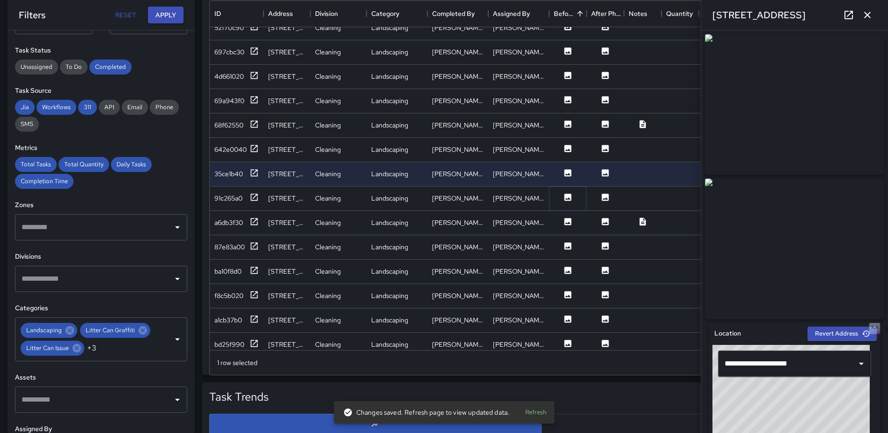
click at [567, 198] on icon at bounding box center [567, 196] width 9 height 9
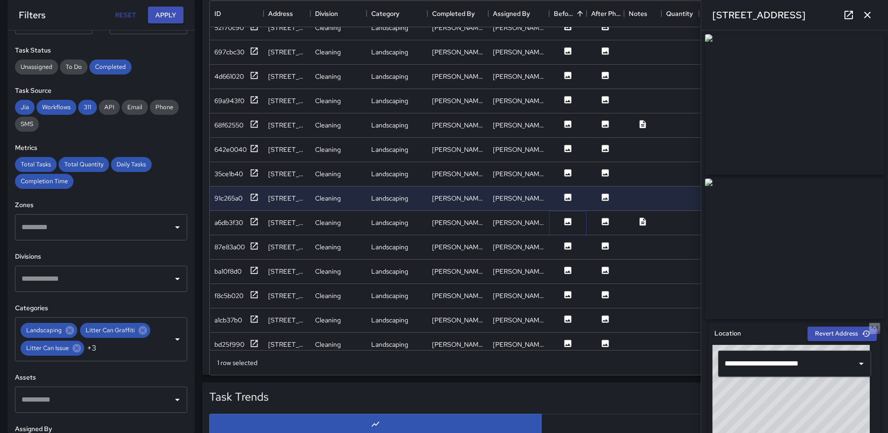
click at [564, 217] on icon at bounding box center [567, 221] width 9 height 9
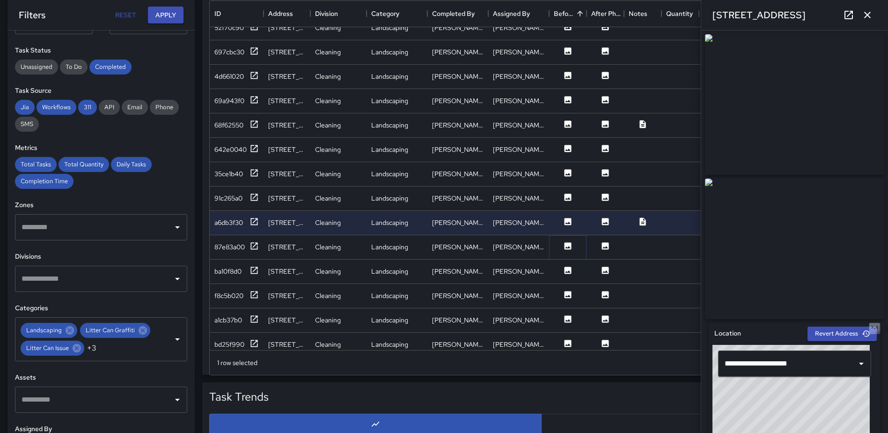
click at [566, 244] on icon at bounding box center [568, 245] width 7 height 7
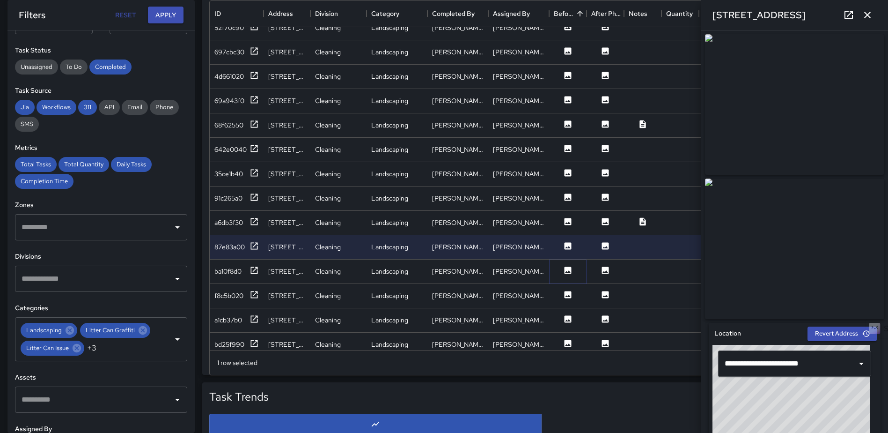
click at [567, 268] on icon at bounding box center [568, 269] width 7 height 7
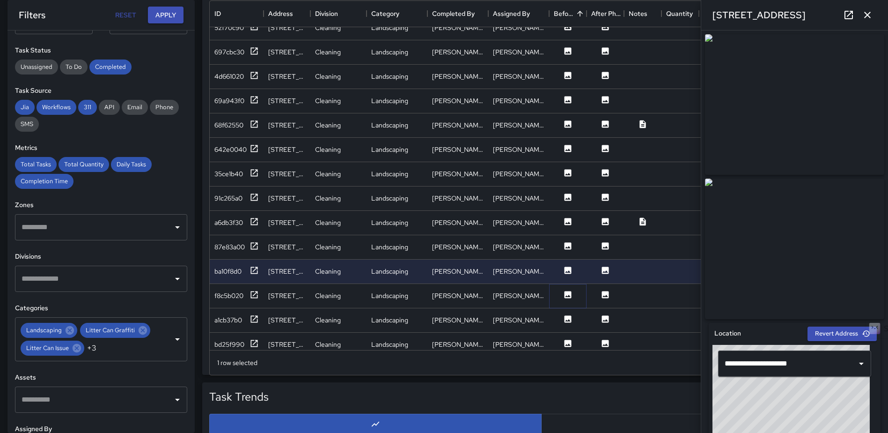
click at [567, 294] on icon at bounding box center [568, 294] width 7 height 7
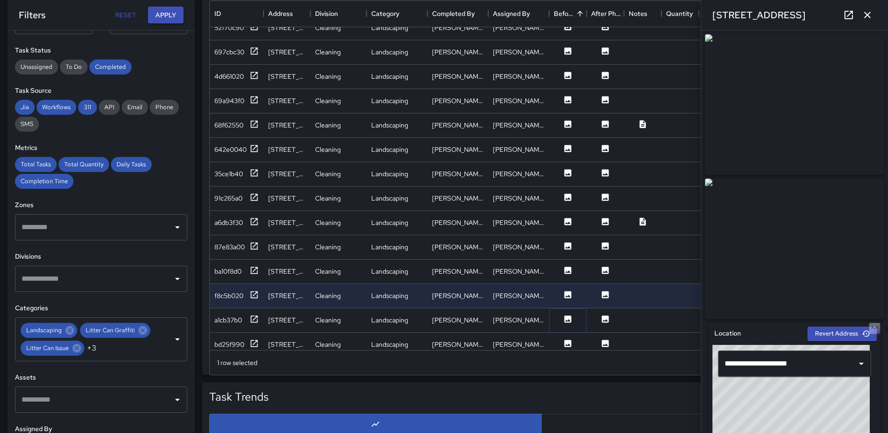
click at [567, 317] on icon at bounding box center [568, 318] width 7 height 7
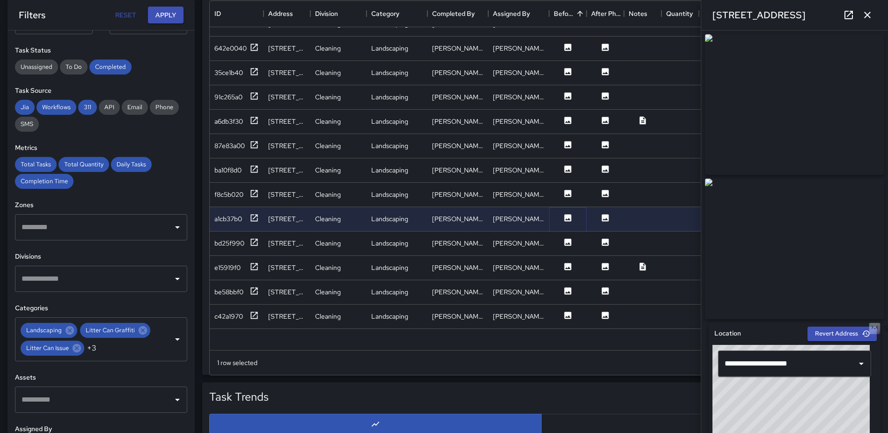
scroll to position [439, 0]
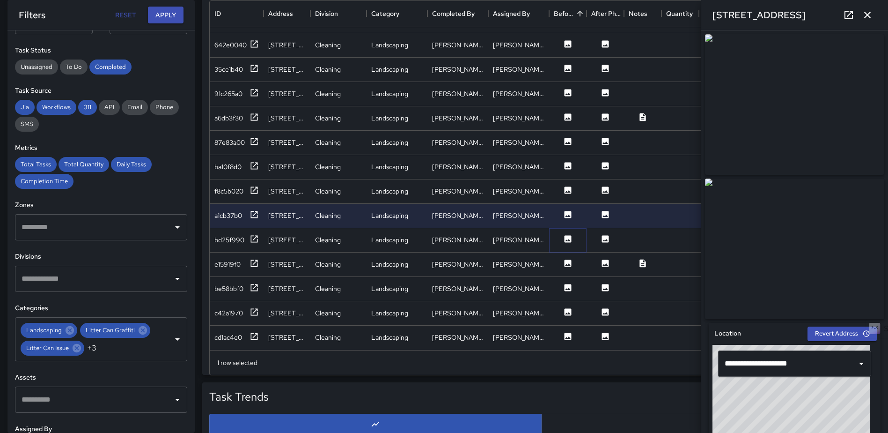
click at [567, 235] on icon at bounding box center [568, 238] width 7 height 7
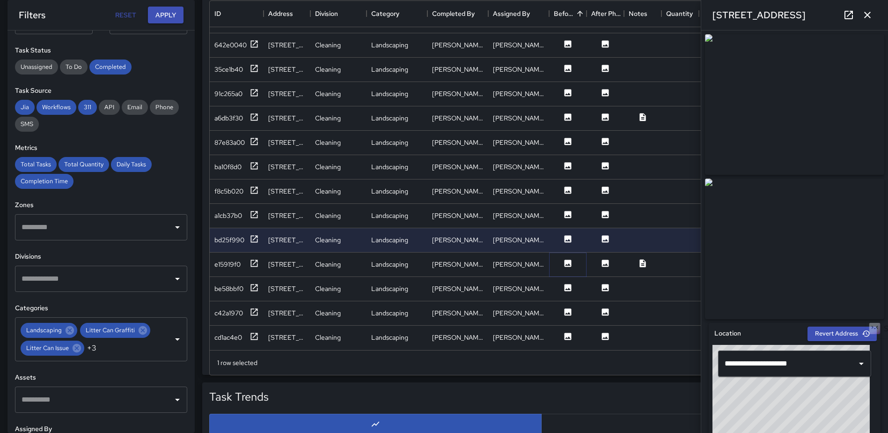
click at [567, 259] on icon at bounding box center [568, 262] width 7 height 7
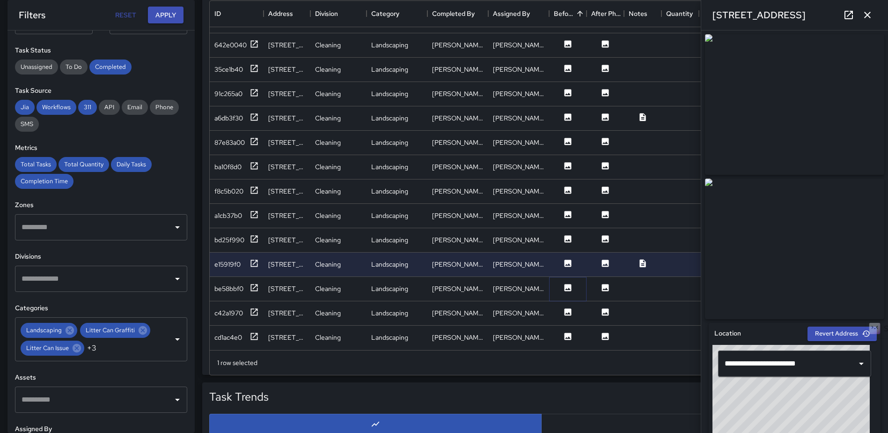
click at [567, 284] on icon at bounding box center [568, 287] width 7 height 7
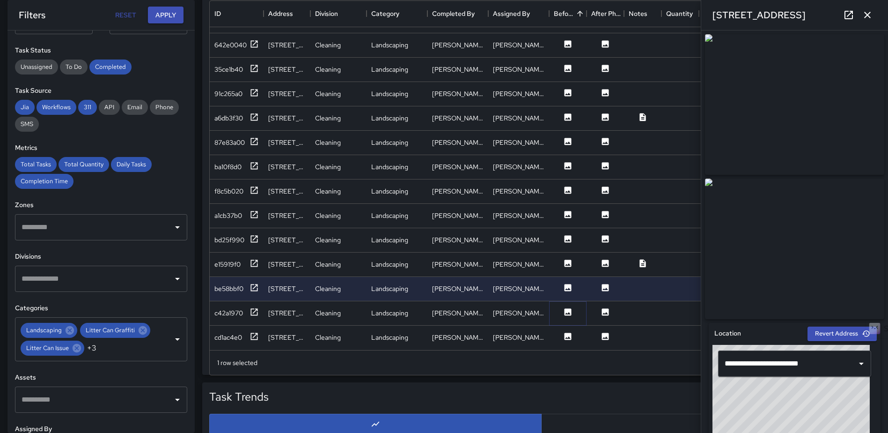
click at [567, 308] on icon at bounding box center [568, 311] width 7 height 7
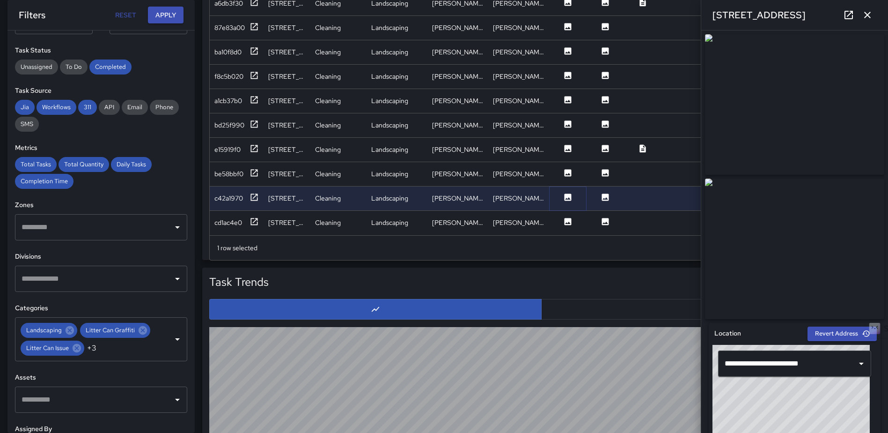
scroll to position [703, 0]
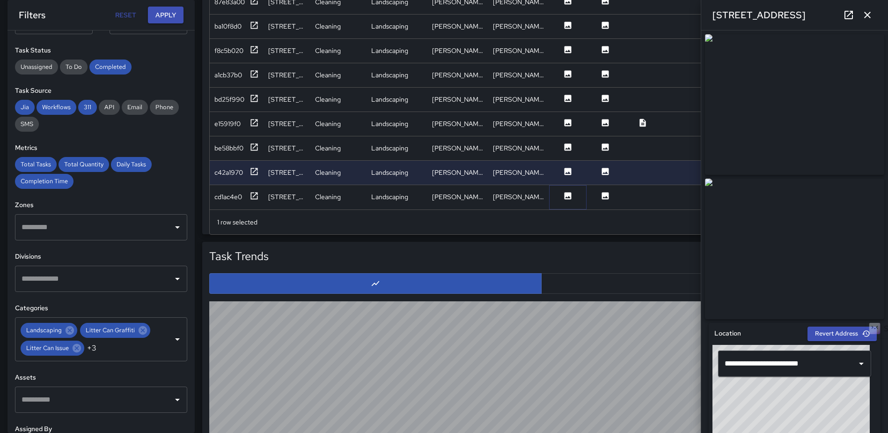
click at [567, 192] on icon at bounding box center [568, 195] width 7 height 7
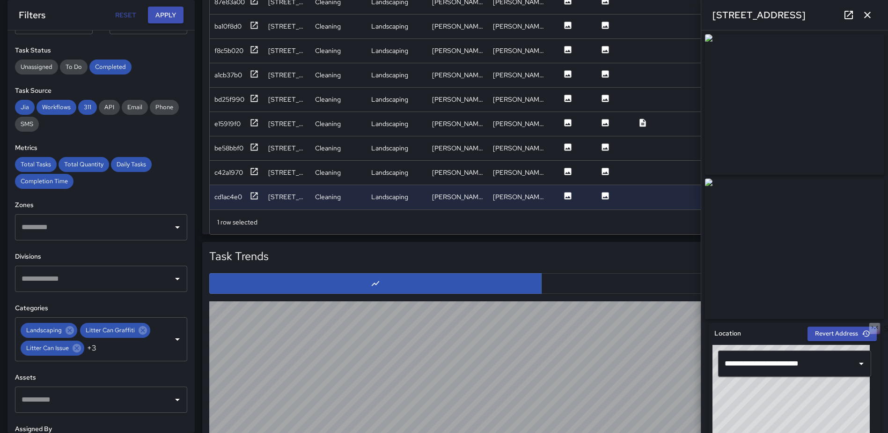
click at [864, 10] on icon "button" at bounding box center [867, 14] width 11 height 11
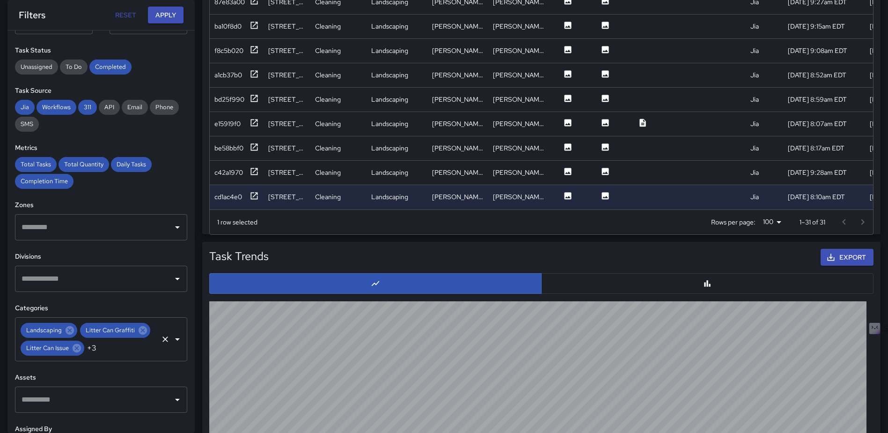
click at [162, 344] on icon "Clear" at bounding box center [165, 338] width 9 height 9
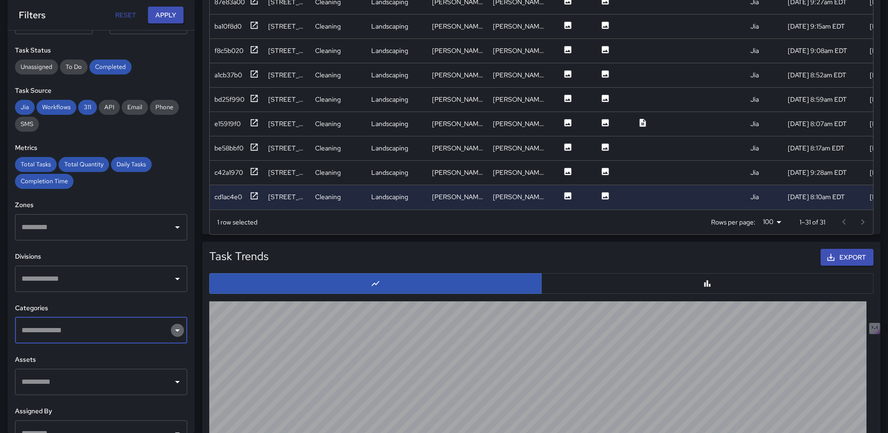
click at [172, 331] on icon "Open" at bounding box center [177, 329] width 11 height 11
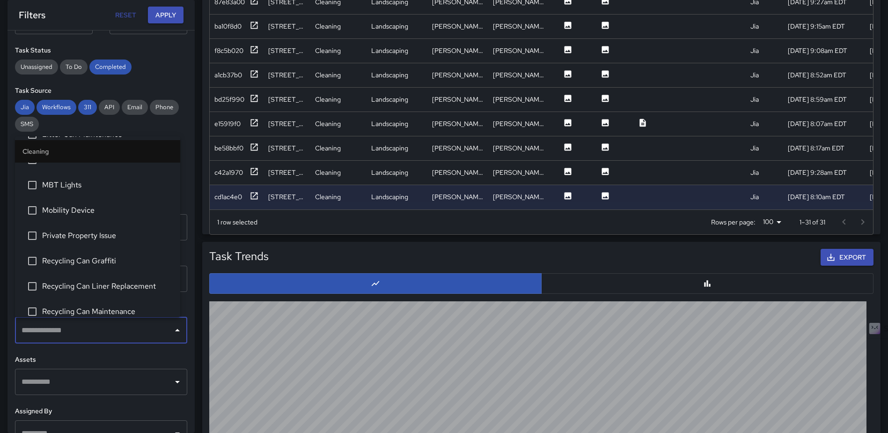
scroll to position [562, 0]
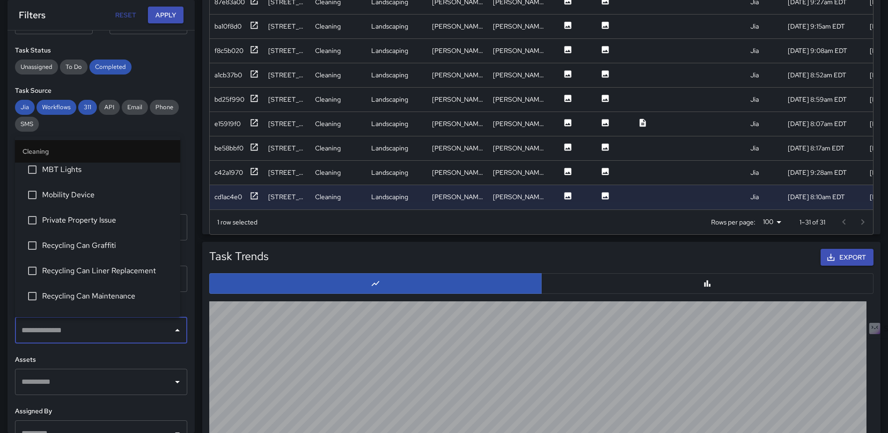
click at [108, 222] on span "Private Property Issue" at bounding box center [107, 219] width 131 height 11
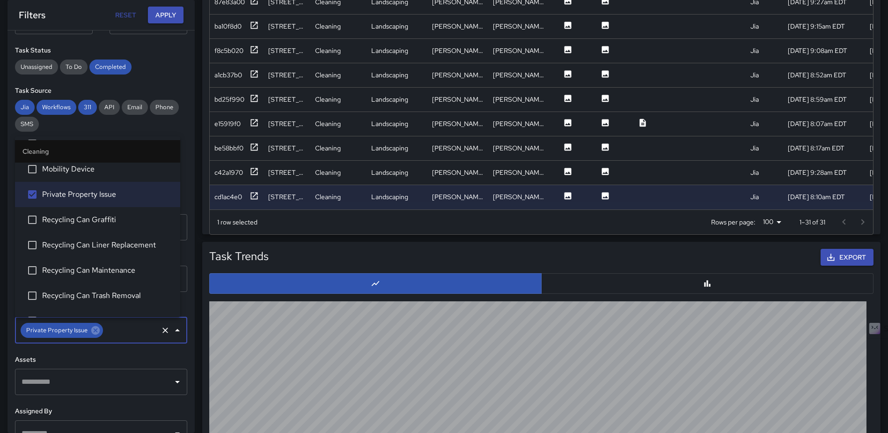
scroll to position [609, 0]
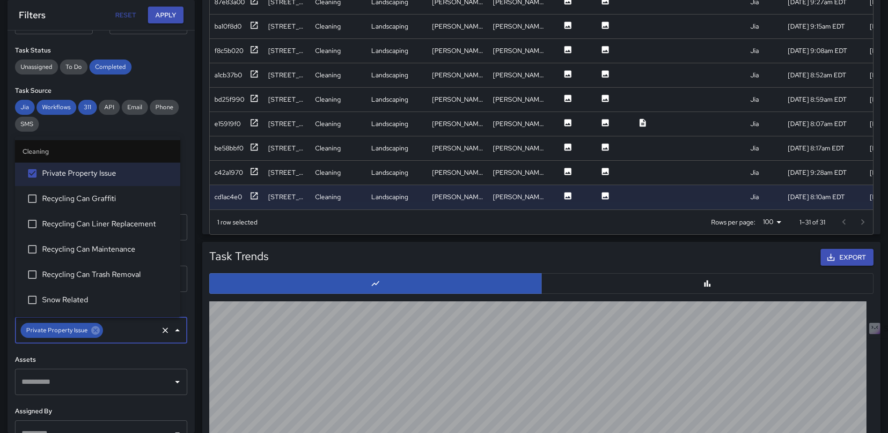
click at [104, 223] on span "Recycling Can Liner Replacement" at bounding box center [107, 223] width 131 height 11
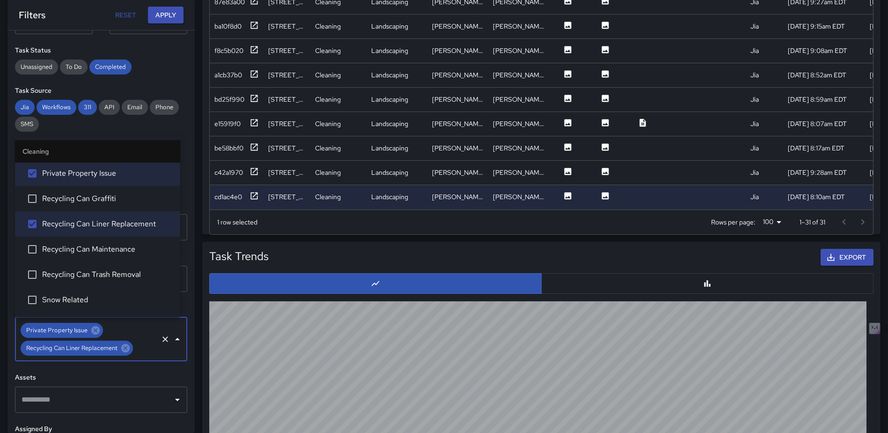
click at [99, 197] on span "Recycling Can Graffiti" at bounding box center [107, 198] width 131 height 11
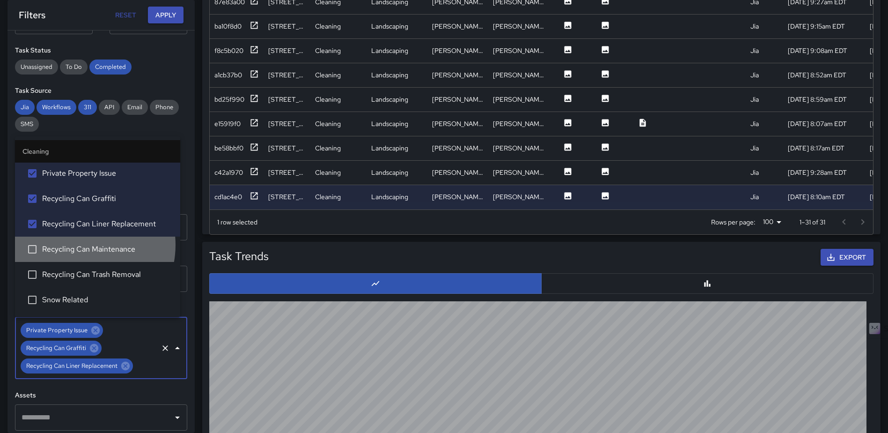
click at [78, 245] on span "Recycling Can Maintenance" at bounding box center [107, 248] width 131 height 11
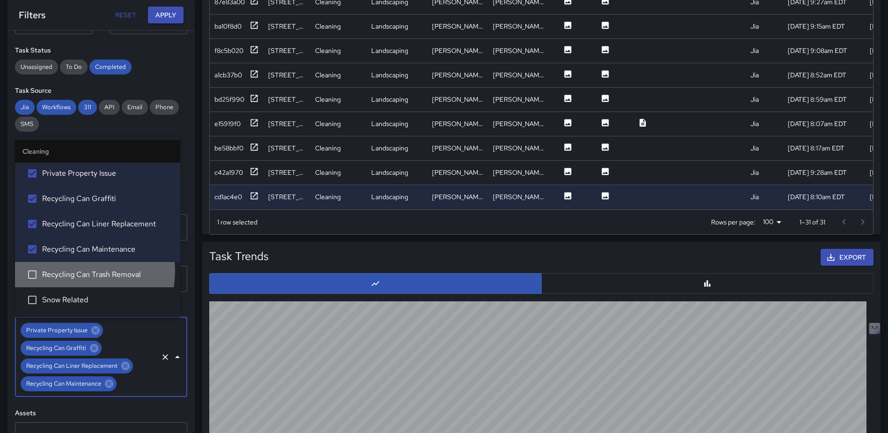
click at [74, 271] on span "Recycling Can Trash Removal" at bounding box center [107, 274] width 131 height 11
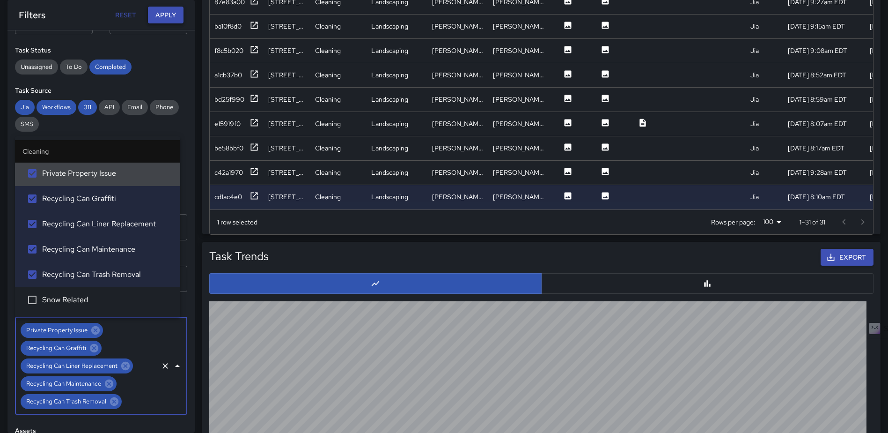
click at [165, 15] on button "Apply" at bounding box center [166, 15] width 36 height 17
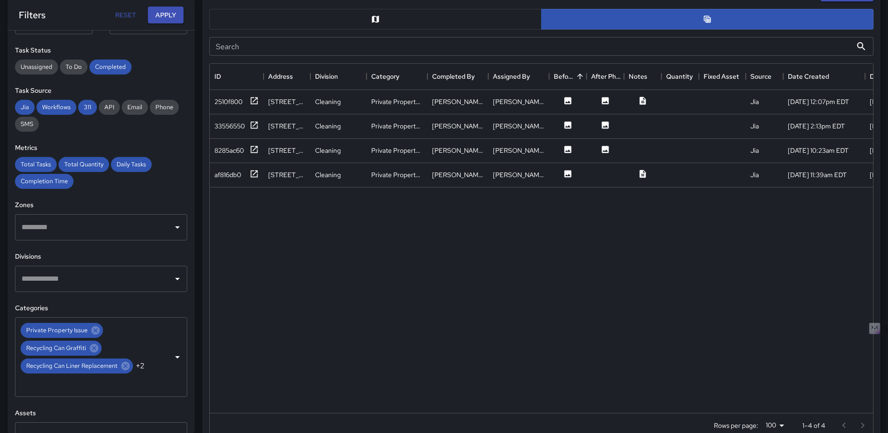
scroll to position [422, 0]
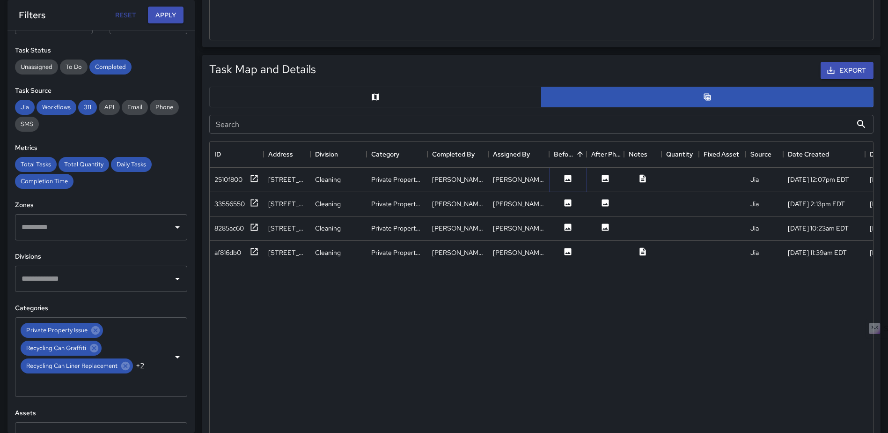
click at [566, 176] on icon at bounding box center [568, 178] width 7 height 7
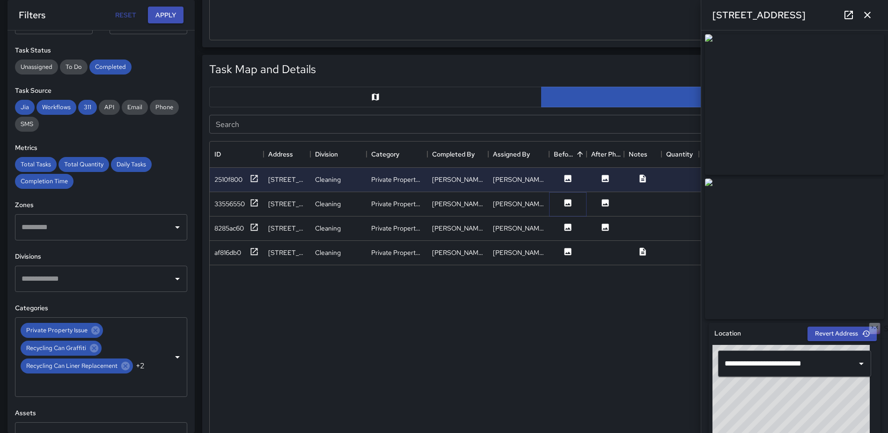
click at [567, 203] on icon at bounding box center [568, 202] width 7 height 7
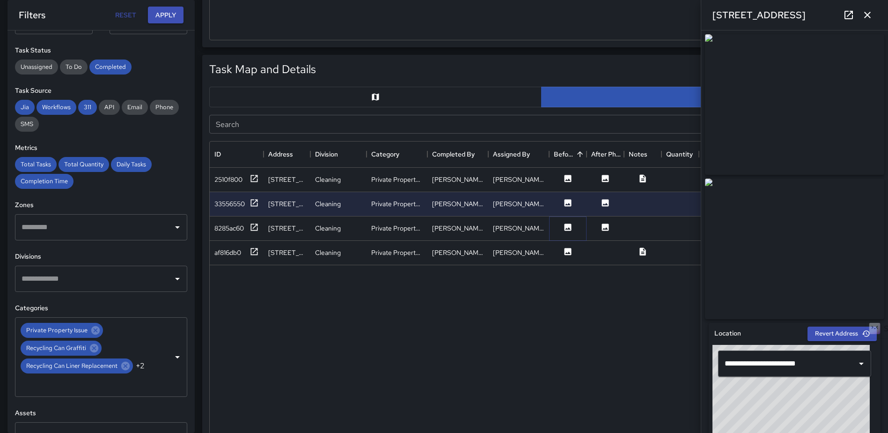
click at [568, 228] on icon at bounding box center [568, 226] width 7 height 7
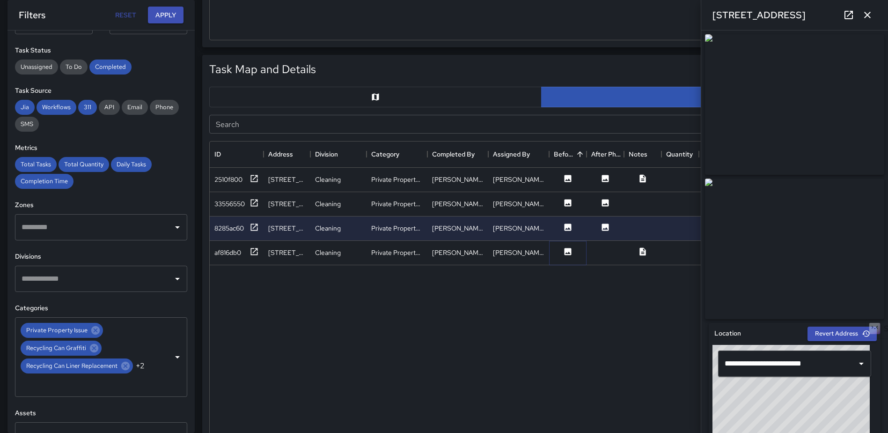
click at [567, 252] on icon at bounding box center [567, 251] width 9 height 9
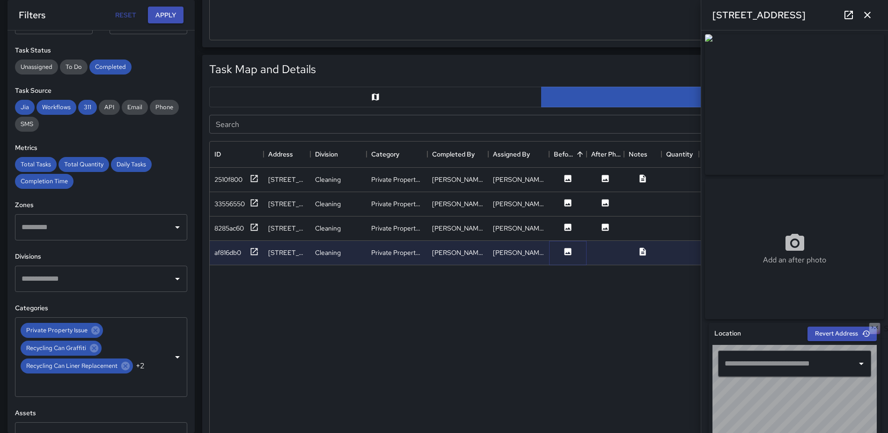
type input "**********"
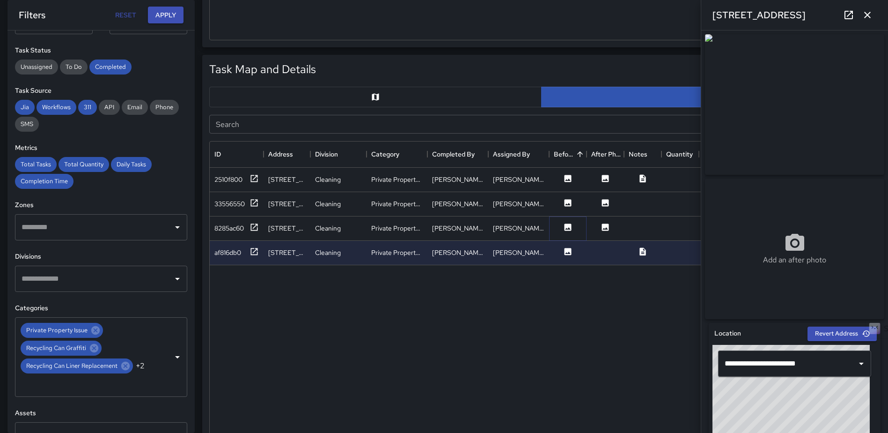
click at [572, 222] on icon at bounding box center [567, 226] width 9 height 9
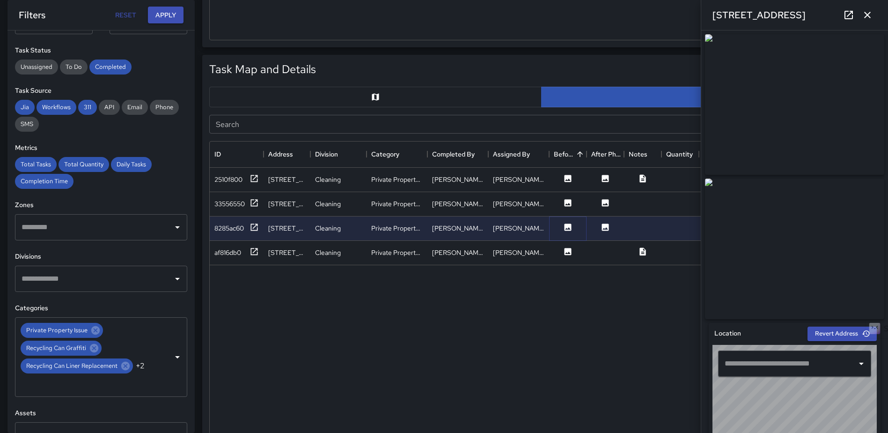
type input "**********"
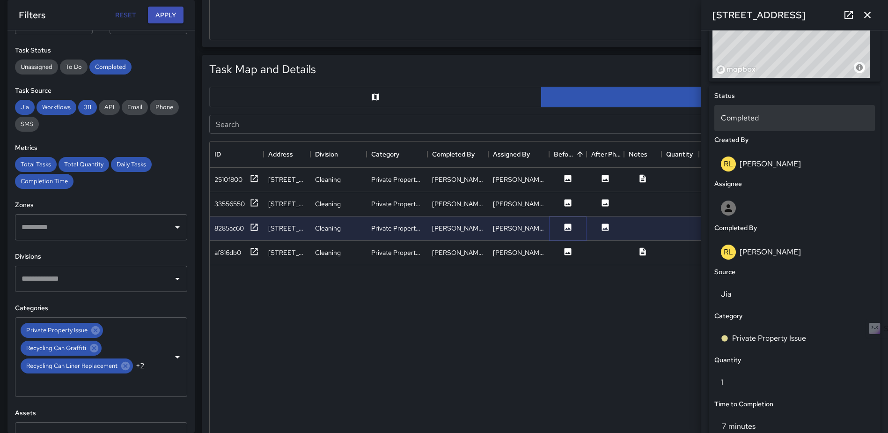
scroll to position [382, 0]
click at [774, 116] on div "Completed" at bounding box center [794, 120] width 161 height 26
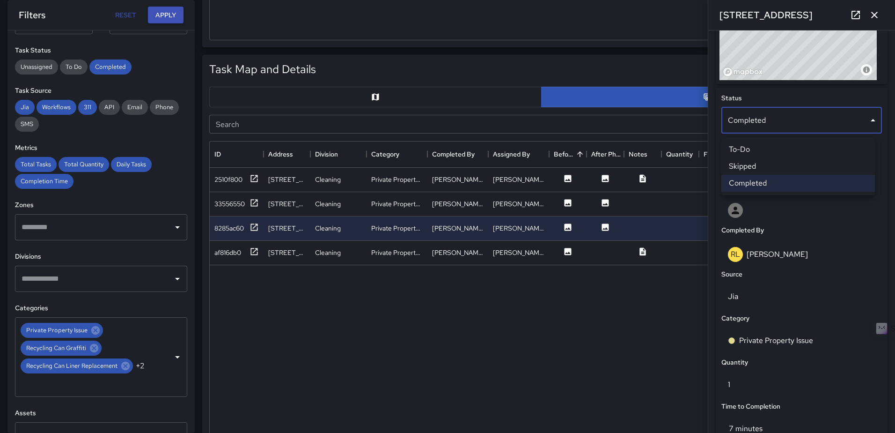
click at [773, 169] on li "Skipped" at bounding box center [799, 166] width 154 height 17
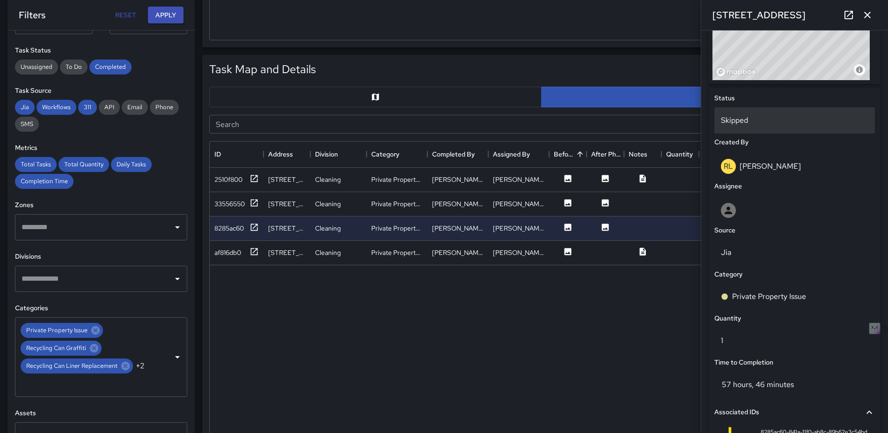
scroll to position [7, 7]
click at [872, 7] on div "[STREET_ADDRESS]" at bounding box center [794, 15] width 187 height 30
click at [865, 12] on icon "button" at bounding box center [867, 14] width 11 height 11
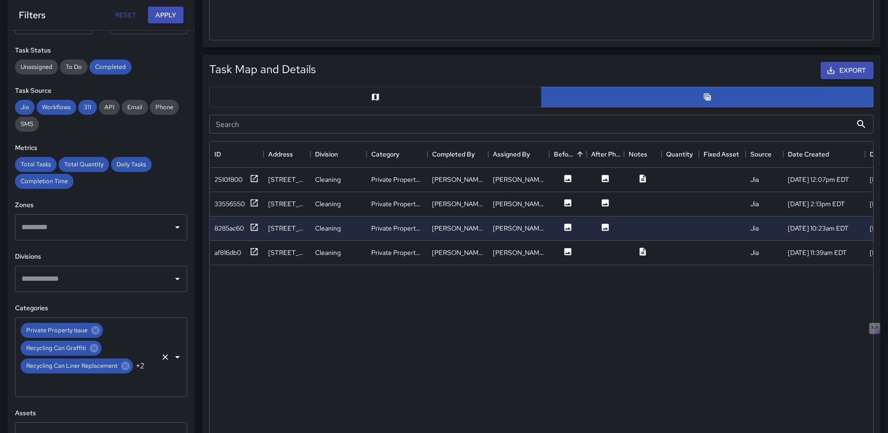
click at [161, 356] on icon "Clear" at bounding box center [165, 356] width 9 height 9
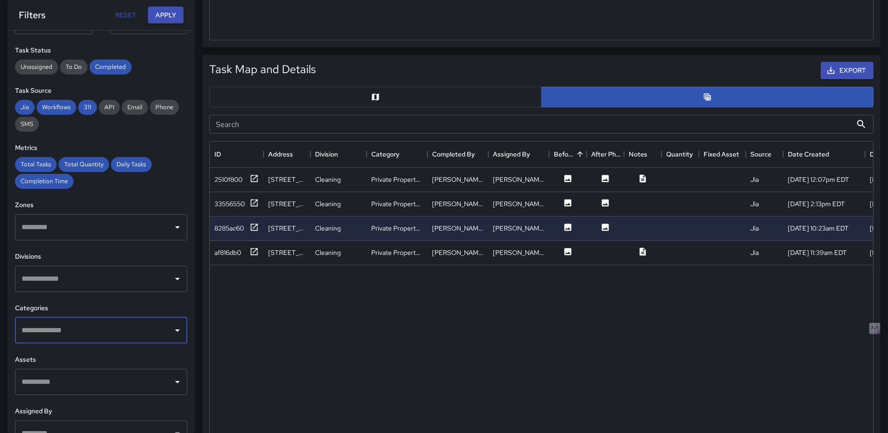
click at [172, 331] on icon "Open" at bounding box center [177, 329] width 11 height 11
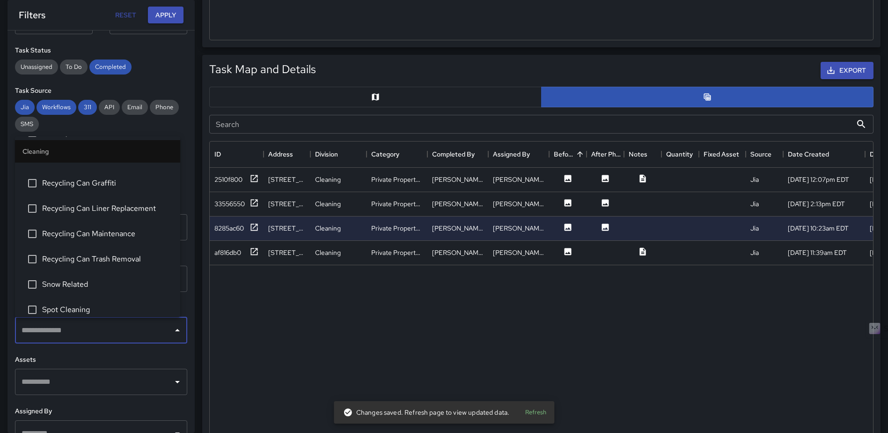
scroll to position [702, 0]
click at [88, 236] on span "Spot Cleaning" at bounding box center [107, 231] width 131 height 11
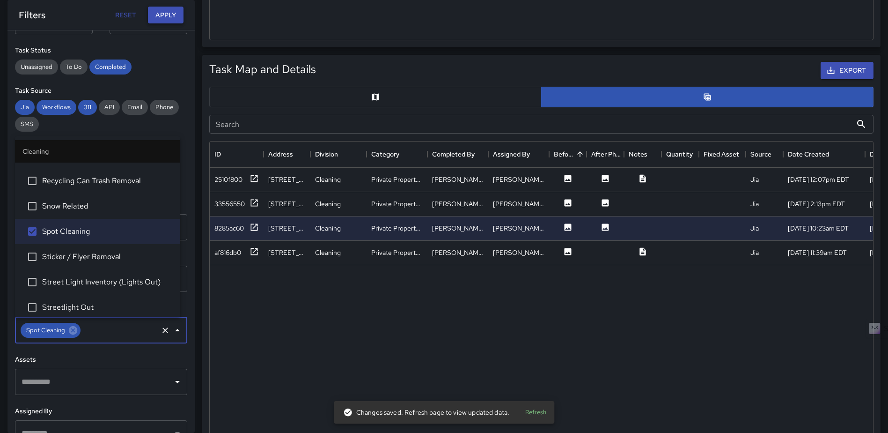
click at [164, 12] on button "Apply" at bounding box center [166, 15] width 36 height 17
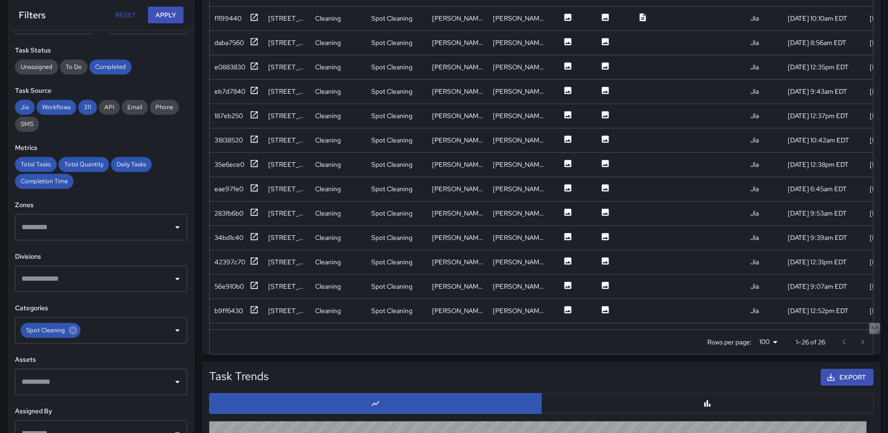
scroll to position [527, 0]
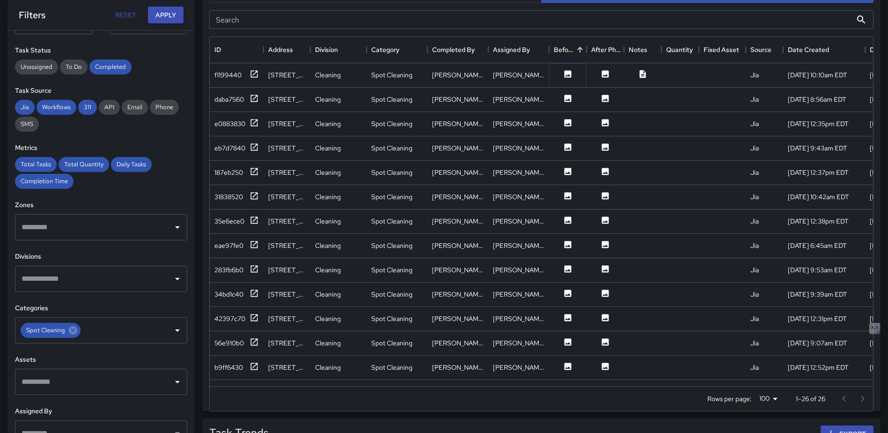
click at [564, 76] on icon at bounding box center [567, 73] width 9 height 9
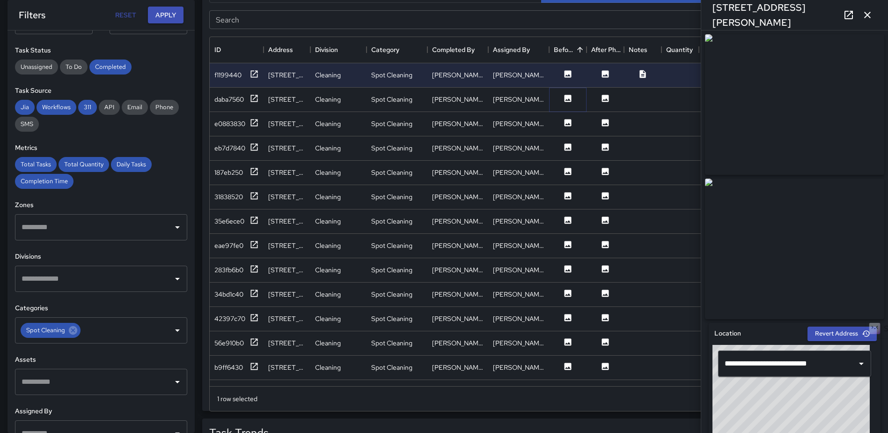
click at [568, 101] on icon at bounding box center [568, 98] width 7 height 7
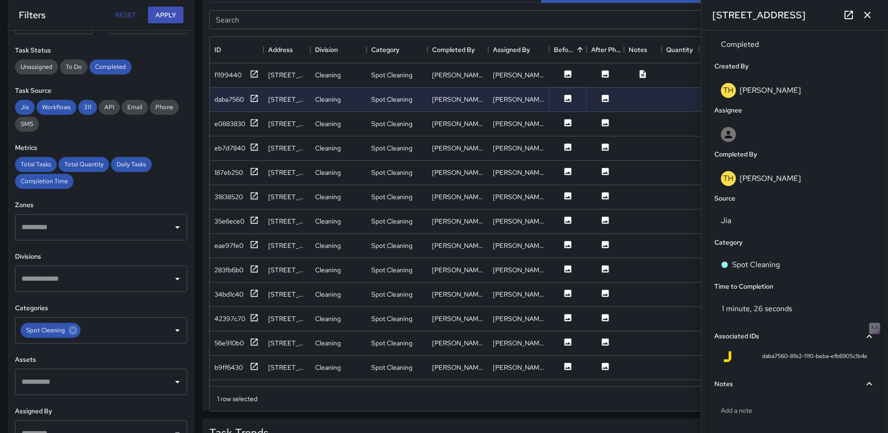
scroll to position [473, 0]
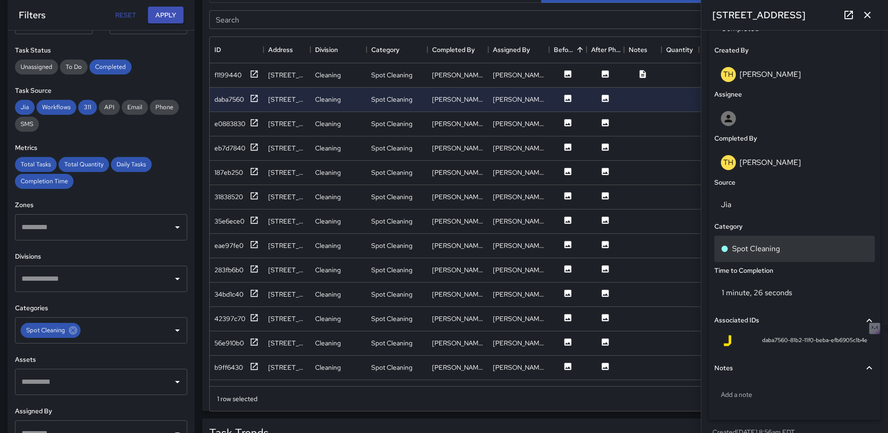
click at [787, 246] on div "Spot Cleaning" at bounding box center [794, 249] width 161 height 26
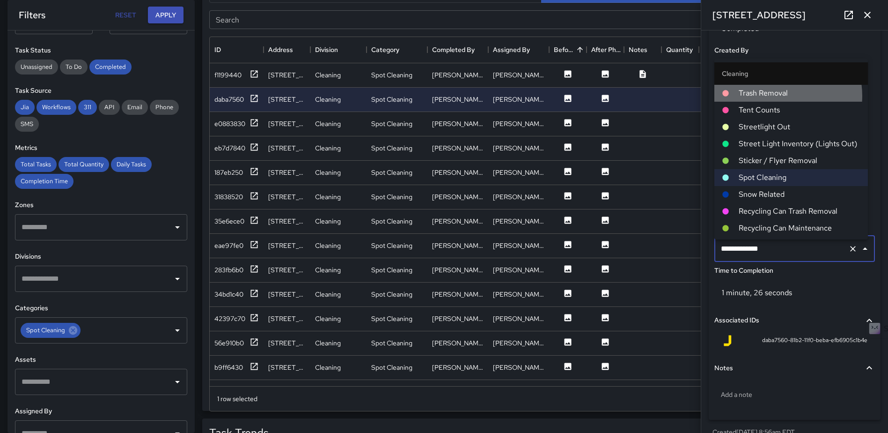
click at [775, 96] on span "Trash Removal" at bounding box center [800, 93] width 122 height 11
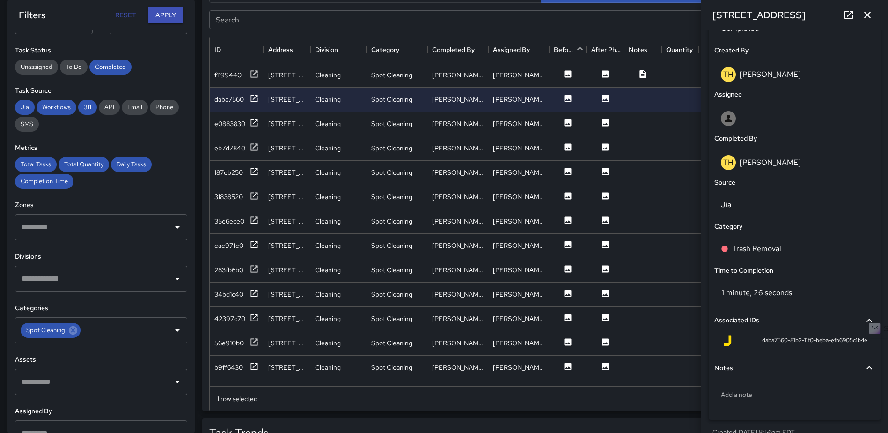
click at [866, 13] on icon "button" at bounding box center [867, 14] width 11 height 11
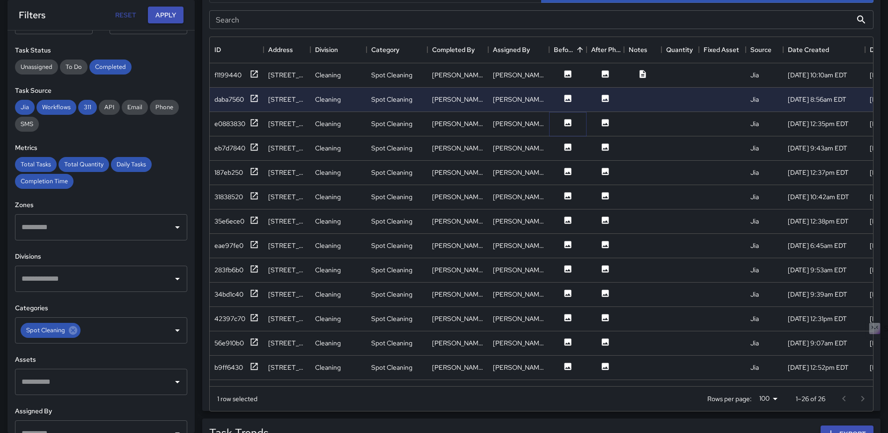
click at [566, 124] on icon at bounding box center [568, 122] width 7 height 7
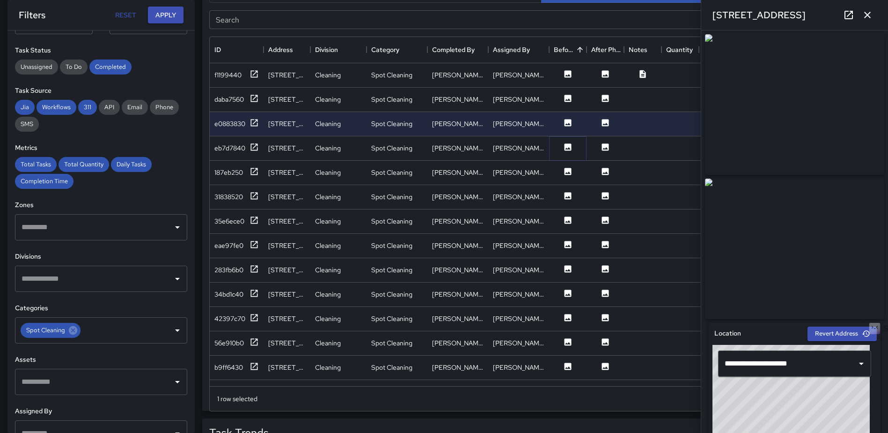
click at [567, 147] on icon at bounding box center [568, 146] width 7 height 7
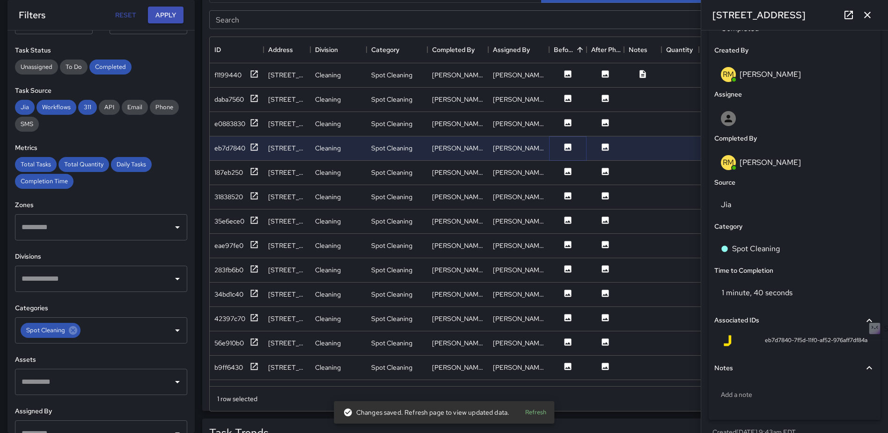
scroll to position [474, 0]
click at [776, 253] on p "Spot Cleaning" at bounding box center [756, 247] width 48 height 11
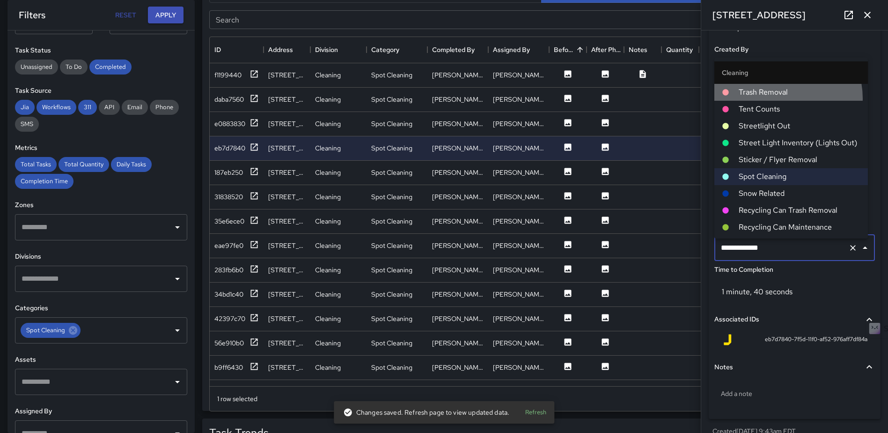
click at [779, 98] on span "Trash Removal" at bounding box center [800, 92] width 122 height 11
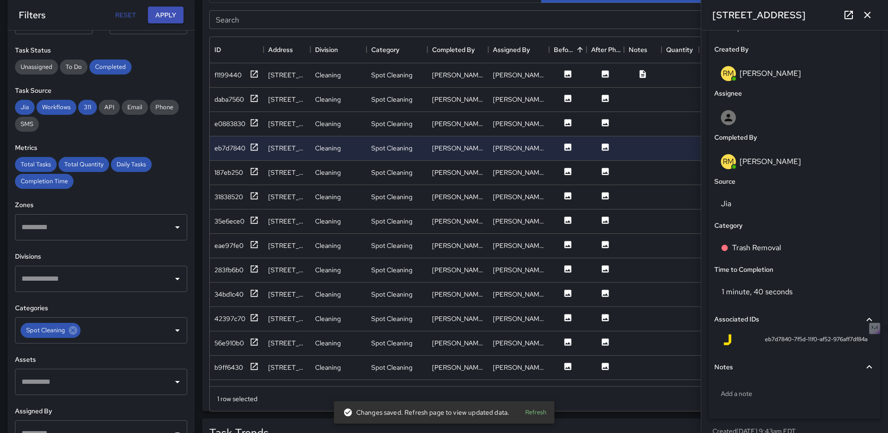
click at [863, 18] on icon "button" at bounding box center [867, 14] width 11 height 11
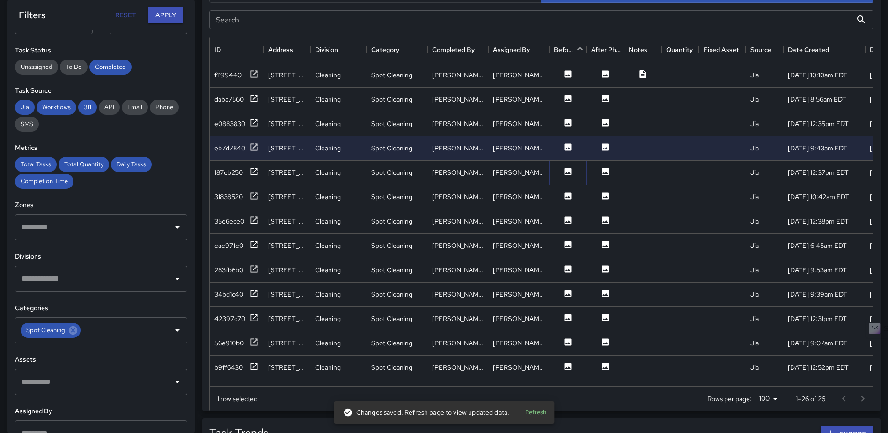
click at [561, 170] on button at bounding box center [568, 173] width 28 height 12
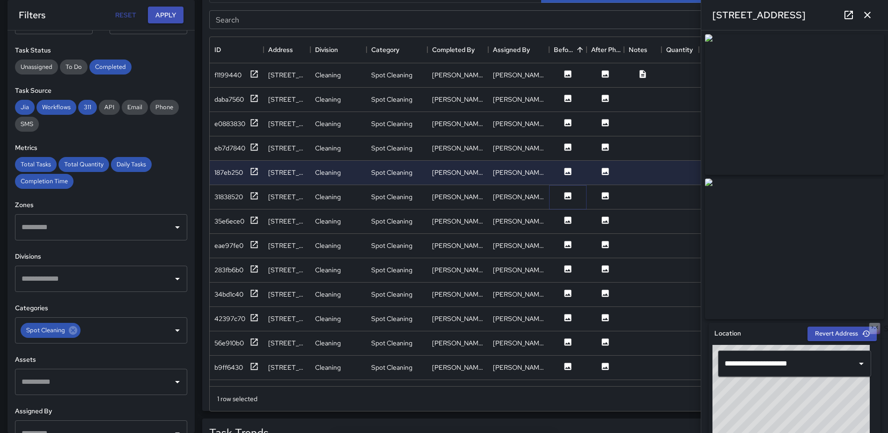
click at [568, 194] on icon at bounding box center [568, 195] width 7 height 7
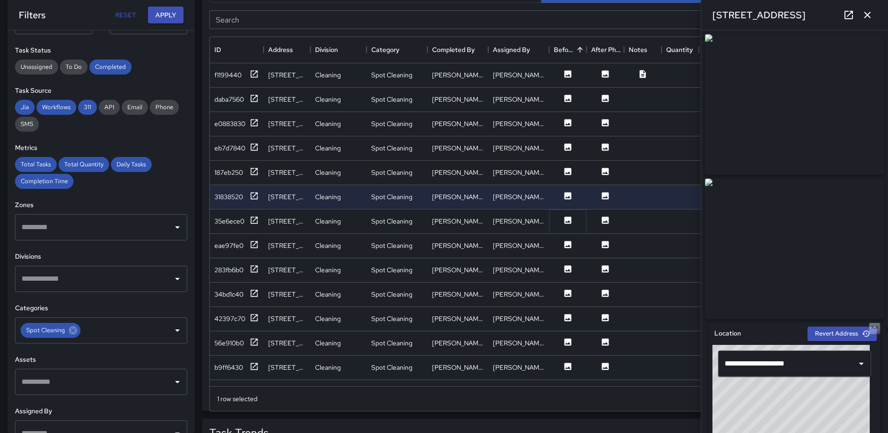
click at [568, 216] on icon at bounding box center [568, 219] width 7 height 7
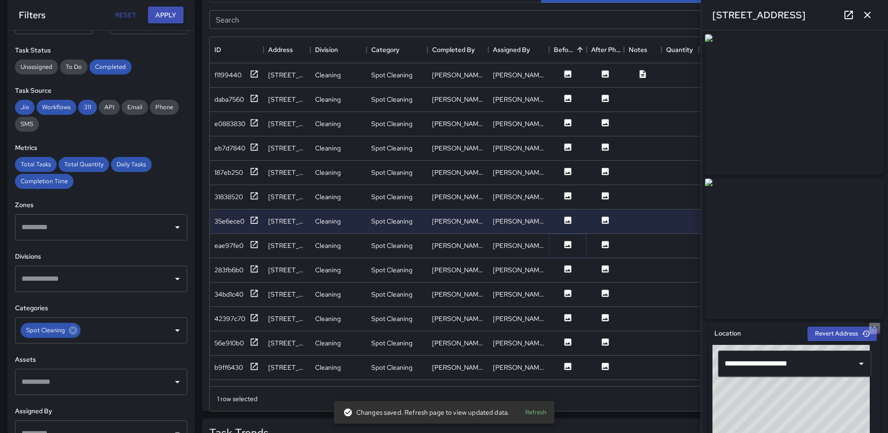
click at [568, 242] on icon at bounding box center [568, 244] width 7 height 7
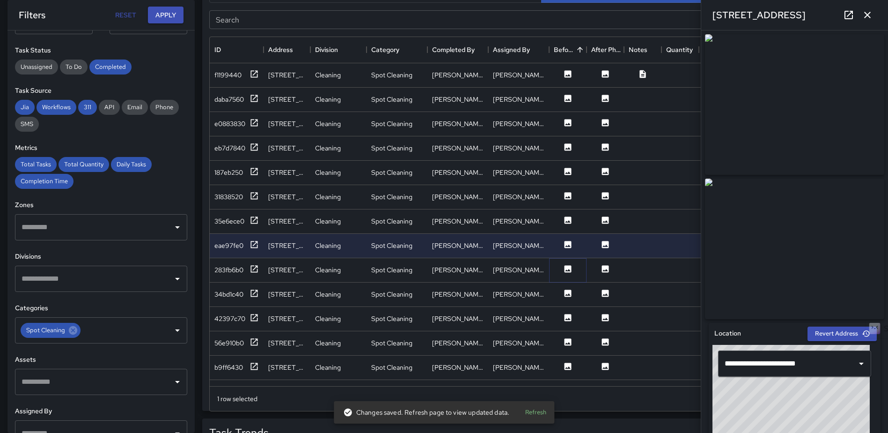
click at [568, 269] on icon at bounding box center [568, 268] width 7 height 7
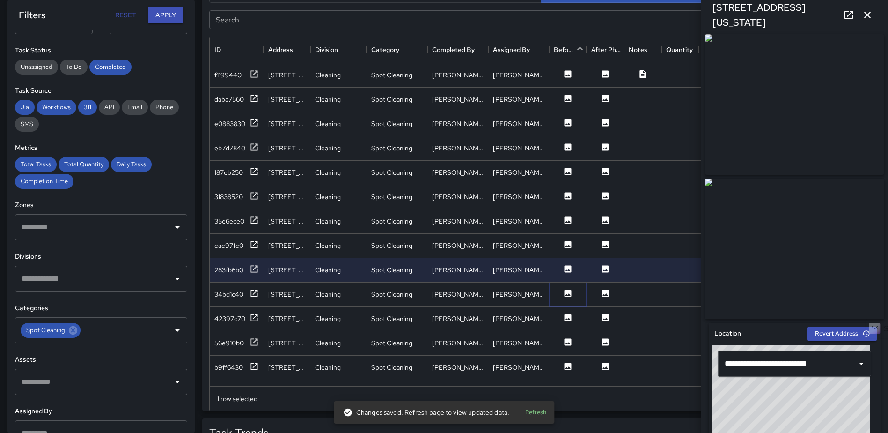
click at [567, 290] on icon at bounding box center [568, 292] width 7 height 7
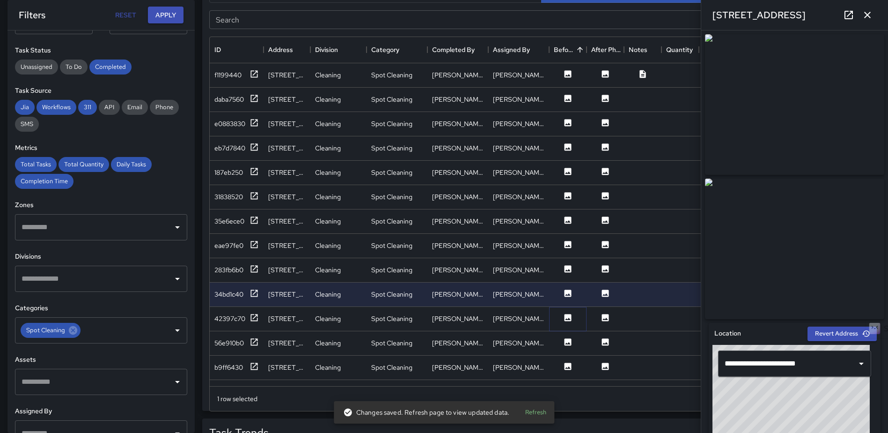
click at [566, 319] on icon at bounding box center [567, 317] width 9 height 9
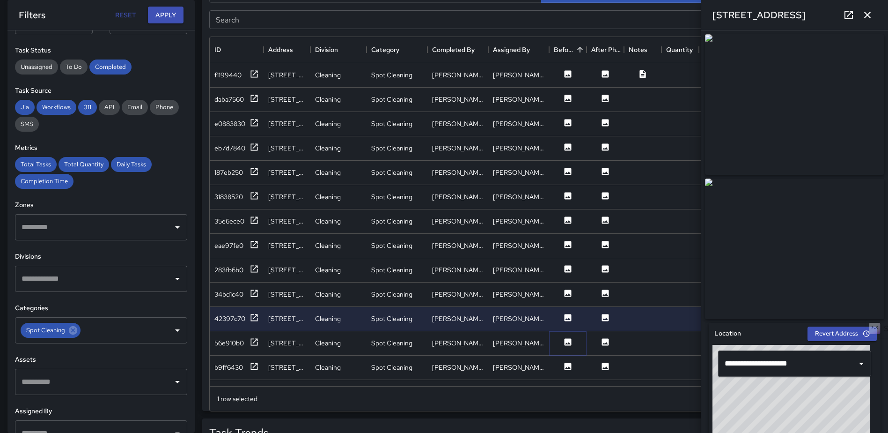
click at [567, 341] on icon at bounding box center [568, 341] width 7 height 7
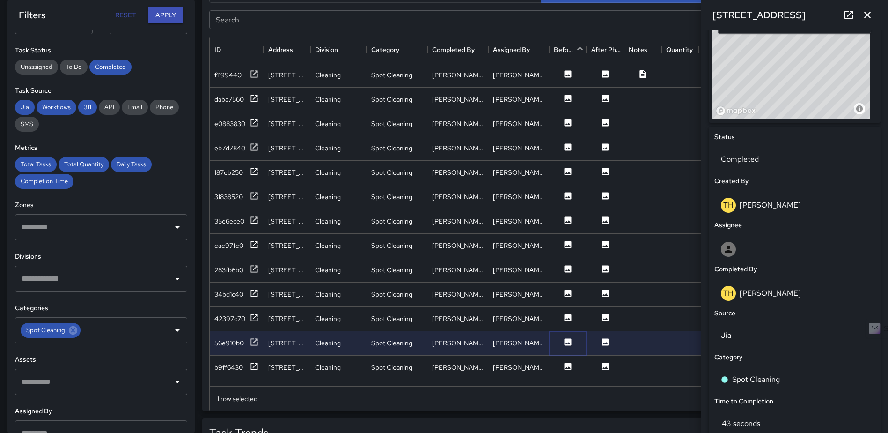
scroll to position [344, 0]
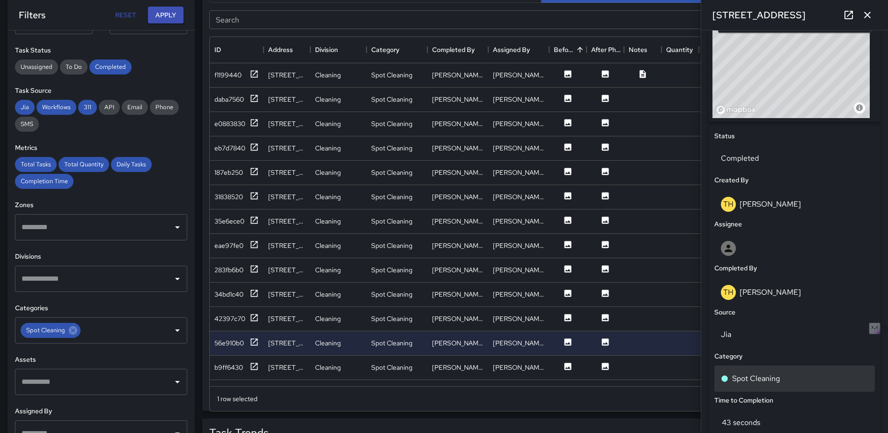
click at [753, 376] on p "Spot Cleaning" at bounding box center [756, 378] width 48 height 11
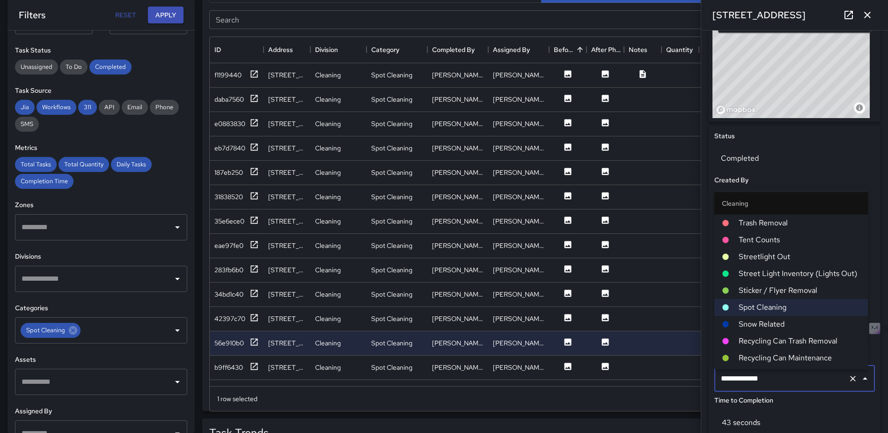
click at [768, 221] on span "Trash Removal" at bounding box center [800, 222] width 122 height 11
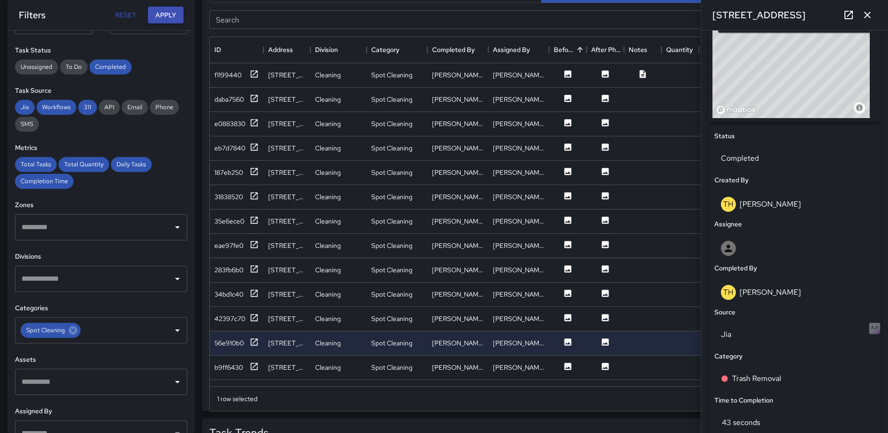
click at [872, 13] on icon "button" at bounding box center [867, 14] width 11 height 11
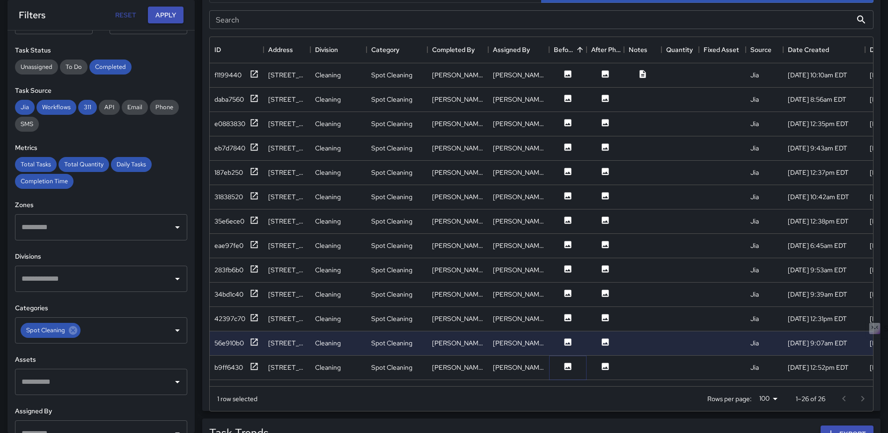
click at [567, 370] on icon at bounding box center [567, 365] width 9 height 9
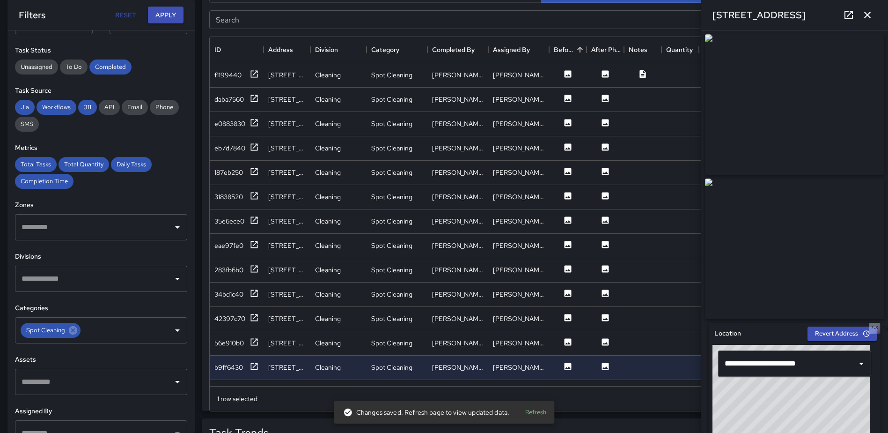
click at [864, 12] on icon "button" at bounding box center [867, 14] width 11 height 11
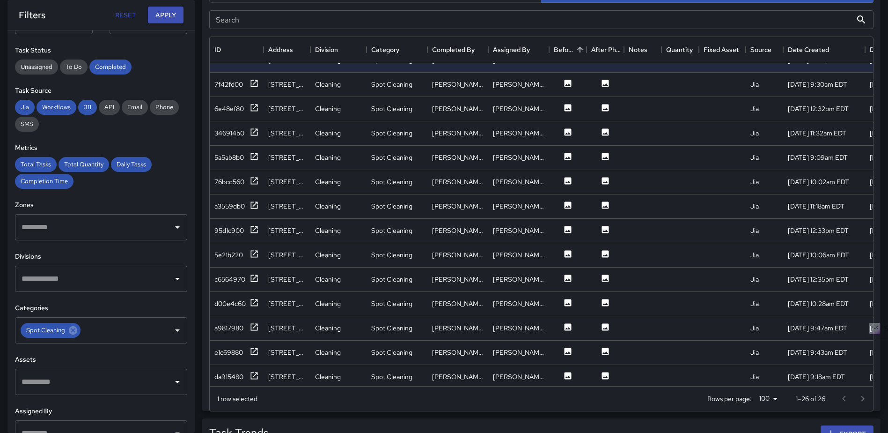
scroll to position [309, 0]
click at [570, 84] on icon at bounding box center [567, 81] width 9 height 9
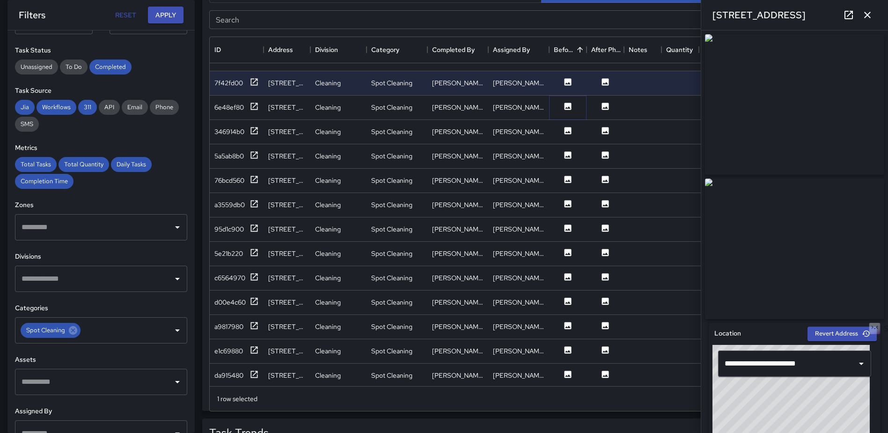
click at [567, 103] on icon at bounding box center [568, 106] width 7 height 7
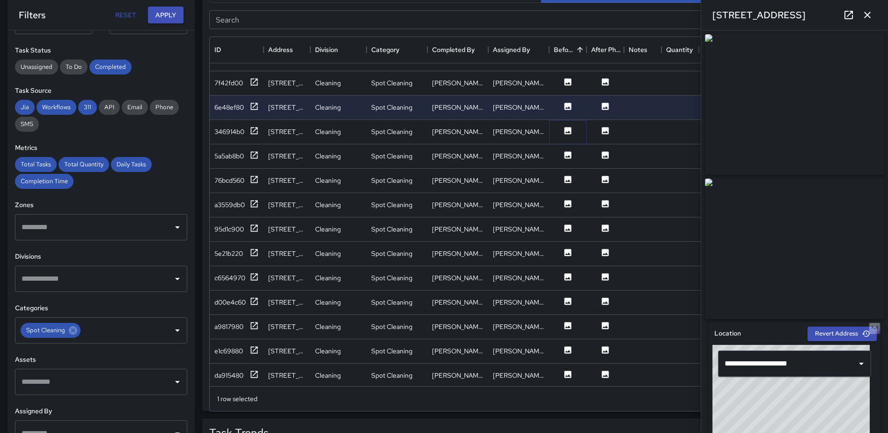
click at [567, 129] on icon at bounding box center [568, 130] width 7 height 7
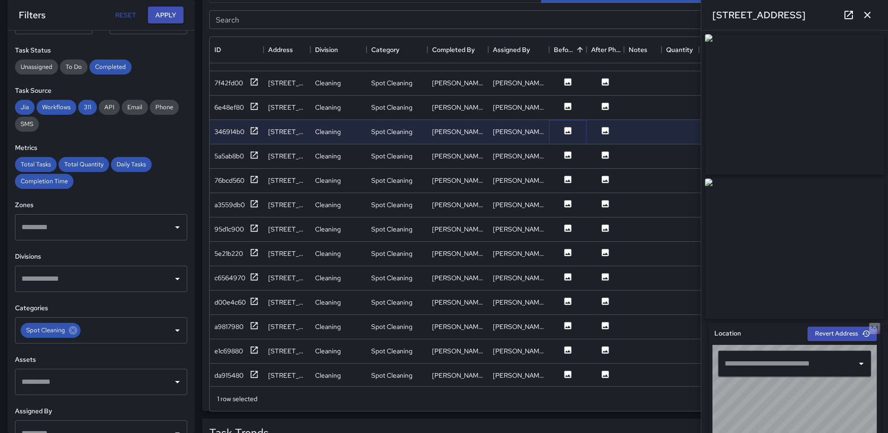
type input "**********"
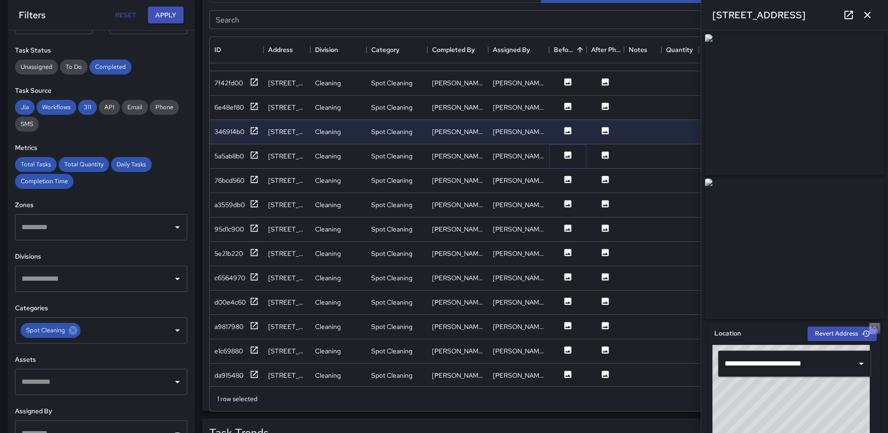
click at [567, 153] on icon at bounding box center [568, 154] width 7 height 7
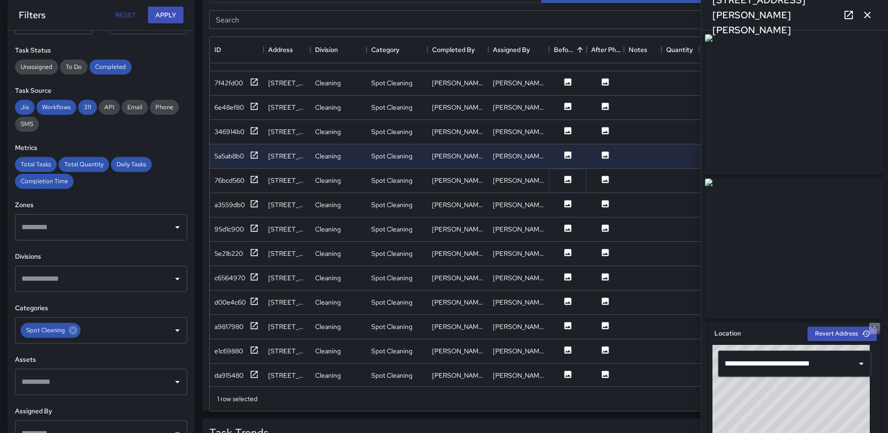
click at [567, 176] on icon at bounding box center [568, 179] width 7 height 7
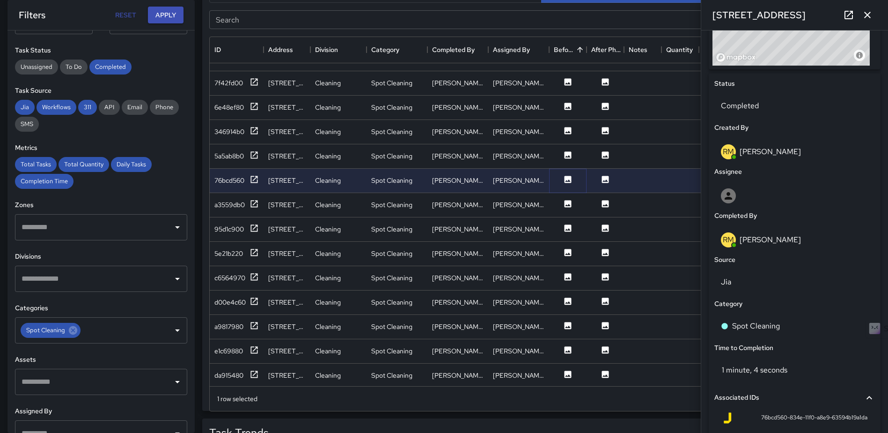
scroll to position [421, 0]
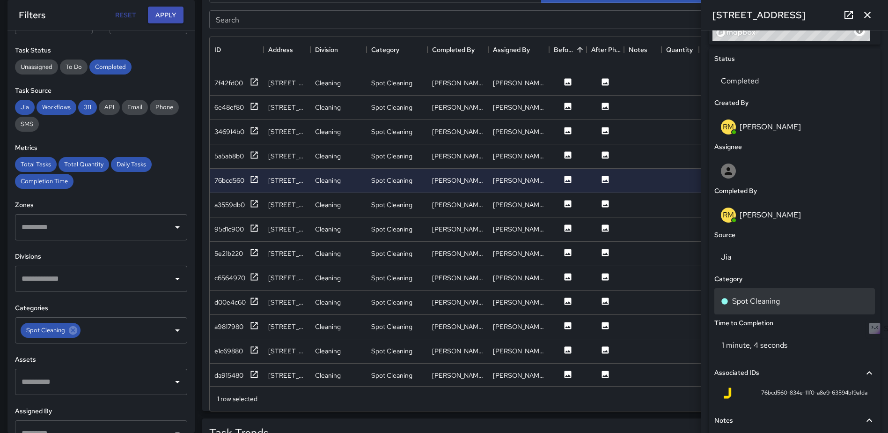
click at [789, 299] on div "Spot Cleaning" at bounding box center [794, 300] width 147 height 11
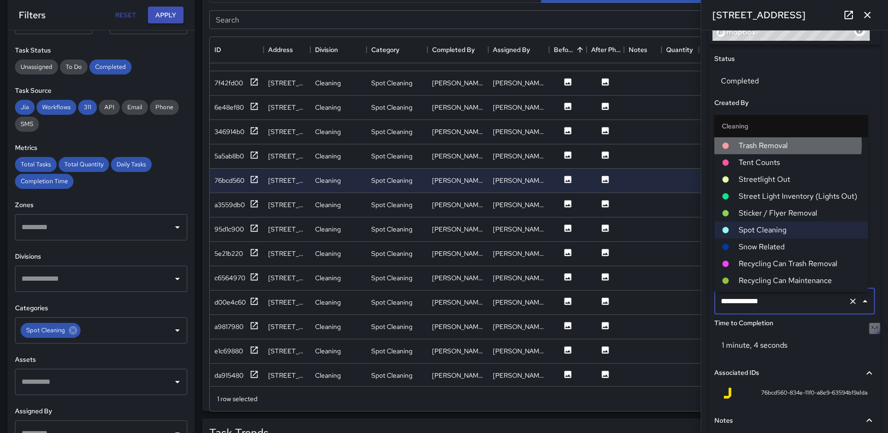
click at [780, 144] on span "Trash Removal" at bounding box center [800, 145] width 122 height 11
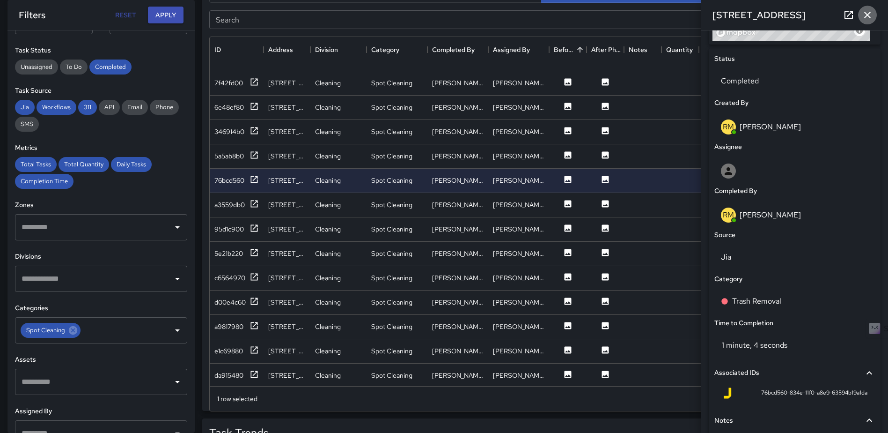
click at [869, 13] on icon "button" at bounding box center [867, 15] width 7 height 7
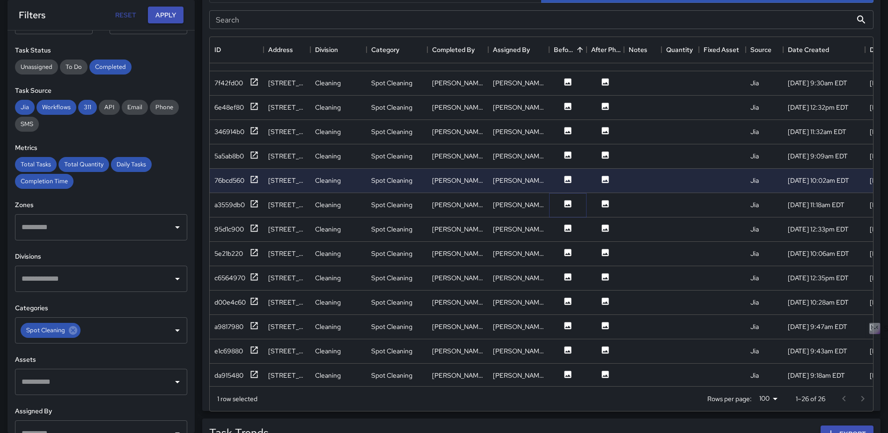
click at [564, 202] on icon at bounding box center [567, 203] width 9 height 9
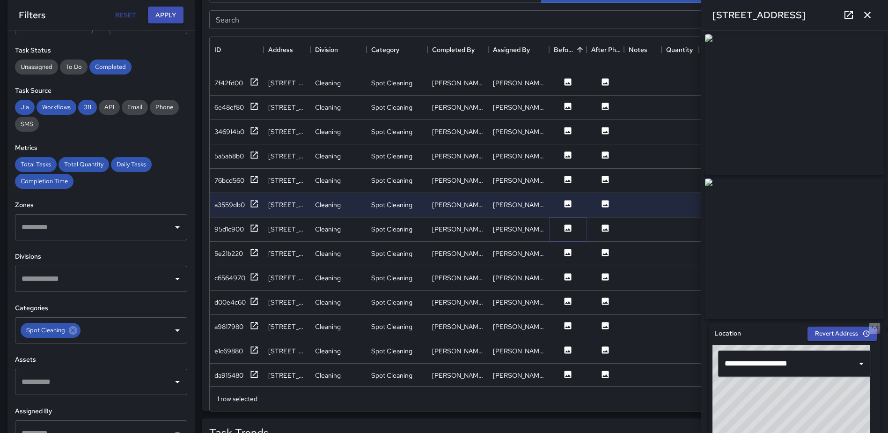
click at [568, 225] on icon at bounding box center [568, 227] width 7 height 7
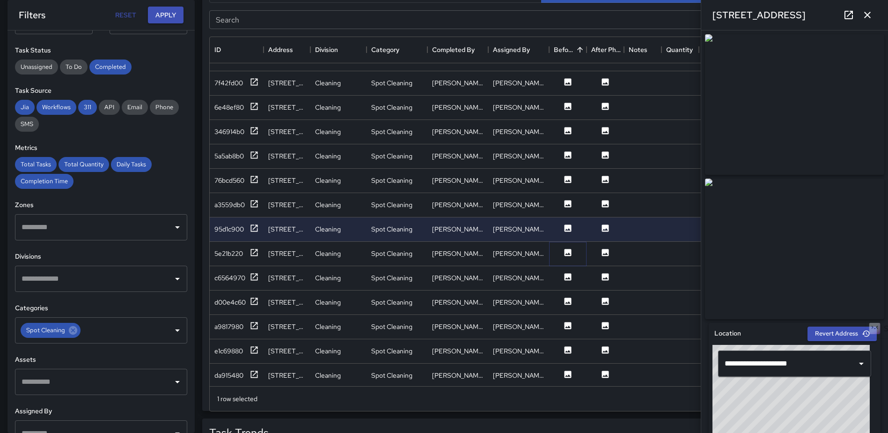
click at [564, 253] on icon at bounding box center [567, 252] width 9 height 9
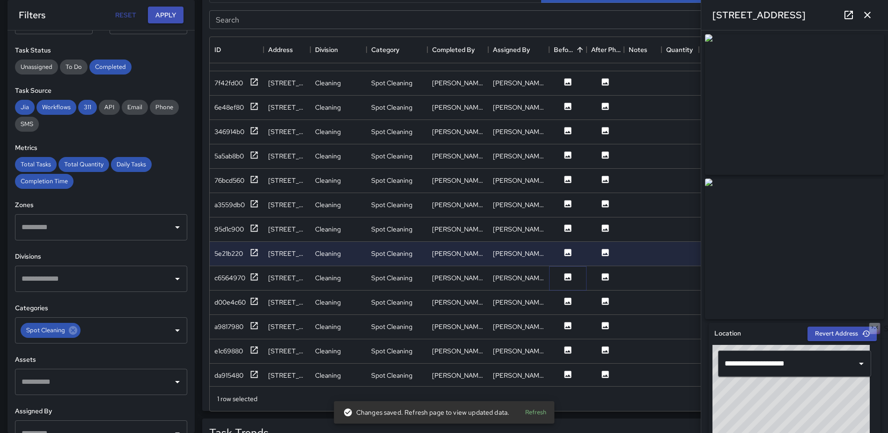
click at [564, 278] on icon at bounding box center [567, 276] width 9 height 9
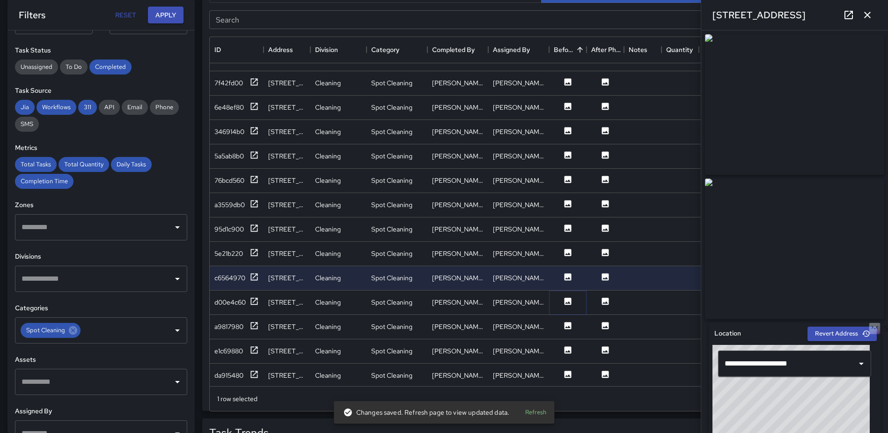
click at [567, 302] on icon at bounding box center [567, 300] width 9 height 9
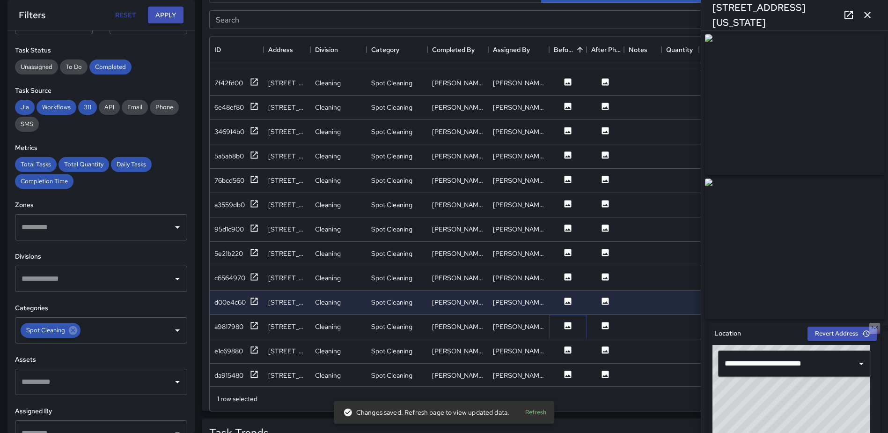
click at [568, 326] on icon at bounding box center [568, 325] width 7 height 7
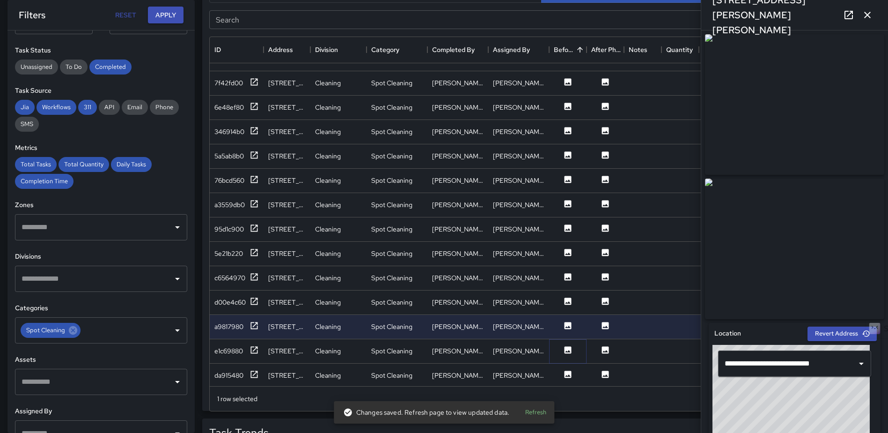
click at [568, 351] on icon at bounding box center [567, 349] width 9 height 9
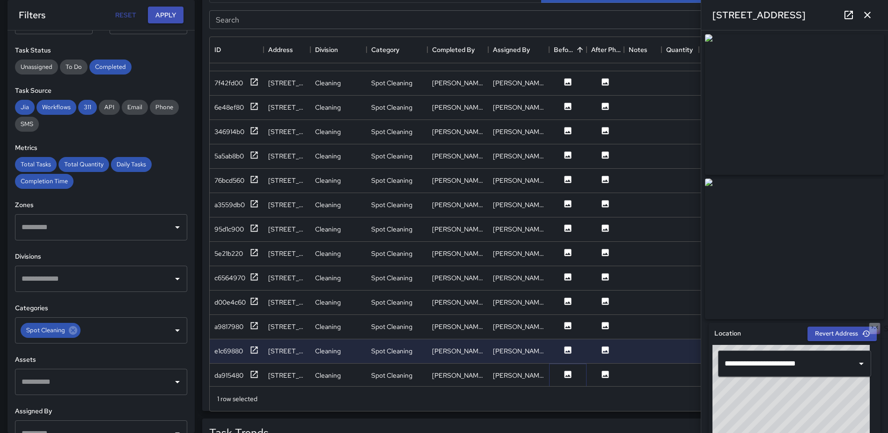
click at [568, 373] on icon at bounding box center [568, 373] width 7 height 7
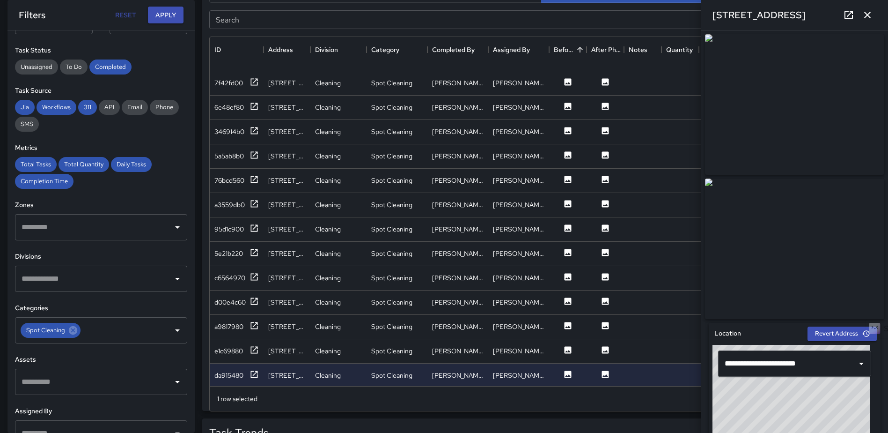
click at [871, 12] on icon "button" at bounding box center [867, 14] width 11 height 11
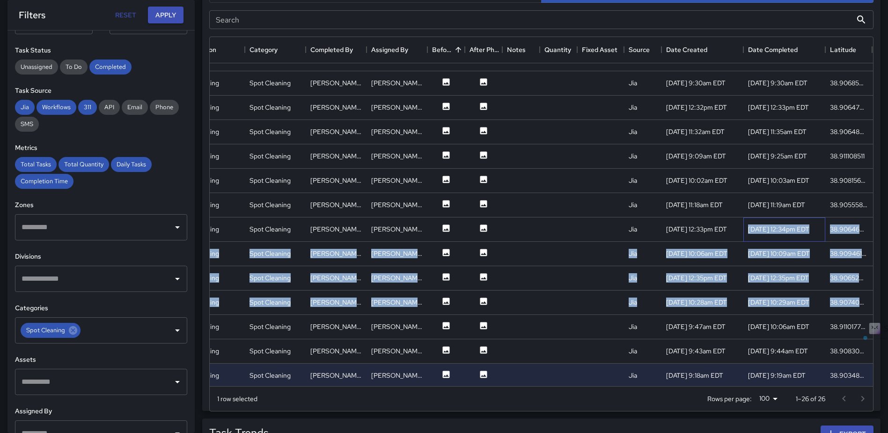
scroll to position [309, 175]
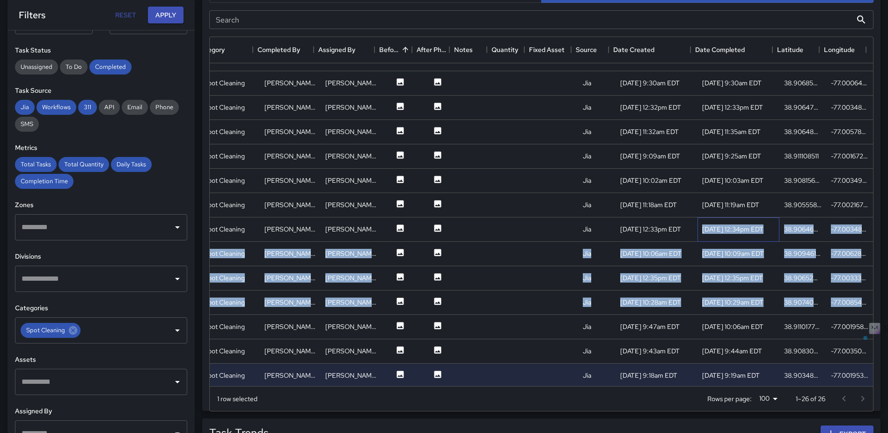
drag, startPoint x: 866, startPoint y: 235, endPoint x: 865, endPoint y: 303, distance: 67.9
click at [865, 303] on div "42397c70 200 M Street Northeast Cleaning Spot Cleaning Jeffrey Turner Jeffrey T…" at bounding box center [457, 193] width 831 height 390
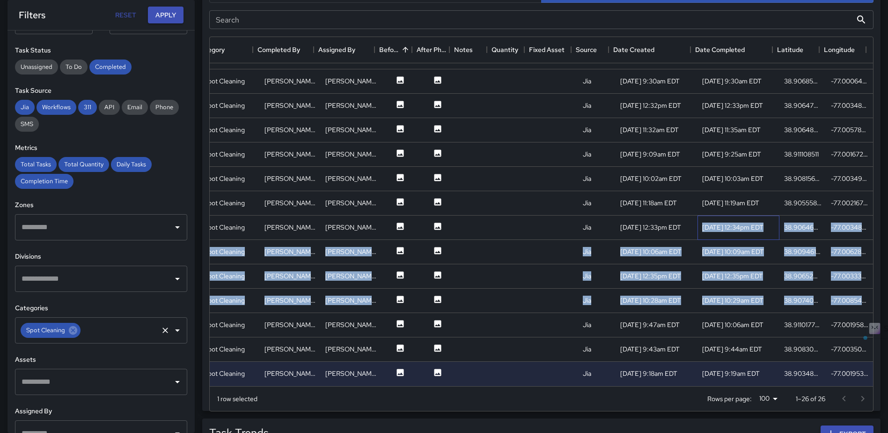
click at [78, 327] on div "Spot Cleaning" at bounding box center [51, 330] width 60 height 15
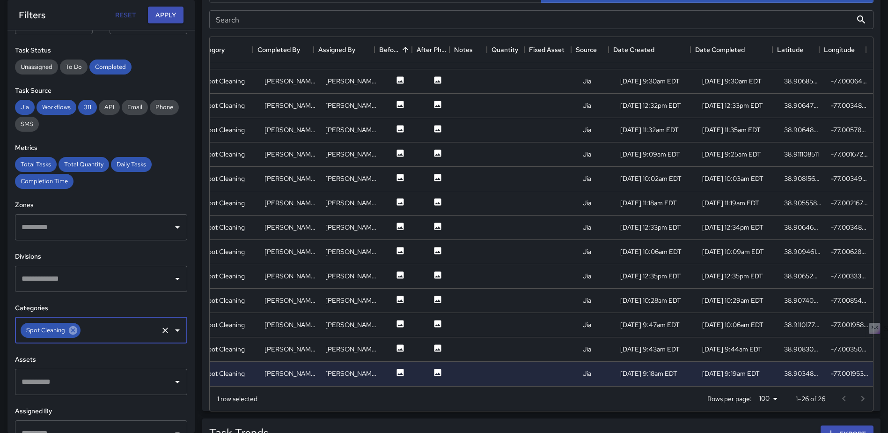
click at [74, 327] on icon at bounding box center [73, 330] width 8 height 8
click at [172, 329] on icon "Open" at bounding box center [177, 329] width 11 height 11
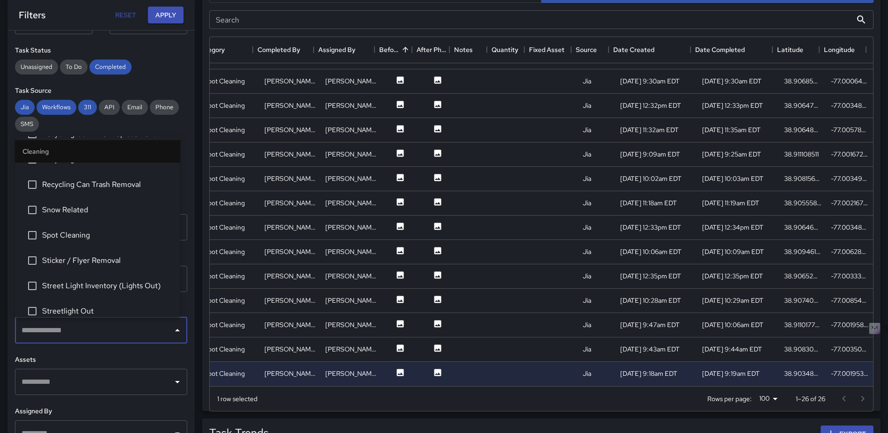
scroll to position [702, 0]
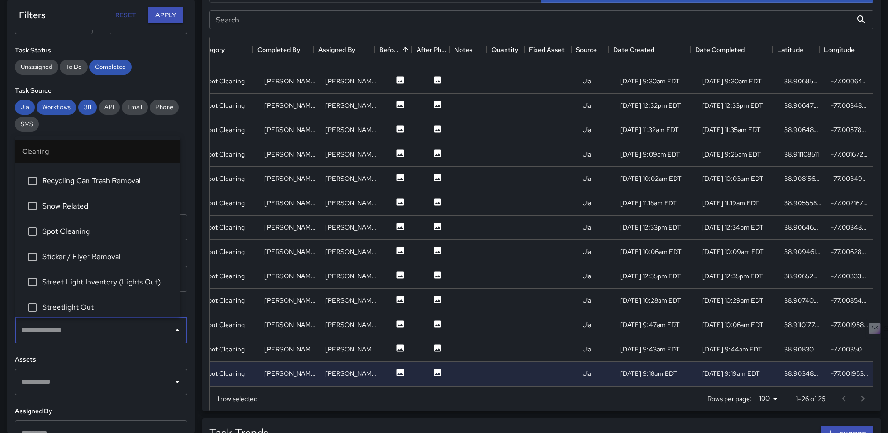
click at [115, 255] on span "Sticker / Flyer Removal" at bounding box center [107, 256] width 131 height 11
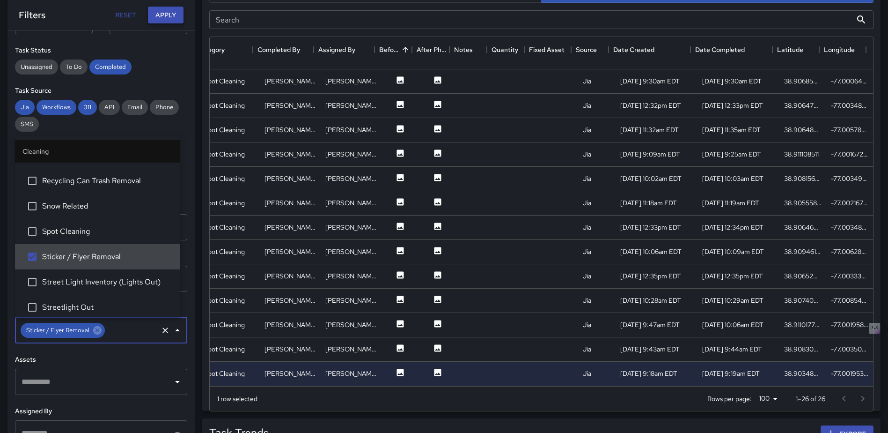
click at [168, 9] on button "Apply" at bounding box center [166, 15] width 36 height 17
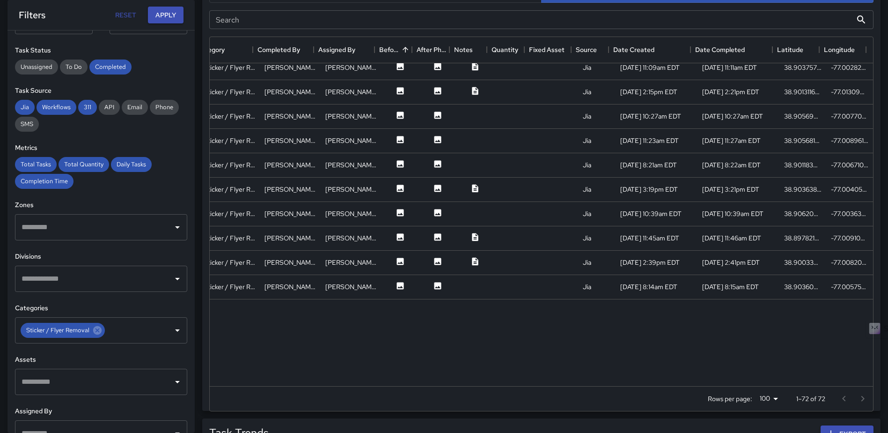
scroll to position [0, 175]
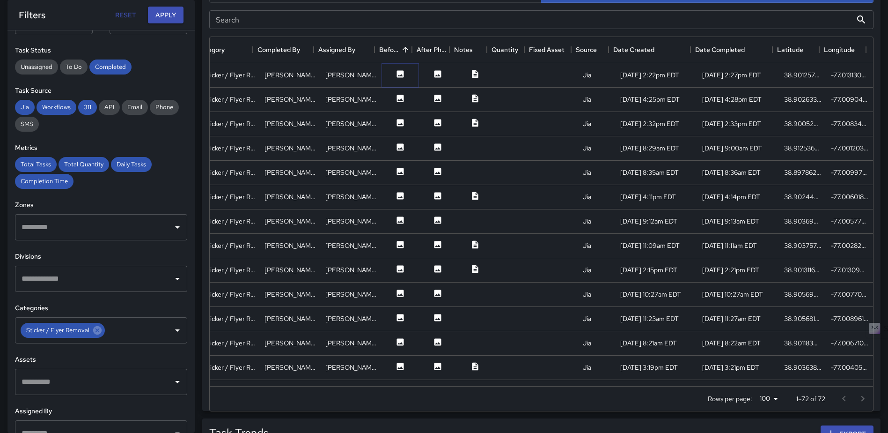
click at [396, 69] on icon at bounding box center [400, 73] width 9 height 9
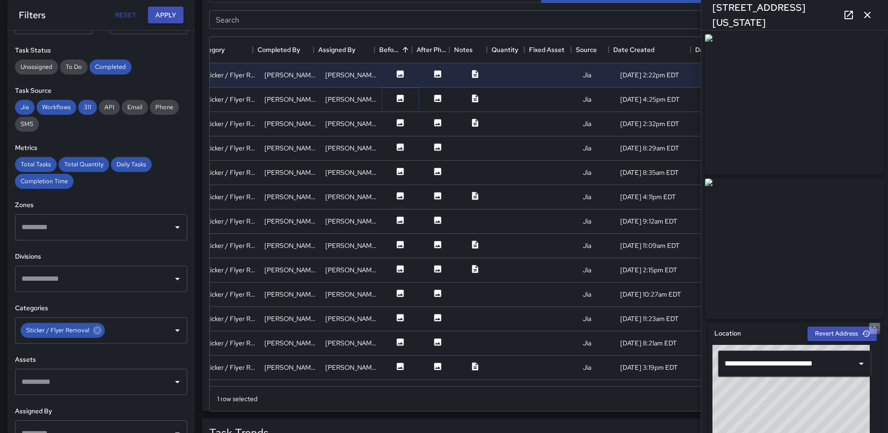
click at [397, 96] on icon at bounding box center [400, 98] width 7 height 7
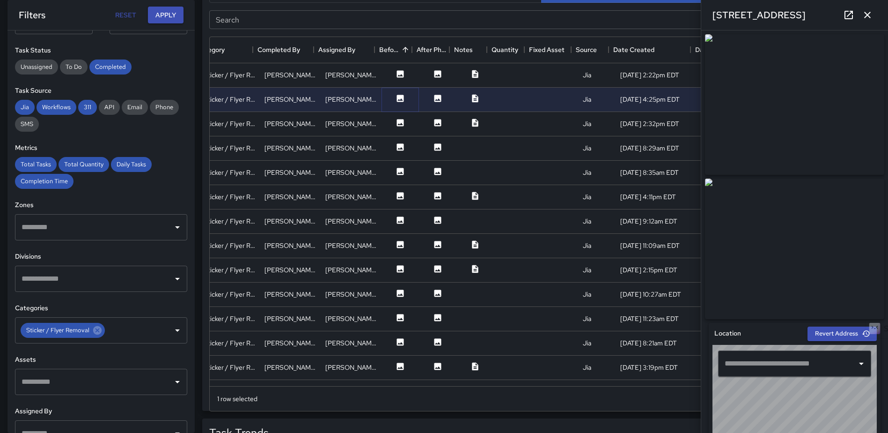
type input "**********"
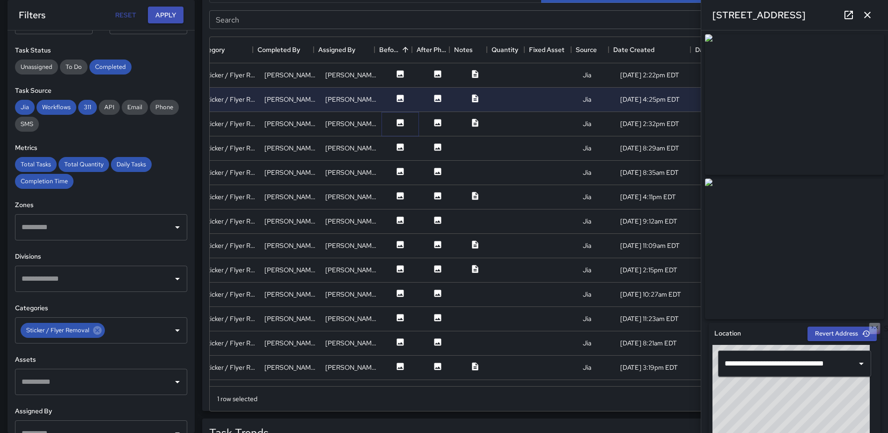
click at [396, 124] on icon at bounding box center [400, 122] width 9 height 9
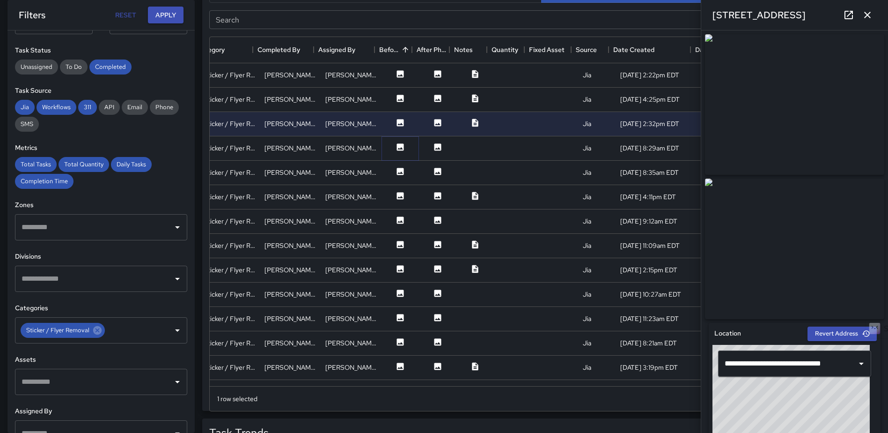
click at [397, 144] on icon at bounding box center [400, 146] width 7 height 7
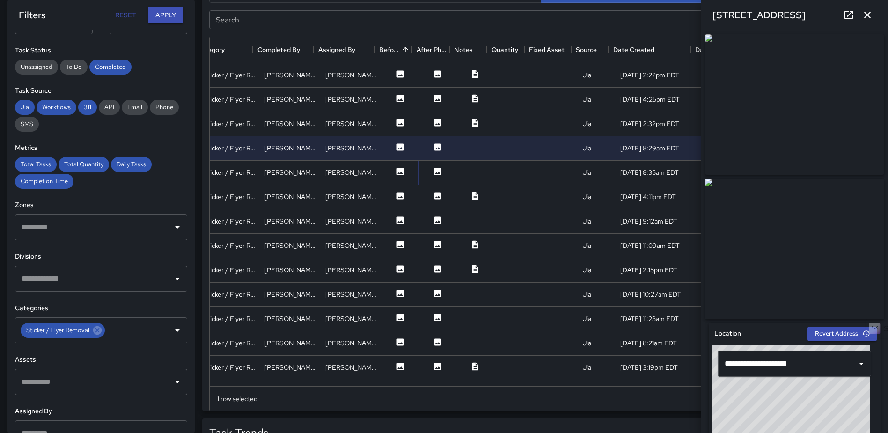
click at [397, 169] on icon at bounding box center [400, 171] width 7 height 7
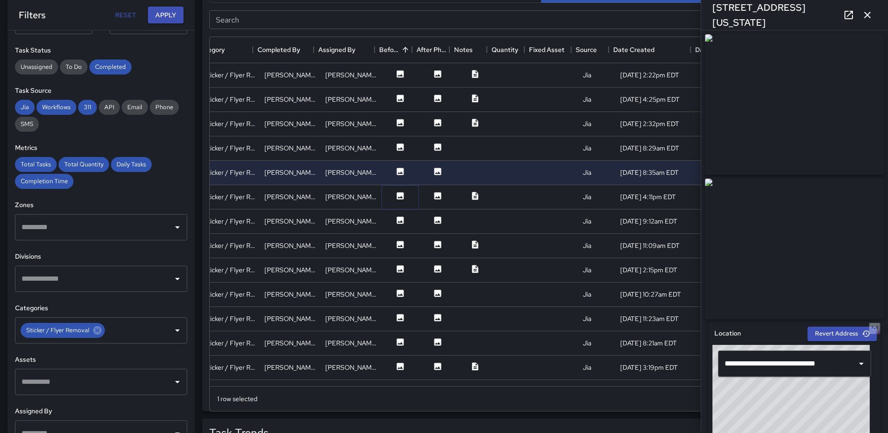
click at [397, 195] on icon at bounding box center [400, 195] width 7 height 7
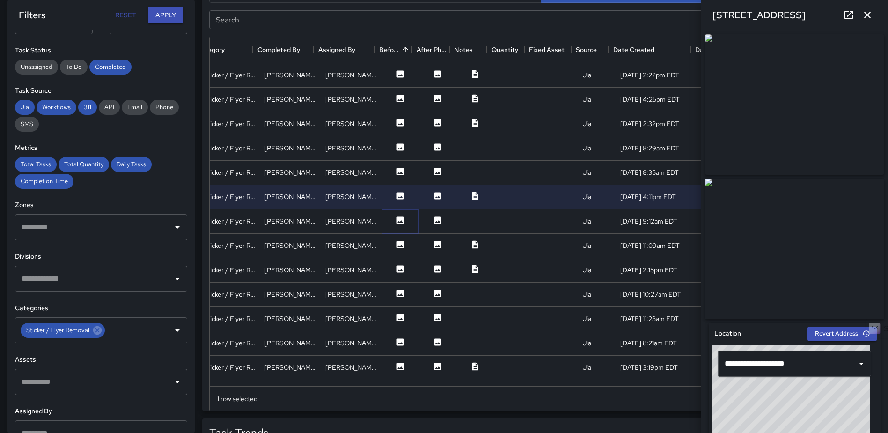
click at [397, 218] on icon at bounding box center [400, 219] width 7 height 7
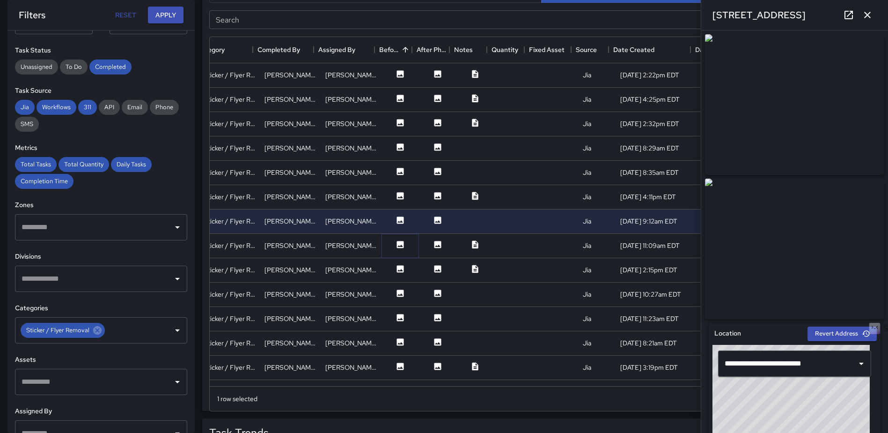
click at [396, 245] on icon at bounding box center [400, 244] width 9 height 9
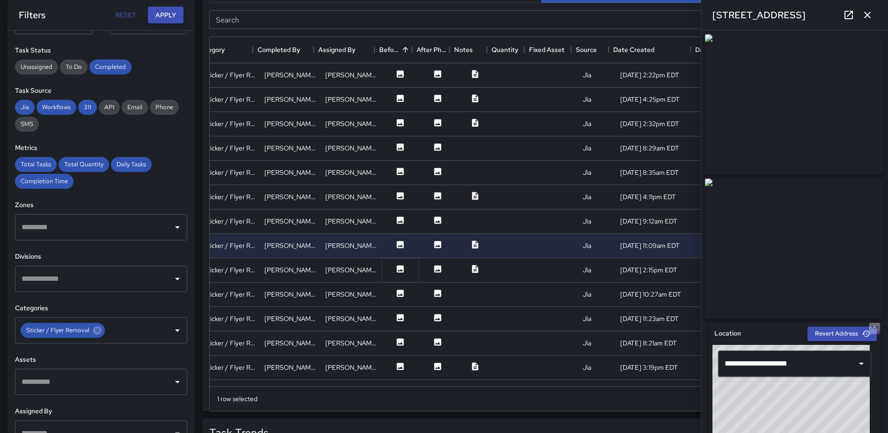
click at [397, 267] on icon at bounding box center [400, 268] width 7 height 7
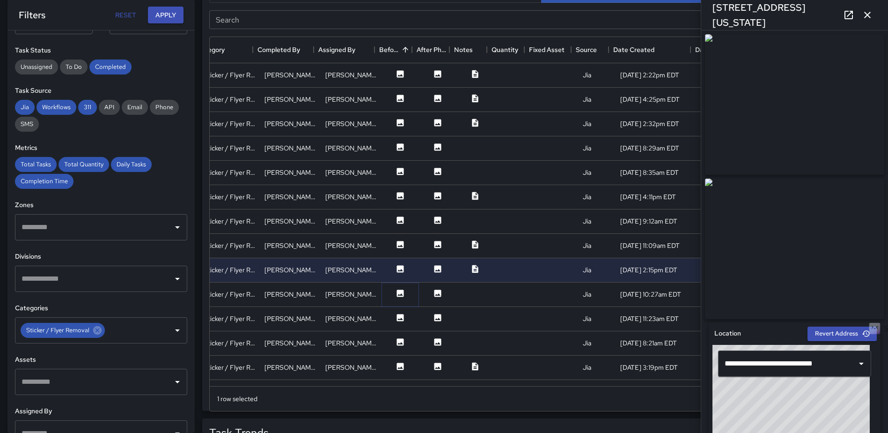
click at [398, 295] on icon at bounding box center [400, 292] width 9 height 9
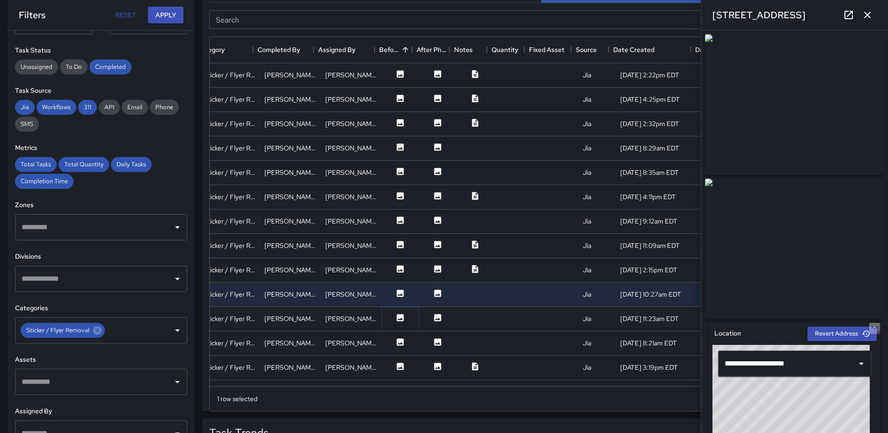
click at [397, 314] on icon at bounding box center [400, 317] width 9 height 9
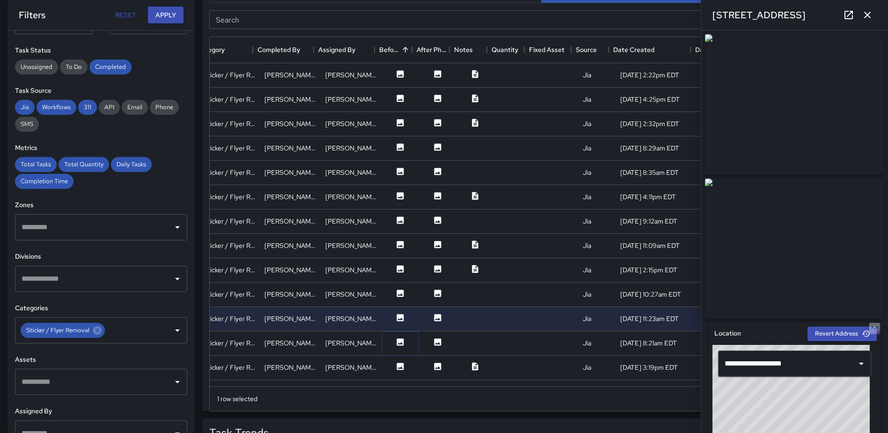
click at [397, 339] on icon at bounding box center [400, 341] width 7 height 7
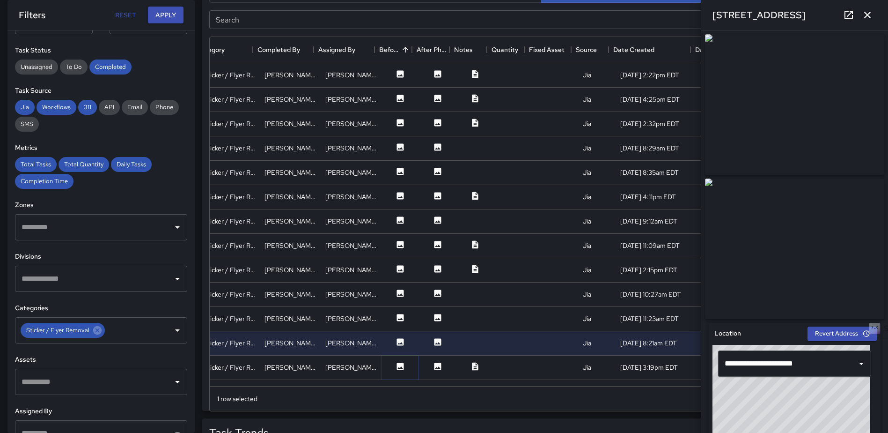
click at [397, 364] on icon at bounding box center [400, 365] width 7 height 7
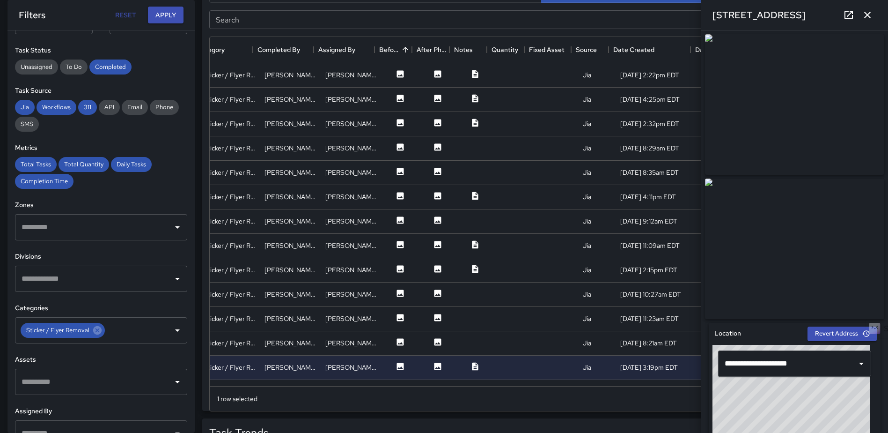
click at [871, 17] on icon "button" at bounding box center [867, 14] width 11 height 11
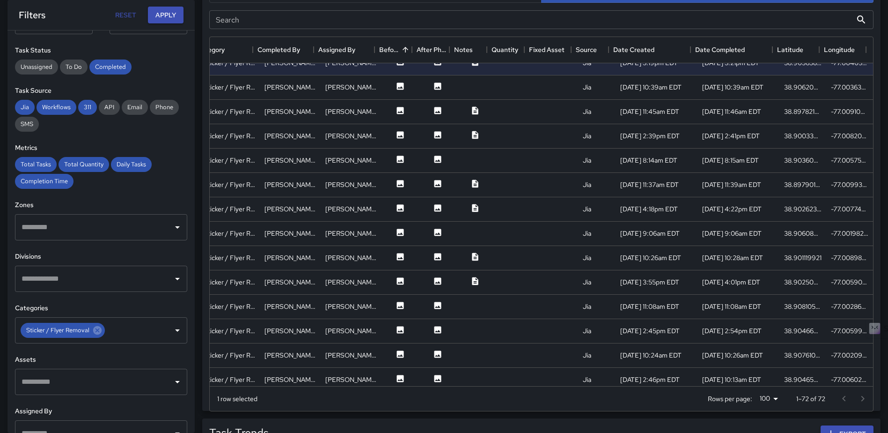
scroll to position [307, 175]
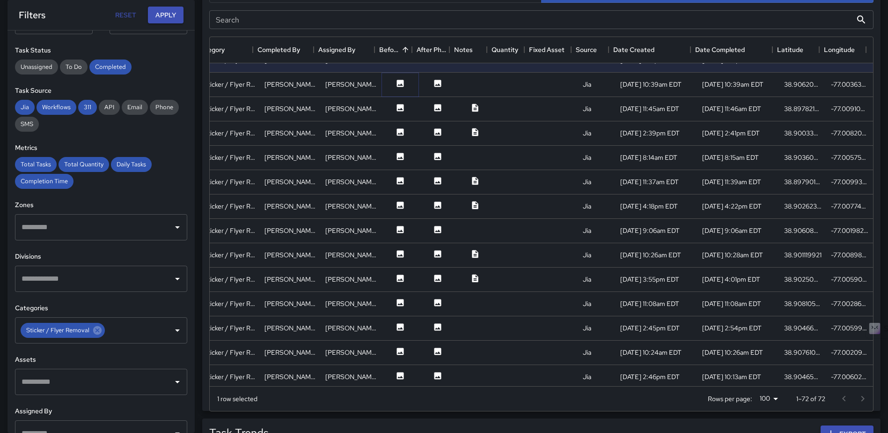
click at [396, 84] on icon at bounding box center [400, 83] width 9 height 9
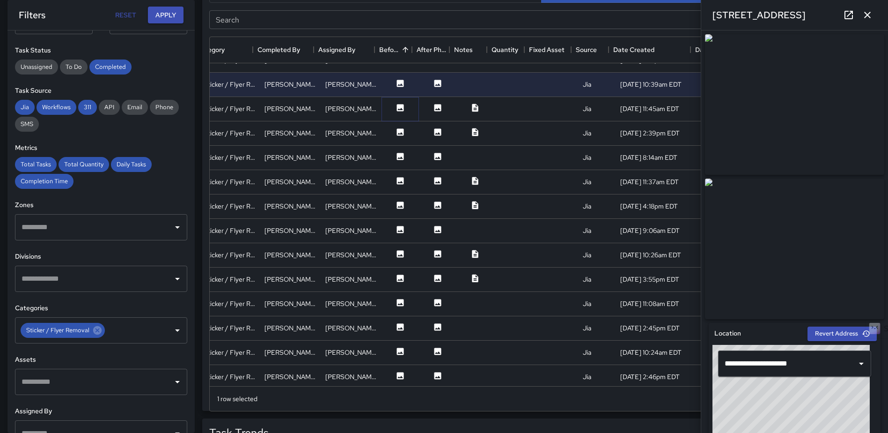
click at [397, 110] on icon at bounding box center [400, 107] width 7 height 7
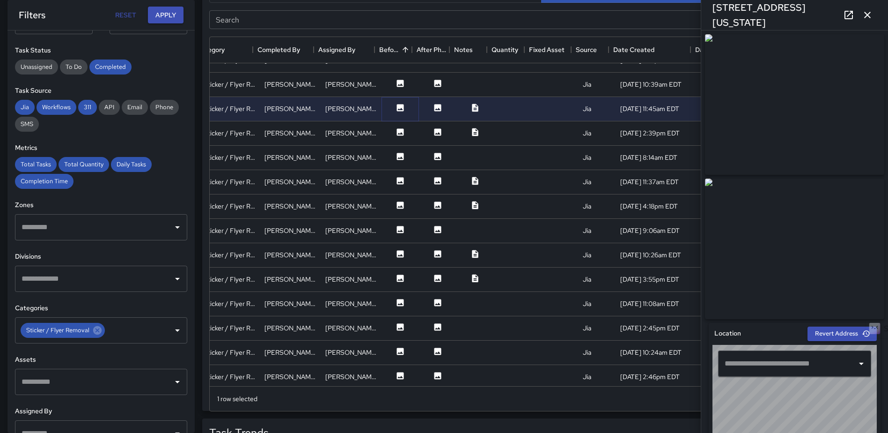
type input "**********"
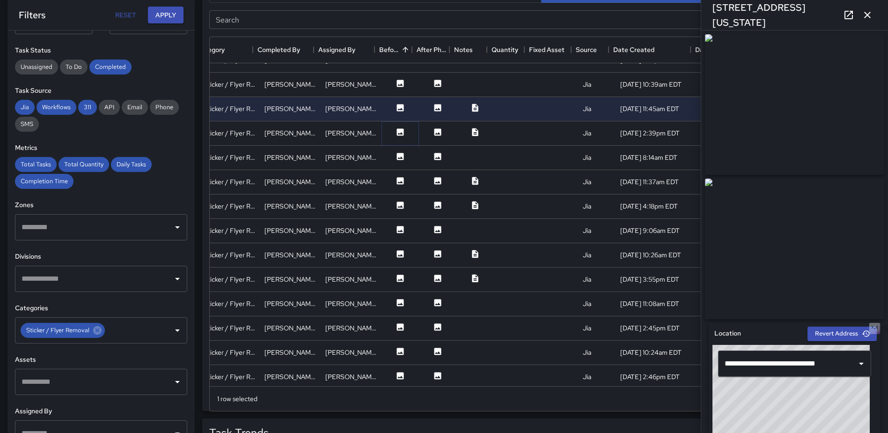
click at [396, 127] on icon at bounding box center [400, 131] width 9 height 9
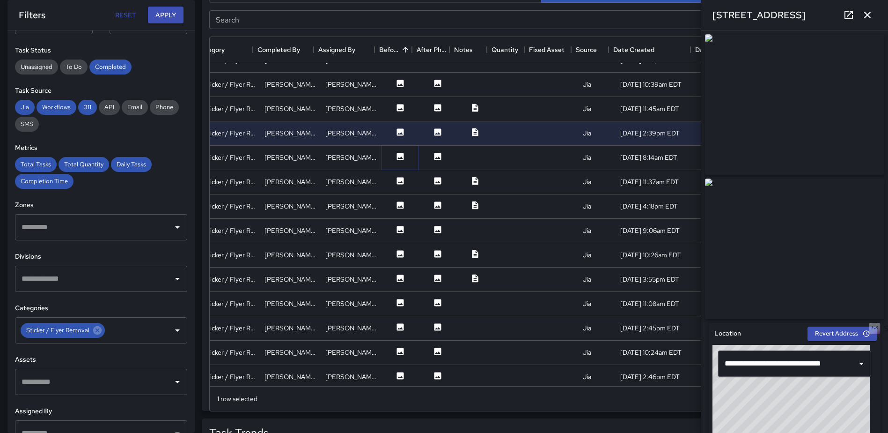
click at [397, 155] on icon at bounding box center [400, 156] width 7 height 7
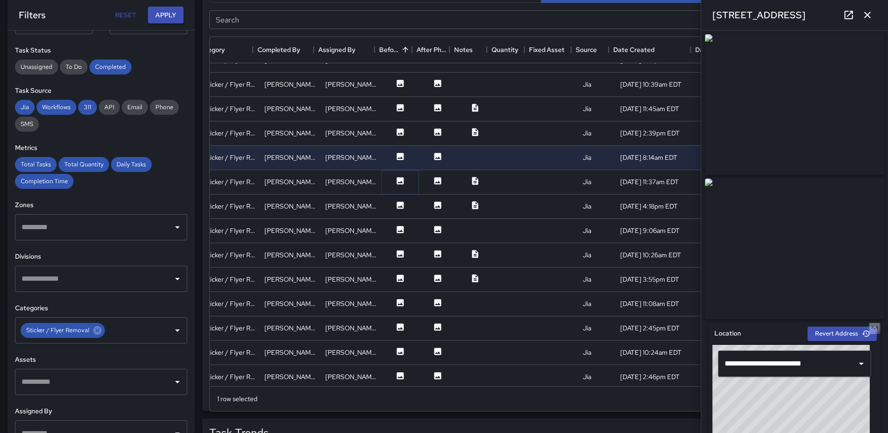
click at [397, 179] on icon at bounding box center [400, 180] width 7 height 7
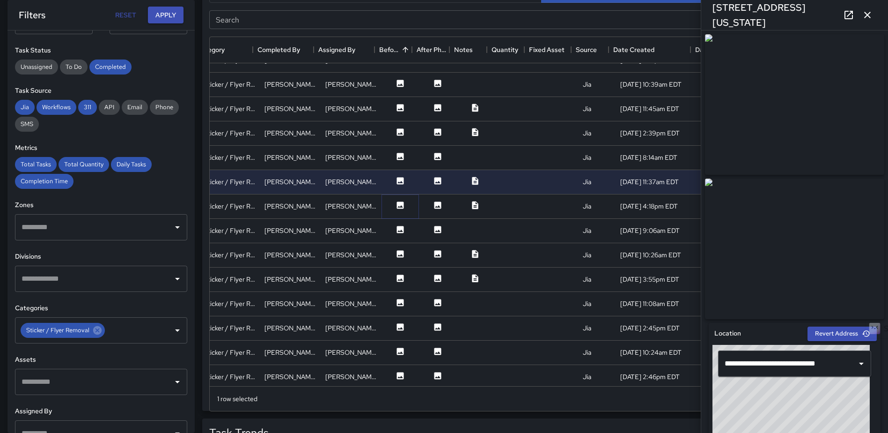
click at [396, 207] on icon at bounding box center [400, 204] width 9 height 9
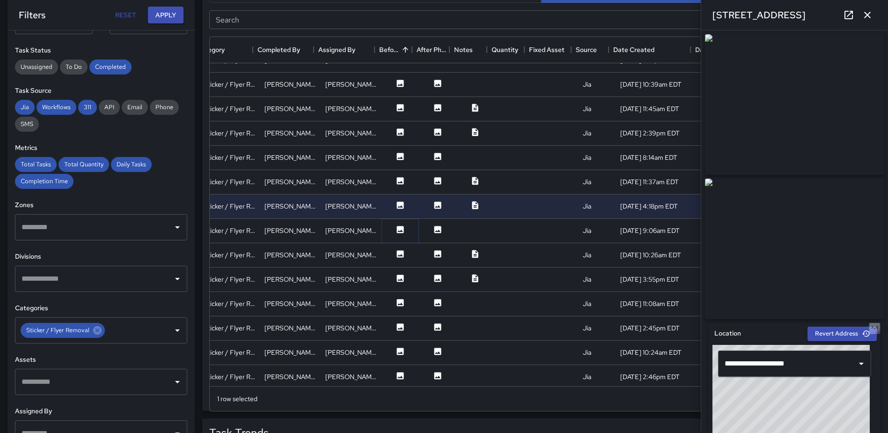
click at [396, 230] on icon at bounding box center [400, 229] width 9 height 9
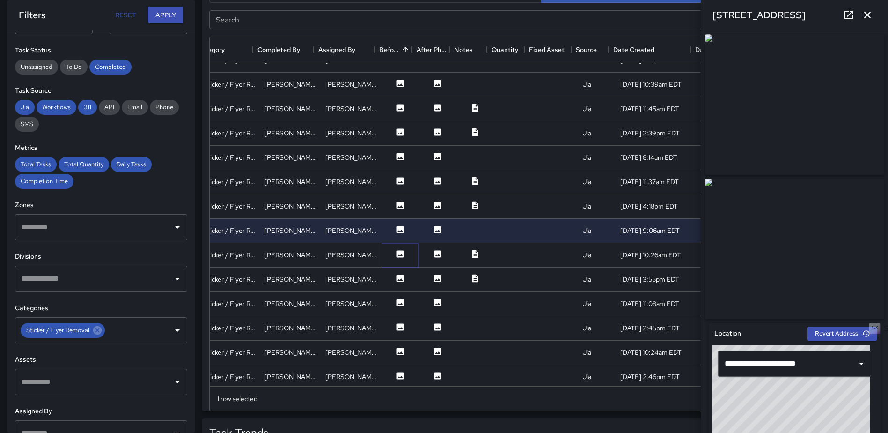
click at [397, 254] on icon at bounding box center [400, 253] width 7 height 7
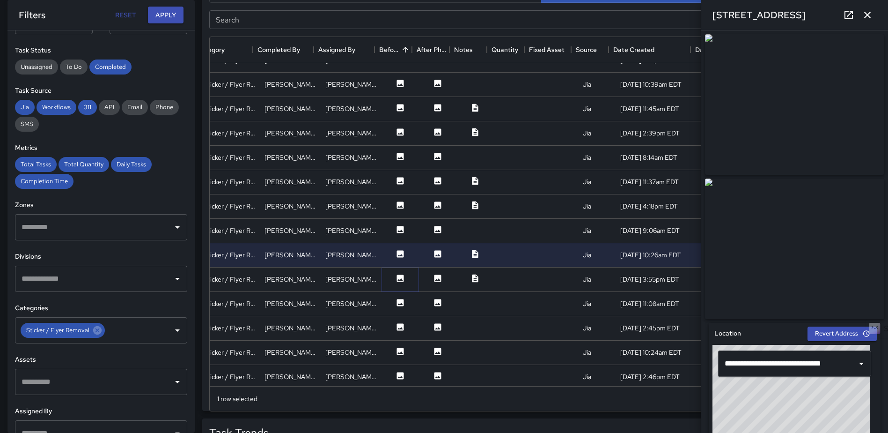
click at [397, 276] on icon at bounding box center [400, 277] width 7 height 7
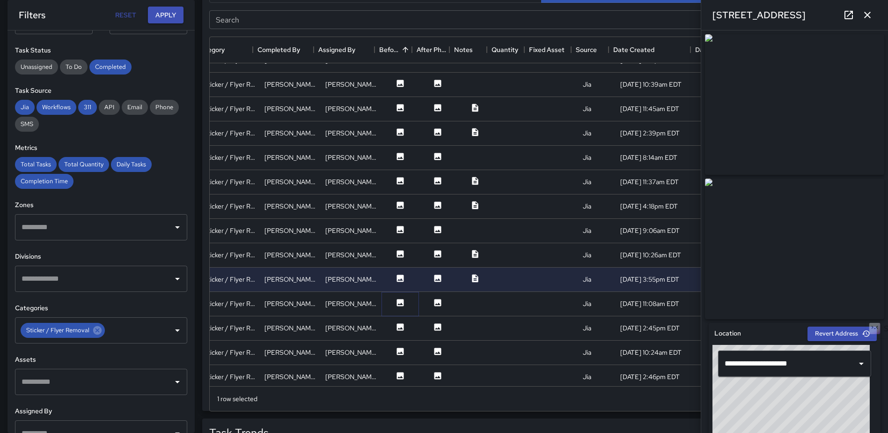
click at [397, 302] on icon at bounding box center [400, 302] width 7 height 7
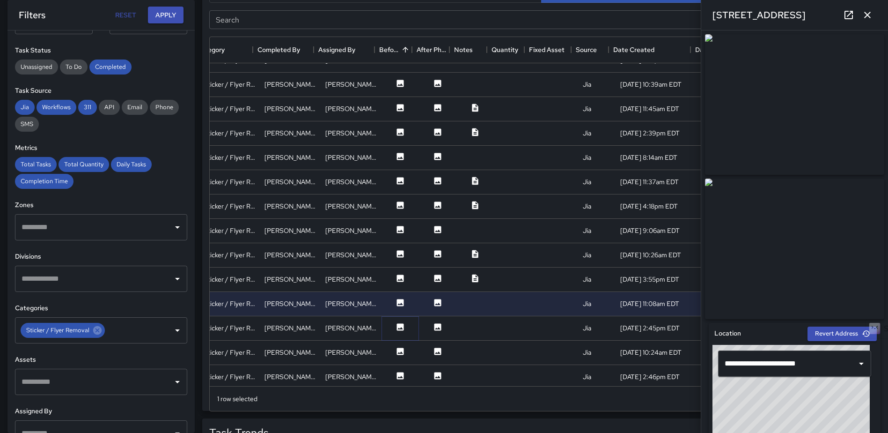
click at [396, 325] on icon at bounding box center [400, 326] width 9 height 9
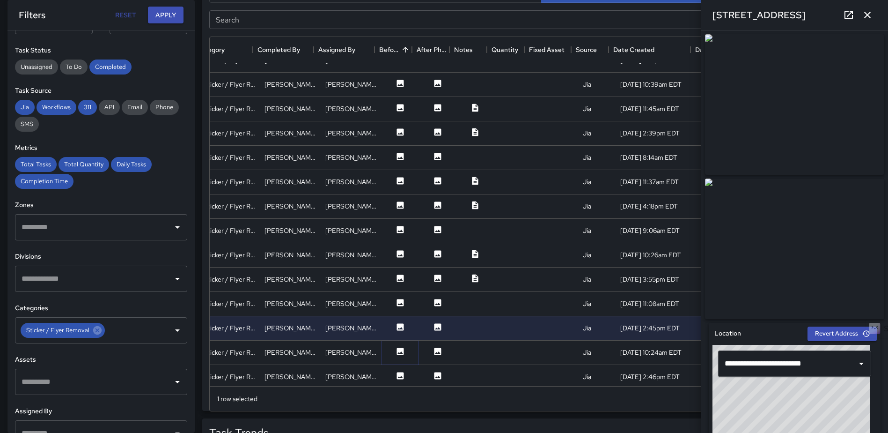
click at [397, 354] on icon at bounding box center [400, 350] width 7 height 7
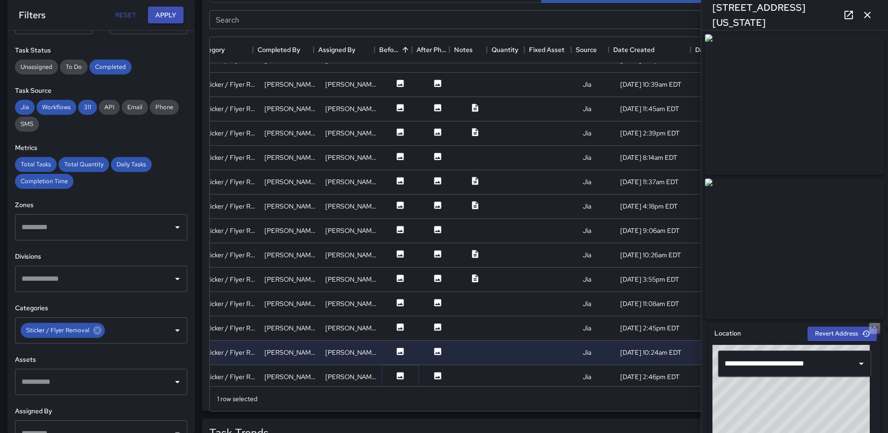
click at [397, 373] on icon at bounding box center [400, 375] width 7 height 7
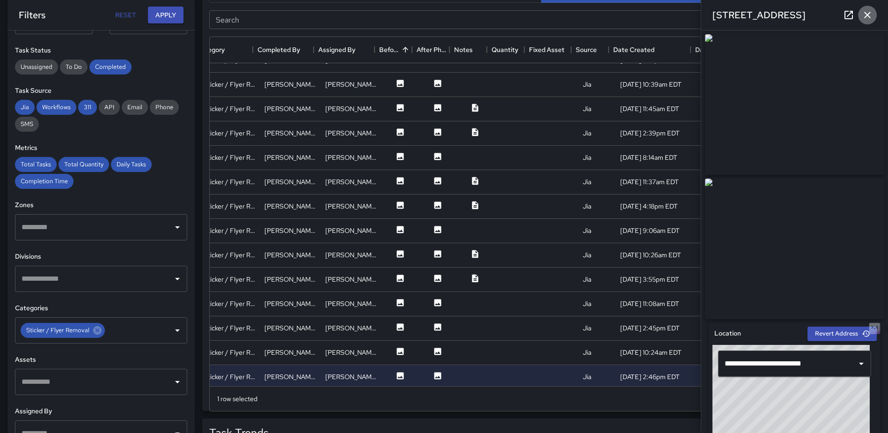
click at [864, 11] on icon "button" at bounding box center [867, 14] width 11 height 11
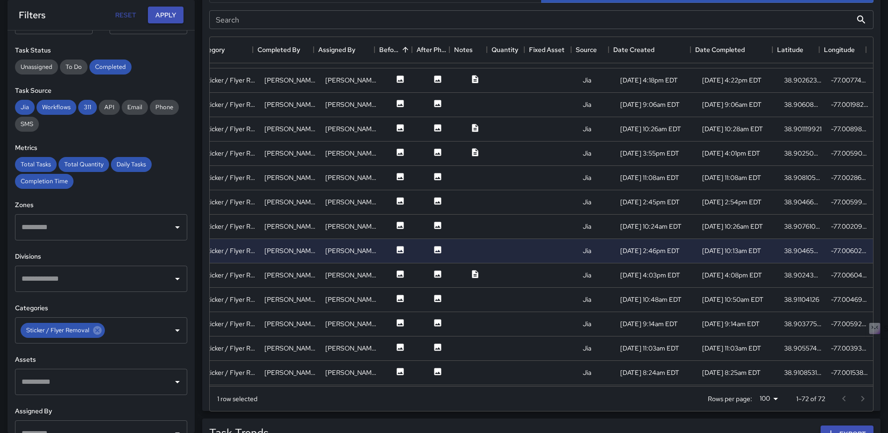
scroll to position [448, 175]
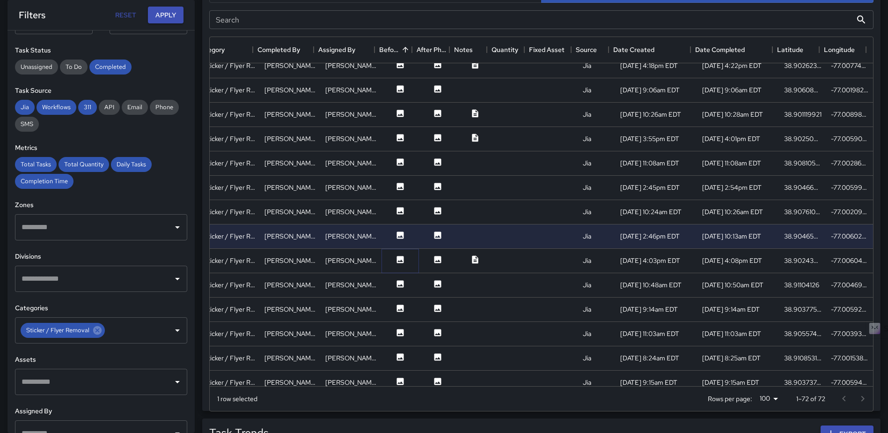
click at [386, 258] on button at bounding box center [400, 261] width 28 height 12
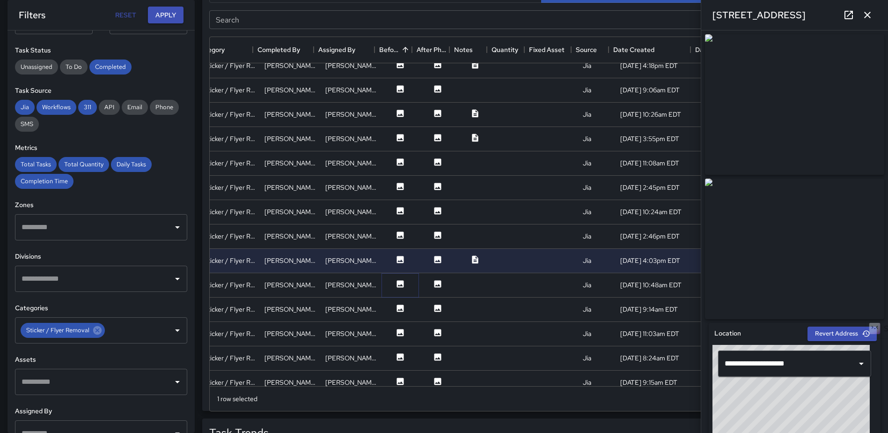
click at [396, 281] on icon at bounding box center [400, 283] width 9 height 9
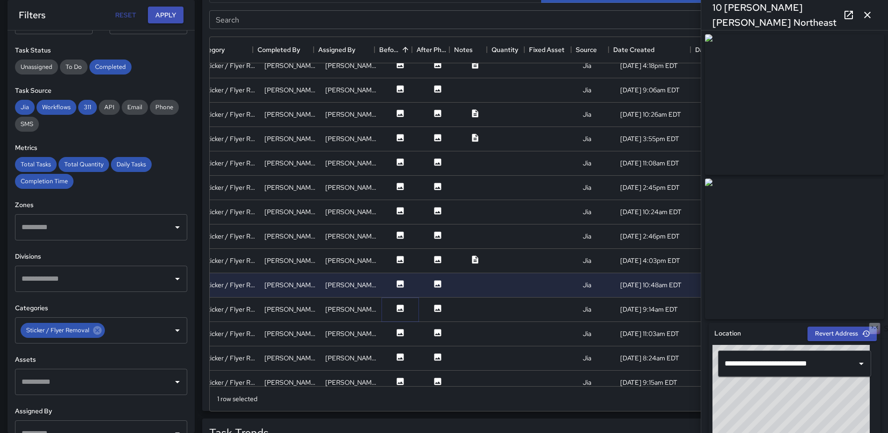
click at [397, 308] on icon at bounding box center [400, 307] width 7 height 7
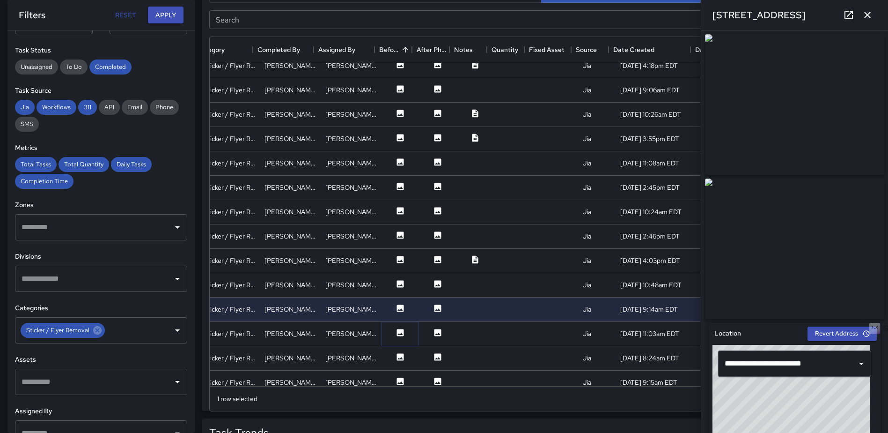
click at [397, 333] on icon at bounding box center [400, 332] width 7 height 7
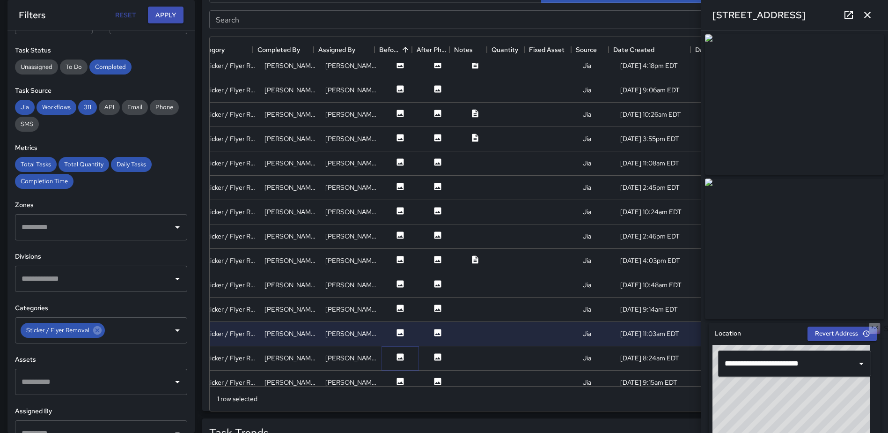
click at [397, 353] on icon at bounding box center [400, 356] width 7 height 7
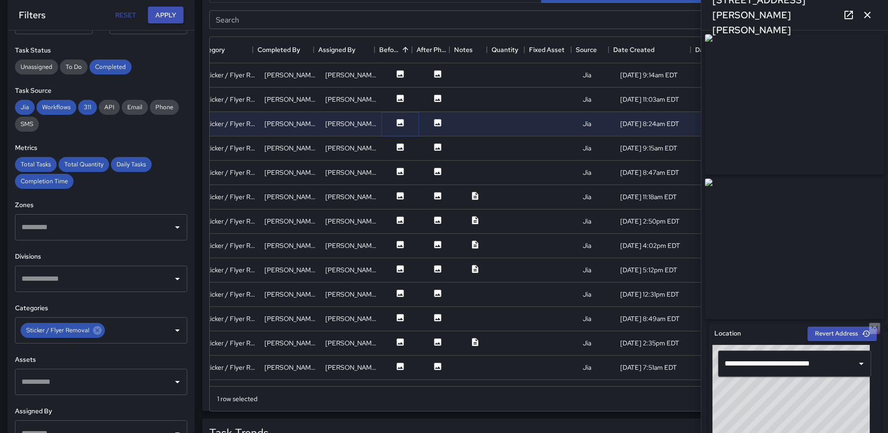
scroll to position [729, 175]
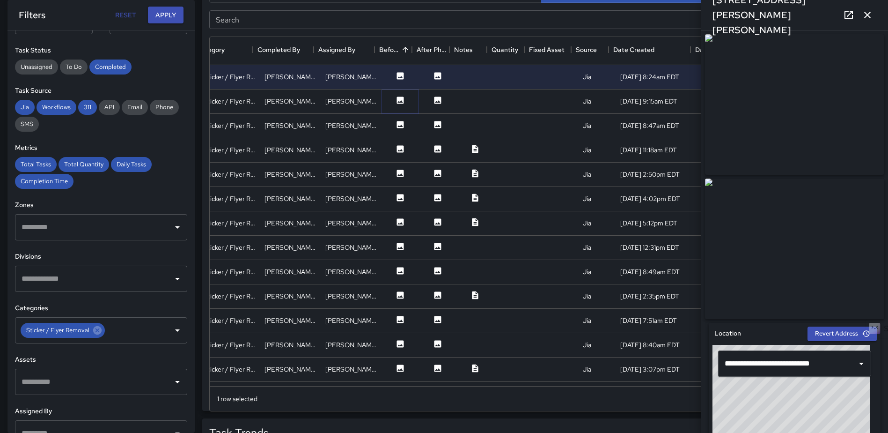
click at [395, 105] on button at bounding box center [400, 102] width 28 height 12
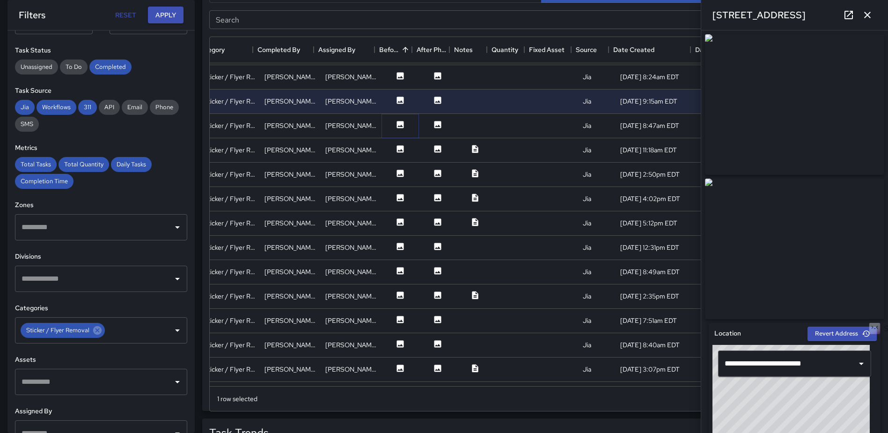
click at [396, 121] on icon at bounding box center [400, 124] width 9 height 9
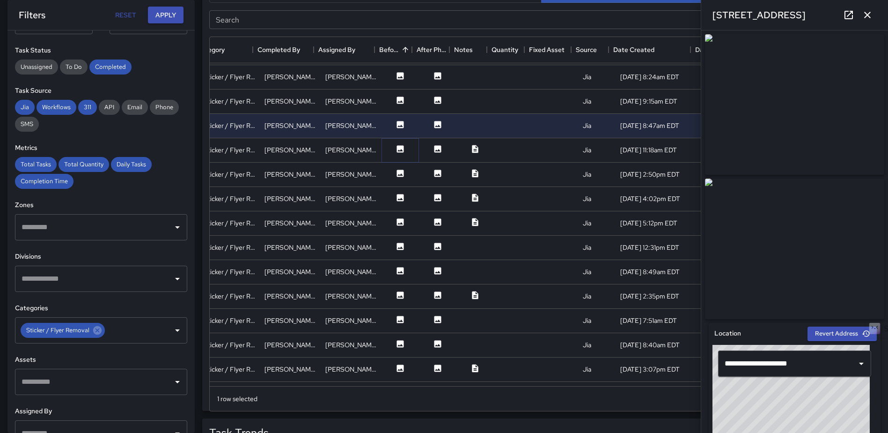
click at [396, 153] on icon at bounding box center [400, 148] width 9 height 9
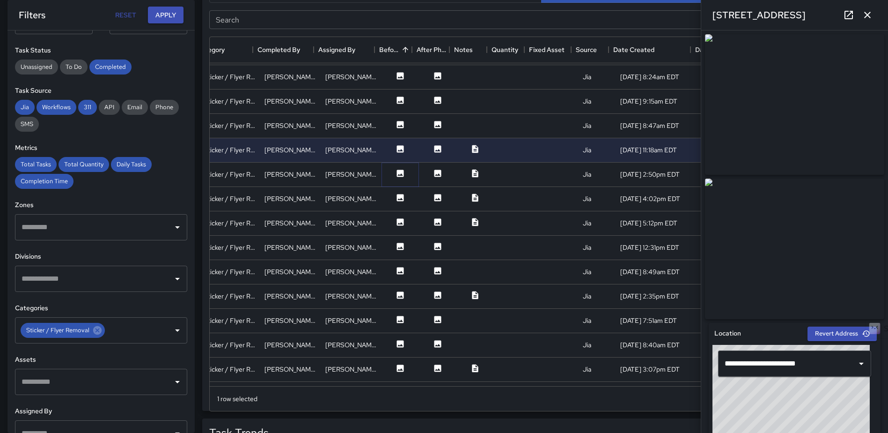
click at [397, 177] on icon at bounding box center [400, 172] width 7 height 7
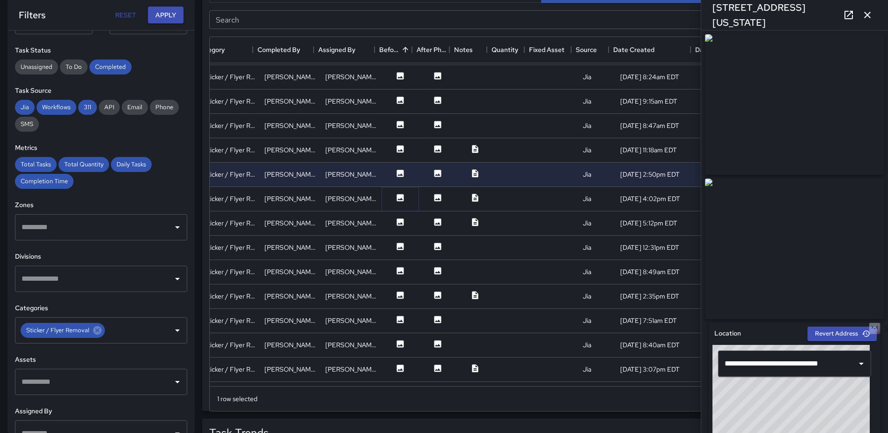
click at [397, 198] on icon at bounding box center [400, 197] width 7 height 7
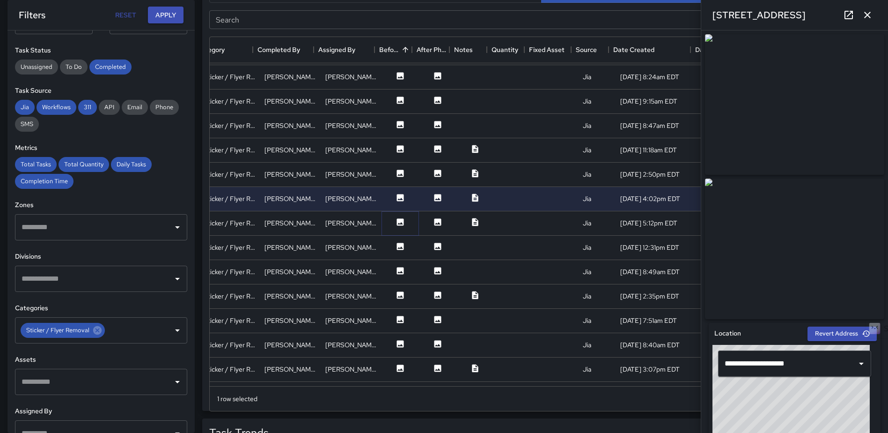
click at [397, 225] on icon at bounding box center [400, 221] width 7 height 7
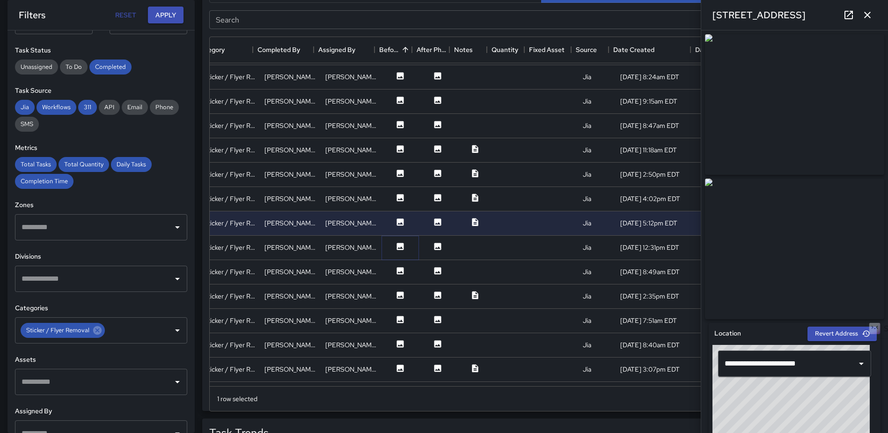
click at [397, 247] on icon at bounding box center [400, 246] width 7 height 7
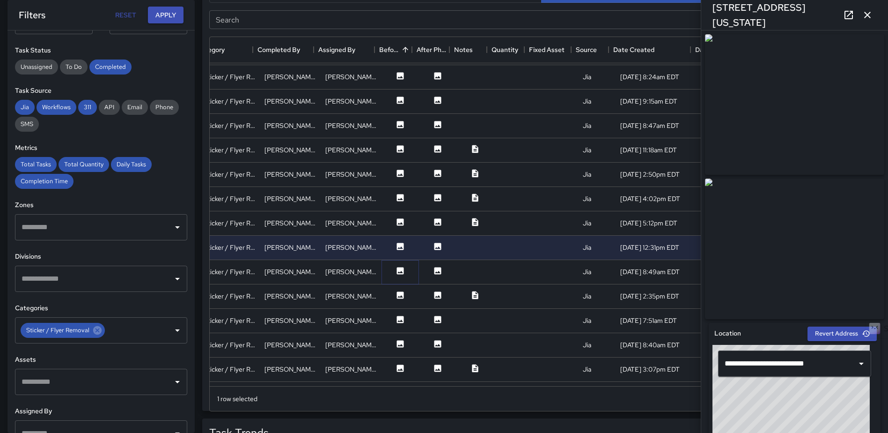
click at [397, 274] on icon at bounding box center [400, 270] width 7 height 7
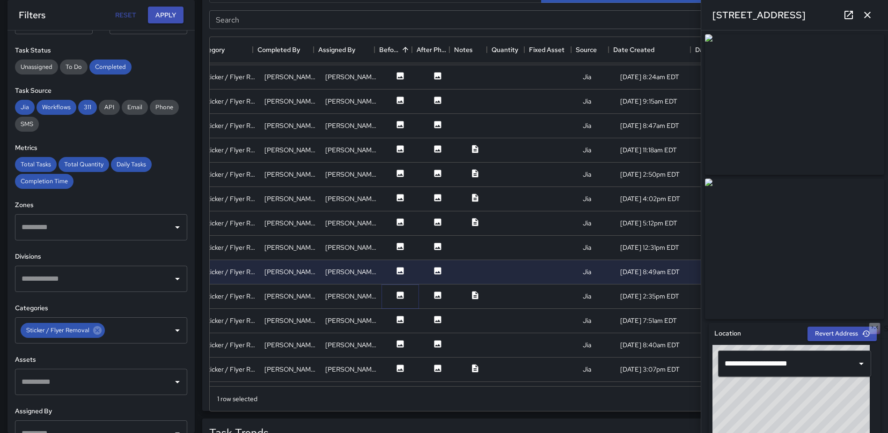
click at [396, 295] on icon at bounding box center [400, 294] width 9 height 9
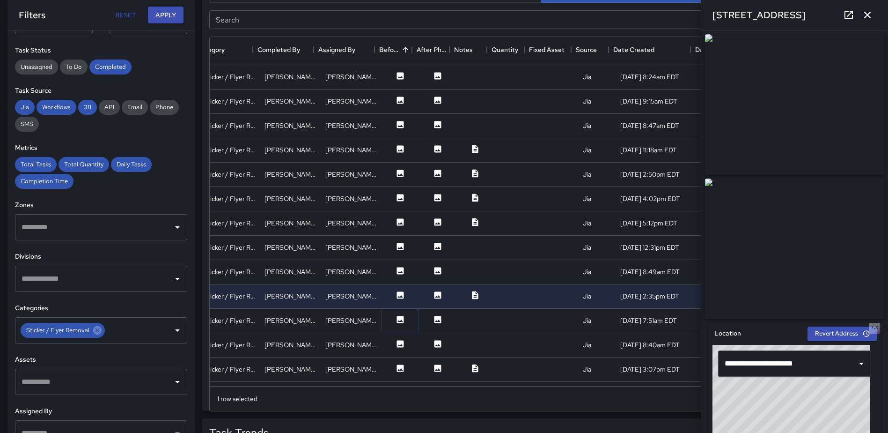
click at [397, 318] on icon at bounding box center [400, 319] width 7 height 7
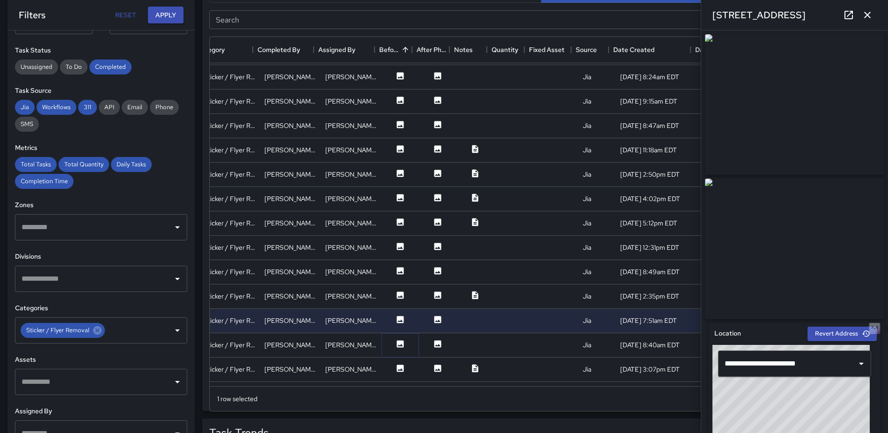
click at [396, 339] on icon at bounding box center [400, 343] width 9 height 9
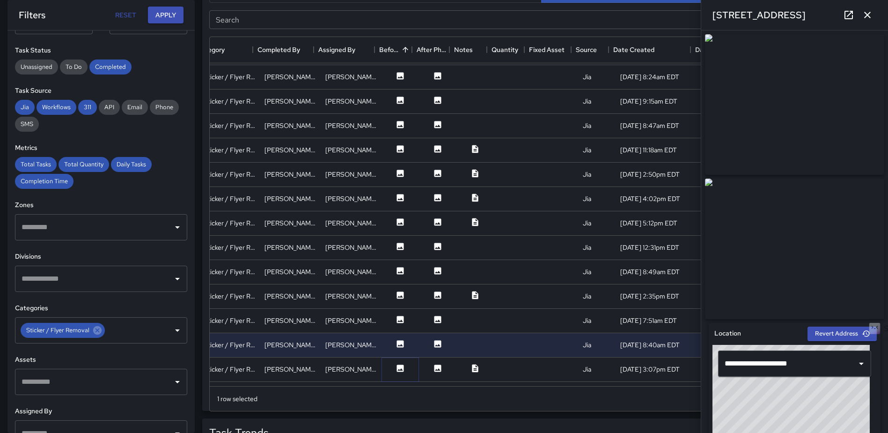
click at [396, 363] on icon at bounding box center [400, 367] width 9 height 9
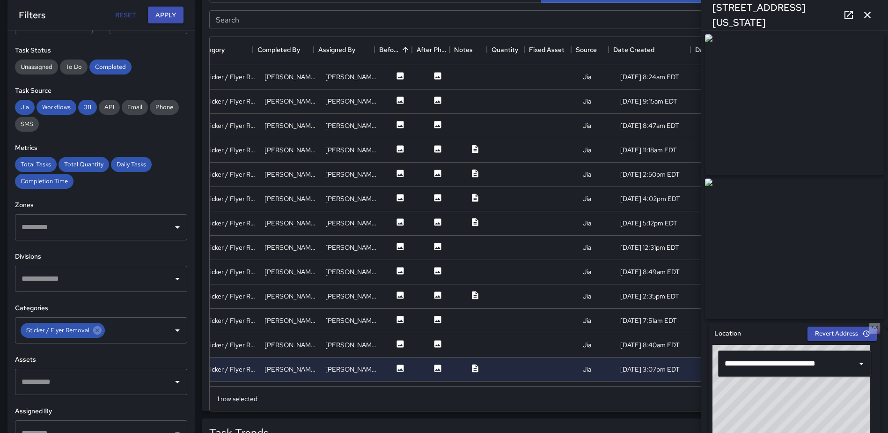
click at [875, 11] on button "button" at bounding box center [867, 15] width 19 height 19
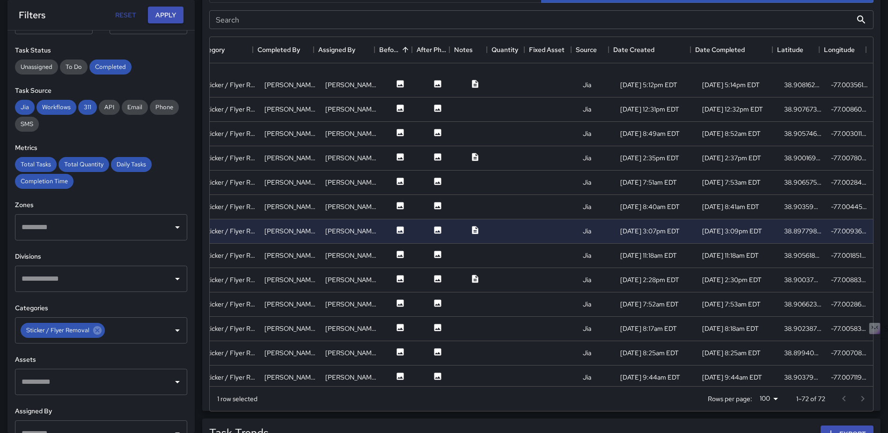
scroll to position [963, 175]
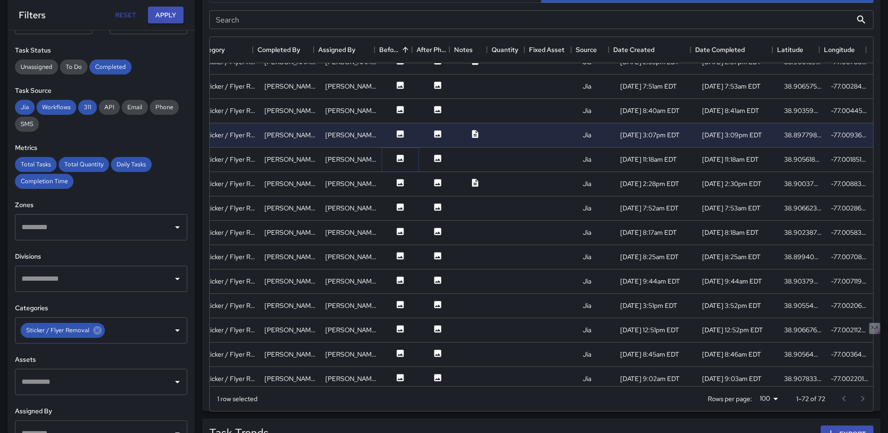
click at [388, 158] on button at bounding box center [400, 160] width 28 height 12
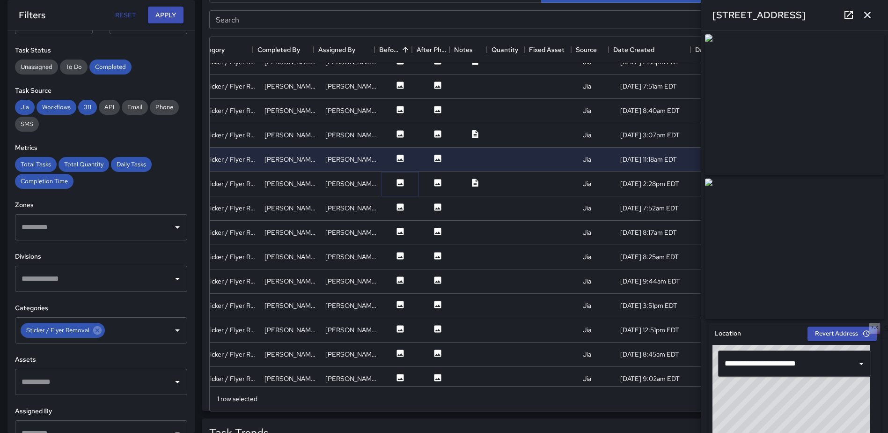
click at [396, 184] on icon at bounding box center [400, 182] width 9 height 9
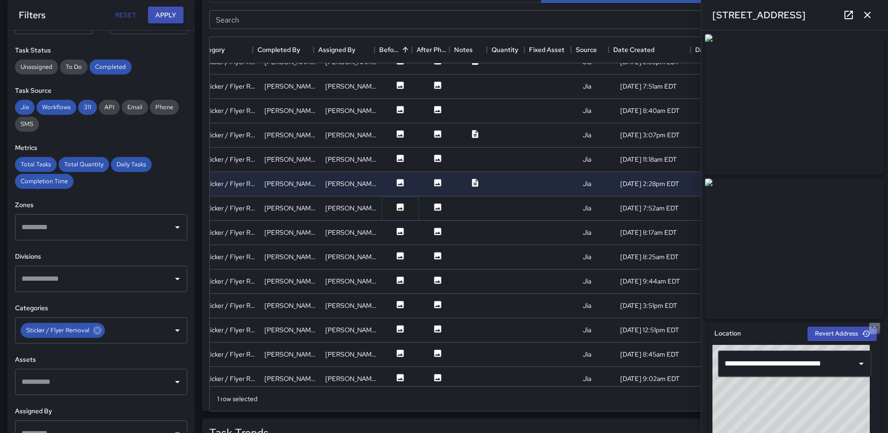
click at [397, 205] on icon at bounding box center [400, 206] width 7 height 7
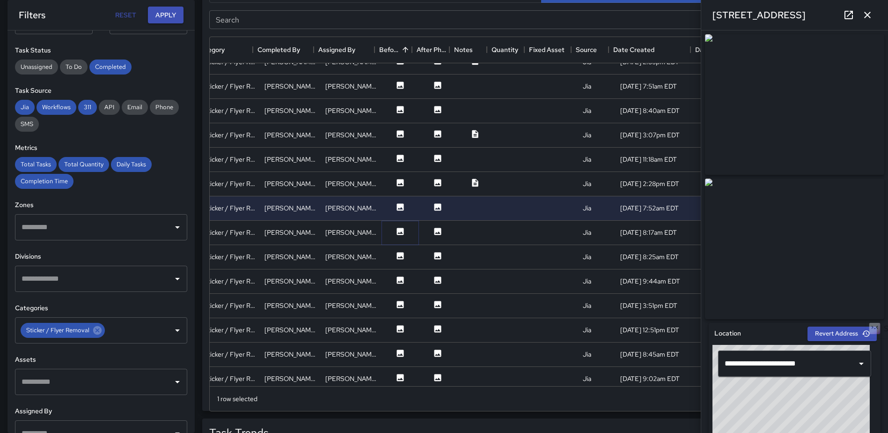
click at [397, 235] on icon at bounding box center [400, 231] width 7 height 7
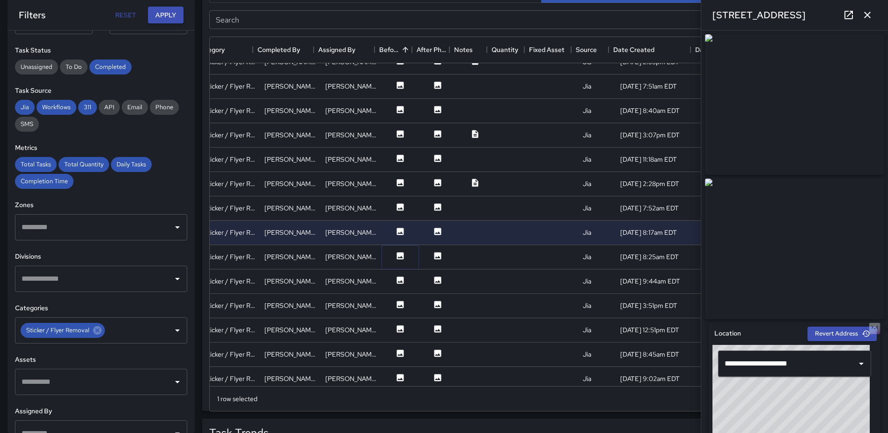
click at [396, 257] on icon at bounding box center [400, 255] width 9 height 9
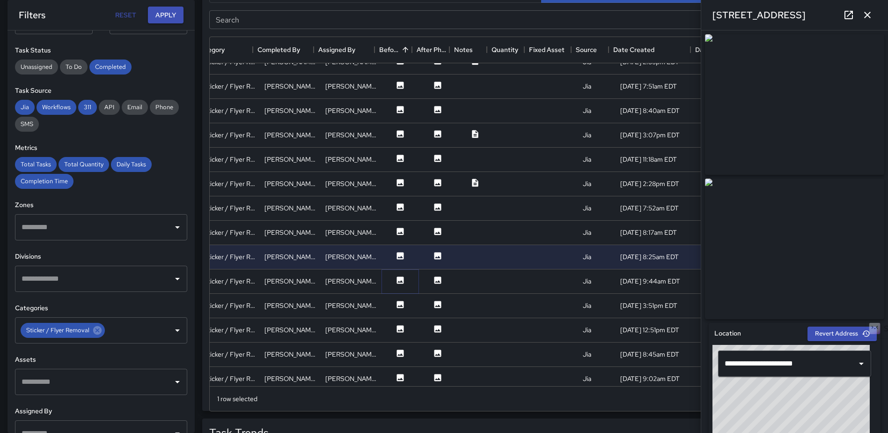
click at [396, 284] on icon at bounding box center [400, 279] width 9 height 9
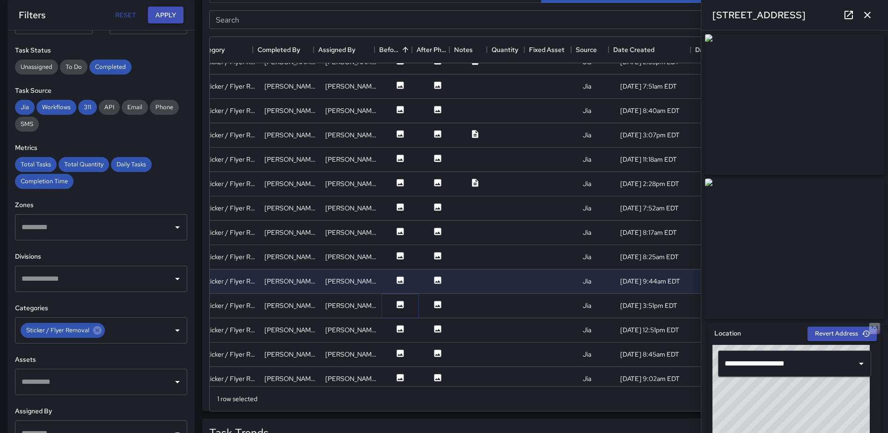
click at [397, 303] on icon at bounding box center [400, 304] width 7 height 7
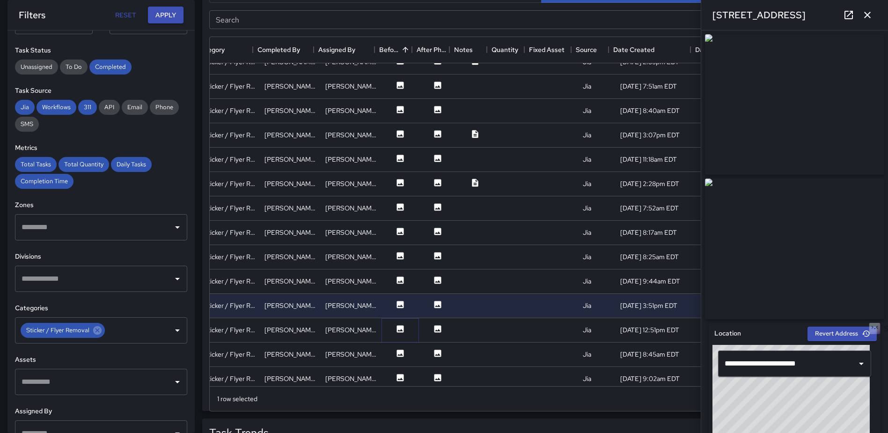
click at [396, 324] on icon at bounding box center [400, 328] width 9 height 9
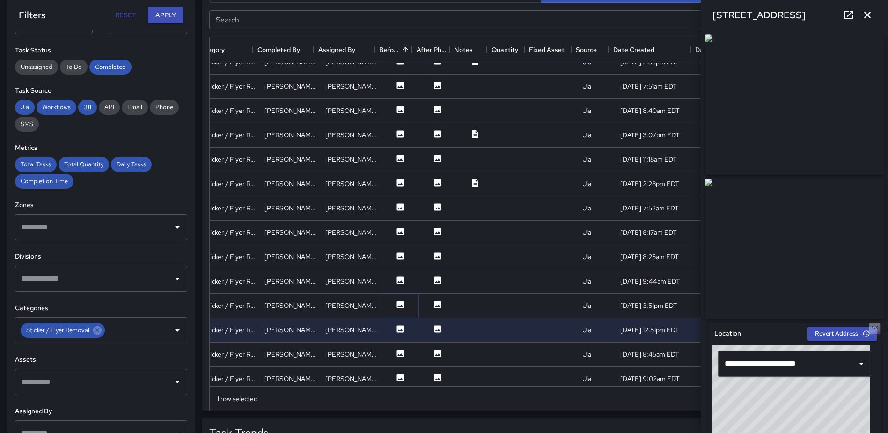
click at [396, 306] on icon at bounding box center [400, 304] width 9 height 9
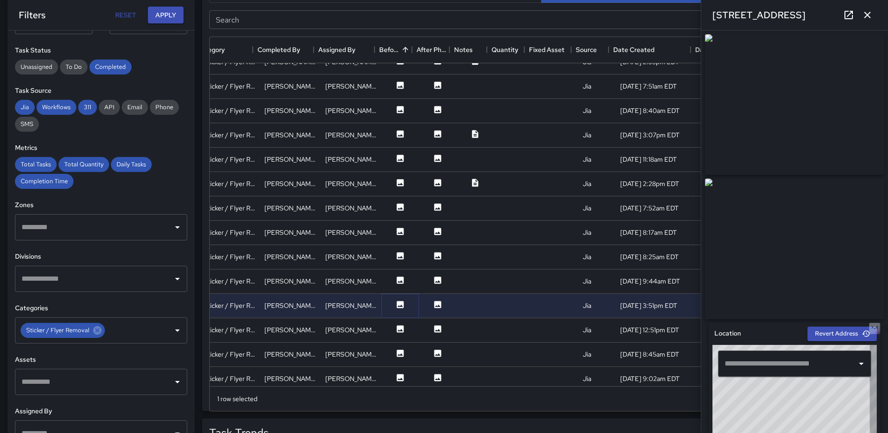
type input "**********"
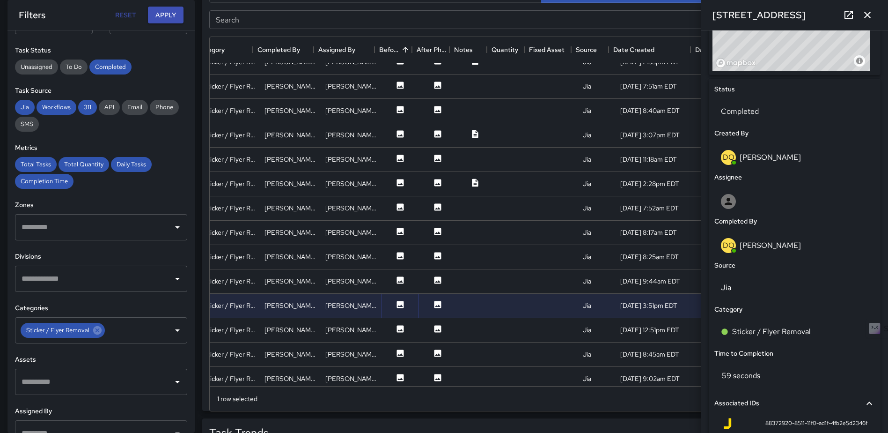
scroll to position [393, 0]
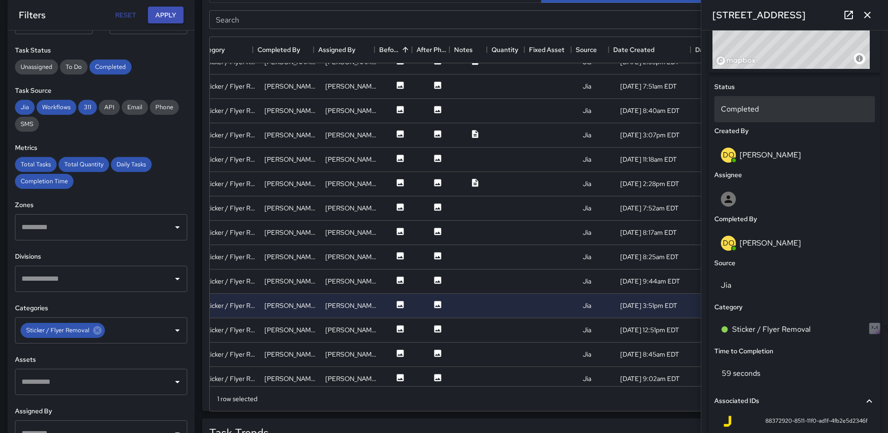
click at [744, 110] on p "Completed" at bounding box center [794, 108] width 147 height 11
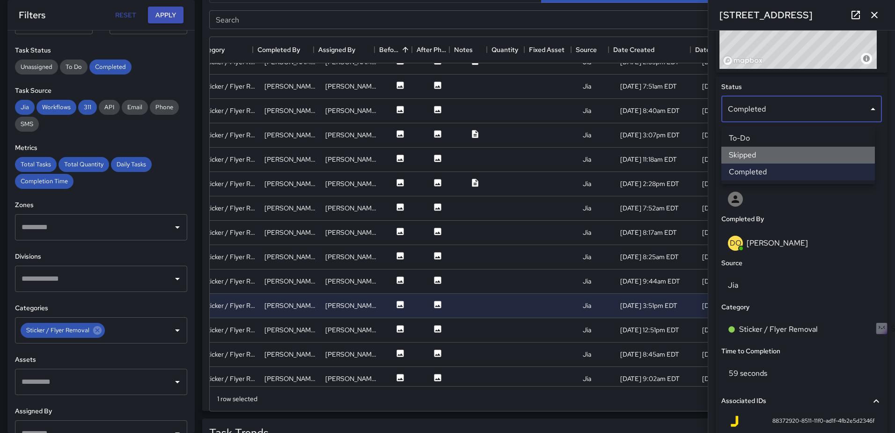
click at [751, 155] on li "Skipped" at bounding box center [799, 155] width 154 height 17
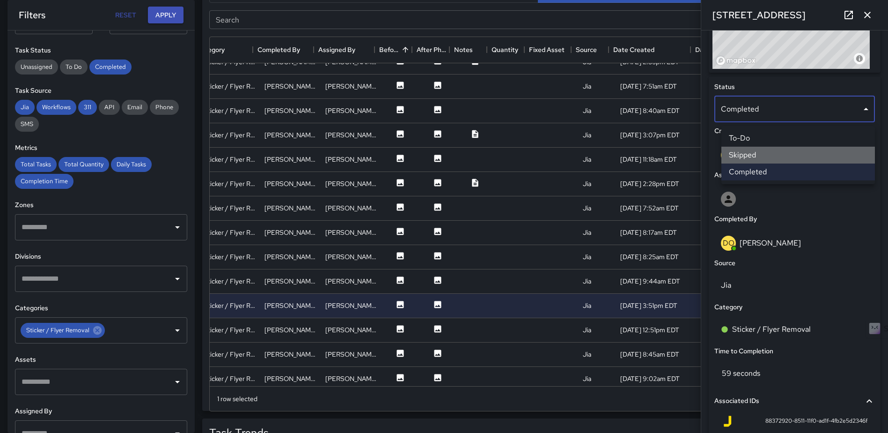
scroll to position [7, 7]
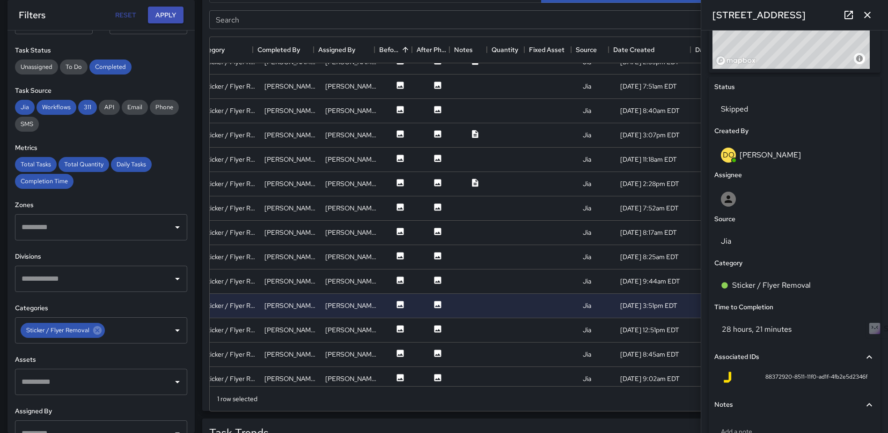
click at [867, 13] on icon "button" at bounding box center [867, 14] width 11 height 11
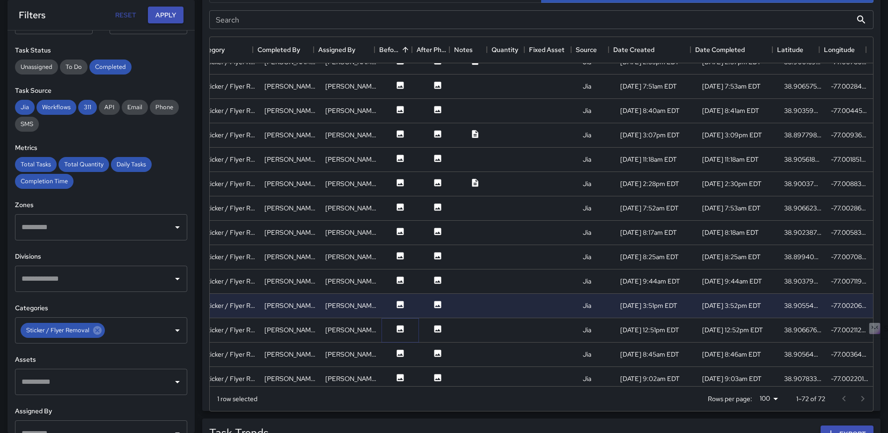
click at [397, 331] on icon at bounding box center [400, 328] width 7 height 7
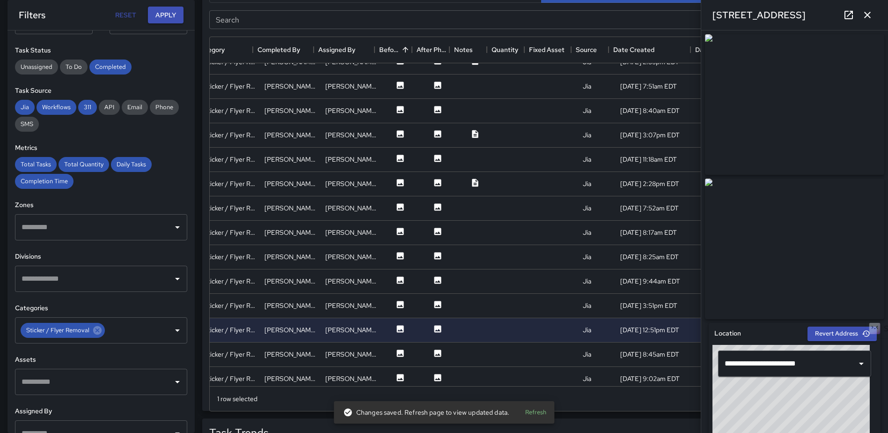
click at [870, 16] on icon "button" at bounding box center [867, 14] width 11 height 11
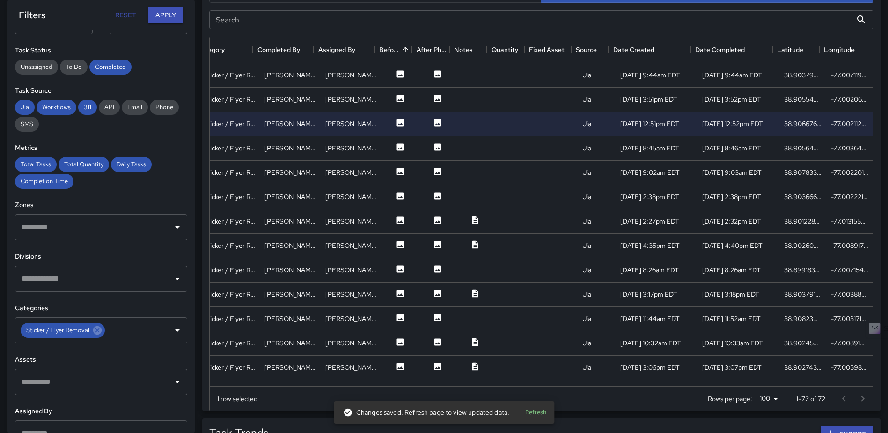
scroll to position [1197, 175]
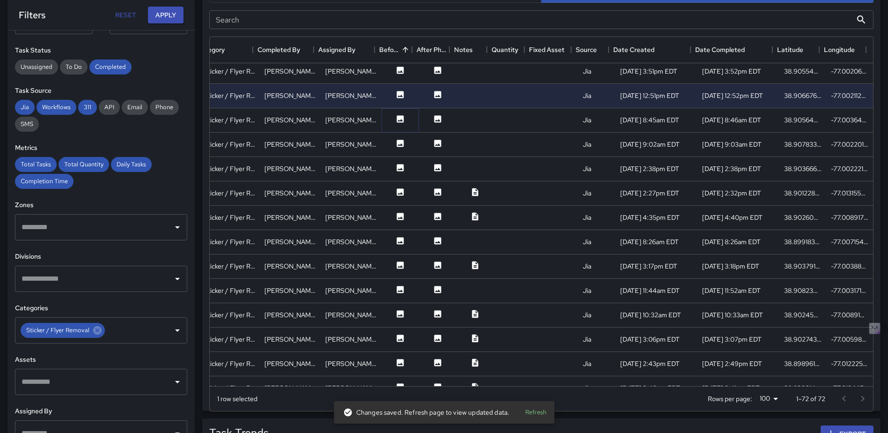
click at [397, 118] on icon at bounding box center [400, 118] width 7 height 7
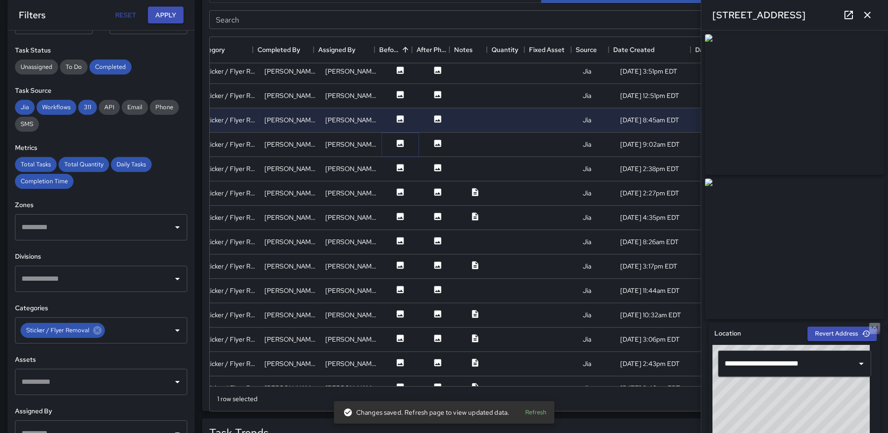
click at [396, 140] on icon at bounding box center [400, 143] width 9 height 9
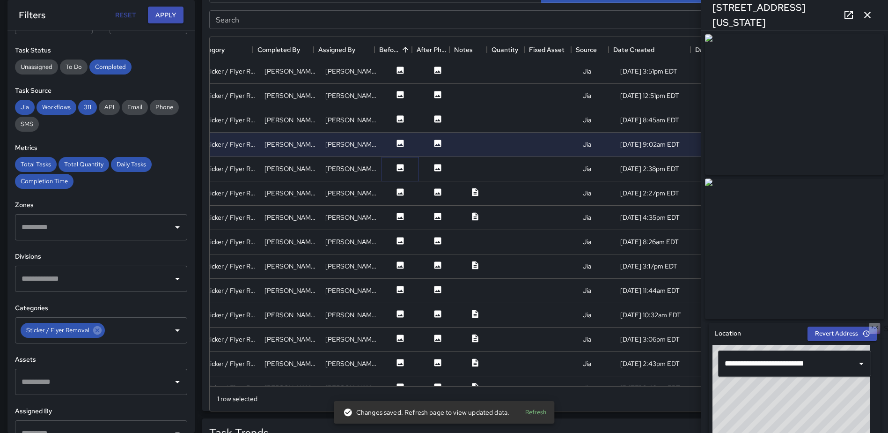
click at [396, 169] on icon at bounding box center [400, 167] width 9 height 9
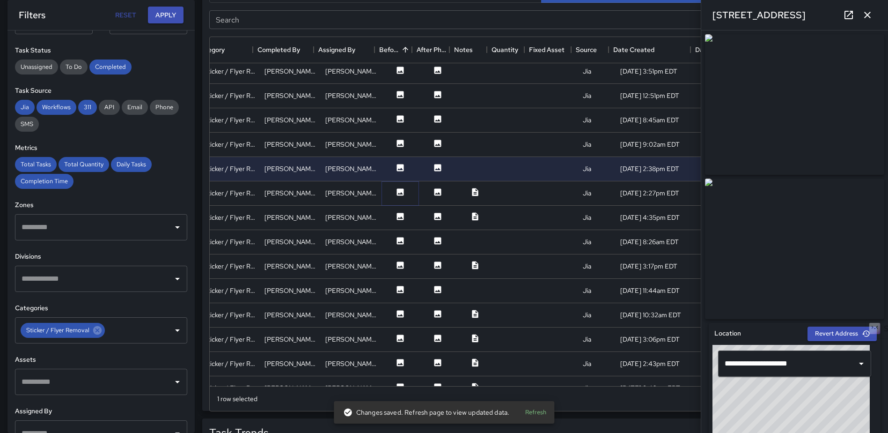
click at [397, 192] on icon at bounding box center [400, 191] width 7 height 7
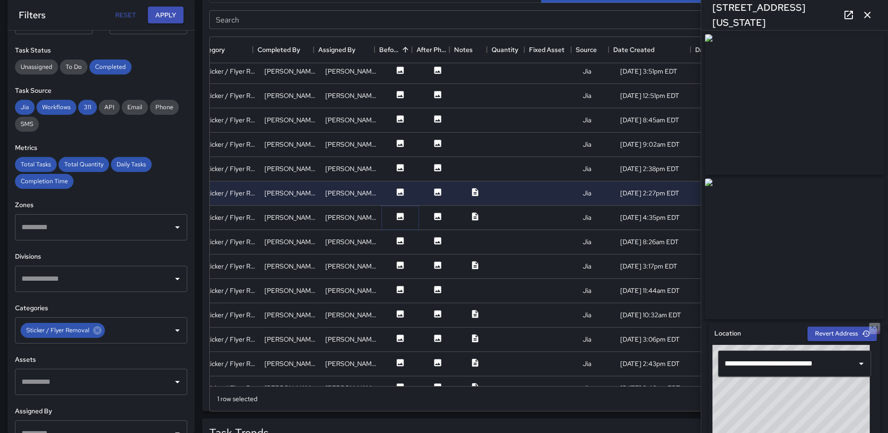
click at [397, 220] on icon at bounding box center [400, 216] width 7 height 7
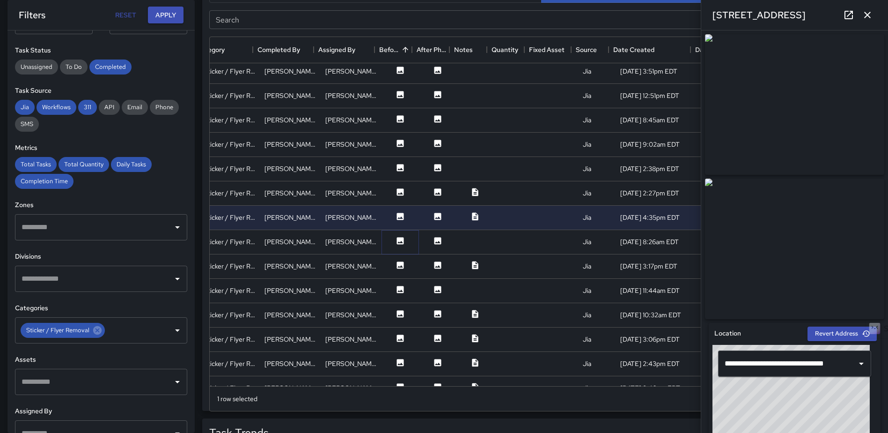
click at [397, 239] on icon at bounding box center [400, 240] width 7 height 7
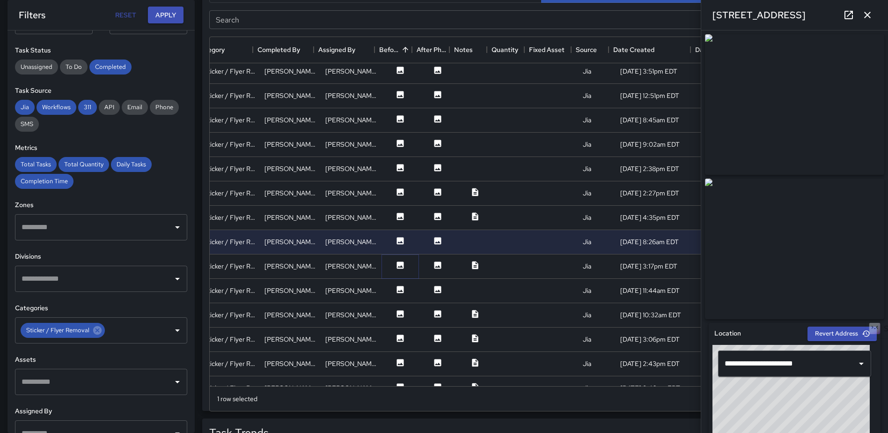
click at [397, 264] on icon at bounding box center [400, 264] width 7 height 7
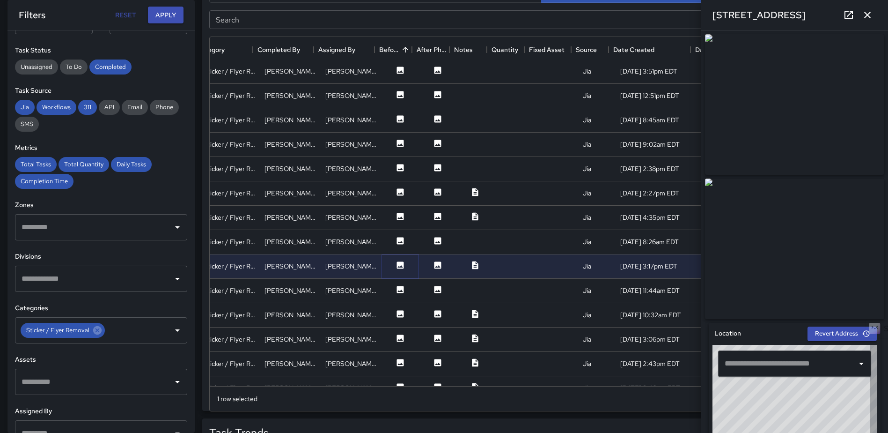
type input "**********"
click at [397, 289] on icon at bounding box center [400, 289] width 7 height 7
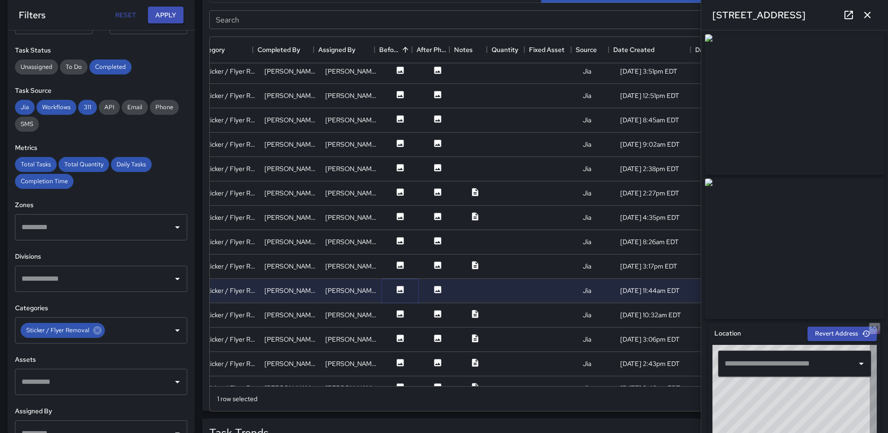
type input "**********"
click at [396, 314] on icon at bounding box center [400, 313] width 9 height 9
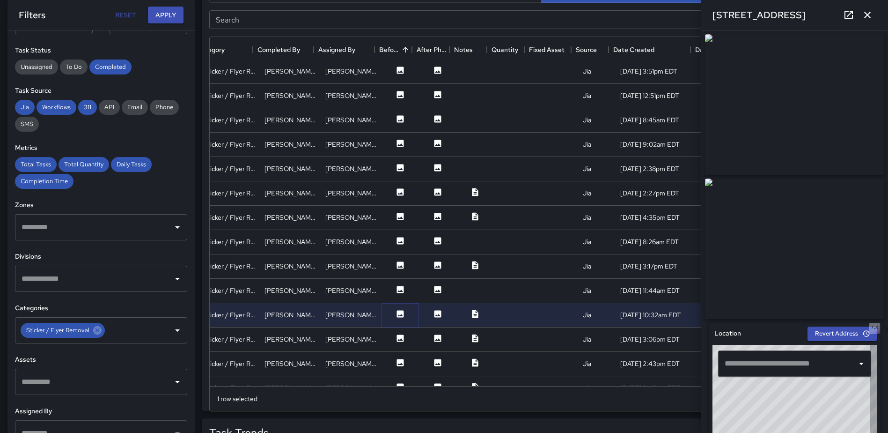
type input "**********"
click at [397, 336] on icon at bounding box center [400, 337] width 7 height 7
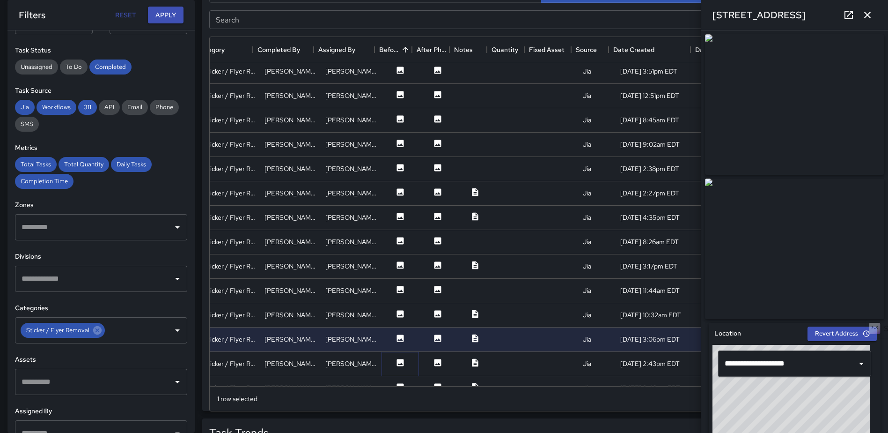
click at [396, 364] on icon at bounding box center [400, 362] width 9 height 9
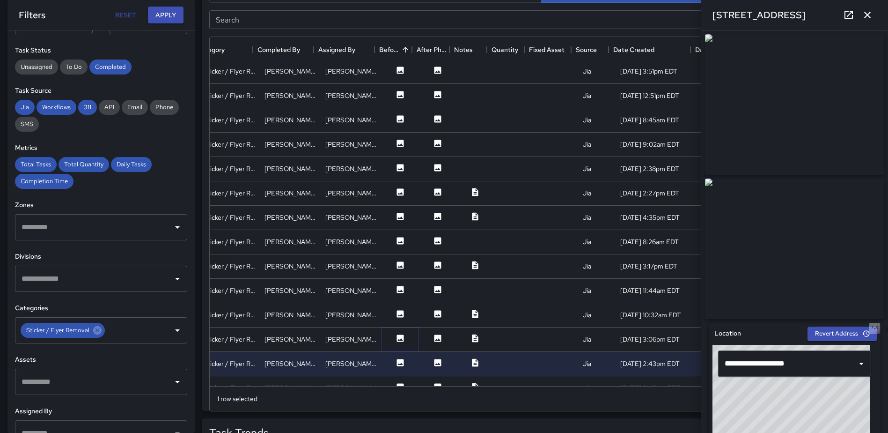
click at [397, 335] on icon at bounding box center [400, 337] width 7 height 7
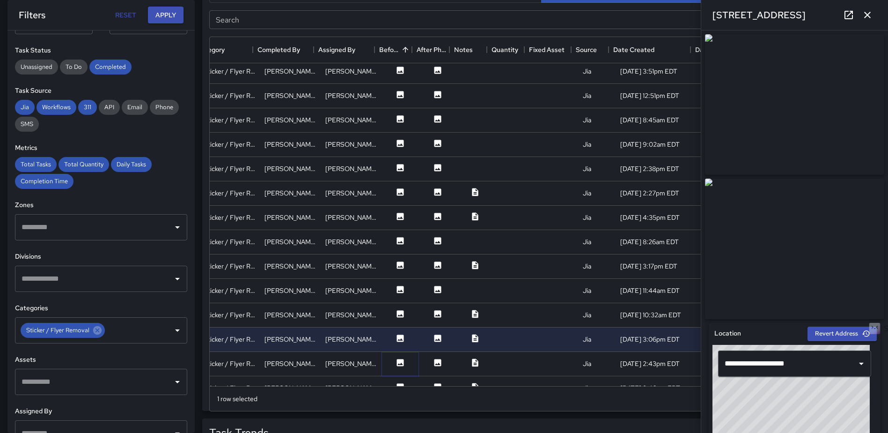
click at [397, 360] on icon at bounding box center [400, 362] width 7 height 7
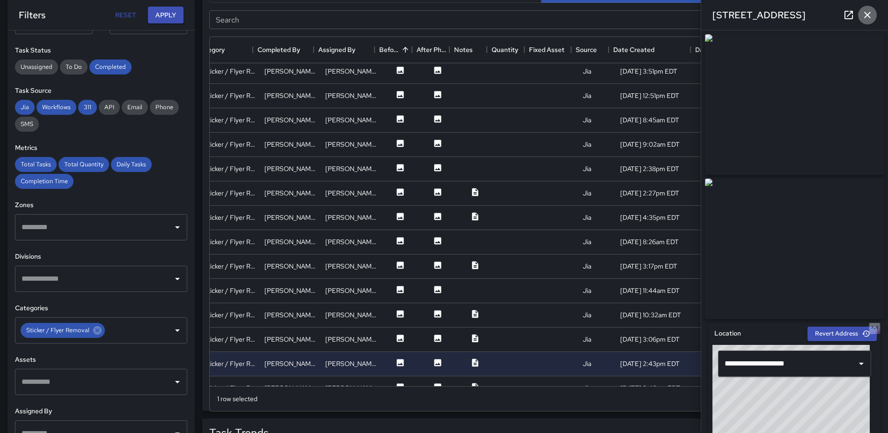
click at [866, 14] on icon "button" at bounding box center [867, 15] width 7 height 7
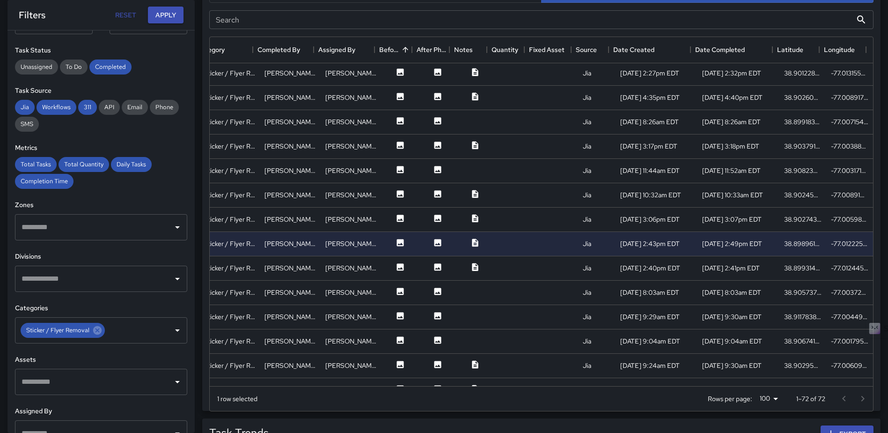
scroll to position [1437, 175]
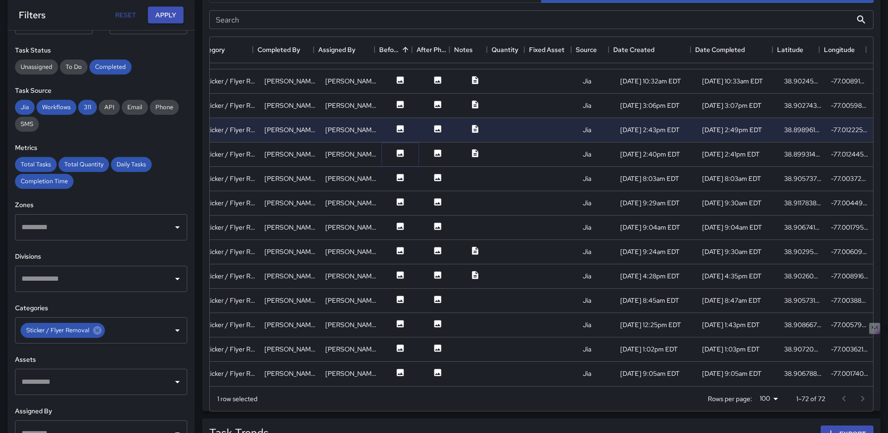
click at [396, 148] on icon at bounding box center [400, 152] width 9 height 9
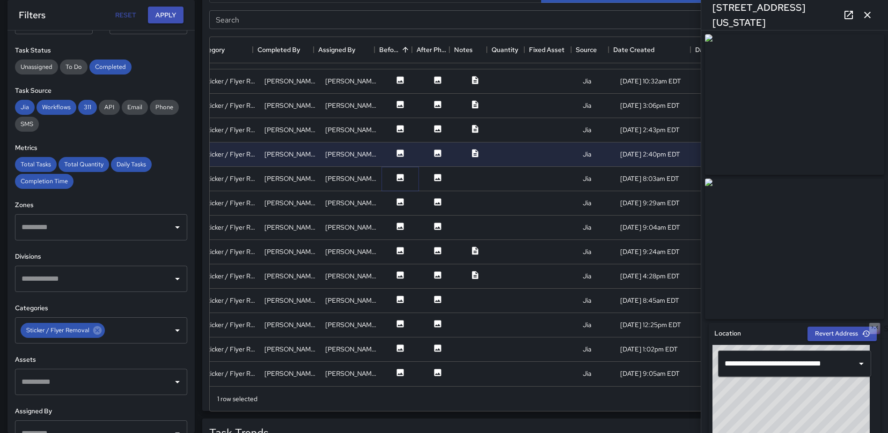
click at [397, 174] on icon at bounding box center [400, 177] width 7 height 7
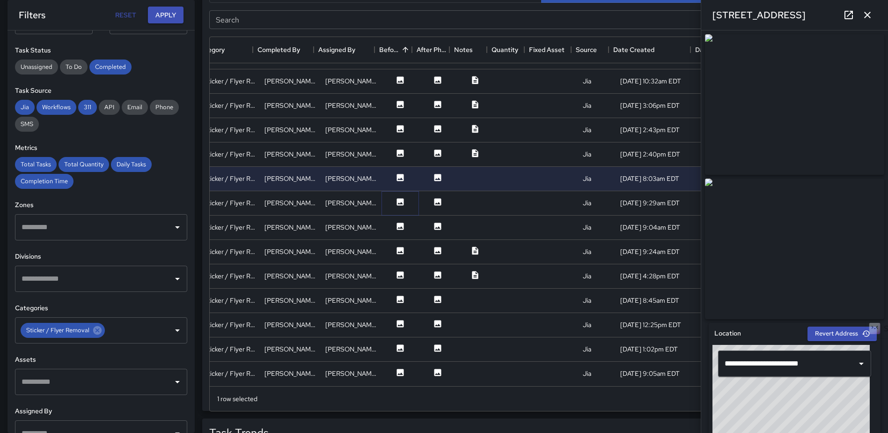
click at [397, 198] on icon at bounding box center [400, 201] width 7 height 7
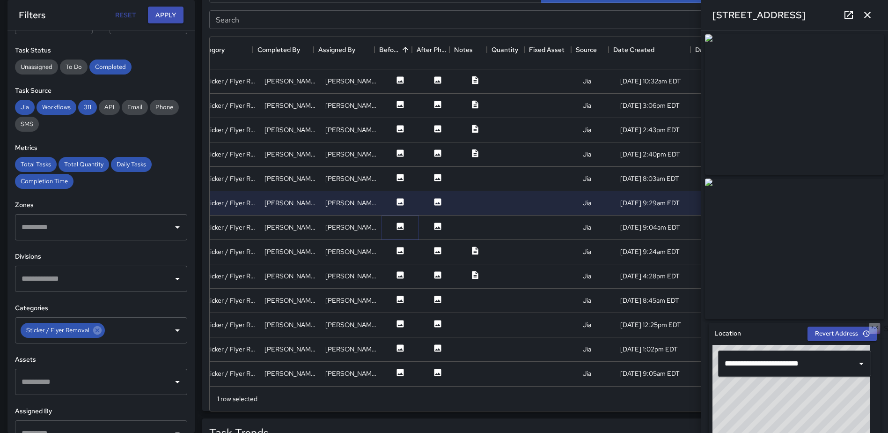
click at [397, 222] on icon at bounding box center [400, 225] width 7 height 7
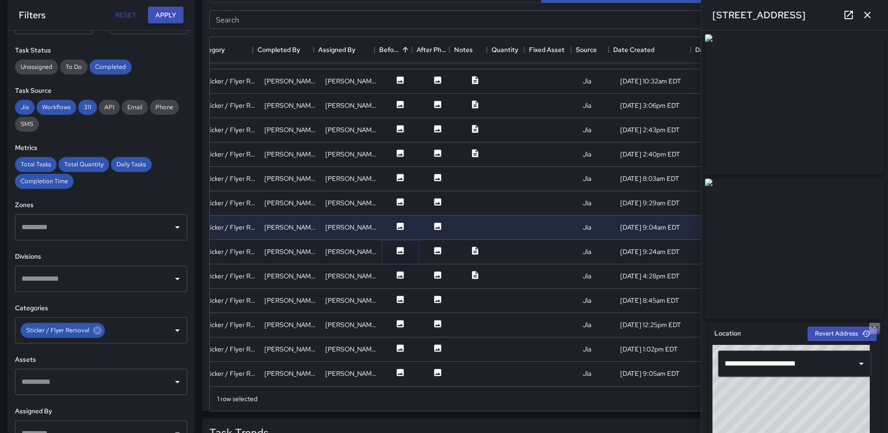
click at [396, 246] on icon at bounding box center [400, 250] width 9 height 9
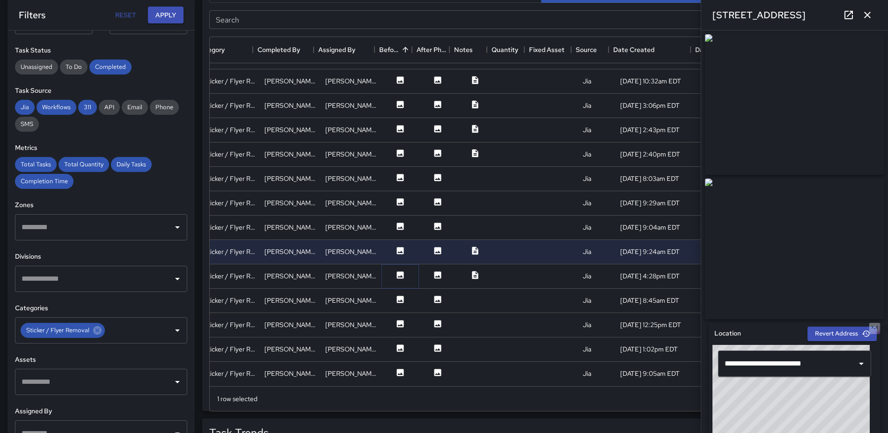
click at [397, 271] on icon at bounding box center [400, 274] width 7 height 7
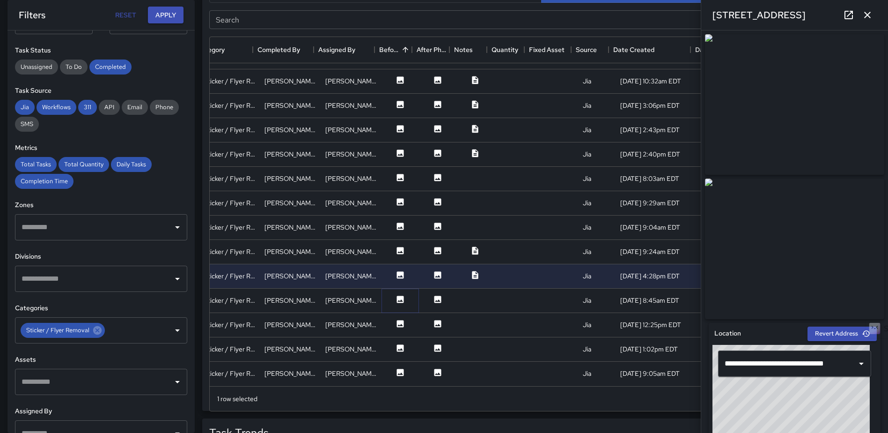
click at [397, 295] on icon at bounding box center [400, 298] width 7 height 7
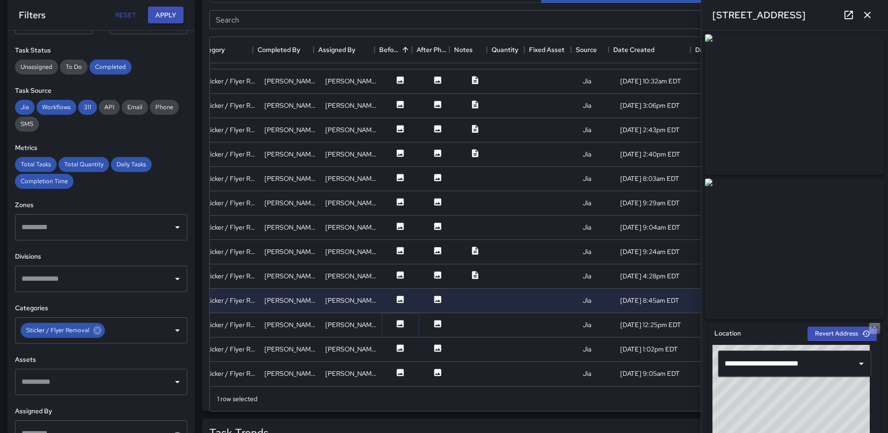
click at [397, 320] on icon at bounding box center [400, 323] width 7 height 7
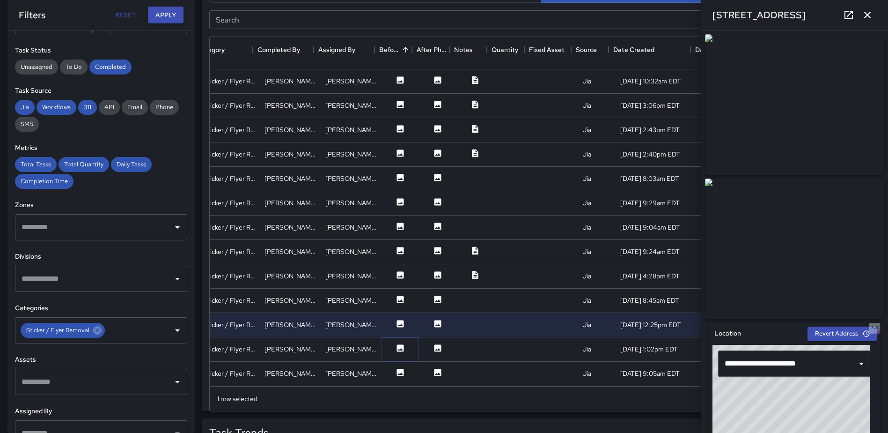
click at [398, 343] on icon at bounding box center [400, 347] width 9 height 9
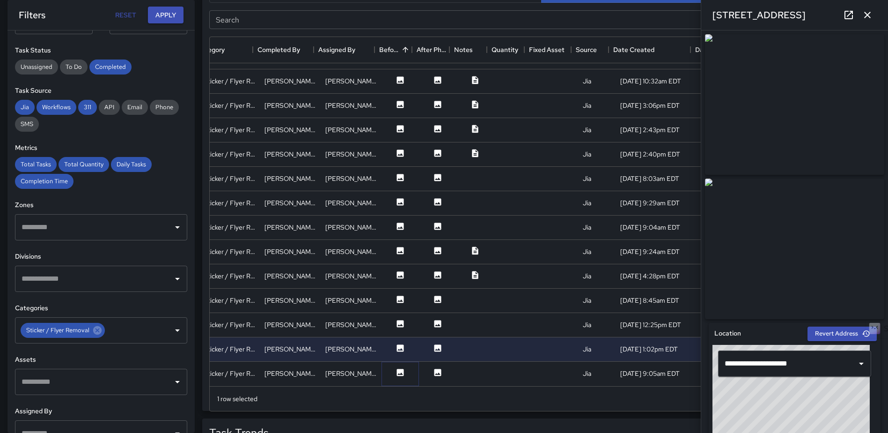
click at [397, 368] on icon at bounding box center [400, 371] width 7 height 7
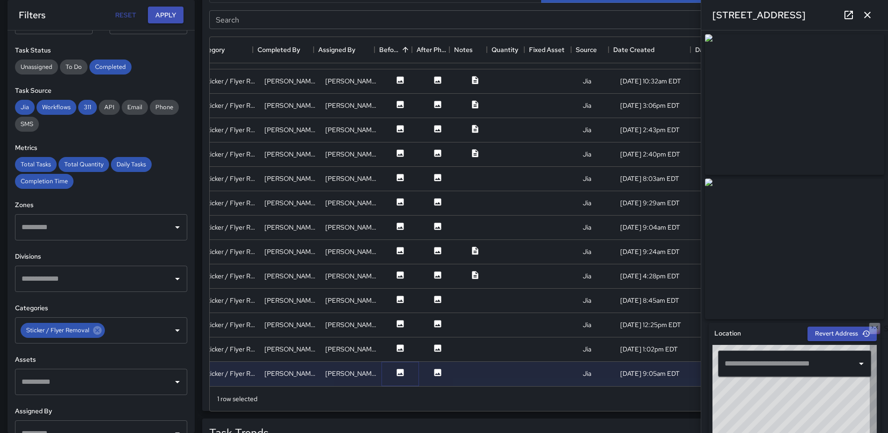
type input "**********"
click at [863, 15] on icon "button" at bounding box center [867, 14] width 11 height 11
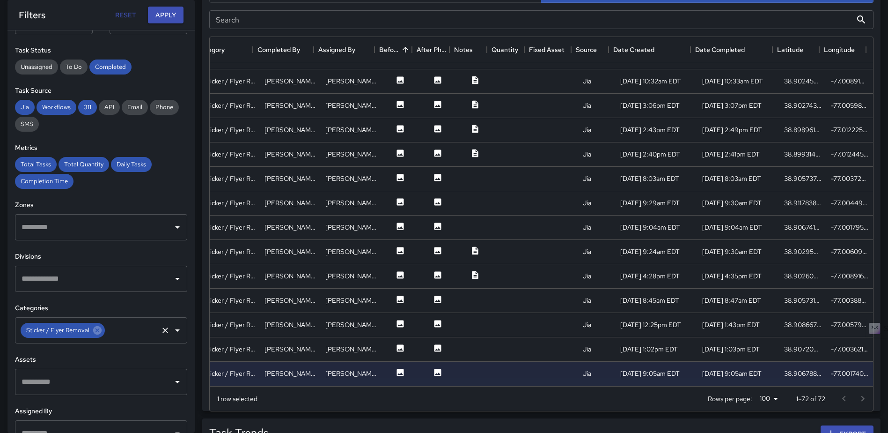
drag, startPoint x: 95, startPoint y: 330, endPoint x: 106, endPoint y: 328, distance: 10.9
click at [96, 331] on icon at bounding box center [97, 330] width 10 height 10
click at [172, 328] on icon "Open" at bounding box center [177, 329] width 11 height 11
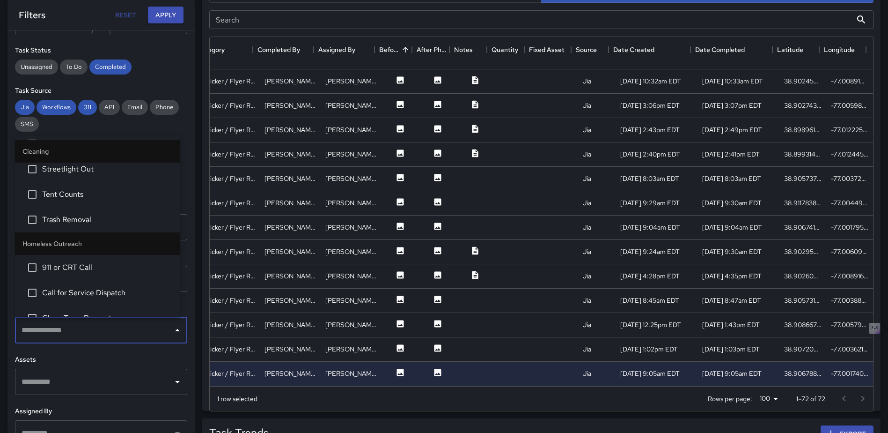
scroll to position [843, 0]
drag, startPoint x: 82, startPoint y: 212, endPoint x: 90, endPoint y: 196, distance: 17.8
click at [82, 213] on span "Trash Removal" at bounding box center [107, 217] width 131 height 11
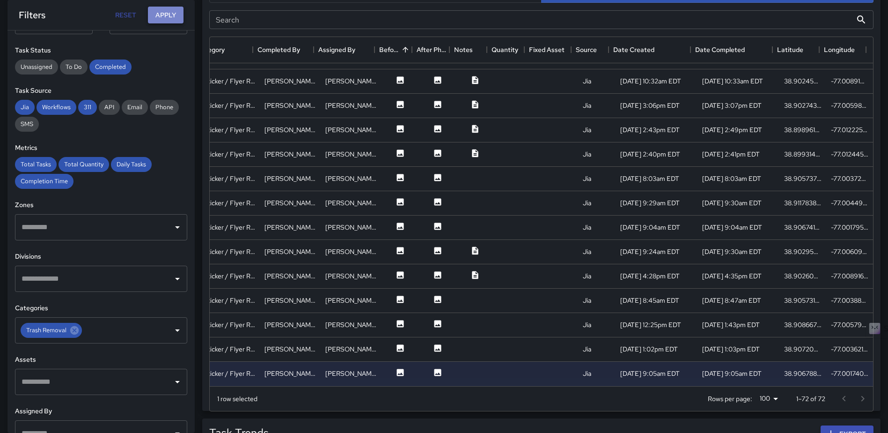
click at [166, 15] on button "Apply" at bounding box center [166, 15] width 36 height 17
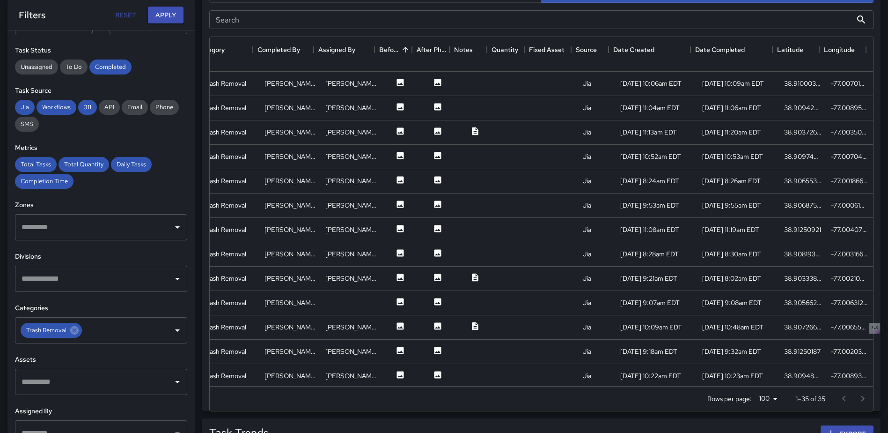
scroll to position [0, 175]
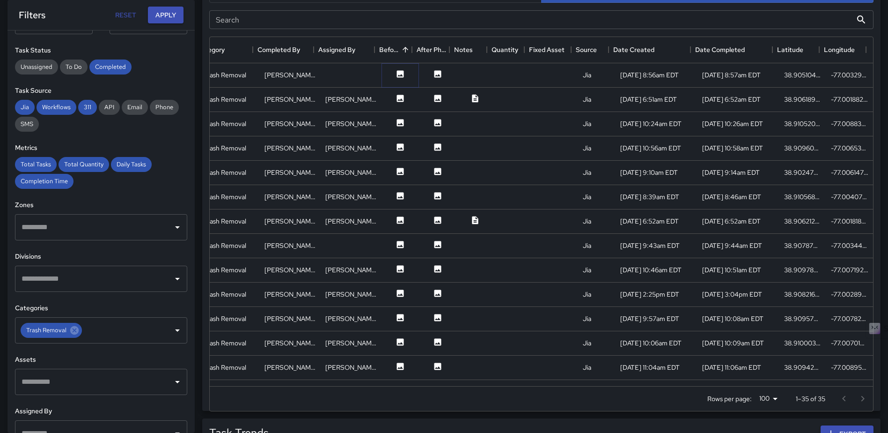
click at [388, 73] on button at bounding box center [400, 75] width 28 height 12
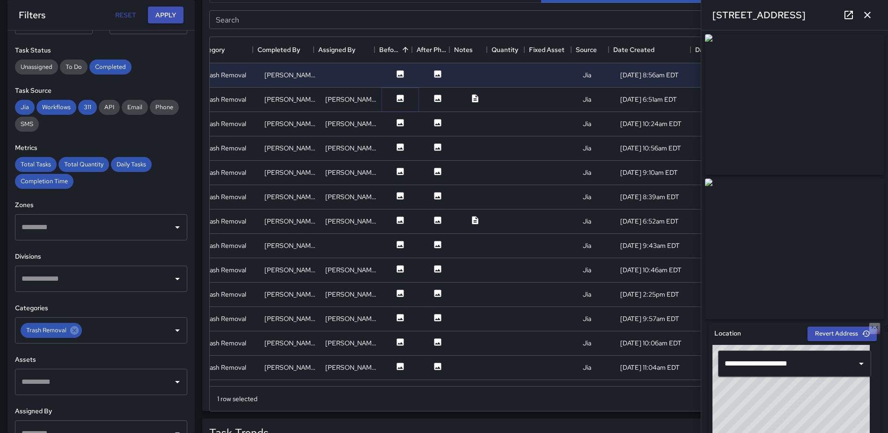
click at [396, 95] on icon at bounding box center [400, 98] width 9 height 9
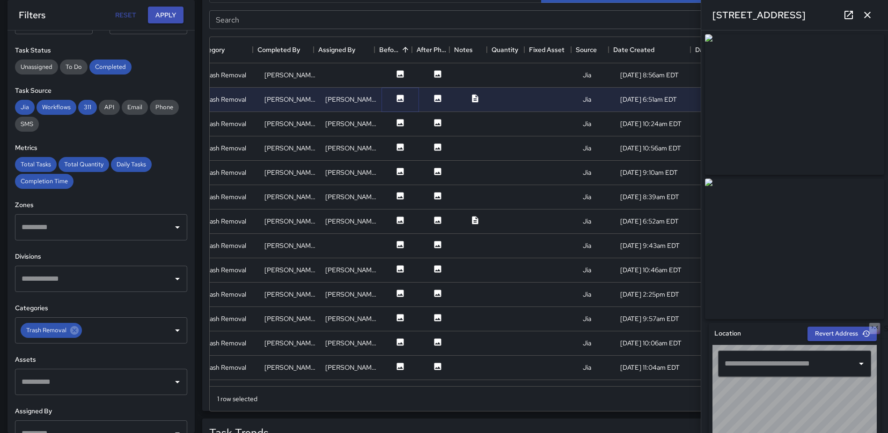
type input "**********"
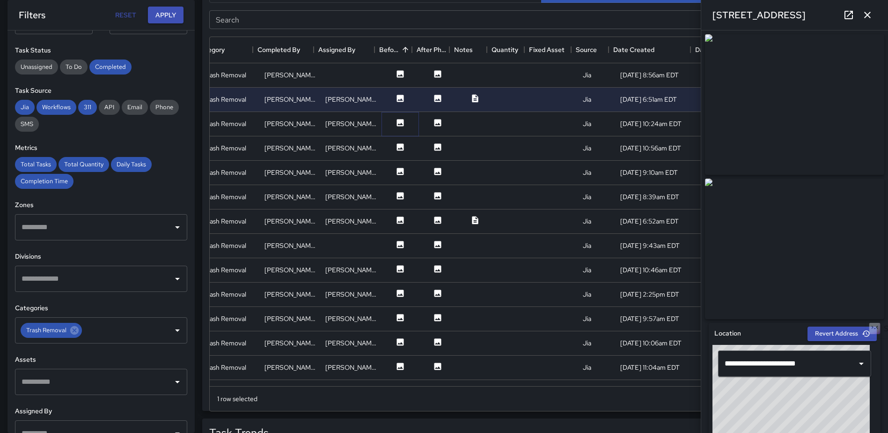
click at [392, 128] on button at bounding box center [400, 124] width 28 height 12
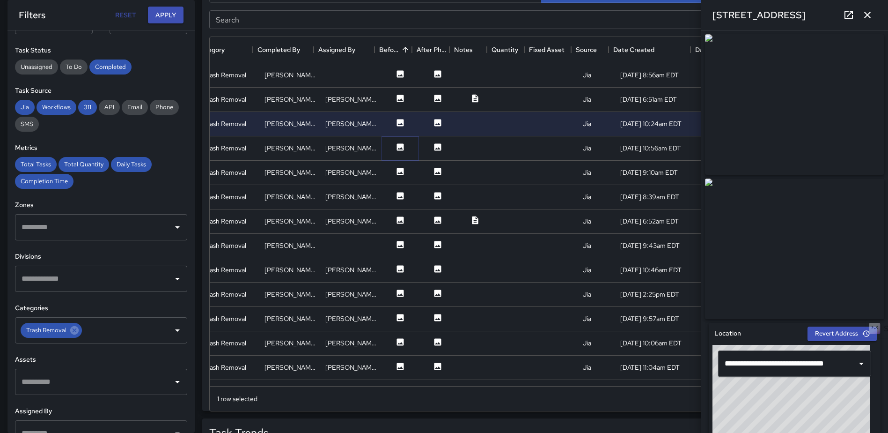
click at [397, 145] on icon at bounding box center [400, 146] width 7 height 7
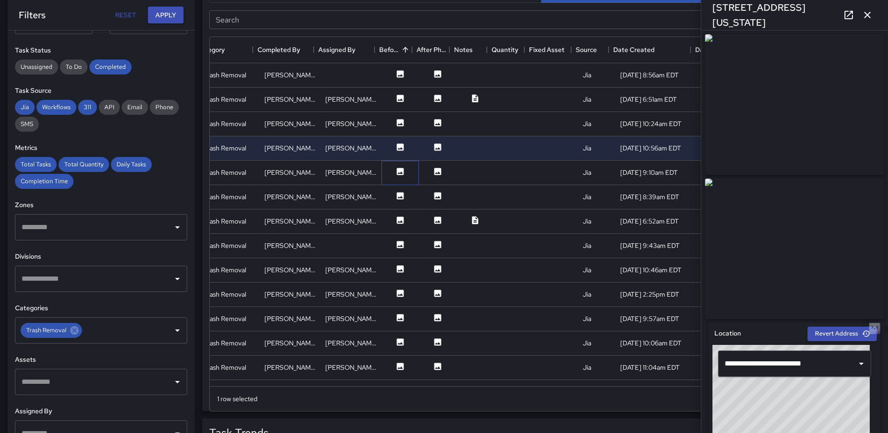
click at [393, 165] on div at bounding box center [400, 173] width 37 height 24
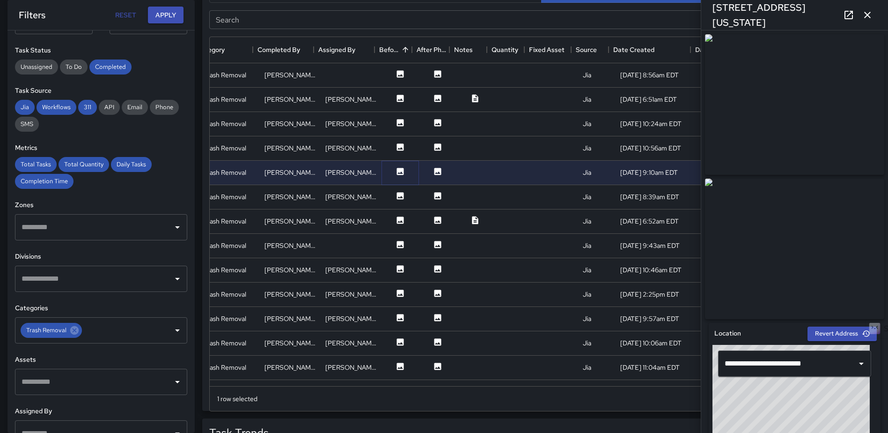
click at [397, 168] on icon at bounding box center [400, 171] width 7 height 7
click at [397, 195] on icon at bounding box center [400, 195] width 7 height 7
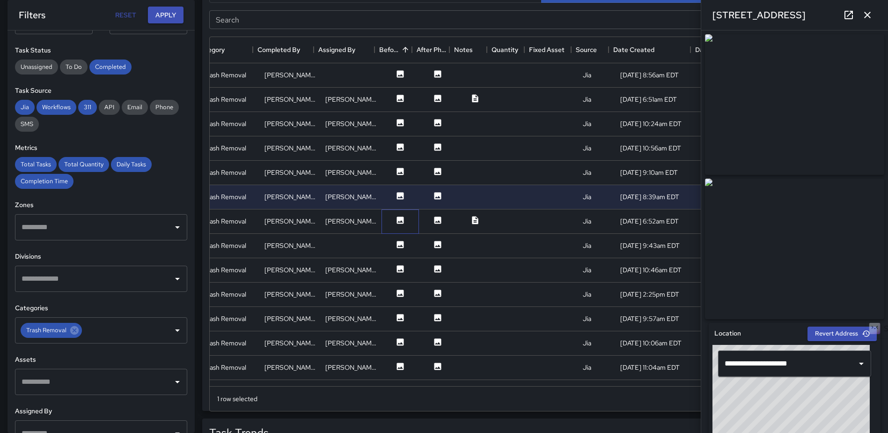
click at [392, 212] on div at bounding box center [400, 221] width 37 height 24
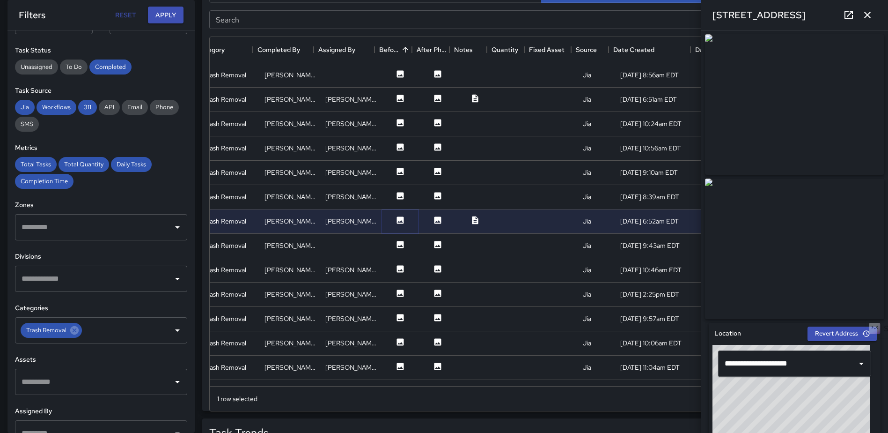
click at [396, 221] on icon at bounding box center [400, 219] width 9 height 9
click at [397, 241] on icon at bounding box center [400, 244] width 7 height 7
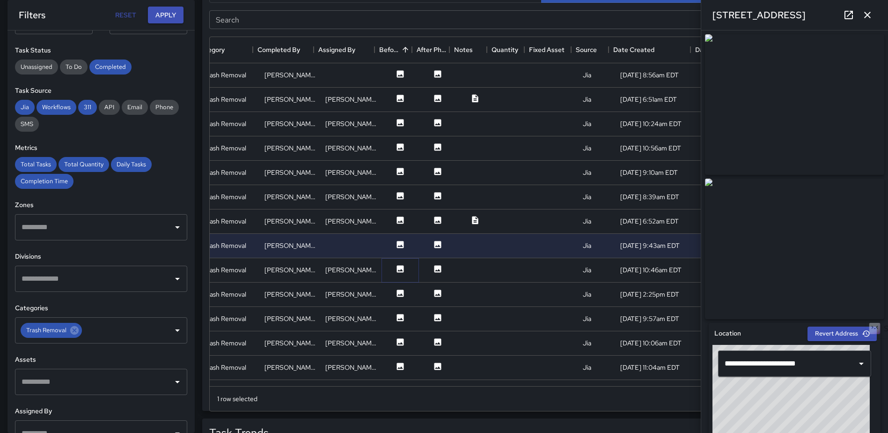
click at [397, 266] on icon at bounding box center [400, 268] width 7 height 7
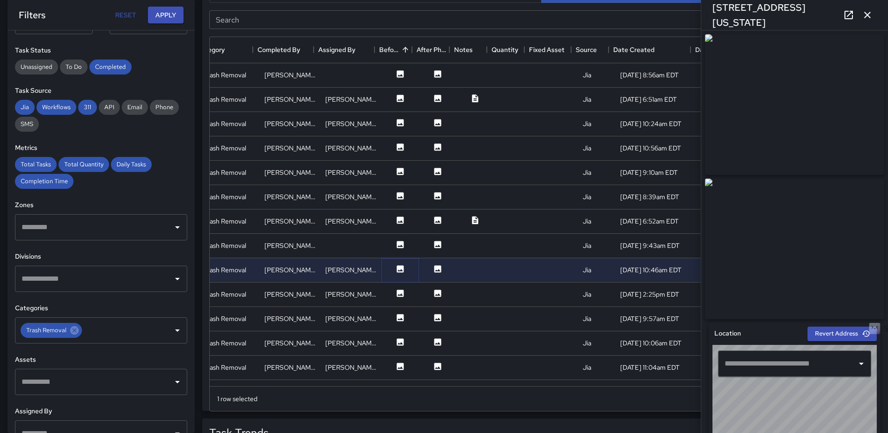
type input "**********"
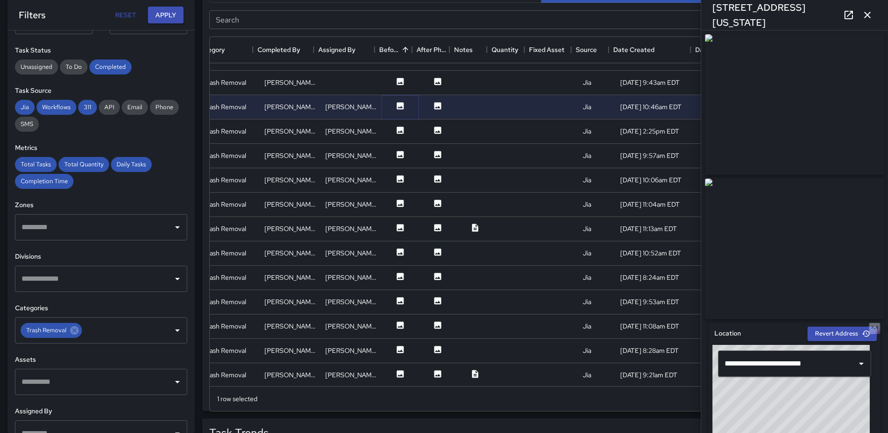
scroll to position [187, 175]
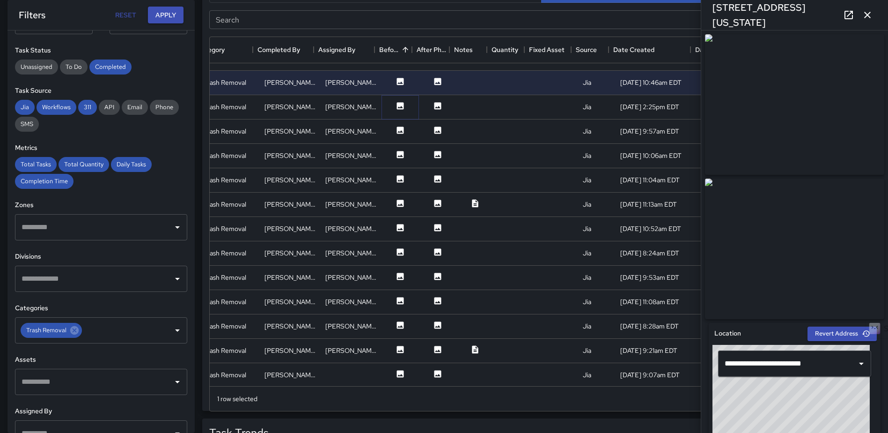
click at [395, 110] on button at bounding box center [400, 107] width 28 height 12
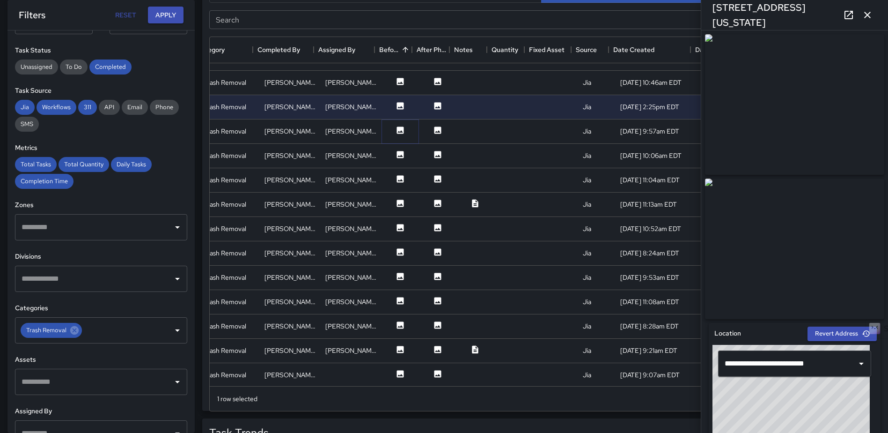
click at [397, 131] on icon at bounding box center [400, 129] width 7 height 7
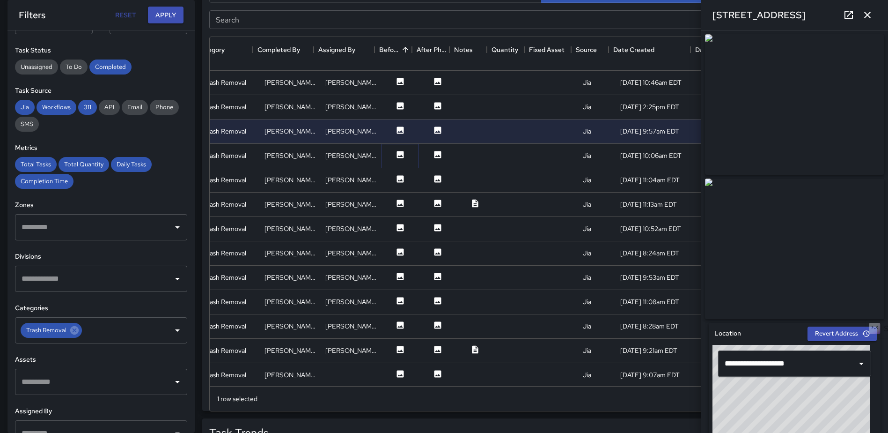
click at [396, 152] on icon at bounding box center [400, 154] width 9 height 9
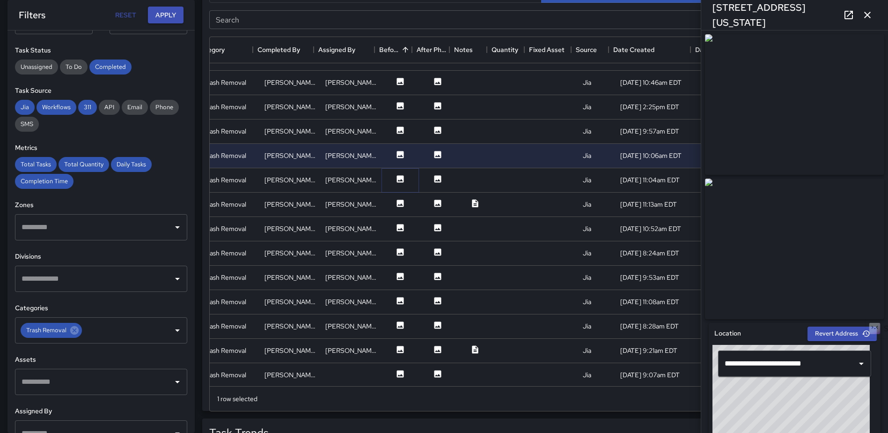
click at [396, 181] on icon at bounding box center [400, 178] width 9 height 9
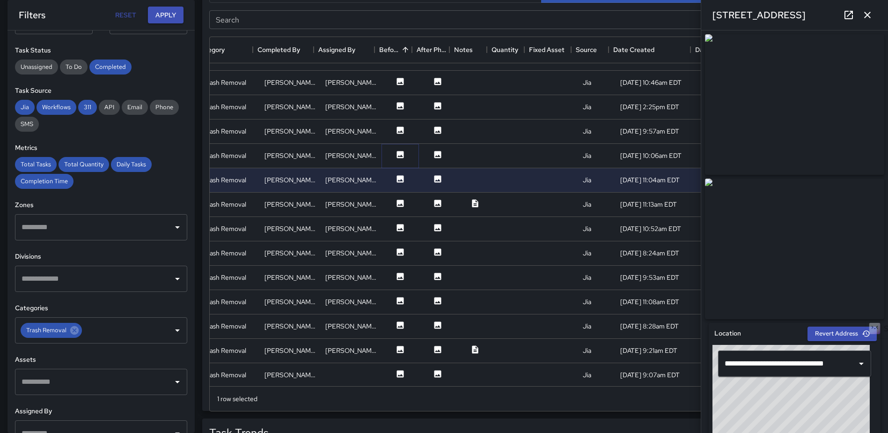
click at [396, 150] on icon at bounding box center [400, 154] width 9 height 9
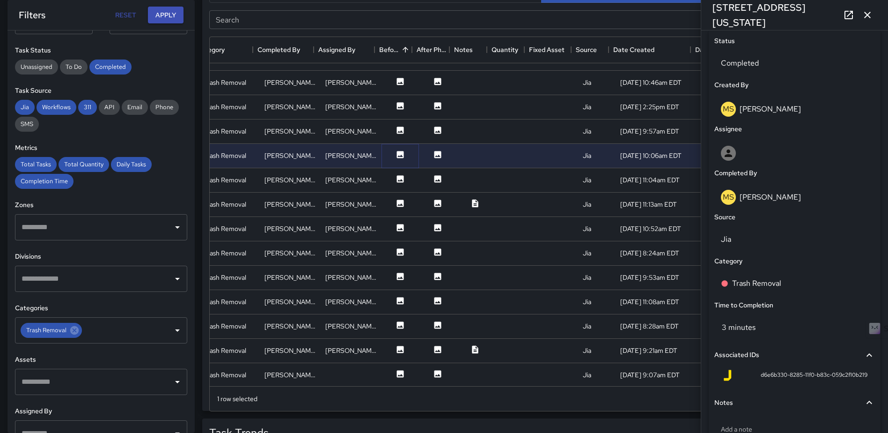
scroll to position [506, 0]
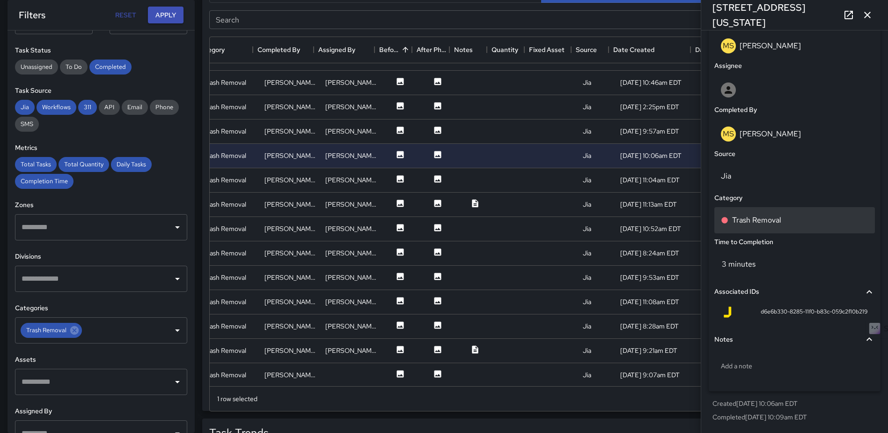
click at [781, 213] on div "Trash Removal" at bounding box center [794, 220] width 161 height 26
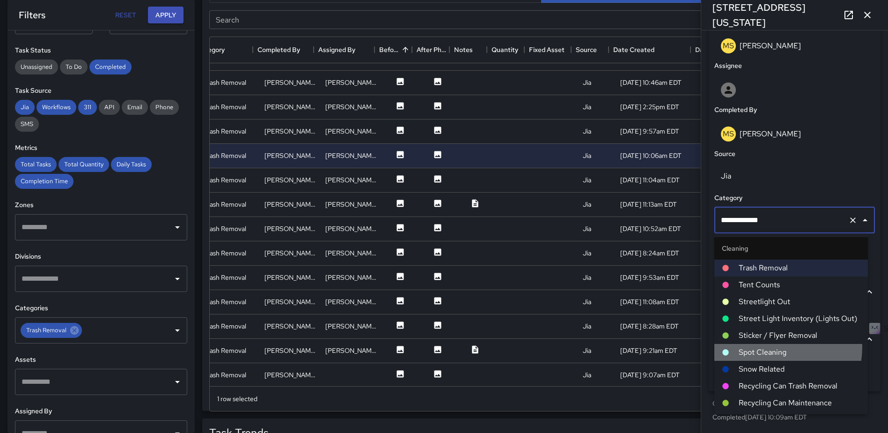
click at [777, 348] on span "Spot Cleaning" at bounding box center [800, 351] width 122 height 11
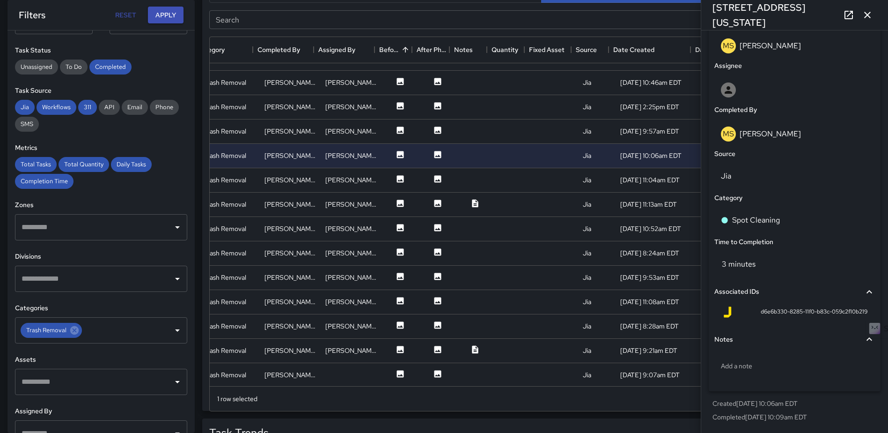
click at [867, 15] on icon "button" at bounding box center [867, 15] width 7 height 7
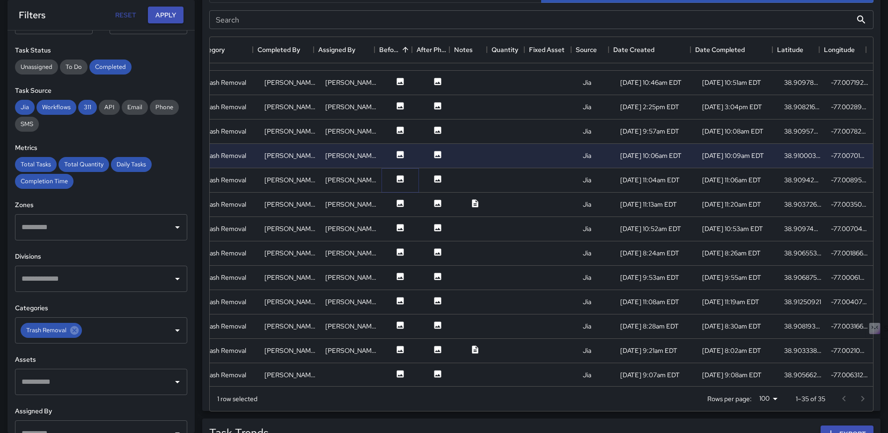
click at [397, 180] on icon at bounding box center [400, 178] width 7 height 7
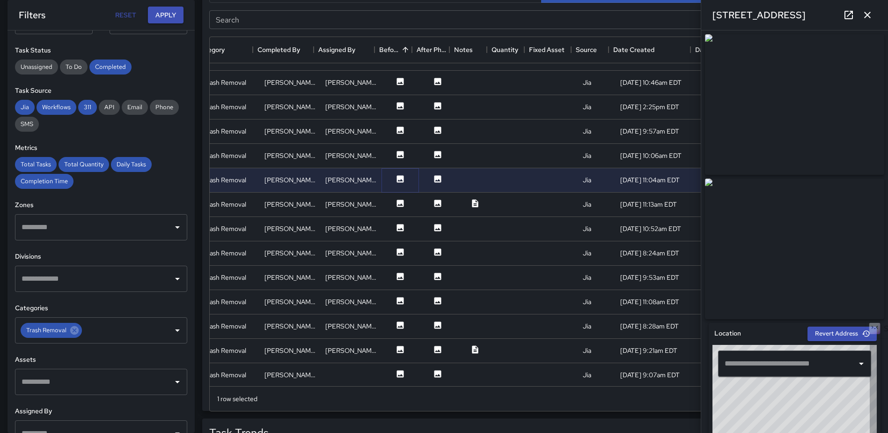
type input "**********"
click at [397, 199] on icon at bounding box center [400, 202] width 7 height 7
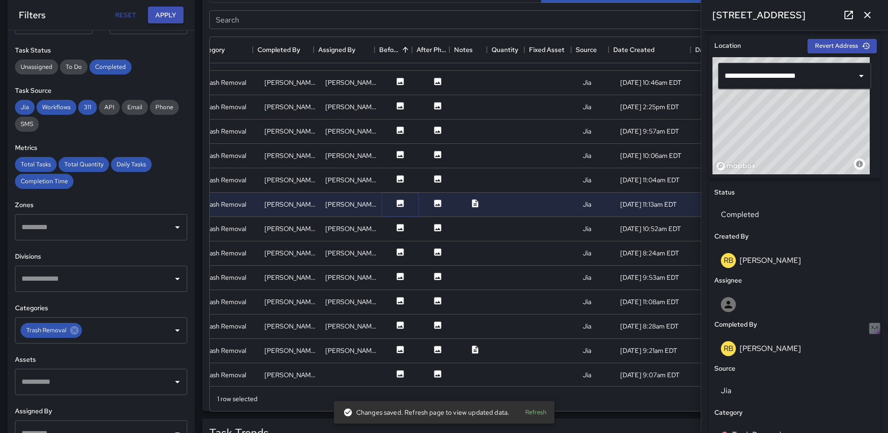
scroll to position [379, 0]
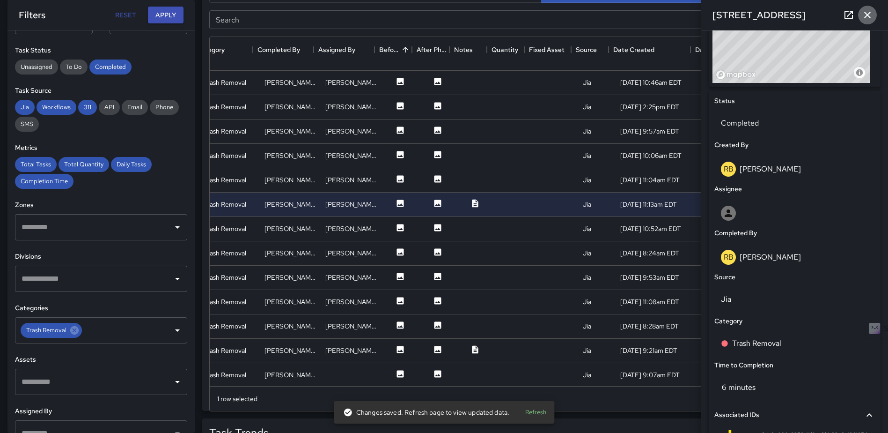
click at [866, 14] on icon "button" at bounding box center [867, 14] width 11 height 11
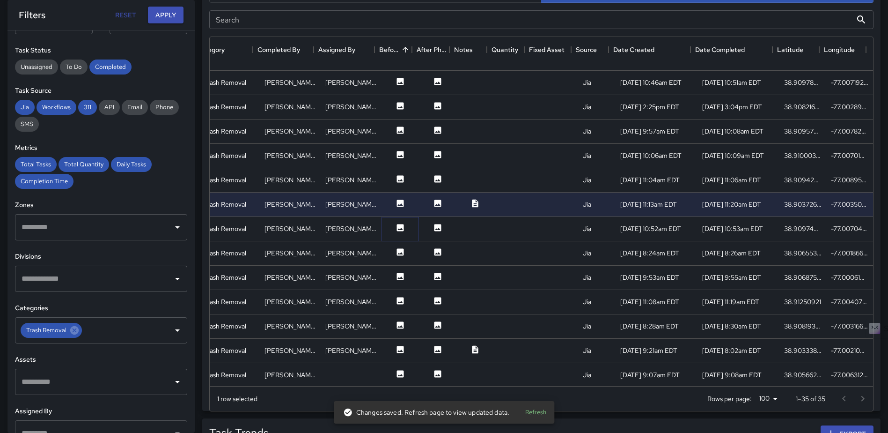
click at [396, 229] on icon at bounding box center [400, 227] width 9 height 9
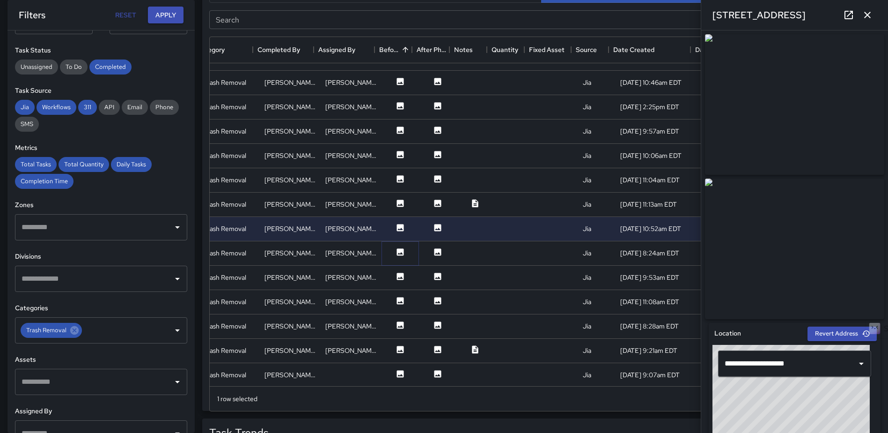
click at [397, 252] on icon at bounding box center [400, 251] width 7 height 7
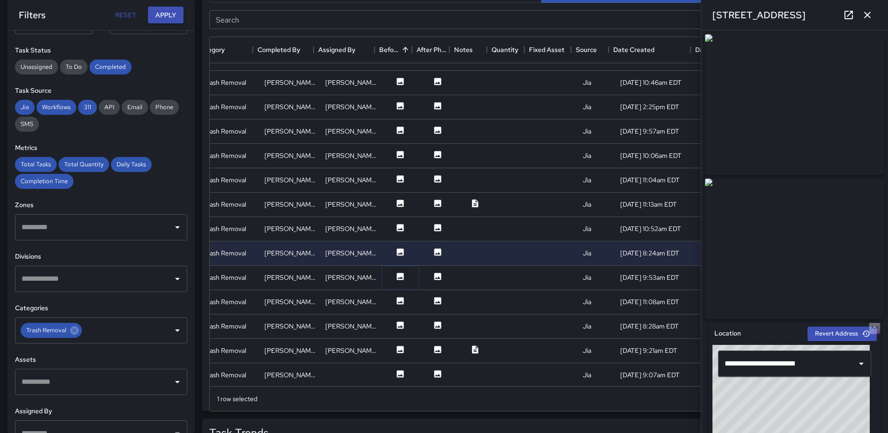
click at [396, 273] on icon at bounding box center [400, 276] width 9 height 9
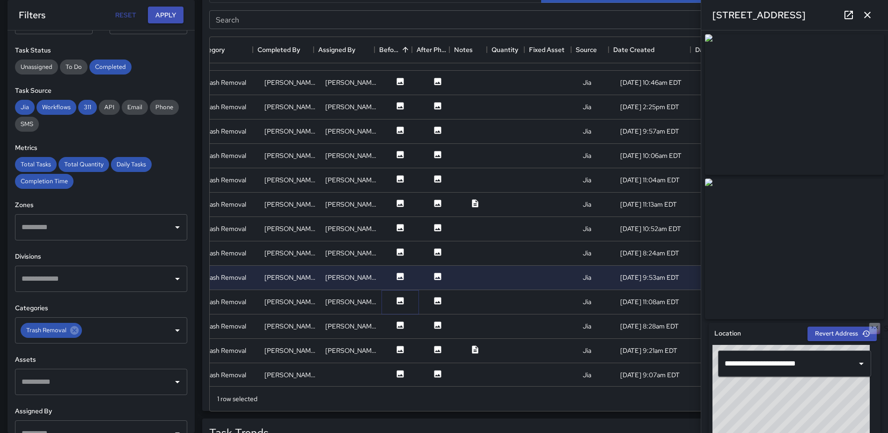
click at [396, 296] on icon at bounding box center [400, 300] width 9 height 9
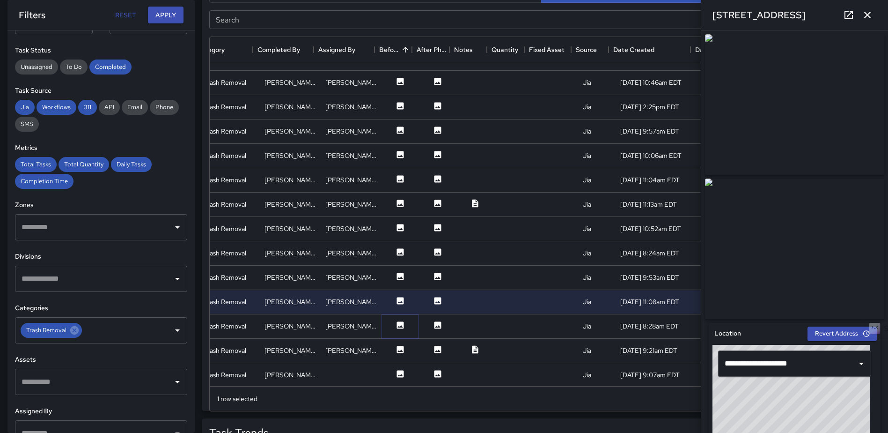
click at [397, 323] on icon at bounding box center [400, 324] width 7 height 7
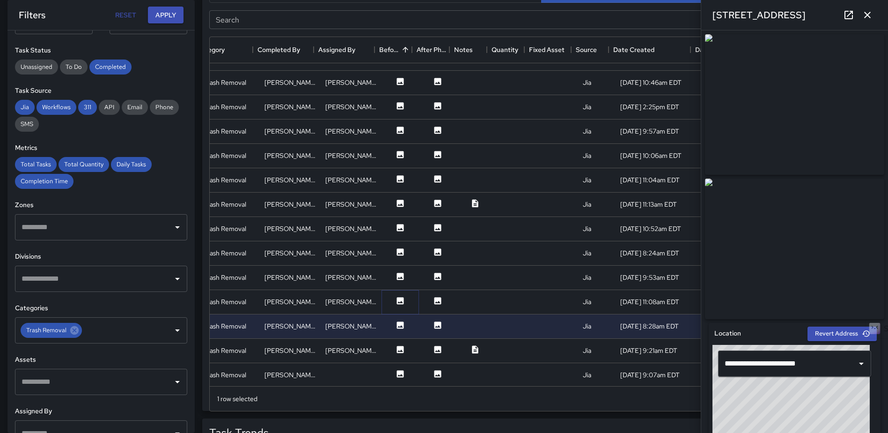
click at [397, 299] on icon at bounding box center [400, 300] width 7 height 7
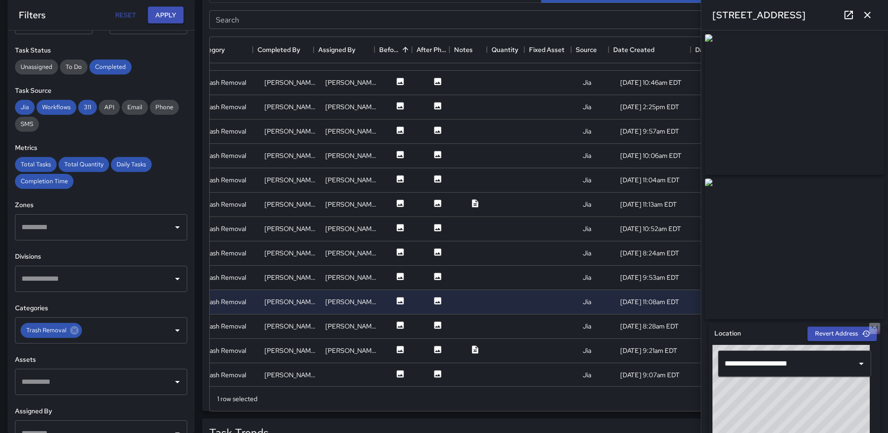
click at [845, 14] on icon at bounding box center [849, 15] width 8 height 8
click at [869, 15] on icon "button" at bounding box center [867, 14] width 11 height 11
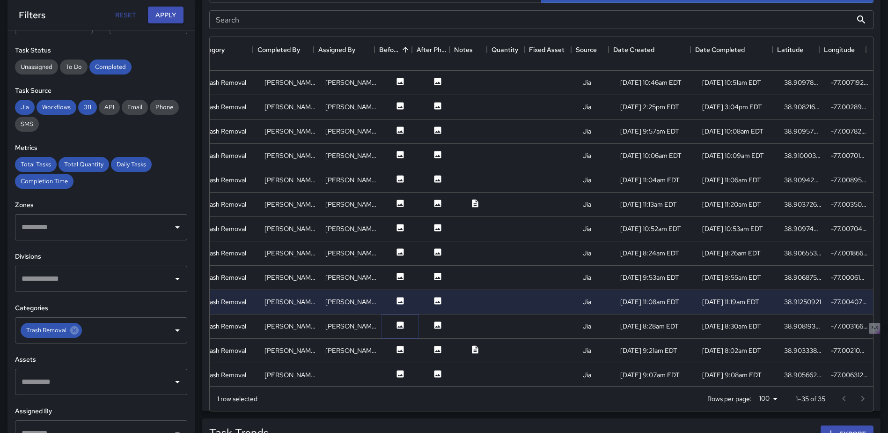
click at [396, 326] on icon at bounding box center [400, 324] width 9 height 9
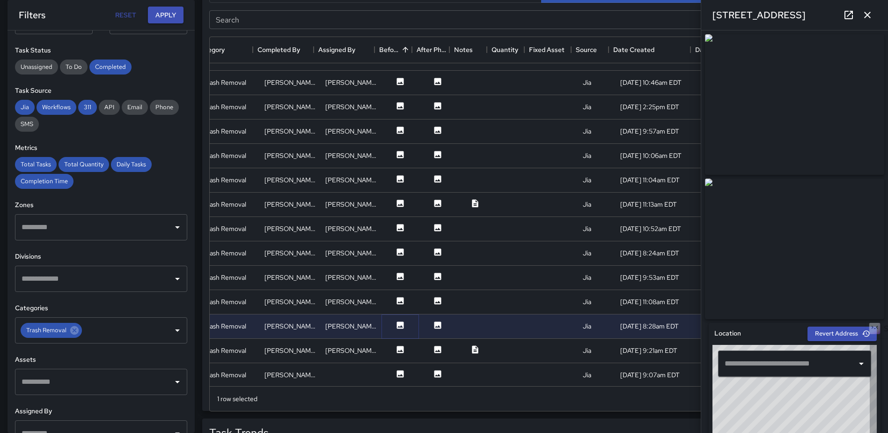
type input "**********"
click at [397, 346] on icon at bounding box center [400, 349] width 7 height 7
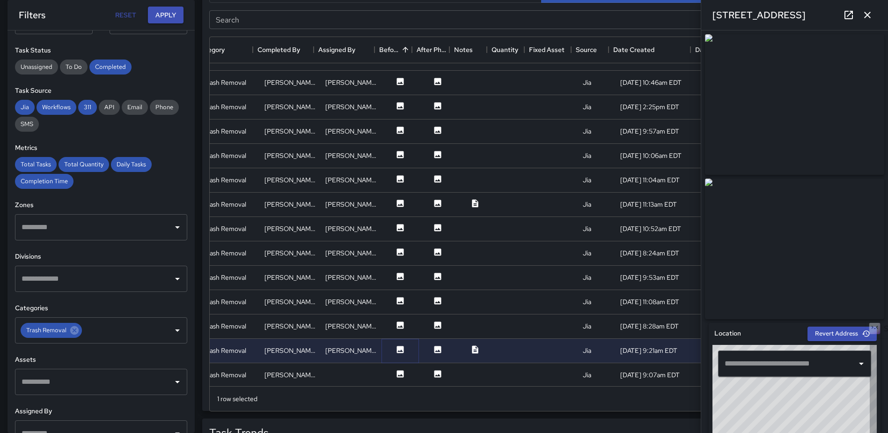
type input "**********"
click at [392, 368] on div at bounding box center [400, 375] width 37 height 24
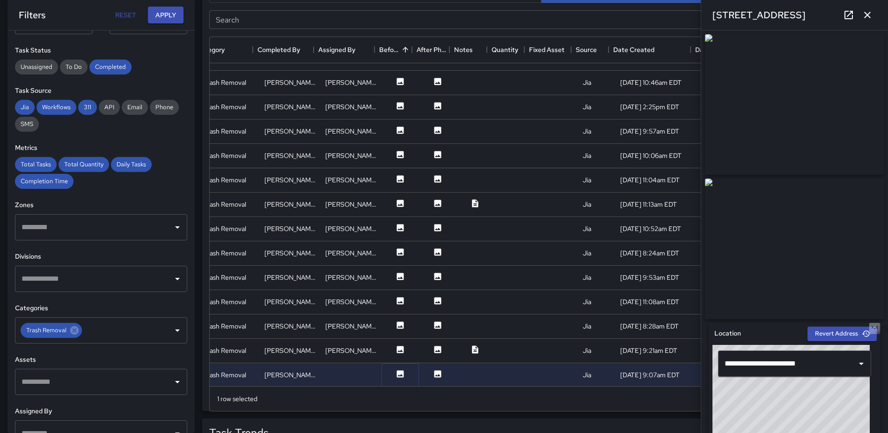
click at [397, 370] on icon at bounding box center [400, 373] width 7 height 7
click at [869, 18] on icon "button" at bounding box center [867, 14] width 11 height 11
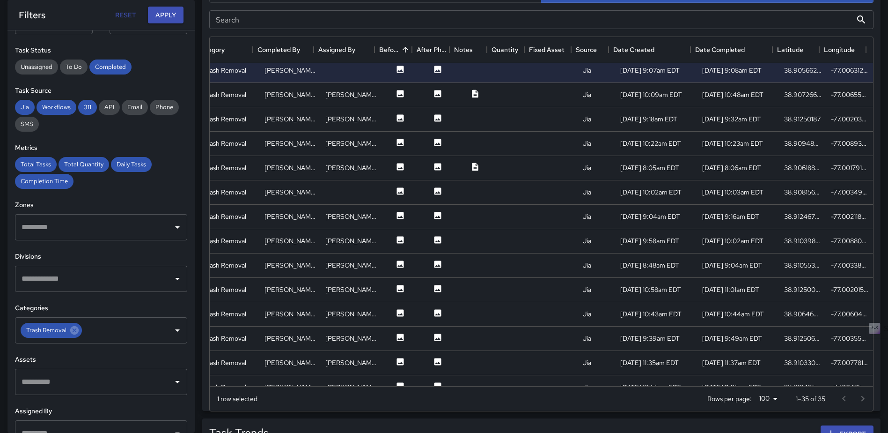
scroll to position [490, 175]
click at [397, 97] on icon at bounding box center [400, 94] width 9 height 9
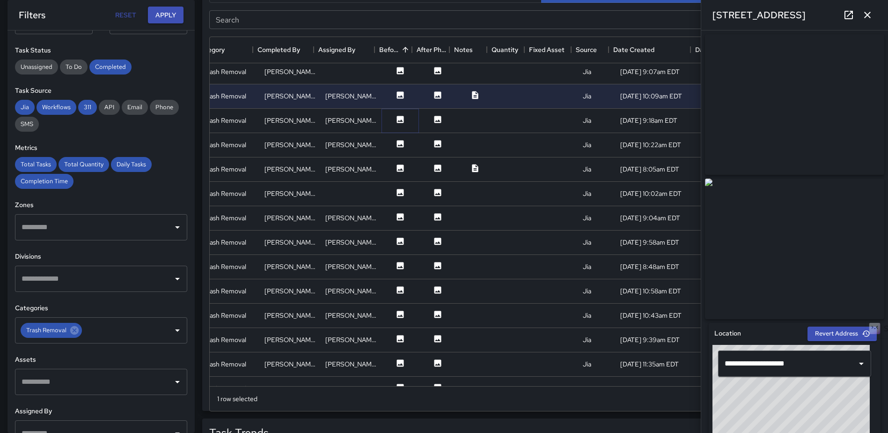
click at [397, 118] on icon at bounding box center [400, 119] width 7 height 7
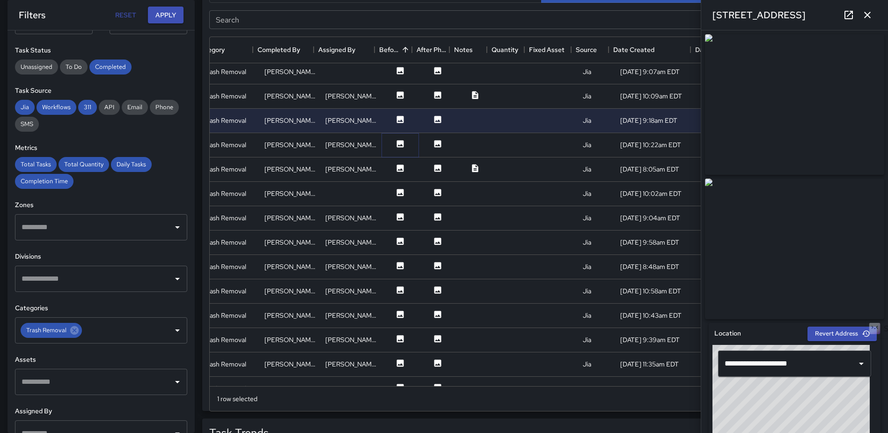
click at [396, 140] on icon at bounding box center [400, 143] width 9 height 9
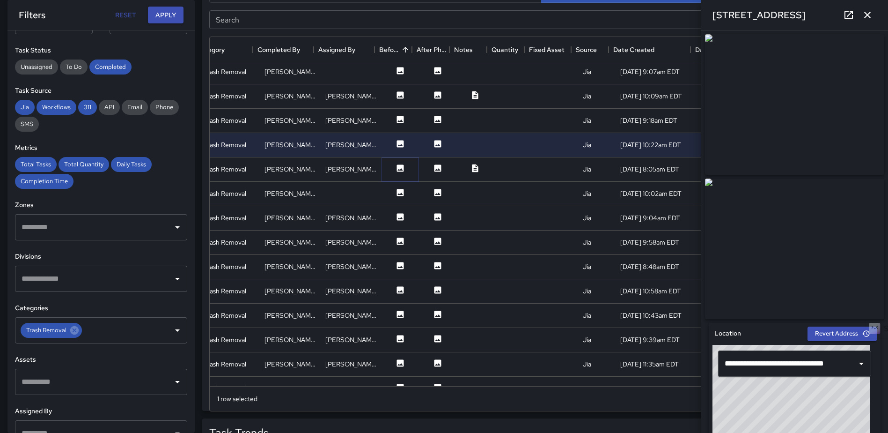
click at [396, 165] on icon at bounding box center [400, 167] width 9 height 9
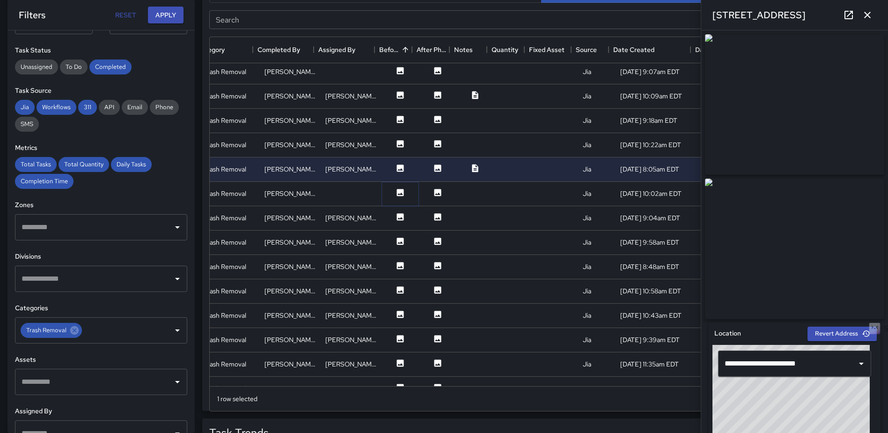
click at [396, 189] on icon at bounding box center [400, 192] width 9 height 9
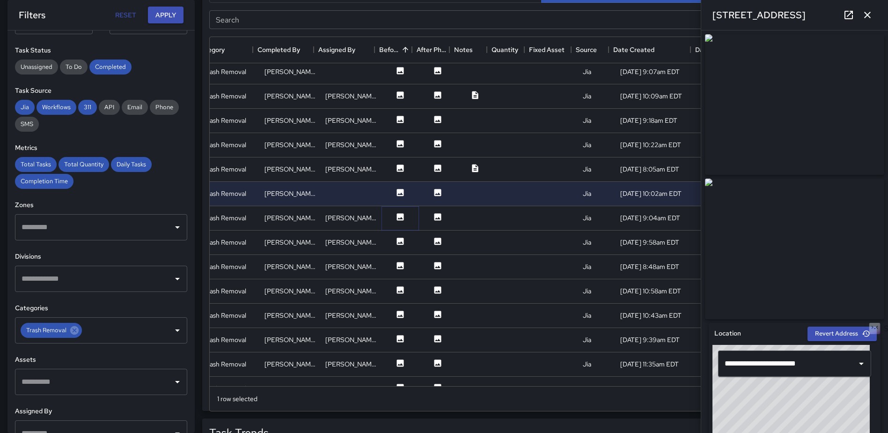
click at [397, 217] on icon at bounding box center [400, 216] width 7 height 7
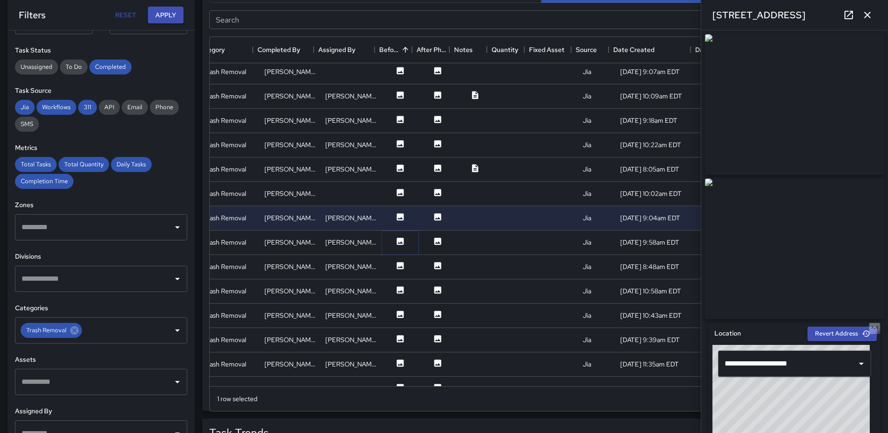
click at [397, 238] on icon at bounding box center [400, 240] width 7 height 7
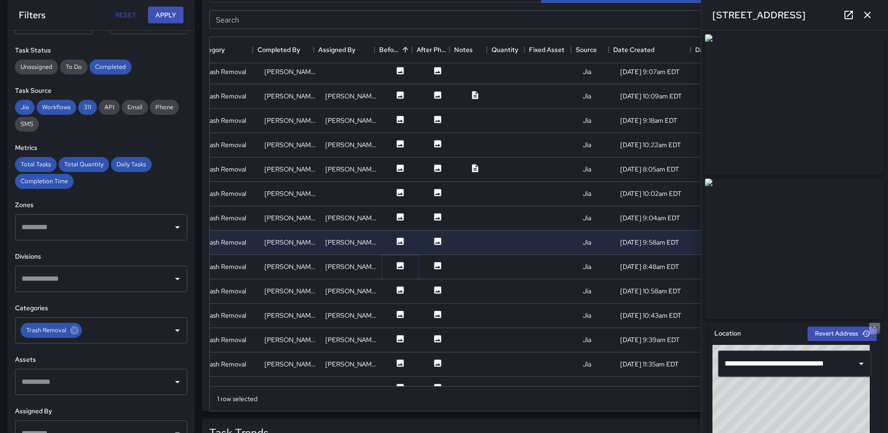
click at [396, 261] on icon at bounding box center [400, 265] width 9 height 9
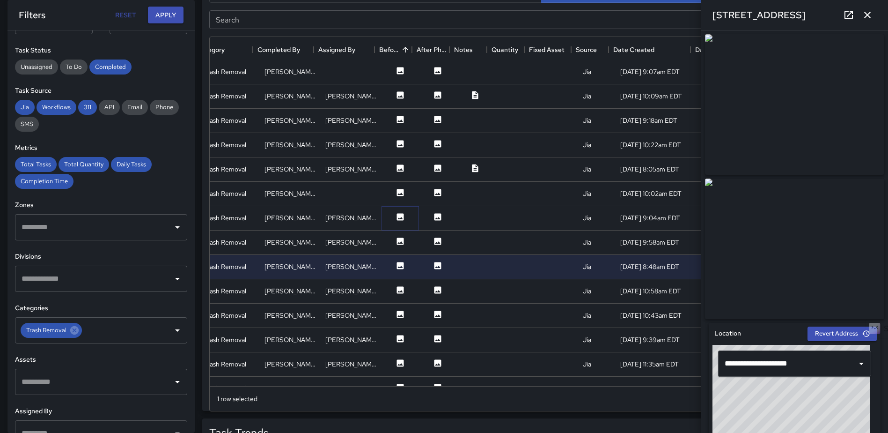
click at [397, 217] on icon at bounding box center [400, 216] width 7 height 7
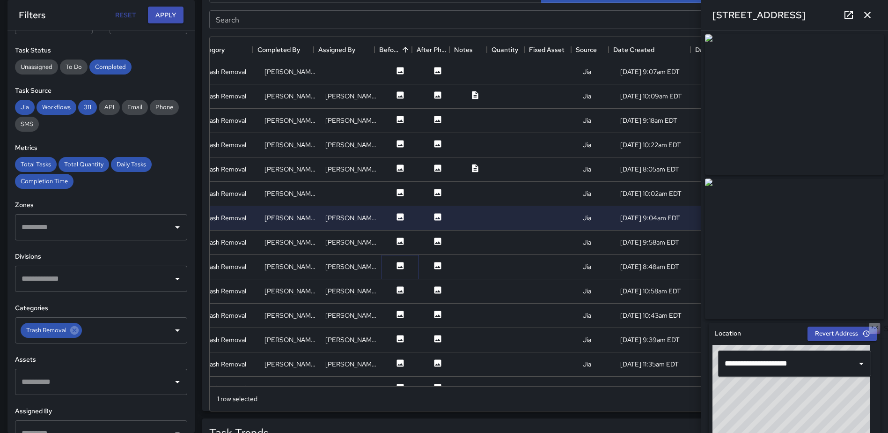
click at [391, 271] on button at bounding box center [400, 267] width 28 height 12
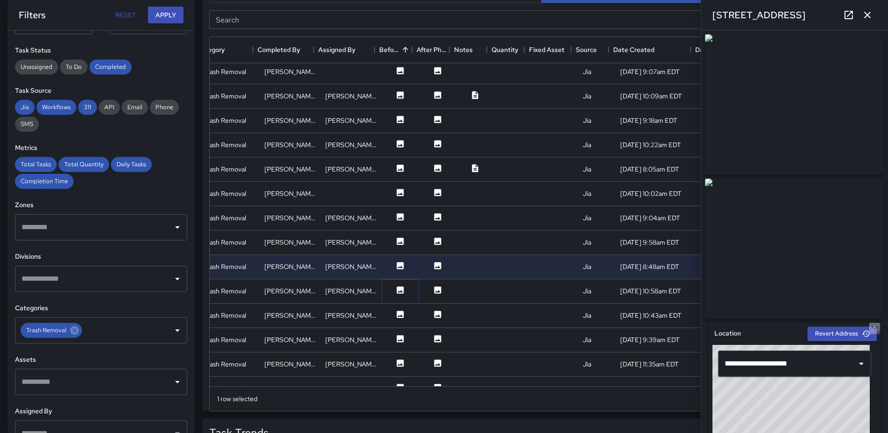
click at [396, 294] on icon at bounding box center [400, 289] width 9 height 9
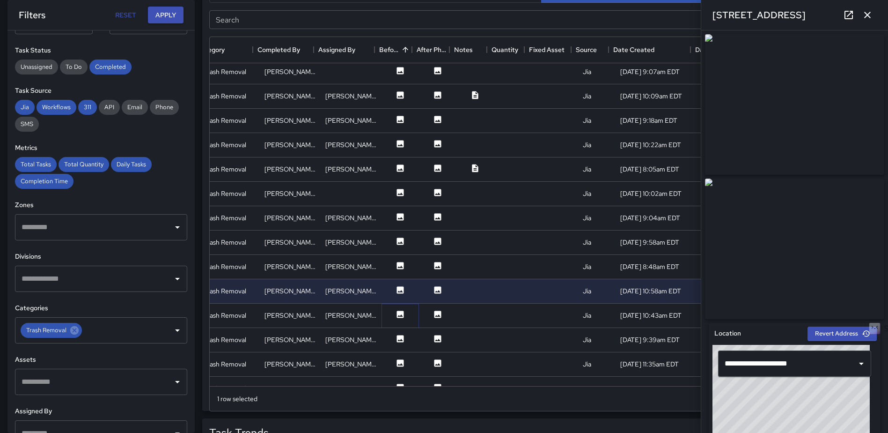
click at [397, 315] on icon at bounding box center [400, 313] width 7 height 7
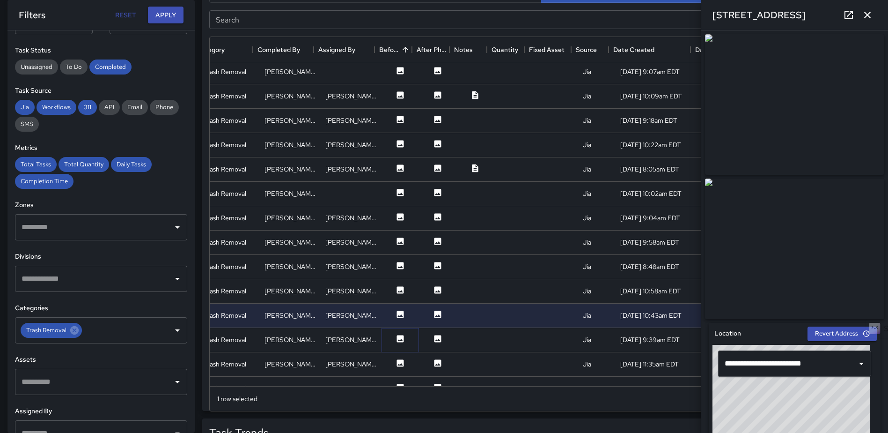
click at [397, 341] on icon at bounding box center [400, 338] width 7 height 7
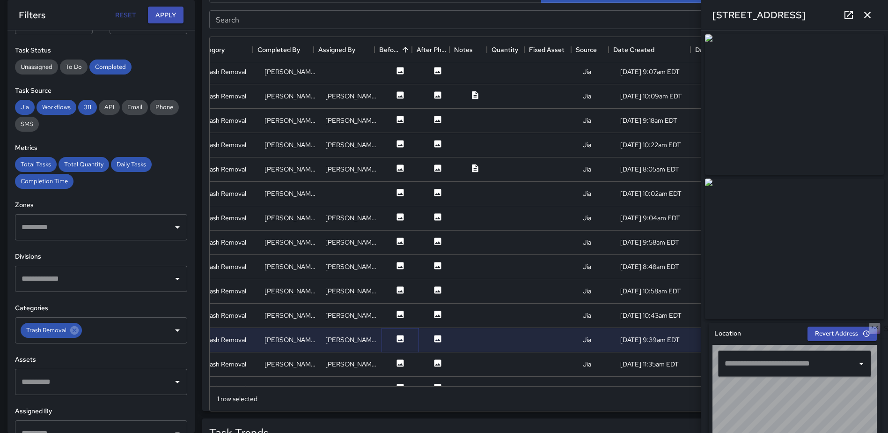
type input "**********"
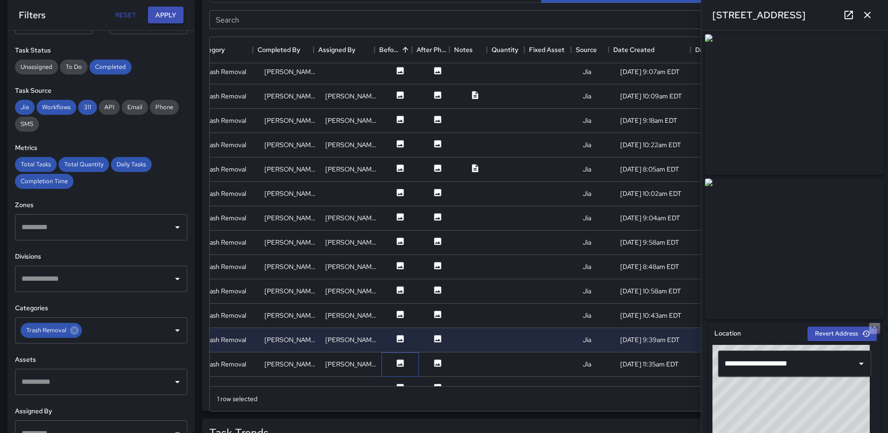
click at [392, 356] on div at bounding box center [400, 364] width 37 height 24
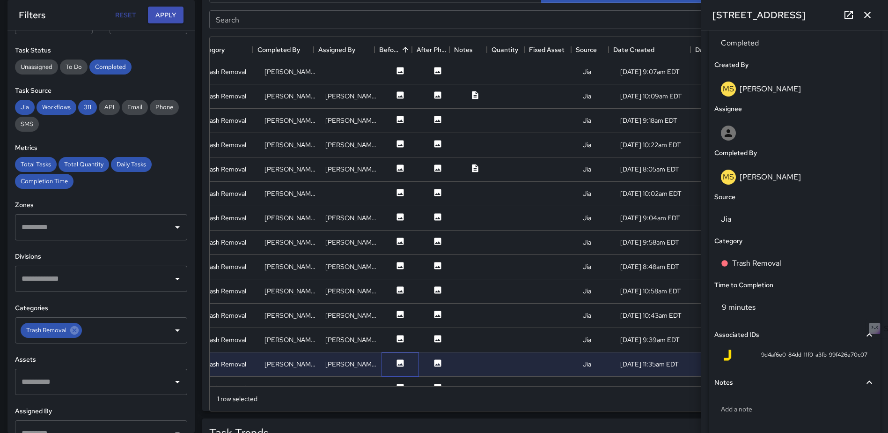
scroll to position [485, 0]
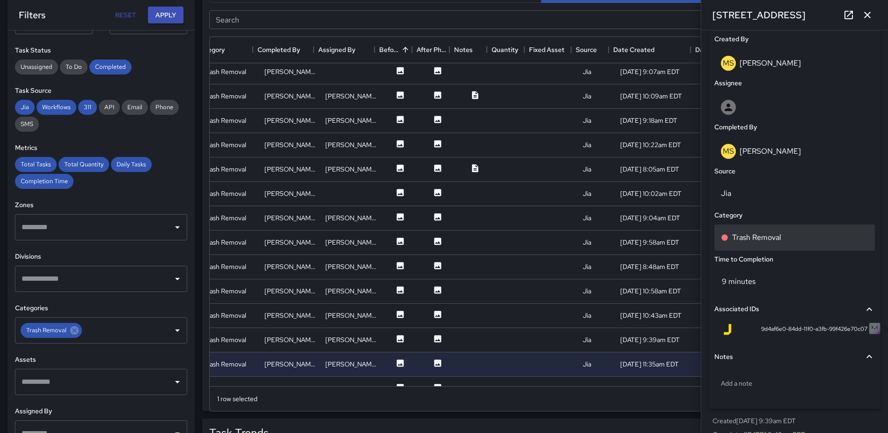
click at [770, 240] on p "Trash Removal" at bounding box center [756, 237] width 49 height 11
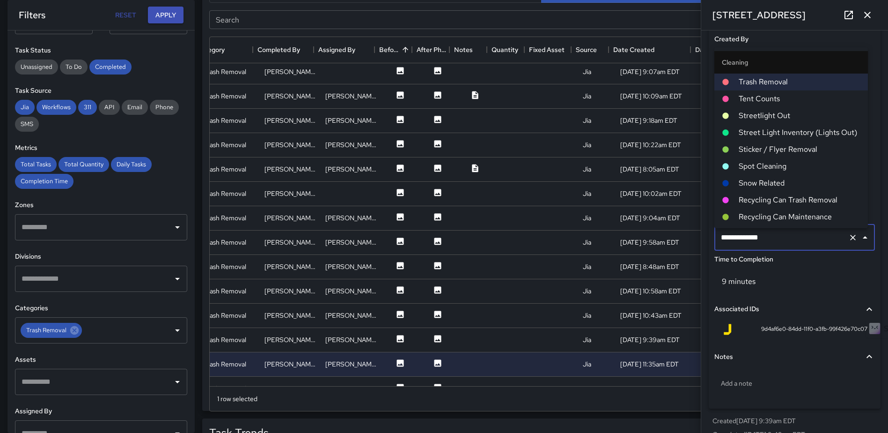
click at [765, 160] on li "Spot Cleaning" at bounding box center [791, 166] width 154 height 17
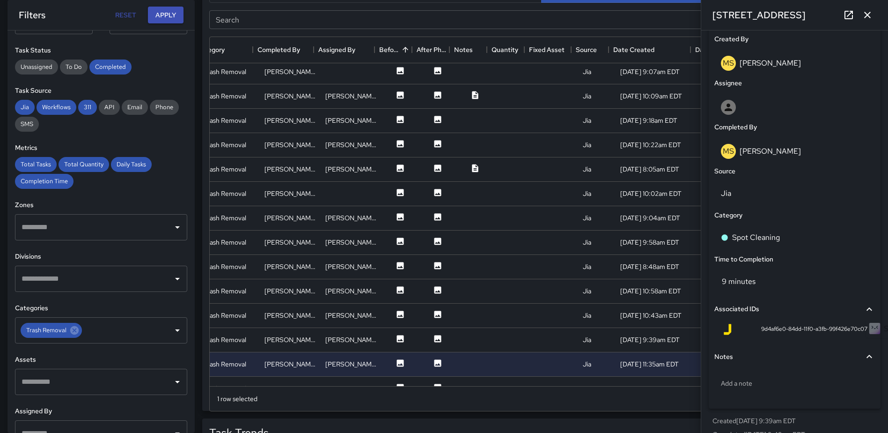
click at [863, 16] on icon "button" at bounding box center [867, 14] width 11 height 11
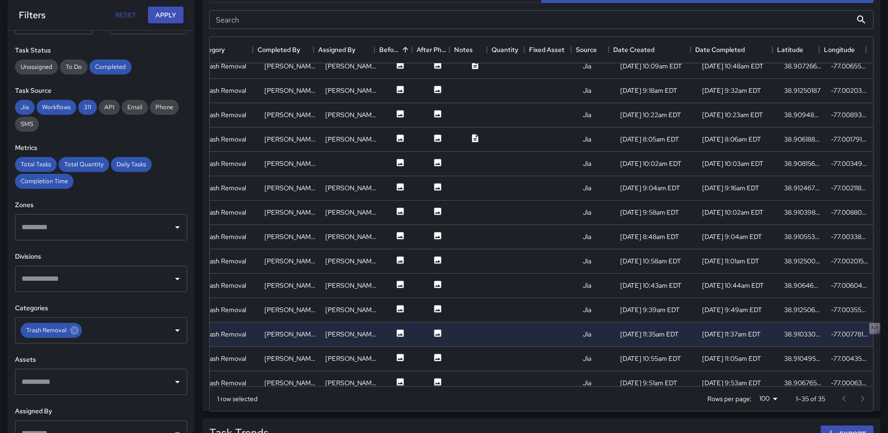
scroll to position [537, 175]
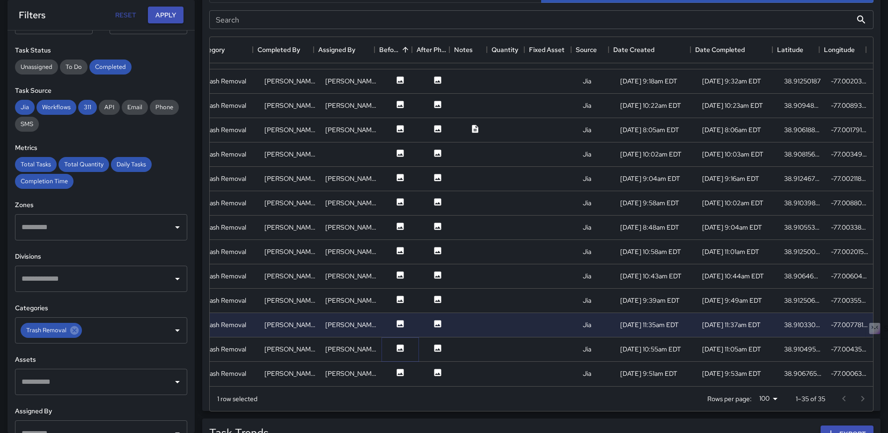
click at [397, 344] on icon at bounding box center [400, 347] width 7 height 7
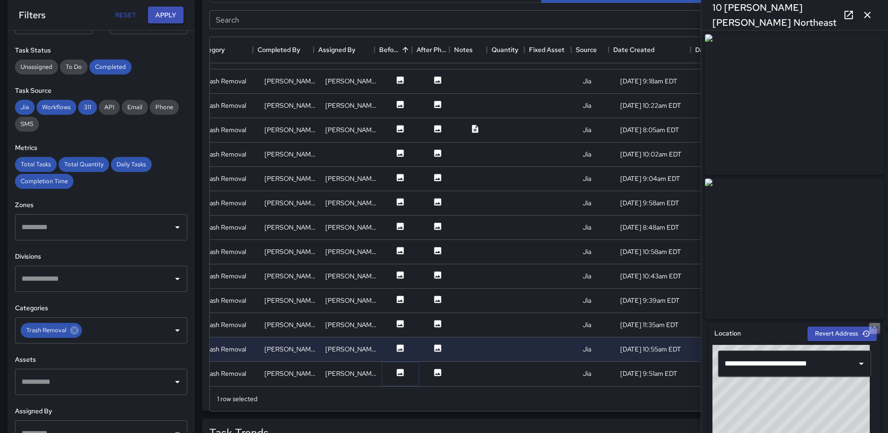
click at [397, 368] on icon at bounding box center [400, 372] width 9 height 9
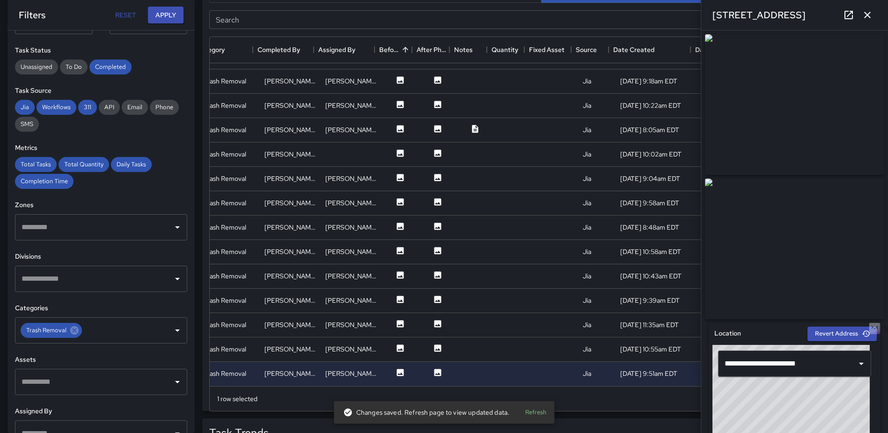
click at [867, 12] on icon "button" at bounding box center [867, 14] width 11 height 11
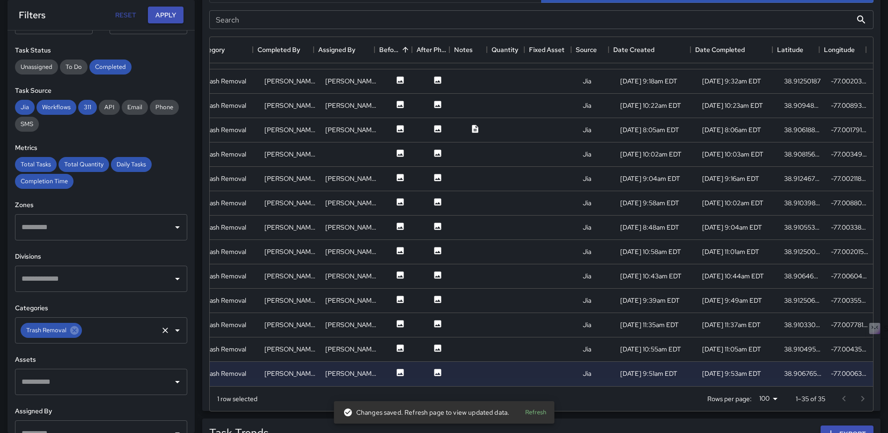
click at [71, 331] on icon at bounding box center [74, 330] width 8 height 8
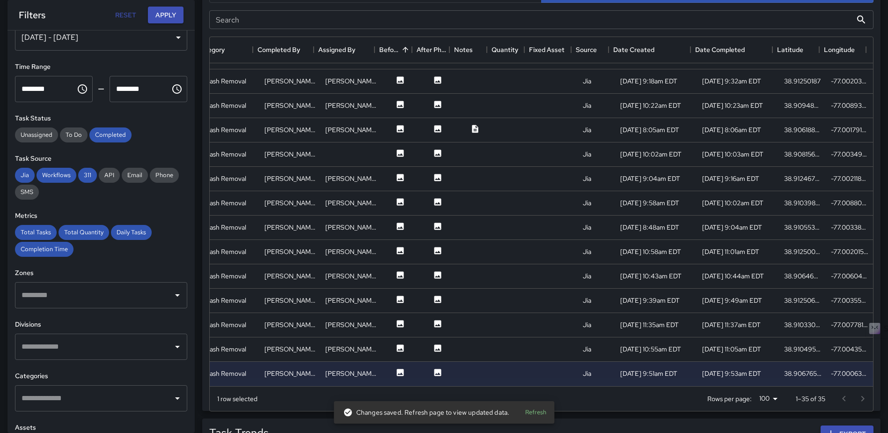
scroll to position [0, 0]
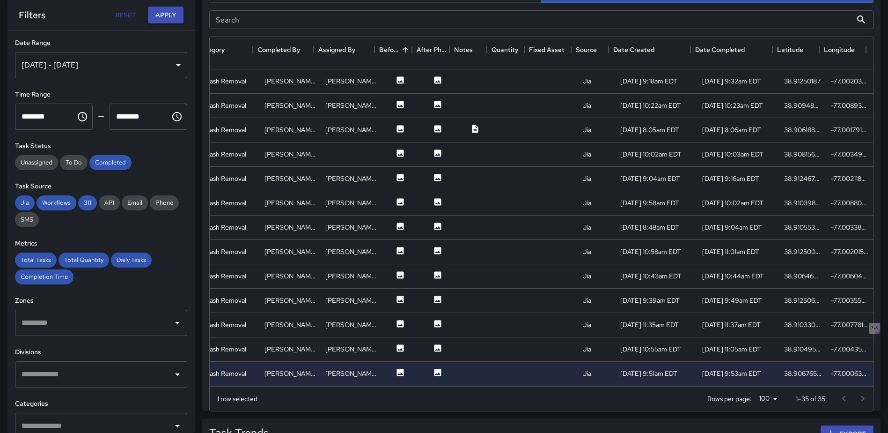
click at [166, 62] on div "[DATE] - [DATE]" at bounding box center [101, 65] width 172 height 26
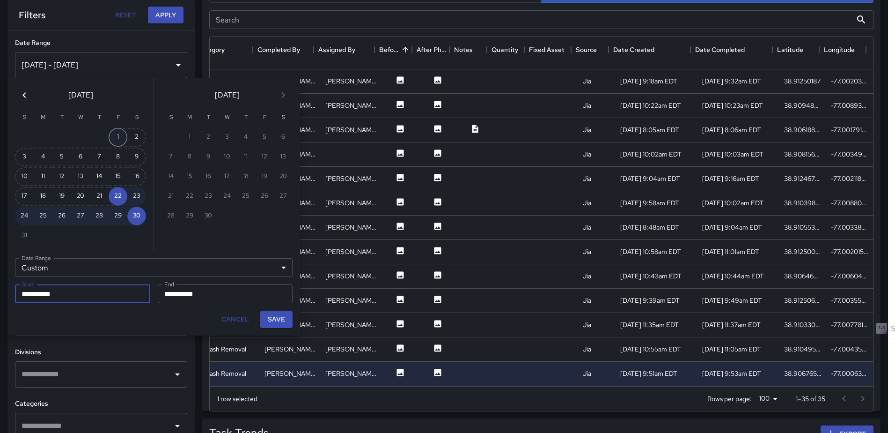
click at [112, 131] on button "1" at bounding box center [118, 137] width 19 height 19
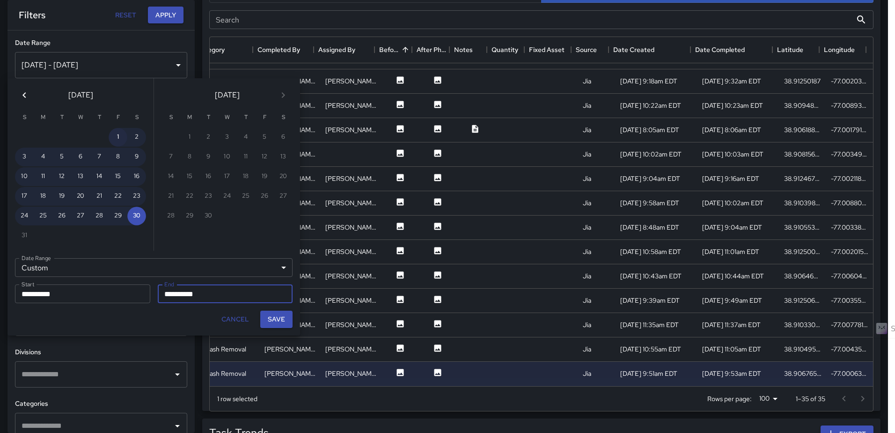
type input "**********"
click at [137, 218] on button "30" at bounding box center [136, 215] width 19 height 19
click at [280, 321] on button "Save" at bounding box center [276, 318] width 32 height 17
type input "**********"
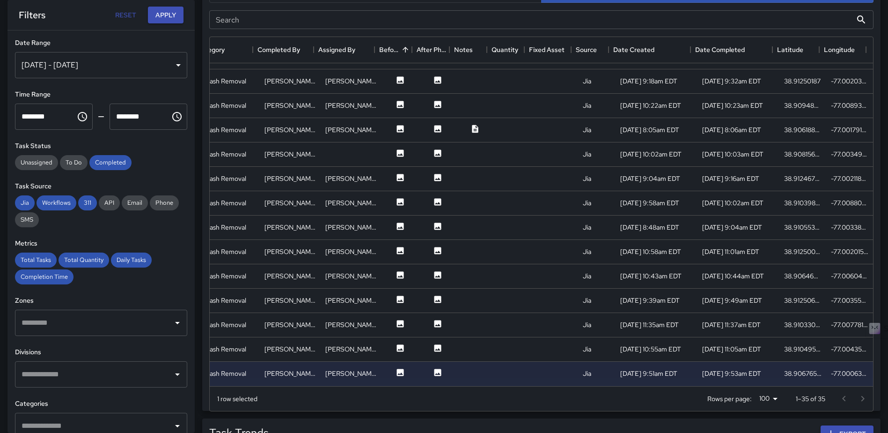
scroll to position [7, 7]
click at [163, 12] on button "Apply" at bounding box center [166, 15] width 36 height 17
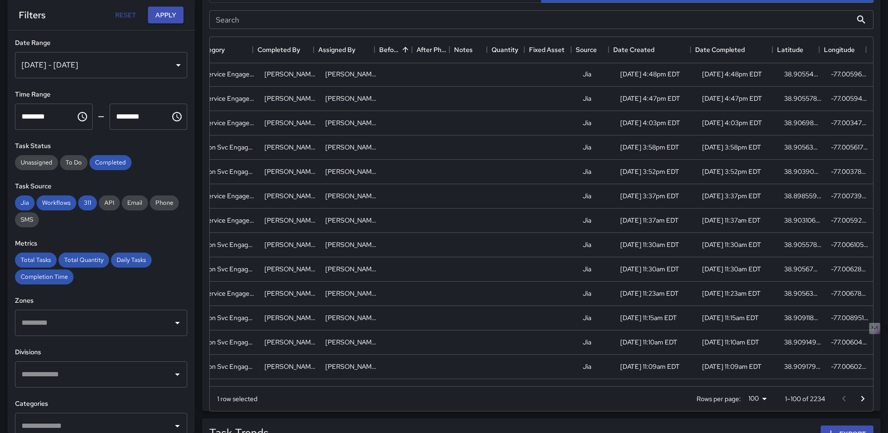
click at [76, 380] on input "text" at bounding box center [94, 374] width 150 height 18
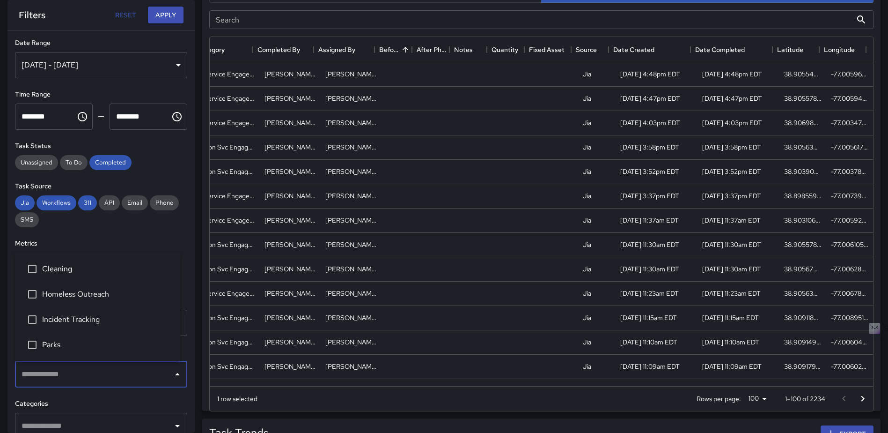
click at [66, 266] on span "Cleaning" at bounding box center [107, 268] width 131 height 11
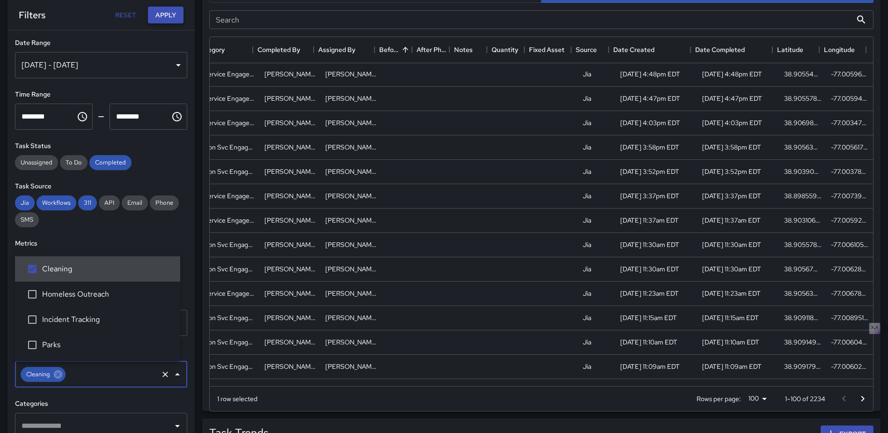
click at [162, 7] on button "Apply" at bounding box center [166, 15] width 36 height 17
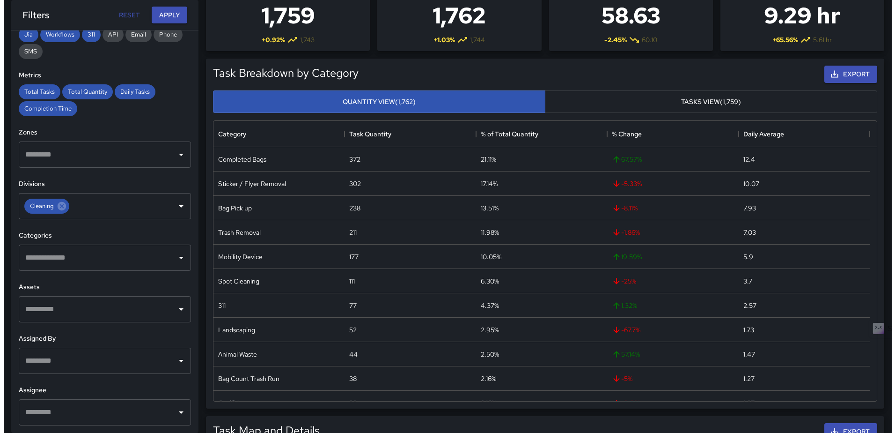
scroll to position [0, 0]
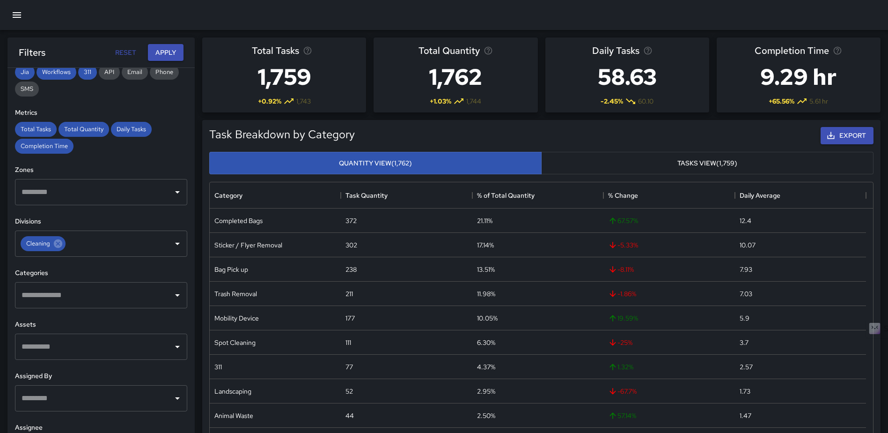
click at [11, 15] on icon "button" at bounding box center [16, 14] width 11 height 11
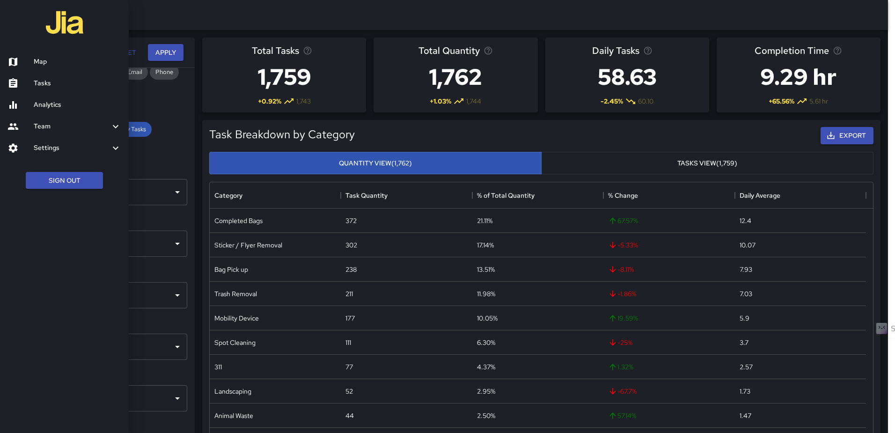
click at [46, 121] on div "Team" at bounding box center [64, 127] width 129 height 22
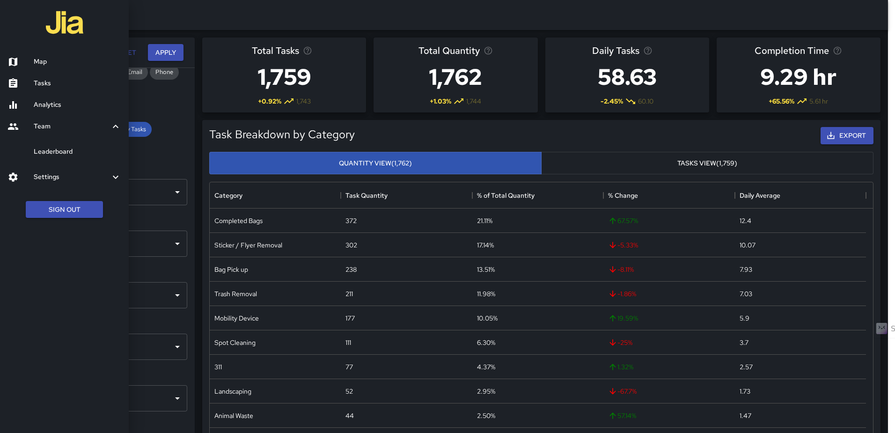
click at [70, 154] on h6 "Leaderboard" at bounding box center [78, 152] width 88 height 10
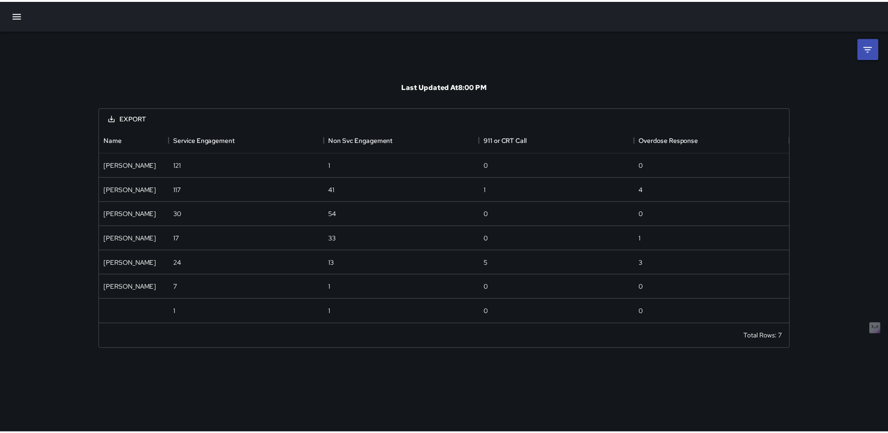
scroll to position [190, 689]
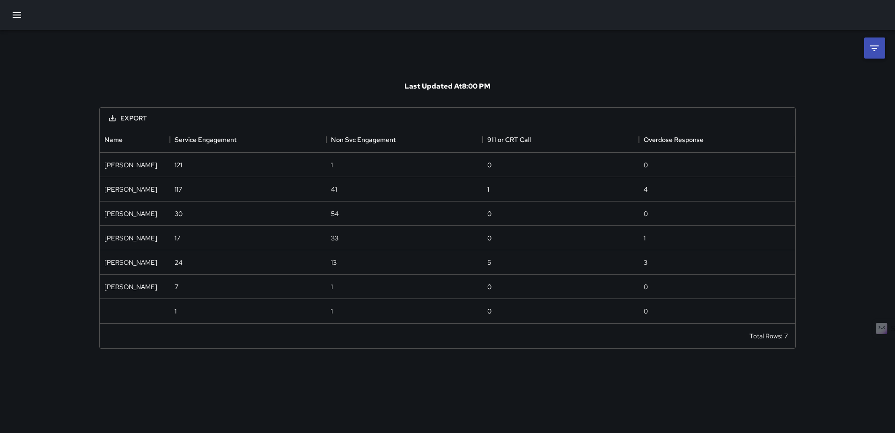
click at [876, 43] on icon at bounding box center [874, 48] width 11 height 11
click at [796, 90] on body "**********" at bounding box center [447, 216] width 895 height 433
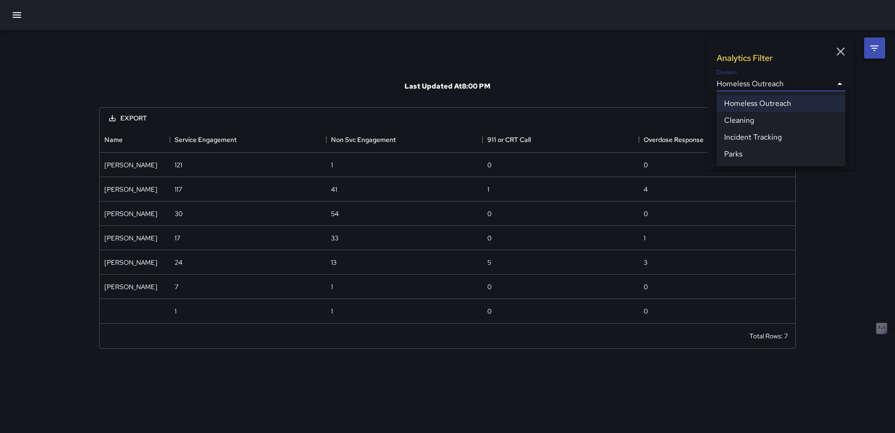
click at [758, 123] on li "Cleaning" at bounding box center [781, 120] width 129 height 17
type input "**********"
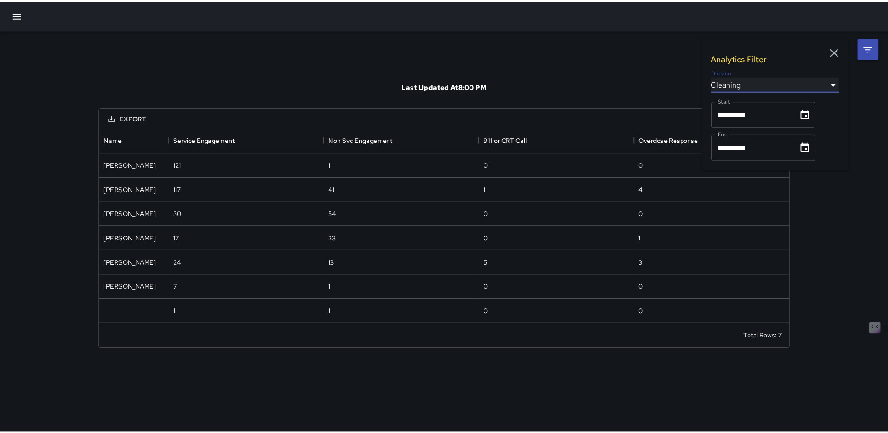
scroll to position [391, 689]
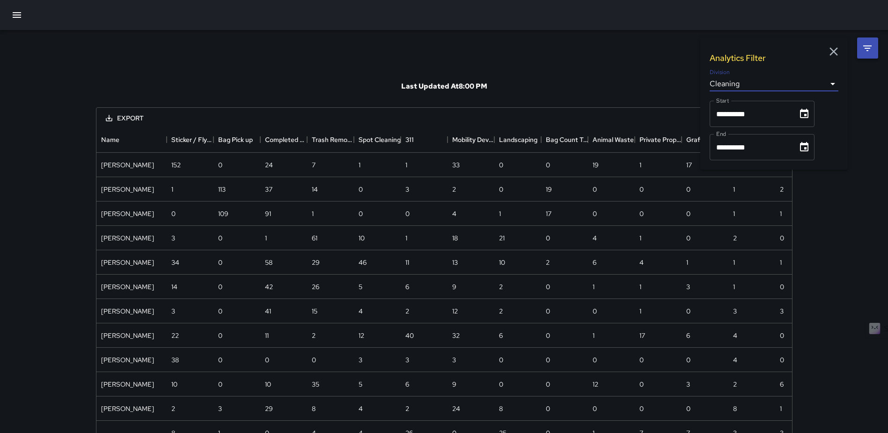
click at [132, 117] on button "Export" at bounding box center [124, 118] width 53 height 17
click at [153, 135] on li "Download as CSV" at bounding box center [135, 138] width 74 height 17
